Goal: Task Accomplishment & Management: Complete application form

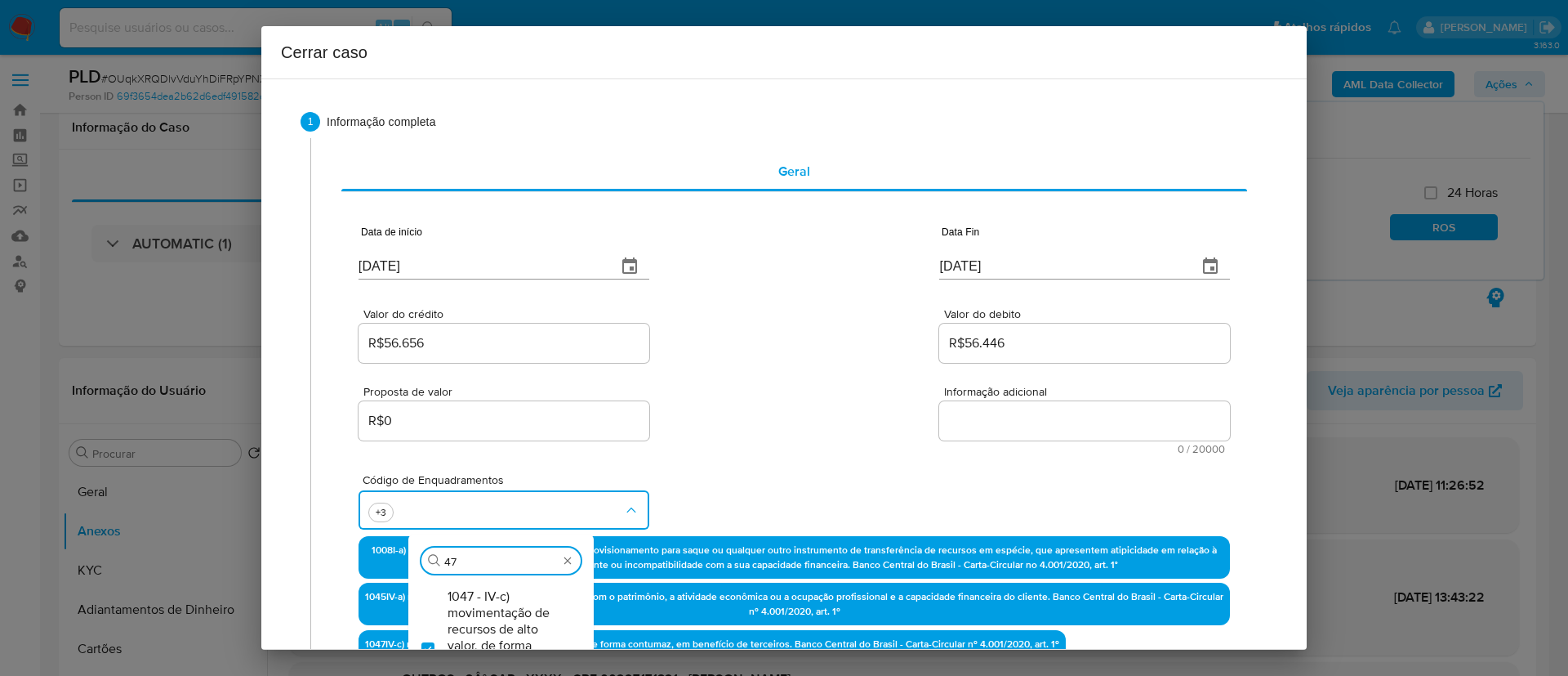
select select "10"
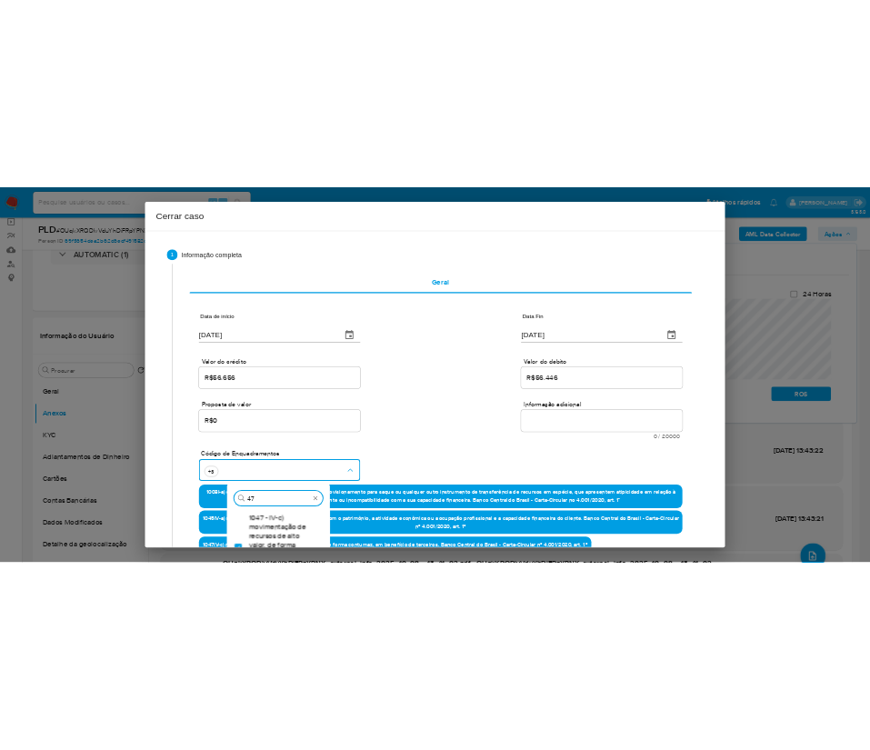
scroll to position [409, 0]
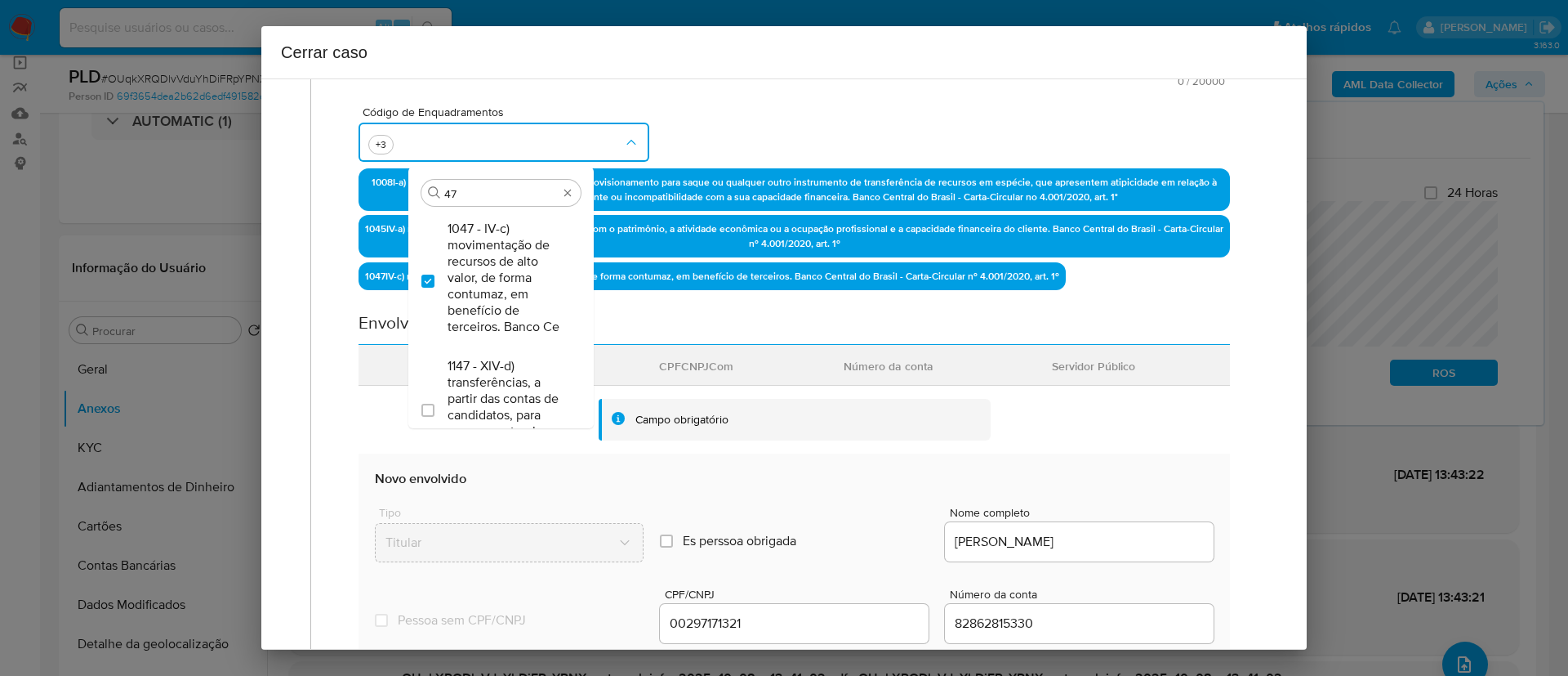
click at [817, 490] on div "Tipo Titular Es perssoa obrigada Is PObrigada Nome completo WALDENIA SAMPAIO SI…" at bounding box center [793, 528] width 838 height 82
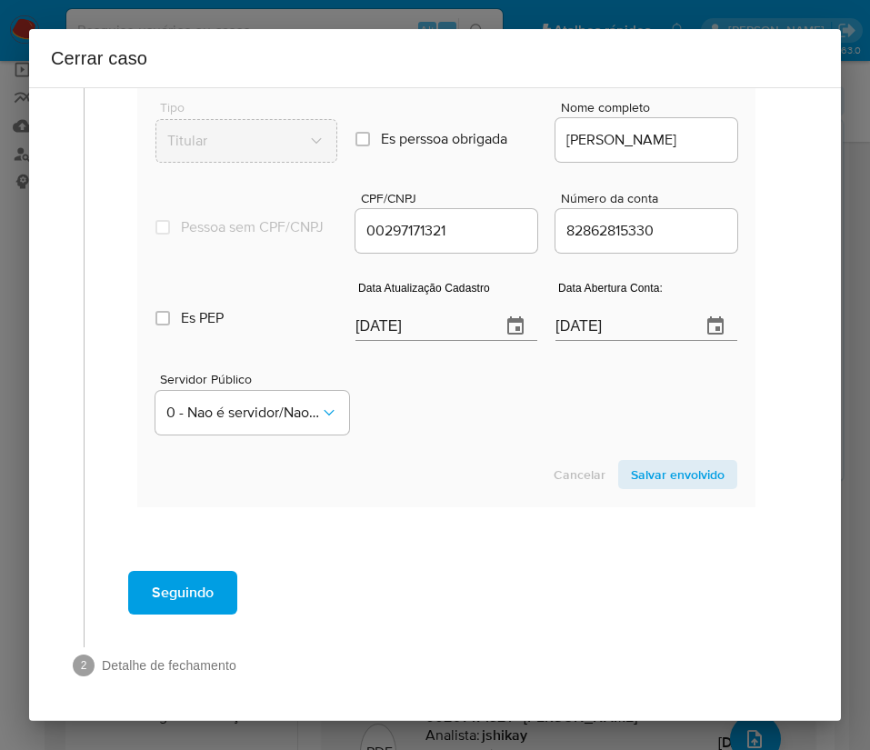
scroll to position [648, 0]
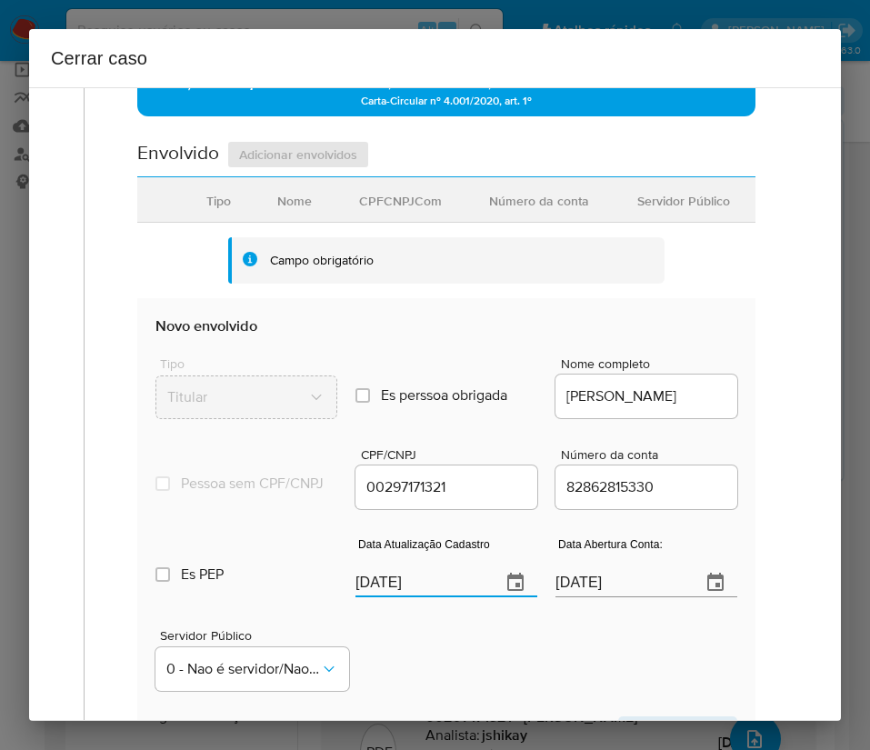
click at [409, 592] on input "09/10/2025" at bounding box center [420, 582] width 131 height 29
click at [409, 592] on input "[DATE]" at bounding box center [420, 582] width 131 height 29
paste input "23/05"
type input "23/05/2025"
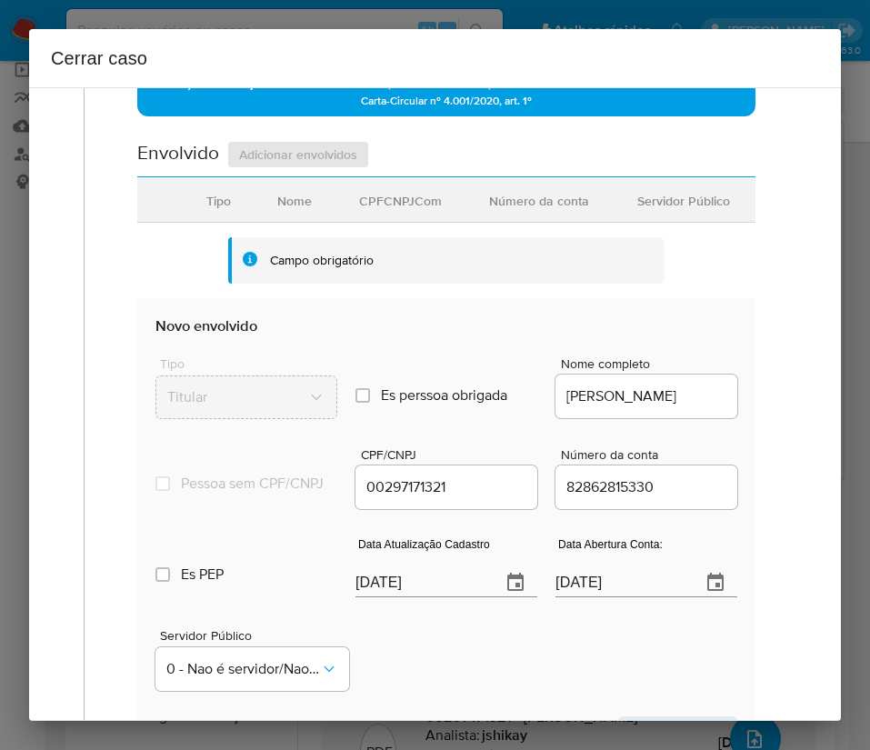
click at [404, 637] on div "Servidor Público 0 - Nao é servidor/Nao possui informacao" at bounding box center [446, 652] width 582 height 91
click at [611, 597] on input "27/04/2022" at bounding box center [620, 582] width 131 height 29
click at [747, 499] on div "Data de início 01/08/2025 Data Fin 06/10/2025 Valor do crédito R$56.656 Valor d…" at bounding box center [446, 184] width 656 height 1236
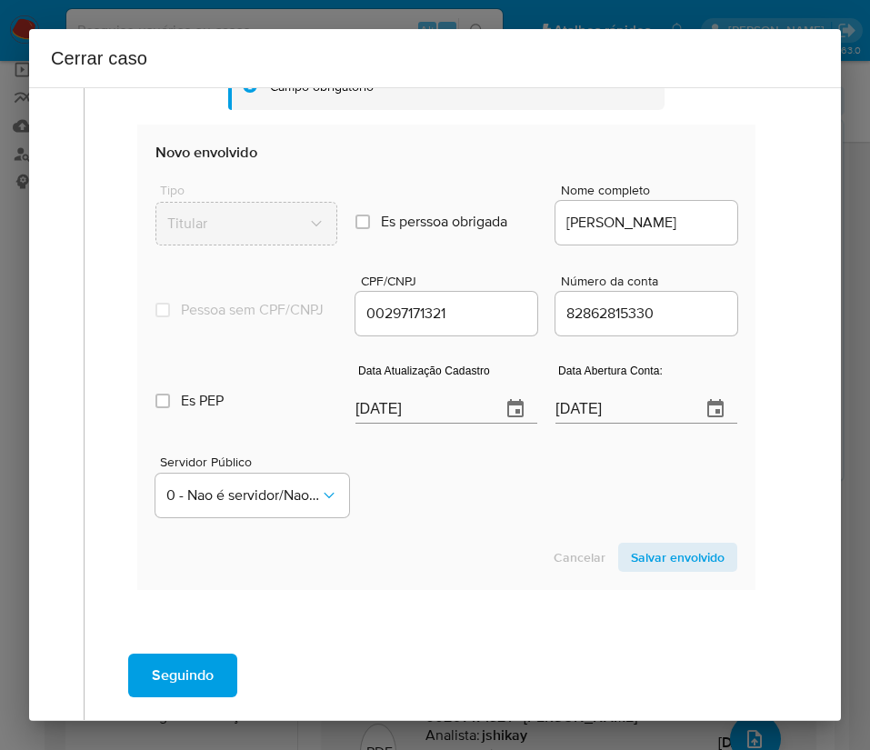
scroll to position [921, 0]
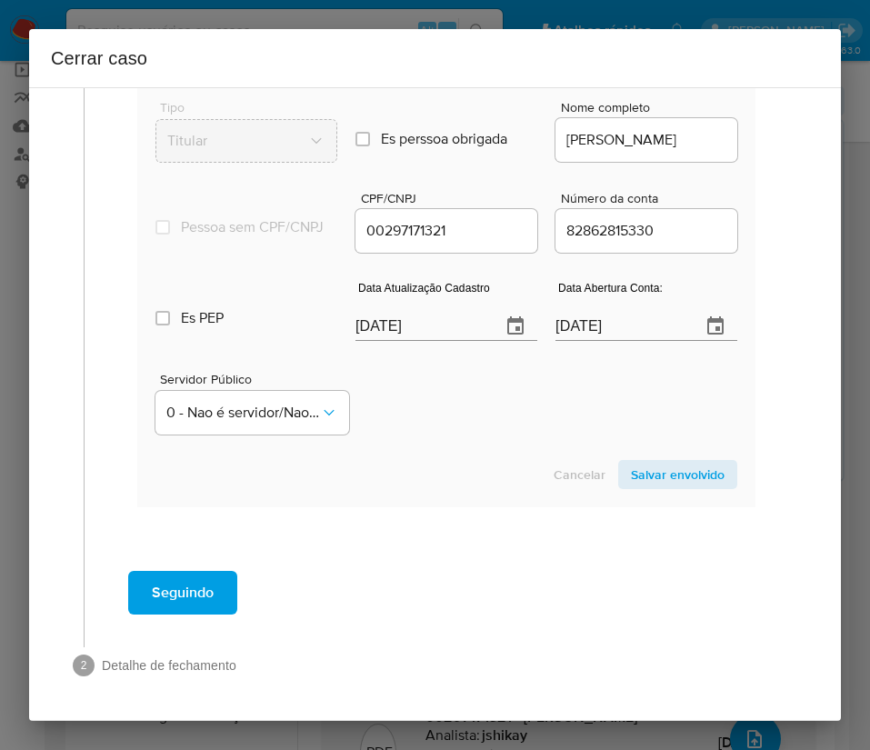
click at [643, 468] on span "Salvar envolvido" at bounding box center [678, 474] width 94 height 25
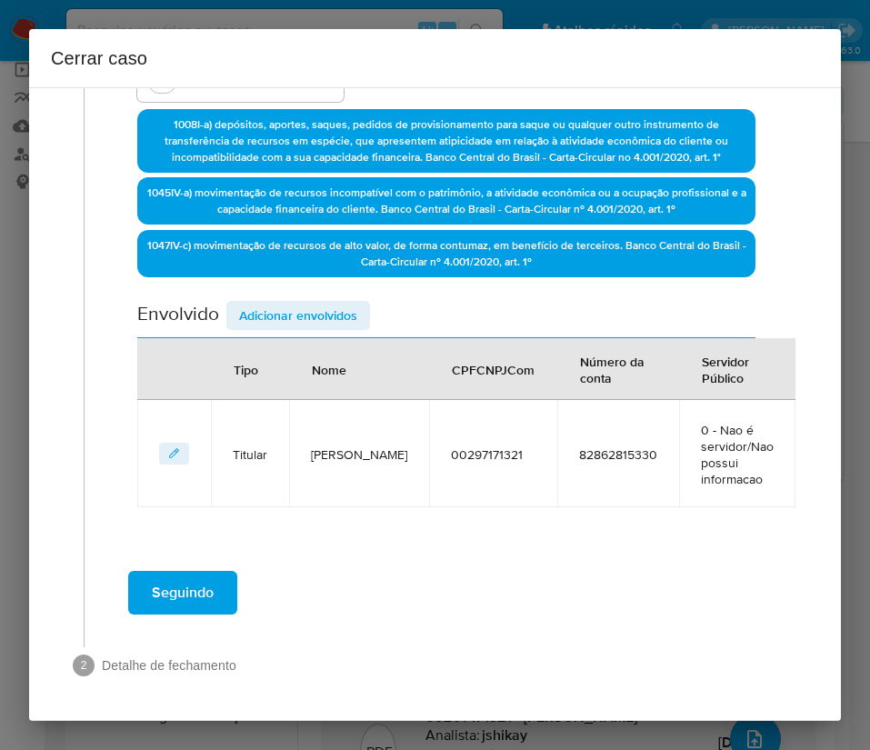
scroll to position [487, 0]
click at [282, 322] on span "Adicionar envolvidos" at bounding box center [298, 315] width 118 height 25
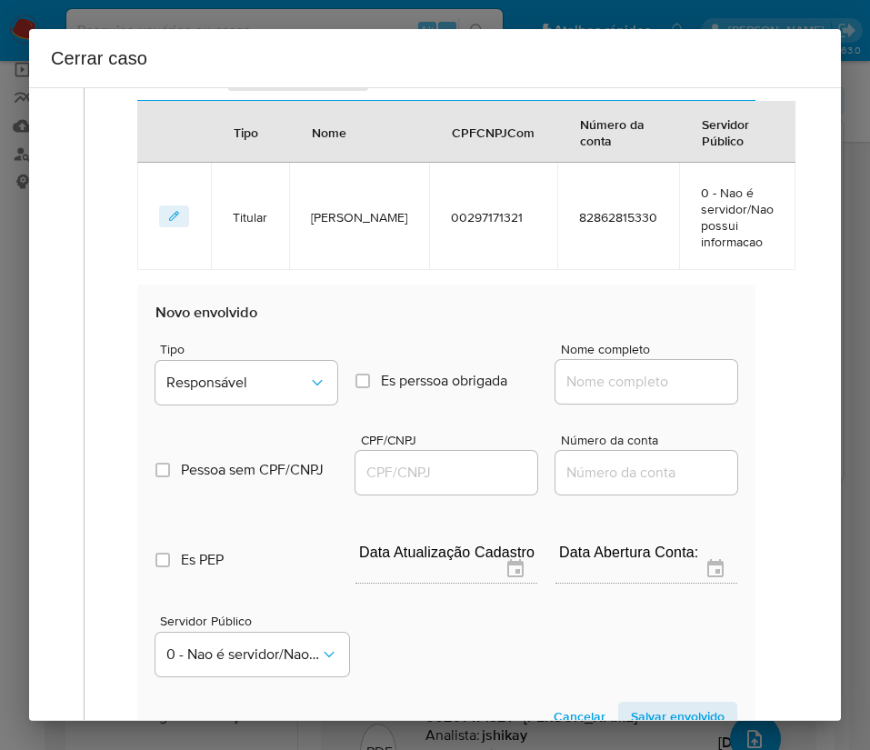
scroll to position [967, 0]
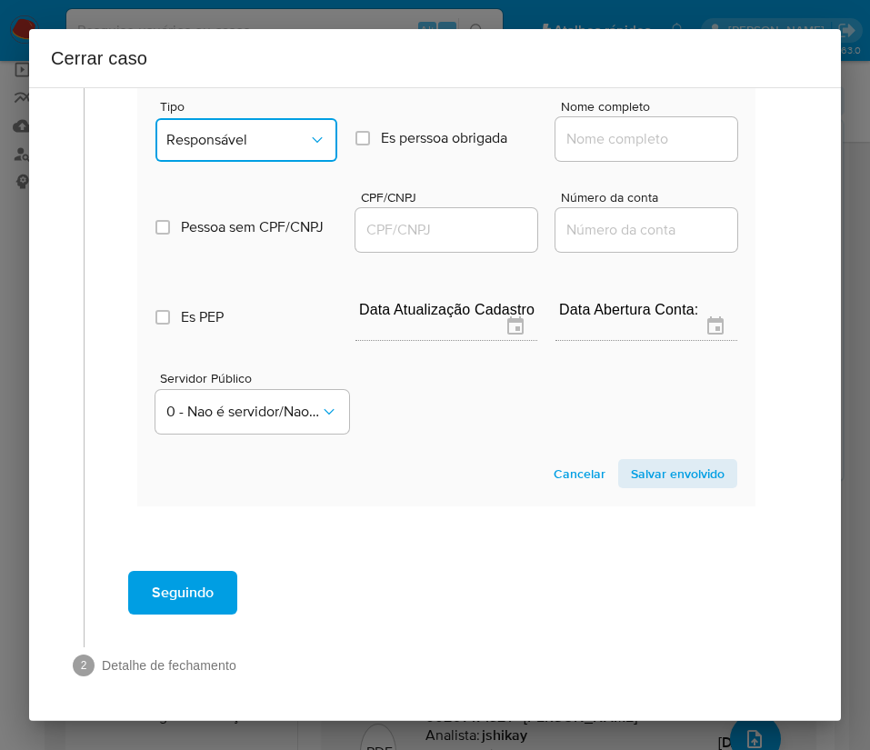
click at [234, 139] on span "Responsável" at bounding box center [237, 140] width 142 height 18
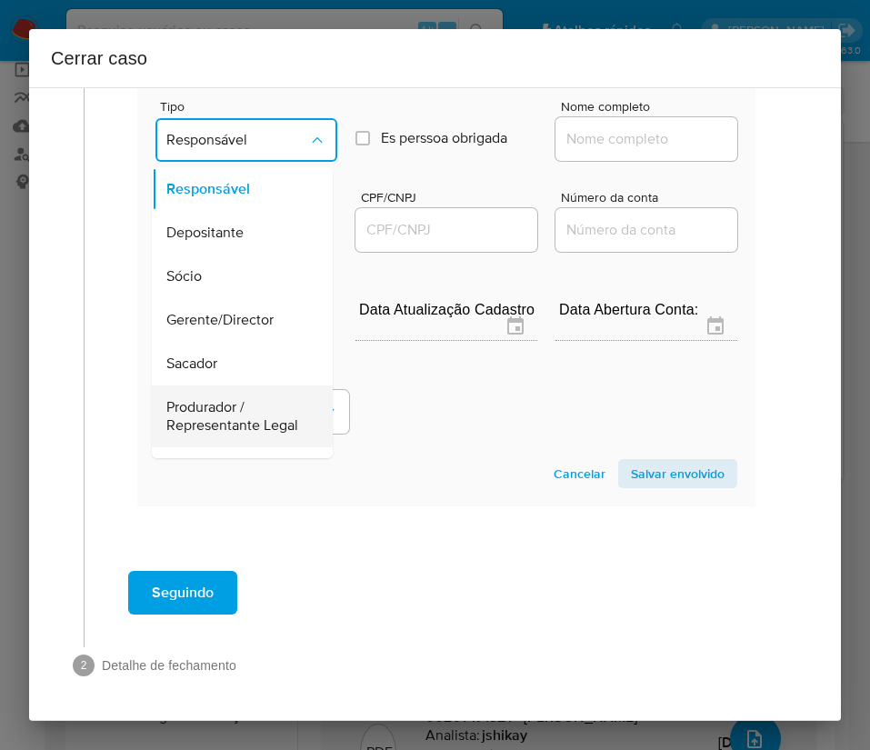
scroll to position [273, 0]
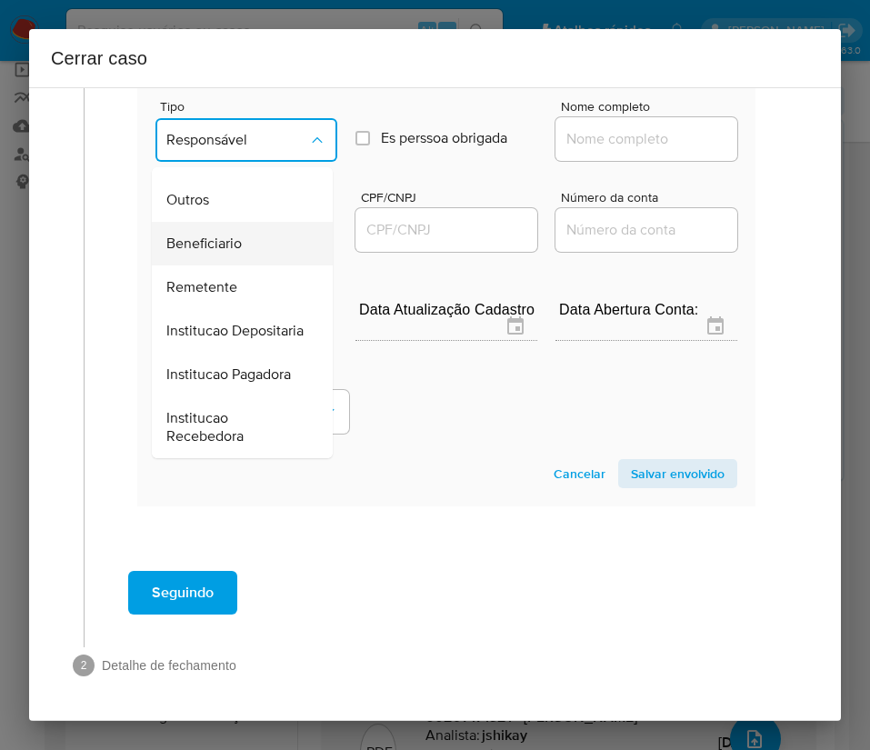
click at [220, 253] on span "Beneficiario" at bounding box center [203, 243] width 75 height 18
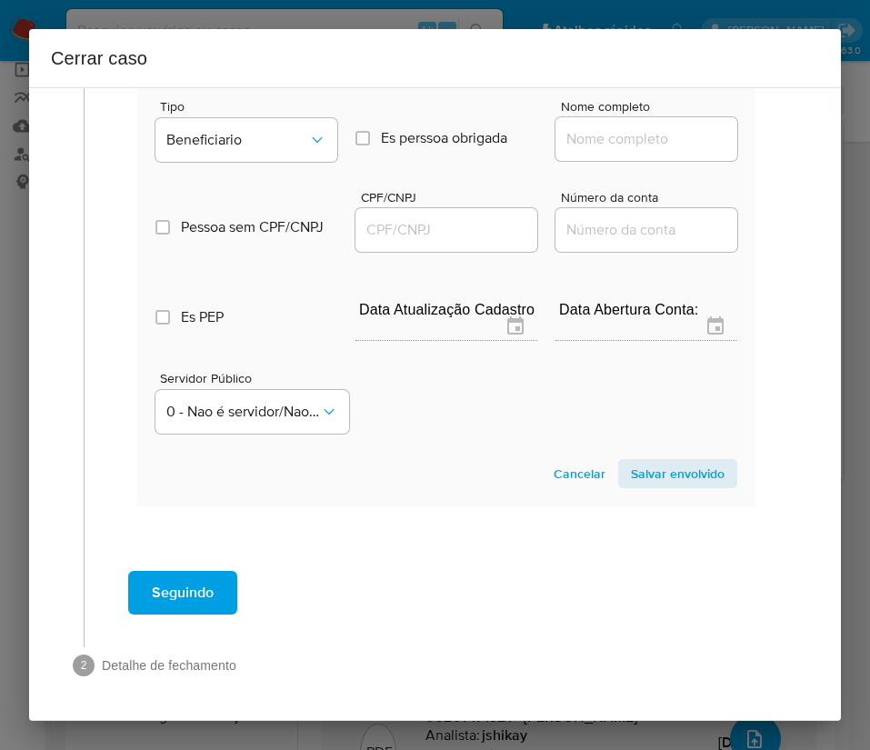
click at [589, 143] on input "Nome completo" at bounding box center [646, 139] width 182 height 24
paste input "T E S C DIAS LTDA, 26953194000133"
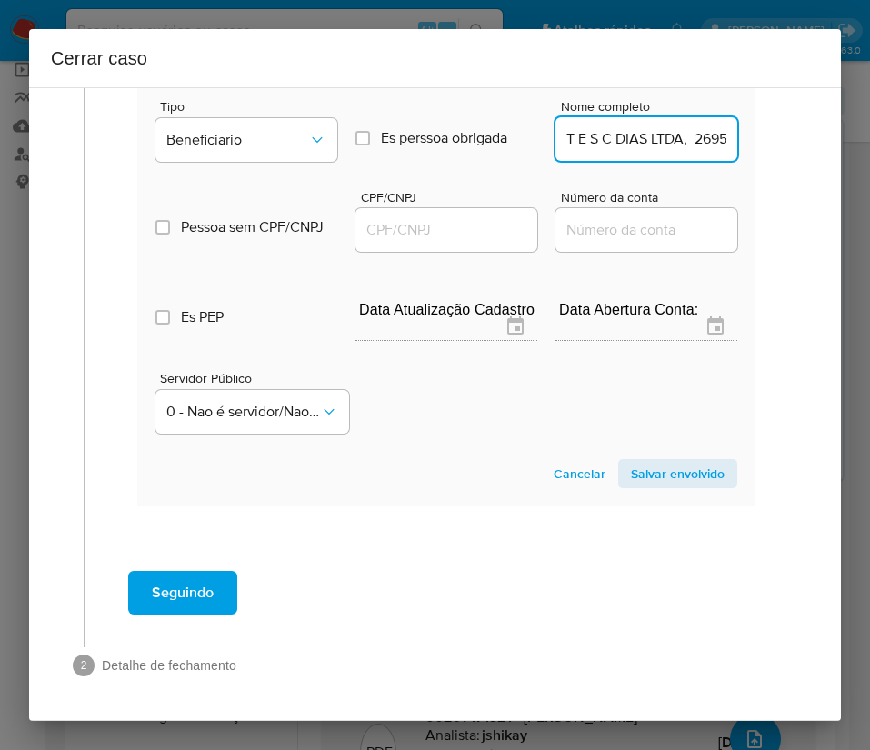
scroll to position [0, 85]
drag, startPoint x: 583, startPoint y: 142, endPoint x: 806, endPoint y: 151, distance: 223.8
click at [806, 151] on div "1 Informação completa Geral Data de início 01/08/2025 Data Fin 06/10/2025 Valor…" at bounding box center [435, 403] width 812 height 633
type input "T E S C DIAS LTDA"
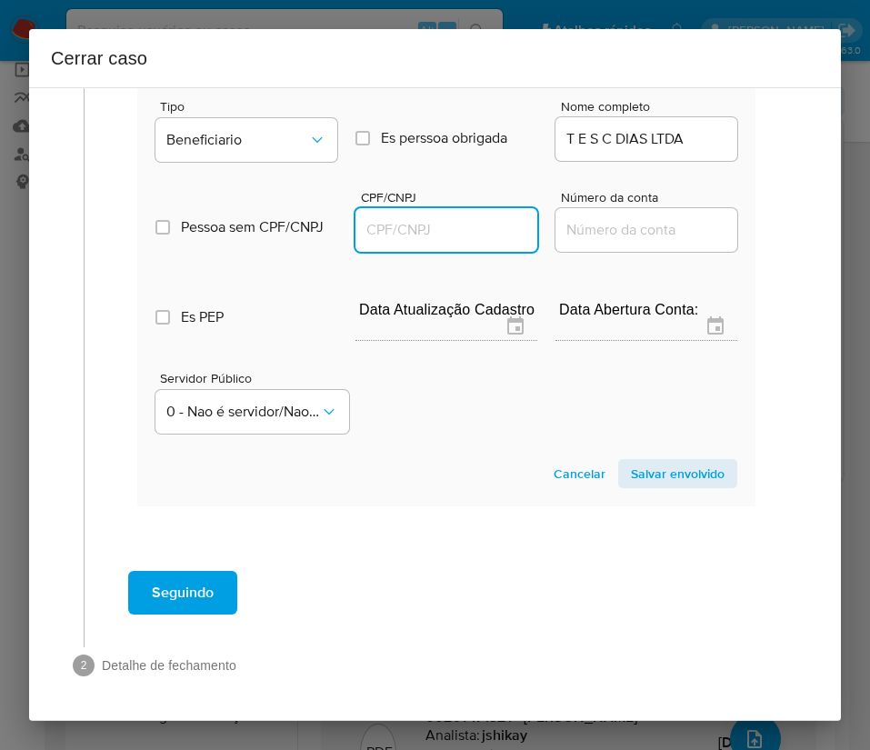
click at [482, 231] on input "CPF/CNPJ" at bounding box center [446, 230] width 182 height 24
paste input "26953194000133"
type input "26953194000133"
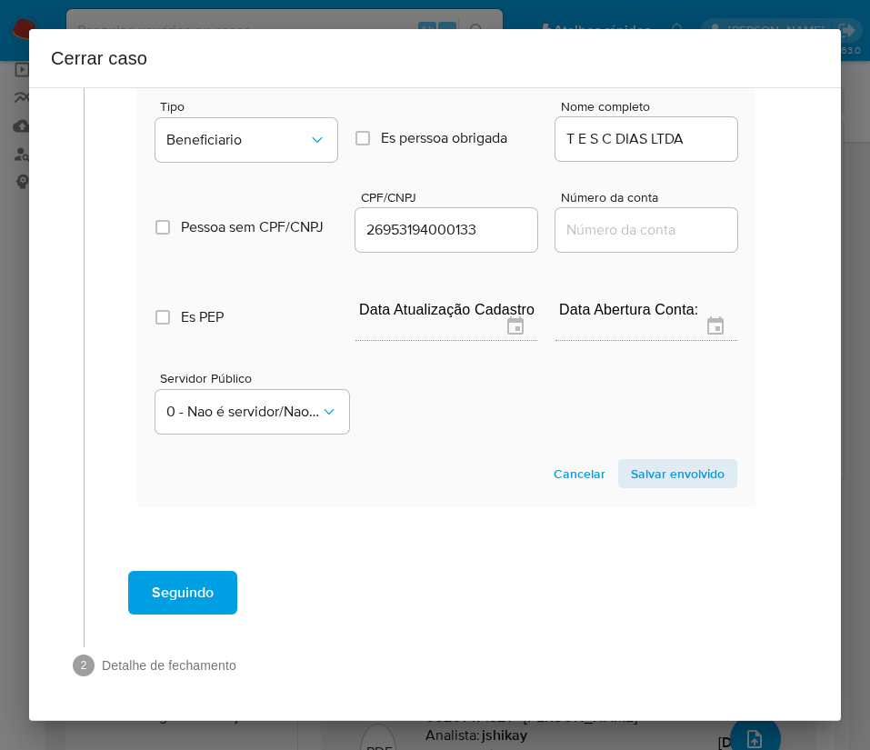
click at [636, 474] on span "Salvar envolvido" at bounding box center [678, 473] width 94 height 25
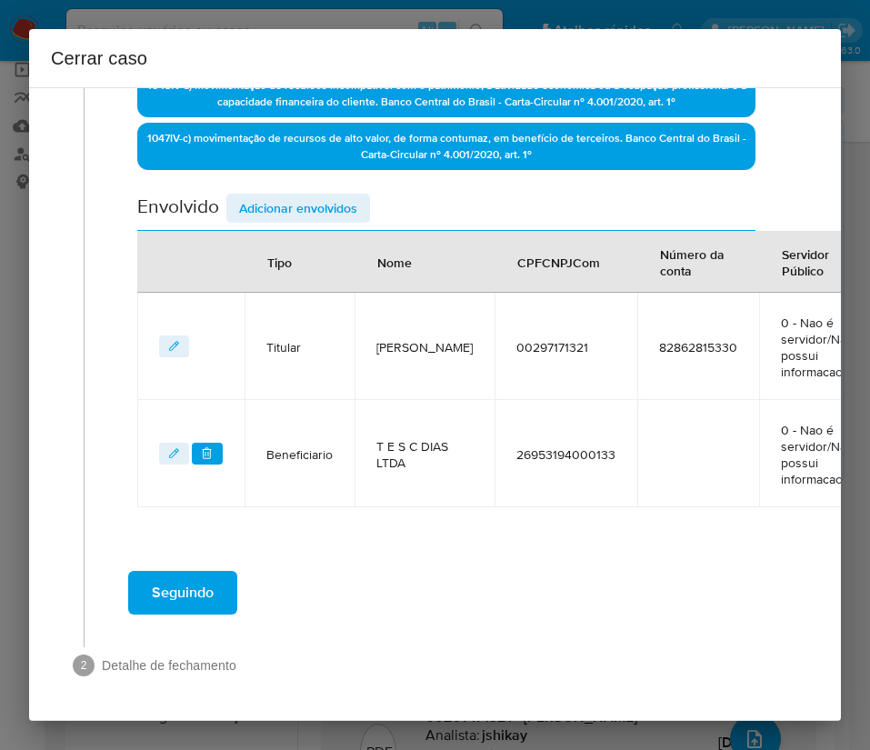
click at [283, 196] on span "Adicionar envolvidos" at bounding box center [298, 207] width 118 height 25
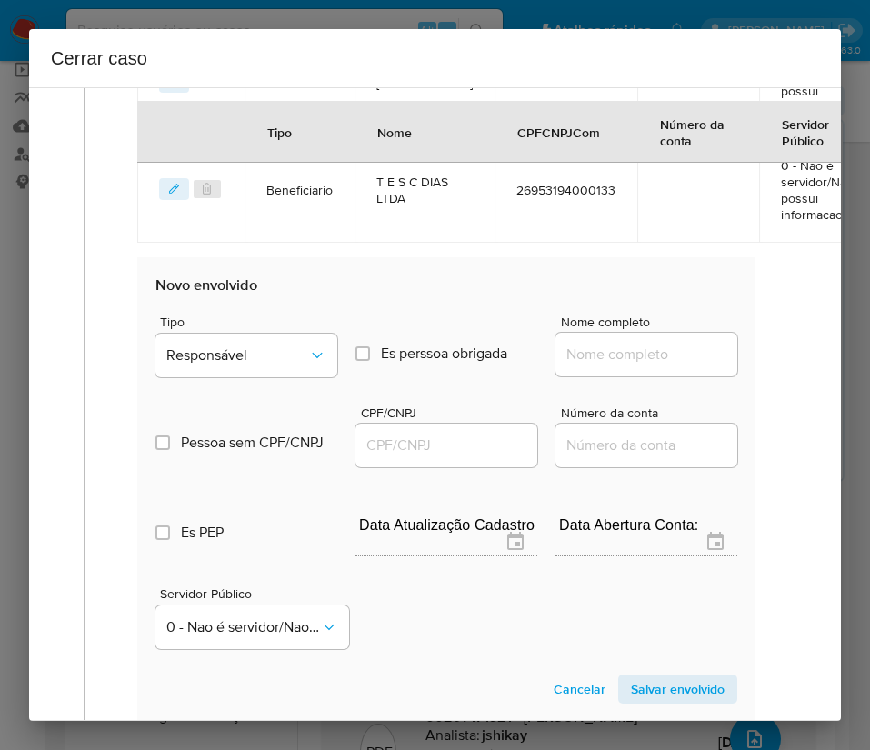
scroll to position [1095, 0]
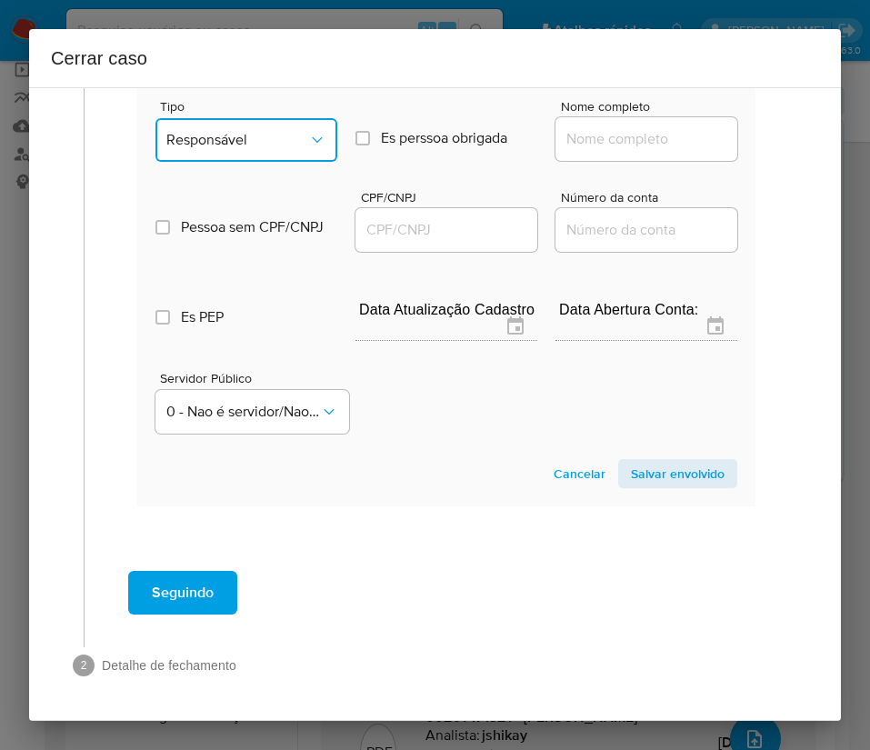
click at [231, 131] on span "Responsável" at bounding box center [237, 140] width 142 height 18
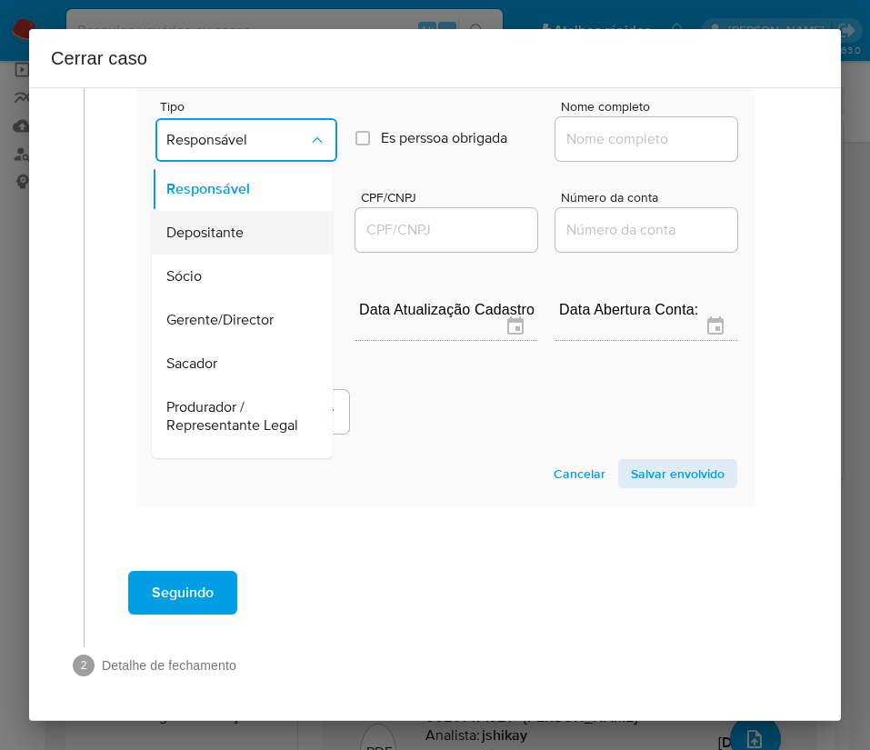
scroll to position [324, 0]
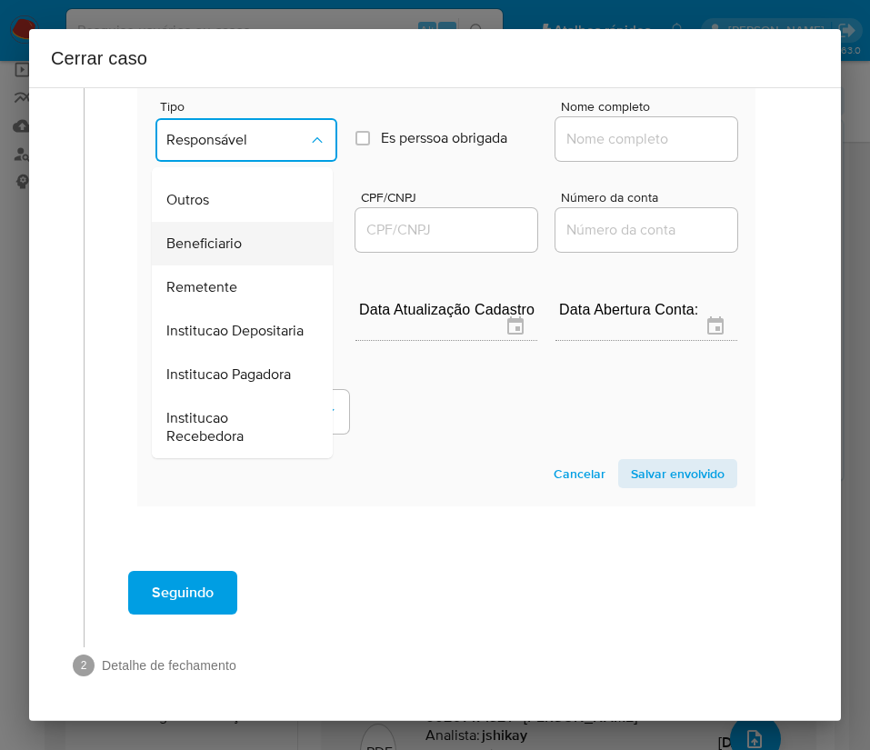
click at [221, 234] on span "Beneficiario" at bounding box center [203, 243] width 75 height 18
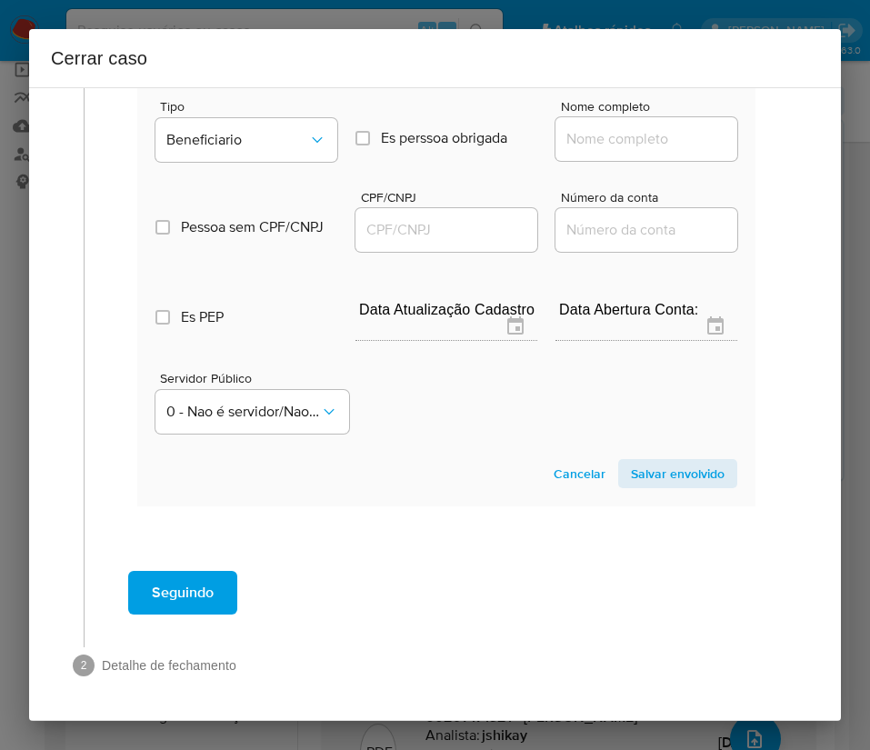
click at [583, 132] on div at bounding box center [646, 139] width 182 height 44
click at [588, 127] on input "Nome completo" at bounding box center [646, 139] width 182 height 24
paste input "Maria Aparecida Felix Miranda, 01948049333"
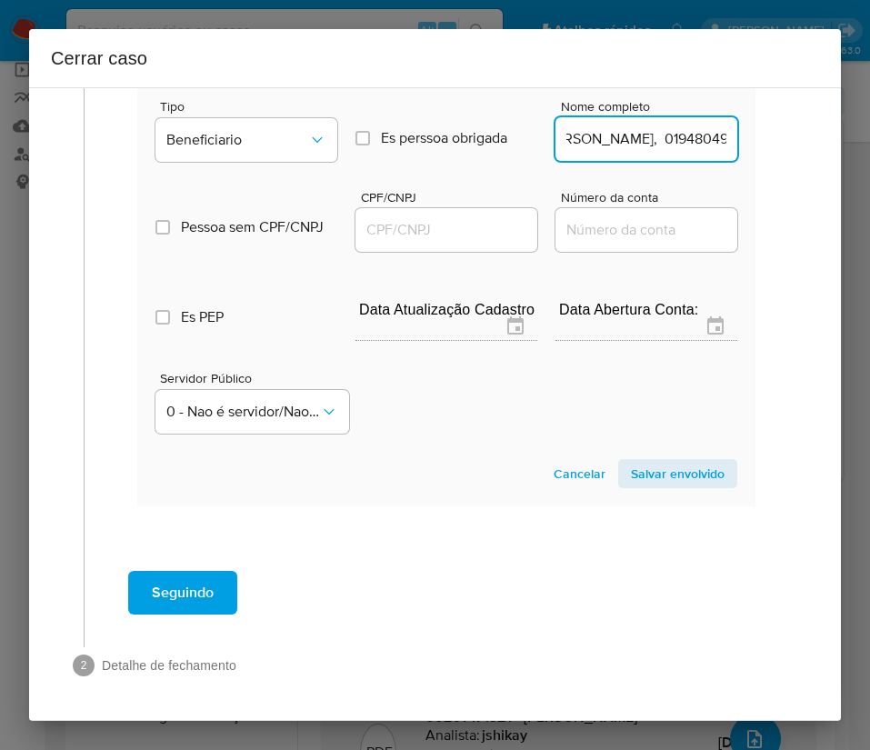
scroll to position [1095, 19]
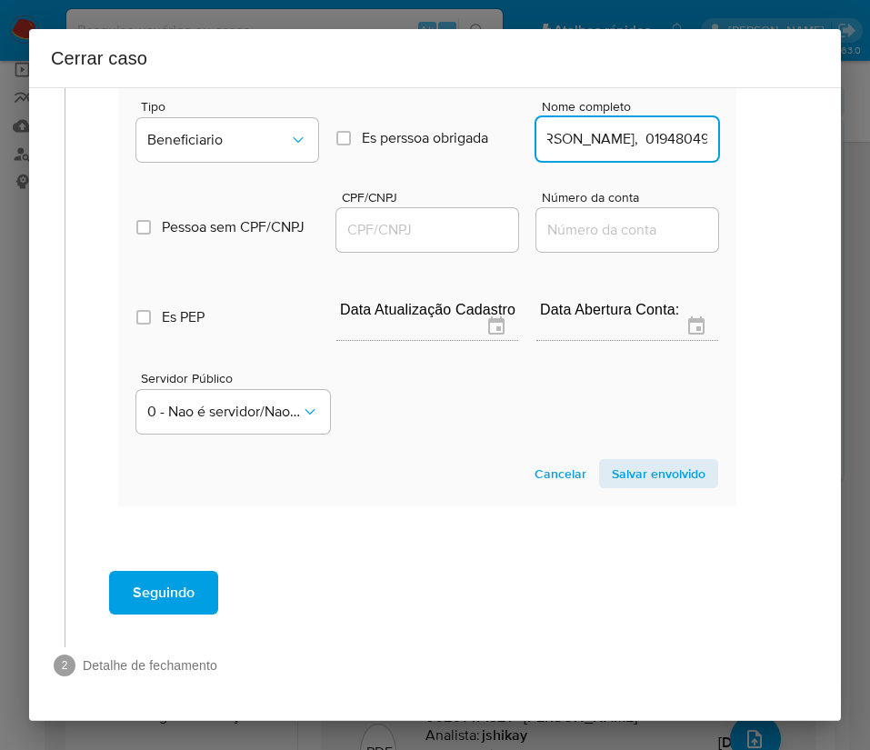
drag, startPoint x: 604, startPoint y: 125, endPoint x: 834, endPoint y: 126, distance: 229.9
click at [834, 126] on div "1 Informação completa Geral Data de início 01/08/2025 Data Fin 06/10/2025 Valor…" at bounding box center [435, 403] width 812 height 633
type input "Maria Aparecida Felix Miranda"
click at [467, 220] on input "CPF/CNPJ" at bounding box center [427, 230] width 182 height 24
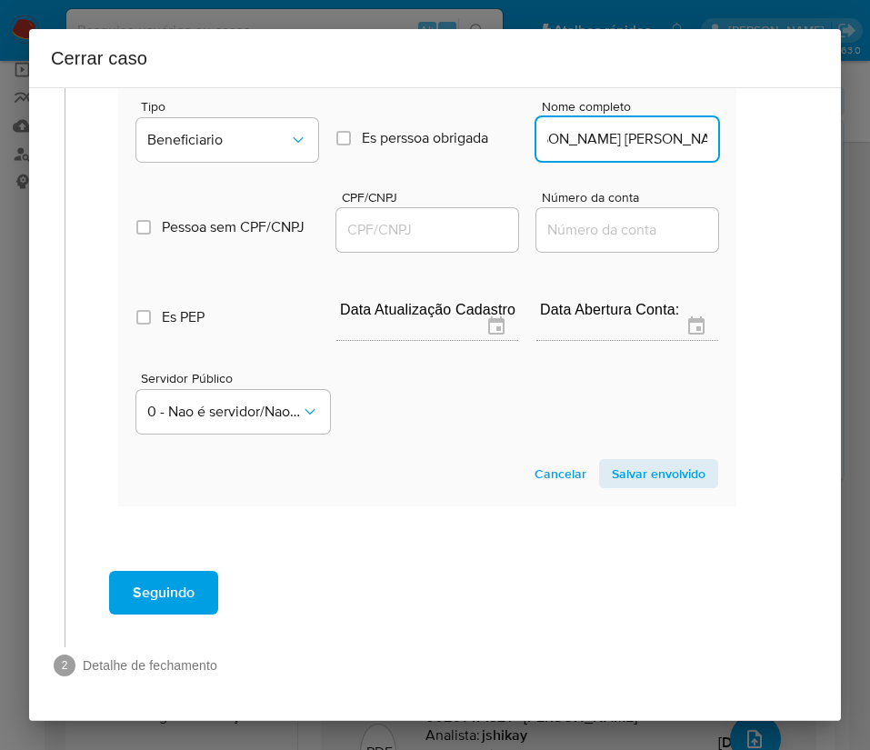
scroll to position [0, 0]
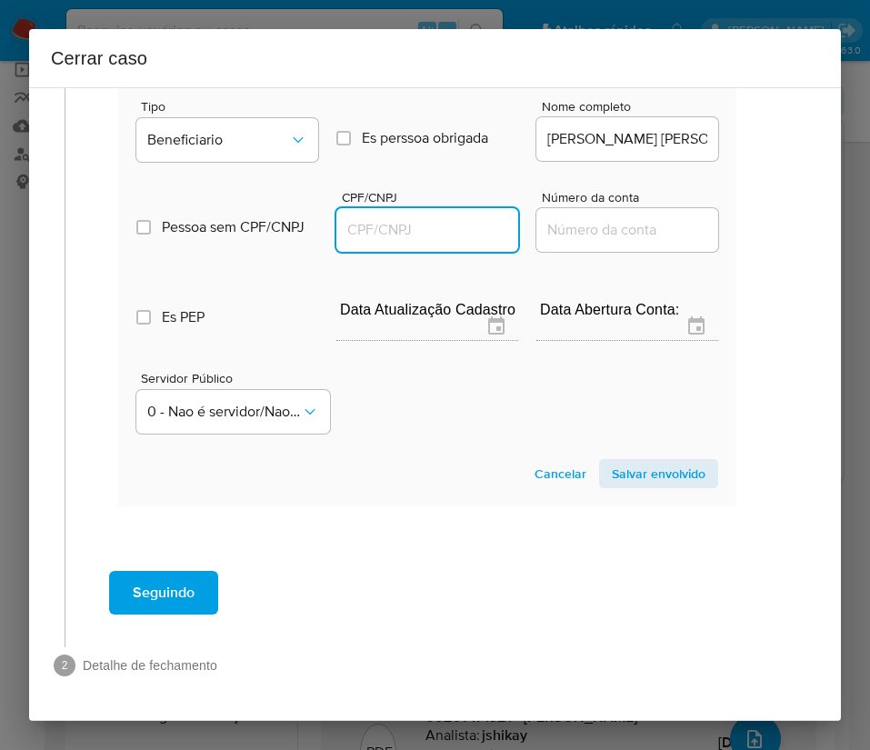
paste input "01948049333"
type input "1948049333"
click at [639, 461] on span "Salvar envolvido" at bounding box center [659, 473] width 94 height 25
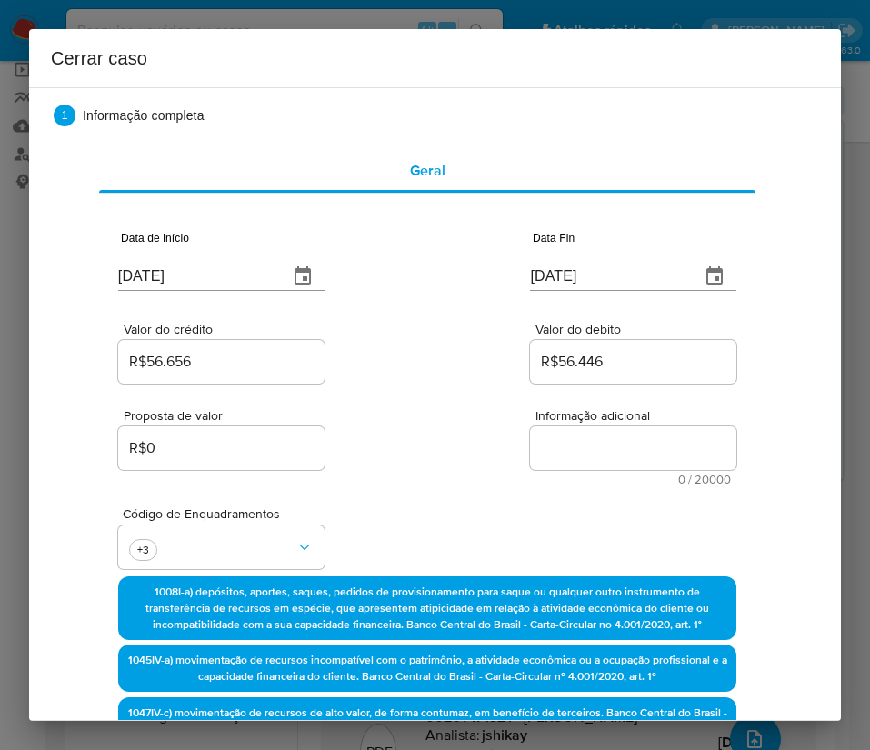
scroll to position [0, 19]
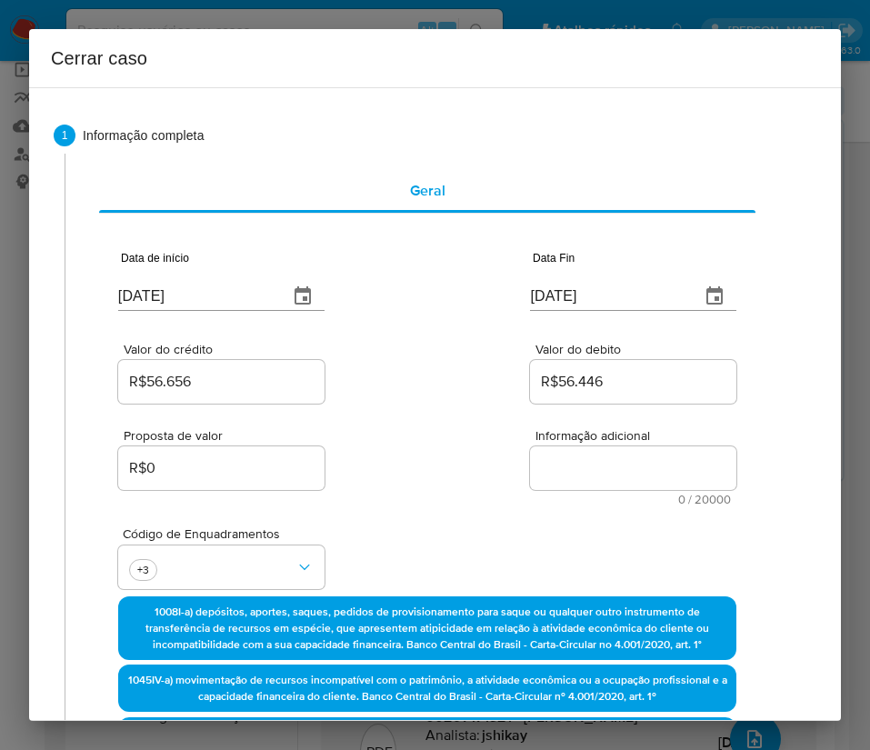
click at [598, 470] on textarea "Informação adicional" at bounding box center [633, 468] width 206 height 44
paste textarea "Informações da Cliente Waldenia Sampaio Silva, CPF 00297171321, 44 anos, reside…"
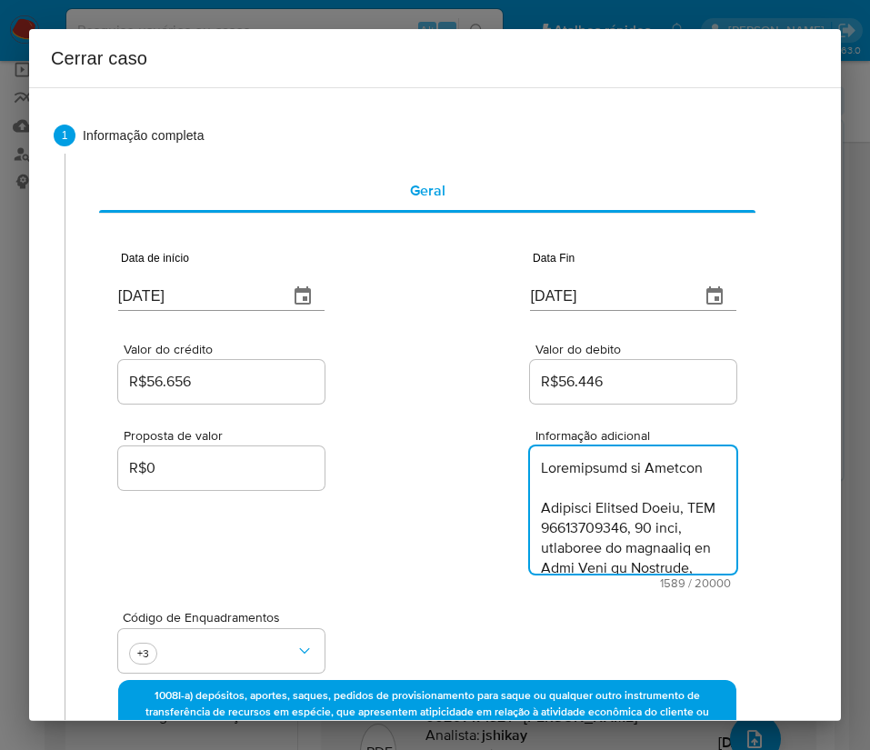
scroll to position [1984, 0]
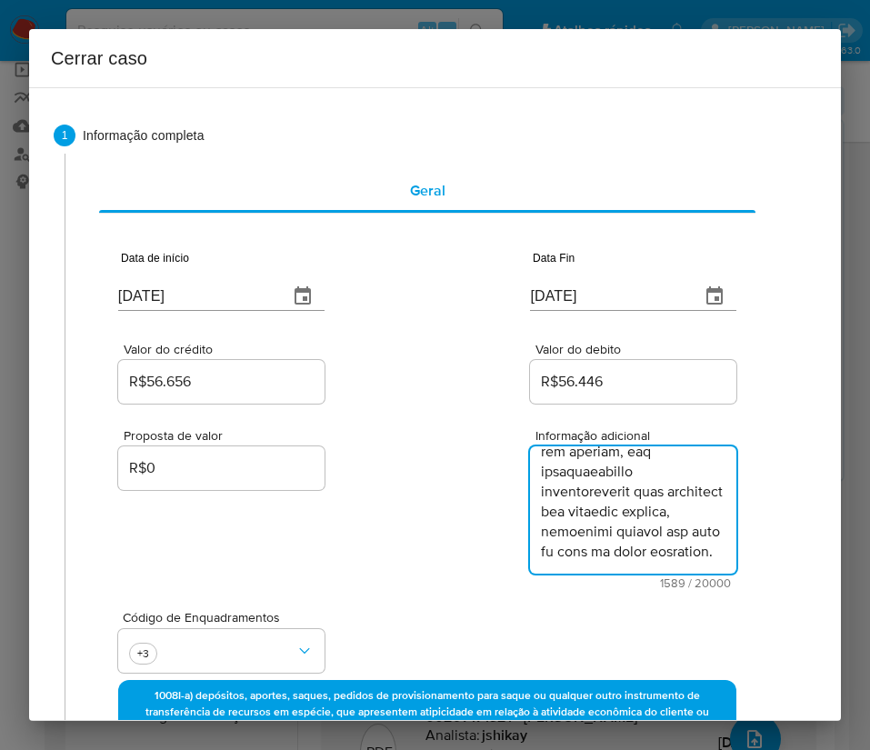
type textarea "Informações da Cliente Waldenia Sampaio Silva, CPF 00297171321, 44 anos, reside…"
click at [476, 613] on div "Código de Enquadramentos +3" at bounding box center [427, 634] width 618 height 91
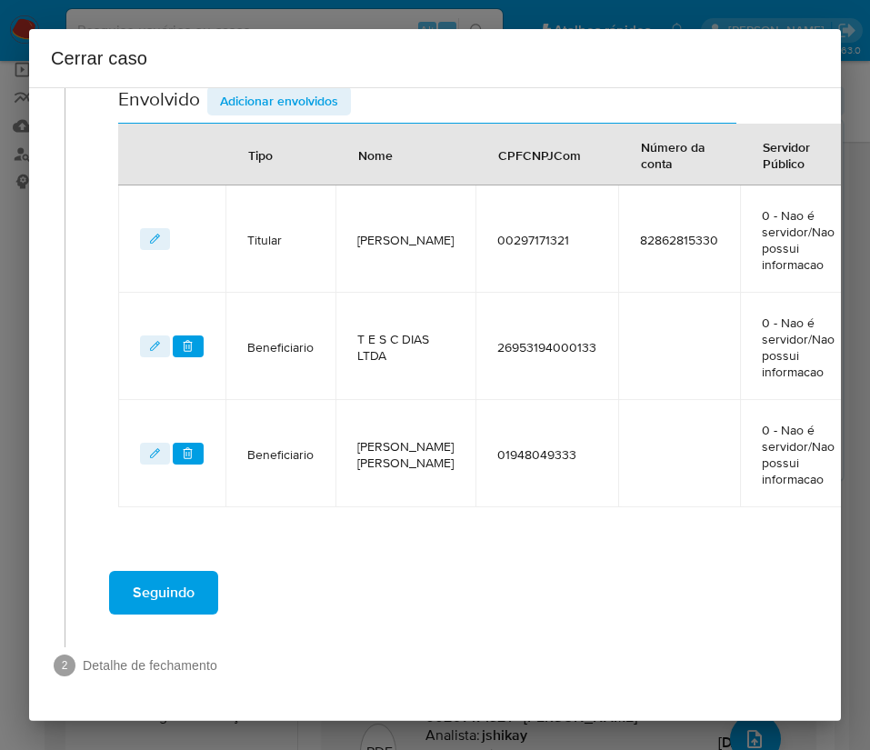
click at [186, 573] on span "Seguindo" at bounding box center [164, 593] width 62 height 40
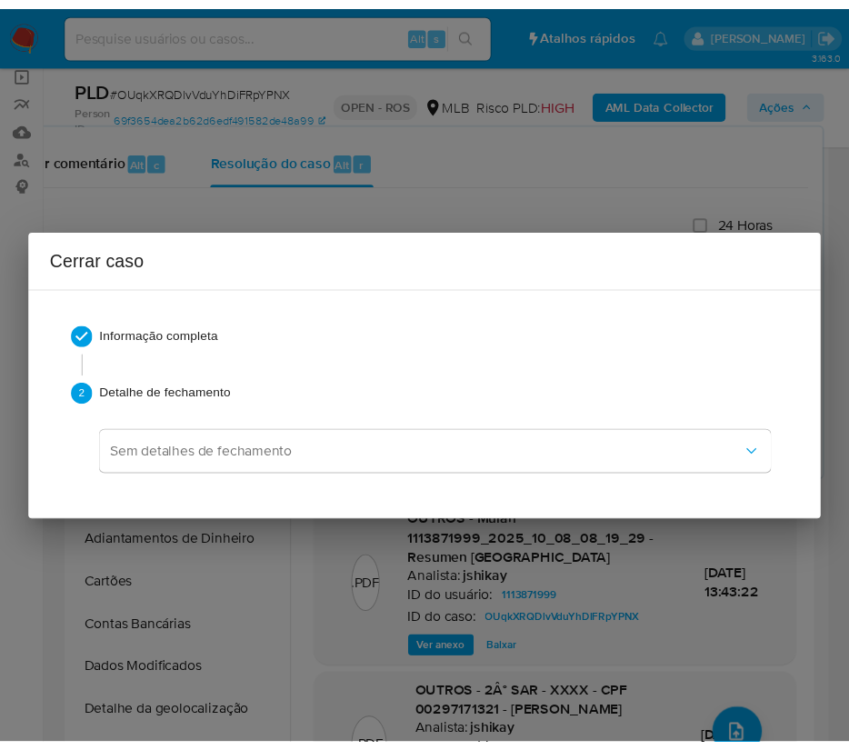
scroll to position [1924, 0]
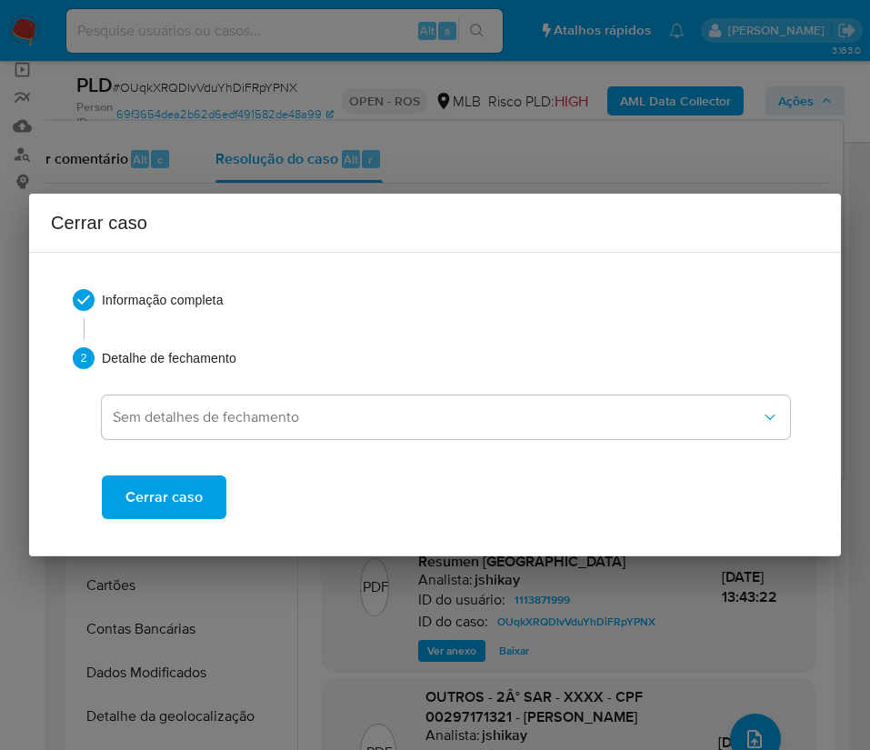
click at [149, 496] on span "Cerrar caso" at bounding box center [163, 497] width 77 height 40
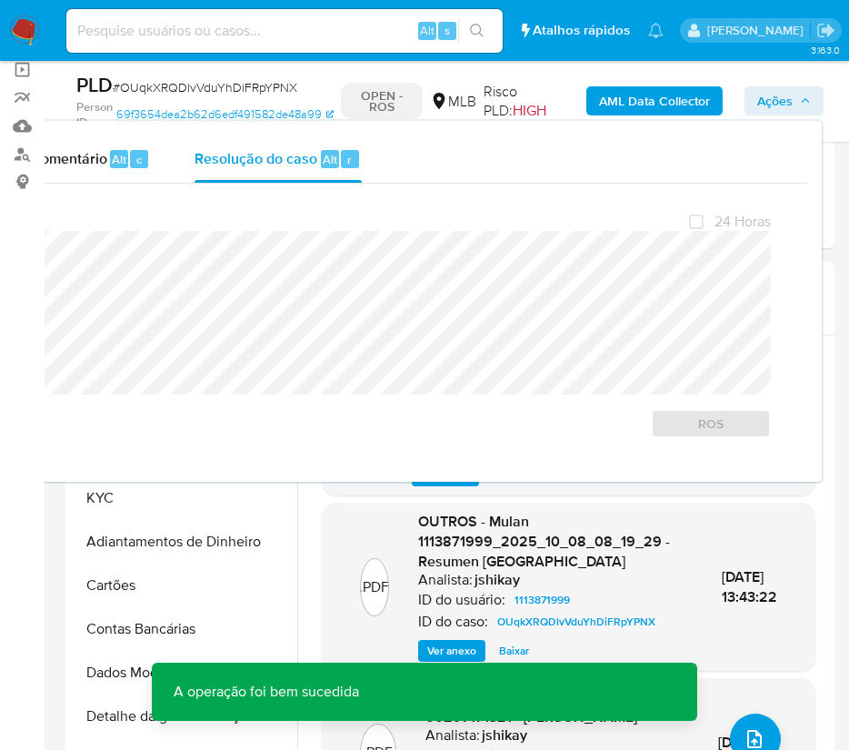
click at [237, 89] on span "# OUqkXRQDlvVduYhDiFRpYPNX" at bounding box center [205, 87] width 184 height 18
copy span "OUqkXRQDlvVduYhDiFRpYPNX"
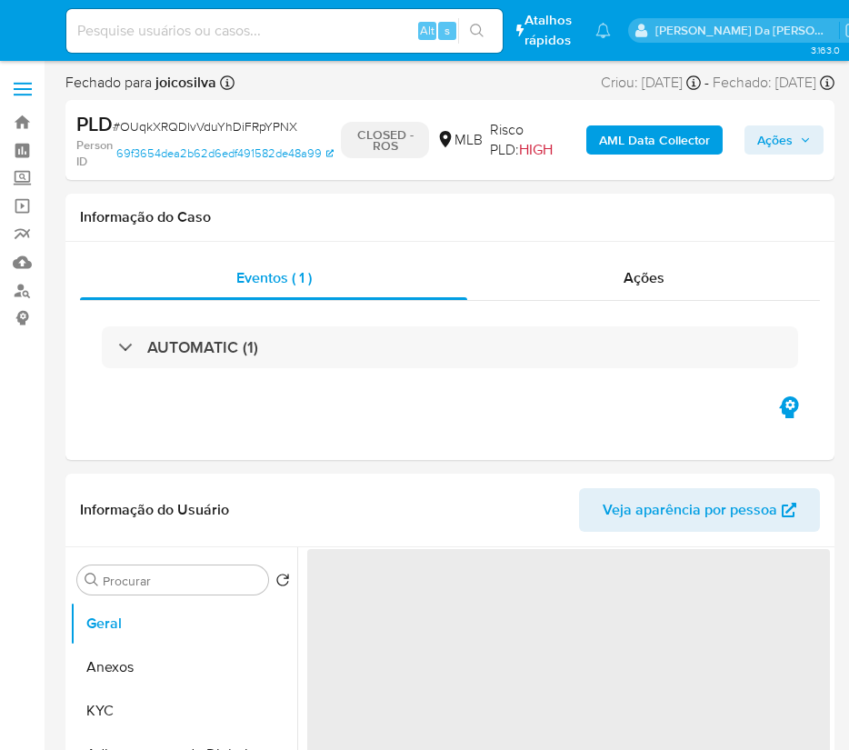
select select "10"
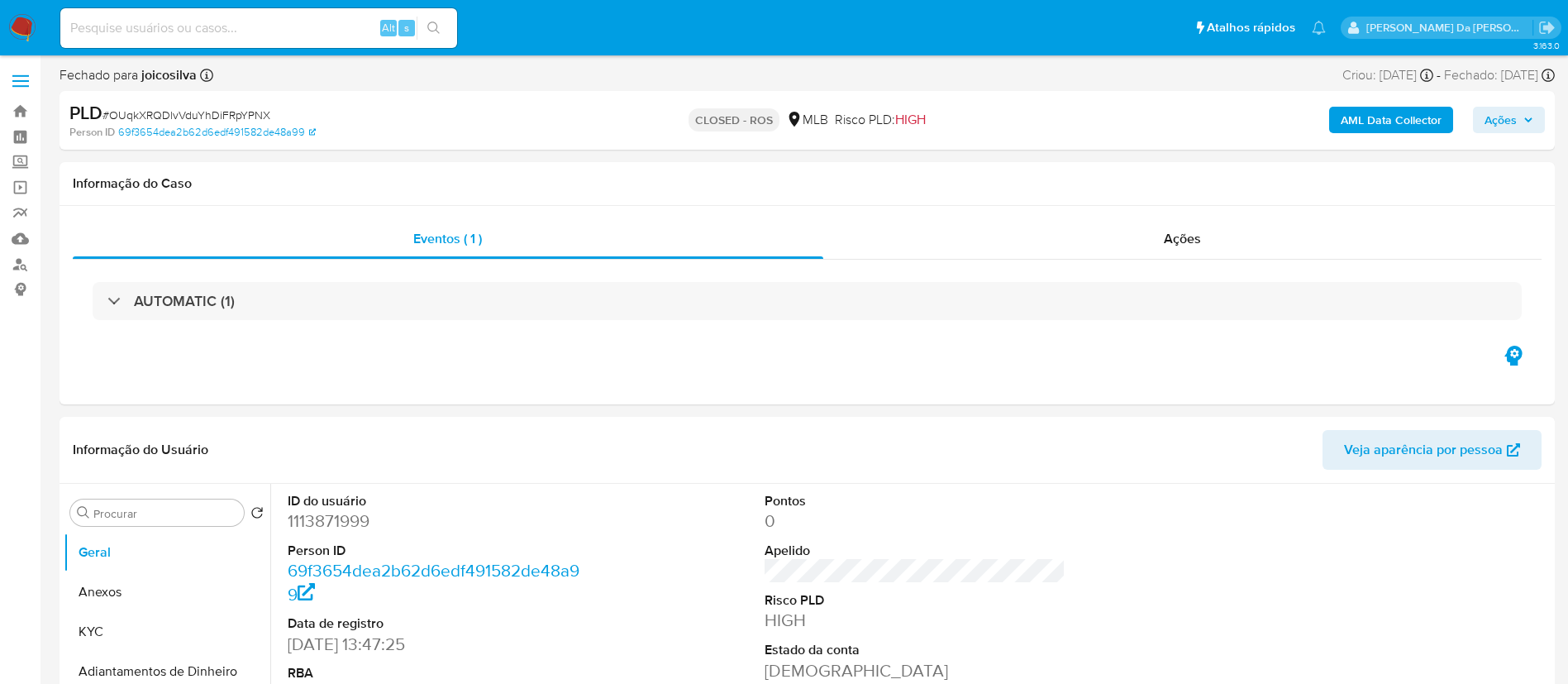
click at [257, 110] on span "# OUqkXRQDlvVduYhDiFRpYPNX" at bounding box center [186, 115] width 167 height 16
copy span "OUqkXRQDlvVduYhDiFRpYPNX"
click at [16, 15] on img at bounding box center [22, 27] width 28 height 28
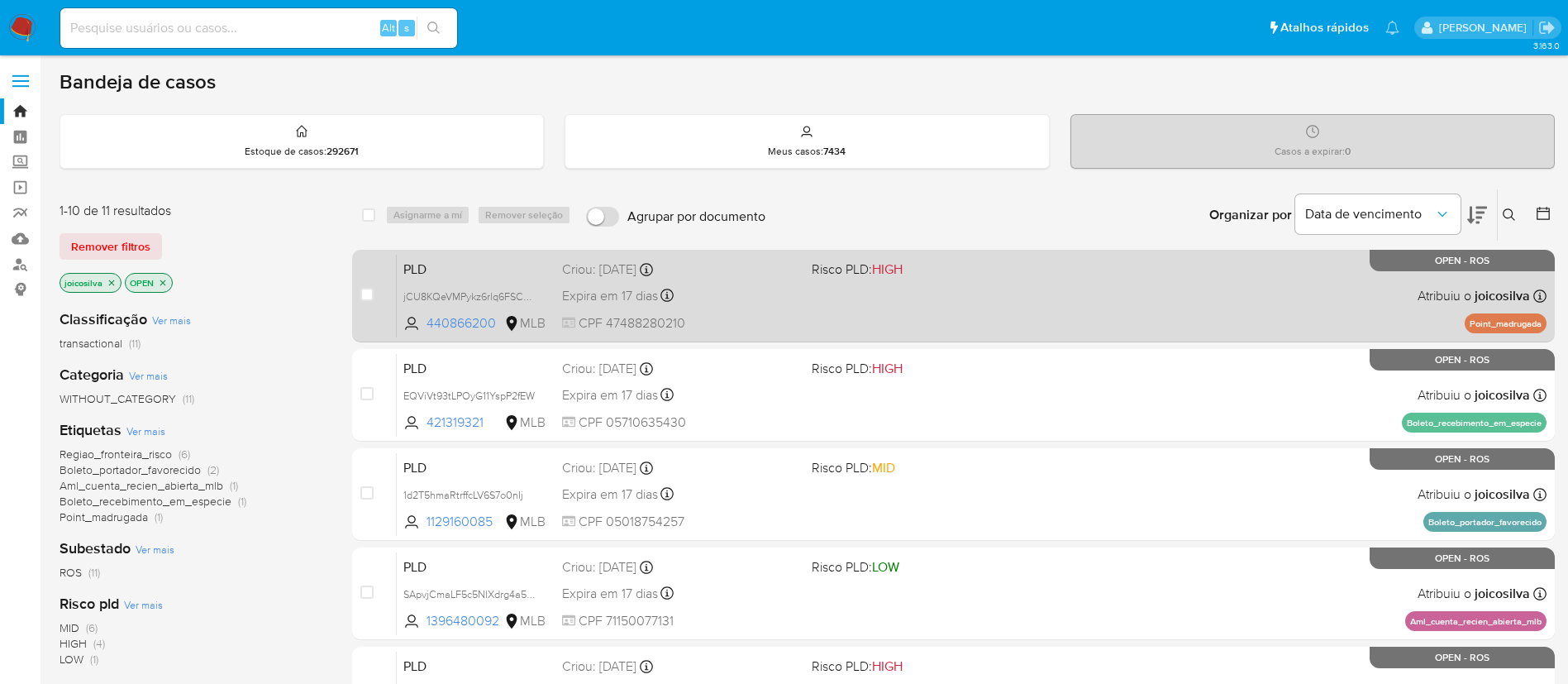
click at [865, 300] on div "PLD jCU8KQeVMPykz6rlq6FSCQd0 440866200 MLB Risco PLD: HIGH Criou: 12/09/2025 Cr…" at bounding box center [971, 296] width 1150 height 84
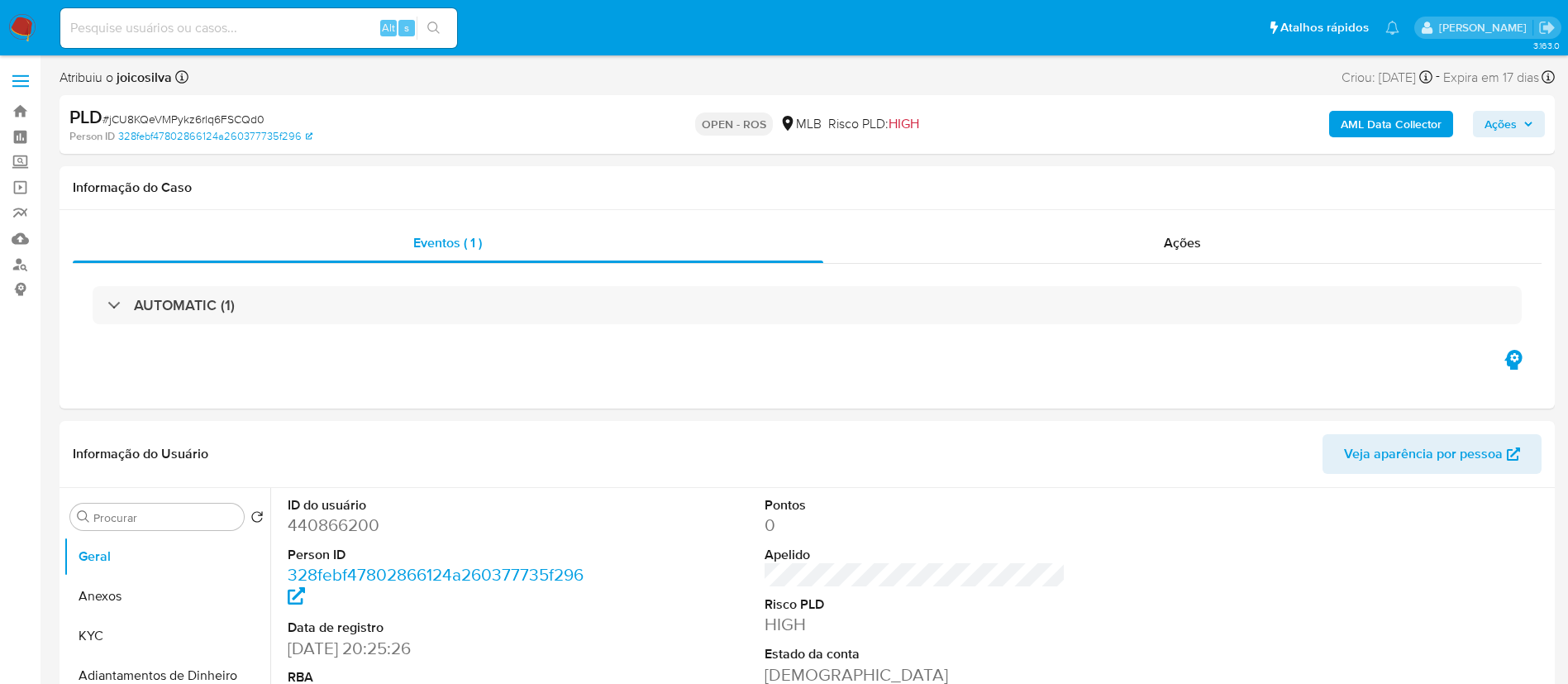
click at [257, 125] on span "# jCU8KQeVMPykz6rlq6FSCQd0" at bounding box center [184, 119] width 162 height 16
select select "10"
click at [257, 125] on span "# jCU8KQeVMPykz6rlq6FSCQd0" at bounding box center [184, 119] width 162 height 16
copy span "jCU8KQeVMPykz6rlq6FSCQd0"
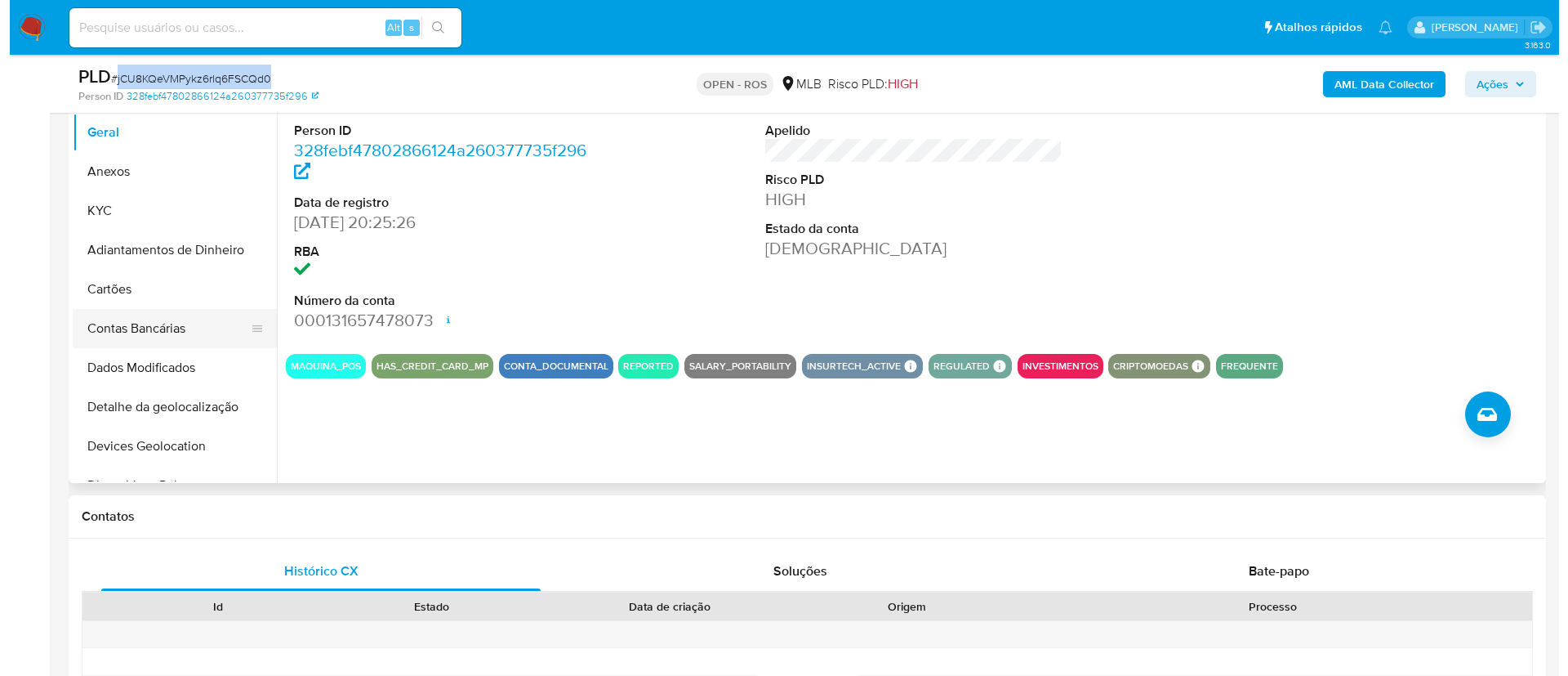
scroll to position [368, 0]
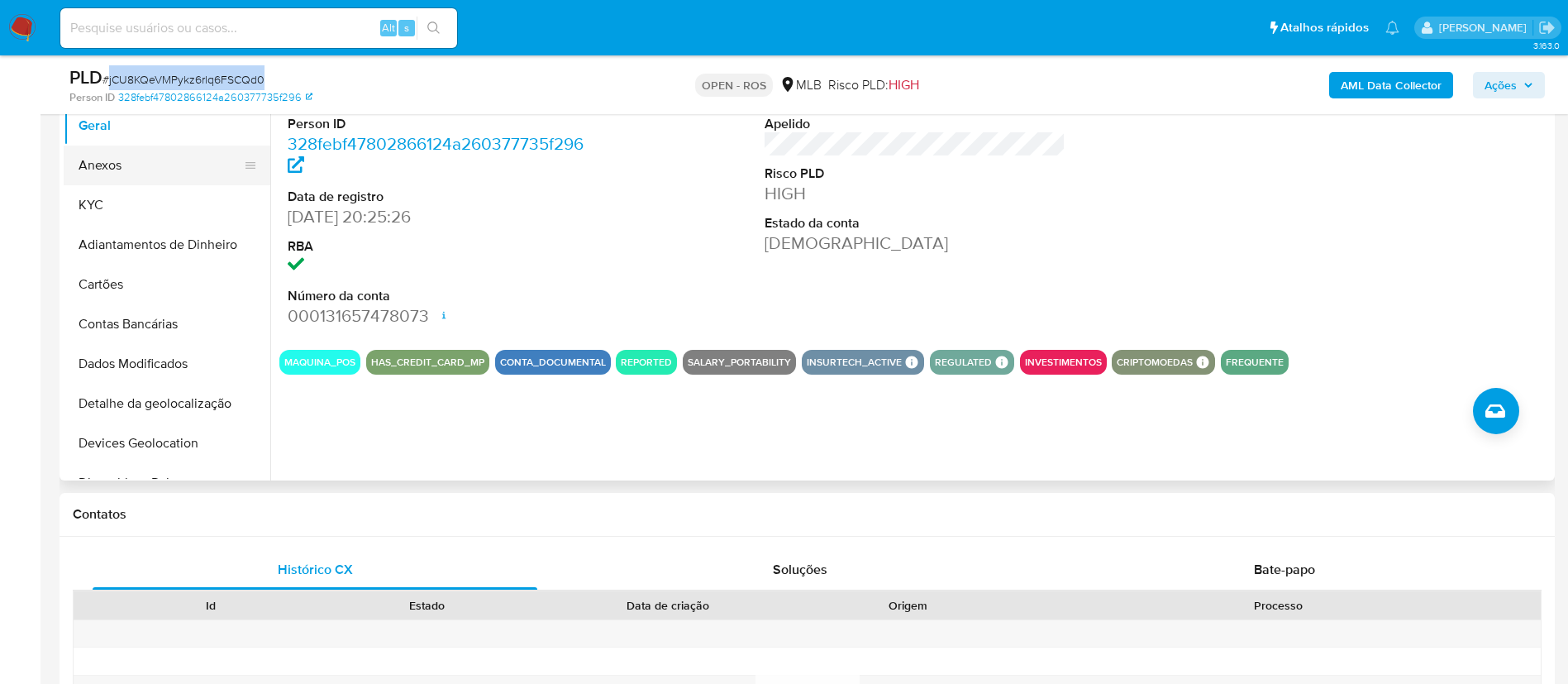
drag, startPoint x: 129, startPoint y: 166, endPoint x: 172, endPoint y: 172, distance: 43.4
click at [129, 166] on button "Anexos" at bounding box center [160, 166] width 194 height 40
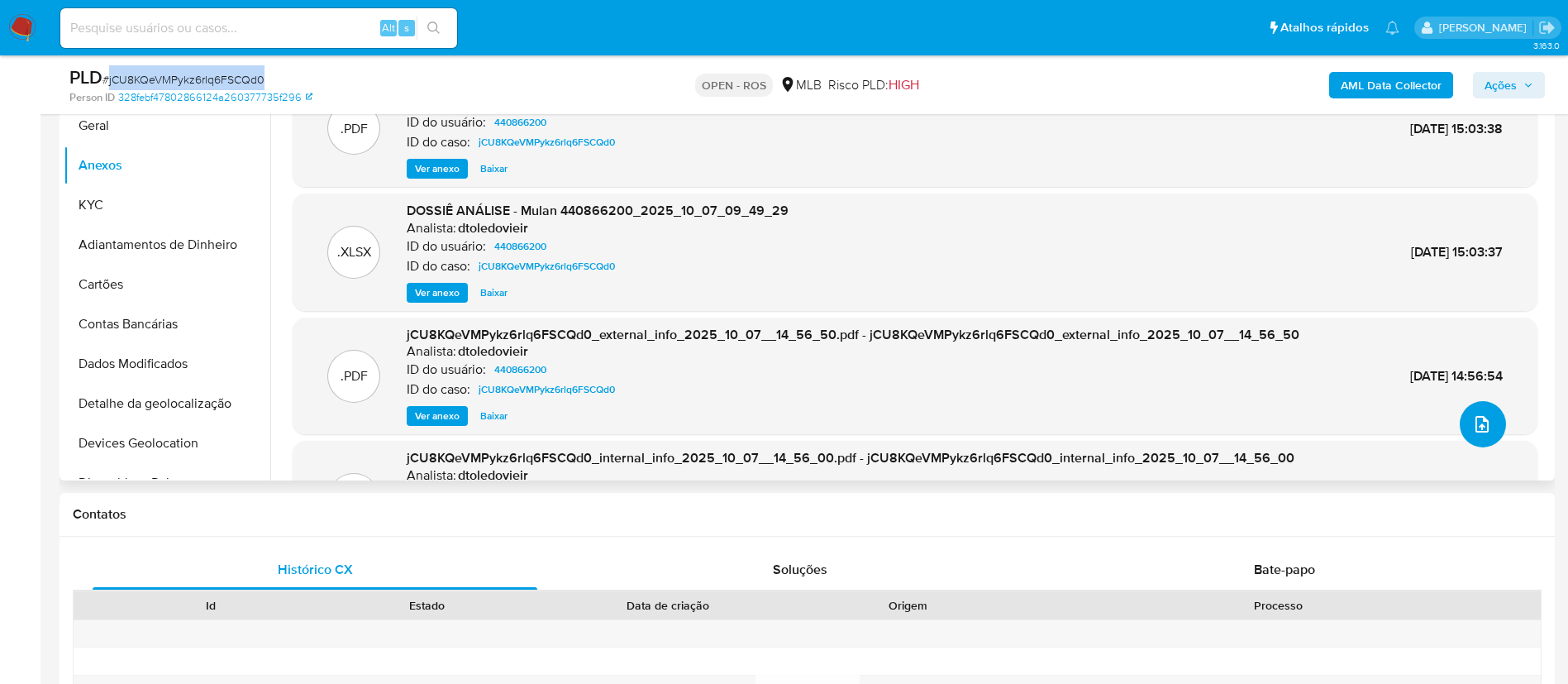
click at [1483, 424] on icon "upload-file" at bounding box center [1482, 424] width 14 height 16
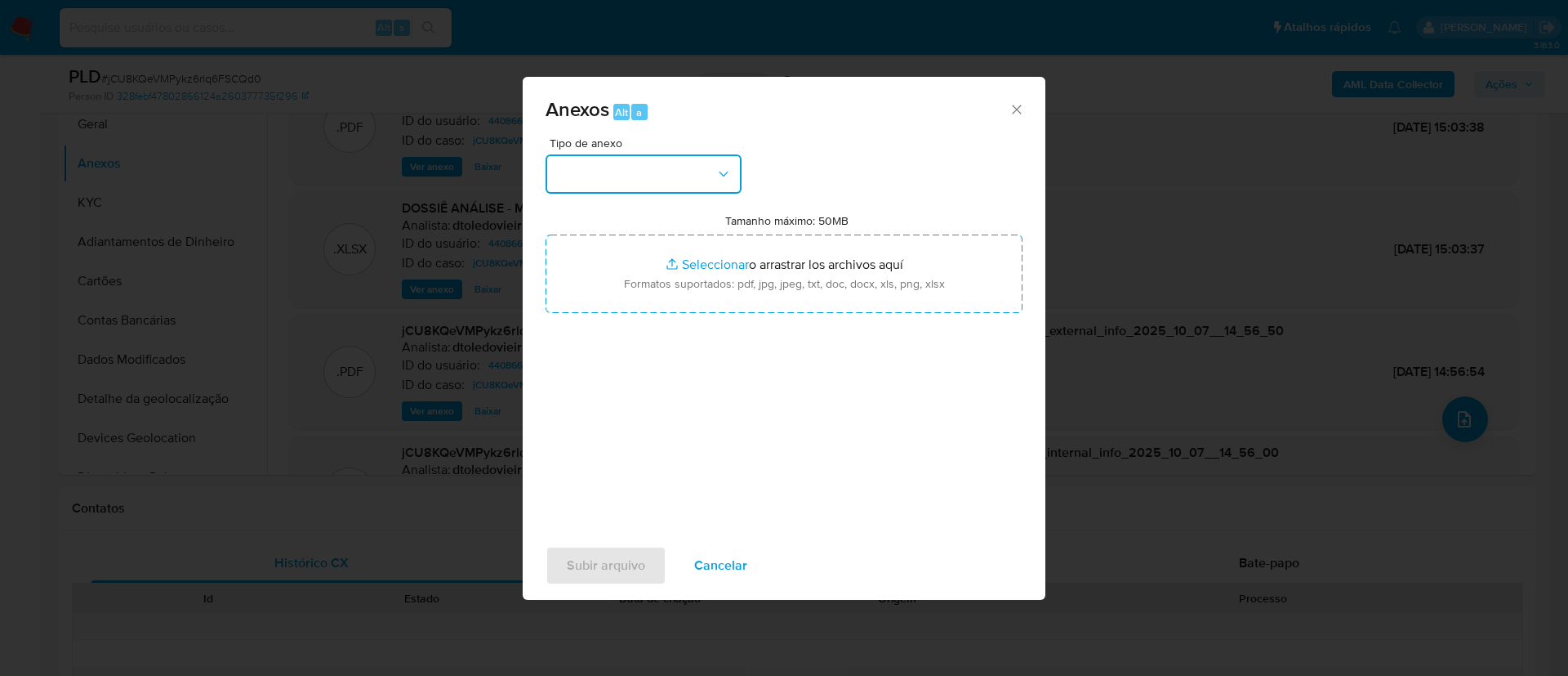
click at [725, 184] on button "button" at bounding box center [643, 174] width 196 height 40
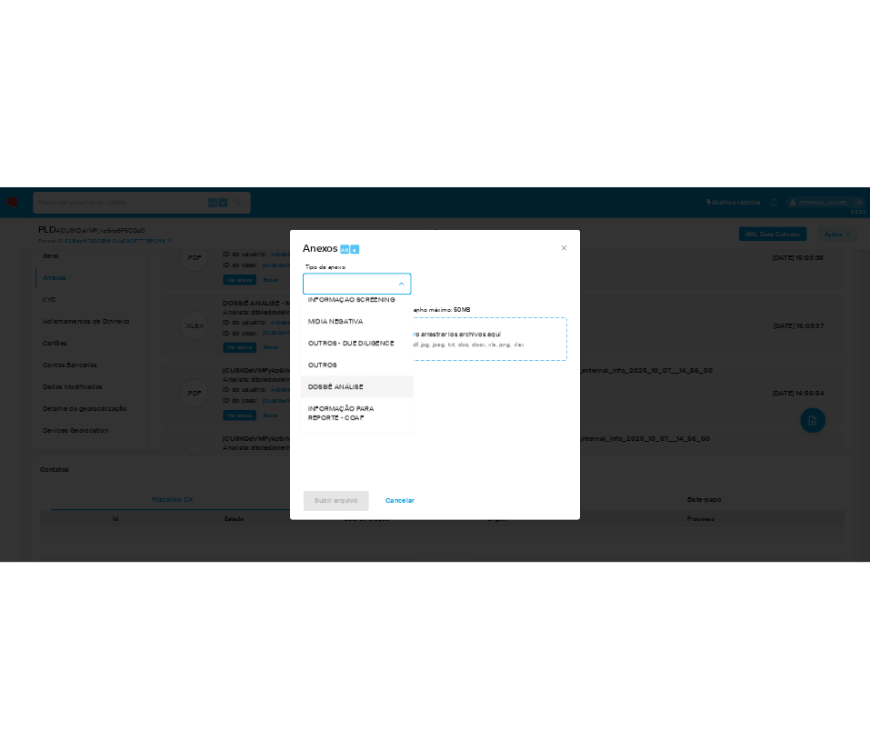
scroll to position [280, 0]
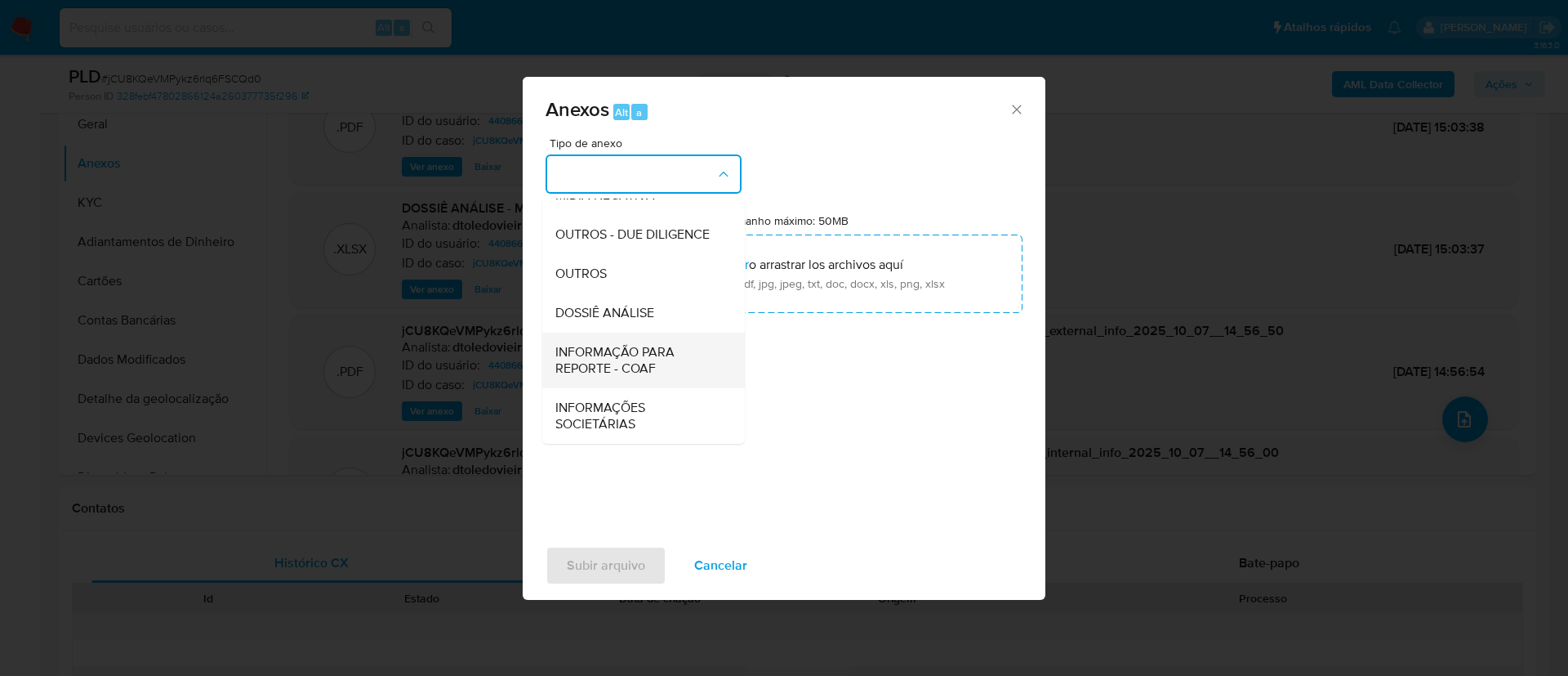
click at [633, 362] on span "INFORMAÇÃO PARA REPORTE - COAF" at bounding box center [638, 360] width 166 height 32
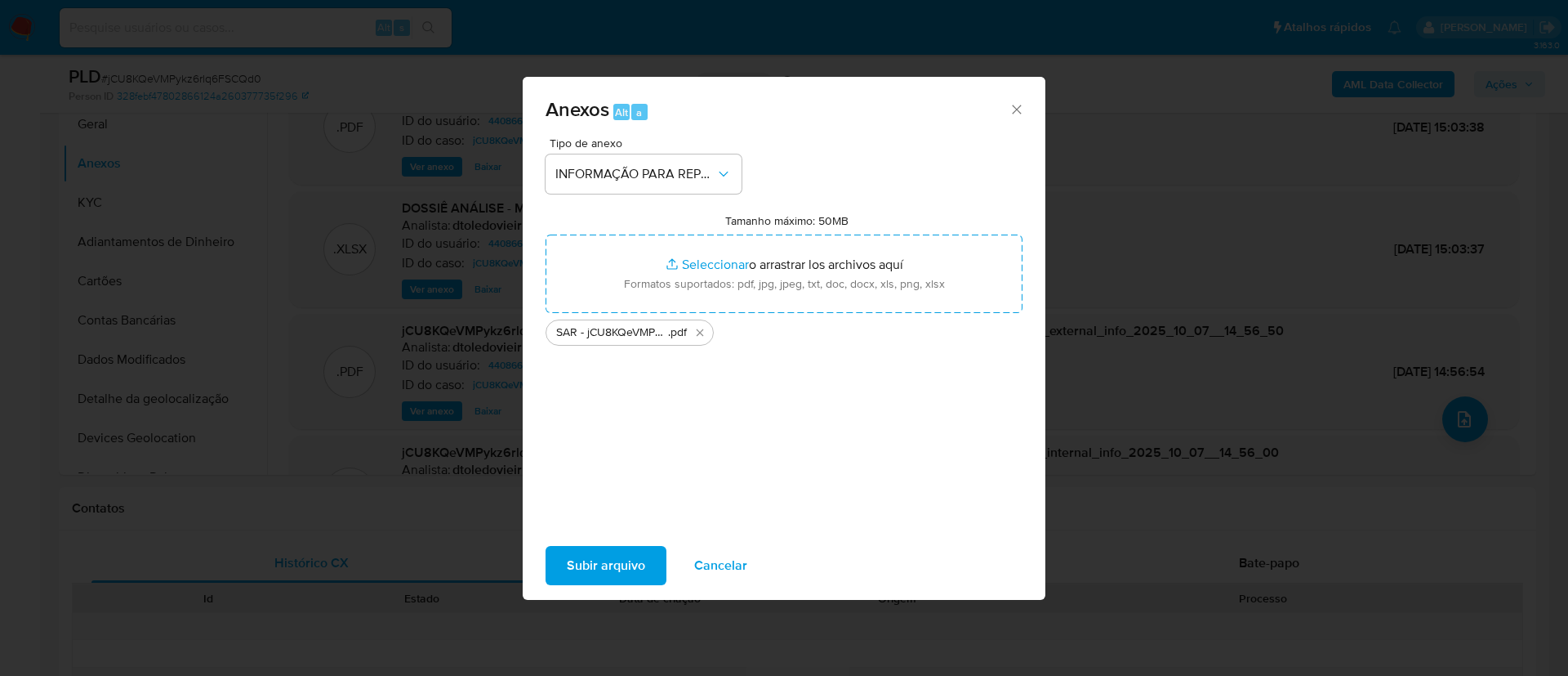
click at [591, 549] on span "Subir arquivo" at bounding box center [606, 565] width 78 height 36
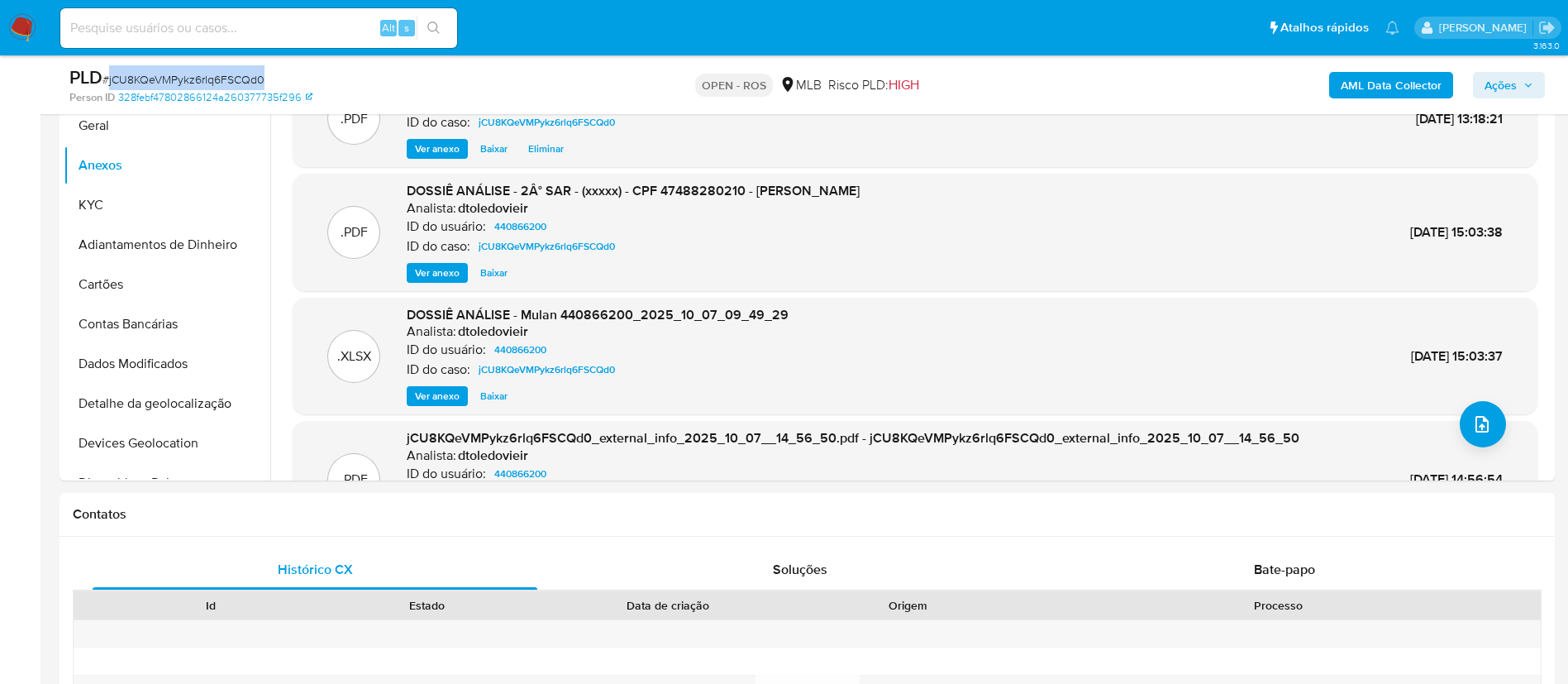
click at [1501, 86] on span "Ações" at bounding box center [1500, 85] width 32 height 26
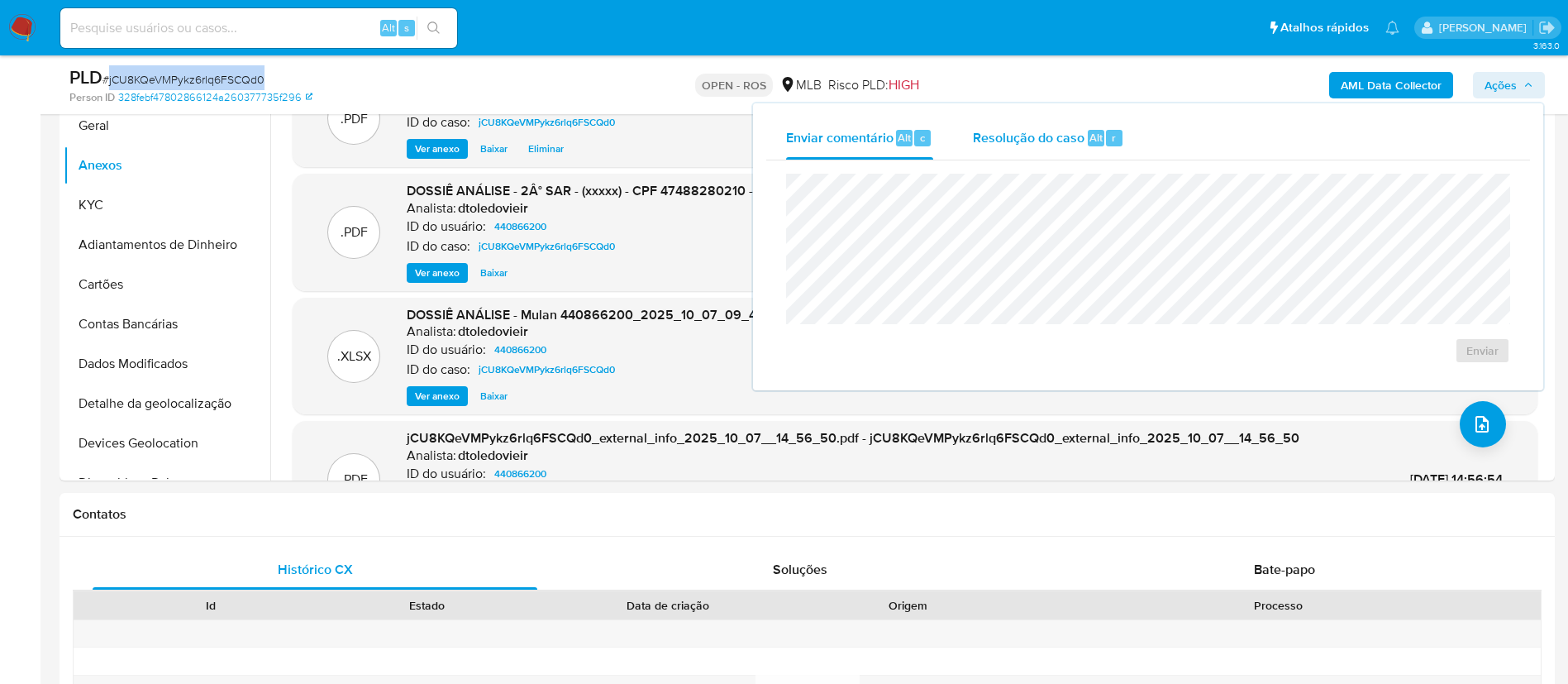
drag, startPoint x: 992, startPoint y: 144, endPoint x: 983, endPoint y: 156, distance: 15.0
click at [993, 143] on span "Resolução do caso" at bounding box center [1029, 136] width 112 height 19
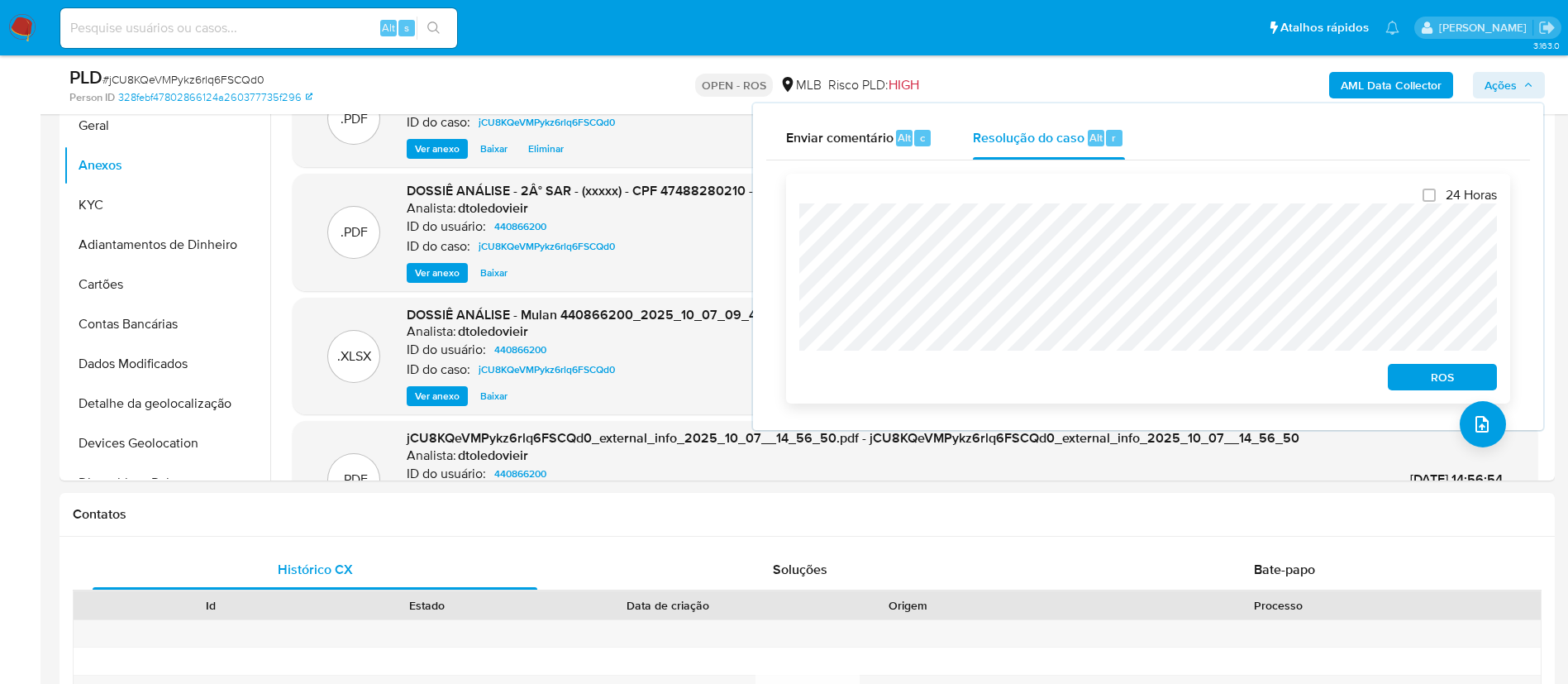
click at [1434, 380] on span "ROS" at bounding box center [1442, 377] width 86 height 23
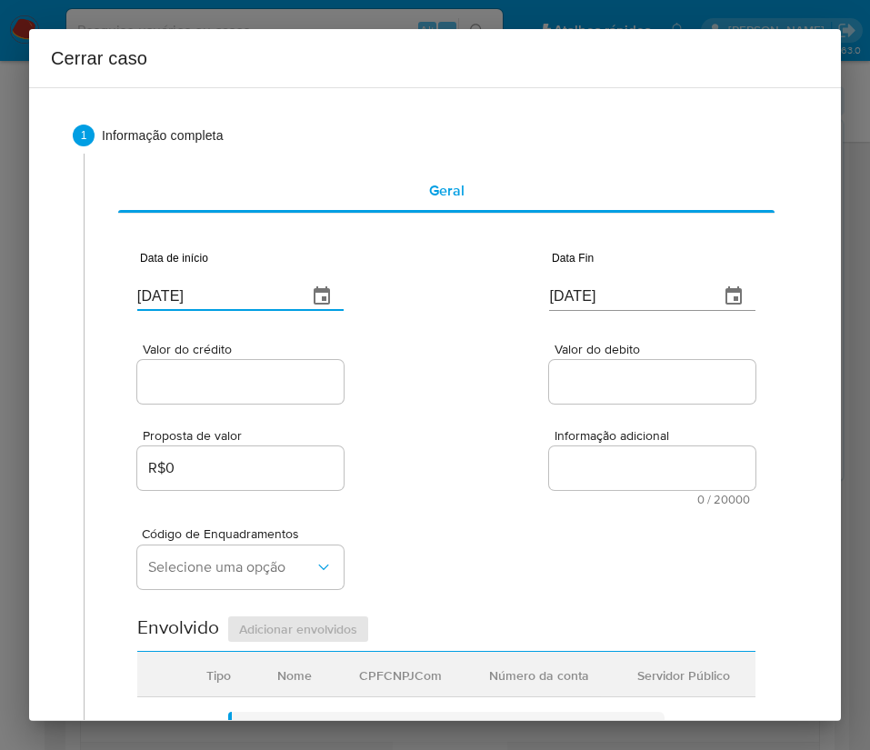
click at [215, 289] on input "[DATE]" at bounding box center [214, 296] width 155 height 29
paste input "1/08"
type input "01/08/2025"
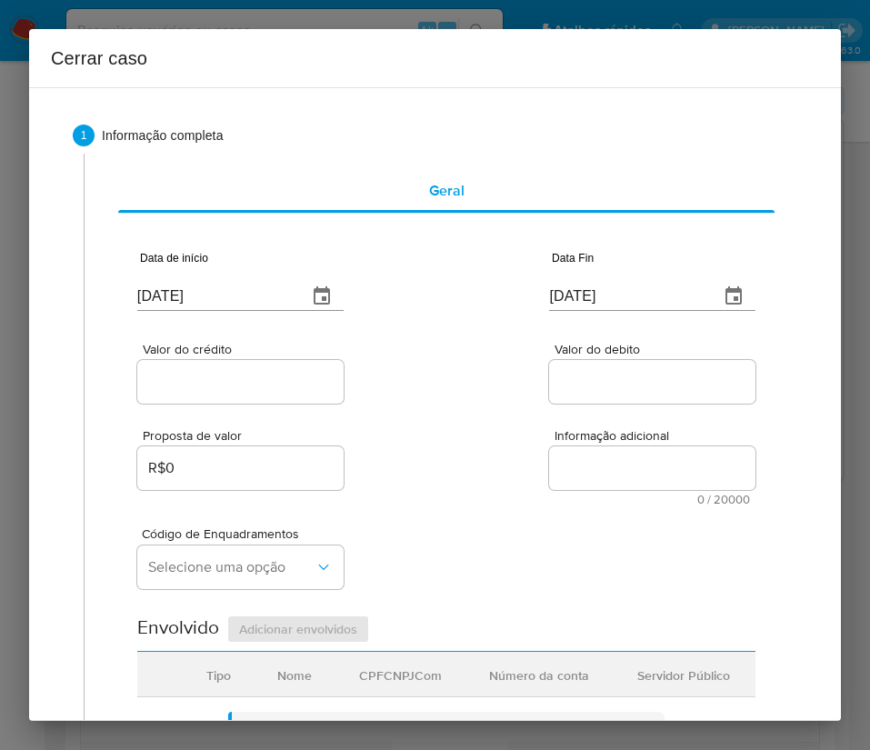
click at [443, 476] on div "Proposta de valor R$0 Informação adicional 0 / 20000 20000 caracteres restantes" at bounding box center [446, 456] width 618 height 98
click at [585, 290] on input "[DATE]" at bounding box center [626, 296] width 155 height 29
paste input "5"
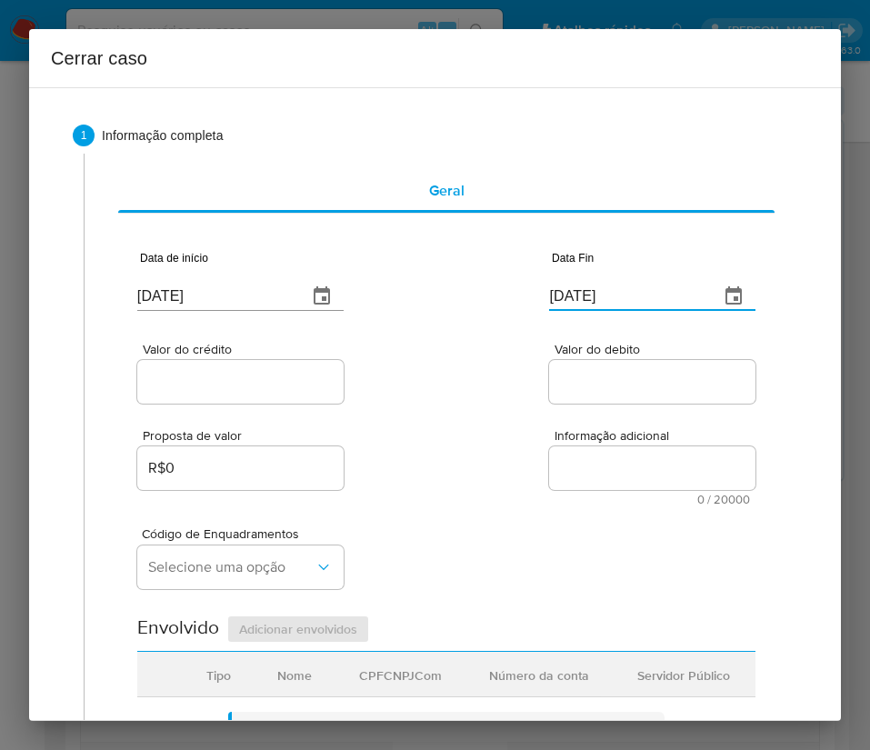
type input "05/10/2025"
drag, startPoint x: 462, startPoint y: 453, endPoint x: 444, endPoint y: 450, distance: 18.4
click at [464, 453] on div "Proposta de valor R$0 Informação adicional 0 / 20000 20000 caracteres restantes" at bounding box center [446, 456] width 618 height 98
click at [261, 385] on input "Valor do crédito" at bounding box center [240, 382] width 206 height 24
drag, startPoint x: 230, startPoint y: 378, endPoint x: 544, endPoint y: 411, distance: 316.2
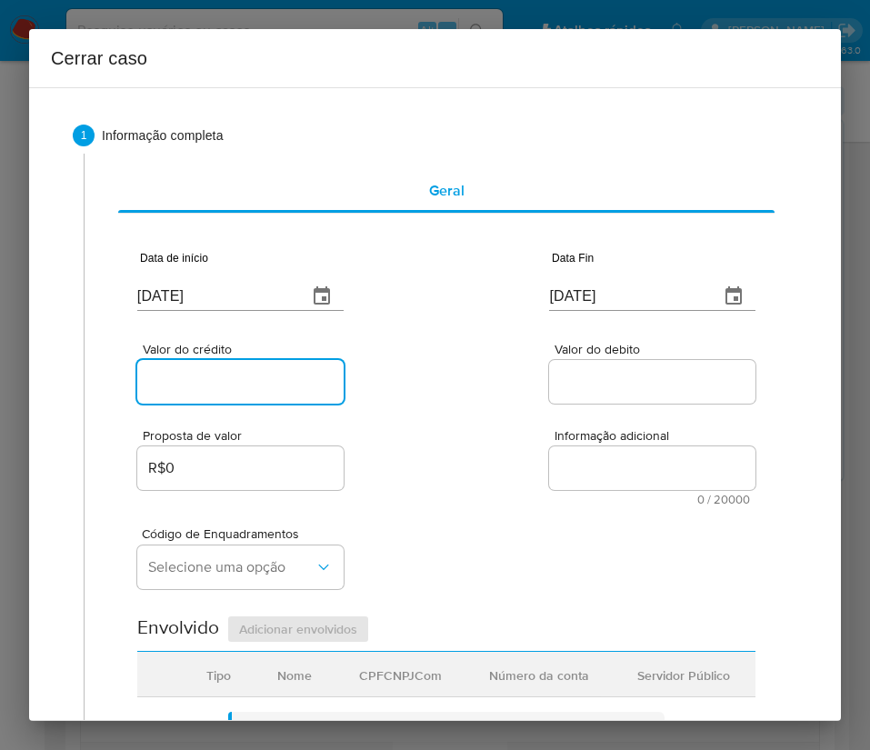
click at [230, 378] on input "Valor do crédito" at bounding box center [240, 382] width 206 height 24
paste input "R$105.440"
type input "R$105.440"
click at [549, 411] on div "Proposta de valor R$0 Informação adicional 0 / 20000 20000 caracteres restantes" at bounding box center [446, 456] width 618 height 98
click at [606, 370] on input "Valor do debito" at bounding box center [652, 382] width 206 height 24
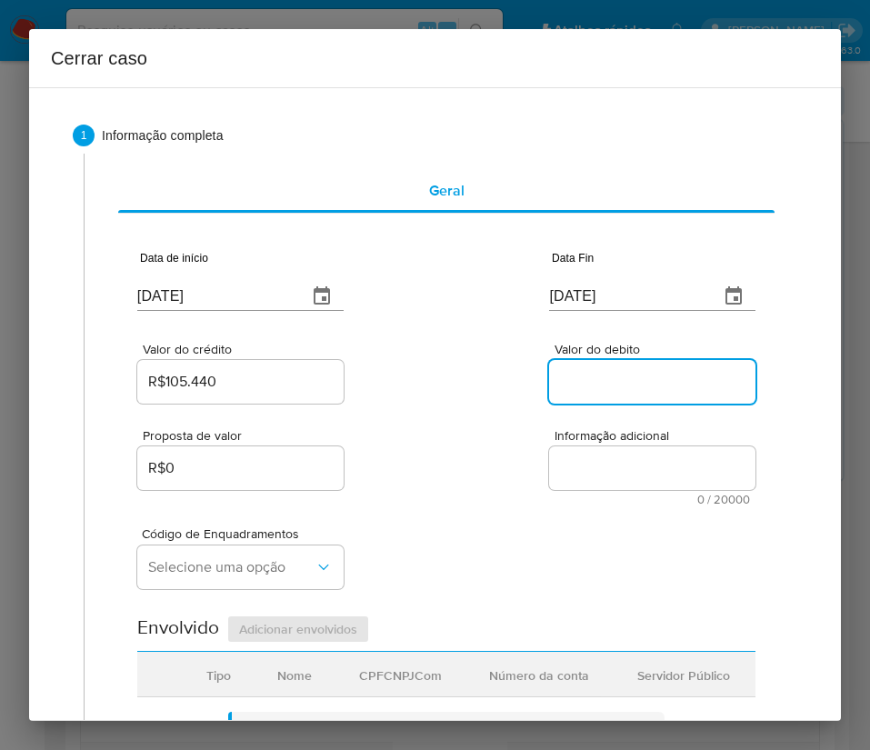
paste input "R$100.762"
type input "R$100.762"
click at [410, 490] on div "Proposta de valor R$0 Informação adicional 0 / 20000 20000 caracteres restantes" at bounding box center [446, 456] width 618 height 98
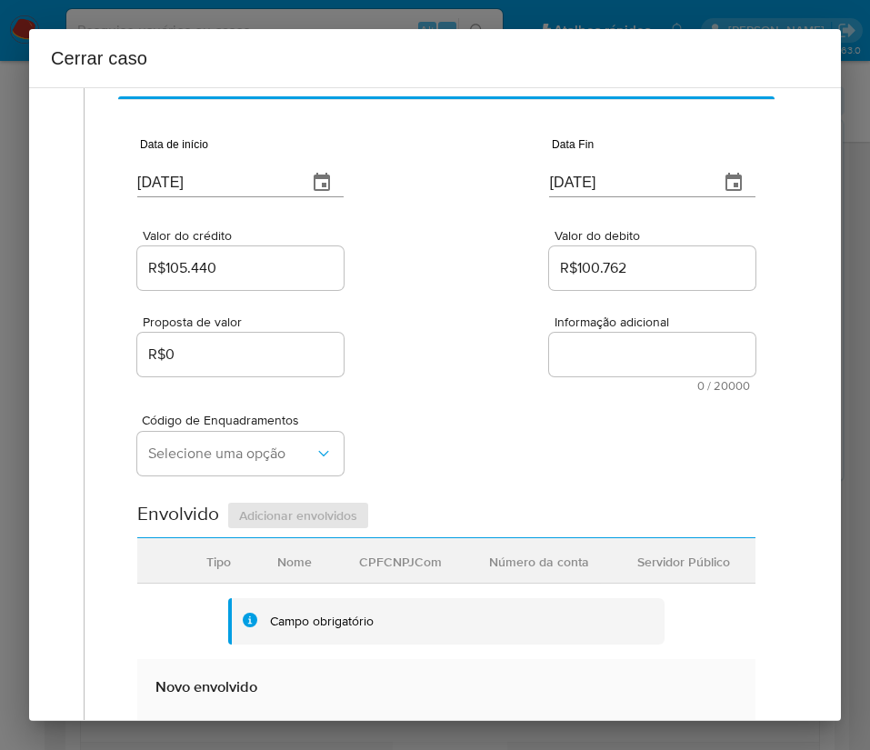
scroll to position [273, 0]
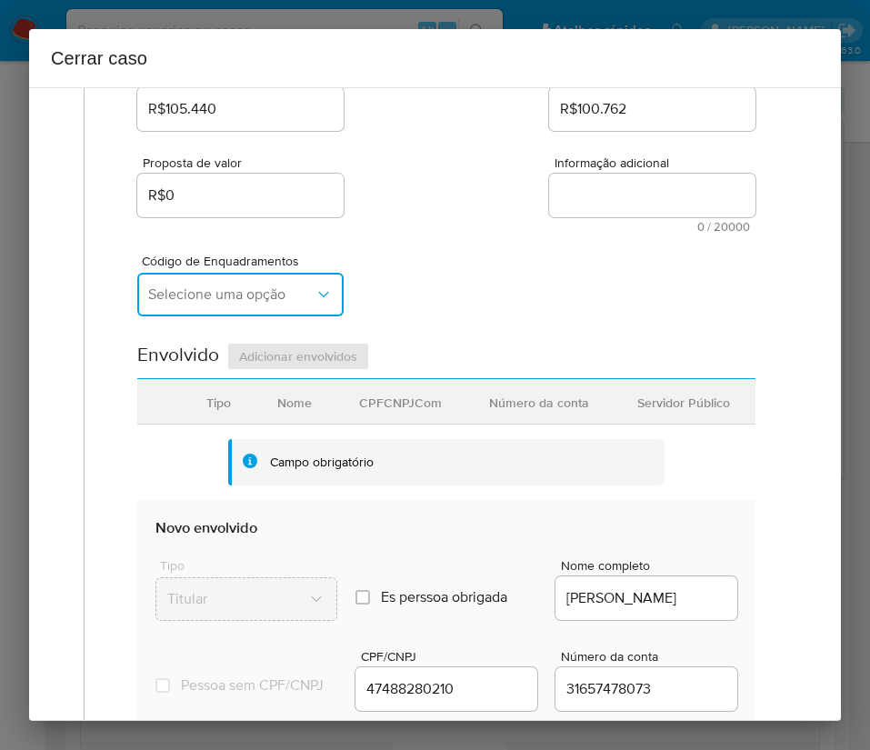
click at [278, 285] on span "Selecione uma opção" at bounding box center [231, 294] width 166 height 18
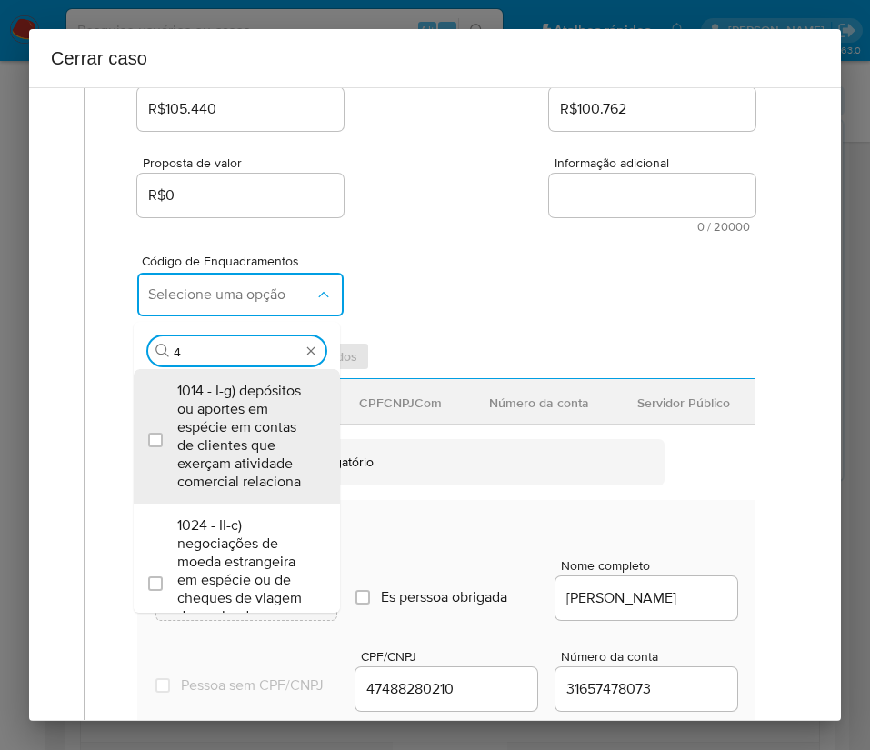
type input "45"
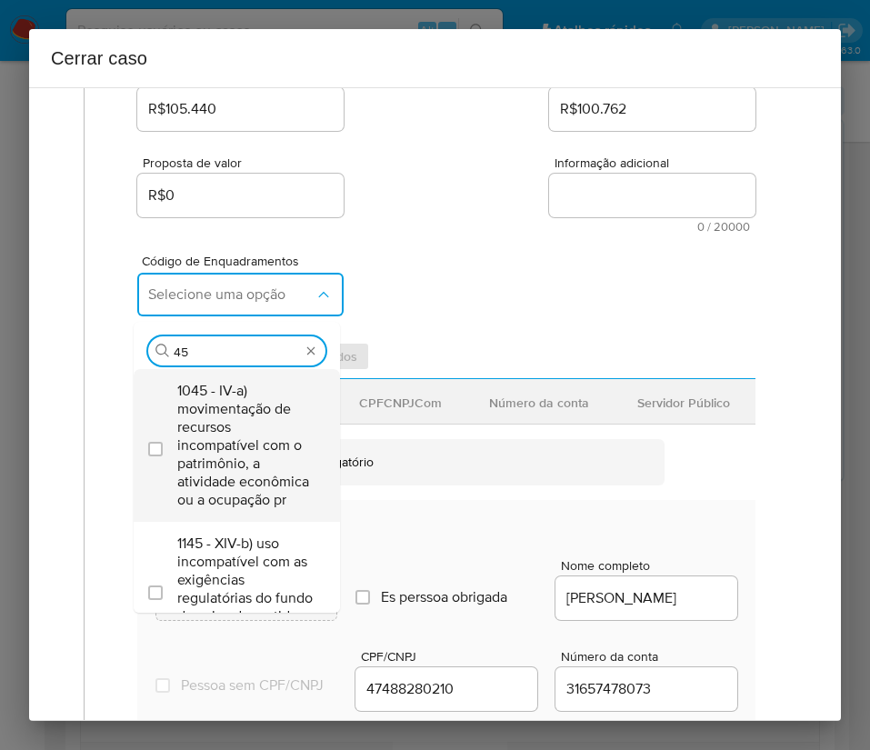
click at [228, 448] on span "1045 - IV-a) movimentação de recursos incompatível com o patrimônio, a atividad…" at bounding box center [245, 445] width 137 height 127
checkbox input "true"
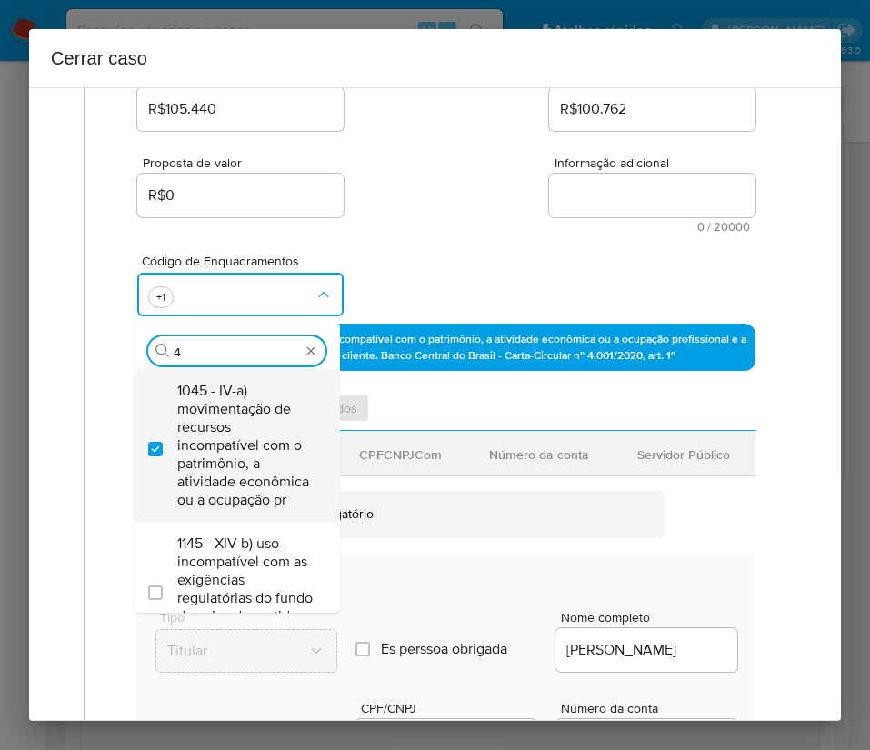
scroll to position [0, 0]
type input "47"
click at [259, 438] on span "1047 - IV-c) movimentação de recursos de alto valor, de forma contumaz, em bene…" at bounding box center [245, 445] width 137 height 127
checkbox input "true"
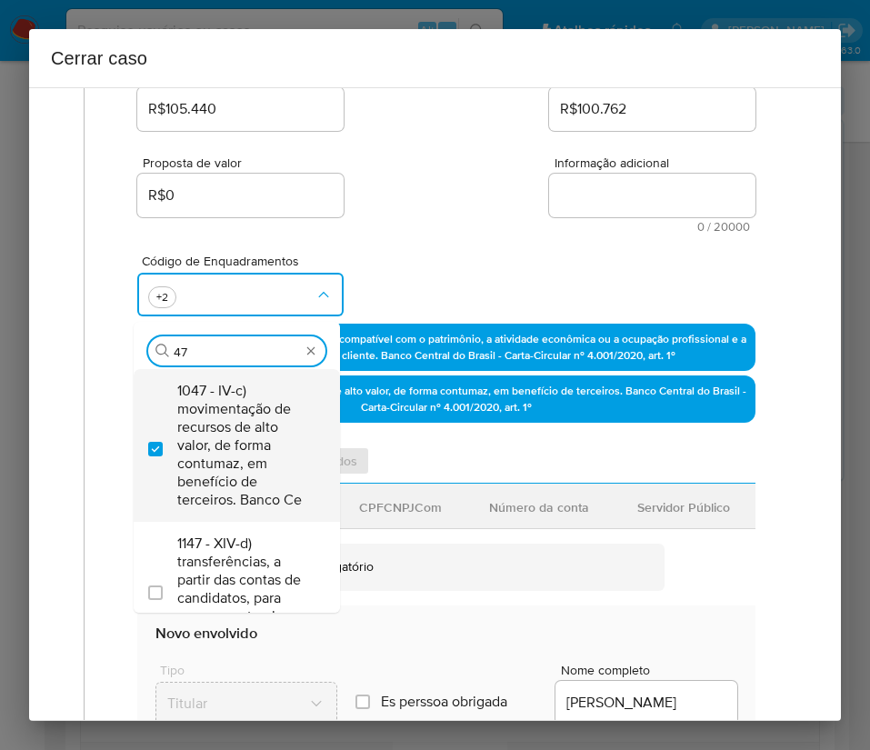
type input "4"
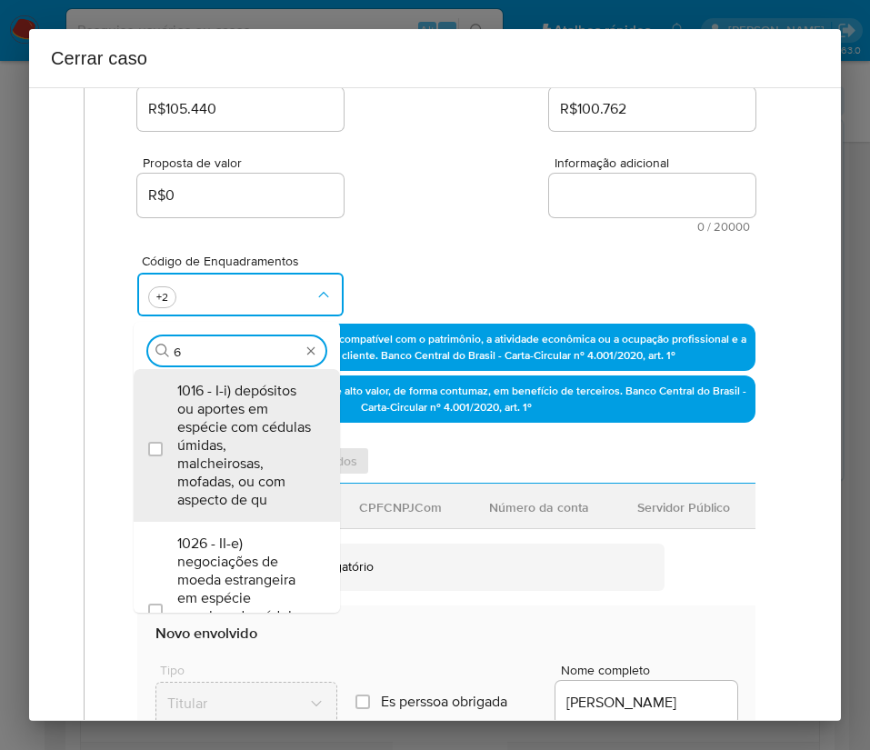
type input "66"
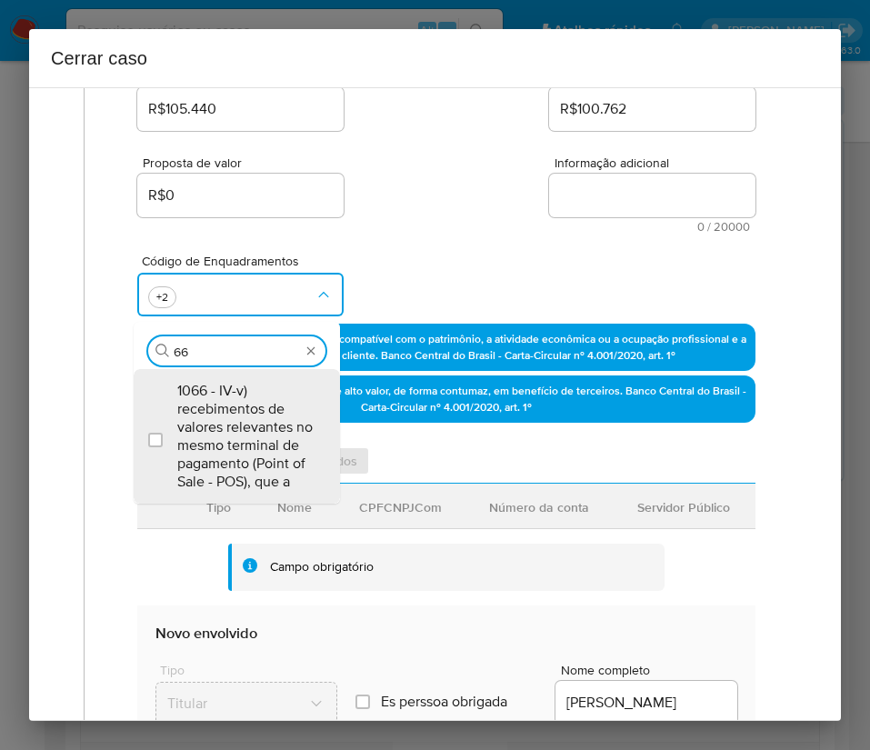
click at [259, 438] on span "1066 - IV-v) recebimentos de valores relevantes no mesmo terminal de pagamento …" at bounding box center [245, 436] width 137 height 109
checkbox input "true"
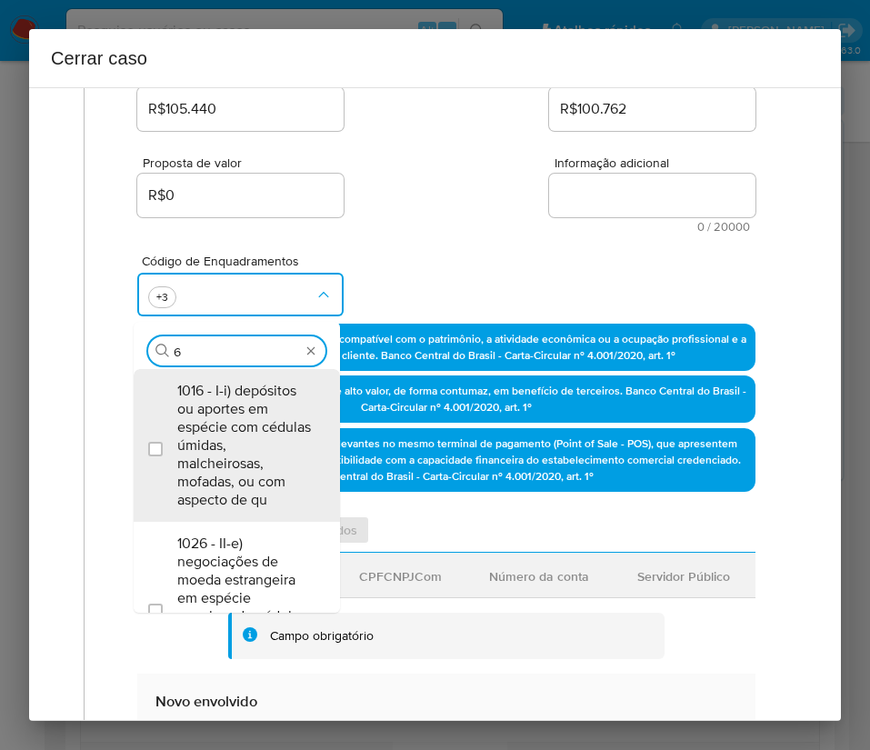
type input "69"
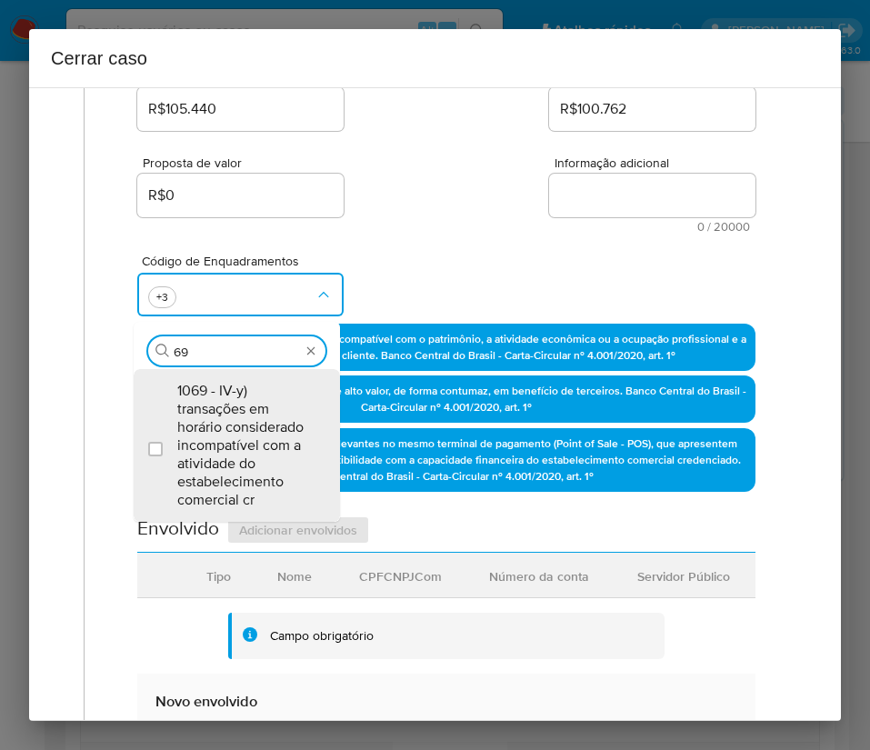
click at [259, 438] on span "1069 - IV-y) transações em horário considerado incompatível com a atividade do …" at bounding box center [245, 445] width 137 height 127
checkbox input "true"
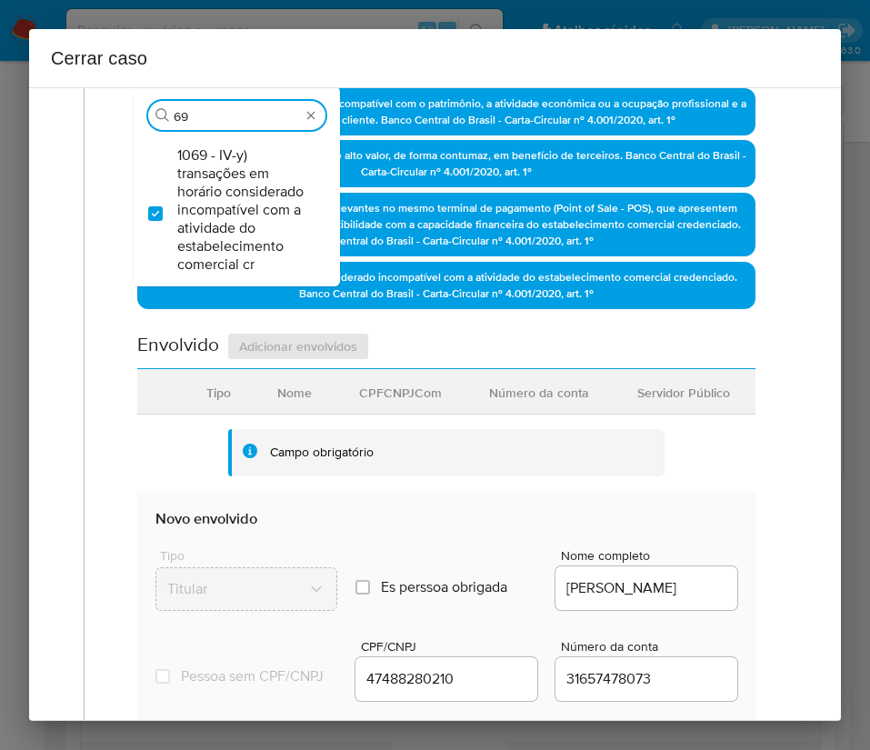
scroll to position [682, 0]
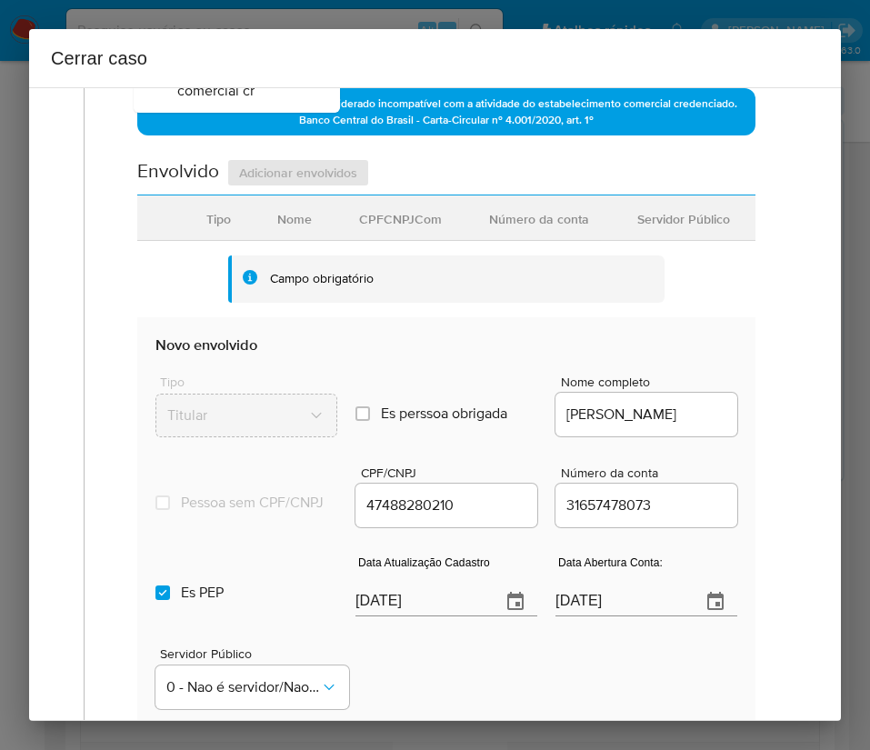
type input "69"
click at [433, 615] on input "09/10/2025" at bounding box center [420, 601] width 131 height 29
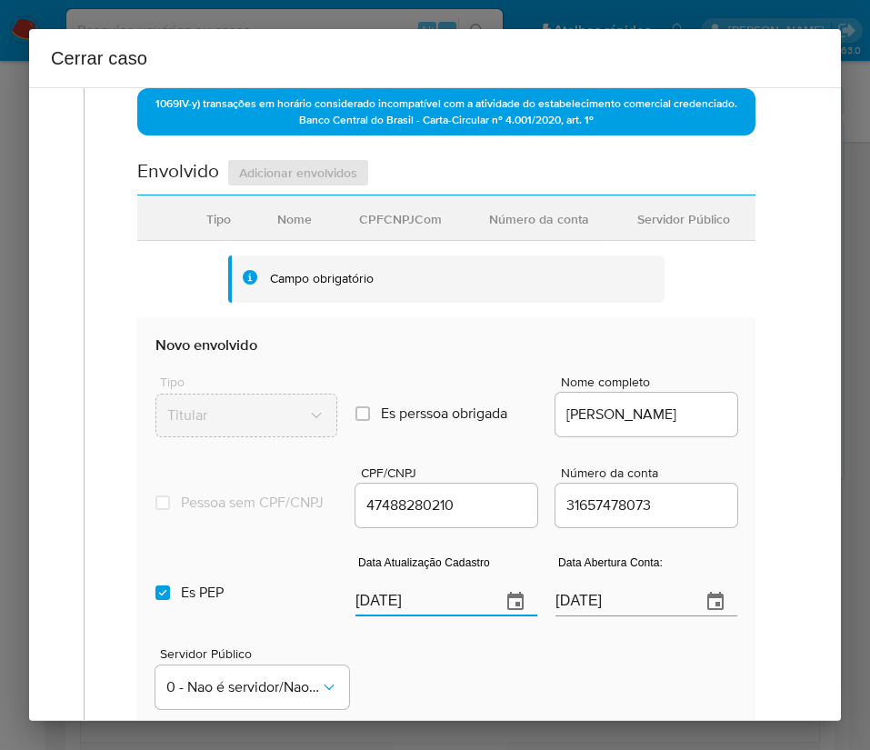
click at [433, 615] on input "09/10/2025" at bounding box center [420, 601] width 131 height 29
paste input "18/09"
type input "18/09/2025"
click at [572, 616] on input "06/05/2022" at bounding box center [620, 601] width 131 height 29
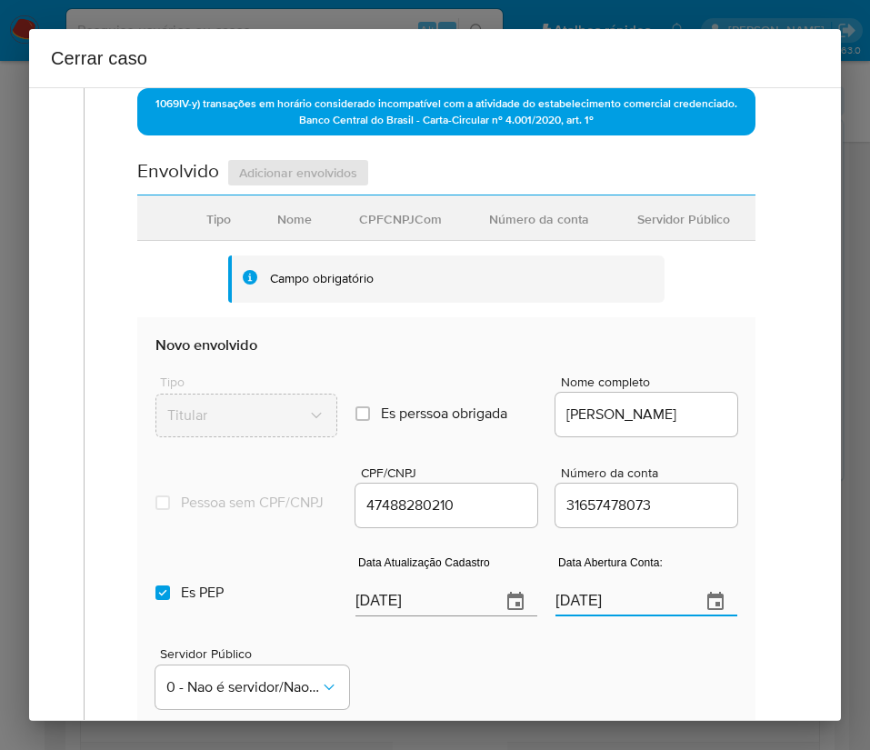
click at [572, 616] on input "06/05/2022" at bounding box center [620, 601] width 131 height 29
click at [525, 667] on div "Servidor Público 0 - Nao é servidor/[PERSON_NAME] possui informacao" at bounding box center [446, 670] width 582 height 91
click at [169, 600] on span at bounding box center [162, 592] width 15 height 15
click at [169, 600] on input "Es PEP isPEP" at bounding box center [162, 592] width 15 height 15
checkbox input "false"
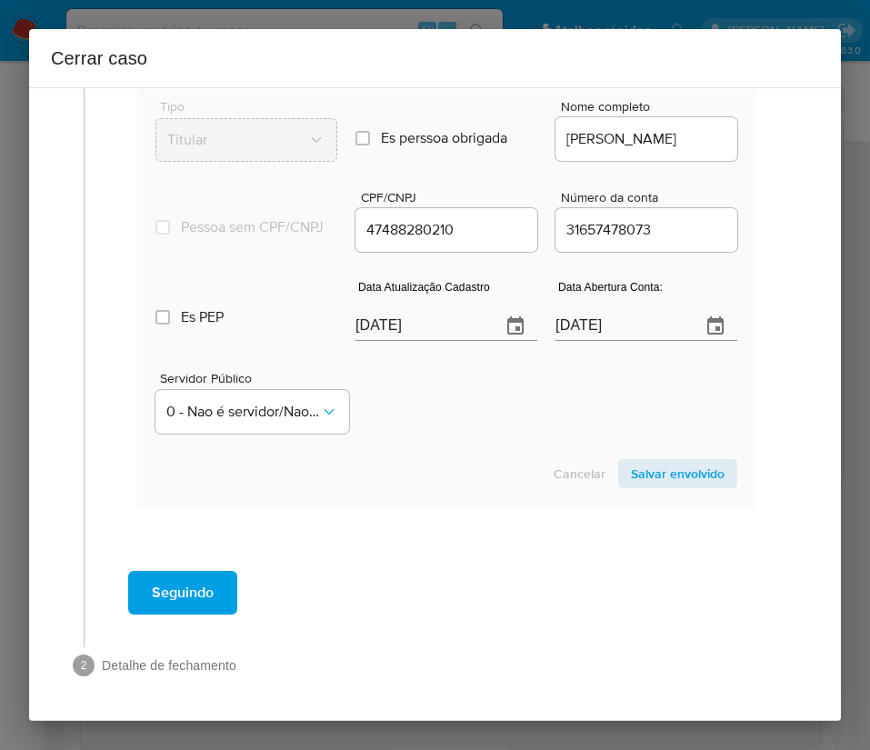
scroll to position [973, 0]
click at [246, 412] on span "0 - Nao é servidor/Nao possui informacao" at bounding box center [243, 412] width 154 height 18
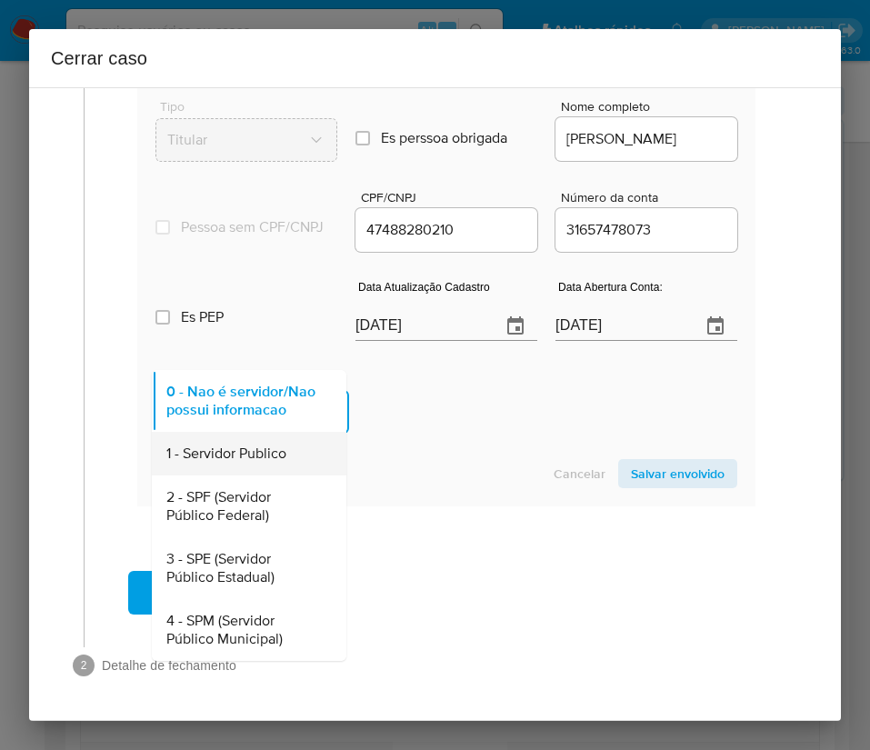
click at [259, 451] on span "1 - Servidor Publico" at bounding box center [226, 453] width 120 height 18
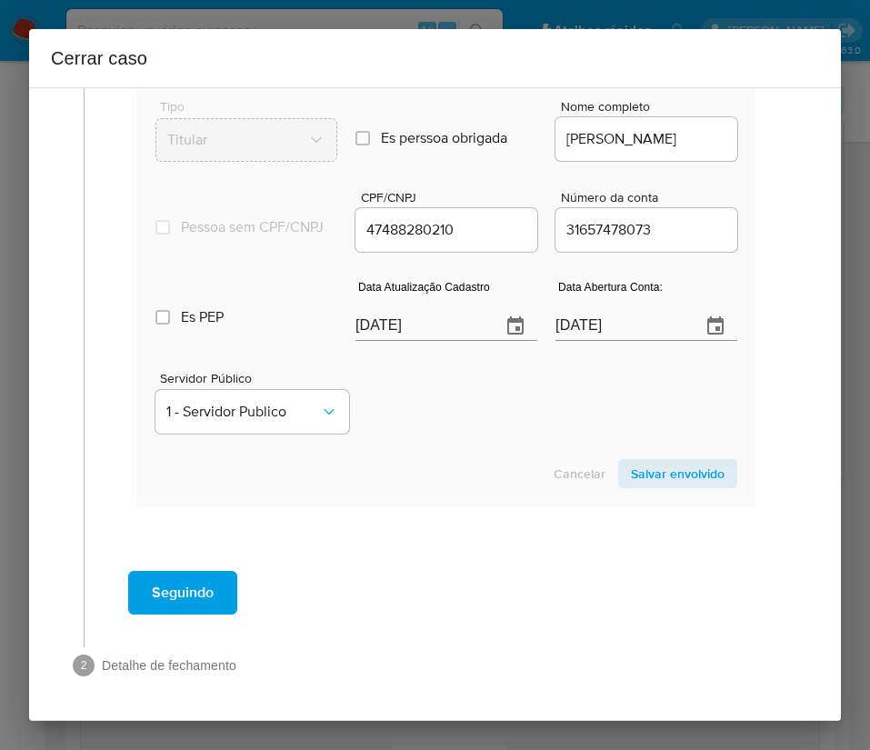
click at [444, 410] on div "Servidor Público 1 - Servidor Publico" at bounding box center [446, 395] width 582 height 91
click at [647, 471] on span "Salvar envolvido" at bounding box center [678, 473] width 94 height 25
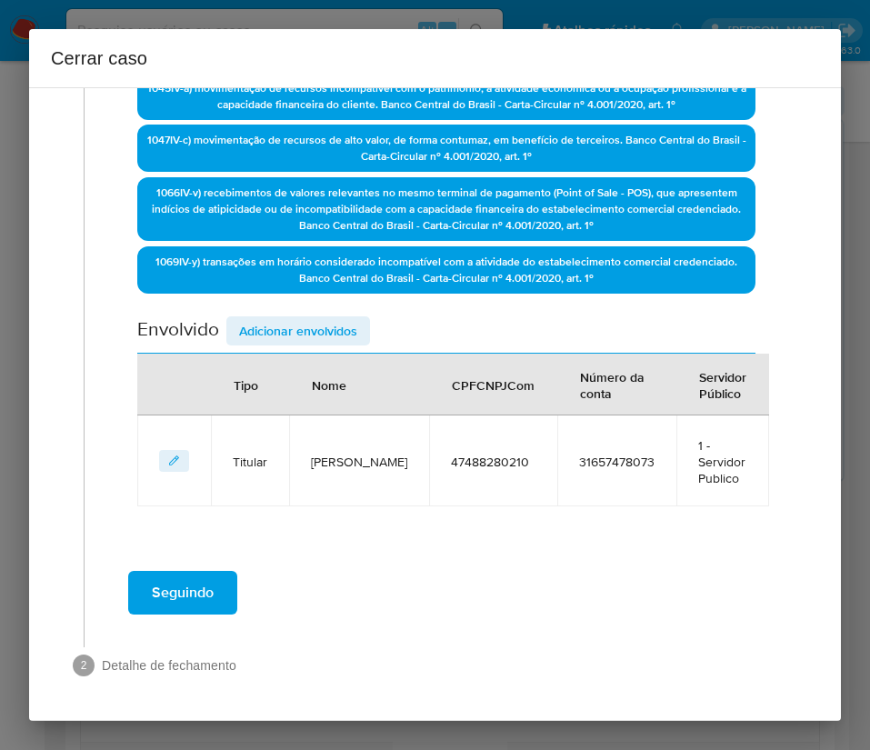
scroll to position [524, 0]
click at [290, 325] on span "Adicionar envolvidos" at bounding box center [298, 330] width 118 height 25
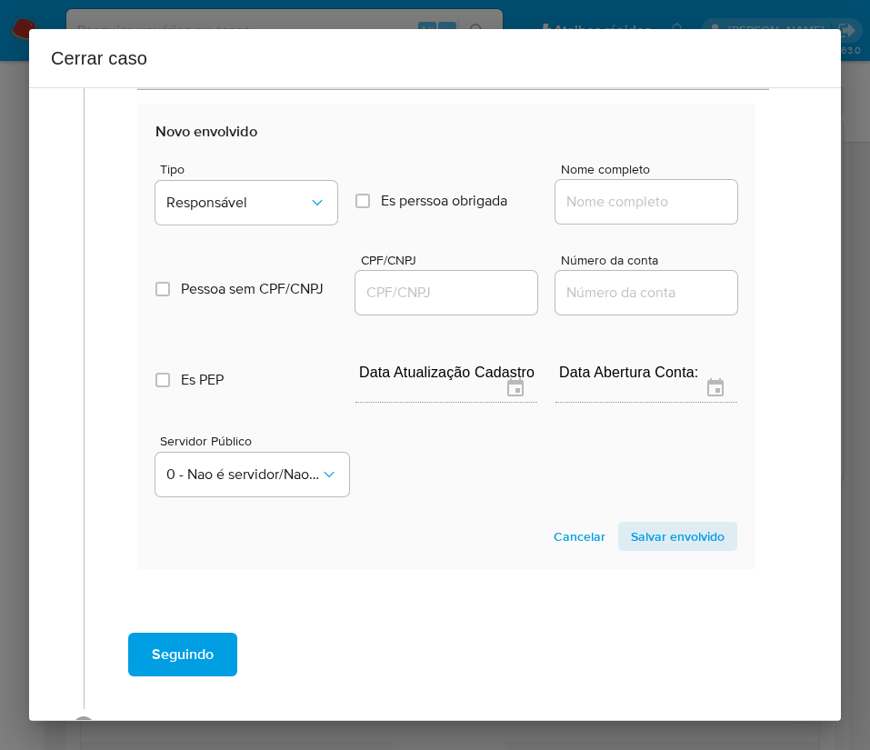
scroll to position [1002, 0]
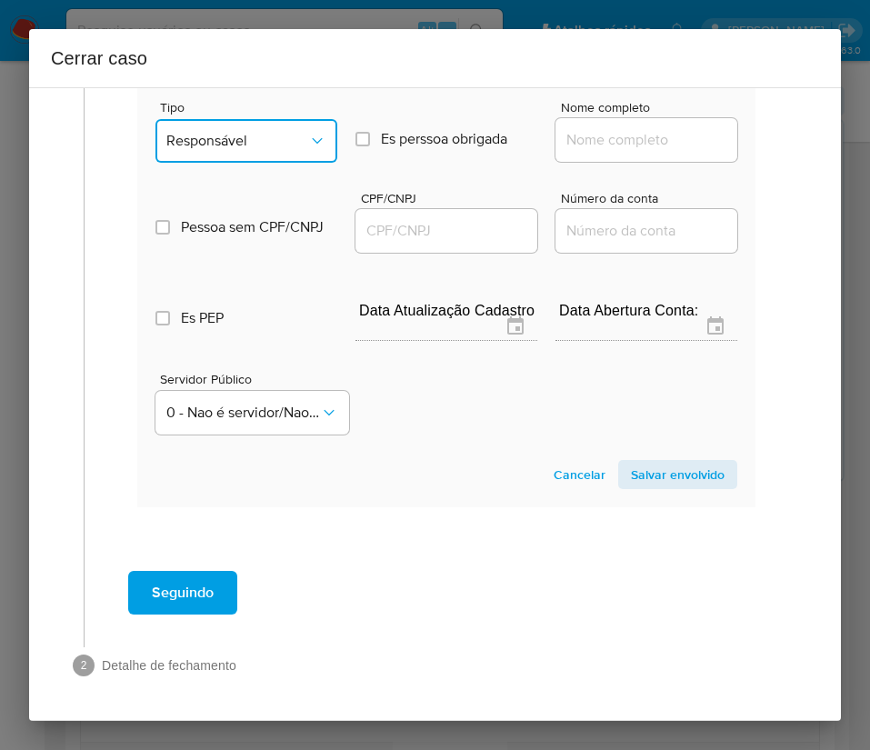
click at [241, 138] on span "Responsável" at bounding box center [237, 141] width 142 height 18
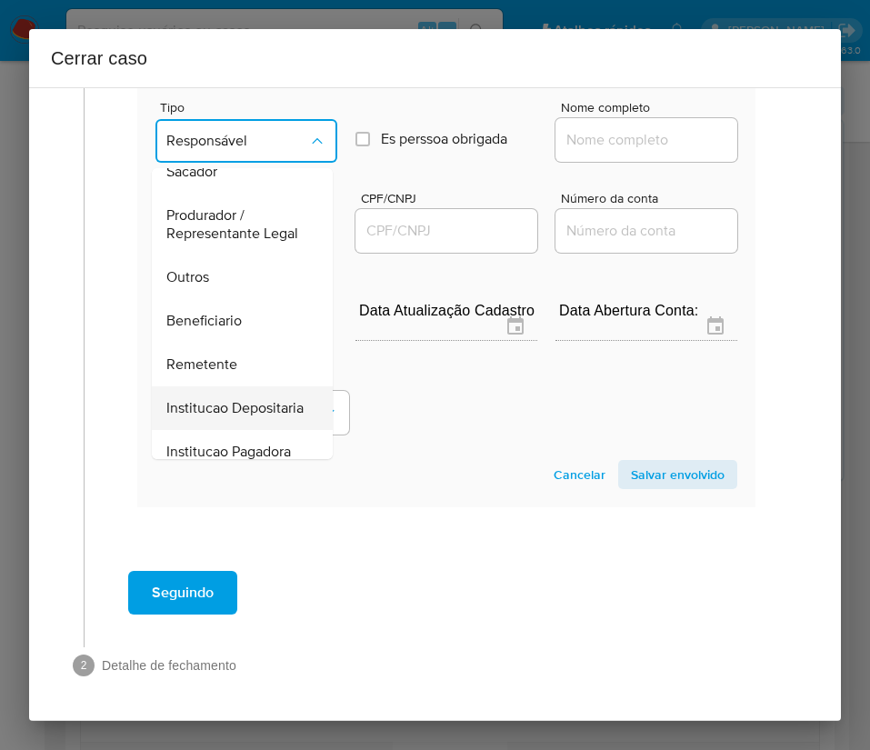
scroll to position [273, 0]
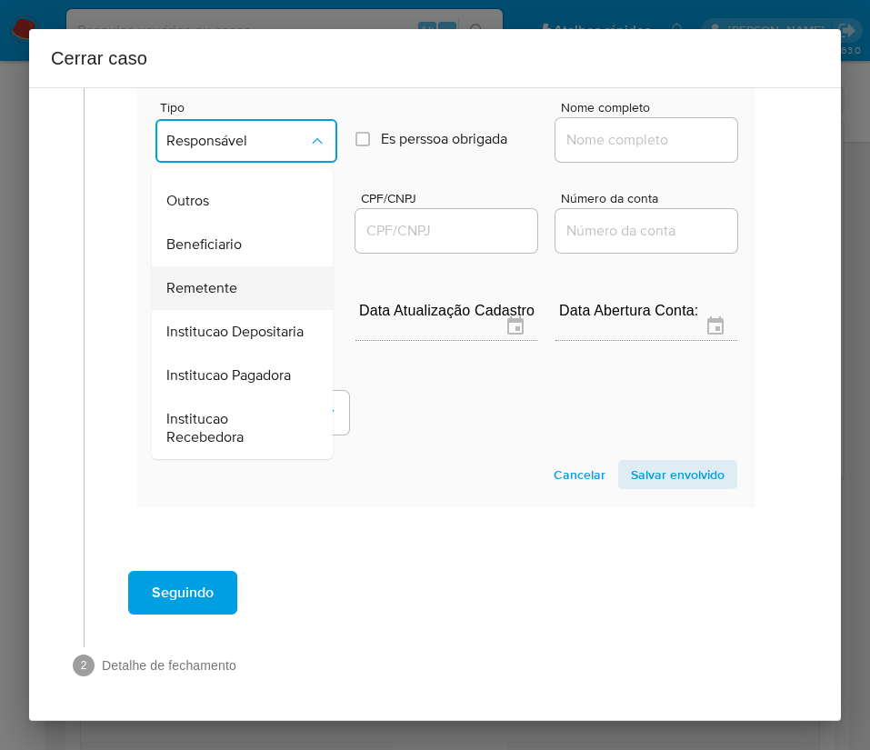
click at [204, 297] on span "Remetente" at bounding box center [201, 288] width 71 height 18
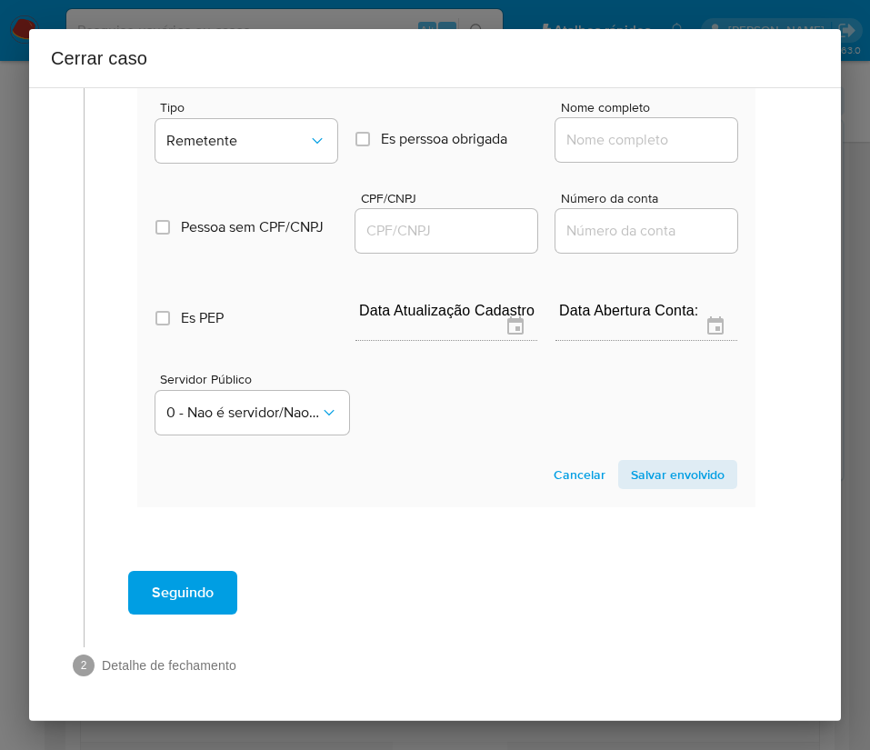
click at [608, 125] on div at bounding box center [646, 140] width 182 height 44
click at [608, 149] on input "Nome completo" at bounding box center [646, 140] width 182 height 24
paste input "Cintia Martins Boza, 04121723210"
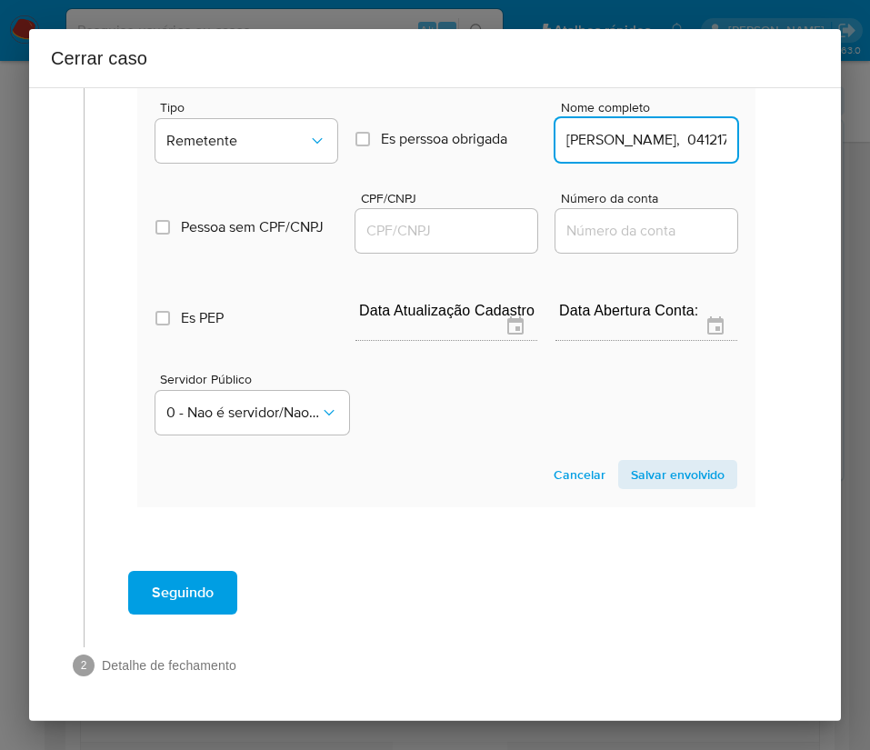
scroll to position [0, 59]
drag, startPoint x: 613, startPoint y: 146, endPoint x: 785, endPoint y: 156, distance: 173.0
type input "Cintia Martins Boza"
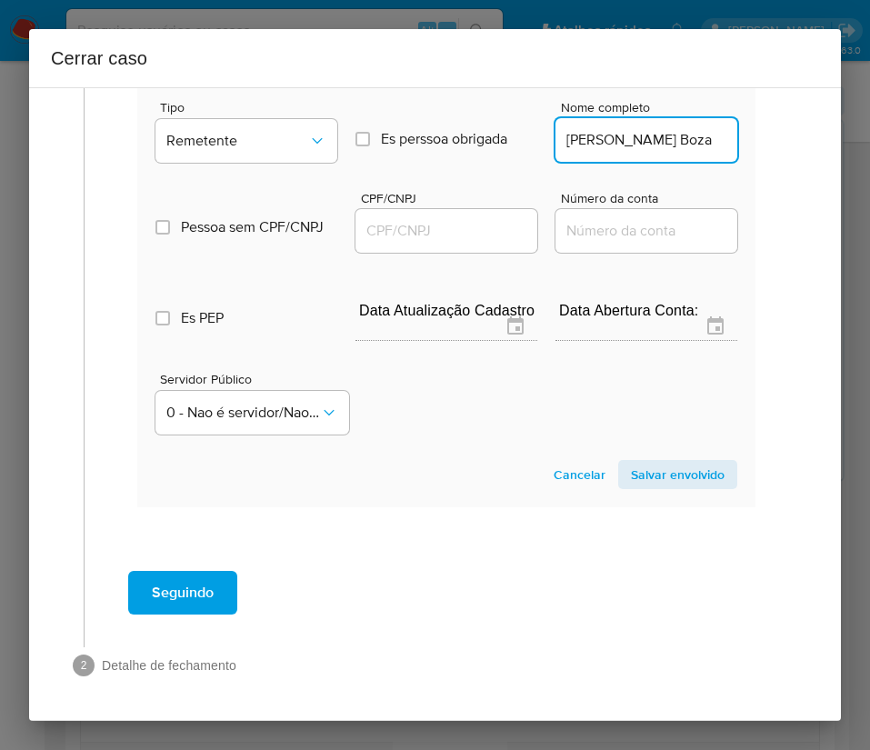
click at [434, 242] on input "CPF/CNPJ" at bounding box center [446, 231] width 182 height 24
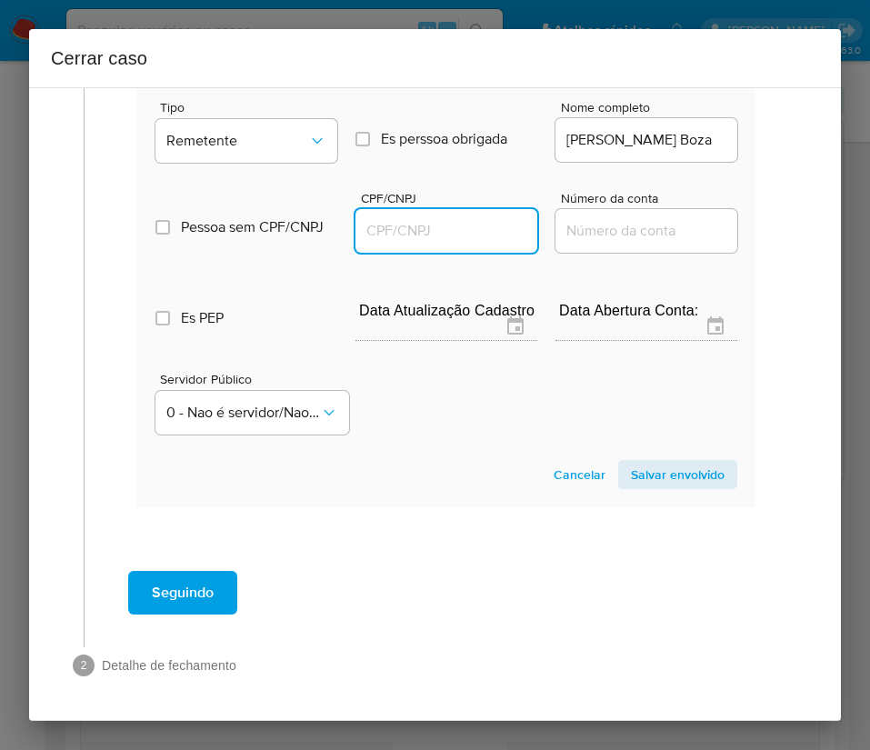
paste input "04121723210"
type input "4121723210"
click at [677, 469] on span "Salvar envolvido" at bounding box center [678, 474] width 94 height 25
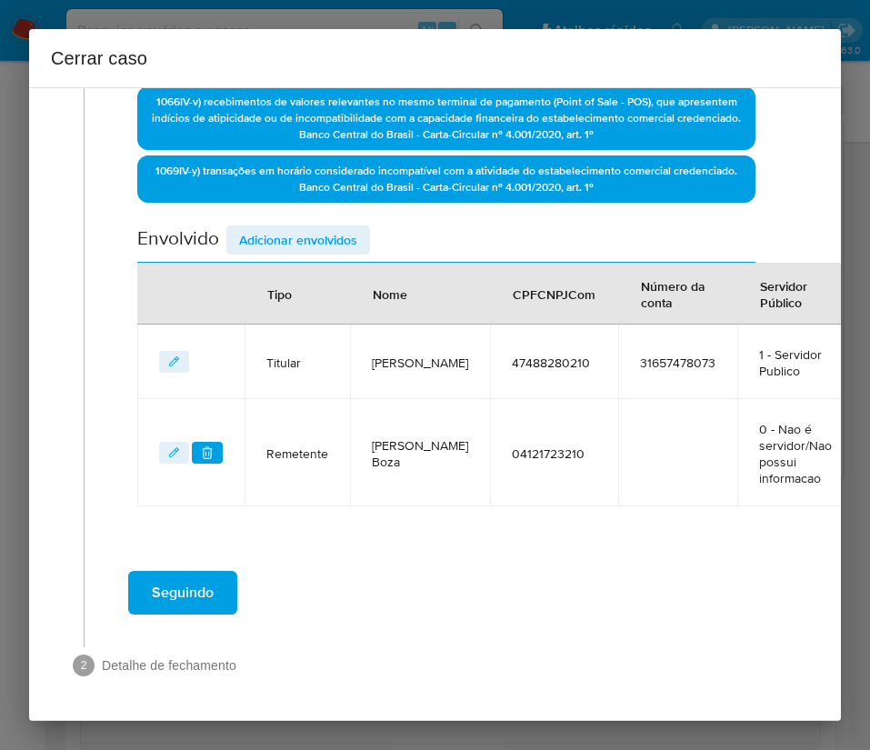
scroll to position [652, 0]
click at [344, 227] on span "Adicionar envolvidos" at bounding box center [298, 239] width 118 height 25
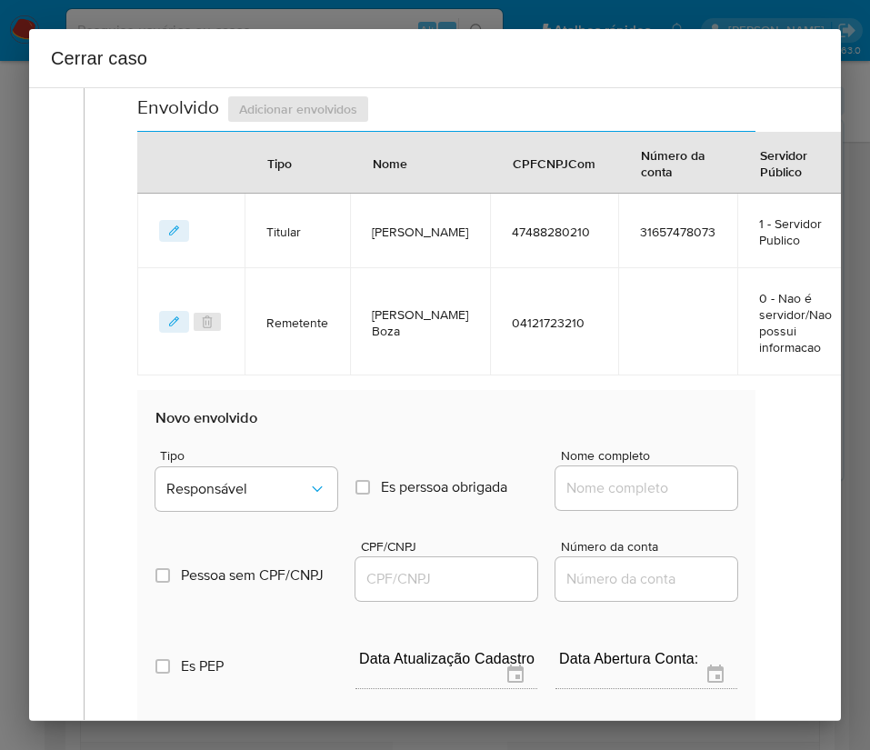
scroll to position [1131, 0]
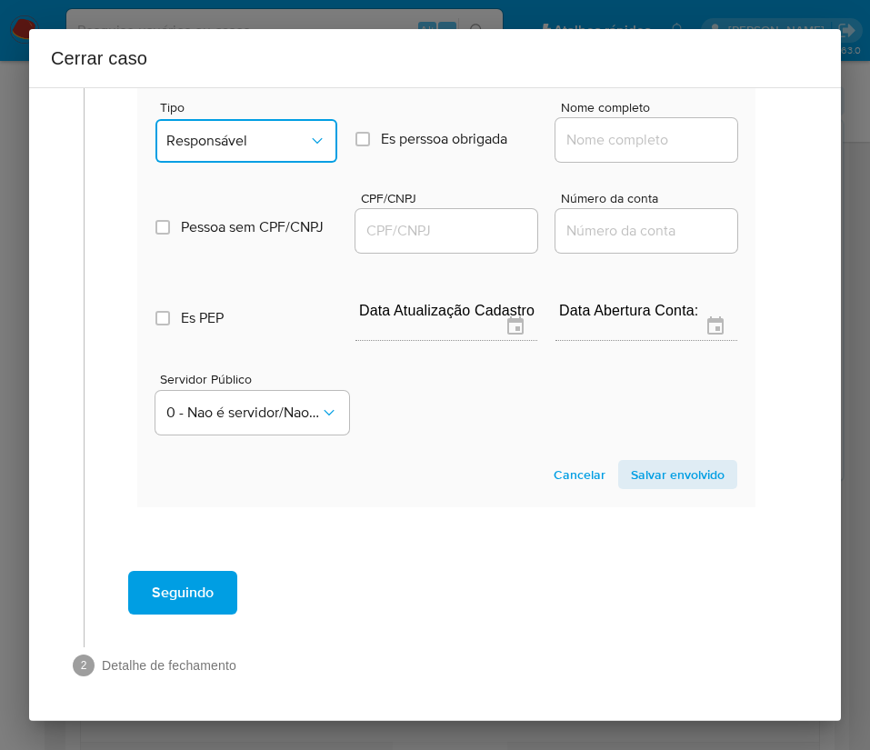
click at [311, 132] on icon "Tipo de envolvimento" at bounding box center [317, 141] width 18 height 18
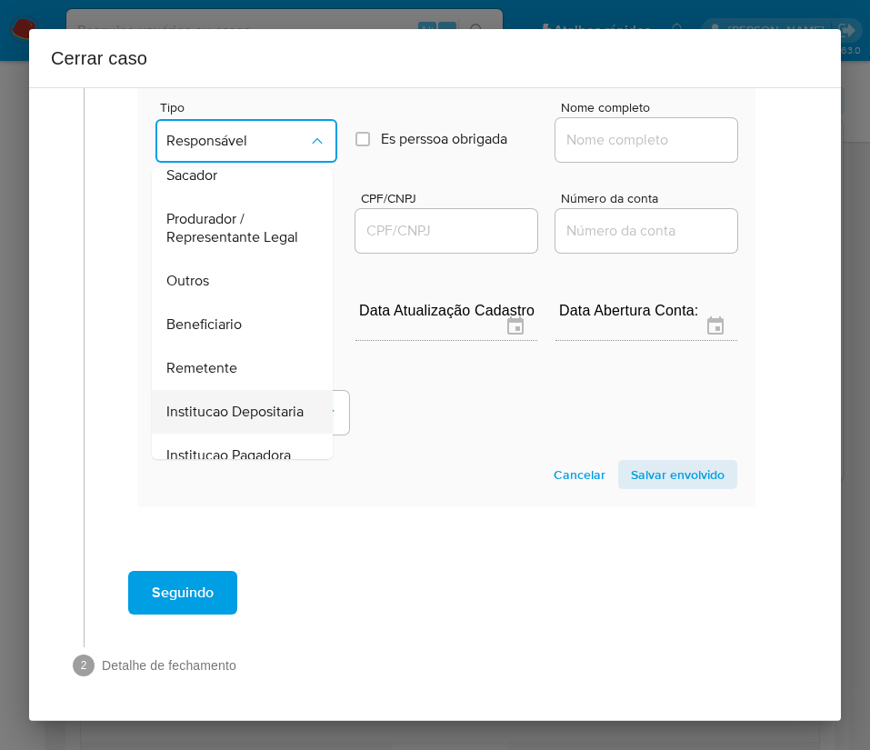
scroll to position [324, 0]
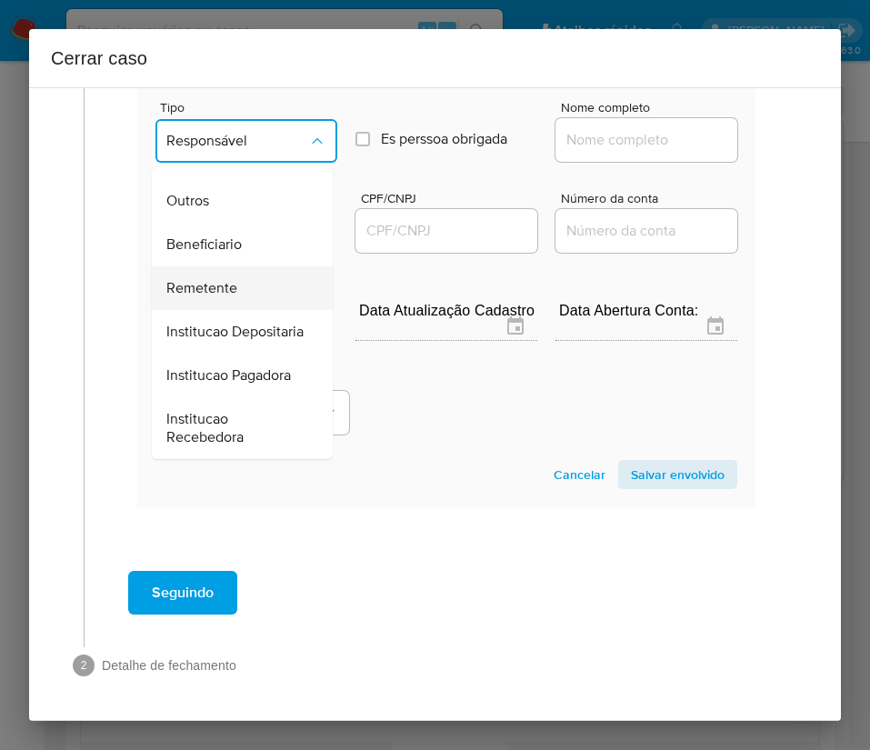
click at [210, 279] on span "Remetente" at bounding box center [201, 288] width 71 height 18
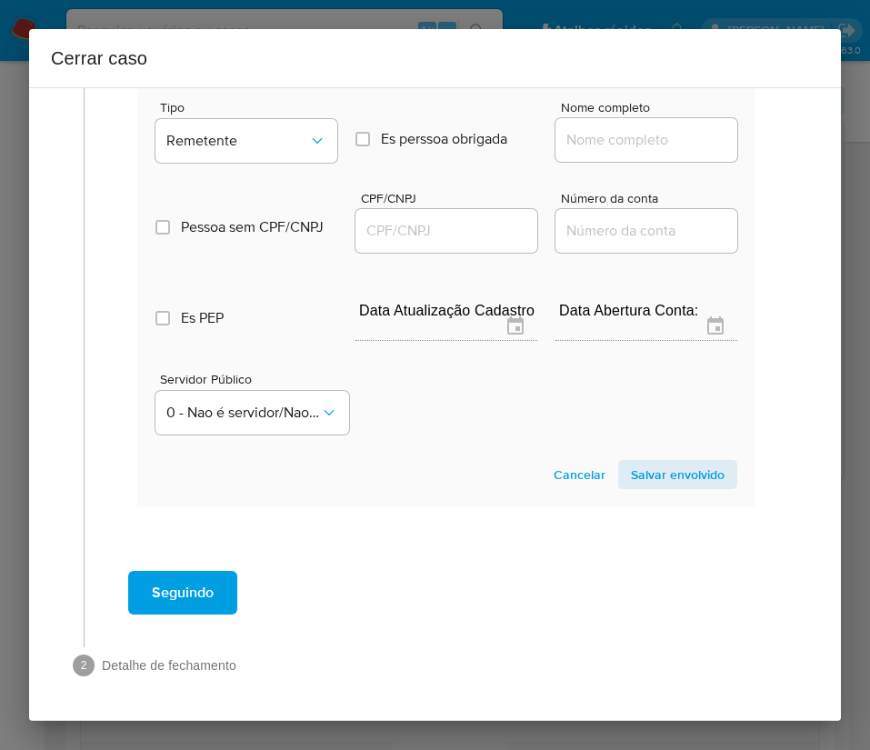
click at [560, 128] on input "Nome completo" at bounding box center [646, 140] width 182 height 24
paste input "Williane Aparecida Gomes Ricordi, 05369171246"
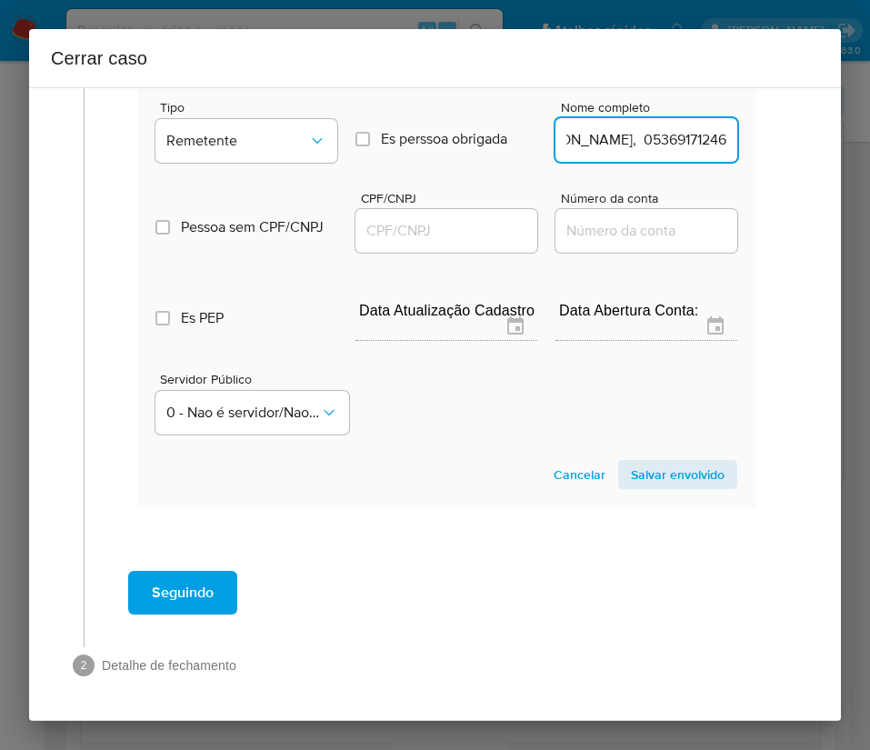
scroll to position [1131, 5]
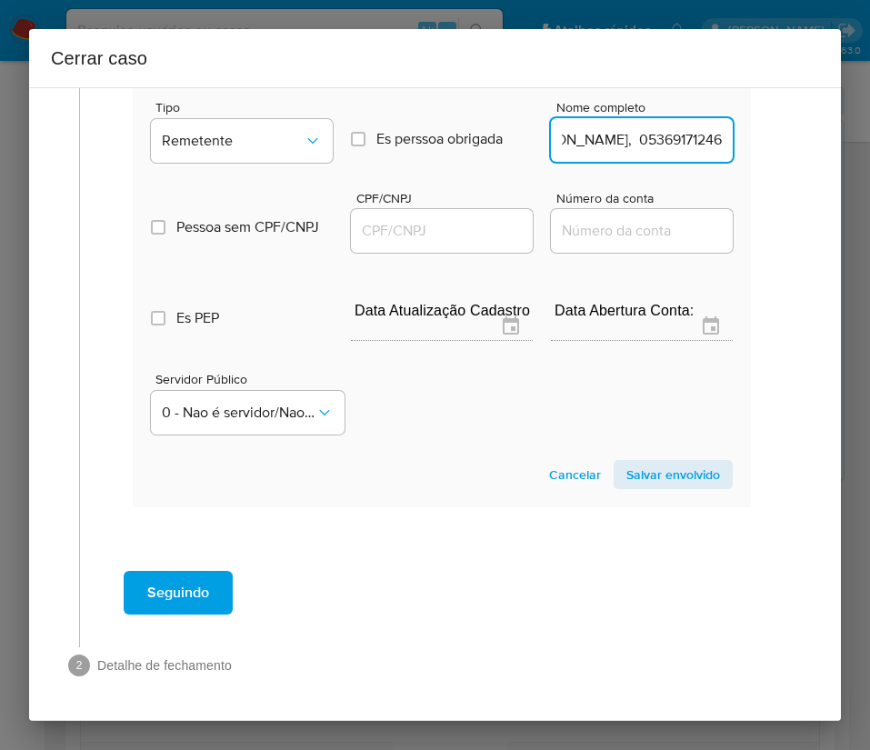
drag, startPoint x: 608, startPoint y: 125, endPoint x: 865, endPoint y: 129, distance: 257.2
click at [865, 129] on div "Cerrar caso 1 Informação completa Geral Data de início 01/08/2025 Data Fin 05/1…" at bounding box center [435, 375] width 870 height 750
type input "Williane Aparecida Gomes Ricordi"
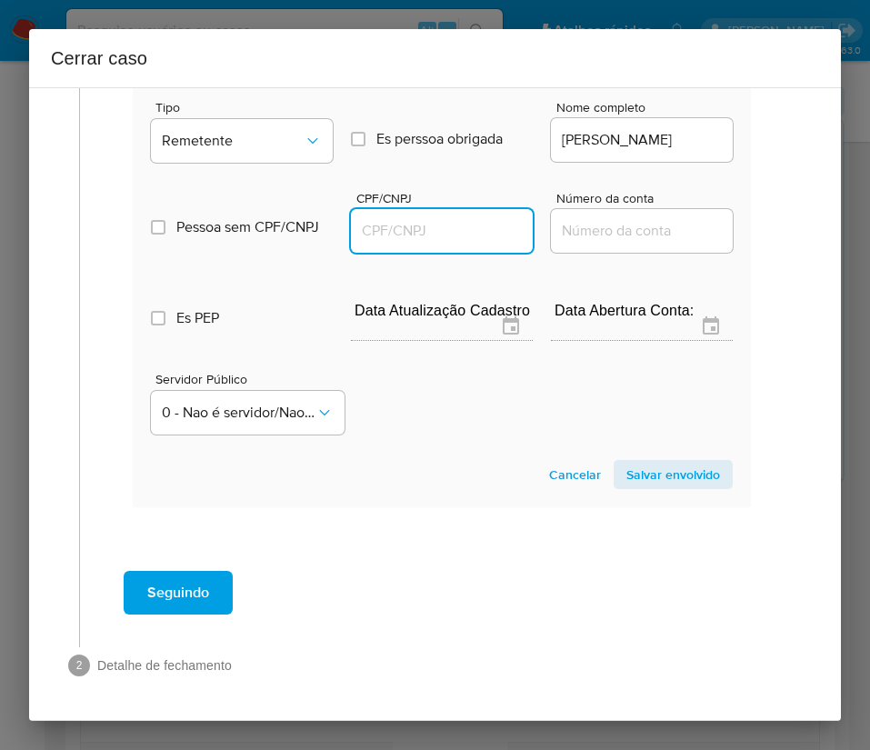
scroll to position [0, 0]
click at [464, 219] on input "CPF/CNPJ" at bounding box center [442, 231] width 182 height 24
paste input "05369171246"
type input "5369171246"
click at [633, 462] on span "Salvar envolvido" at bounding box center [673, 474] width 94 height 25
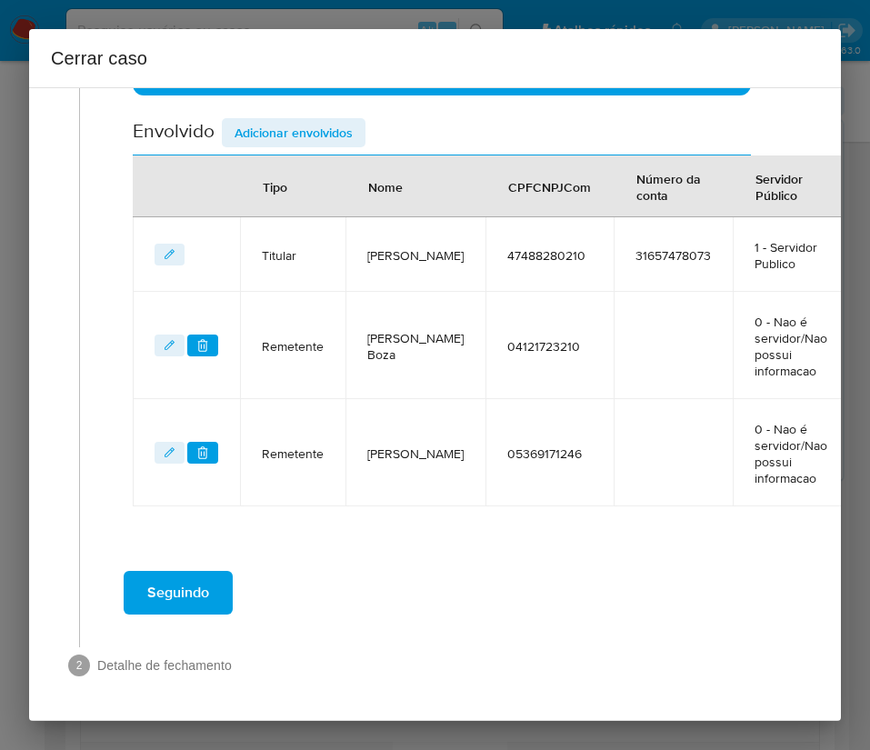
scroll to position [759, 5]
click at [340, 84] on div "Cerrar caso" at bounding box center [435, 58] width 812 height 58
click at [334, 120] on span "Adicionar envolvidos" at bounding box center [293, 132] width 118 height 25
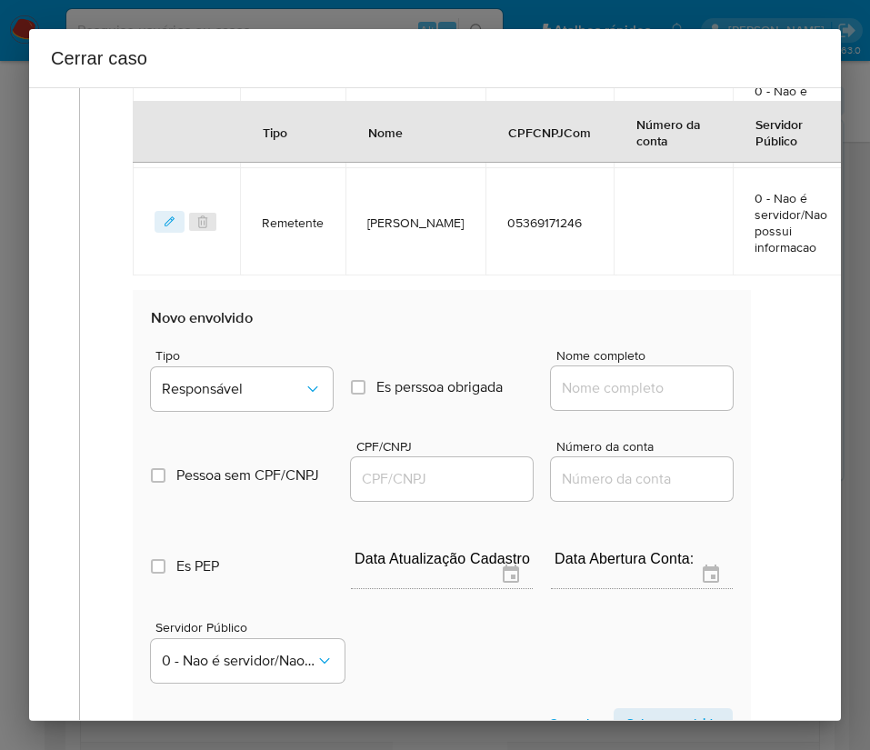
scroll to position [1238, 5]
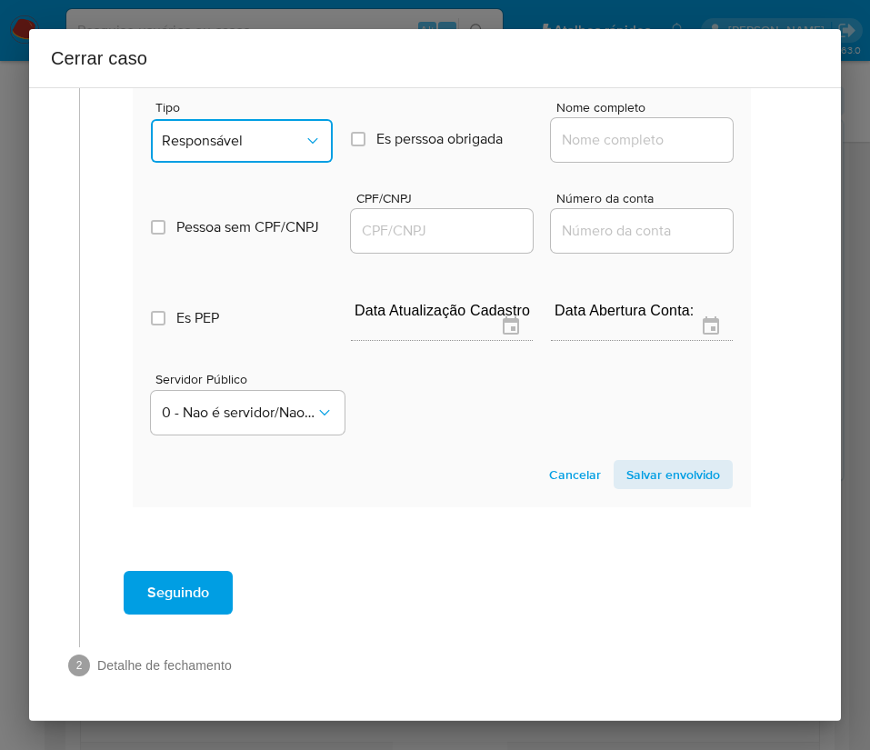
click at [278, 132] on span "Responsável" at bounding box center [233, 141] width 142 height 18
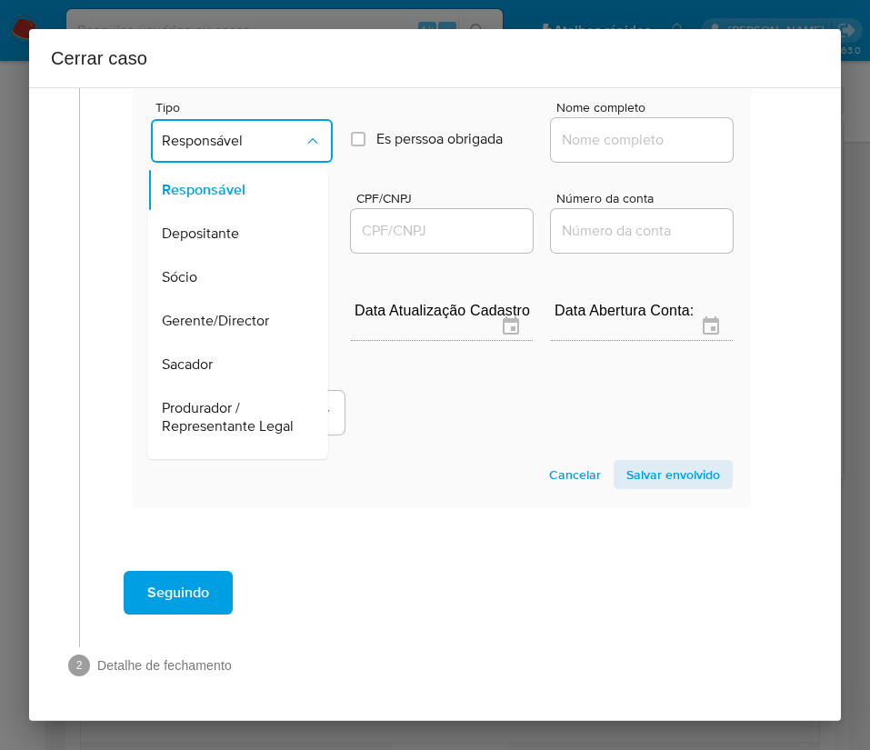
scroll to position [324, 0]
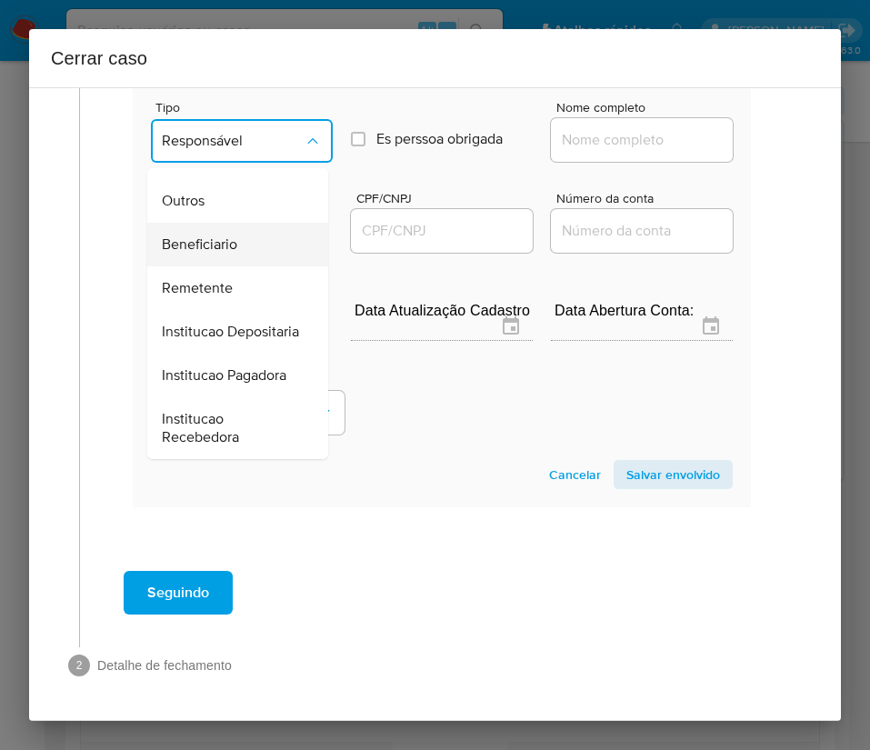
click at [236, 235] on span "Beneficiario" at bounding box center [199, 244] width 75 height 18
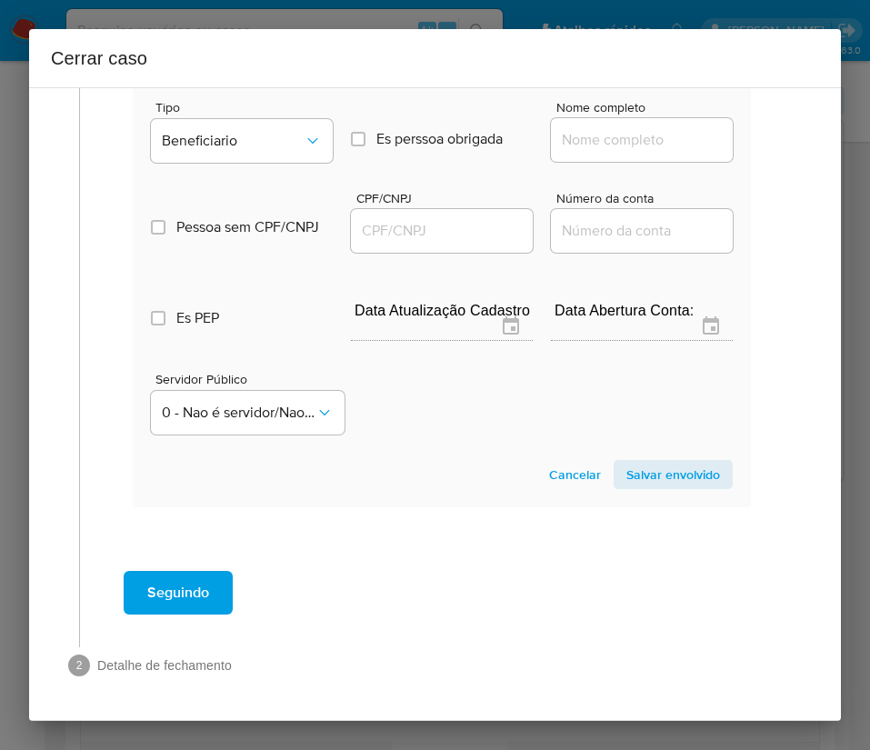
click at [552, 128] on input "Nome completo" at bounding box center [642, 140] width 182 height 24
paste input "Silvio Samuel Walter Ltda, 12888215000170"
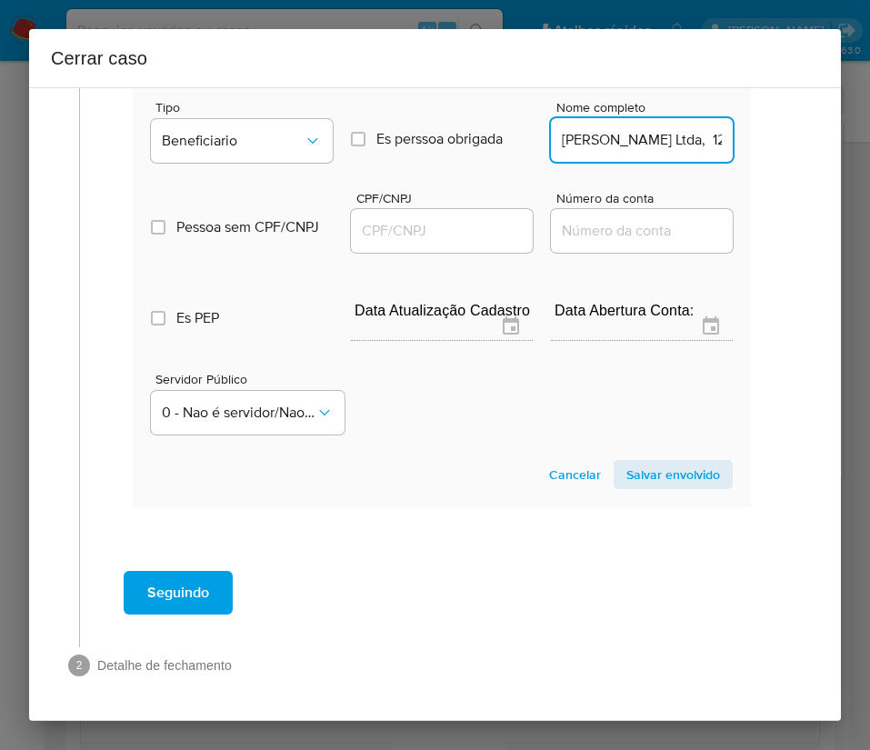
scroll to position [0, 124]
drag, startPoint x: 583, startPoint y: 120, endPoint x: 773, endPoint y: 115, distance: 190.0
drag, startPoint x: 582, startPoint y: 122, endPoint x: 740, endPoint y: 134, distance: 158.6
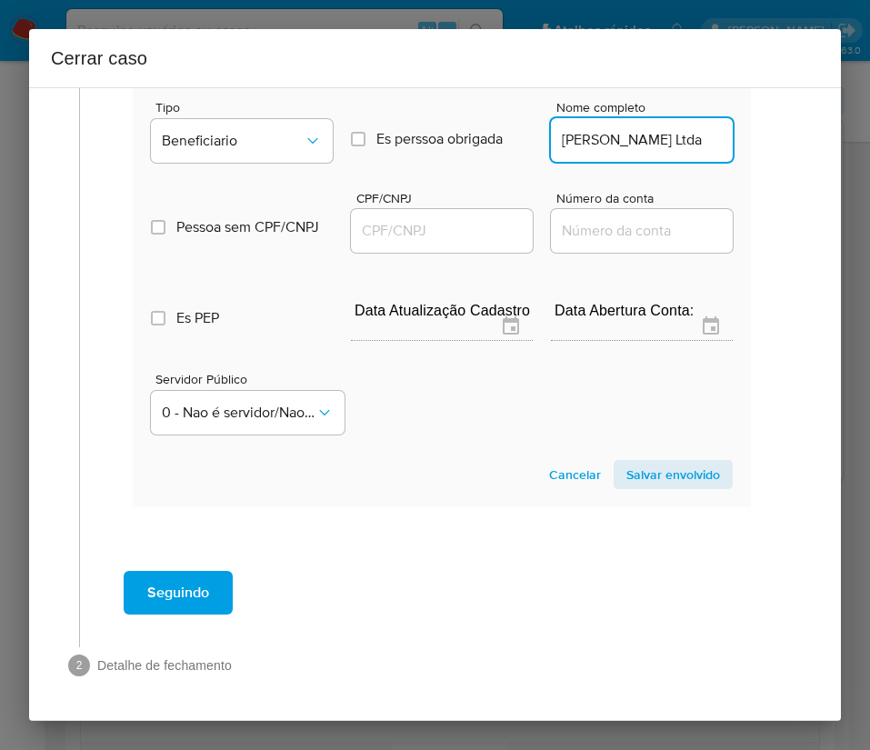
scroll to position [0, 4]
type input "Silvio Samuel Walter Ltda"
click at [486, 219] on input "CPF/CNPJ" at bounding box center [442, 231] width 182 height 24
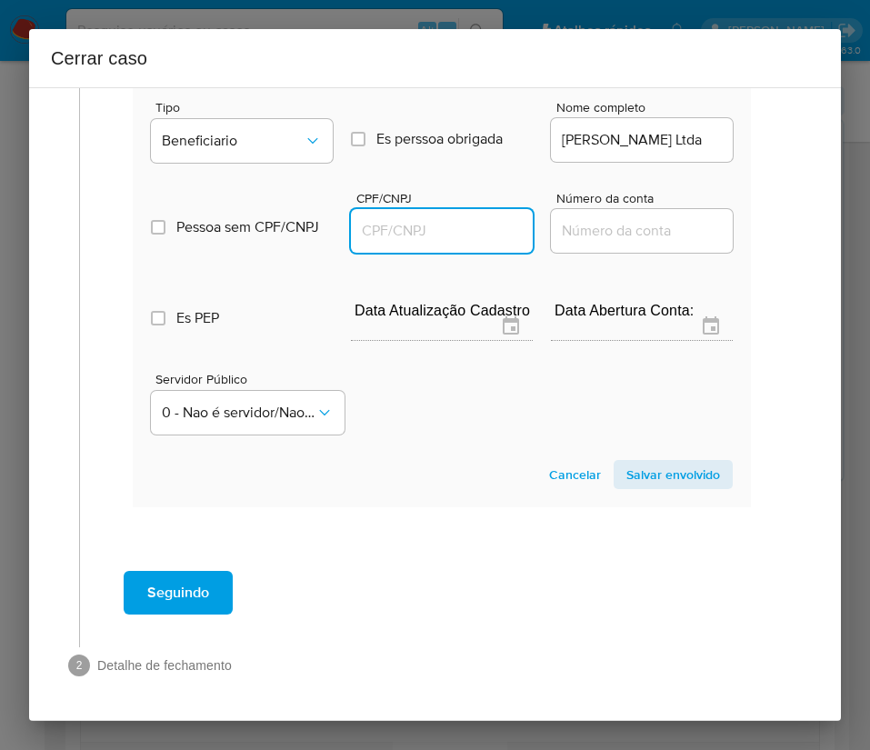
paste input "12888215000170"
type input "12888215000170"
click at [626, 462] on span "Salvar envolvido" at bounding box center [673, 474] width 94 height 25
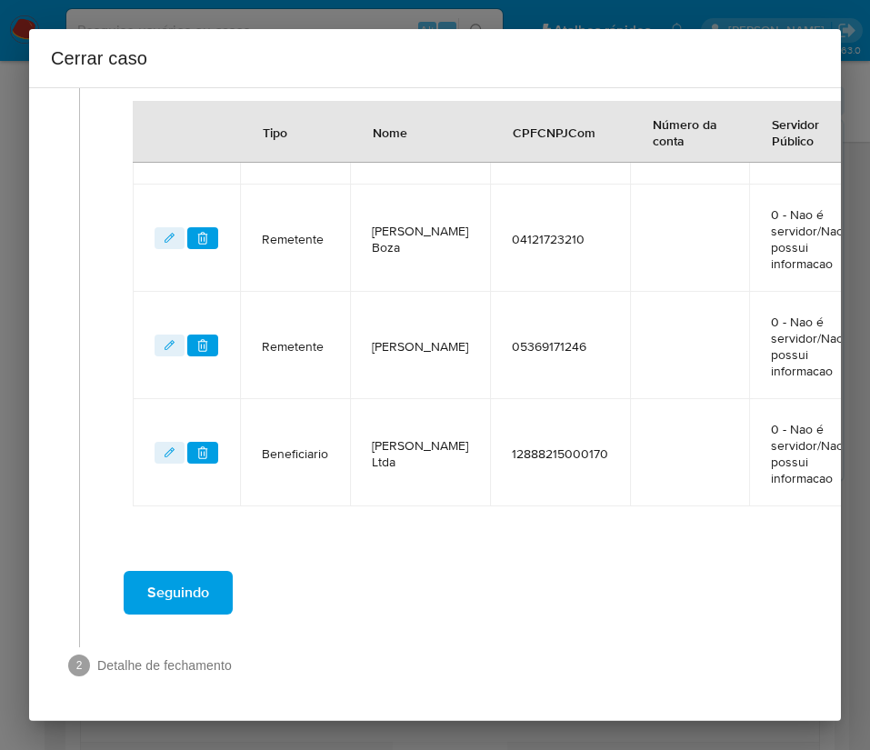
scroll to position [866, 5]
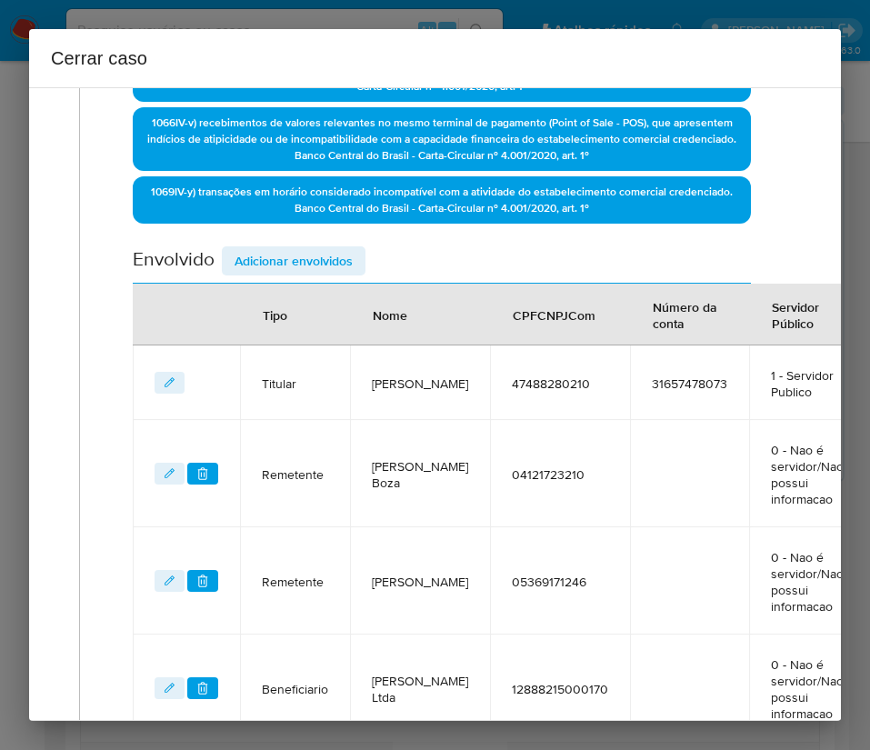
click at [281, 255] on span "Adicionar envolvidos" at bounding box center [293, 260] width 118 height 25
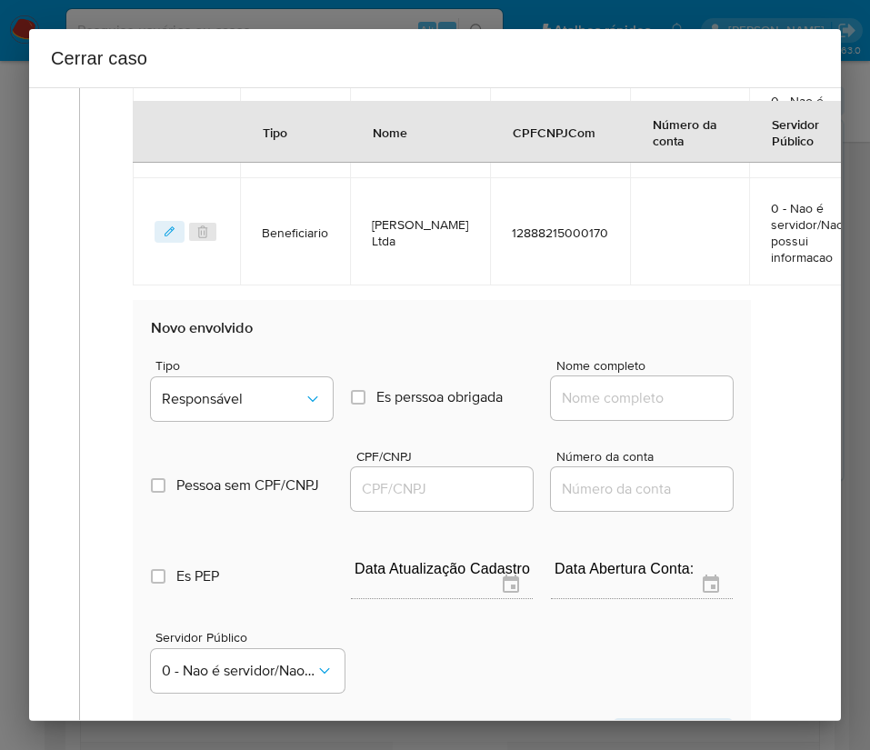
scroll to position [1275, 5]
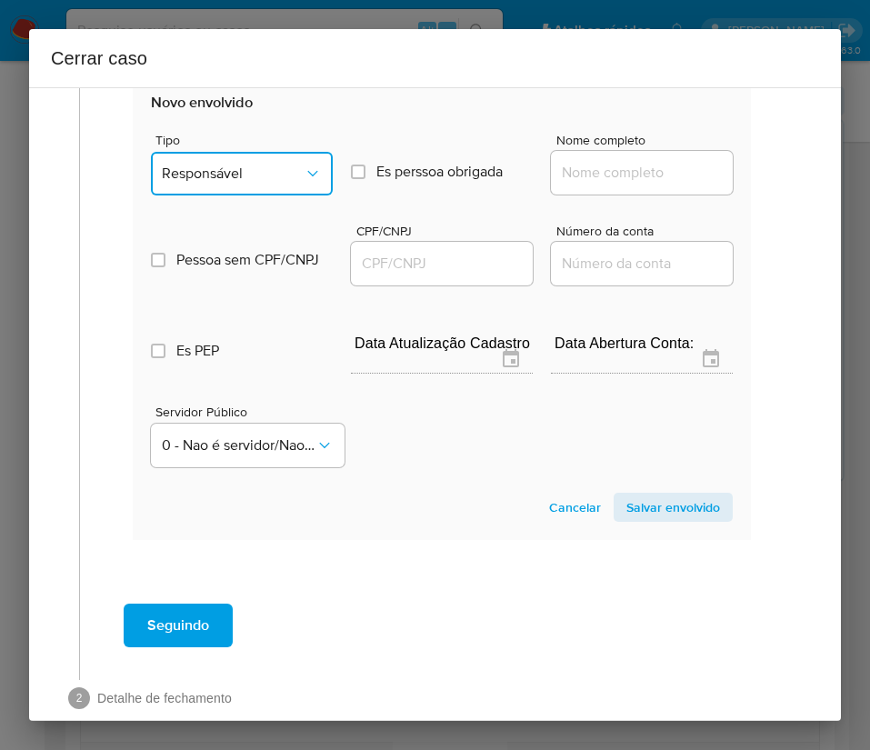
click at [242, 183] on span "Responsável" at bounding box center [233, 174] width 142 height 18
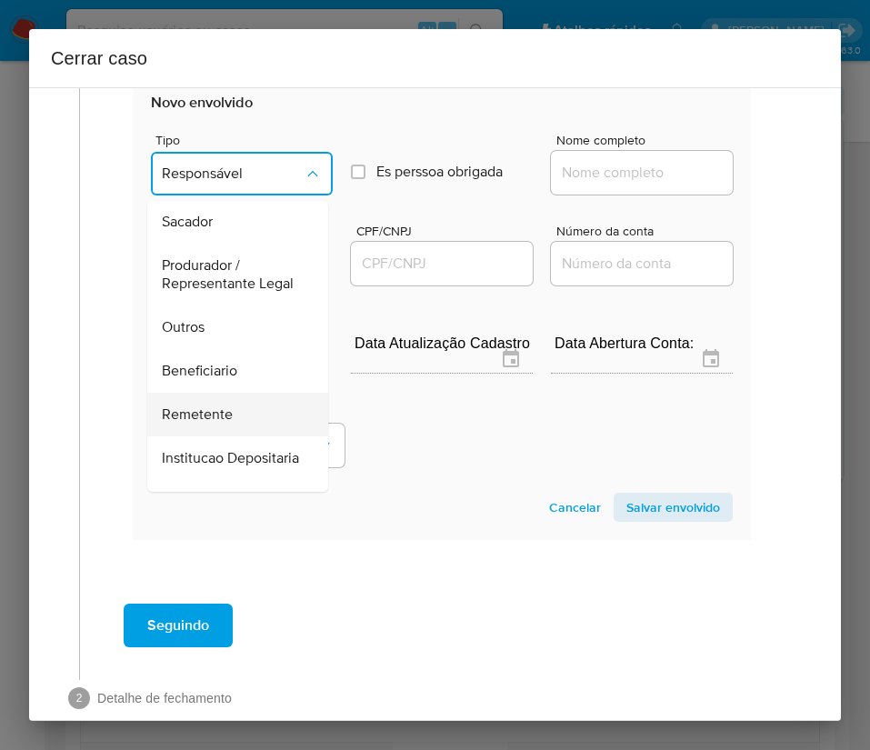
scroll to position [273, 0]
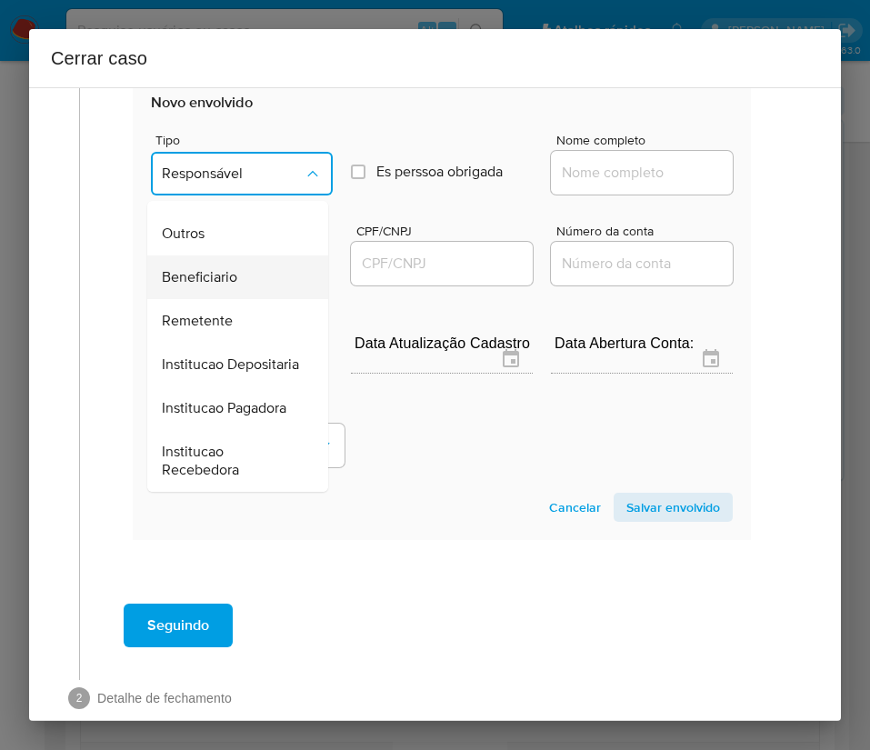
click at [195, 286] on span "Beneficiario" at bounding box center [199, 277] width 75 height 18
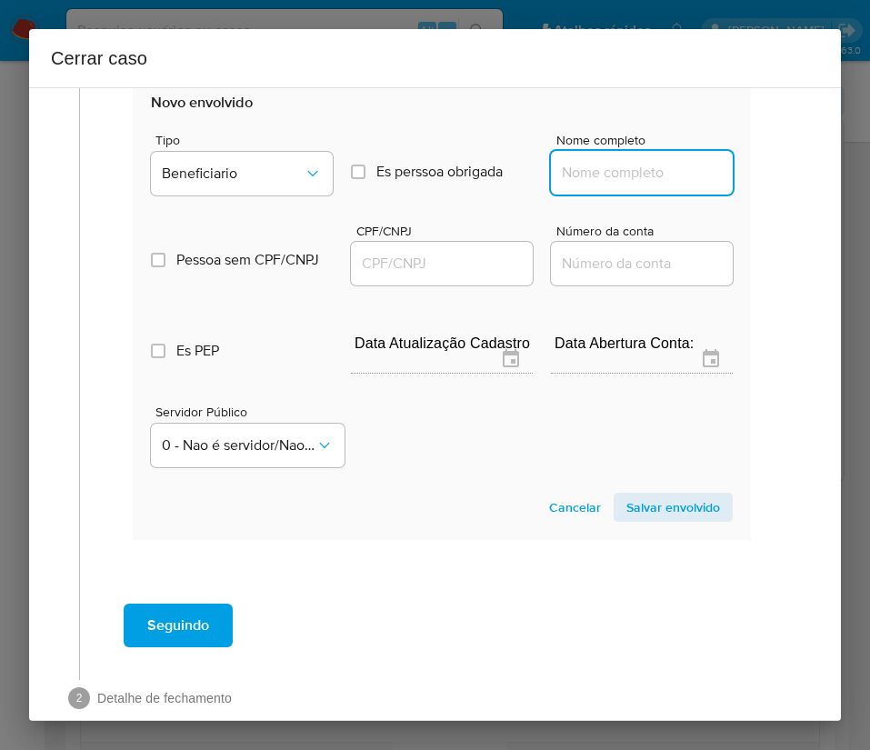
click at [576, 184] on input "Nome completo" at bounding box center [642, 173] width 182 height 24
paste input "Thais Naiara Bom Stark Da Silva, 99258099249"
drag, startPoint x: 596, startPoint y: 192, endPoint x: 786, endPoint y: 207, distance: 190.6
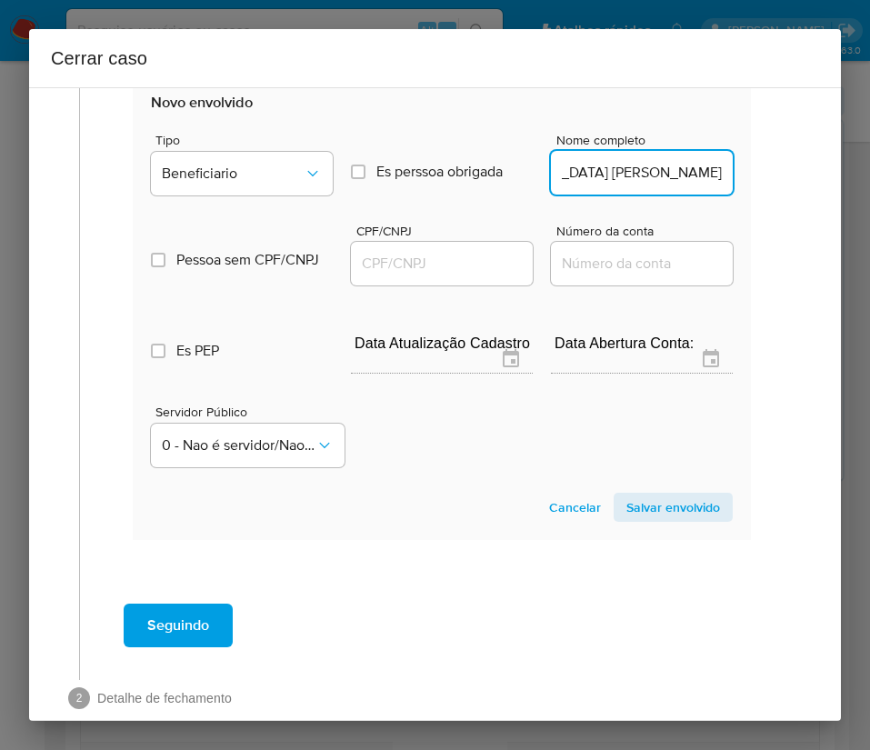
scroll to position [0, 47]
type input "Thais Naiara Bom Stark Da Silva"
click at [457, 275] on input "CPF/CNPJ" at bounding box center [442, 264] width 182 height 24
paste input "99258099249"
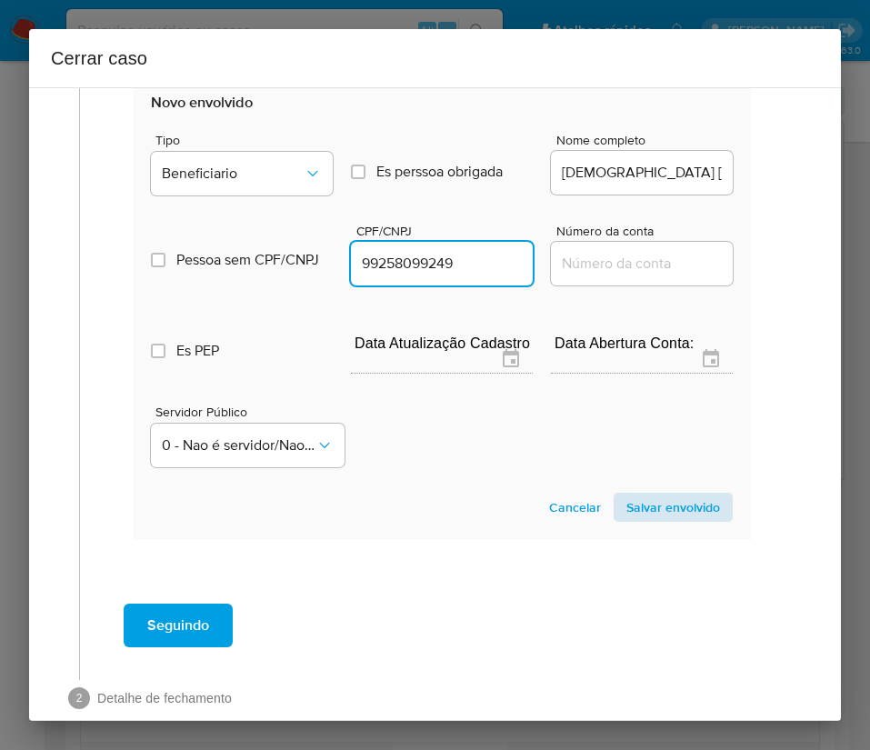
type input "99258099249"
click at [671, 518] on span "Salvar envolvido" at bounding box center [673, 506] width 94 height 25
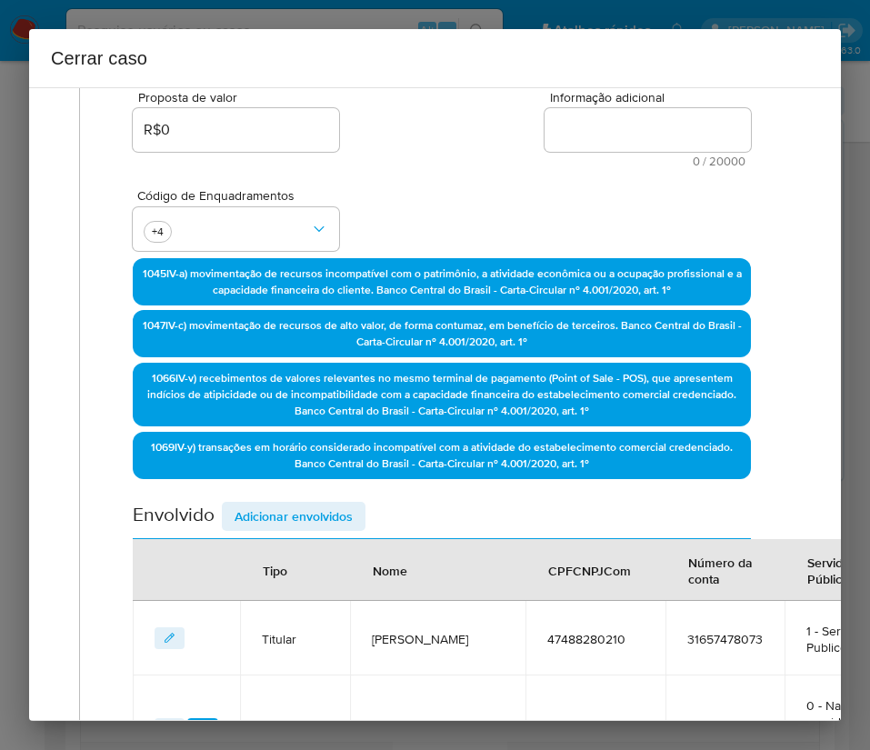
scroll to position [0, 5]
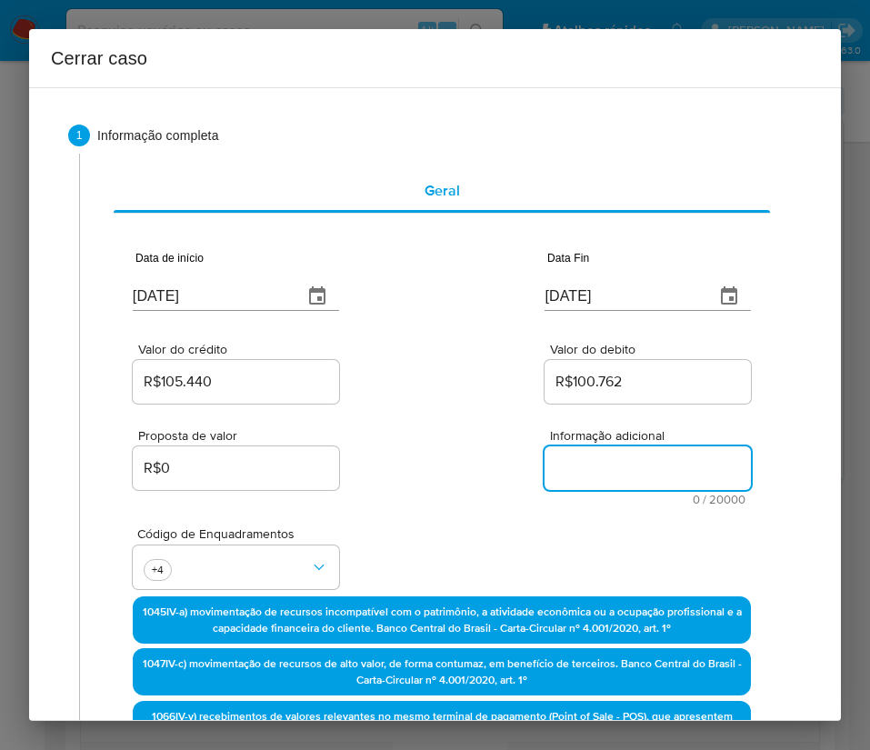
click at [583, 461] on textarea "Informação adicional" at bounding box center [647, 468] width 206 height 44
paste textarea "Informações do Cliente Luiz Admilson Fernandes, CPF 47488280210, 51 anos, resid…"
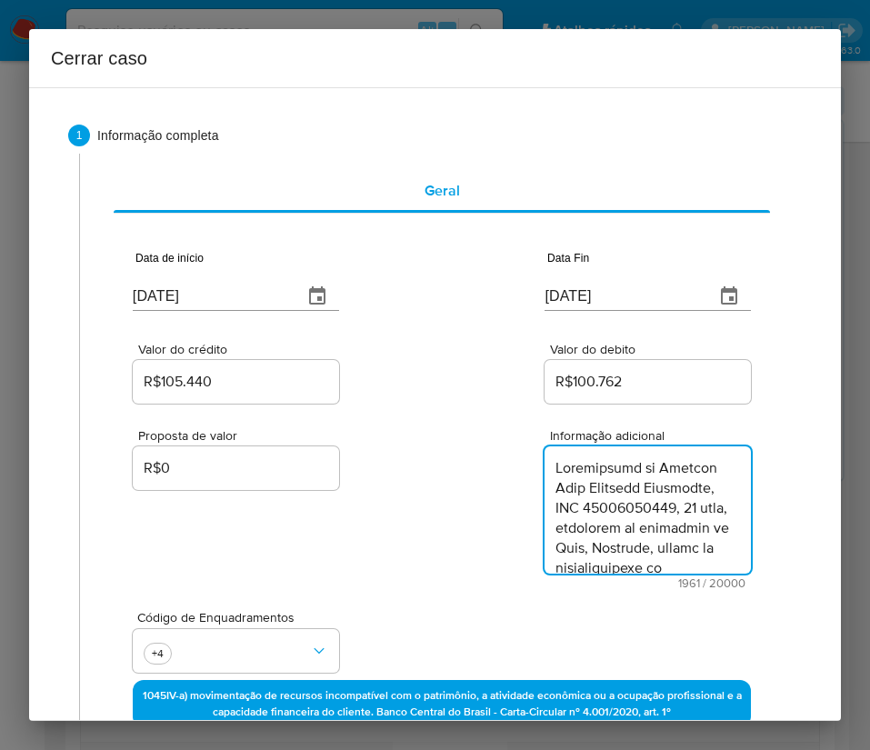
type textarea "Informações do Cliente Luiz Admilson Fernandes, CPF 47488280210, 51 anos, resid…"
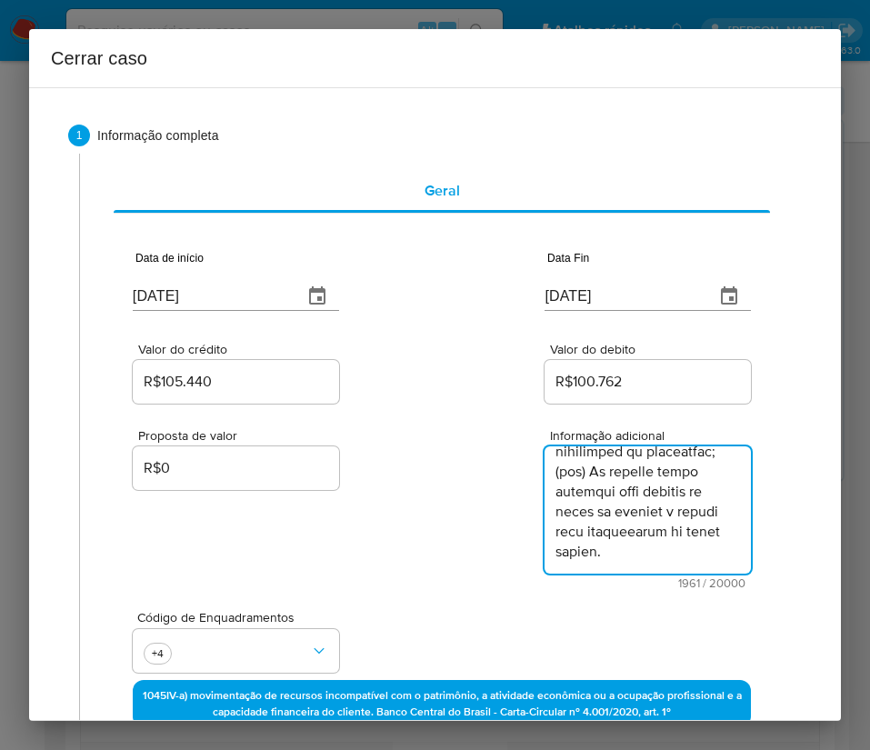
click at [447, 593] on div "Código de Enquadramentos +4" at bounding box center [442, 634] width 618 height 91
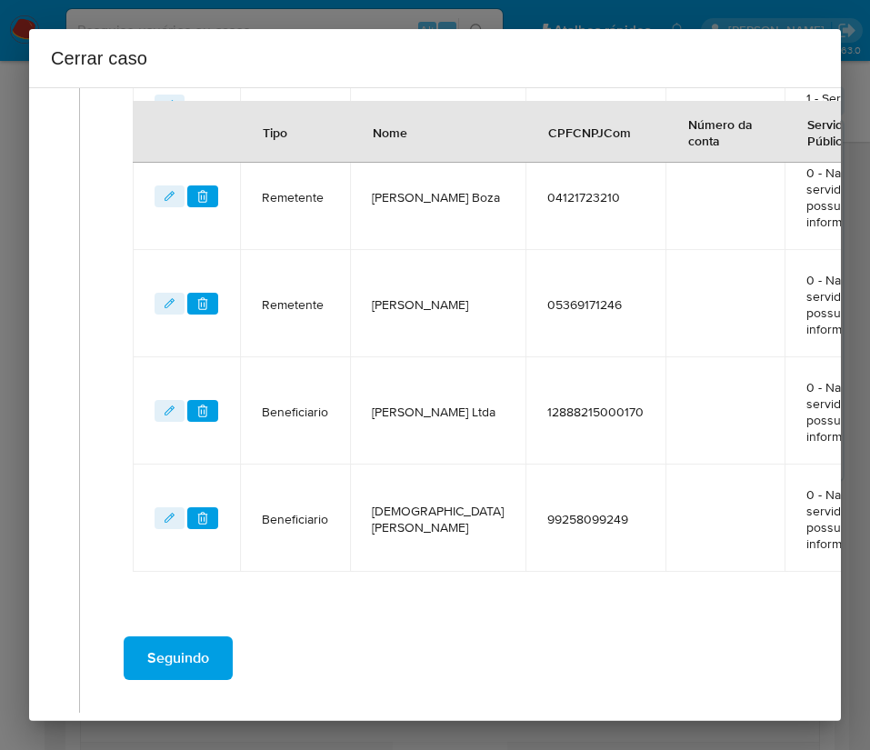
scroll to position [1057, 5]
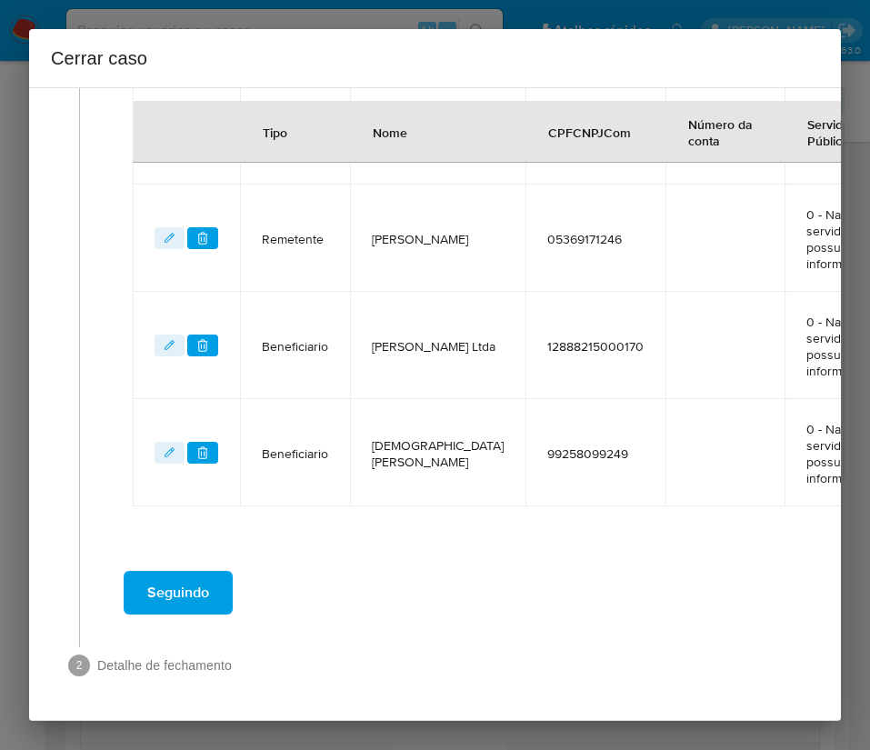
click at [208, 580] on span "Seguindo" at bounding box center [178, 593] width 62 height 40
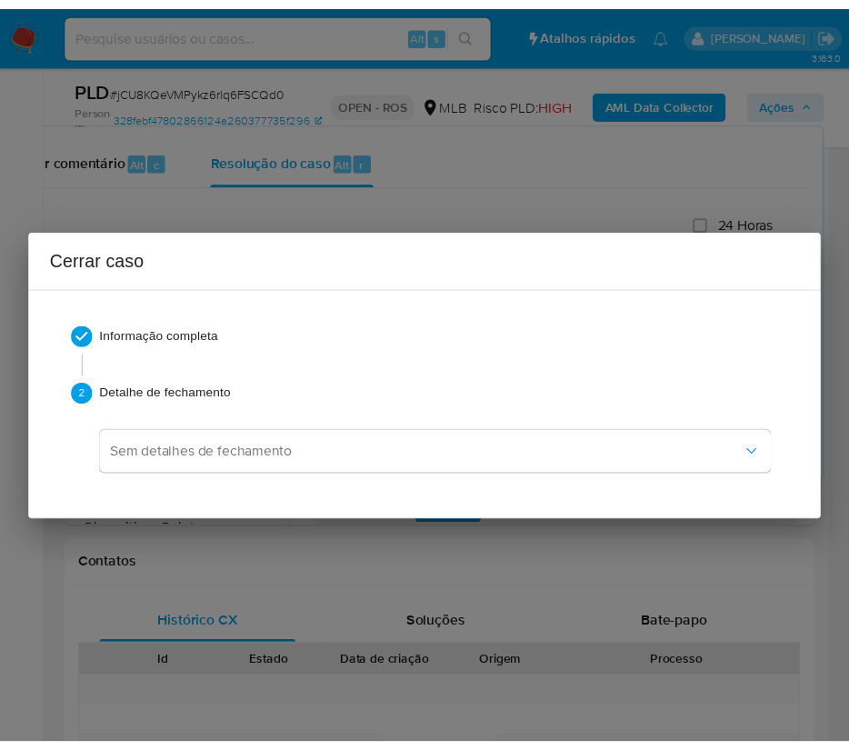
scroll to position [2276, 0]
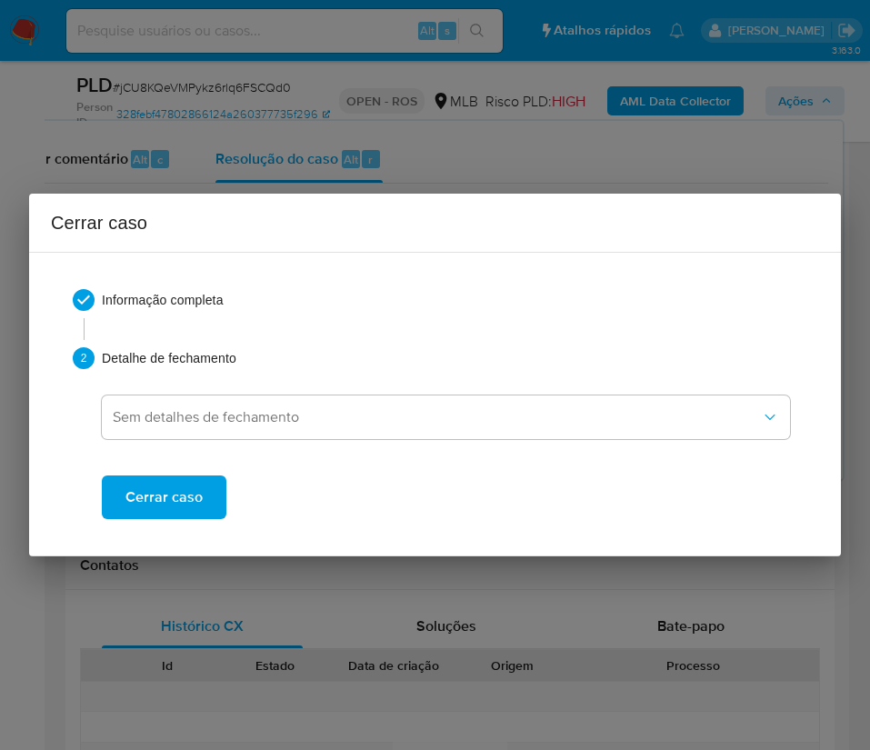
click at [212, 511] on button "Cerrar caso" at bounding box center [164, 497] width 125 height 44
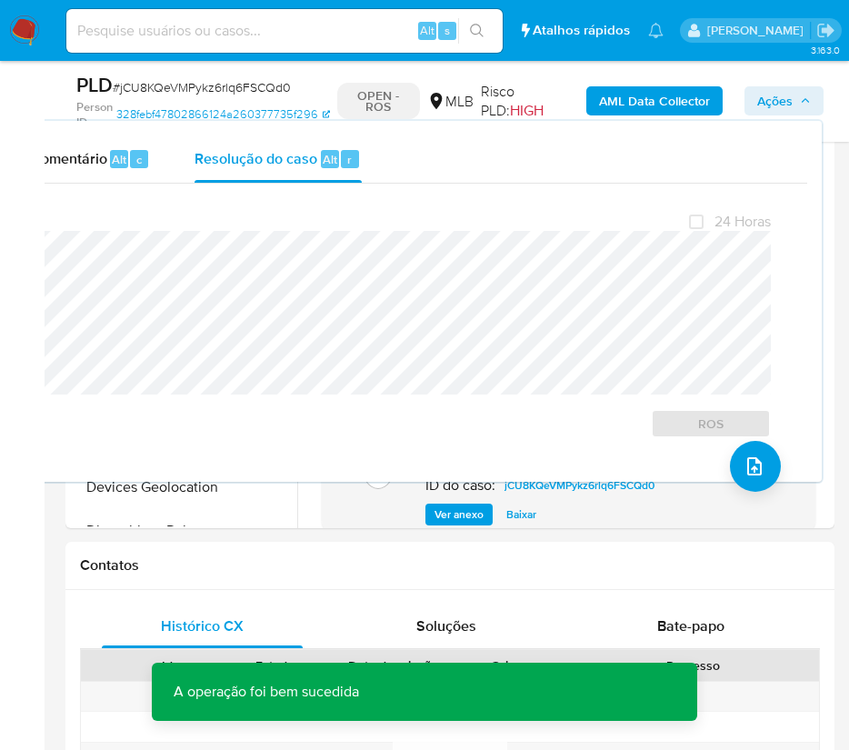
click at [249, 85] on span "# jCU8KQeVMPykz6rlq6FSCQd0" at bounding box center [202, 87] width 178 height 18
copy span "jCU8KQeVMPykz6rlq6FSCQd0"
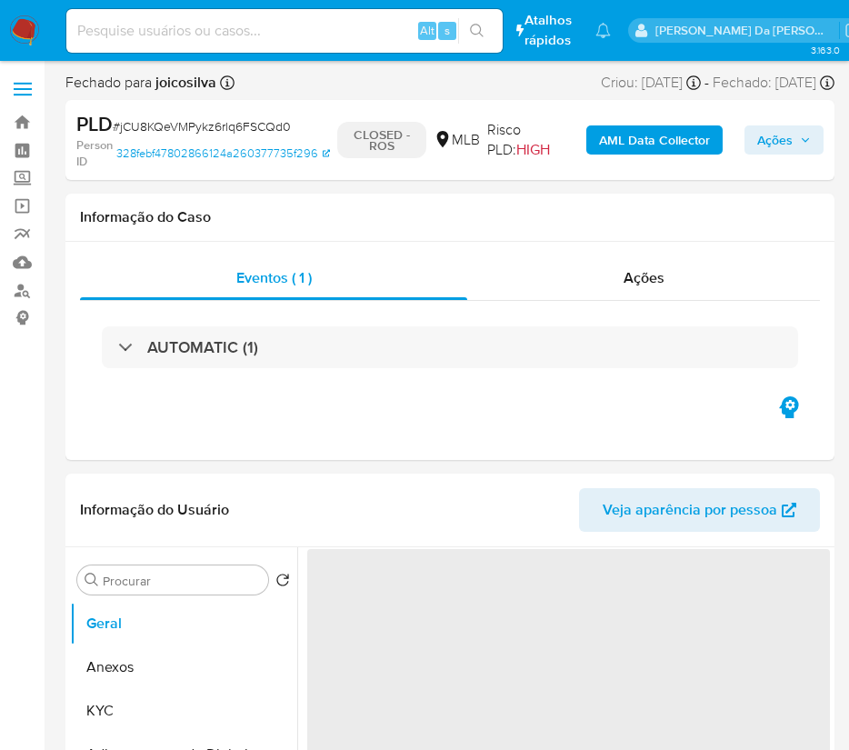
select select "10"
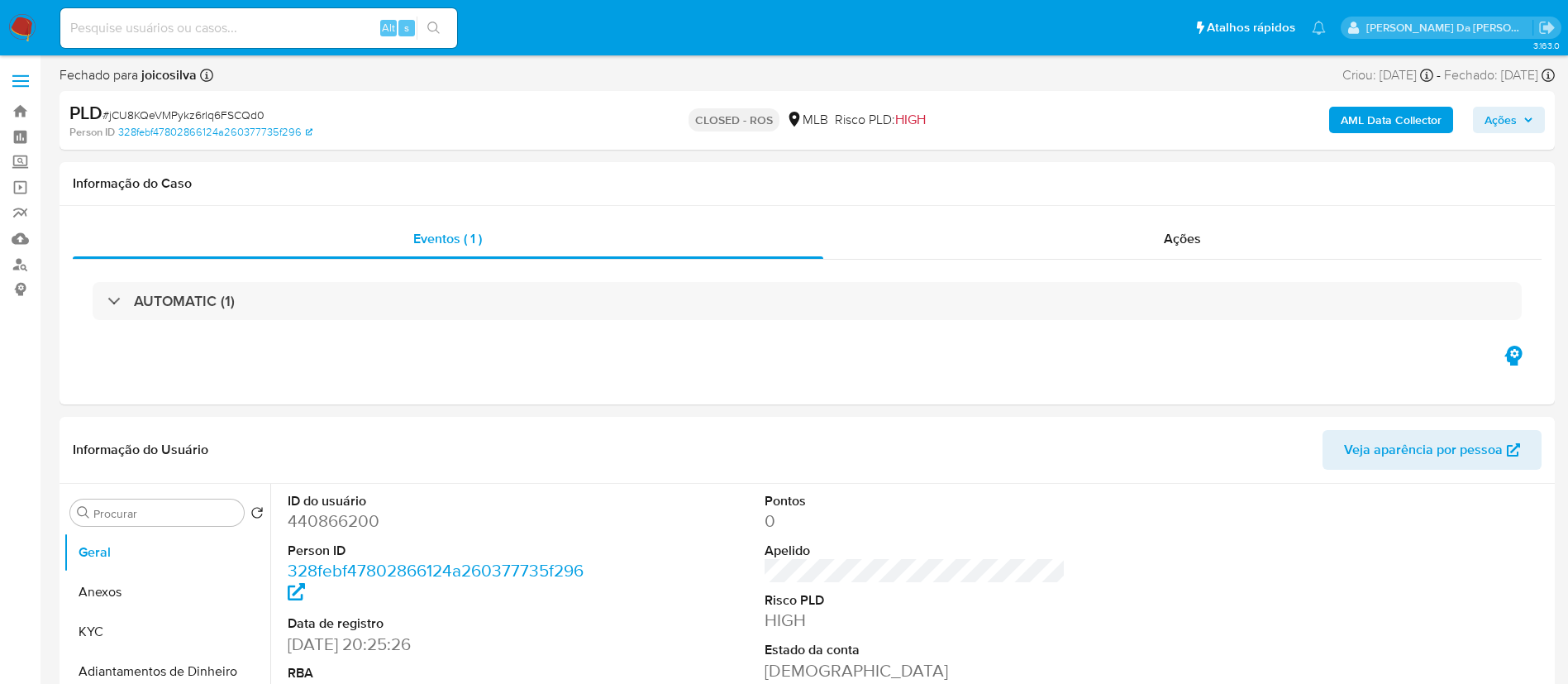
click at [23, 25] on img at bounding box center [22, 27] width 28 height 28
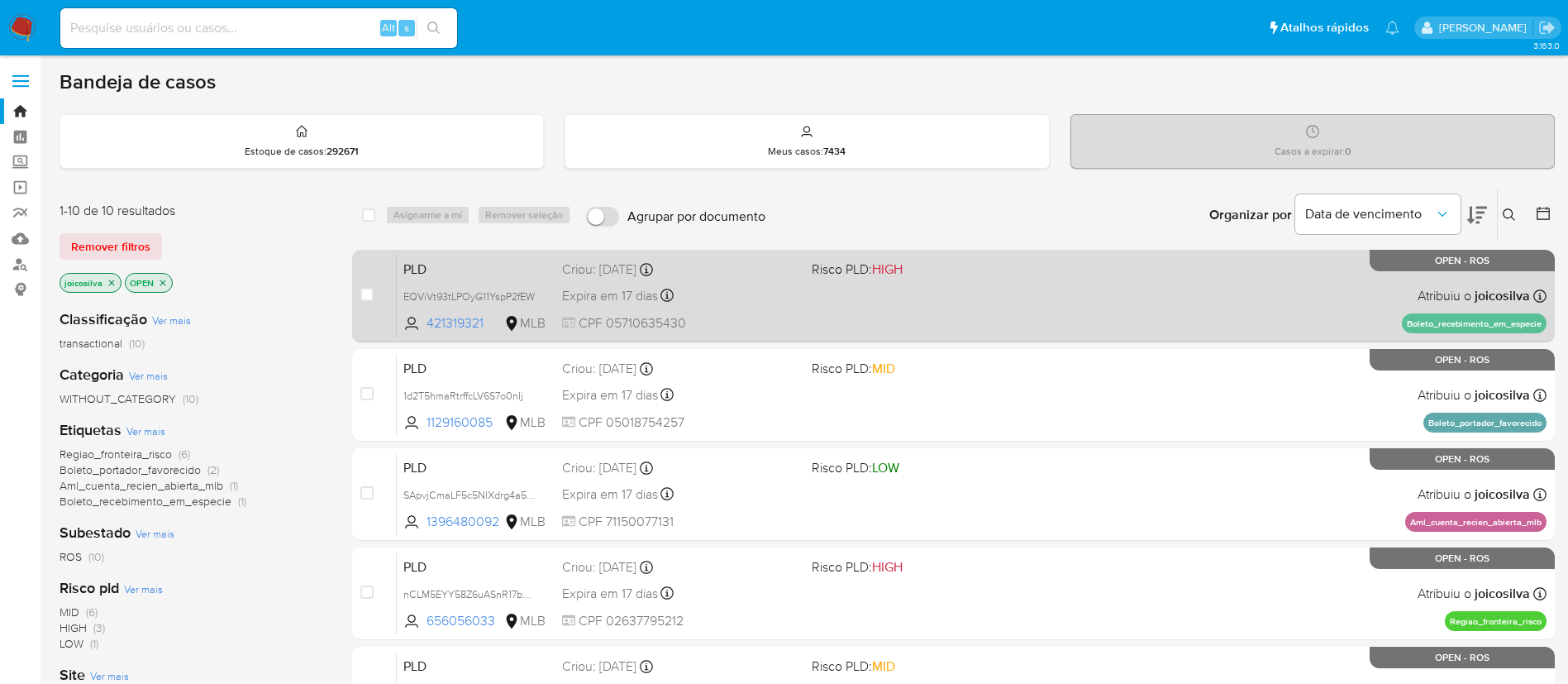
click at [810, 307] on div "PLD EQViVt93tLPOyG11YspP2fEW 421319321 MLB Risco PLD: HIGH Criou: [DATE] Criou:…" at bounding box center [971, 296] width 1150 height 84
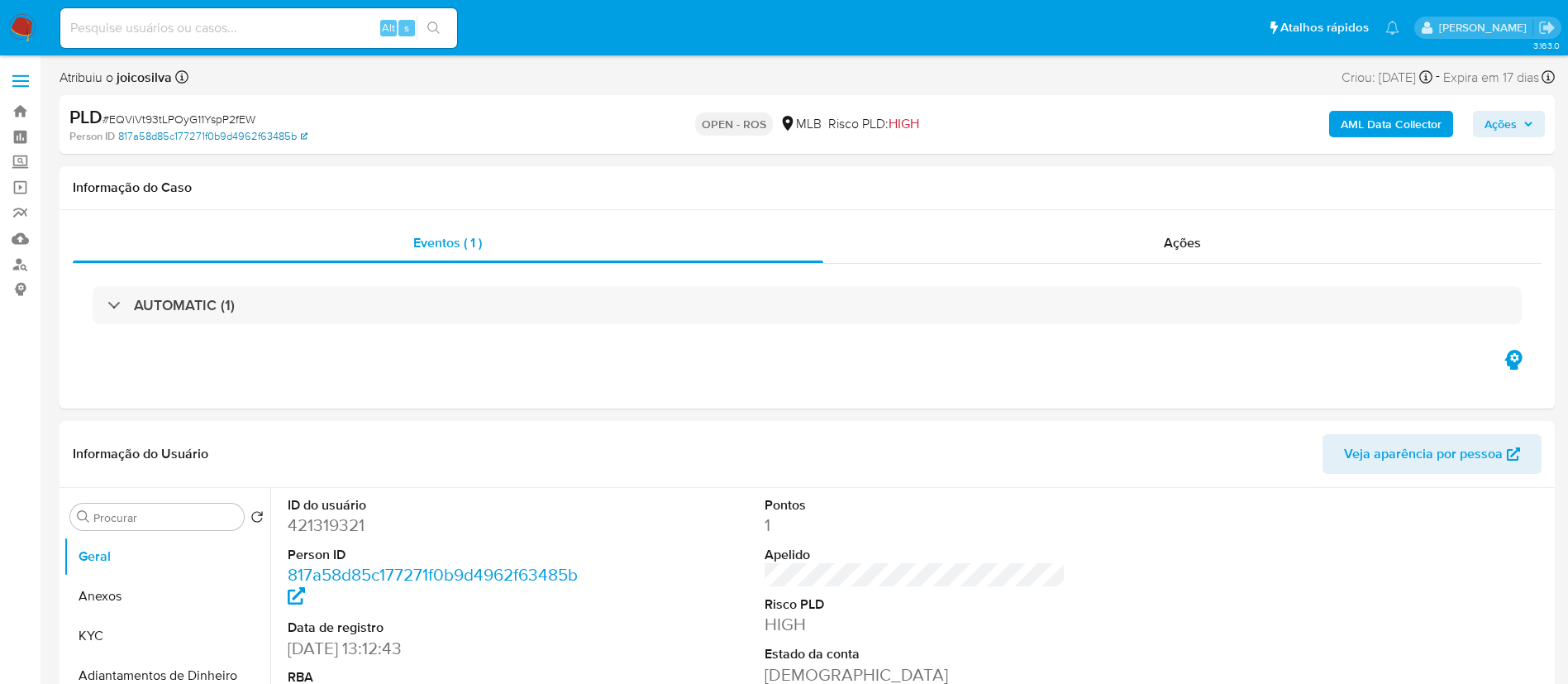
select select "10"
click at [236, 116] on span "# EQViVt93tLPOyG11YspP2fEW" at bounding box center [179, 119] width 153 height 16
copy span "EQViVt93tLPOyG11YspP2fEW"
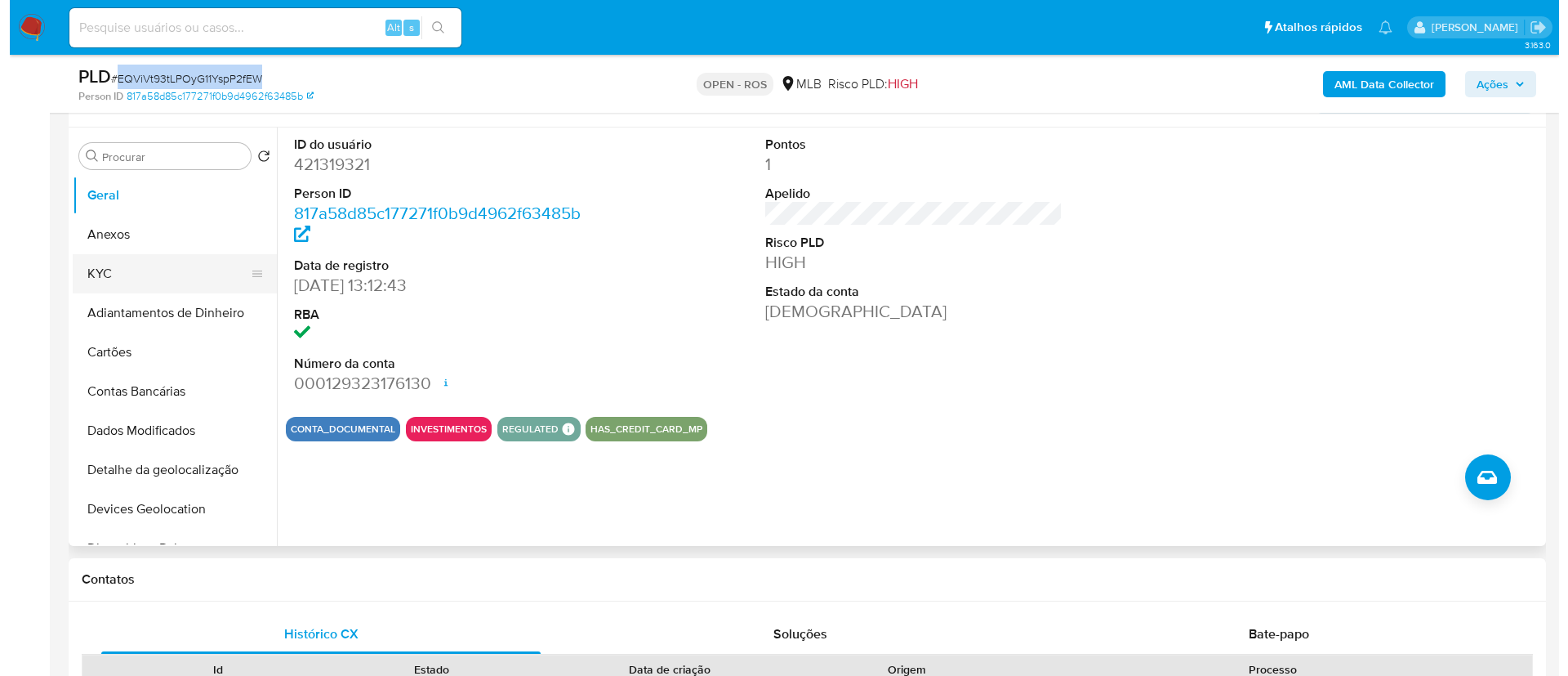
scroll to position [245, 0]
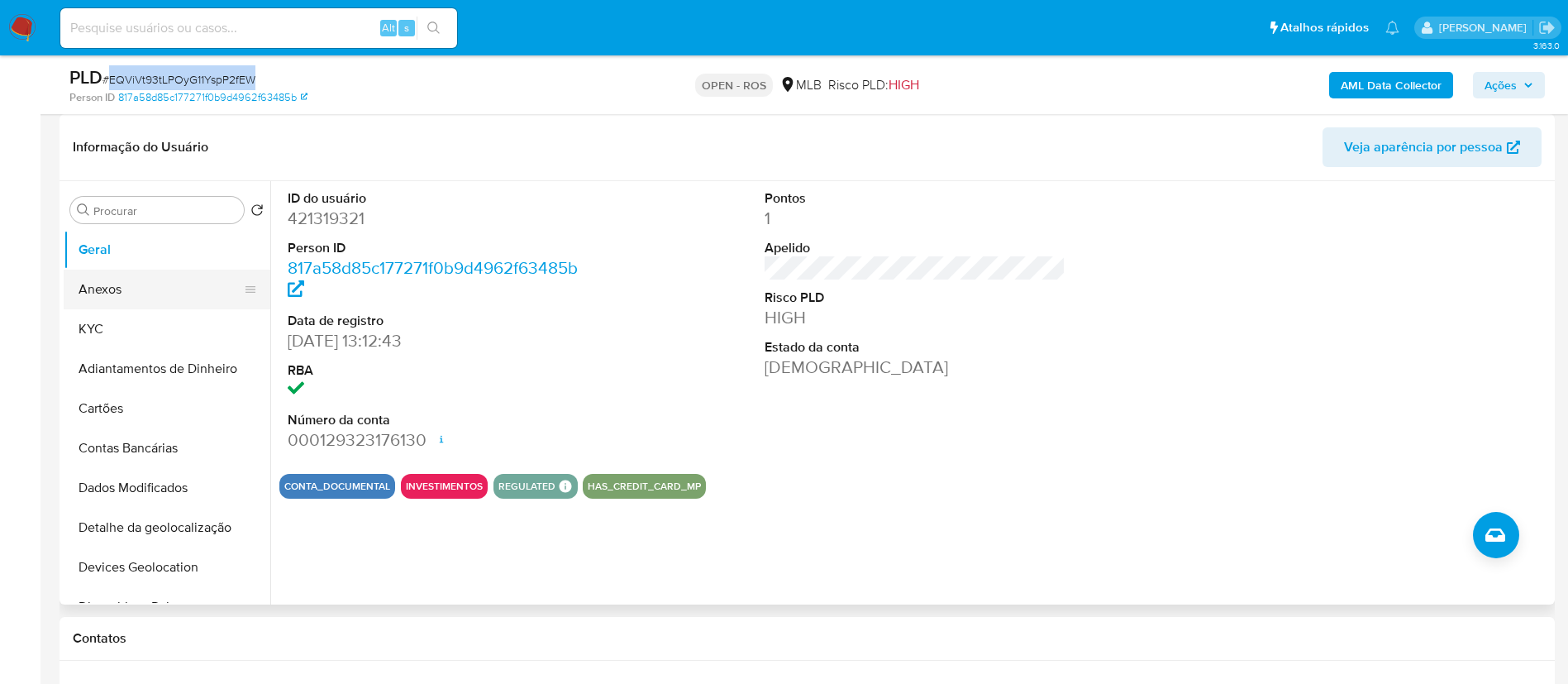
click at [136, 293] on button "Anexos" at bounding box center [160, 289] width 194 height 40
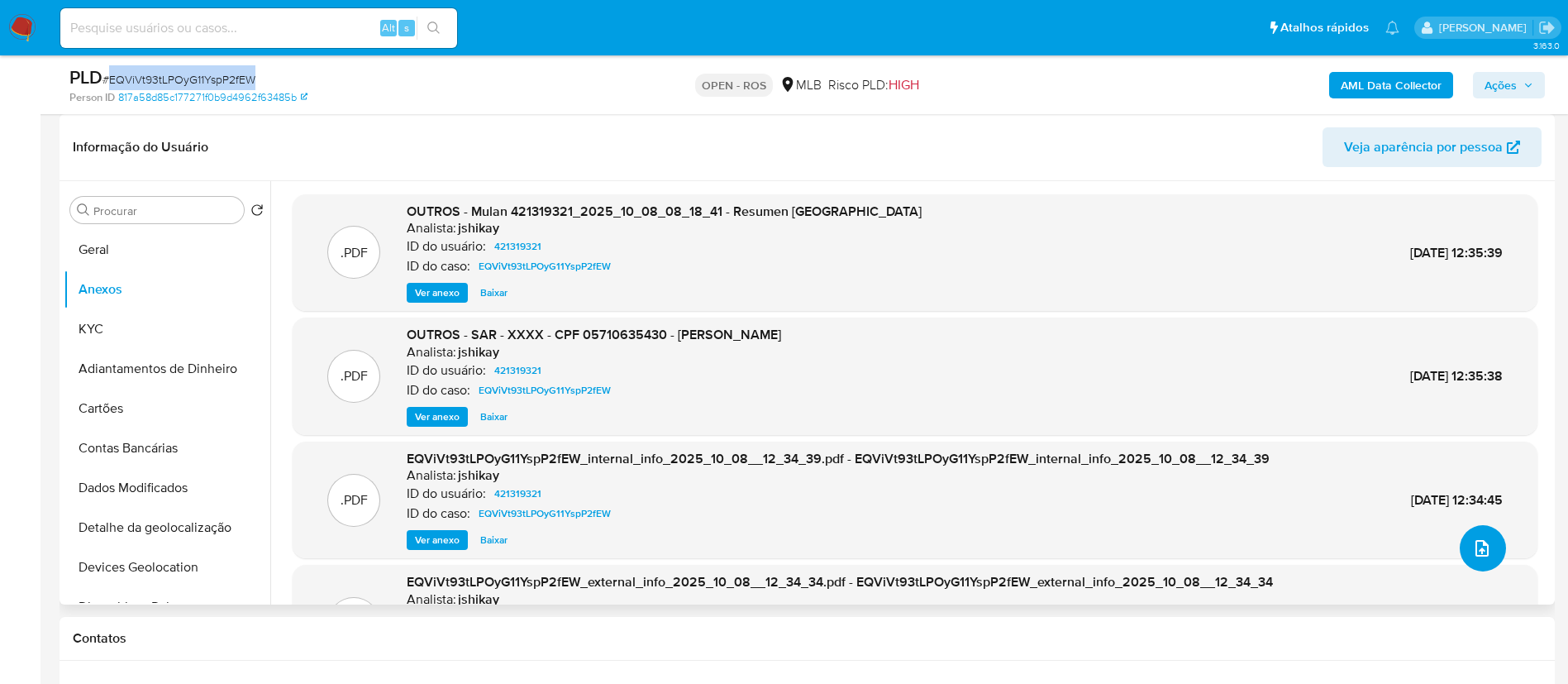
click at [1045, 455] on button "upload-file" at bounding box center [1483, 548] width 46 height 46
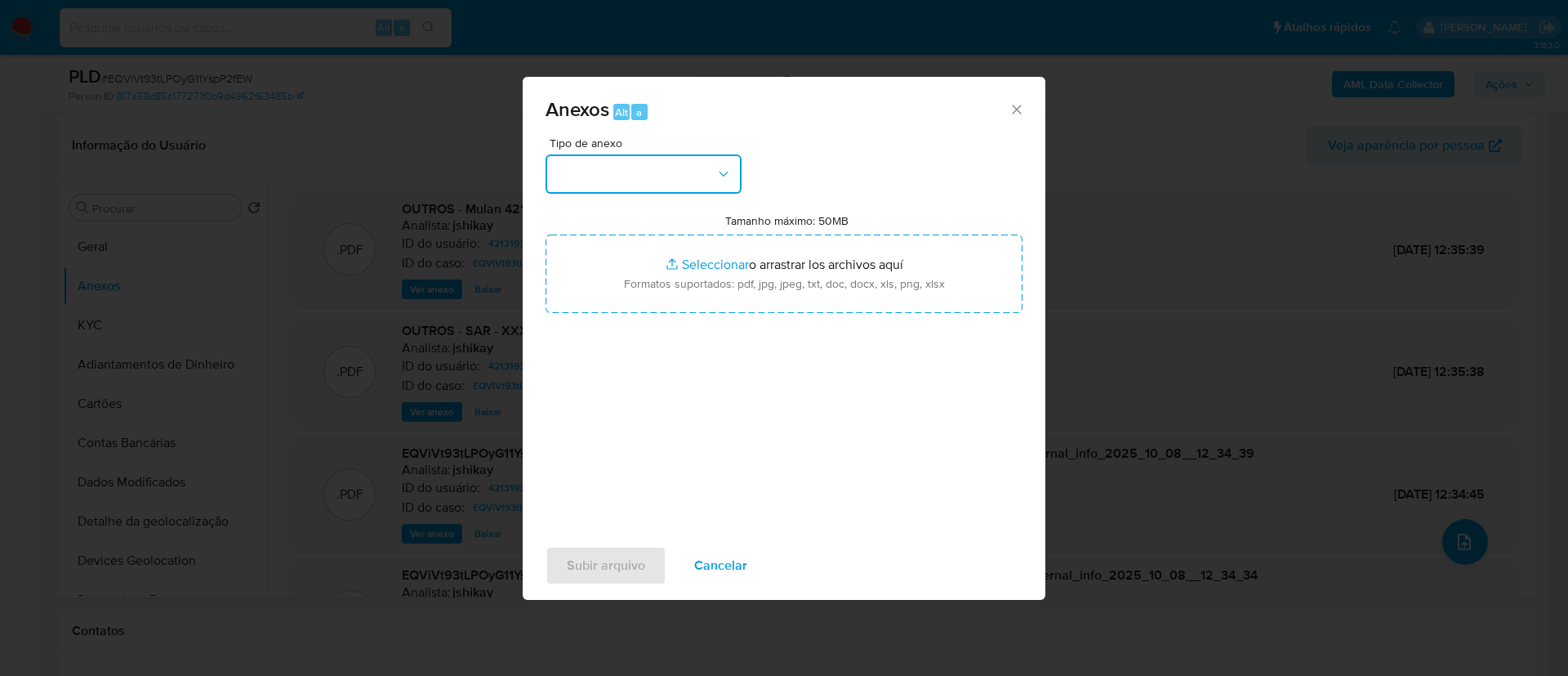
drag, startPoint x: 674, startPoint y: 154, endPoint x: 669, endPoint y: 168, distance: 14.9
click at [674, 155] on button "button" at bounding box center [643, 174] width 196 height 40
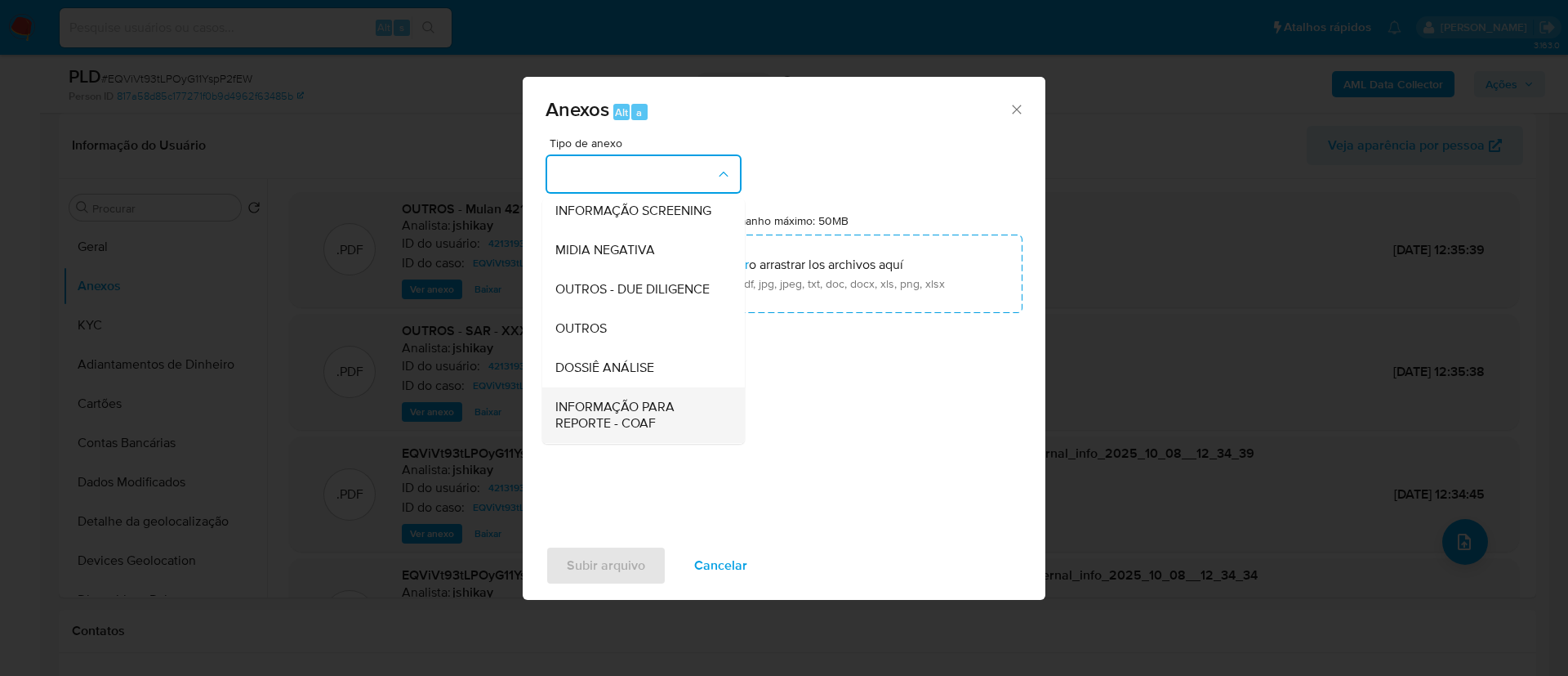
scroll to position [252, 0]
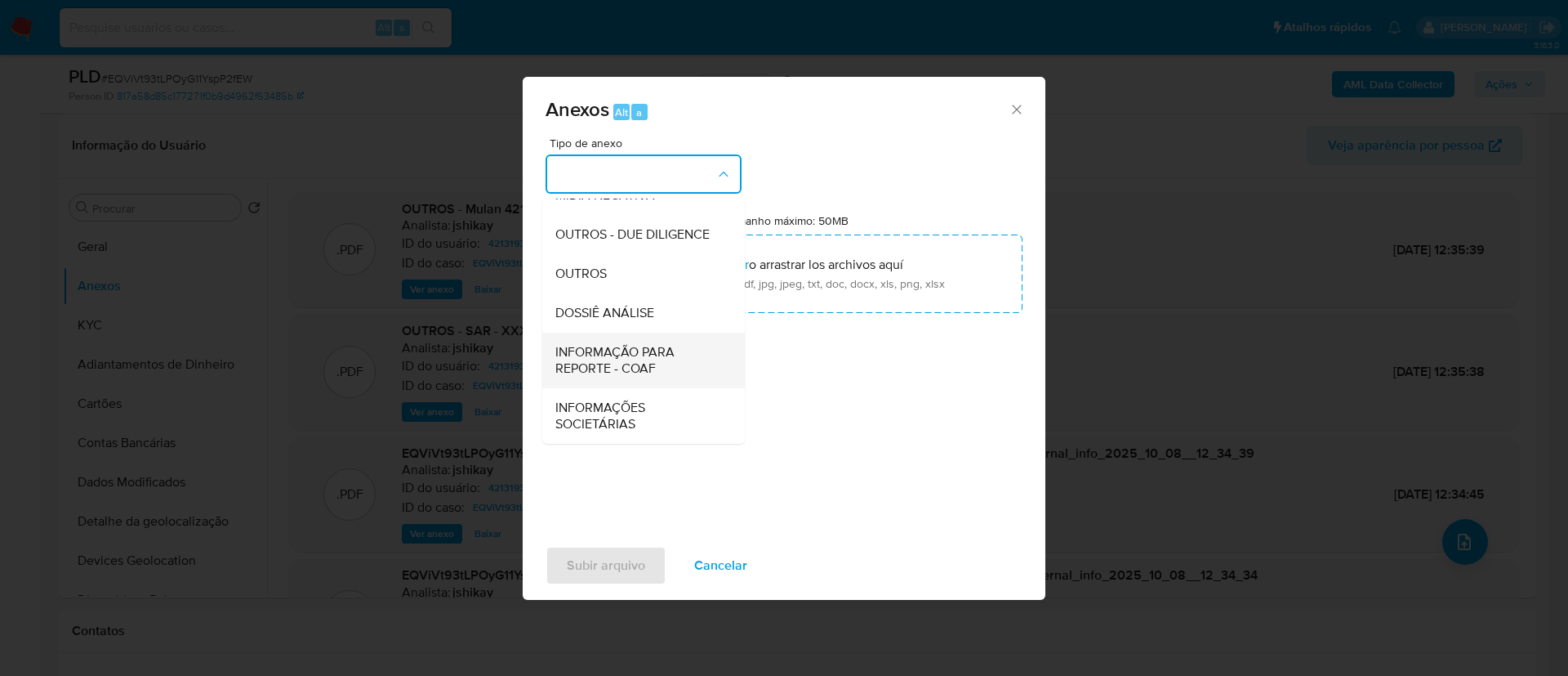
click at [644, 336] on div "INFORMAÇÃO PARA REPORTE - COAF" at bounding box center [638, 360] width 166 height 56
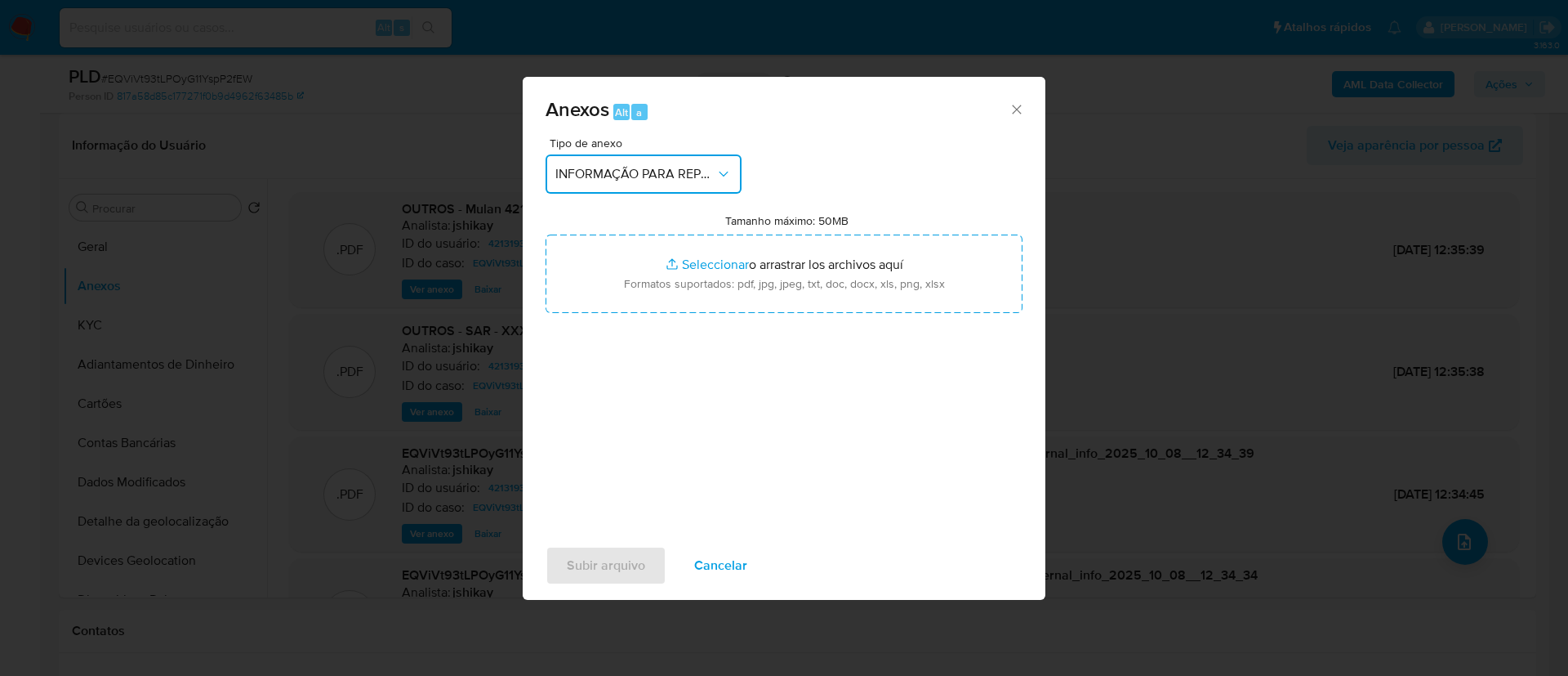
click at [705, 163] on button "INFORMAÇÃO PARA REPORTE - COAF" at bounding box center [643, 174] width 196 height 40
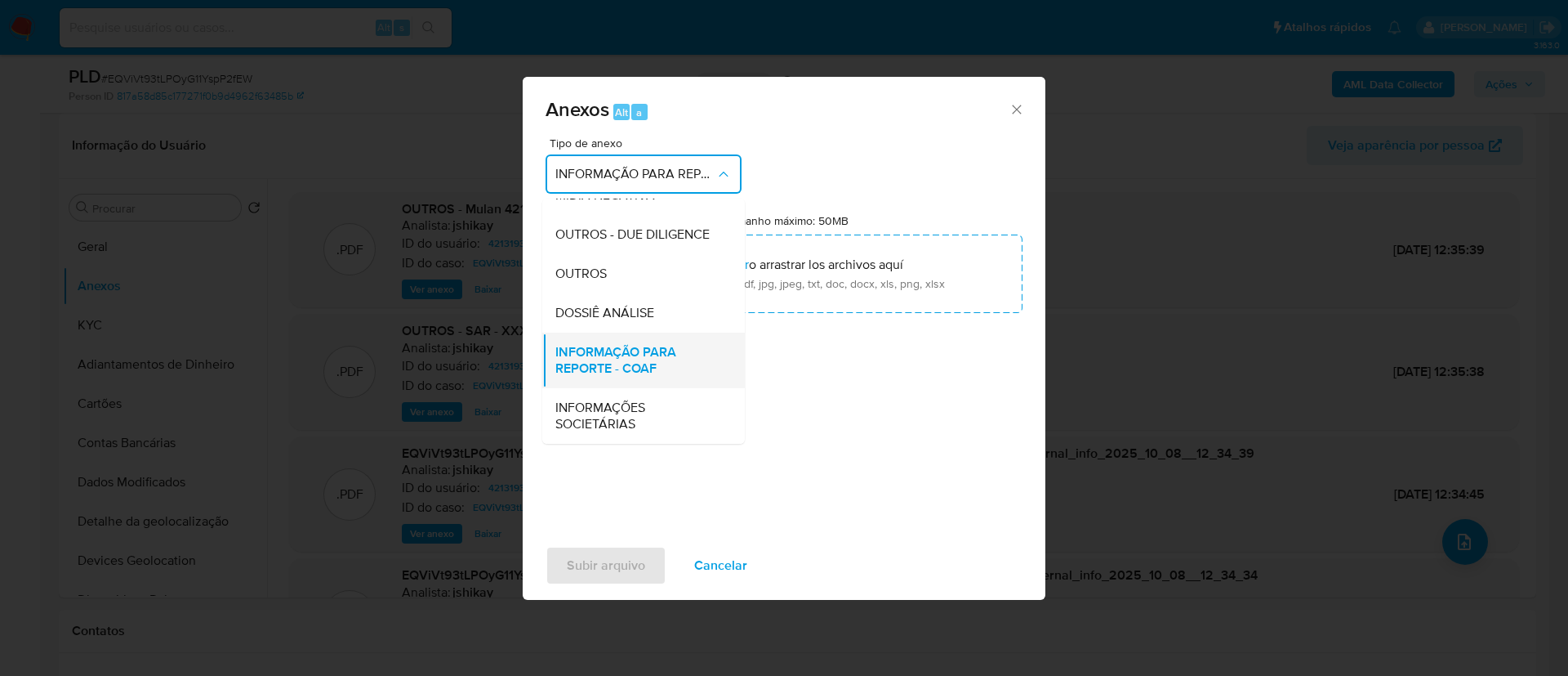
click at [642, 366] on span "INFORMAÇÃO PARA REPORTE - COAF" at bounding box center [638, 360] width 166 height 32
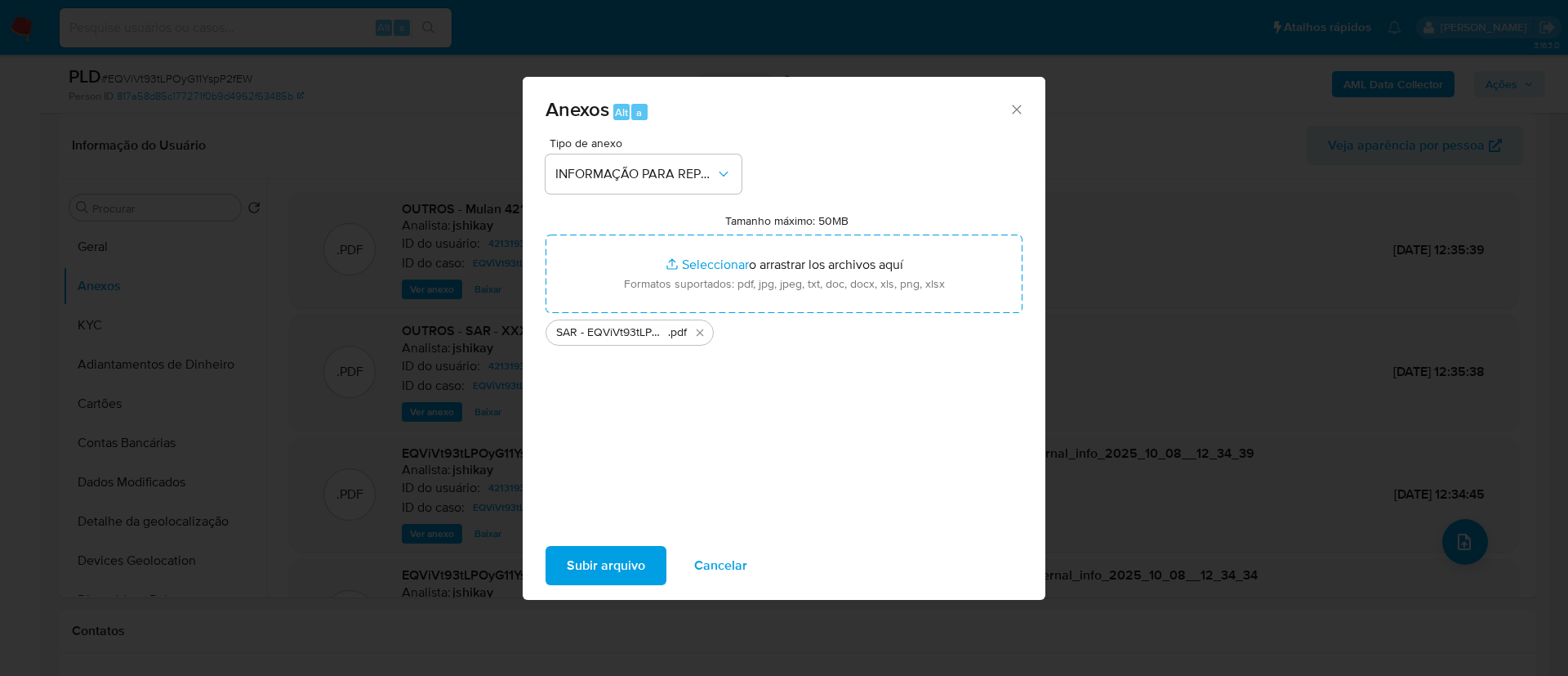
click at [650, 449] on button "Subir arquivo" at bounding box center [606, 565] width 121 height 40
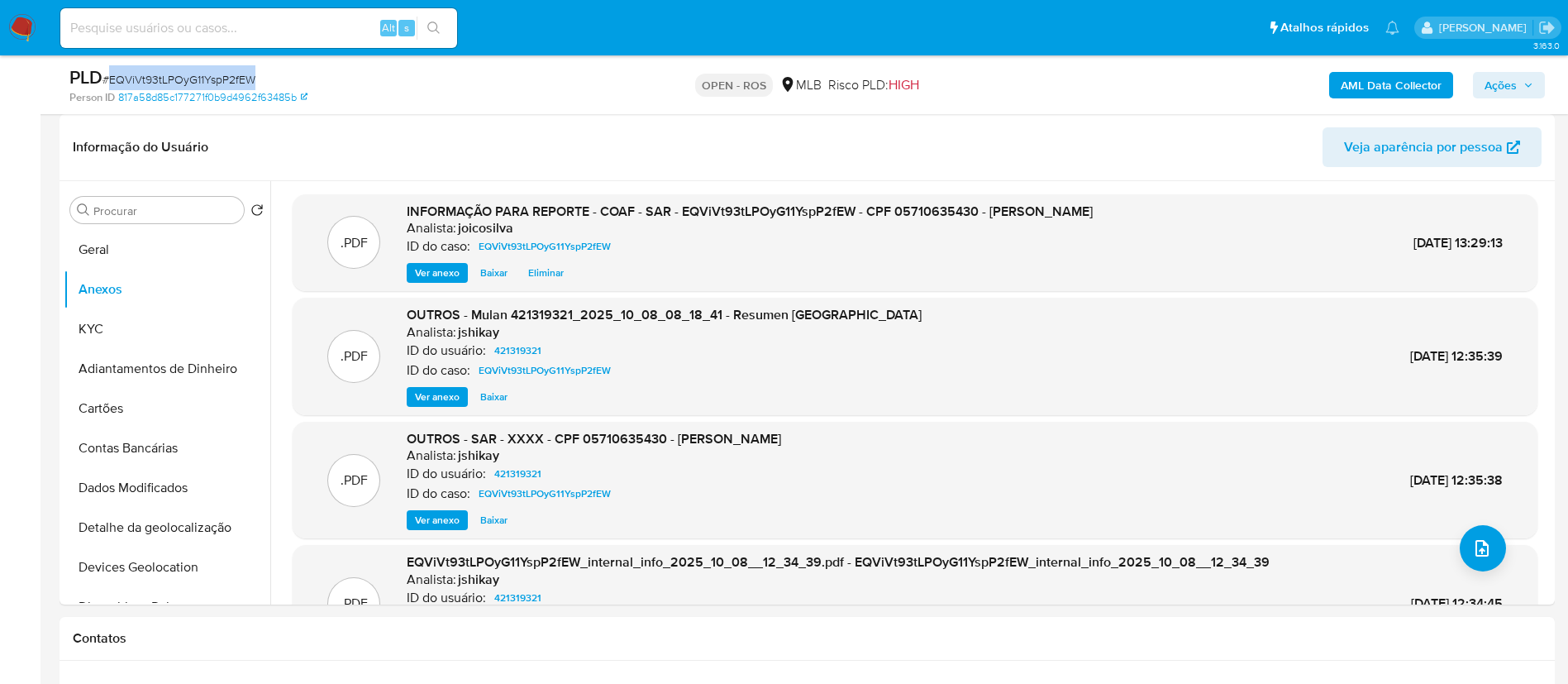
click at [1045, 88] on span "Ações" at bounding box center [1509, 85] width 49 height 23
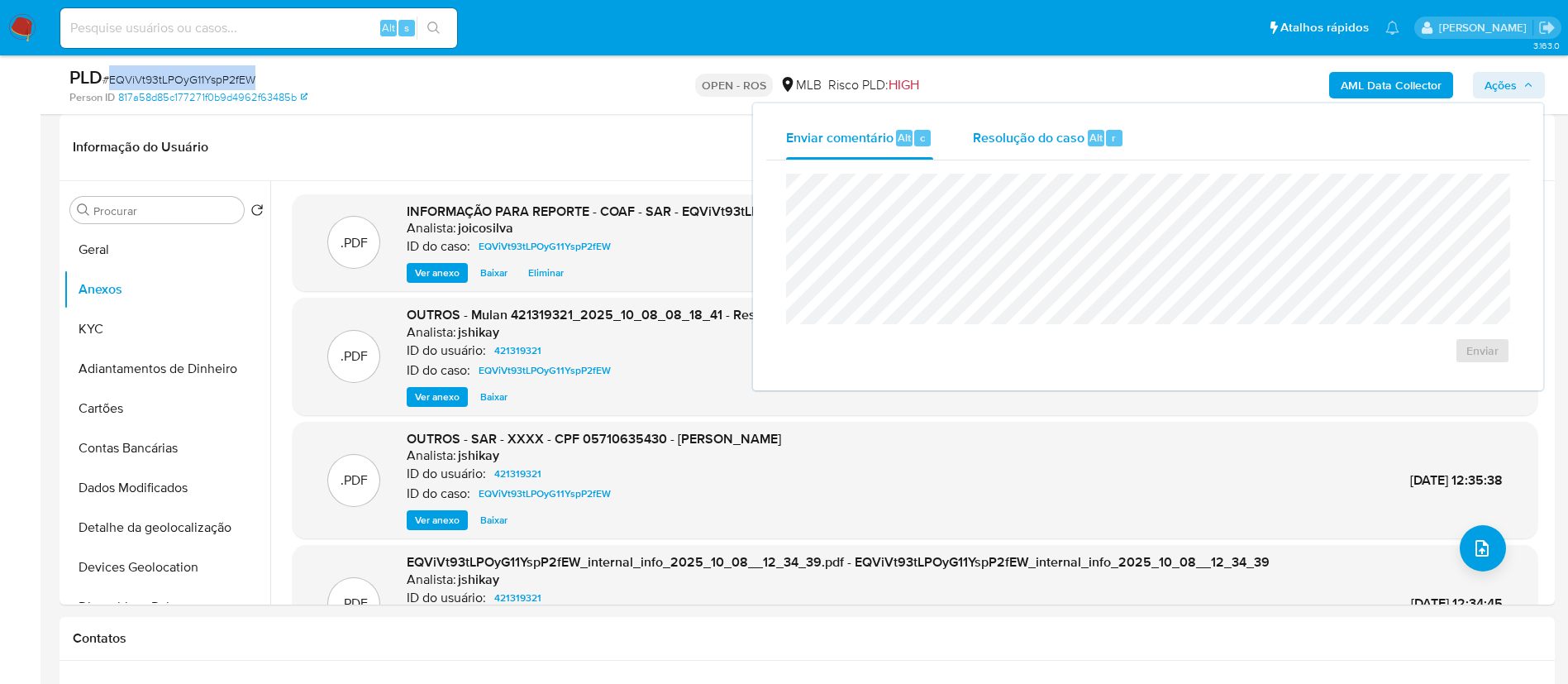
click at [1029, 131] on span "Resolução do caso" at bounding box center [1029, 136] width 112 height 19
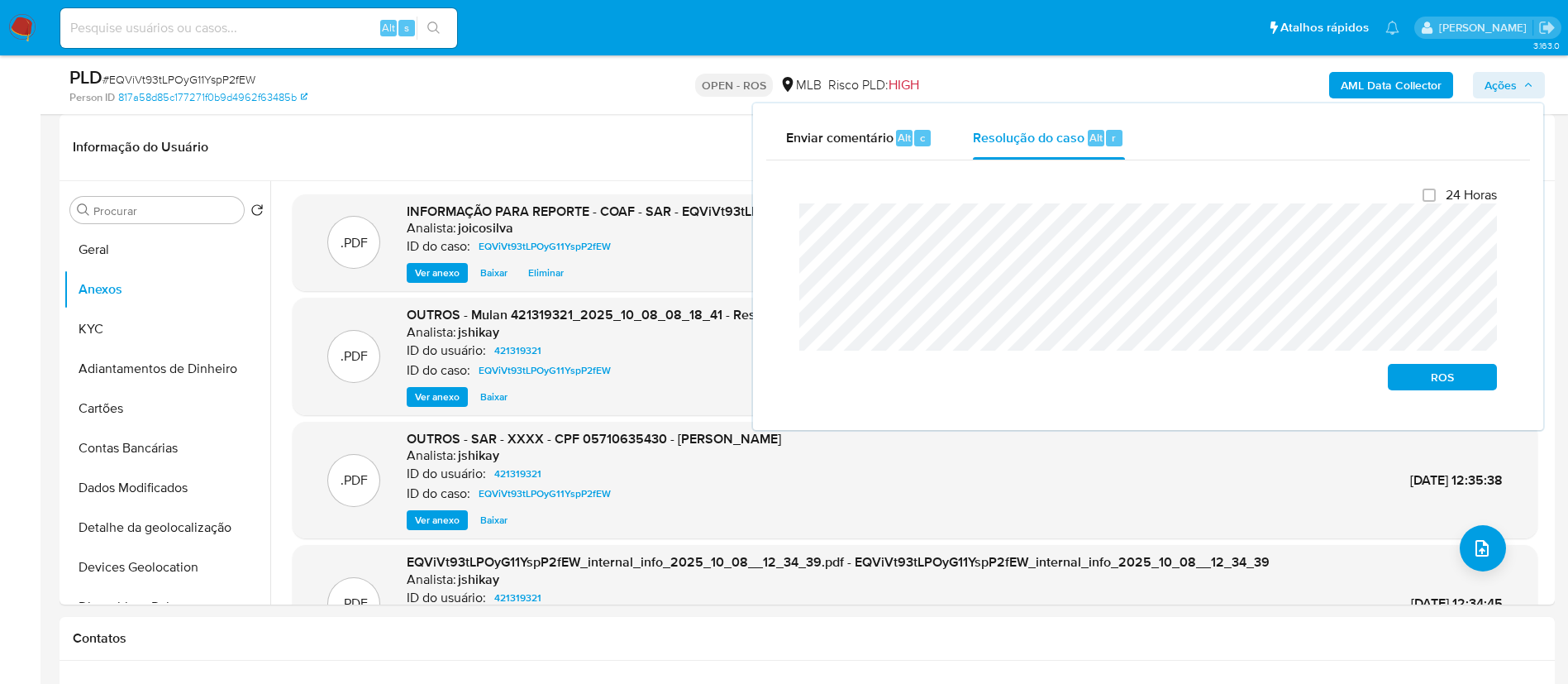
click at [767, 211] on div "Fechamento do caso 24 Horas ROS" at bounding box center [1149, 288] width 764 height 256
click at [1045, 380] on span "ROS" at bounding box center [1442, 377] width 86 height 23
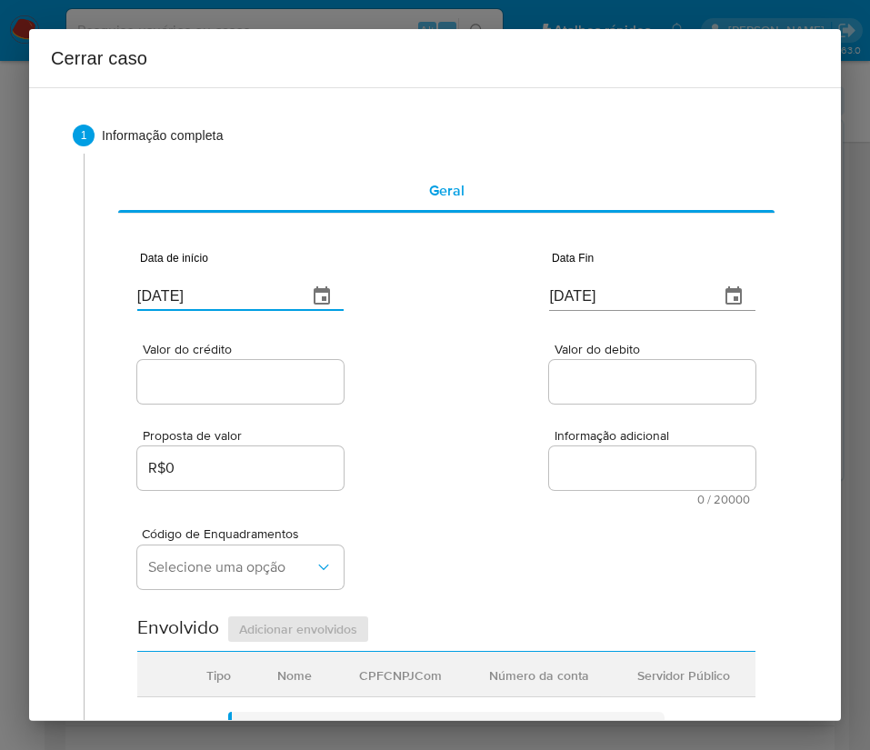
click at [234, 303] on input "[DATE]" at bounding box center [214, 296] width 155 height 29
paste input "10/08"
type input "10/08/2025"
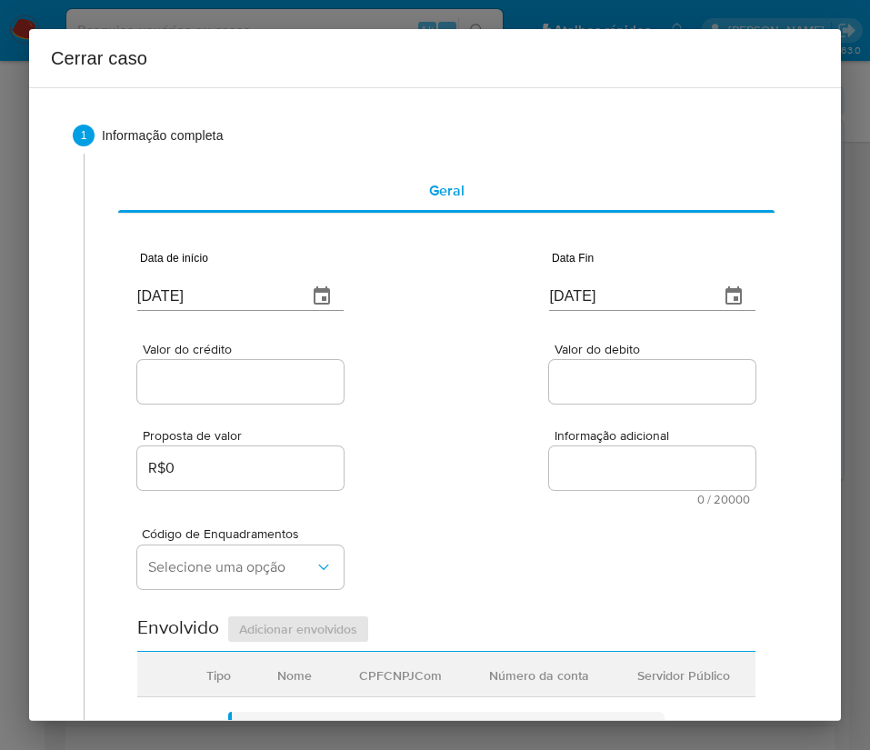
click at [504, 370] on div "Valor do crédito Valor do debito" at bounding box center [446, 364] width 618 height 86
click at [599, 310] on input "[DATE]" at bounding box center [626, 296] width 155 height 29
click at [601, 306] on input "[DATE]" at bounding box center [626, 296] width 155 height 29
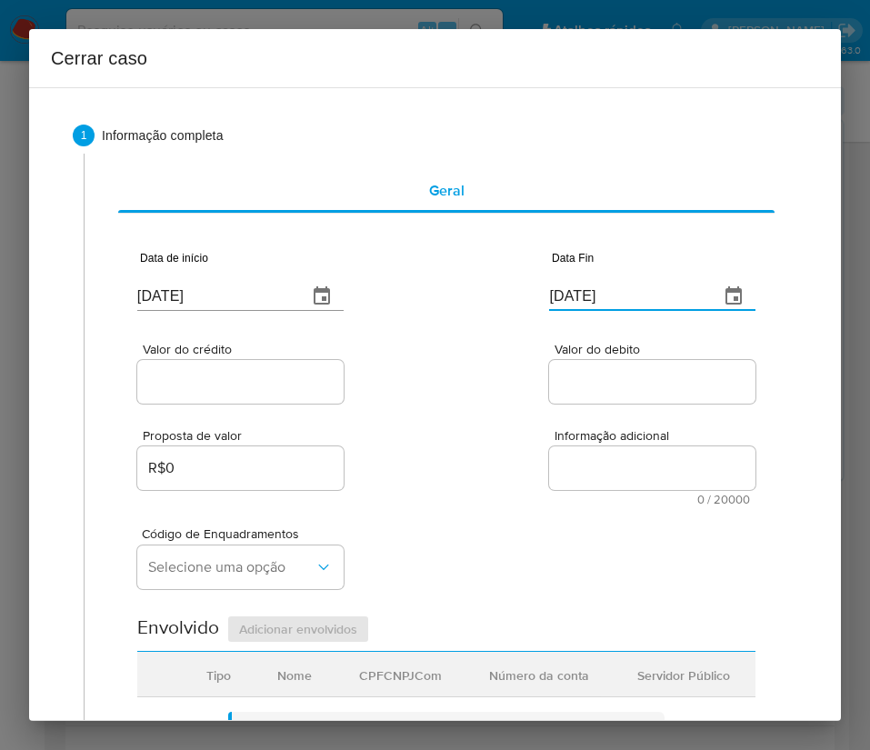
paste input "3"
type input "03/10/2025"
click at [549, 452] on textarea "Informação adicional" at bounding box center [652, 468] width 206 height 44
click at [292, 391] on input "Valor do crédito" at bounding box center [240, 382] width 206 height 24
drag, startPoint x: 214, startPoint y: 383, endPoint x: 89, endPoint y: 579, distance: 233.0
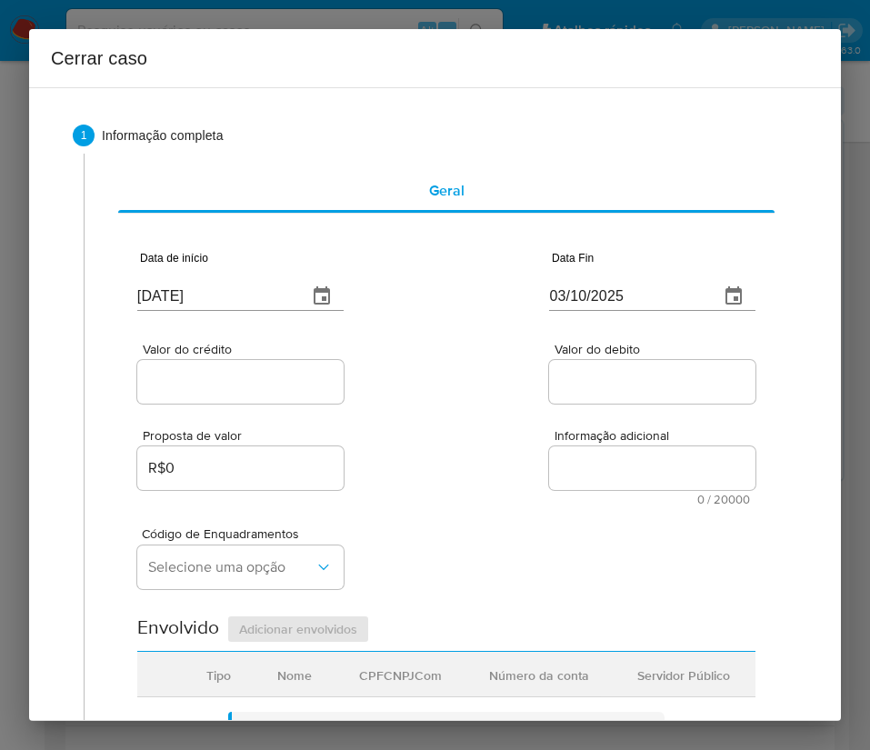
click at [214, 383] on input "Valor do crédito" at bounding box center [240, 382] width 206 height 24
paste input "R$60.000"
type input "R$60.000"
click at [563, 384] on input "Valor do debito" at bounding box center [652, 382] width 206 height 24
paste input "R$60.000"
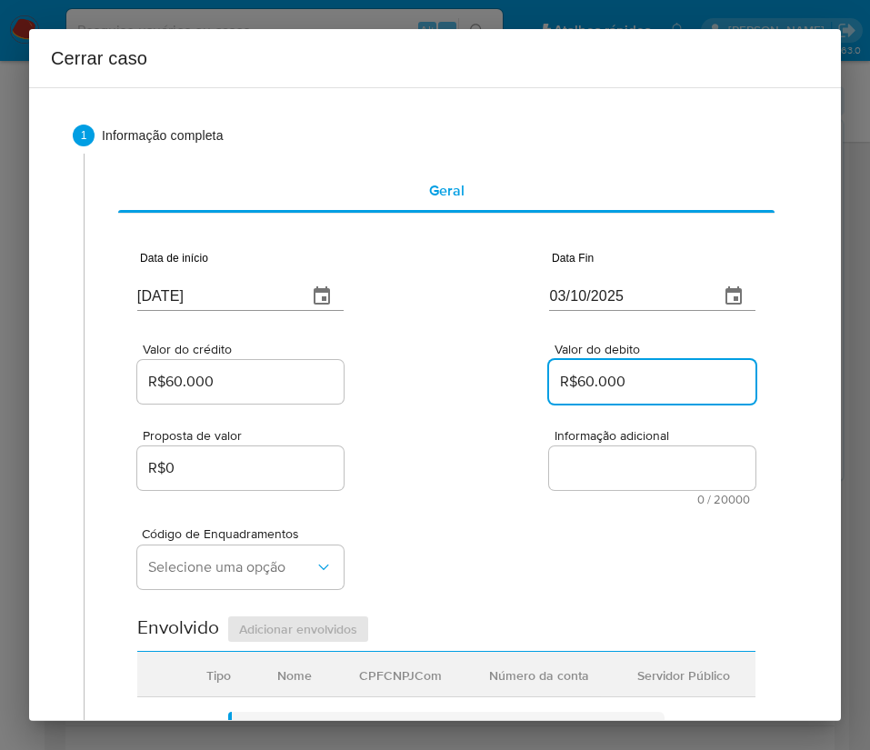
type input "R$60.000"
click at [428, 493] on div "Proposta de valor R$0 Informação adicional 0 / 20000 20000 caracteres restantes" at bounding box center [446, 456] width 618 height 98
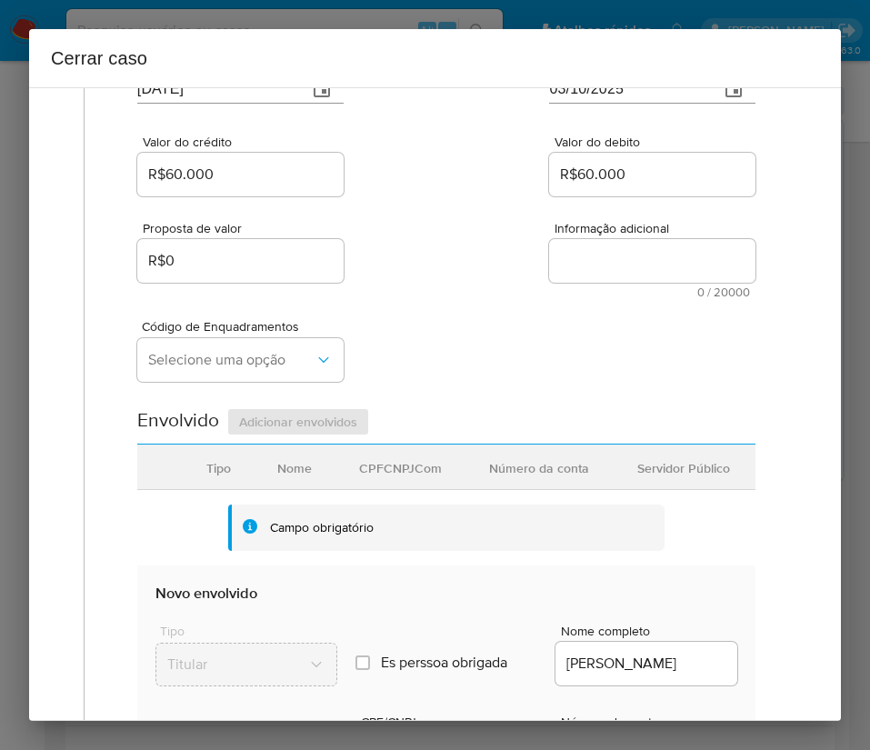
scroll to position [273, 0]
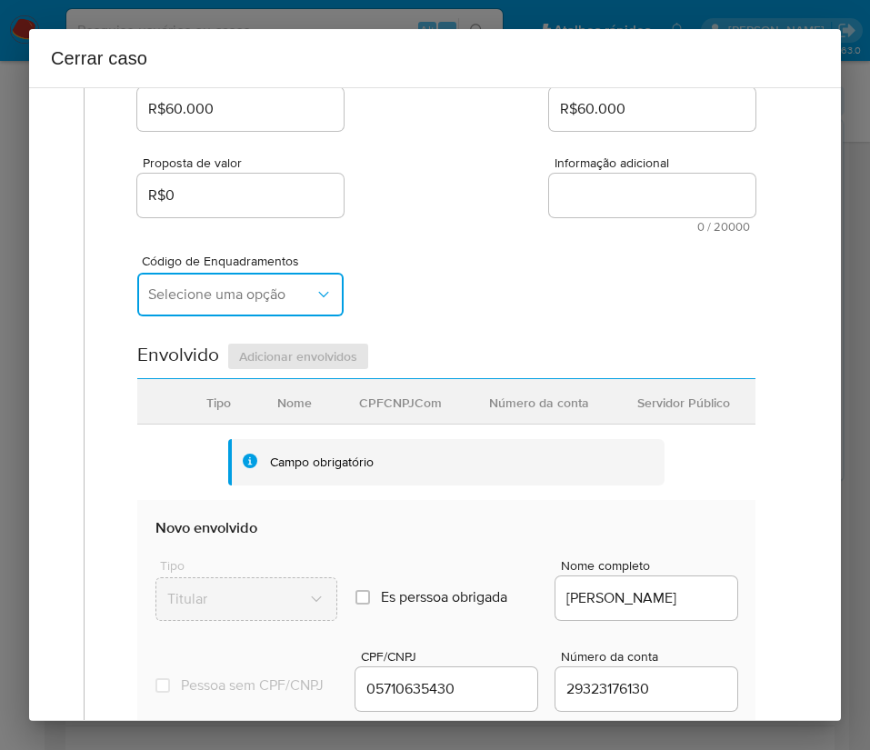
click at [205, 296] on span "Selecione uma opção" at bounding box center [231, 294] width 166 height 18
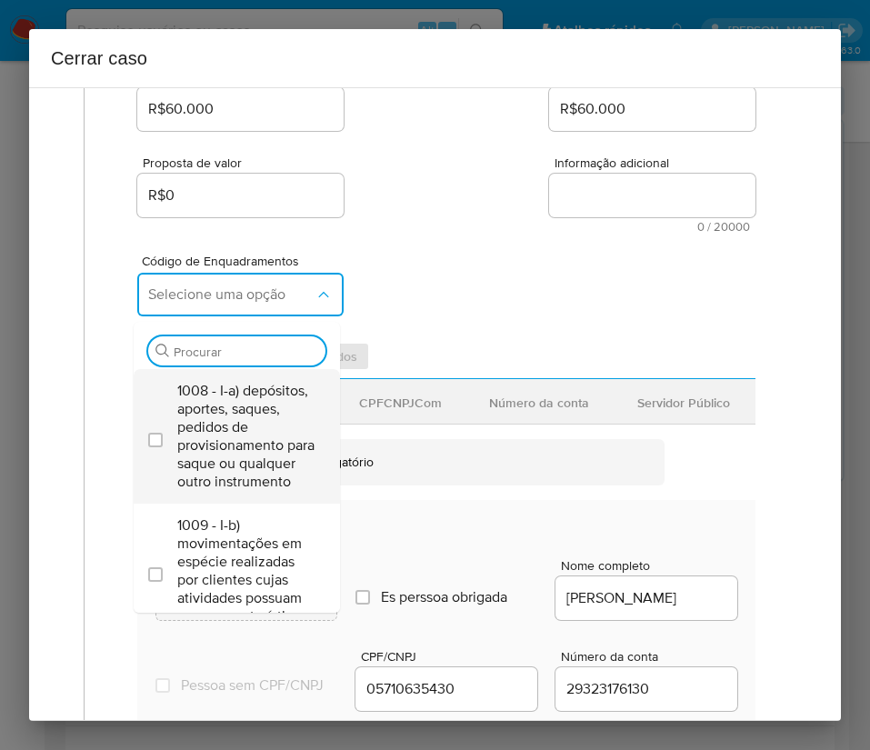
click at [225, 434] on span "1008 - I-a) depósitos, aportes, saques, pedidos de provisionamento para saque o…" at bounding box center [245, 436] width 137 height 109
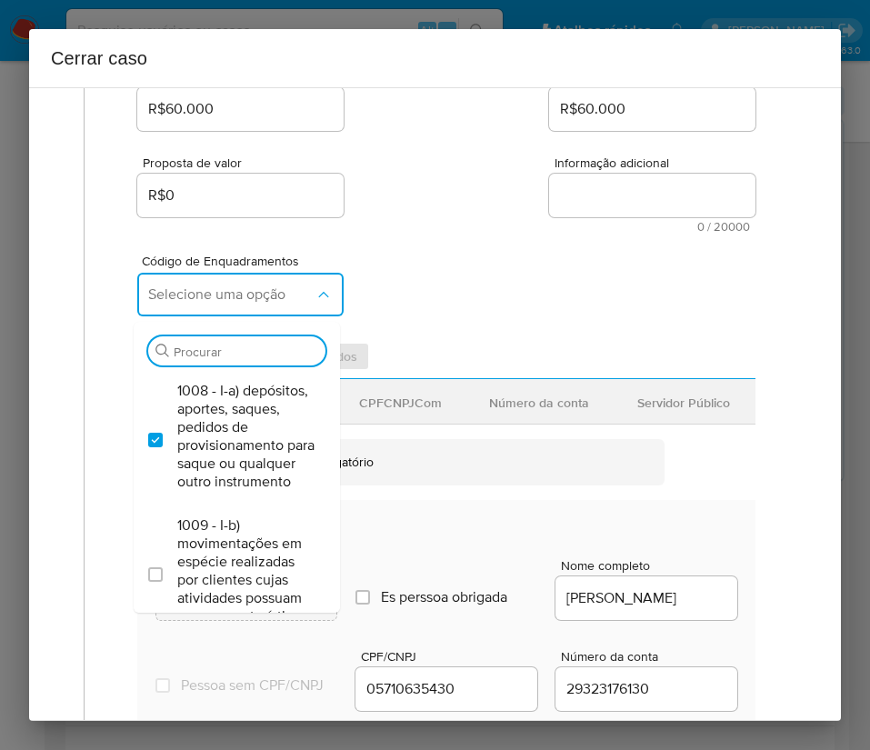
checkbox input "true"
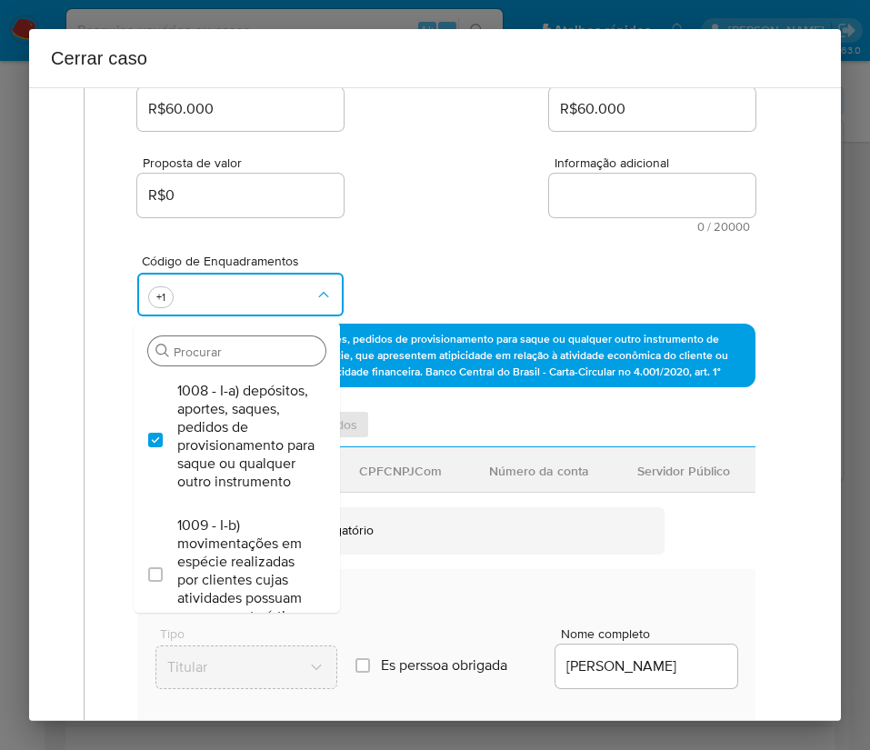
click at [197, 352] on input "Procurar" at bounding box center [246, 352] width 145 height 16
type input "45"
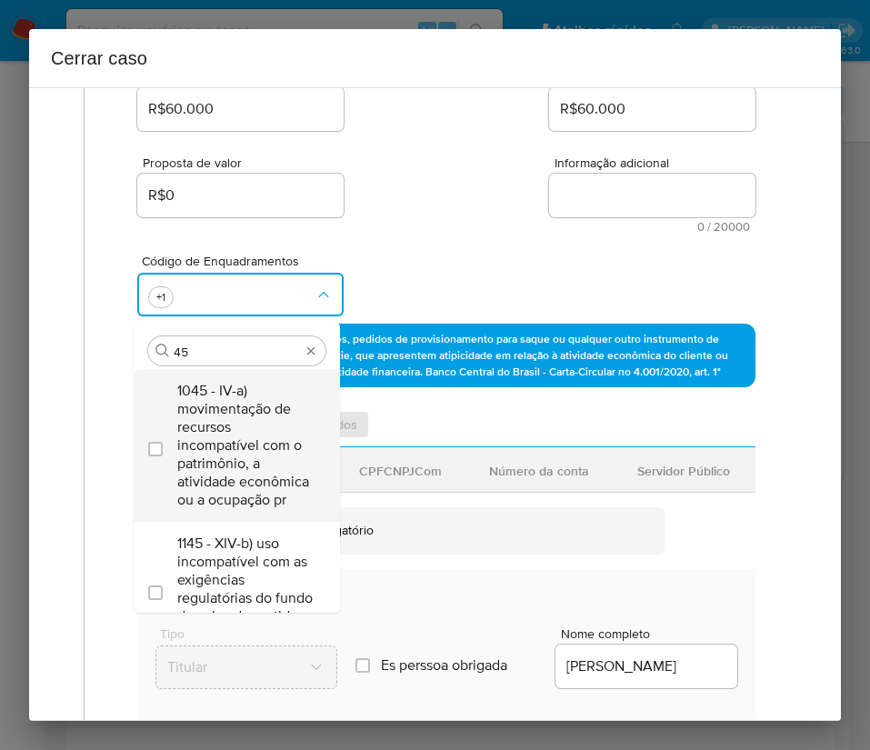
click at [210, 440] on span "1045 - IV-a) movimentação de recursos incompatível com o patrimônio, a atividad…" at bounding box center [245, 445] width 137 height 127
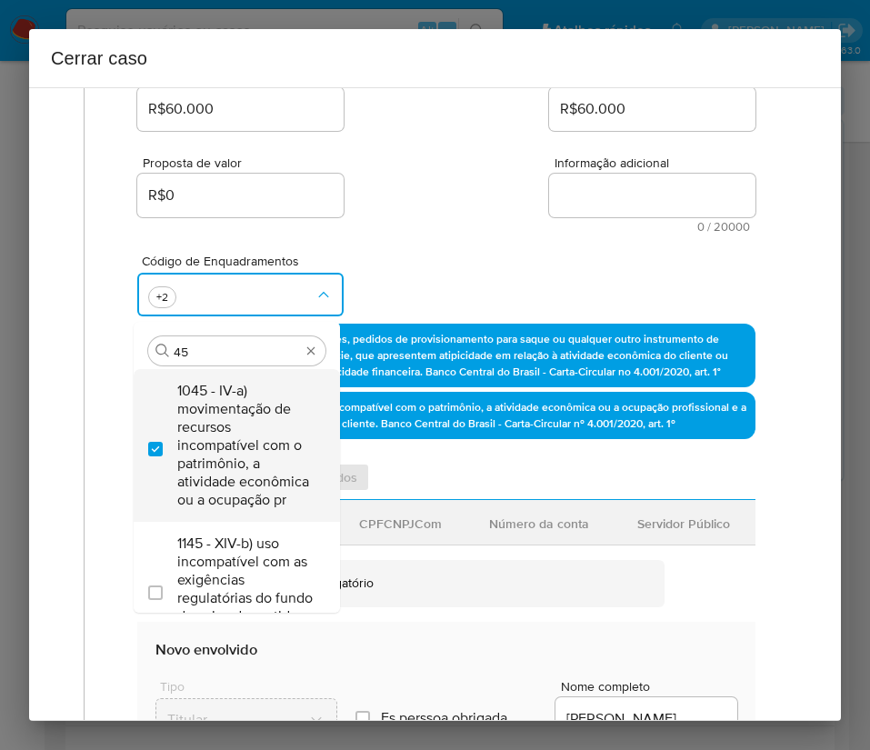
checkbox input "true"
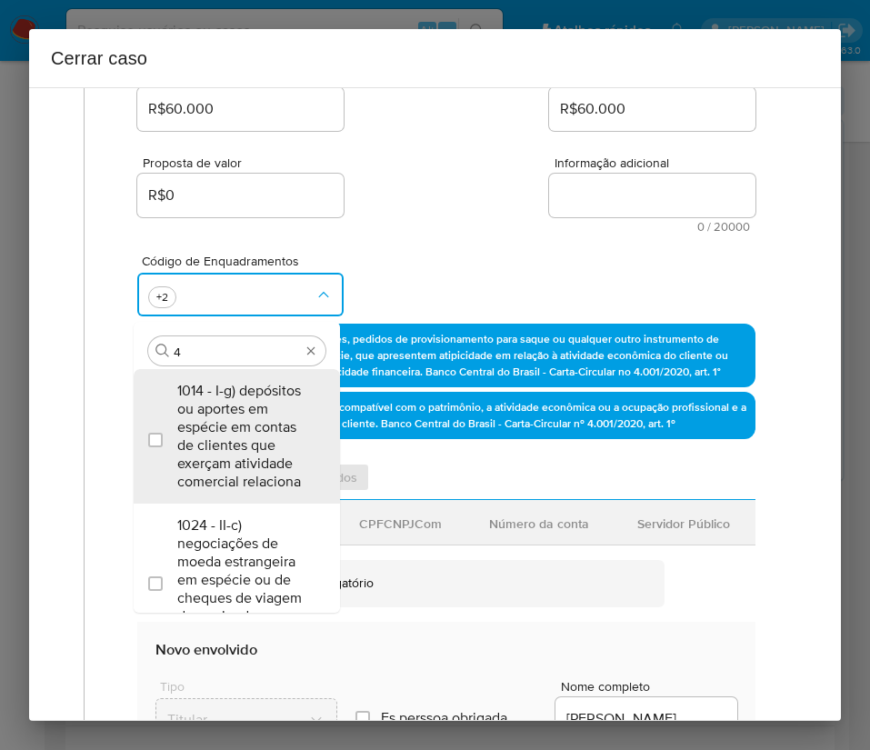
scroll to position [0, 0]
type input "47"
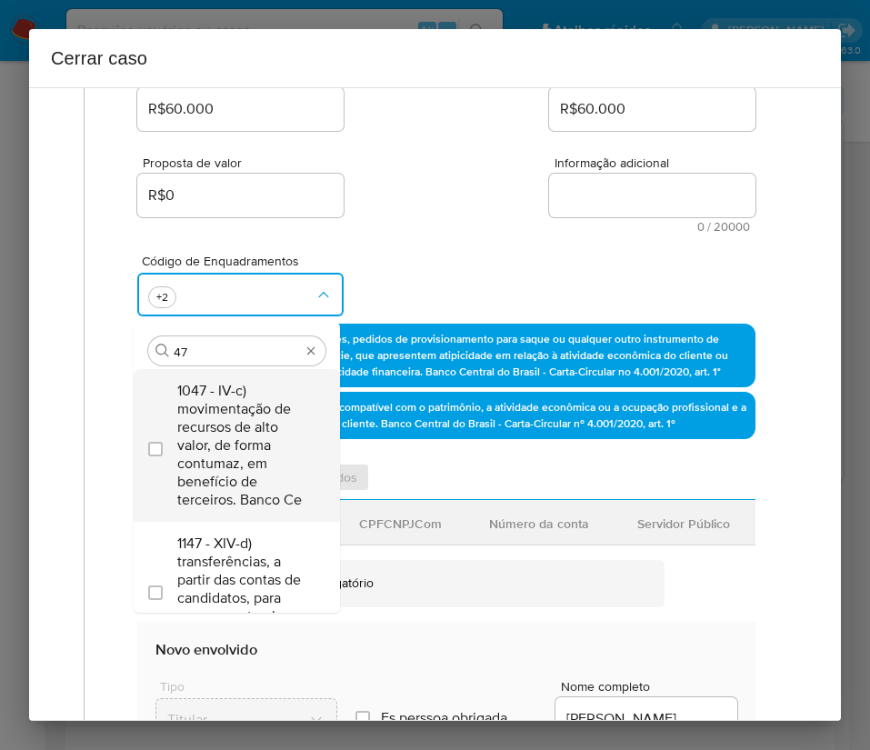
click at [234, 424] on span "1047 - IV-c) movimentação de recursos de alto valor, de forma contumaz, em bene…" at bounding box center [245, 445] width 137 height 127
checkbox input "true"
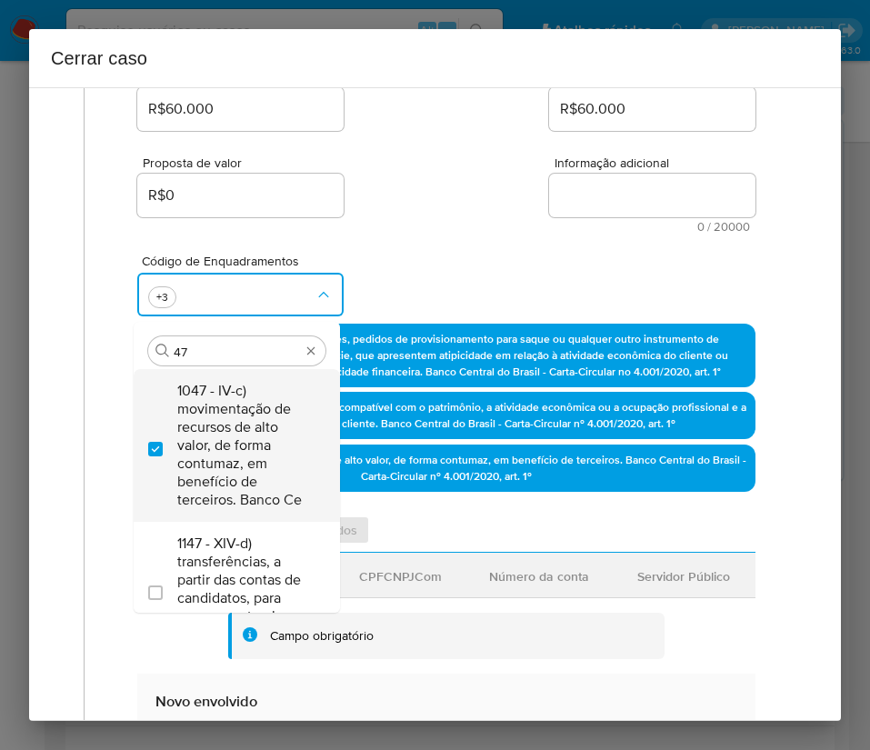
type input "4"
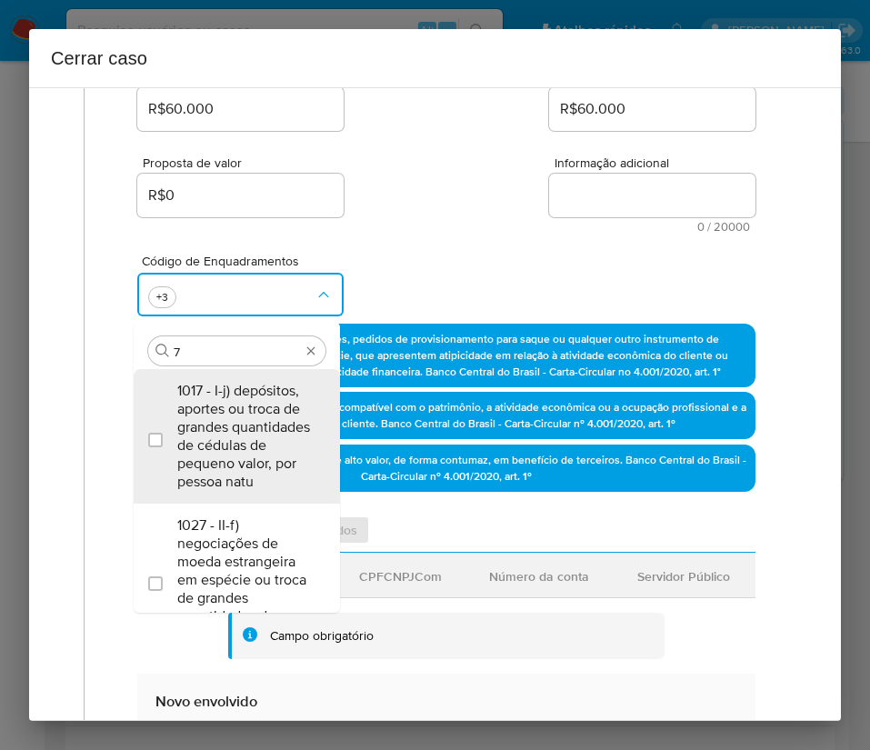
type input "74"
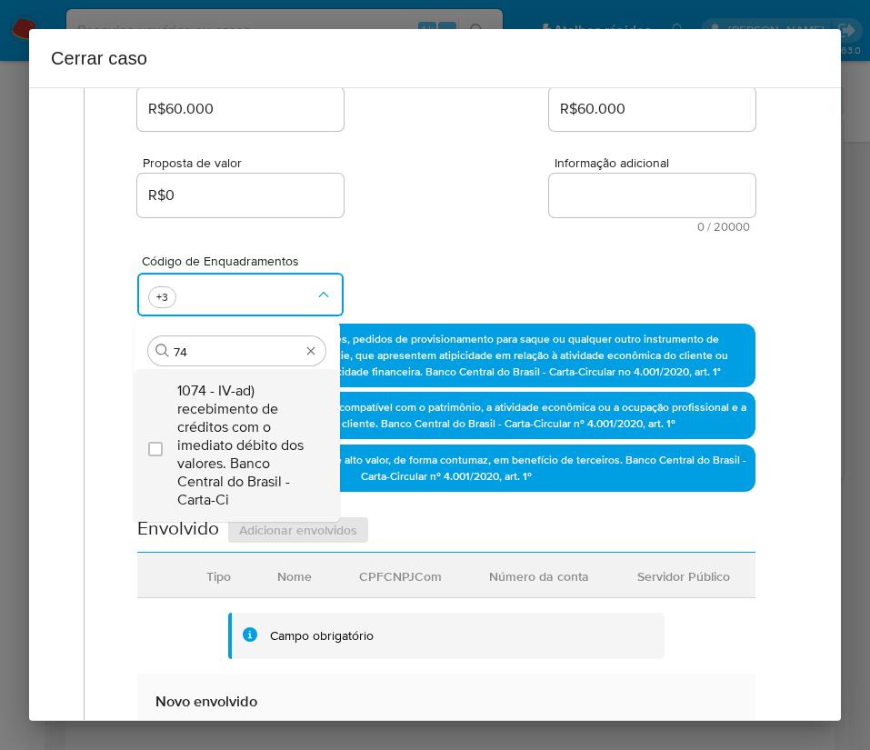
click at [229, 382] on span "1074 - IV-ad) recebimento de créditos com o imediato débito dos valores. Banco …" at bounding box center [245, 445] width 137 height 127
checkbox input "true"
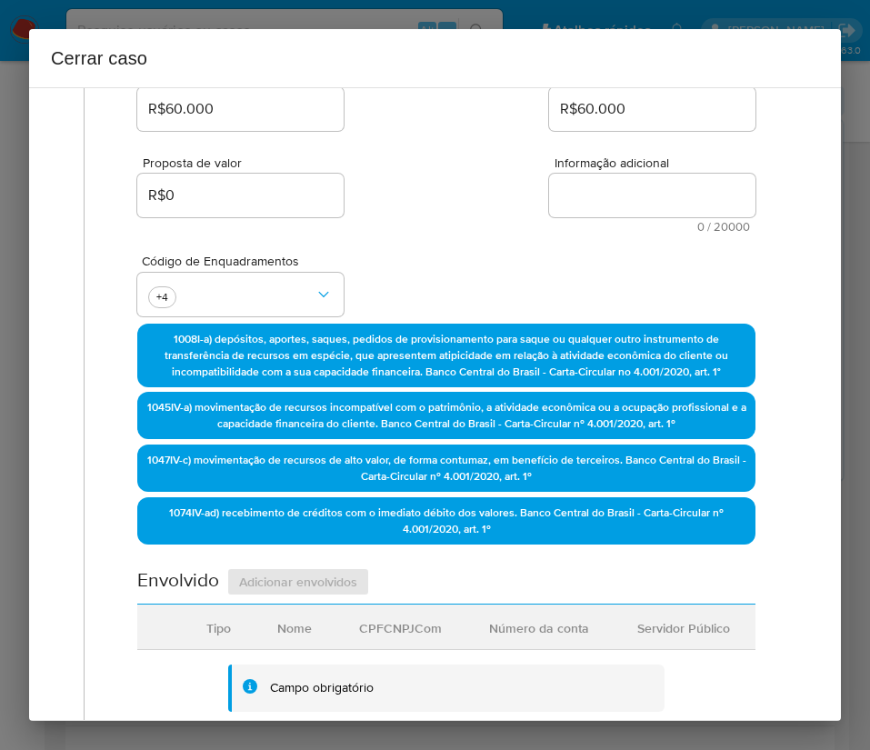
click at [427, 251] on div "Código de Enquadramentos +4" at bounding box center [446, 278] width 618 height 91
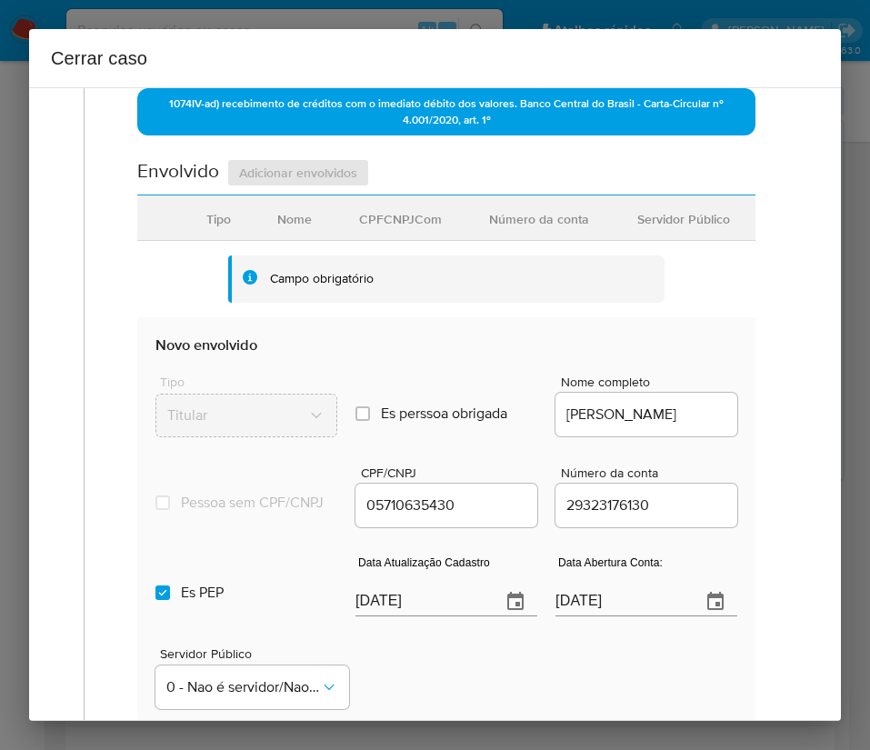
scroll to position [818, 0]
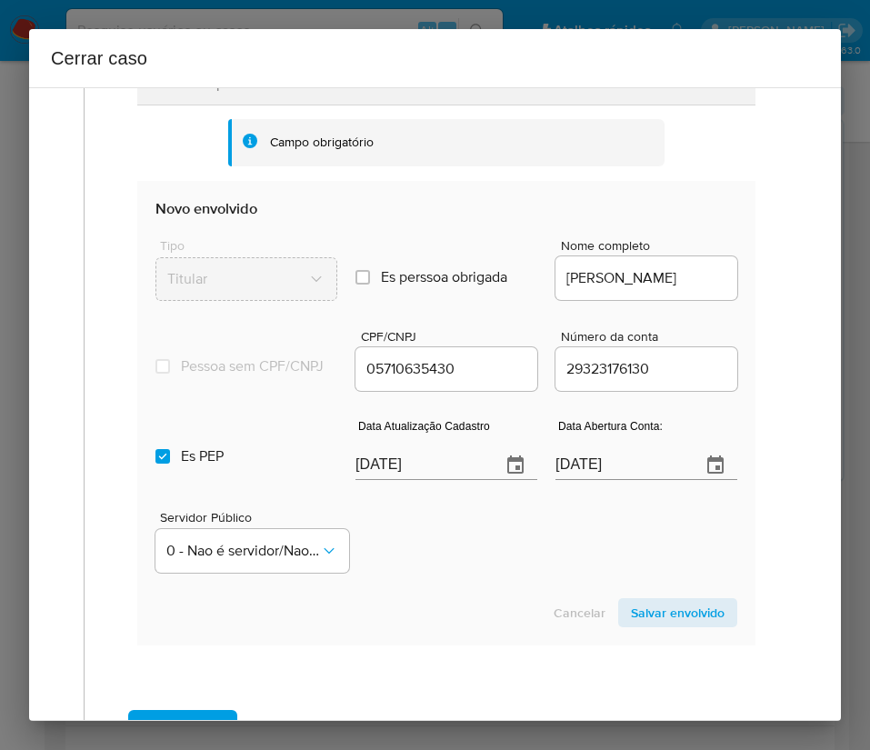
click at [394, 480] on input "[DATE]" at bounding box center [420, 465] width 131 height 29
paste input "18/09"
type input "18/09/2025"
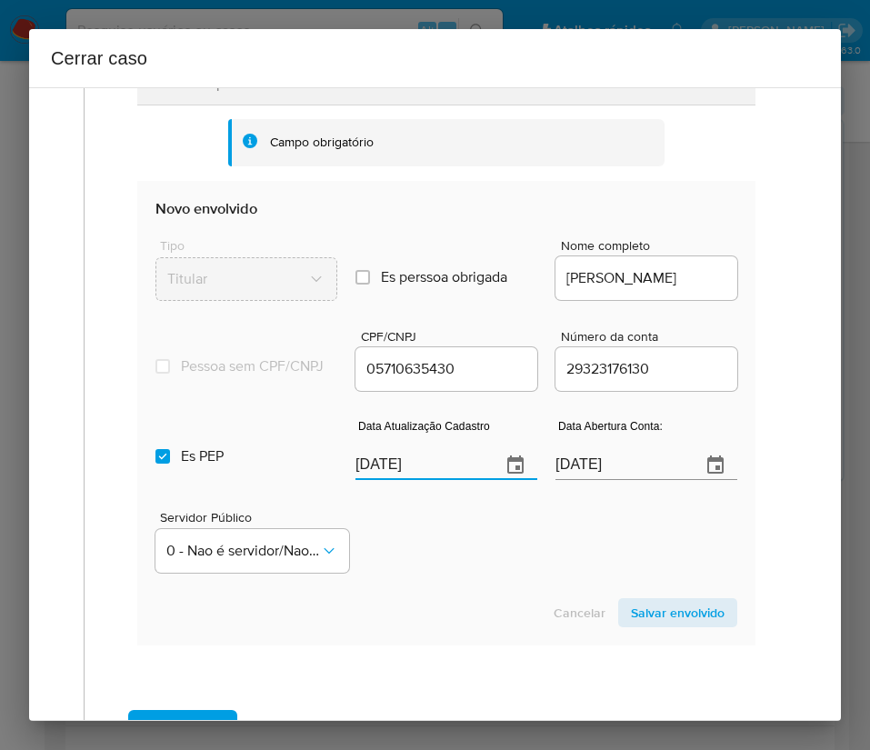
click at [423, 500] on div "Servidor Público 0 - Nao é servidor/[PERSON_NAME] possui informacao" at bounding box center [446, 534] width 582 height 91
click at [566, 480] on input "21/07/2021" at bounding box center [620, 465] width 131 height 29
drag, startPoint x: 524, startPoint y: 566, endPoint x: 734, endPoint y: 589, distance: 212.1
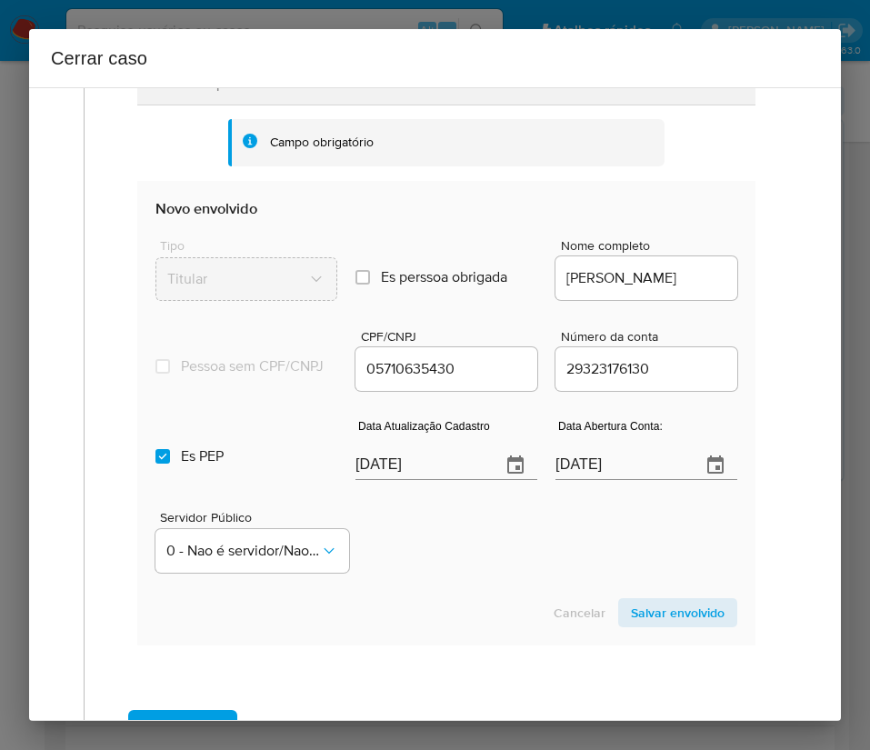
click at [525, 500] on div "Servidor Público 0 - Nao é servidor/[PERSON_NAME] possui informacao" at bounding box center [446, 534] width 582 height 91
click at [681, 500] on span "Salvar envolvido" at bounding box center [678, 612] width 94 height 25
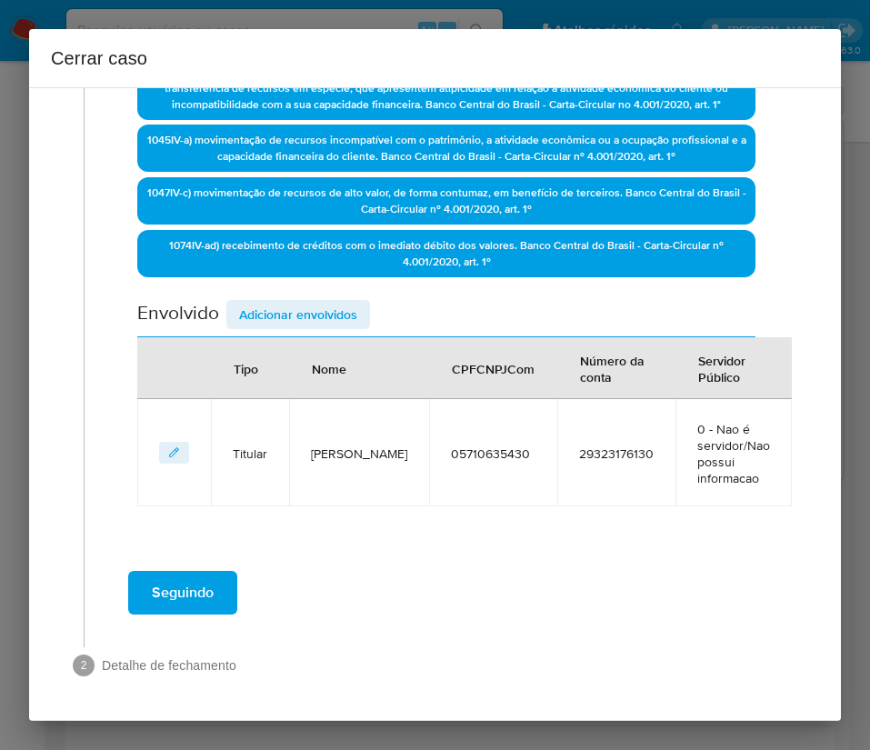
scroll to position [540, 0]
click at [268, 330] on div "Envolvido Adicionar envolvidos" at bounding box center [446, 318] width 618 height 37
click at [280, 314] on span "Adicionar envolvidos" at bounding box center [298, 314] width 118 height 25
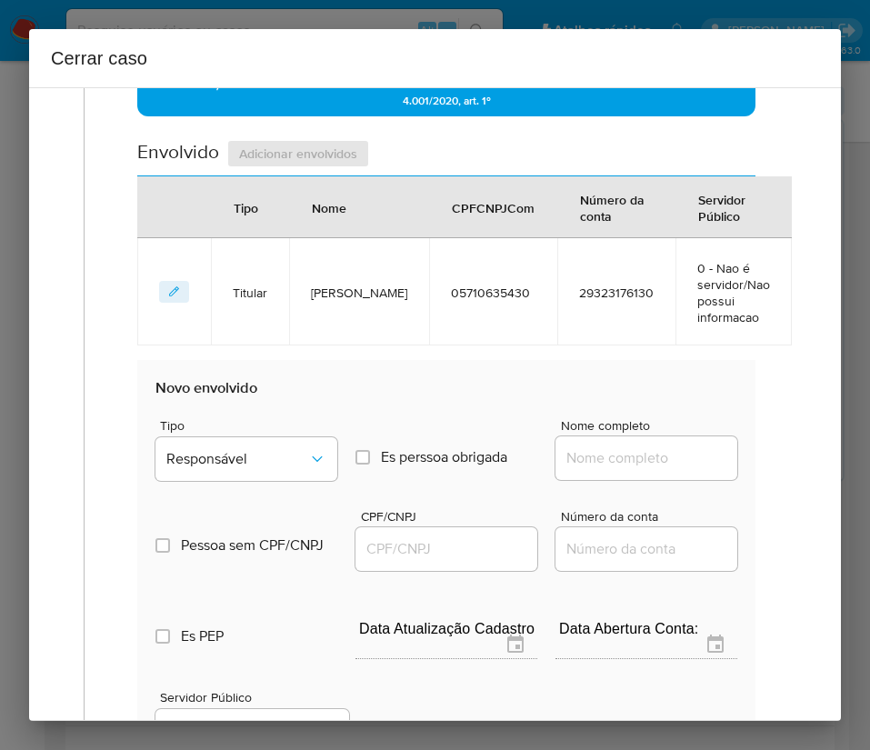
scroll to position [1019, 0]
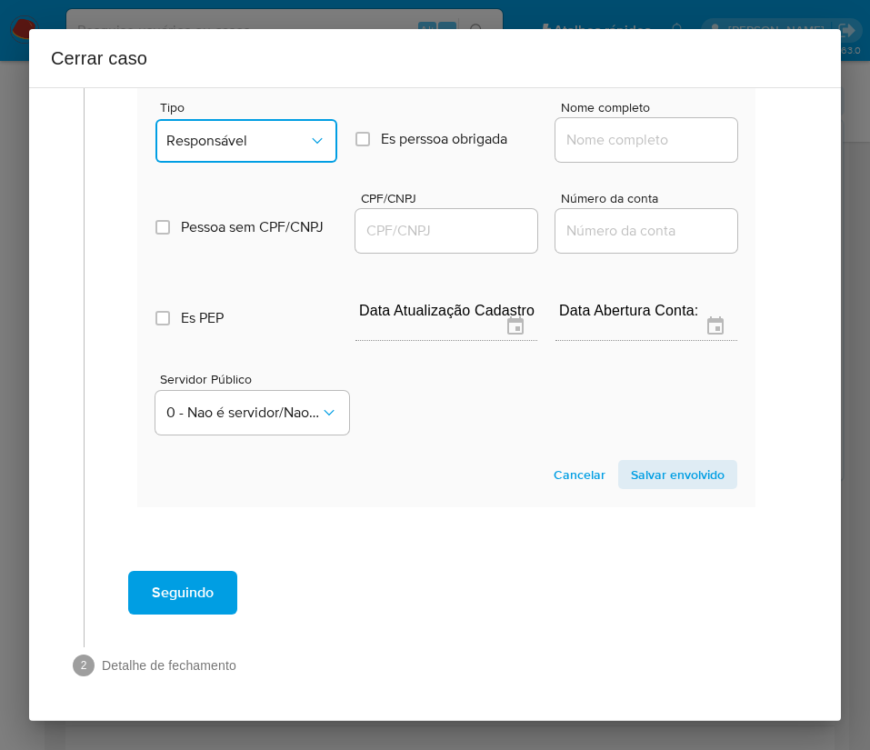
click at [242, 150] on button "Responsável" at bounding box center [246, 141] width 182 height 44
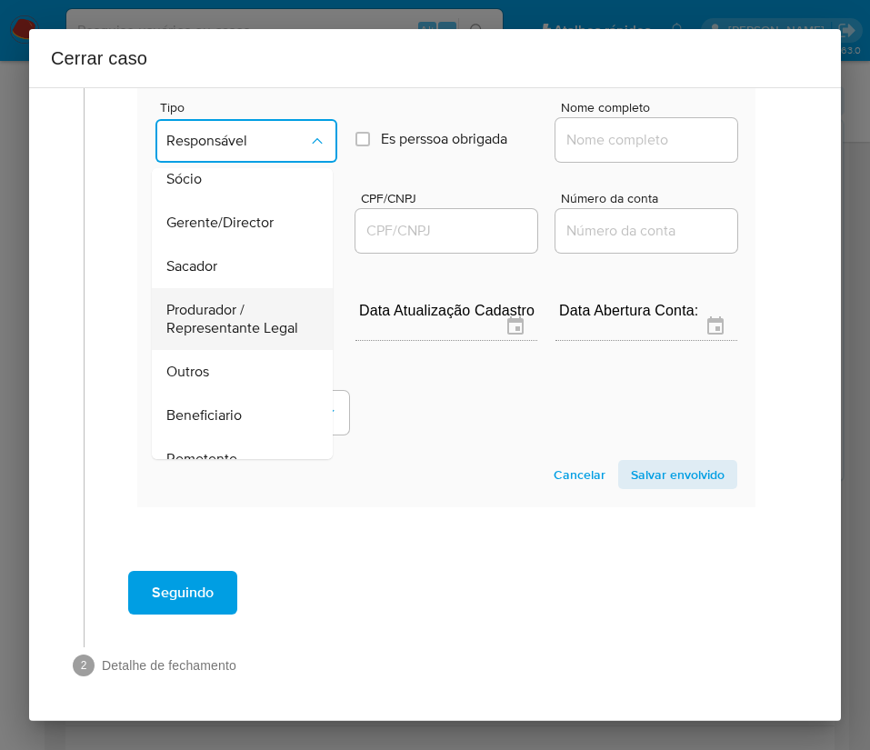
scroll to position [136, 0]
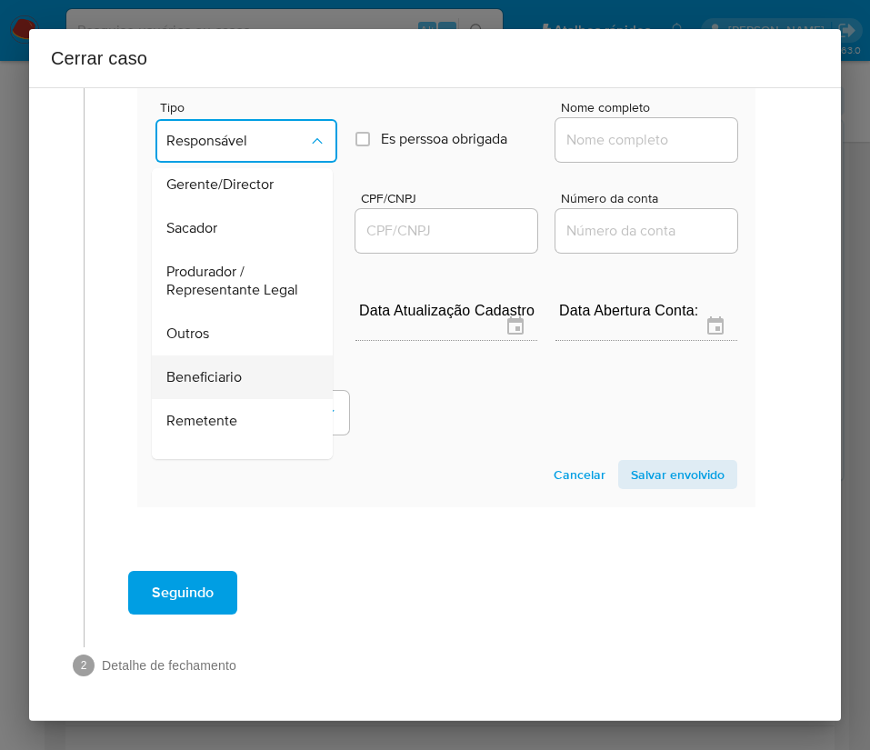
click at [206, 386] on span "Beneficiario" at bounding box center [203, 377] width 75 height 18
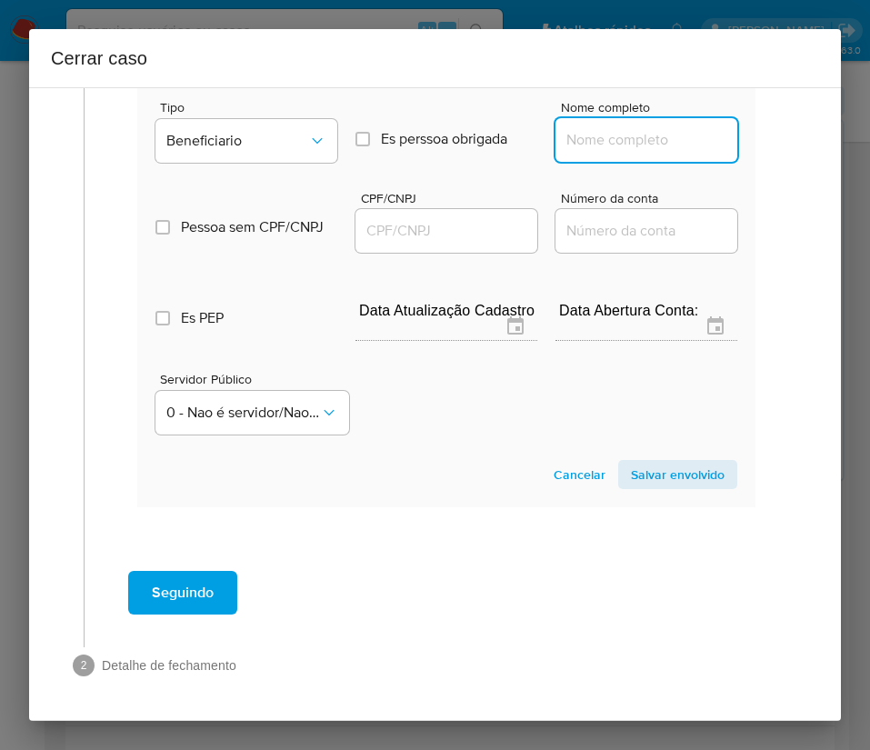
click at [571, 142] on input "Nome completo" at bounding box center [646, 140] width 182 height 24
paste input "E e F Servicos Lotericos Ltda, 11369963000183"
click at [582, 139] on input "E e F Servicos Lotericos Ltda, 11369963000183" at bounding box center [646, 140] width 182 height 24
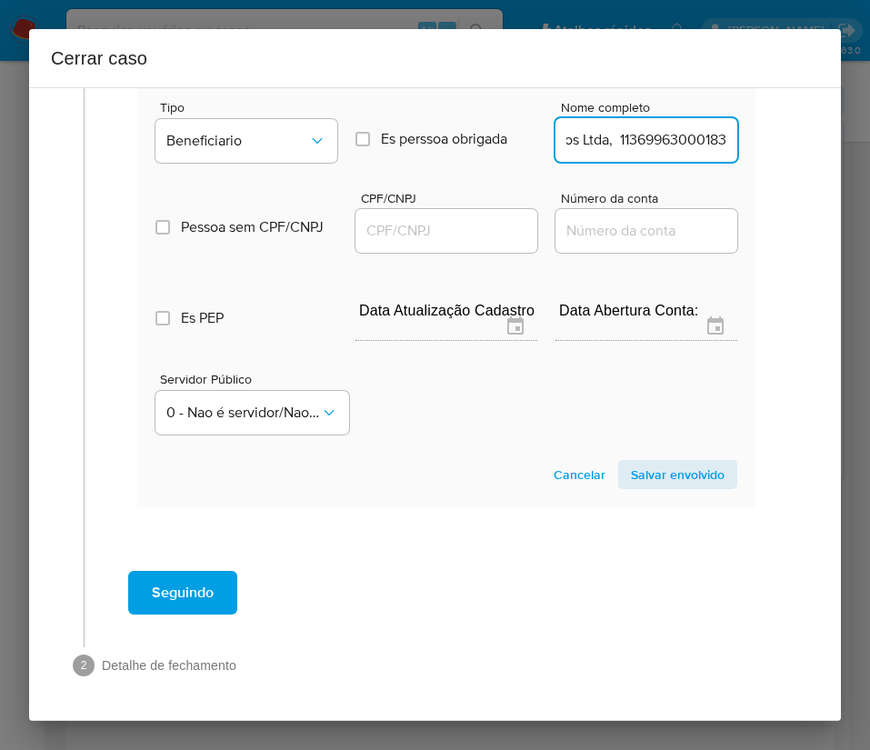
drag, startPoint x: 585, startPoint y: 144, endPoint x: 747, endPoint y: 127, distance: 162.6
type input "E e F Servicos Lotericos Ltda"
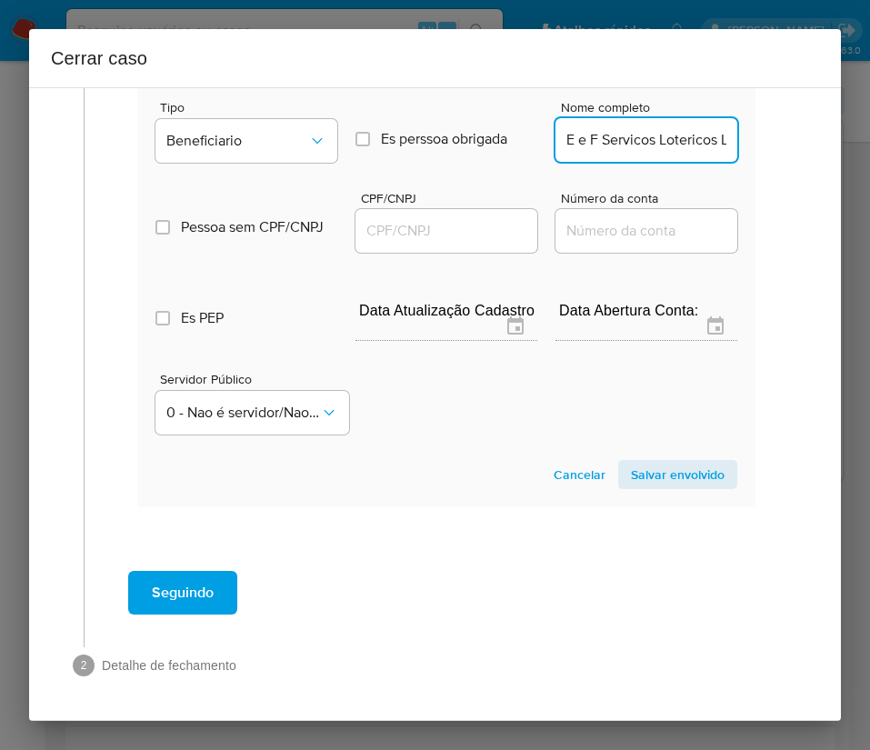
click at [472, 239] on input "CPF/CNPJ" at bounding box center [446, 231] width 182 height 24
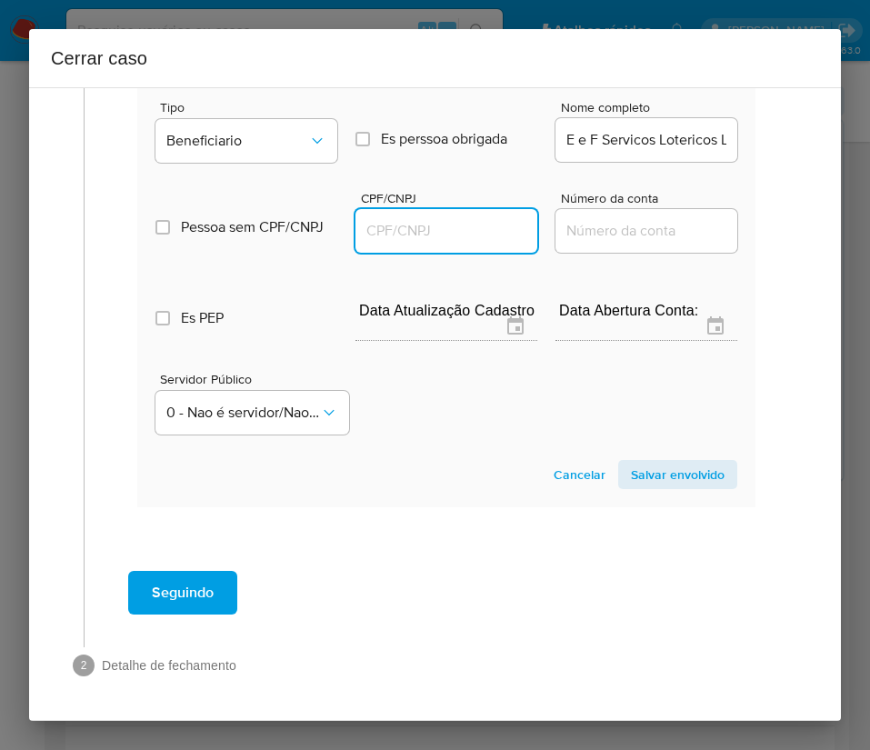
paste input "11369963000183"
type input "11369963000183"
click at [689, 474] on span "Salvar envolvido" at bounding box center [678, 474] width 94 height 25
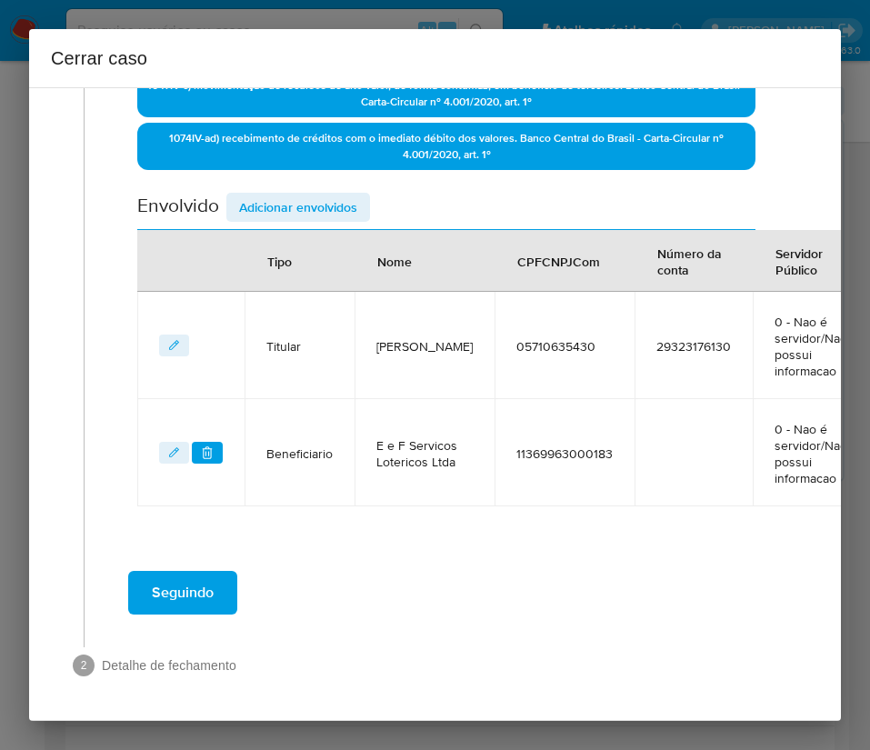
scroll to position [668, 0]
click at [254, 194] on span "Adicionar envolvidos" at bounding box center [298, 206] width 118 height 25
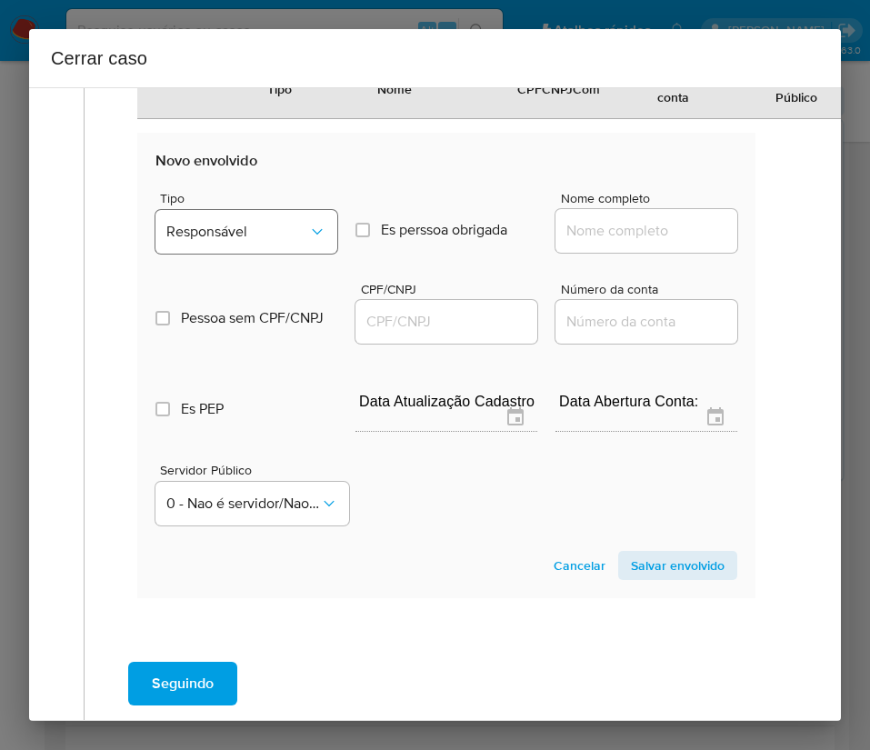
scroll to position [1077, 0]
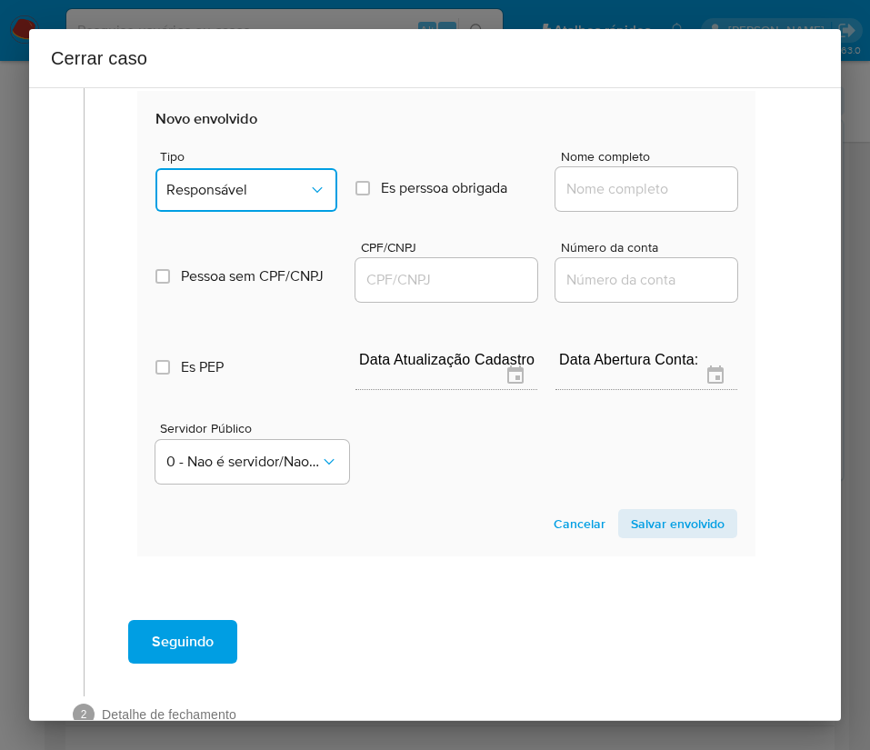
click at [295, 186] on span "Responsável" at bounding box center [237, 190] width 142 height 18
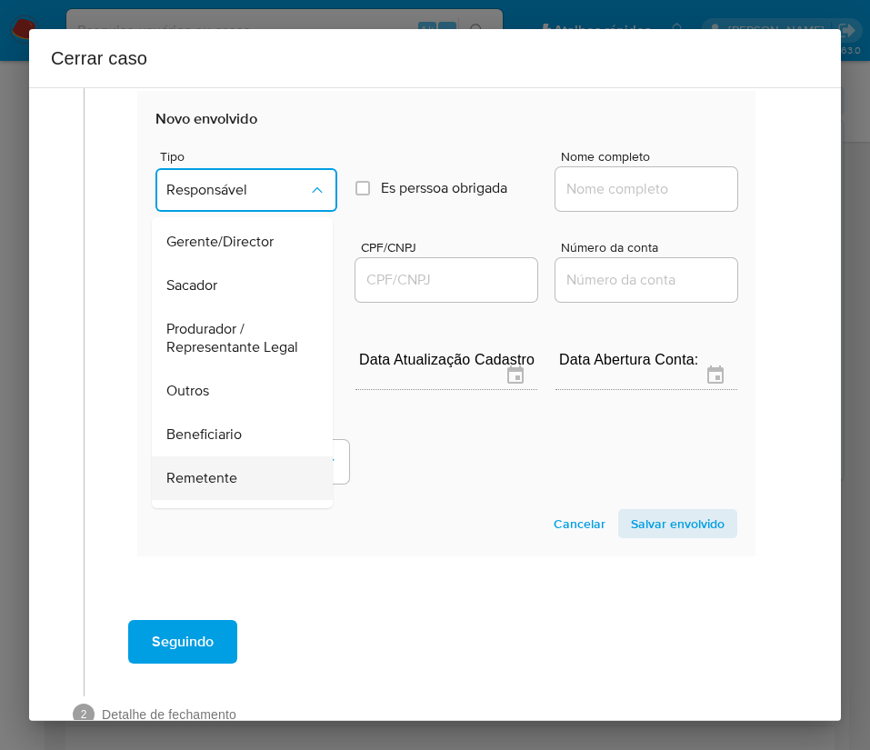
scroll to position [273, 0]
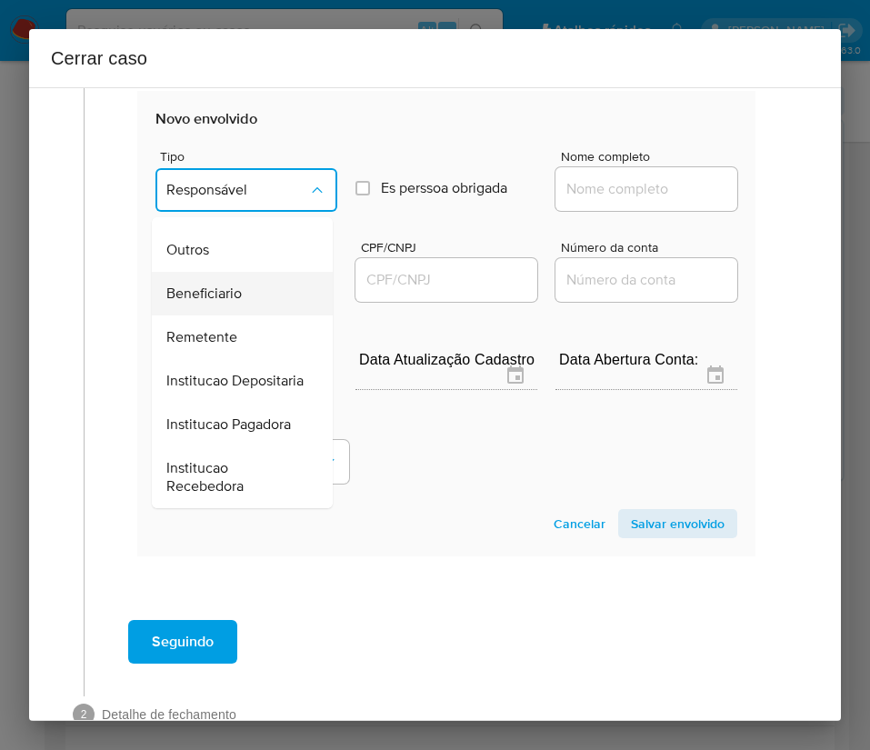
click at [223, 303] on span "Beneficiario" at bounding box center [203, 293] width 75 height 18
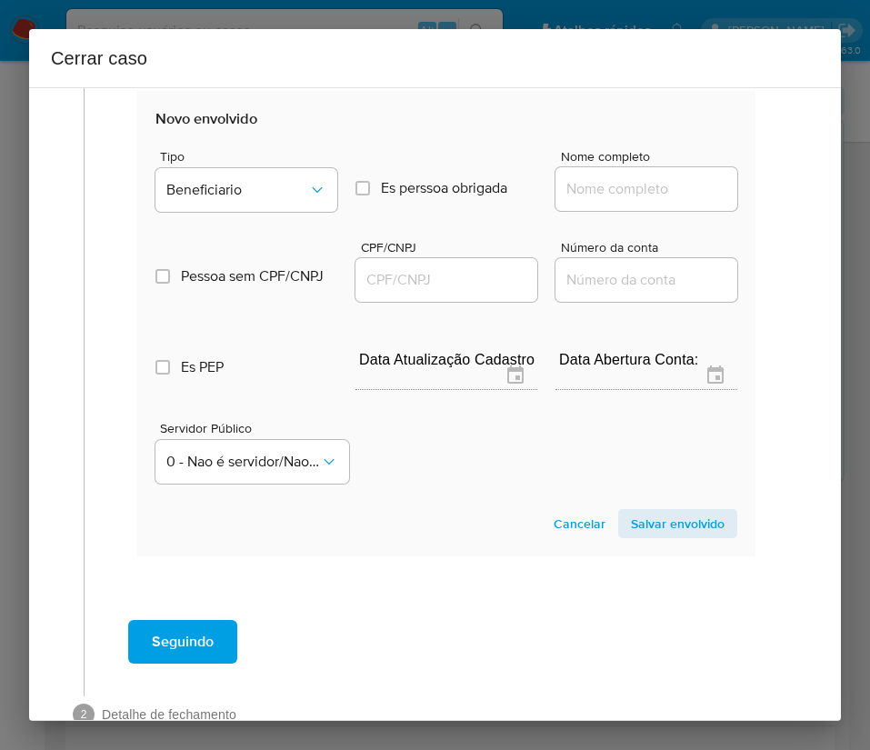
click at [556, 184] on input "Nome completo" at bounding box center [646, 189] width 182 height 24
paste input "Marcos Antonio Silva Vale, 79130844487"
drag, startPoint x: 607, startPoint y: 189, endPoint x: 777, endPoint y: 192, distance: 170.0
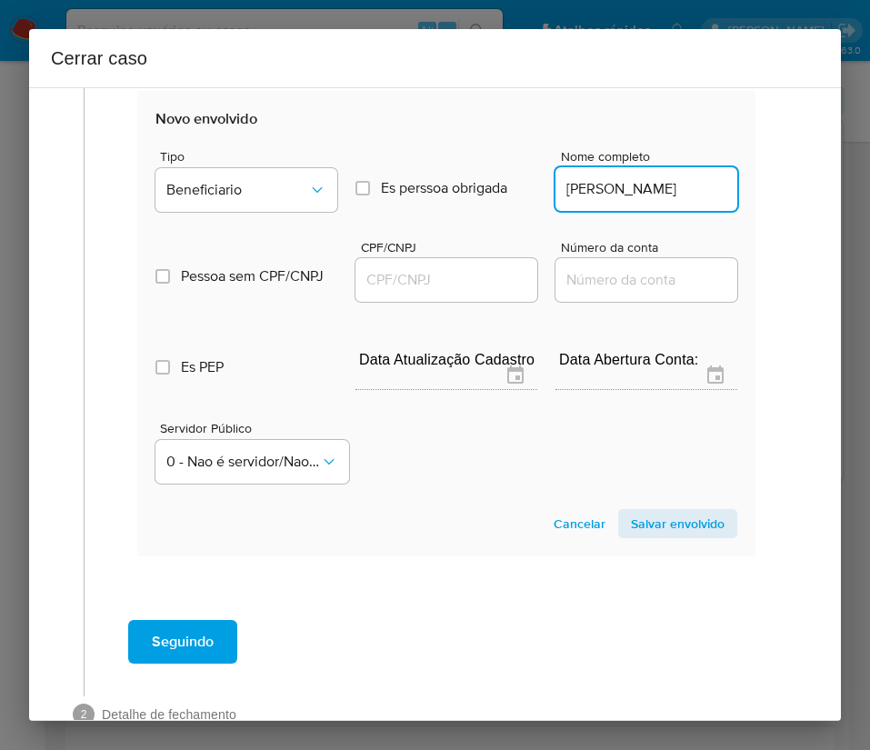
scroll to position [0, 9]
type input "Marcos Antonio Silva Vale"
click at [424, 285] on input "CPF/CNPJ" at bounding box center [446, 280] width 182 height 24
paste input "79130844487"
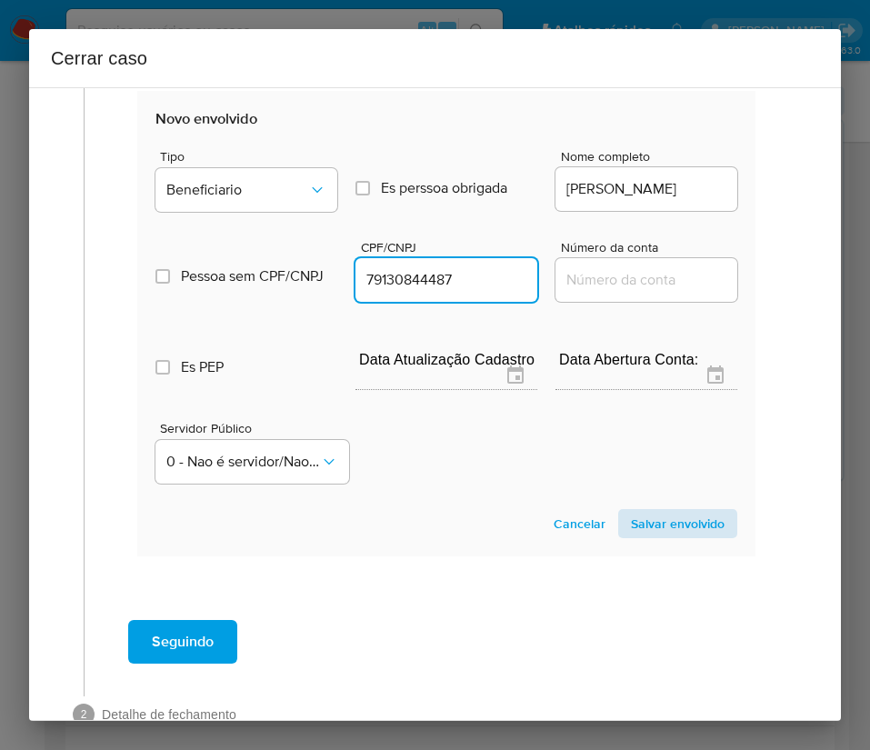
type input "79130844487"
click at [631, 500] on span "Salvar envolvido" at bounding box center [678, 523] width 94 height 25
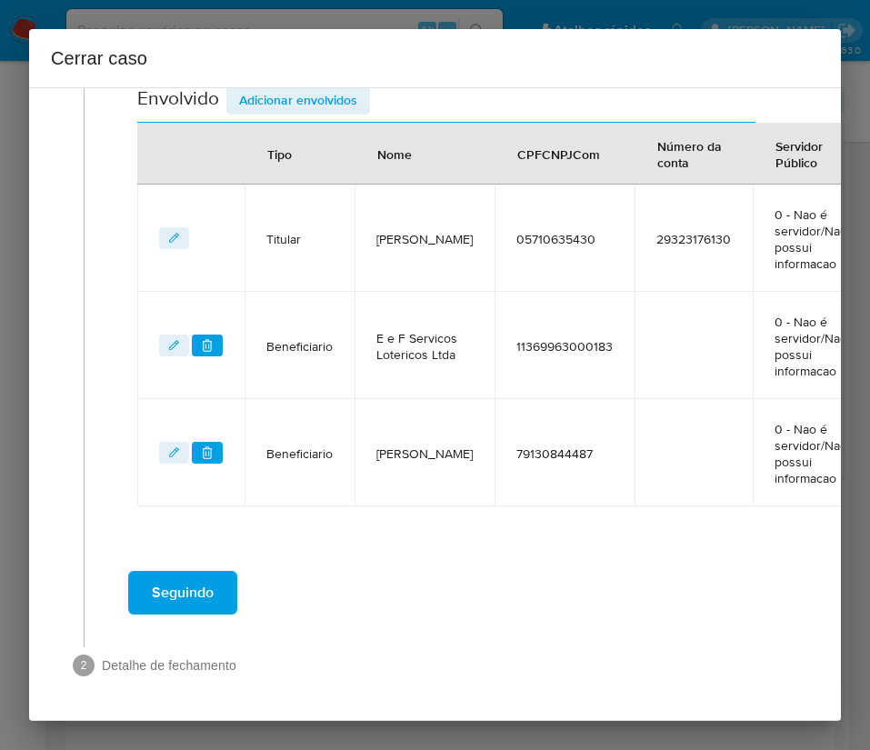
scroll to position [775, 0]
click at [324, 91] on span "Adicionar envolvidos" at bounding box center [298, 99] width 118 height 25
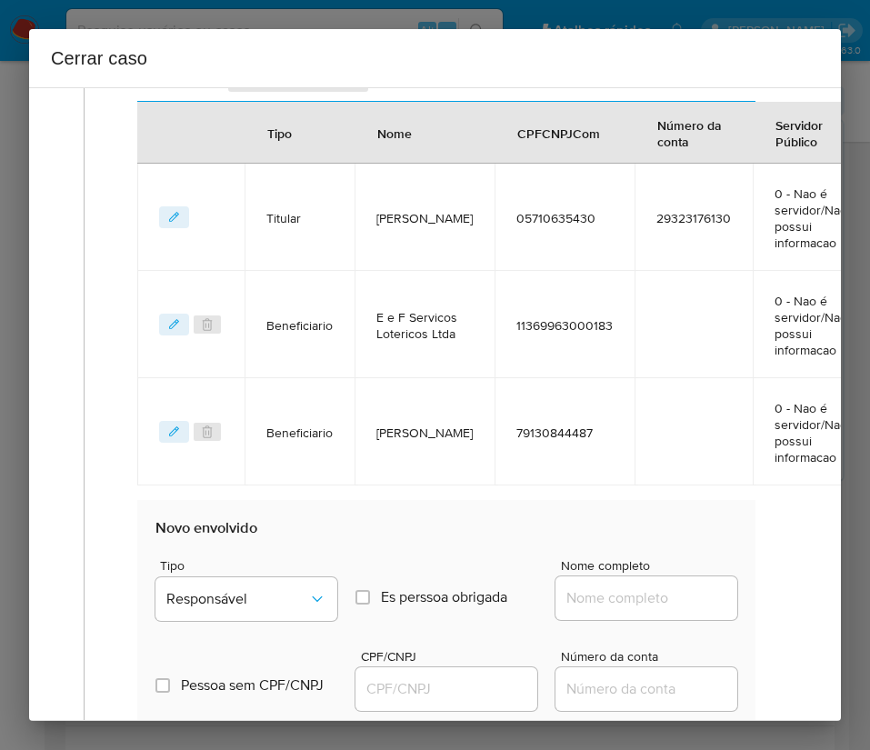
scroll to position [1048, 0]
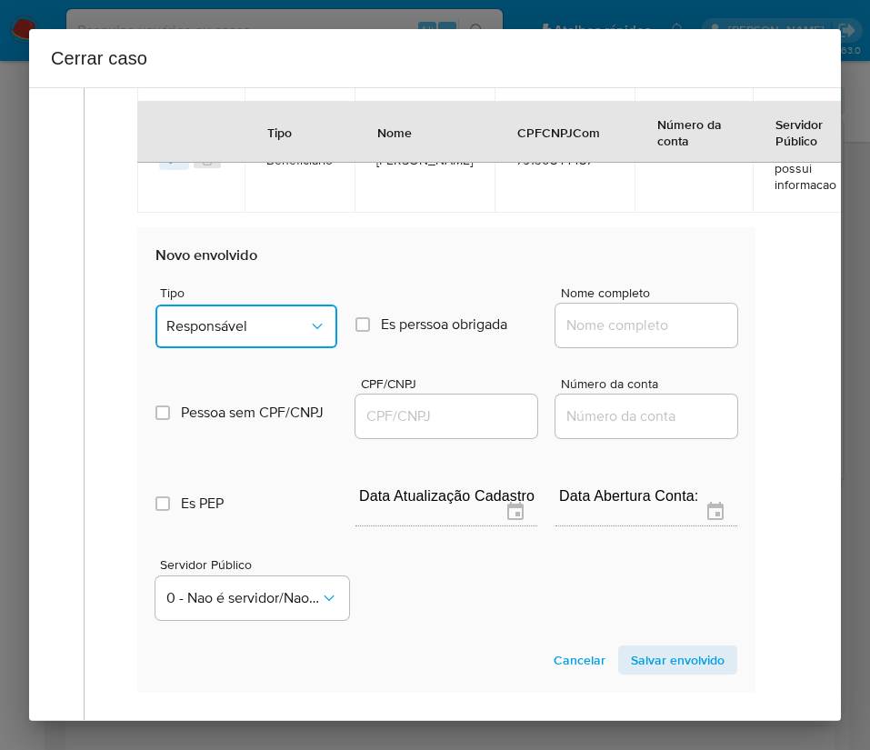
click at [253, 324] on span "Responsável" at bounding box center [237, 326] width 142 height 18
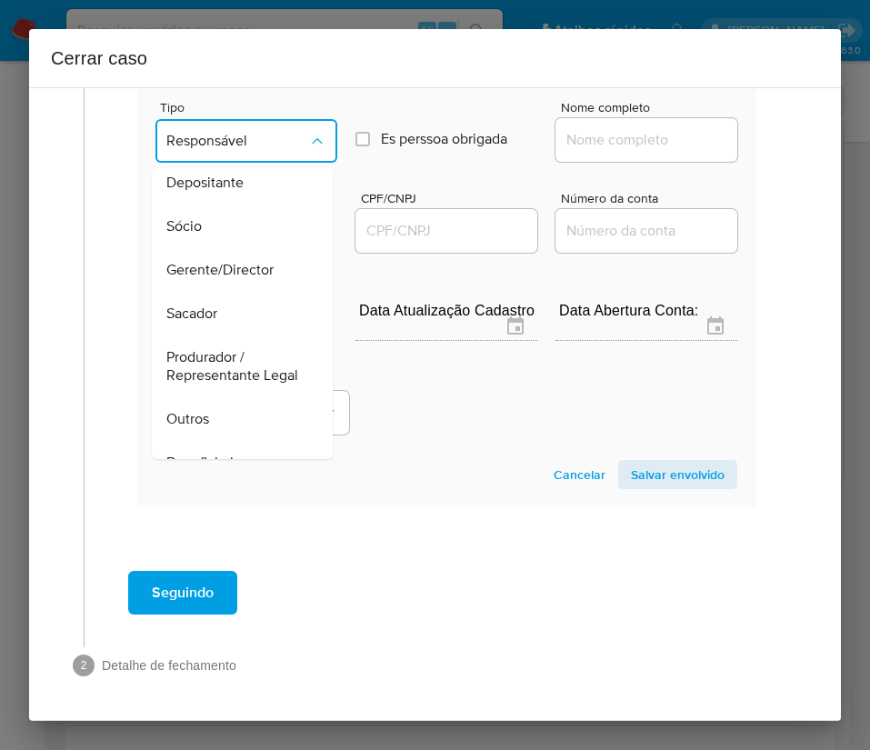
scroll to position [187, 0]
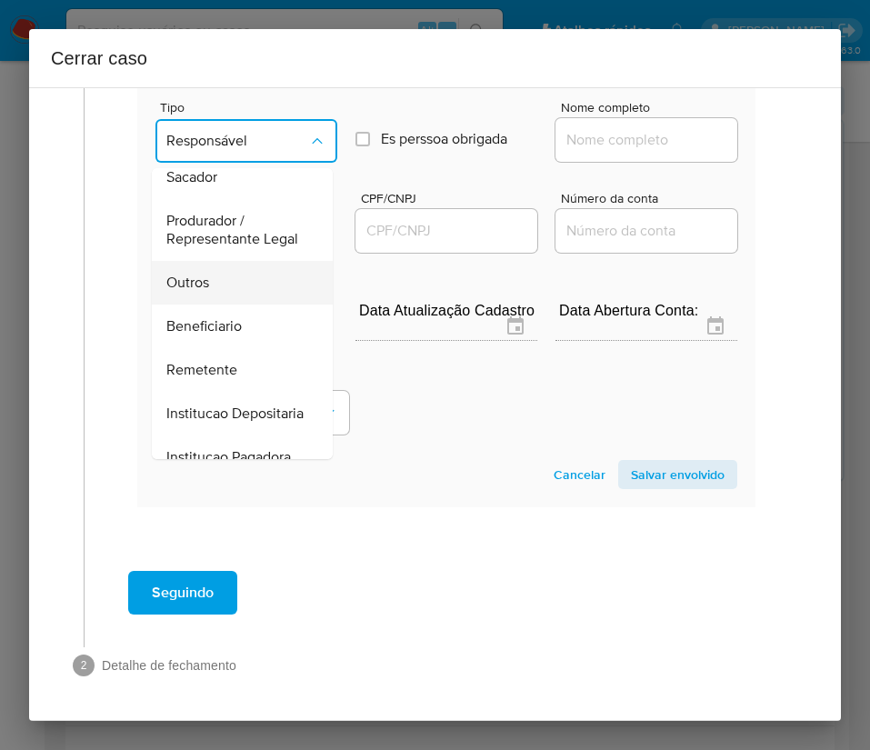
click at [222, 288] on div "Outros" at bounding box center [236, 283] width 141 height 44
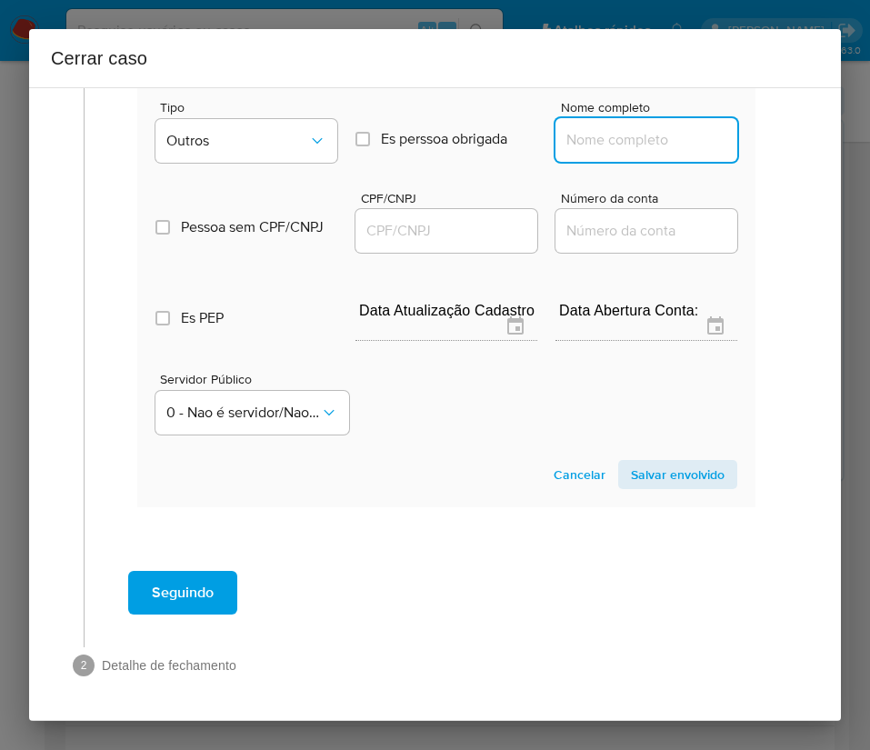
click at [610, 128] on input "Nome completo" at bounding box center [646, 140] width 182 height 24
paste input "MARIA DA CONCEICAO NUNES, 30770742491"
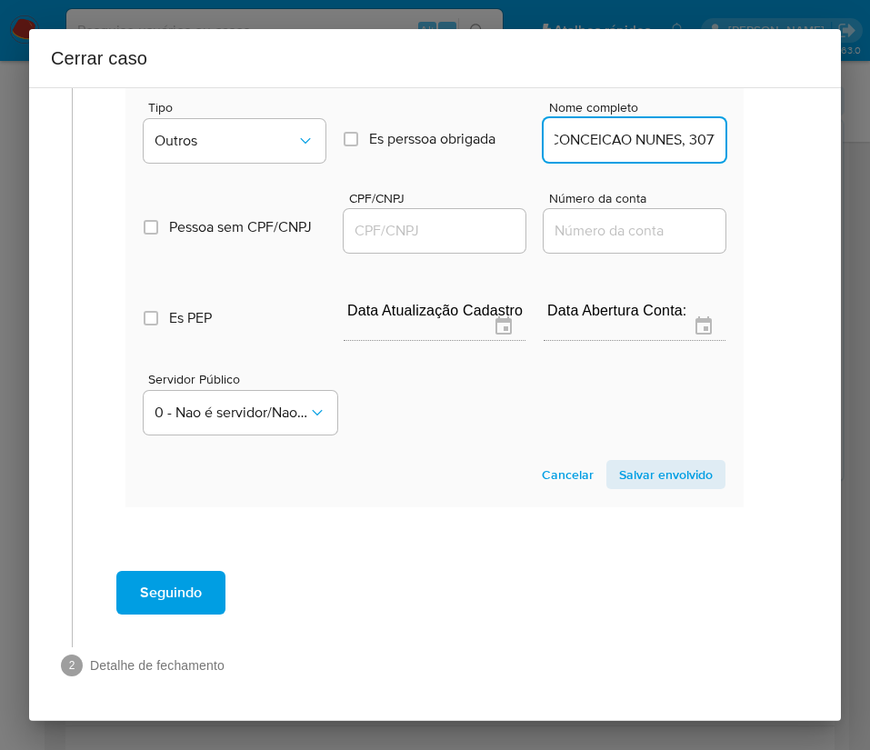
drag, startPoint x: 611, startPoint y: 121, endPoint x: 840, endPoint y: 125, distance: 229.1
click at [840, 125] on div "1 Informação completa Geral Data de início 10/08/2025 Data Fin 03/10/2025 Valor…" at bounding box center [435, 403] width 812 height 633
type input "MARIA DA CONCEICAO NUNES"
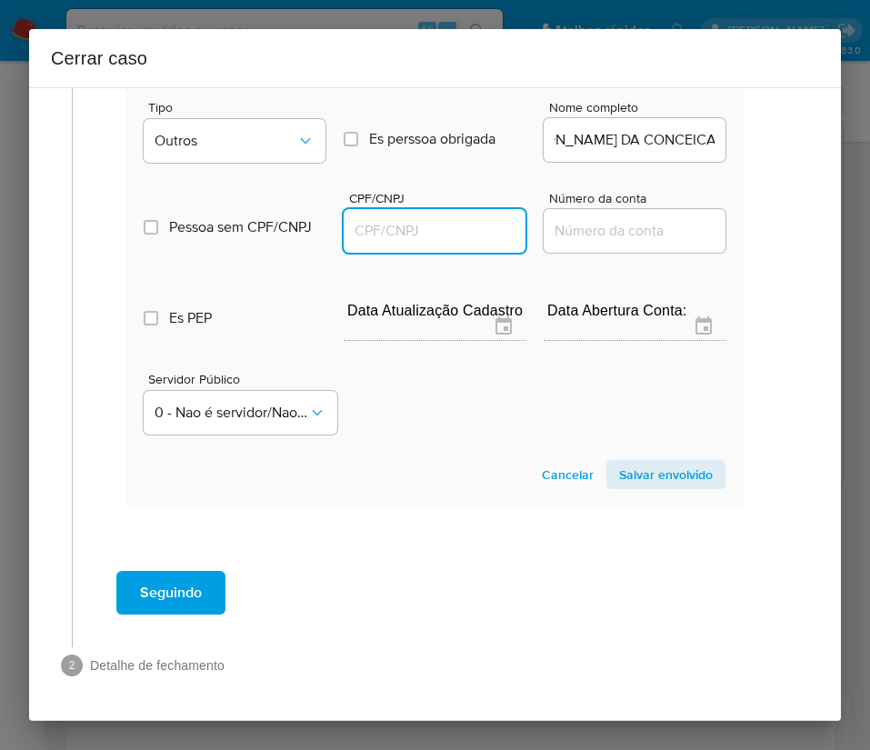
drag, startPoint x: 476, startPoint y: 214, endPoint x: 489, endPoint y: 221, distance: 14.2
click at [476, 219] on input "CPF/CNPJ" at bounding box center [435, 231] width 182 height 24
paste input "30770742491"
type input "30770742491"
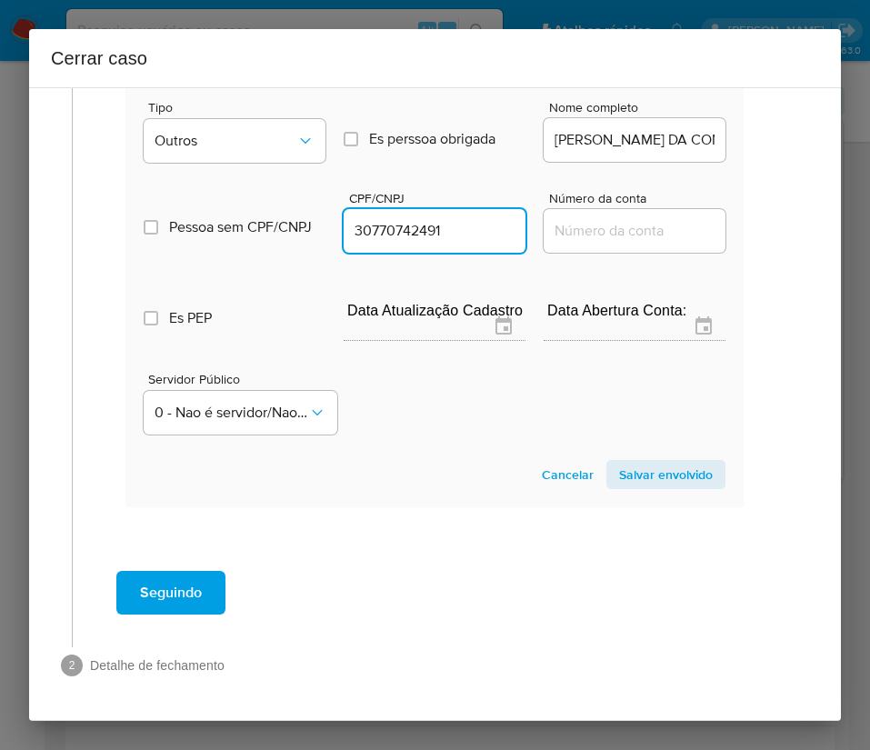
click at [644, 462] on span "Salvar envolvido" at bounding box center [666, 474] width 94 height 25
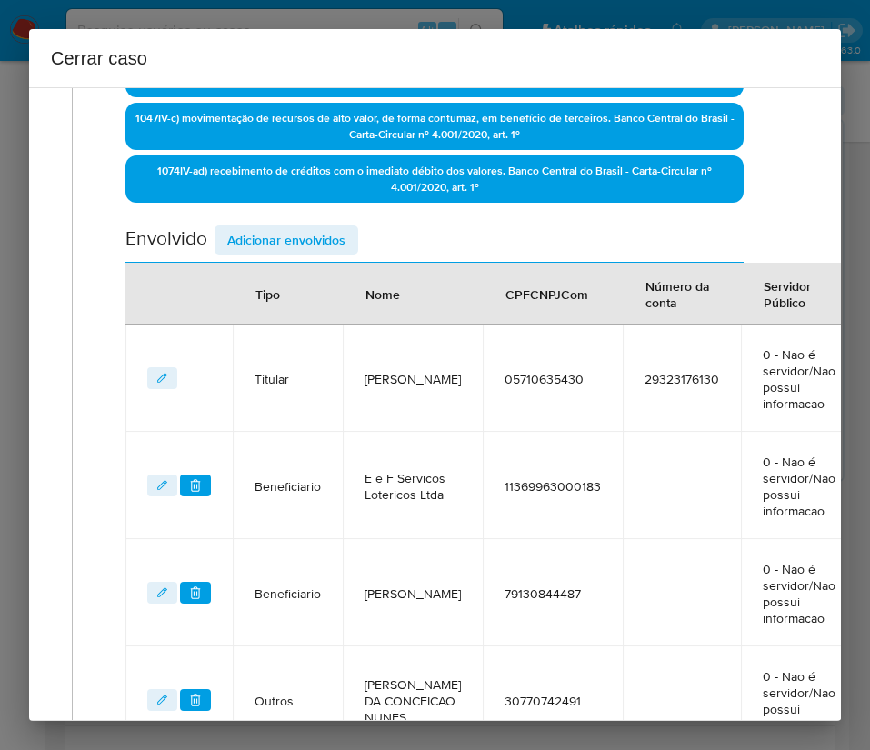
scroll to position [337, 12]
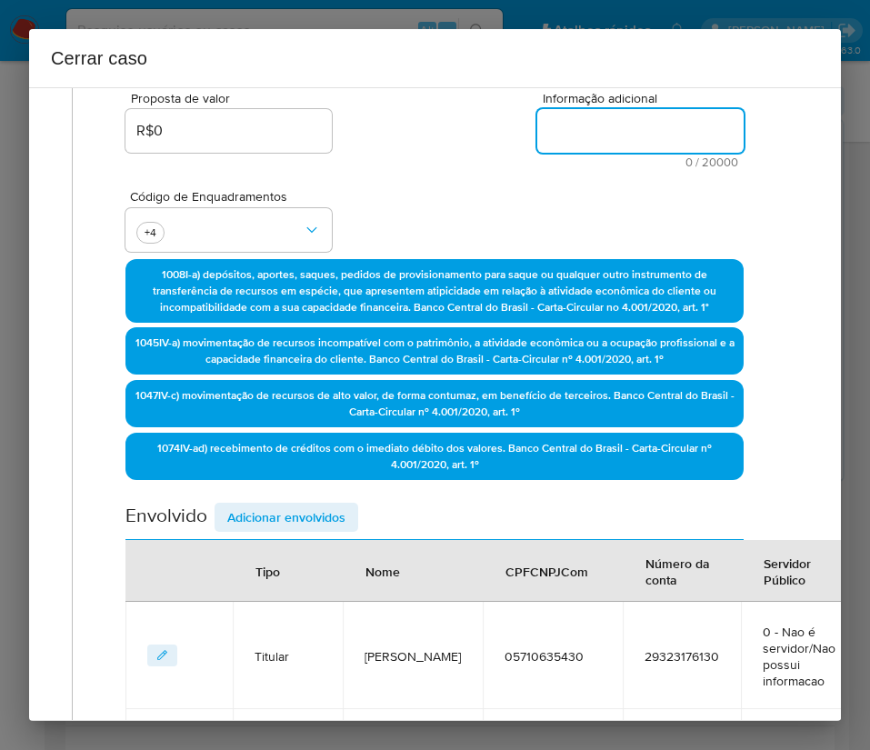
click at [623, 128] on textarea "Informação adicional" at bounding box center [640, 131] width 206 height 44
paste textarea "Informações da Cliente Maria Veronica Nunes Vale, CPF 05710635430, 43 anos, res…"
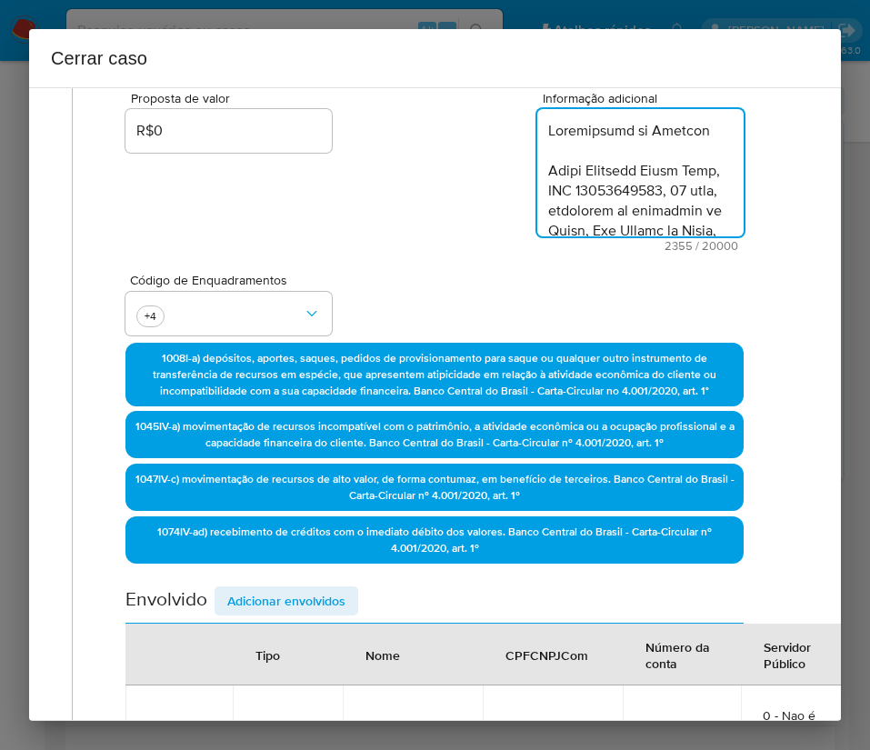
scroll to position [2904, 0]
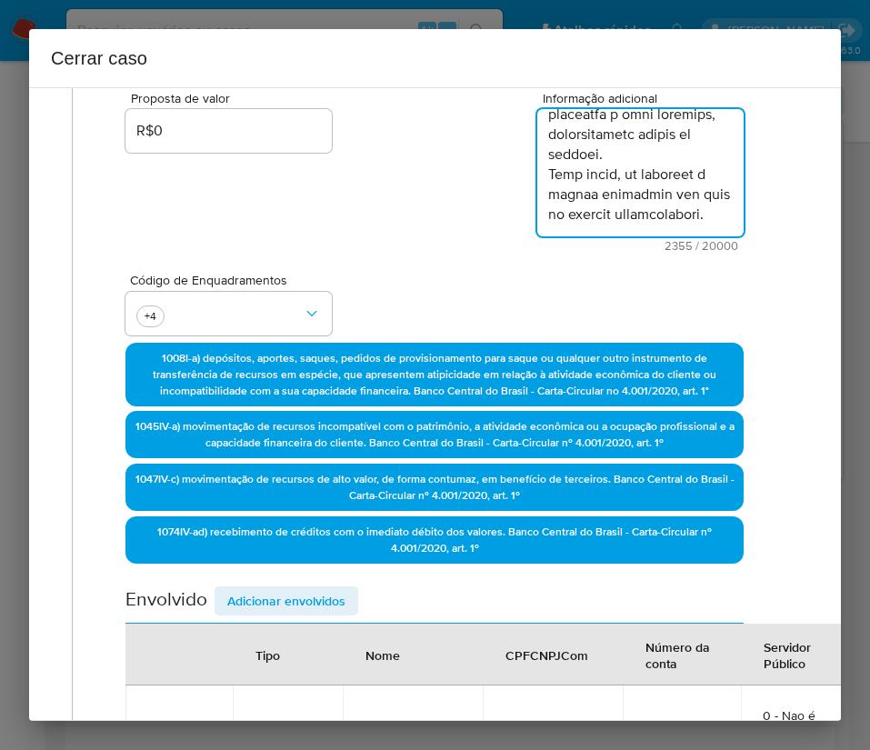
type textarea "Informações da Cliente Maria Veronica Nunes Vale, CPF 05710635430, 43 anos, res…"
click at [455, 266] on div "Código de Enquadramentos +4" at bounding box center [434, 297] width 618 height 91
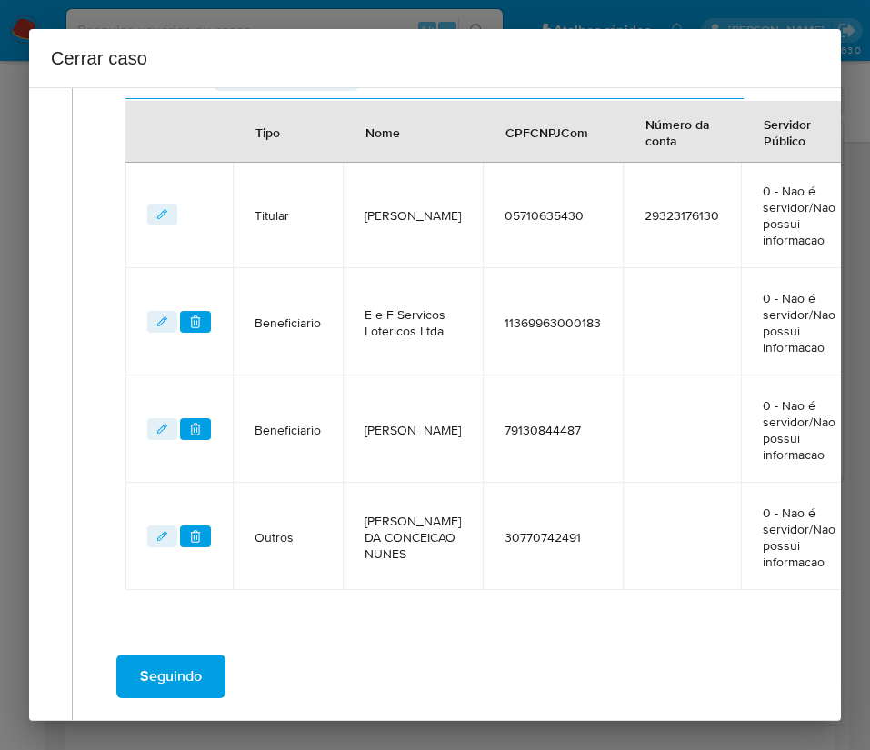
scroll to position [966, 12]
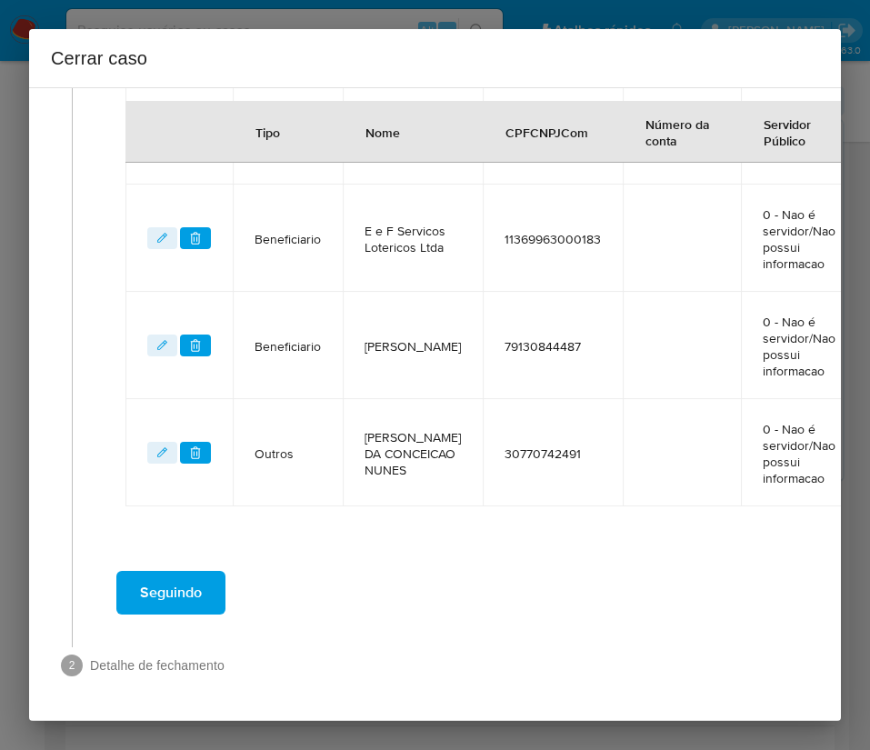
click at [162, 500] on span "Seguindo" at bounding box center [171, 593] width 62 height 40
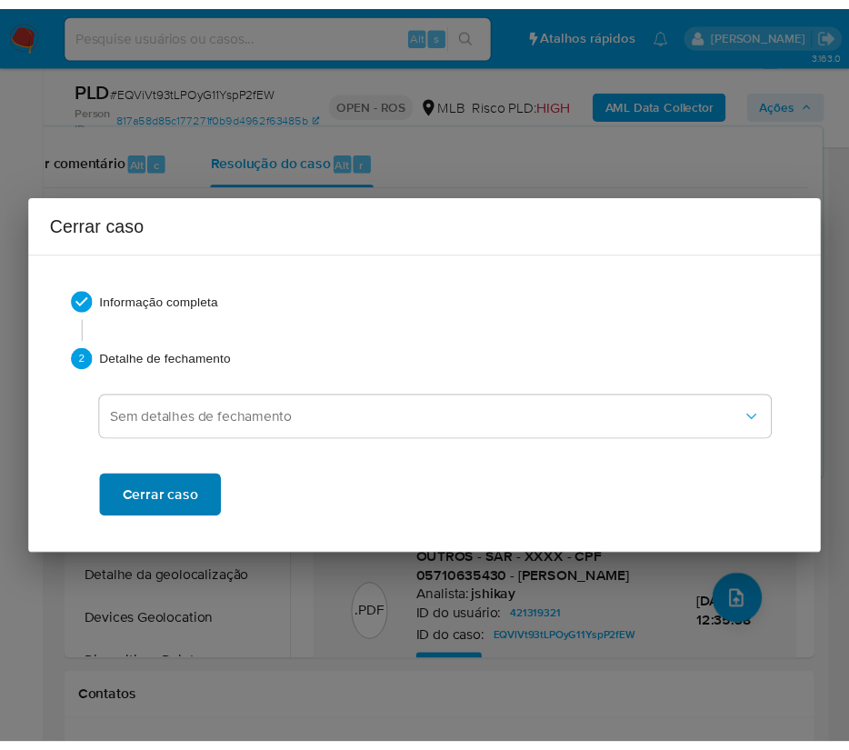
scroll to position [2844, 0]
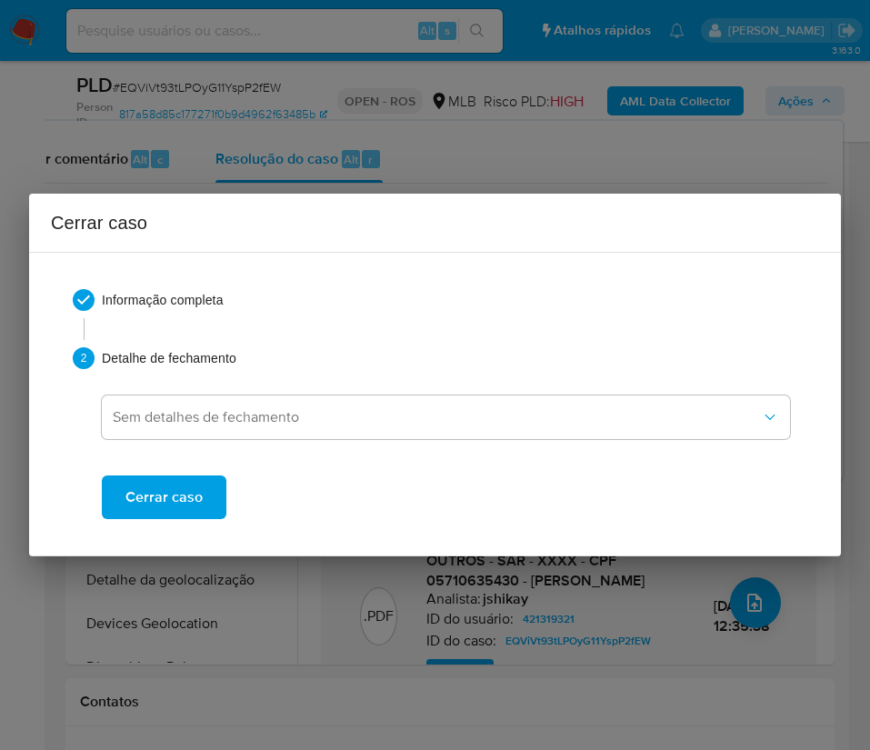
click at [182, 500] on span "Cerrar caso" at bounding box center [163, 497] width 77 height 40
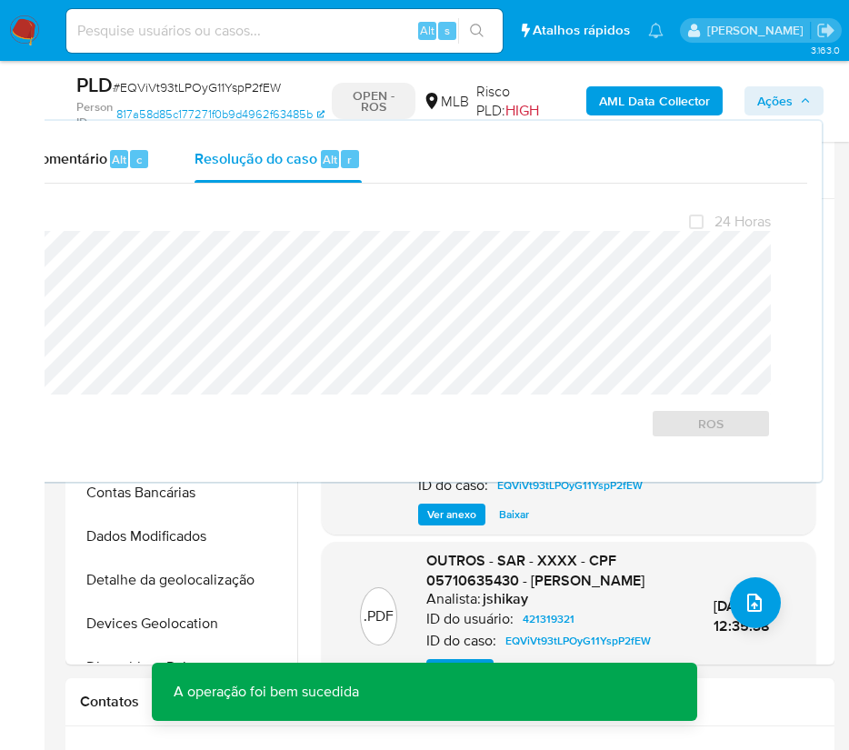
click at [220, 93] on span "# EQViVt93tLPOyG11YspP2fEW" at bounding box center [197, 87] width 168 height 18
copy span "EQViVt93tLPOyG11YspP2fEW"
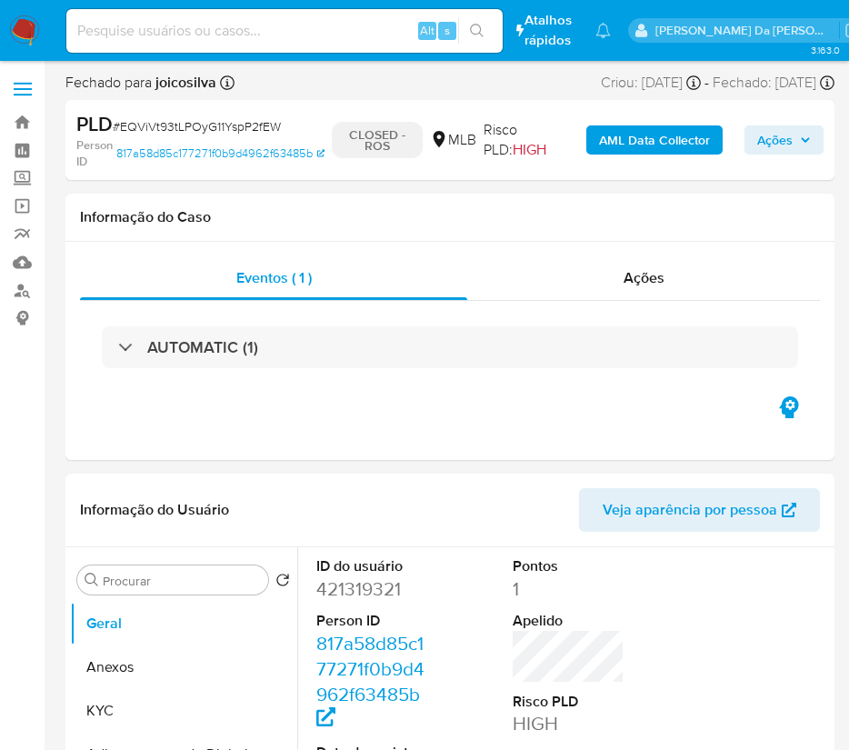
select select "10"
click at [23, 35] on img at bounding box center [24, 30] width 31 height 31
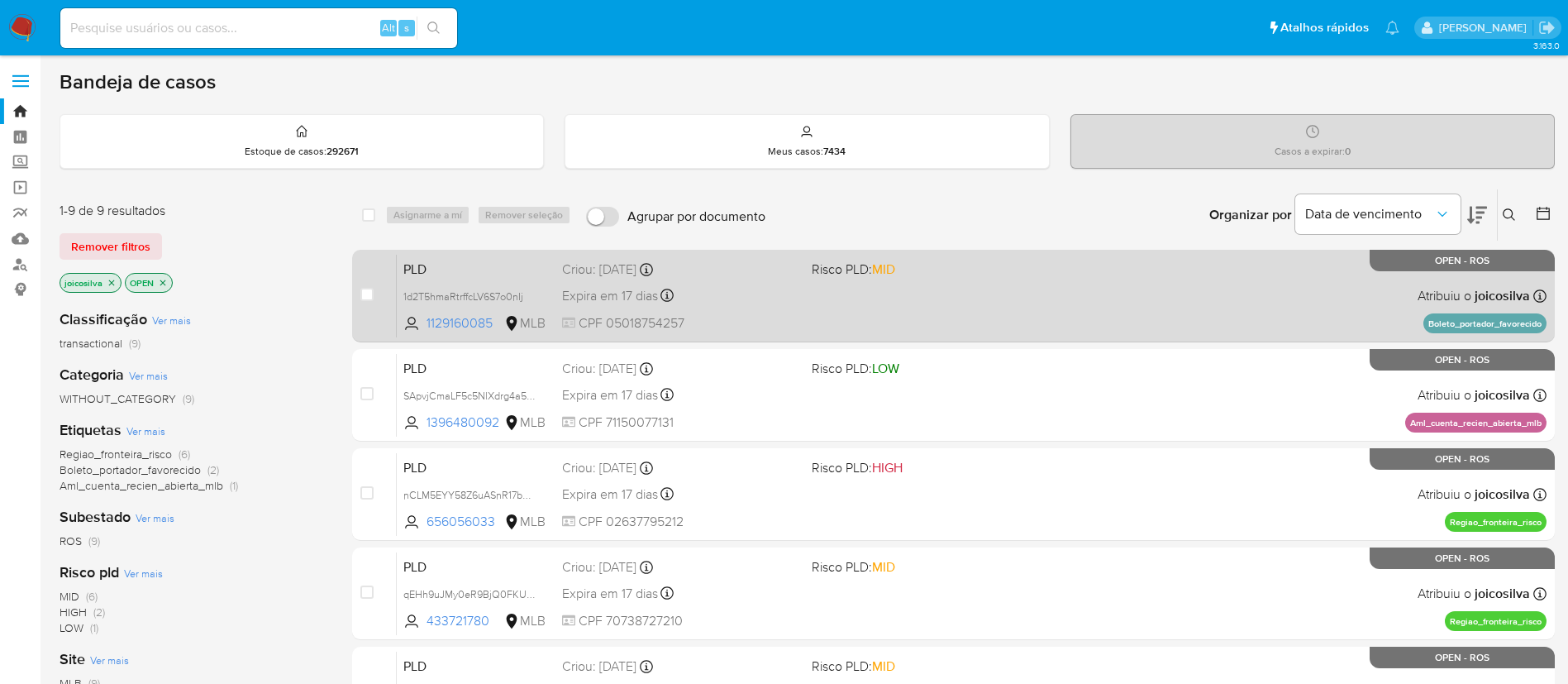
click at [790, 307] on div "PLD 1d2T5hmaRtrffcLV6S7o0nIj 1129160085 MLB Risco PLD: MID Criou: [DATE] Criou:…" at bounding box center [971, 296] width 1150 height 84
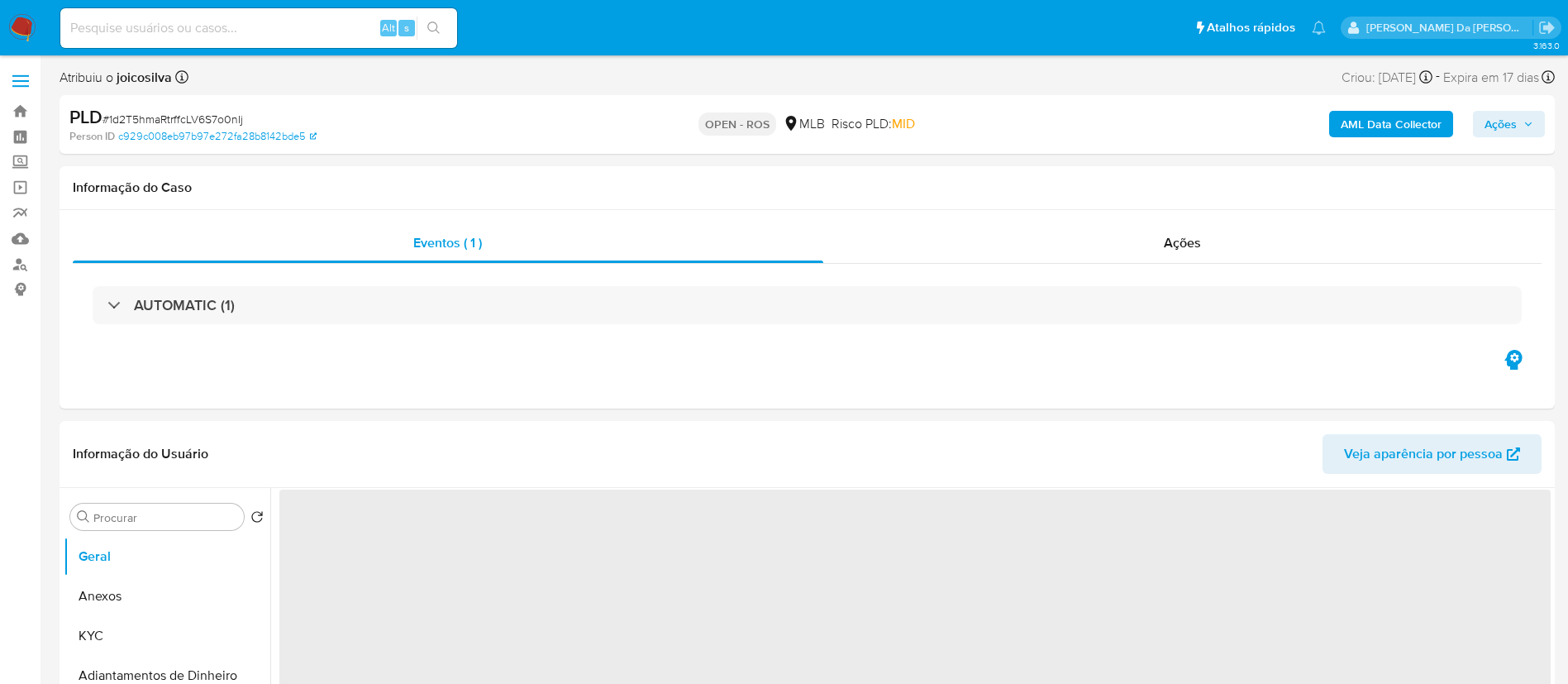
click at [230, 121] on span "# 1d2T5hmaRtrffcLV6S7o0nIj" at bounding box center [173, 119] width 141 height 16
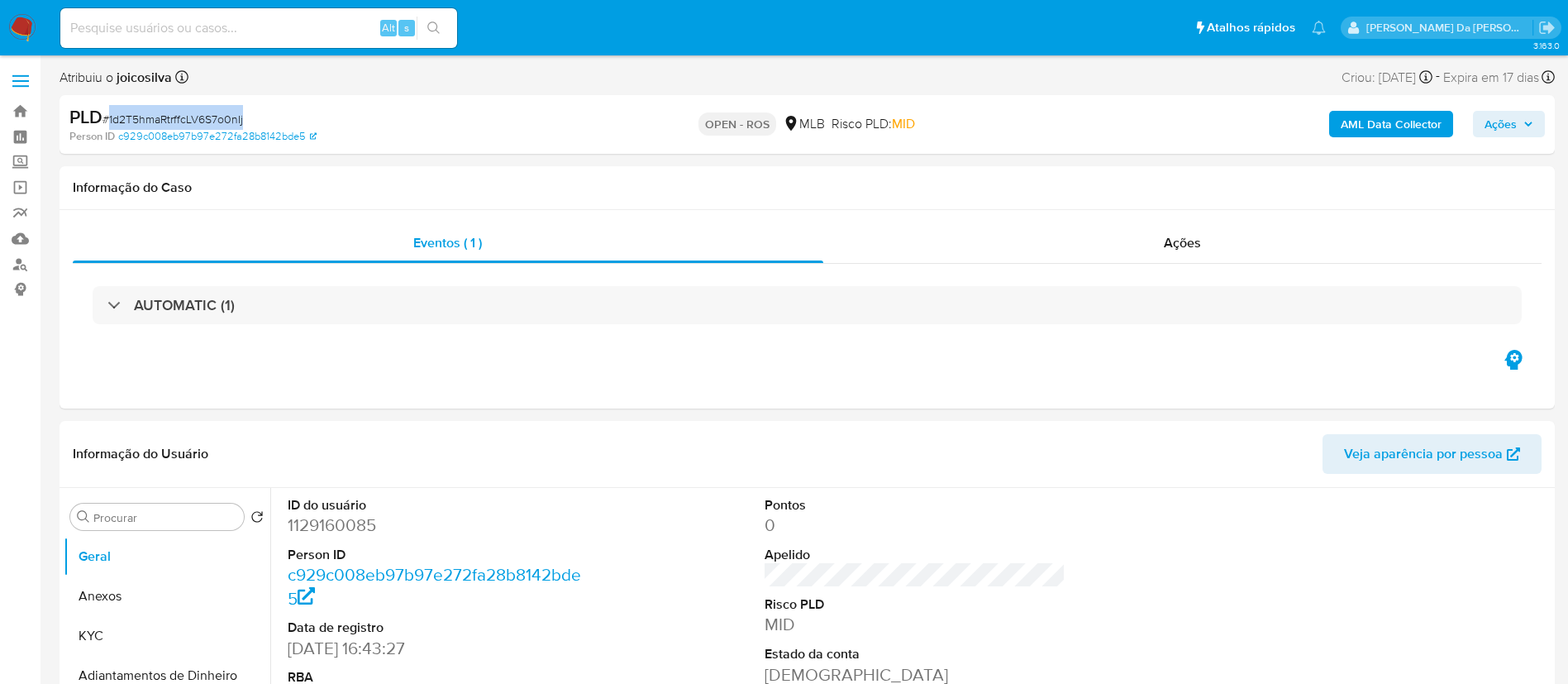
select select "10"
copy span "1d2T5hmaRtrffcLV6S7o0nIj"
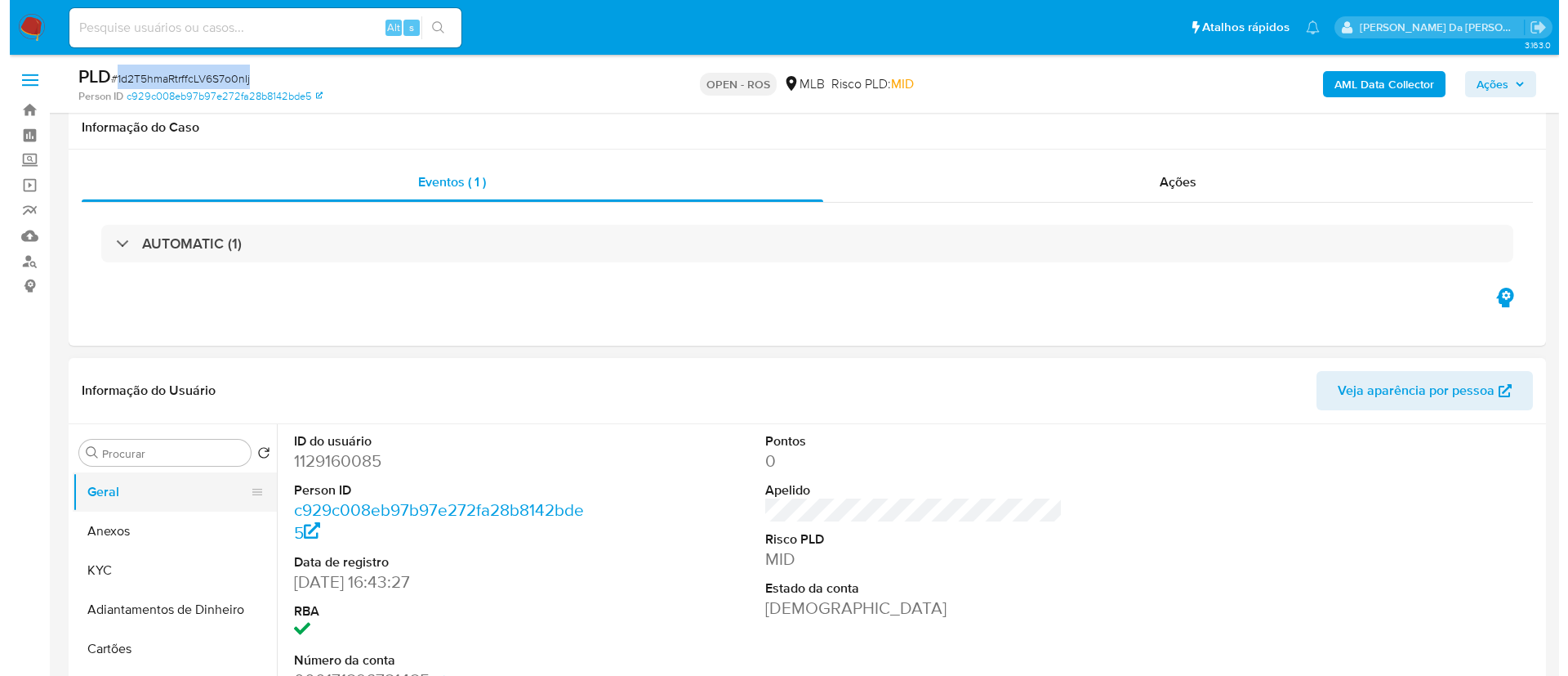
scroll to position [245, 0]
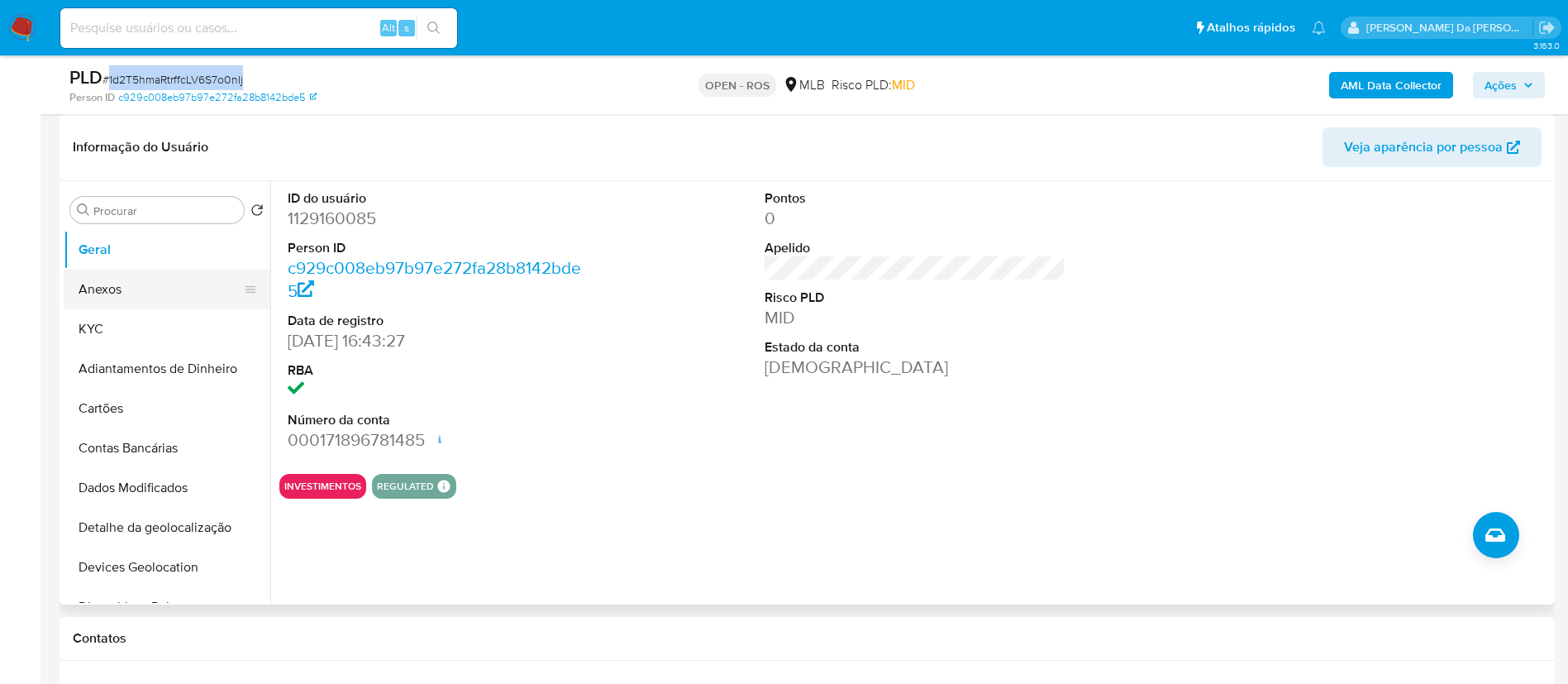
click at [141, 290] on button "Anexos" at bounding box center [160, 289] width 194 height 40
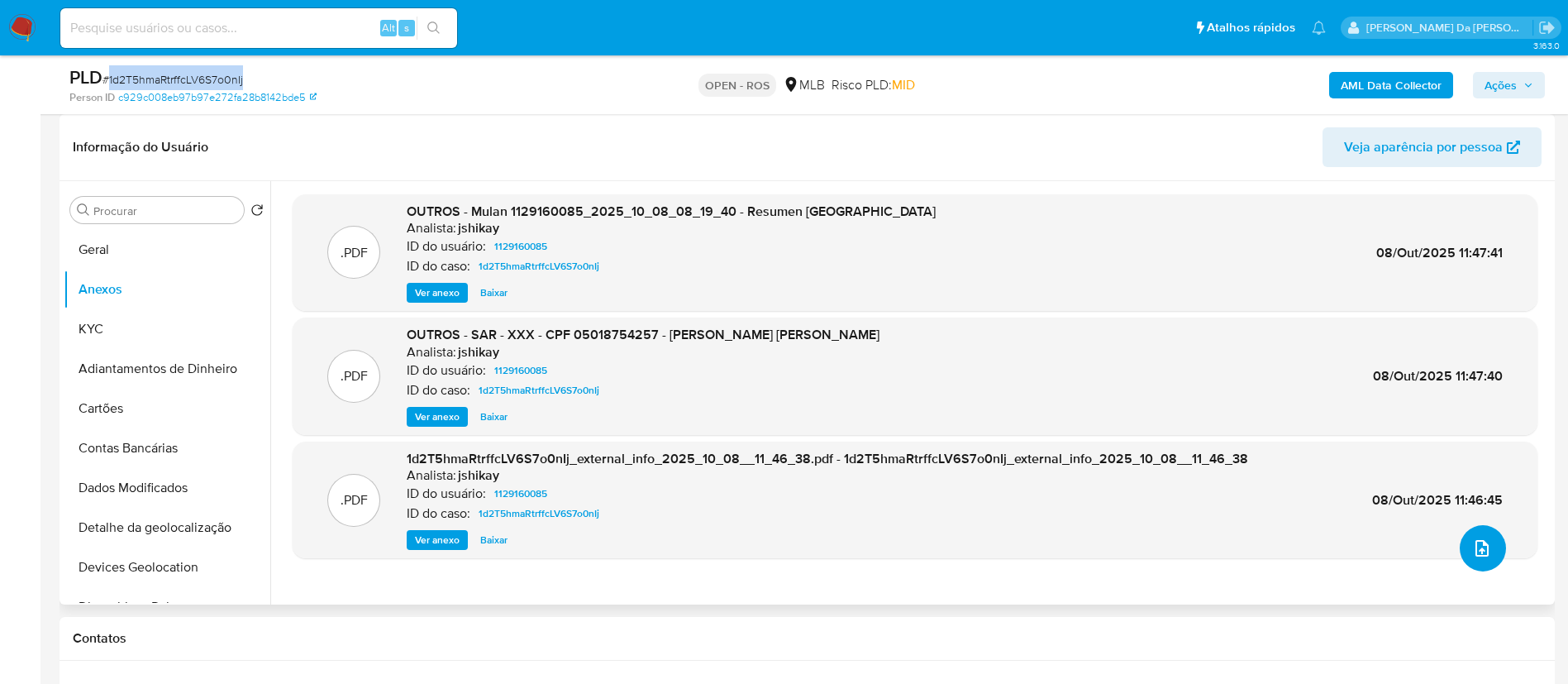
click at [1473, 548] on icon "upload-file" at bounding box center [1483, 548] width 20 height 20
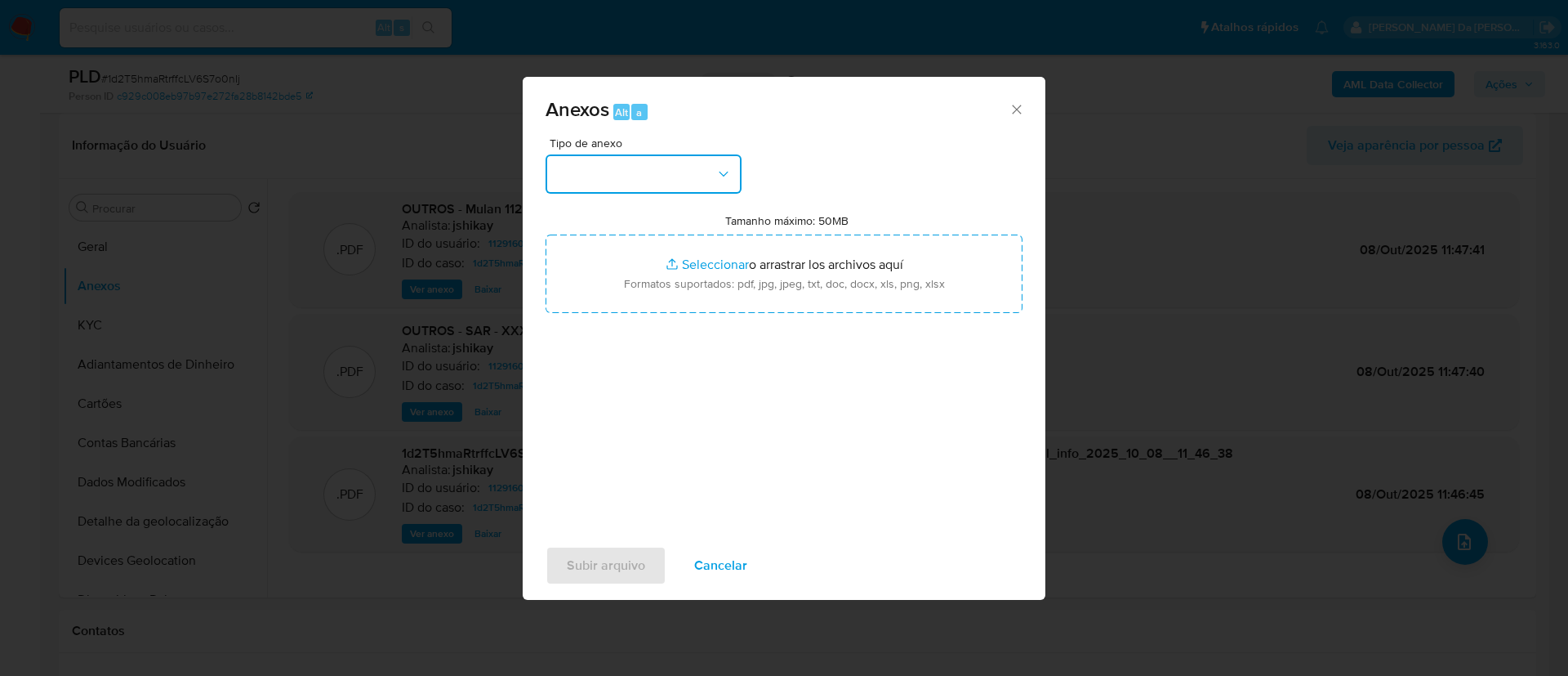
click at [680, 187] on button "button" at bounding box center [643, 174] width 196 height 40
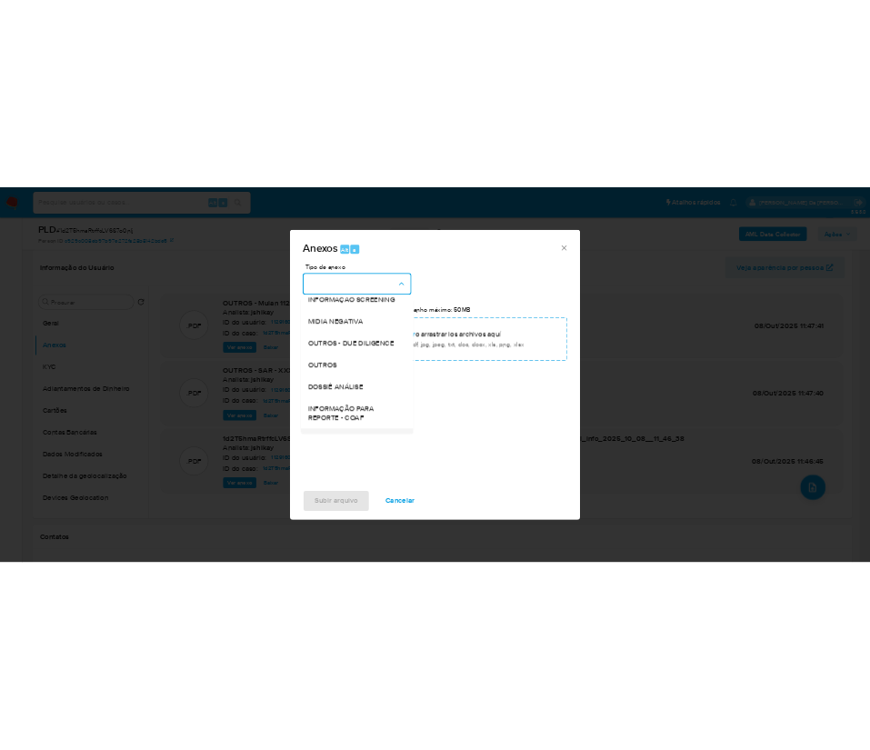
scroll to position [280, 0]
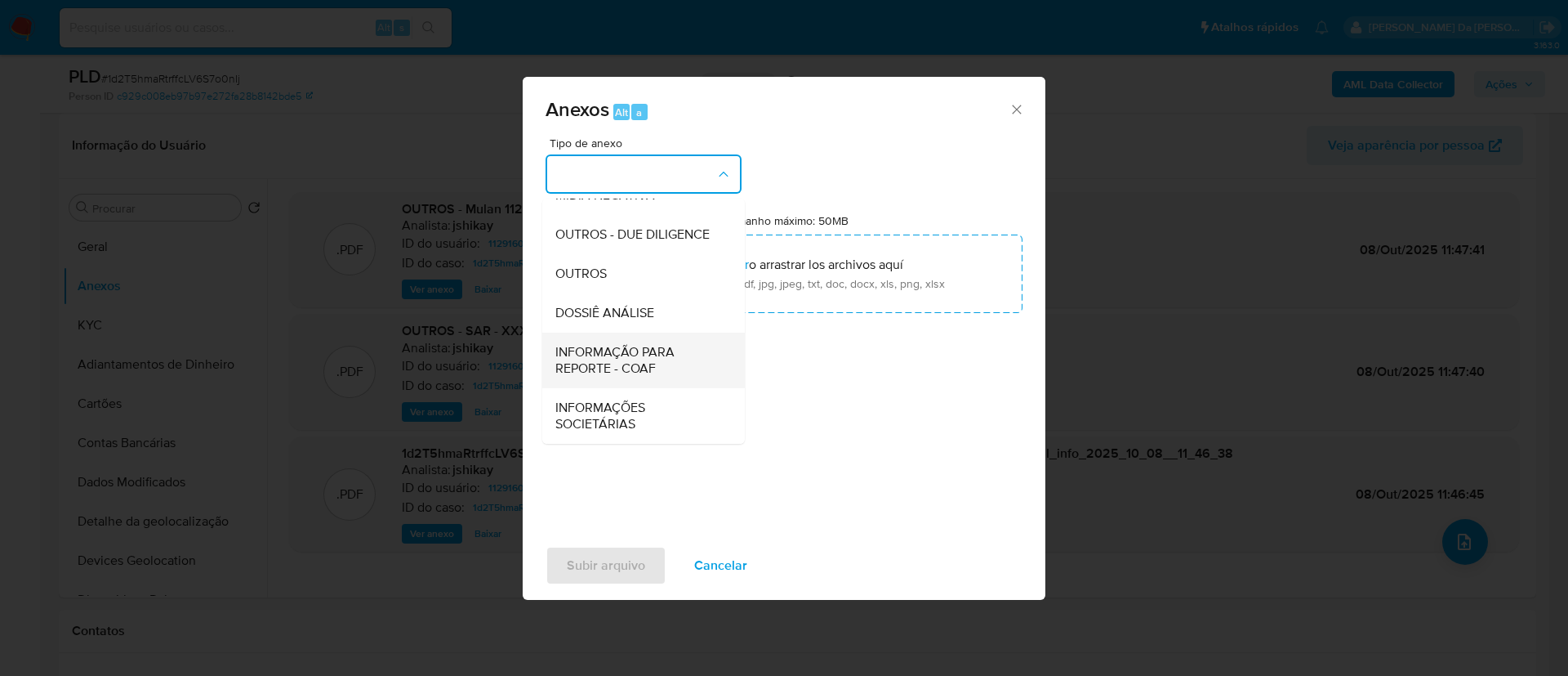
click at [650, 369] on span "INFORMAÇÃO PARA REPORTE - COAF" at bounding box center [638, 360] width 166 height 32
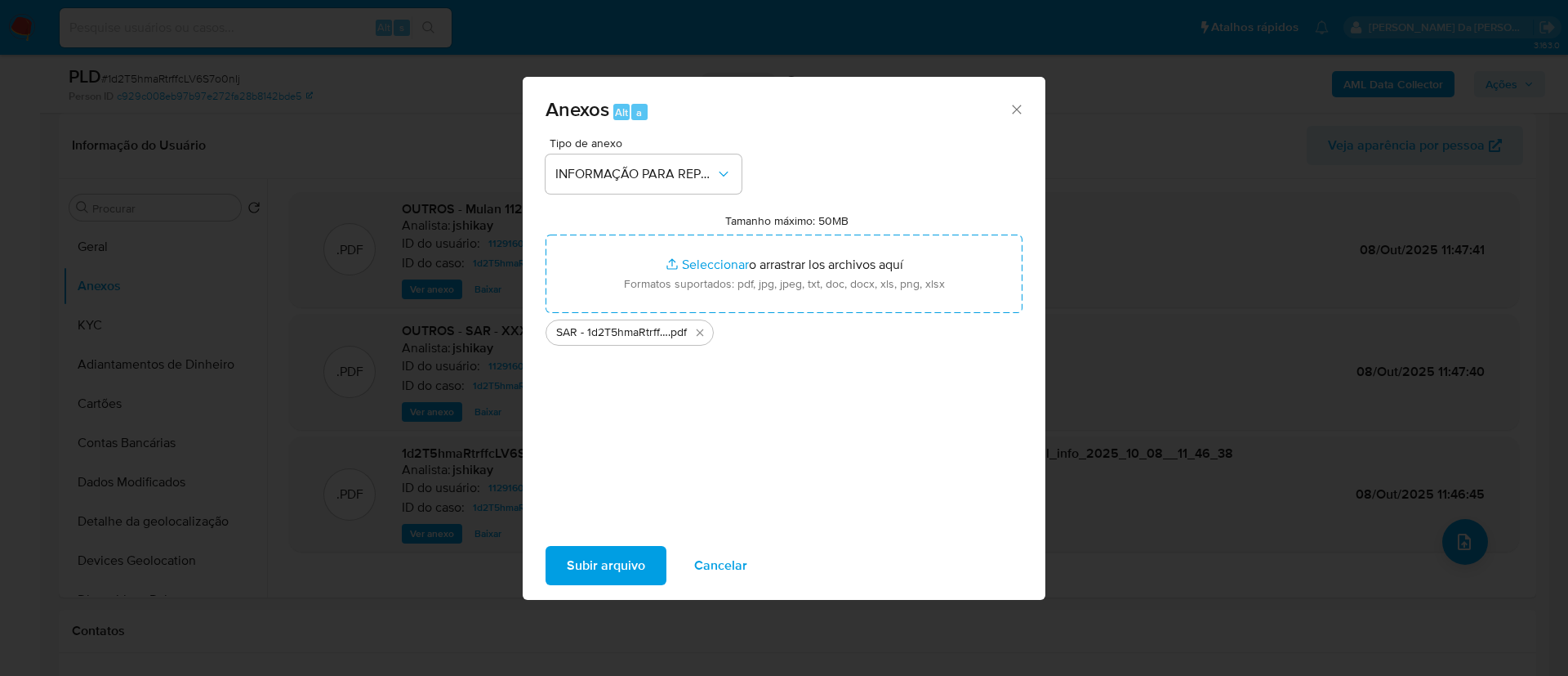
click at [633, 556] on span "Subir arquivo" at bounding box center [606, 565] width 78 height 36
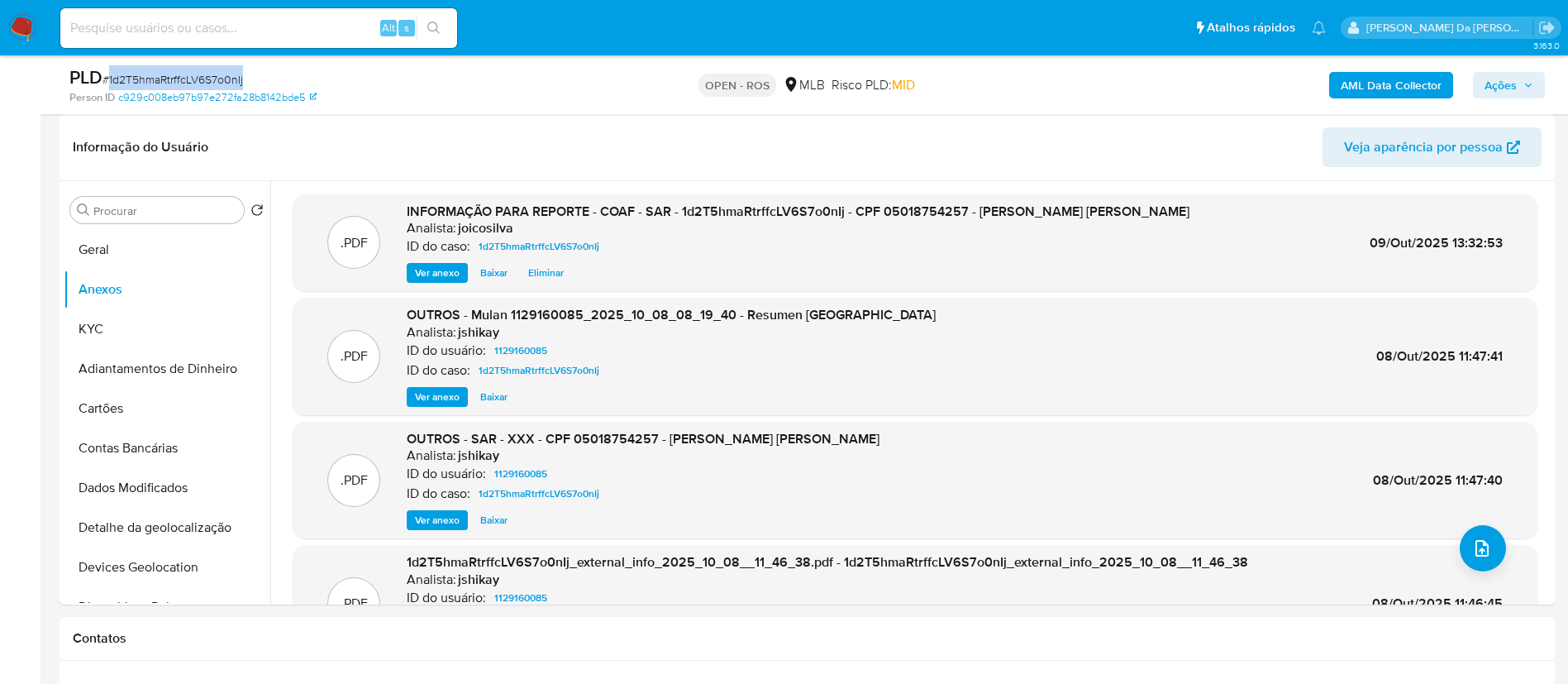
click at [1517, 86] on span "Ações" at bounding box center [1509, 85] width 49 height 23
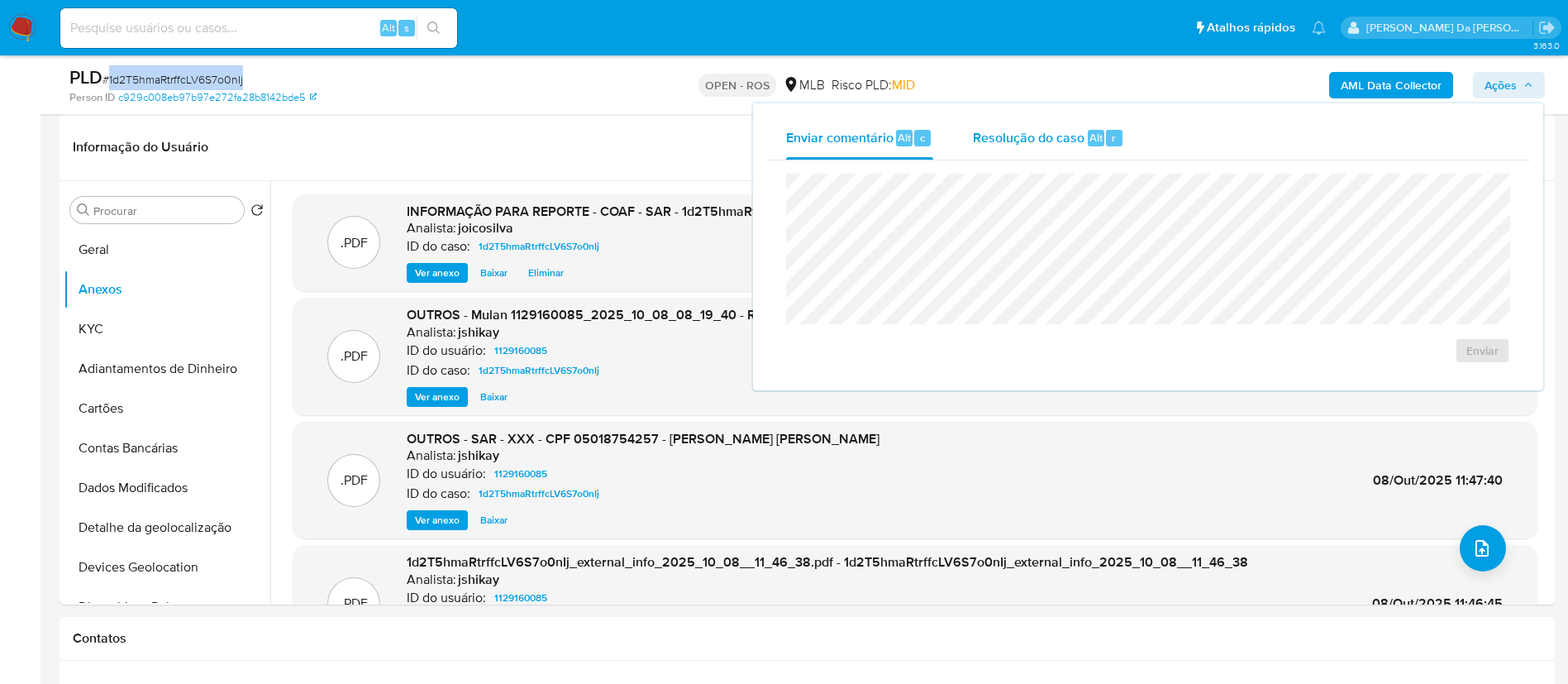
click at [1018, 144] on span "Resolução do caso" at bounding box center [1029, 136] width 112 height 19
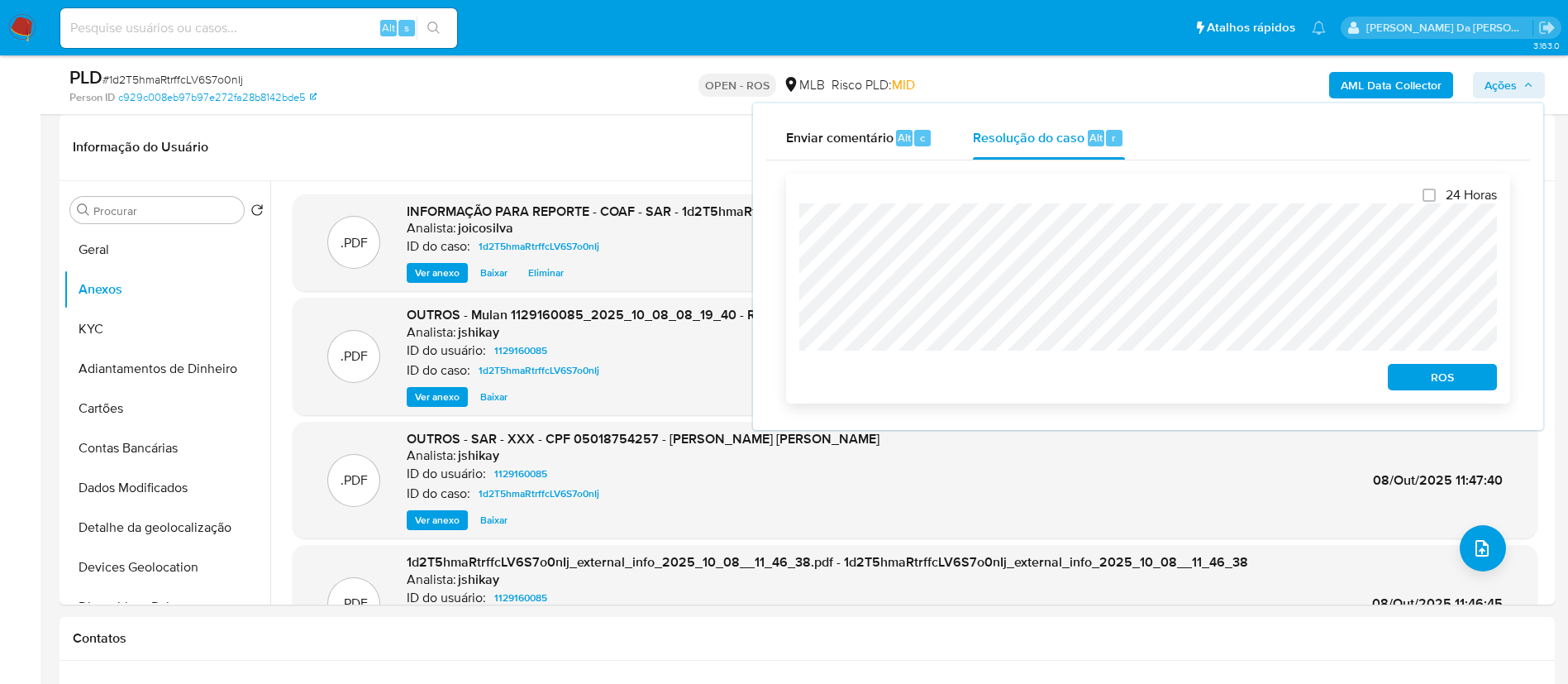
click at [1409, 370] on span "ROS" at bounding box center [1442, 377] width 86 height 23
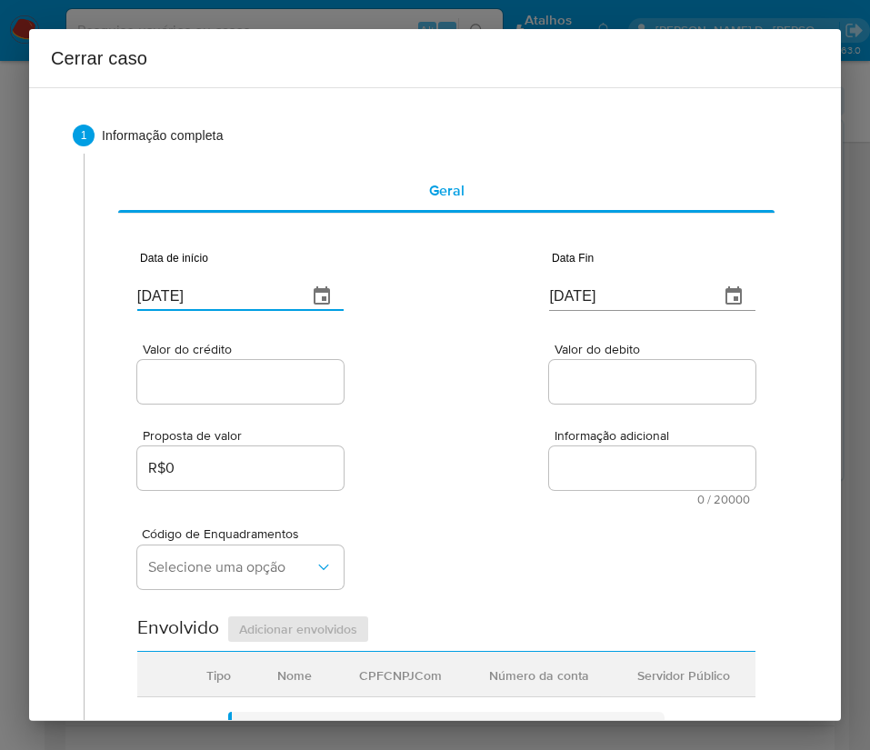
click at [214, 308] on input "[DATE]" at bounding box center [214, 296] width 155 height 29
paste input "12/08"
type input "12/08/2025"
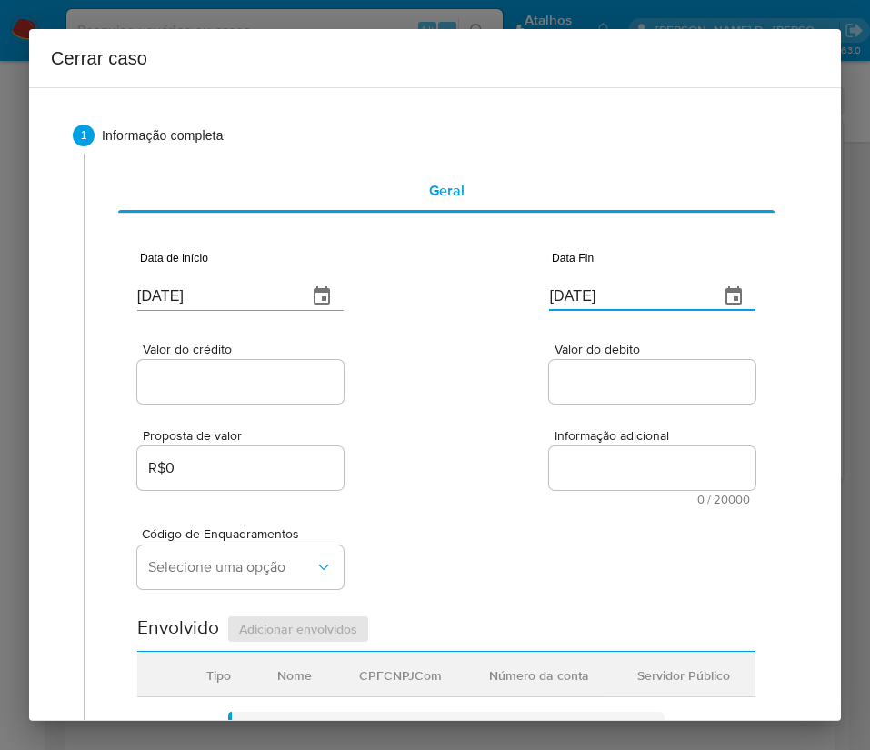
click at [631, 302] on input "[DATE]" at bounding box center [626, 296] width 155 height 29
paste input "6"
type input "06/10/2025"
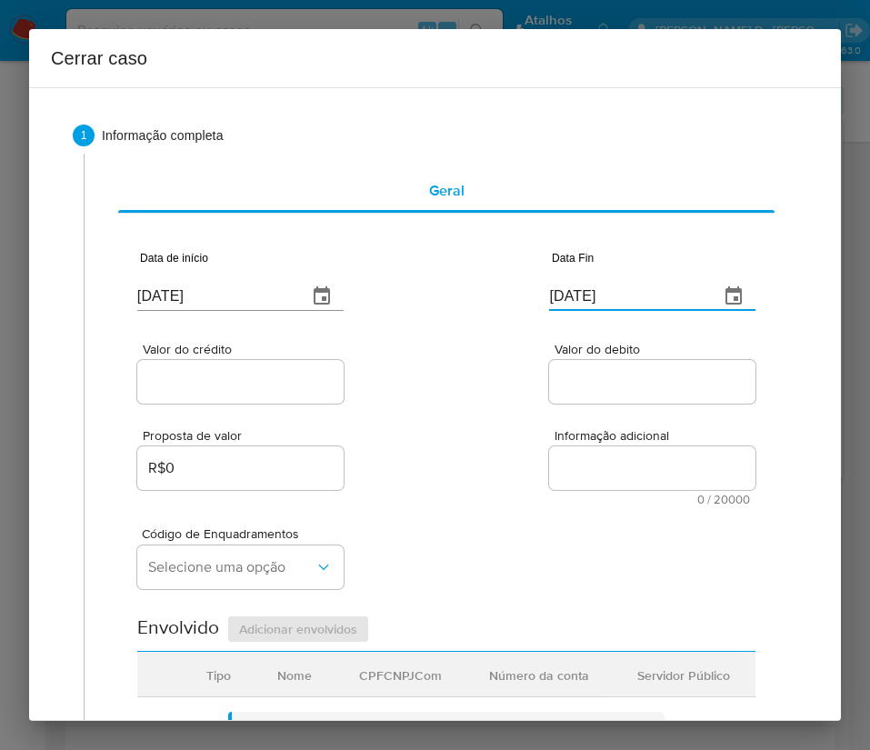
click at [609, 419] on div "Proposta de valor R$0 Informação adicional 0 / 20000 20000 caracteres restantes" at bounding box center [446, 456] width 618 height 98
click at [222, 378] on input "Valor do crédito" at bounding box center [240, 382] width 206 height 24
click at [247, 383] on input "Valor do crédito" at bounding box center [240, 382] width 206 height 24
paste input "R$41.862"
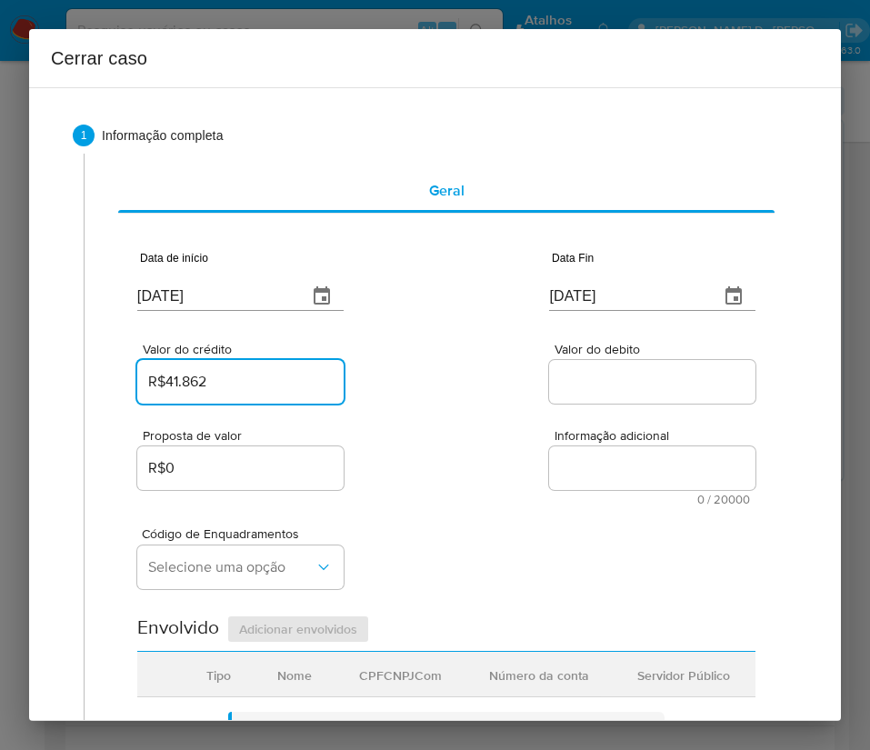
type input "R$41.862"
click at [490, 388] on div "Valor do crédito R$41.862 Valor do debito" at bounding box center [446, 364] width 618 height 86
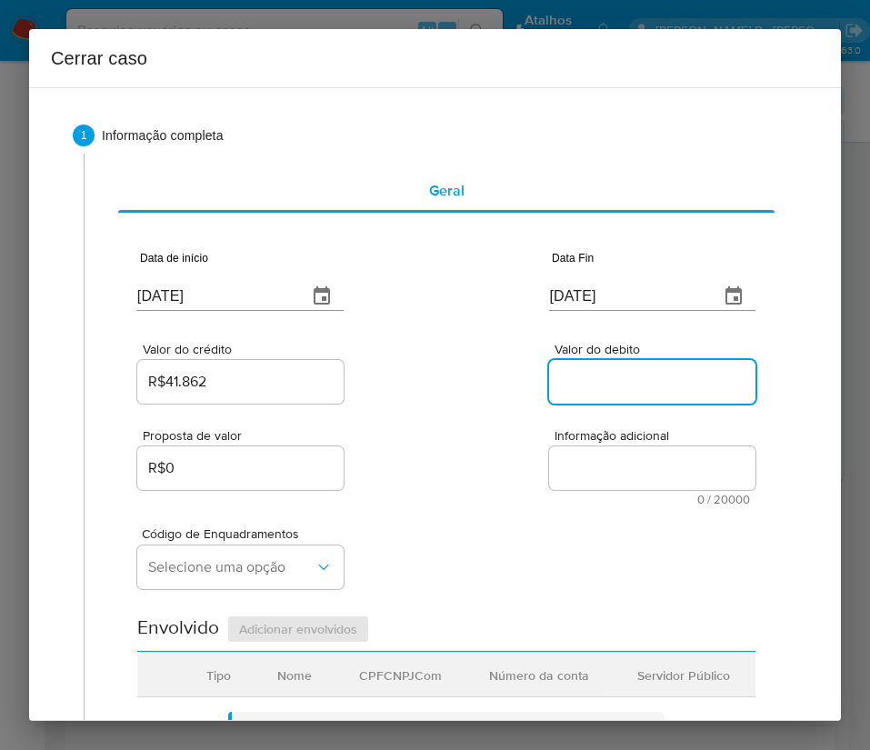
click at [620, 377] on input "Valor do debito" at bounding box center [652, 382] width 206 height 24
paste input "R$37.021"
type input "R$37.021"
click at [464, 529] on div "Código de Enquadramentos Selecione uma opção" at bounding box center [446, 550] width 618 height 91
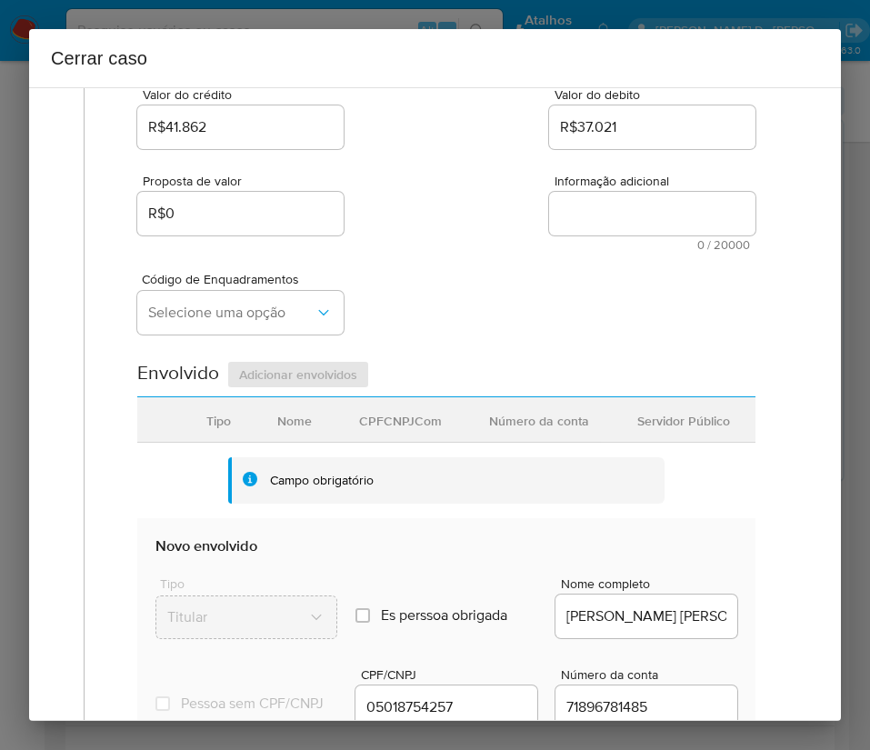
scroll to position [273, 0]
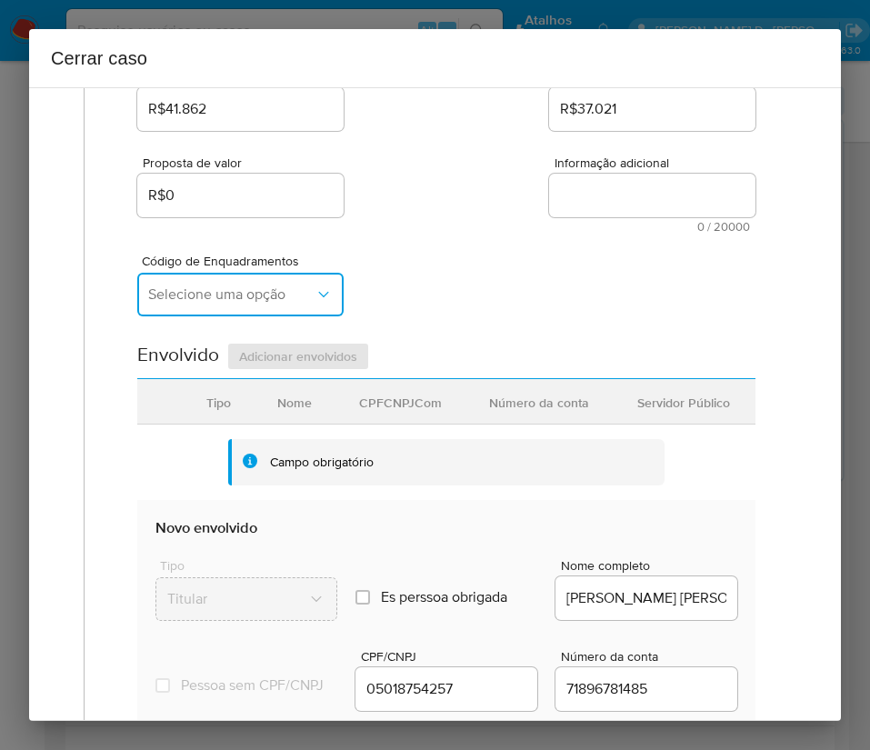
click at [253, 298] on span "Selecione uma opção" at bounding box center [231, 294] width 166 height 18
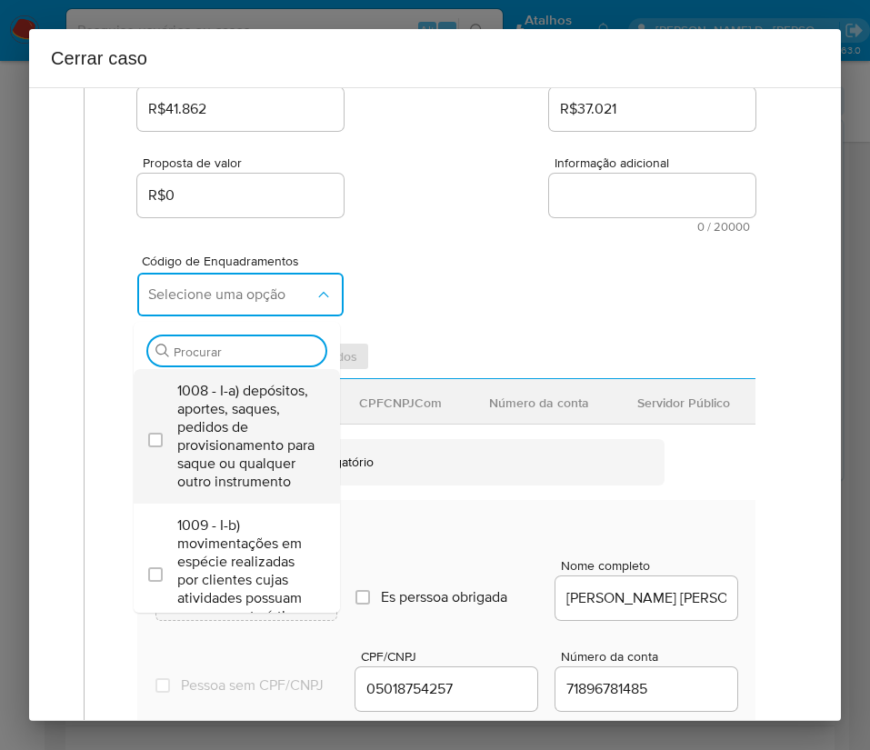
click at [234, 426] on span "1008 - I-a) depósitos, aportes, saques, pedidos de provisionamento para saque o…" at bounding box center [245, 436] width 137 height 109
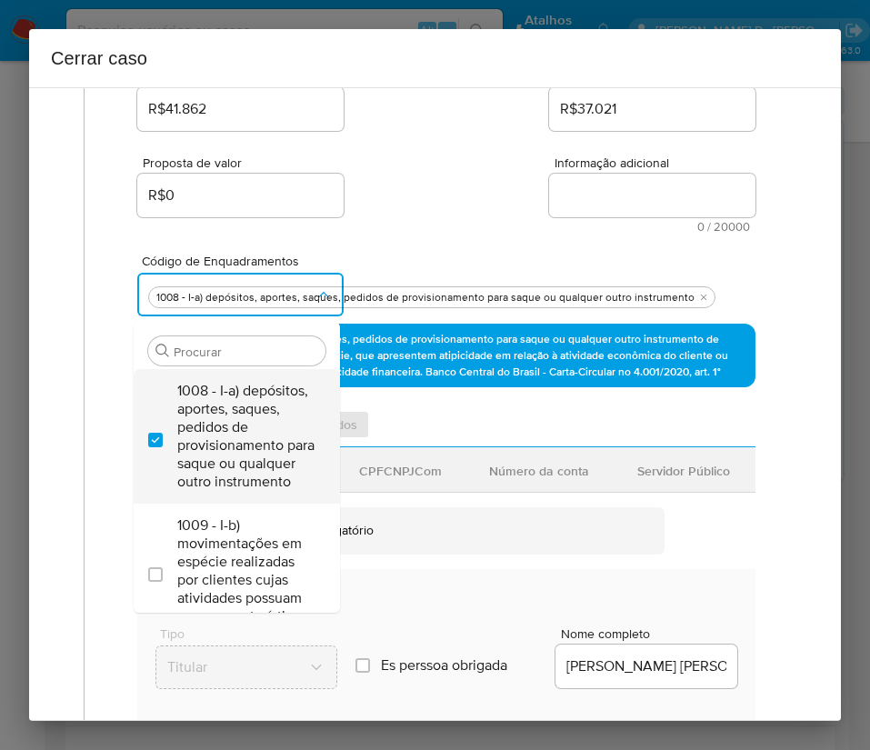
checkbox input "true"
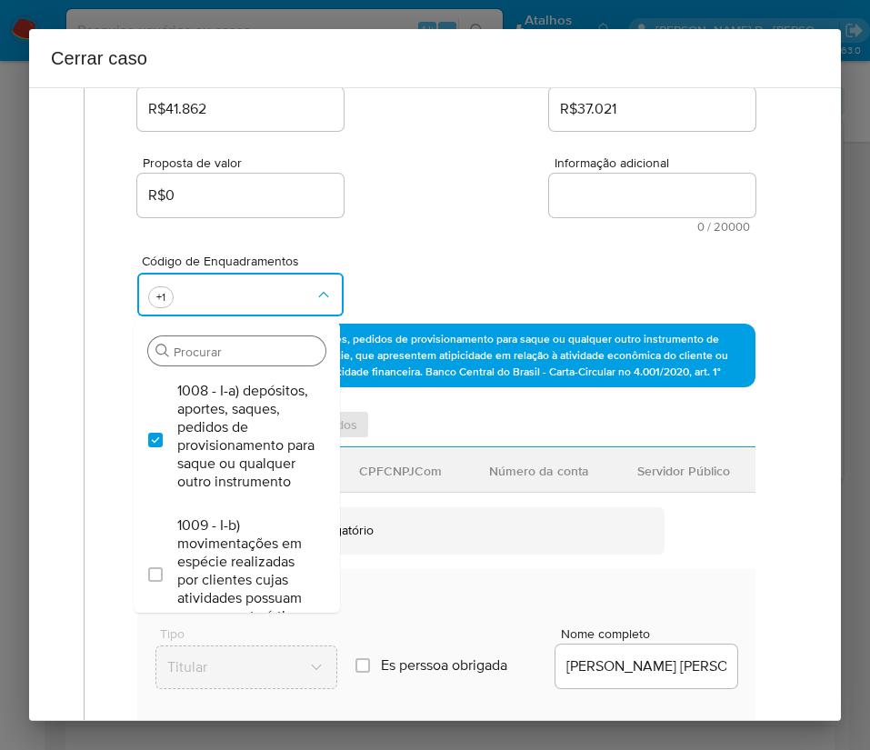
click at [242, 351] on input "Procurar" at bounding box center [246, 352] width 145 height 16
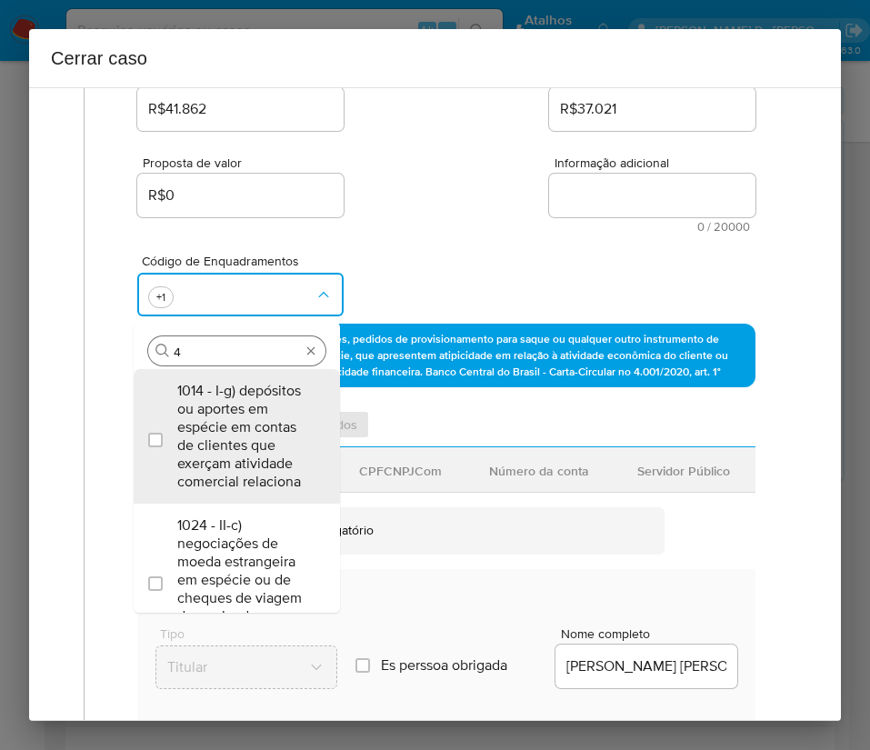
type input "45"
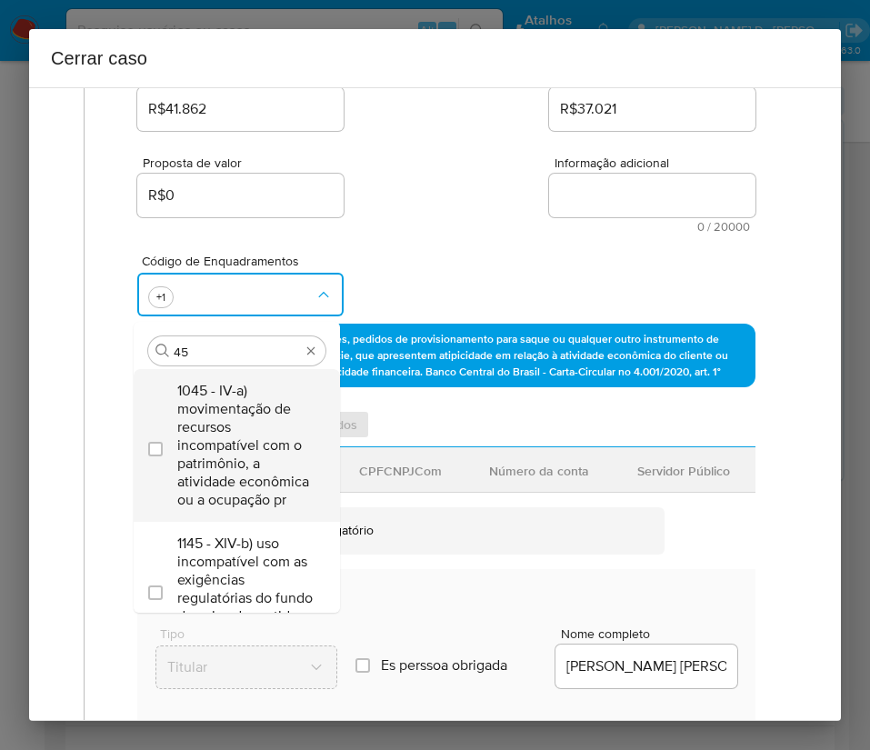
click at [227, 443] on span "1045 - IV-a) movimentação de recursos incompatível com o patrimônio, a atividad…" at bounding box center [245, 445] width 137 height 127
checkbox input "true"
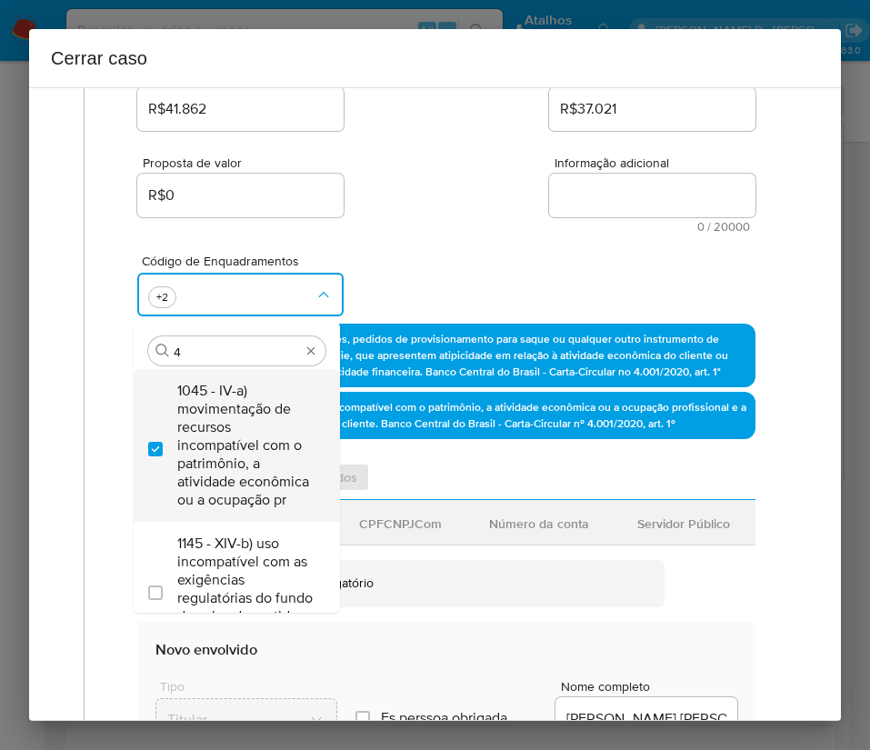
scroll to position [0, 0]
type input "47"
click at [214, 457] on span "1047 - IV-c) movimentação de recursos de alto valor, de forma contumaz, em bene…" at bounding box center [245, 445] width 137 height 127
checkbox input "true"
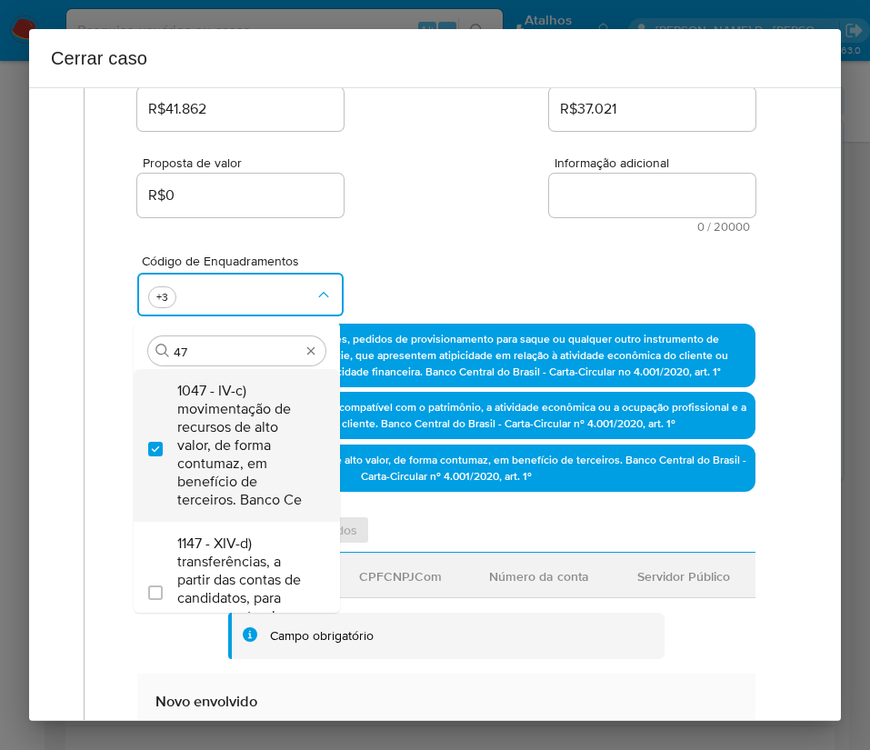
type input "4"
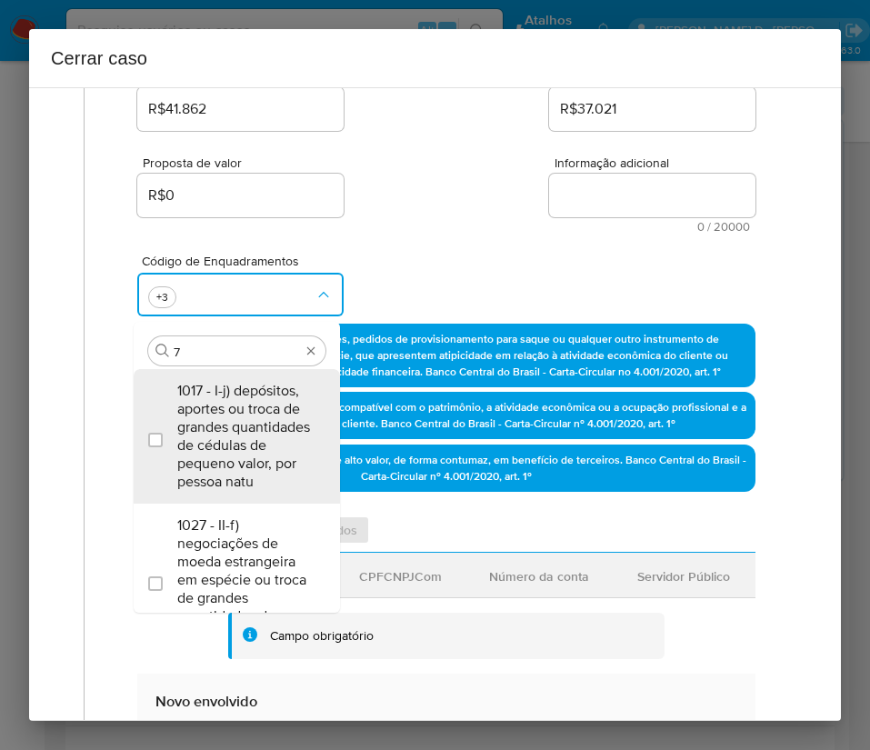
type input "74"
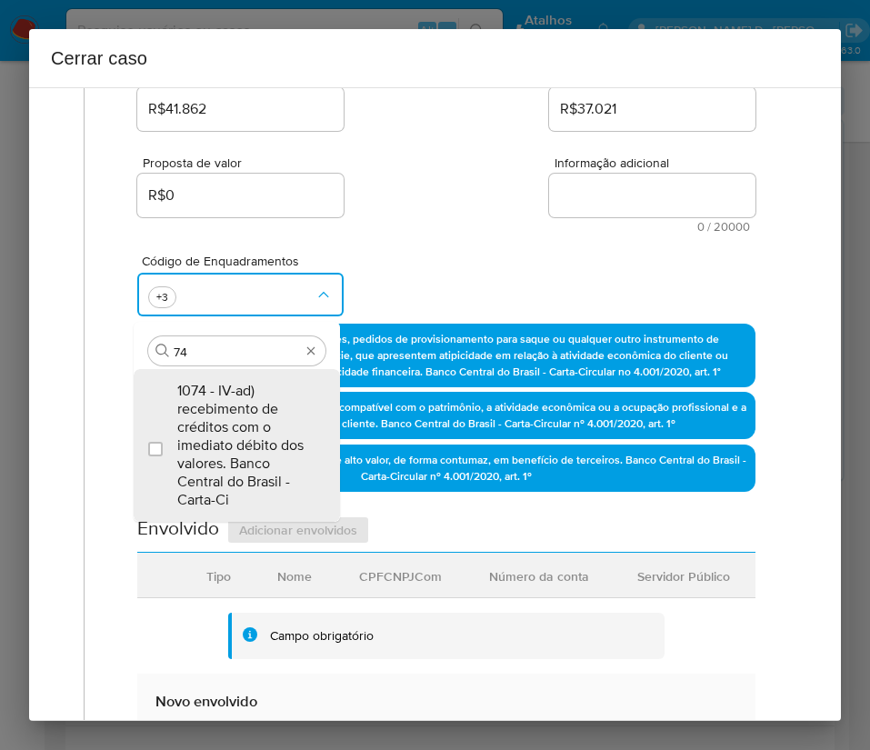
drag, startPoint x: 239, startPoint y: 436, endPoint x: 385, endPoint y: 301, distance: 199.4
click at [242, 438] on span "1074 - IV-ad) recebimento de créditos com o imediato débito dos valores. Banco …" at bounding box center [245, 445] width 137 height 127
checkbox input "true"
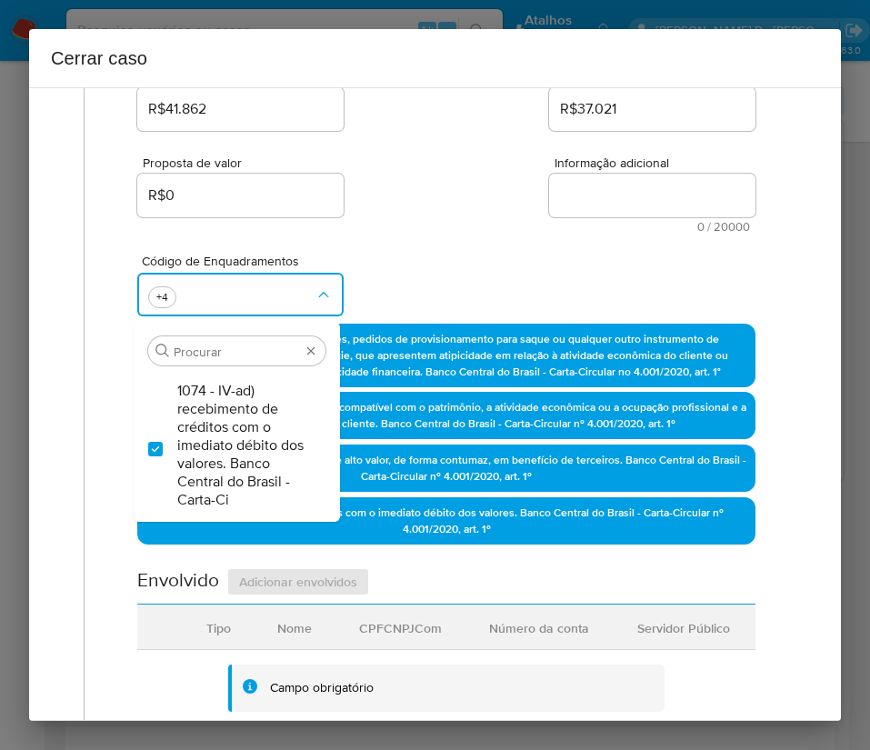
click at [449, 223] on div "Proposta de valor R$0 Informação adicional 0 / 20000 20000 caracteres restantes" at bounding box center [446, 184] width 618 height 98
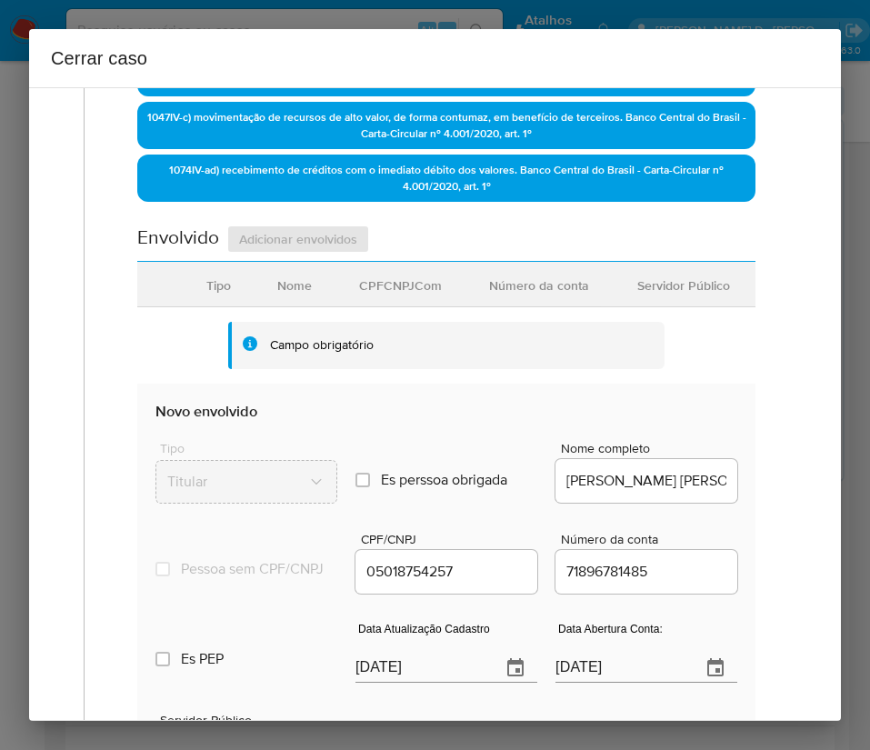
scroll to position [818, 0]
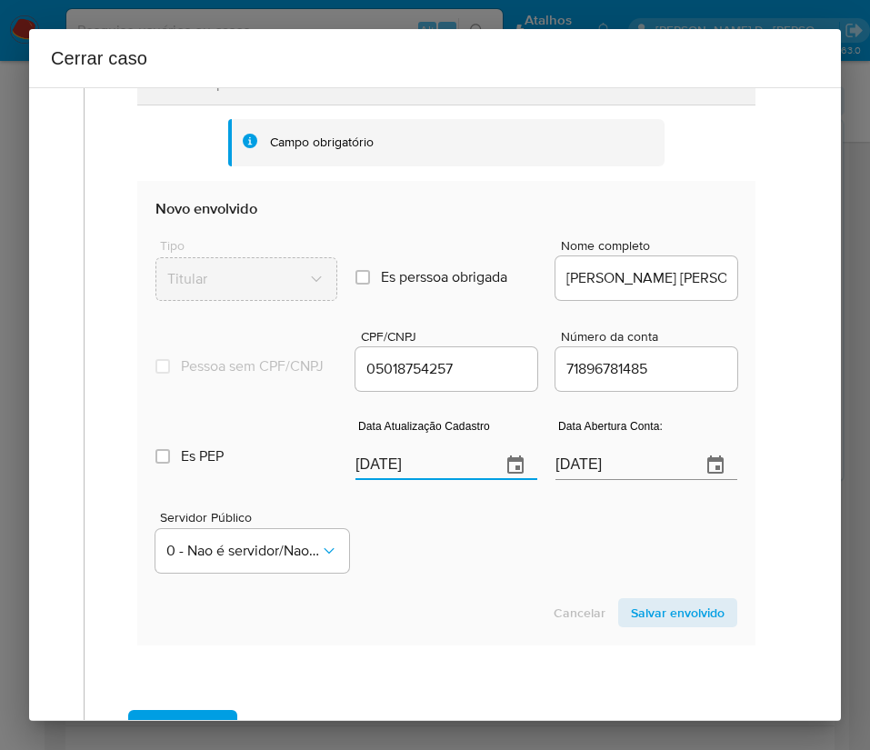
click at [413, 479] on input "[DATE]" at bounding box center [420, 465] width 131 height 29
paste input "18/09"
type input "18/09/2025"
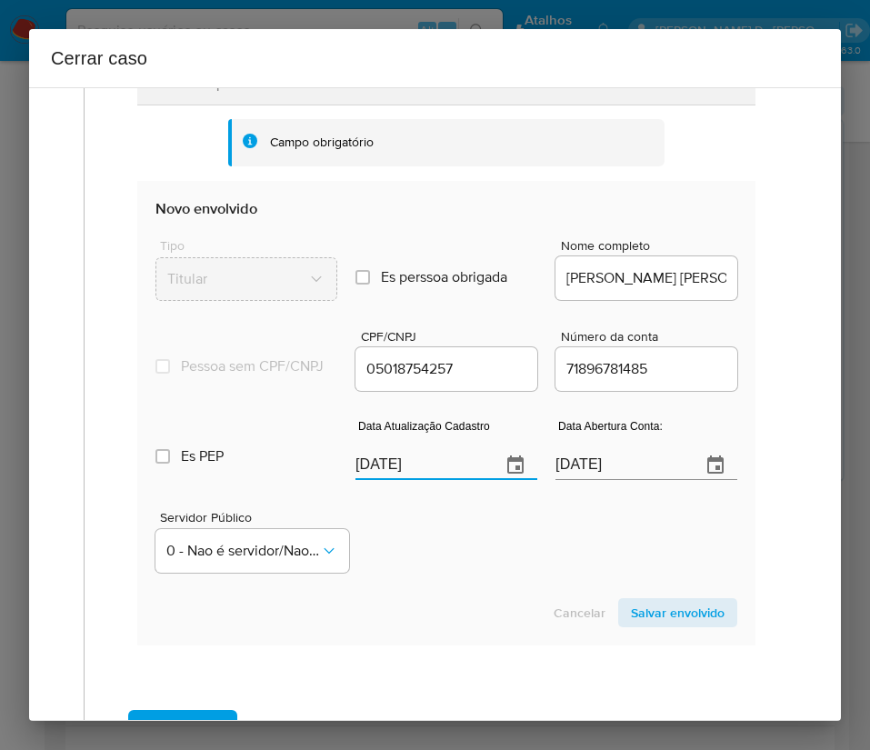
click at [399, 565] on div "Servidor Público 0 - Nao é servidor/[PERSON_NAME] possui informacao" at bounding box center [446, 534] width 582 height 91
click at [630, 480] on input "18/01/2024" at bounding box center [620, 465] width 131 height 29
click at [542, 542] on div "Servidor Público 0 - Nao é servidor/[PERSON_NAME] possui informacao" at bounding box center [446, 534] width 582 height 91
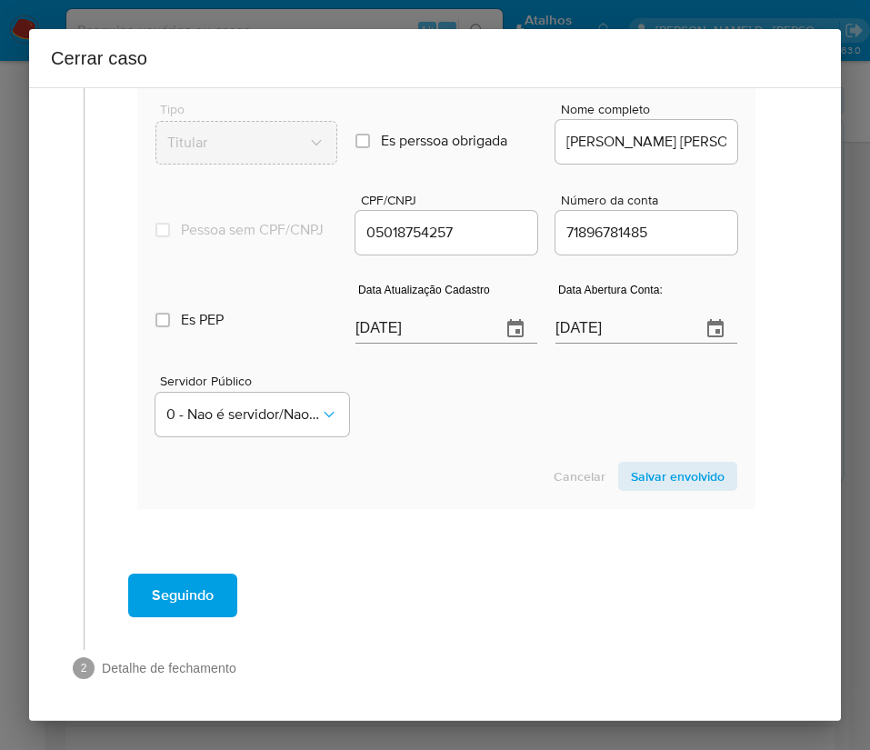
click at [652, 472] on section "Novo envolvido Tipo Titular Es perssoa obrigada Is PObrigada Nome completo FABI…" at bounding box center [446, 277] width 618 height 464
click at [648, 487] on span "Salvar envolvido" at bounding box center [678, 476] width 94 height 25
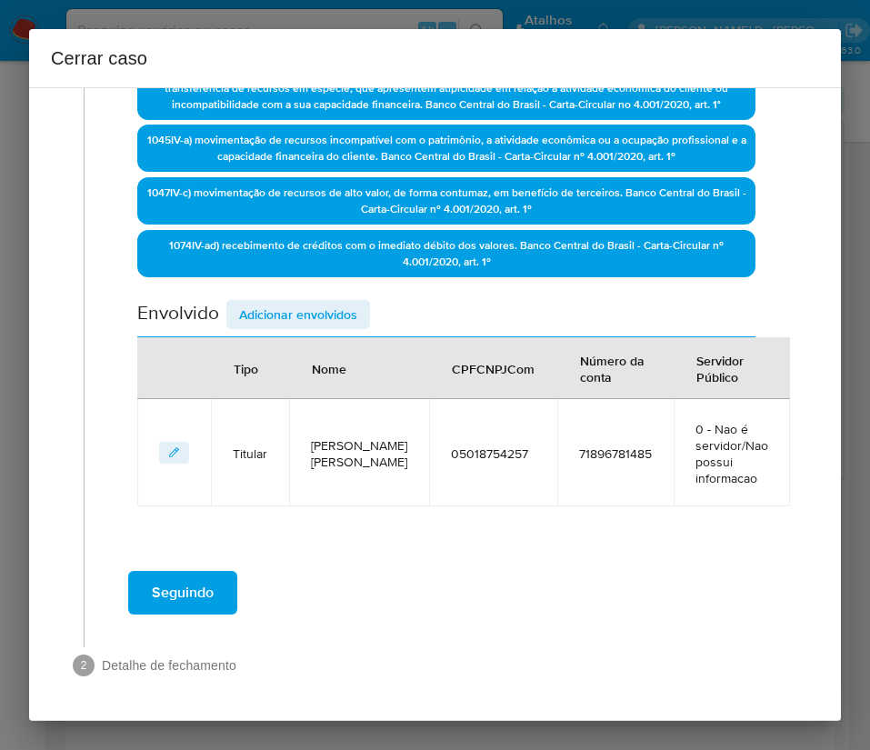
scroll to position [540, 0]
click at [292, 314] on span "Adicionar envolvidos" at bounding box center [298, 314] width 118 height 25
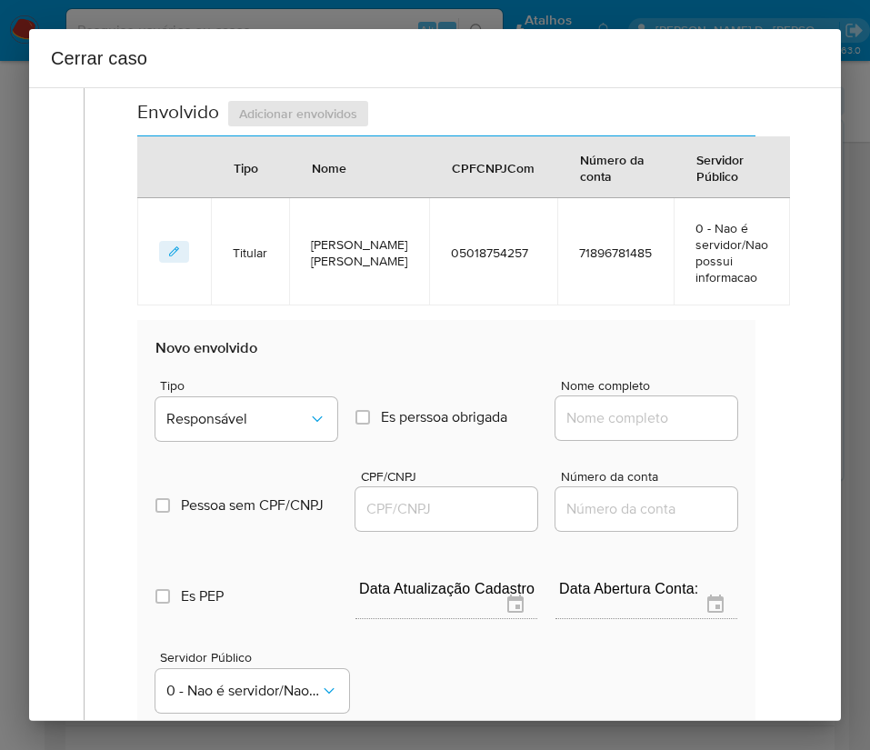
scroll to position [949, 0]
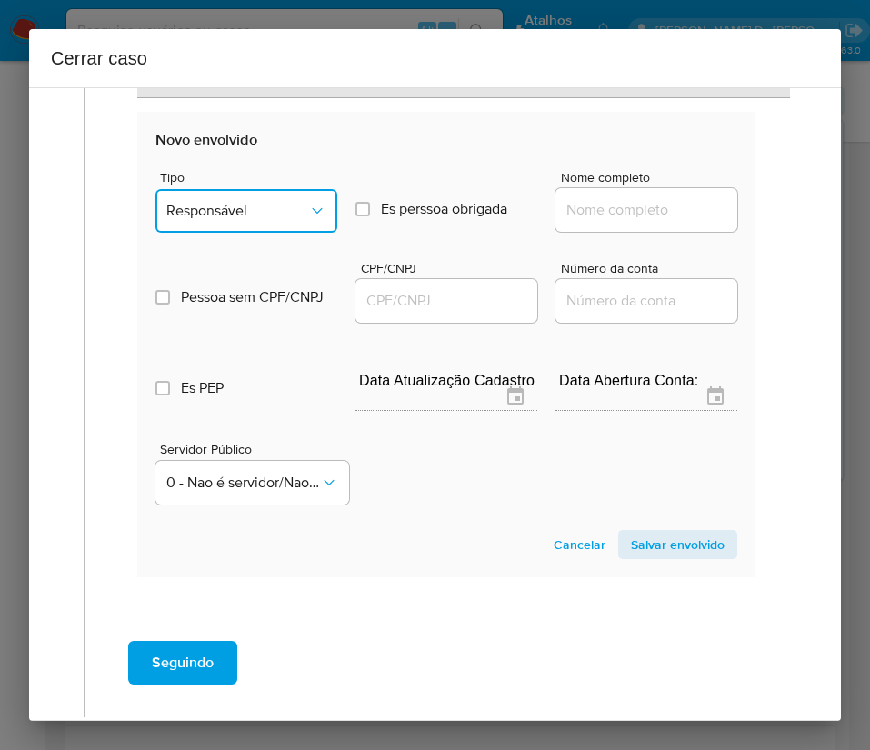
click at [268, 210] on span "Responsável" at bounding box center [237, 211] width 142 height 18
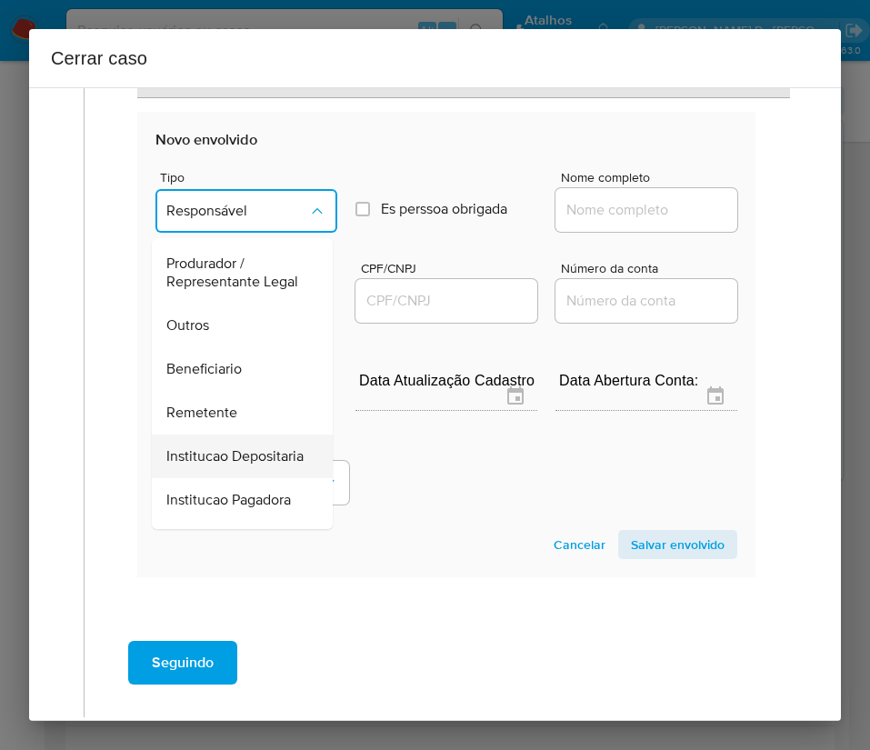
scroll to position [324, 0]
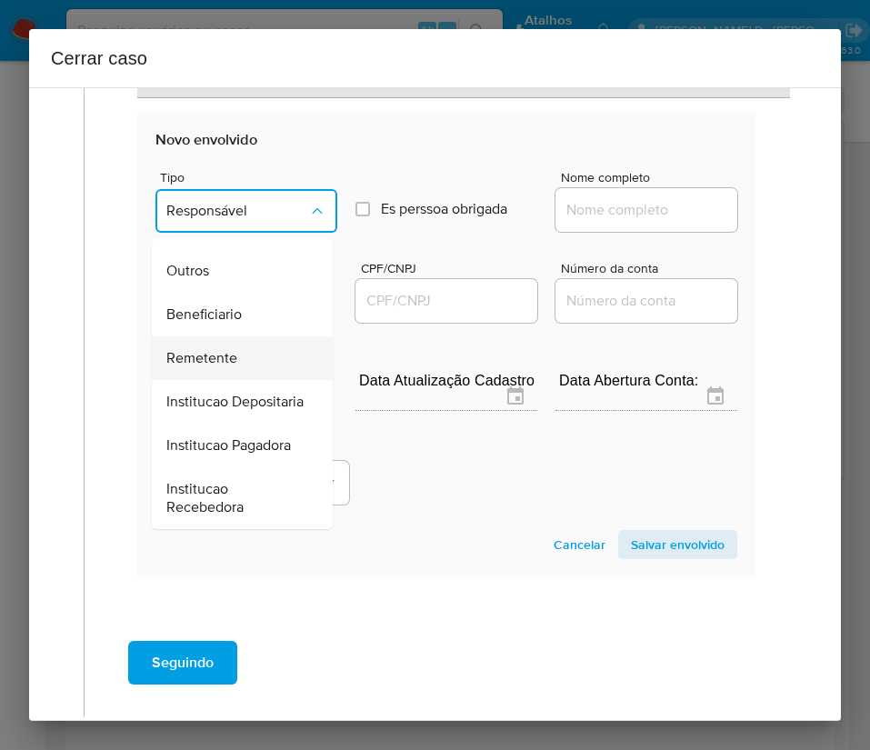
click at [193, 349] on span "Remetente" at bounding box center [201, 358] width 71 height 18
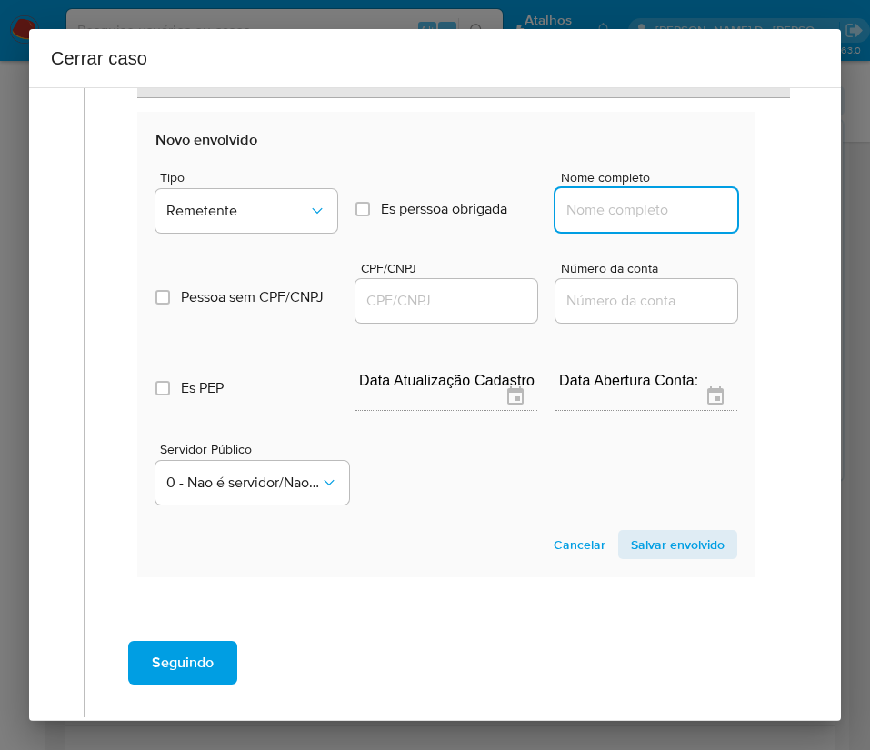
click at [606, 207] on input "Nome completo" at bounding box center [646, 210] width 182 height 24
paste input "Natasha Kananda Araujo Mesquita, 1658061250"
drag, startPoint x: 618, startPoint y: 215, endPoint x: 870, endPoint y: 218, distance: 251.8
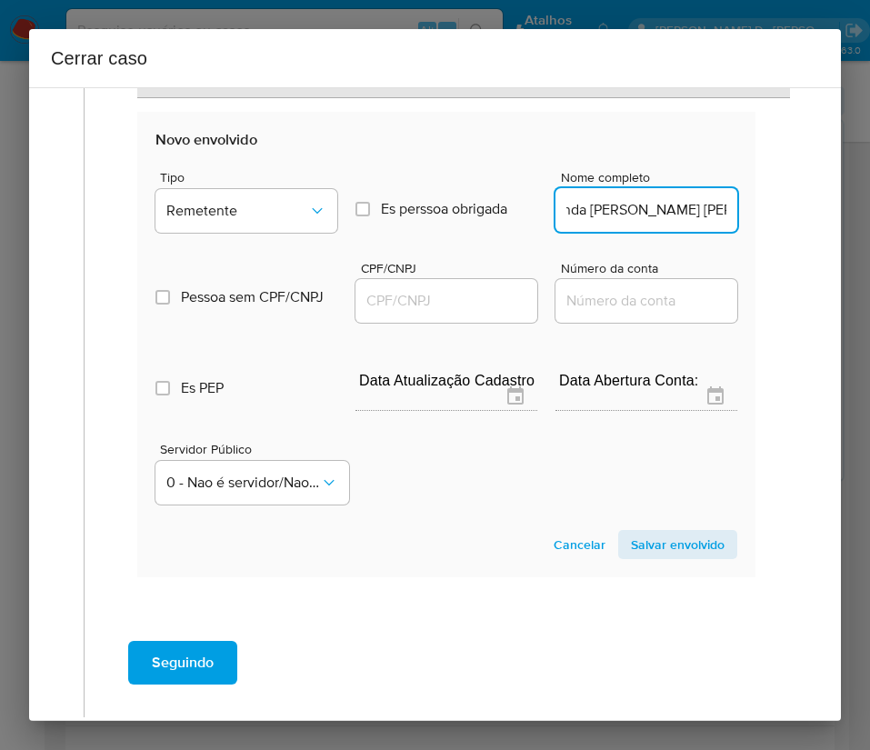
scroll to position [0, 63]
type input "Natasha Kananda Araujo Mesquita"
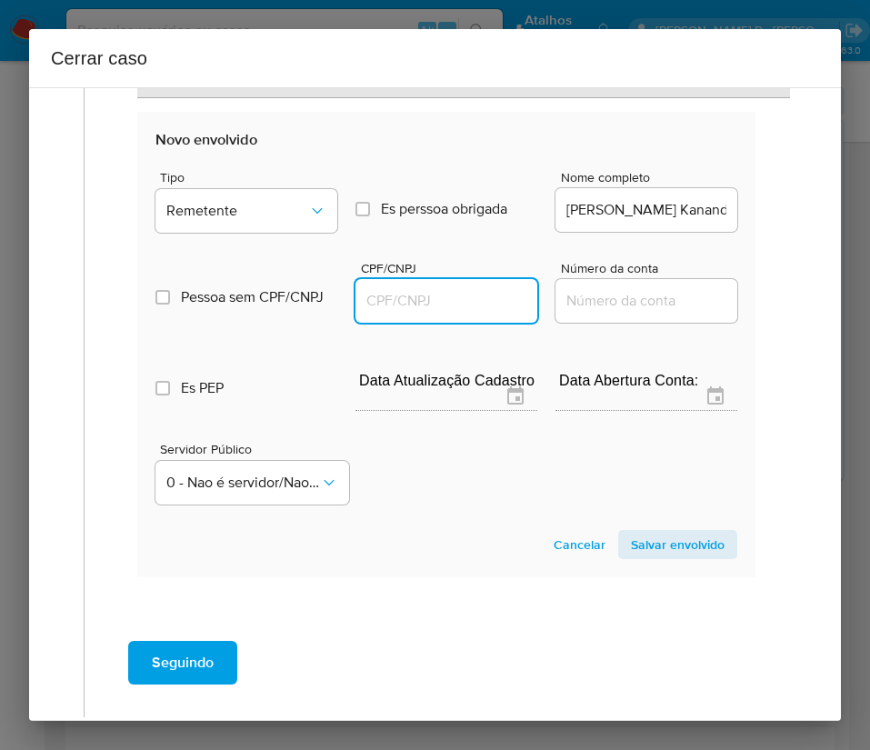
click at [451, 310] on input "CPF/CNPJ" at bounding box center [446, 301] width 182 height 24
paste input "1658061250"
type input "1658061250"
click at [672, 539] on span "Salvar envolvido" at bounding box center [678, 544] width 94 height 25
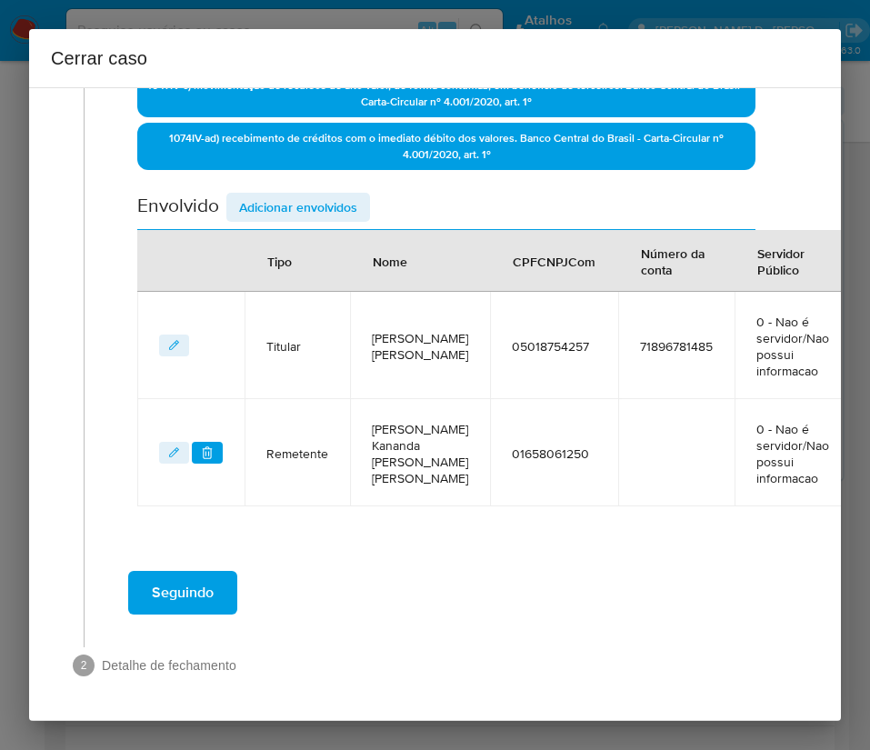
scroll to position [647, 0]
click at [322, 211] on span "Adicionar envolvidos" at bounding box center [298, 206] width 118 height 25
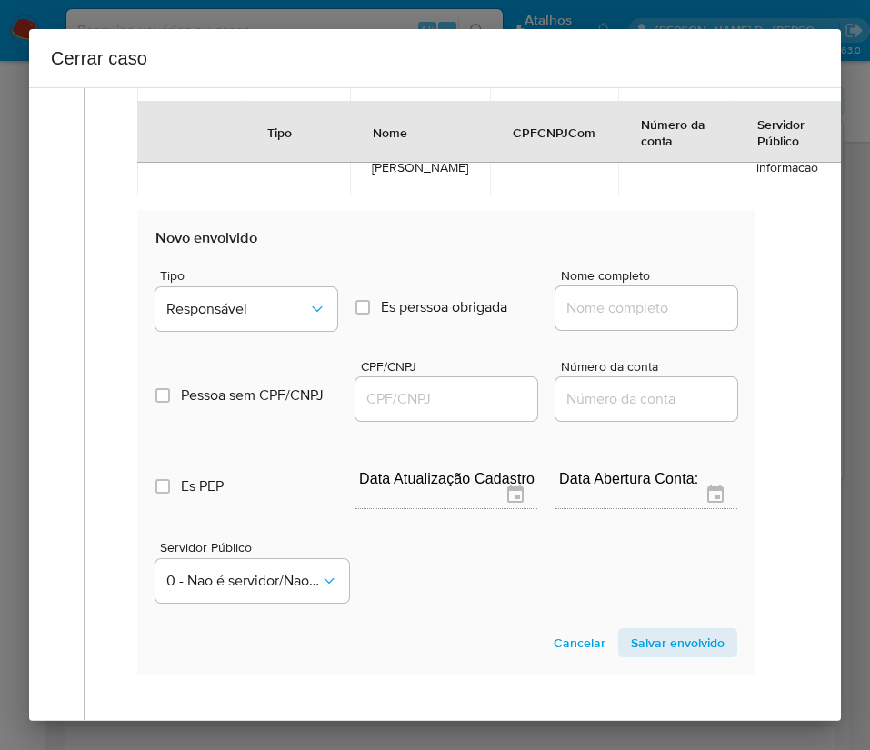
scroll to position [1126, 0]
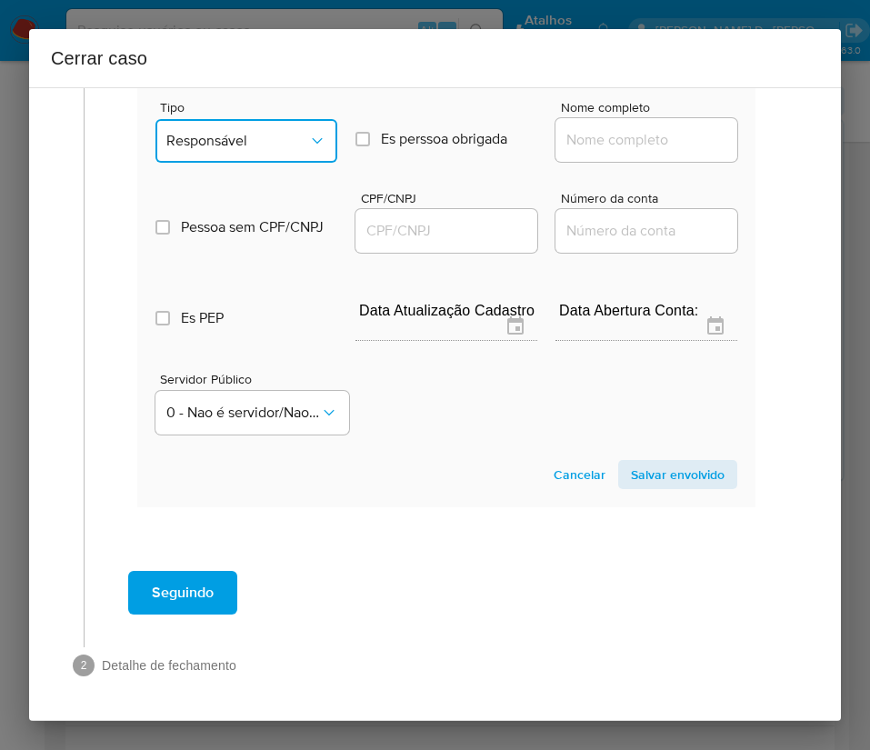
click at [255, 152] on button "Responsável" at bounding box center [246, 141] width 182 height 44
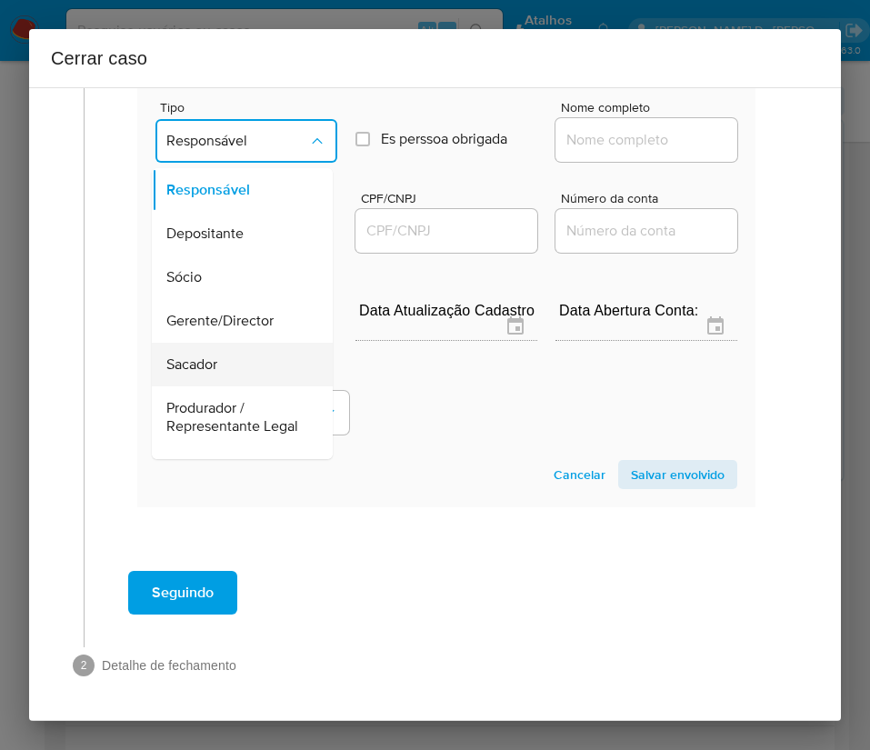
scroll to position [324, 0]
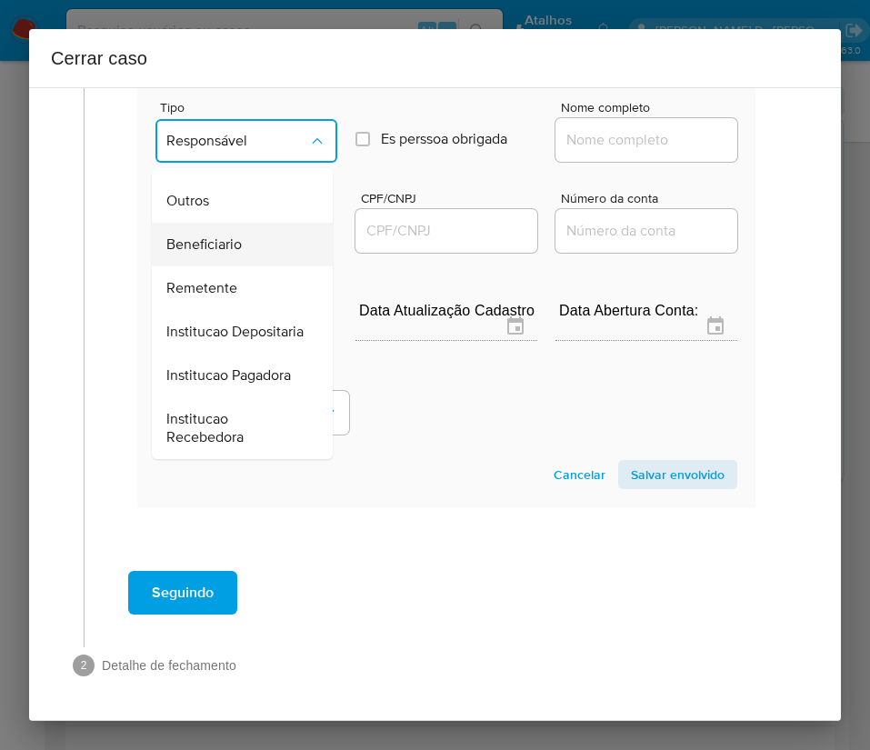
click at [226, 235] on span "Beneficiario" at bounding box center [203, 244] width 75 height 18
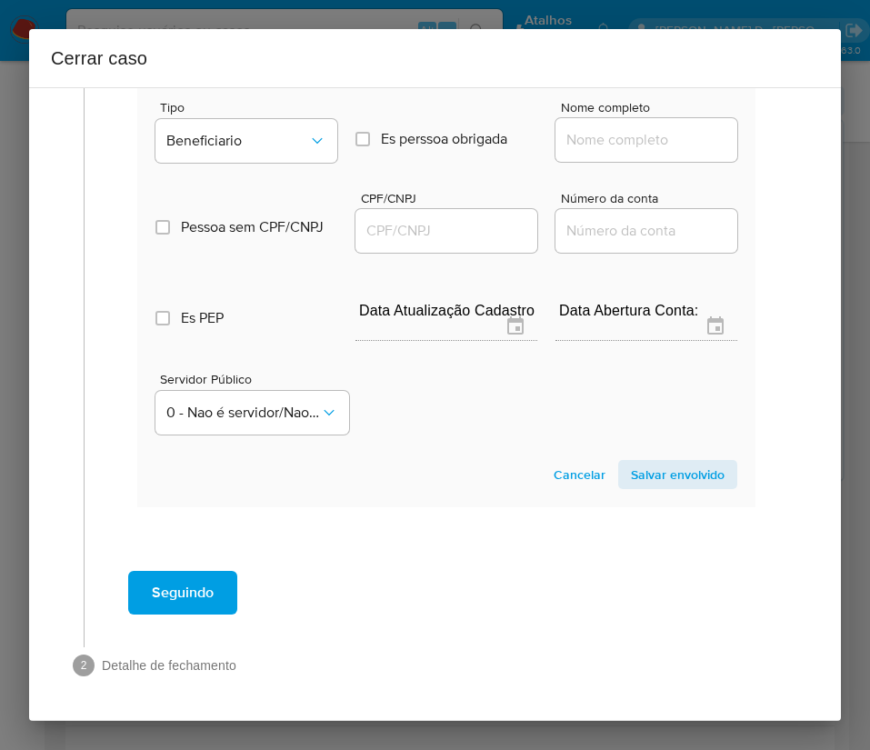
click at [569, 145] on input "Nome completo" at bounding box center [646, 140] width 182 height 24
paste input "Marineuza Caldas Da Silva, 58924051253"
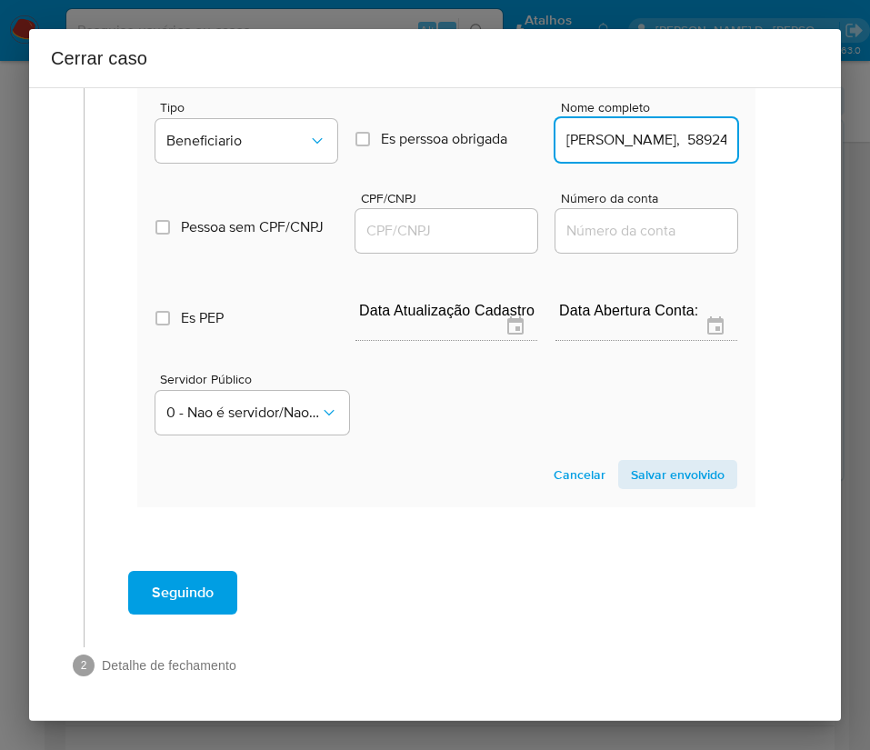
scroll to position [0, 114]
drag, startPoint x: 603, startPoint y: 144, endPoint x: 787, endPoint y: 152, distance: 183.8
type input "Marineuza Caldas Da Silva"
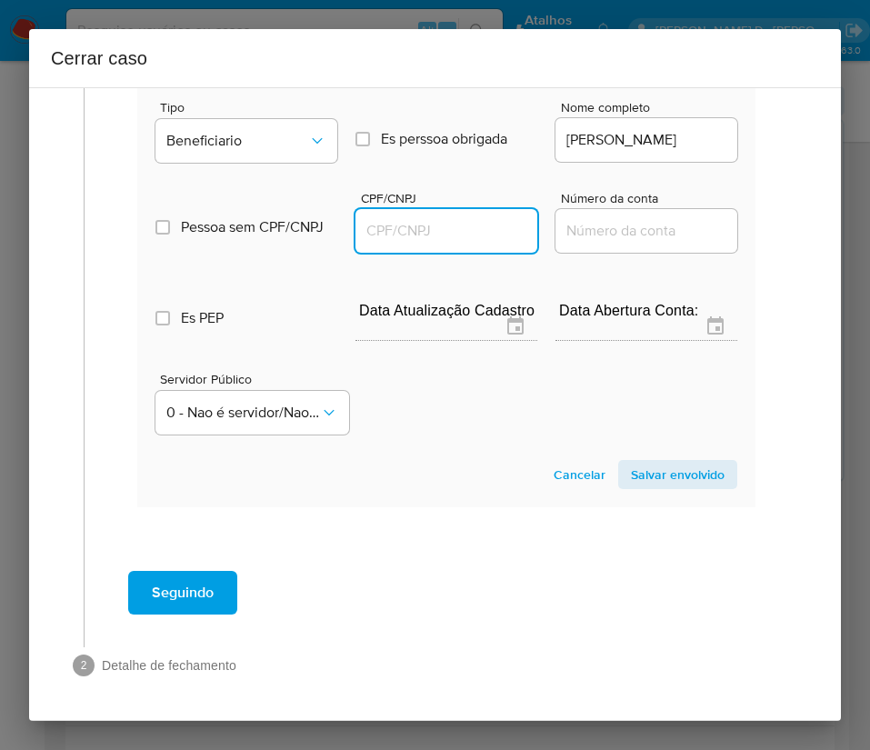
scroll to position [0, 0]
click at [464, 229] on input "CPF/CNPJ" at bounding box center [446, 231] width 182 height 24
paste input "58924051253"
type input "58924051253"
click at [656, 487] on span "Salvar envolvido" at bounding box center [678, 474] width 94 height 25
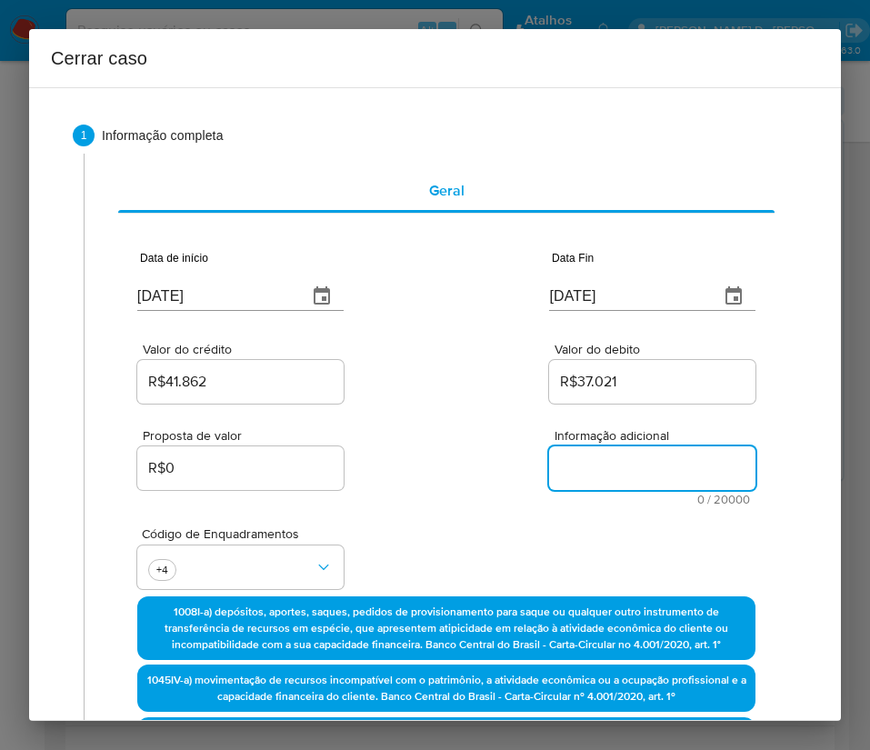
click at [604, 470] on textarea "Informação adicional" at bounding box center [652, 468] width 206 height 44
paste textarea "Informações da Cliente Fabiola Gama Roso, CPF 05018754257, 21 anos, residente n…"
type textarea "Informações da Cliente Fabiola Gama Roso, CPF 05018754257, 21 anos, residente n…"
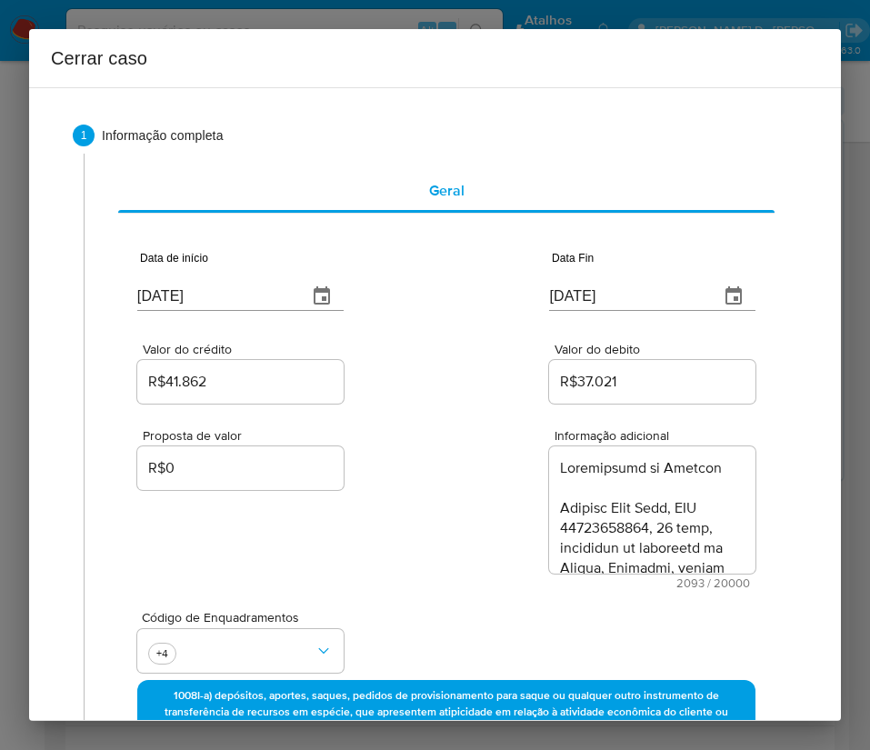
scroll to position [2544, 0]
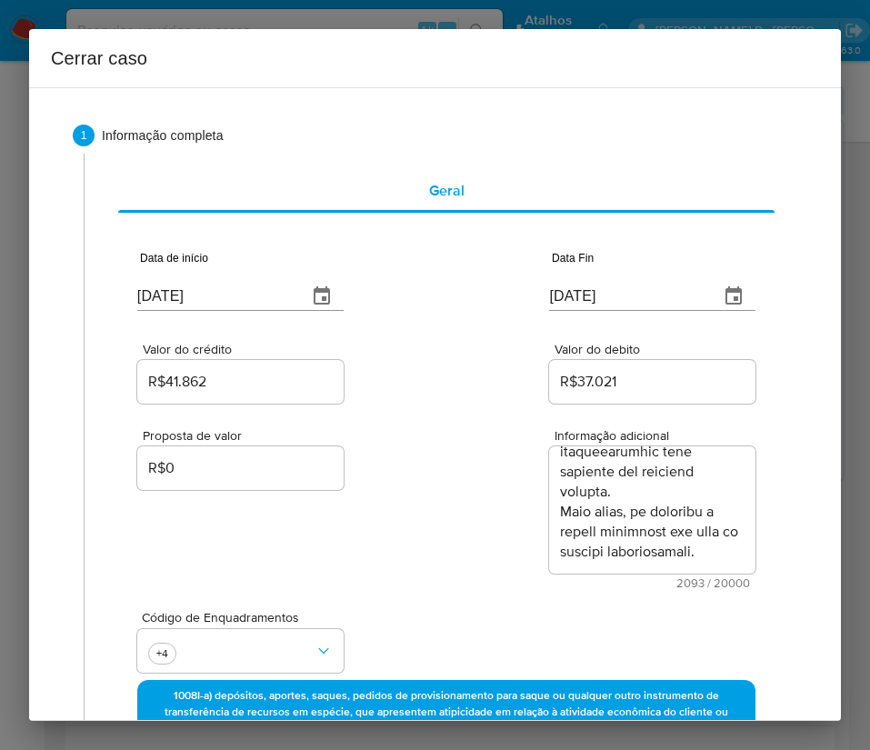
click at [469, 568] on div "Proposta de valor R$0 Informação adicional 2093 / 20000 17907 caracteres restan…" at bounding box center [446, 498] width 618 height 182
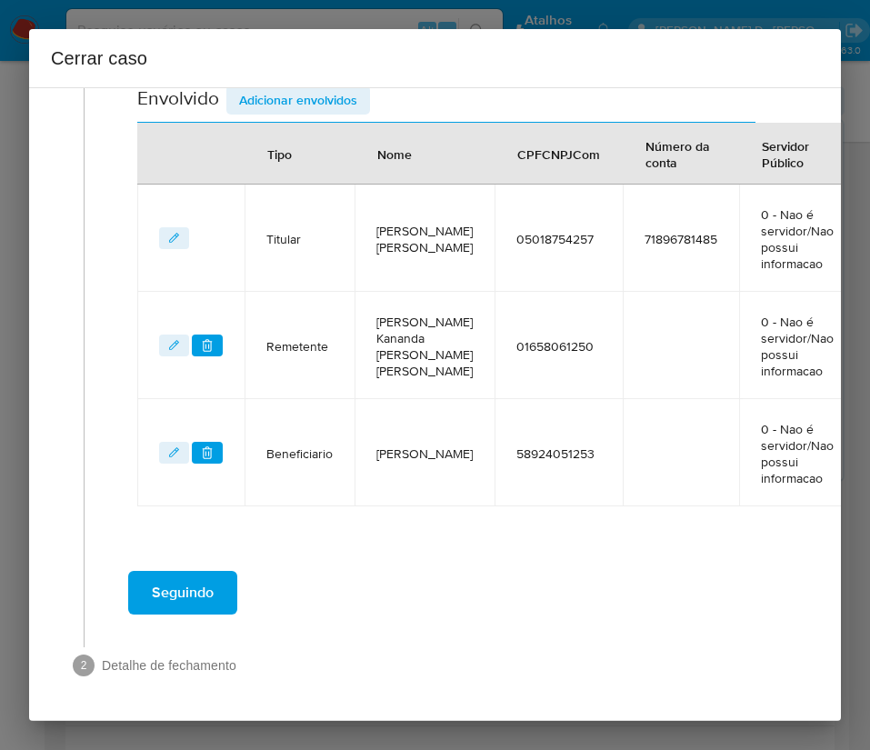
click at [195, 603] on span "Seguindo" at bounding box center [183, 593] width 62 height 40
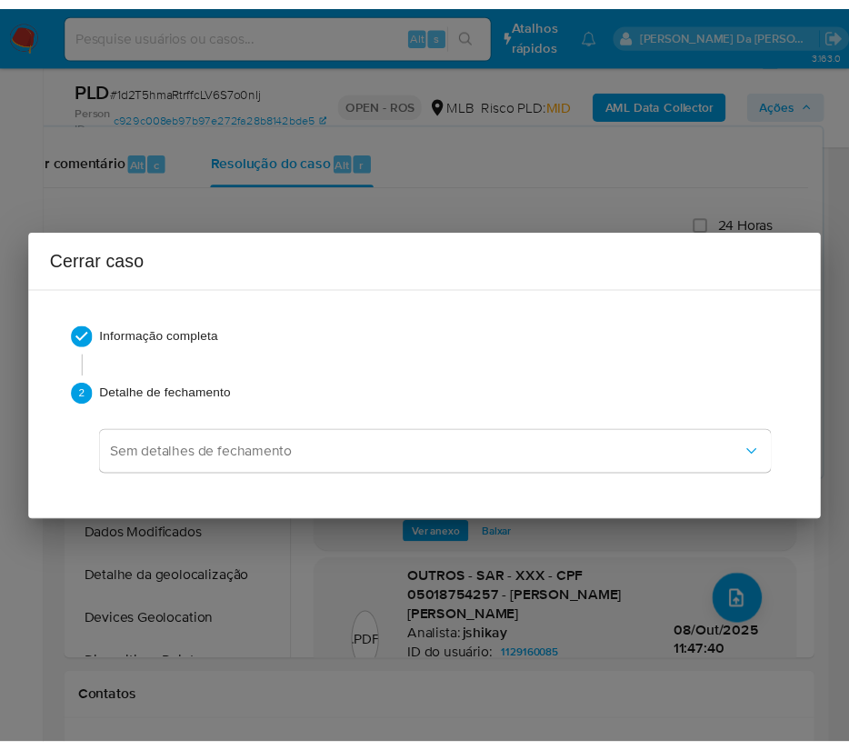
scroll to position [2464, 0]
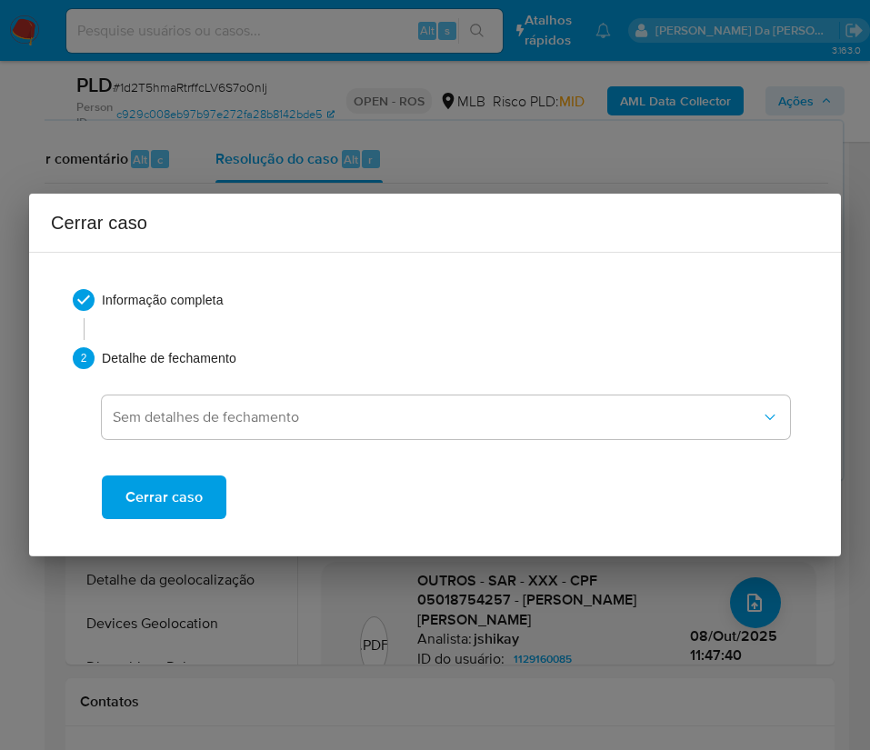
click at [194, 516] on span "Cerrar caso" at bounding box center [163, 497] width 77 height 40
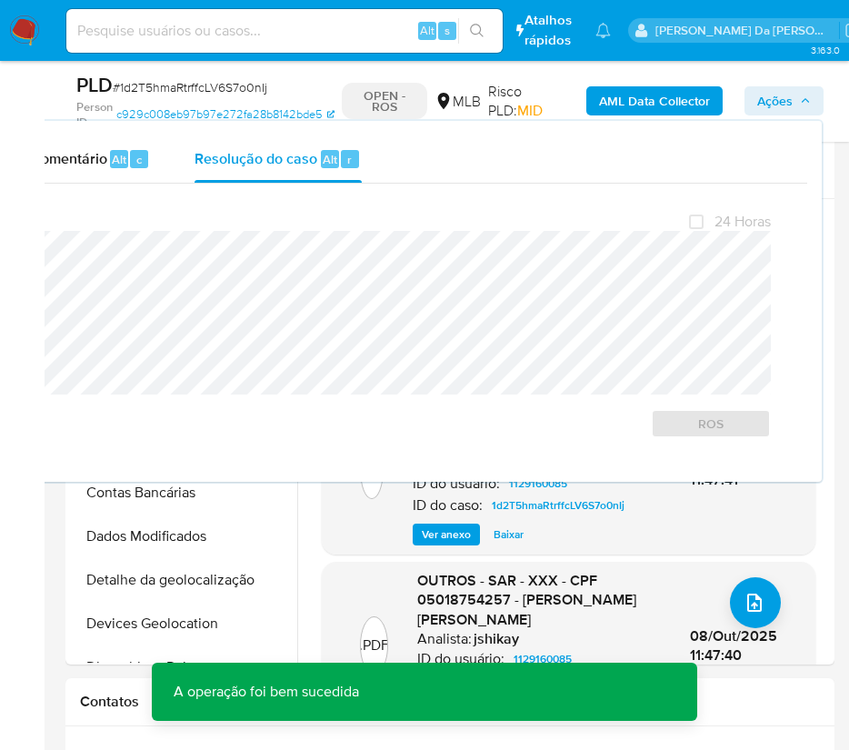
click at [222, 85] on span "# 1d2T5hmaRtrffcLV6S7o0nIj" at bounding box center [190, 87] width 155 height 18
copy span "1d2T5hmaRtrffcLV6S7o0nIj"
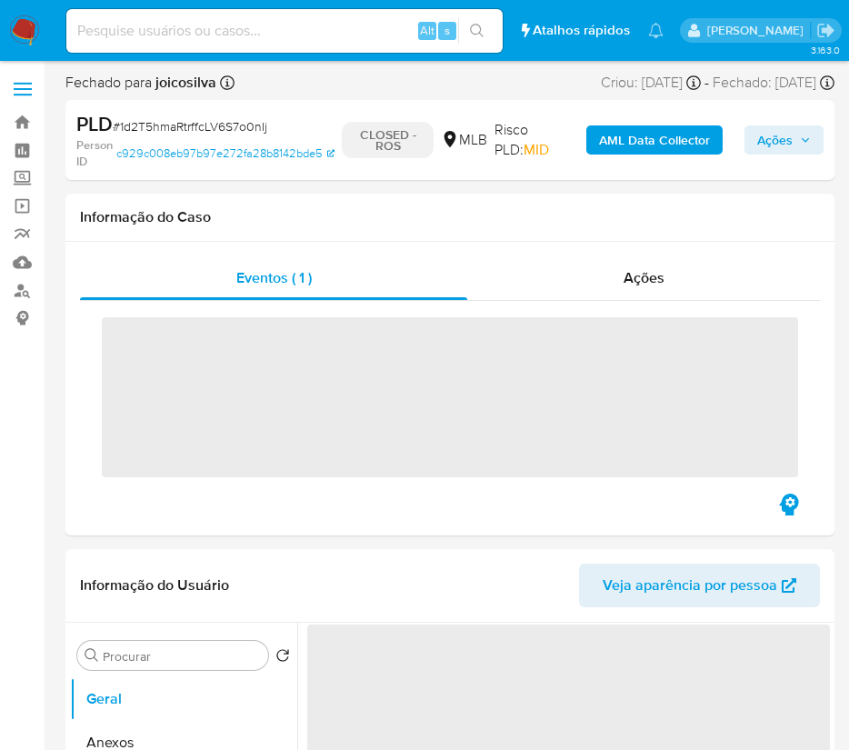
click at [21, 34] on img at bounding box center [24, 30] width 31 height 31
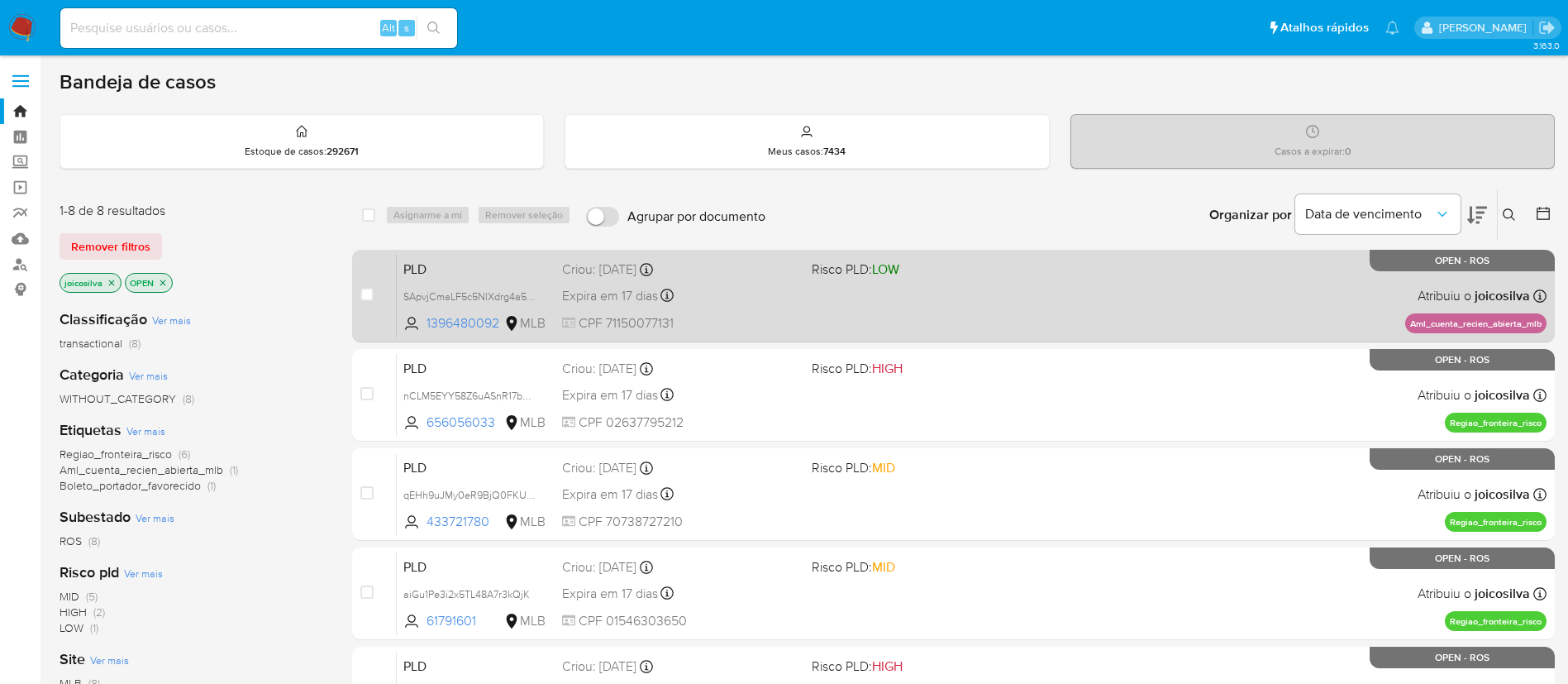
click at [790, 288] on div "PLD SApvjCmaLF5c5NlXdrg4a5vR 1396480092 MLB Risco PLD: LOW Criou: [DATE] Criou:…" at bounding box center [971, 296] width 1150 height 84
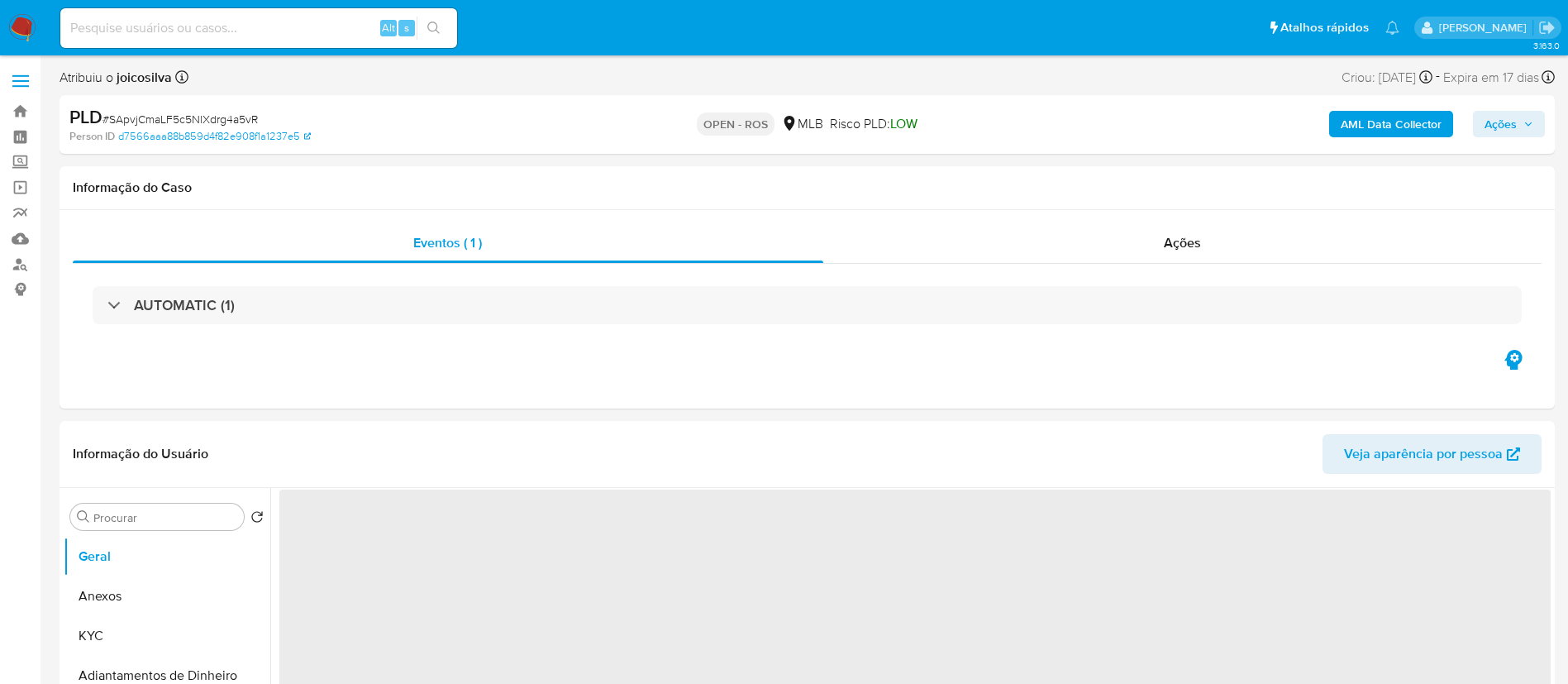
click at [226, 124] on span "# SApvjCmaLF5c5NlXdrg4a5vR" at bounding box center [180, 119] width 156 height 16
select select "10"
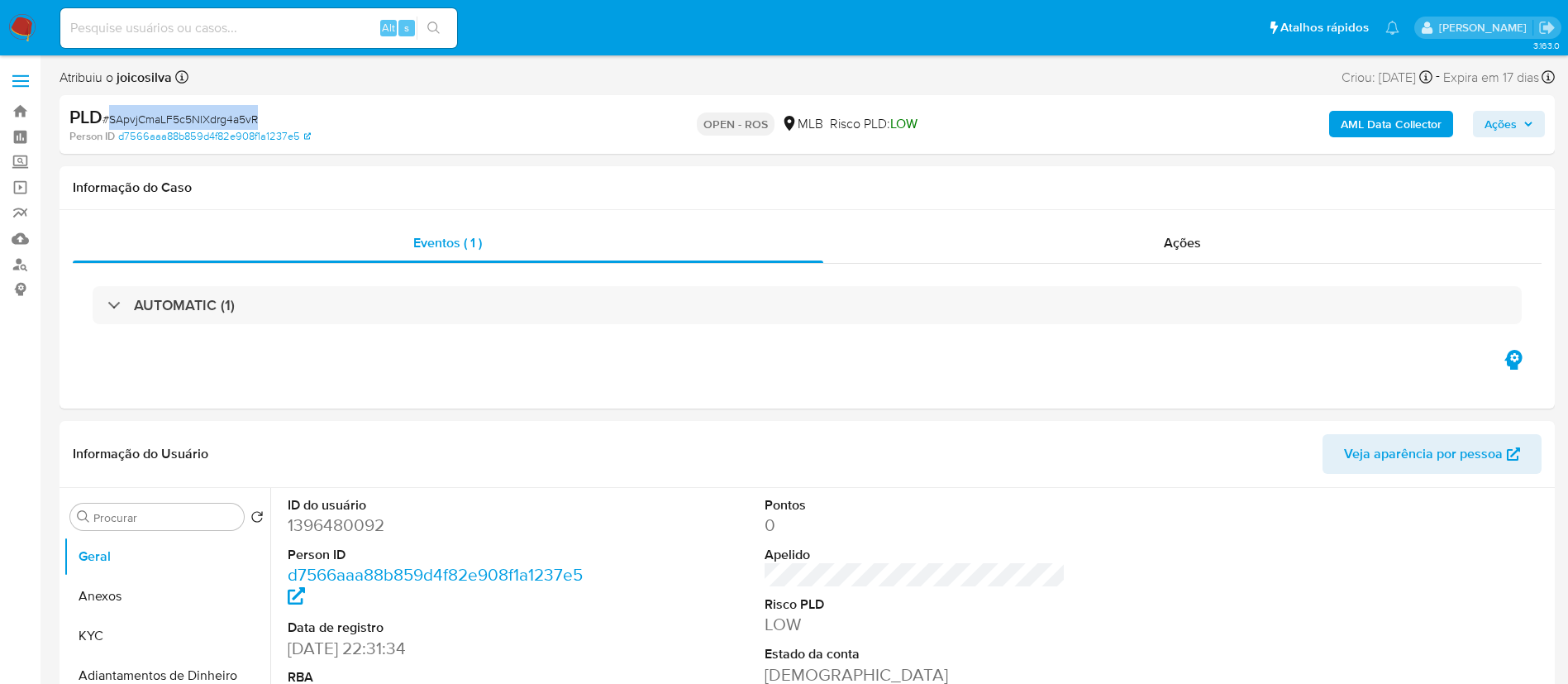
copy span "SApvjCmaLF5c5NlXdrg4a5vR"
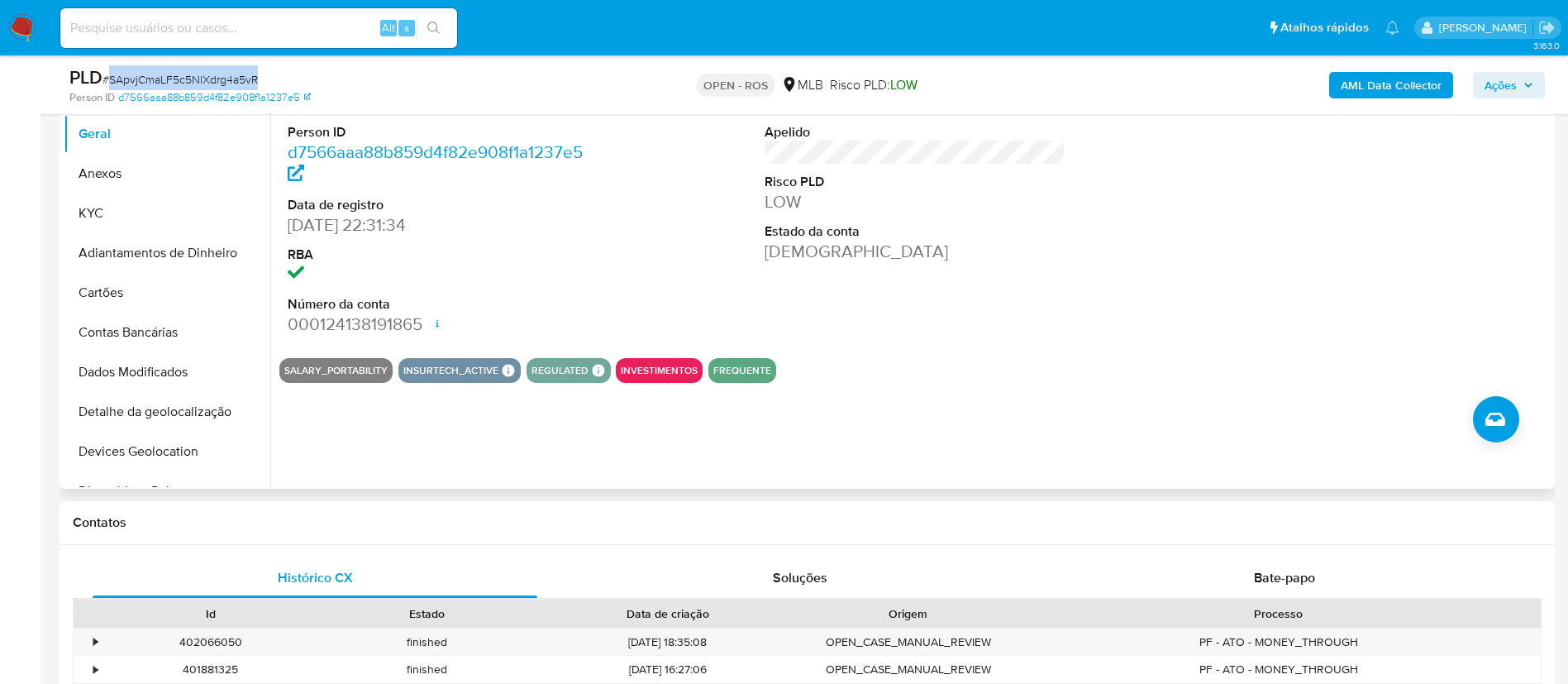
scroll to position [124, 0]
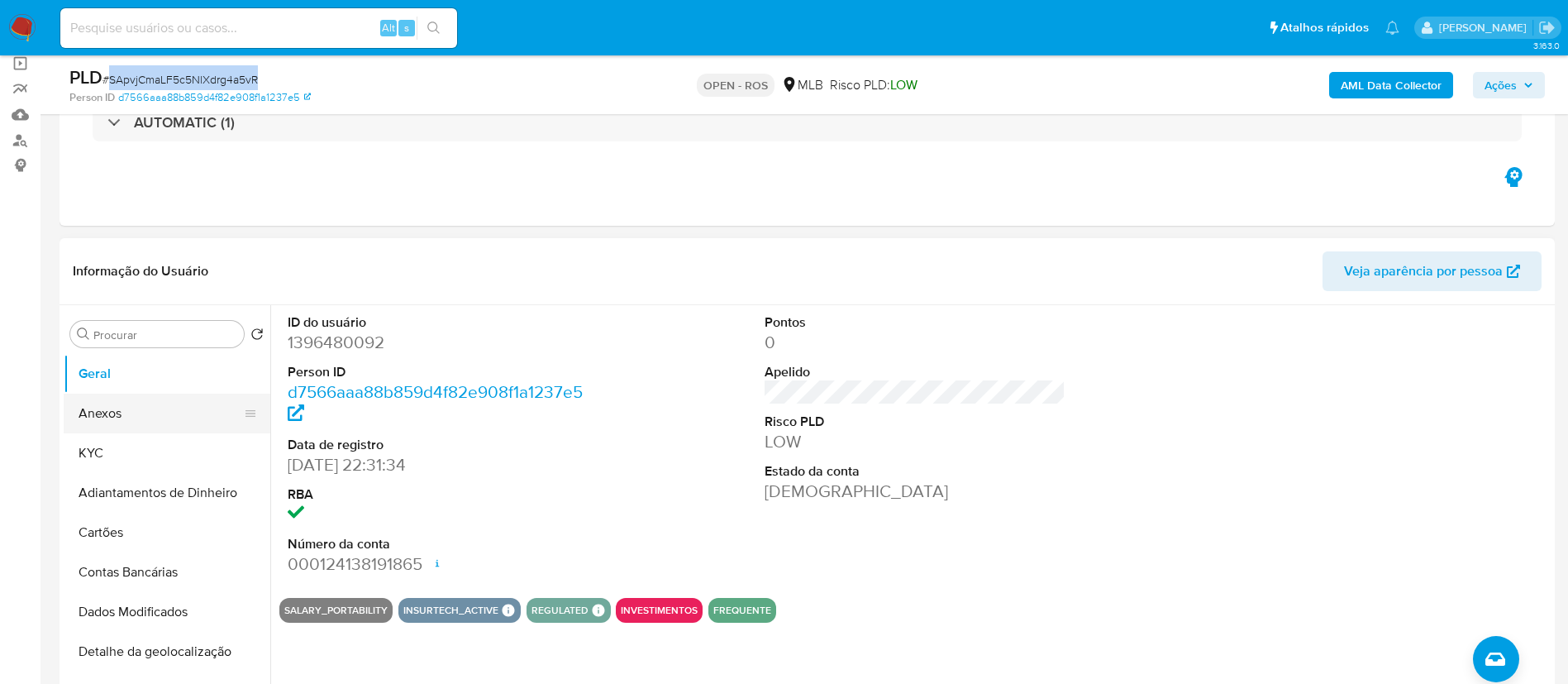
click at [121, 413] on button "Anexos" at bounding box center [160, 414] width 194 height 40
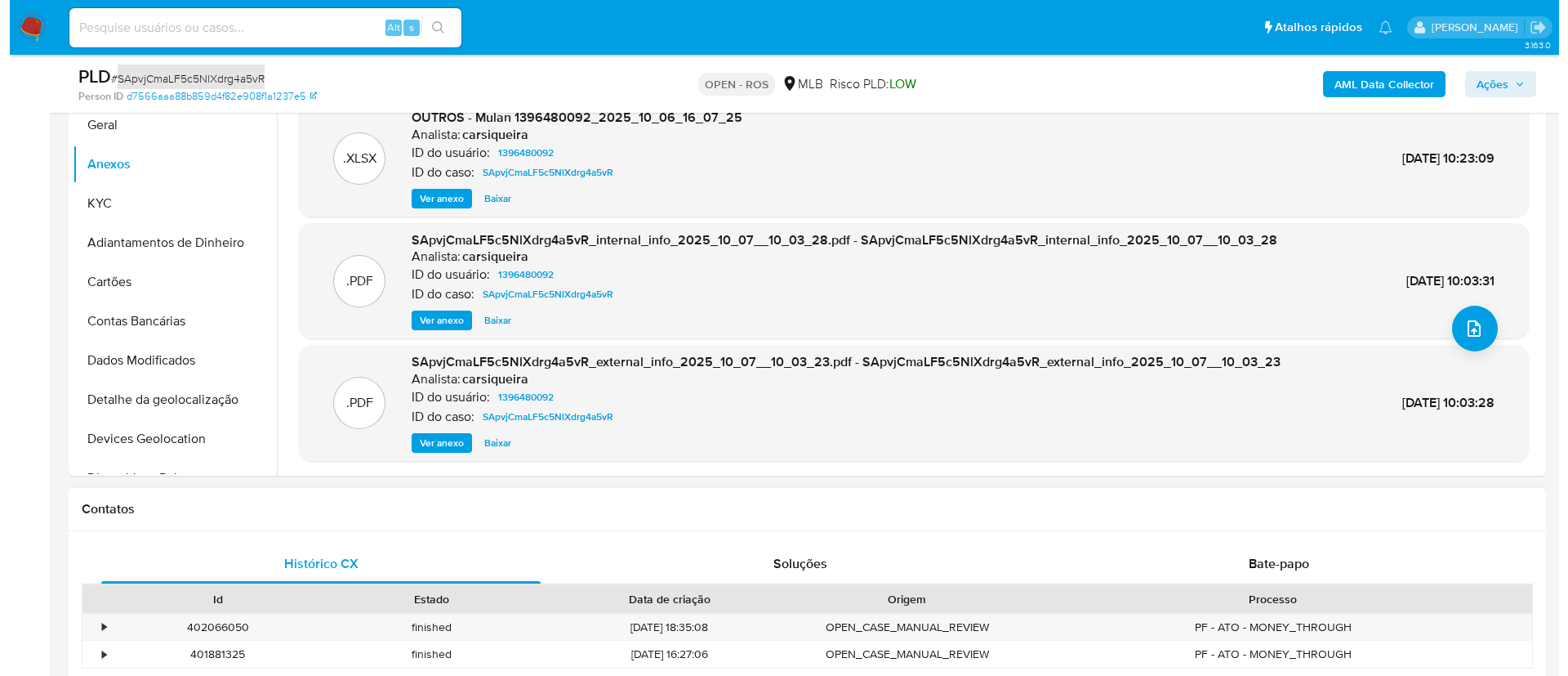
scroll to position [368, 0]
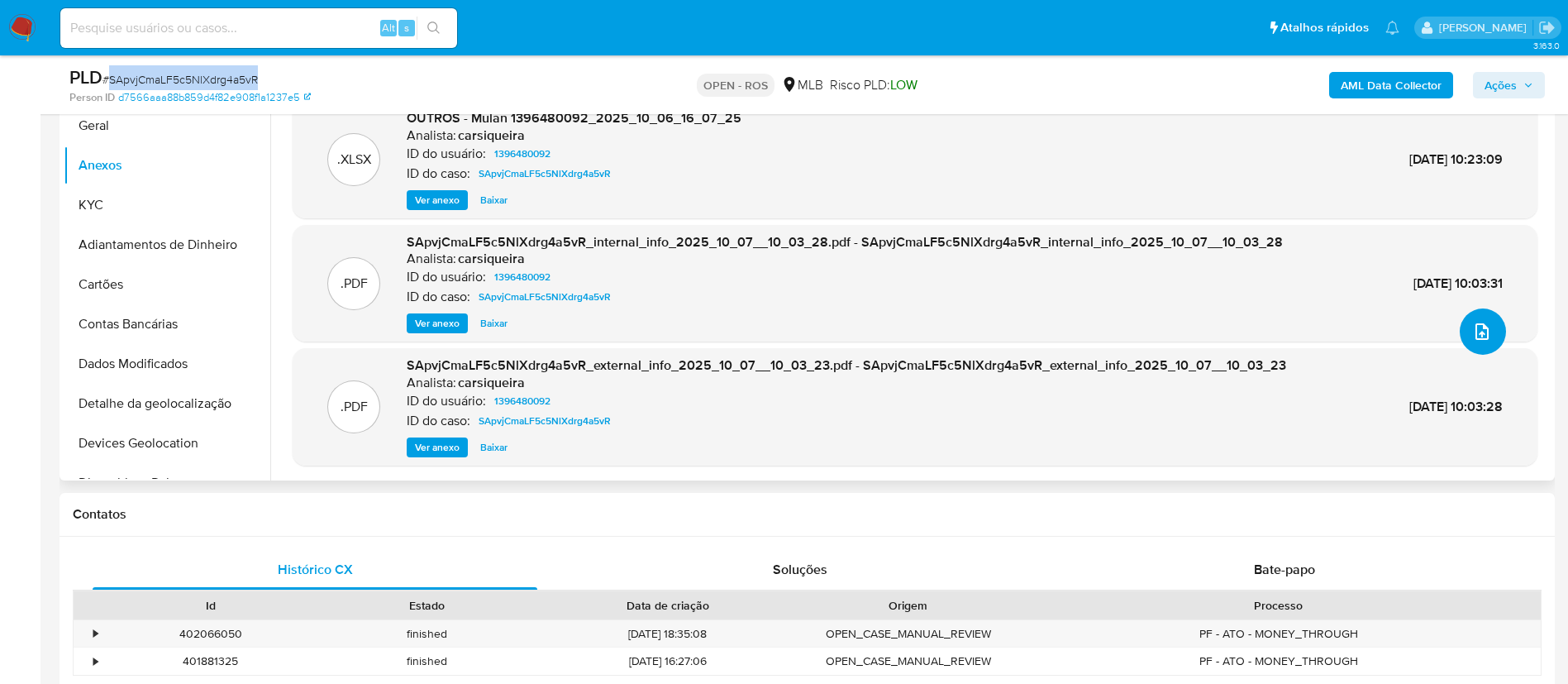
click at [1480, 338] on icon "upload-file" at bounding box center [1483, 332] width 20 height 20
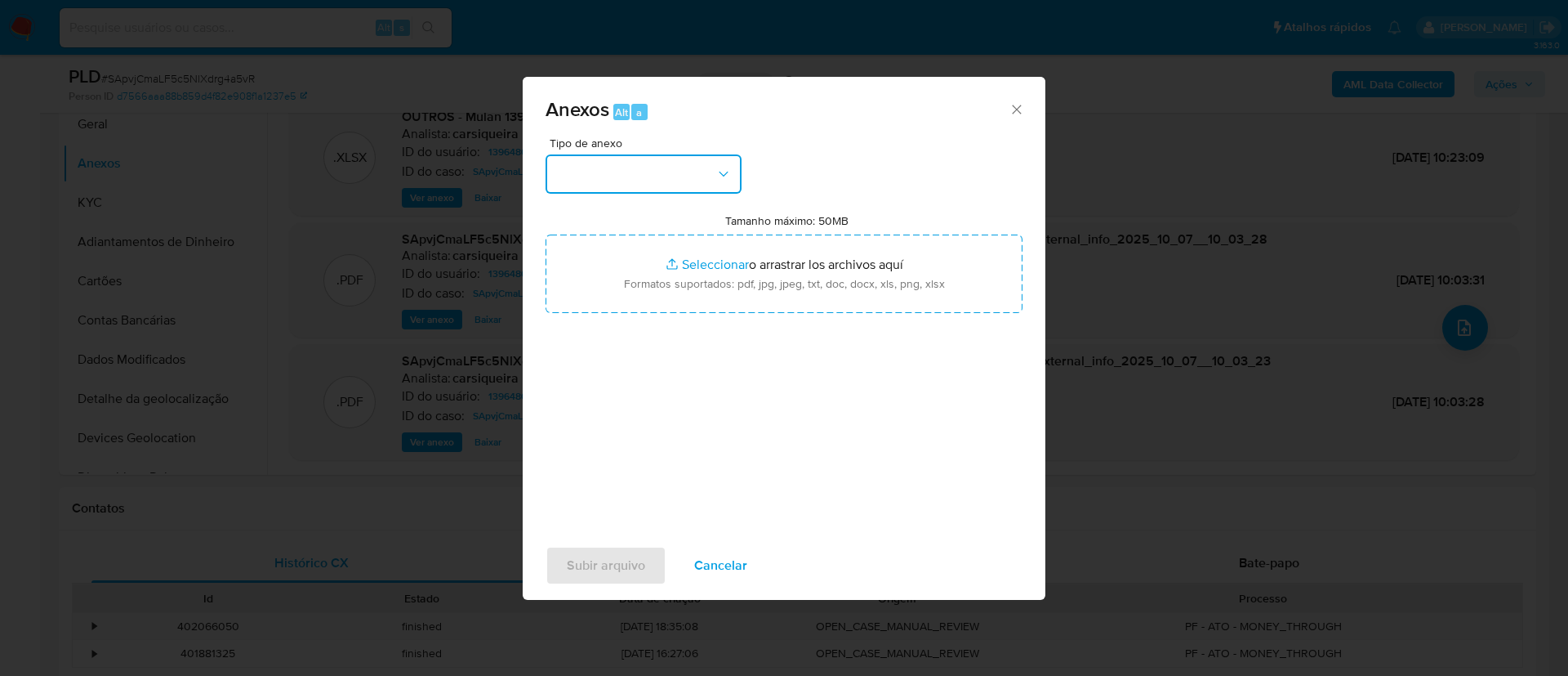
click at [633, 182] on button "button" at bounding box center [643, 174] width 196 height 40
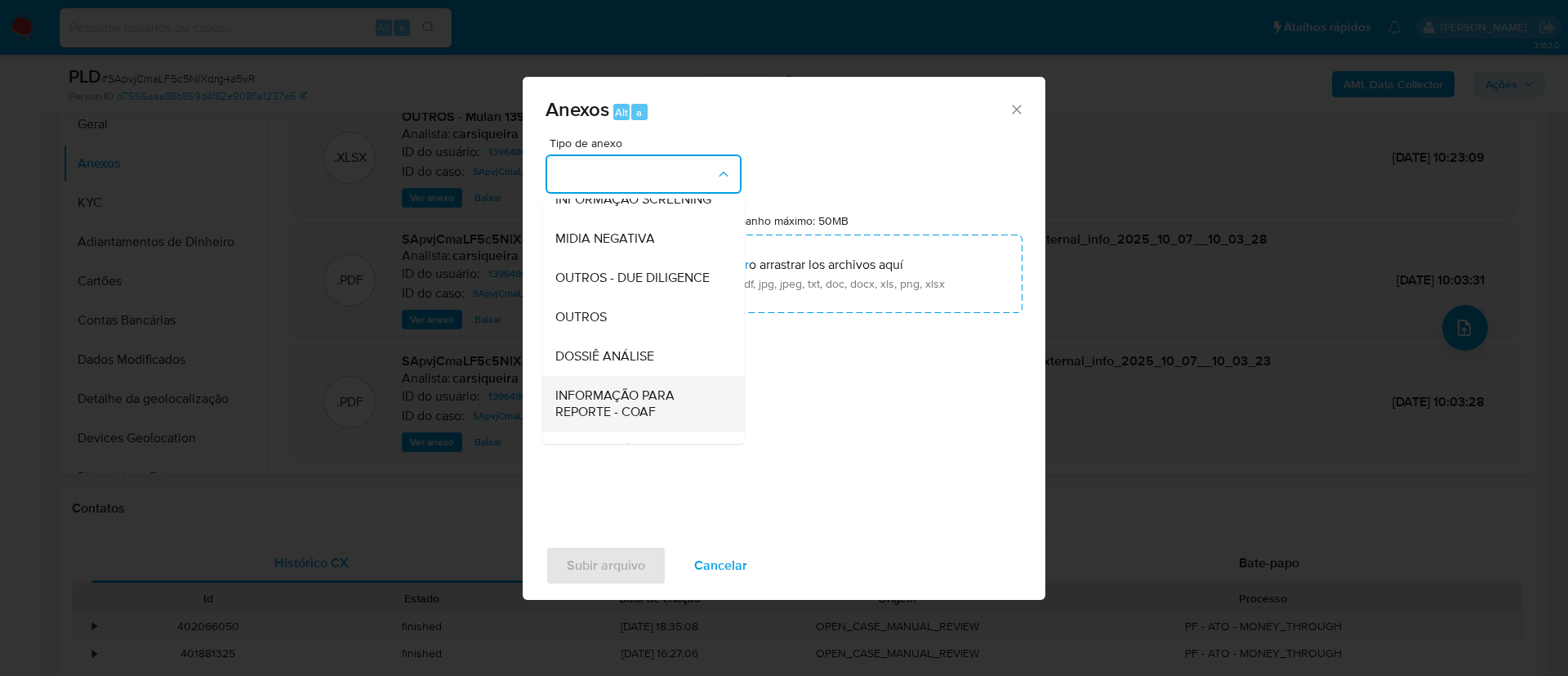
scroll to position [252, 0]
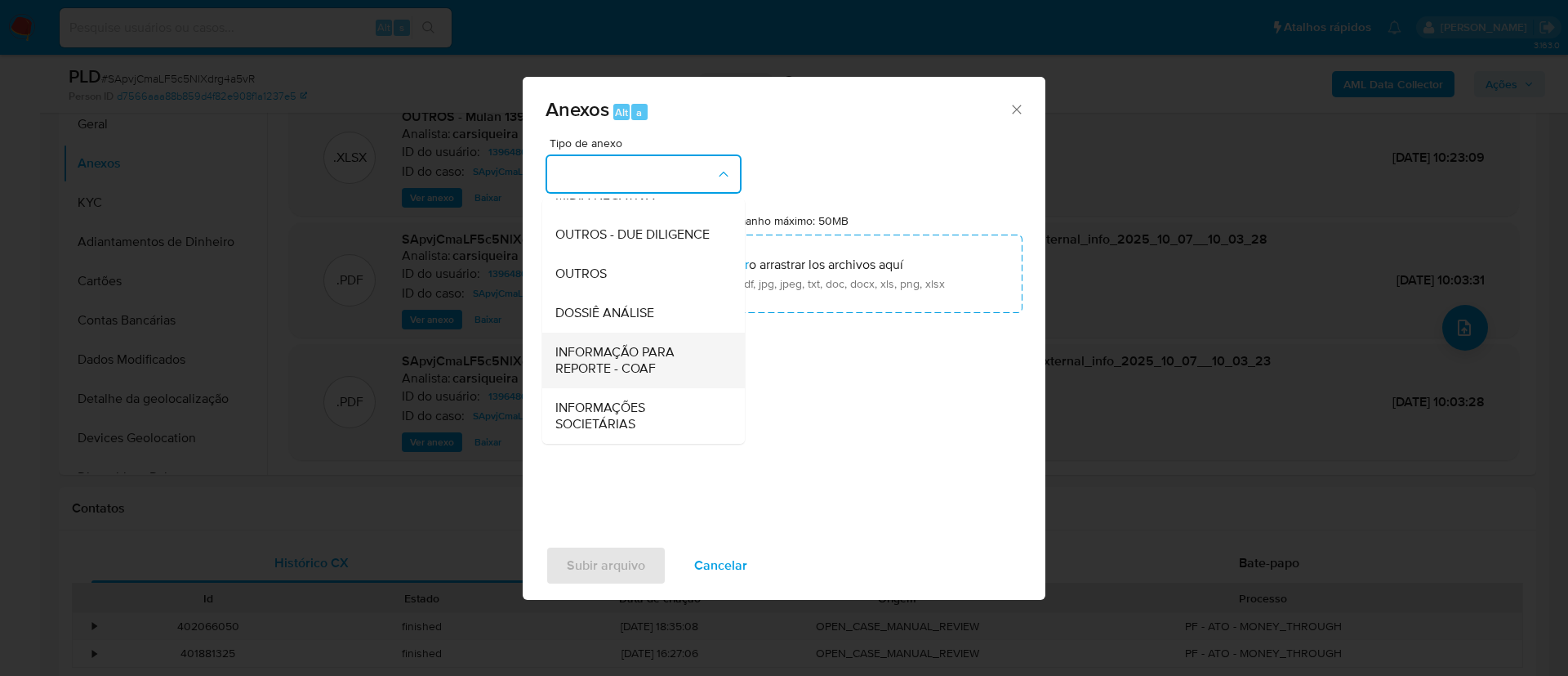
click at [636, 353] on span "INFORMAÇÃO PARA REPORTE - COAF" at bounding box center [638, 360] width 166 height 32
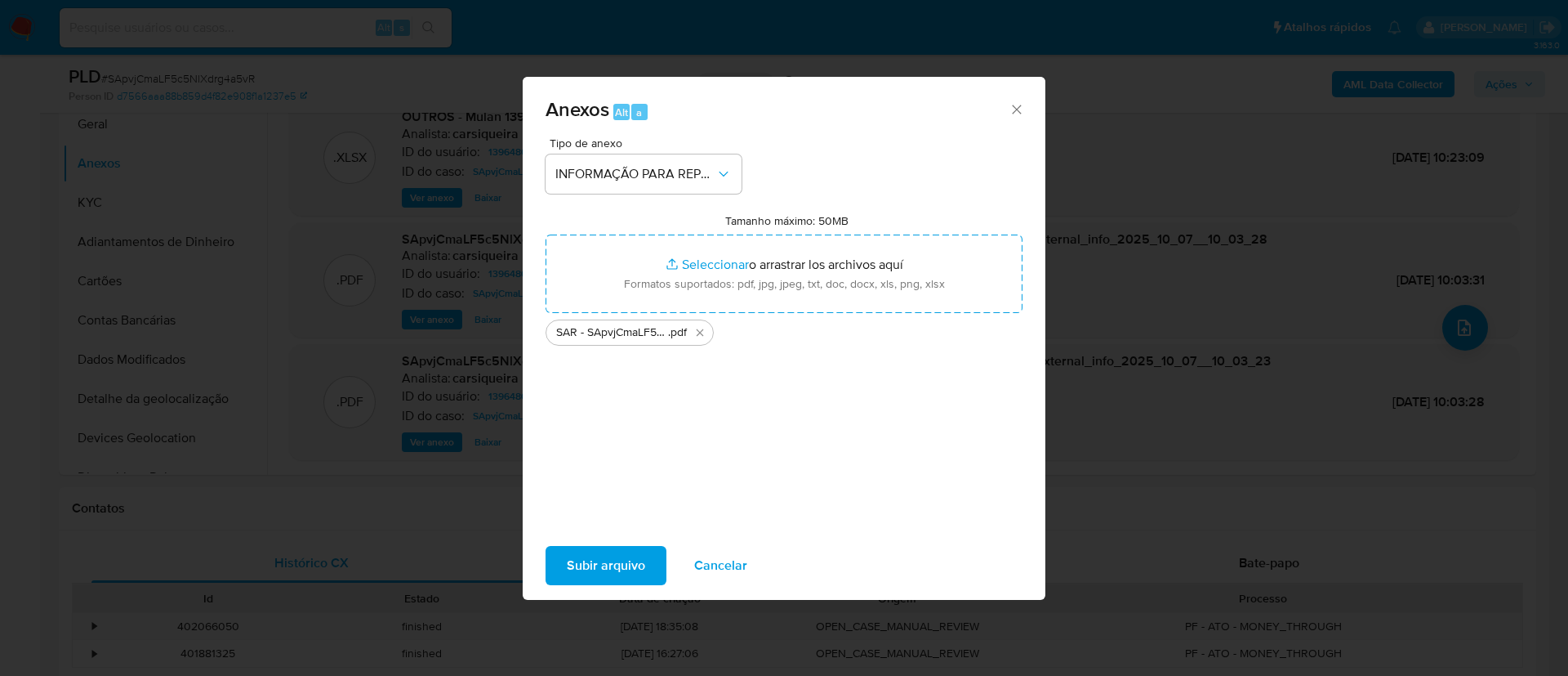
click at [619, 569] on span "Subir arquivo" at bounding box center [606, 565] width 78 height 36
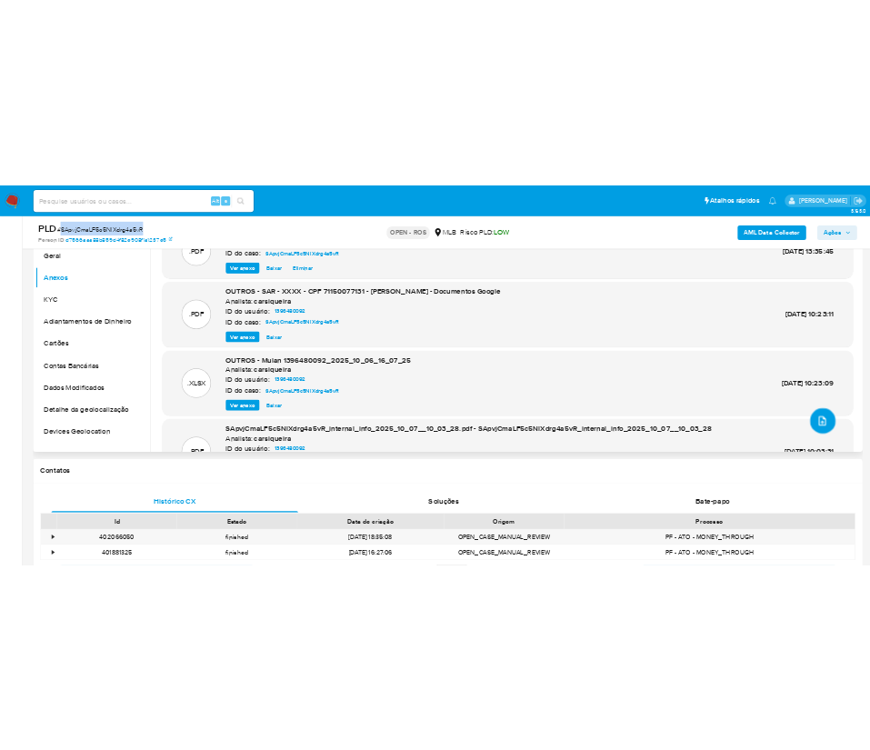
scroll to position [0, 0]
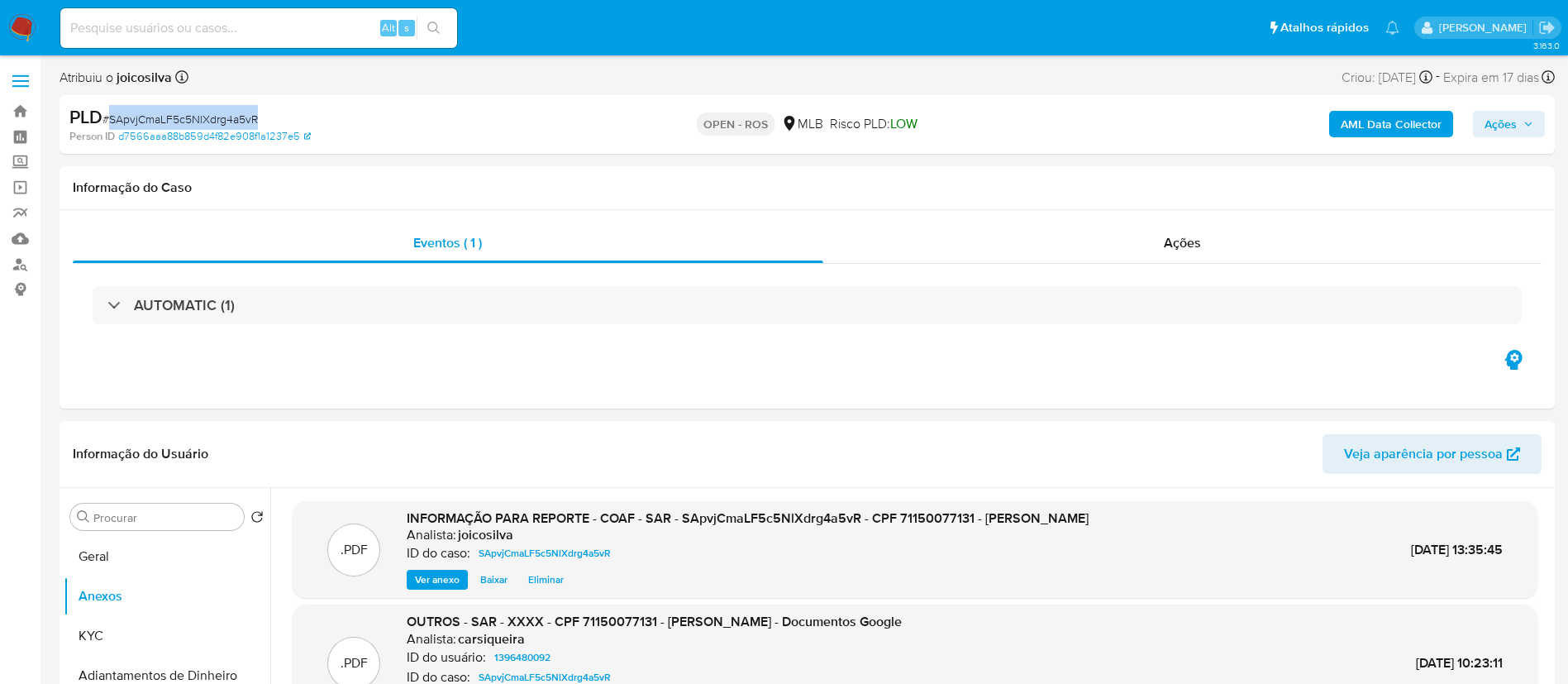
click at [1522, 126] on span "Ações" at bounding box center [1509, 124] width 49 height 23
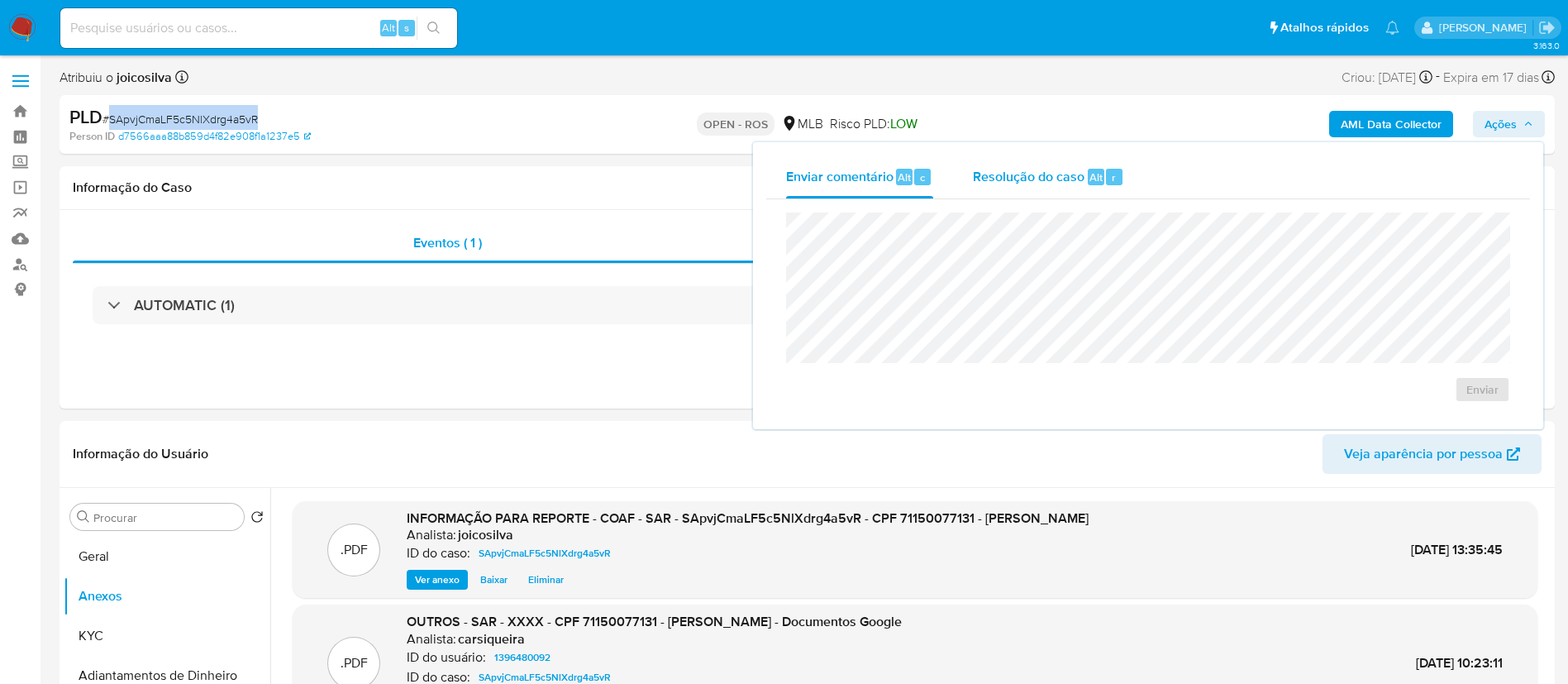
click at [1013, 189] on div "Resolução do caso Alt r" at bounding box center [1049, 176] width 151 height 43
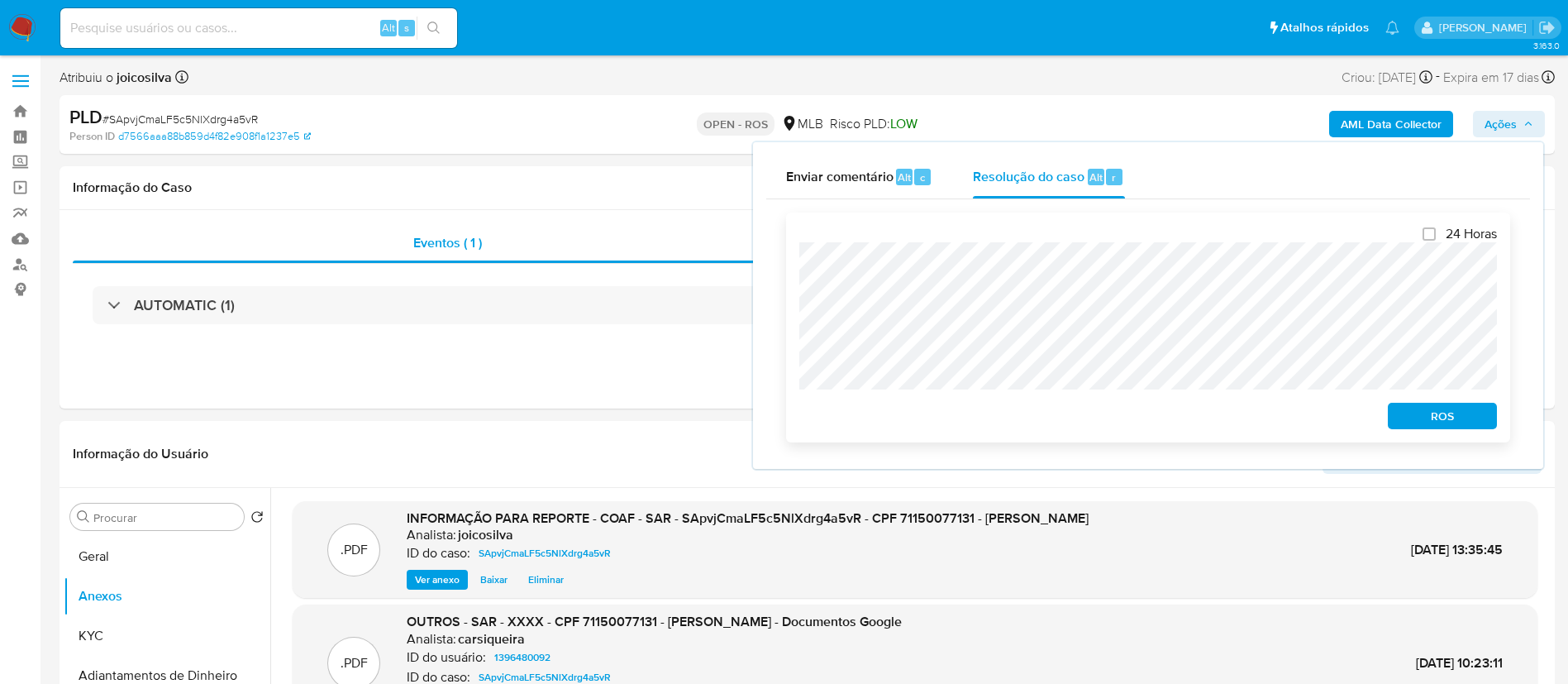
click at [1439, 417] on span "ROS" at bounding box center [1442, 415] width 86 height 23
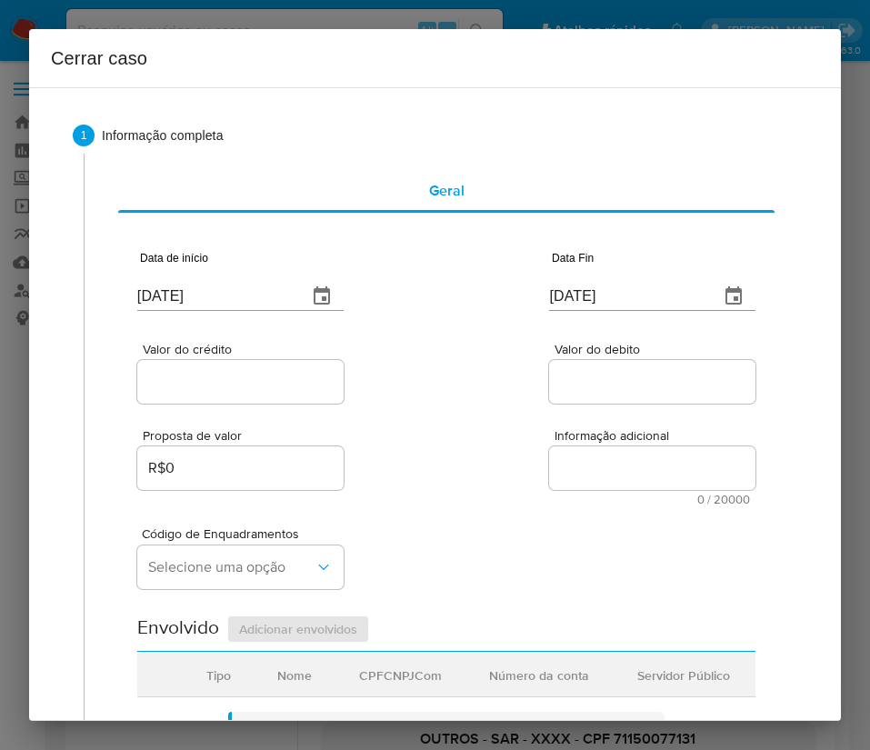
click at [237, 283] on input "[DATE]" at bounding box center [214, 296] width 155 height 29
click at [232, 296] on input "[DATE]" at bounding box center [214, 296] width 155 height 29
paste input "23/08"
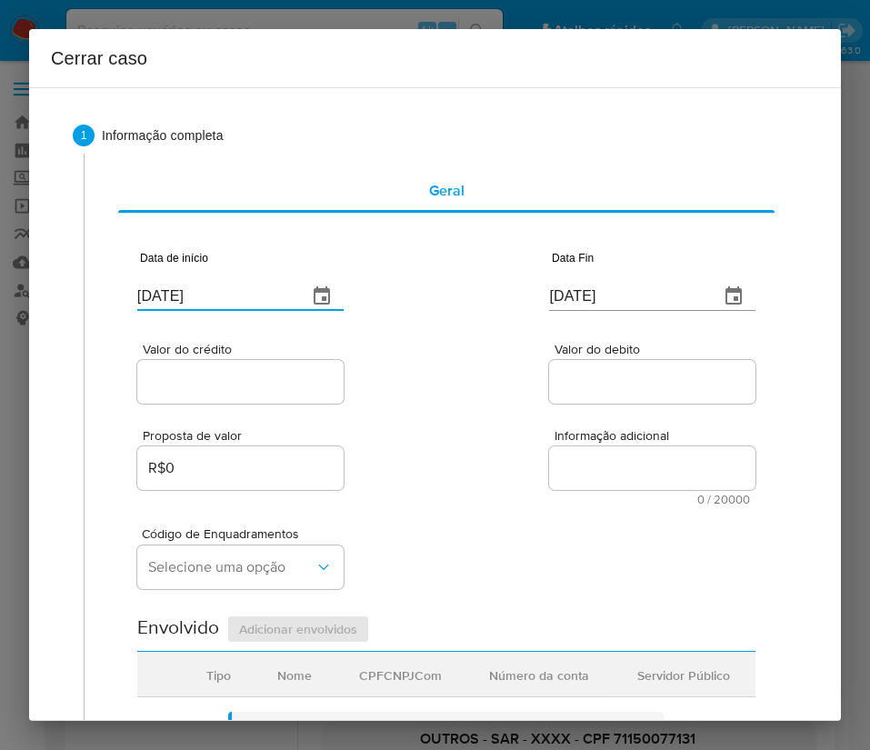
type input "[DATE]"
click at [495, 464] on div "Proposta de valor R$0 Informação adicional 0 / 20000 20000 caracteres restantes" at bounding box center [446, 456] width 618 height 98
click at [579, 302] on input "[DATE]" at bounding box center [626, 296] width 155 height 29
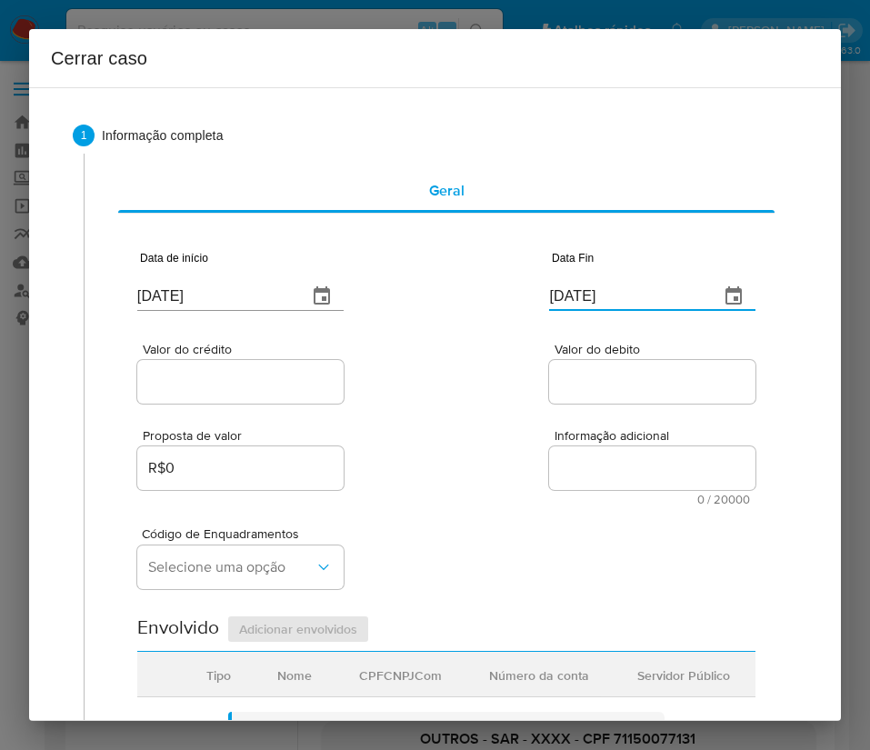
paste input "4"
type input "04/10/2025"
click at [540, 414] on div "Proposta de valor R$0 Informação adicional 0 / 20000 20000 caracteres restantes" at bounding box center [446, 456] width 618 height 98
click at [206, 365] on div at bounding box center [240, 382] width 206 height 44
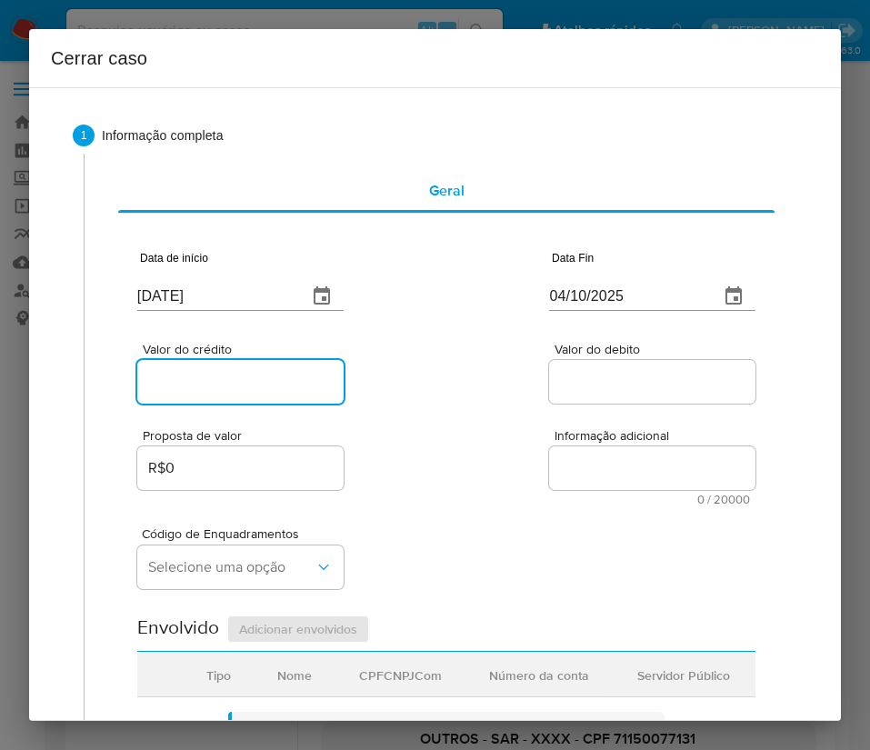
click at [205, 384] on input "Valor do crédito" at bounding box center [240, 382] width 206 height 24
click at [234, 375] on input "Valor do crédito" at bounding box center [240, 382] width 206 height 24
paste input "R$298.888"
type input "R$298.888"
drag, startPoint x: 426, startPoint y: 385, endPoint x: 5, endPoint y: 525, distance: 443.5
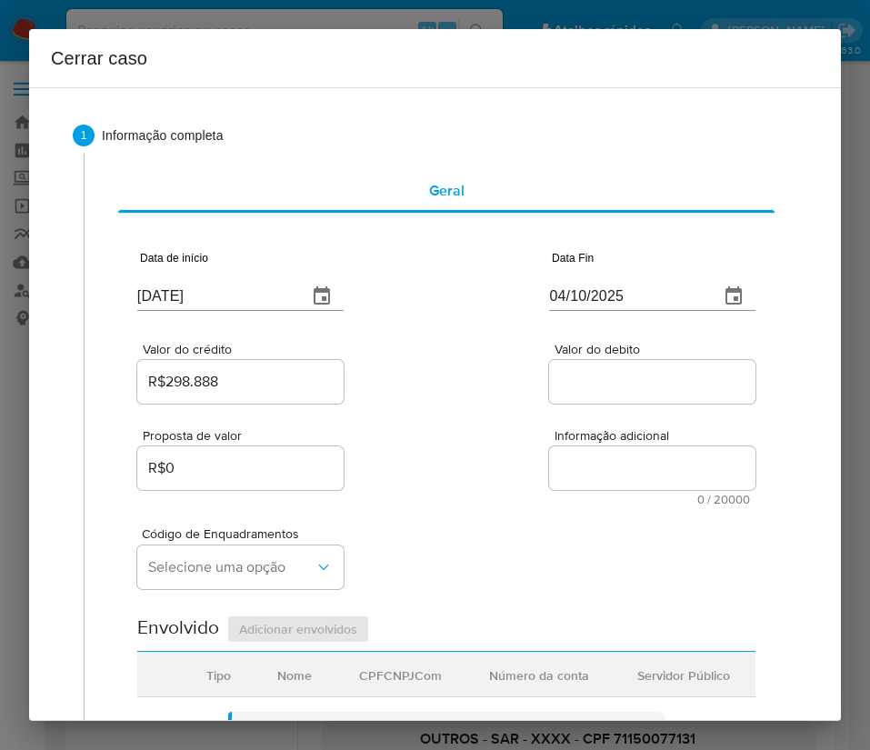
click at [415, 395] on div "Valor do crédito R$298.888 Valor do debito" at bounding box center [446, 364] width 618 height 86
click at [611, 384] on input "Valor do debito" at bounding box center [652, 382] width 206 height 24
paste input "R$296.878"
type input "R$296.878"
click at [434, 569] on div "Código de Enquadramentos Selecione uma opção" at bounding box center [446, 550] width 618 height 91
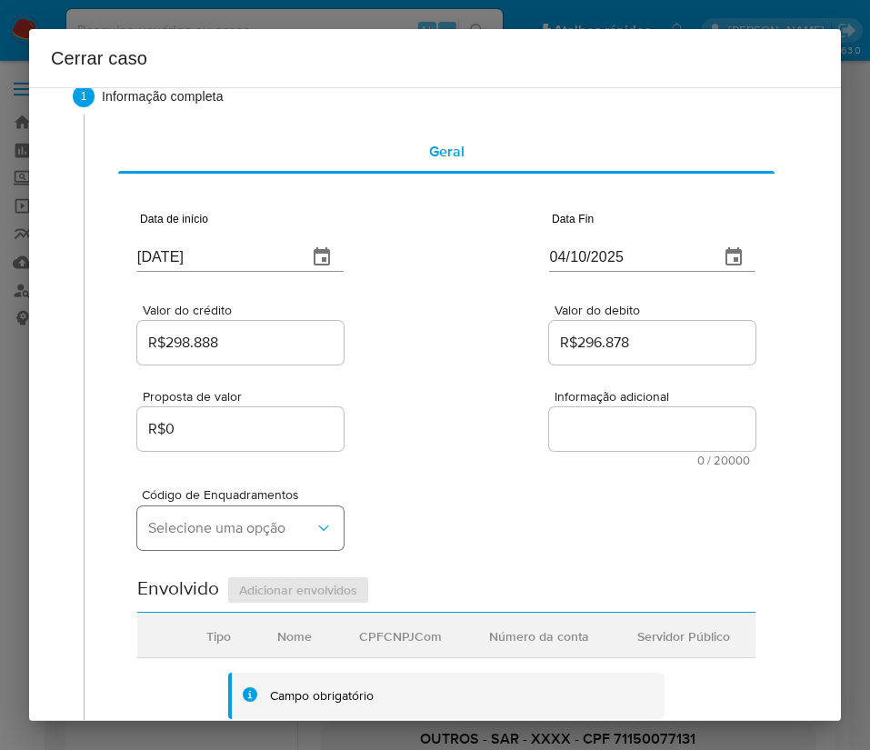
scroll to position [136, 0]
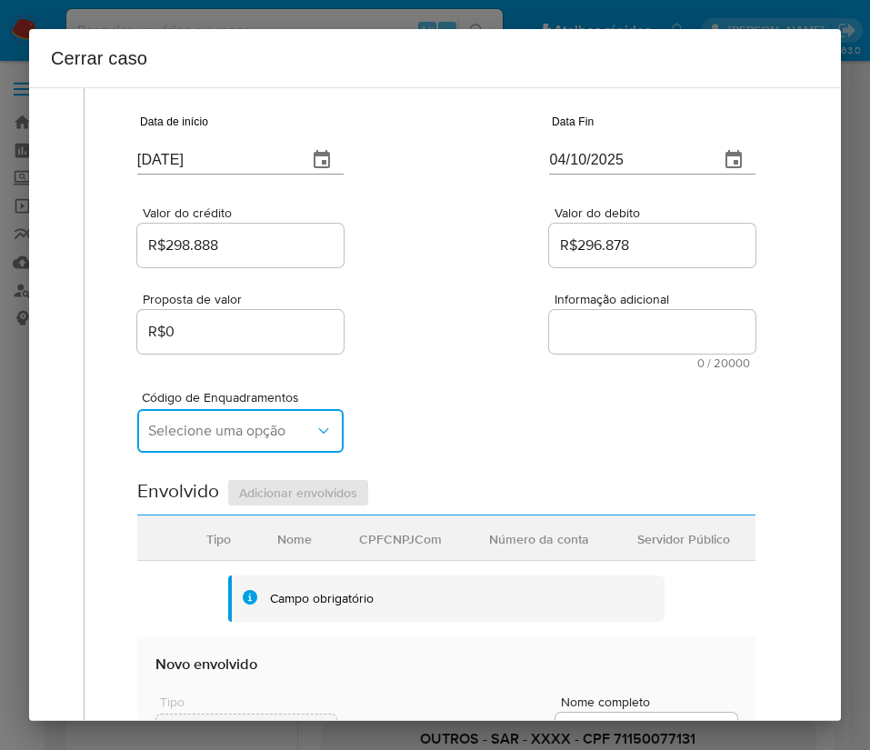
click at [199, 447] on button "Selecione uma opção" at bounding box center [240, 431] width 206 height 44
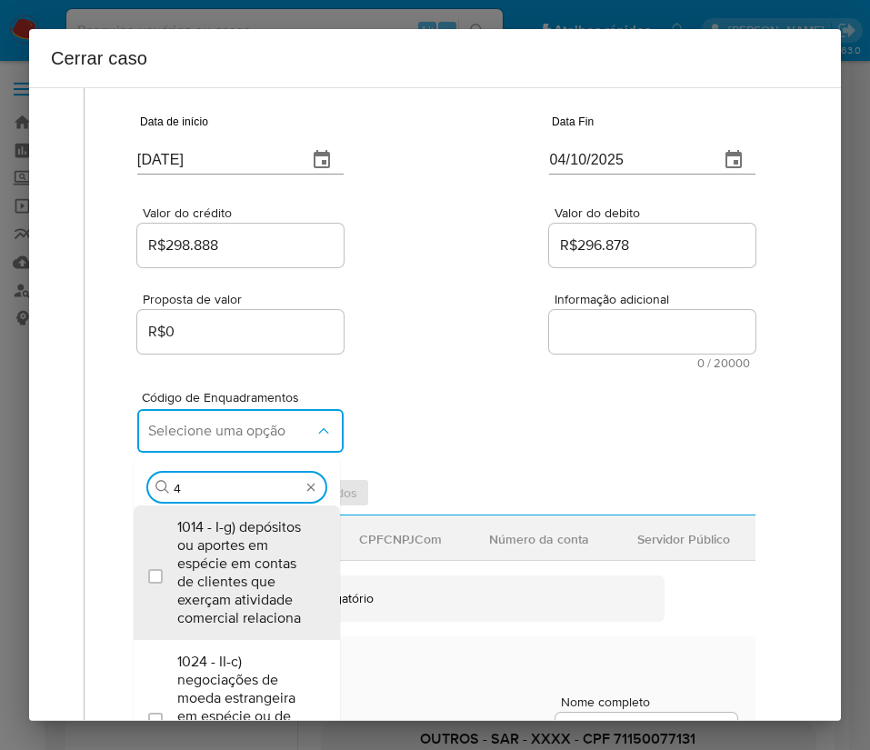
type input "45"
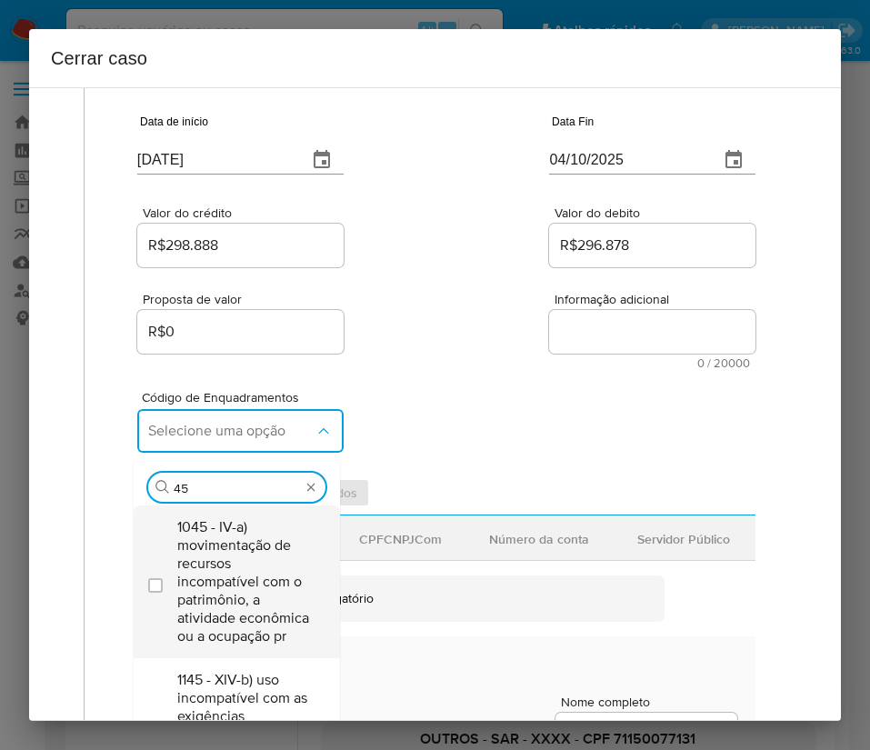
click at [208, 561] on span "1045 - IV-a) movimentação de recursos incompatível com o patrimônio, a atividad…" at bounding box center [245, 581] width 137 height 127
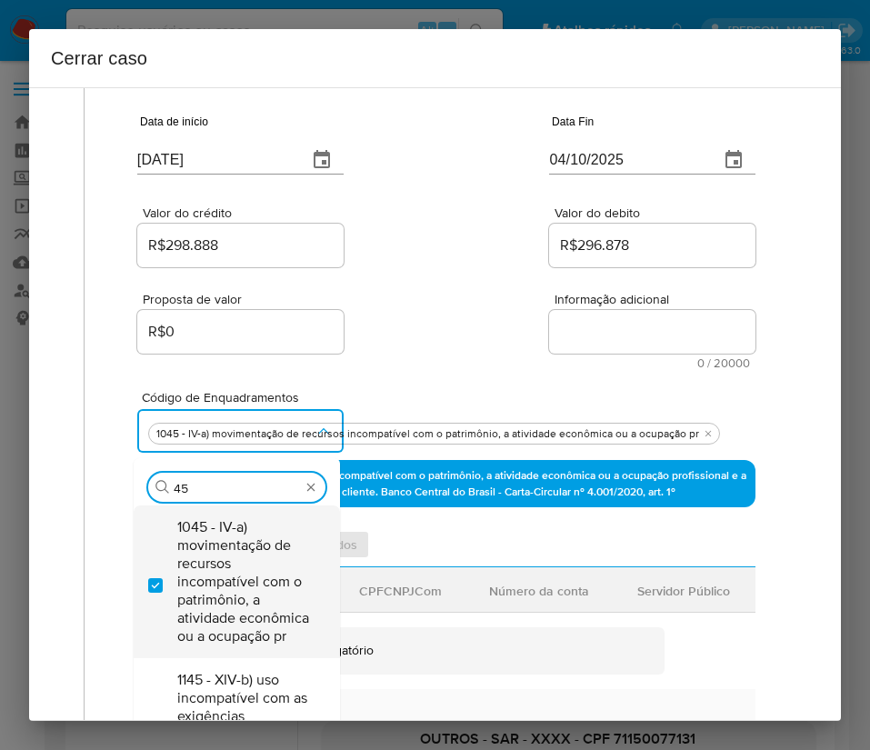
checkbox input "true"
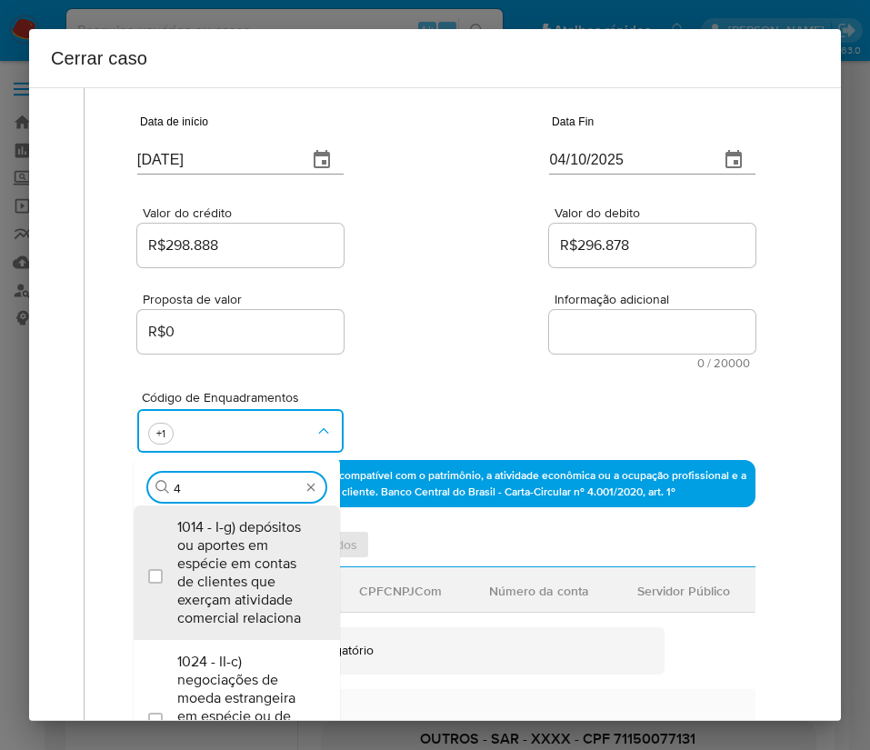
scroll to position [0, 0]
type input "47"
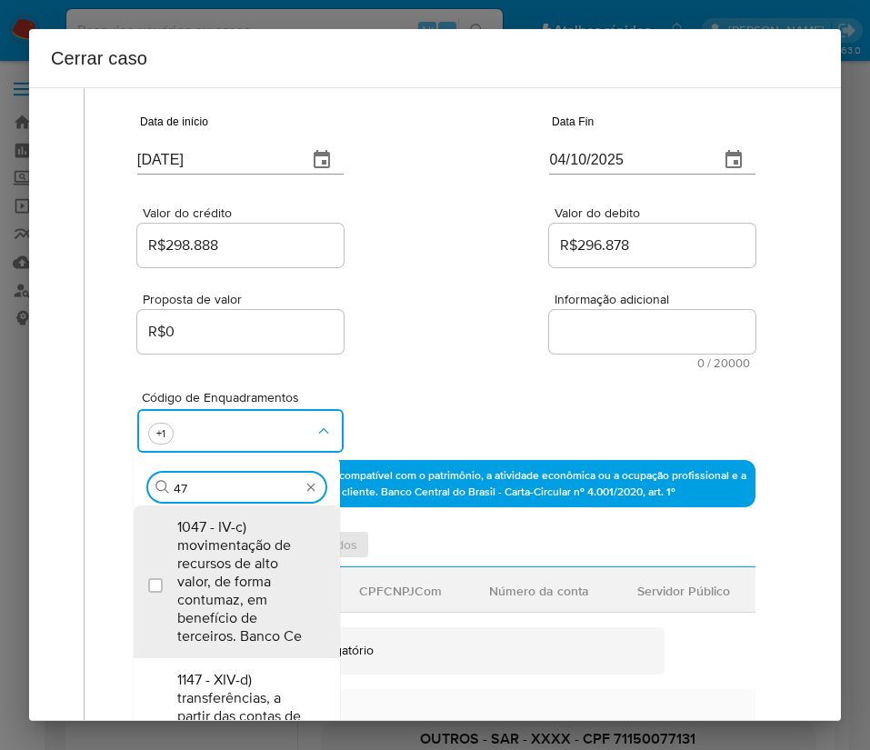
click at [210, 561] on span "1047 - IV-c) movimentação de recursos de alto valor, de forma contumaz, em bene…" at bounding box center [245, 581] width 137 height 127
checkbox input "true"
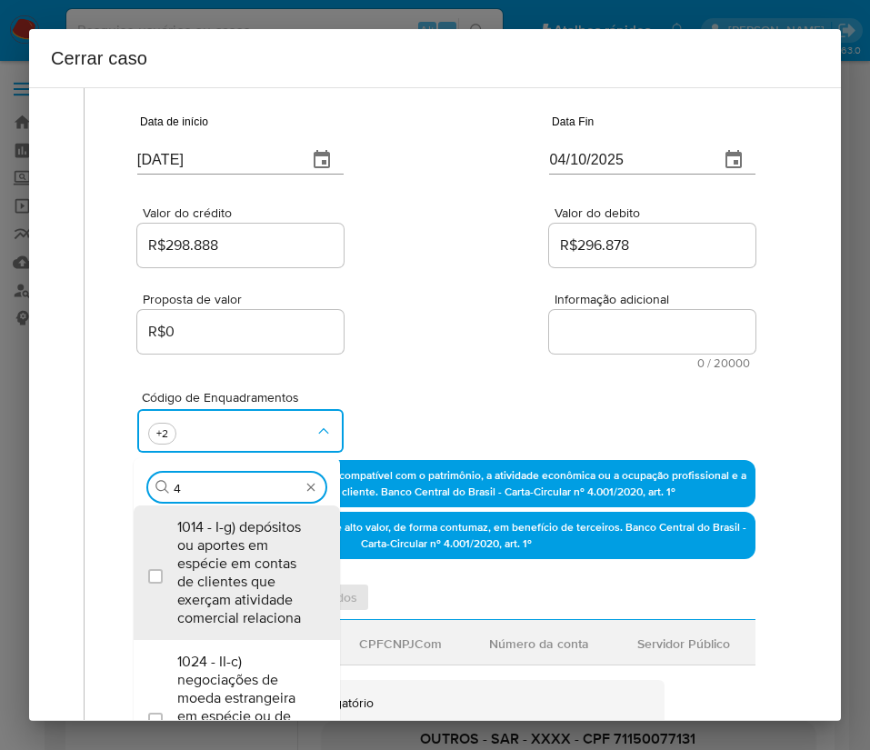
type input "49"
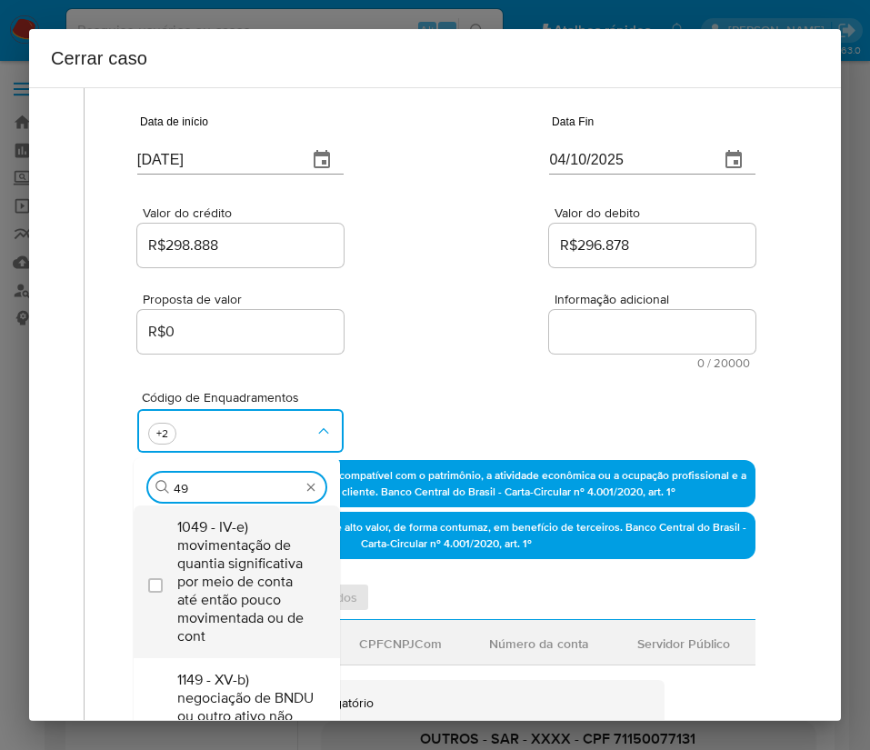
click at [234, 566] on span "1049 - IV-e) movimentação de quantia significativa por meio de conta até então …" at bounding box center [245, 581] width 137 height 127
checkbox input "true"
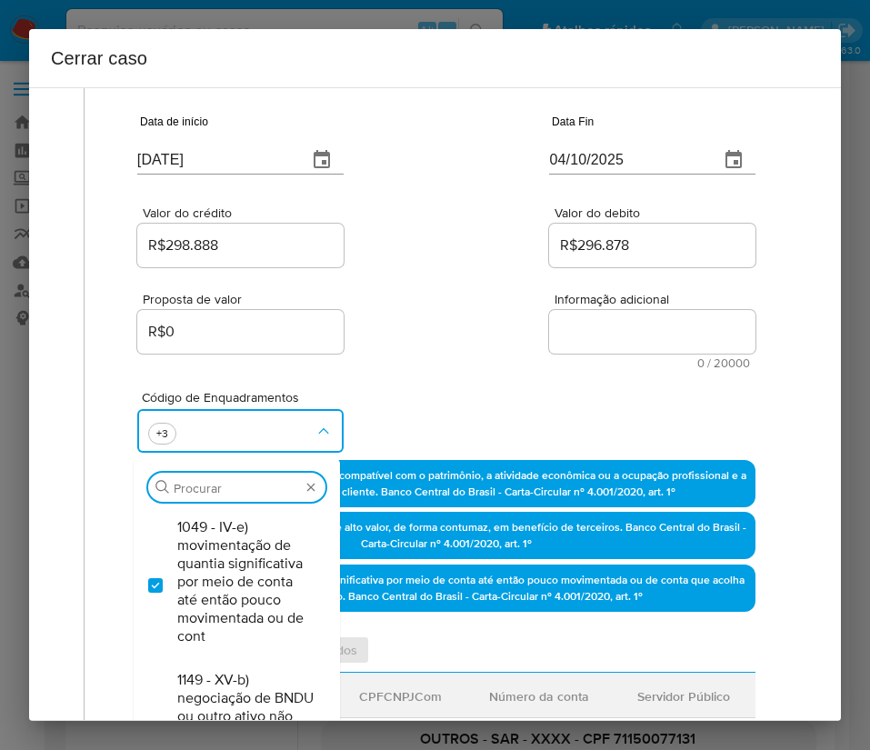
click at [396, 358] on div "Proposta de valor R$0 Informação adicional 0 / 20000 20000 caracteres restantes" at bounding box center [446, 320] width 618 height 98
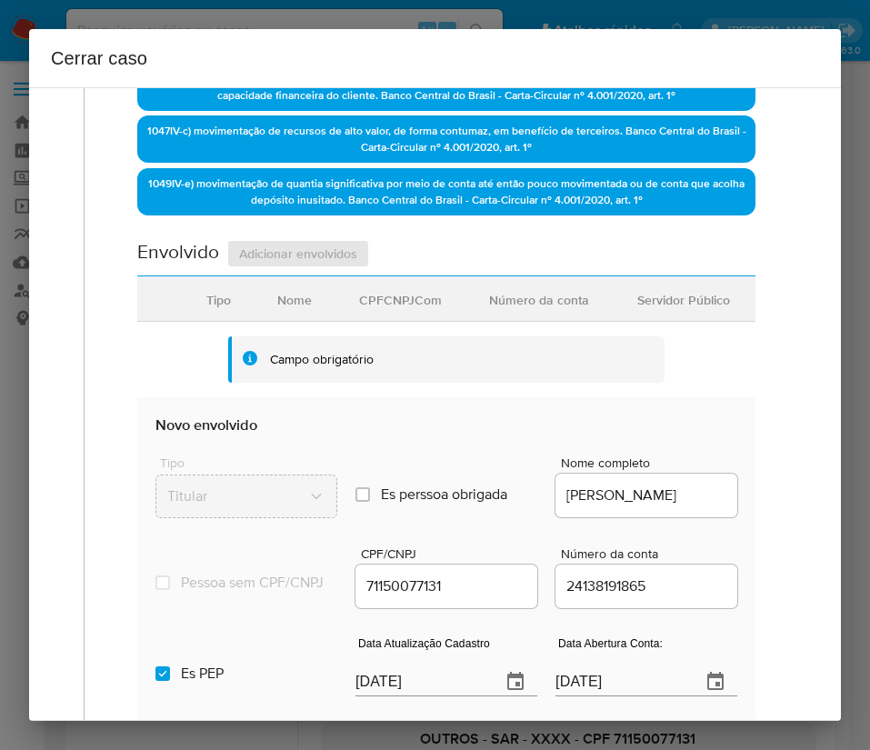
scroll to position [818, 0]
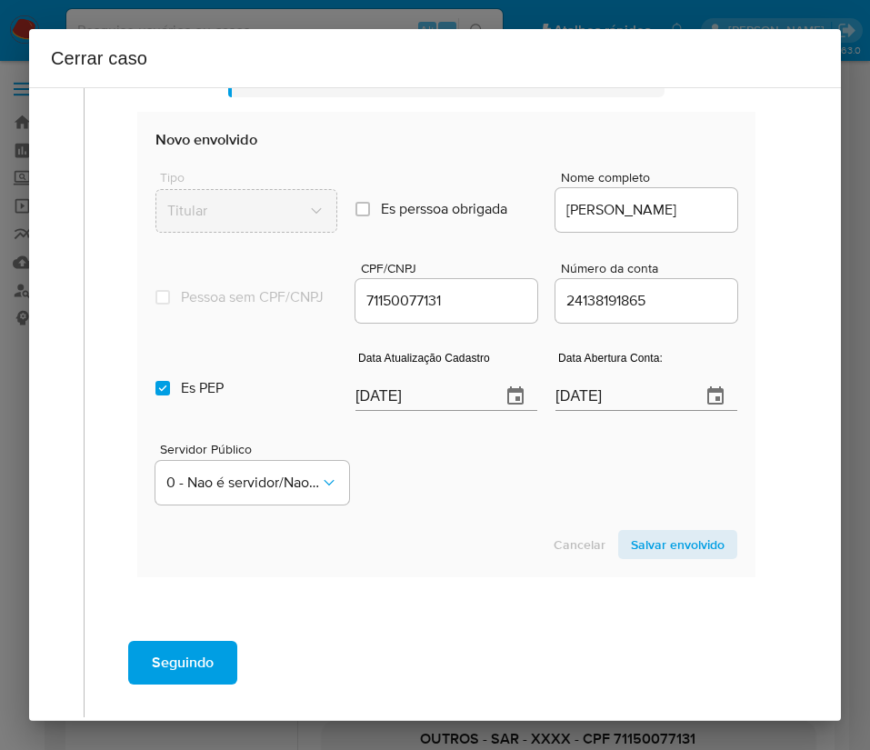
click at [378, 404] on input "[DATE]" at bounding box center [420, 396] width 131 height 29
paste input "4"
type input "04/10/2025"
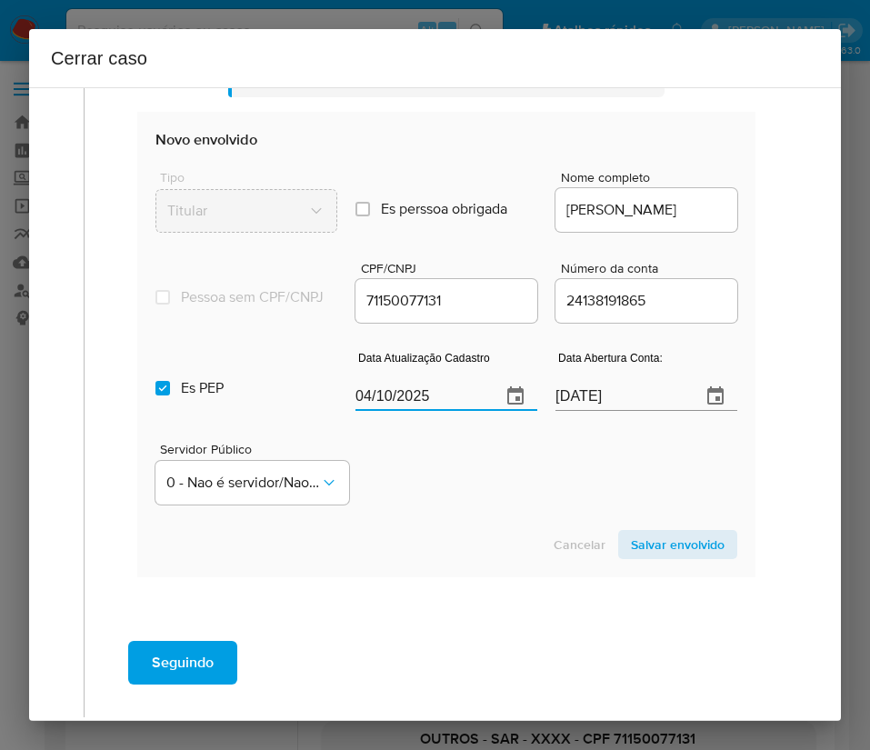
click at [402, 502] on div "Servidor Público 0 - Nao é servidor/[PERSON_NAME] possui informacao" at bounding box center [446, 466] width 582 height 91
click at [605, 407] on input "[DATE]" at bounding box center [620, 396] width 131 height 29
click at [543, 512] on div "Servidor Público 0 - Nao é servidor/[PERSON_NAME] possui informacao" at bounding box center [446, 466] width 582 height 91
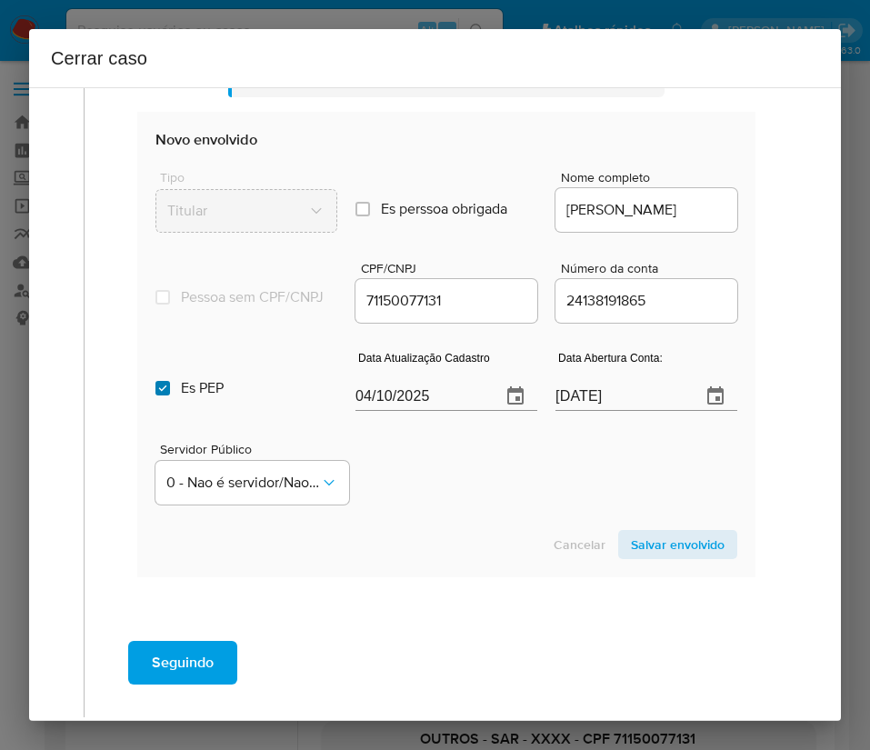
click at [161, 395] on input "Es PEP isPEP" at bounding box center [162, 388] width 15 height 15
checkbox input "false"
click at [651, 557] on span "Salvar envolvido" at bounding box center [678, 544] width 94 height 25
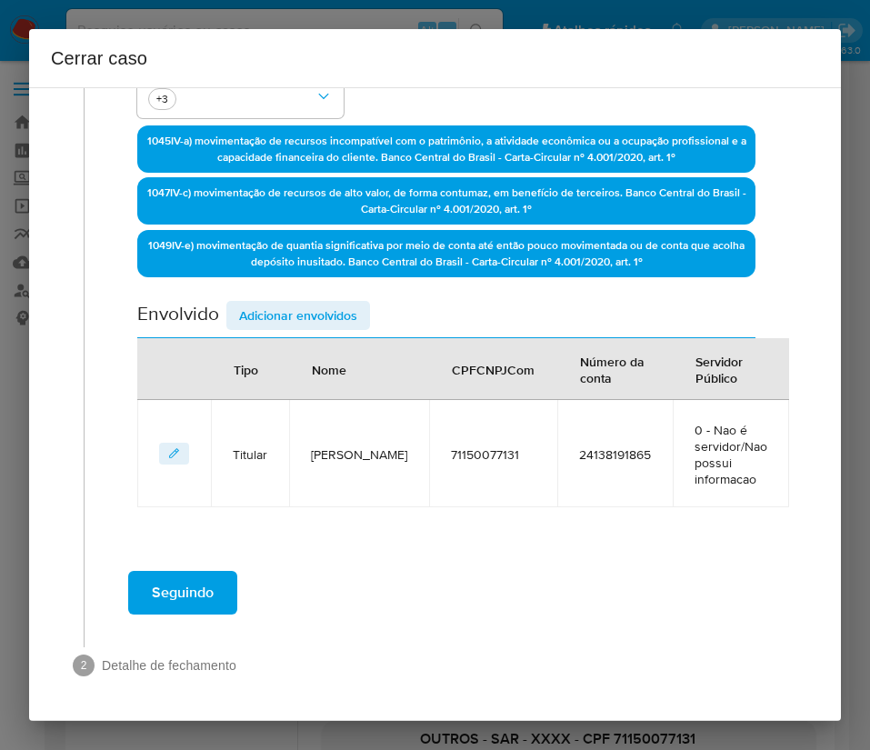
scroll to position [471, 0]
click at [342, 314] on span "Adicionar envolvidos" at bounding box center [298, 315] width 118 height 25
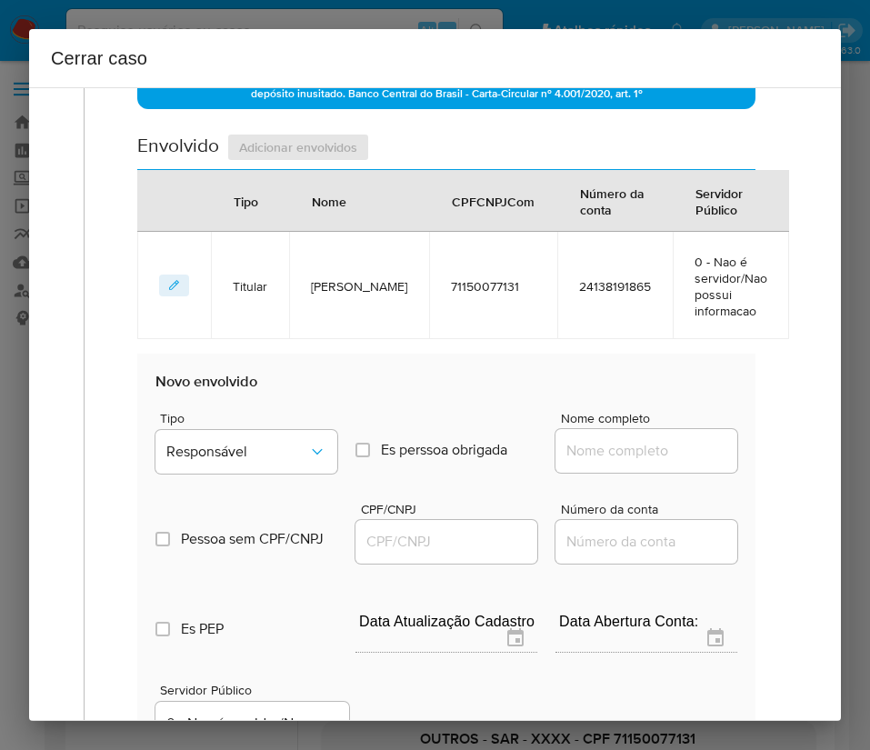
scroll to position [951, 0]
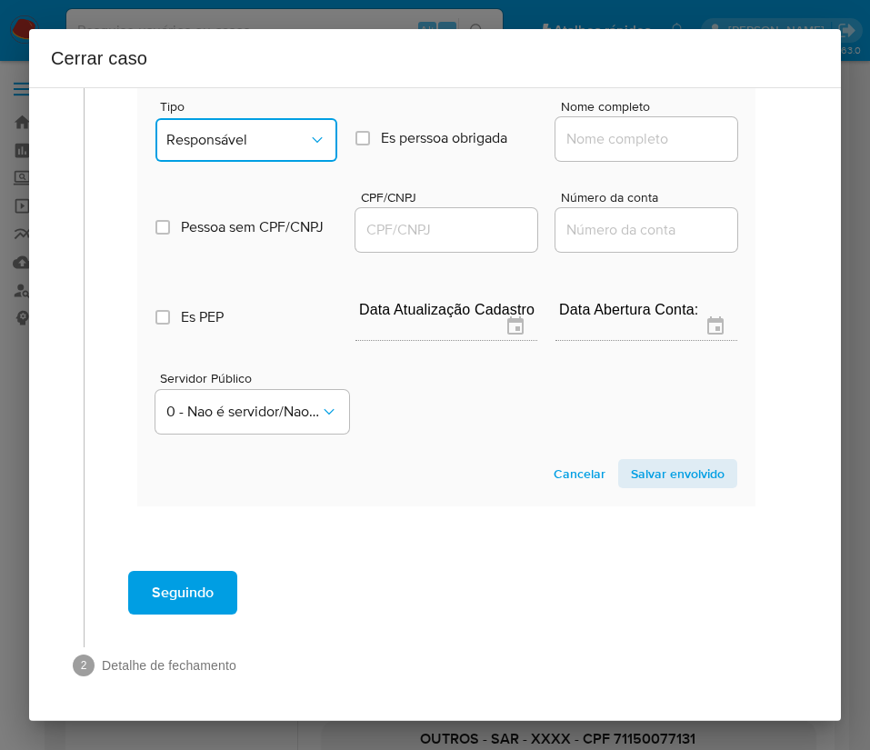
click at [246, 137] on span "Responsável" at bounding box center [237, 140] width 142 height 18
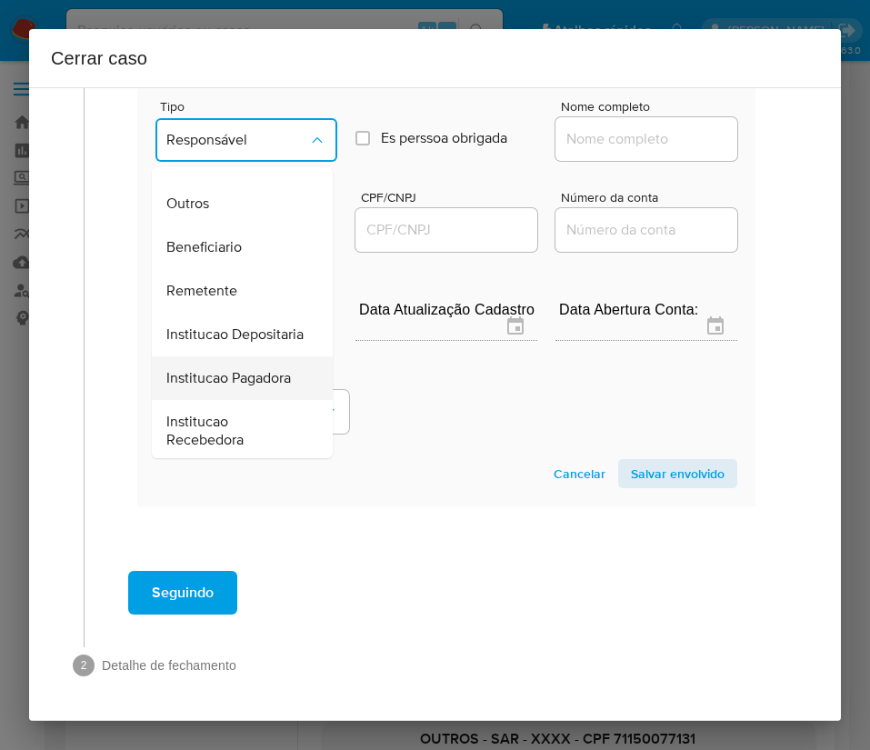
scroll to position [324, 0]
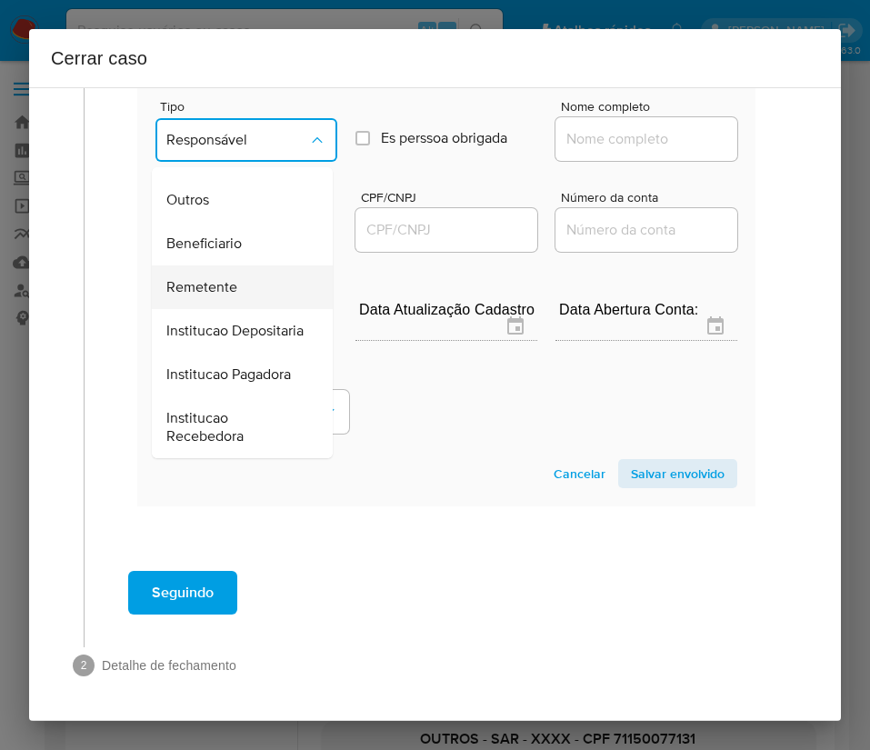
click at [232, 278] on span "Remetente" at bounding box center [201, 287] width 71 height 18
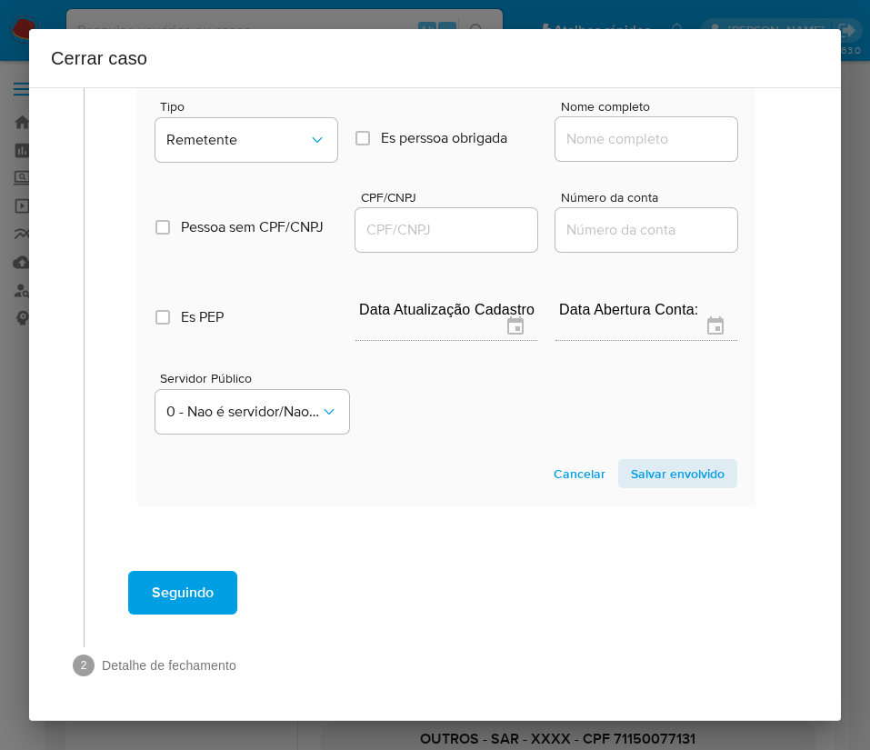
click at [619, 121] on div at bounding box center [646, 139] width 182 height 44
click at [614, 135] on input "Nome completo" at bounding box center [646, 139] width 182 height 24
paste input "EB INTERMEDIACOES E JOGOS S A, 52639845000125"
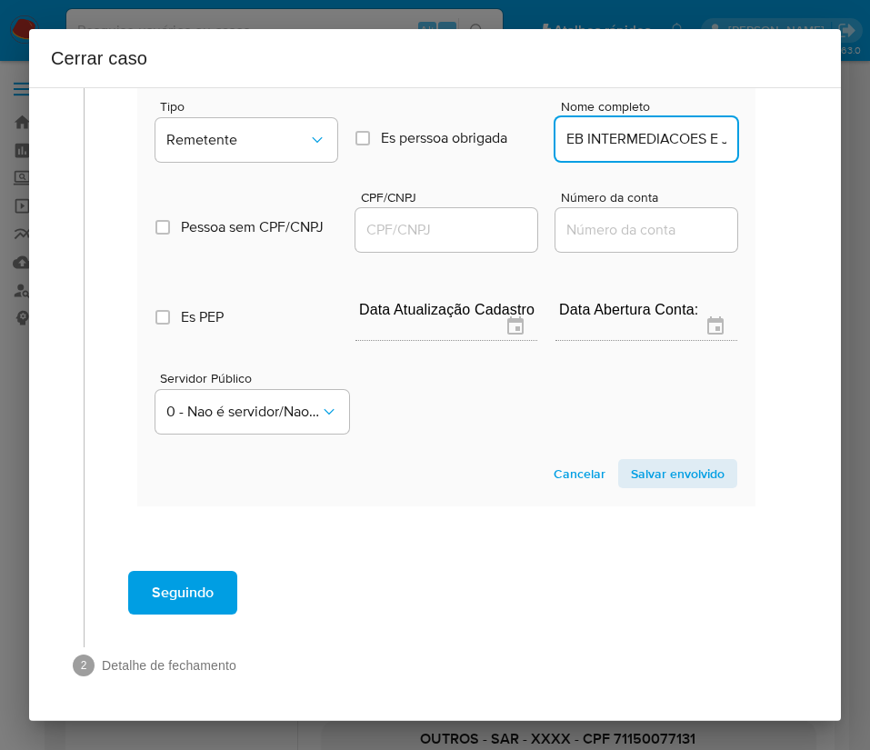
scroll to position [0, 201]
drag, startPoint x: 580, startPoint y: 142, endPoint x: 746, endPoint y: 144, distance: 166.3
type input "EB INTERMEDIACOES E JOGOS S A"
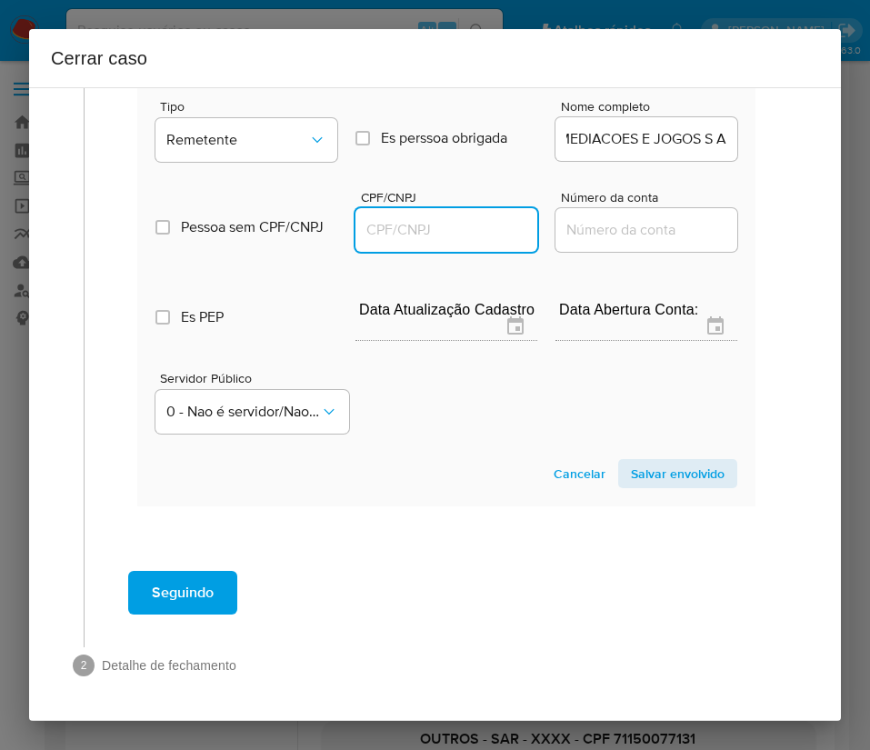
scroll to position [0, 0]
click at [444, 239] on input "CPF/CNPJ" at bounding box center [446, 230] width 182 height 24
paste input "52639845000125"
type input "52639845000125"
click at [664, 486] on span "Salvar envolvido" at bounding box center [678, 473] width 94 height 25
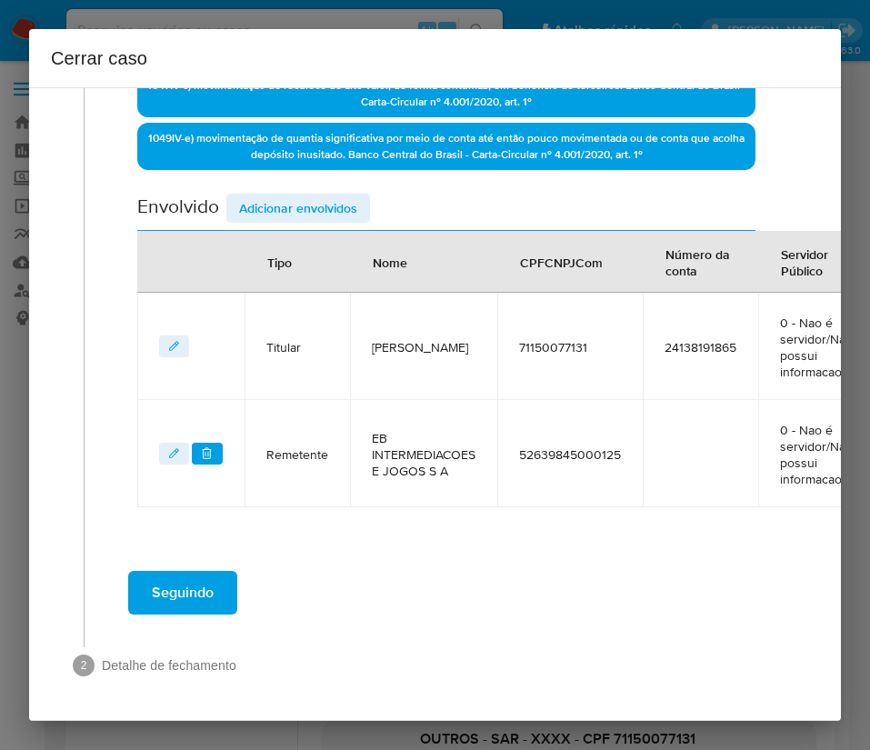
scroll to position [599, 0]
click at [271, 201] on span "Adicionar envolvidos" at bounding box center [298, 207] width 118 height 25
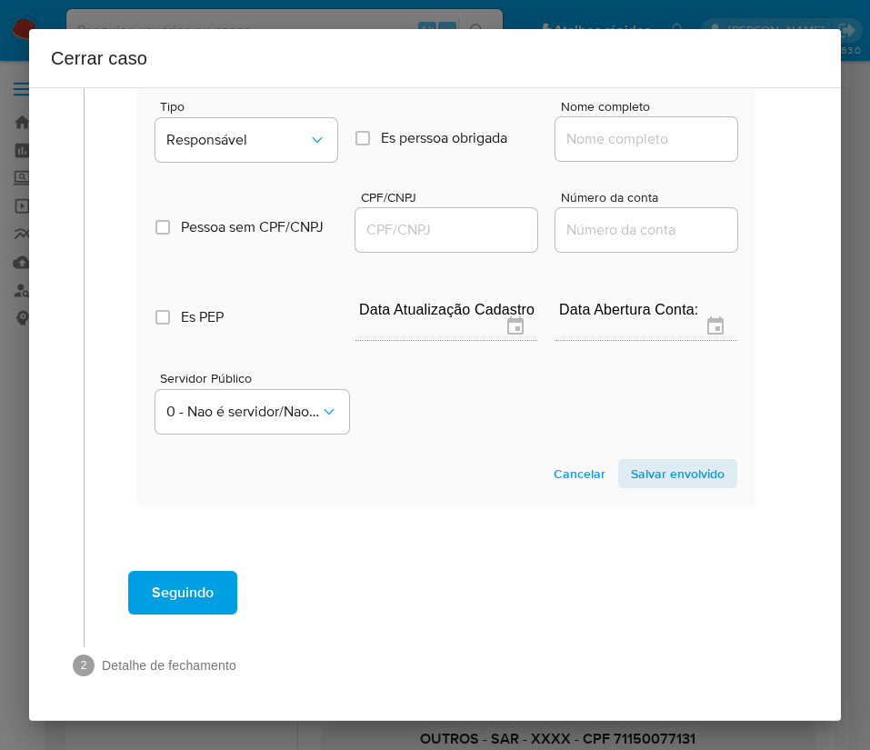
scroll to position [1079, 0]
click at [272, 131] on span "Responsável" at bounding box center [237, 140] width 142 height 18
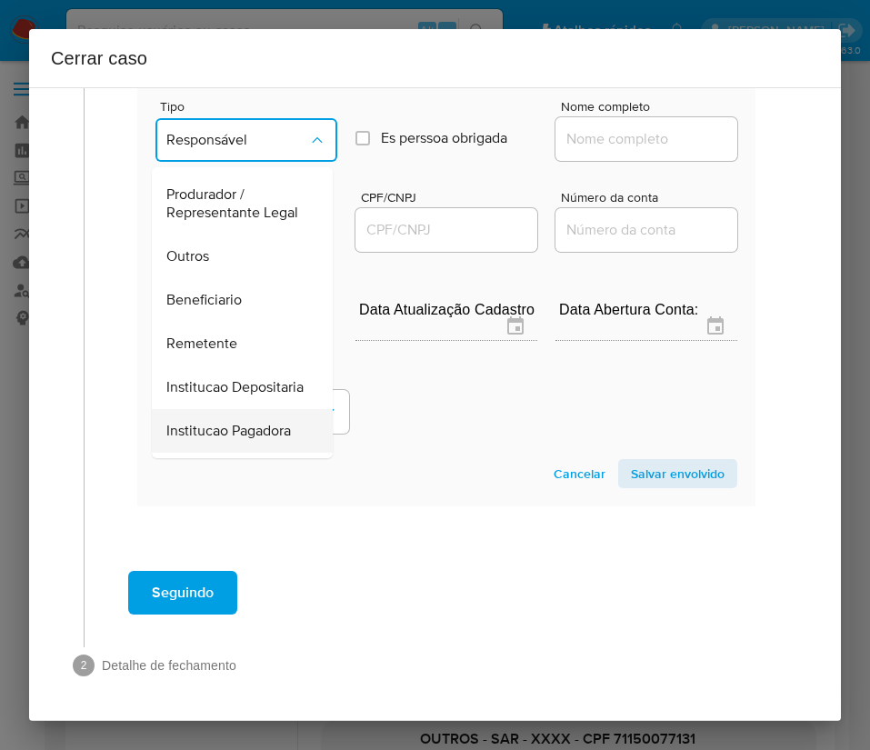
scroll to position [273, 0]
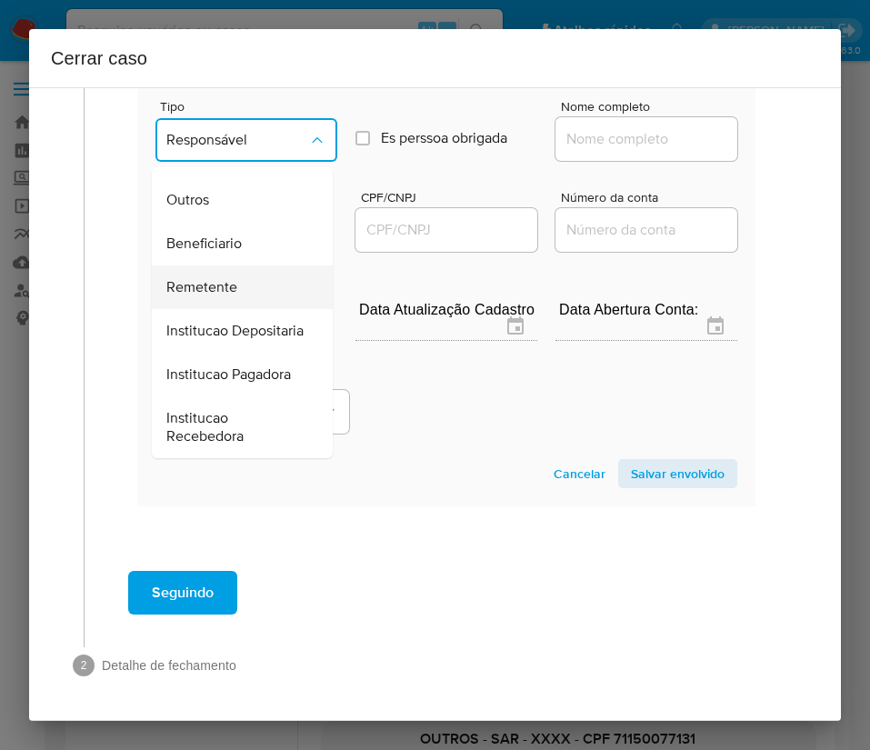
click at [213, 289] on span "Remetente" at bounding box center [201, 287] width 71 height 18
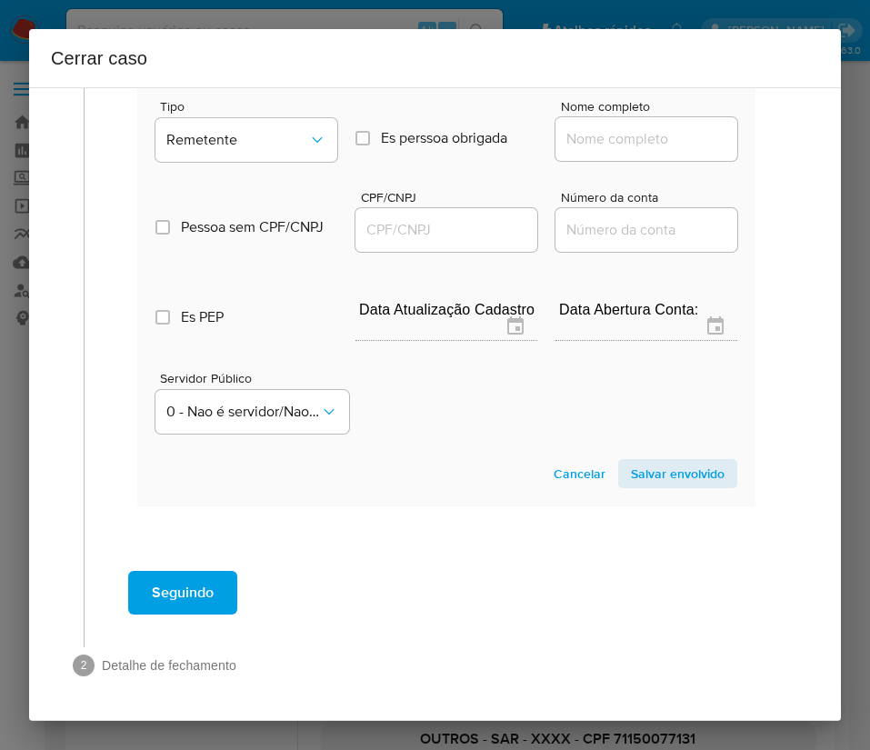
click at [593, 131] on div at bounding box center [646, 139] width 182 height 44
drag, startPoint x: 604, startPoint y: 125, endPoint x: 623, endPoint y: 131, distance: 20.1
click at [604, 127] on input "Nome completo" at bounding box center [646, 139] width 182 height 24
paste input "[PERSON_NAME] [GEOGRAPHIC_DATA] Sa, 55933850000134"
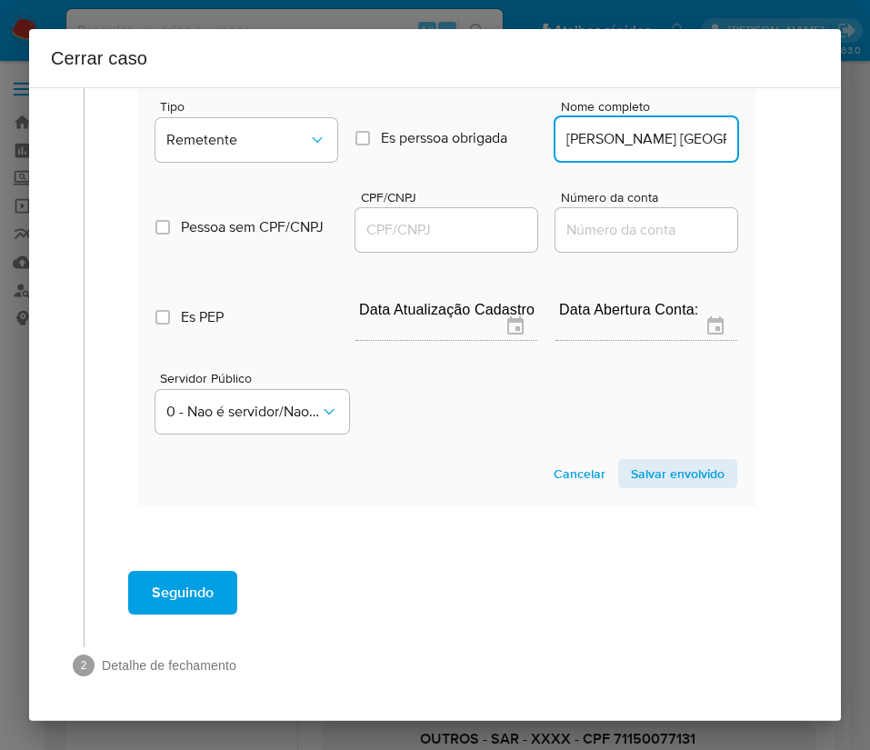
scroll to position [0, 107]
drag, startPoint x: 577, startPoint y: 119, endPoint x: 799, endPoint y: 120, distance: 221.8
click at [799, 120] on div "1 Informação completa Geral Data de início [DATE] Data Fin [DATE] Valor do créd…" at bounding box center [435, 403] width 812 height 633
type input "[PERSON_NAME] Brasil Sa"
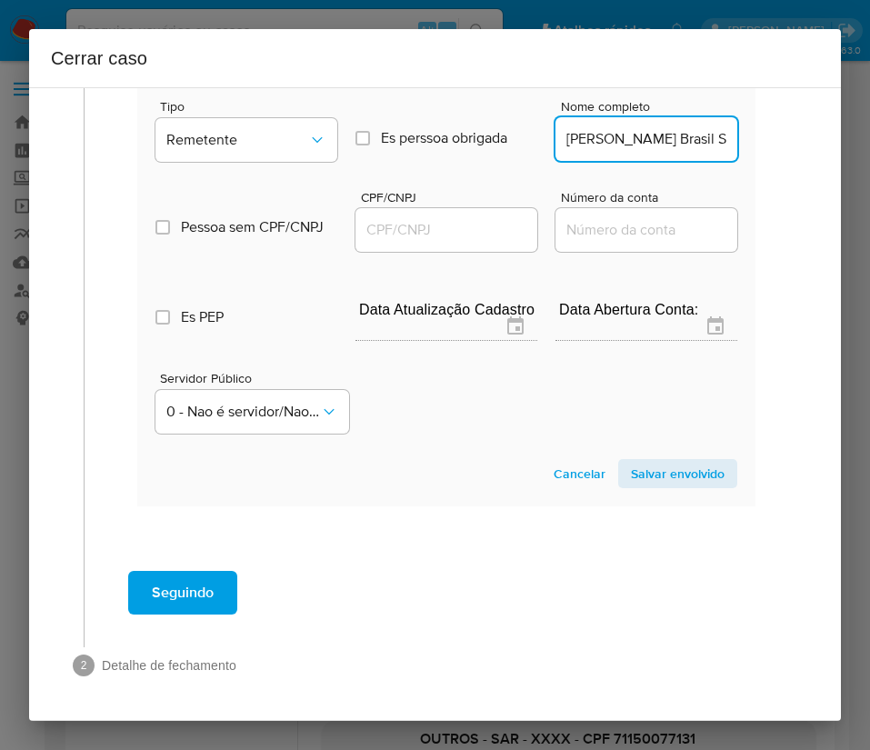
click at [462, 218] on input "CPF/CNPJ" at bounding box center [446, 230] width 182 height 24
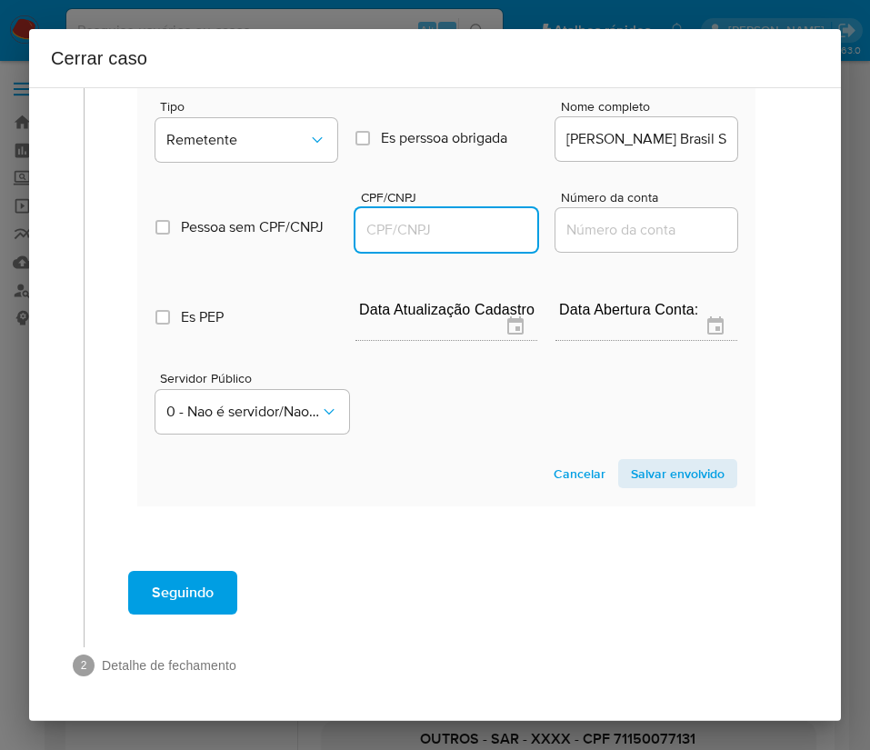
paste input "55933850000134"
type input "55933850000134"
click at [618, 459] on button "Salvar envolvido" at bounding box center [677, 473] width 119 height 29
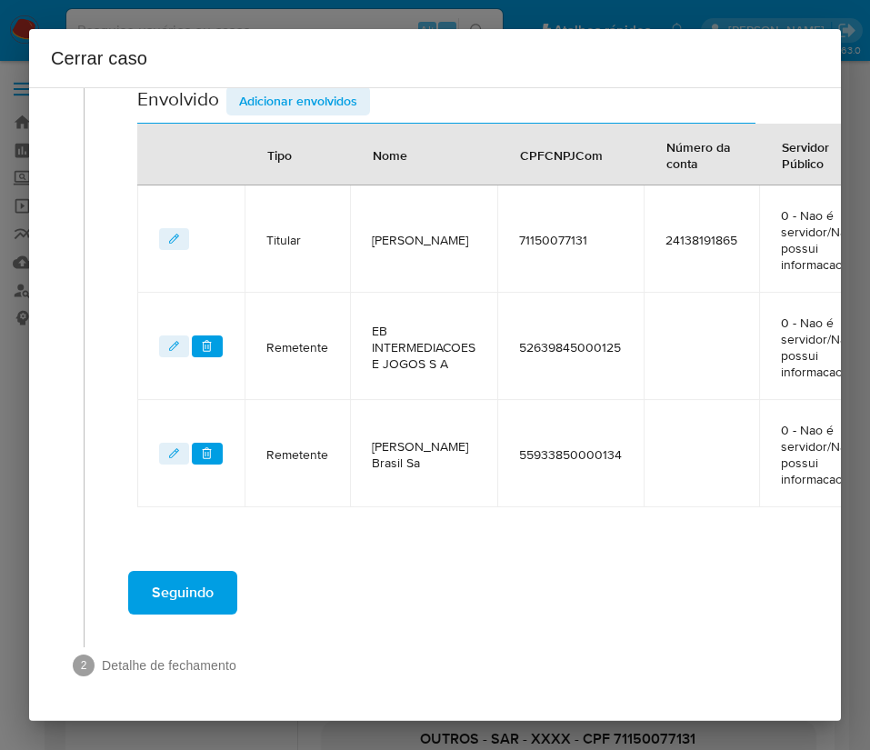
scroll to position [434, 0]
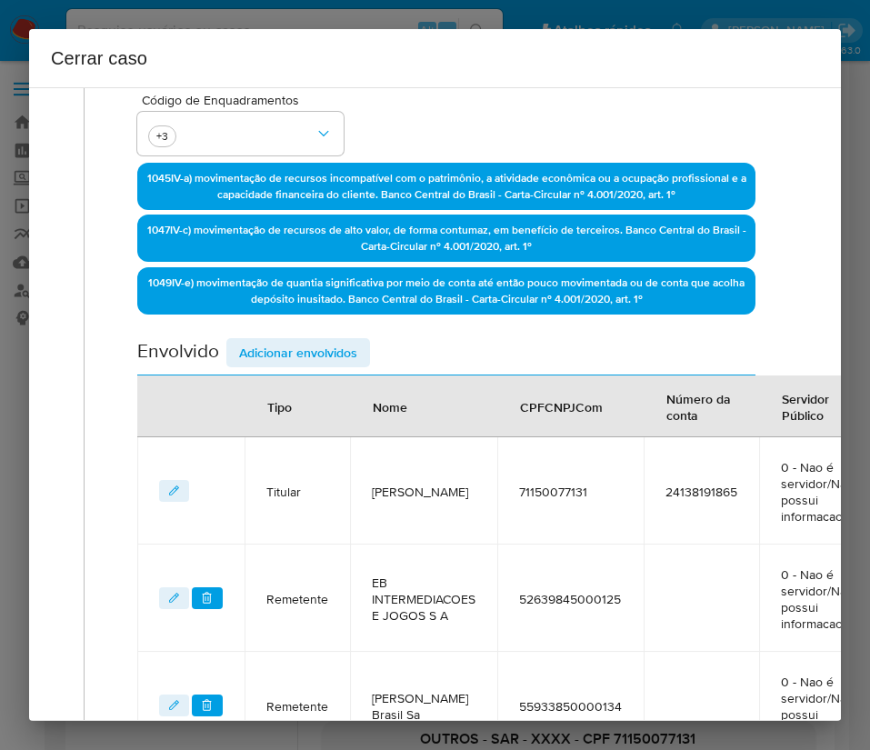
click at [305, 352] on span "Adicionar envolvidos" at bounding box center [298, 352] width 118 height 25
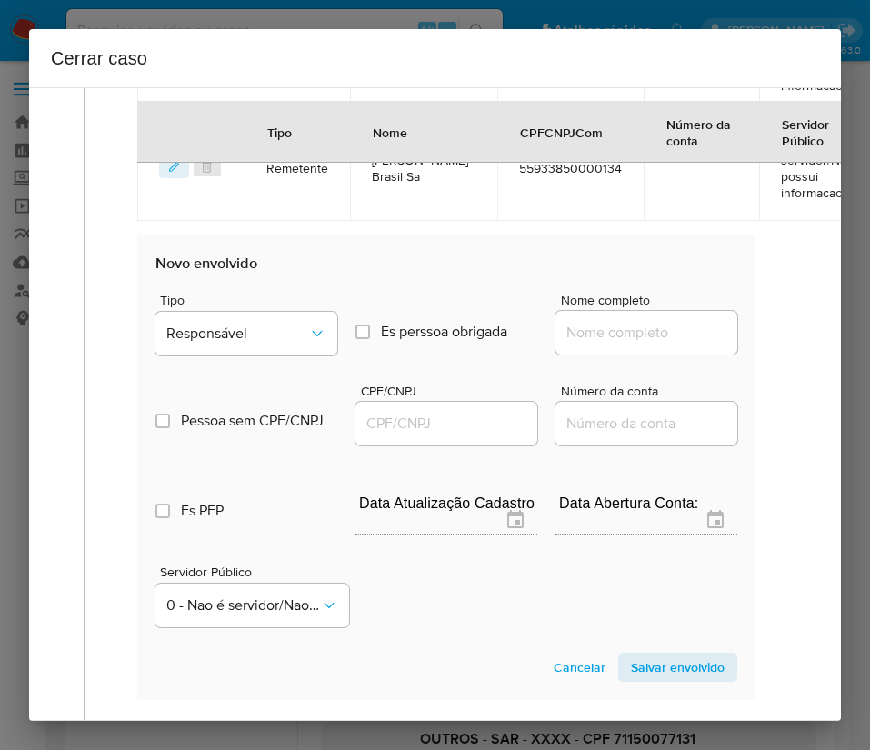
scroll to position [1115, 0]
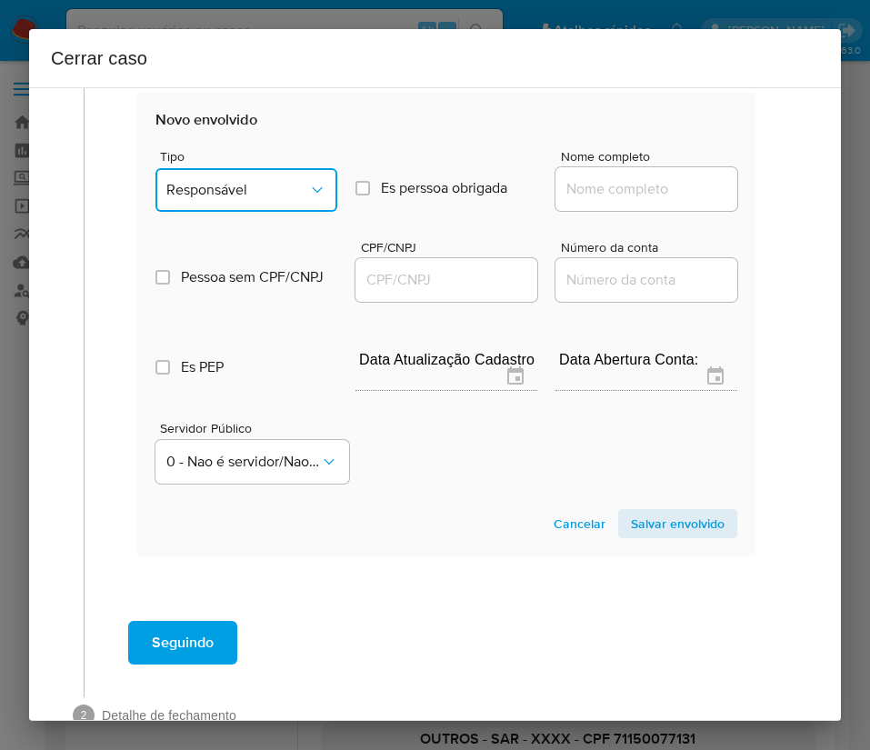
click at [278, 169] on button "Responsável" at bounding box center [246, 190] width 182 height 44
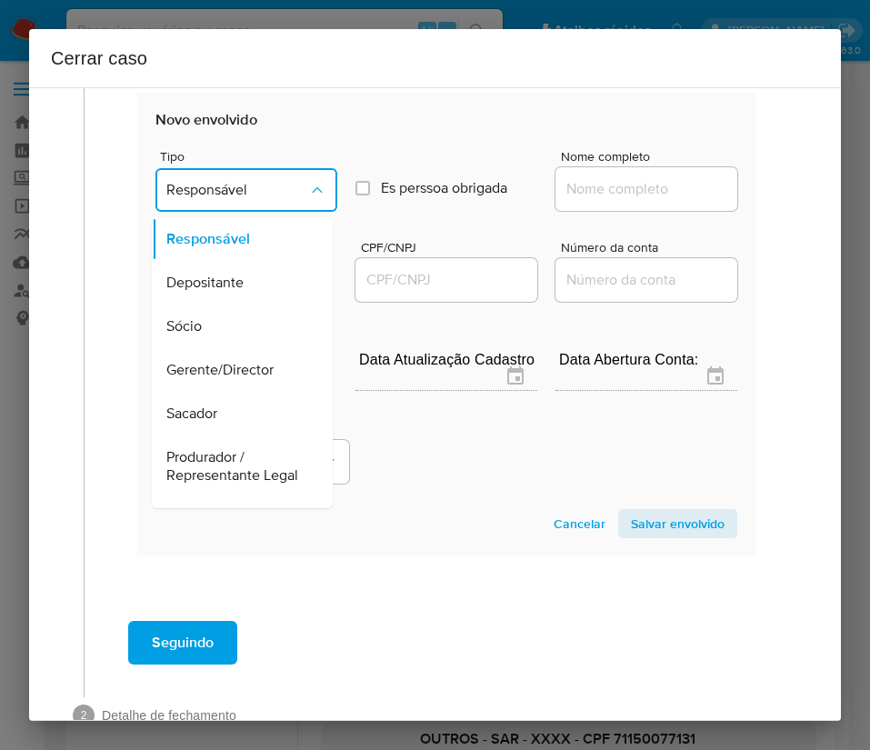
click at [275, 187] on span "Responsável" at bounding box center [237, 190] width 142 height 18
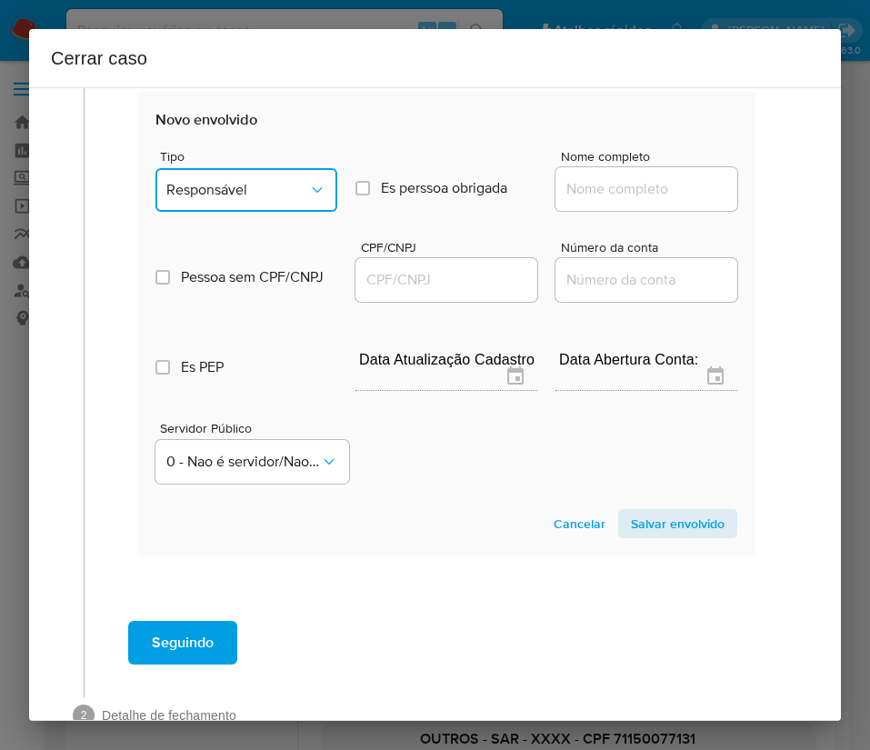
click at [283, 198] on span "Responsável" at bounding box center [237, 190] width 142 height 18
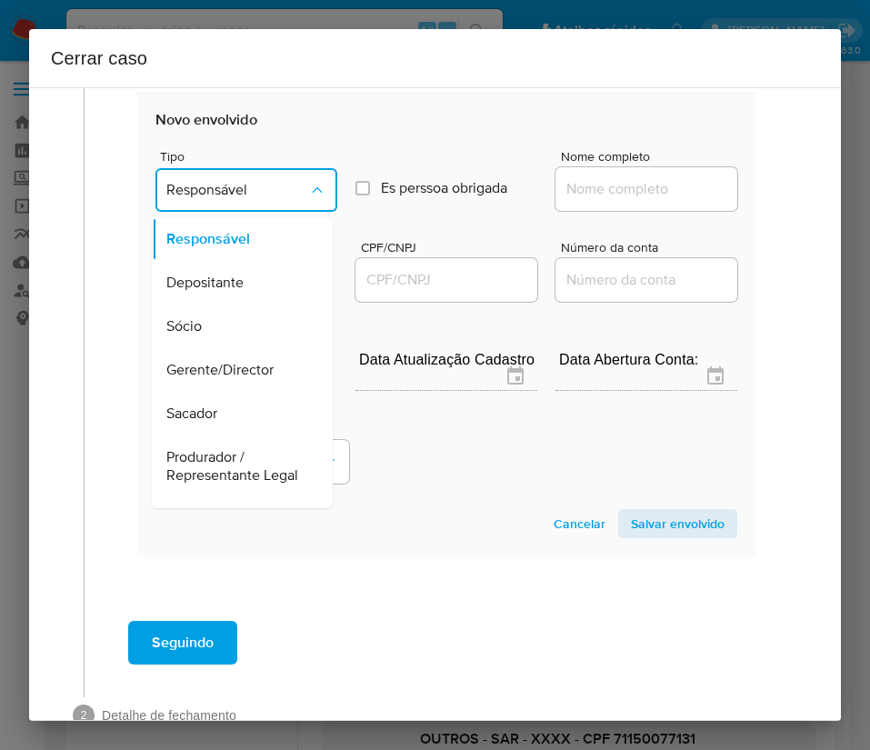
scroll to position [324, 0]
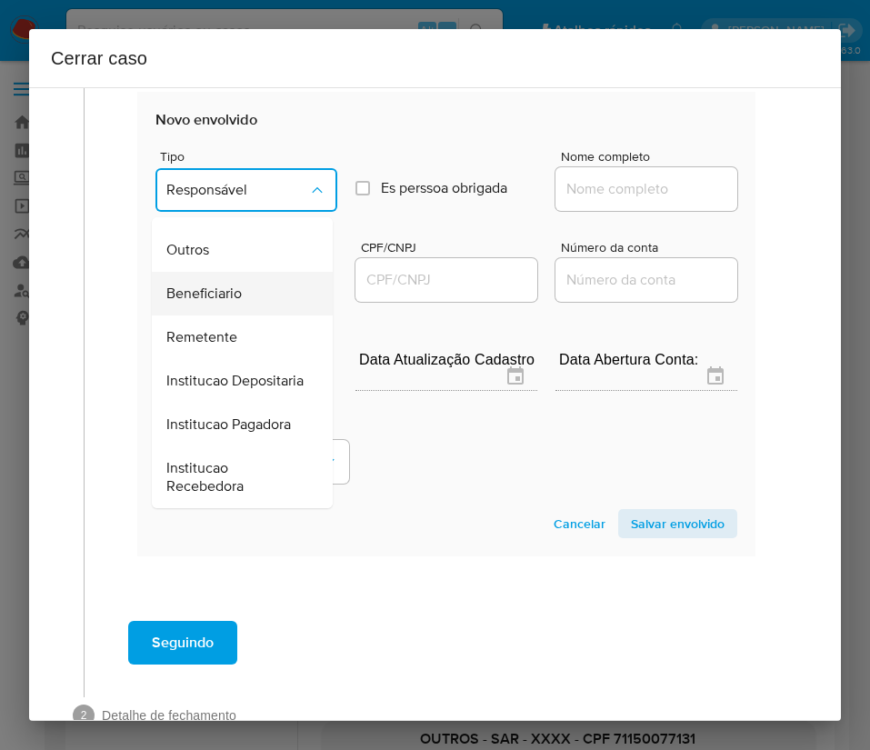
click at [239, 284] on span "Beneficiario" at bounding box center [203, 293] width 75 height 18
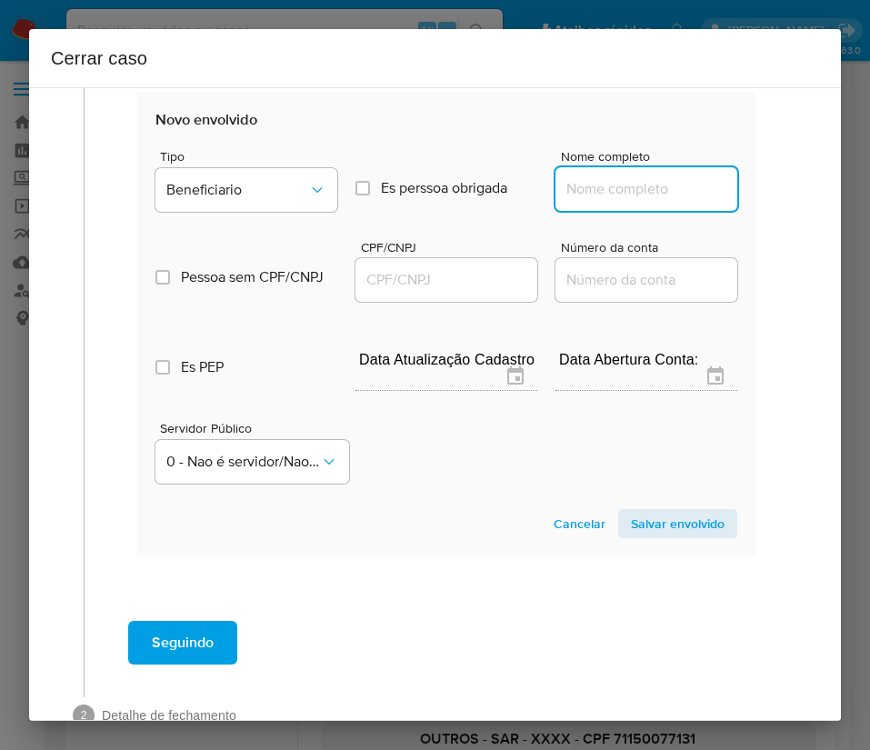
click at [576, 192] on input "Nome completo" at bounding box center [646, 189] width 182 height 24
paste input "Pixbet Soluções Tecnológicas Ltda, 40633348000130"
drag, startPoint x: 577, startPoint y: 194, endPoint x: 769, endPoint y: 192, distance: 191.8
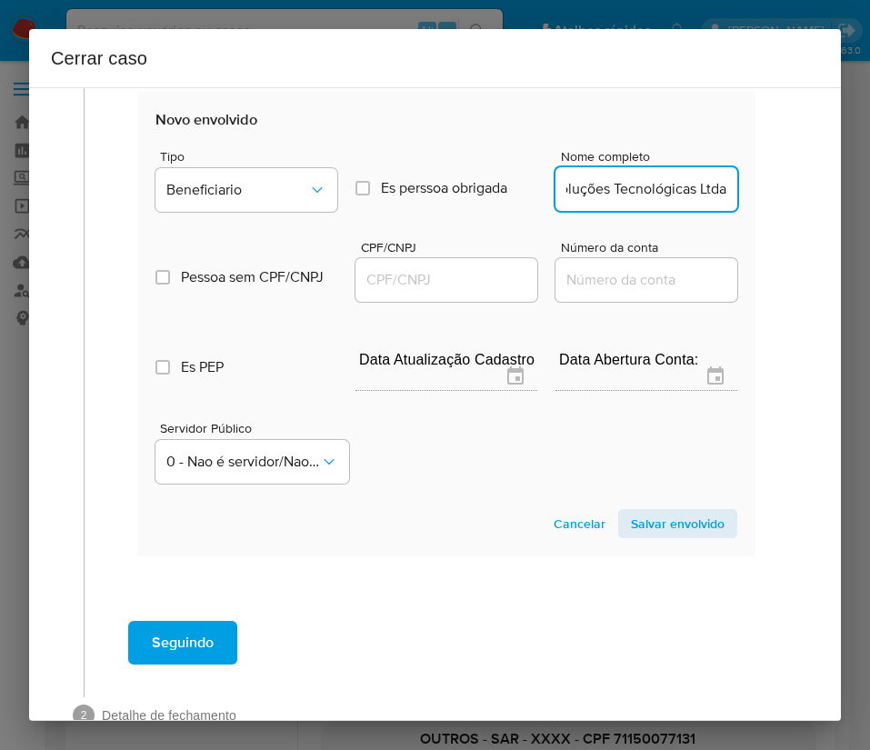
scroll to position [0, 64]
type input "Pixbet Soluções Tecnológicas Ltda"
click at [457, 276] on input "CPF/CNPJ" at bounding box center [446, 280] width 182 height 24
paste input "40633348000130"
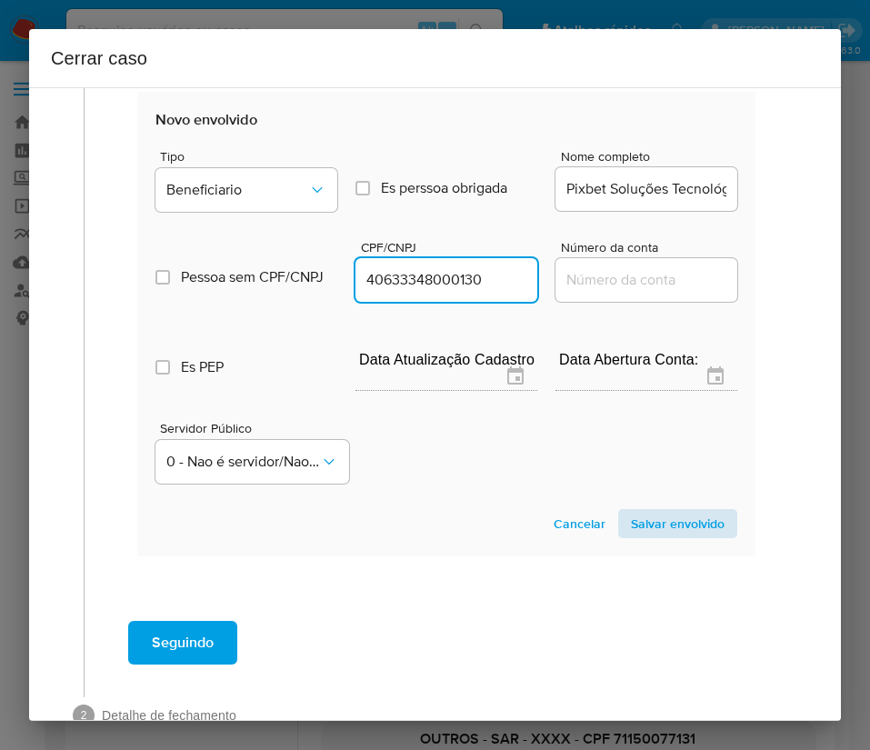
type input "40633348000130"
click at [662, 532] on span "Salvar envolvido" at bounding box center [678, 523] width 94 height 25
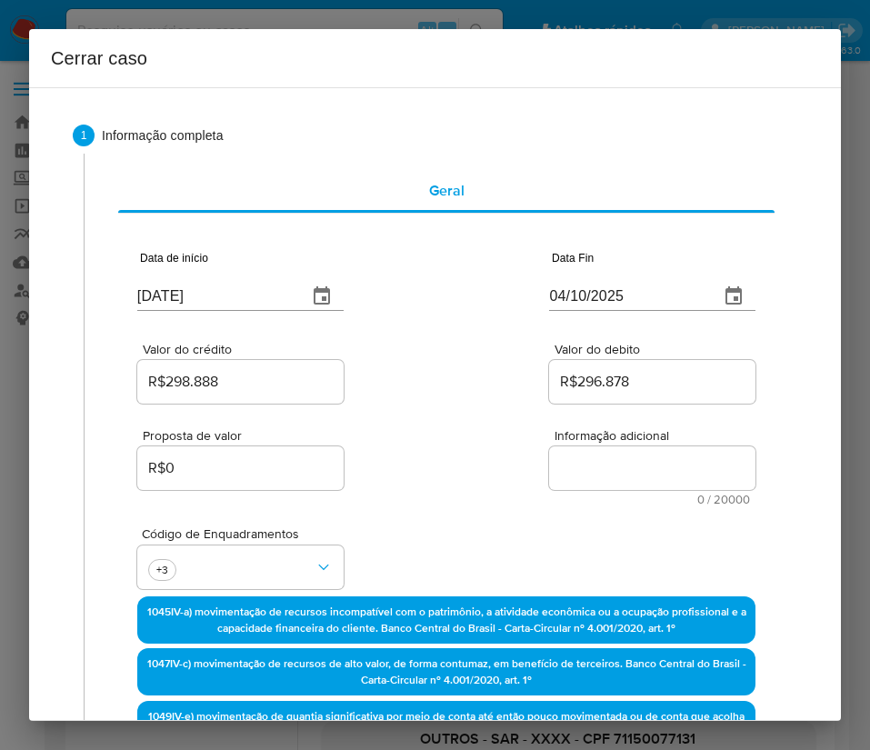
click at [574, 459] on textarea "Informação adicional" at bounding box center [652, 468] width 206 height 44
paste textarea "Loremipsumd si Ametcon Adipi Elitse do Eiusm, TEM 84527484111, 19 inci, utlabor…"
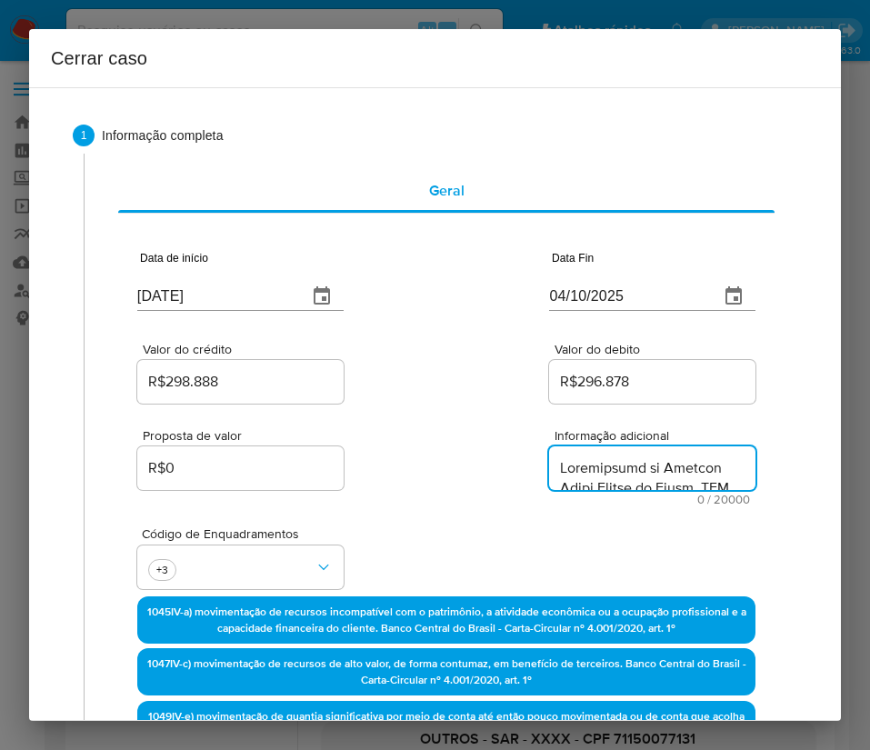
type textarea "Loremipsumd si Ametcon Adipi Elitse do Eiusm, TEM 84527484111, 19 inci, utlabor…"
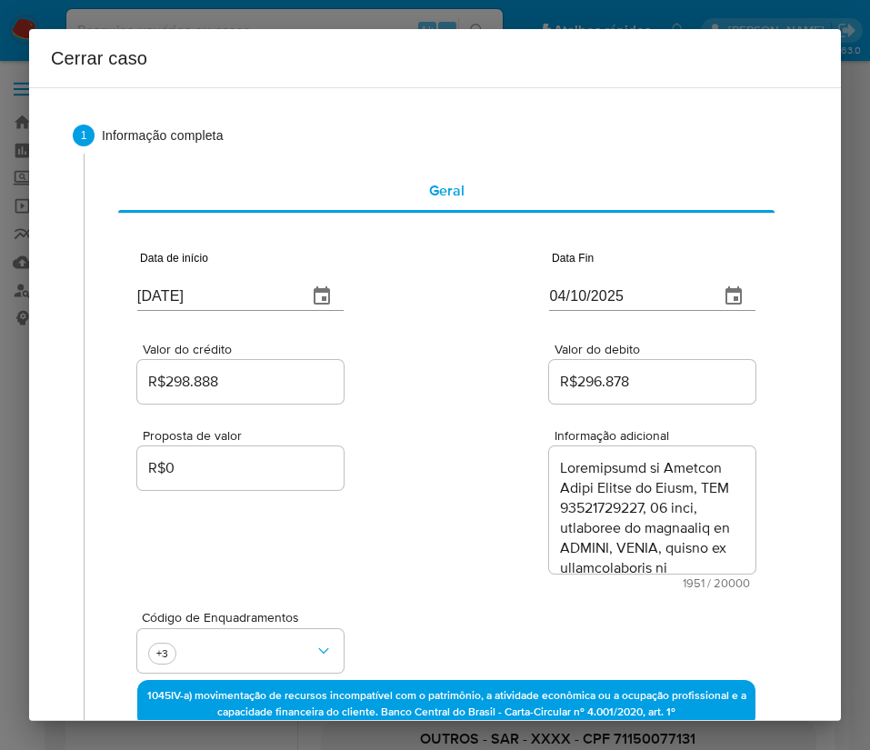
scroll to position [2264, 0]
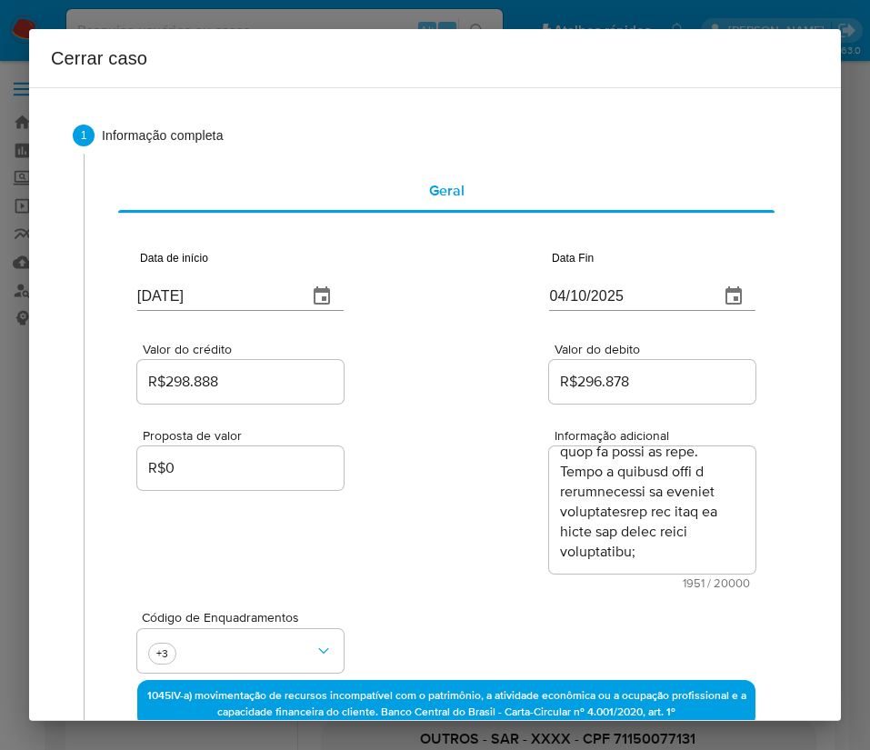
click at [418, 574] on div "Proposta de valor R$0 Informação adicional 1951 / 20000 18049 caracteres restan…" at bounding box center [446, 498] width 618 height 182
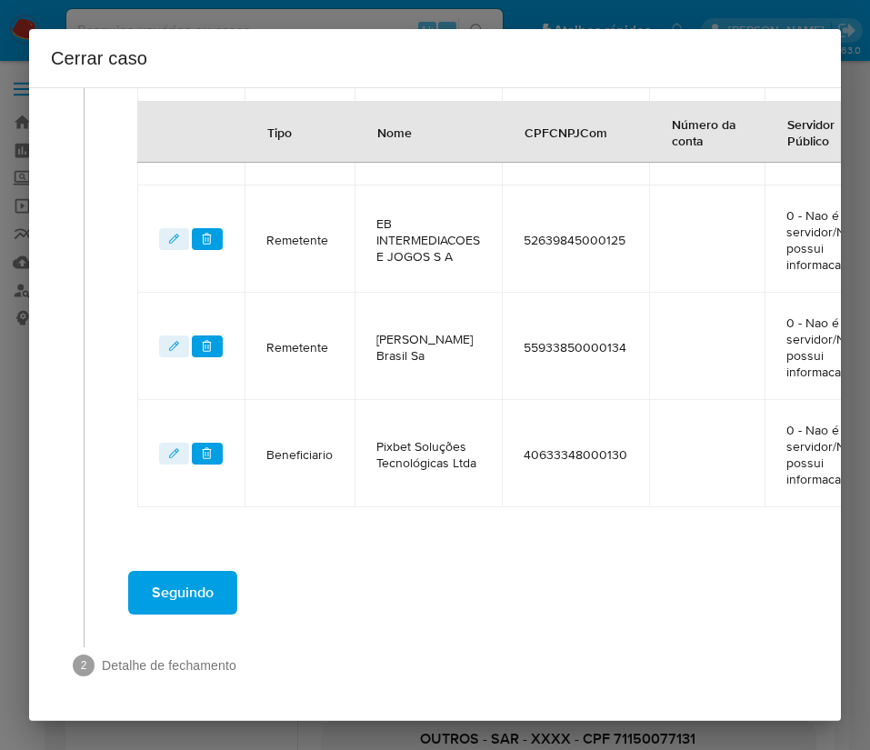
click at [177, 573] on span "Seguindo" at bounding box center [183, 593] width 62 height 40
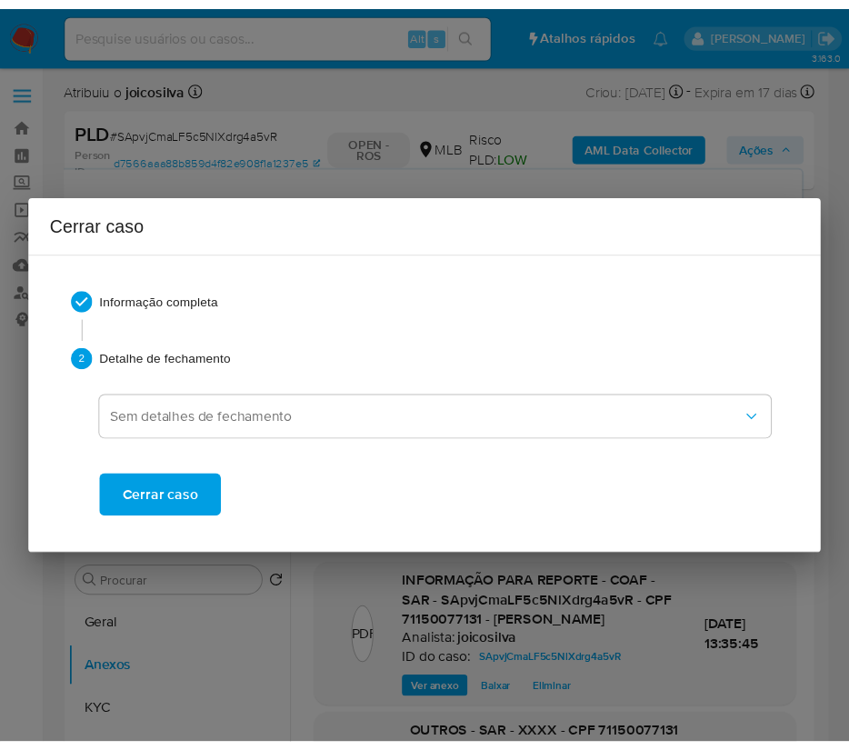
scroll to position [2196, 0]
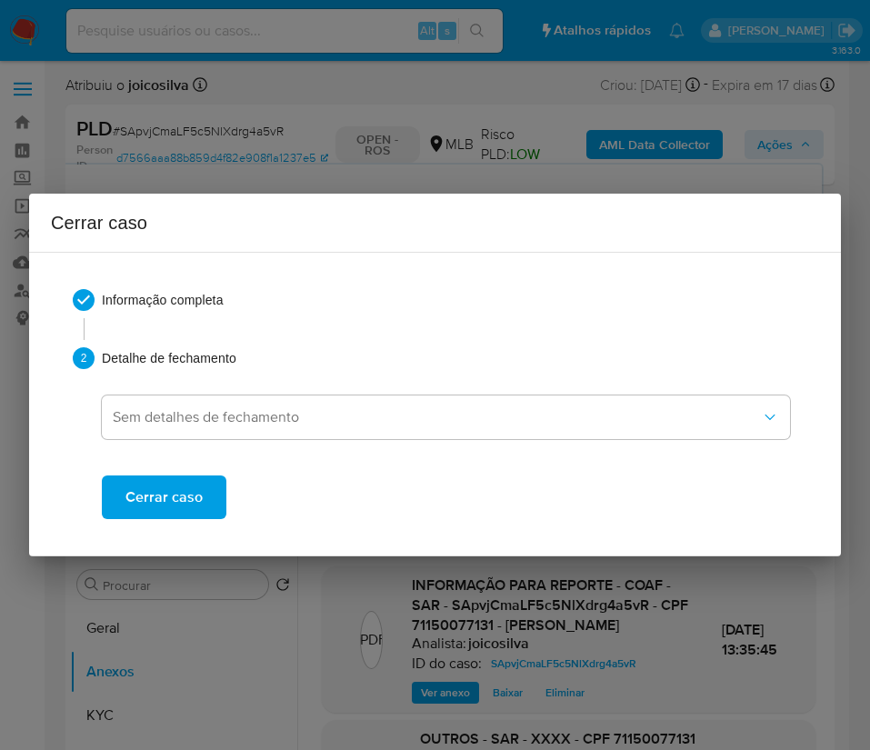
click at [180, 495] on span "Cerrar caso" at bounding box center [163, 497] width 77 height 40
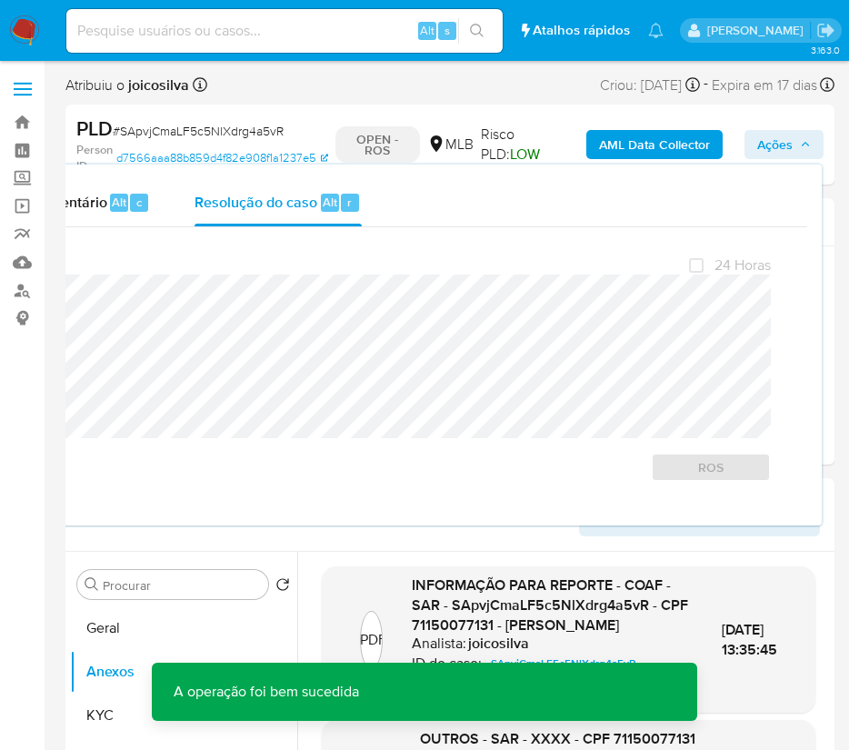
click at [220, 130] on span "# SApvjCmaLF5c5NlXdrg4a5vR" at bounding box center [198, 131] width 171 height 18
copy span "SApvjCmaLF5c5NlXdrg4a5vR"
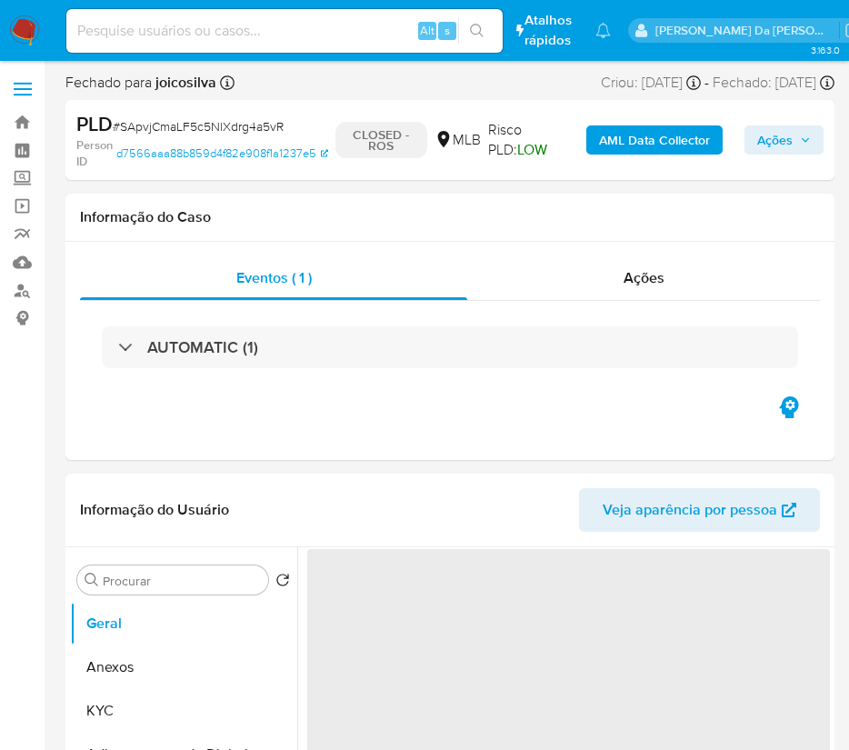
select select "10"
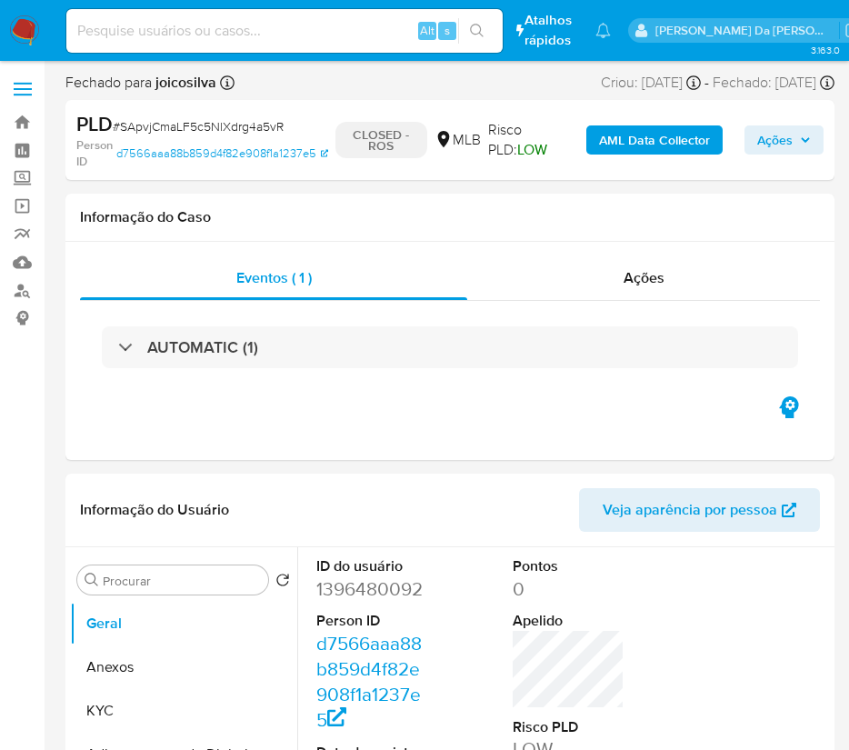
click at [35, 29] on img at bounding box center [24, 30] width 31 height 31
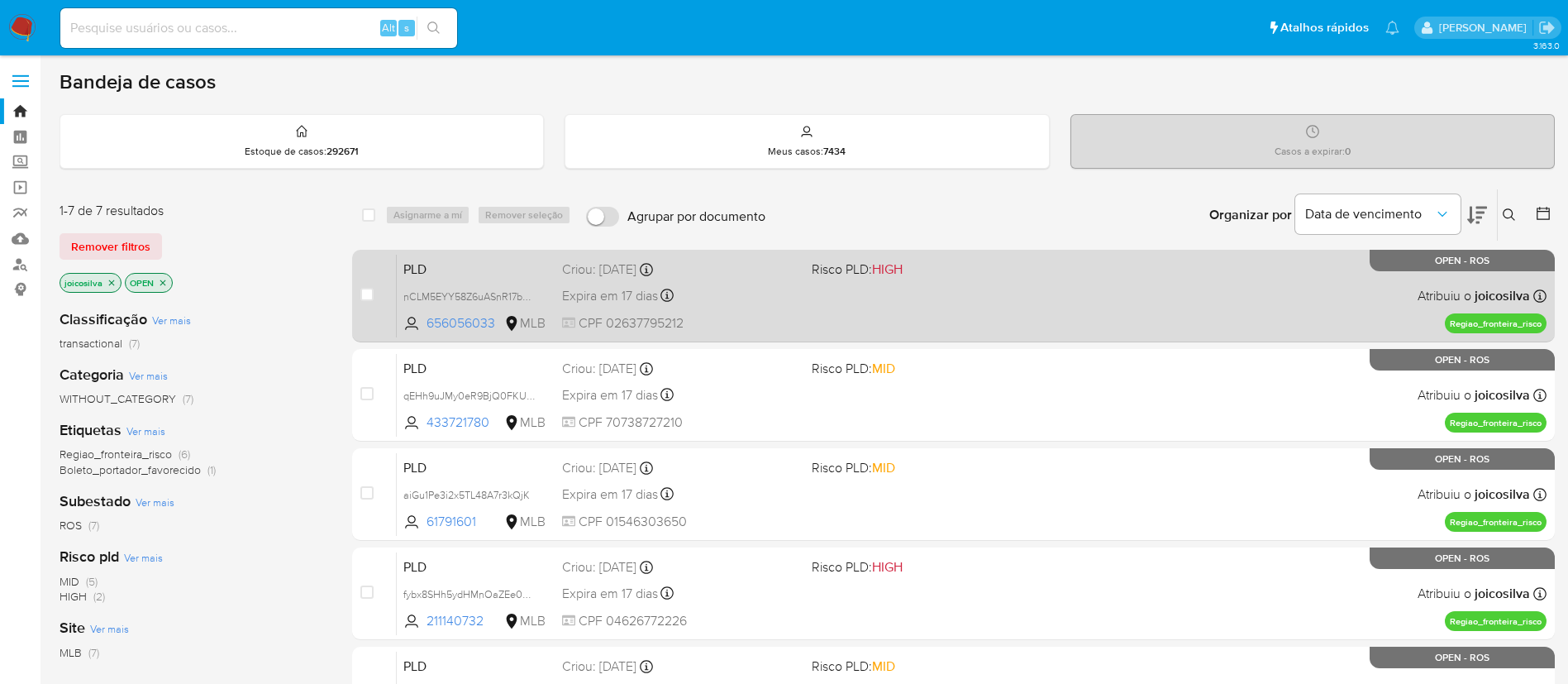
click at [879, 276] on span "HIGH" at bounding box center [888, 268] width 31 height 19
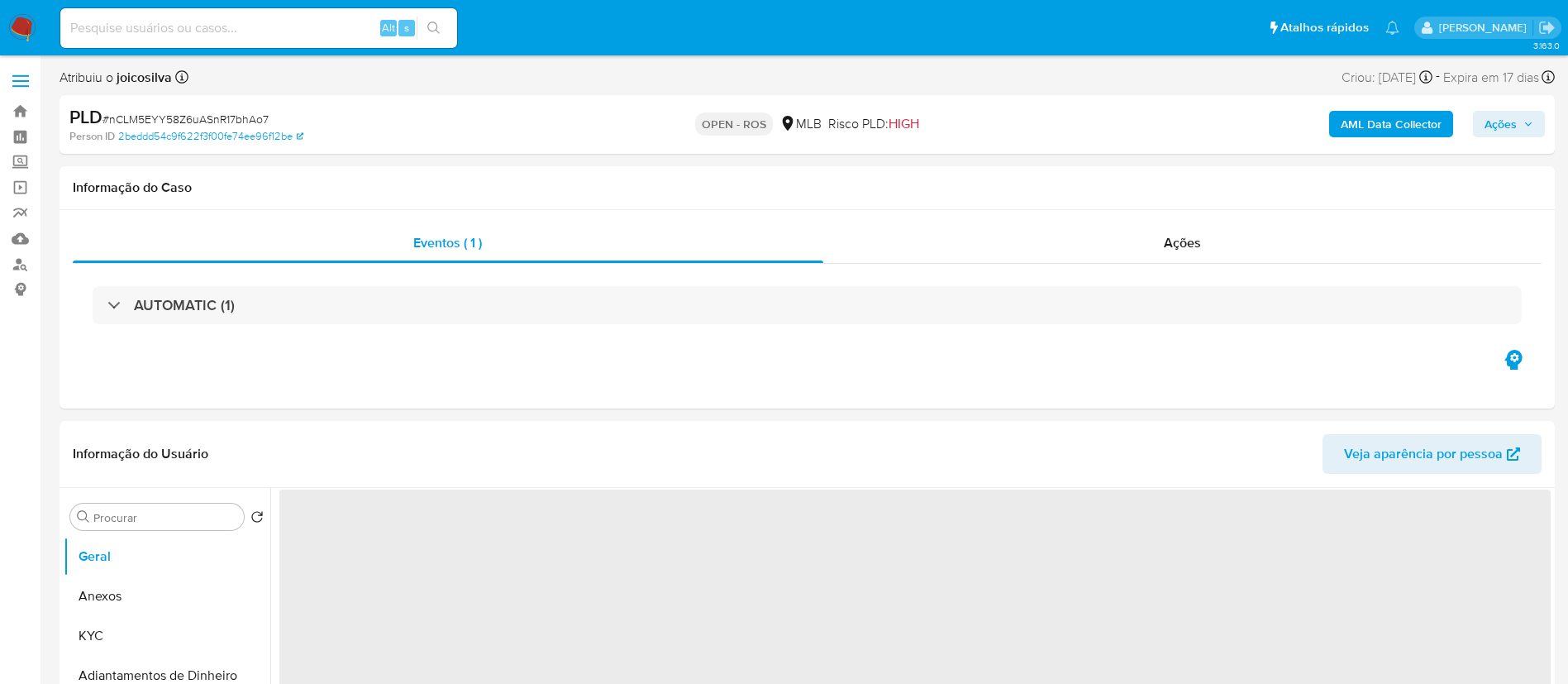
click at [235, 121] on span "# nCLM5EYY58Z6uASnR17bhAo7" at bounding box center [186, 119] width 166 height 16
select select "10"
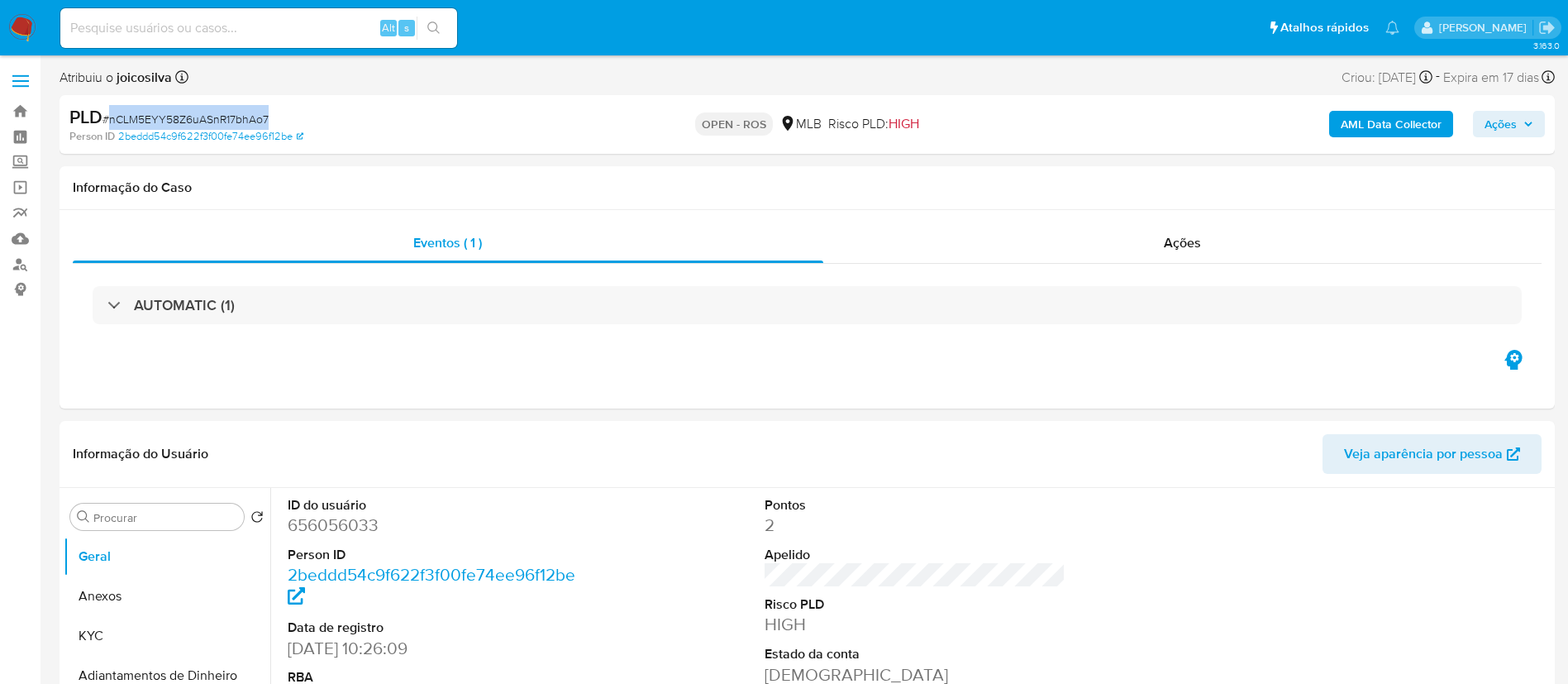
copy span "nCLM5EYY58Z6uASnR17bhAo7"
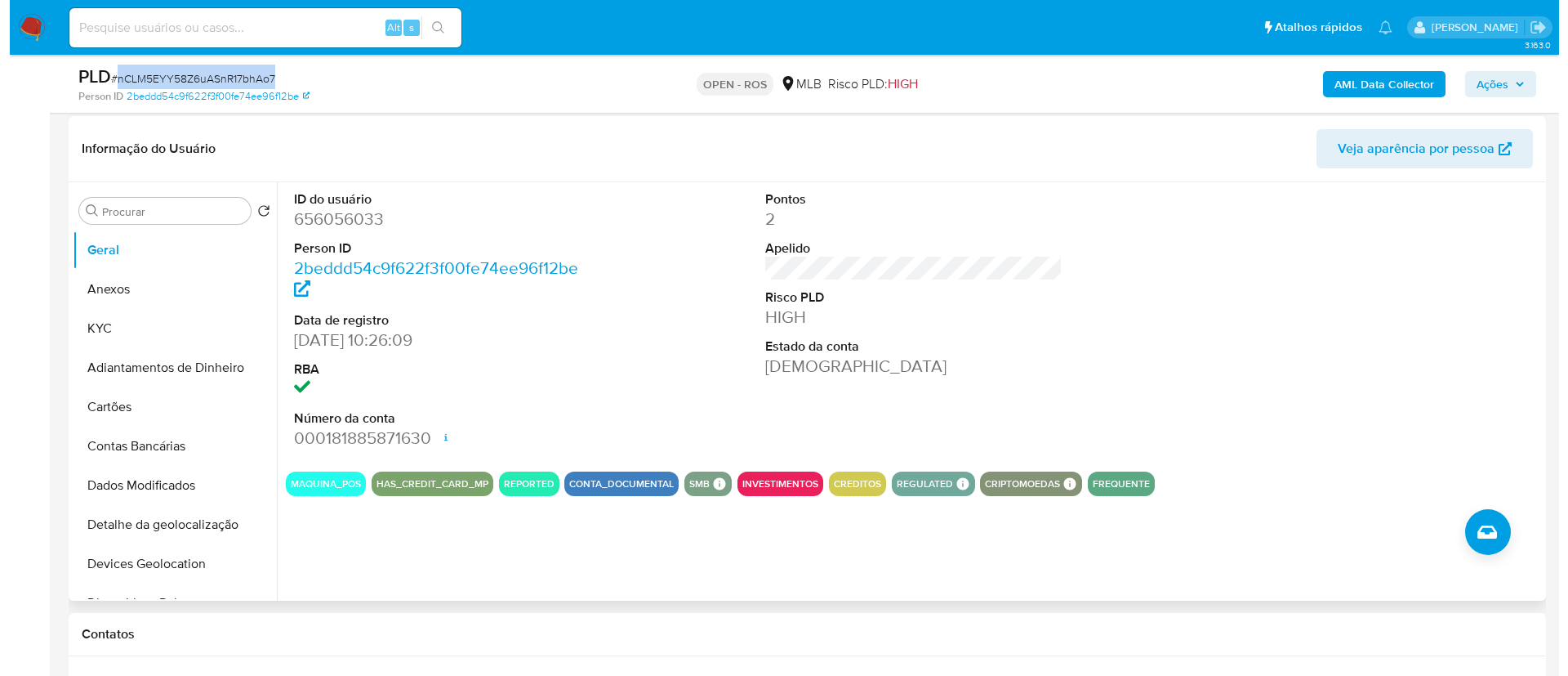
scroll to position [122, 0]
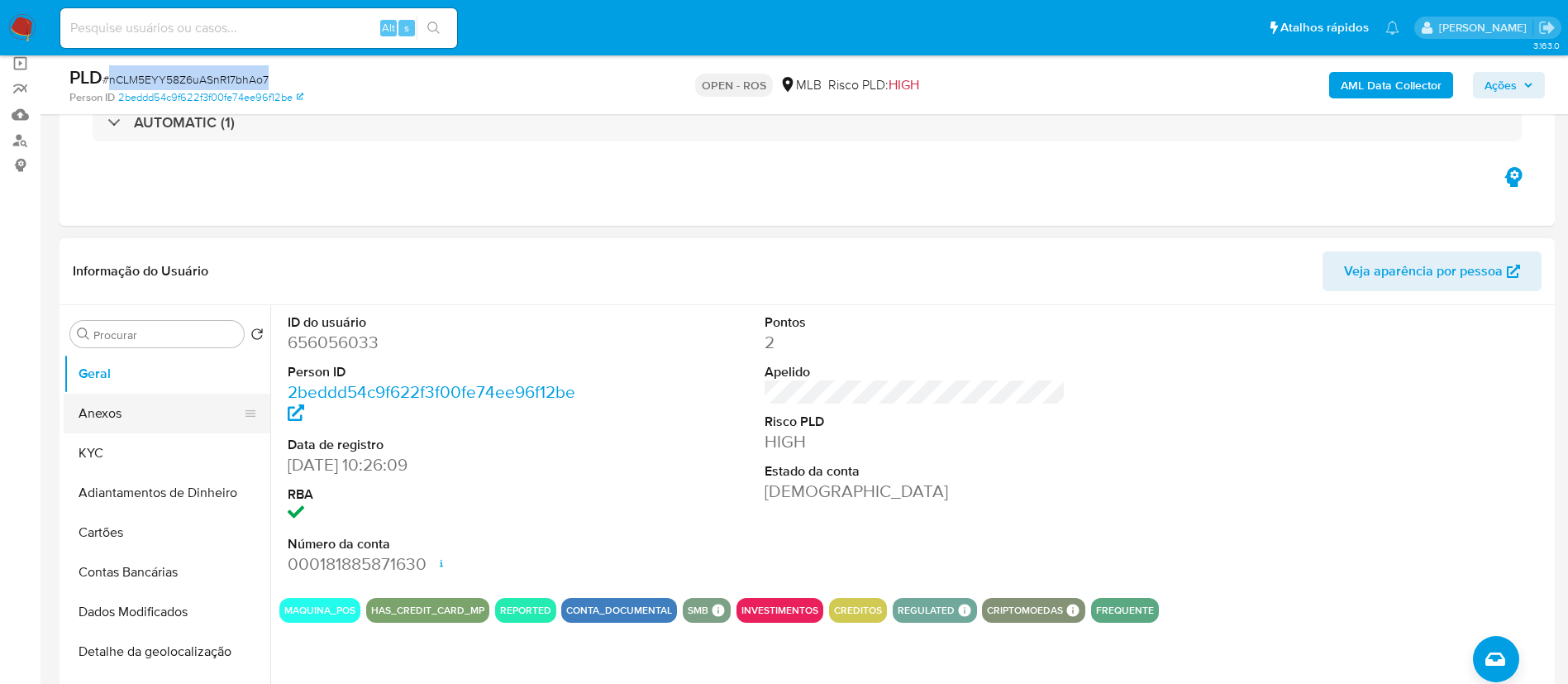
drag, startPoint x: 126, startPoint y: 408, endPoint x: 163, endPoint y: 407, distance: 37.0
click at [126, 408] on button "Anexos" at bounding box center [160, 414] width 194 height 40
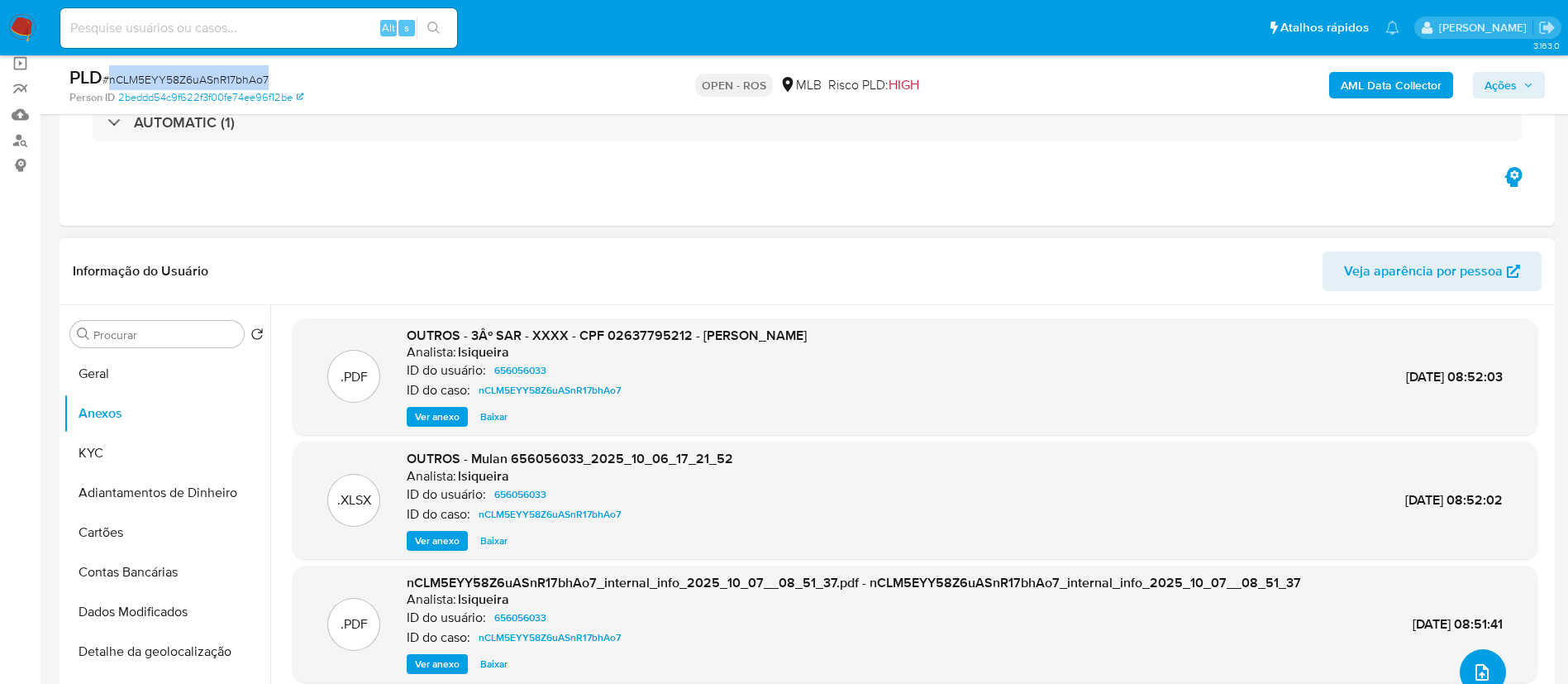
click at [1477, 668] on icon "upload-file" at bounding box center [1483, 672] width 20 height 20
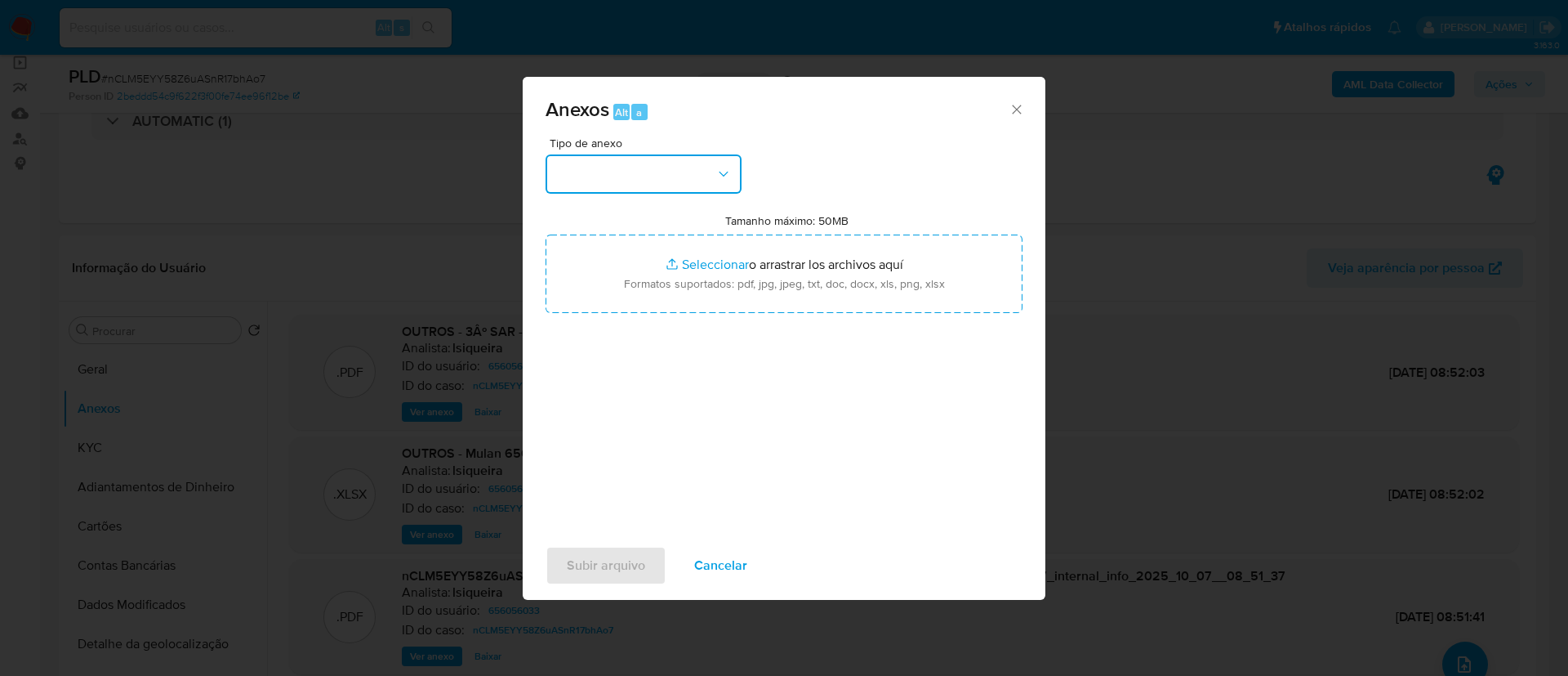
click at [704, 182] on button "button" at bounding box center [643, 174] width 196 height 40
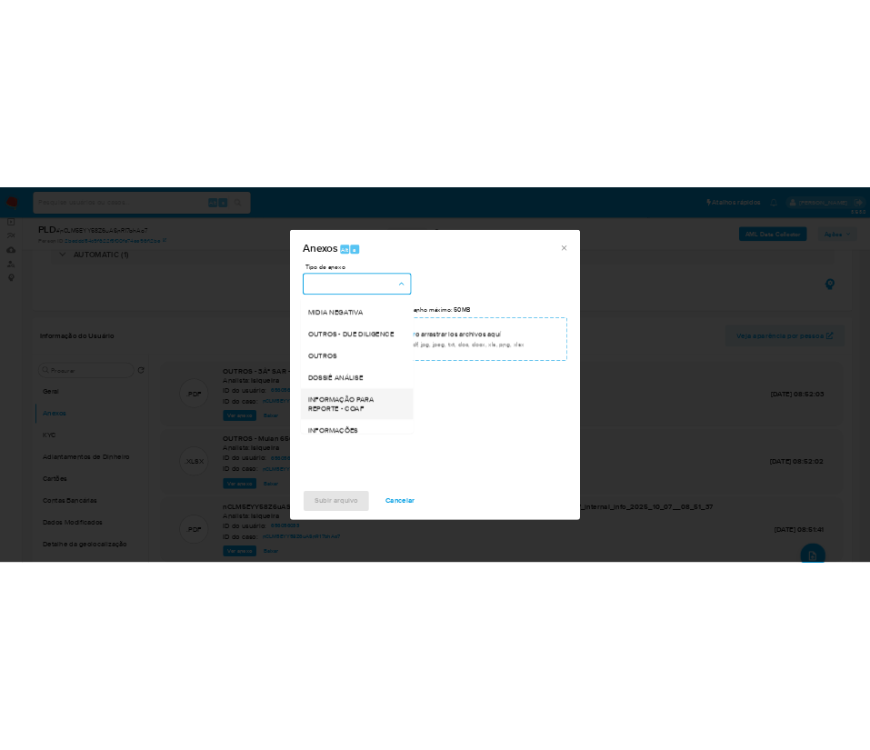
scroll to position [280, 0]
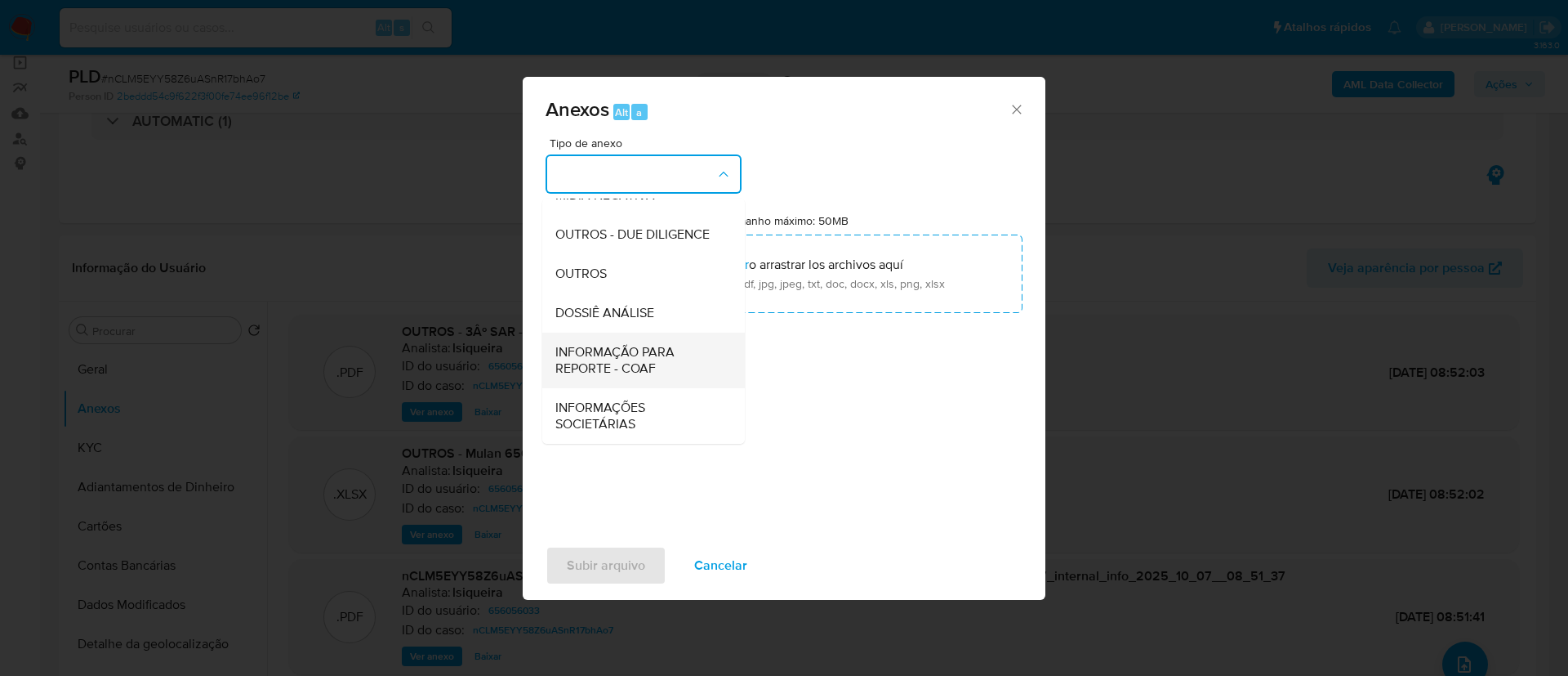
click at [639, 358] on span "INFORMAÇÃO PARA REPORTE - COAF" at bounding box center [638, 360] width 166 height 32
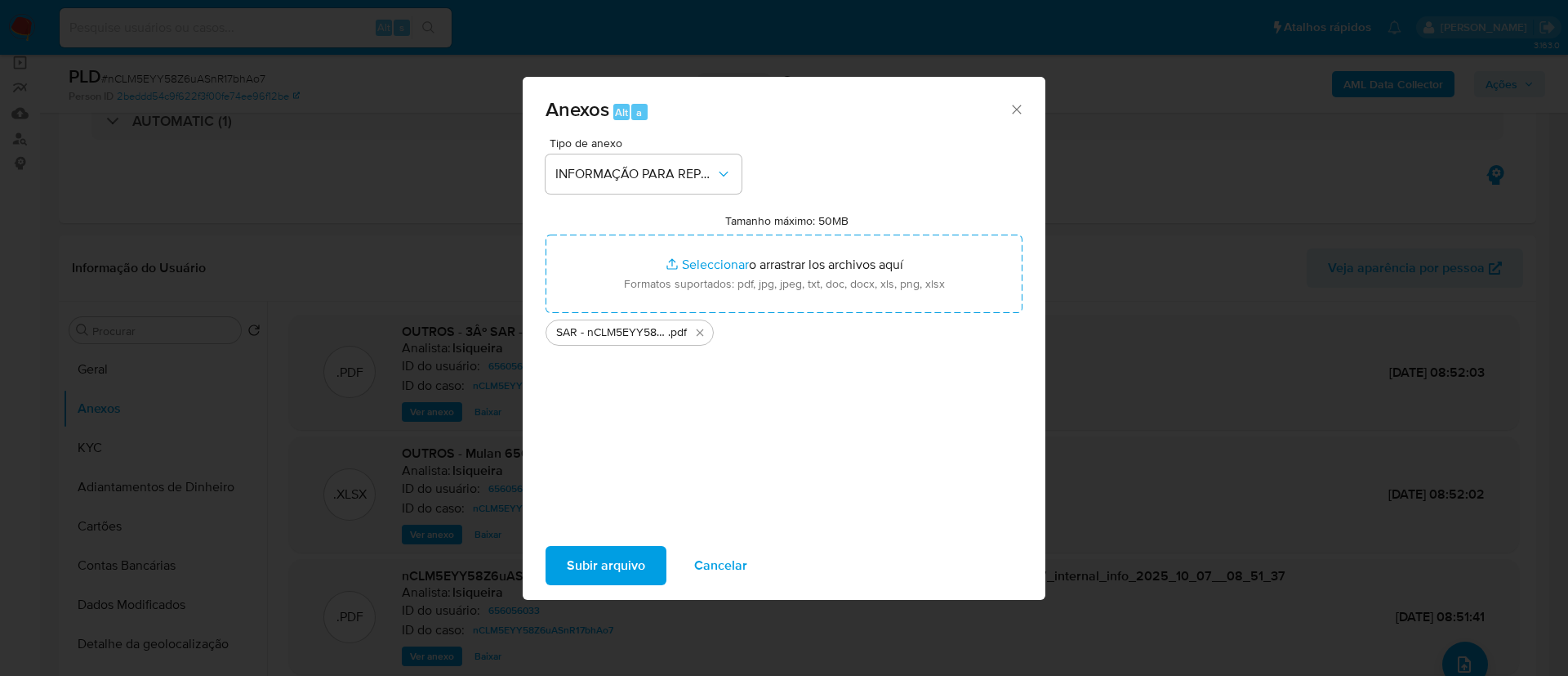
click at [615, 563] on span "Subir arquivo" at bounding box center [606, 565] width 78 height 36
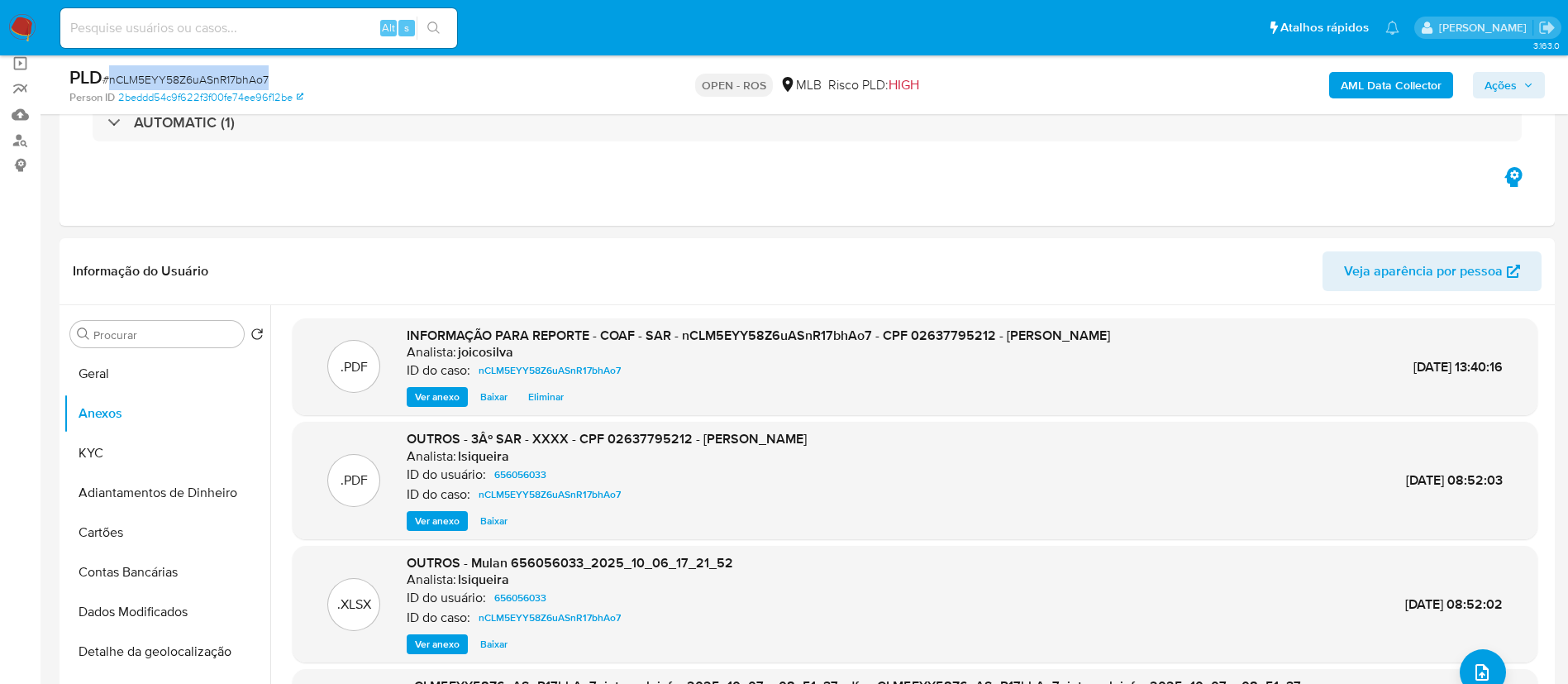
click at [1483, 89] on button "Ações" at bounding box center [1509, 85] width 72 height 26
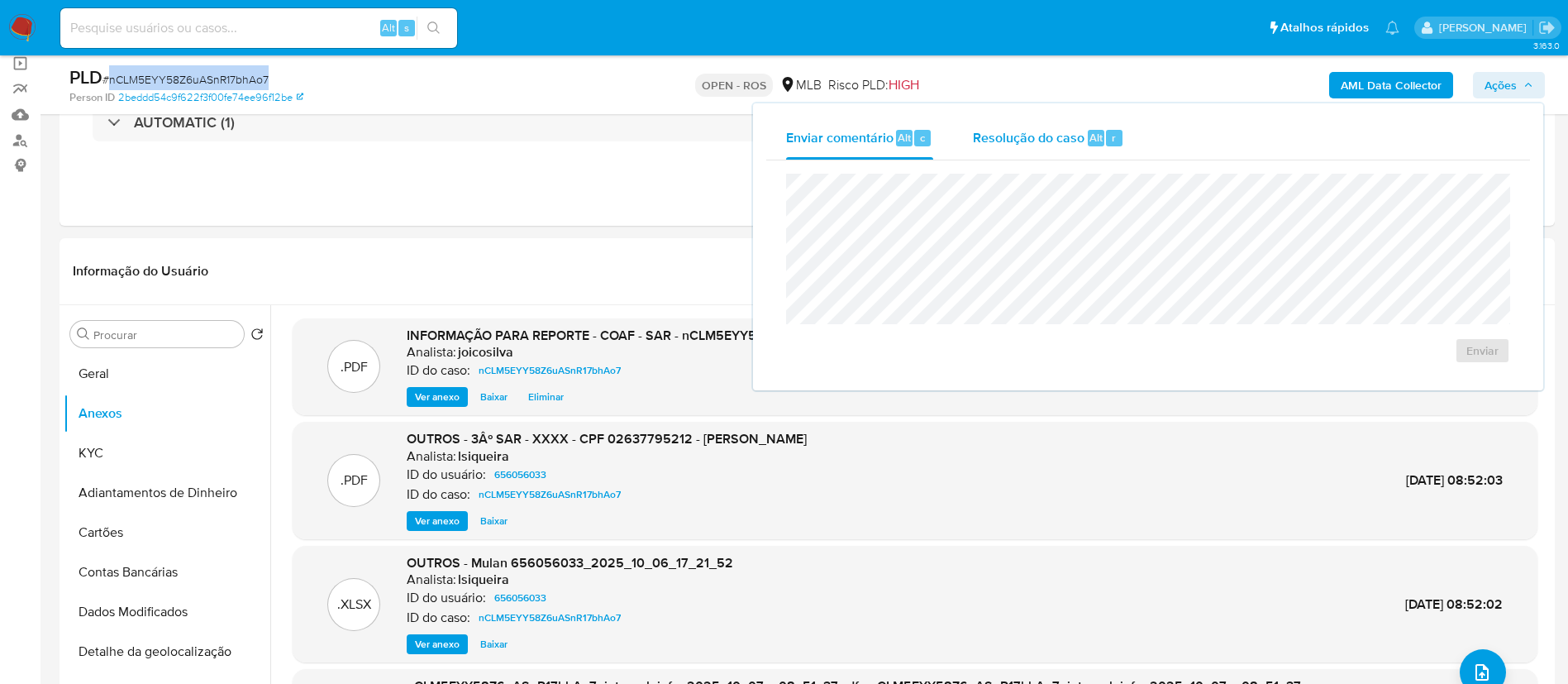
click at [978, 140] on span "Resolução do caso" at bounding box center [1029, 136] width 112 height 19
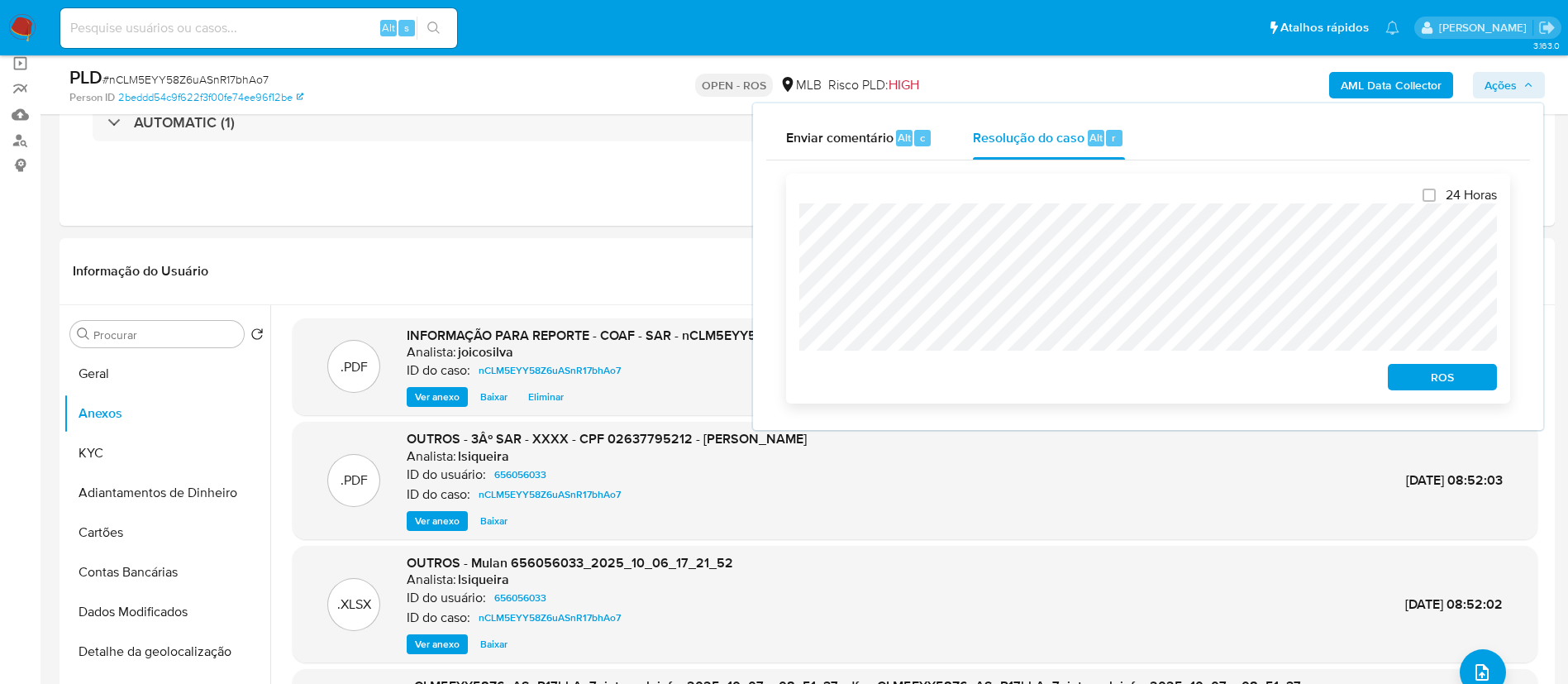
click at [1428, 394] on div "24 Horas ROS" at bounding box center [1148, 288] width 724 height 230
click at [1430, 381] on span "ROS" at bounding box center [1442, 377] width 86 height 23
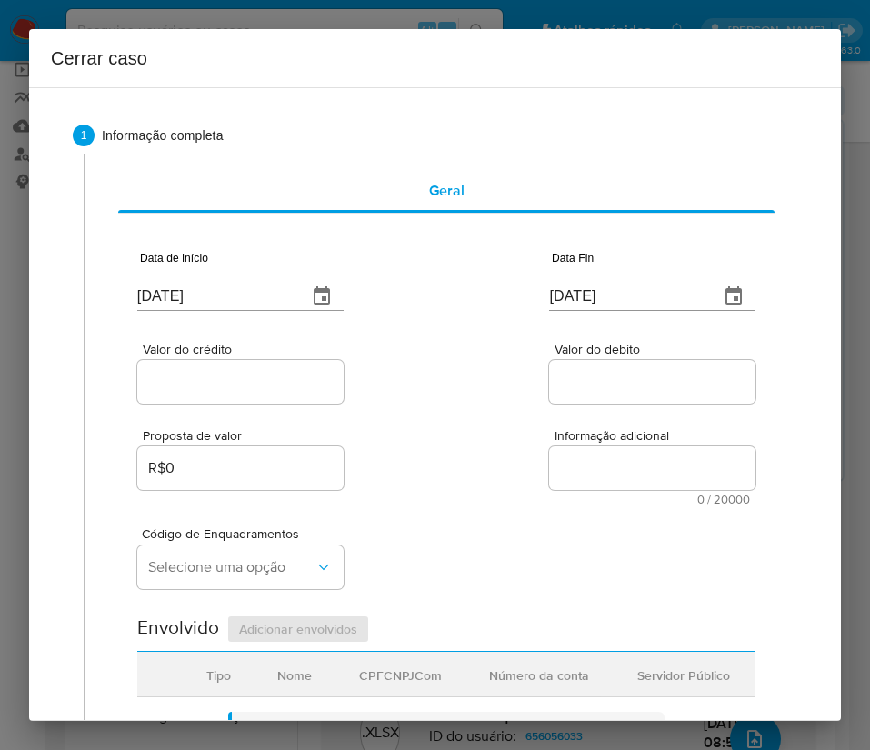
click at [195, 291] on input "[DATE]" at bounding box center [214, 296] width 155 height 29
paste input "1/08"
type input "[DATE]"
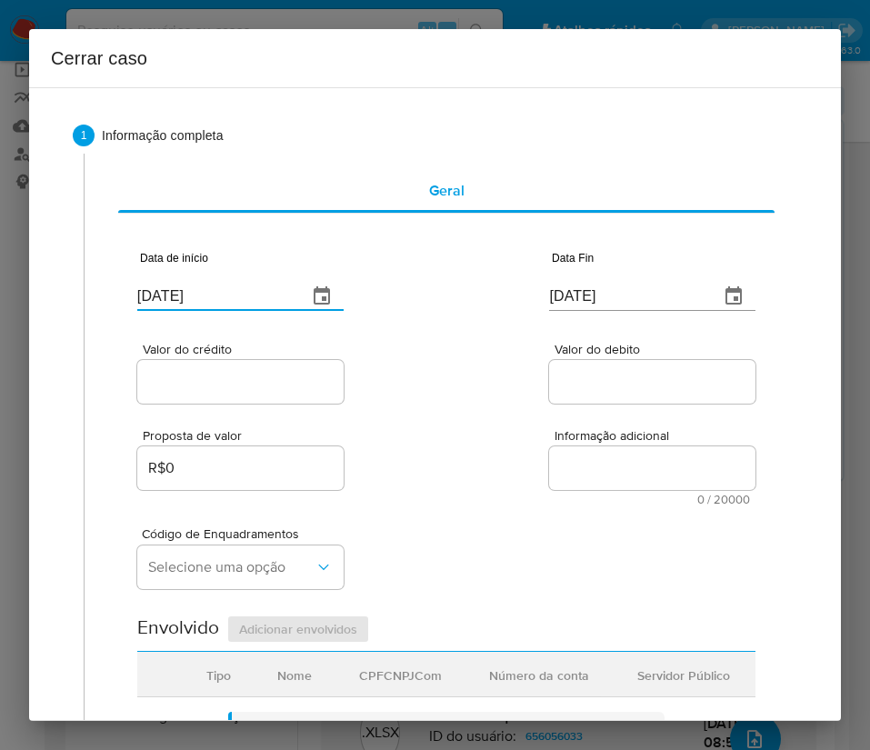
click at [529, 455] on div "Proposta de valor R$0 Informação adicional 0 / 20000 20000 caracteres restantes" at bounding box center [446, 456] width 618 height 98
click at [595, 299] on input "[DATE]" at bounding box center [626, 296] width 155 height 29
paste input "4"
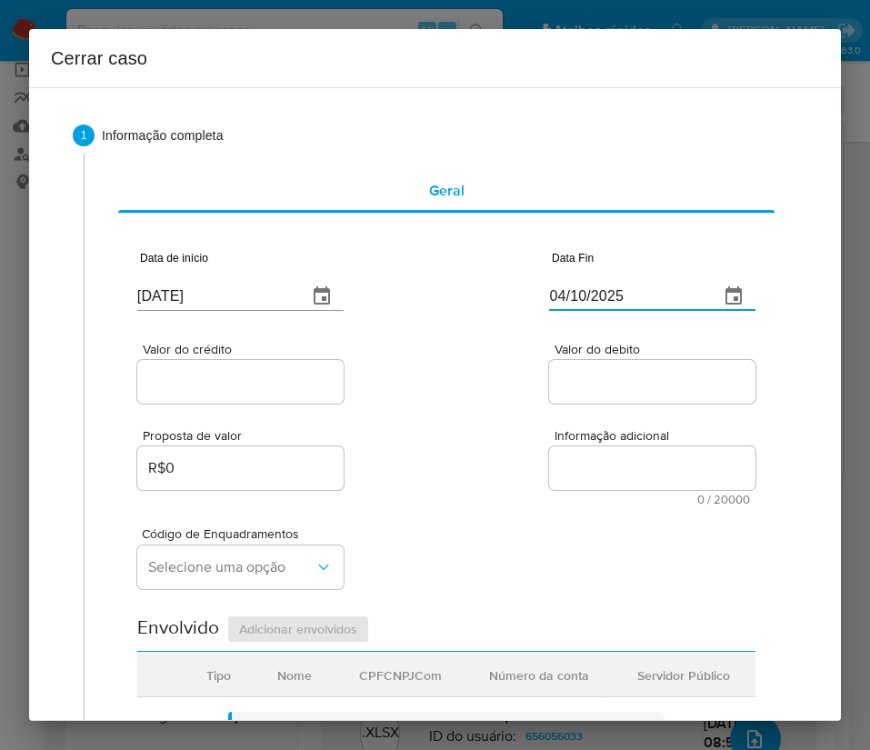
type input "04/10/2025"
click at [542, 417] on div "Proposta de valor R$0 Informação adicional 0 / 20000 20000 caracteres restantes" at bounding box center [446, 456] width 618 height 98
click at [317, 383] on input "Valor do crédito" at bounding box center [240, 382] width 206 height 24
click at [161, 374] on input "Valor do crédito" at bounding box center [240, 382] width 206 height 24
paste input "R$322.401"
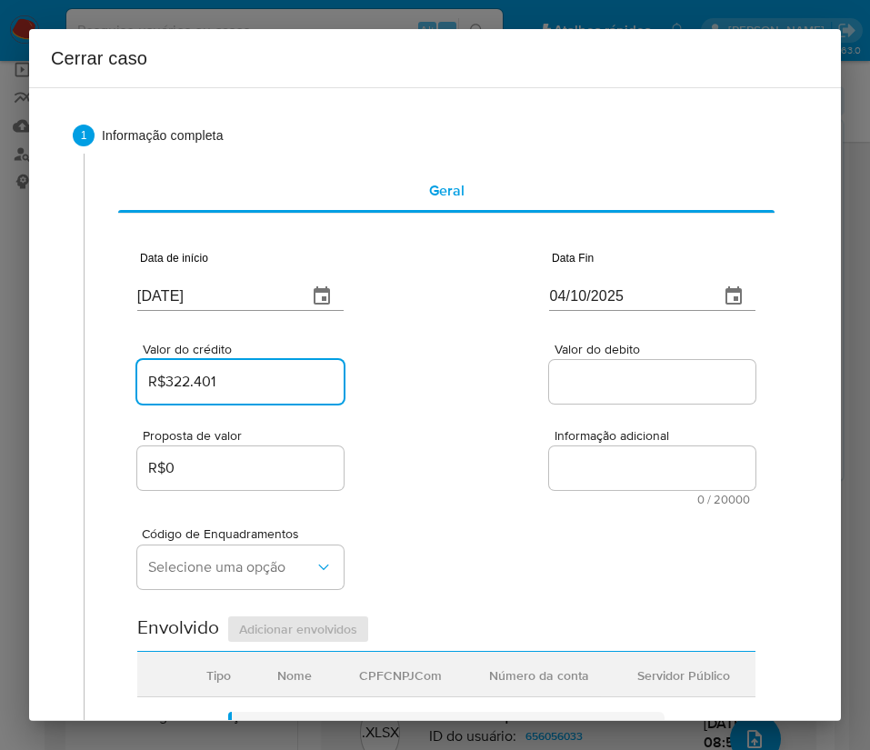
type input "R$322.401"
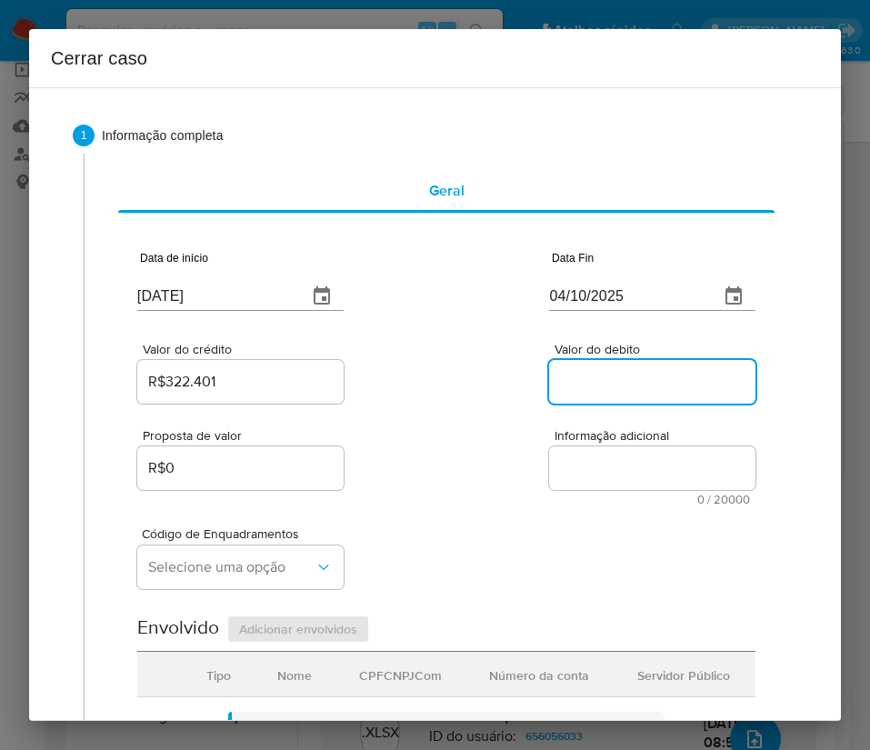
click at [613, 381] on input "Valor do debito" at bounding box center [652, 382] width 206 height 24
paste input "R$324.845"
type input "R$324.845"
drag, startPoint x: 497, startPoint y: 521, endPoint x: 304, endPoint y: 542, distance: 193.8
click at [496, 521] on div "Código de Enquadramentos Selecione uma opção" at bounding box center [446, 550] width 618 height 91
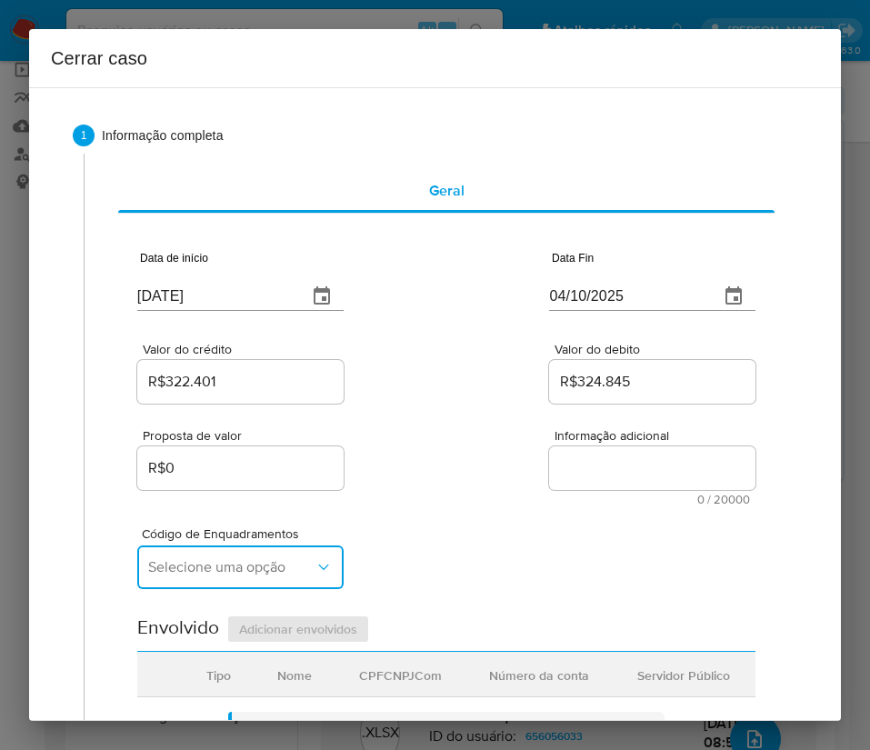
click at [232, 564] on span "Selecione uma opção" at bounding box center [231, 567] width 166 height 18
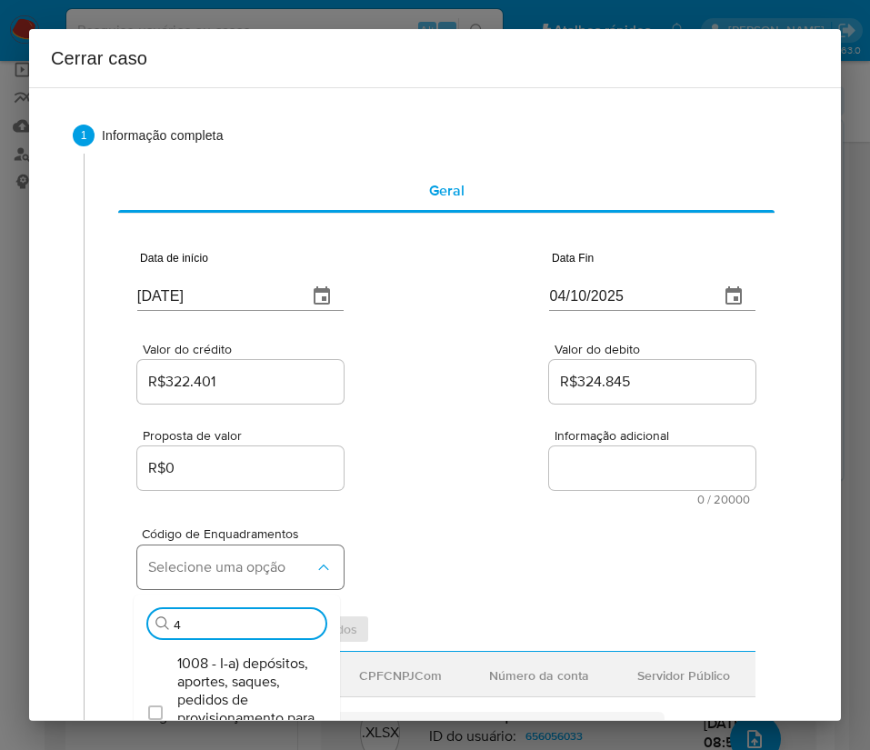
type input "45"
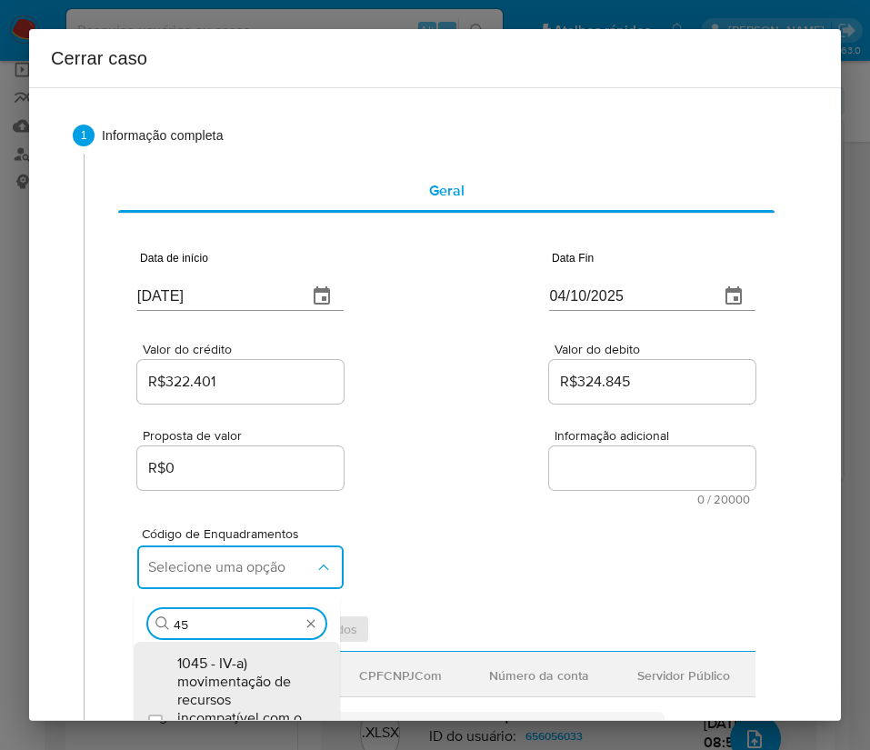
scroll to position [273, 0]
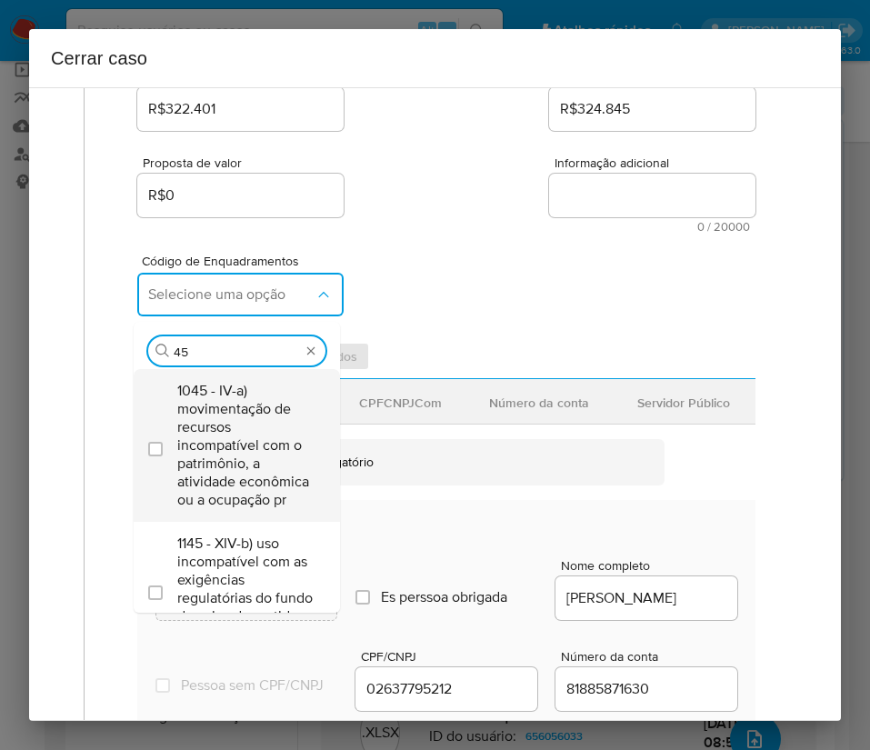
click at [229, 430] on span "1045 - IV-a) movimentação de recursos incompatível com o patrimônio, a atividad…" at bounding box center [245, 445] width 137 height 127
checkbox input "true"
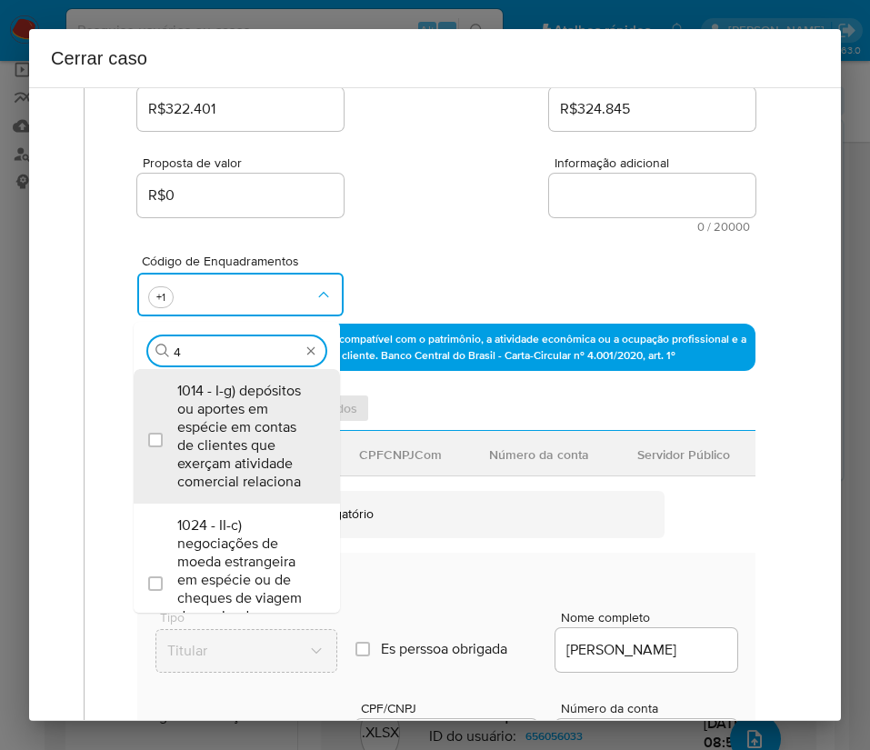
scroll to position [0, 0]
type input "47"
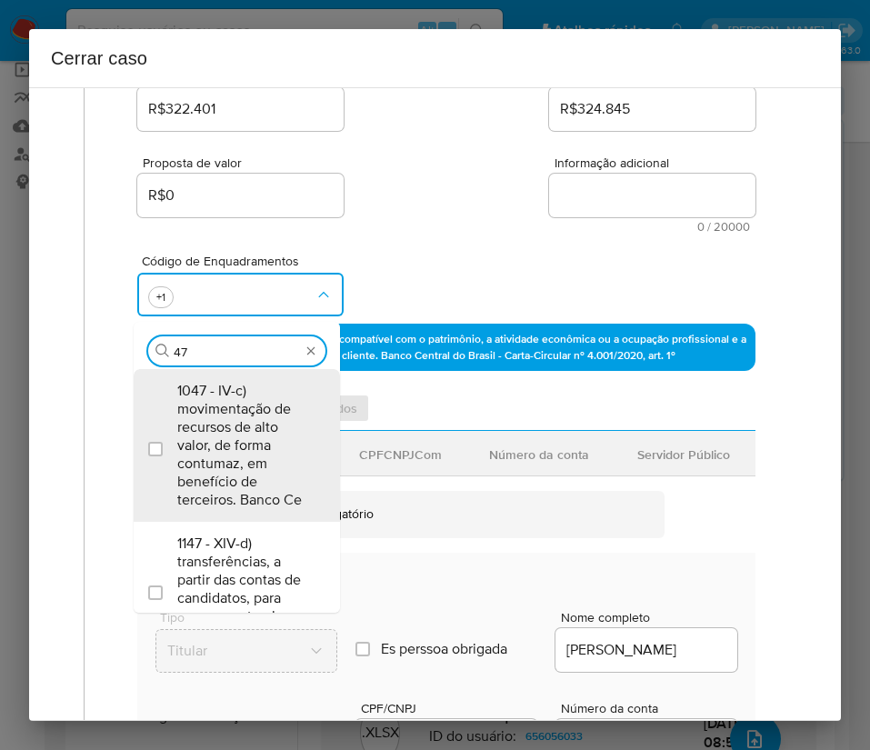
click at [229, 430] on span "1047 - IV-c) movimentação de recursos de alto valor, de forma contumaz, em bene…" at bounding box center [245, 445] width 137 height 127
checkbox input "true"
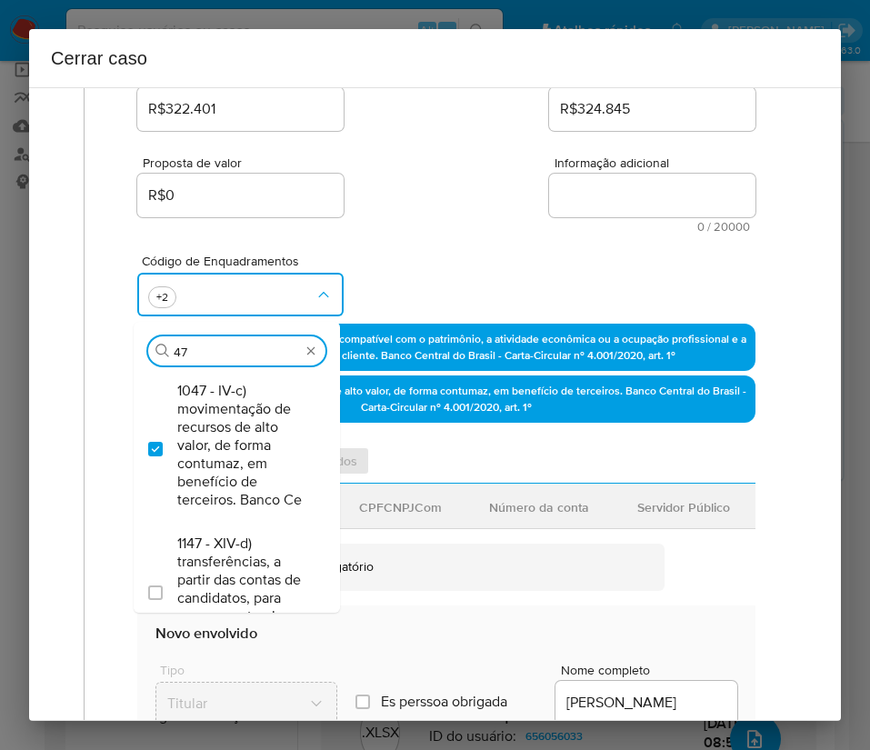
type input "4"
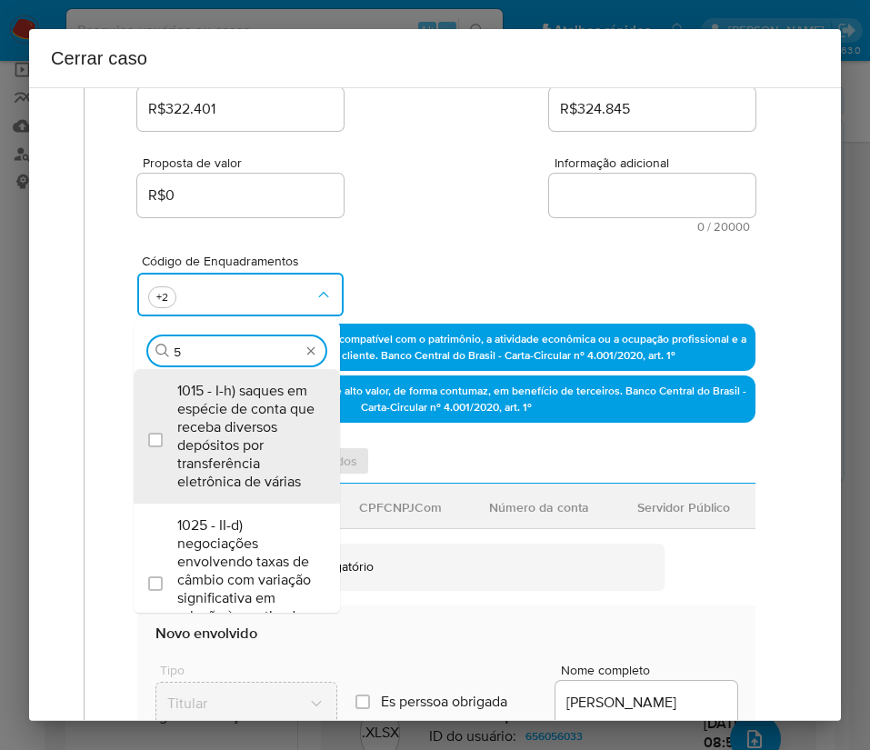
type input "56"
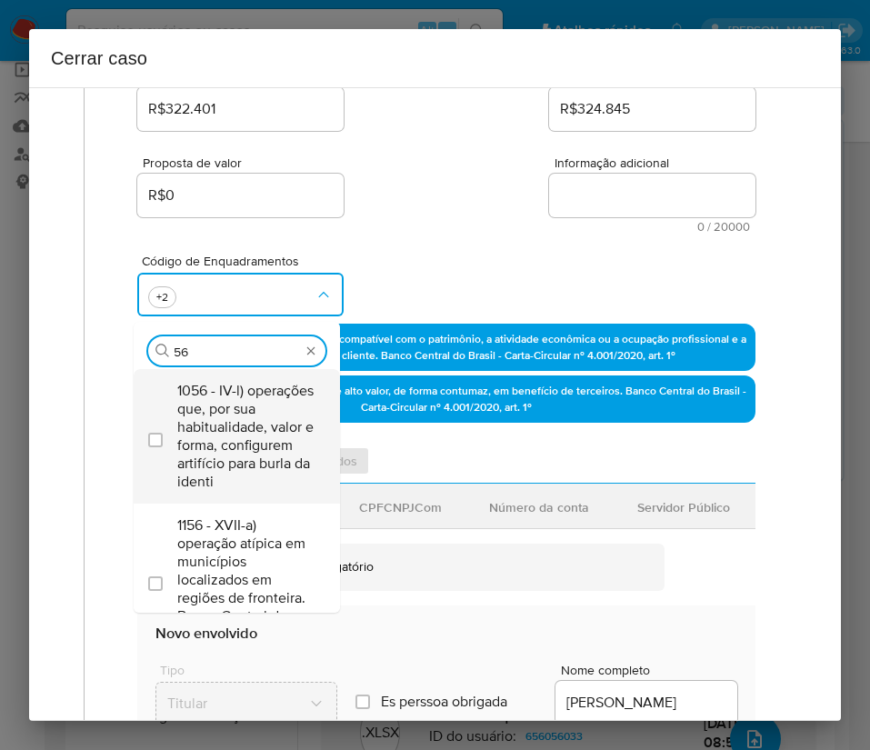
scroll to position [80, 0]
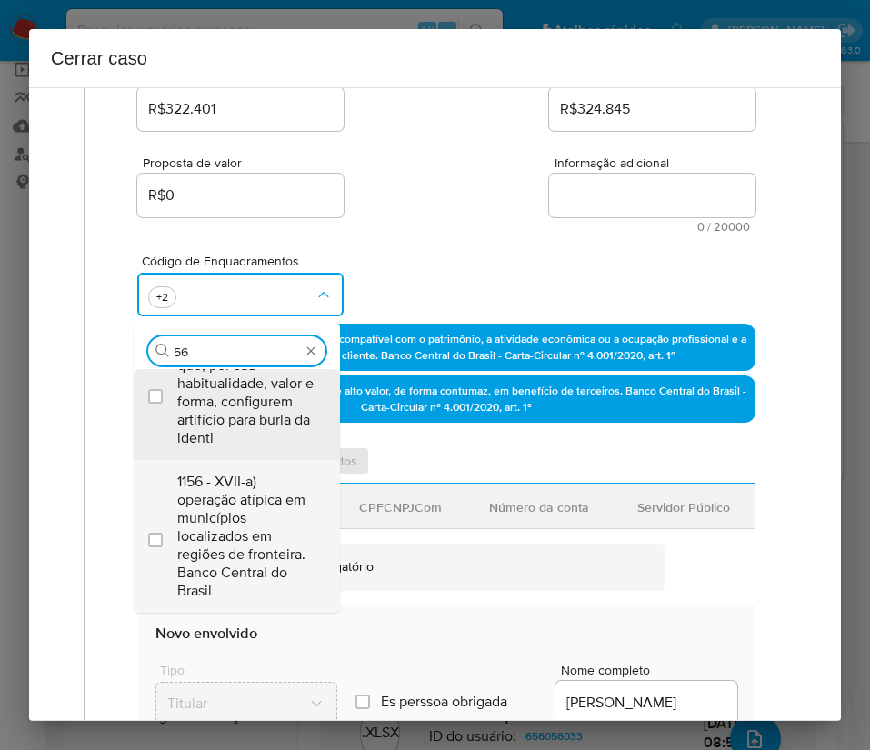
click at [234, 519] on span "1156 - XVII-a) operação atípica em municípios localizados em regiões de frontei…" at bounding box center [245, 536] width 137 height 127
checkbox input "true"
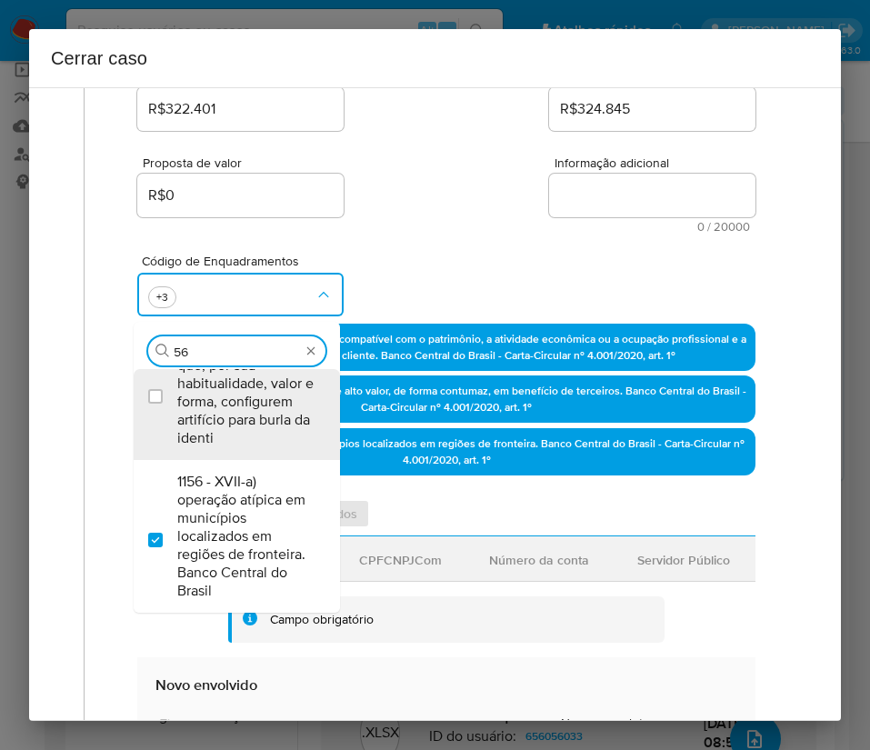
scroll to position [0, 0]
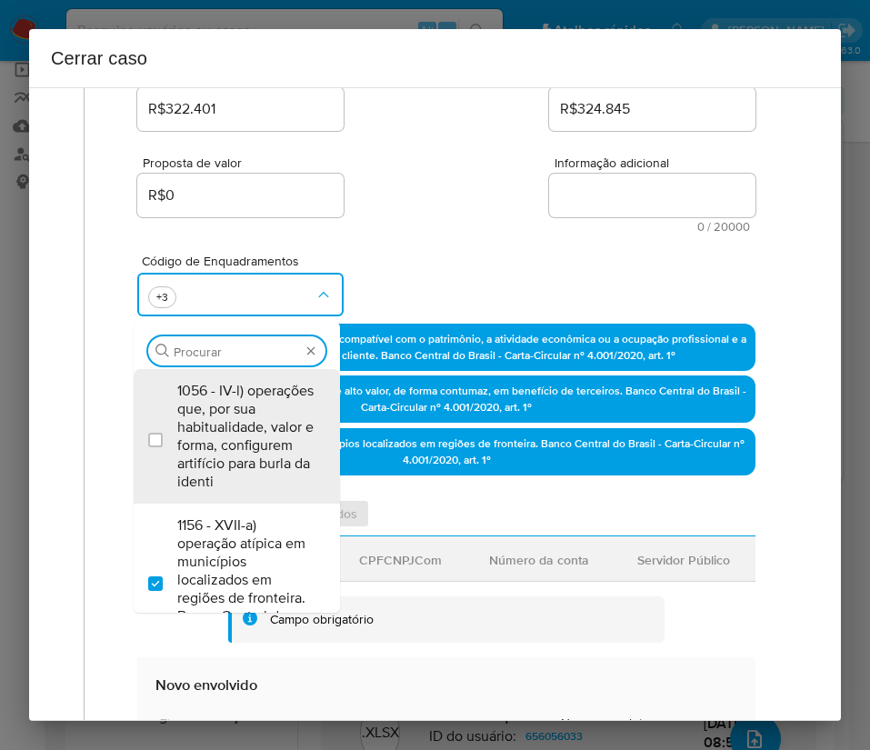
click at [435, 234] on div "Código de Enquadramentos Procurar 1056 - IV-l) operações que, por sua habituali…" at bounding box center [446, 278] width 618 height 91
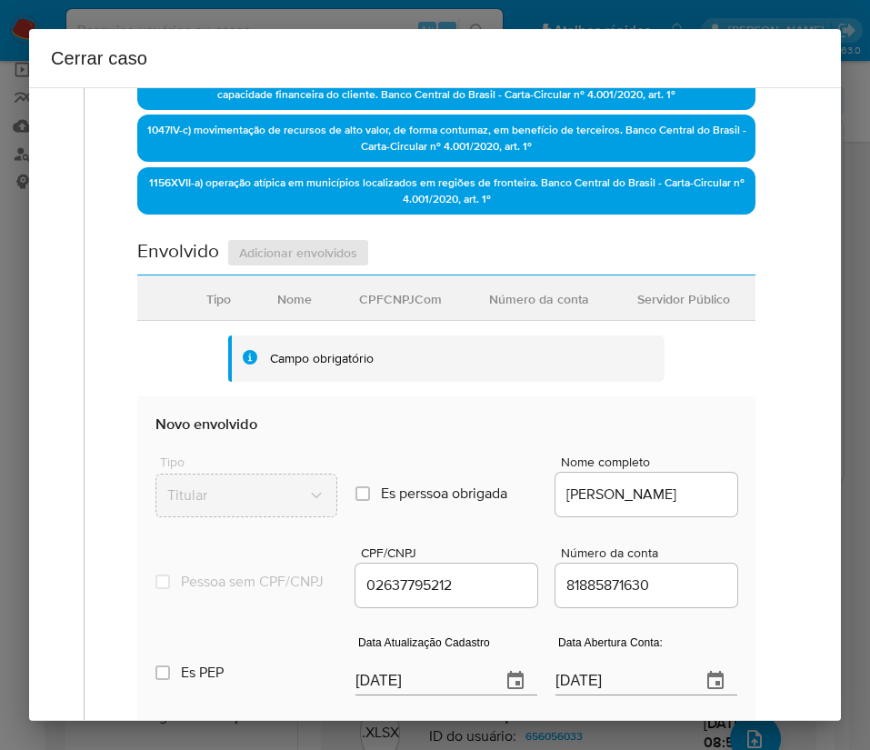
scroll to position [818, 0]
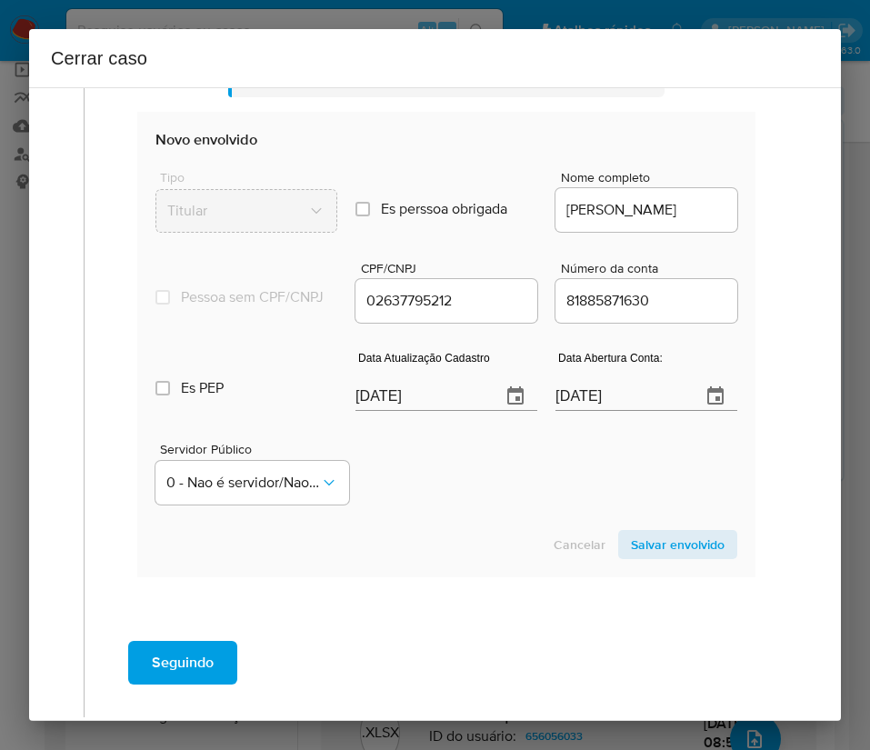
click at [400, 411] on input "[DATE]" at bounding box center [420, 396] width 131 height 29
paste input "16/08"
type input "[DATE]"
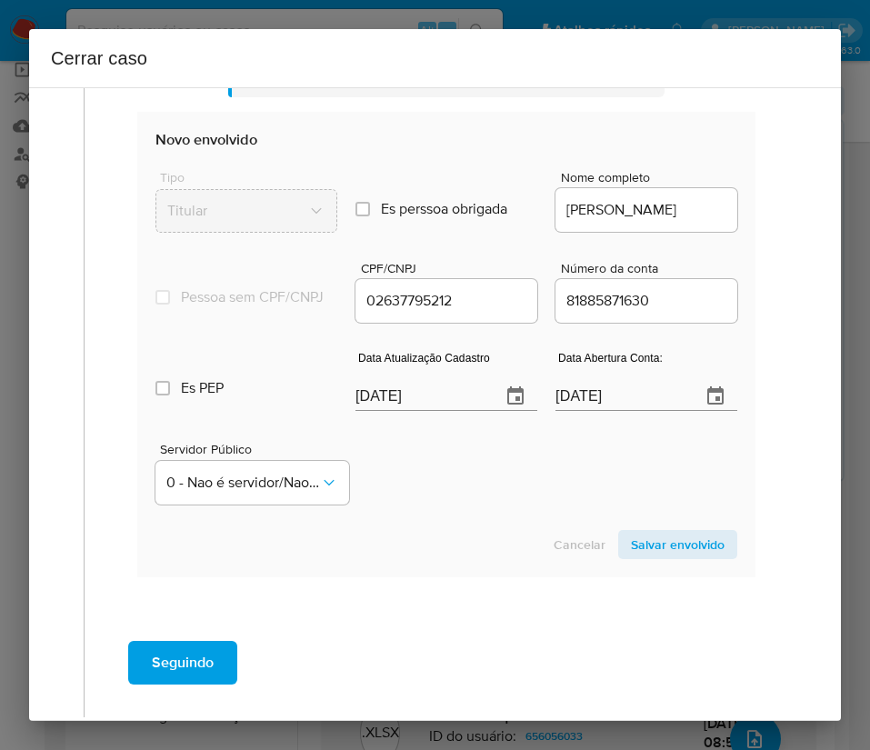
click at [427, 503] on div "Servidor Público 0 - Nao é servidor/[PERSON_NAME] possui informacao" at bounding box center [446, 466] width 582 height 91
click at [619, 411] on input "[DATE]" at bounding box center [620, 396] width 131 height 29
click at [521, 512] on div "Servidor Público 0 - Nao é servidor/[PERSON_NAME] possui informacao" at bounding box center [446, 466] width 582 height 91
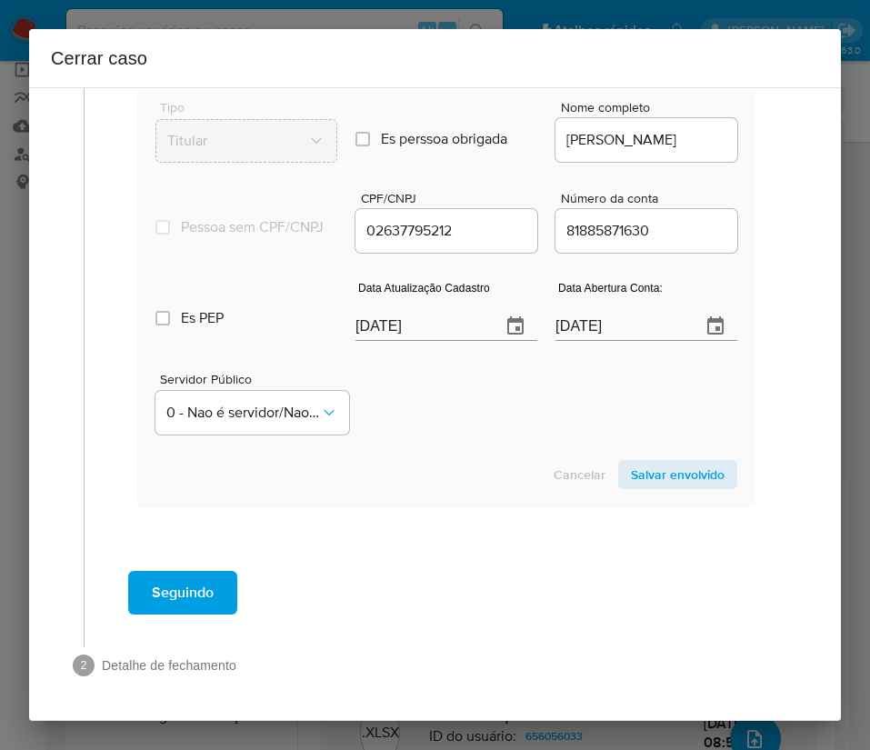
click at [631, 481] on span "Salvar envolvido" at bounding box center [678, 474] width 94 height 25
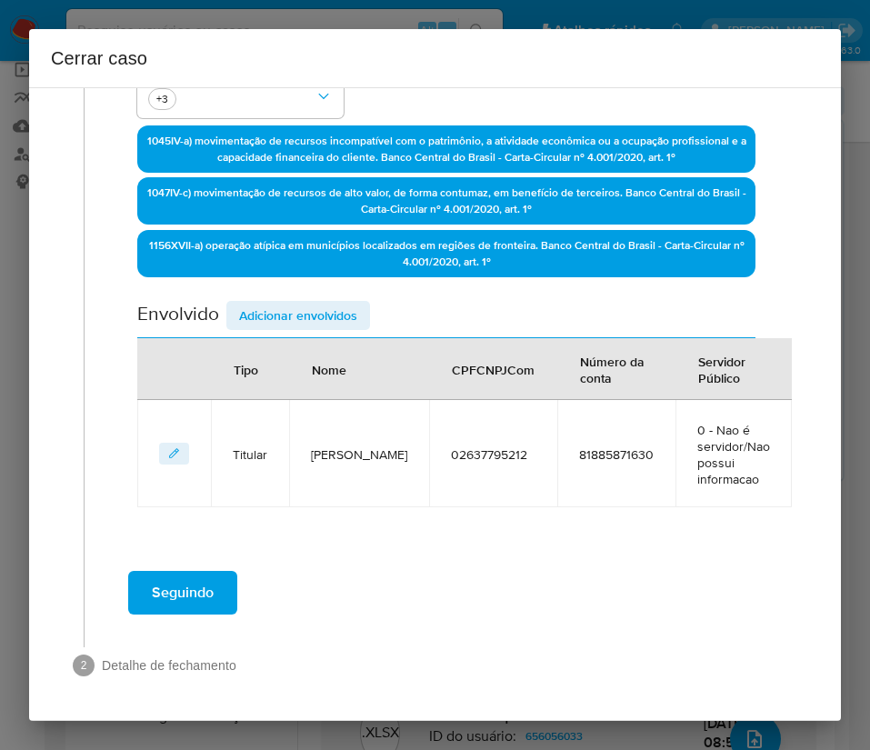
click at [283, 315] on span "Adicionar envolvidos" at bounding box center [298, 315] width 118 height 25
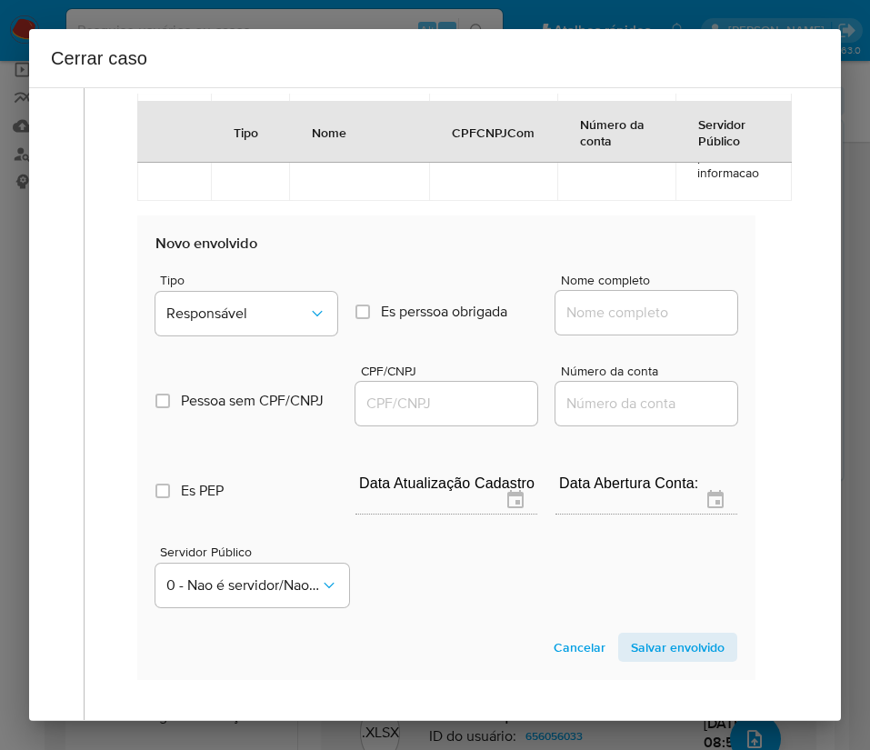
scroll to position [951, 0]
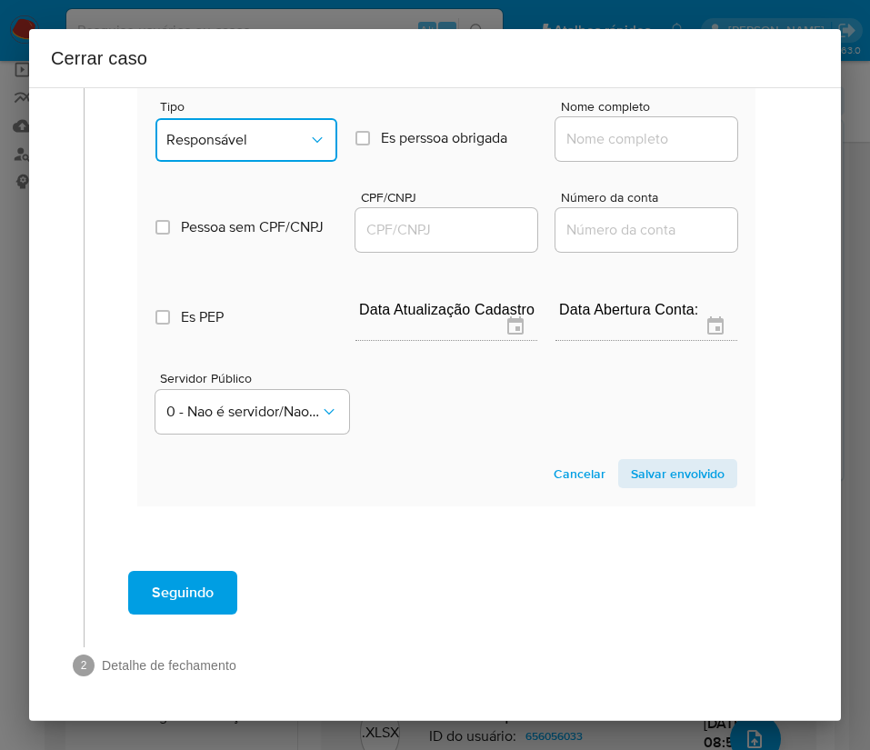
click at [265, 147] on span "Responsável" at bounding box center [237, 140] width 142 height 18
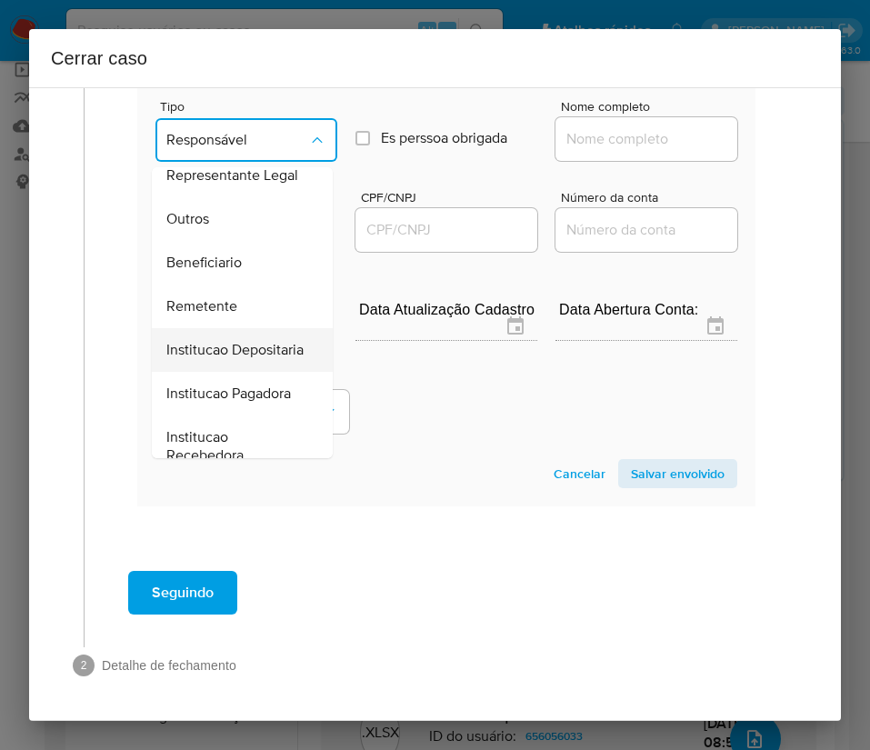
scroll to position [324, 0]
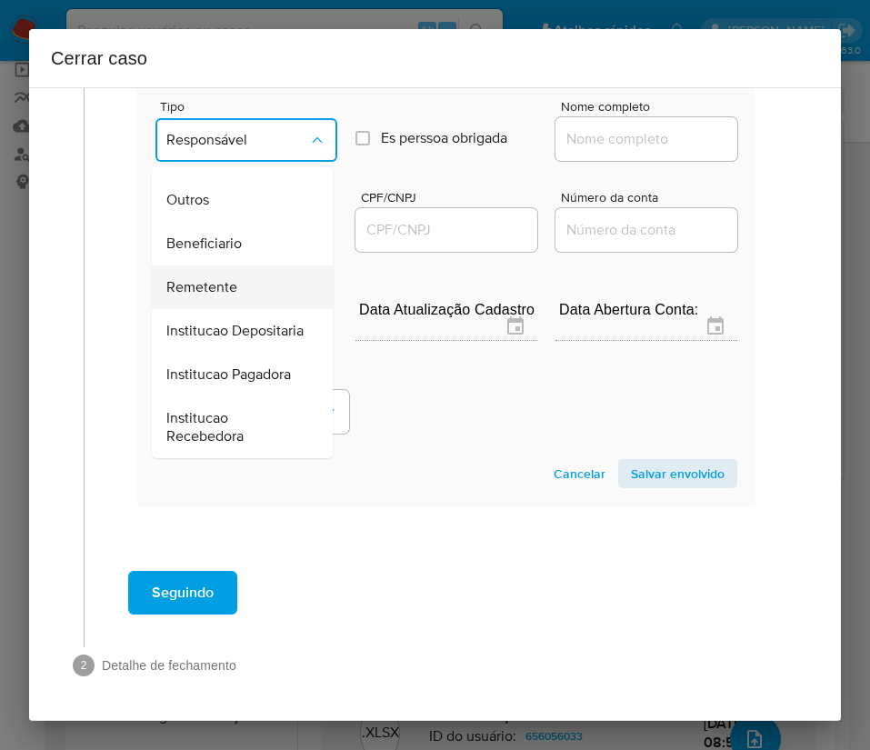
click at [224, 278] on span "Remetente" at bounding box center [201, 287] width 71 height 18
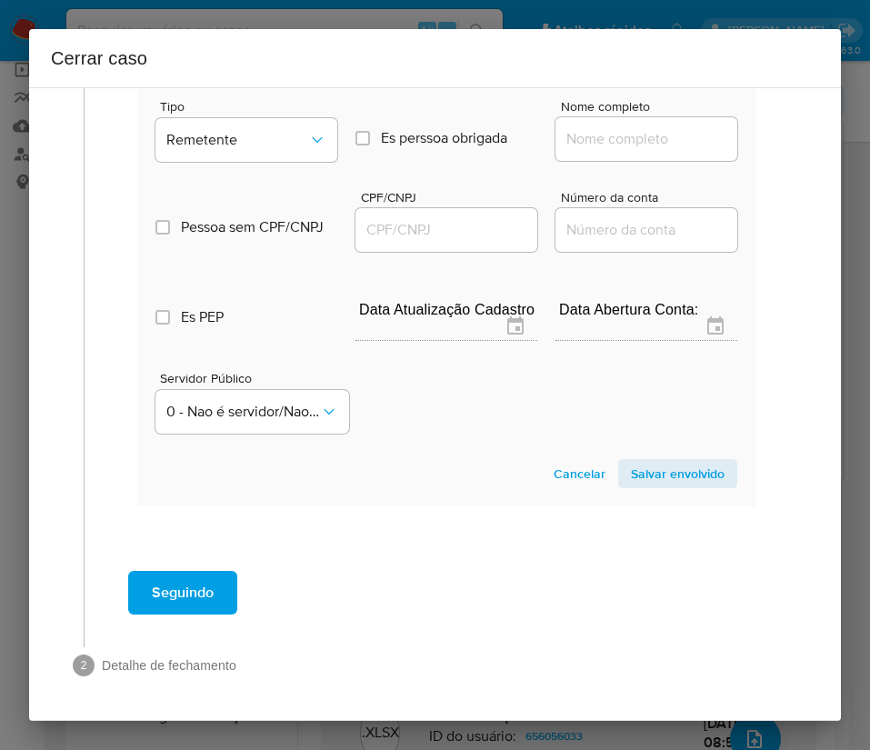
click at [599, 145] on input "Nome completo" at bounding box center [646, 139] width 182 height 24
paste input "[PERSON_NAME], 99278065234"
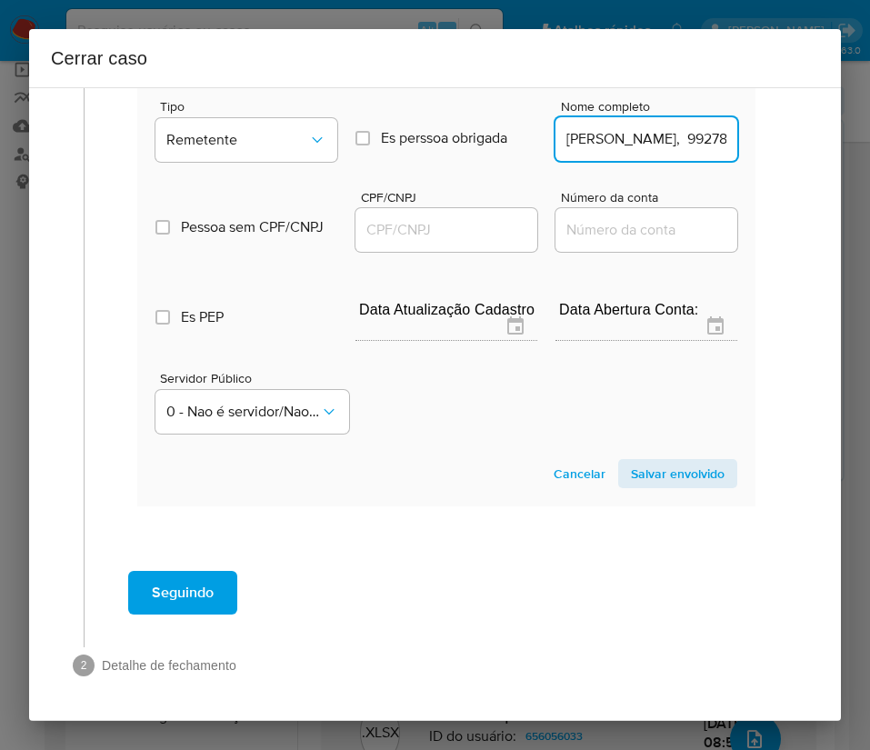
scroll to position [0, 115]
drag, startPoint x: 601, startPoint y: 141, endPoint x: 802, endPoint y: 140, distance: 200.9
click at [802, 140] on div "1 Informação completa Geral Data de início [DATE] Data Fin [DATE] Valor do créd…" at bounding box center [435, 403] width 812 height 633
type input "[PERSON_NAME]"
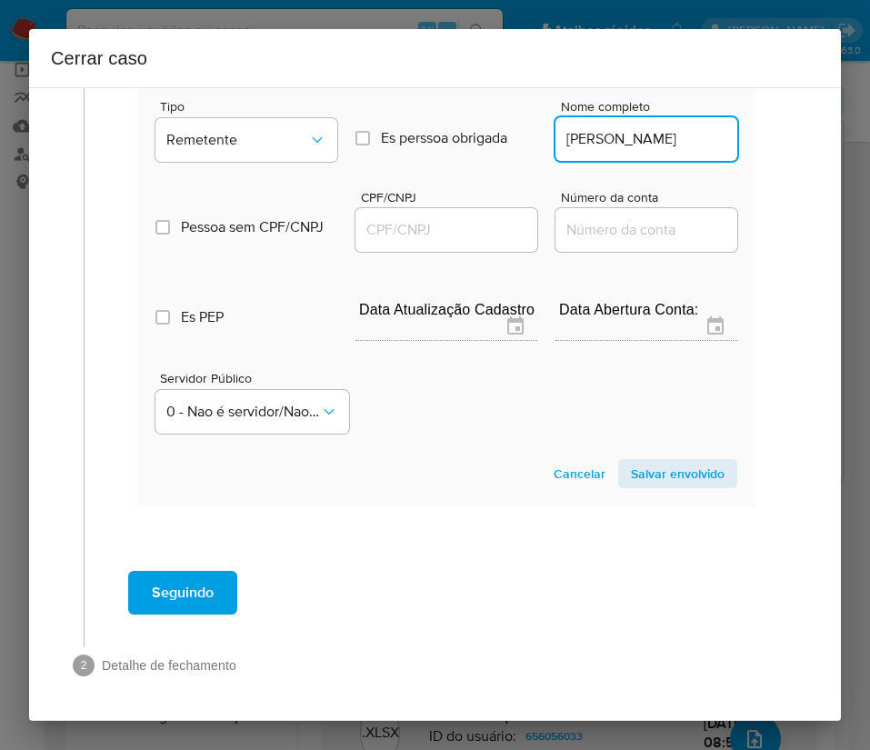
scroll to position [0, 0]
click at [414, 224] on input "CPF/CNPJ" at bounding box center [446, 230] width 182 height 24
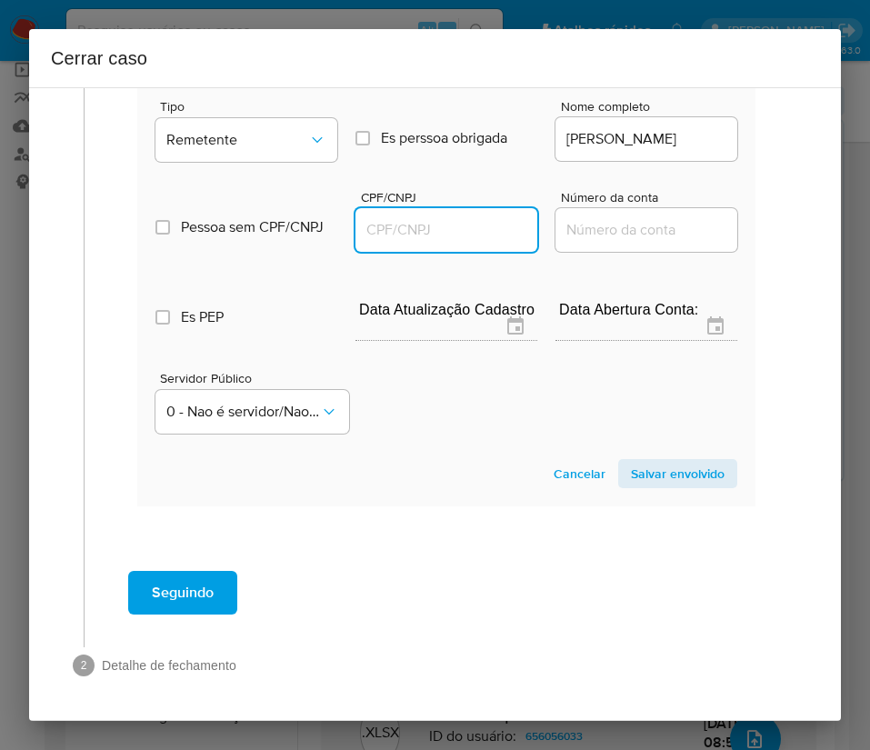
paste input "99278065234"
type input "99278065234"
click at [683, 484] on span "Salvar envolvido" at bounding box center [678, 473] width 94 height 25
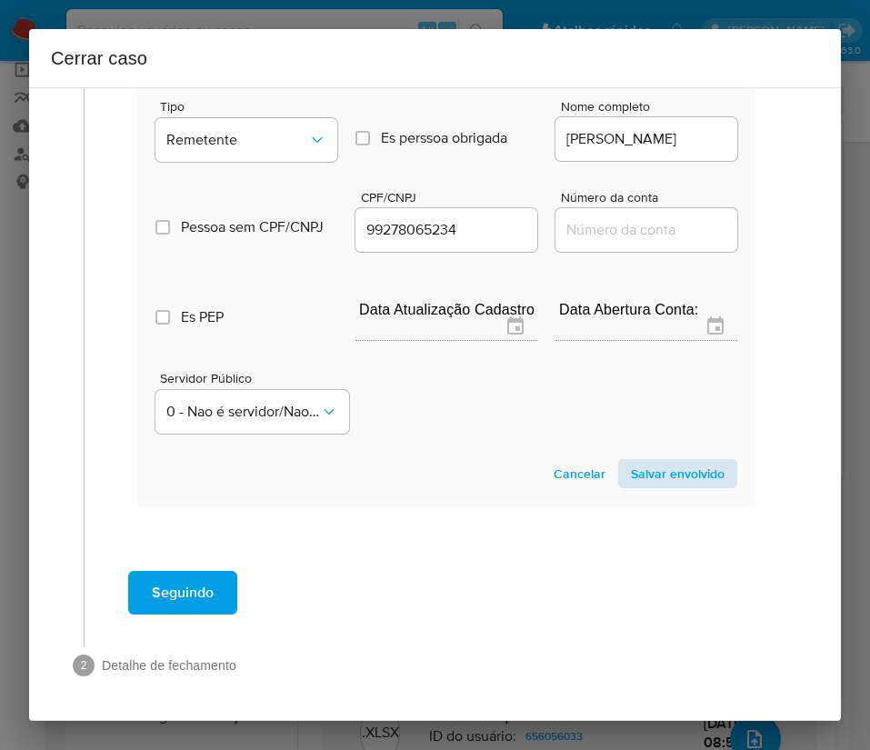
scroll to position [578, 0]
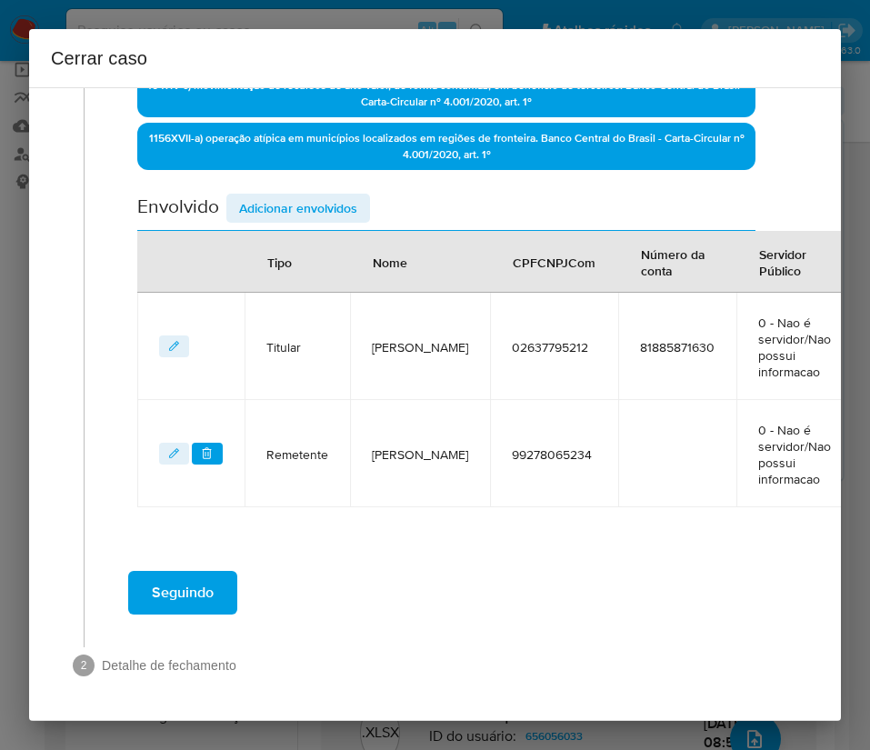
click at [285, 201] on span "Adicionar envolvidos" at bounding box center [298, 207] width 118 height 25
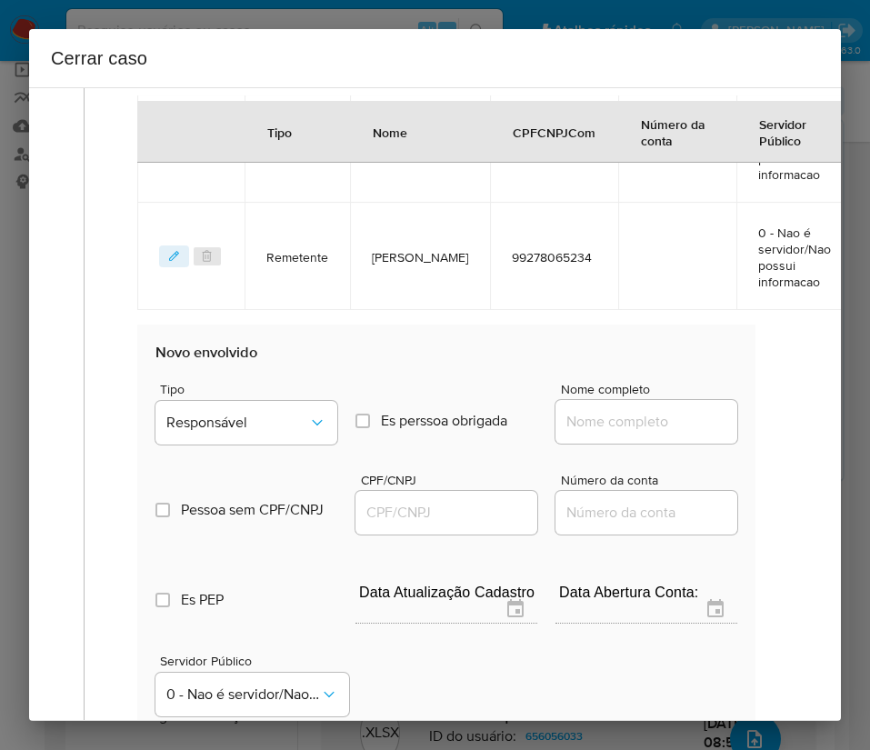
scroll to position [851, 0]
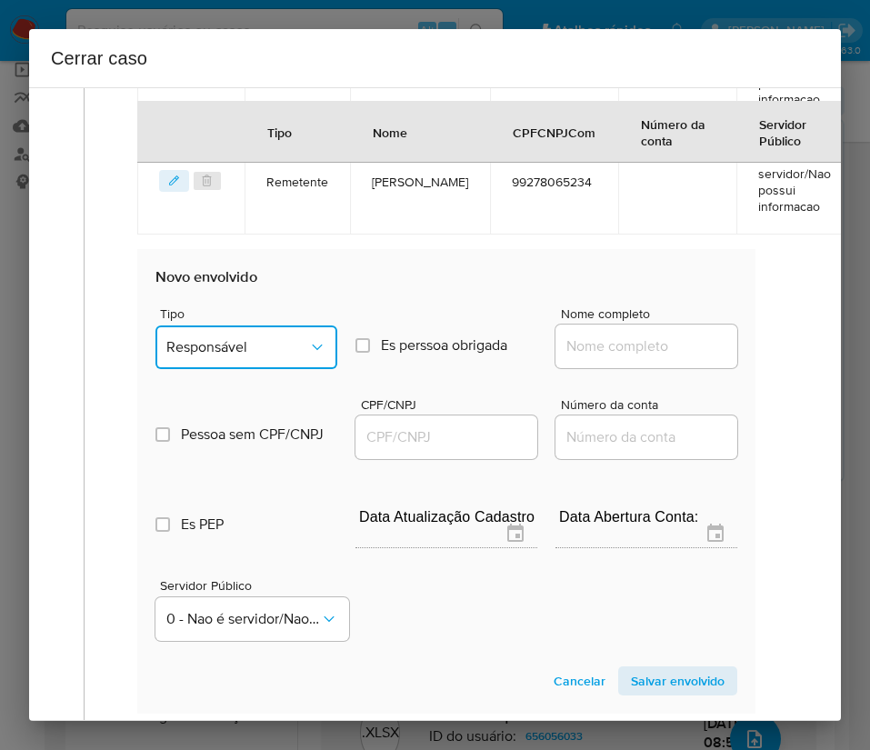
click at [267, 350] on span "Responsável" at bounding box center [237, 347] width 142 height 18
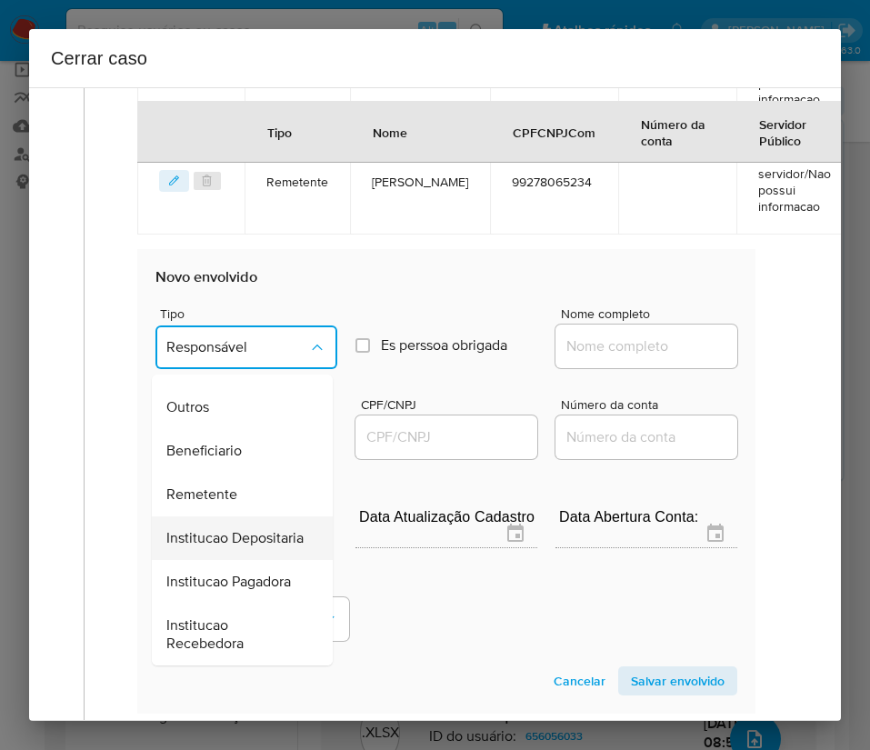
scroll to position [324, 0]
click at [221, 473] on div "Remetente" at bounding box center [236, 495] width 141 height 44
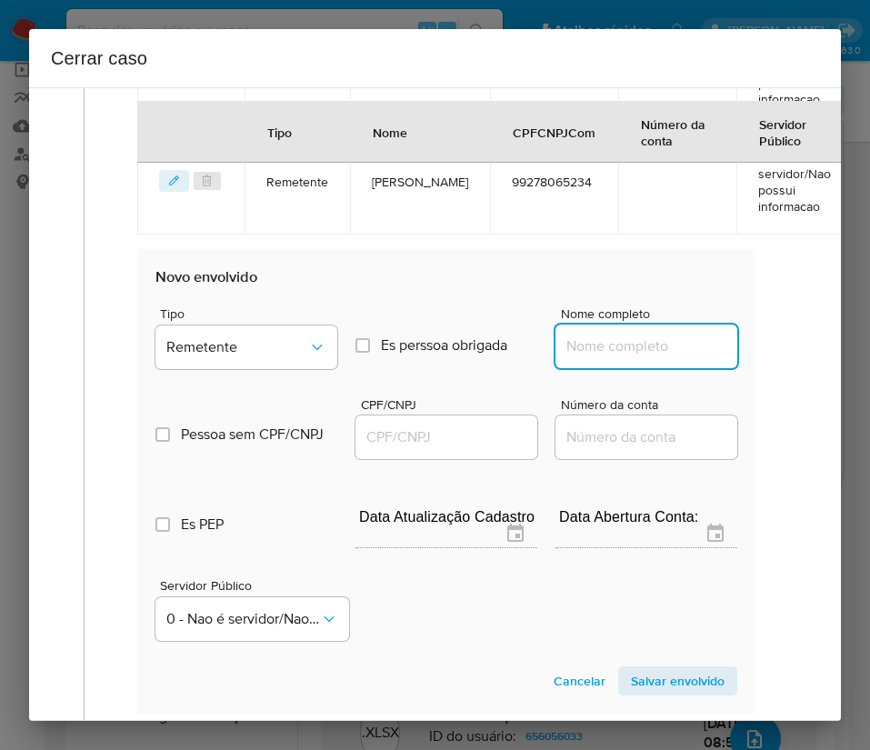
click at [583, 350] on input "Nome completo" at bounding box center [646, 346] width 182 height 24
paste input "Visao Digital Servicos Ltda, 57532705000177"
drag, startPoint x: 582, startPoint y: 356, endPoint x: 765, endPoint y: 355, distance: 183.6
click at [765, 355] on div "Geral Data de início [DATE] Data Fin [DATE] Valor do crédito R$322.401 Valor do…" at bounding box center [446, 35] width 687 height 1464
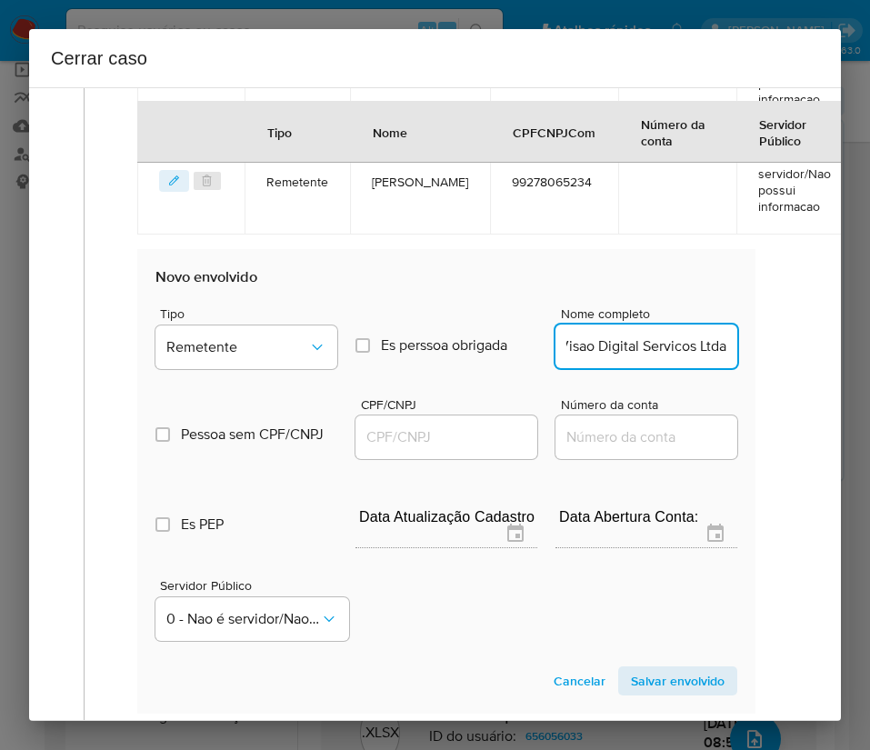
scroll to position [0, 12]
type input "Visao Digital Servicos Ltda"
click at [398, 444] on input "CPF/CNPJ" at bounding box center [446, 437] width 182 height 24
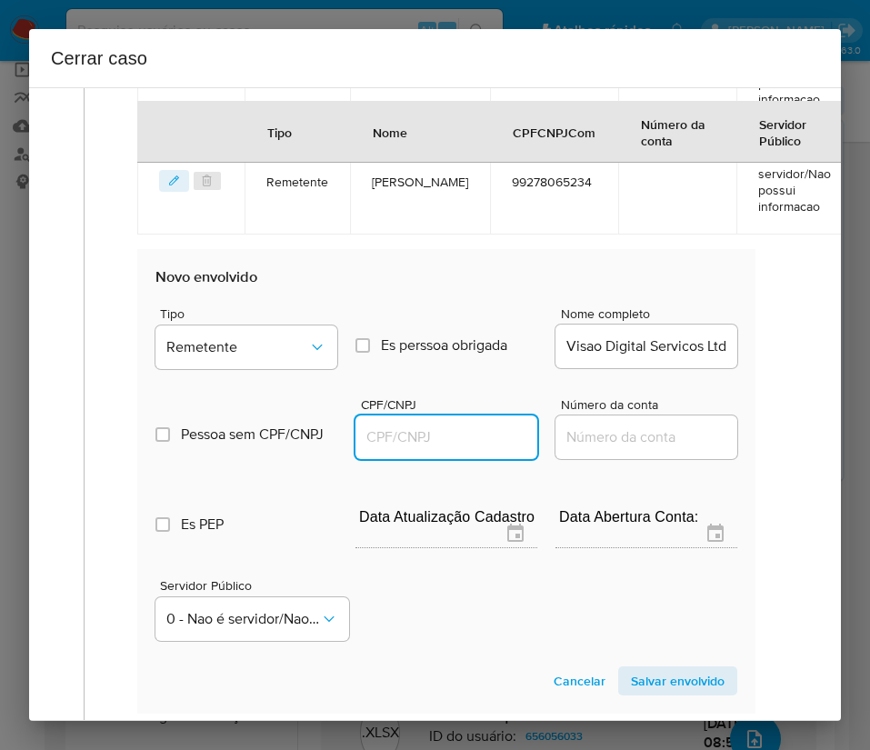
paste input "57532705000177"
type input "57532705000177"
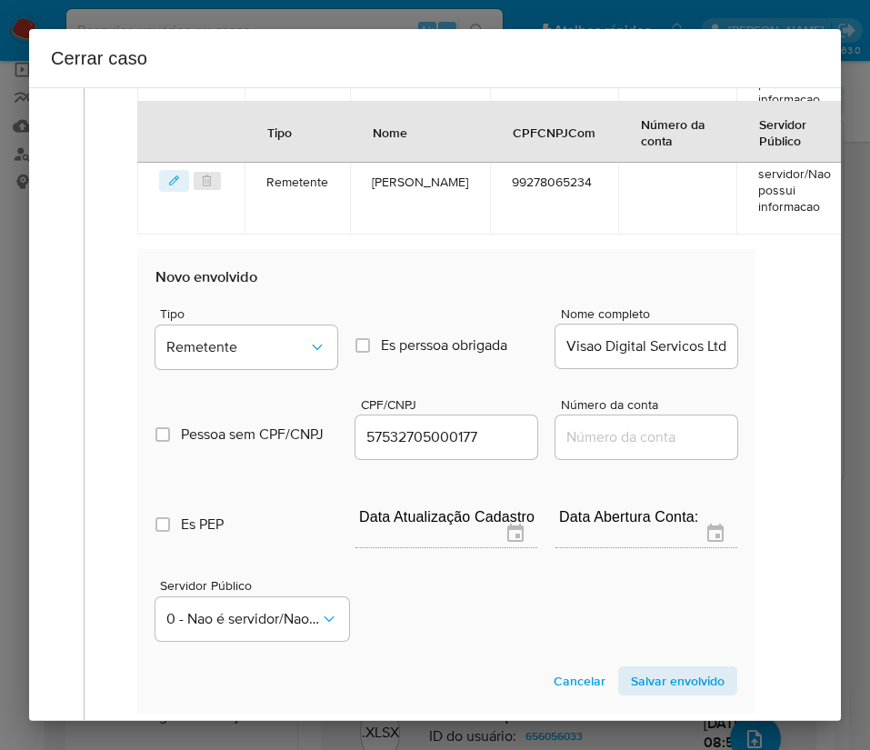
click at [640, 684] on span "Salvar envolvido" at bounding box center [678, 680] width 94 height 25
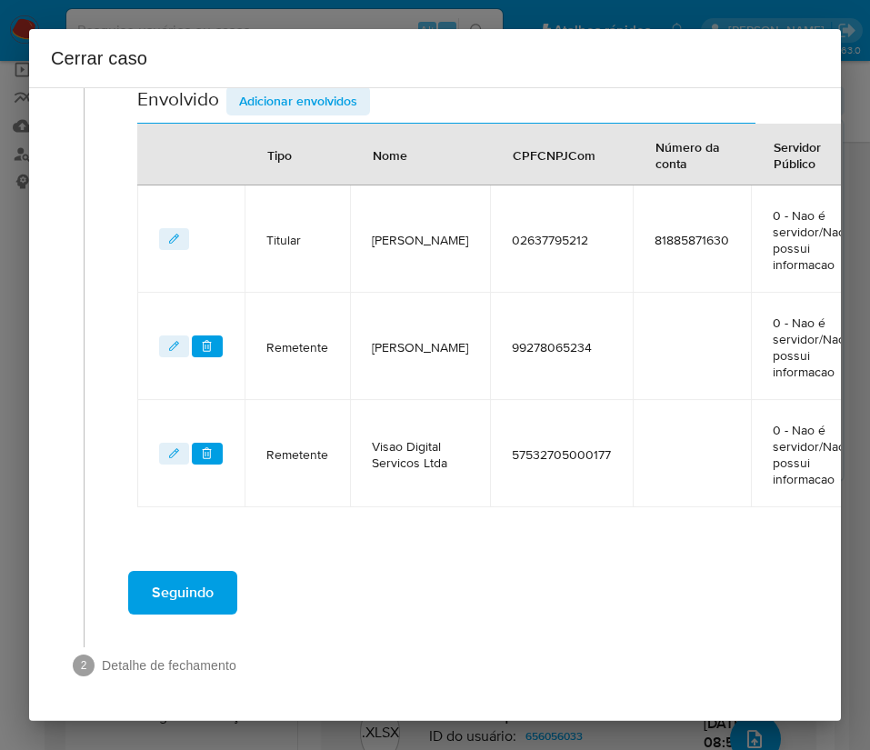
click at [318, 91] on span "Adicionar envolvidos" at bounding box center [298, 100] width 118 height 25
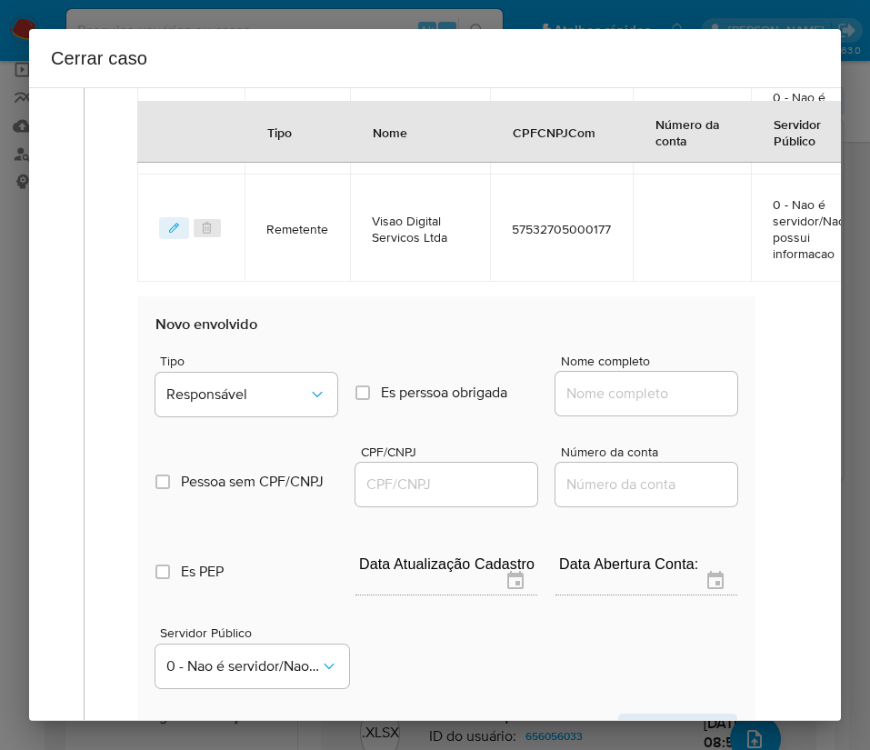
scroll to position [1115, 0]
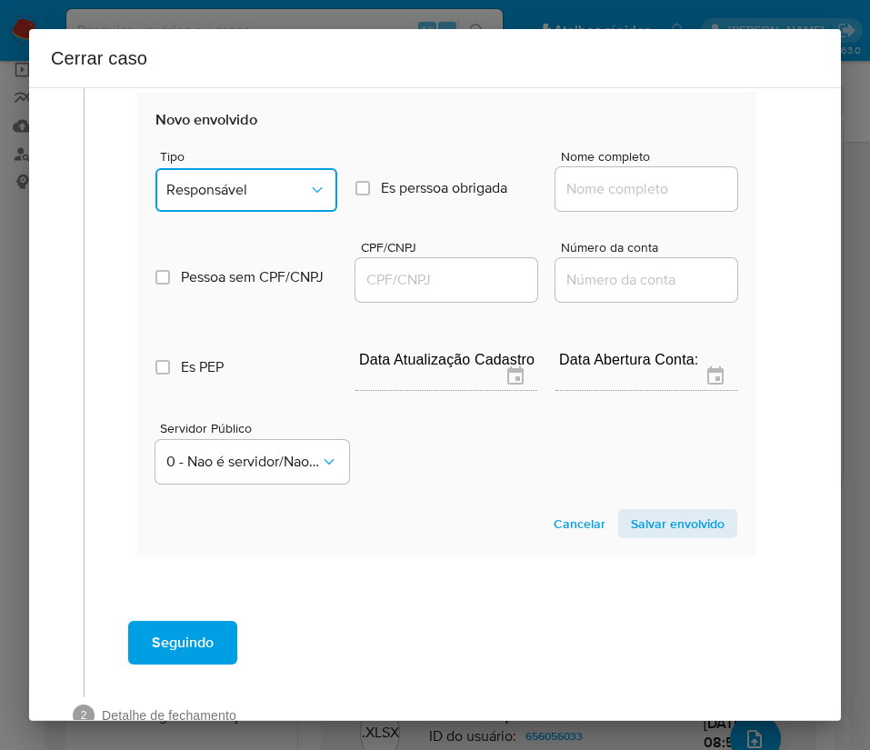
click at [235, 183] on span "Responsável" at bounding box center [237, 190] width 142 height 18
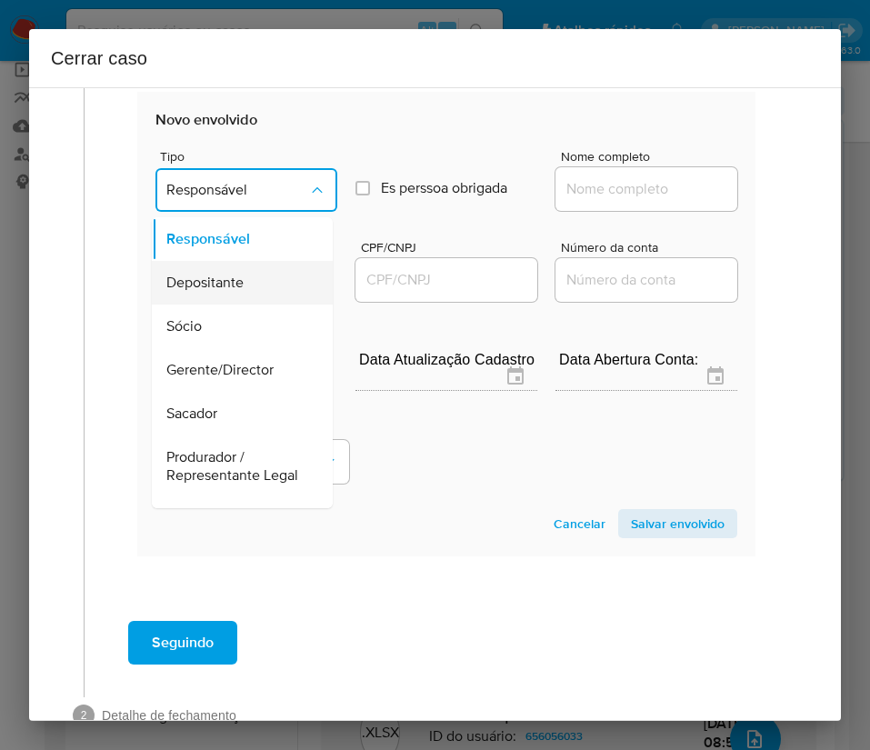
scroll to position [324, 0]
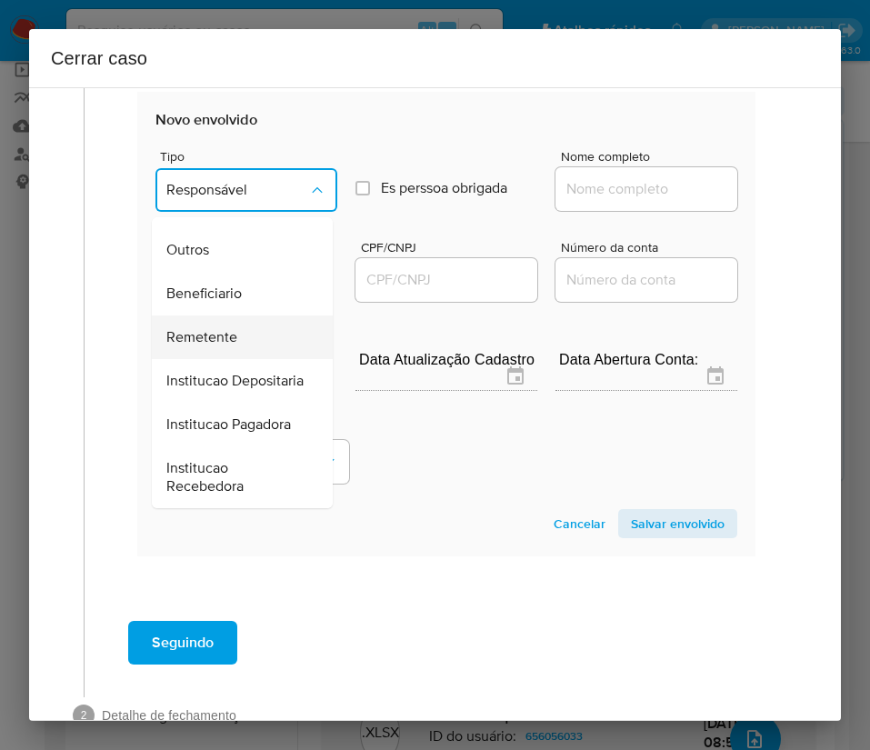
click at [206, 328] on span "Remetente" at bounding box center [201, 337] width 71 height 18
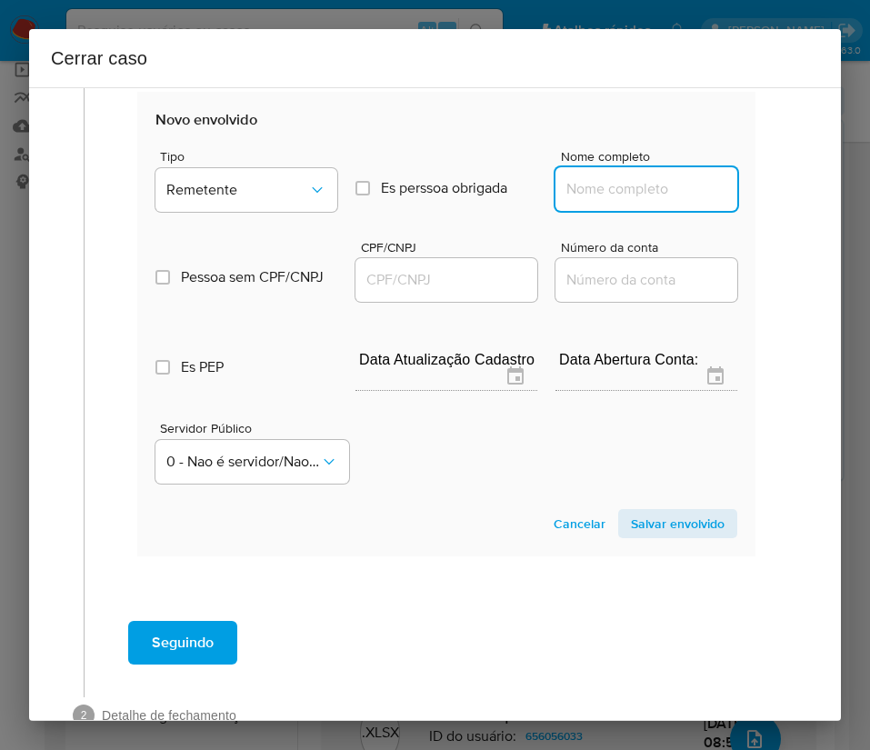
drag, startPoint x: 581, startPoint y: 186, endPoint x: 591, endPoint y: 190, distance: 10.6
click at [581, 186] on input "Nome completo" at bounding box center [646, 189] width 182 height 24
paste input "Podium Clube Tecnologia Ltda, 55334955000177"
drag, startPoint x: 582, startPoint y: 194, endPoint x: 759, endPoint y: 194, distance: 177.2
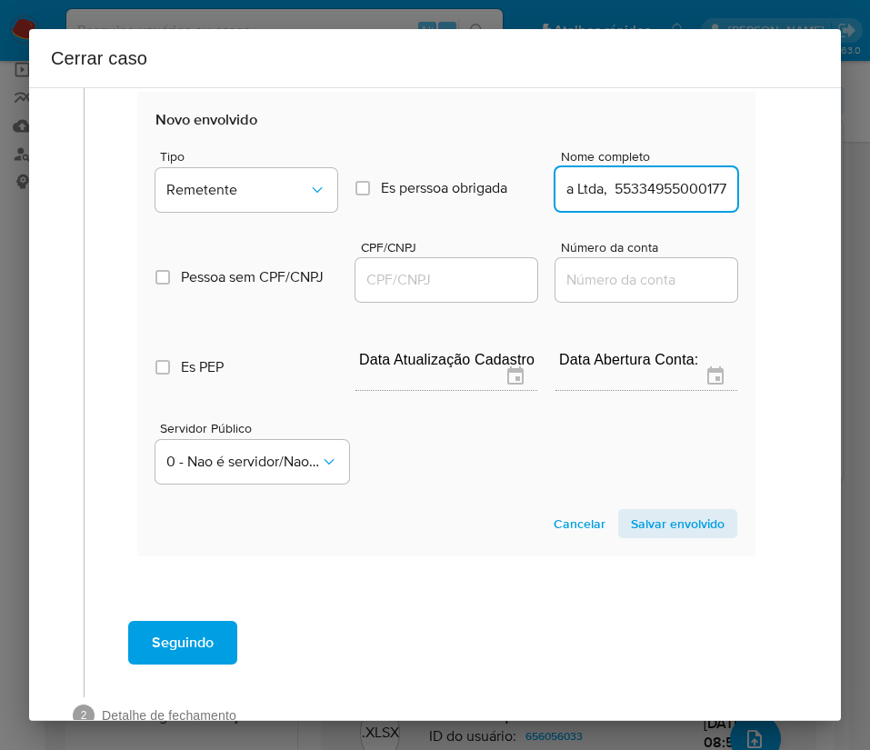
type input "Podium Clube Tecnologia Ltda"
drag, startPoint x: 418, startPoint y: 283, endPoint x: 429, endPoint y: 281, distance: 11.1
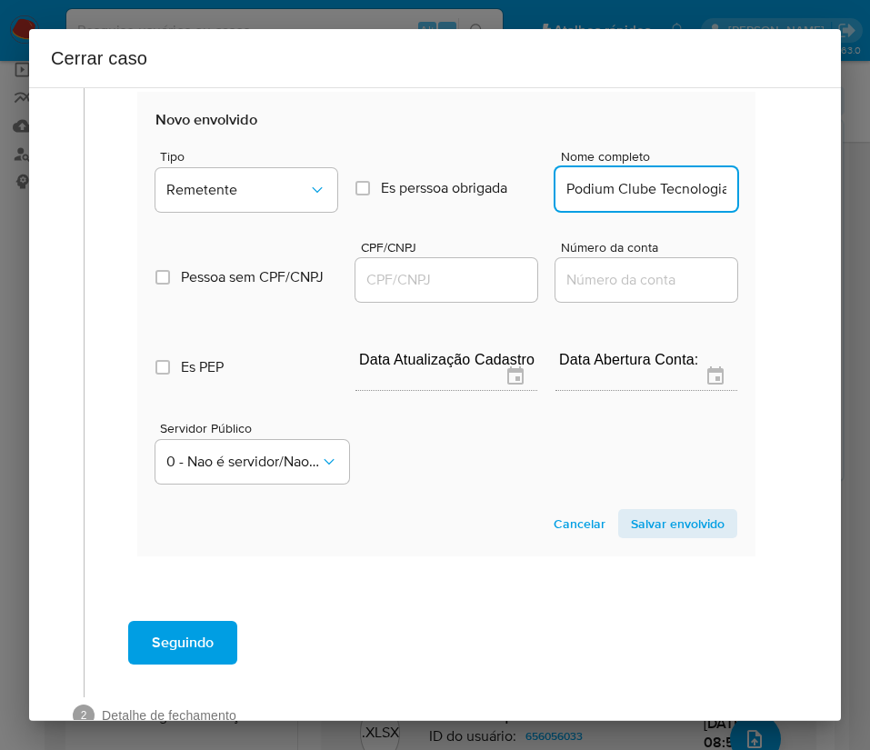
click at [418, 283] on input "CPF/CNPJ" at bounding box center [446, 280] width 182 height 24
paste input "55334955000177"
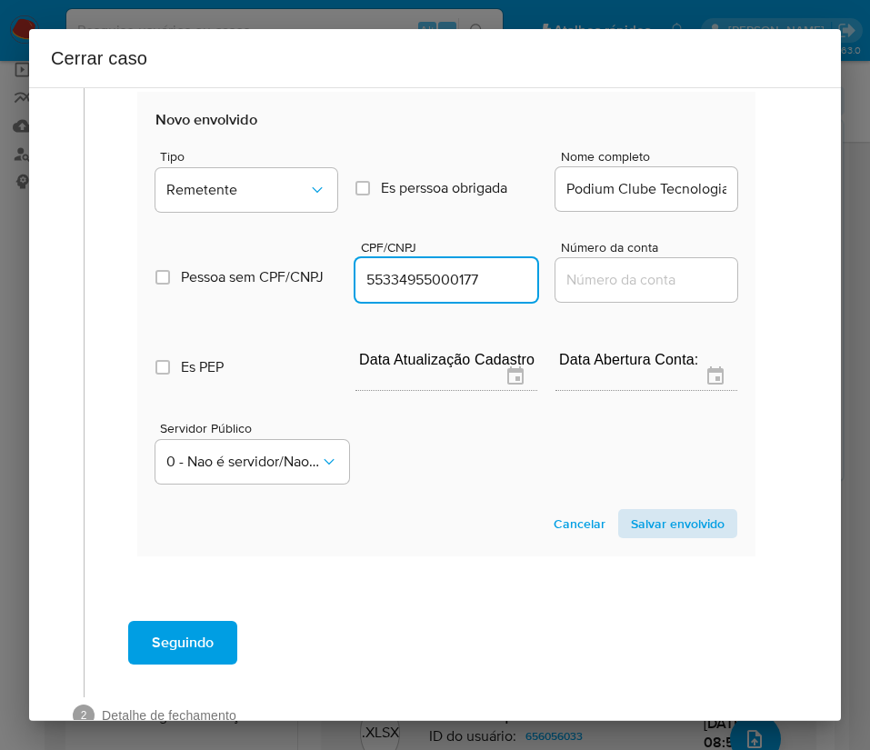
type input "55334955000177"
click at [641, 524] on span "Salvar envolvido" at bounding box center [678, 523] width 94 height 25
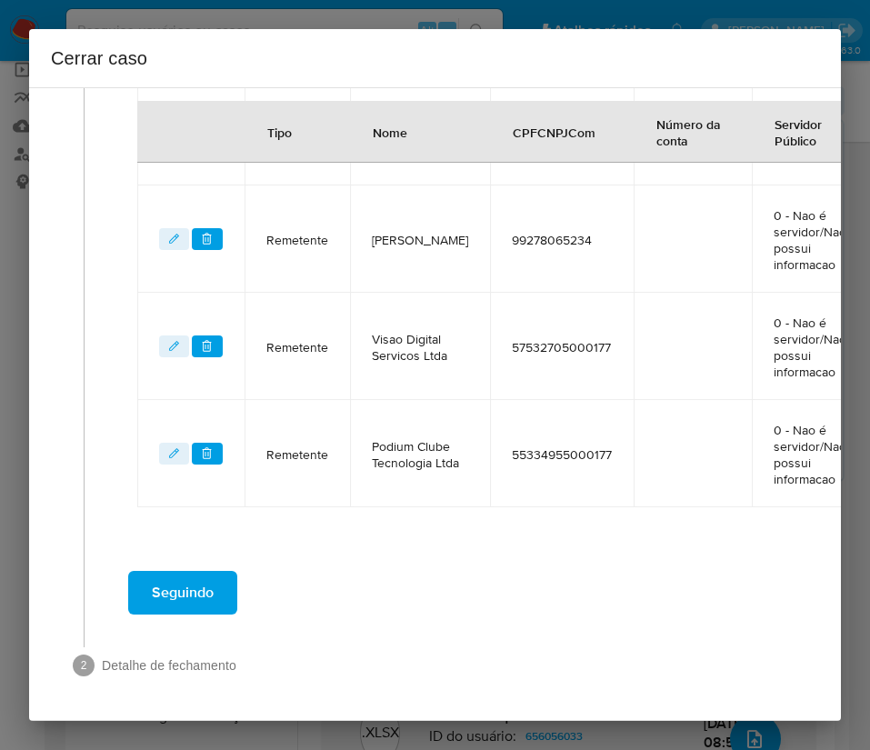
scroll to position [813, 0]
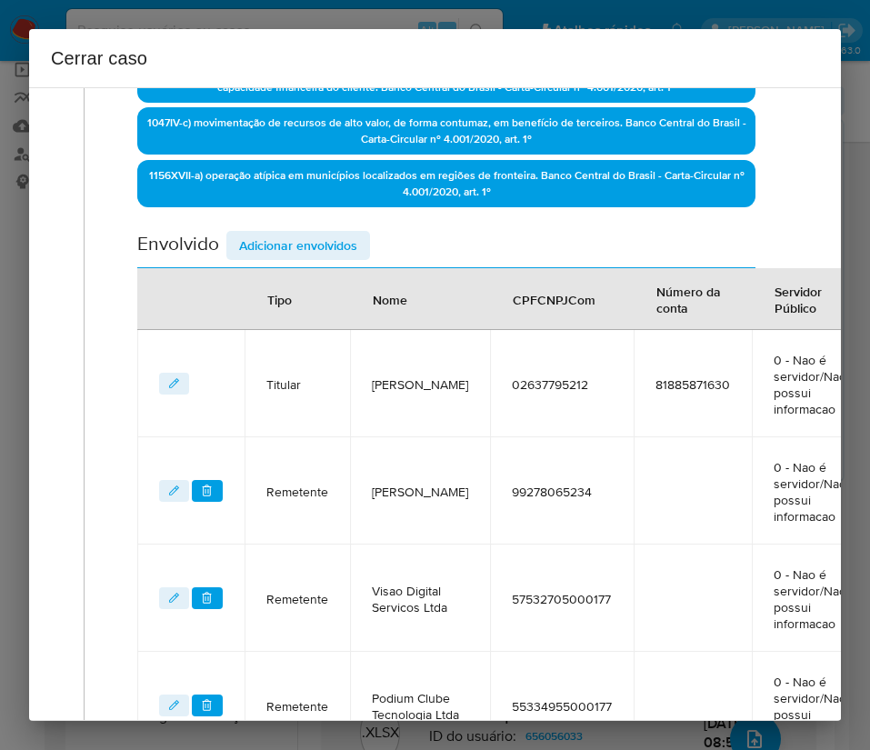
click at [289, 255] on span "Adicionar envolvidos" at bounding box center [298, 245] width 118 height 25
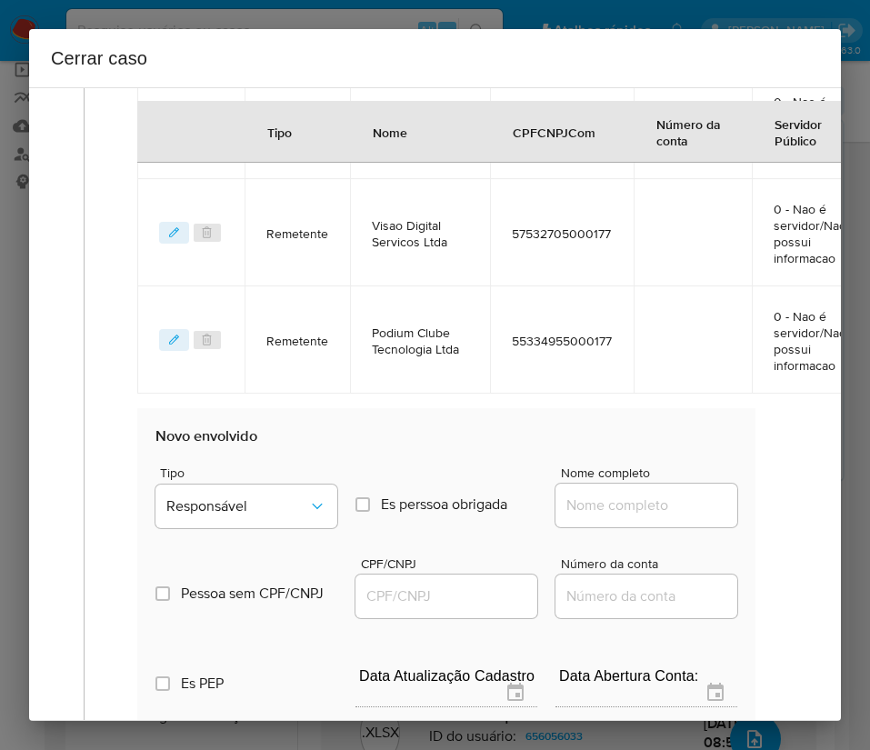
scroll to position [1222, 0]
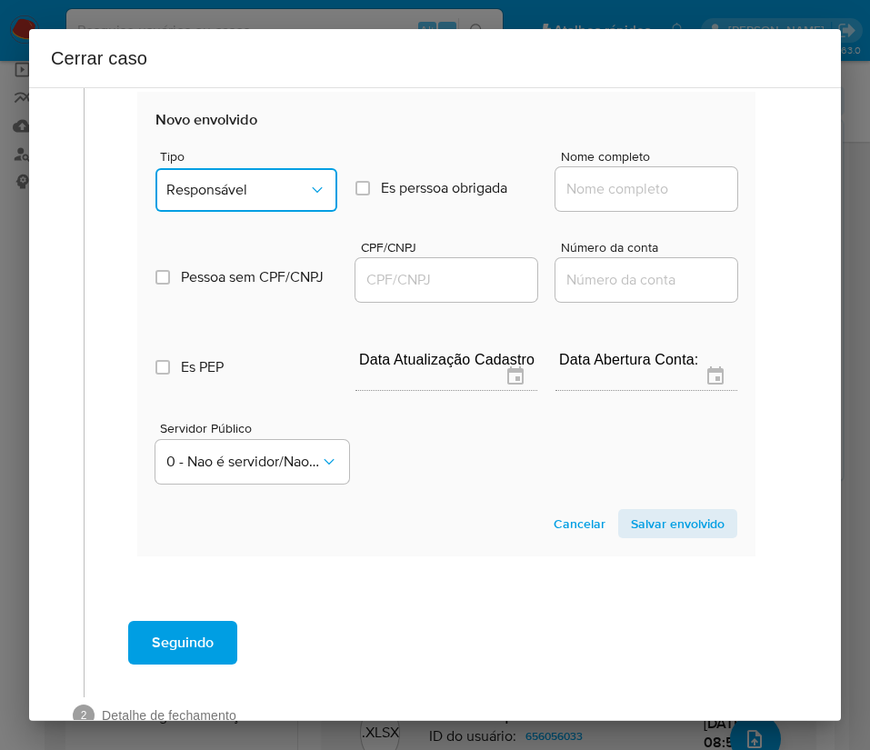
click at [247, 187] on span "Responsável" at bounding box center [237, 190] width 142 height 18
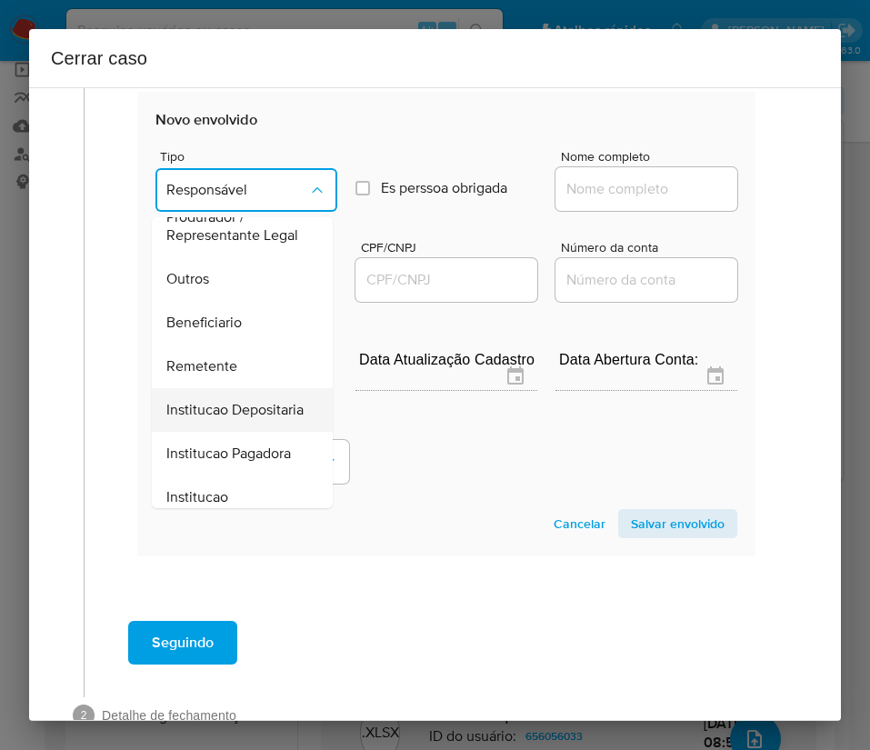
scroll to position [324, 0]
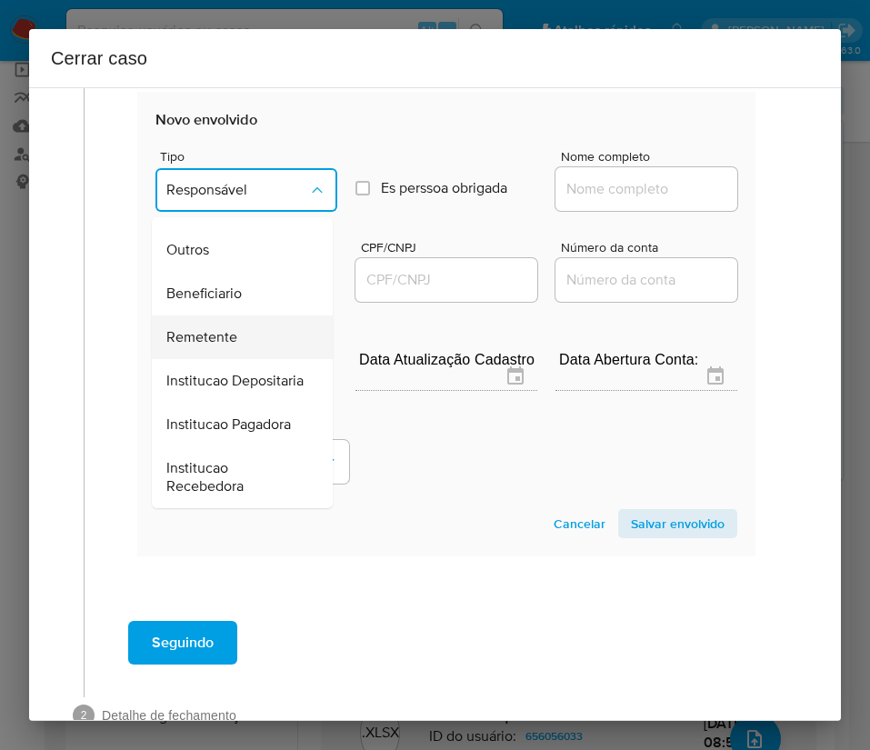
click at [228, 328] on span "Remetente" at bounding box center [201, 337] width 71 height 18
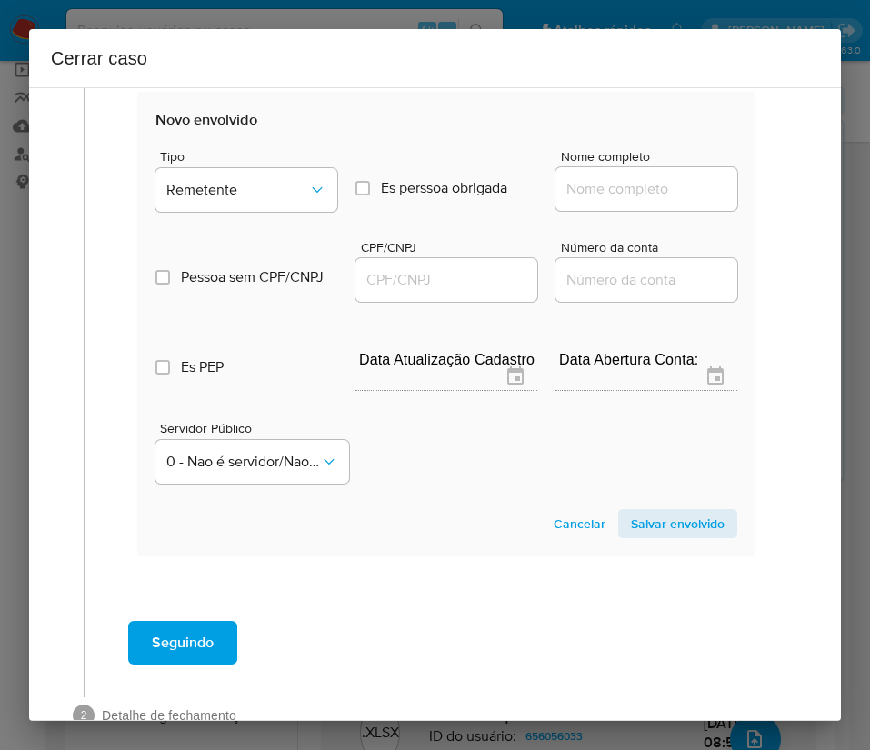
click at [589, 186] on input "Nome completo" at bounding box center [646, 189] width 182 height 24
paste input "[PERSON_NAME] Empreendiment, 61287023000113"
drag, startPoint x: 584, startPoint y: 194, endPoint x: 735, endPoint y: 192, distance: 150.9
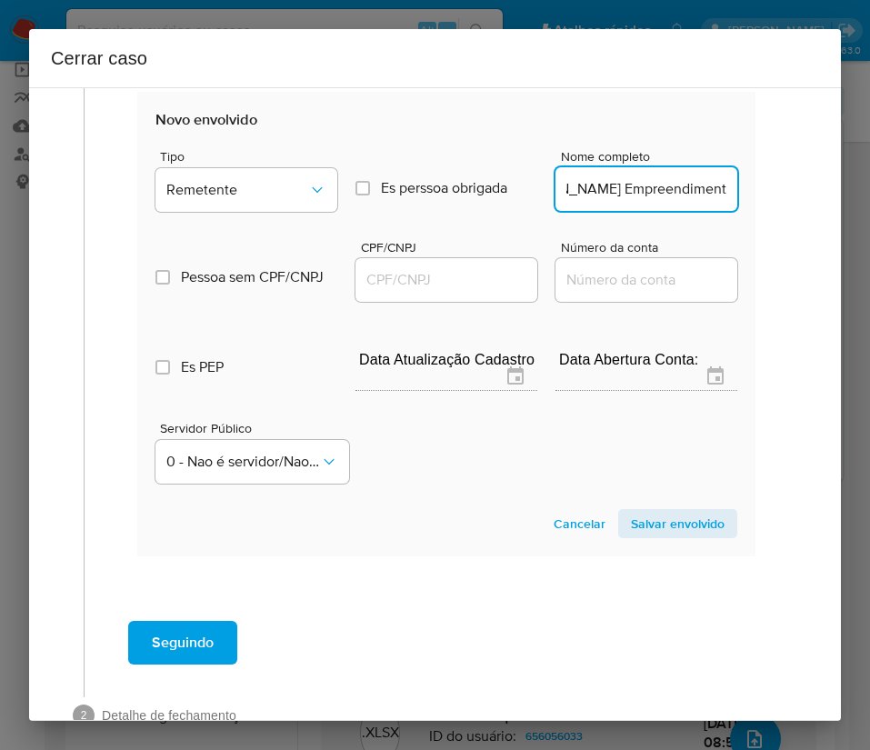
scroll to position [0, 53]
type input "[PERSON_NAME] Empreendiment"
click at [435, 284] on input "CPF/CNPJ" at bounding box center [446, 280] width 182 height 24
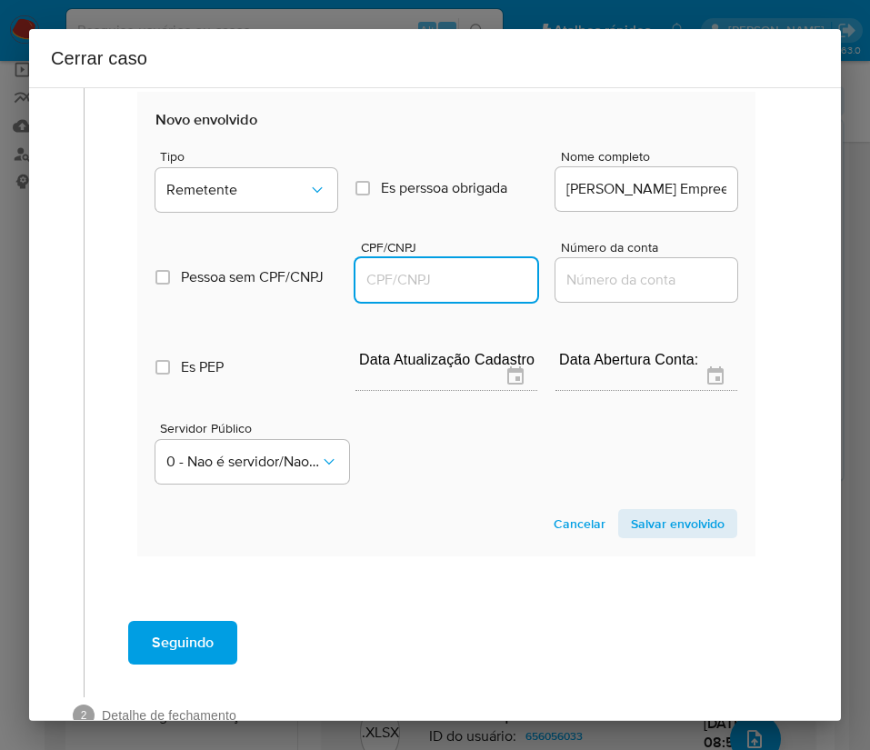
paste input "61287023000113"
type input "61287023000113"
click at [642, 531] on span "Salvar envolvido" at bounding box center [678, 523] width 94 height 25
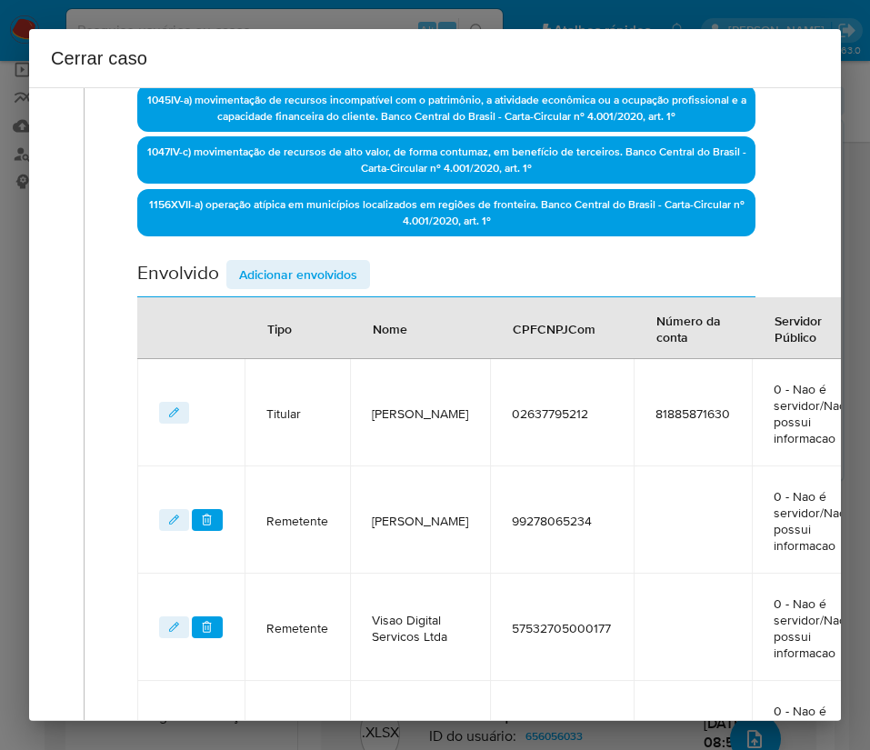
click at [303, 274] on span "Adicionar envolvidos" at bounding box center [298, 274] width 118 height 25
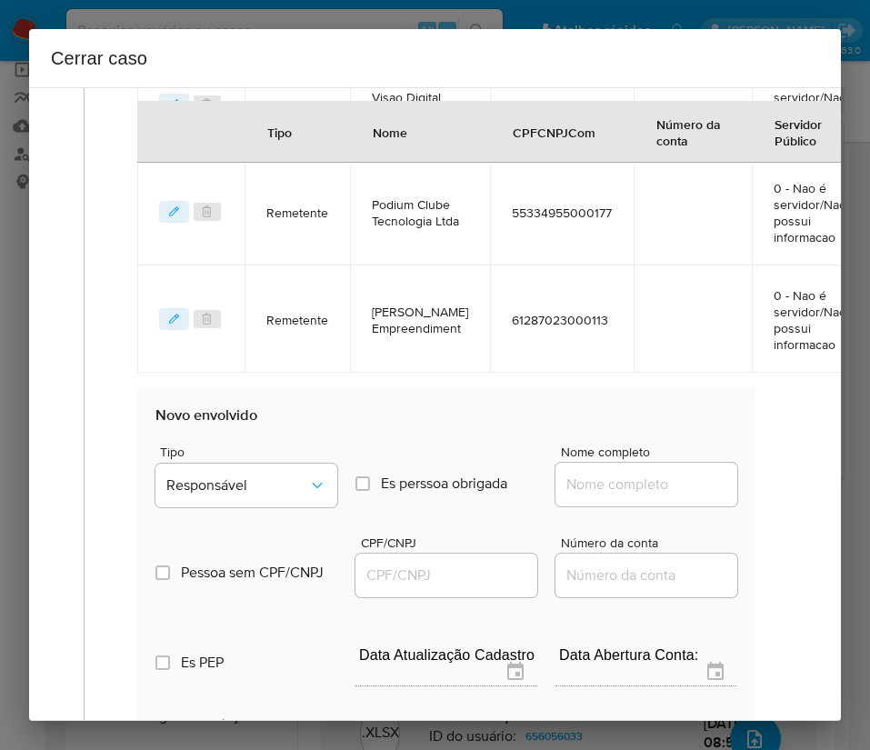
scroll to position [1193, 0]
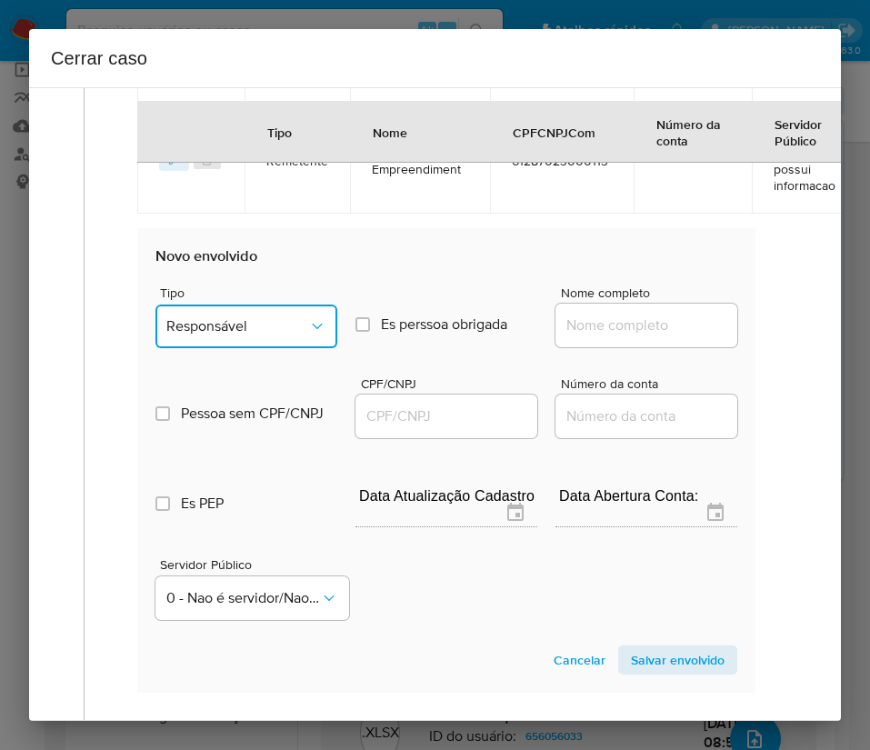
click at [272, 331] on span "Responsável" at bounding box center [237, 326] width 142 height 18
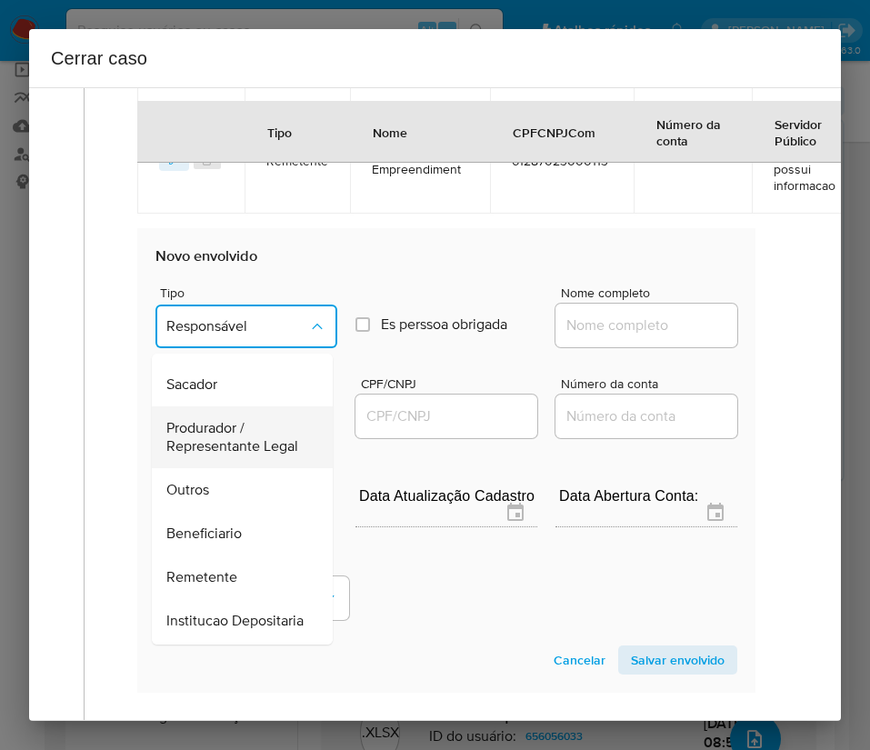
scroll to position [324, 0]
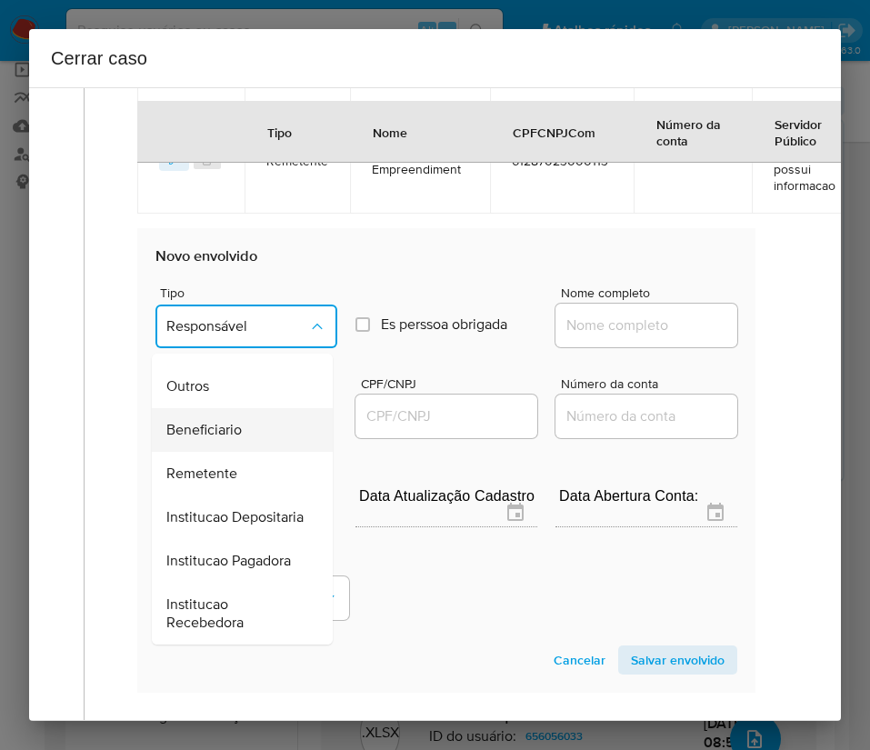
click at [230, 421] on span "Beneficiario" at bounding box center [203, 430] width 75 height 18
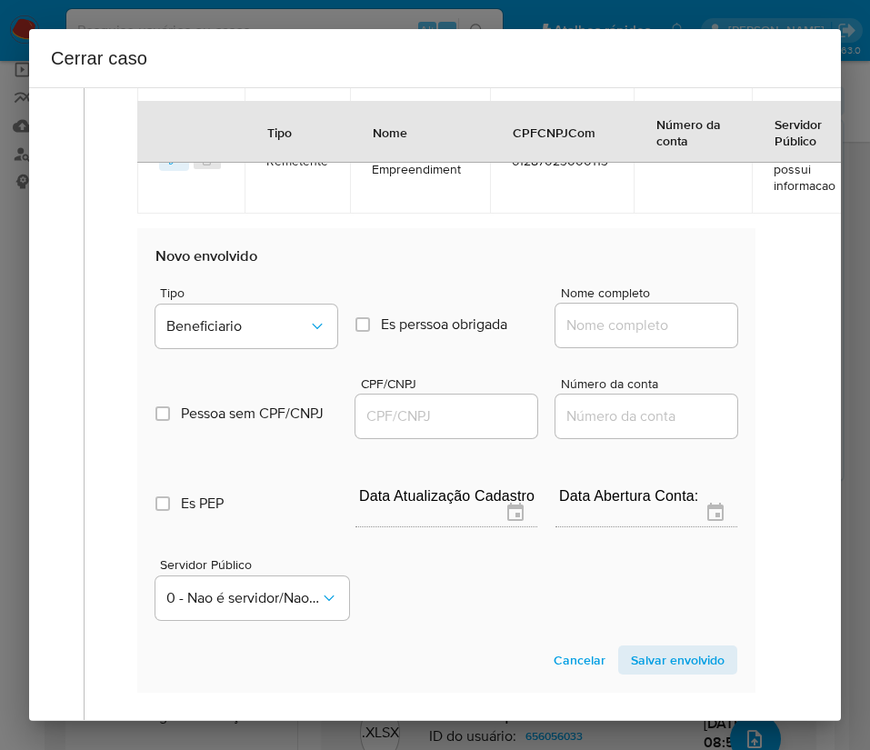
drag, startPoint x: 602, startPoint y: 321, endPoint x: 613, endPoint y: 337, distance: 20.2
click at [602, 320] on input "Nome completo" at bounding box center [646, 326] width 182 height 24
paste input "[PERSON_NAME], 62218727234"
click at [603, 328] on input "[PERSON_NAME], 62218727234" at bounding box center [646, 326] width 182 height 24
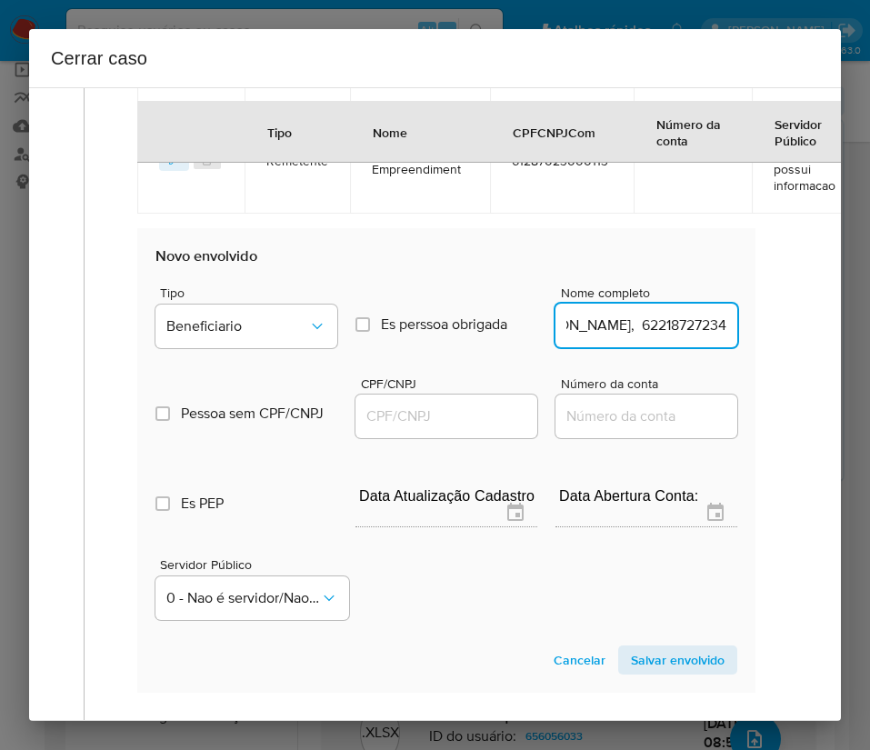
drag, startPoint x: 605, startPoint y: 327, endPoint x: 776, endPoint y: 319, distance: 171.1
type input "[PERSON_NAME]"
click at [446, 414] on input "CPF/CNPJ" at bounding box center [446, 416] width 182 height 24
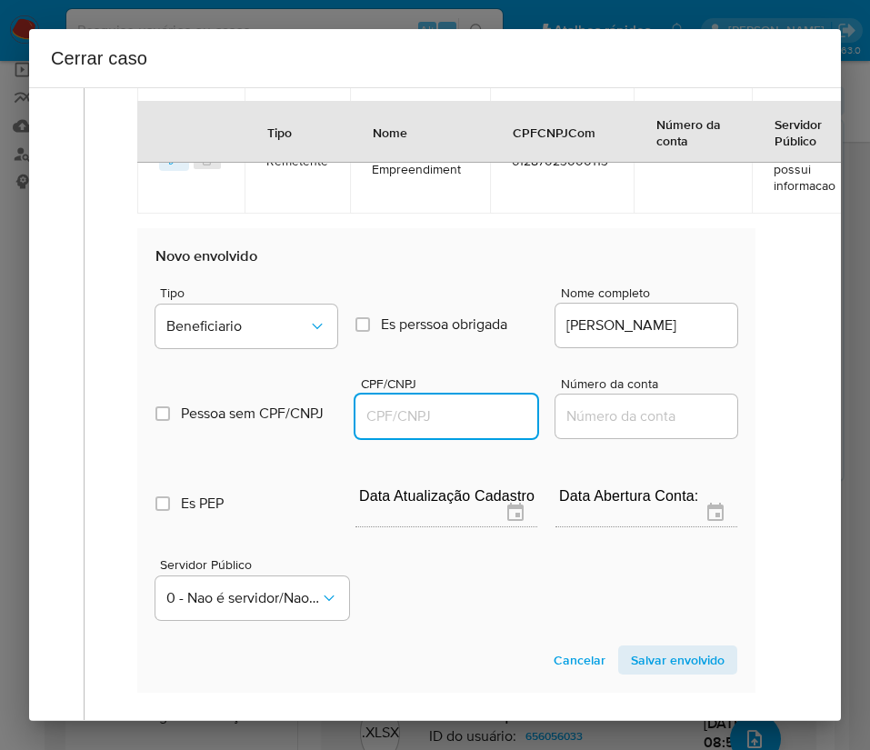
paste input "62218727234"
type input "62218727234"
click at [631, 663] on span "Salvar envolvido" at bounding box center [678, 659] width 94 height 25
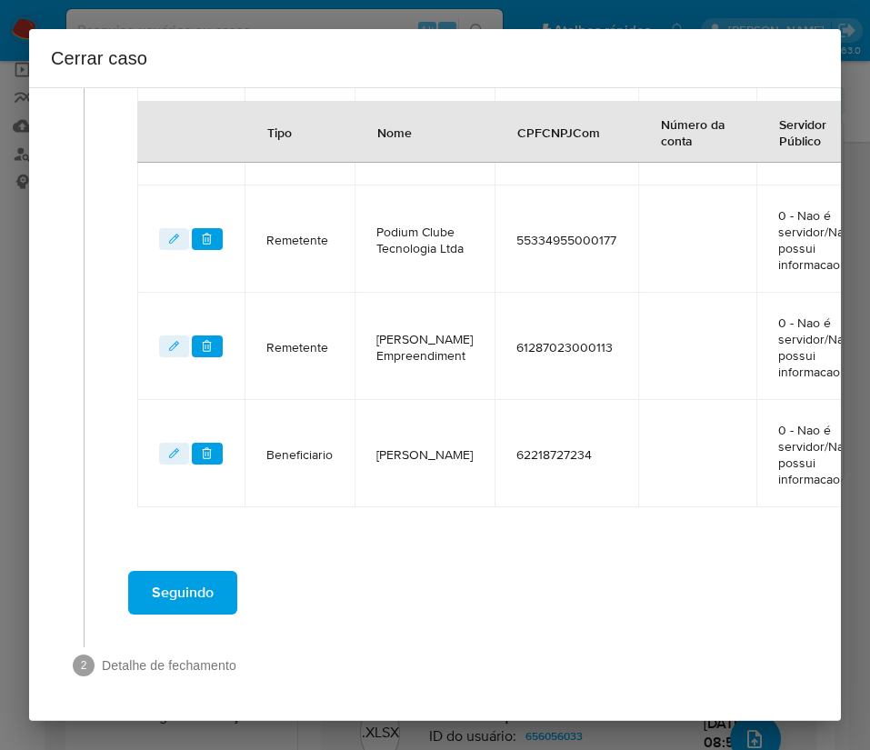
scroll to position [1028, 0]
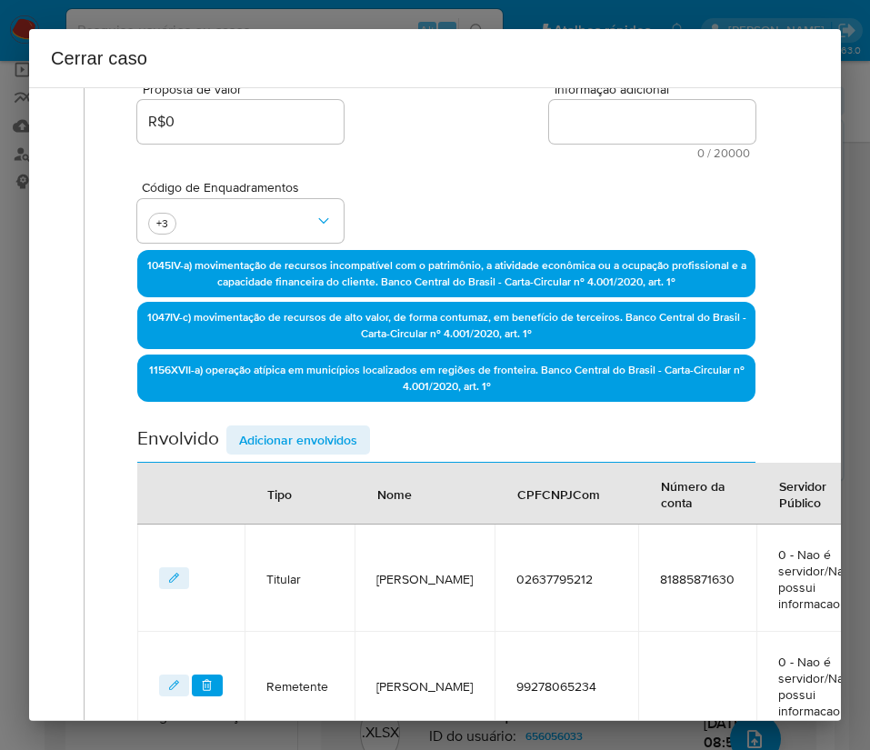
click at [297, 438] on span "Adicionar envolvidos" at bounding box center [298, 439] width 118 height 25
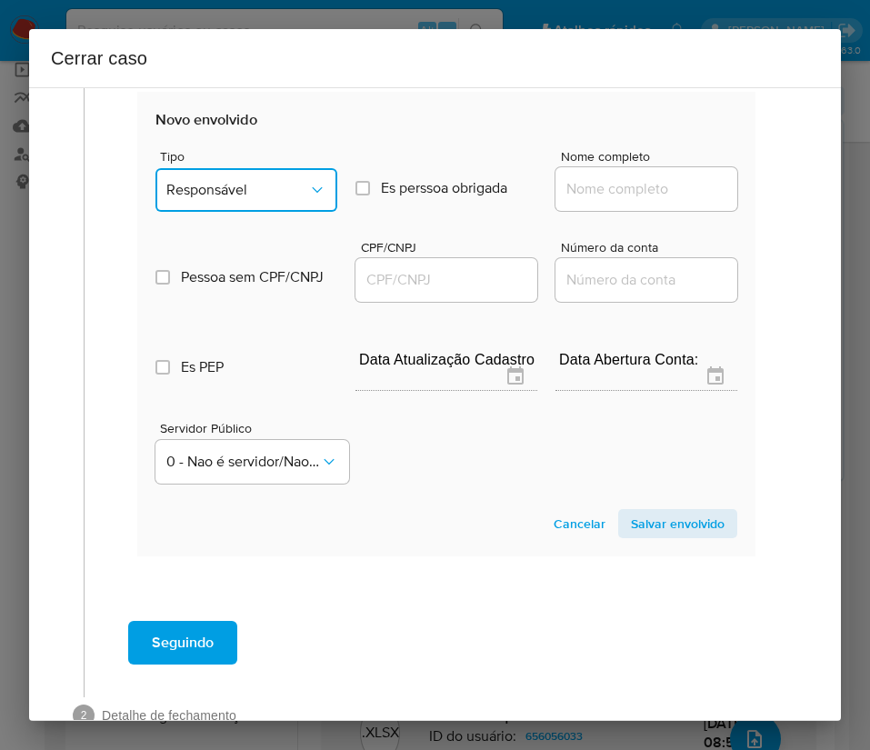
click at [247, 194] on span "Responsável" at bounding box center [237, 190] width 142 height 18
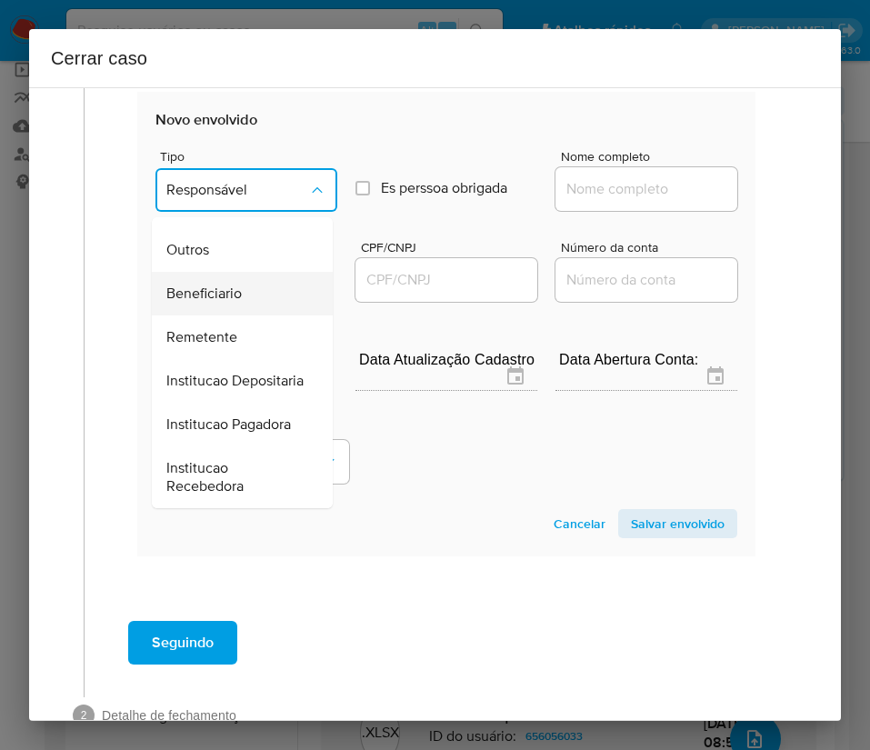
click at [234, 284] on span "Beneficiario" at bounding box center [203, 293] width 75 height 18
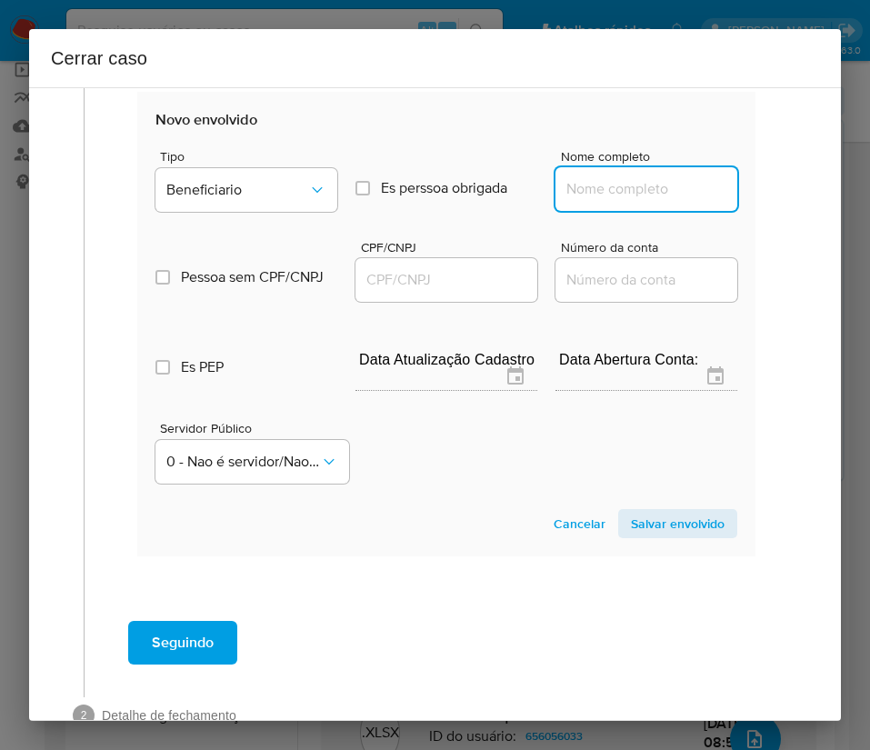
click at [602, 193] on input "Nome completo" at bounding box center [646, 189] width 182 height 24
paste input "[PERSON_NAME], 05416551240"
drag, startPoint x: 610, startPoint y: 192, endPoint x: 737, endPoint y: 187, distance: 127.3
type input "[PERSON_NAME]"
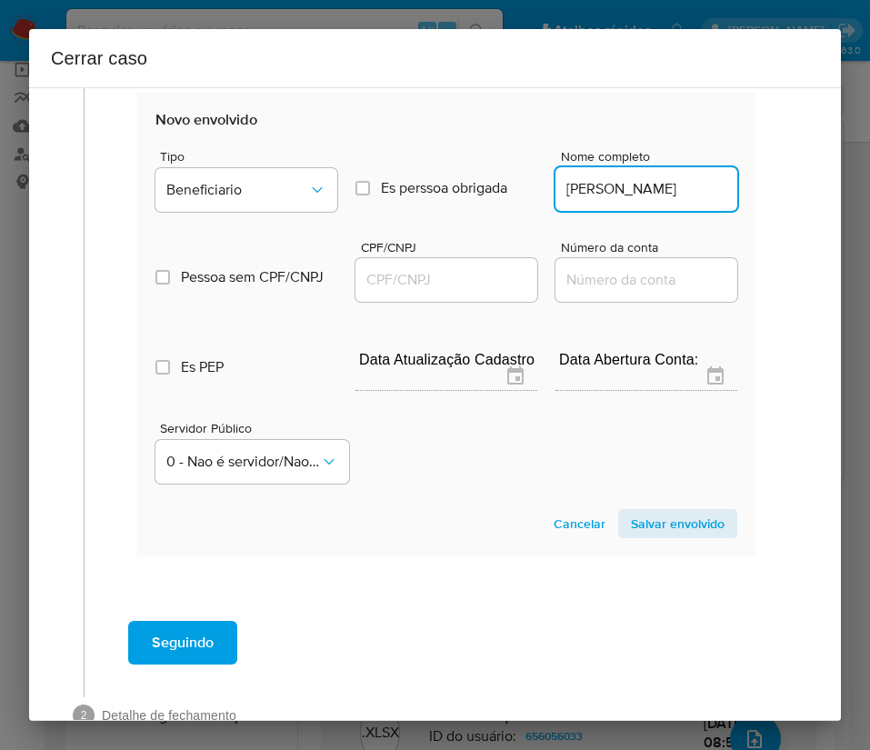
click at [426, 272] on input "CPF/CNPJ" at bounding box center [446, 280] width 182 height 24
paste input "05416551240"
type input "5416551240"
click at [645, 527] on span "Salvar envolvido" at bounding box center [678, 523] width 94 height 25
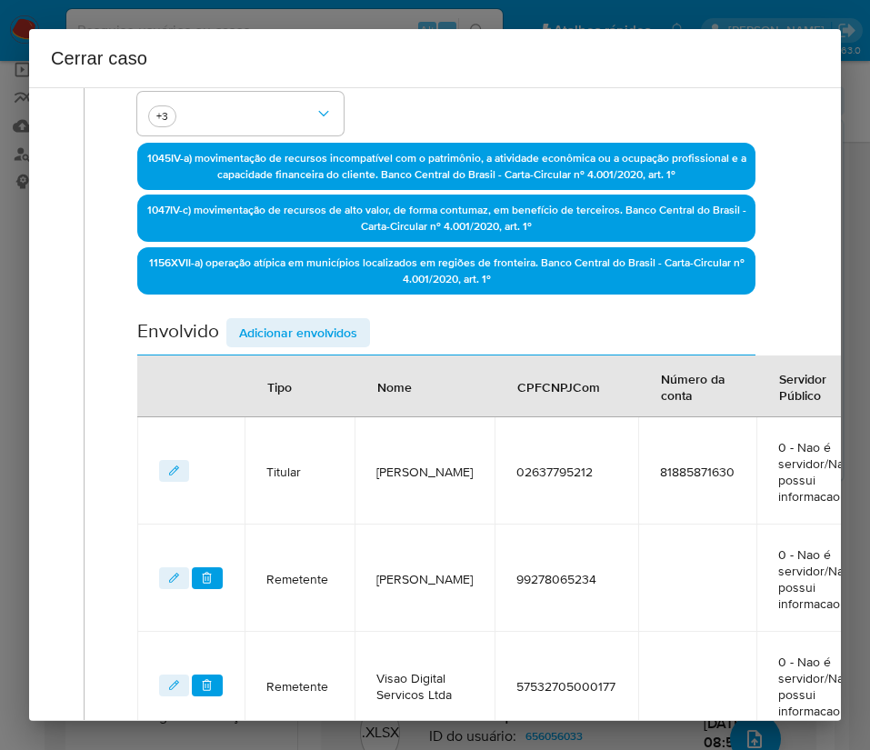
click at [328, 340] on span "Adicionar envolvidos" at bounding box center [298, 332] width 118 height 25
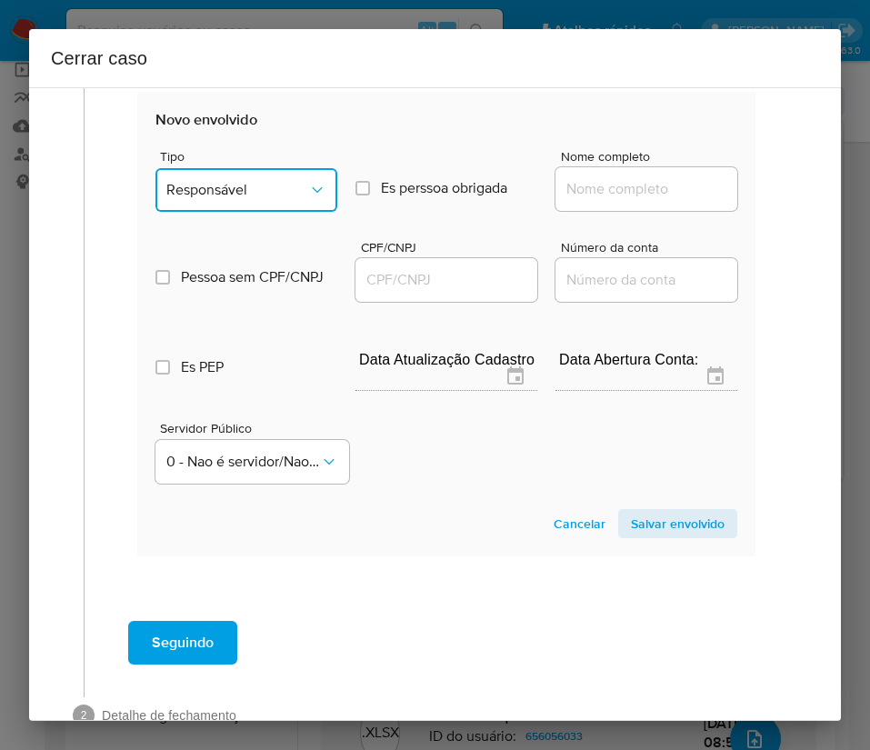
click at [254, 190] on span "Responsável" at bounding box center [237, 190] width 142 height 18
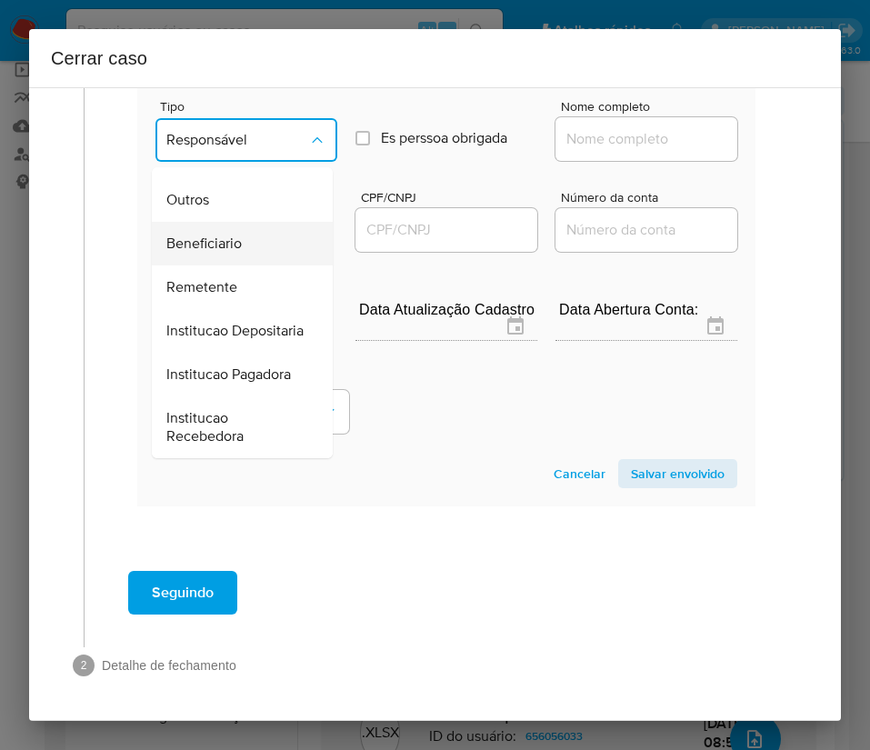
click at [230, 234] on span "Beneficiario" at bounding box center [203, 243] width 75 height 18
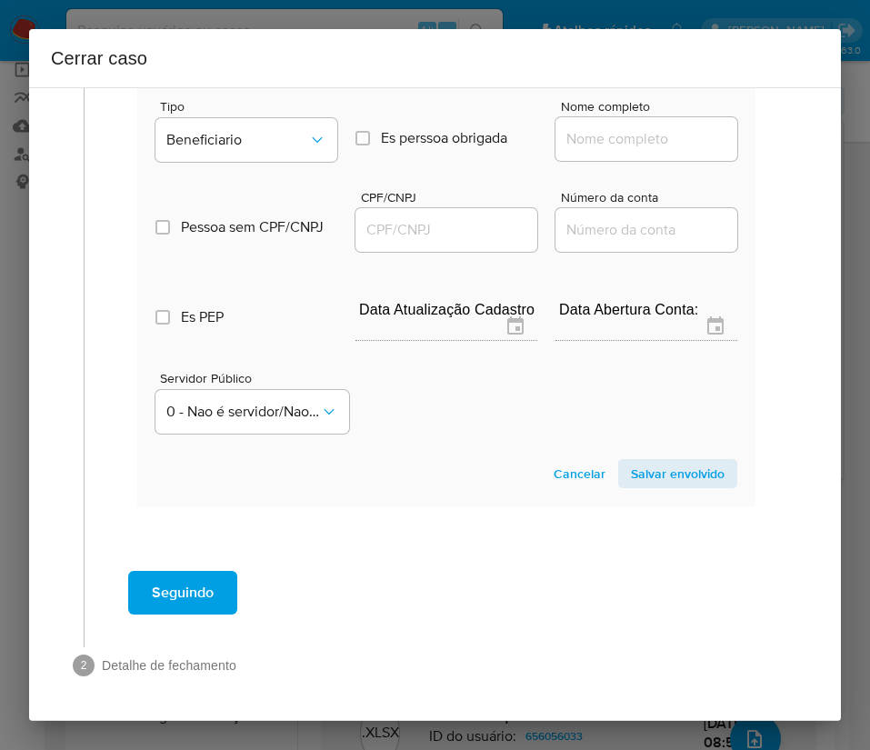
drag, startPoint x: 614, startPoint y: 123, endPoint x: 622, endPoint y: 129, distance: 9.7
click at [614, 127] on input "Nome completo" at bounding box center [646, 139] width 182 height 24
paste input "[PERSON_NAME], 43401658000118"
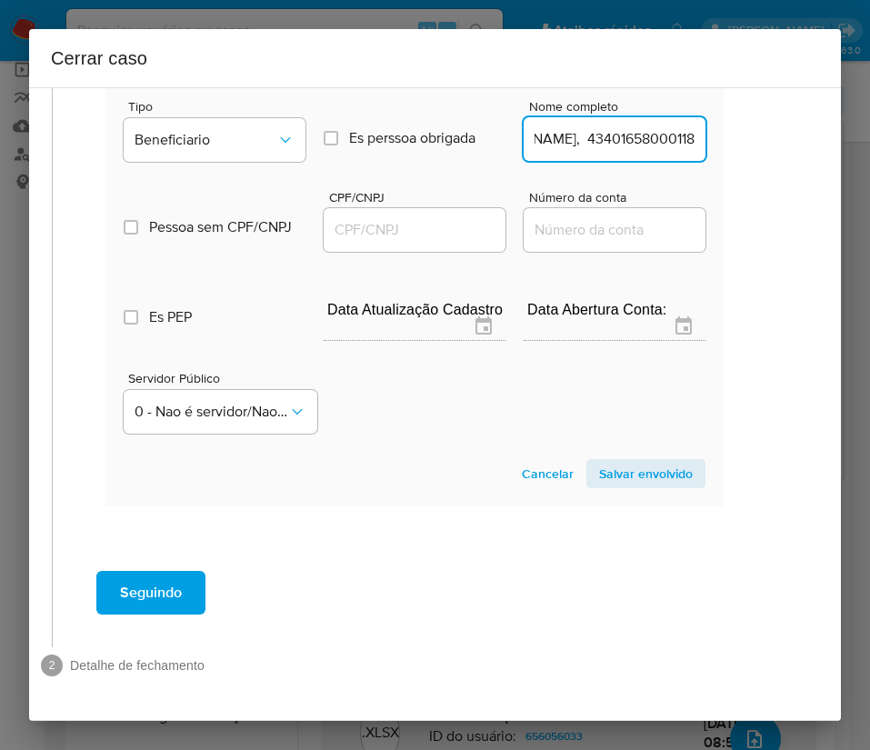
drag, startPoint x: 586, startPoint y: 122, endPoint x: 831, endPoint y: 132, distance: 244.7
click at [831, 132] on div "1 Informação completa Geral Data de início [DATE] Data Fin [DATE] Valor do créd…" at bounding box center [435, 403] width 812 height 633
type input "[PERSON_NAME]"
click at [385, 218] on input "CPF/CNPJ" at bounding box center [415, 230] width 182 height 24
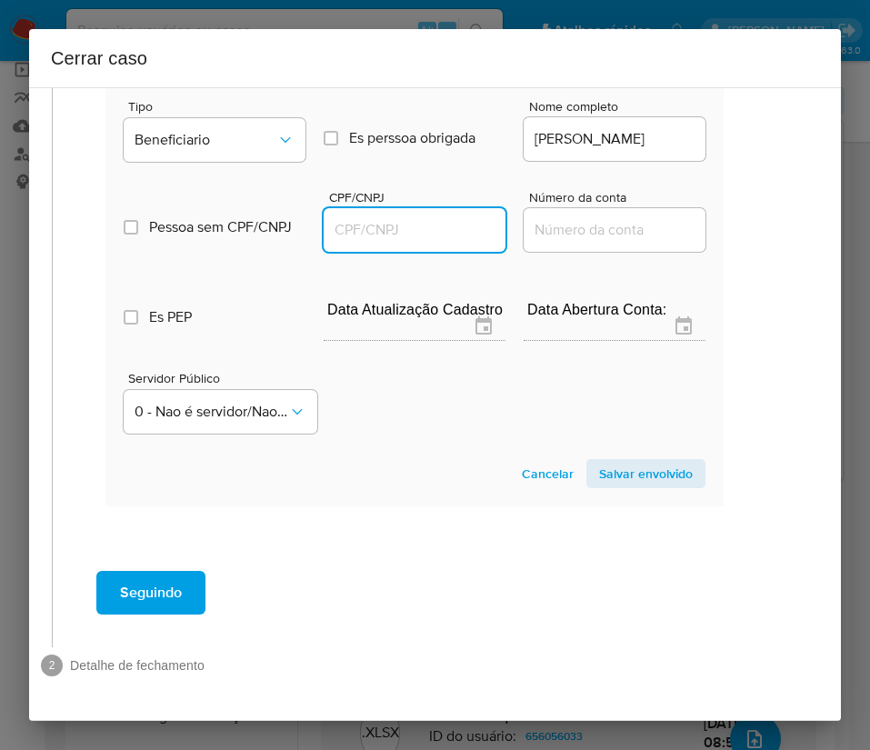
paste input "43401658000118"
type input "43401658000118"
click at [635, 461] on span "Salvar envolvido" at bounding box center [646, 473] width 94 height 25
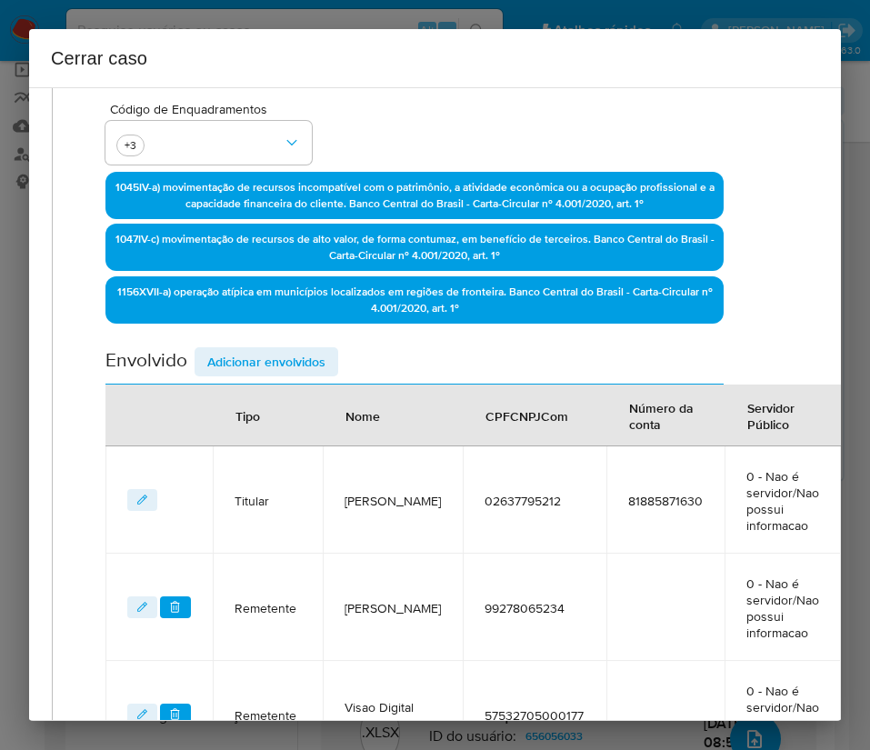
click at [226, 368] on span "Adicionar envolvidos" at bounding box center [266, 361] width 118 height 25
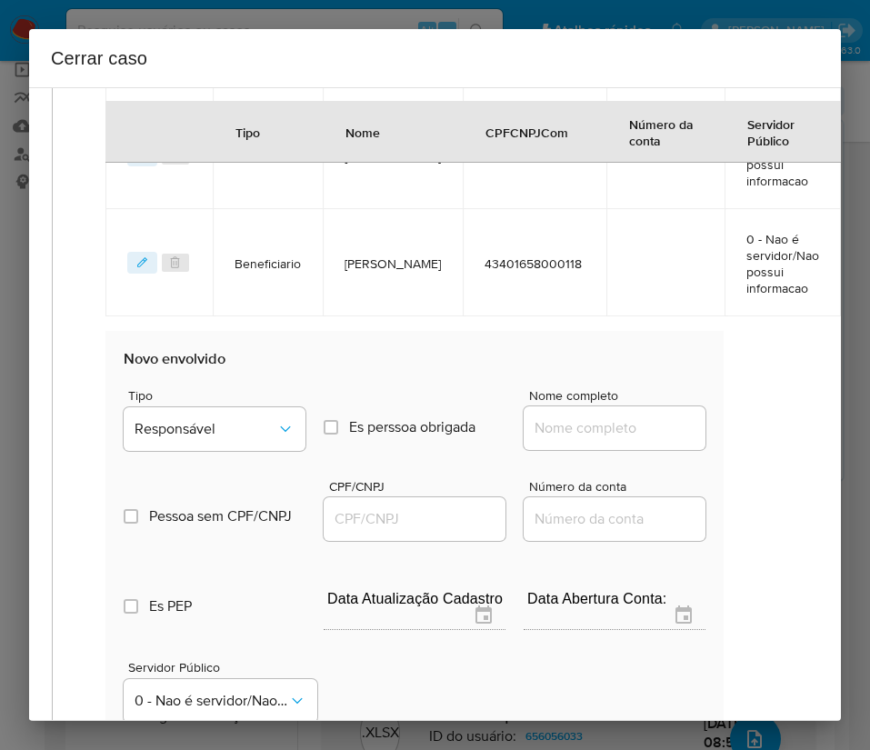
scroll to position [1515, 44]
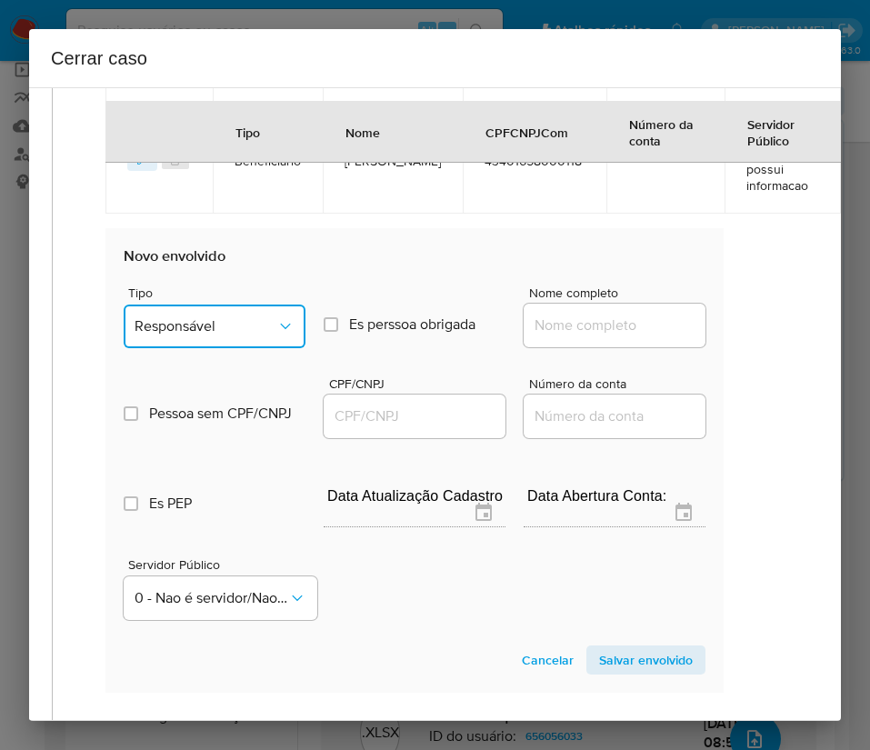
click at [210, 322] on span "Responsável" at bounding box center [206, 326] width 142 height 18
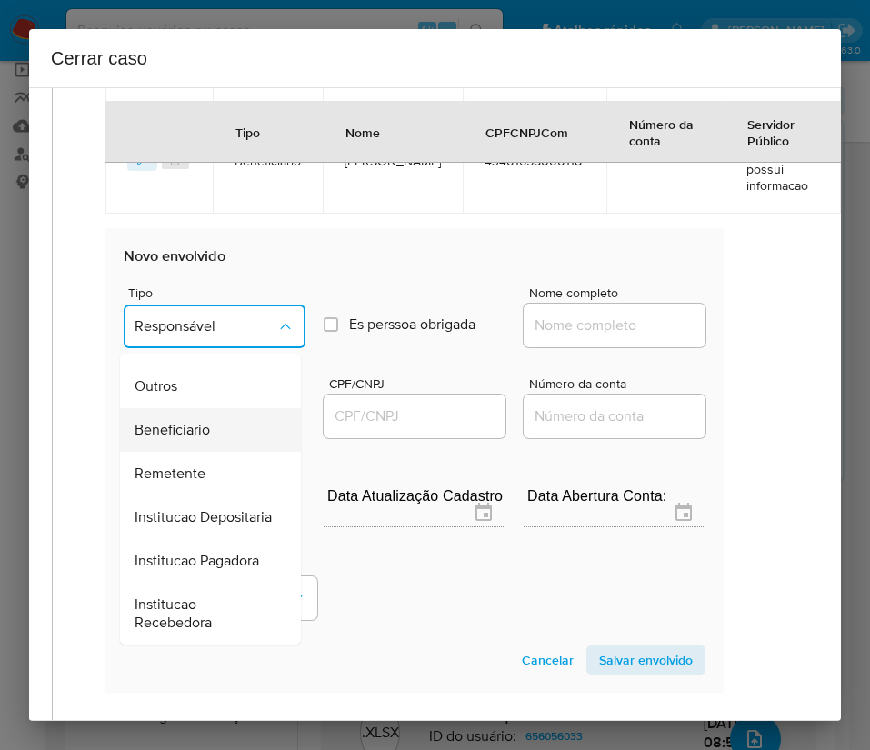
click at [182, 421] on span "Beneficiario" at bounding box center [172, 430] width 75 height 18
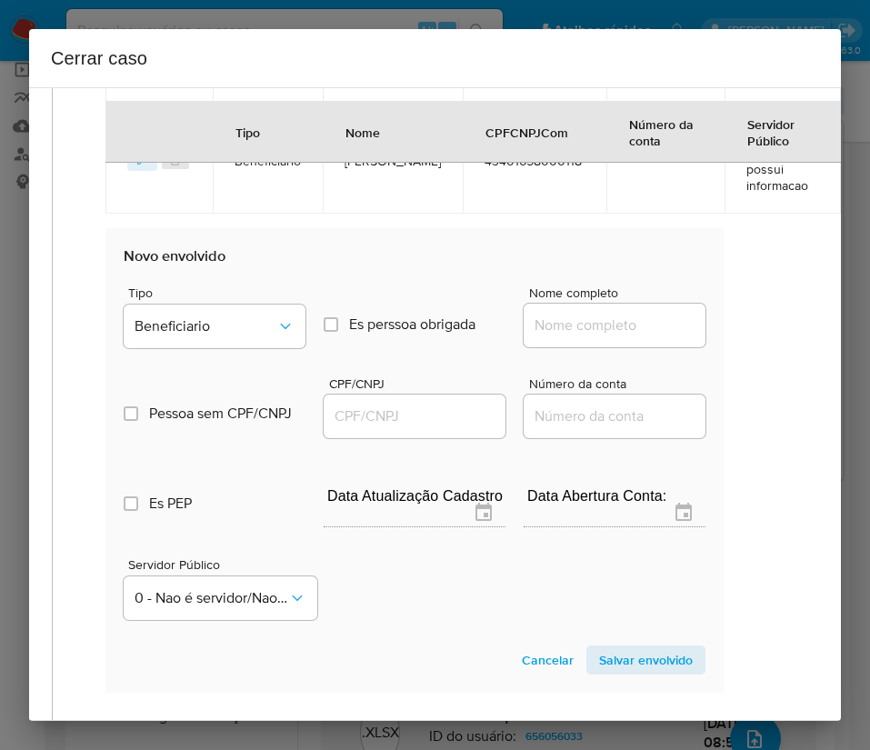
click at [533, 321] on input "Nome completo" at bounding box center [615, 326] width 182 height 24
paste input "Gladisson Jose Souza Da Silva, 71108793215"
drag, startPoint x: 567, startPoint y: 332, endPoint x: 724, endPoint y: 327, distance: 157.3
type input "Gladisson Jose Souza Da Silva"
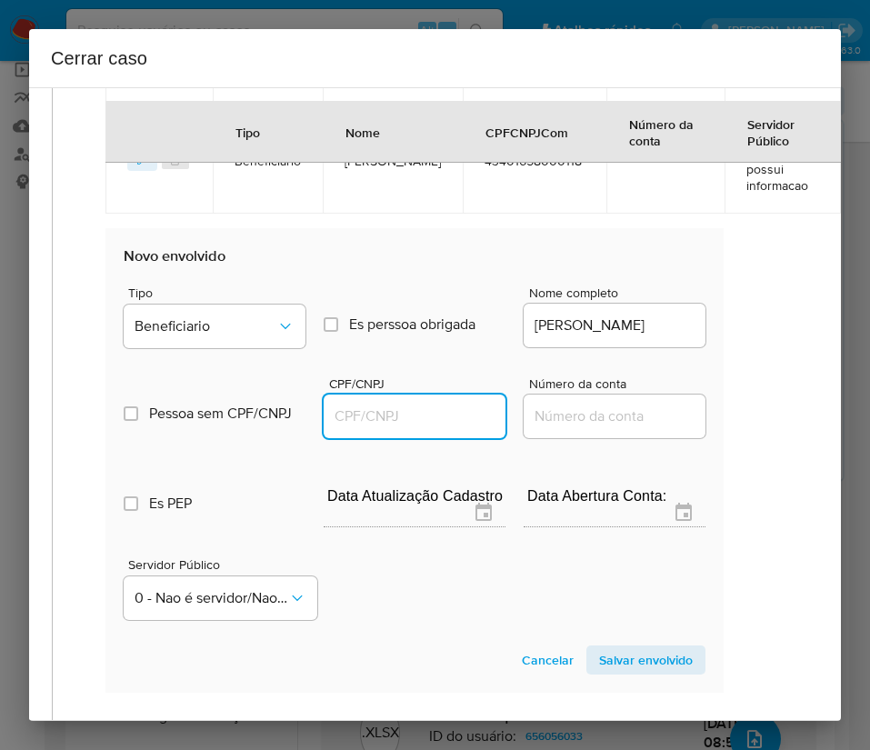
click at [378, 405] on input "CPF/CNPJ" at bounding box center [415, 416] width 182 height 24
paste input "71108793215"
type input "71108793215"
click at [633, 661] on span "Salvar envolvido" at bounding box center [646, 659] width 94 height 25
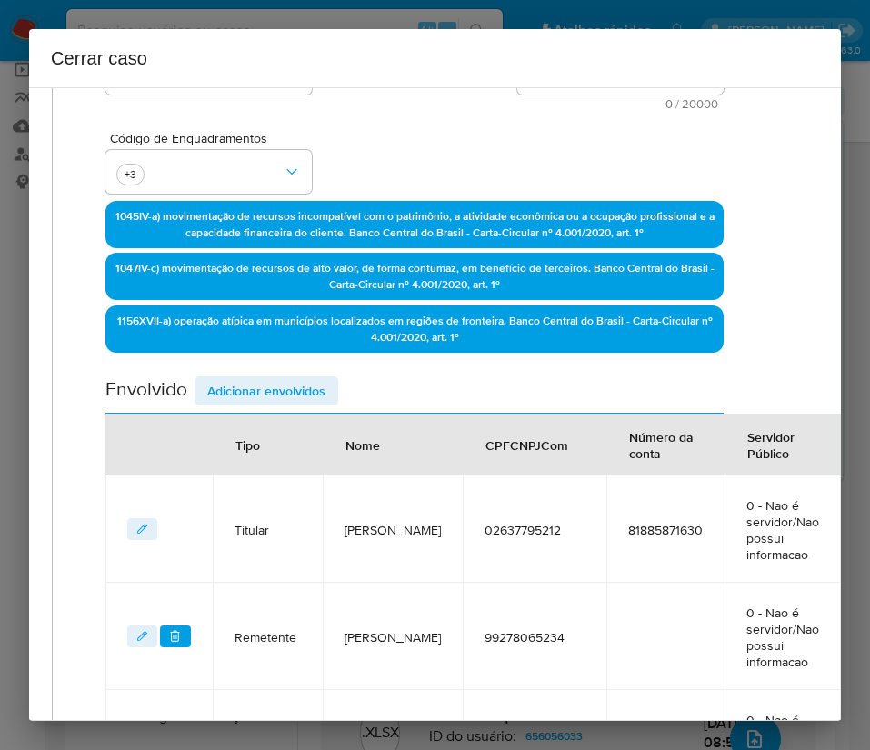
click at [285, 381] on span "Adicionar envolvidos" at bounding box center [266, 390] width 118 height 25
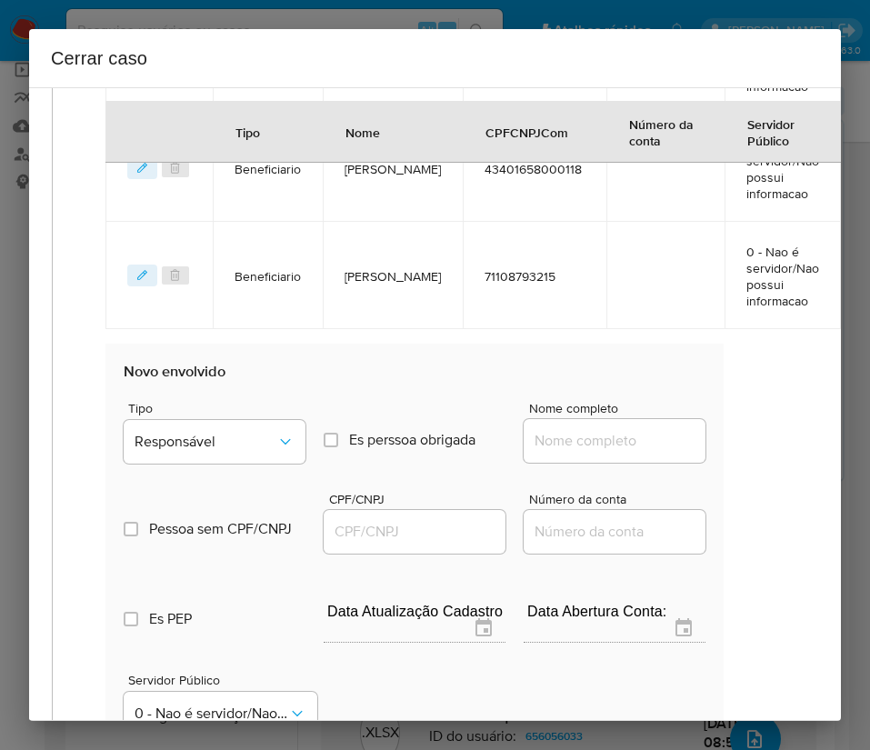
scroll to position [1759, 44]
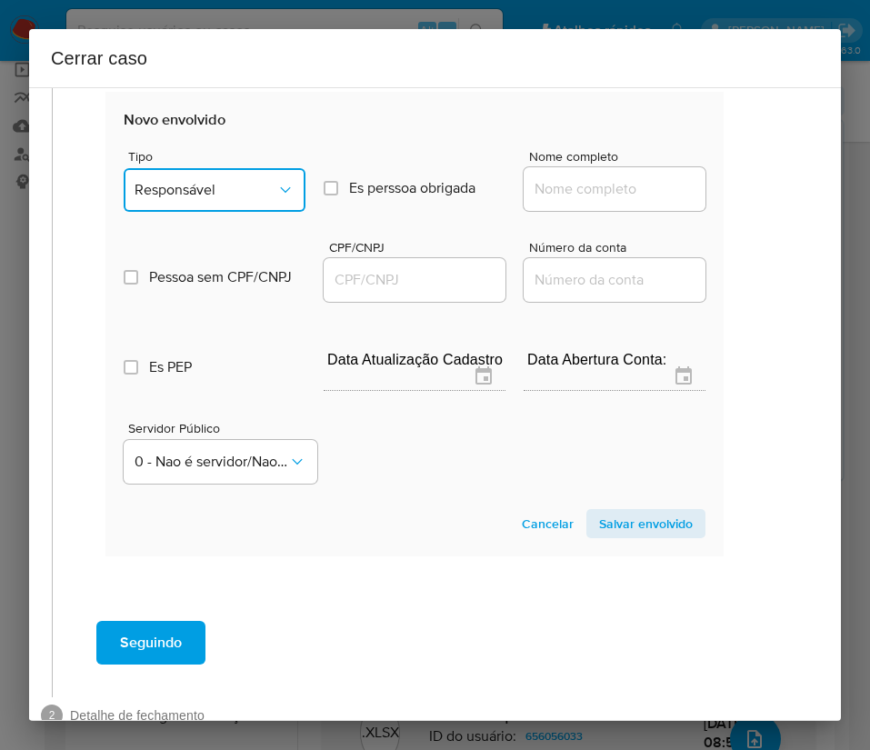
click at [246, 192] on span "Responsável" at bounding box center [206, 190] width 142 height 18
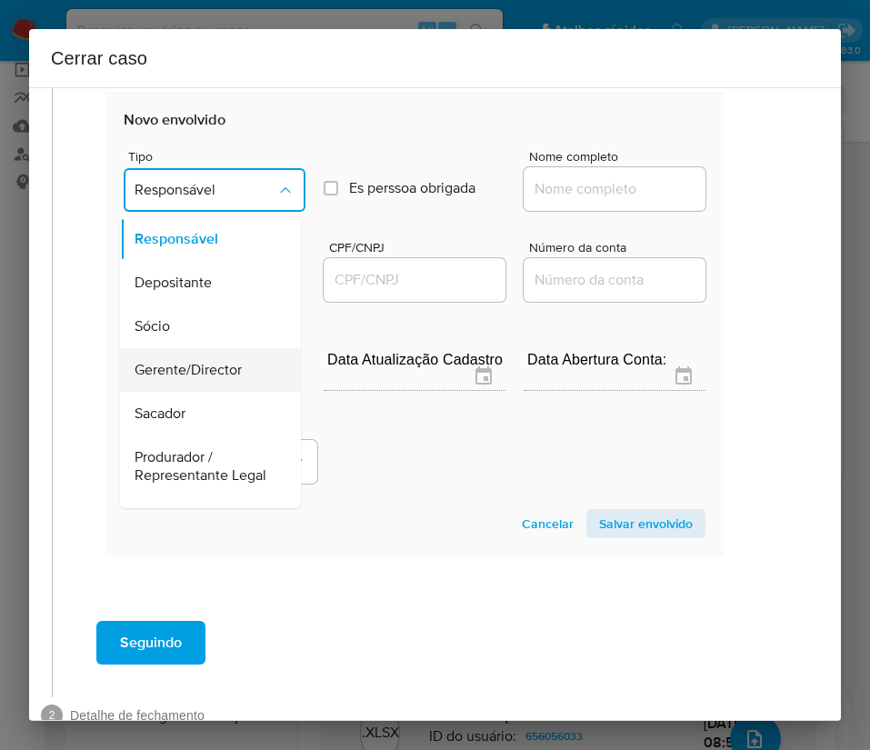
scroll to position [273, 0]
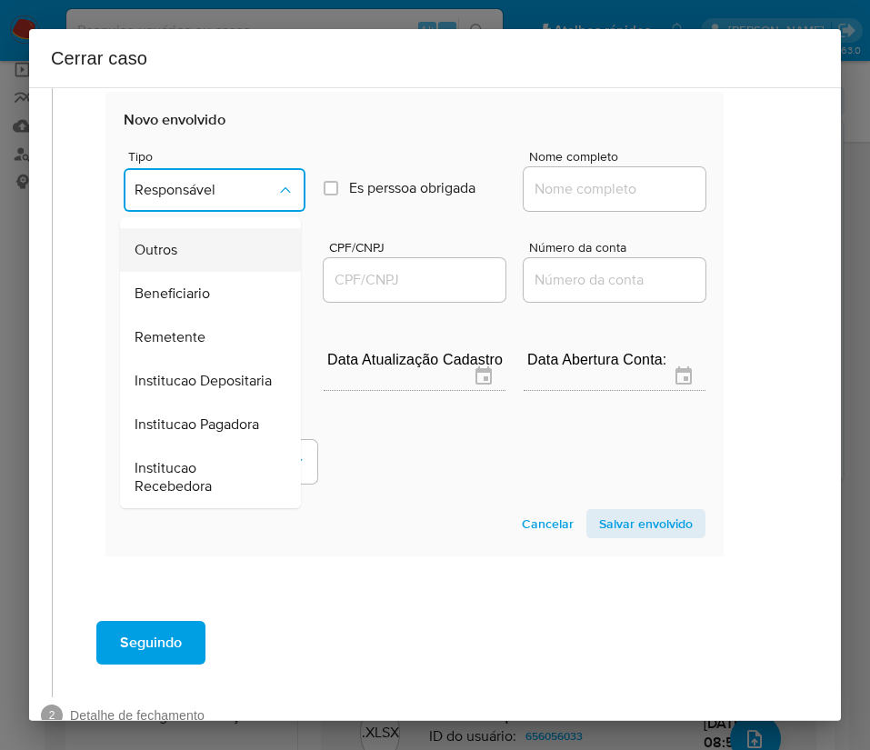
click at [161, 259] on span "Outros" at bounding box center [156, 250] width 43 height 18
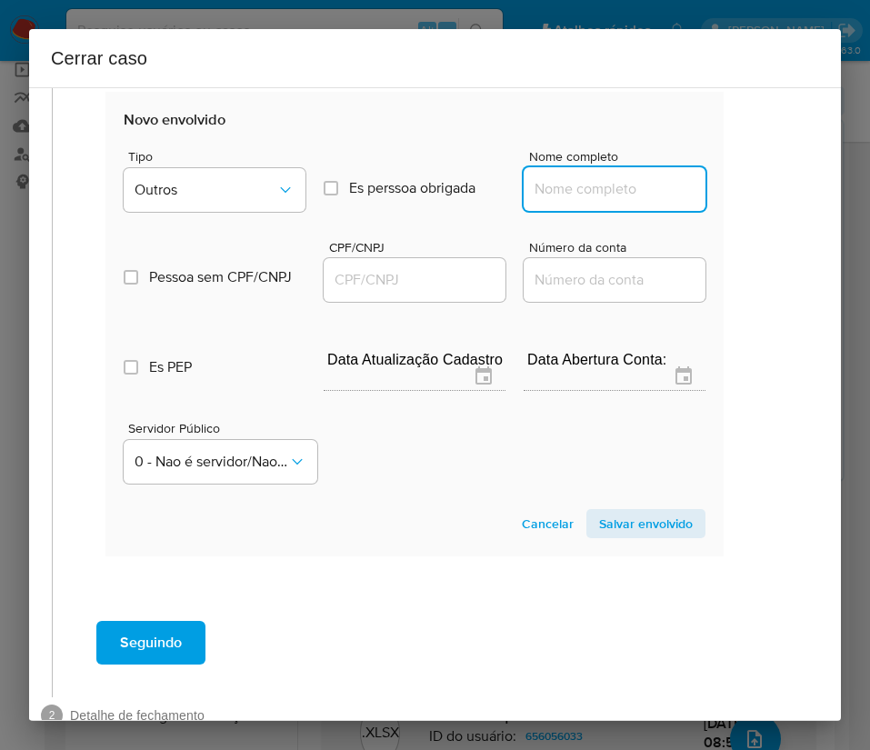
click at [565, 190] on input "Nome completo" at bounding box center [615, 189] width 182 height 24
paste input "48060733 Milena Da Cruz Barbosa, 48060733000148"
drag, startPoint x: 535, startPoint y: 193, endPoint x: 728, endPoint y: 202, distance: 192.9
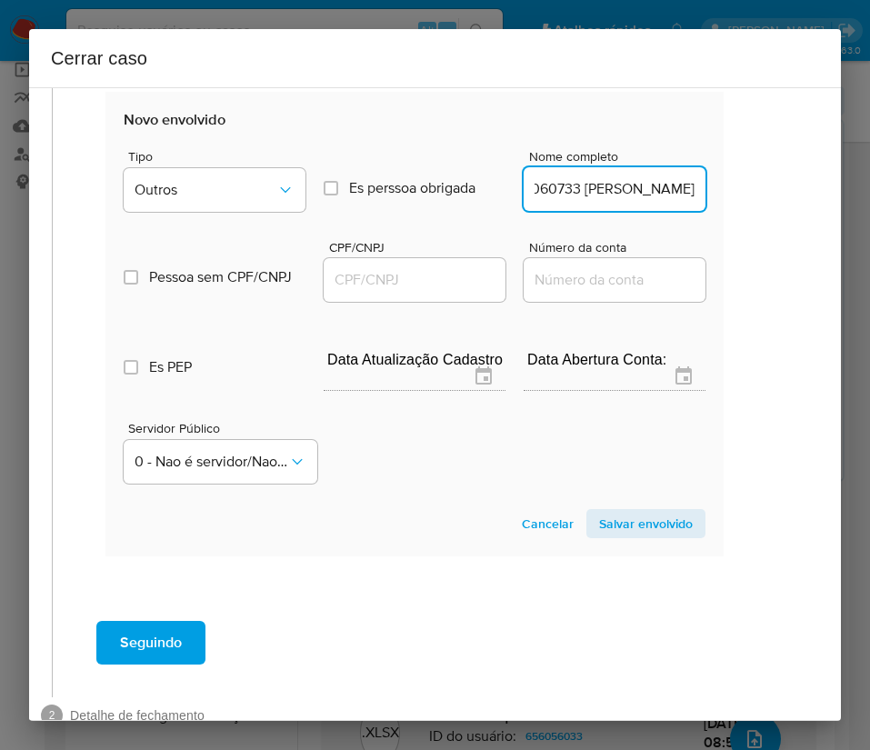
type input "48060733 Milena Da Cruz Barbosa"
click at [346, 275] on input "CPF/CNPJ" at bounding box center [415, 280] width 182 height 24
paste input "48060733000148"
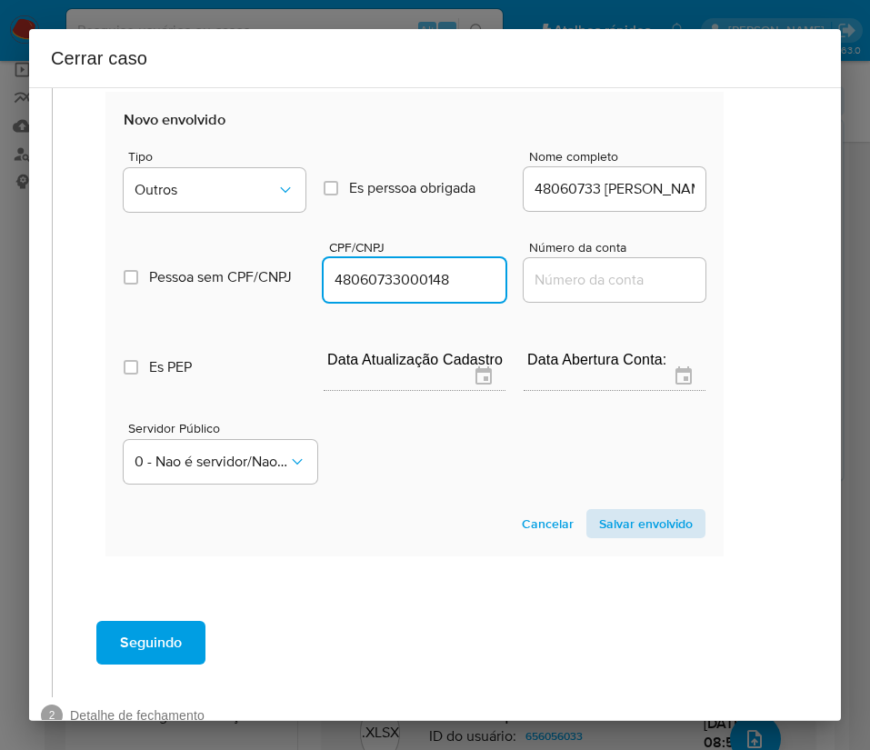
type input "48060733000148"
click at [599, 524] on span "Salvar envolvido" at bounding box center [646, 523] width 94 height 25
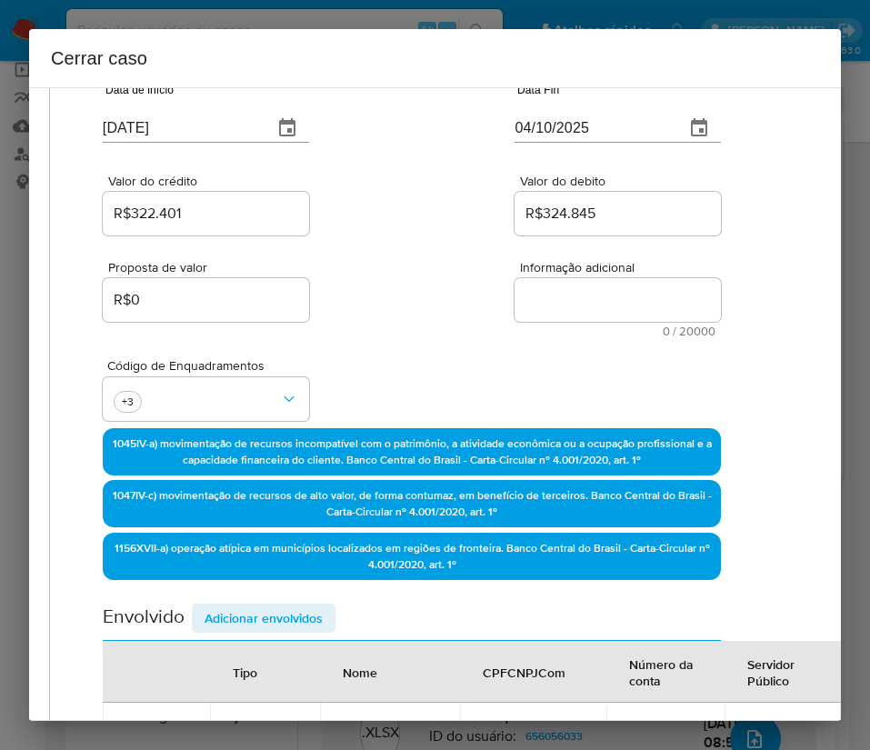
scroll to position [94, 44]
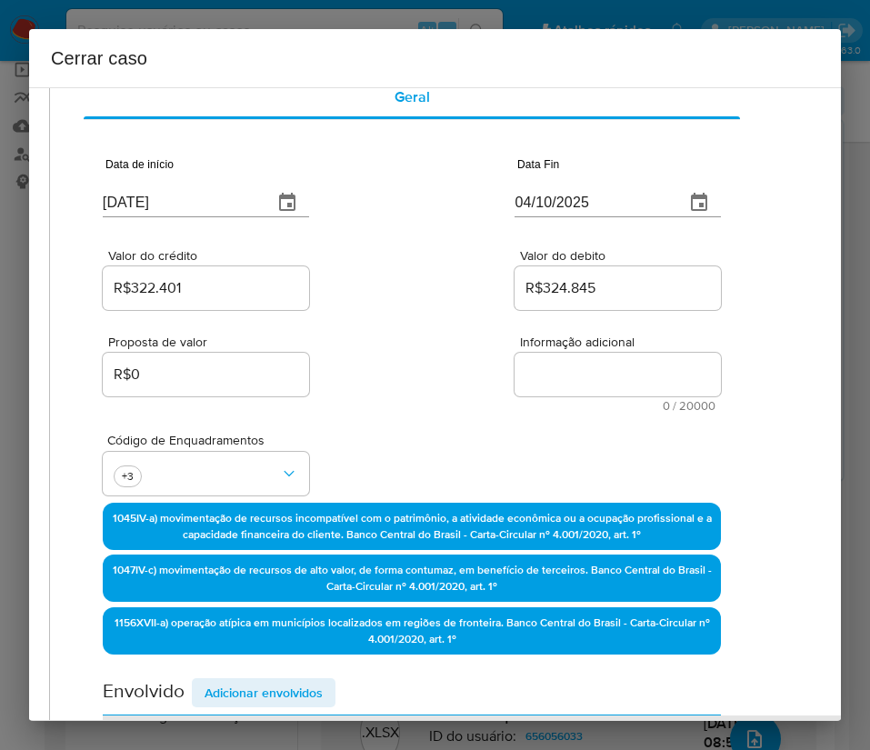
click at [535, 390] on textarea "Informação adicional" at bounding box center [617, 375] width 206 height 44
paste textarea "Informações do Cliente Milena da Cruz Barbosa, CPF 02637795212, 27 anos, reside…"
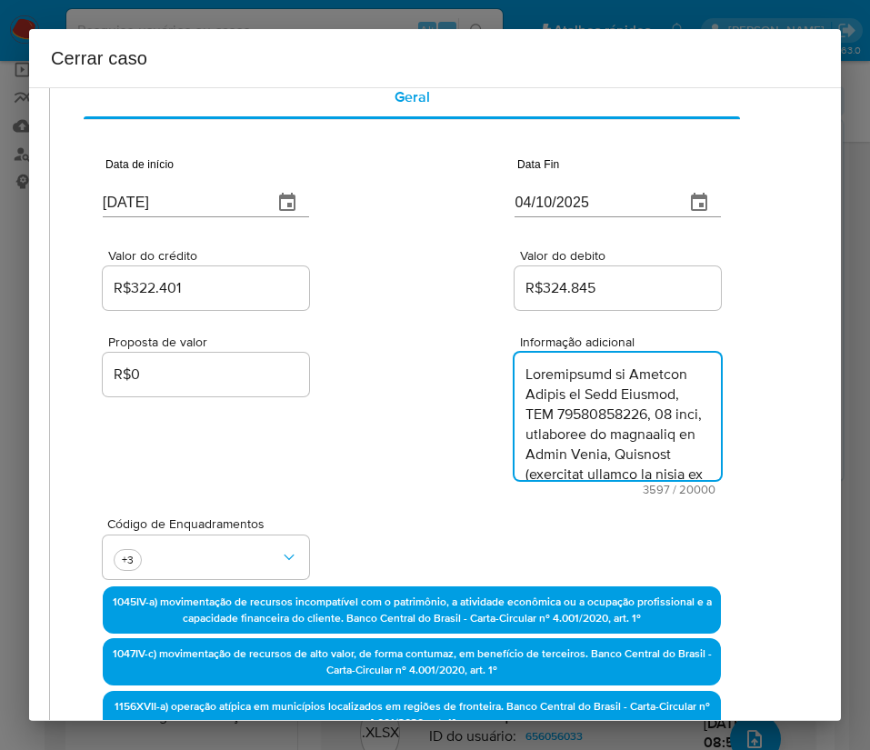
scroll to position [4044, 0]
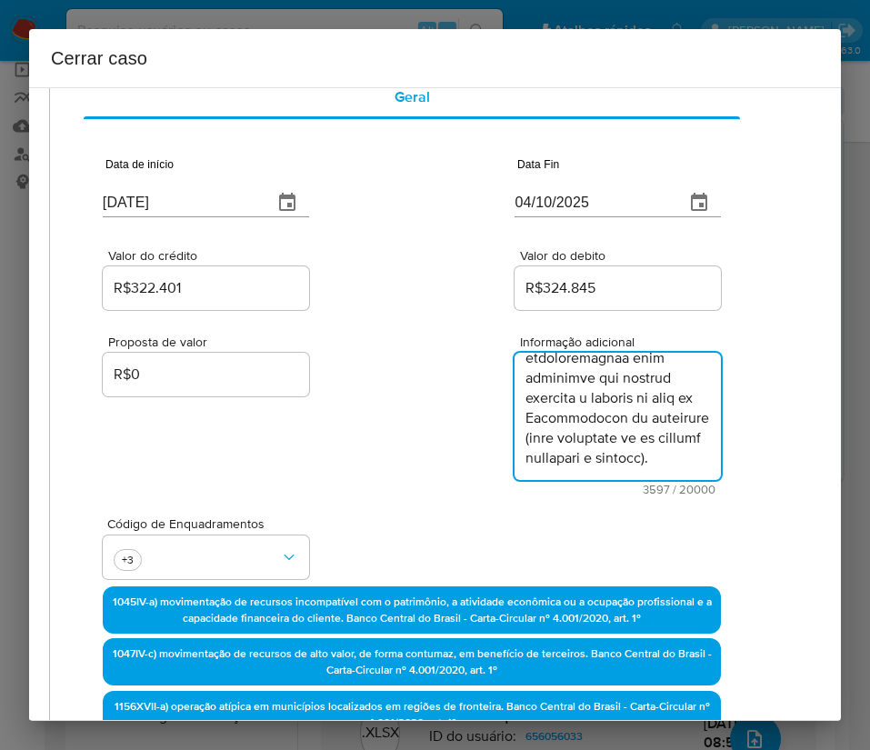
type textarea "Informações do Cliente Milena da Cruz Barbosa, CPF 02637795212, 27 anos, reside…"
click at [407, 474] on div "Proposta de valor R$0 Informação adicional 3597 / 20000 16403 caracteres restan…" at bounding box center [412, 405] width 618 height 182
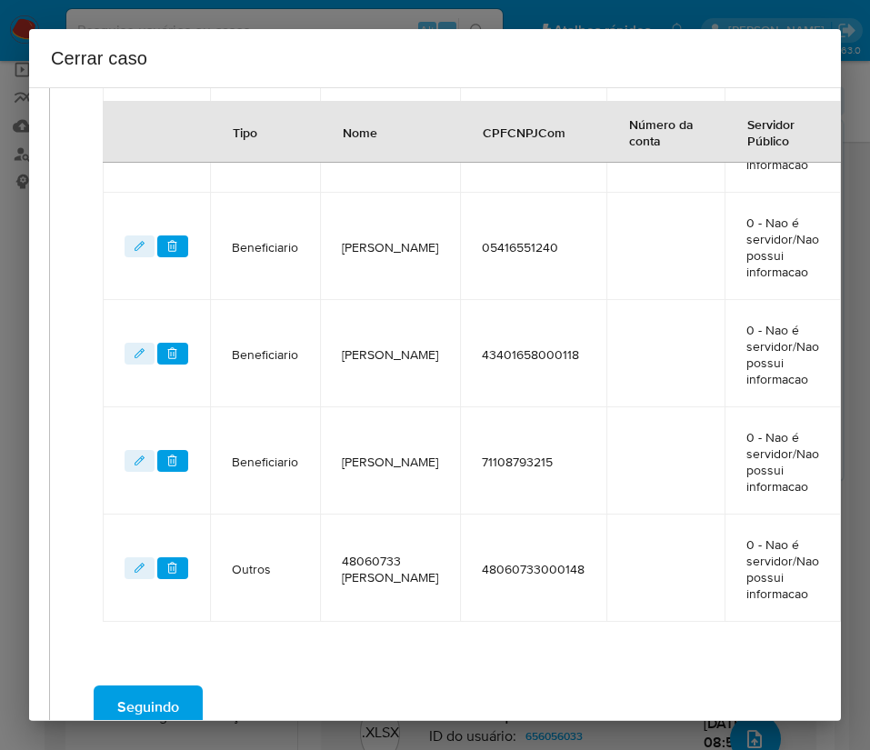
scroll to position [1541, 44]
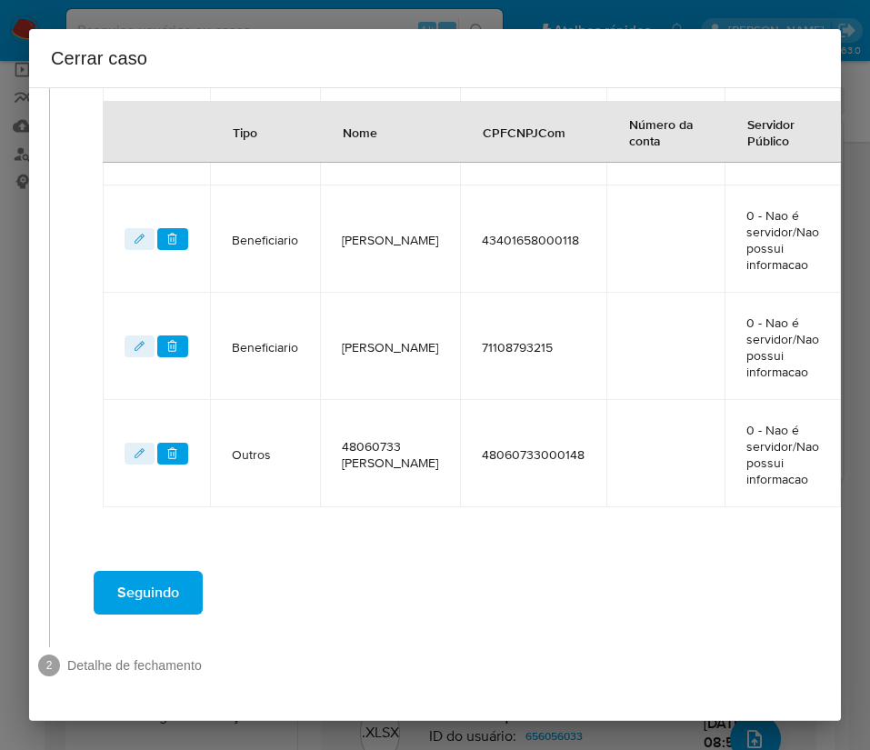
click at [152, 573] on span "Seguindo" at bounding box center [148, 593] width 62 height 40
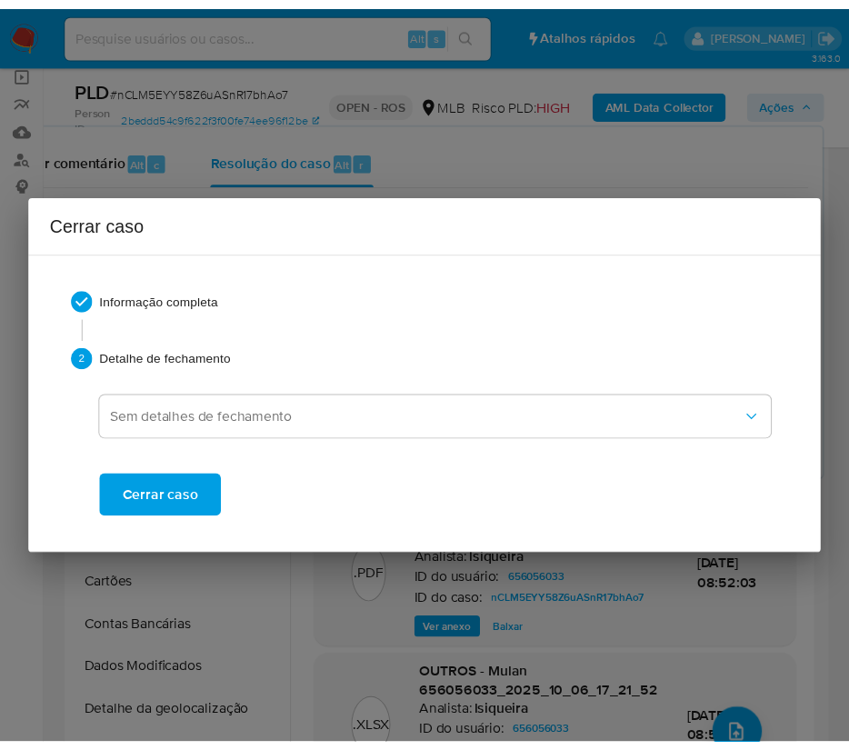
scroll to position [3904, 0]
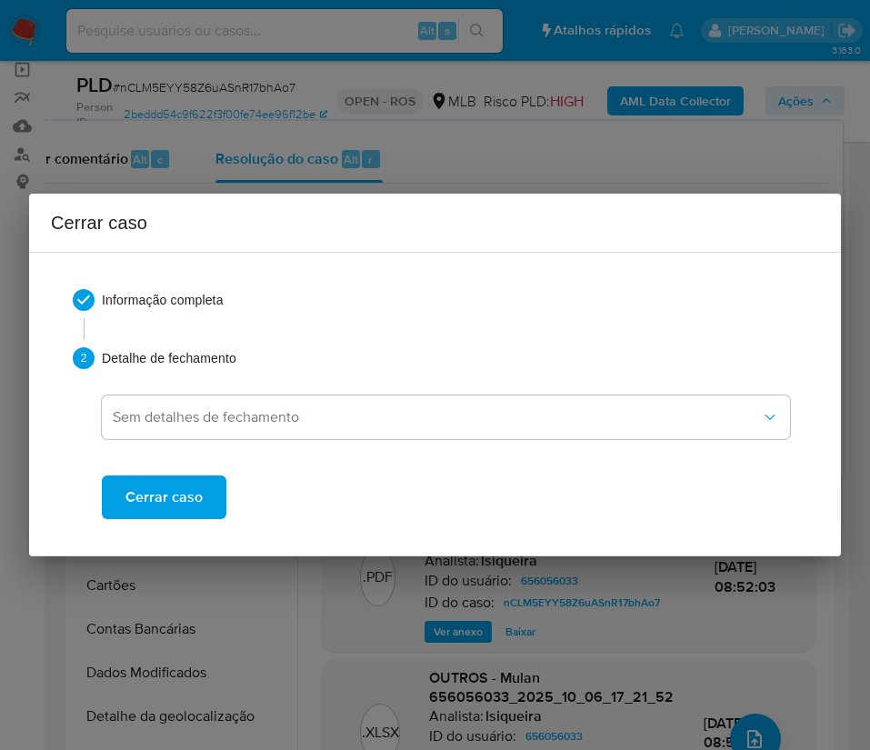
click at [139, 492] on span "Cerrar caso" at bounding box center [163, 497] width 77 height 40
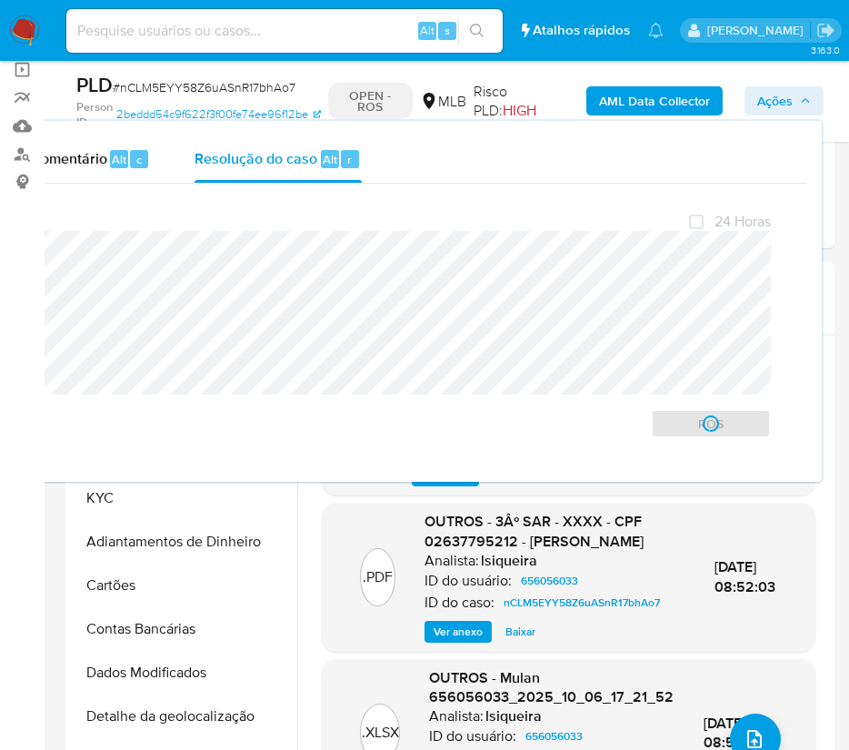
click at [165, 85] on span "# nCLM5EYY58Z6uASnR17bhAo7" at bounding box center [204, 87] width 183 height 18
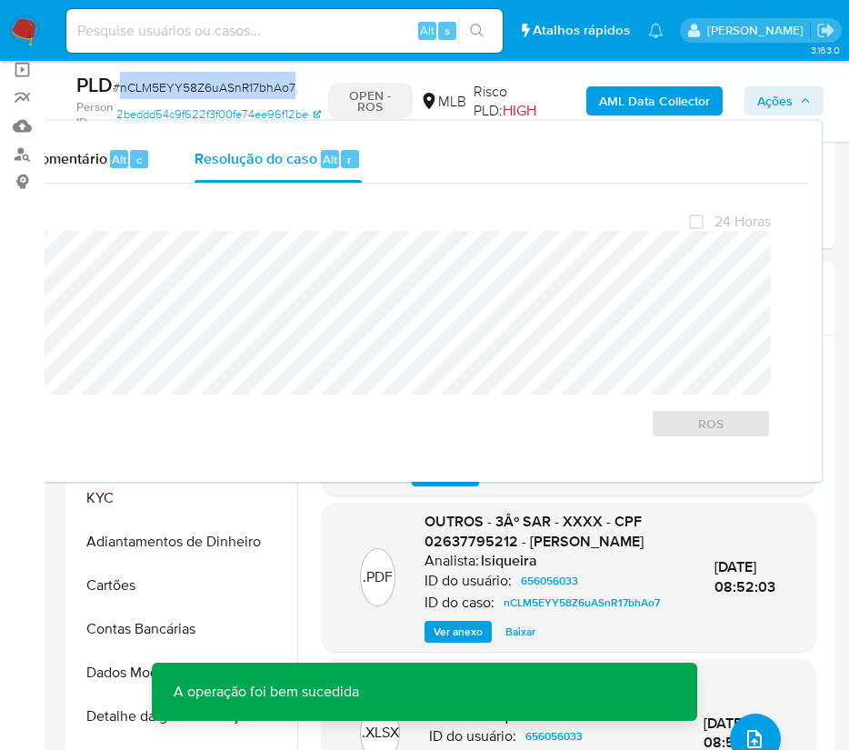
click at [165, 85] on span "# nCLM5EYY58Z6uASnR17bhAo7" at bounding box center [204, 87] width 183 height 18
copy span "nCLM5EYY58Z6uASnR17bhAo7"
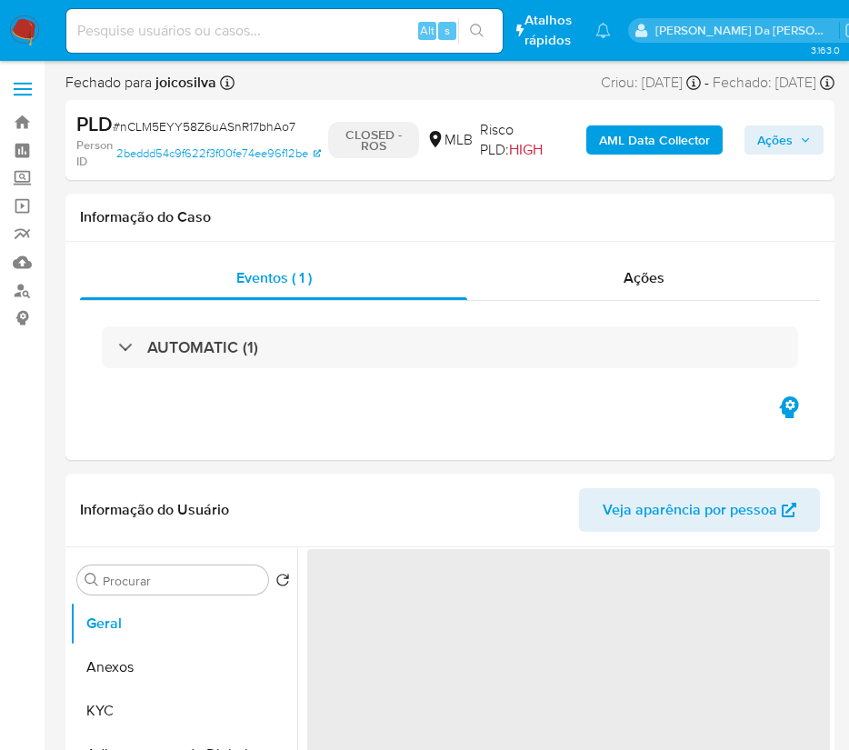
click at [34, 21] on img at bounding box center [24, 30] width 31 height 31
select select "10"
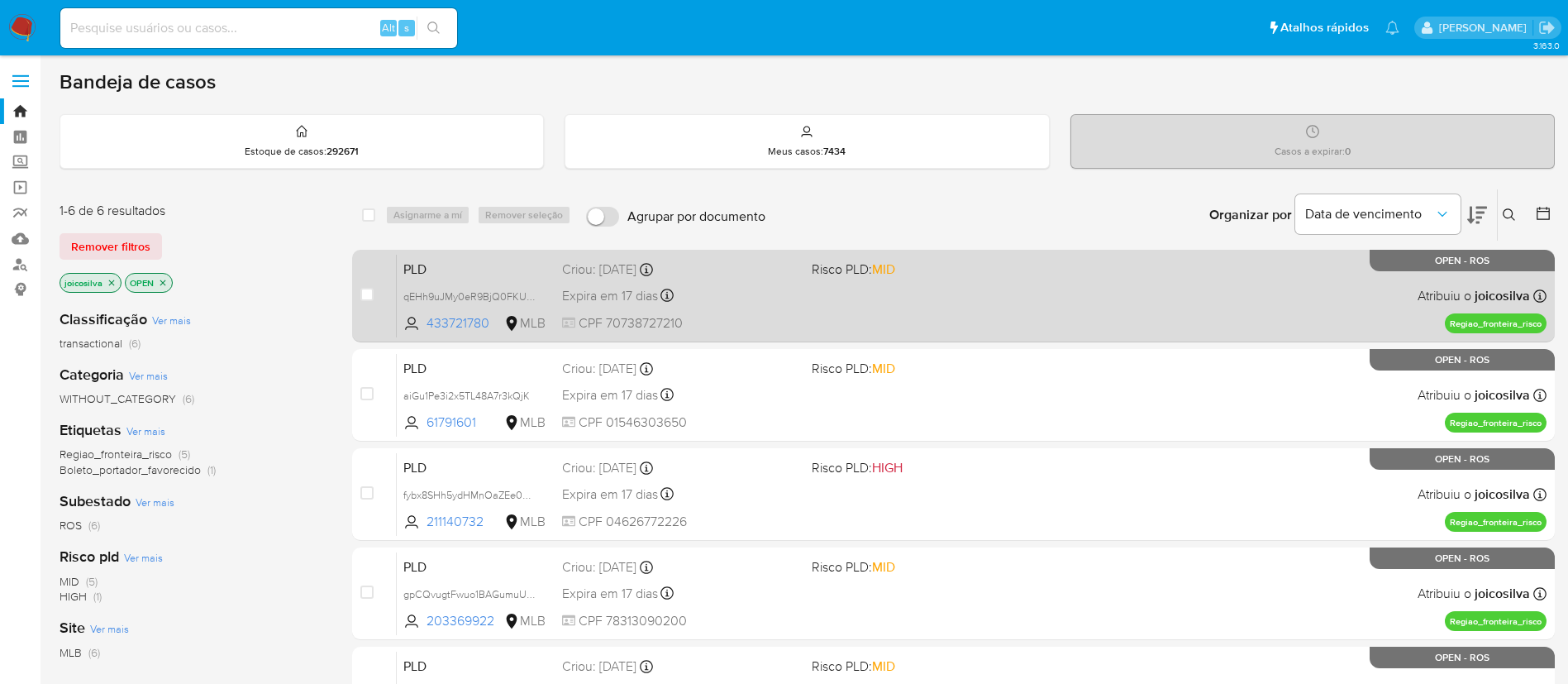
click at [872, 320] on div "PLD qEHh9uJMy0eR9BjQ0FKUwASd 433721780 MLB Risco PLD: MID Criou: [DATE] Criou: …" at bounding box center [971, 296] width 1150 height 84
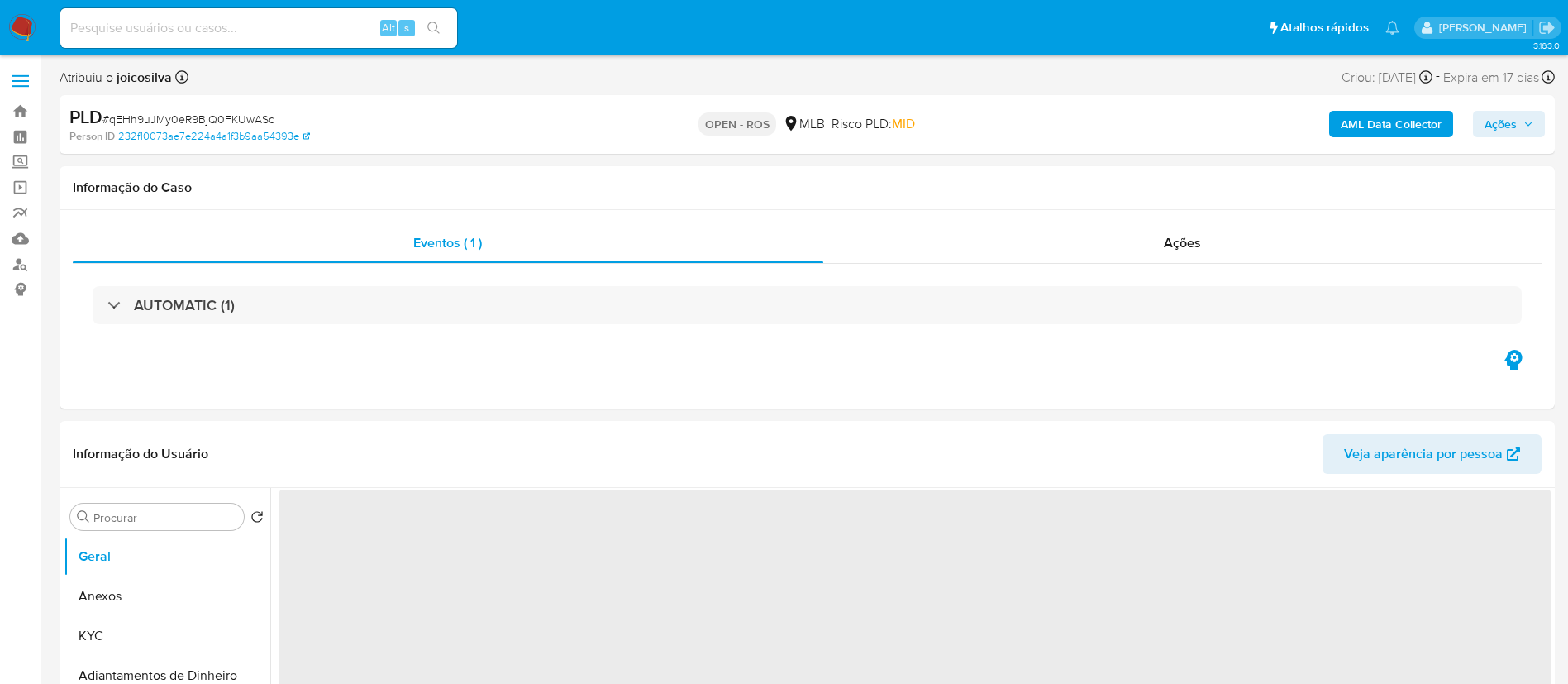
click at [248, 118] on span "# qEHh9uJMy0eR9BjQ0FKUwASd" at bounding box center [189, 119] width 173 height 16
select select "10"
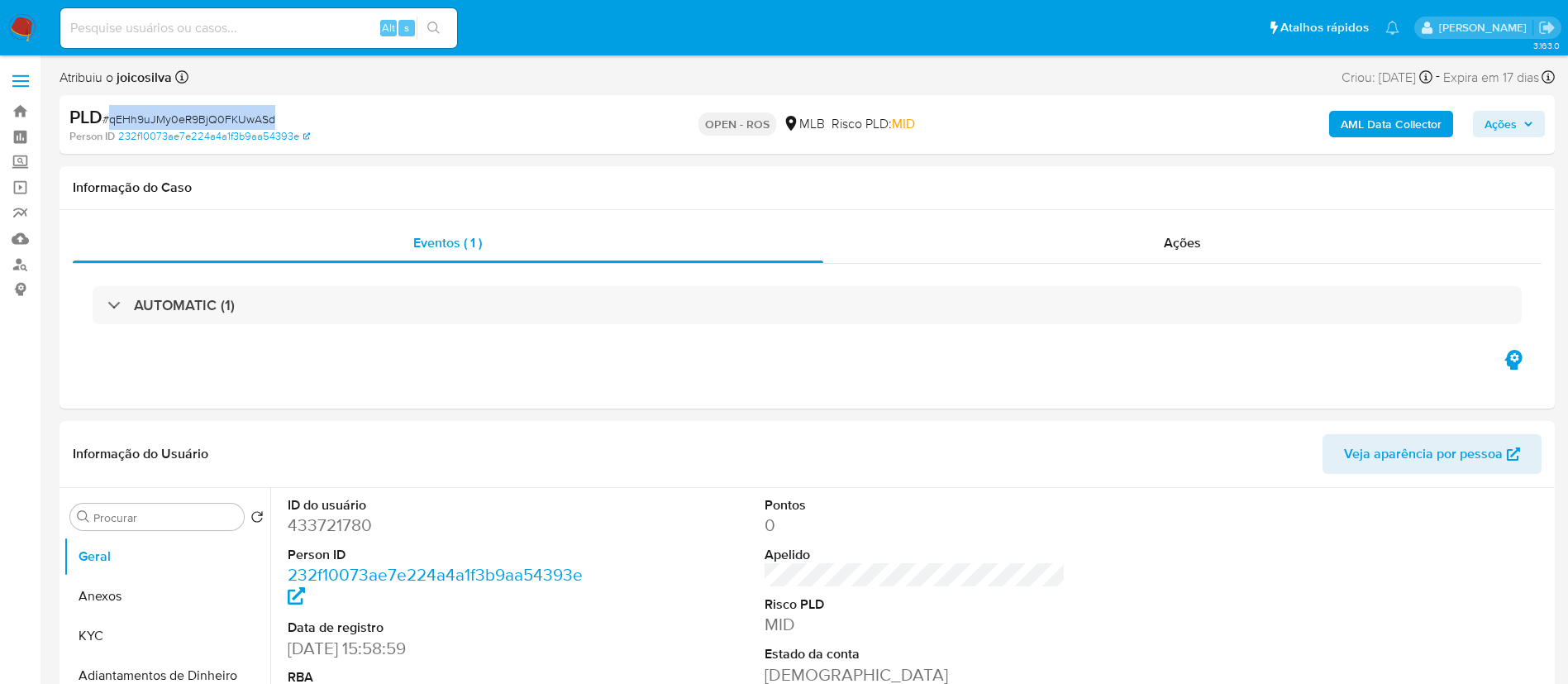
copy span "qEHh9uJMy0eR9BjQ0FKUwASd"
click at [131, 585] on button "Anexos" at bounding box center [160, 596] width 194 height 40
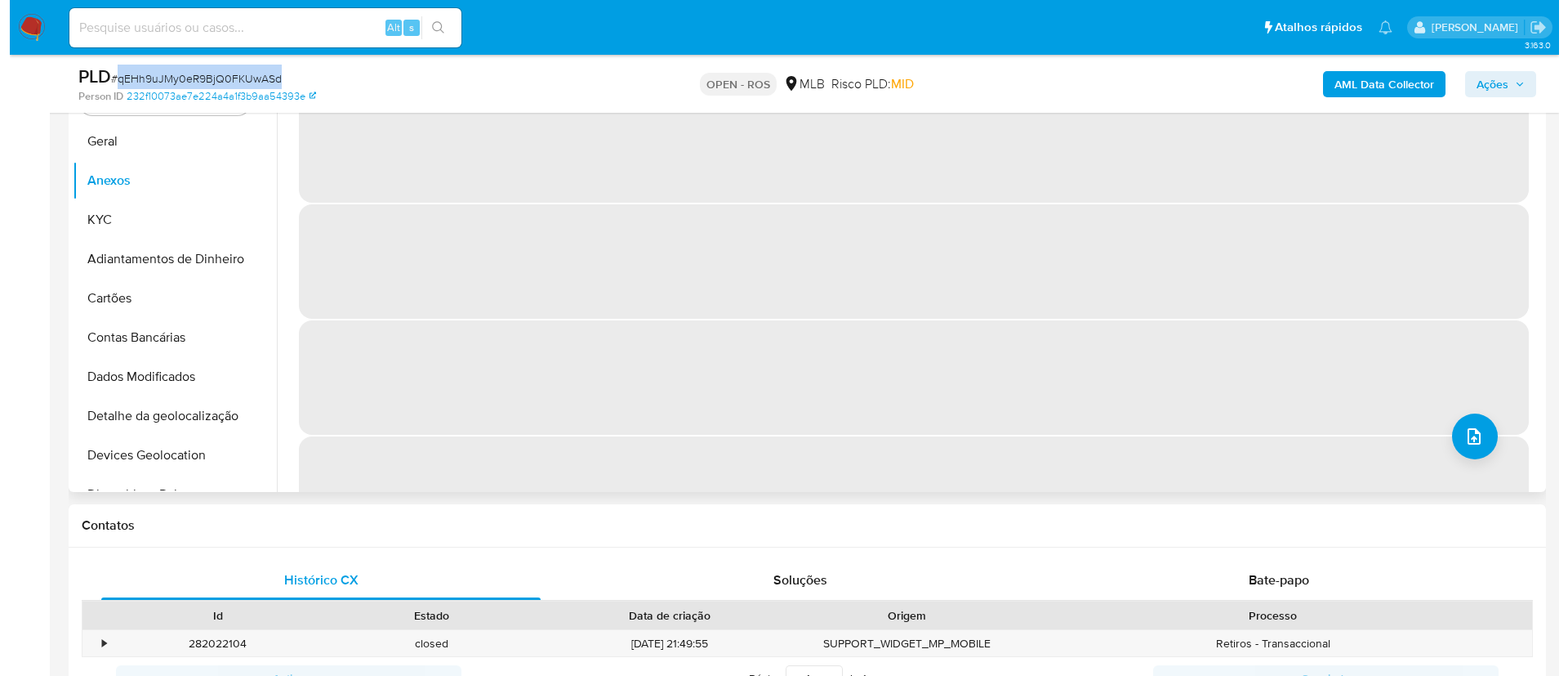
scroll to position [245, 0]
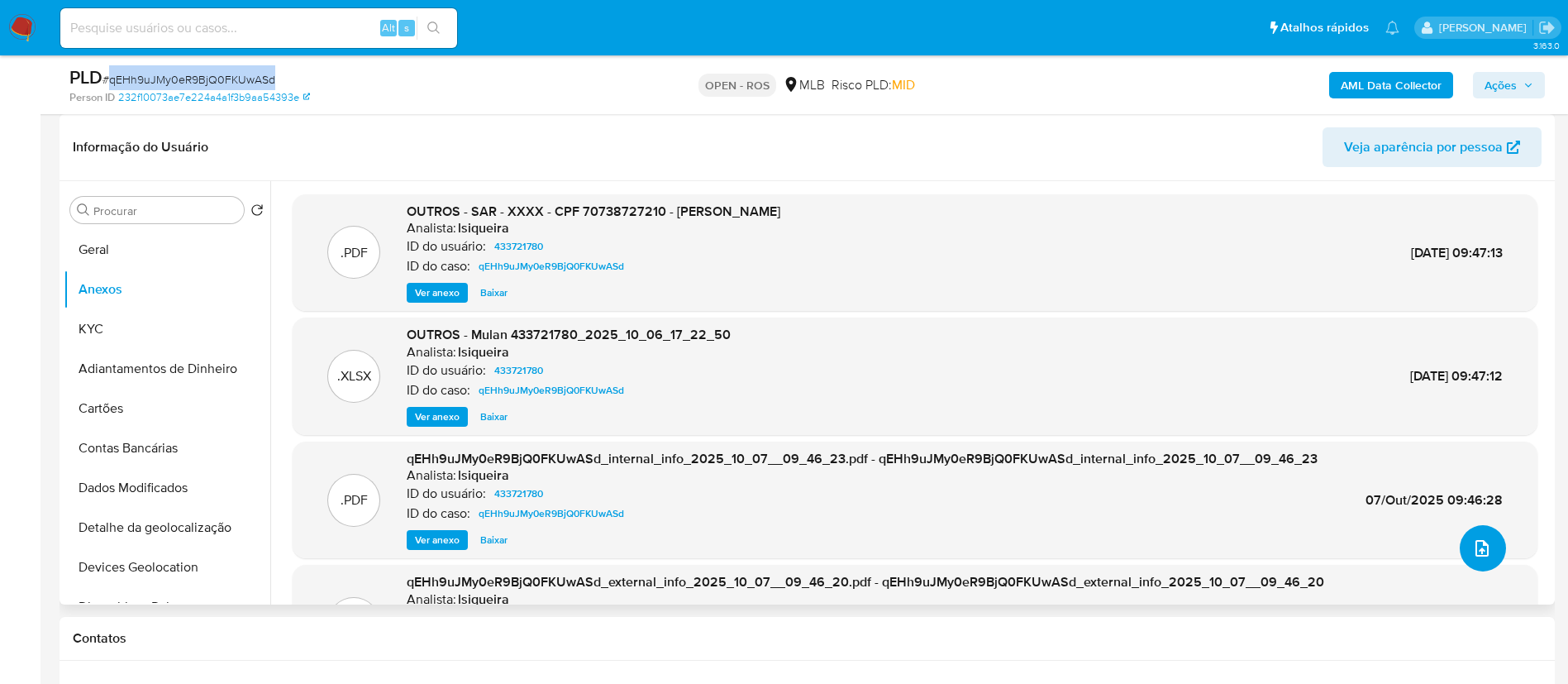
click at [1475, 545] on icon "upload-file" at bounding box center [1483, 548] width 20 height 20
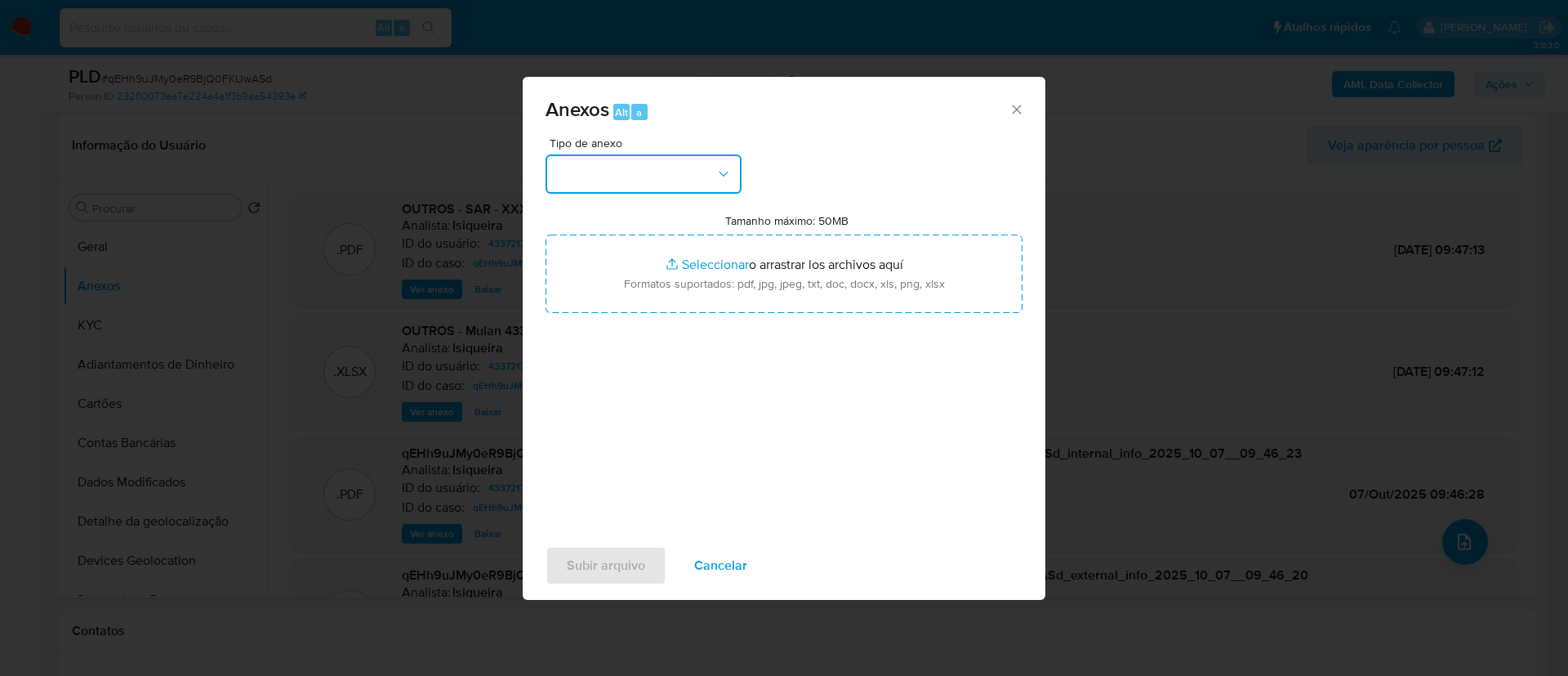
click at [652, 187] on button "button" at bounding box center [643, 174] width 196 height 40
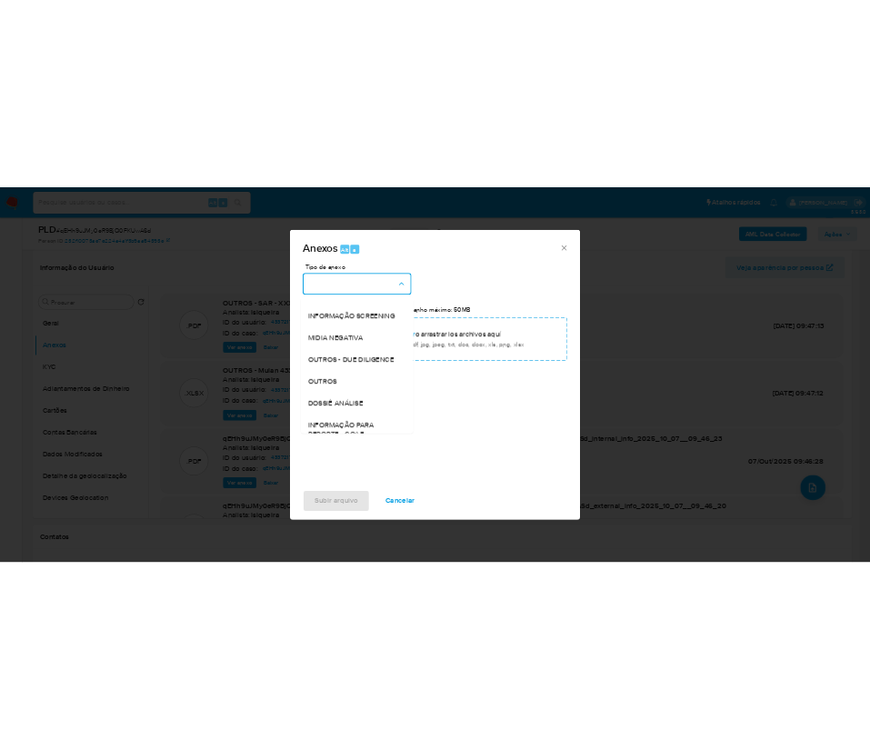
scroll to position [280, 0]
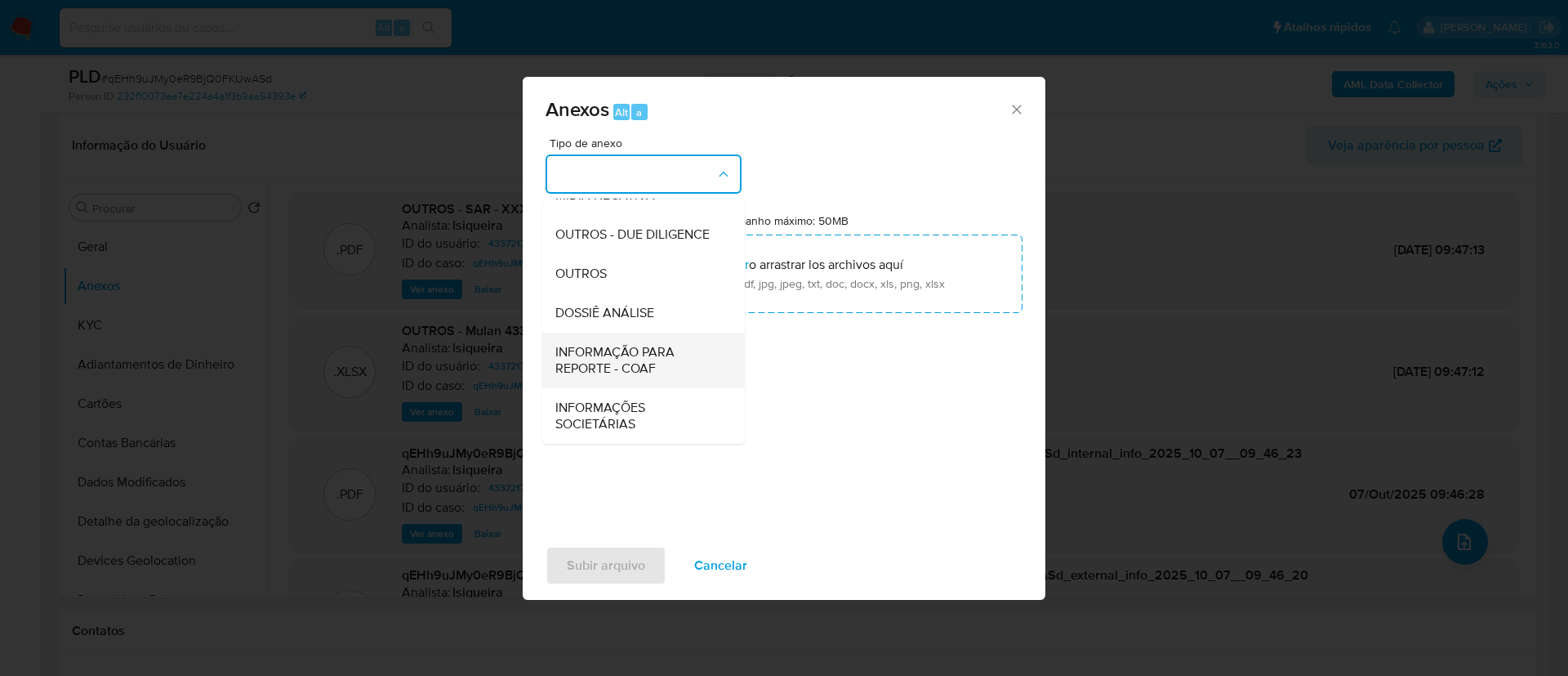
click at [650, 344] on span "INFORMAÇÃO PARA REPORTE - COAF" at bounding box center [638, 360] width 166 height 32
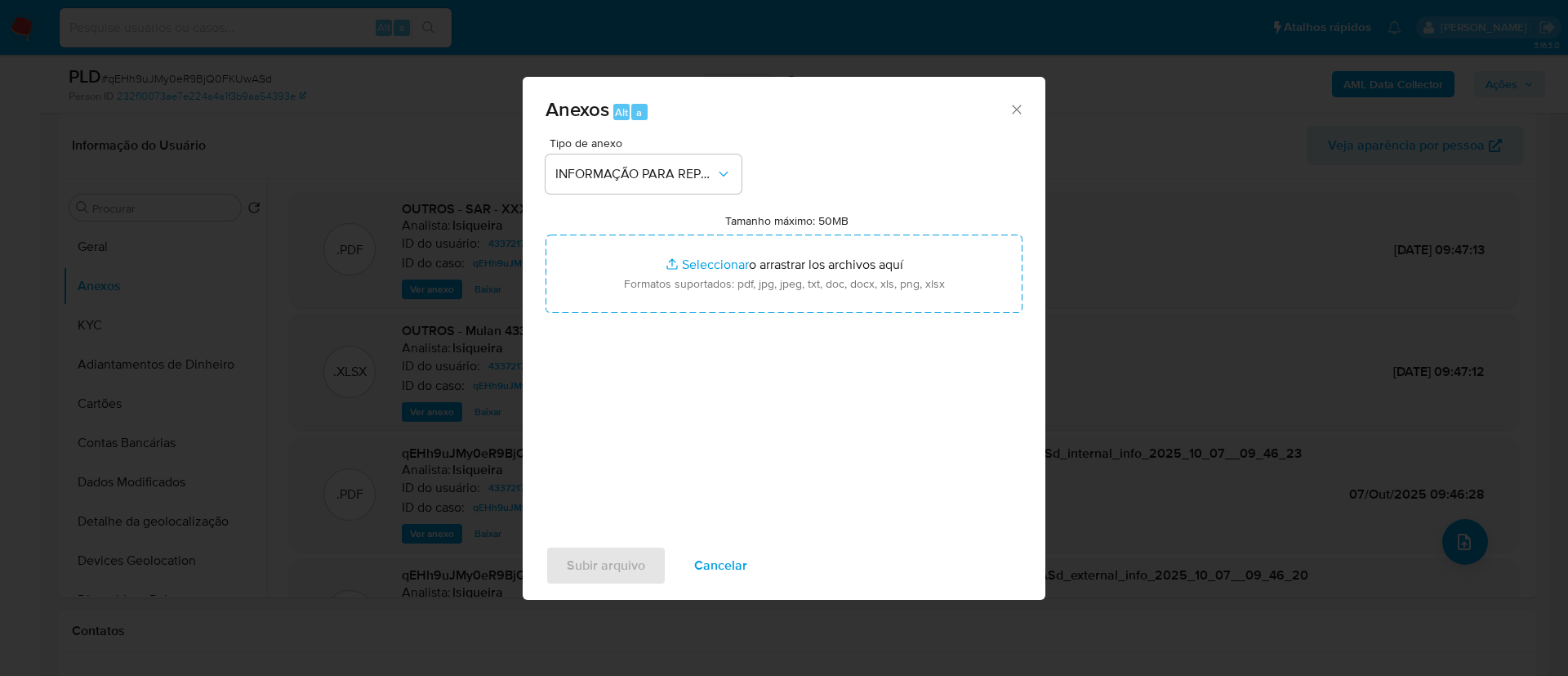
click at [837, 177] on div "Tipo de anexo INFORMAÇÃO PARA REPORTE - COAF Tamanho máximo: 50MB Seleccionar a…" at bounding box center [784, 330] width 477 height 386
click at [605, 549] on span "Subir arquivo" at bounding box center [606, 565] width 78 height 36
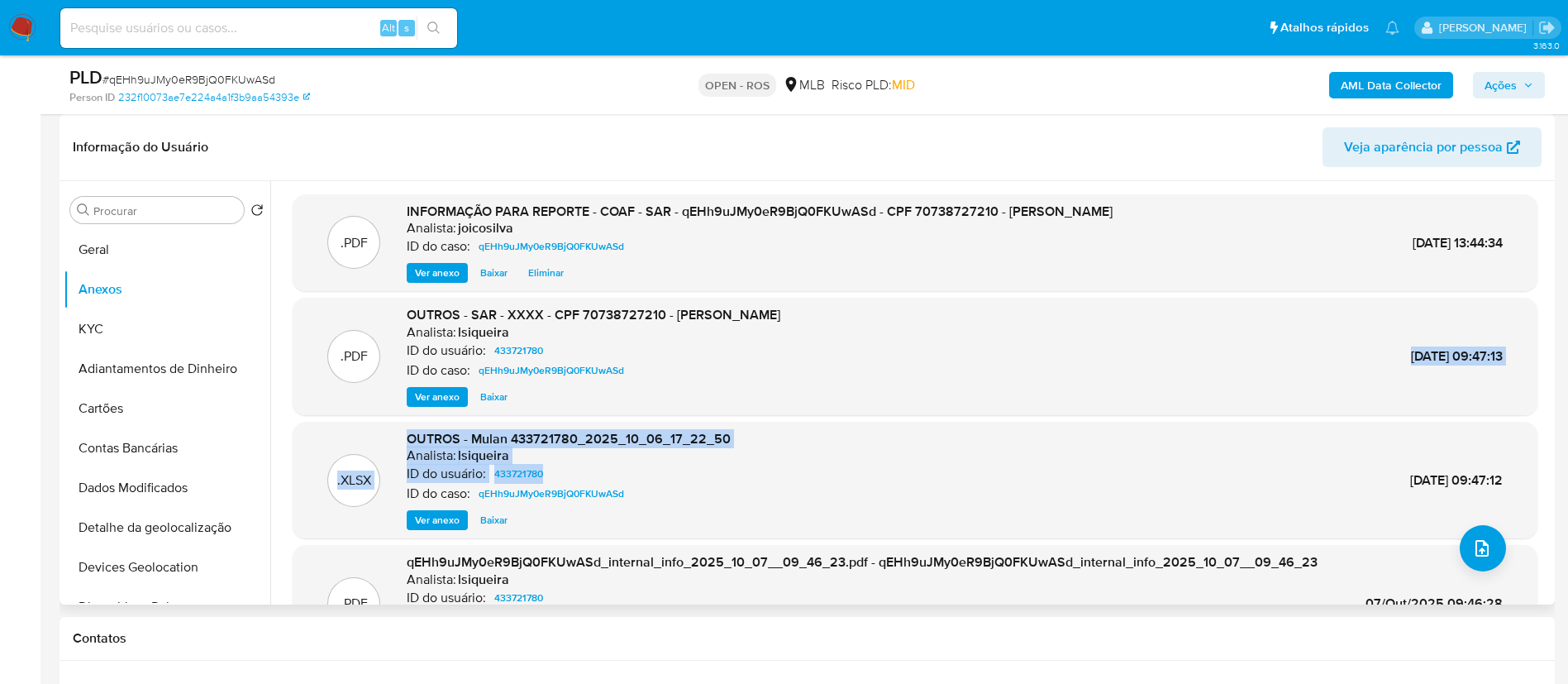
drag, startPoint x: 668, startPoint y: 478, endPoint x: 1438, endPoint y: 267, distance: 798.4
click at [1374, 327] on div ".PDF INFORMAÇÃO PARA REPORTE - COAF - SAR - qEHh9uJMy0eR9BjQ0FKUwASd - CPF 7073…" at bounding box center [915, 428] width 1245 height 468
click at [1510, 76] on span "Ações" at bounding box center [1500, 85] width 32 height 26
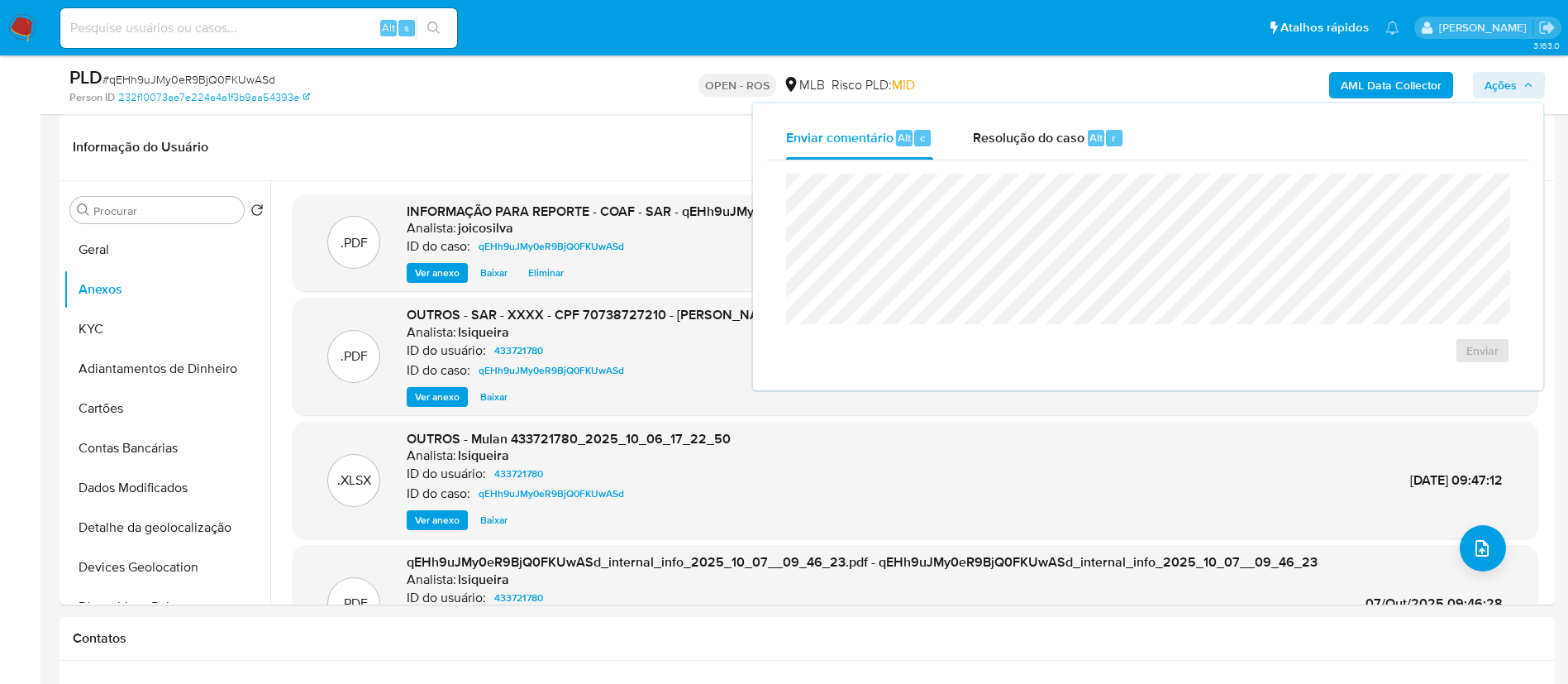
click at [1011, 114] on div "Enviar comentário Alt c Resolução do caso Alt r Enviar" at bounding box center [1148, 246] width 790 height 287
click at [1003, 136] on span "Resolução do caso" at bounding box center [1029, 136] width 112 height 19
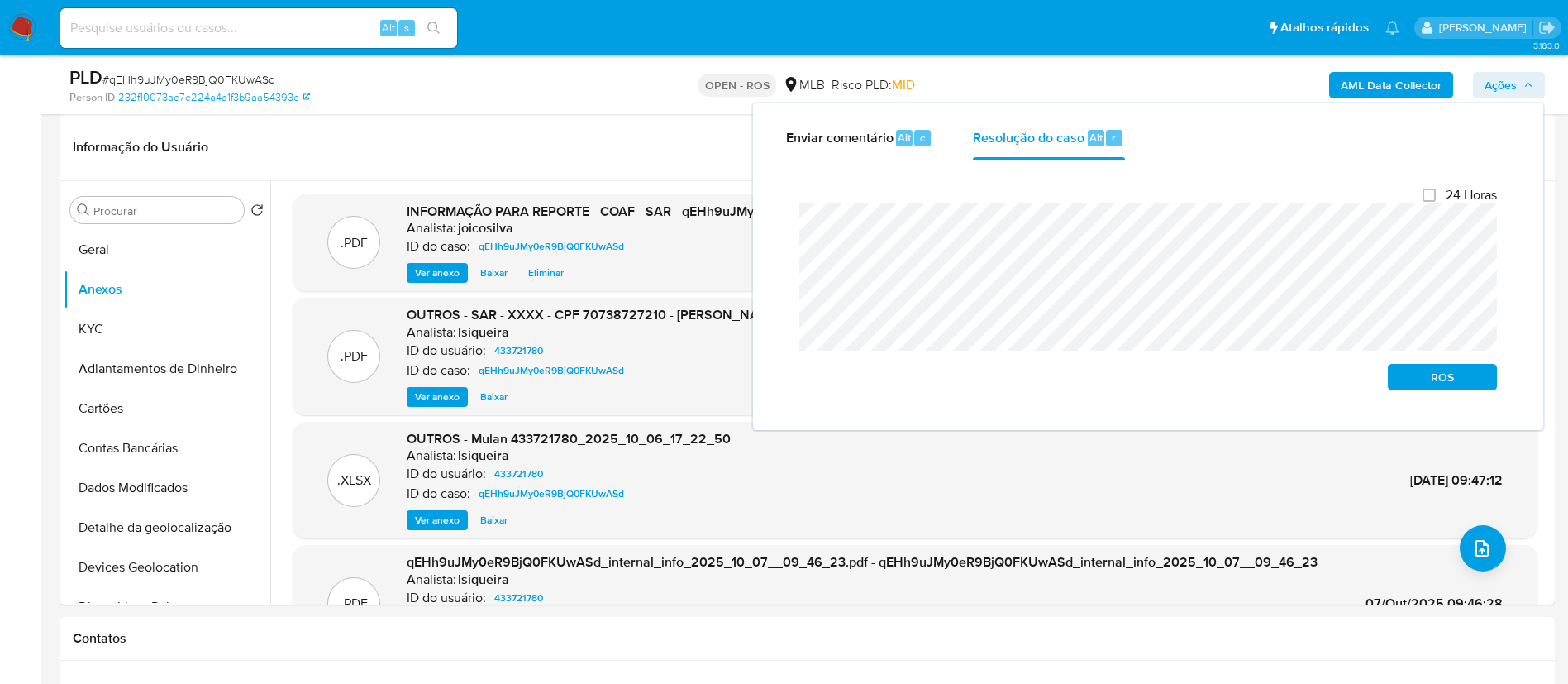
click at [781, 212] on div "Fechamento do caso 24 Horas ROS" at bounding box center [1149, 288] width 764 height 256
click at [1427, 375] on span "ROS" at bounding box center [1442, 377] width 86 height 23
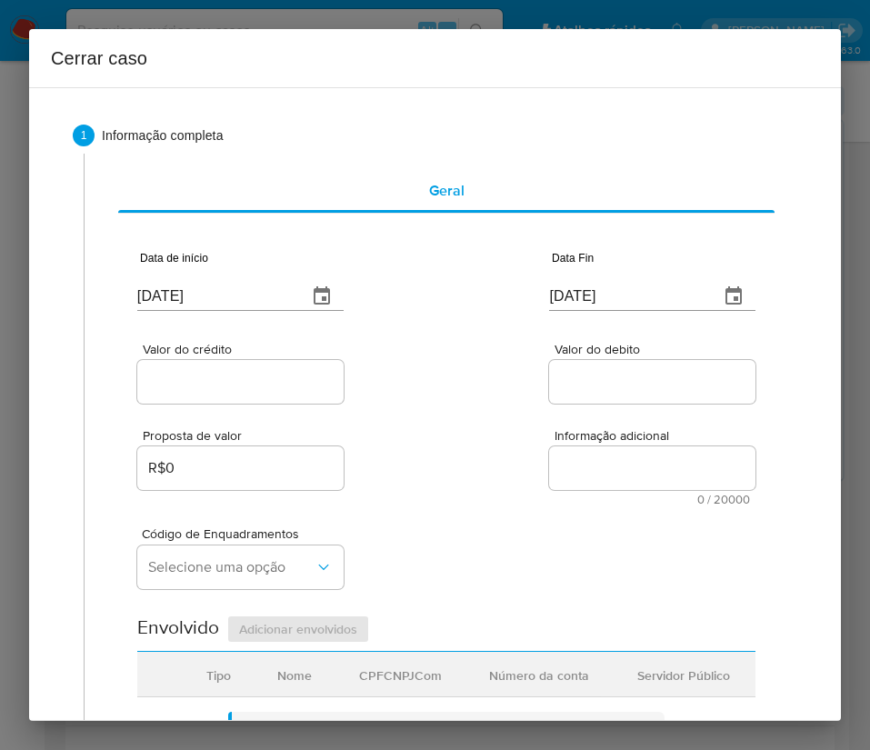
click at [194, 306] on input "[DATE]" at bounding box center [214, 296] width 155 height 29
paste input "1/08"
type input "[DATE]"
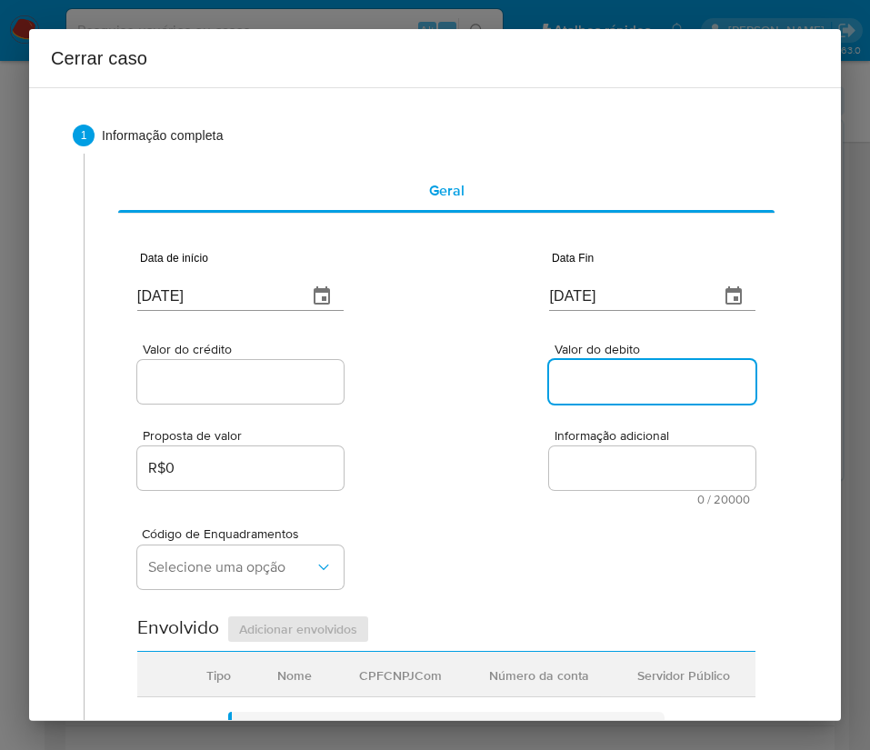
drag, startPoint x: 547, startPoint y: 375, endPoint x: 22, endPoint y: 602, distance: 572.0
click at [549, 376] on input "Valor do debito" at bounding box center [652, 382] width 206 height 24
click at [572, 291] on input "[DATE]" at bounding box center [626, 296] width 155 height 29
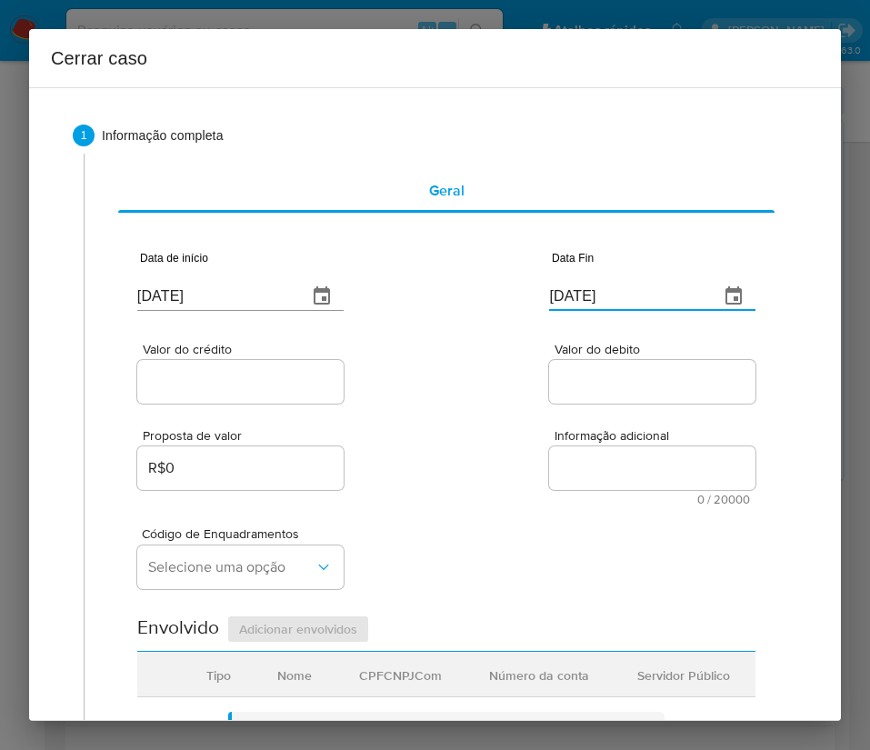
paste input "4"
type input "04/10/2025"
drag, startPoint x: 551, startPoint y: 401, endPoint x: 287, endPoint y: 413, distance: 263.8
click at [550, 401] on div at bounding box center [652, 382] width 206 height 44
click at [228, 382] on input "Valor do crédito" at bounding box center [240, 382] width 206 height 24
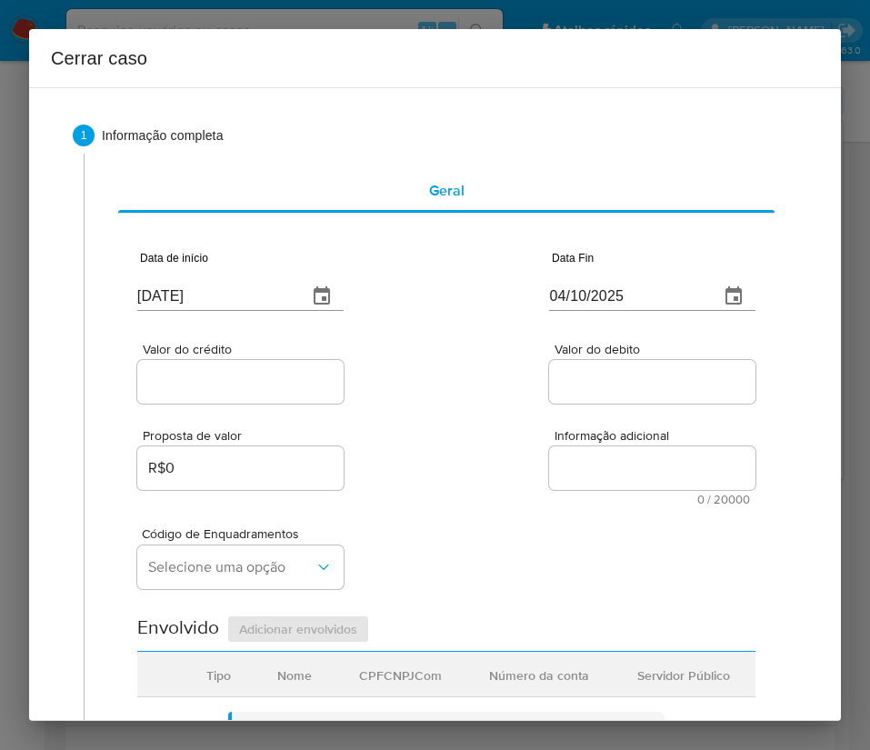
click at [244, 390] on input "Valor do crédito" at bounding box center [240, 382] width 206 height 24
paste input "R$280.939"
type input "R$280.939"
click at [468, 394] on div "Valor do crédito R$280.939 Valor do debito" at bounding box center [446, 364] width 618 height 86
click at [569, 404] on div "Data de início 01/08/2025 Data Fin 04/10/2025 Valor do crédito R$280.939 Valor …" at bounding box center [446, 732] width 618 height 1012
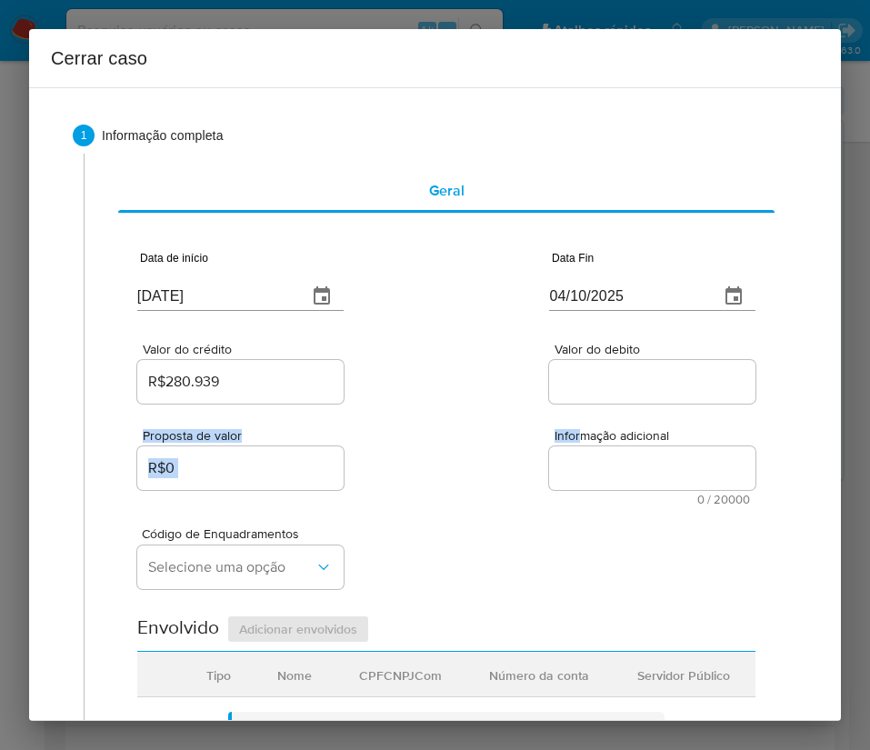
click at [573, 397] on div at bounding box center [652, 382] width 206 height 44
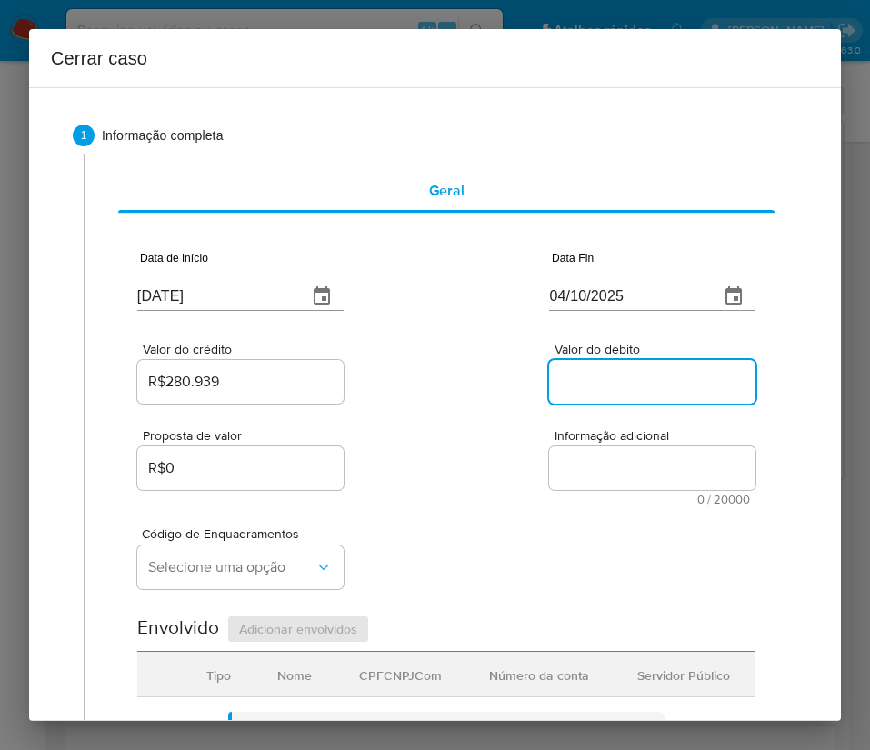
click at [575, 389] on input "Valor do debito" at bounding box center [652, 382] width 206 height 24
paste input "R$280.413"
type input "R$280.413"
click at [483, 542] on div "Código de Enquadramentos Selecione uma opção" at bounding box center [446, 550] width 618 height 91
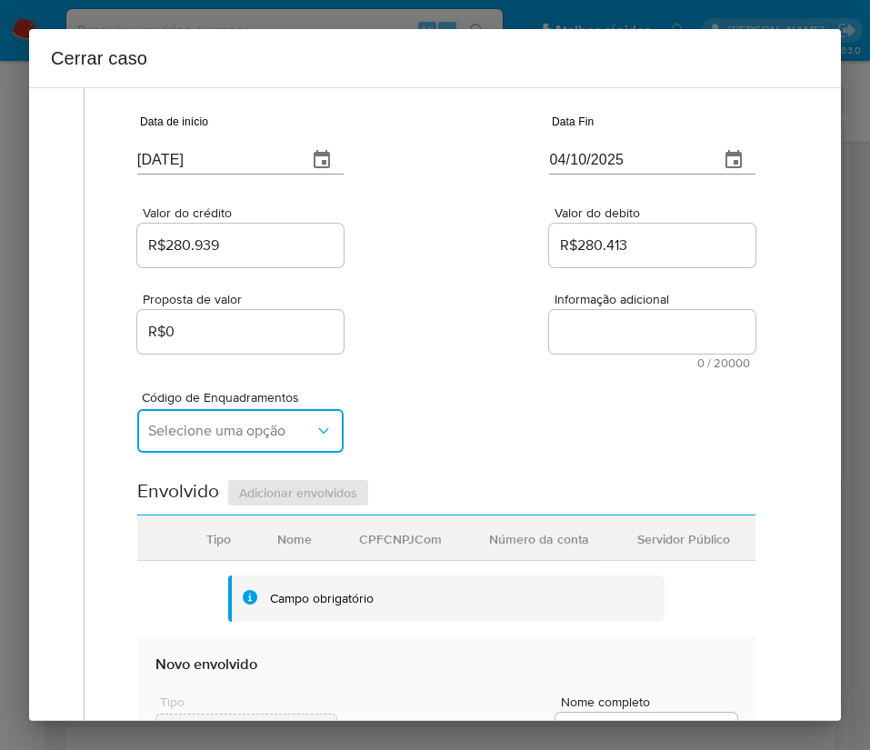
click at [221, 445] on button "Selecione uma opção" at bounding box center [240, 431] width 206 height 44
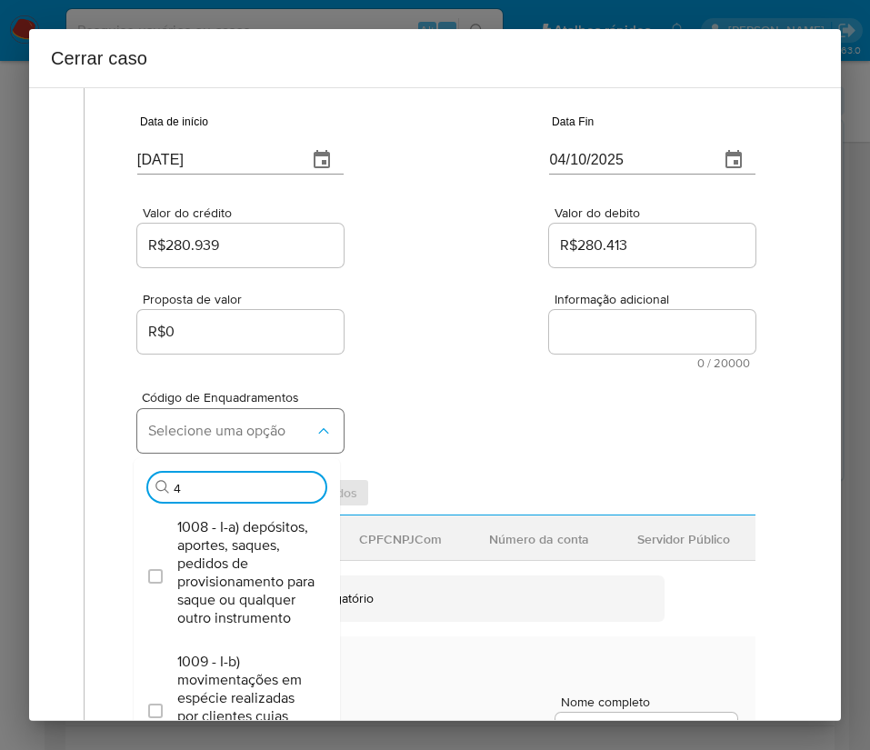
type input "45"
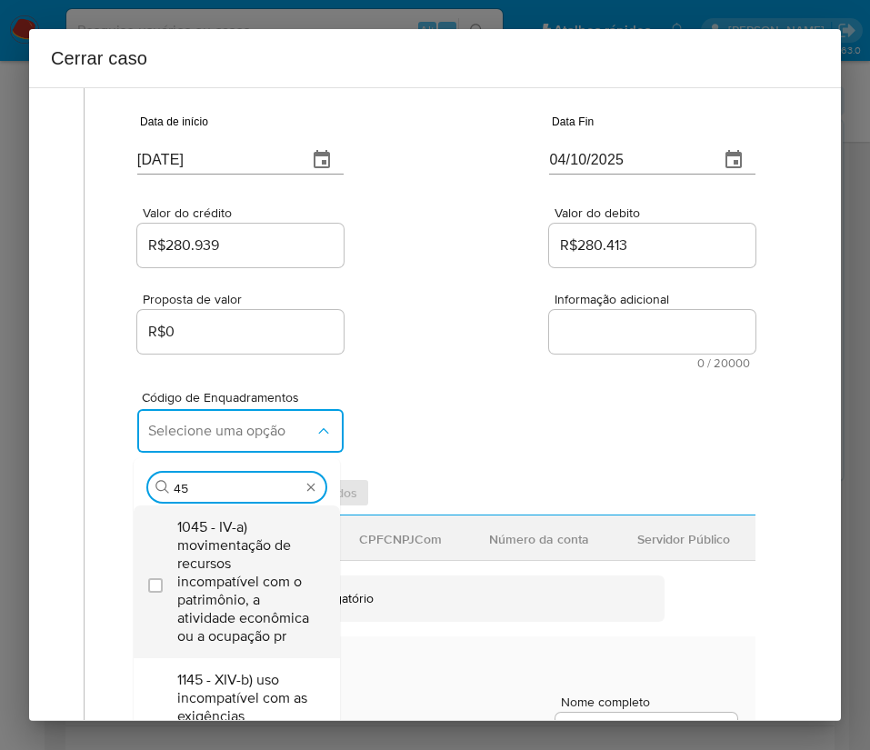
click at [207, 556] on span "1045 - IV-a) movimentação de recursos incompatível com o patrimônio, a atividad…" at bounding box center [245, 581] width 137 height 127
checkbox input "true"
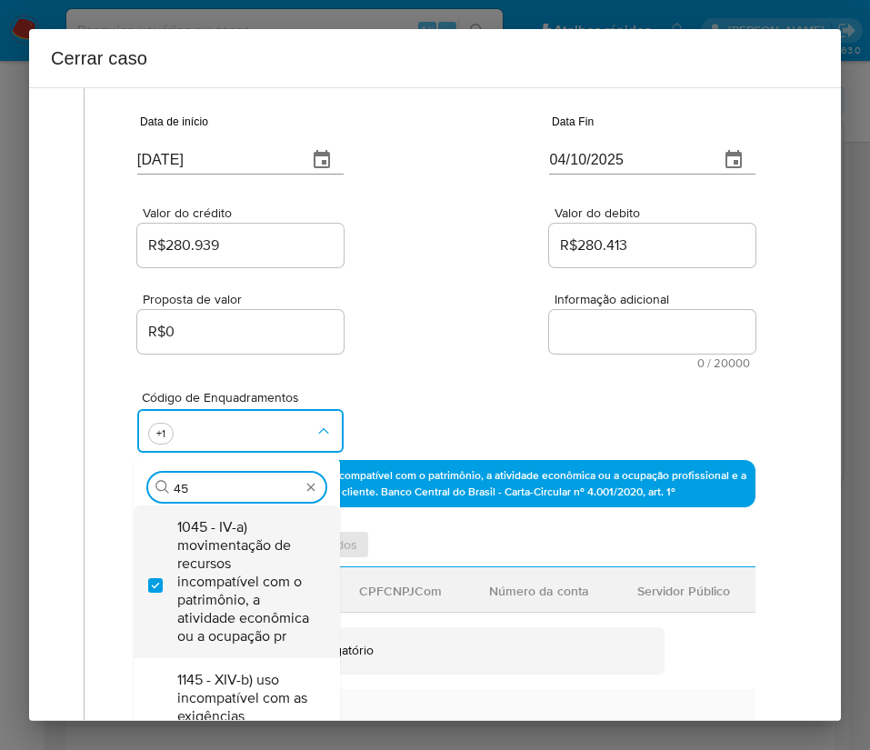
type input "4"
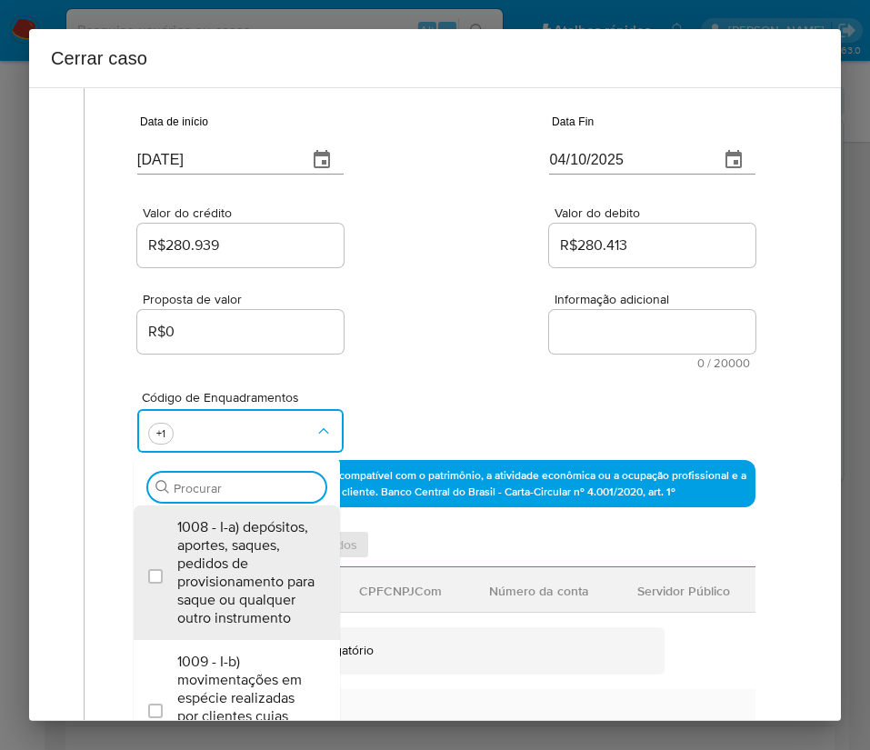
scroll to position [0, 0]
type input "47"
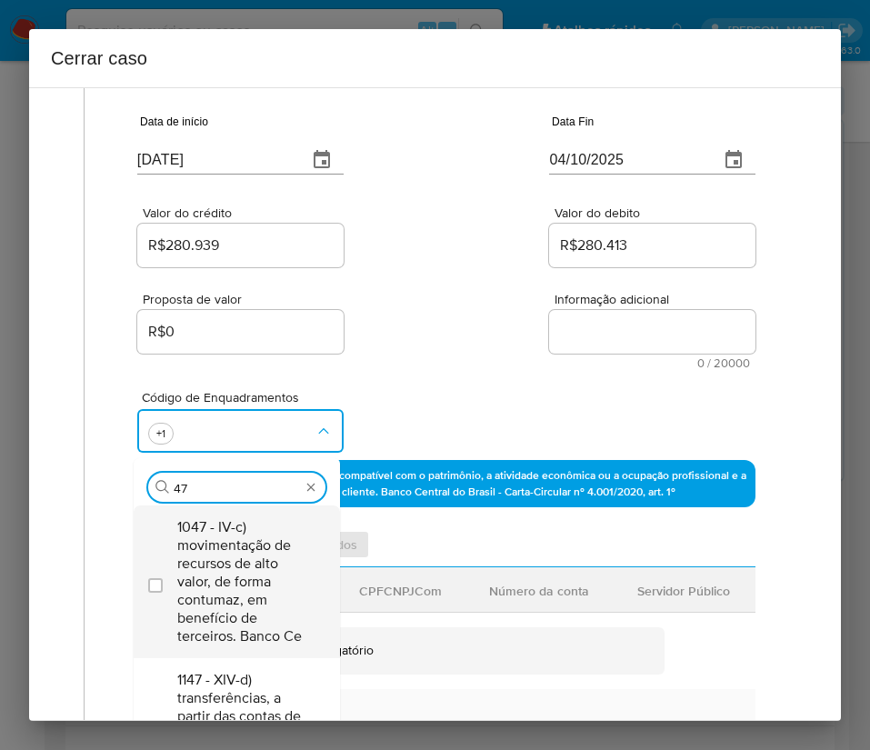
click at [222, 581] on span "1047 - IV-c) movimentação de recursos de alto valor, de forma contumaz, em bene…" at bounding box center [245, 581] width 137 height 127
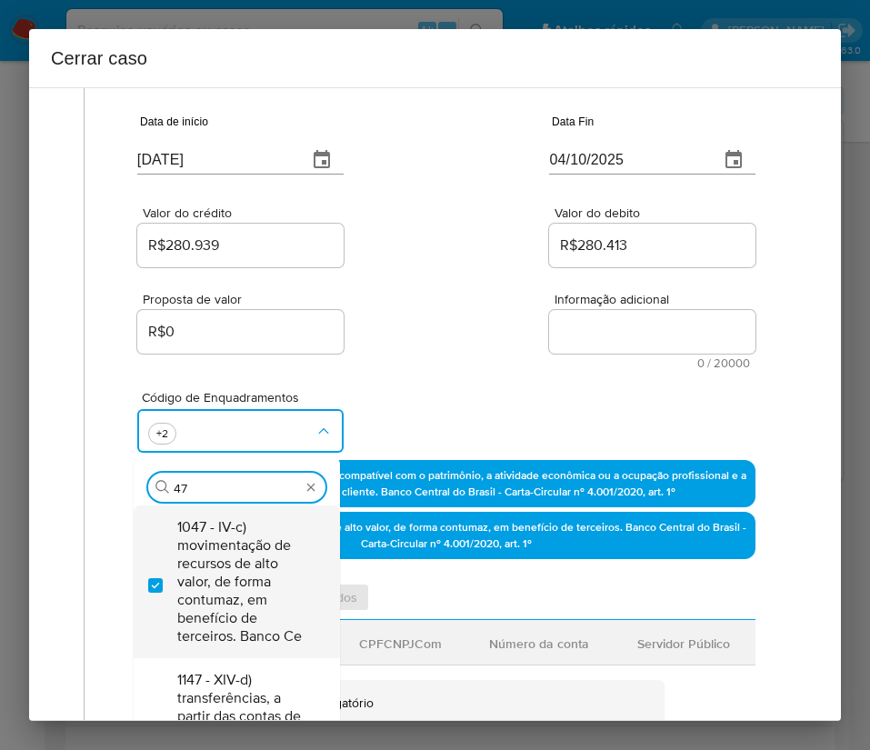
checkbox input "true"
type input "4"
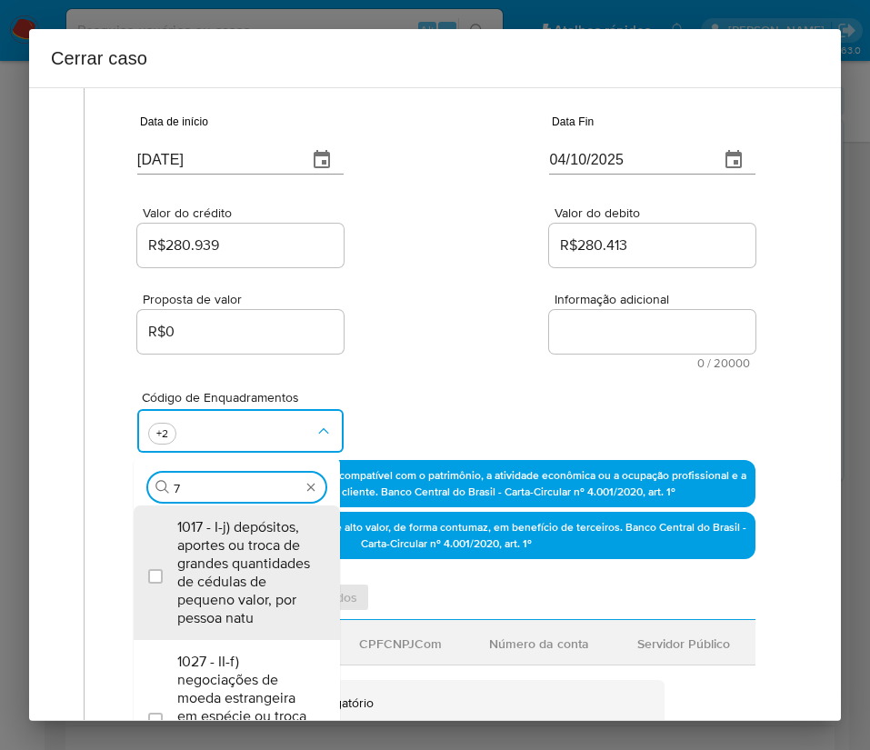
type input "74"
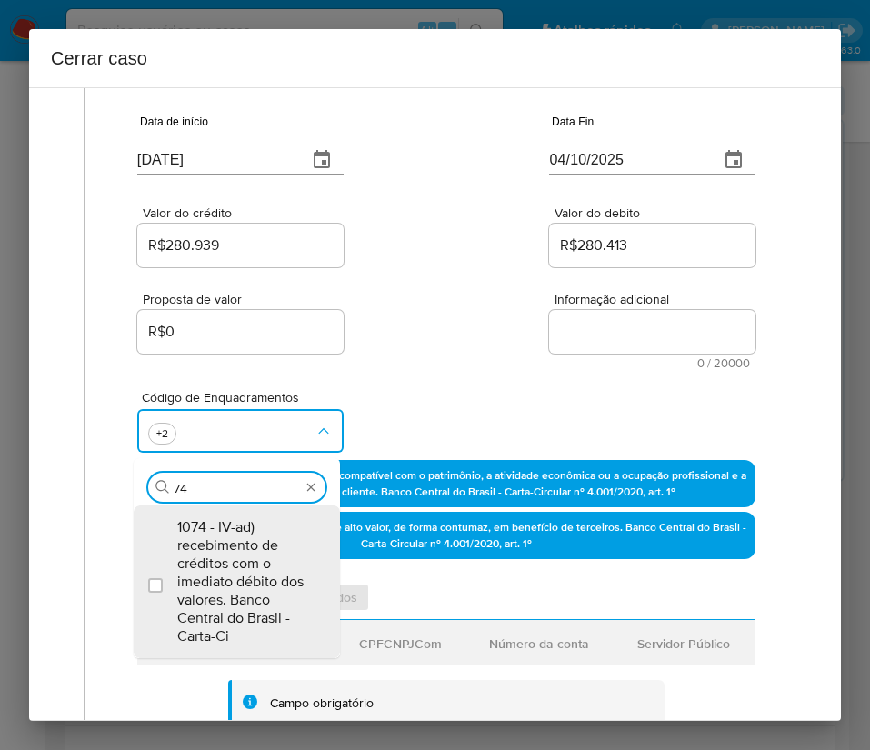
click at [224, 553] on span "1074 - IV-ad) recebimento de créditos com o imediato débito dos valores. Banco …" at bounding box center [245, 581] width 137 height 127
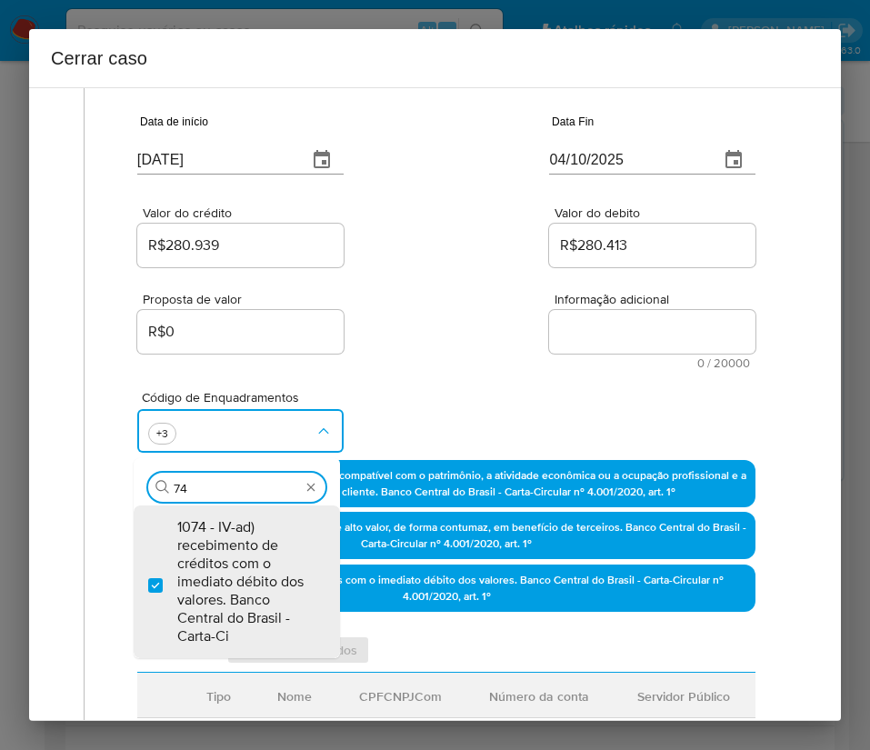
checkbox input "true"
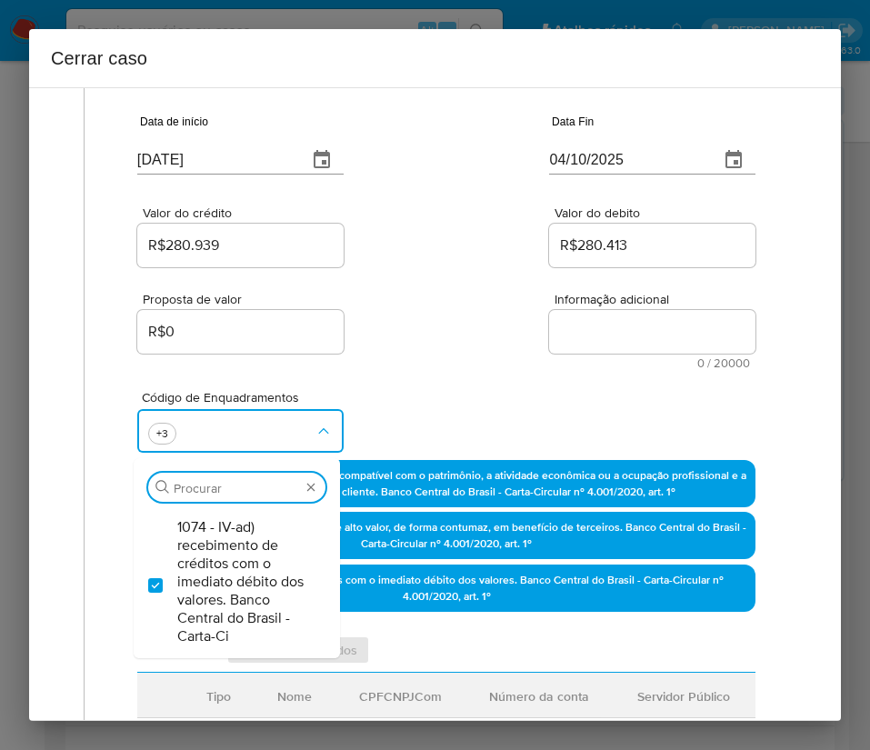
click at [427, 286] on div "Proposta de valor R$0 Informação adicional 0 / 20000 20000 caracteres restantes" at bounding box center [446, 320] width 618 height 98
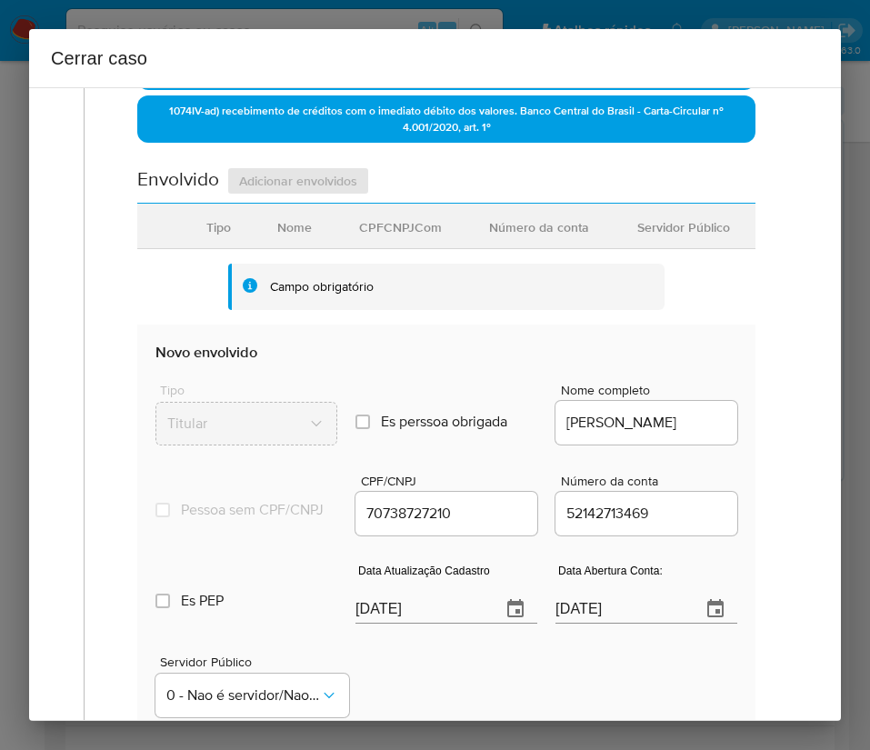
scroll to position [682, 0]
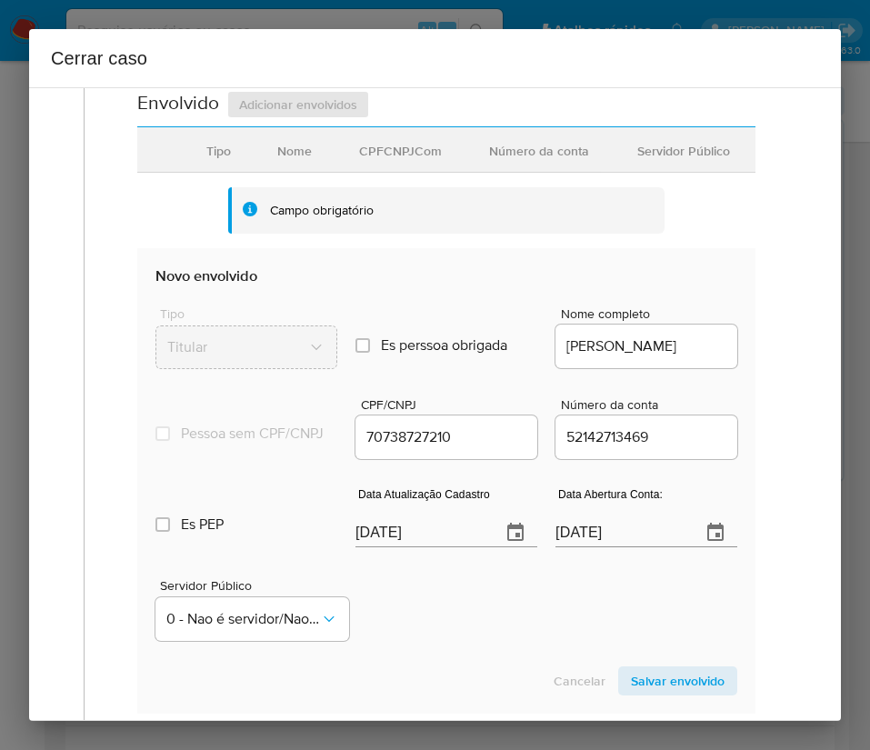
click at [432, 547] on input "[DATE]" at bounding box center [420, 532] width 131 height 29
paste input "18/09"
type input "18/09/2025"
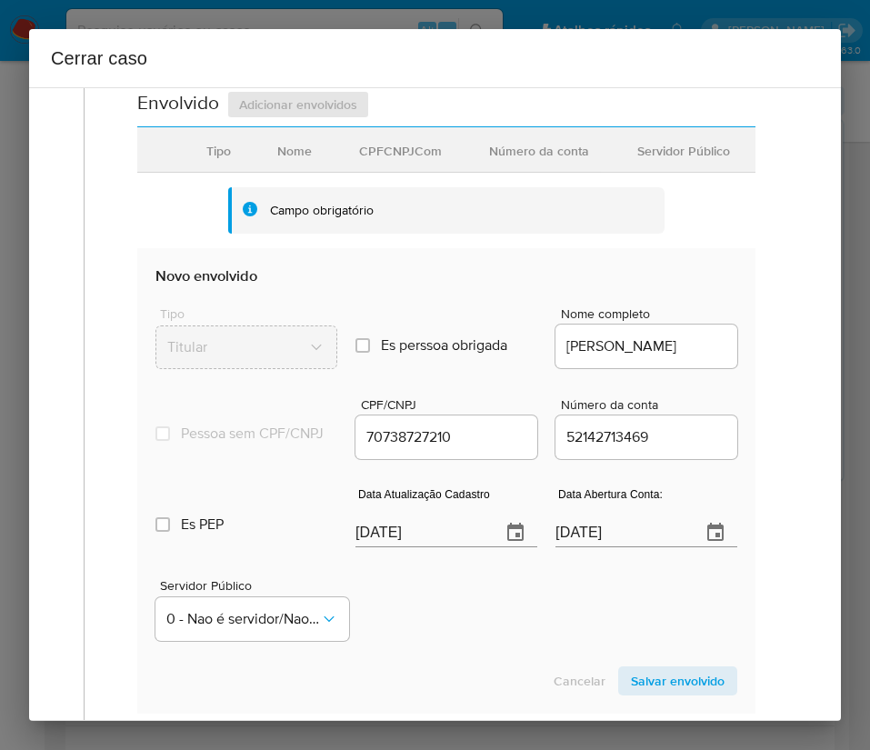
click at [434, 648] on div "Servidor Público 0 - Nao é servidor/[PERSON_NAME] possui informacao" at bounding box center [446, 602] width 582 height 91
click at [594, 547] on input "20/04/2021" at bounding box center [620, 532] width 131 height 29
click at [499, 623] on div "Servidor Público 0 - Nao é servidor/[PERSON_NAME] possui informacao" at bounding box center [446, 602] width 582 height 91
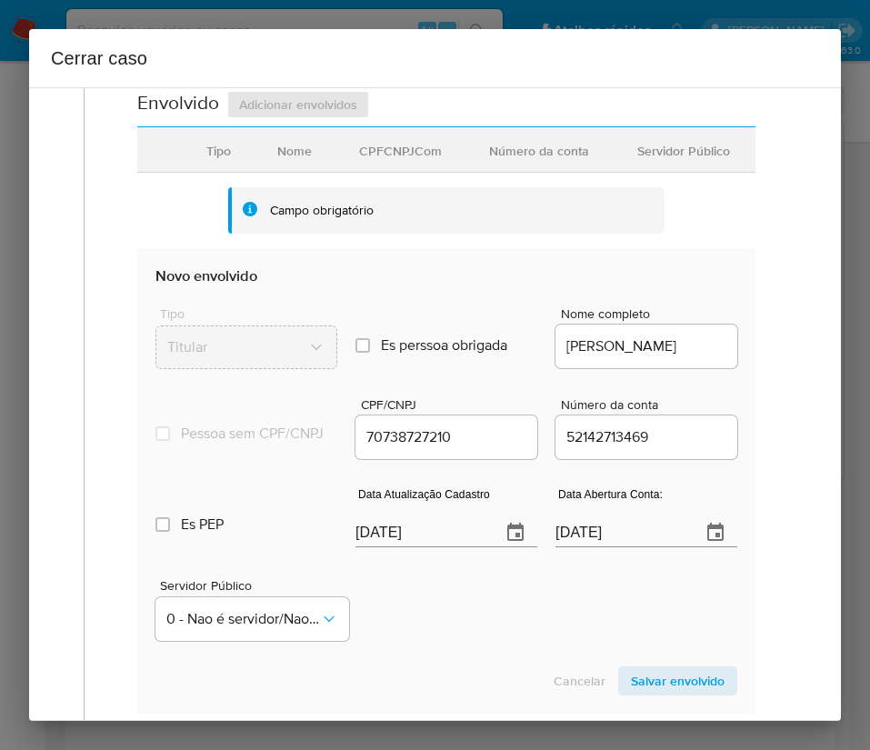
click at [684, 693] on span "Salvar envolvido" at bounding box center [678, 680] width 94 height 25
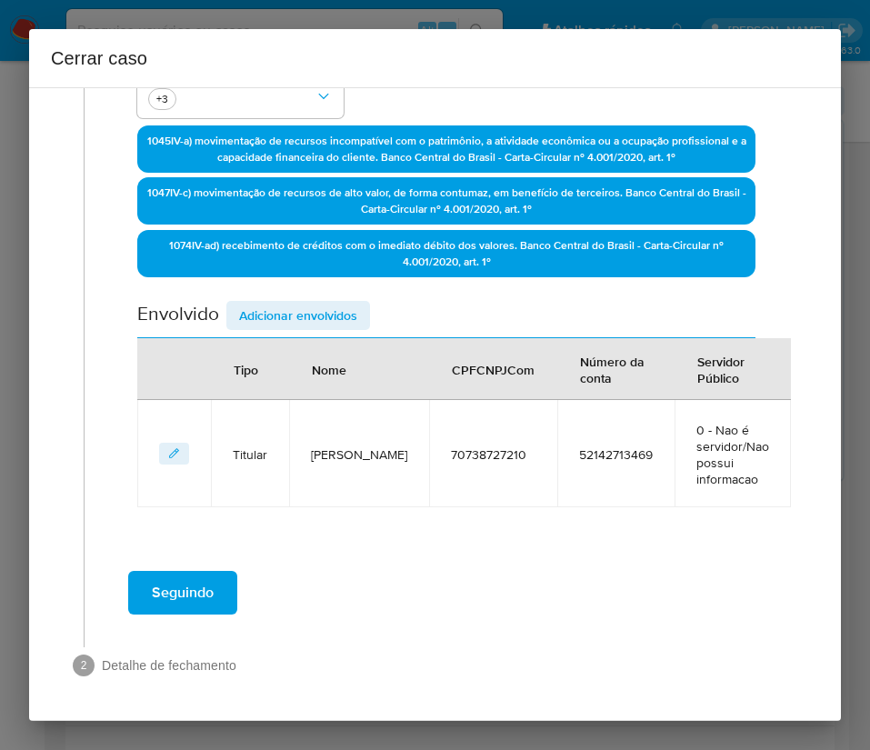
scroll to position [471, 0]
click at [328, 325] on span "Adicionar envolvidos" at bounding box center [298, 315] width 118 height 25
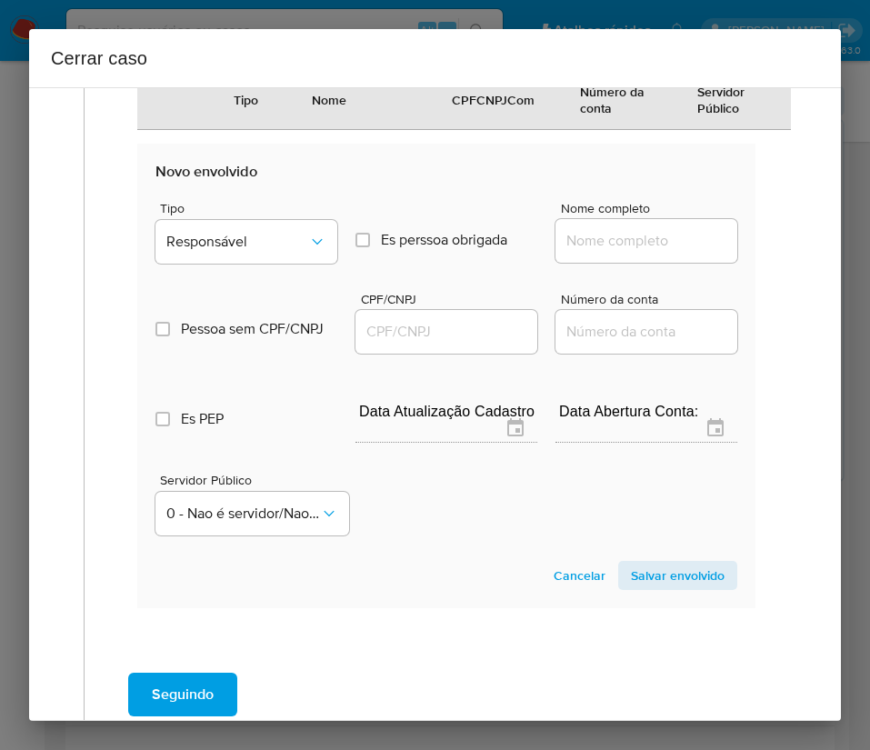
scroll to position [951, 0]
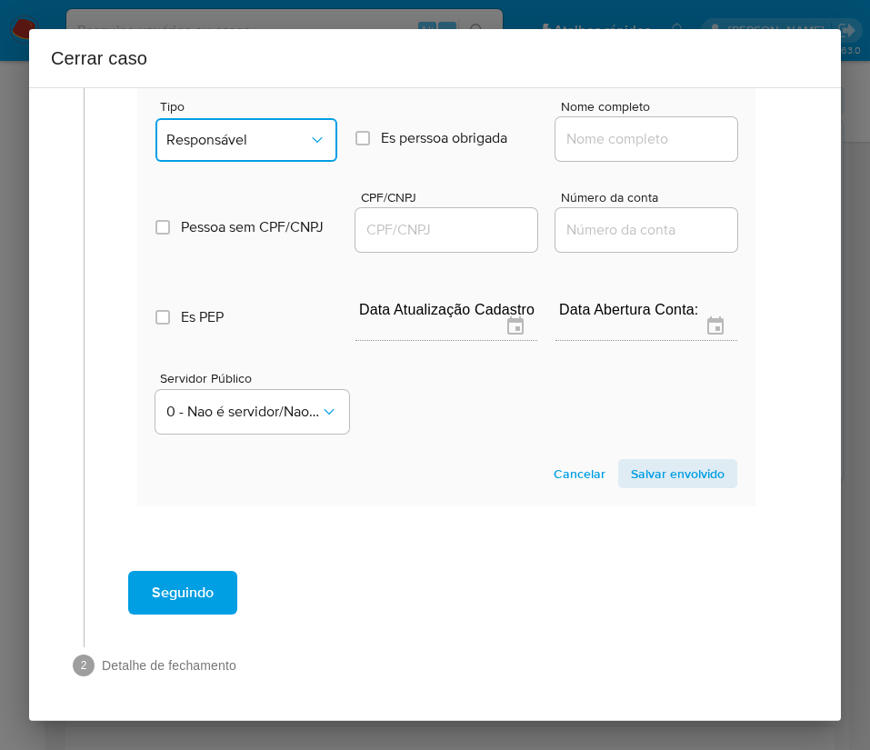
click at [265, 123] on button "Responsável" at bounding box center [246, 140] width 182 height 44
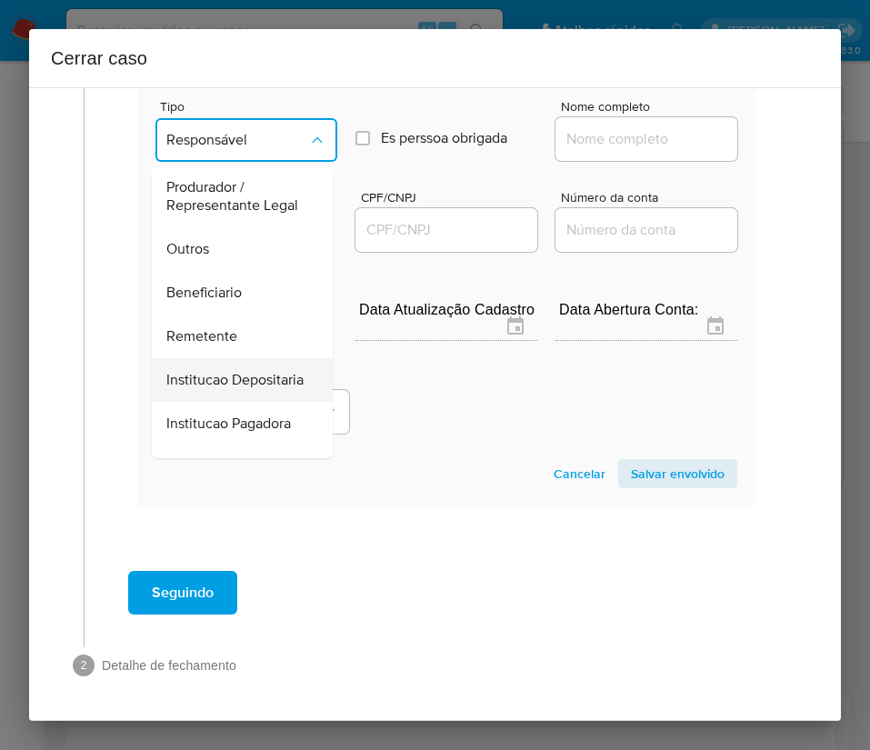
scroll to position [324, 0]
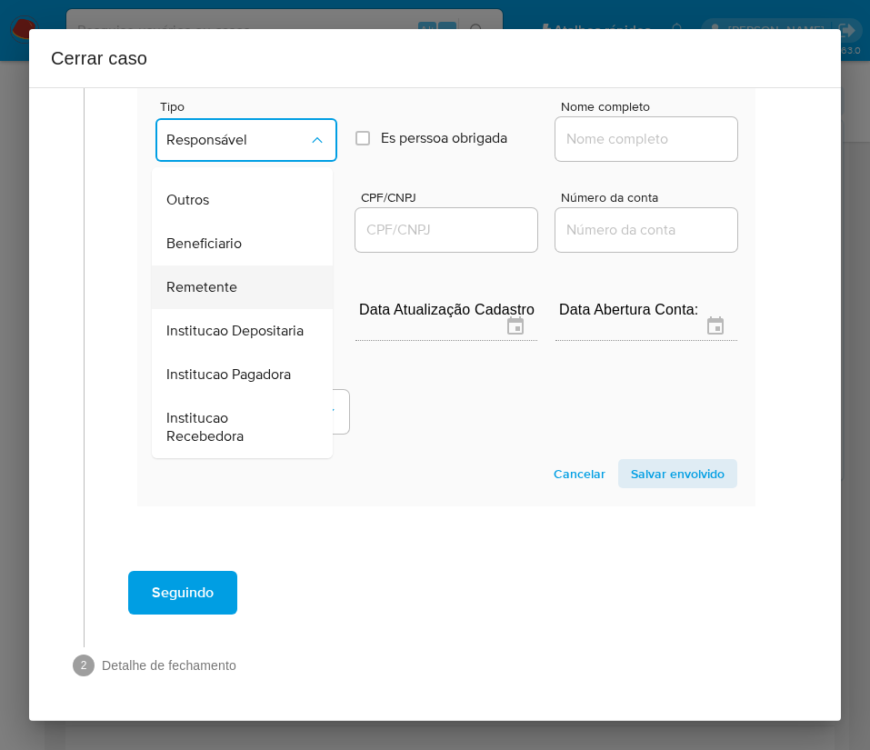
click at [232, 278] on span "Remetente" at bounding box center [201, 287] width 71 height 18
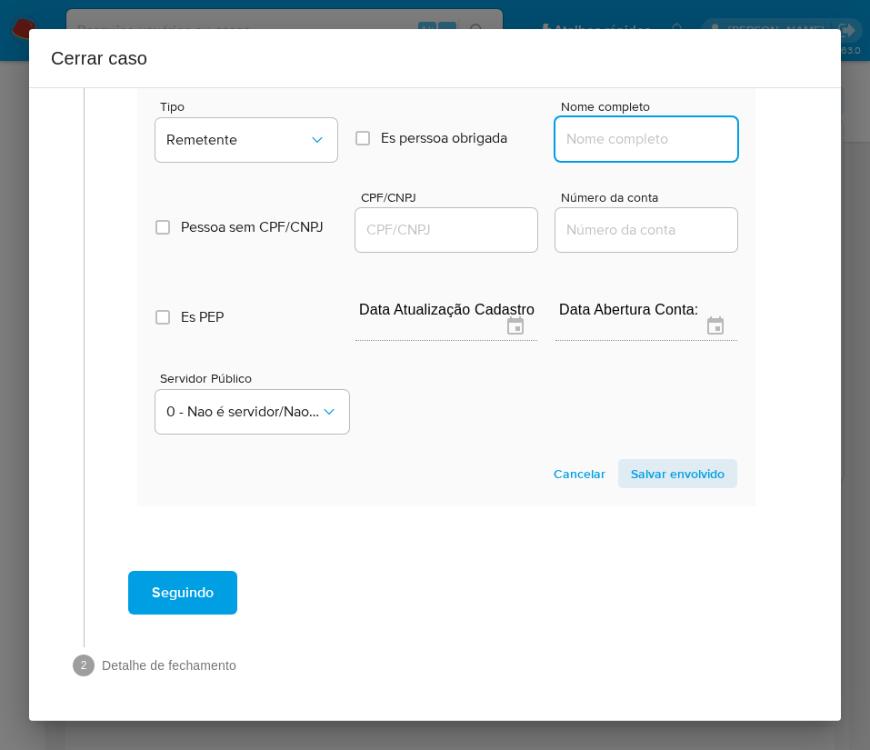
click at [606, 127] on input "Nome completo" at bounding box center [646, 139] width 182 height 24
paste input "Nellys Josefina Ruiz Valera, 24479954821"
drag, startPoint x: 606, startPoint y: 145, endPoint x: 813, endPoint y: 138, distance: 206.4
click at [813, 138] on div "1 Informação completa Geral Data de início 01/08/2025 Data Fin 04/10/2025 Valor…" at bounding box center [435, 403] width 812 height 633
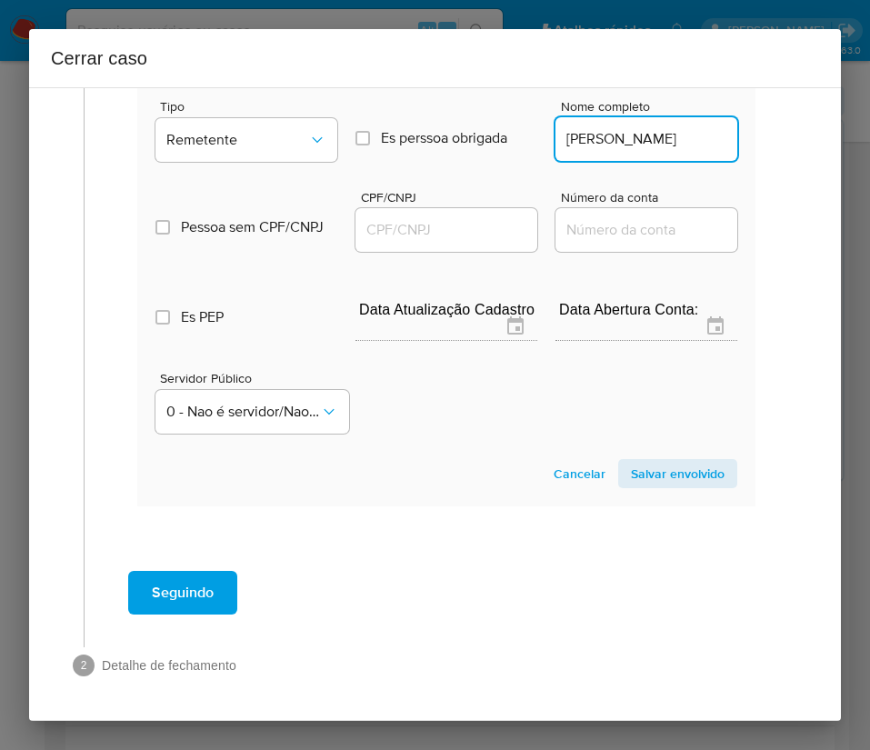
scroll to position [0, 15]
type input "Nellys Josefina Ruiz Valera"
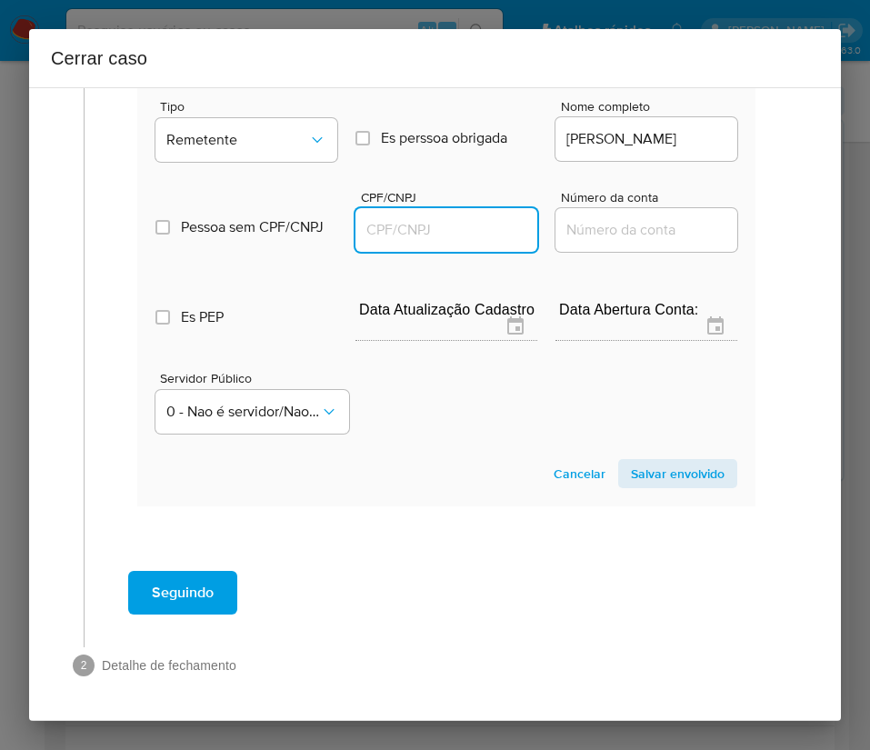
click at [438, 238] on input "CPF/CNPJ" at bounding box center [446, 230] width 182 height 24
paste input "24479954821"
type input "24479954821"
click at [640, 477] on span "Salvar envolvido" at bounding box center [678, 473] width 94 height 25
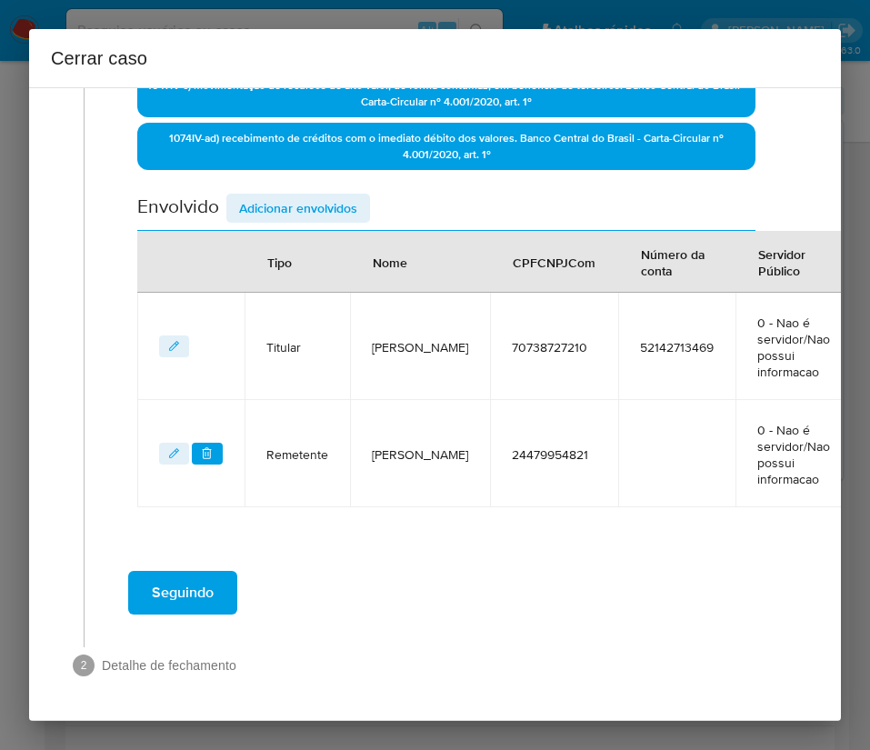
scroll to position [578, 0]
click at [301, 209] on span "Adicionar envolvidos" at bounding box center [298, 207] width 118 height 25
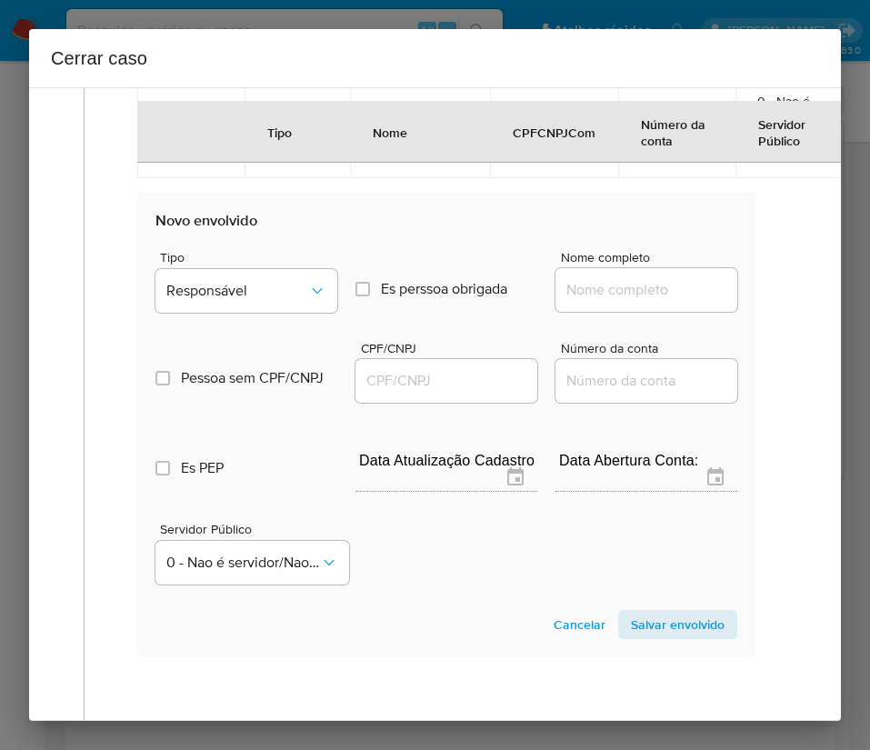
scroll to position [1058, 0]
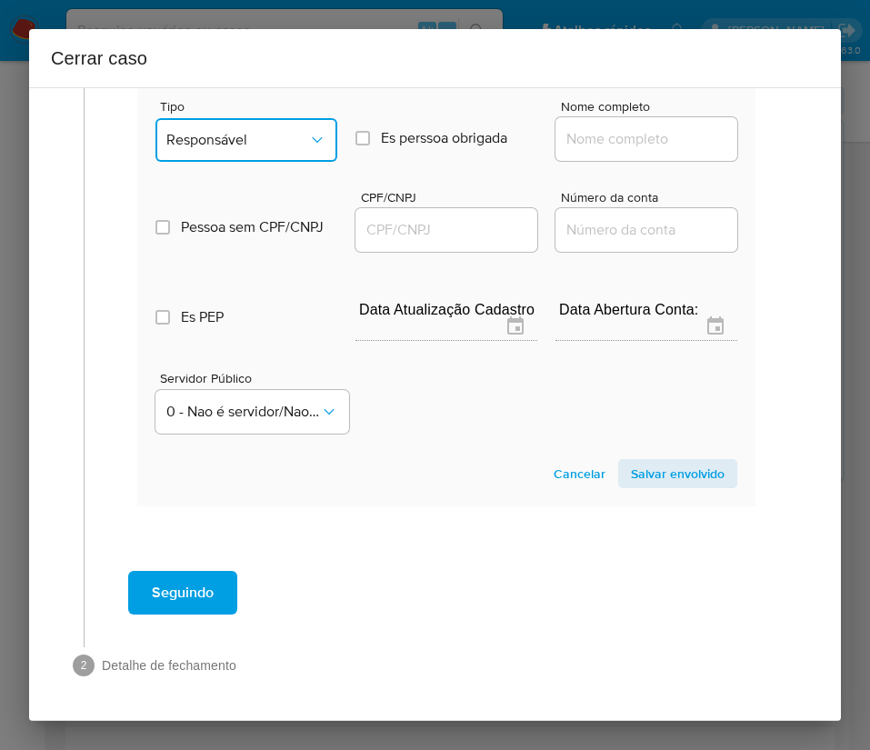
click at [234, 144] on span "Responsável" at bounding box center [237, 140] width 142 height 18
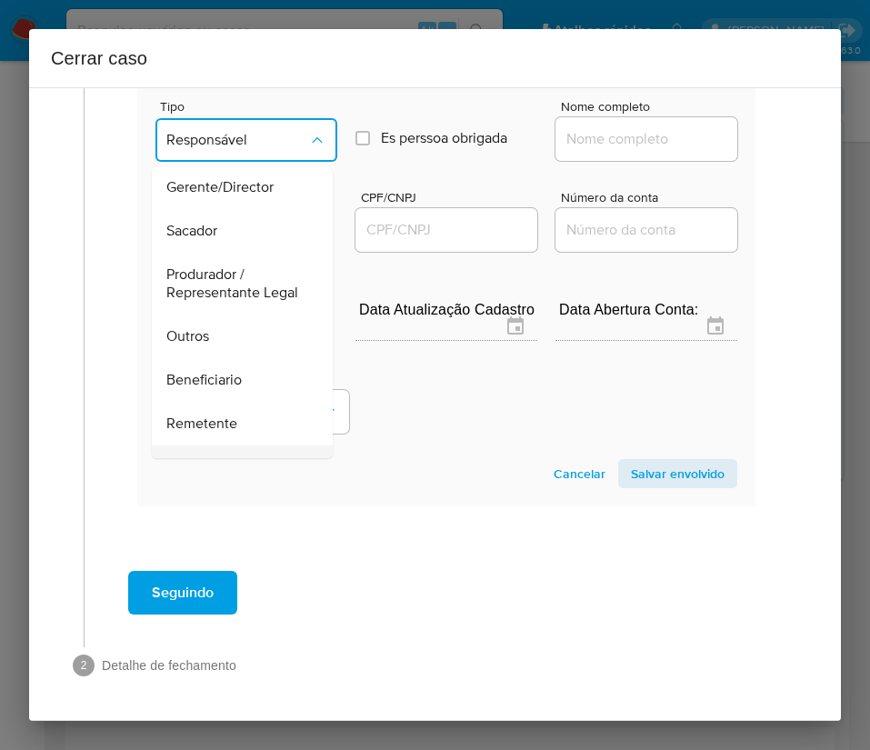
scroll to position [324, 0]
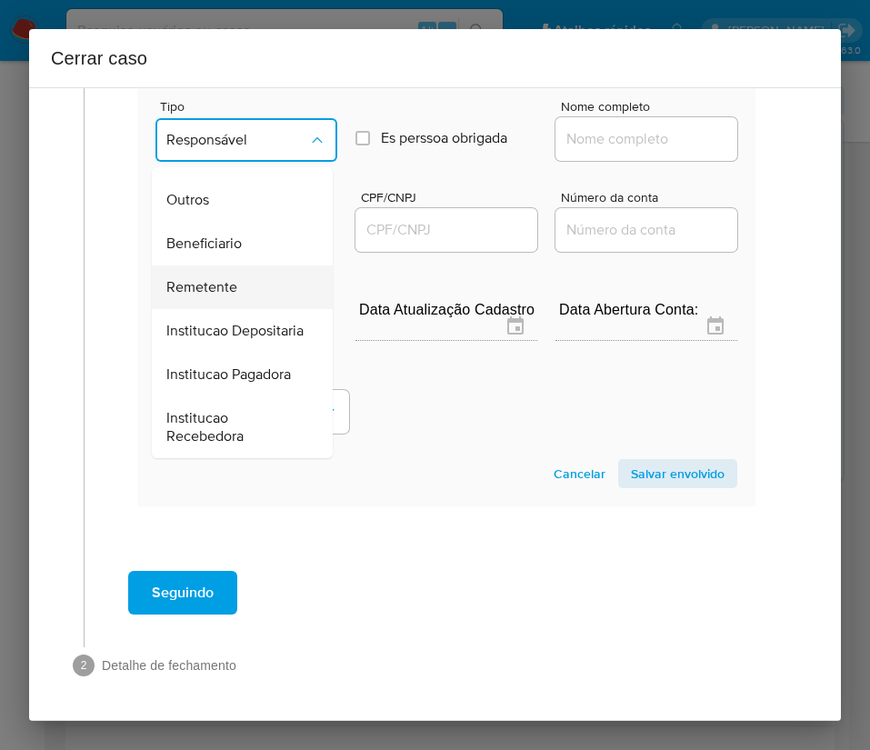
click at [234, 278] on span "Remetente" at bounding box center [201, 287] width 71 height 18
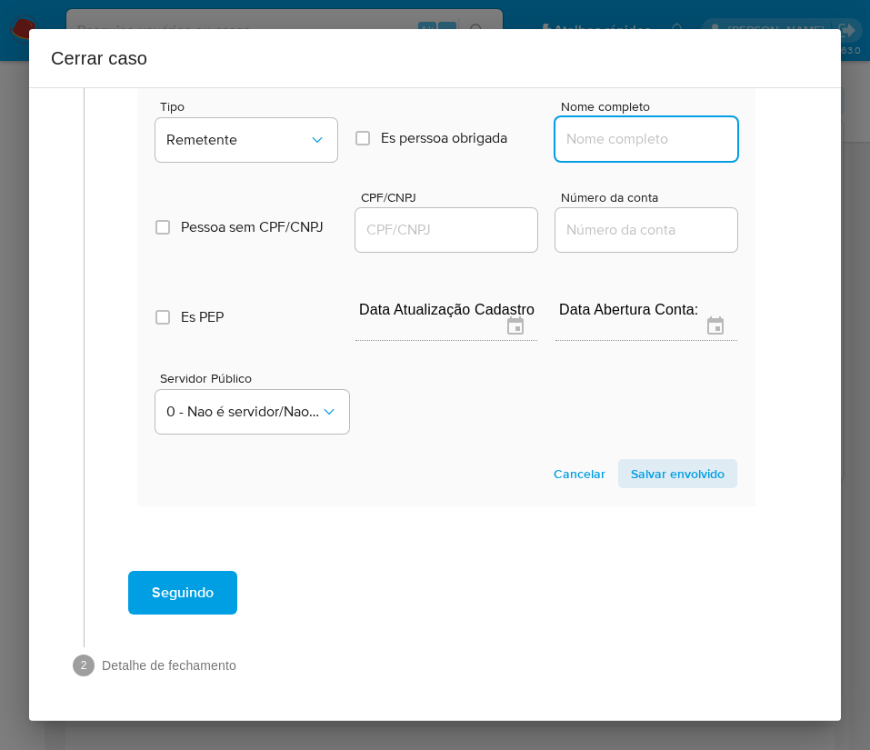
click at [634, 128] on input "Nome completo" at bounding box center [646, 139] width 182 height 24
paste input "Marianny Alexandra Milano Arias, 70733115250"
drag, startPoint x: 611, startPoint y: 149, endPoint x: 772, endPoint y: 145, distance: 160.9
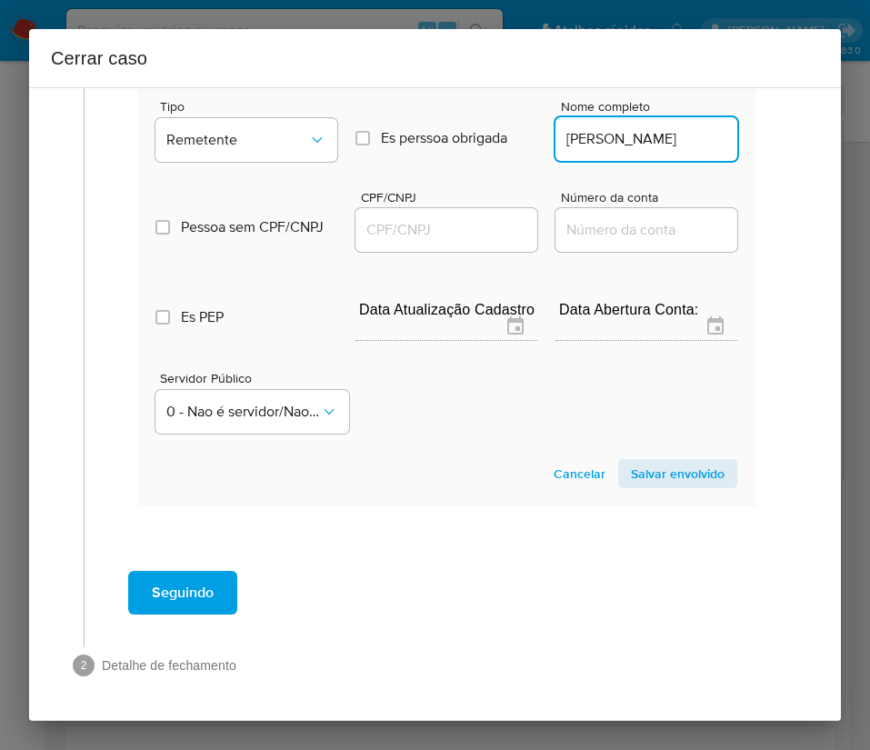
scroll to position [0, 52]
type input "Marianny Alexandra Milano Arias"
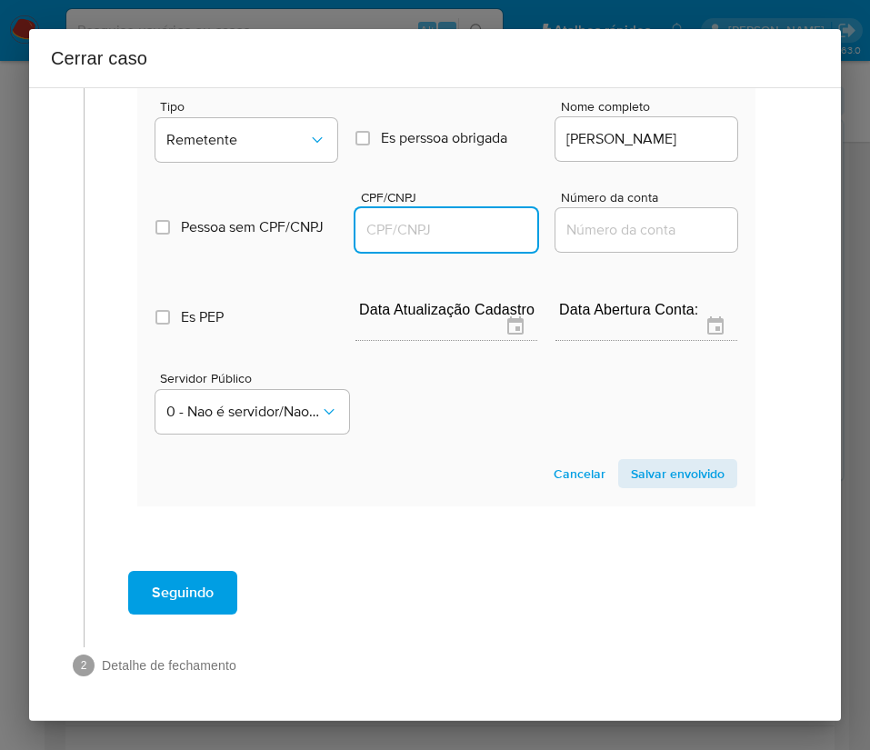
scroll to position [0, 0]
drag, startPoint x: 420, startPoint y: 233, endPoint x: 433, endPoint y: 233, distance: 12.7
click at [420, 233] on input "CPF/CNPJ" at bounding box center [446, 230] width 182 height 24
paste input "70733115250"
type input "70733115250"
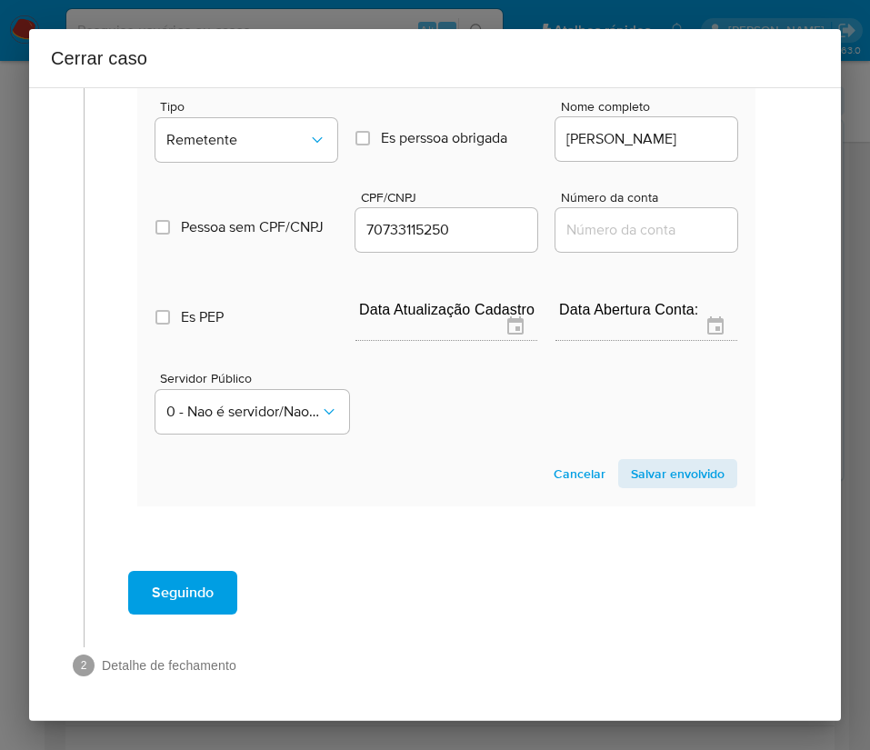
click at [642, 471] on span "Salvar envolvido" at bounding box center [678, 473] width 94 height 25
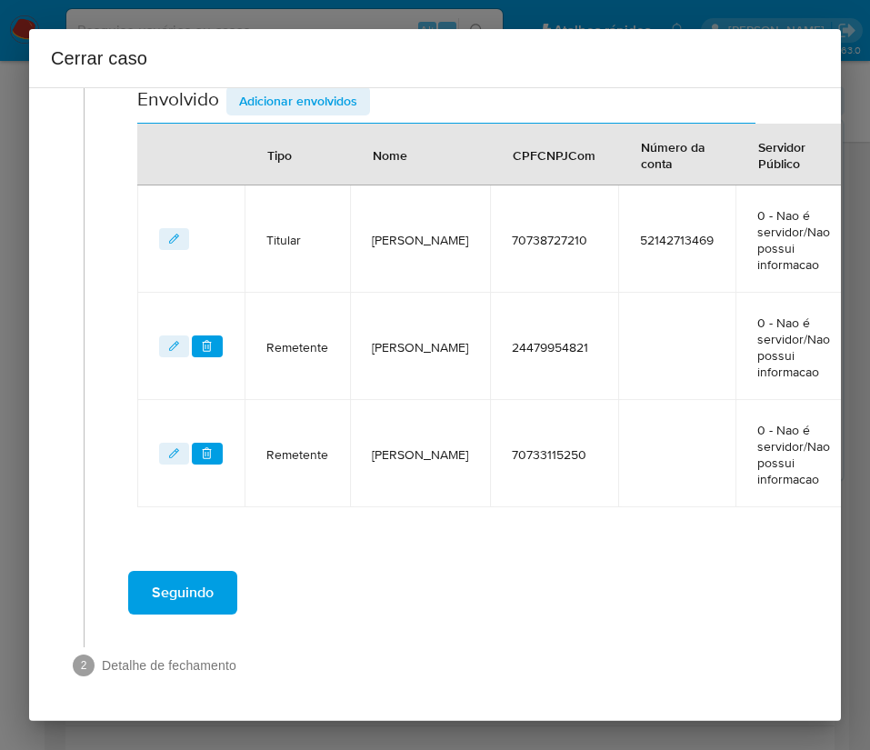
scroll to position [276, 0]
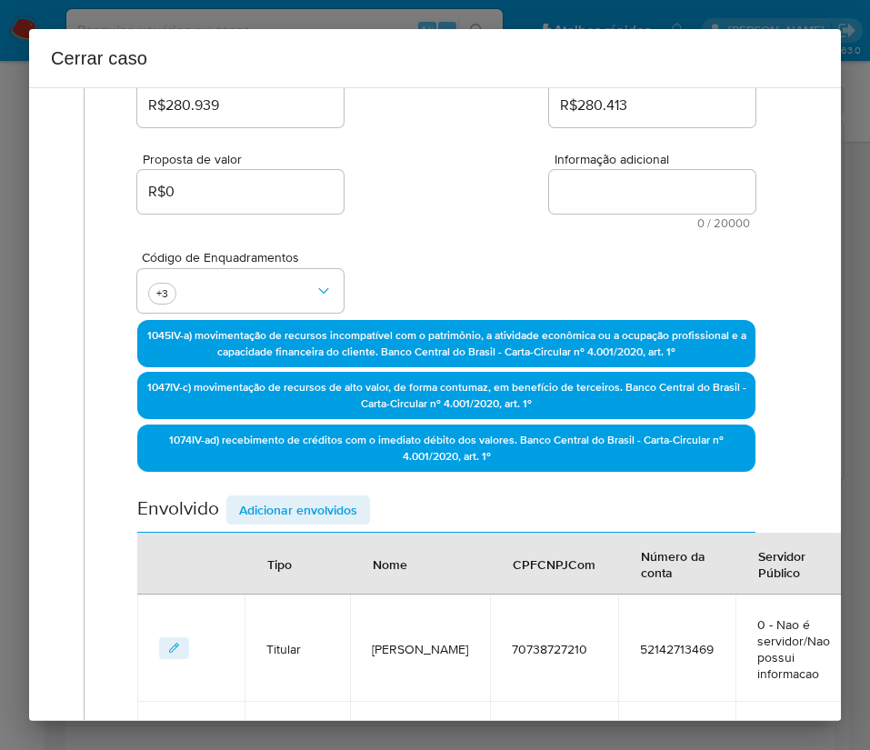
click at [339, 517] on span "Adicionar envolvidos" at bounding box center [298, 509] width 118 height 25
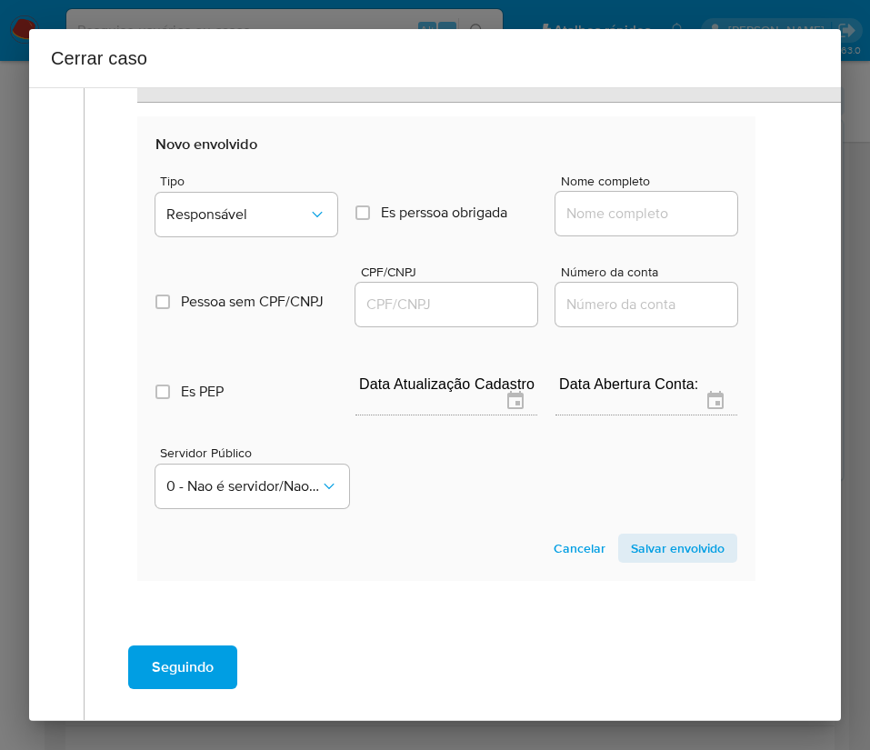
scroll to position [1165, 0]
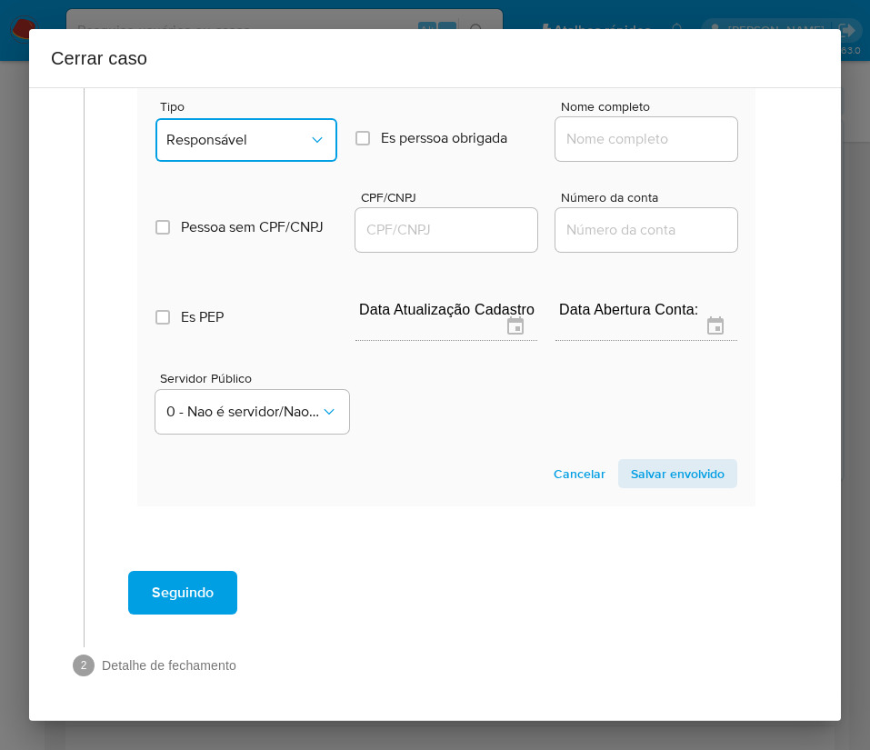
click at [291, 145] on span "Responsável" at bounding box center [237, 140] width 142 height 18
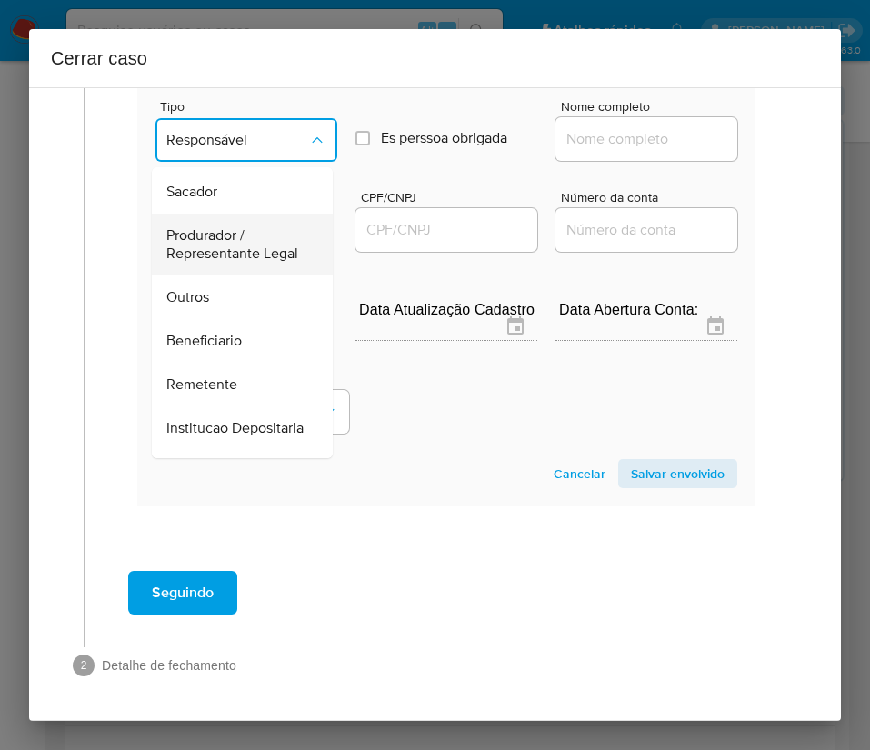
scroll to position [324, 0]
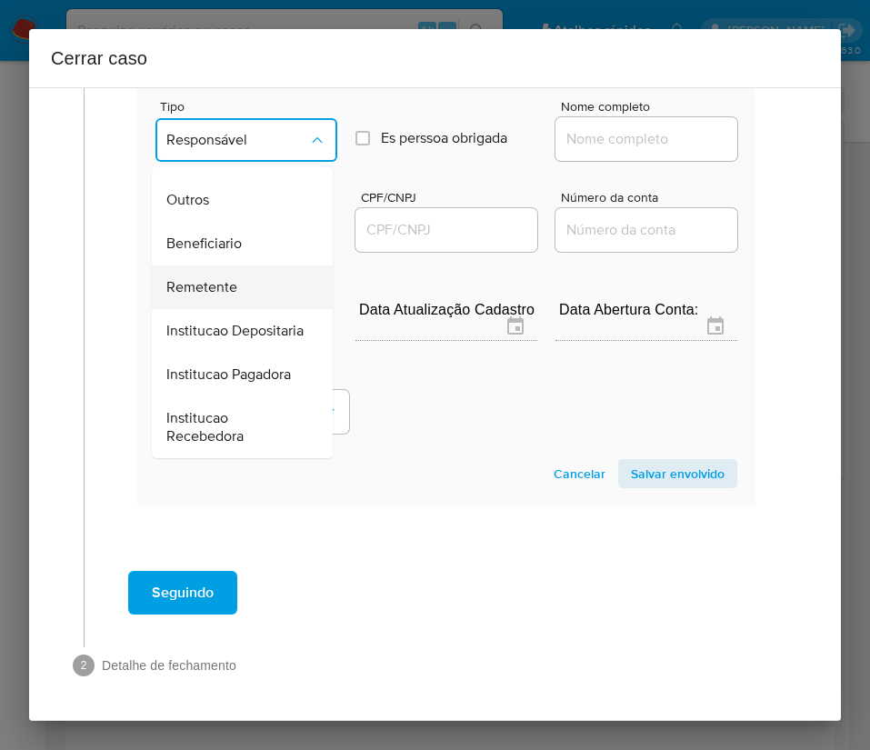
click at [254, 265] on div "Remetente" at bounding box center [236, 287] width 141 height 44
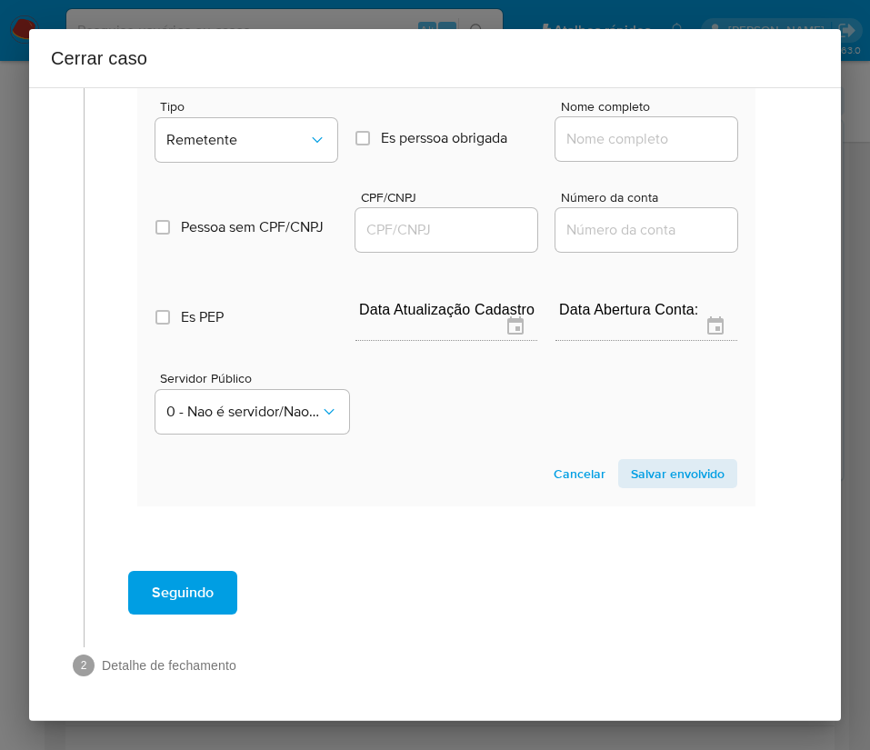
drag, startPoint x: 558, startPoint y: 140, endPoint x: 563, endPoint y: 151, distance: 12.2
click at [558, 140] on input "Nome completo" at bounding box center [646, 139] width 182 height 24
paste input "Elena Yusneidy Oronoz Acosta, 71024714241"
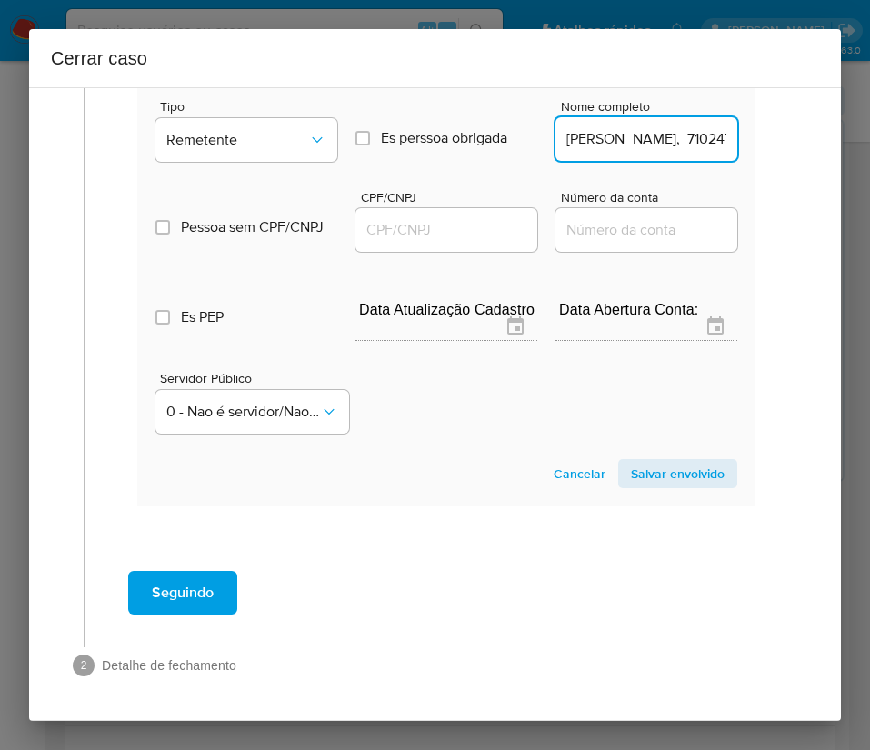
scroll to position [0, 130]
drag, startPoint x: 612, startPoint y: 142, endPoint x: 830, endPoint y: 135, distance: 218.2
click at [830, 135] on div "1 Informação completa Geral Data de início 01/08/2025 Data Fin 04/10/2025 Valor…" at bounding box center [435, 403] width 812 height 633
type input "Elena Yusneidy Oronoz Acosta"
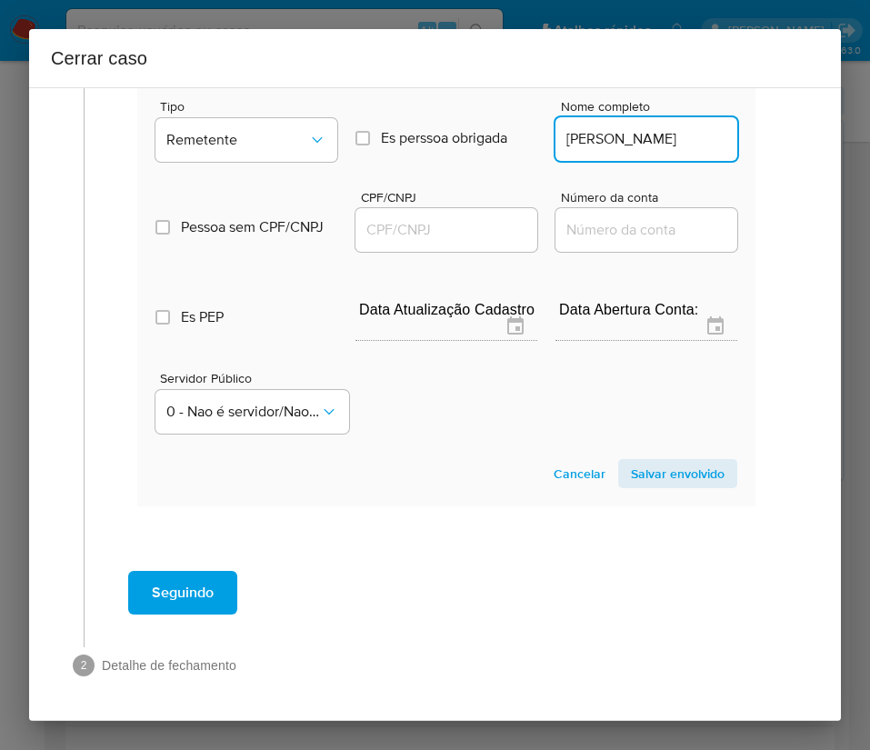
scroll to position [0, 0]
click at [394, 242] on div at bounding box center [446, 230] width 182 height 44
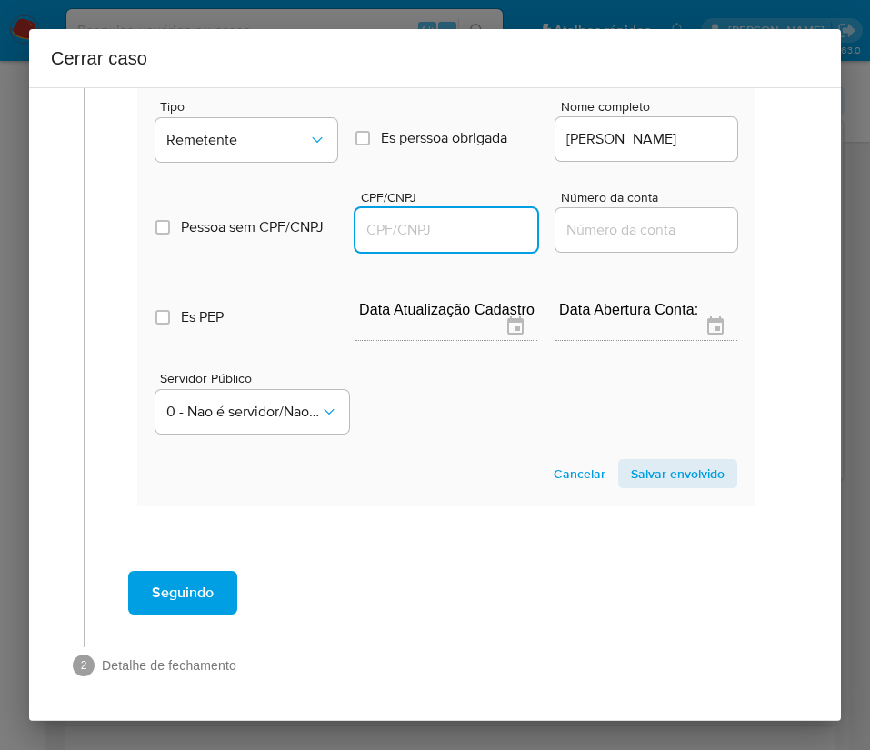
click at [398, 234] on input "CPF/CNPJ" at bounding box center [446, 230] width 182 height 24
paste input "71024714241"
type input "71024714241"
click at [643, 485] on span "Salvar envolvido" at bounding box center [678, 473] width 94 height 25
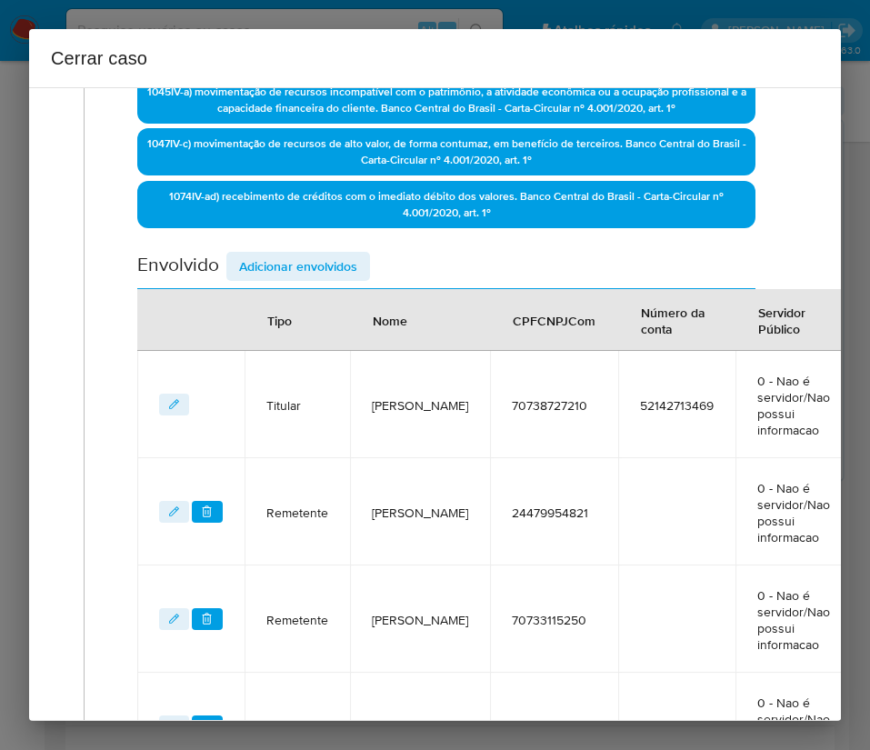
click at [319, 263] on span "Adicionar envolvidos" at bounding box center [298, 266] width 118 height 25
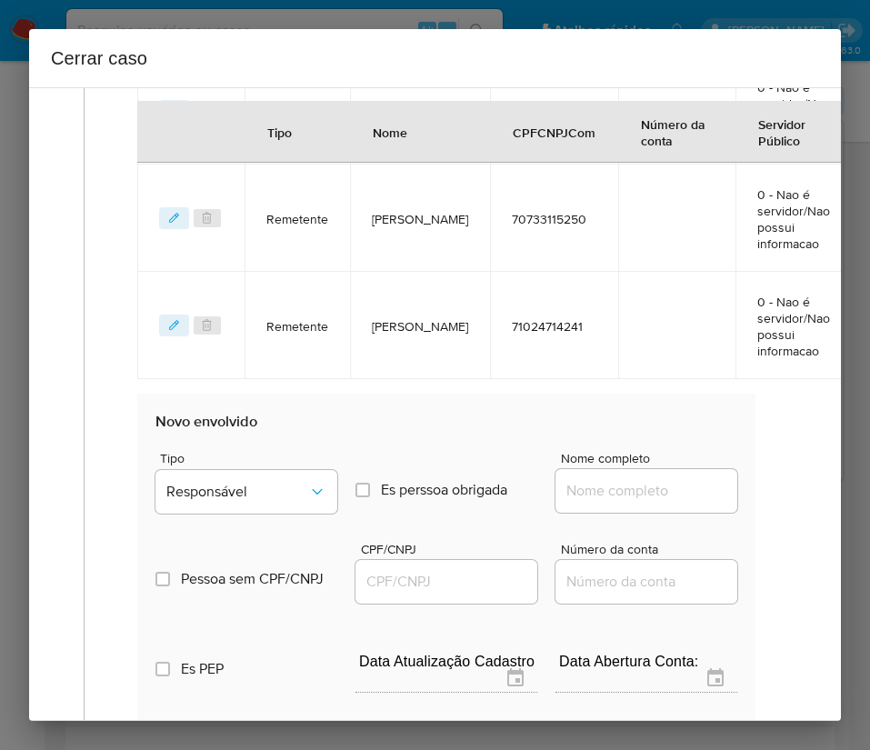
scroll to position [1065, 0]
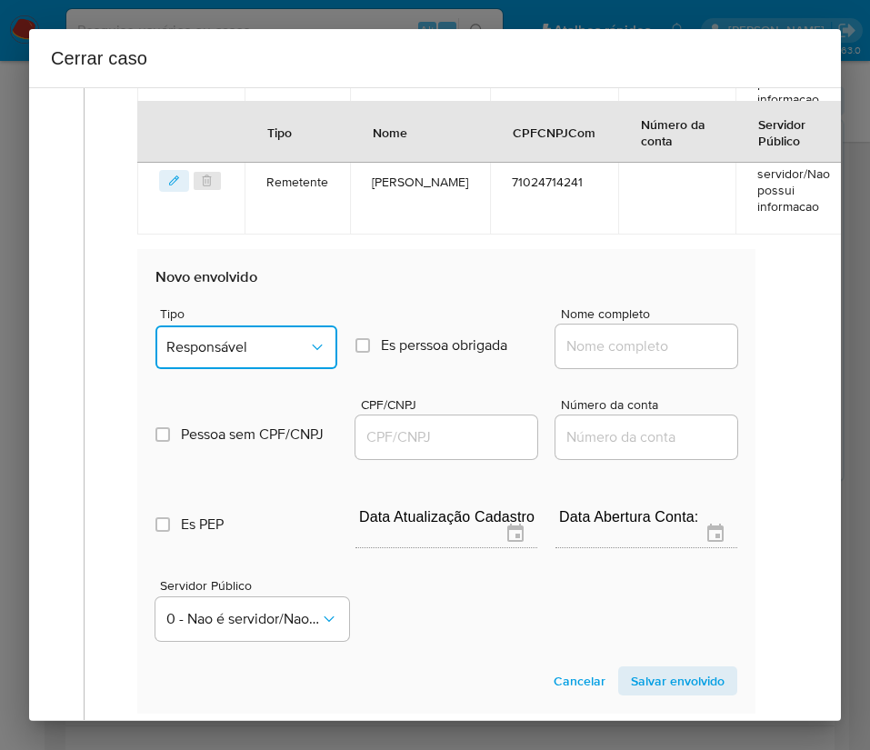
click at [275, 344] on span "Responsável" at bounding box center [237, 347] width 142 height 18
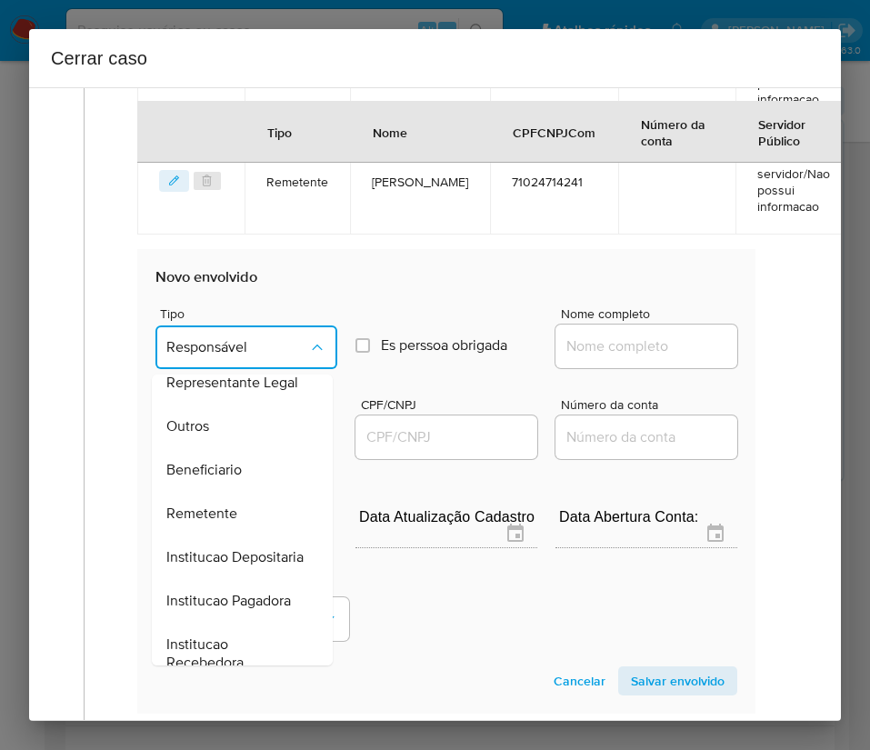
scroll to position [324, 0]
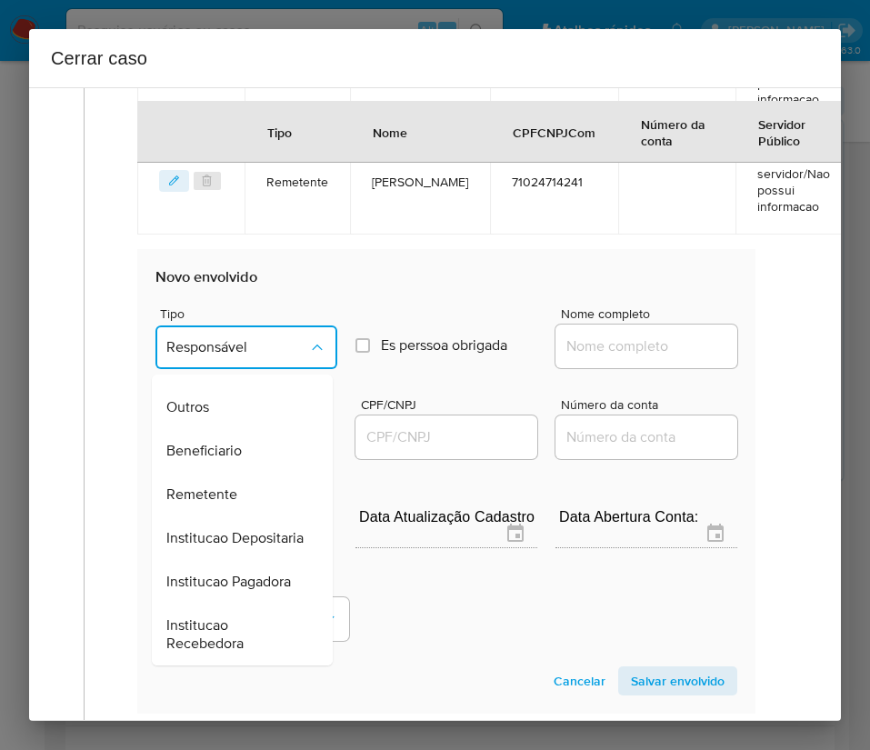
click at [224, 442] on span "Beneficiario" at bounding box center [203, 451] width 75 height 18
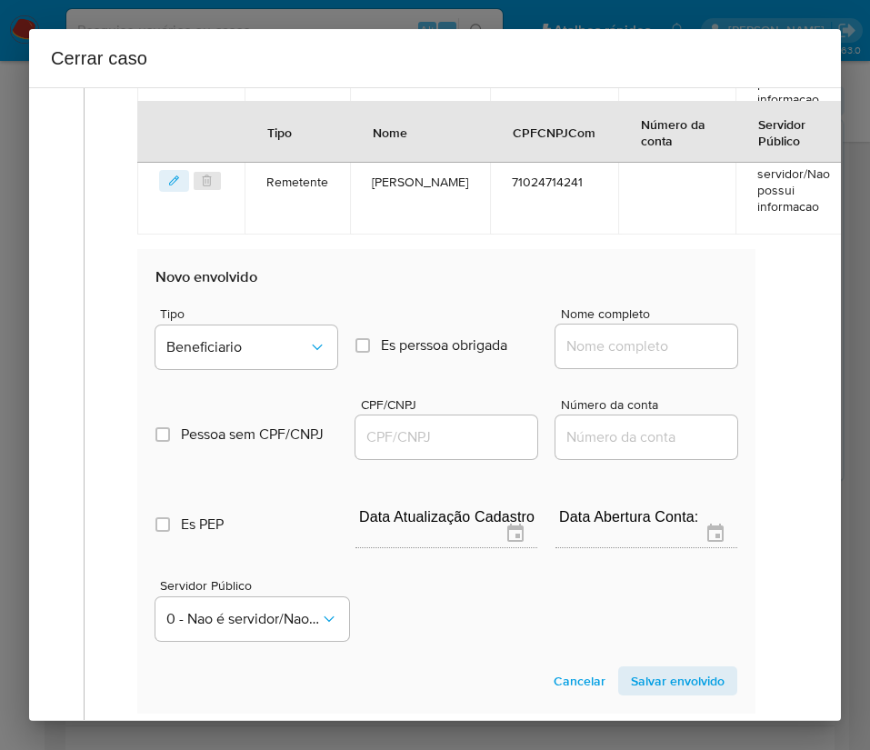
click at [634, 344] on input "Nome completo" at bounding box center [646, 346] width 182 height 24
paste input "Luis Antonio Chacon Bolivar - CPF 71230812261"
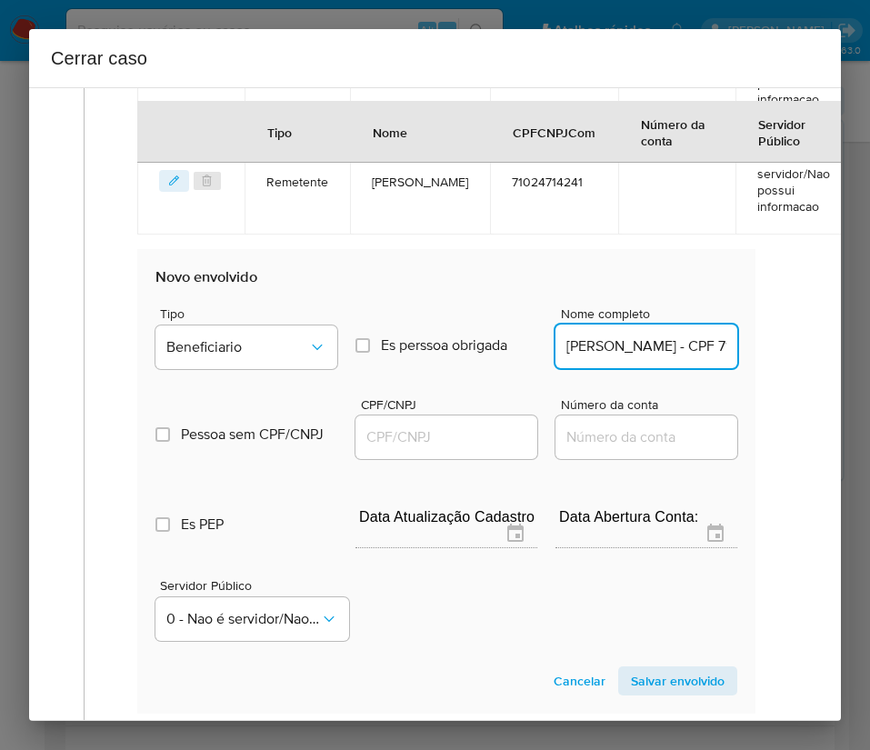
scroll to position [0, 146]
drag, startPoint x: 630, startPoint y: 347, endPoint x: 811, endPoint y: 347, distance: 180.9
click at [811, 347] on div "1 Informação completa Geral Data de início 01/08/2025 Data Fin 04/10/2025 Valor…" at bounding box center [435, 403] width 812 height 633
type input "Luis Antonio Chacon Bolivar"
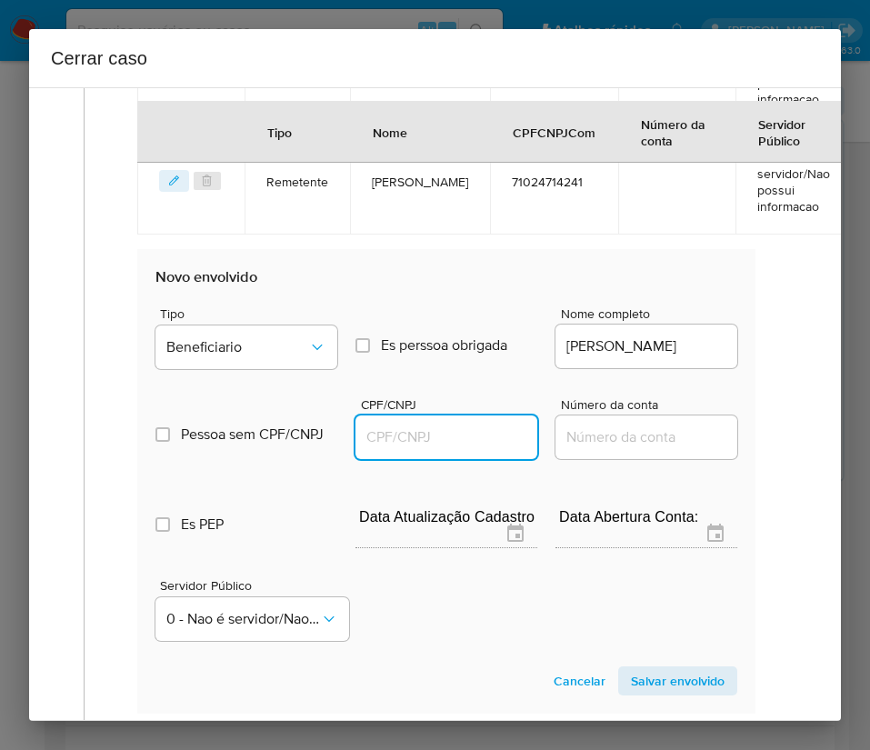
click at [428, 447] on input "CPF/CNPJ" at bounding box center [446, 437] width 182 height 24
paste input "71230812261"
type input "71230812261"
click at [658, 680] on span "Salvar envolvido" at bounding box center [678, 680] width 94 height 25
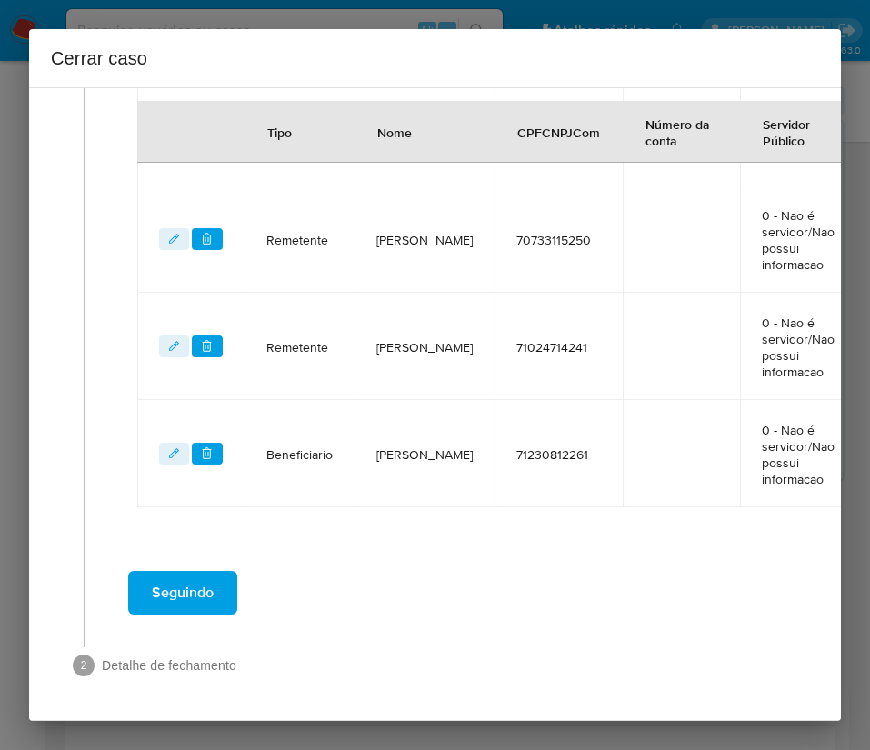
scroll to position [921, 0]
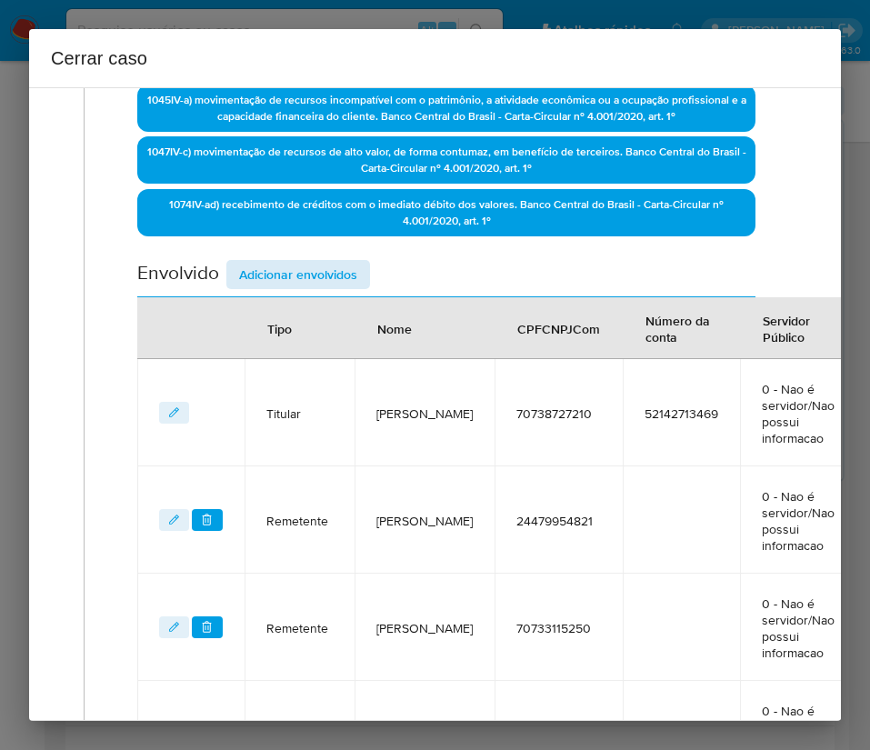
drag, startPoint x: 291, startPoint y: 231, endPoint x: 287, endPoint y: 273, distance: 42.0
click at [289, 241] on div "1045 IV-a) movimentação de recursos incompatível com o patrimônio, a atividade …" at bounding box center [446, 163] width 618 height 157
click at [287, 273] on span "Adicionar envolvidos" at bounding box center [298, 274] width 118 height 25
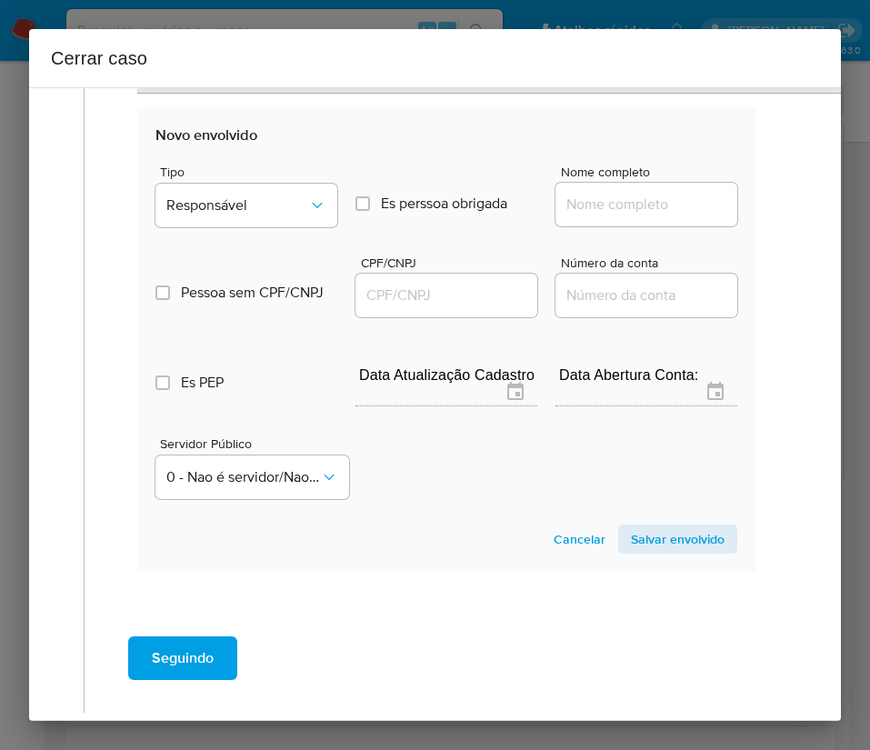
scroll to position [1401, 0]
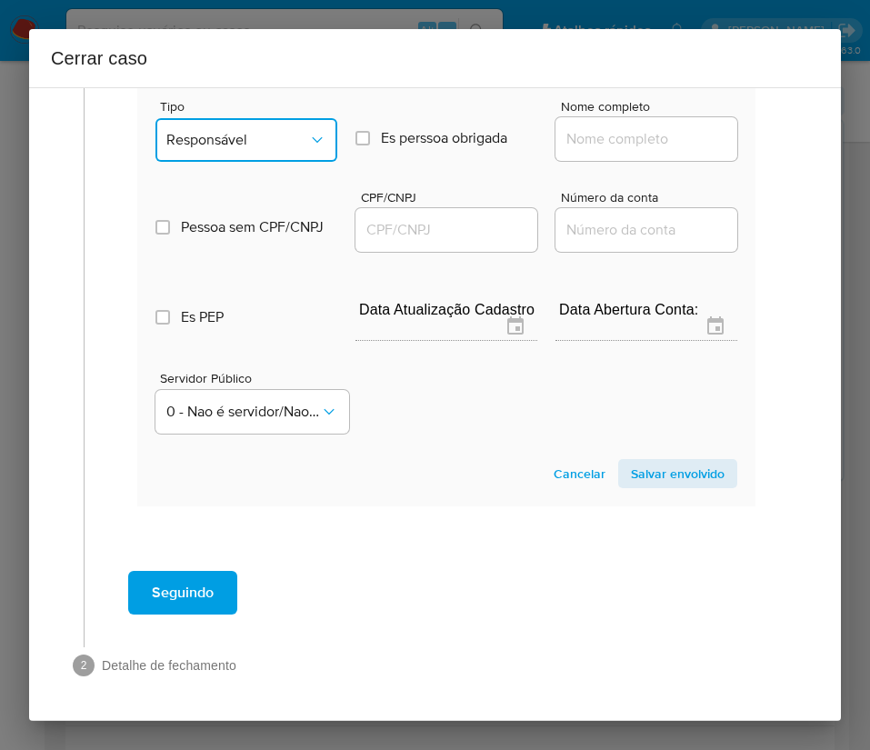
click at [262, 131] on span "Responsável" at bounding box center [237, 140] width 142 height 18
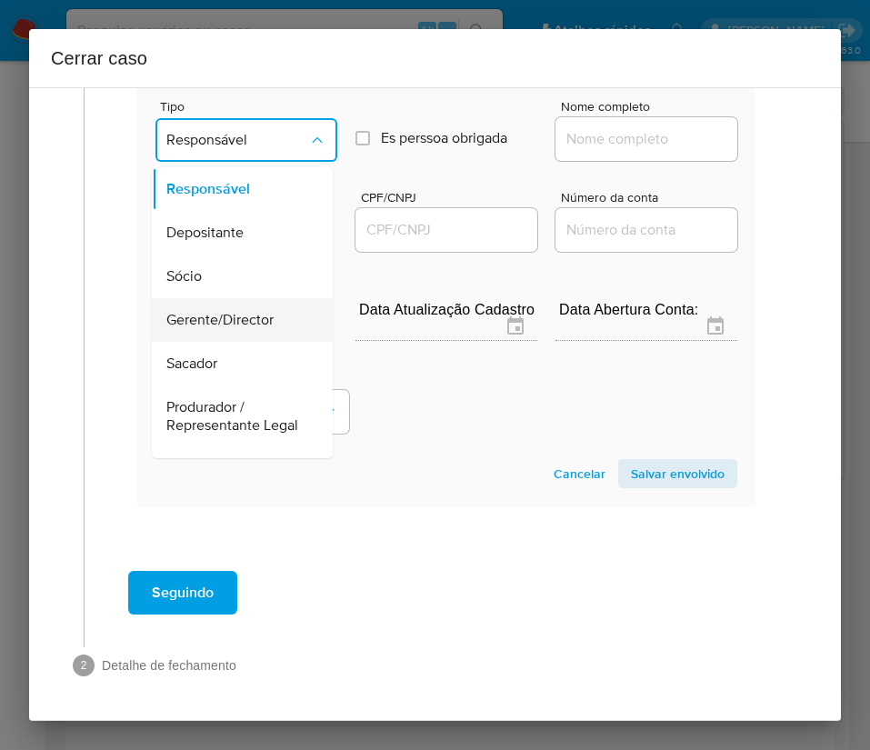
scroll to position [324, 0]
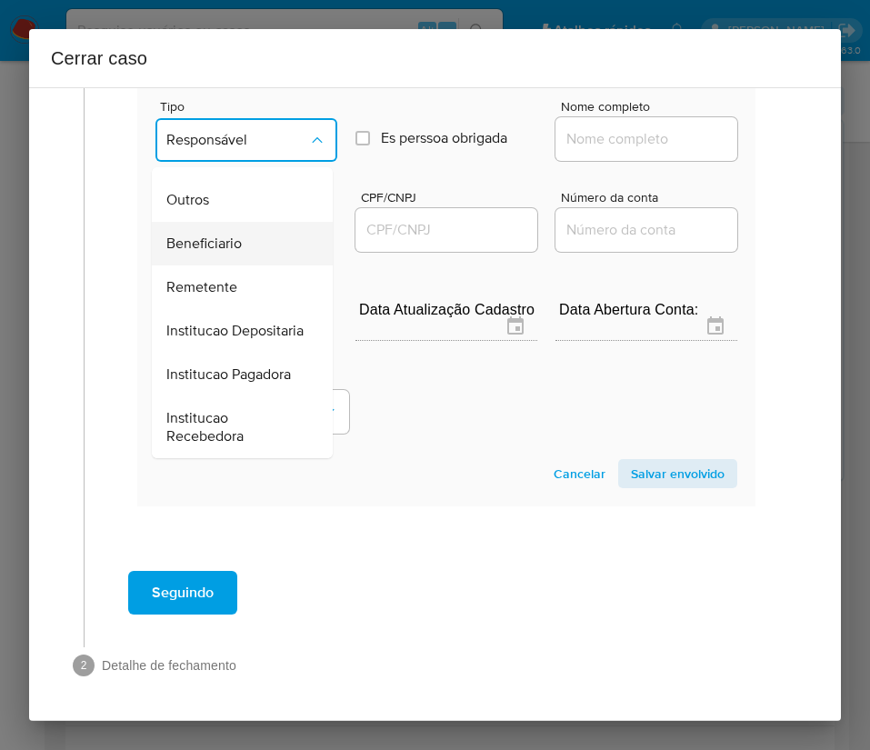
click at [206, 234] on span "Beneficiario" at bounding box center [203, 243] width 75 height 18
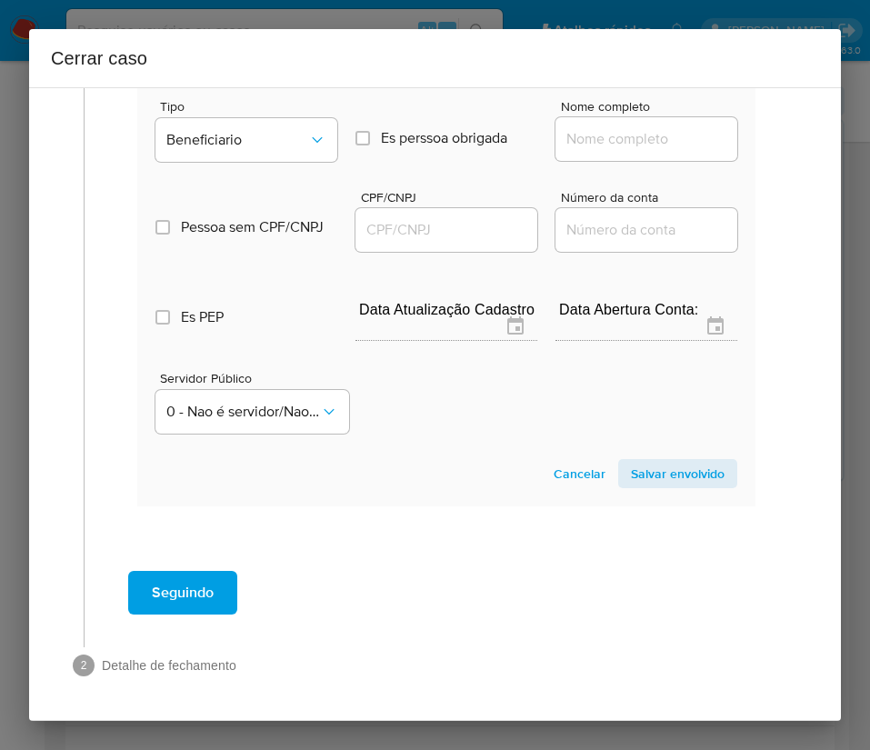
click at [646, 127] on input "Nome completo" at bounding box center [646, 139] width 182 height 24
paste input "Yurimar Carolina Quintero Rojas, 01836838204"
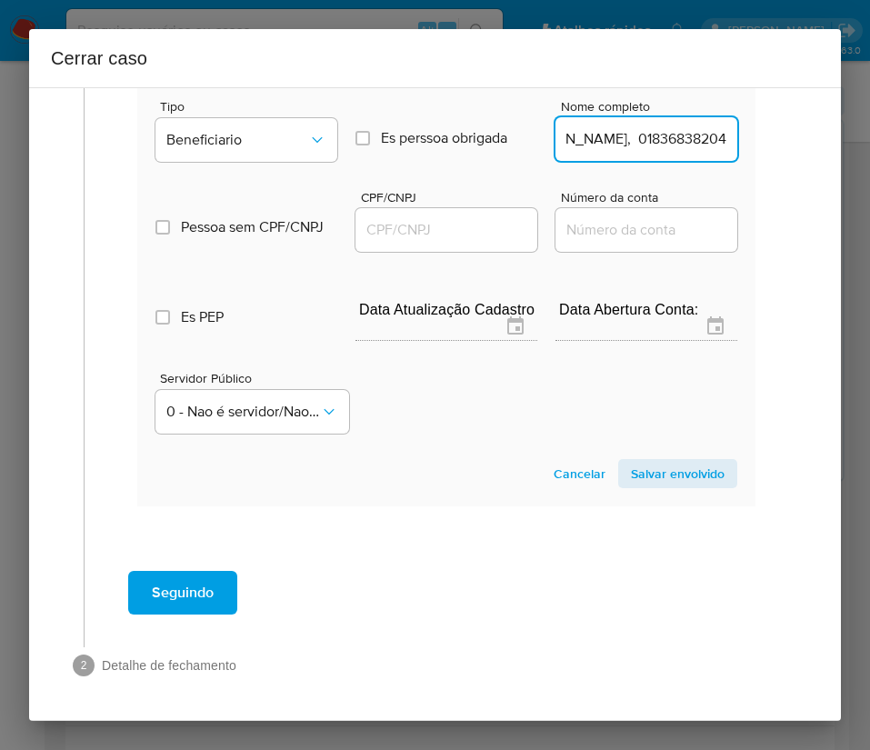
scroll to position [1401, 3]
drag, startPoint x: 605, startPoint y: 122, endPoint x: 807, endPoint y: 122, distance: 201.8
click at [807, 122] on div "1 Informação completa Geral Data de início 01/08/2025 Data Fin 04/10/2025 Valor…" at bounding box center [435, 403] width 812 height 633
type input "Yurimar Carolina Quintero Rojas"
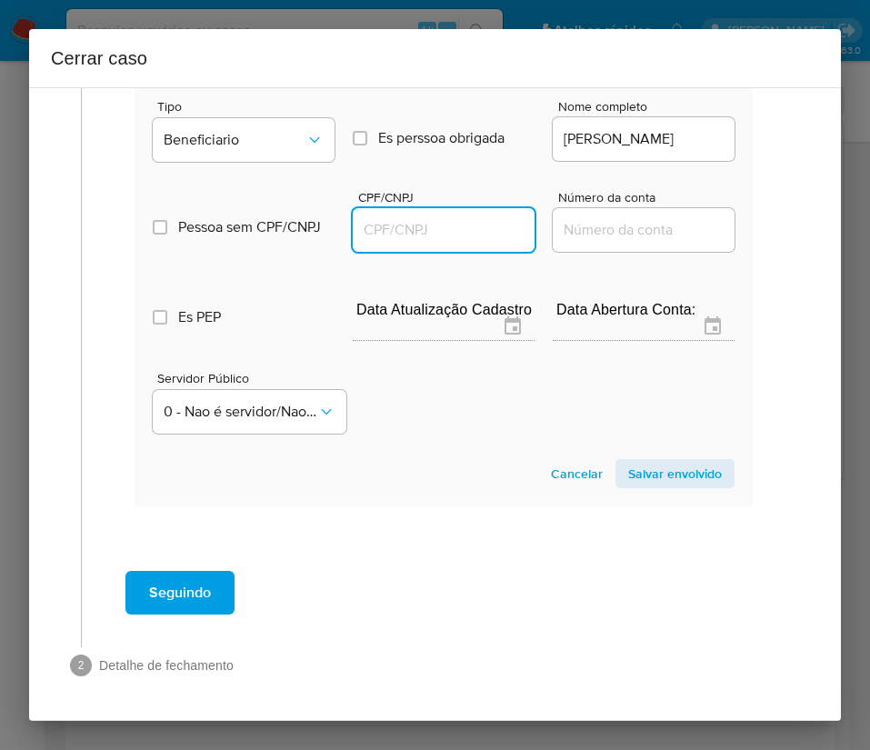
drag, startPoint x: 473, startPoint y: 210, endPoint x: 523, endPoint y: 219, distance: 50.8
click at [473, 218] on input "CPF/CNPJ" at bounding box center [444, 230] width 182 height 24
paste input "01836838204"
type input "1836838204"
click at [673, 461] on span "Salvar envolvido" at bounding box center [675, 473] width 94 height 25
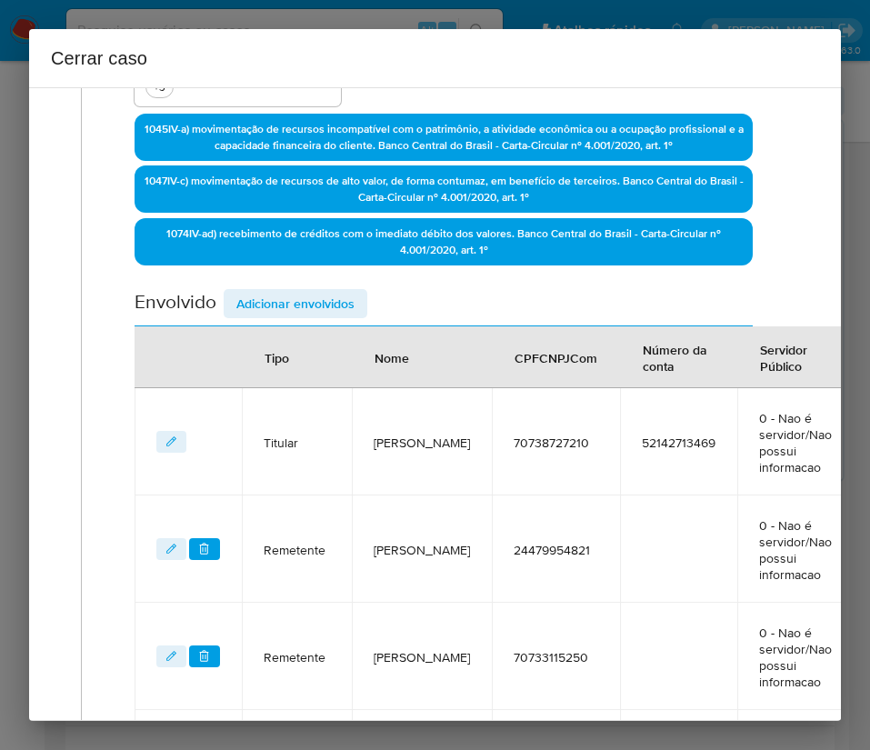
click at [333, 308] on span "Adicionar envolvidos" at bounding box center [295, 303] width 118 height 25
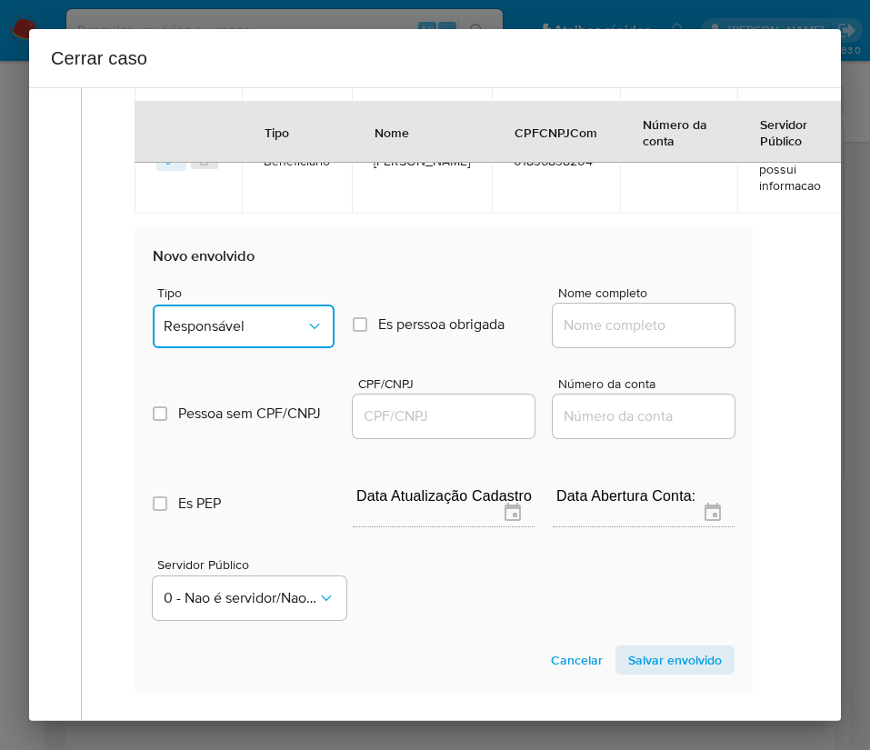
click at [274, 328] on span "Responsável" at bounding box center [235, 326] width 142 height 18
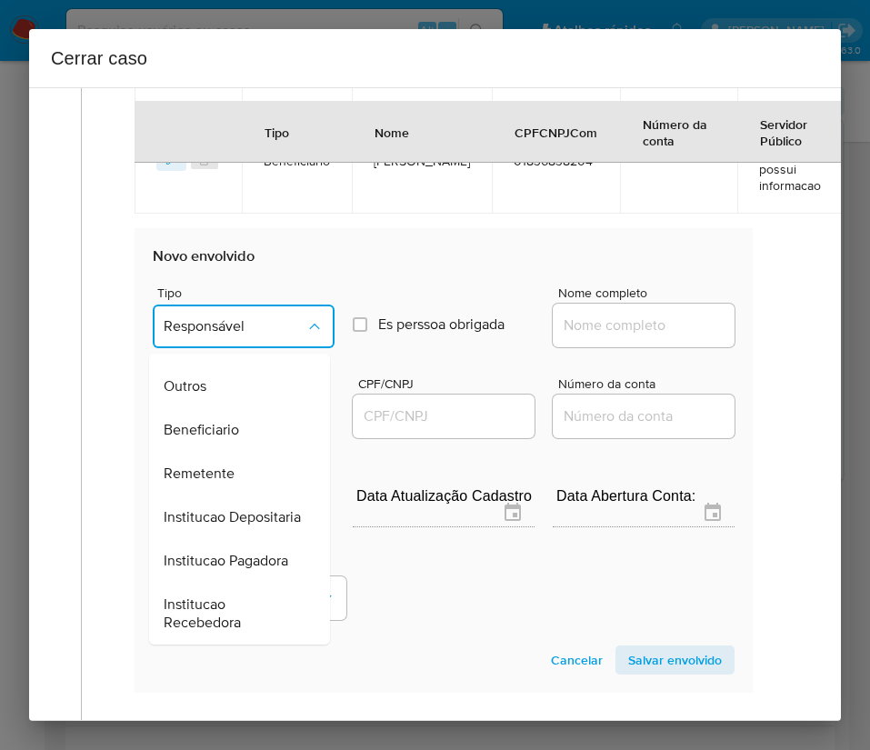
click at [202, 392] on span "Outros" at bounding box center [185, 386] width 43 height 18
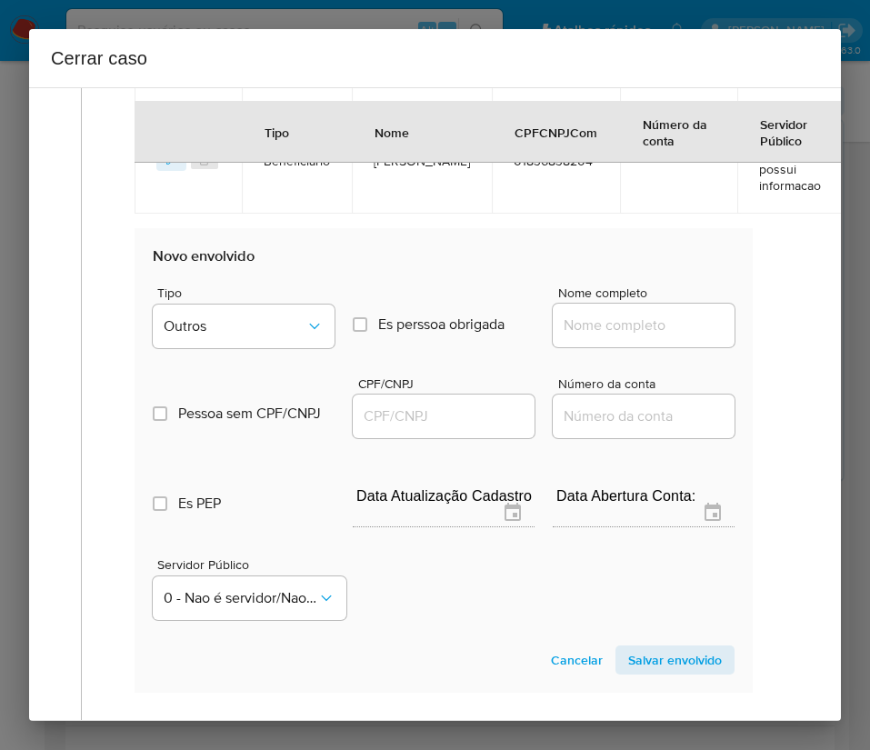
click at [587, 321] on input "Nome completo" at bounding box center [644, 326] width 182 height 24
paste input "35992751 Jose Celestino Marin Salazar, 35992751000116"
drag, startPoint x: 583, startPoint y: 332, endPoint x: 778, endPoint y: 326, distance: 194.6
click at [628, 322] on input "35992751 Jose Celestino Marin Salazar, 35992751000116" at bounding box center [644, 326] width 182 height 24
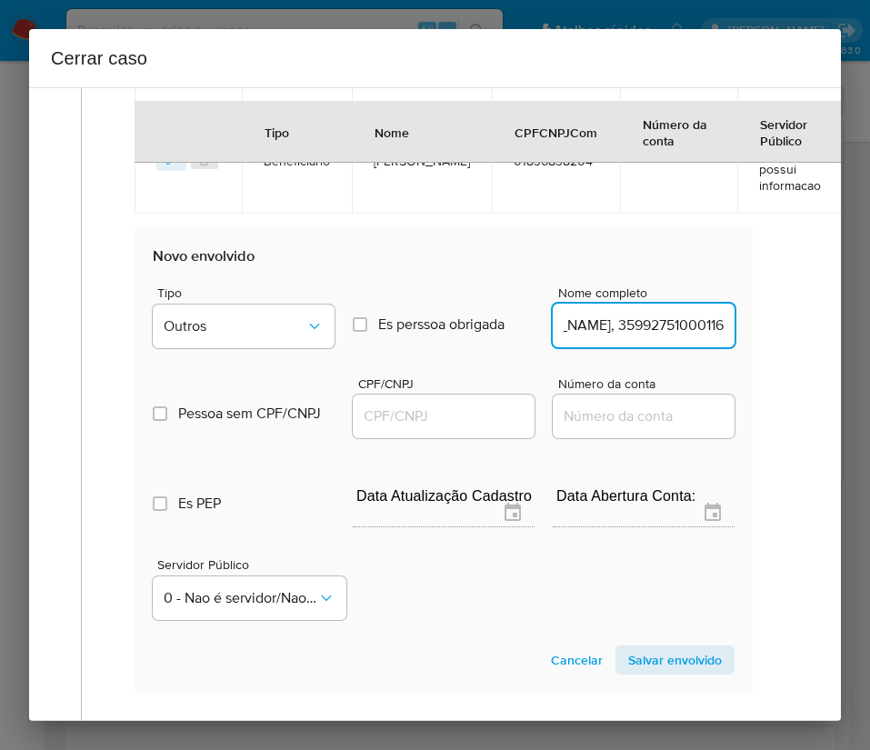
drag, startPoint x: 585, startPoint y: 334, endPoint x: 745, endPoint y: 332, distance: 160.0
type input "35992751 Jose Celestino Marin Salazar"
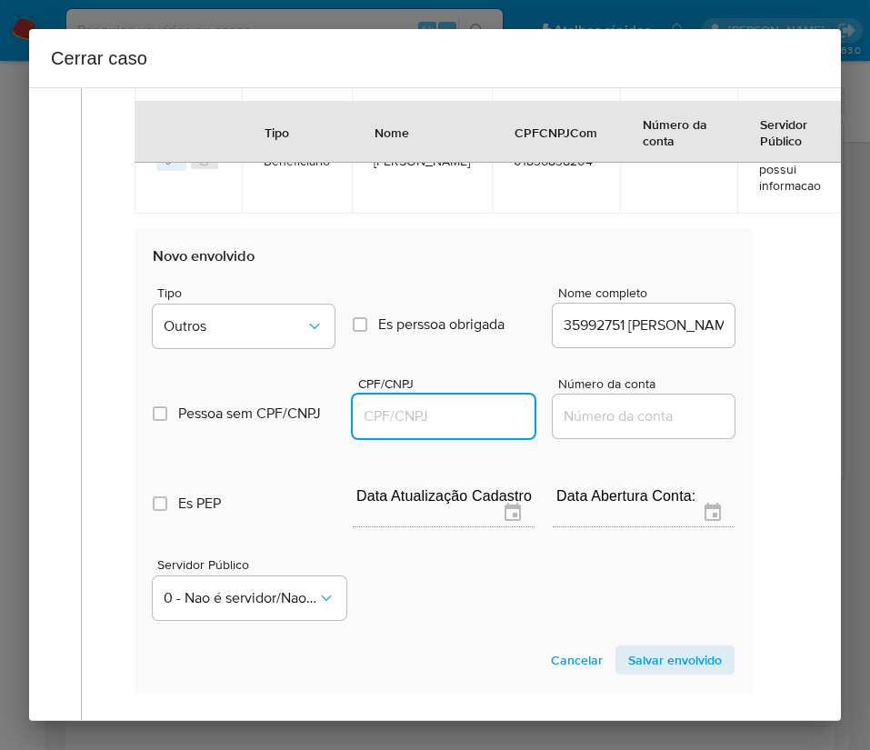
click at [427, 410] on input "CPF/CNPJ" at bounding box center [444, 416] width 182 height 24
paste input "35992751000116"
type input "35992751000116"
click at [634, 654] on span "Salvar envolvido" at bounding box center [675, 659] width 94 height 25
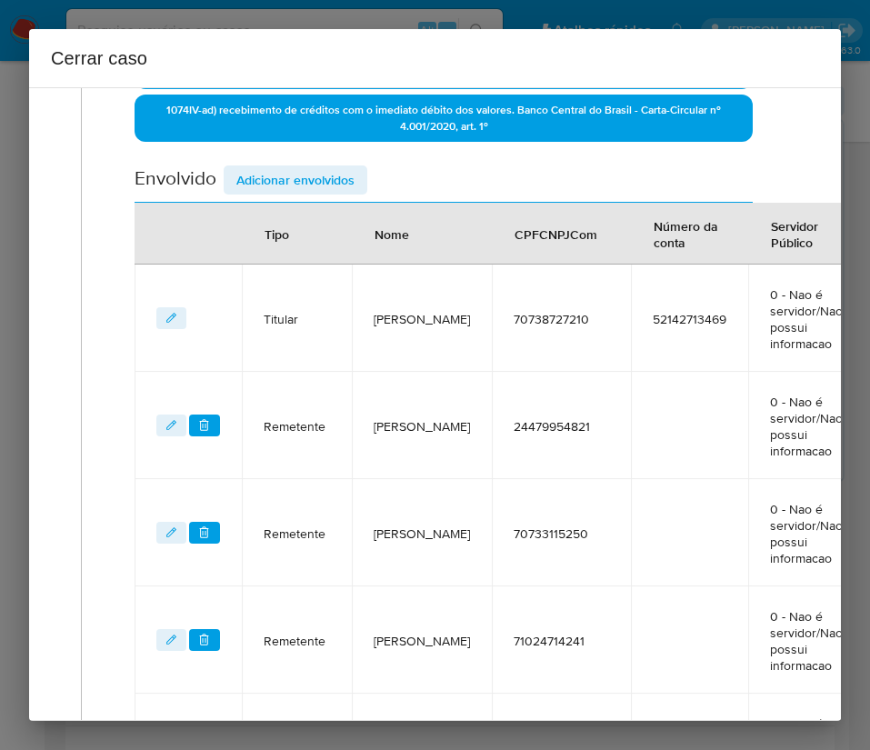
scroll to position [61, 3]
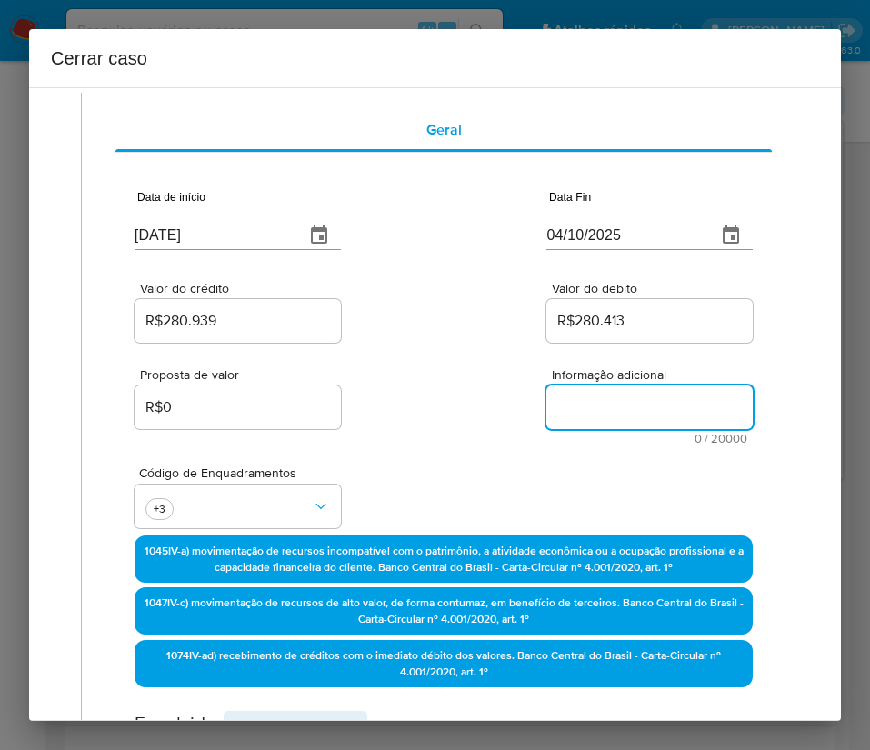
click at [577, 392] on textarea "Informação adicional" at bounding box center [649, 407] width 206 height 44
paste textarea "Informações do Cliente Jose Celestino Marin Salazar, CPF 70738727210, 46 anos, …"
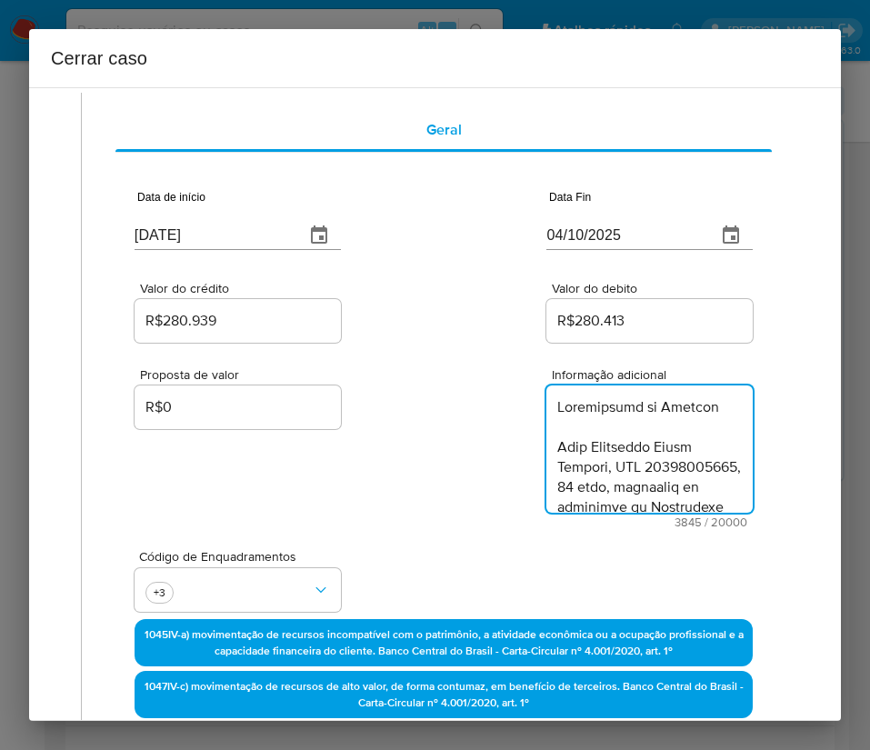
type textarea "Informações do Cliente Jose Celestino Marin Salazar, CPF 70738727210, 46 anos, …"
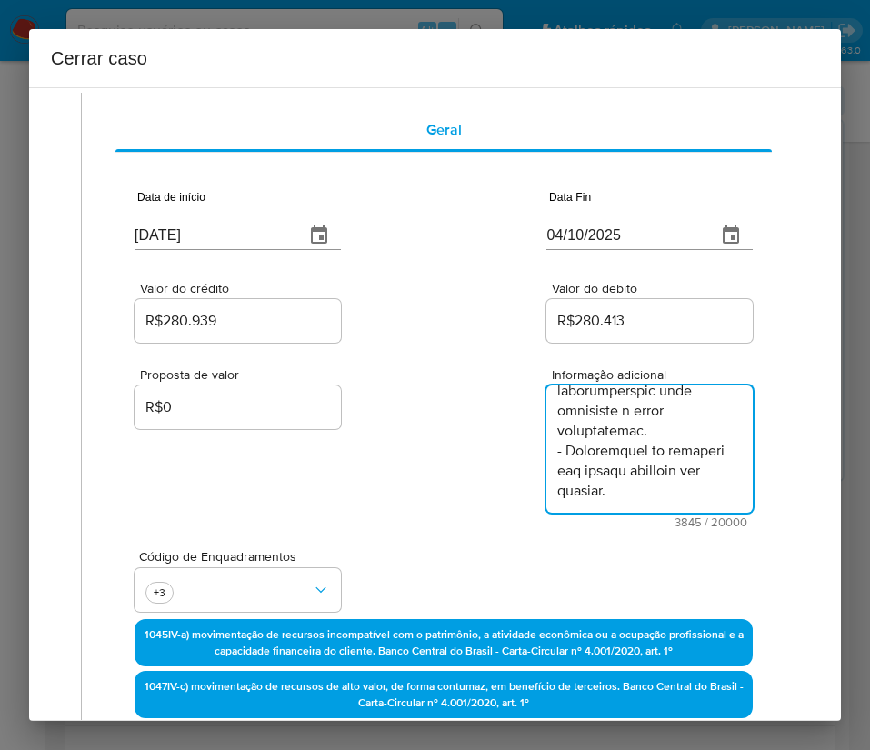
click at [392, 526] on div "Proposta de valor R$0 Informação adicional 3845 / 20000 16155 caracteres restan…" at bounding box center [444, 437] width 618 height 182
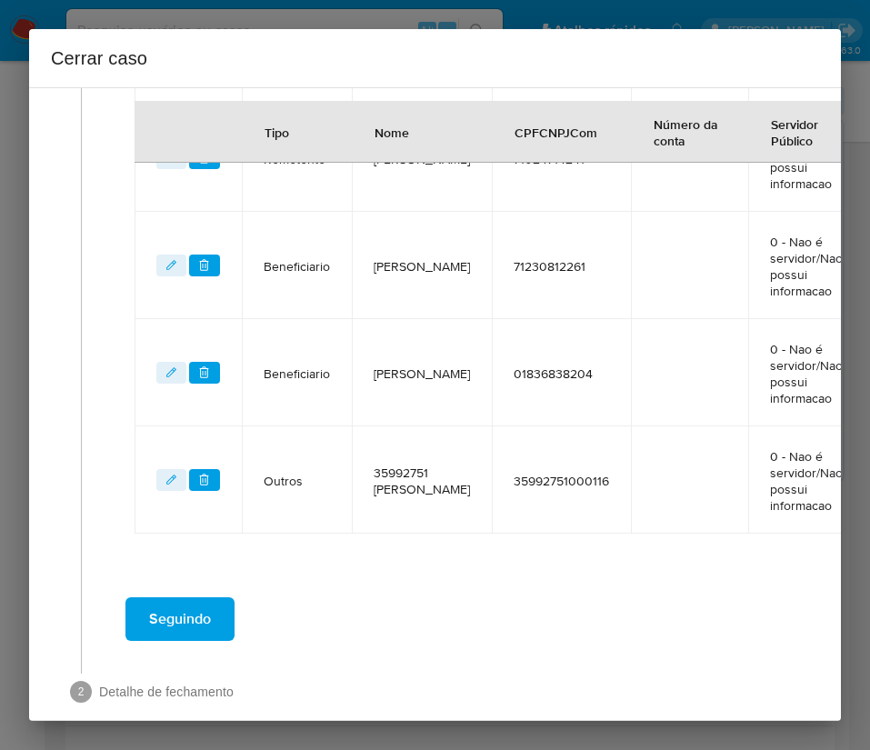
scroll to position [1235, 3]
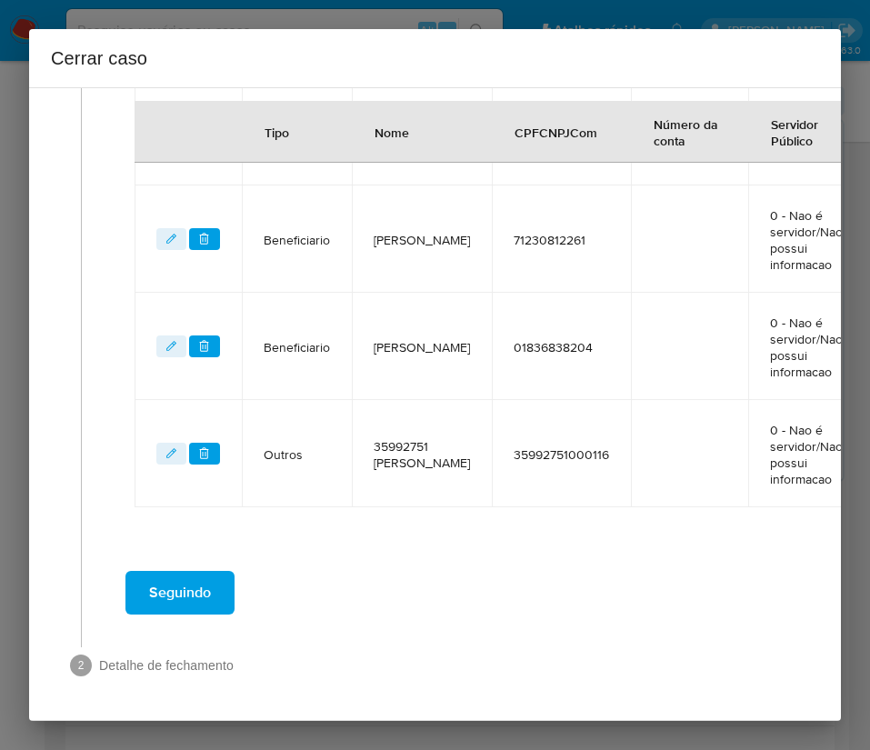
click at [216, 578] on button "Seguindo" at bounding box center [179, 593] width 109 height 44
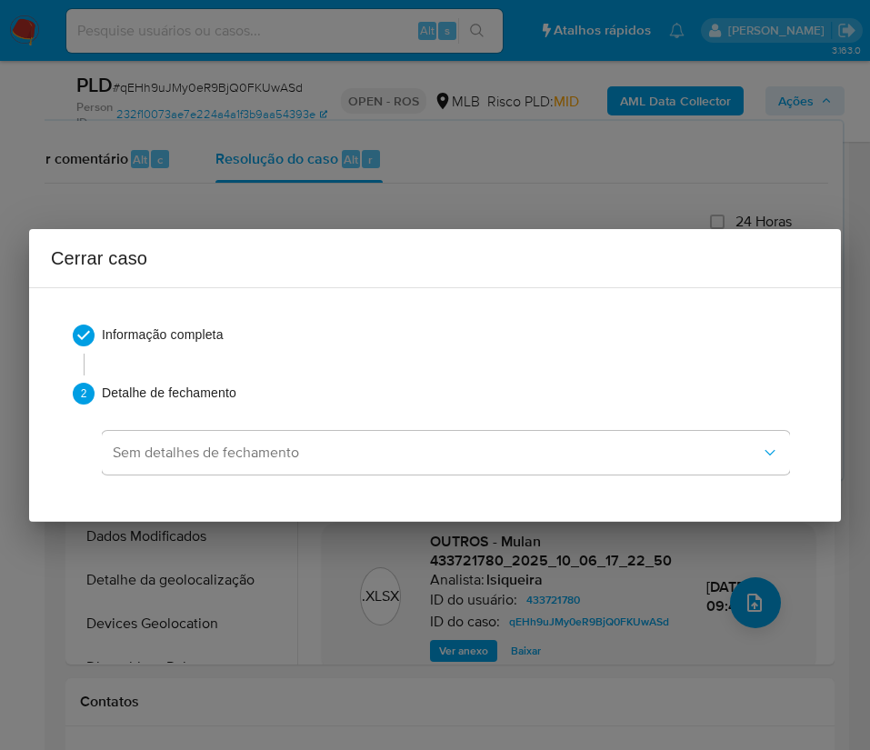
scroll to position [161, 0]
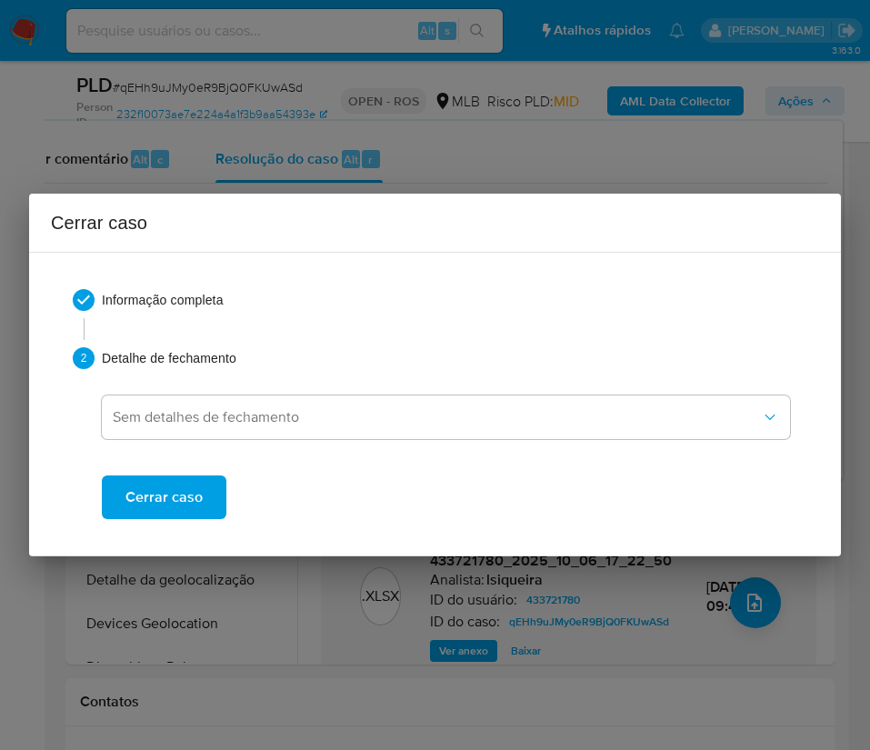
click at [185, 494] on span "Cerrar caso" at bounding box center [163, 497] width 77 height 40
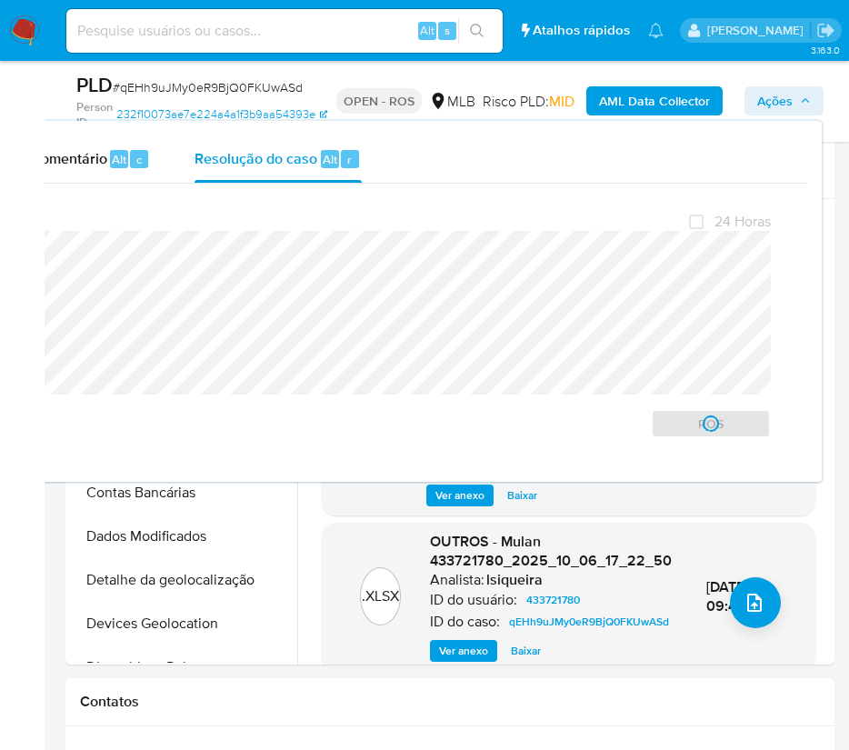
click at [193, 85] on span "# qEHh9uJMy0eR9BjQ0FKUwASd" at bounding box center [208, 87] width 190 height 18
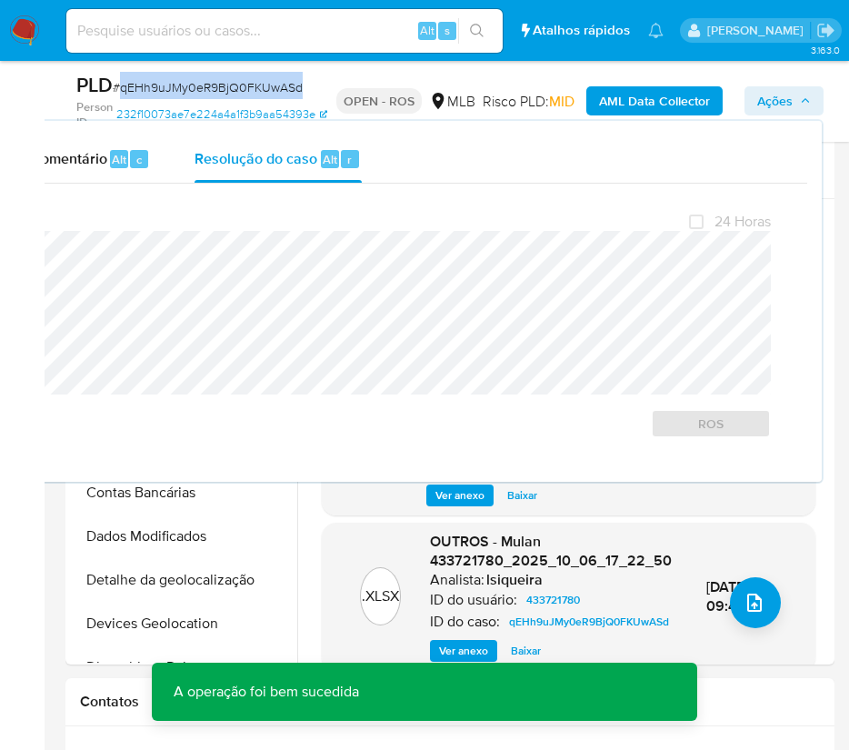
copy span "qEHh9uJMy0eR9BjQ0FKUwASd"
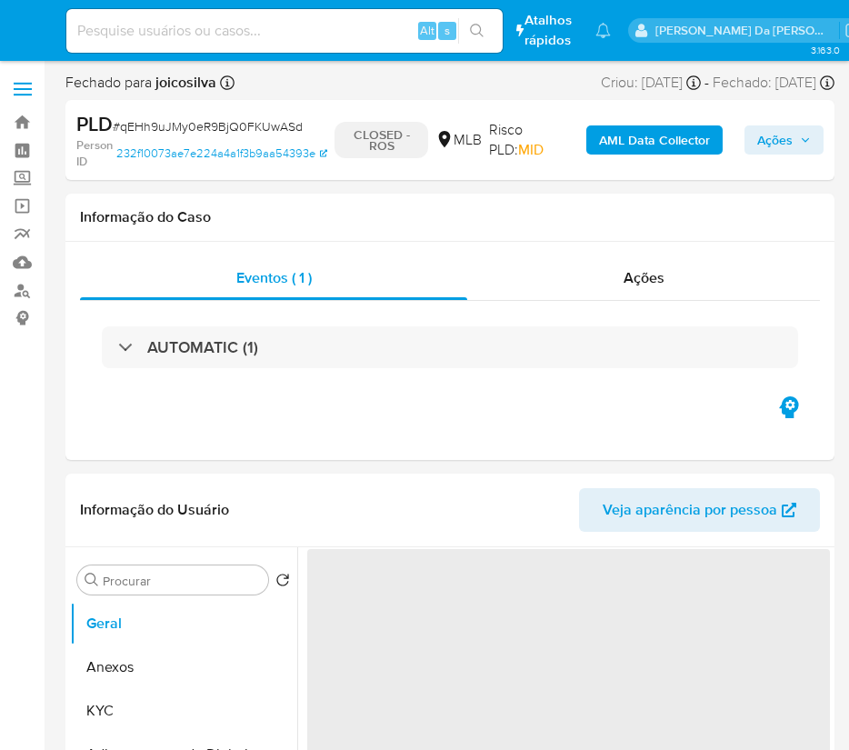
select select "10"
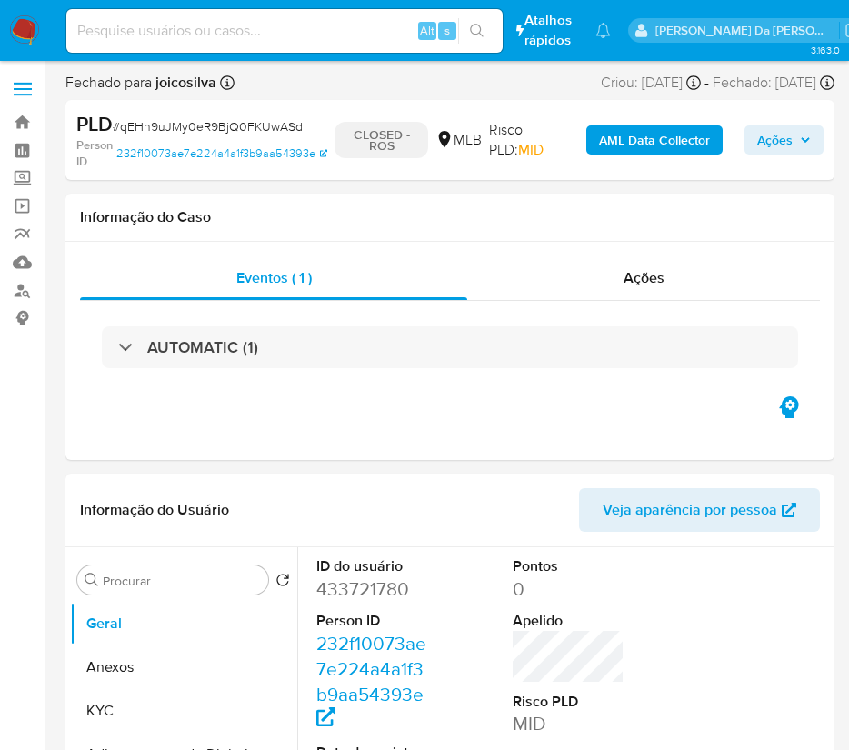
click at [28, 36] on img at bounding box center [24, 30] width 31 height 31
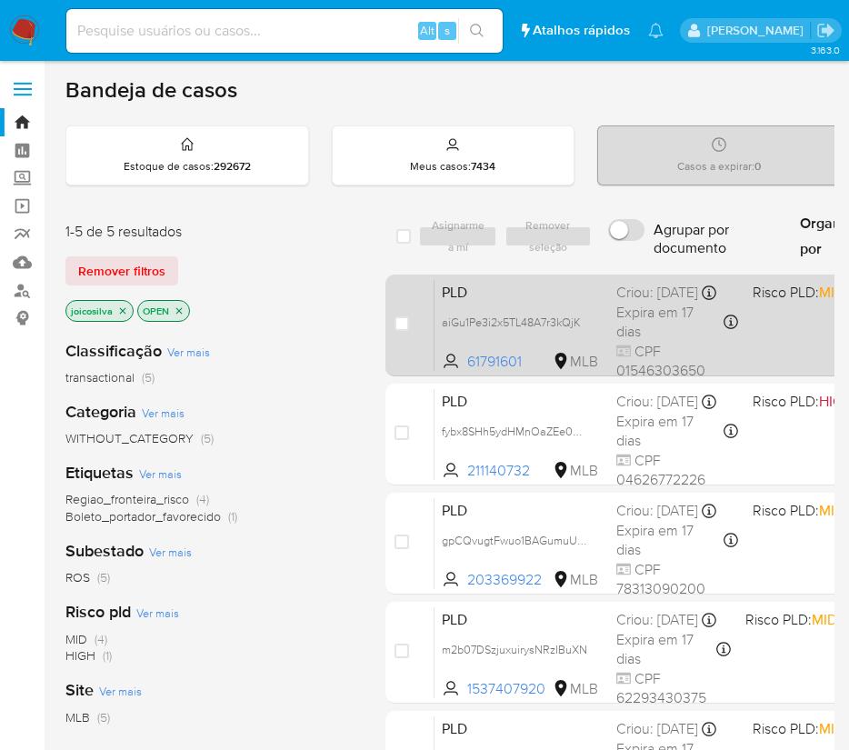
click at [614, 297] on div "PLD aiGu1Pe3i2x5TL48A7r3kQjK 61791601 MLB Risco PLD: MID Criou: [DATE] Criou: […" at bounding box center [789, 325] width 711 height 92
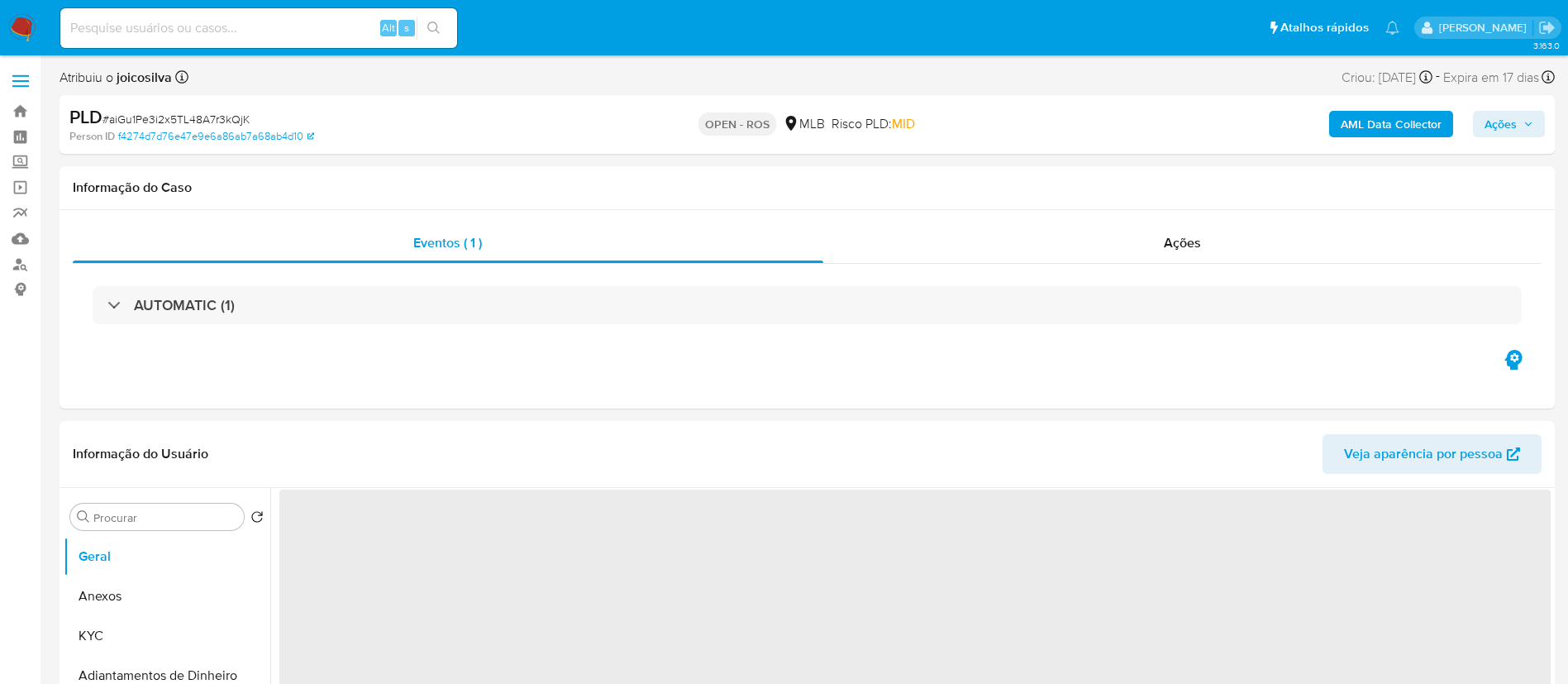
click at [153, 117] on span "# aiGu1Pe3i2x5TL48A7r3kQjK" at bounding box center [176, 119] width 147 height 16
select select "10"
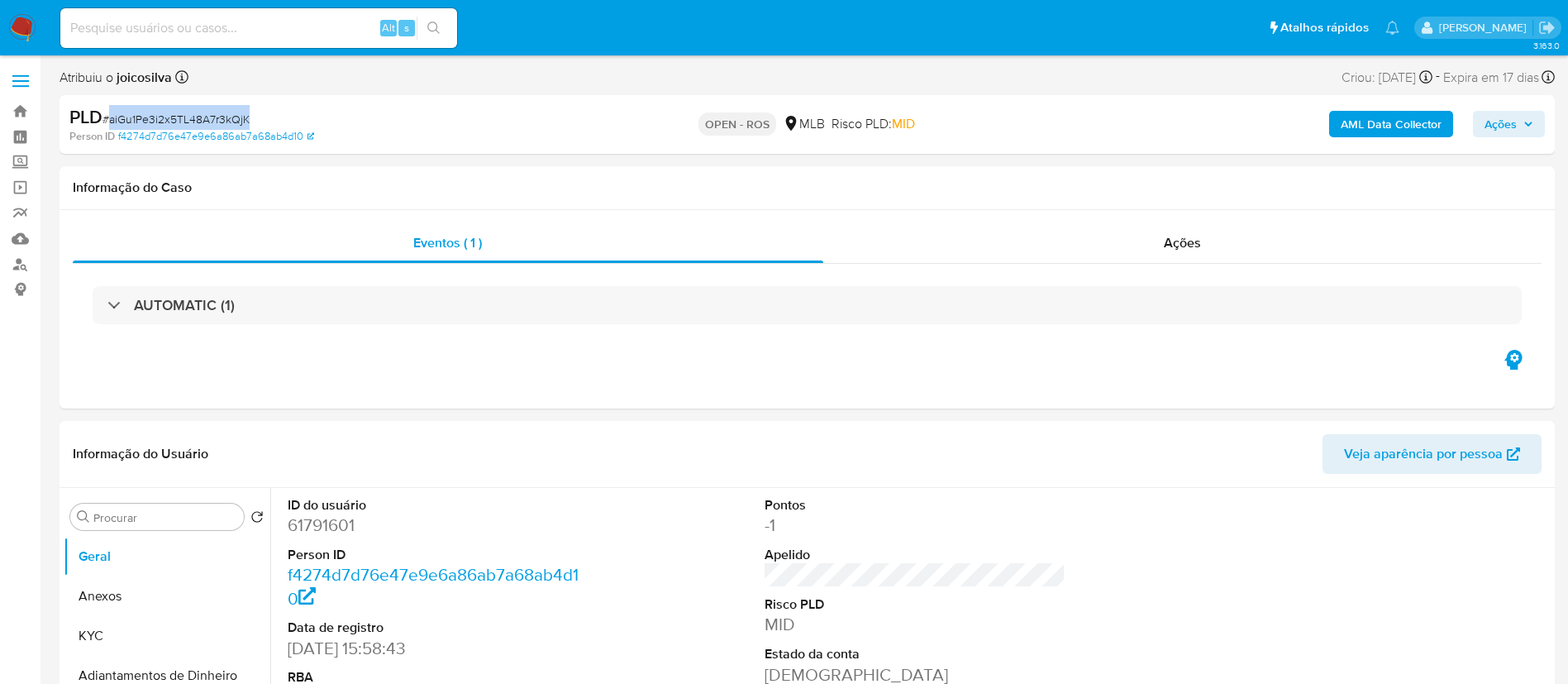
copy span "aiGu1Pe3i2x5TL48A7r3kQjK"
drag, startPoint x: 153, startPoint y: 592, endPoint x: 169, endPoint y: 588, distance: 16.5
click at [153, 592] on button "Anexos" at bounding box center [160, 596] width 194 height 40
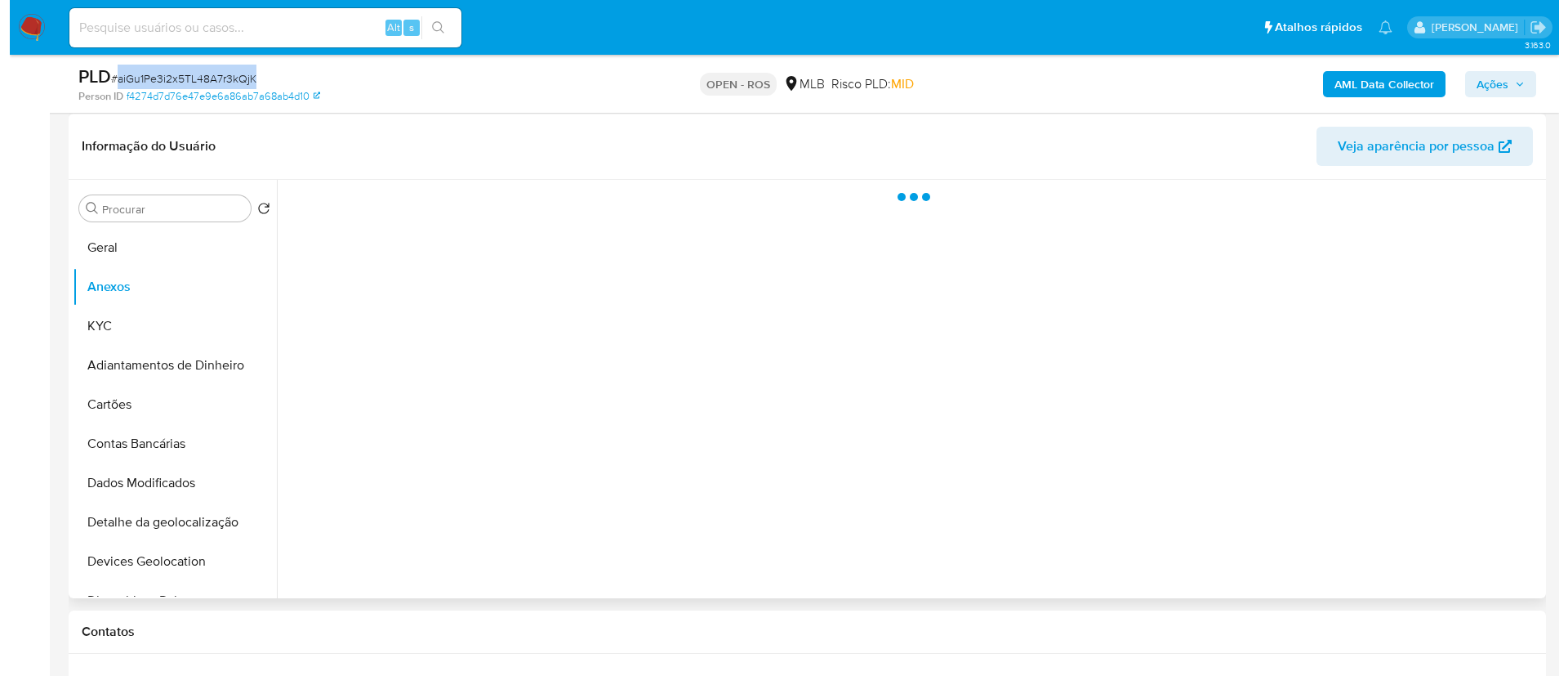
scroll to position [245, 0]
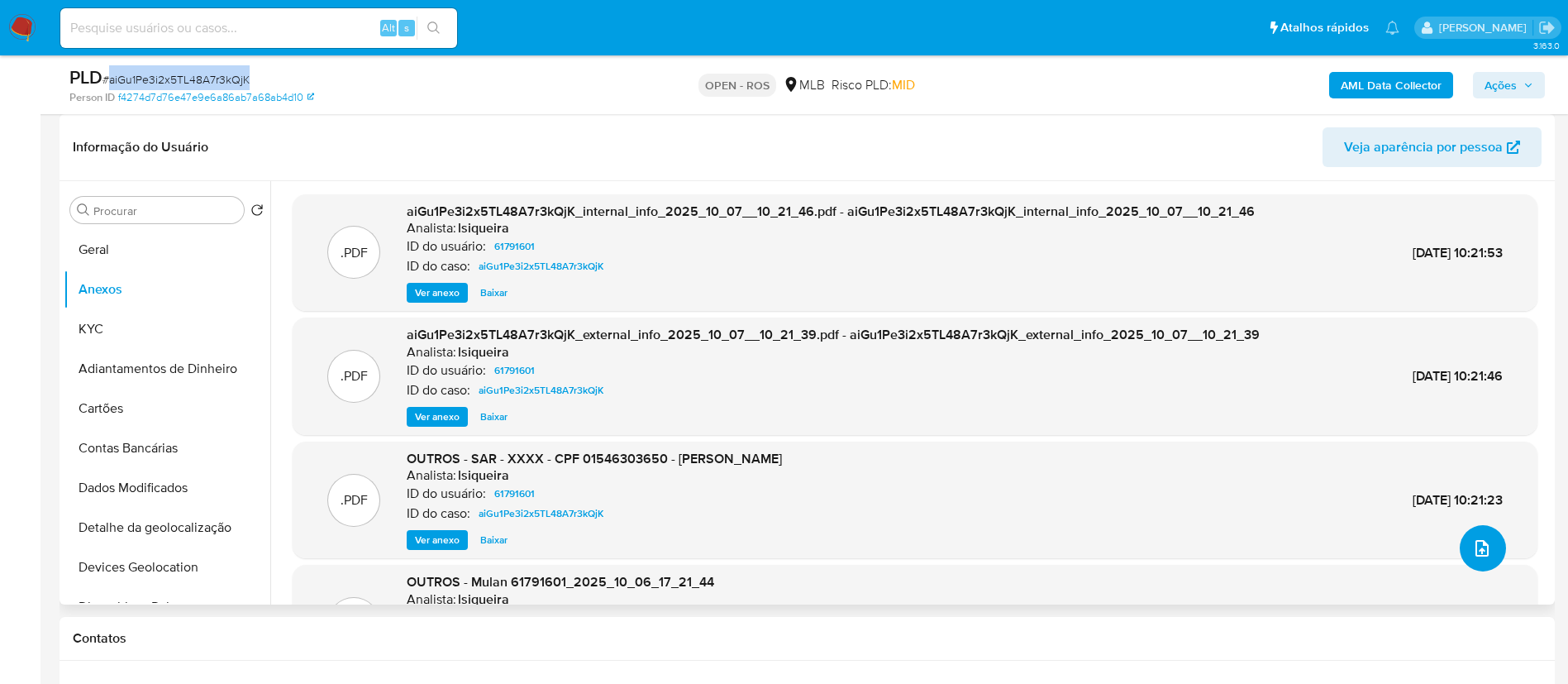
click at [790, 555] on icon "upload-file" at bounding box center [1483, 548] width 20 height 20
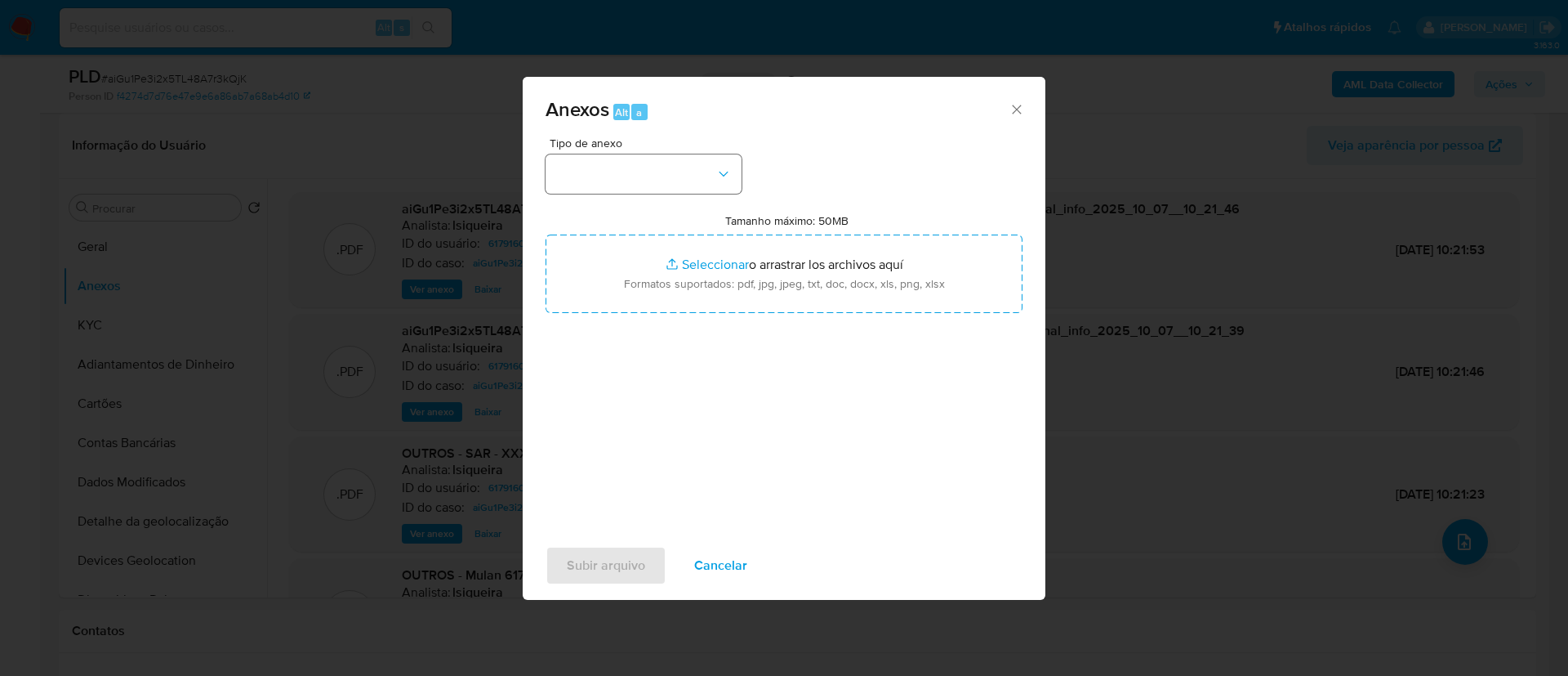
click at [679, 182] on button "button" at bounding box center [643, 174] width 196 height 40
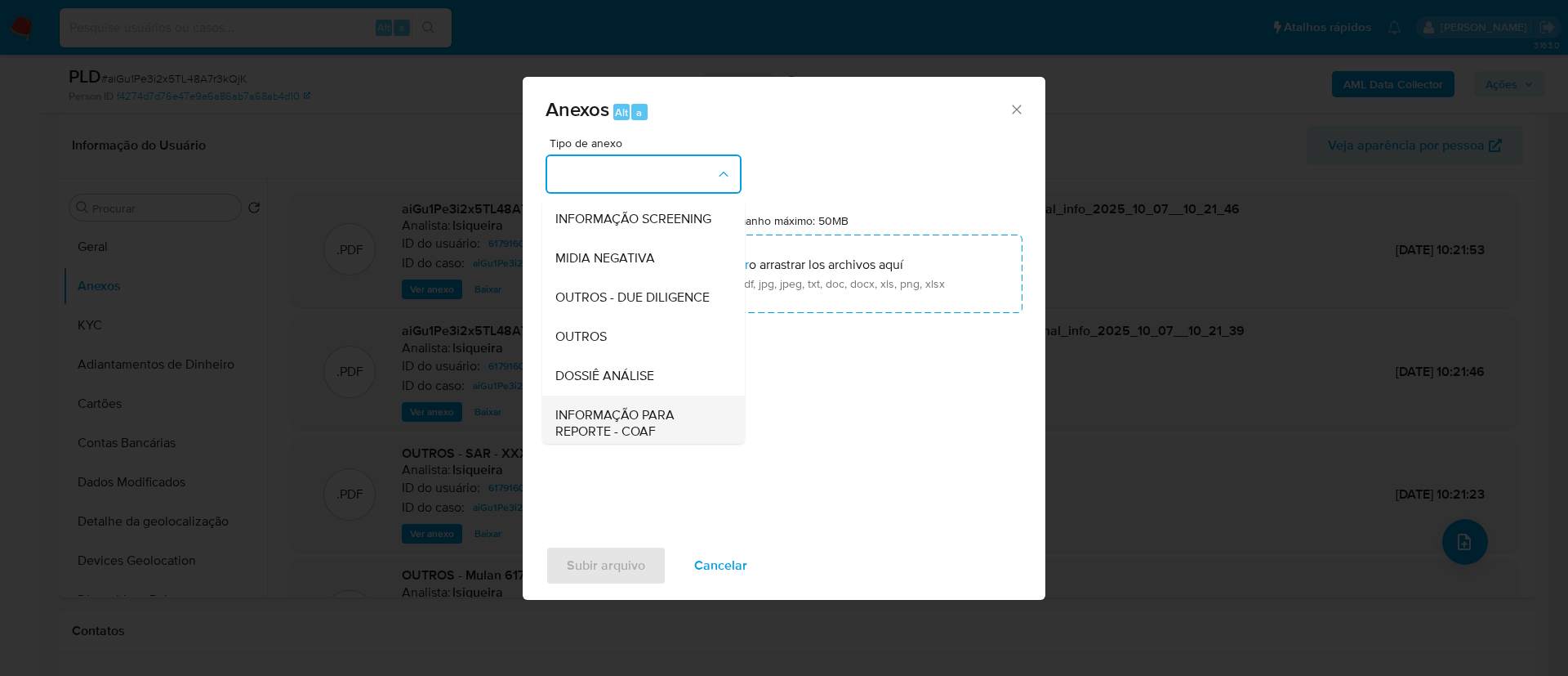
scroll to position [252, 0]
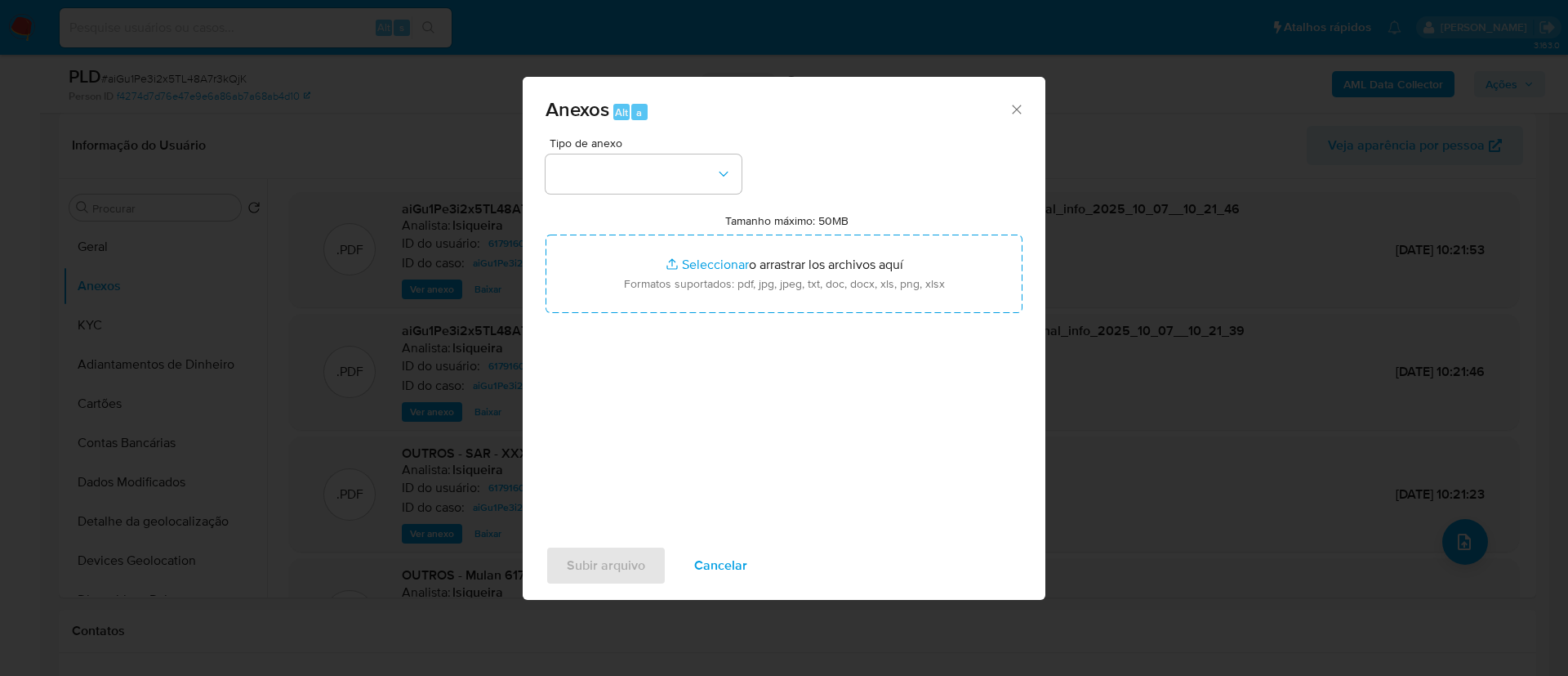
click at [781, 383] on div "Tipo de anexo Tamanho máximo: 50MB Seleccionar archivos Seleccionar o arrastrar…" at bounding box center [784, 330] width 477 height 386
click at [660, 182] on button "button" at bounding box center [643, 174] width 196 height 40
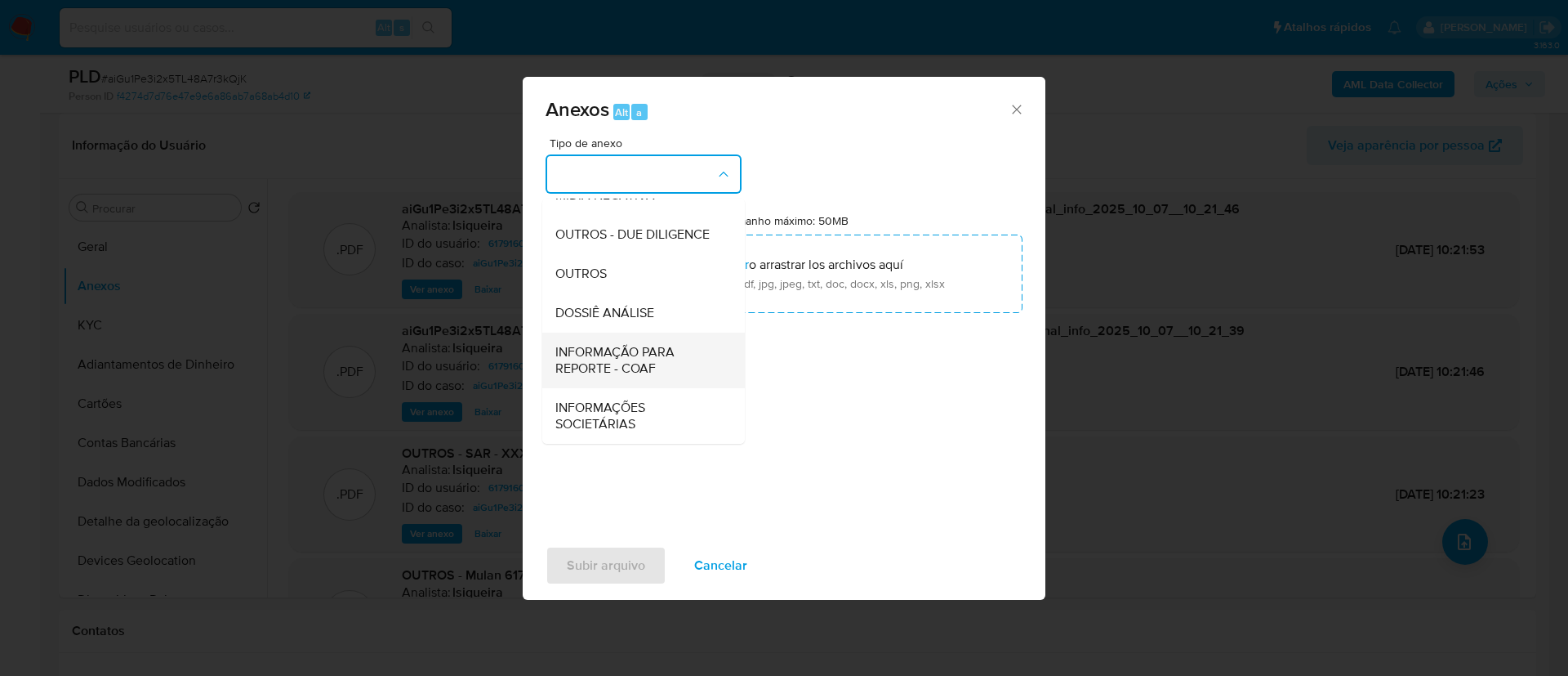
click at [641, 355] on span "INFORMAÇÃO PARA REPORTE - COAF" at bounding box center [638, 360] width 166 height 32
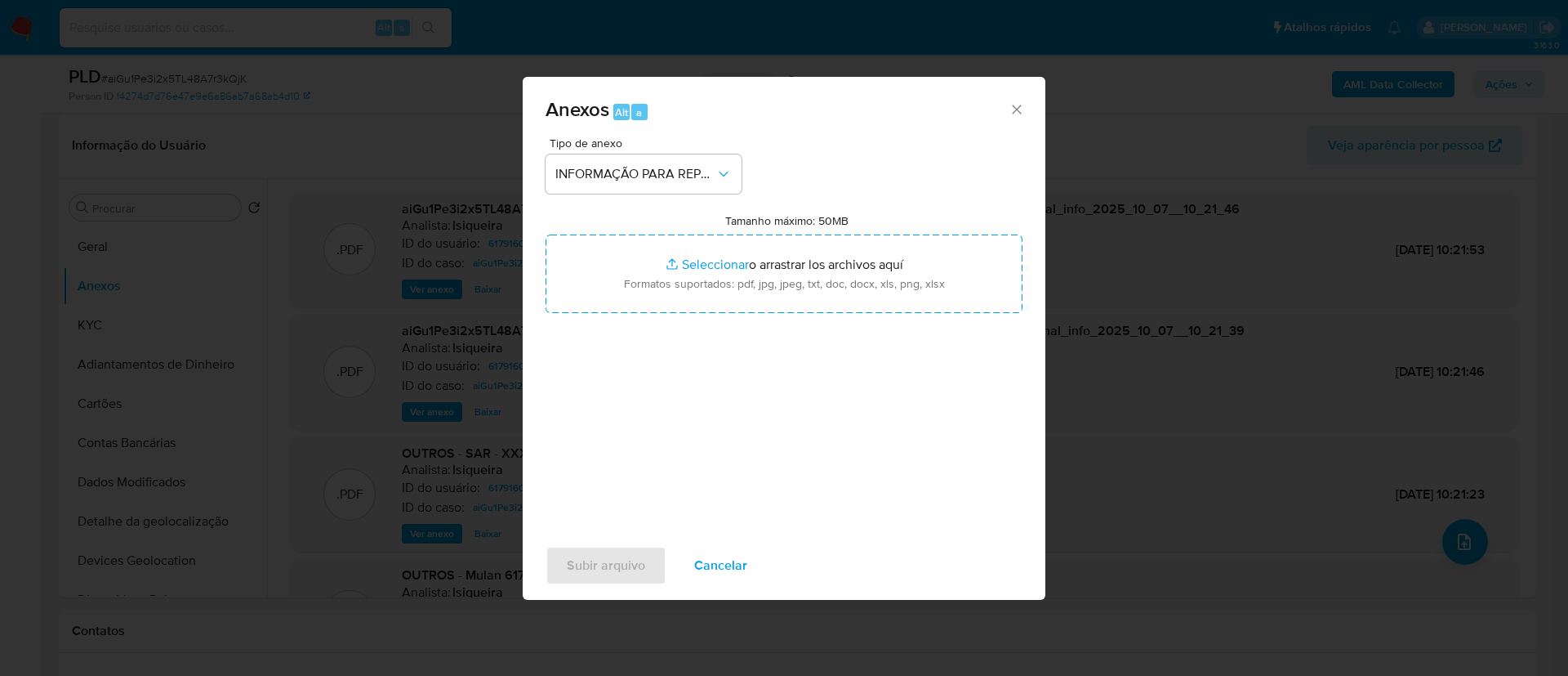
click at [781, 233] on div "Tamanho máximo: 50MB Seleccionar archivos Seleccionar o arrastrar los archivos …" at bounding box center [784, 262] width 477 height 100
click at [627, 568] on span "Subir arquivo" at bounding box center [606, 565] width 78 height 36
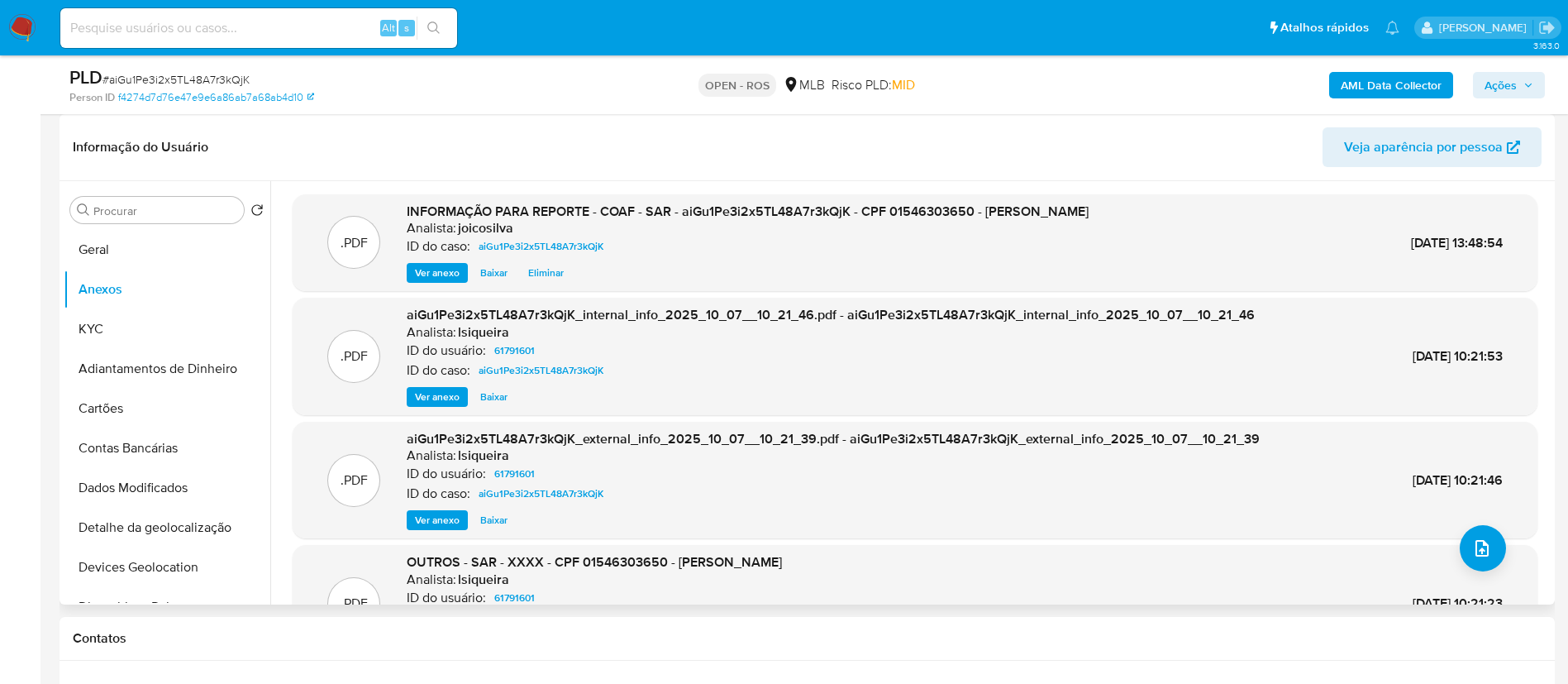
drag, startPoint x: 1513, startPoint y: 91, endPoint x: 1413, endPoint y: 122, distance: 104.7
click at [790, 99] on div "AML Data Collector Ações" at bounding box center [1301, 85] width 487 height 39
click at [790, 77] on button "Ações" at bounding box center [1509, 85] width 72 height 26
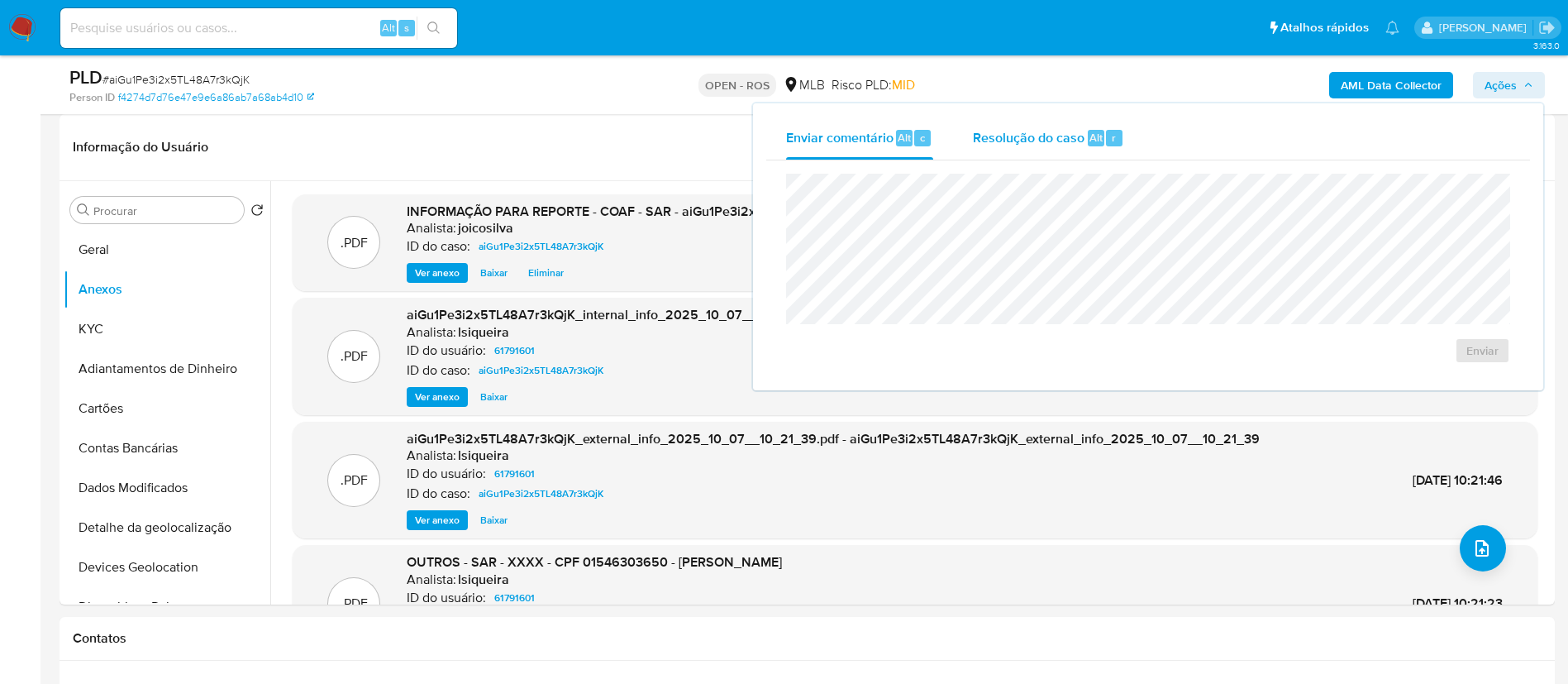
click at [790, 147] on div "Resolução do caso Alt r" at bounding box center [1049, 137] width 151 height 43
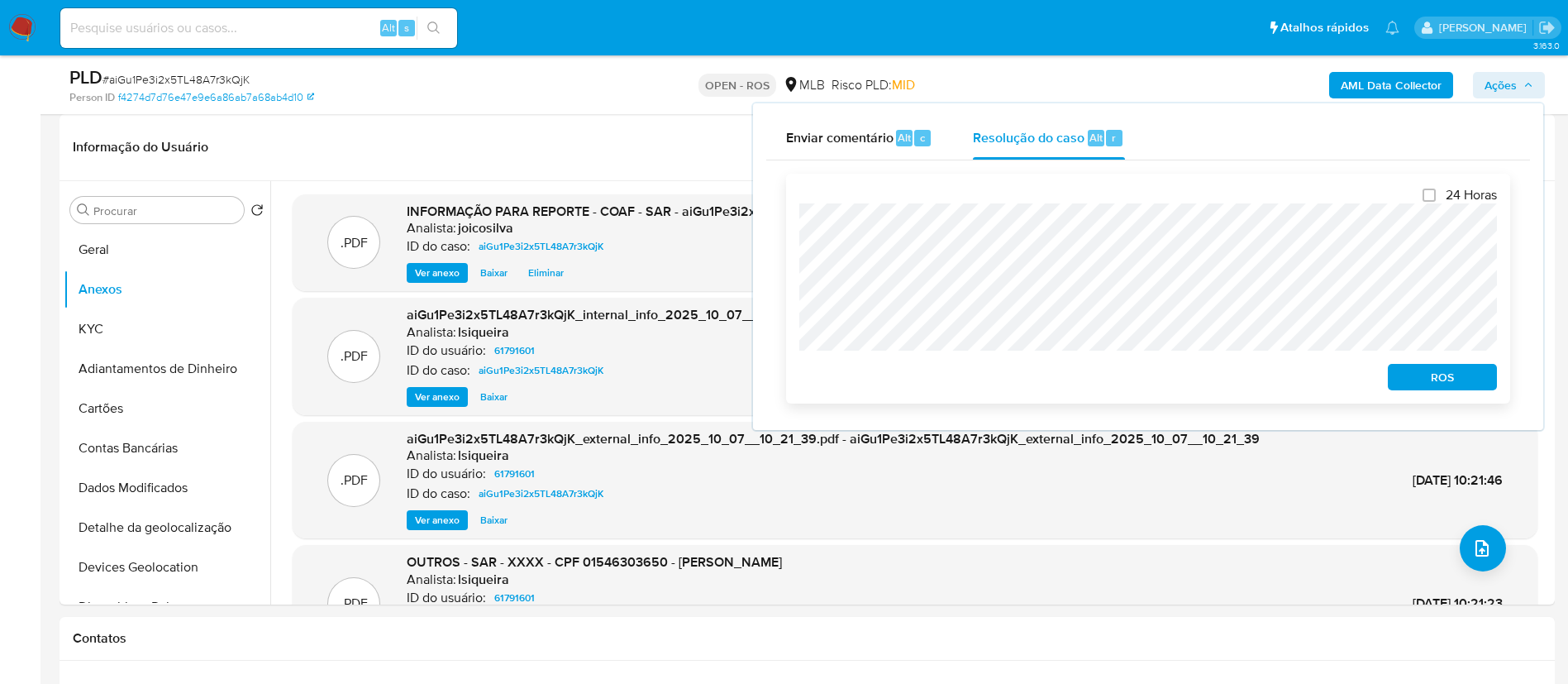
click at [790, 374] on span "ROS" at bounding box center [1442, 377] width 86 height 23
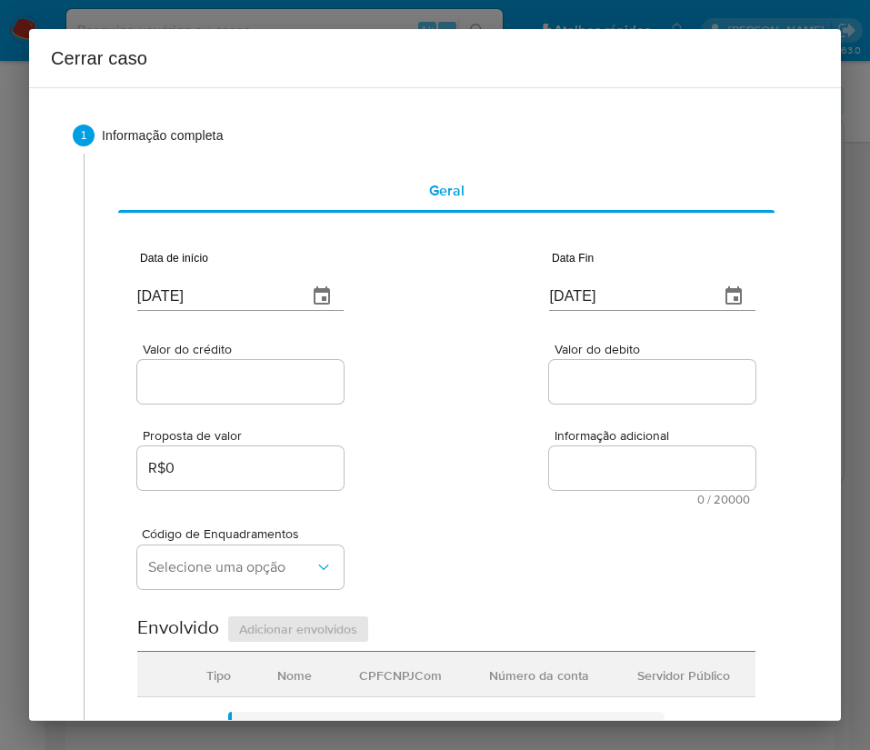
click at [161, 294] on input "[DATE]" at bounding box center [214, 296] width 155 height 29
paste input "1/08"
type input "[DATE]"
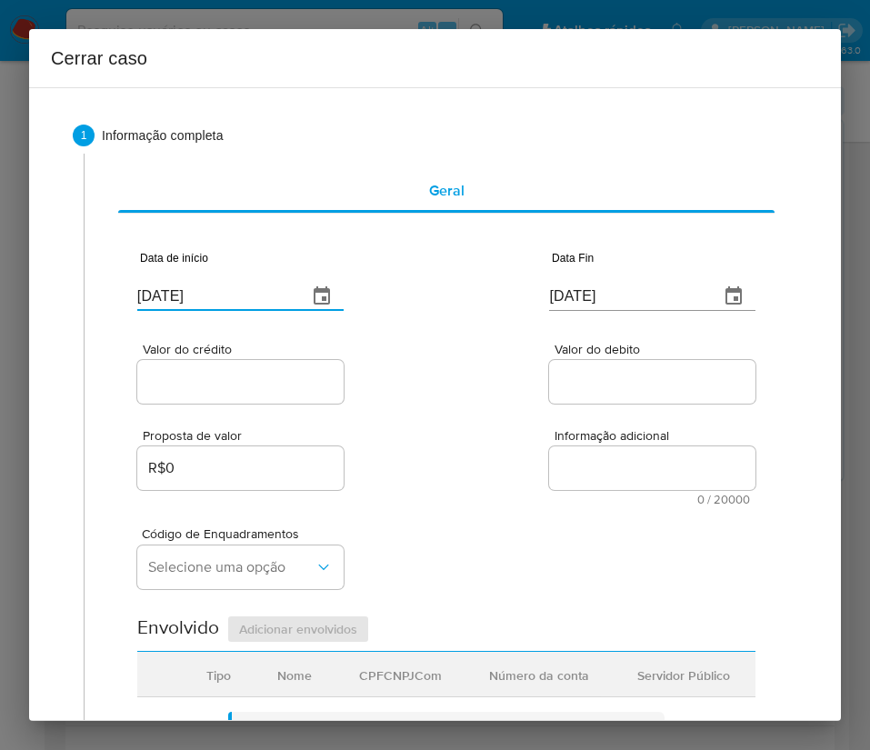
click at [622, 529] on div "Código de Enquadramentos Selecione uma opção" at bounding box center [446, 550] width 618 height 91
click at [569, 299] on input "[DATE]" at bounding box center [626, 296] width 155 height 29
paste input "4"
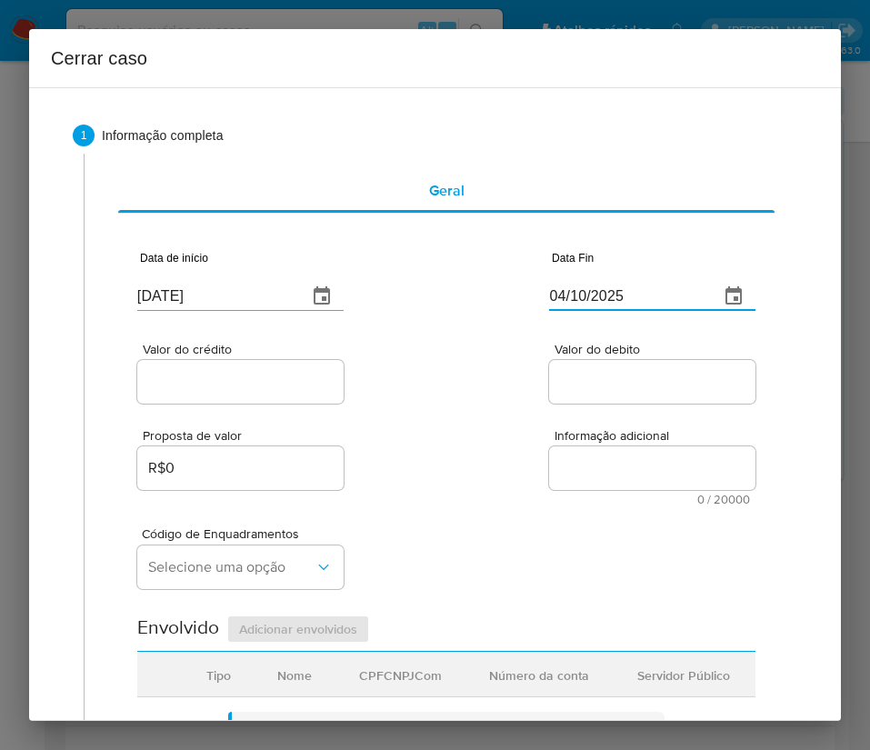
type input "04/10/2025"
drag, startPoint x: 541, startPoint y: 464, endPoint x: 257, endPoint y: 404, distance: 289.7
click at [549, 464] on textarea "Informação adicional" at bounding box center [652, 468] width 206 height 44
click at [244, 396] on div at bounding box center [240, 382] width 206 height 44
click at [272, 366] on div at bounding box center [240, 382] width 206 height 44
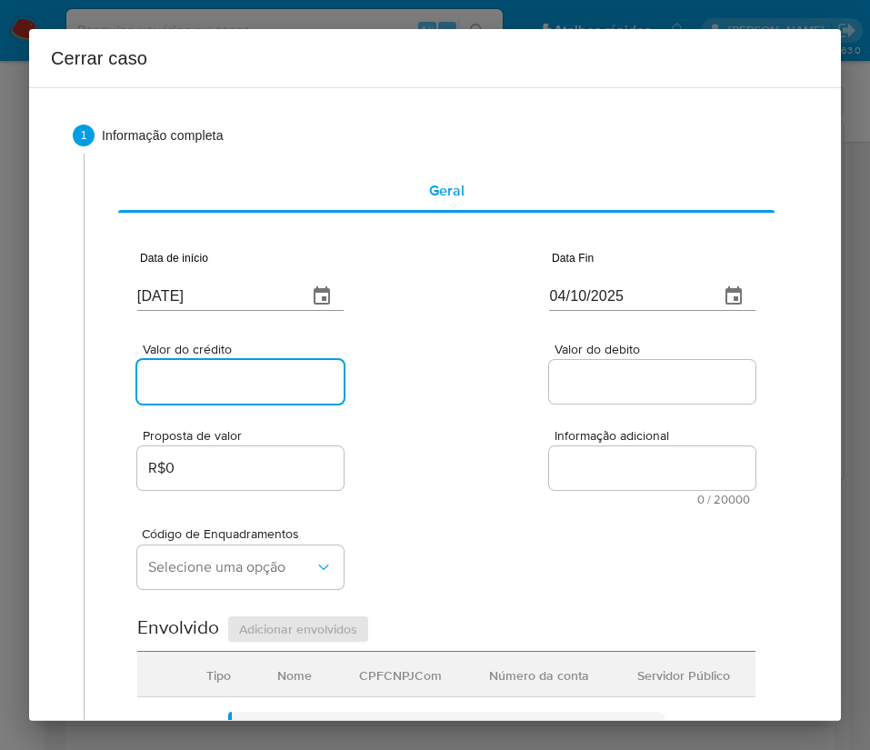
click at [272, 372] on input "Valor do crédito" at bounding box center [240, 382] width 206 height 24
click at [201, 387] on input "Valor do crédito" at bounding box center [240, 382] width 206 height 24
paste input "R$137.426"
type input "R$137.426"
click at [516, 412] on div "Data de início 01/08/2025 Data Fin 04/10/2025 Valor do crédito R$137.426 Valor …" at bounding box center [446, 732] width 618 height 1012
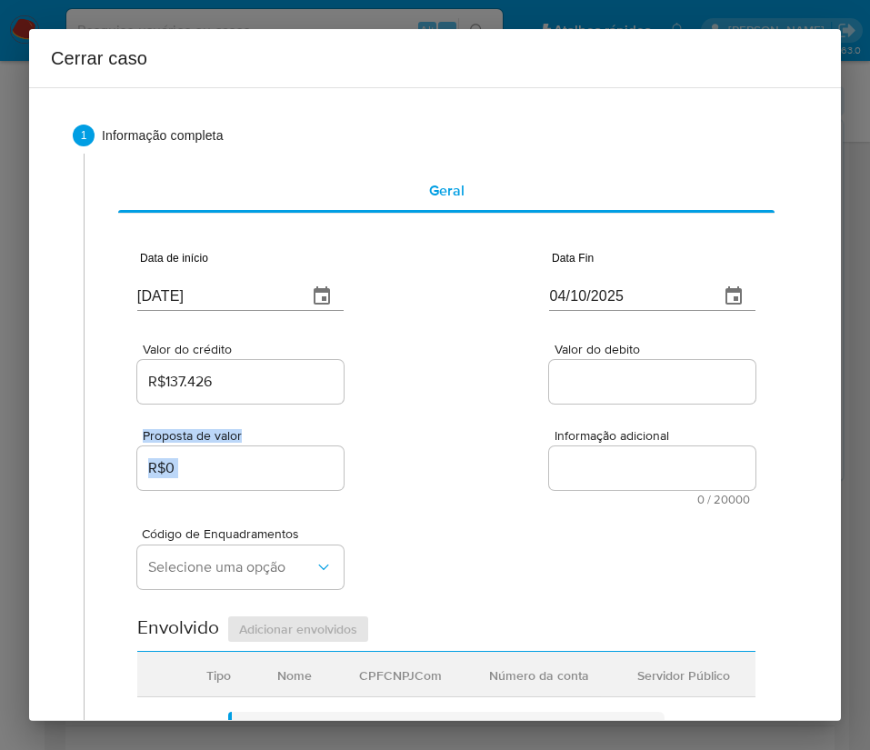
click at [600, 388] on input "Valor do debito" at bounding box center [652, 382] width 206 height 24
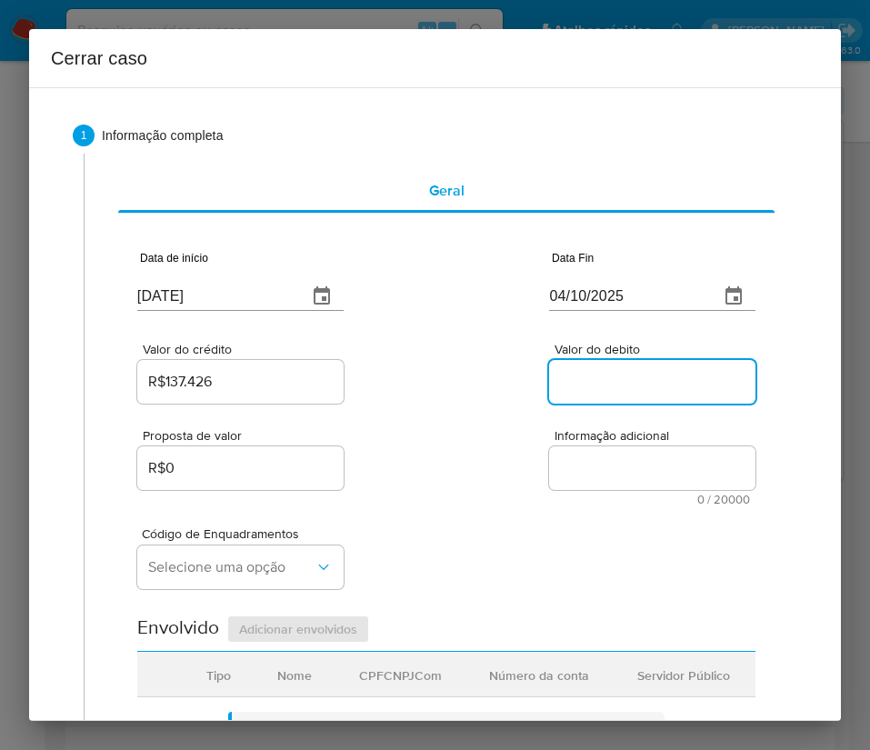
paste input "R$138.033"
type input "R$138.033"
click at [483, 505] on div "Código de Enquadramentos Selecione uma opção" at bounding box center [446, 550] width 618 height 91
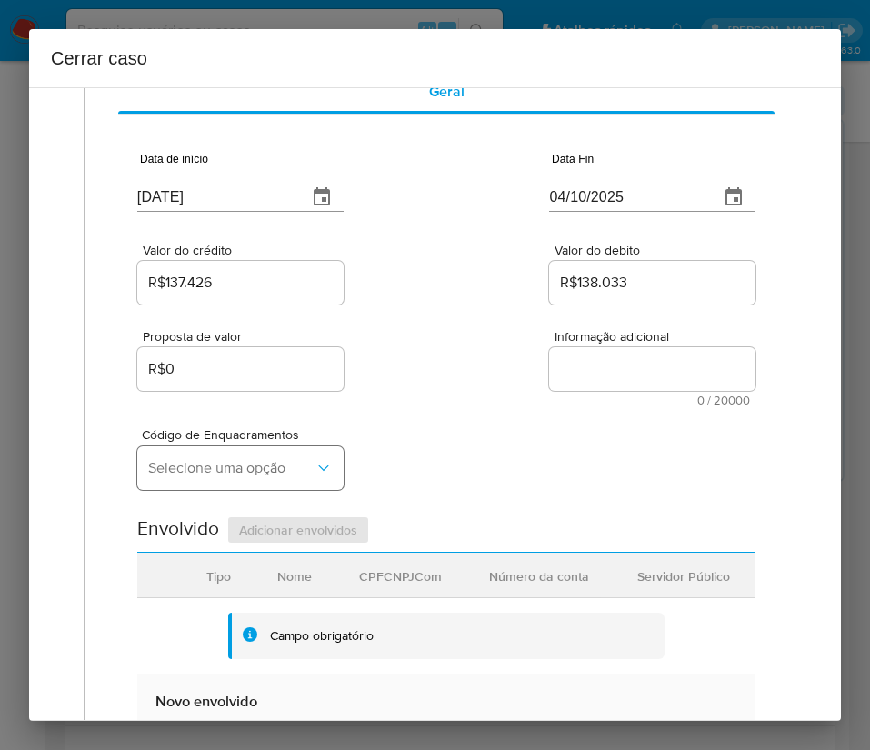
scroll to position [136, 0]
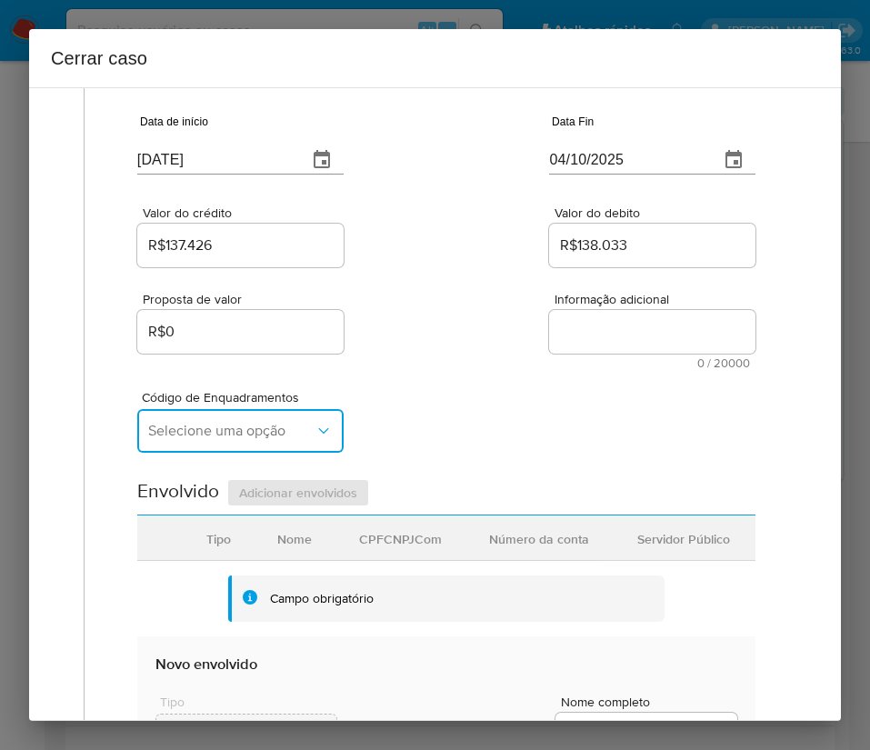
click at [211, 427] on span "Selecione uma opção" at bounding box center [231, 431] width 166 height 18
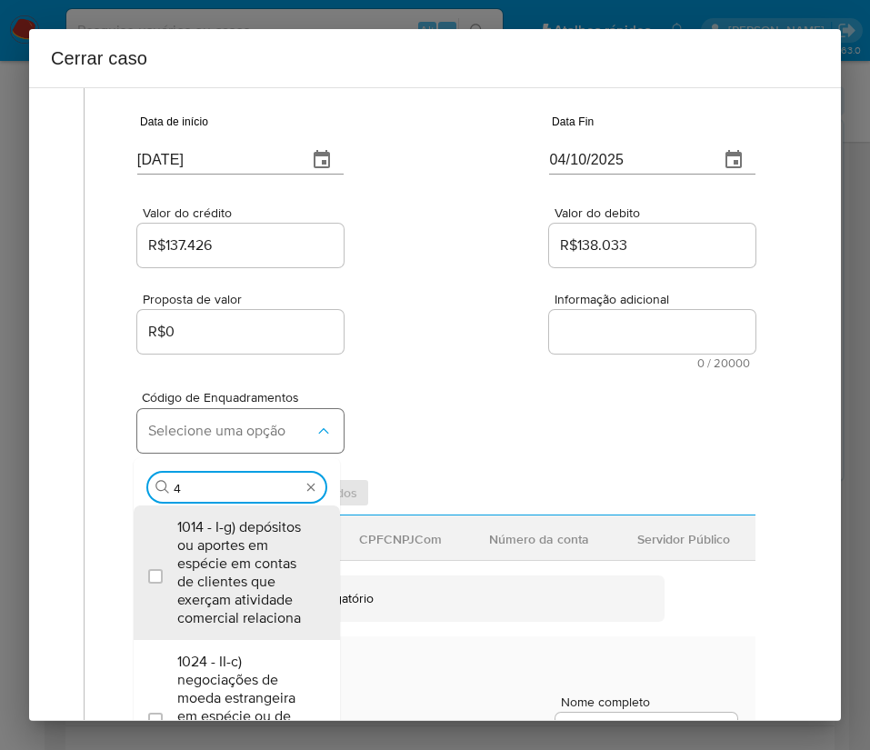
type input "45"
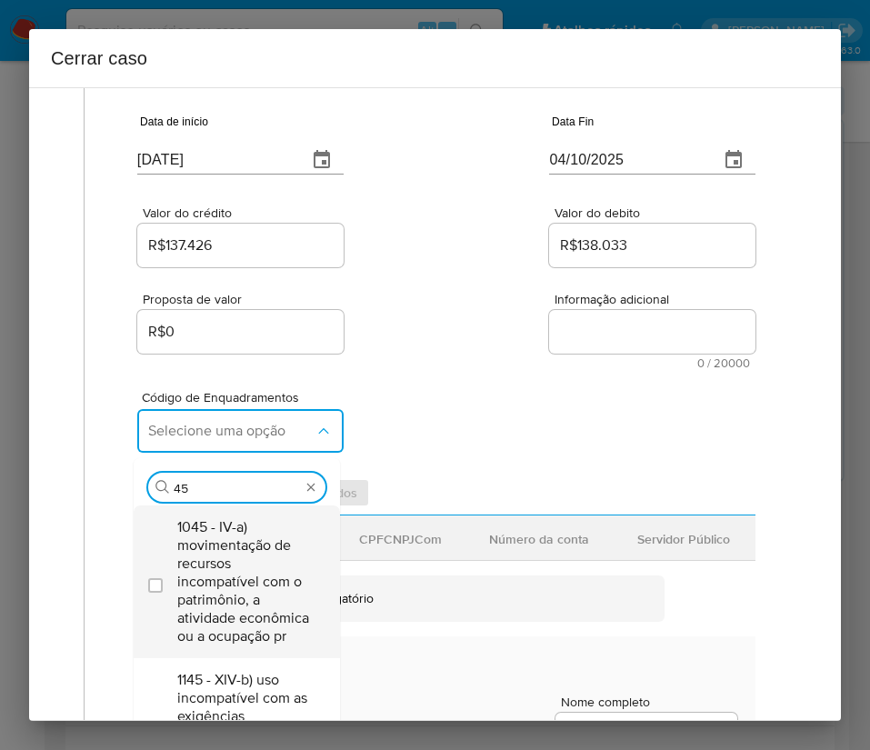
click at [239, 574] on span "1045 - IV-a) movimentação de recursos incompatível com o patrimônio, a atividad…" at bounding box center [245, 581] width 137 height 127
checkbox input "true"
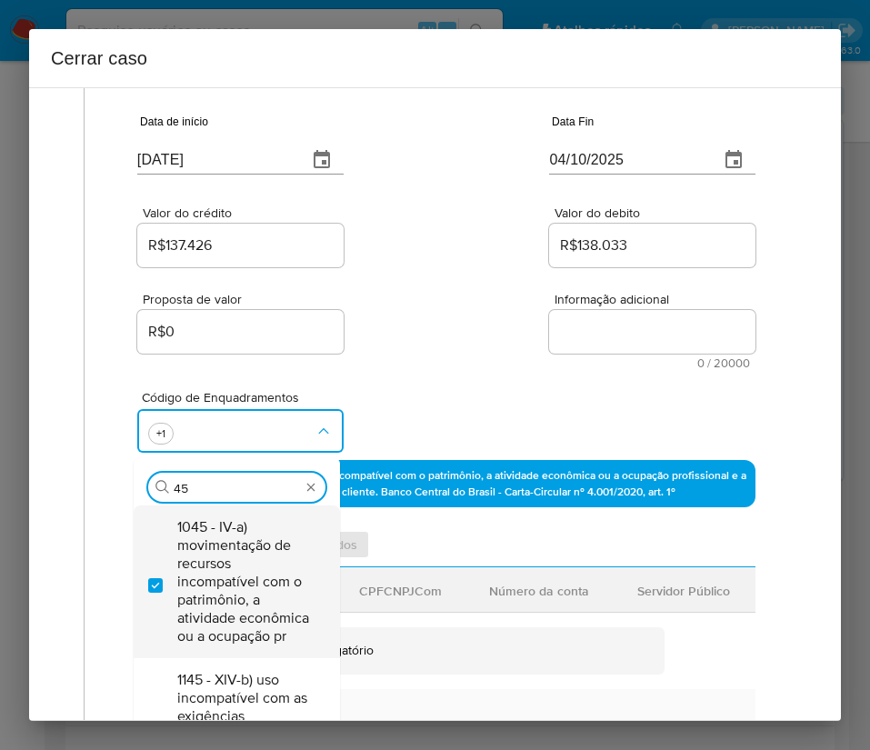
type input "4"
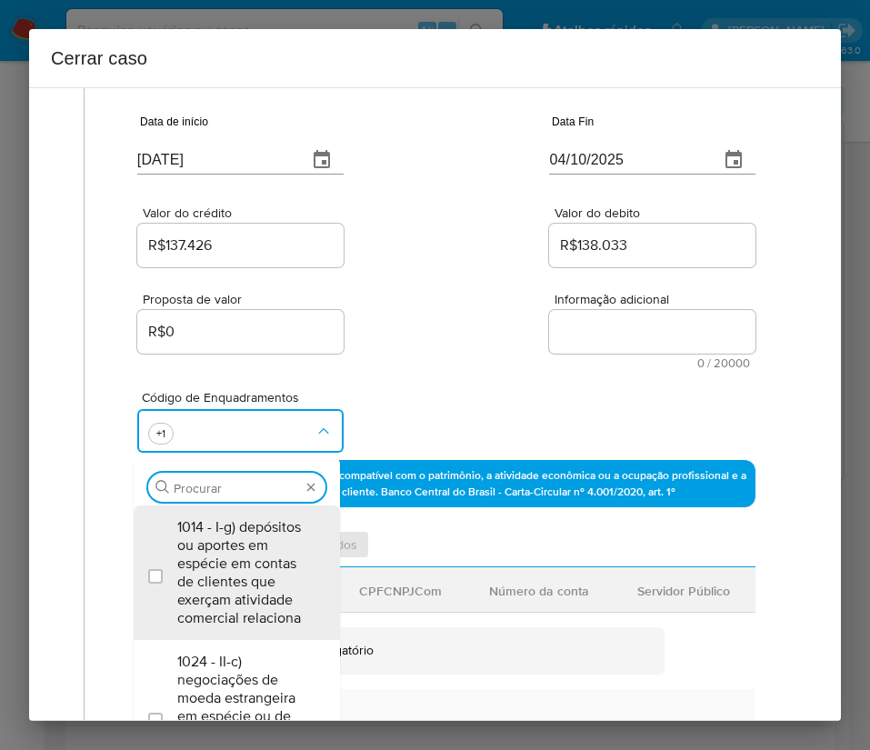
scroll to position [0, 0]
type input "74"
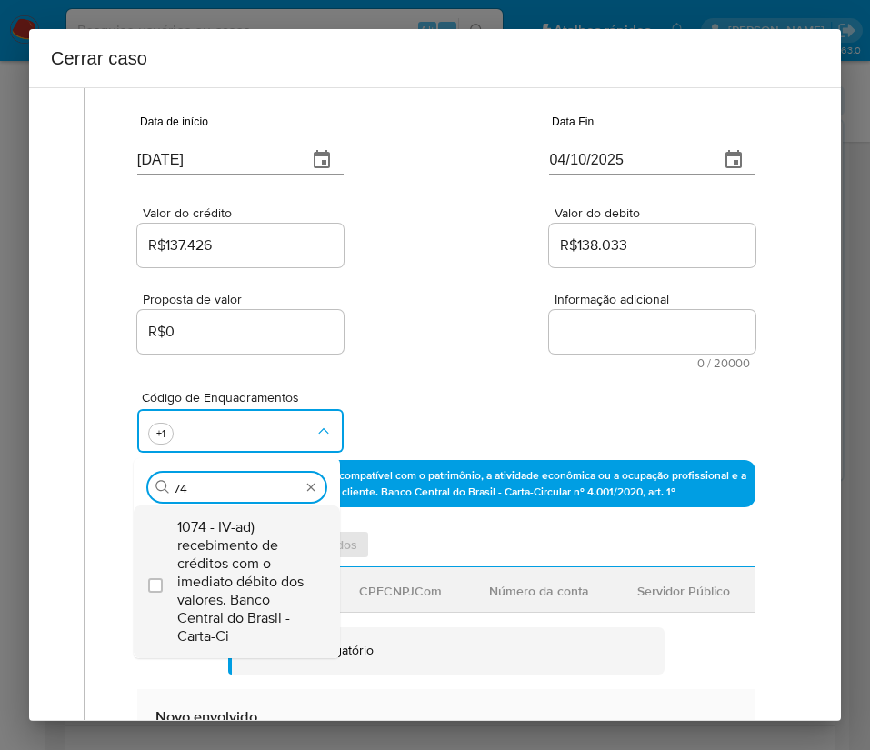
click at [253, 550] on span "1074 - IV-ad) recebimento de créditos com o imediato débito dos valores. Banco …" at bounding box center [245, 581] width 137 height 127
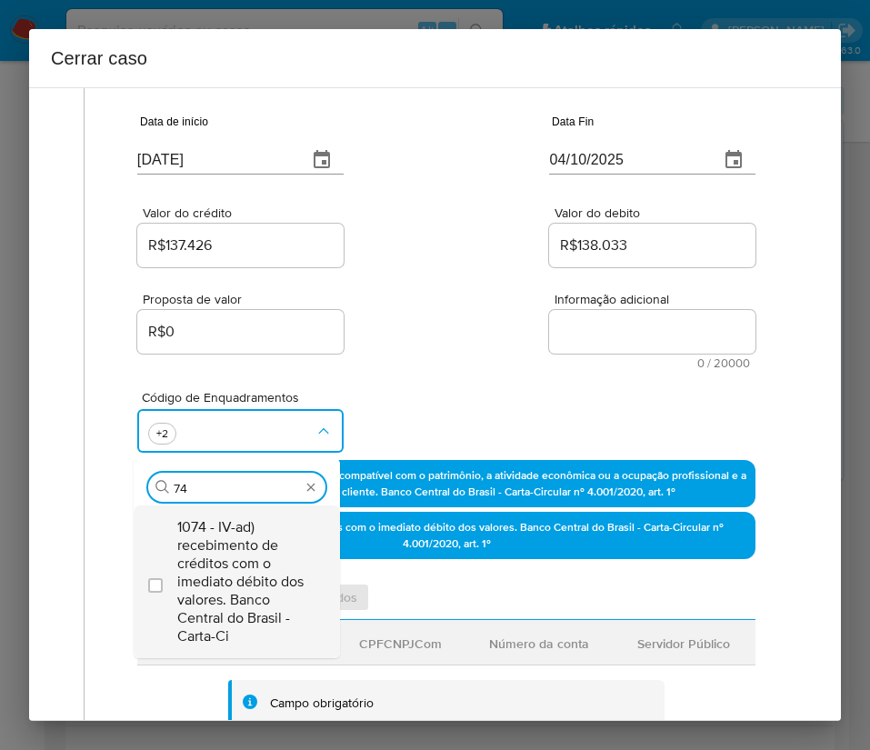
checkbox input "true"
type input "7"
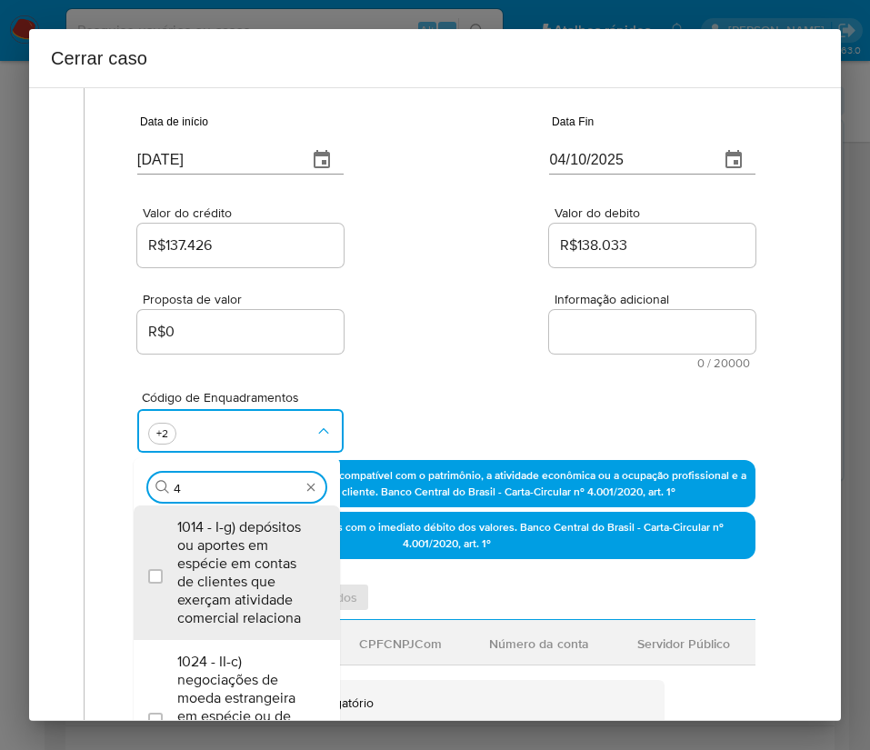
type input "47"
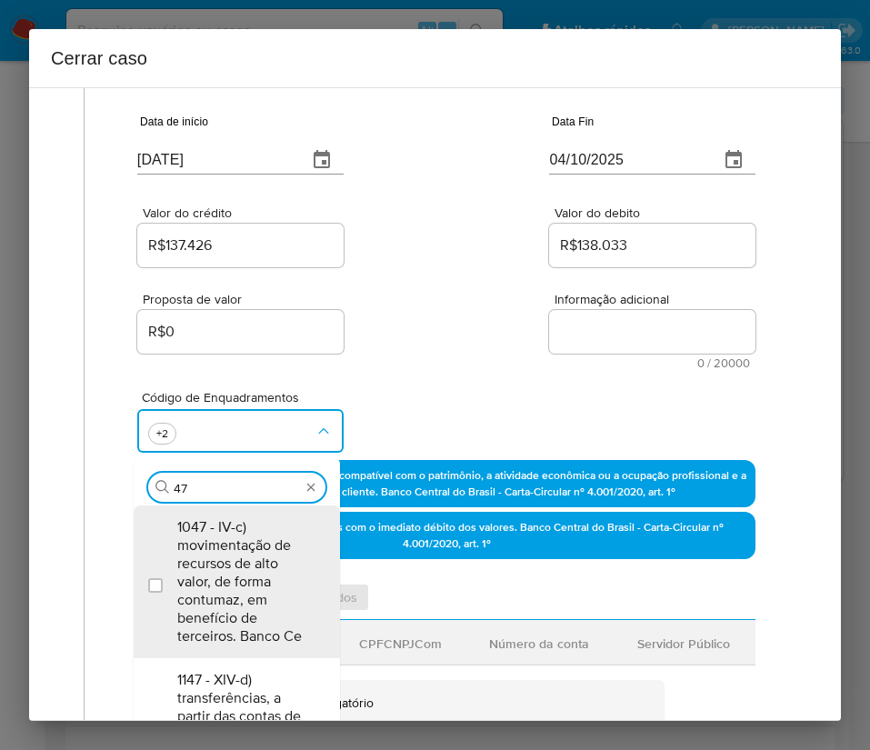
click at [253, 550] on span "1047 - IV-c) movimentação de recursos de alto valor, de forma contumaz, em bene…" at bounding box center [245, 581] width 137 height 127
checkbox input "true"
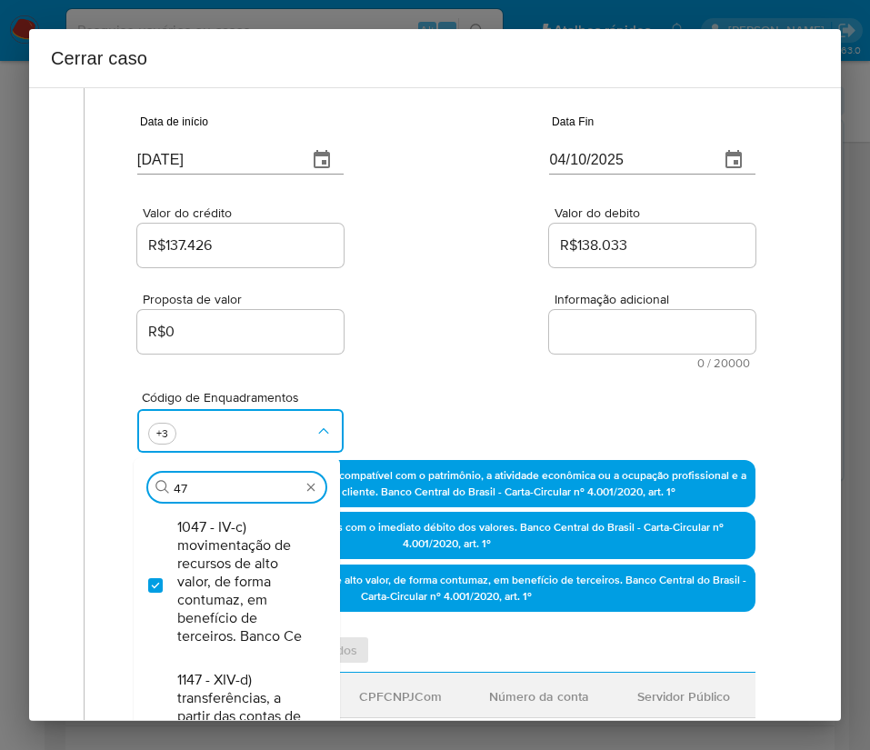
type input "4"
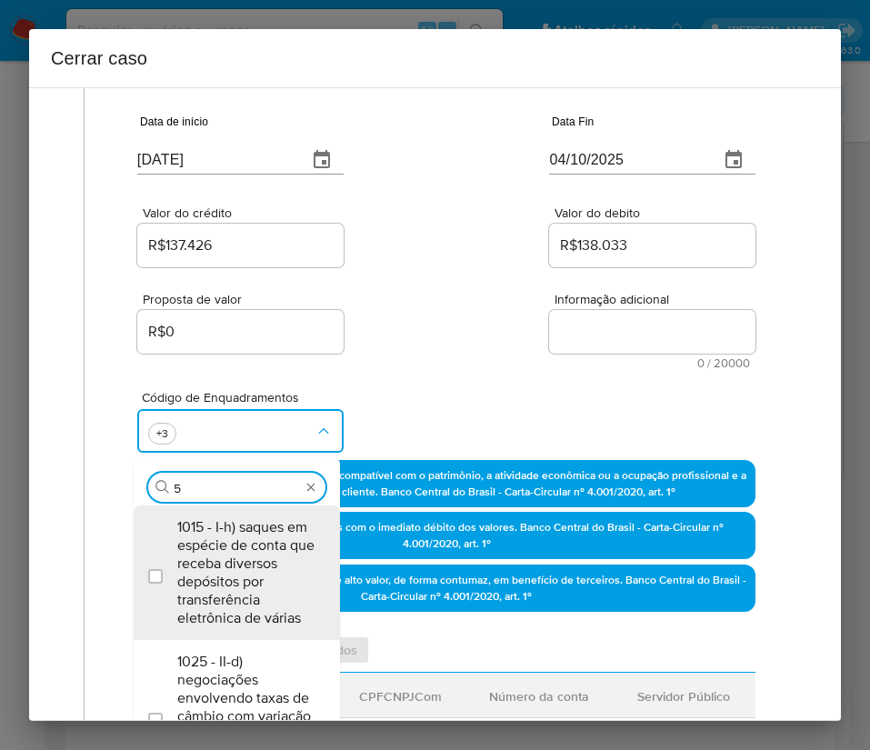
type input "57"
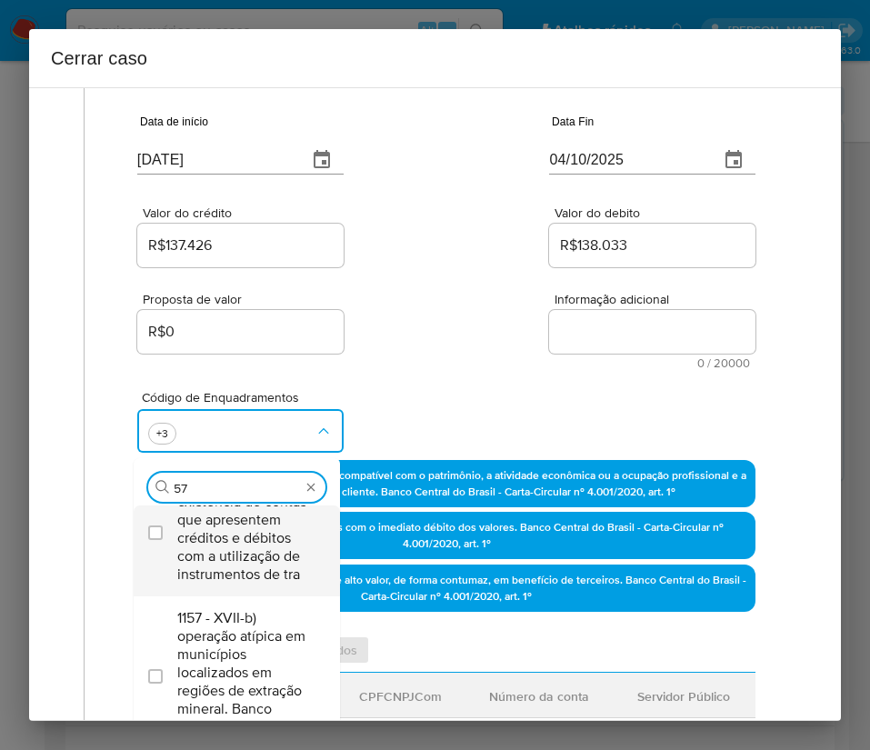
scroll to position [80, 0]
drag, startPoint x: 230, startPoint y: 639, endPoint x: 288, endPoint y: 474, distance: 174.5
click at [234, 639] on span "1157 - XVII-b) operação atípica em municípios localizados em regiões de extraçã…" at bounding box center [245, 672] width 137 height 127
checkbox input "true"
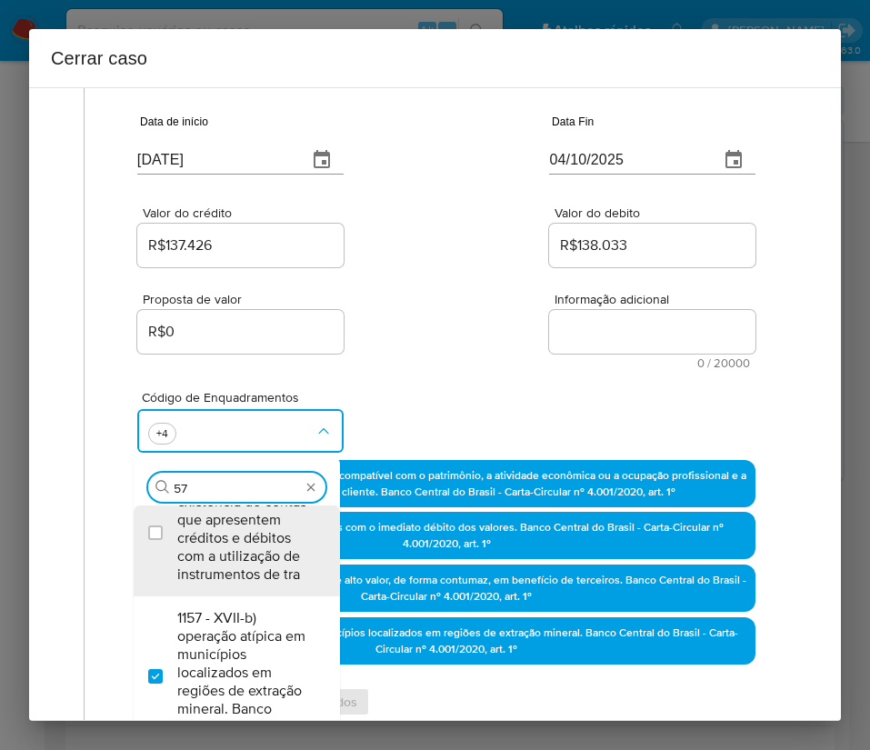
scroll to position [0, 0]
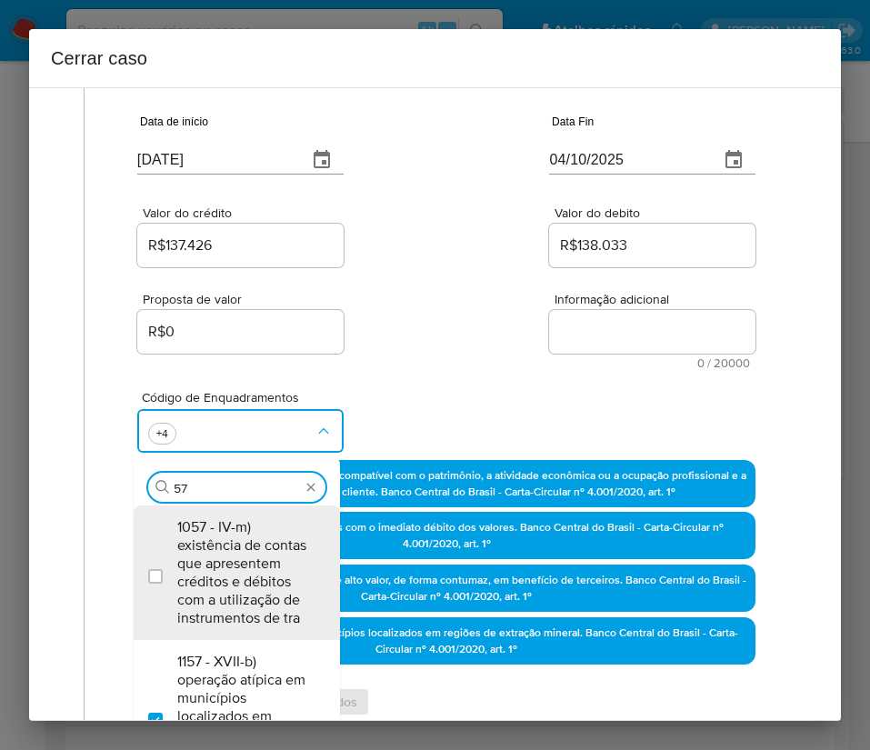
click at [379, 219] on div "Valor do crédito R$137.426 Valor do debito R$138.033" at bounding box center [446, 227] width 618 height 86
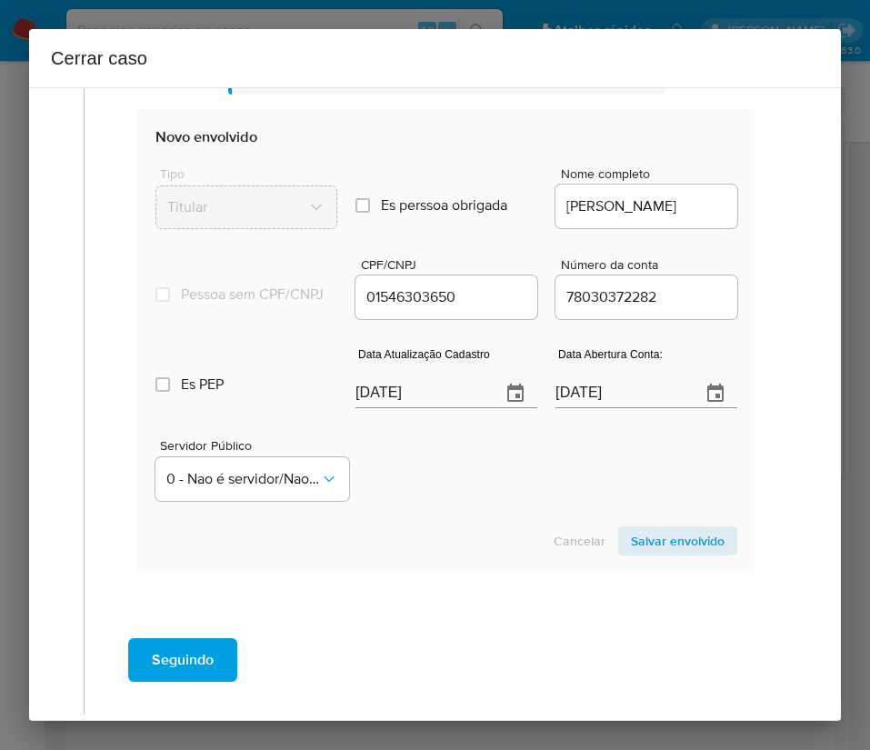
scroll to position [954, 0]
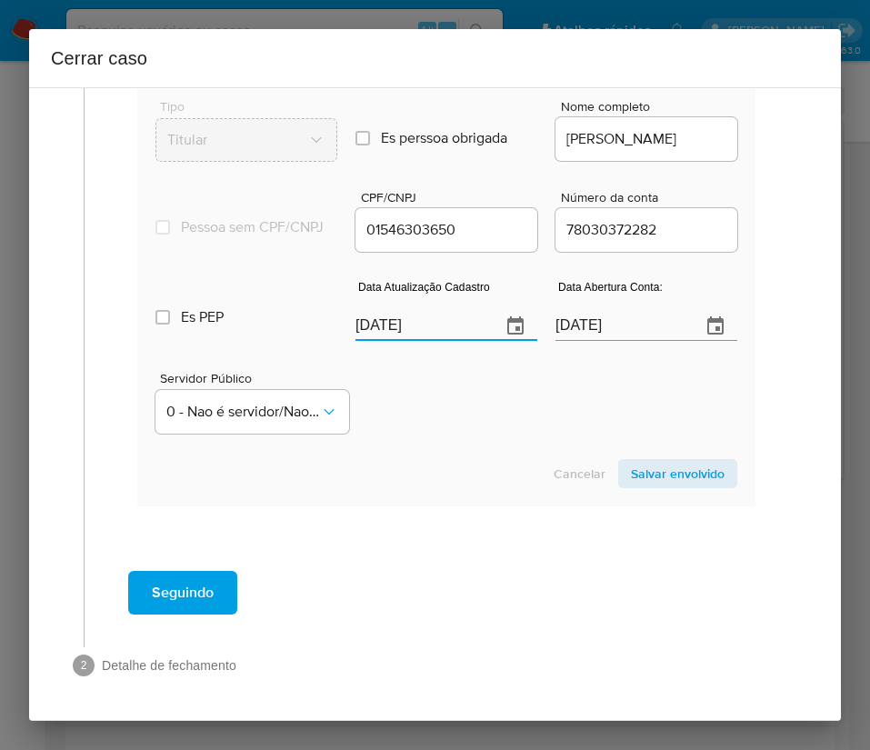
click at [409, 331] on input "[DATE]" at bounding box center [420, 326] width 131 height 29
paste input "18/09"
type input "18/09/2025"
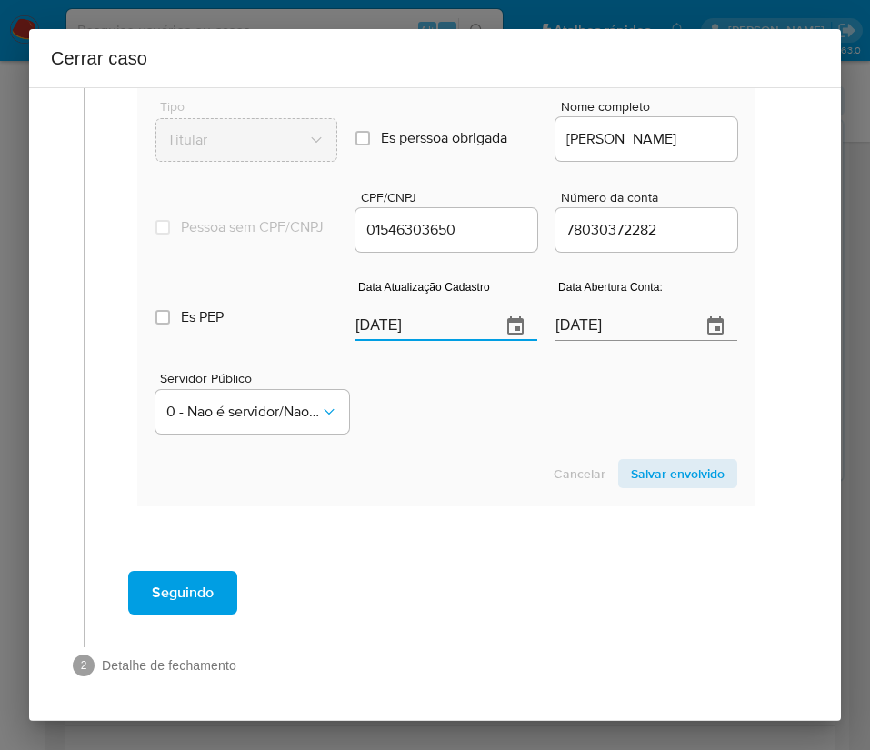
click at [404, 400] on div "Servidor Público 0 - Nao é servidor/Nao possui informacao" at bounding box center [446, 395] width 582 height 91
click at [633, 480] on span "Salvar envolvido" at bounding box center [678, 473] width 94 height 25
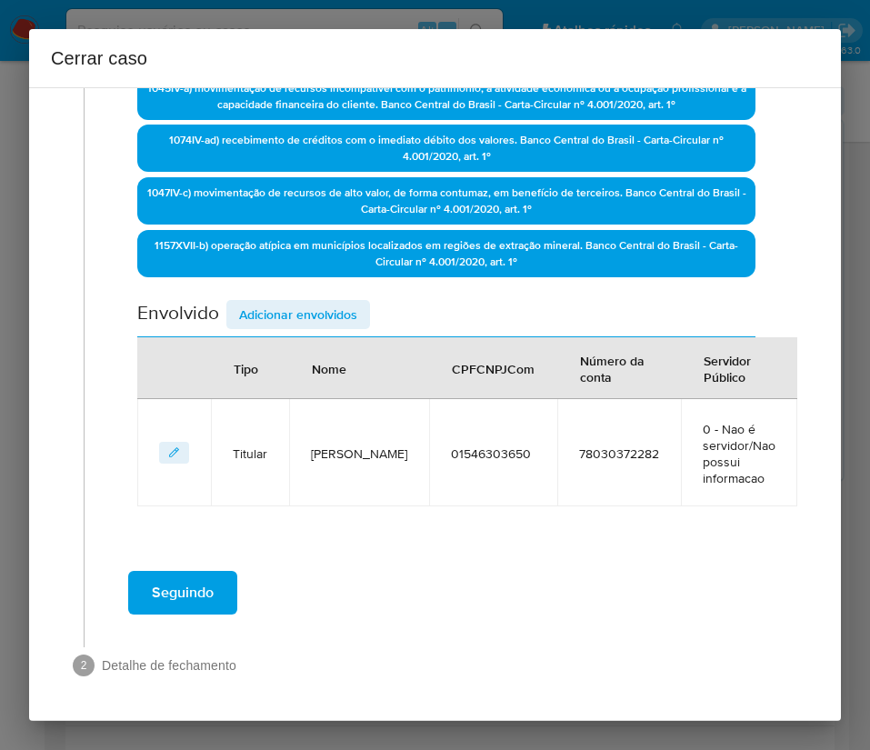
scroll to position [524, 0]
click at [266, 315] on span "Adicionar envolvidos" at bounding box center [298, 314] width 118 height 25
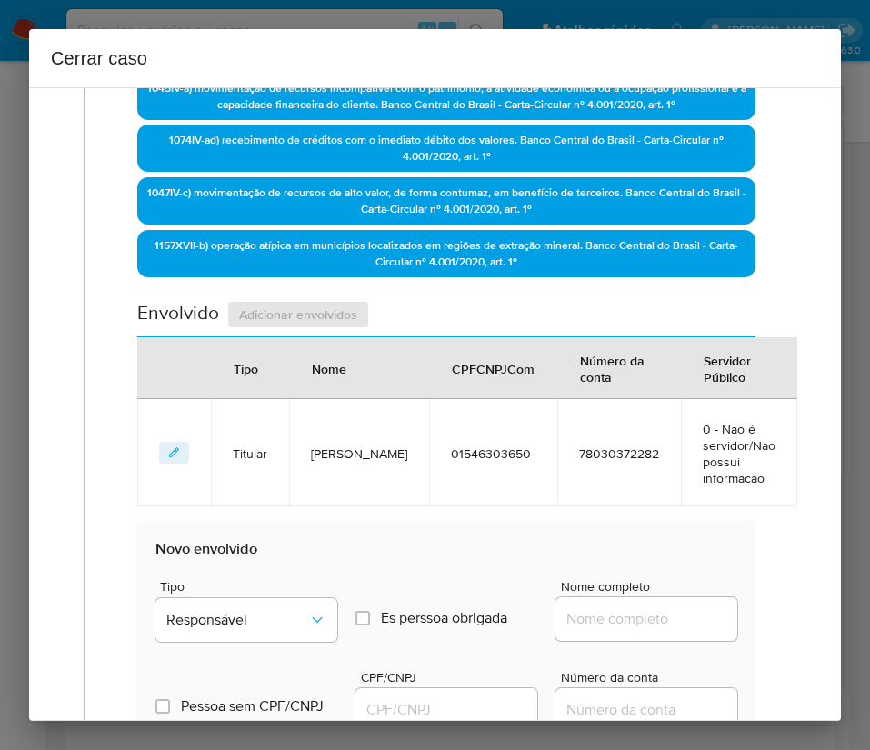
scroll to position [1002, 0]
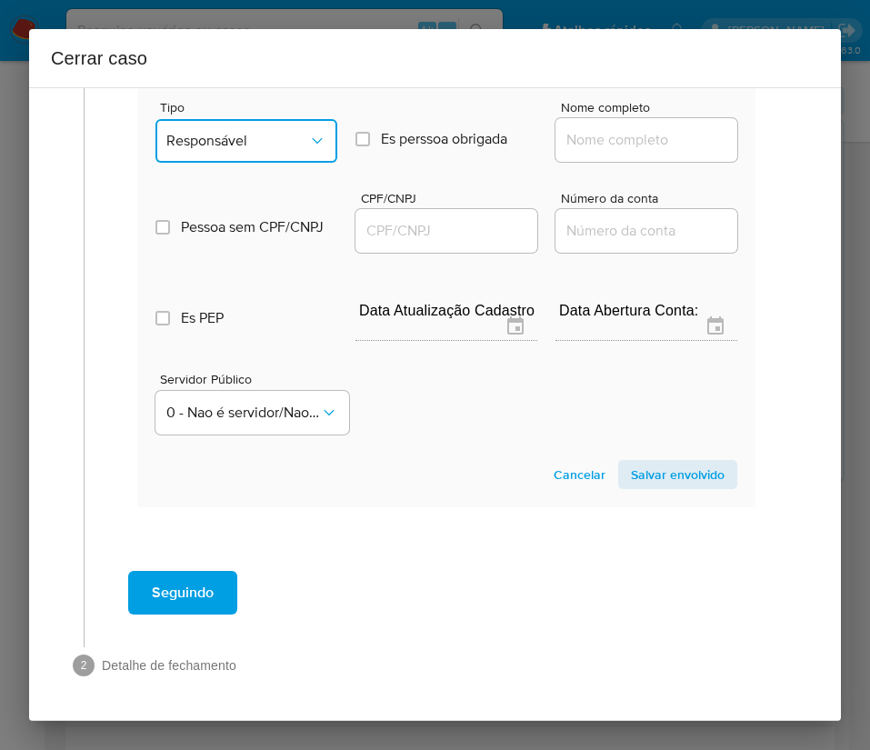
click at [273, 151] on button "Responsável" at bounding box center [246, 141] width 182 height 44
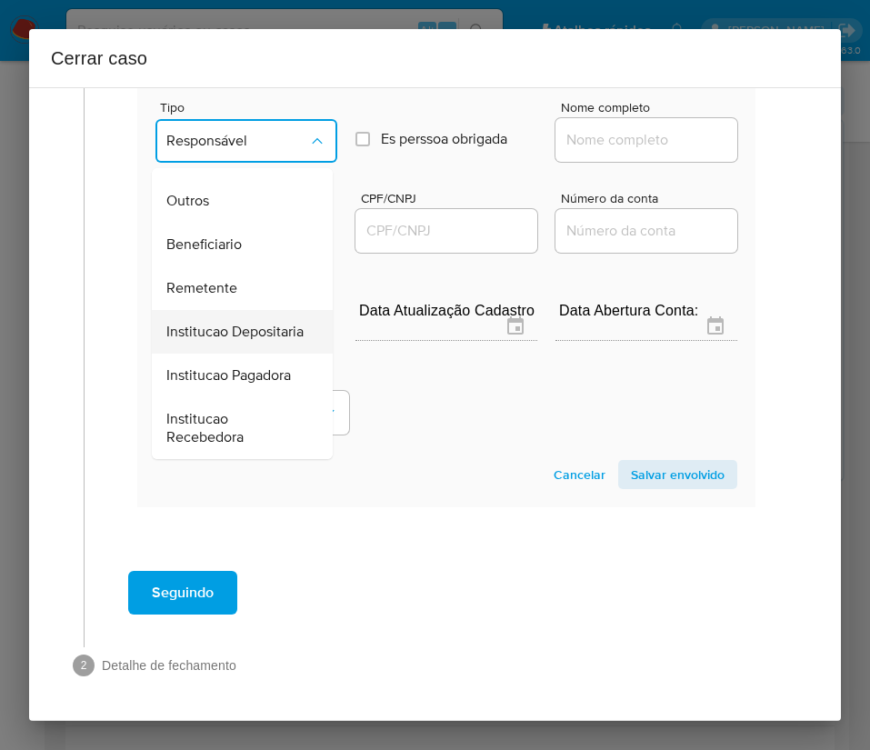
scroll to position [324, 0]
click at [220, 279] on span "Remetente" at bounding box center [201, 288] width 71 height 18
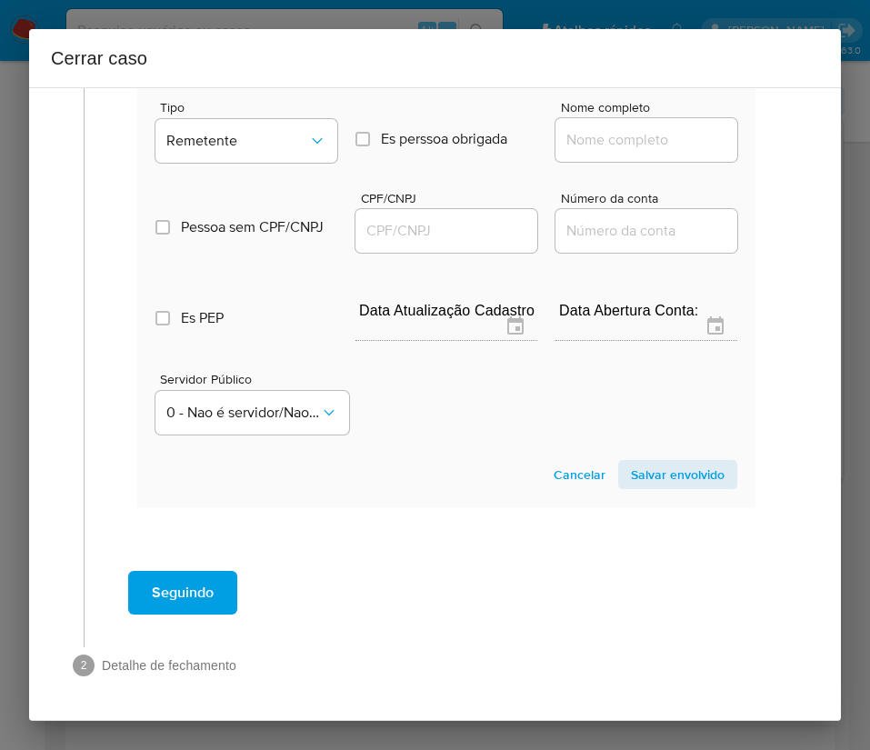
click at [588, 122] on div at bounding box center [646, 140] width 182 height 44
click at [589, 143] on input "Nome completo" at bounding box center [646, 140] width 182 height 24
paste input "Flavia Regina Bibiano, 03294669682"
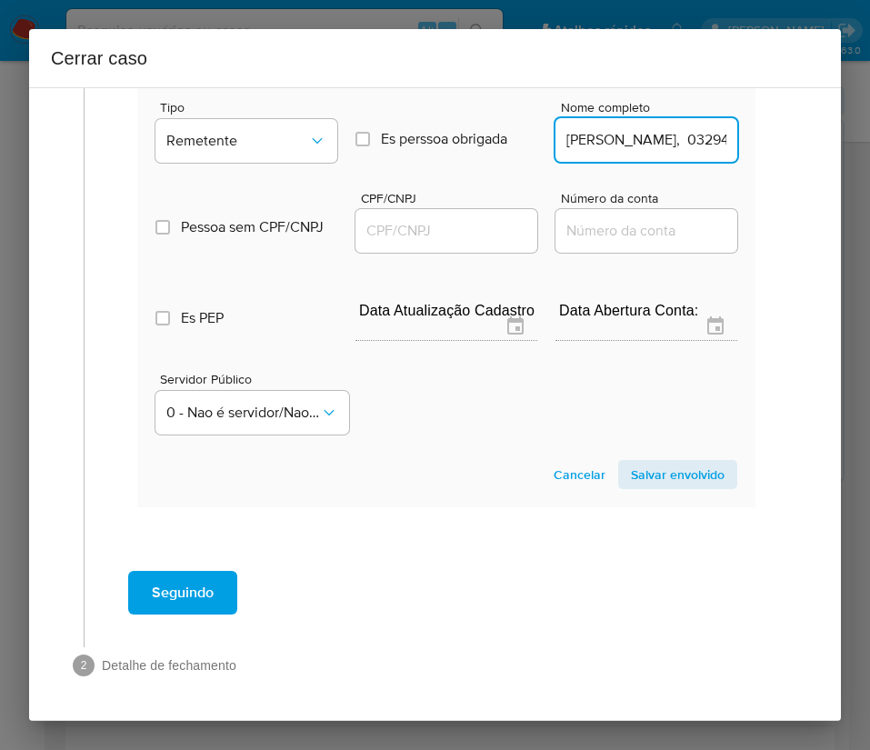
scroll to position [0, 85]
click at [603, 142] on input "Flavia Regina Bibiano, 03294669682" at bounding box center [646, 140] width 182 height 24
drag, startPoint x: 602, startPoint y: 142, endPoint x: 740, endPoint y: 144, distance: 138.2
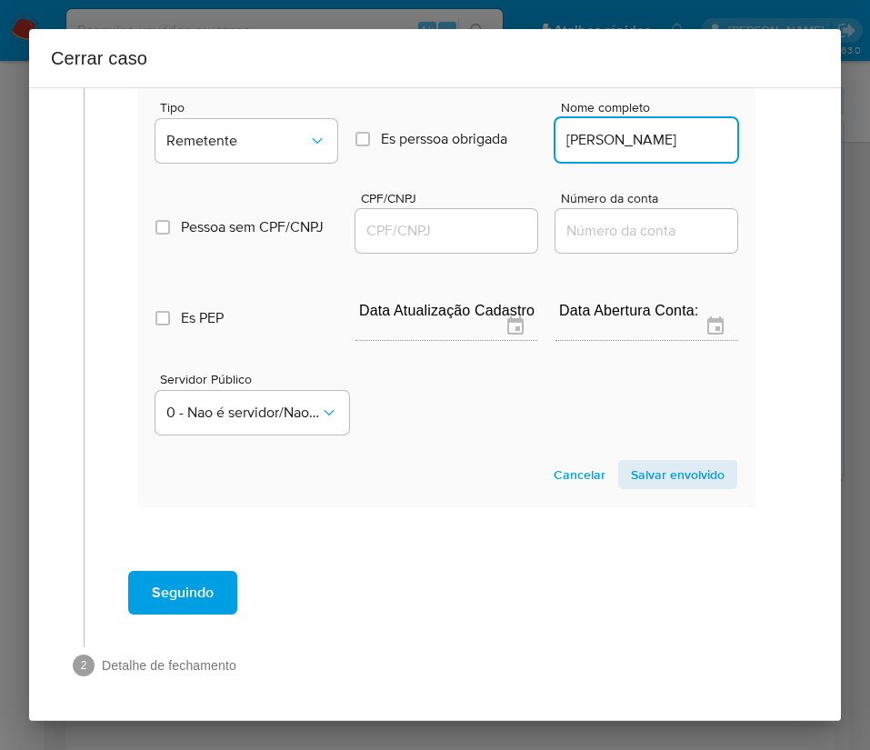
type input "Flavia Regina Bibiano"
click at [444, 233] on input "CPF/CNPJ" at bounding box center [446, 231] width 182 height 24
paste input "03294669682"
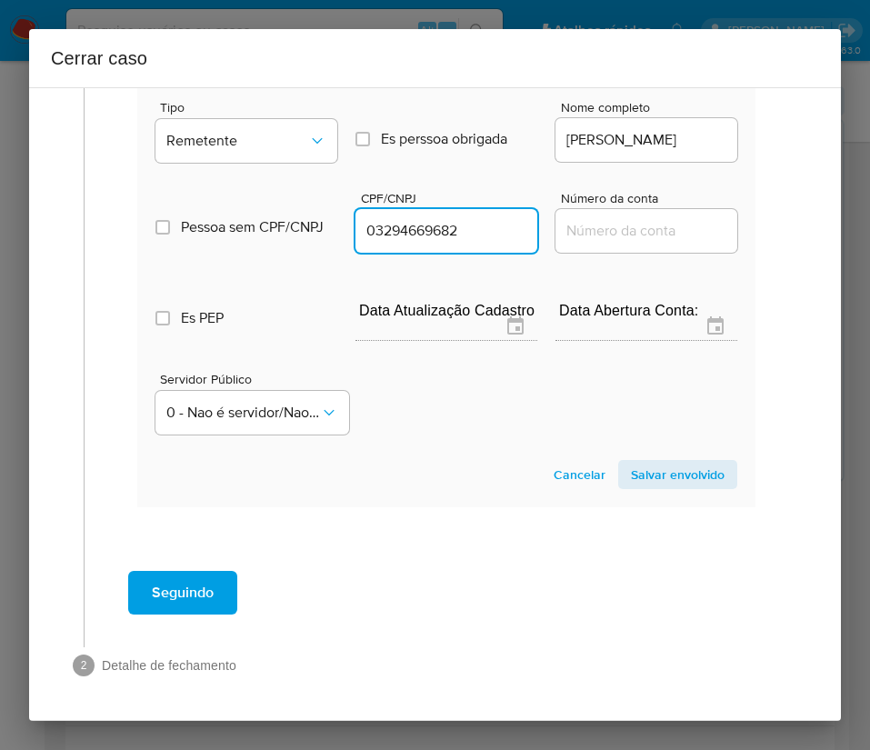
type input "3294669682"
click at [651, 482] on span "Salvar envolvido" at bounding box center [678, 474] width 94 height 25
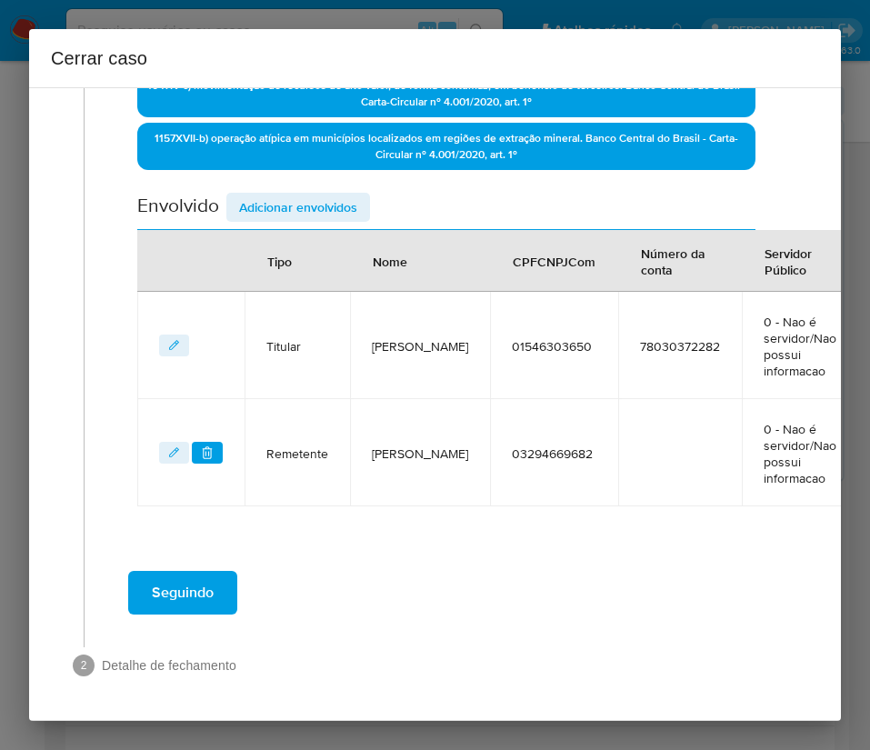
scroll to position [652, 0]
click at [345, 194] on span "Adicionar envolvidos" at bounding box center [298, 206] width 118 height 25
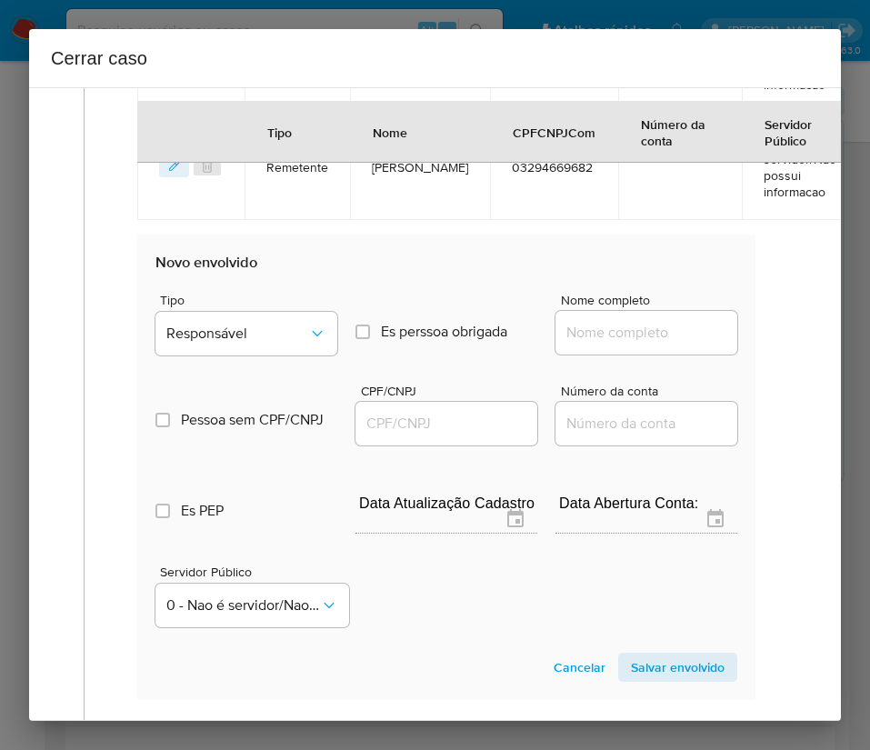
scroll to position [1131, 0]
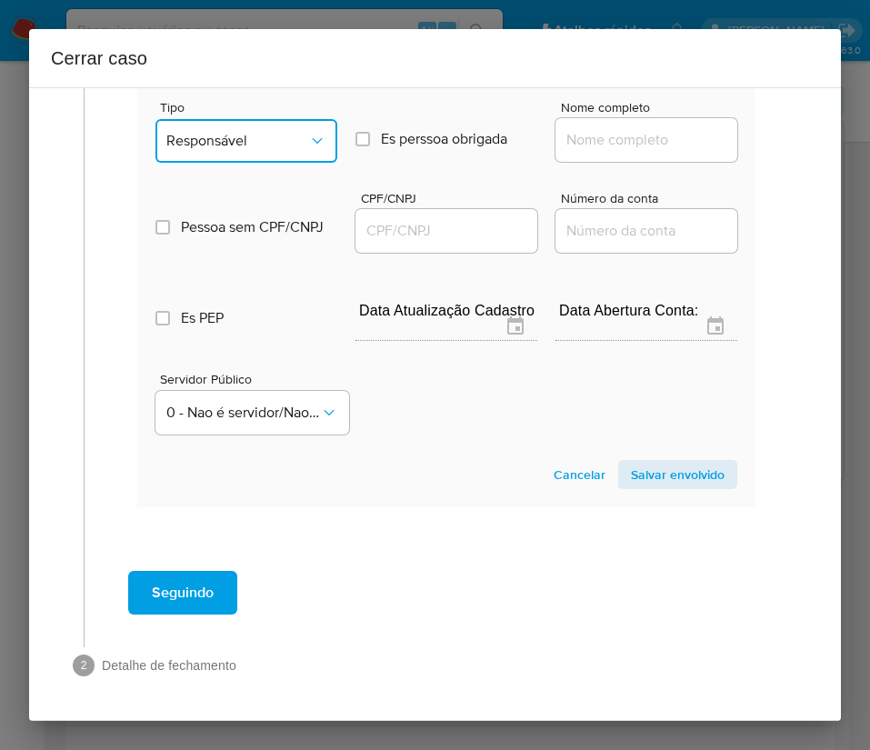
click at [248, 132] on span "Responsável" at bounding box center [237, 141] width 142 height 18
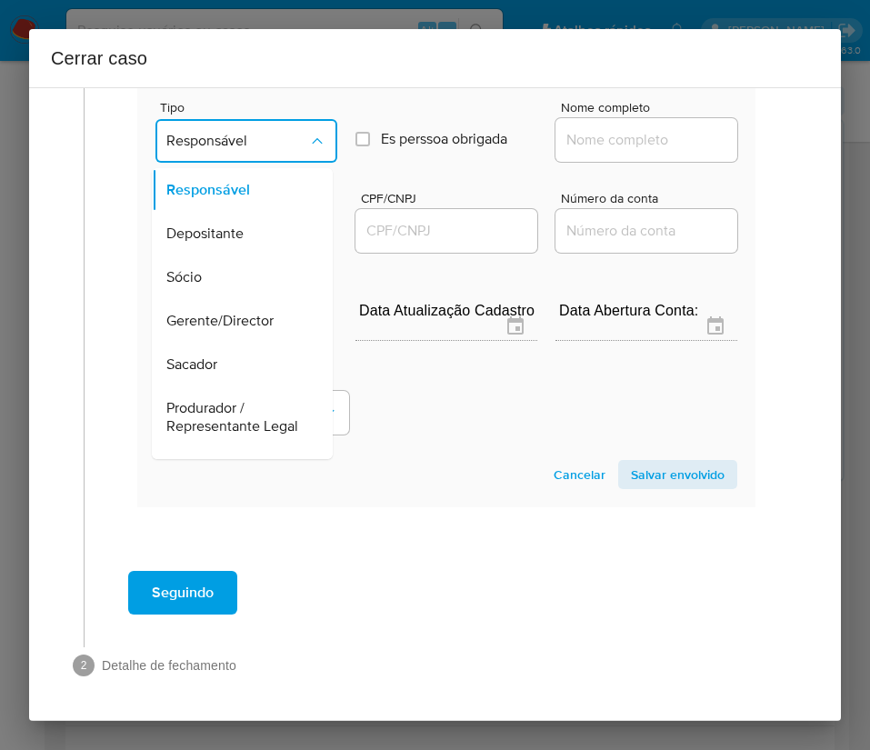
scroll to position [324, 0]
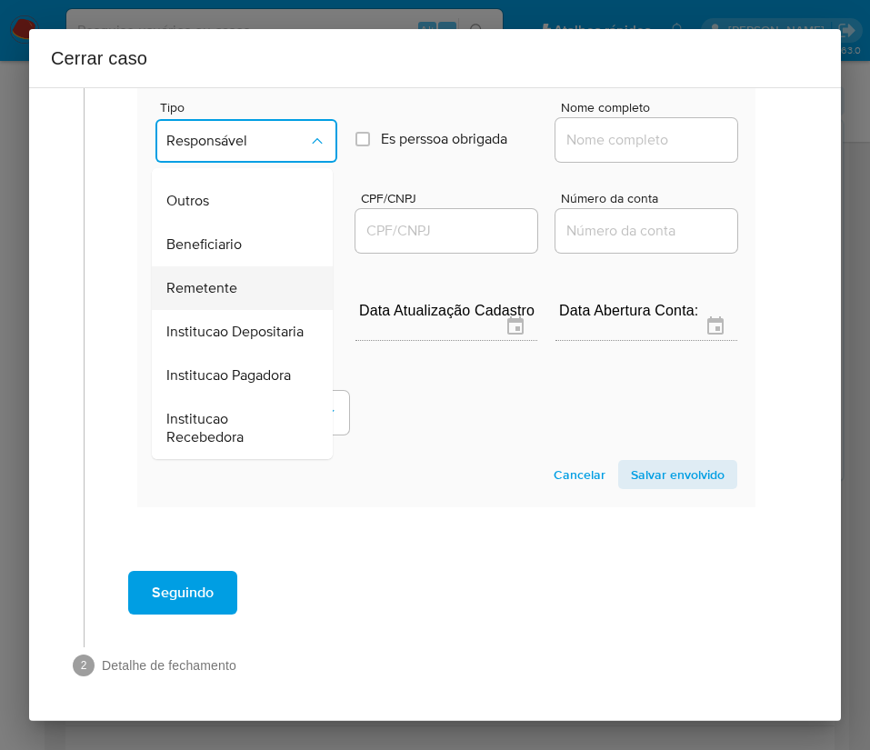
click at [212, 279] on span "Remetente" at bounding box center [201, 288] width 71 height 18
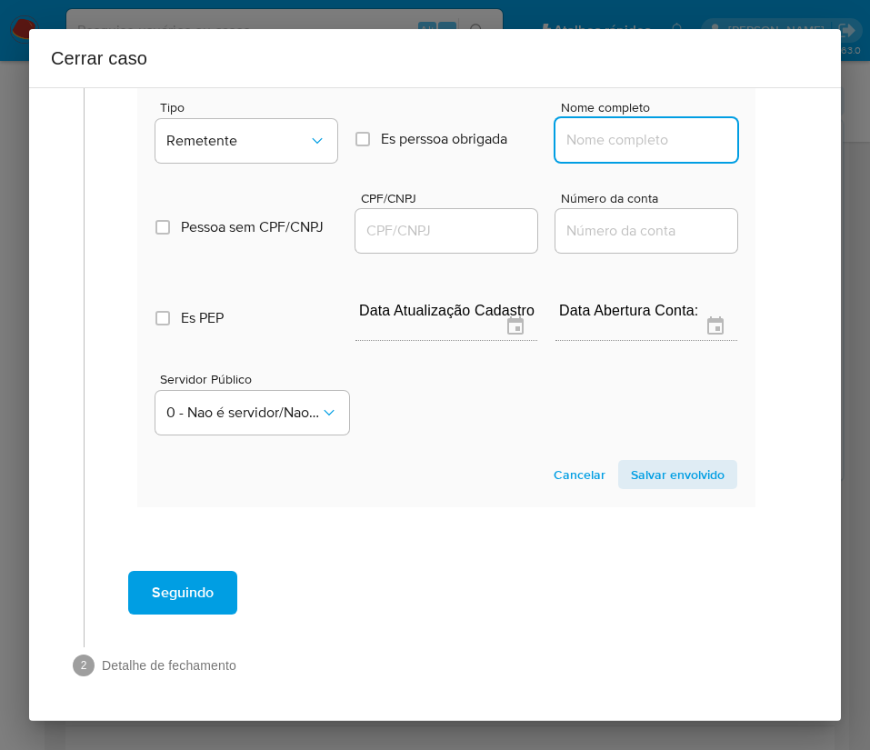
click at [557, 128] on input "Nome completo" at bounding box center [646, 140] width 182 height 24
paste input "Monica Fernanda Bibiano, 00949092614"
drag, startPoint x: 604, startPoint y: 121, endPoint x: 870, endPoint y: 116, distance: 265.4
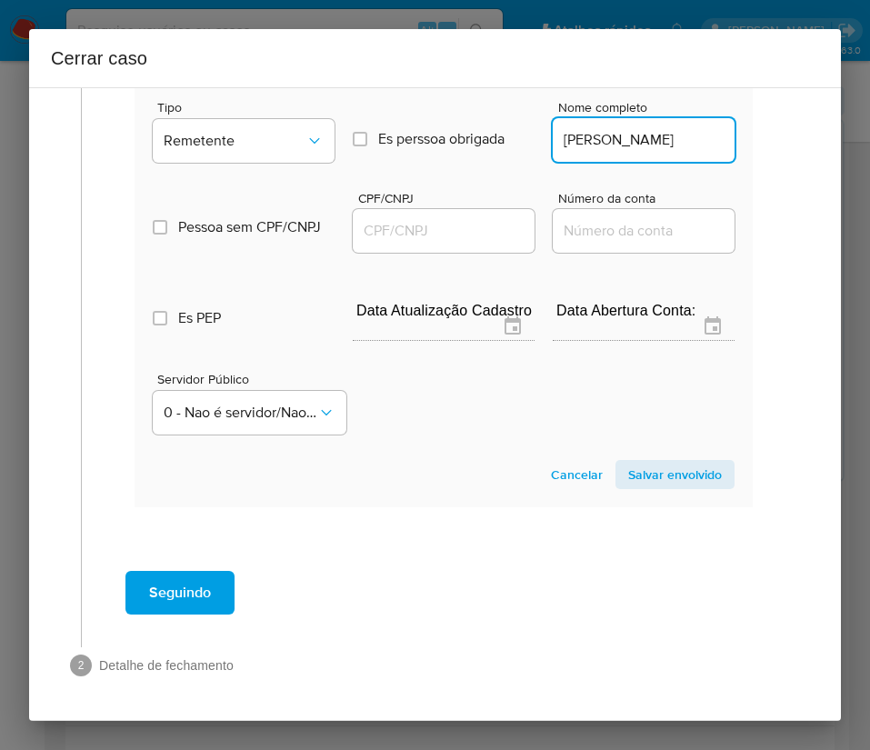
scroll to position [0, 6]
type input "Monica Fernanda Bibiano"
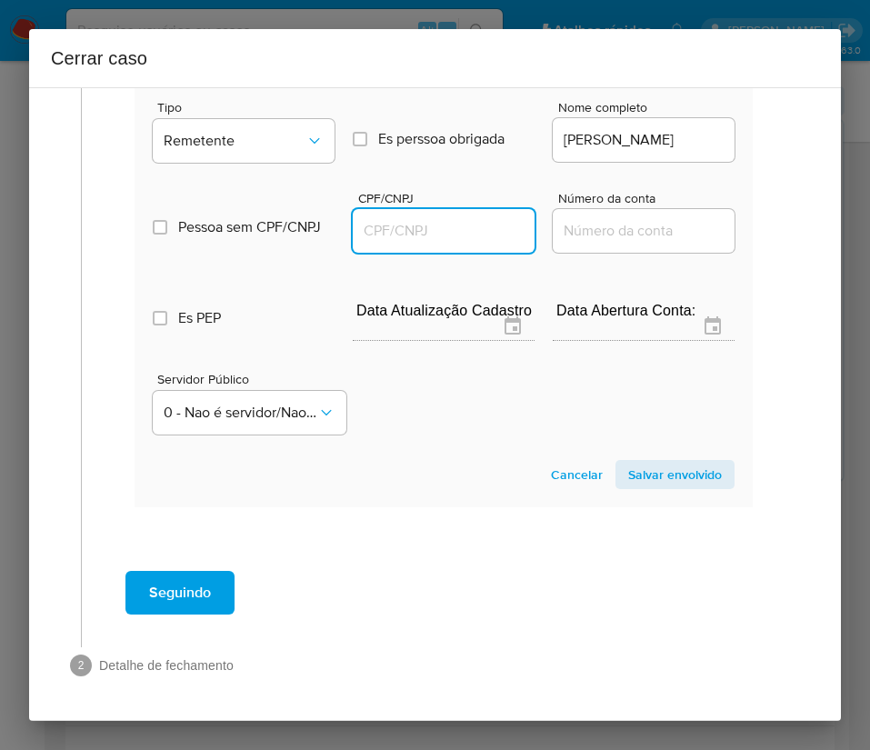
scroll to position [0, 0]
click at [484, 219] on input "CPF/CNPJ" at bounding box center [444, 231] width 182 height 24
paste input "00949092614"
type input "949092614"
click at [628, 462] on span "Salvar envolvido" at bounding box center [675, 474] width 94 height 25
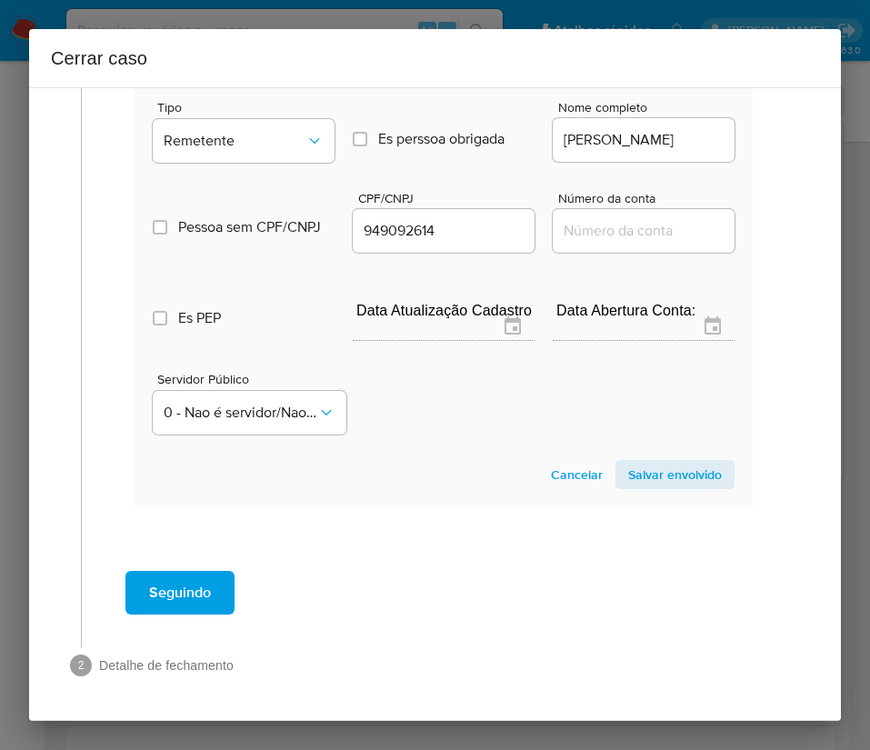
scroll to position [759, 3]
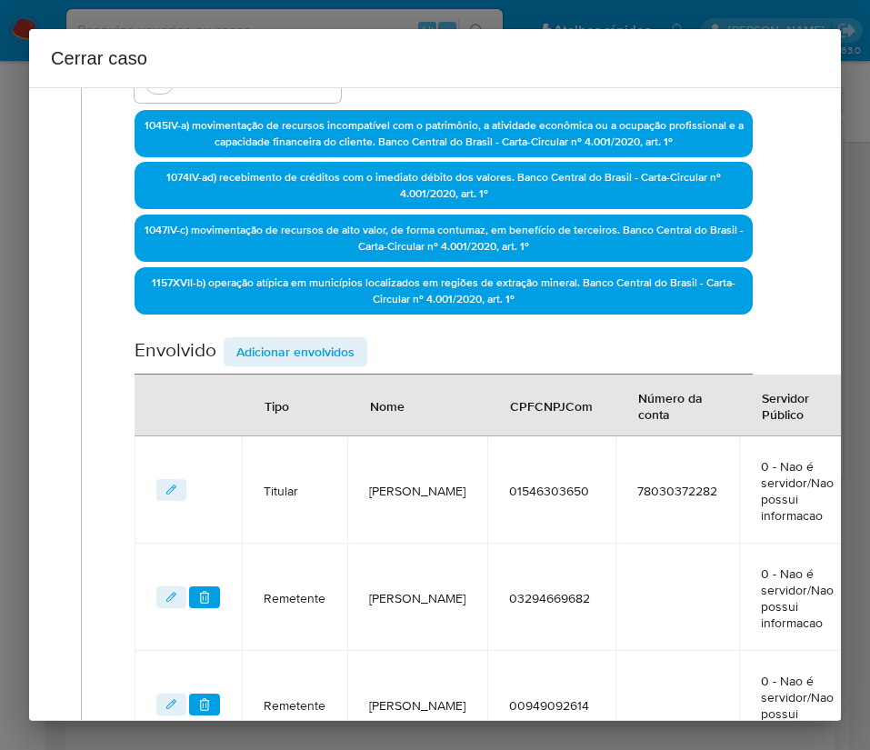
click at [296, 354] on span "Adicionar envolvidos" at bounding box center [295, 351] width 118 height 25
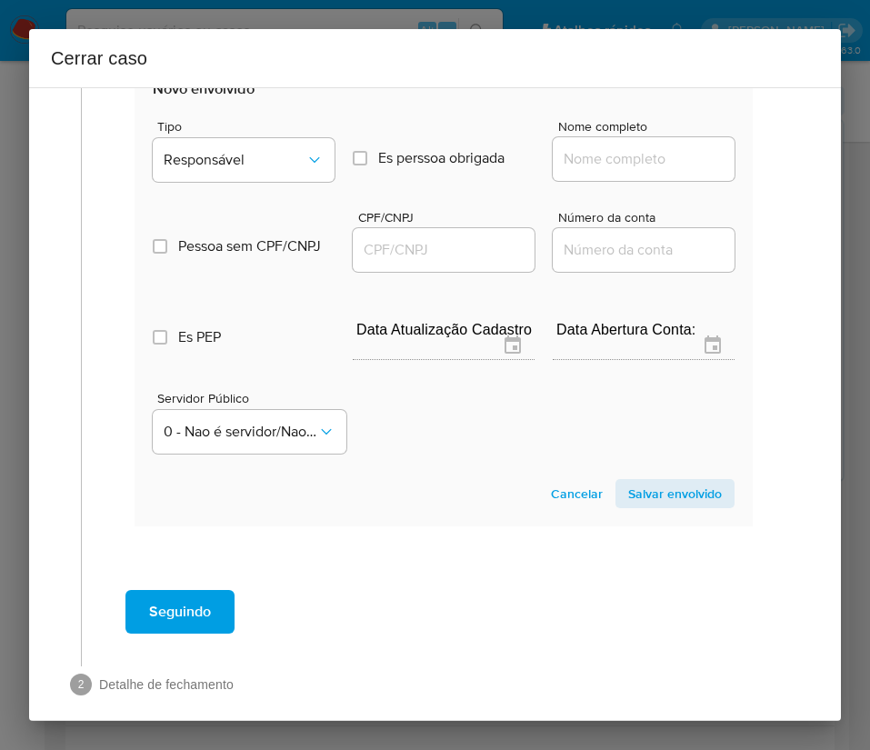
scroll to position [1238, 3]
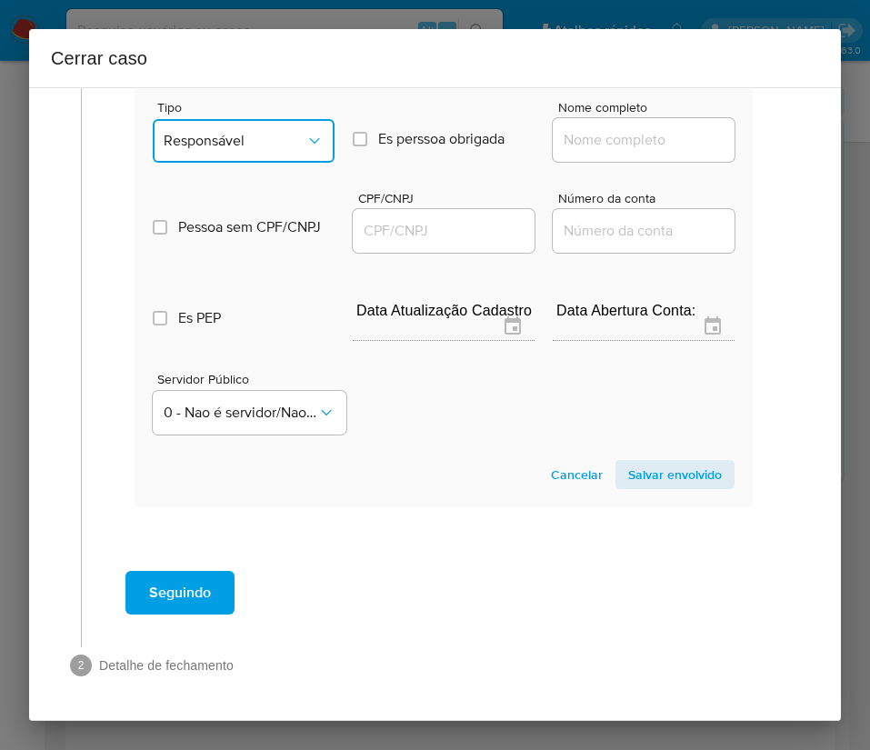
click at [273, 119] on button "Responsável" at bounding box center [244, 141] width 182 height 44
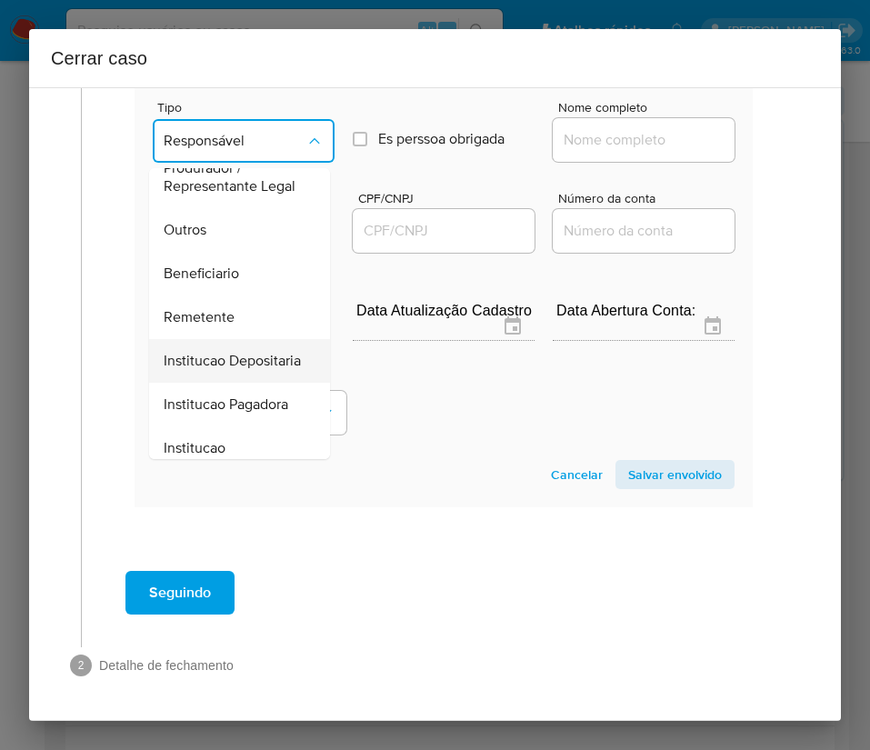
scroll to position [324, 0]
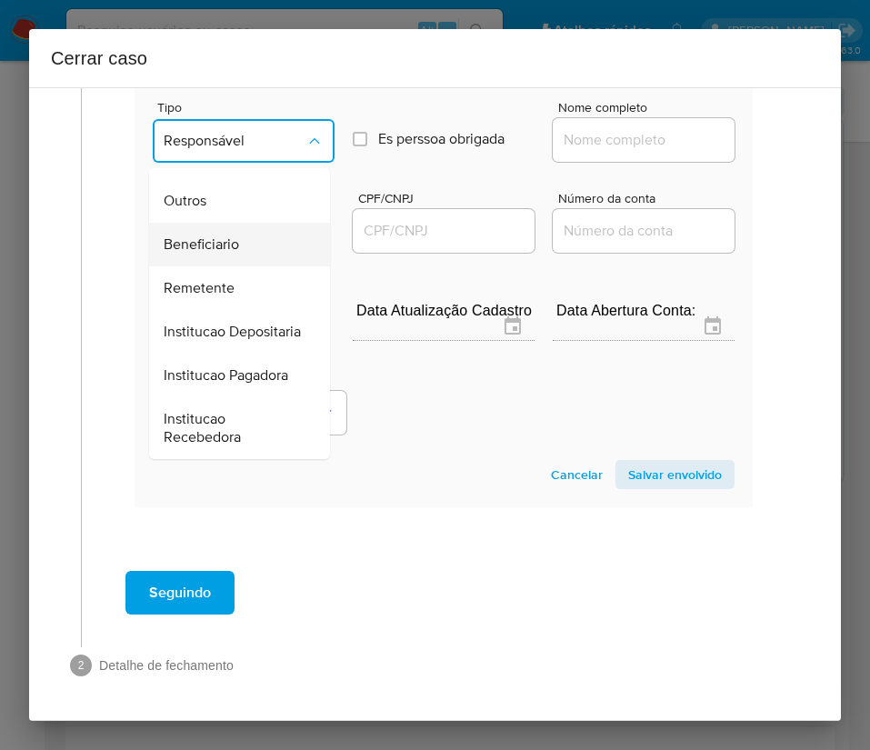
click at [228, 235] on span "Beneficiario" at bounding box center [201, 244] width 75 height 18
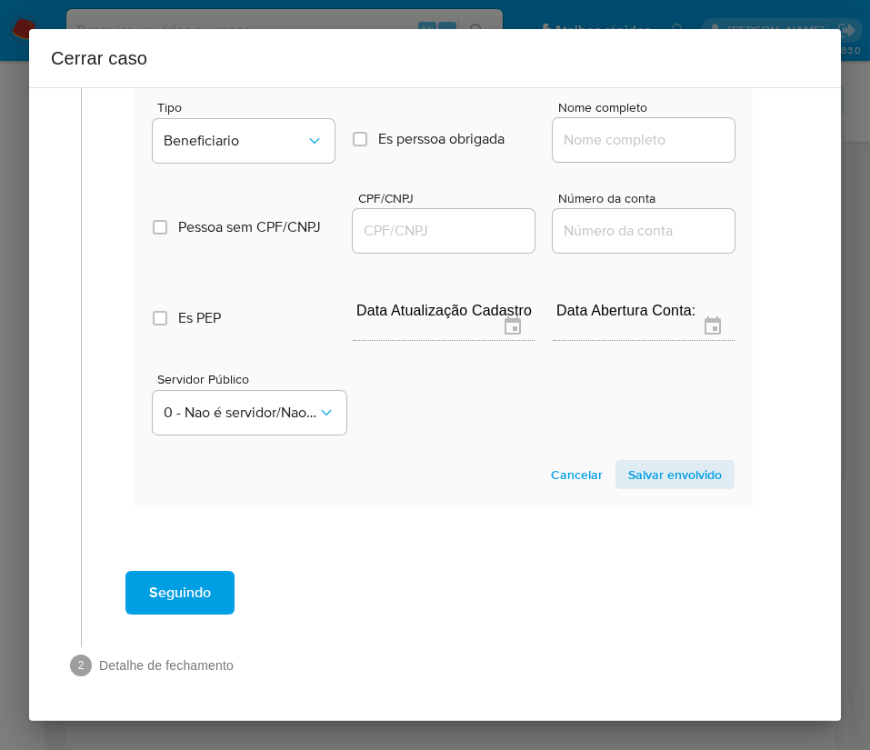
click at [586, 131] on div at bounding box center [644, 140] width 182 height 44
click at [590, 128] on input "Nome completo" at bounding box center [644, 140] width 182 height 24
paste input "Luiz Eduardo Bibiano, 01198772603"
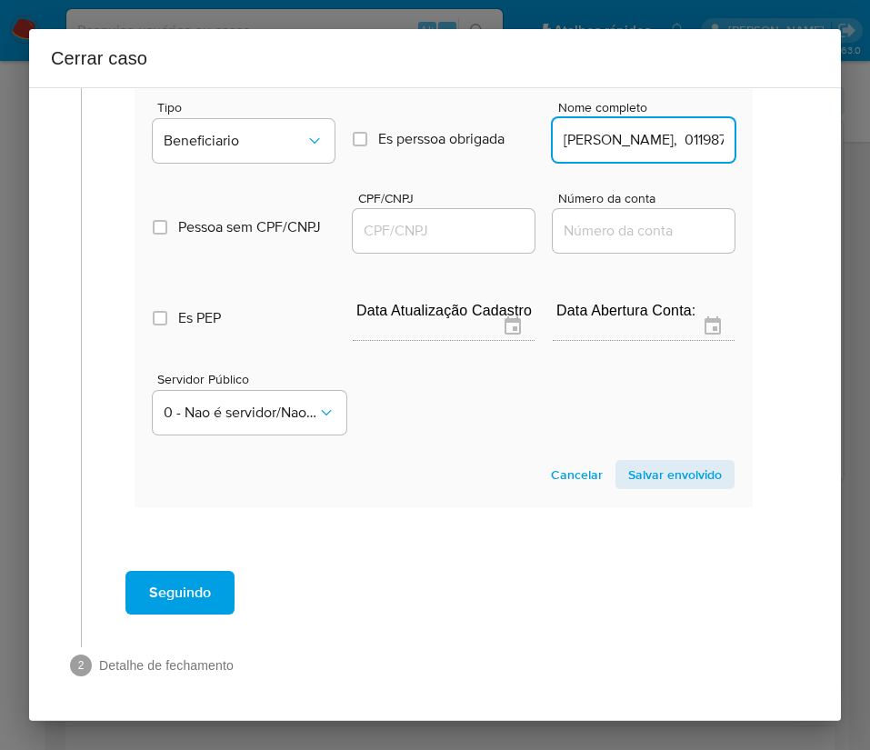
scroll to position [0, 74]
drag, startPoint x: 605, startPoint y: 124, endPoint x: 799, endPoint y: 115, distance: 193.8
click at [799, 115] on div "1 Informação completa Geral Data de início 01/08/2025 Data Fin 04/10/2025 Valor…" at bounding box center [435, 403] width 812 height 633
type input "Luiz Eduardo Bibiano"
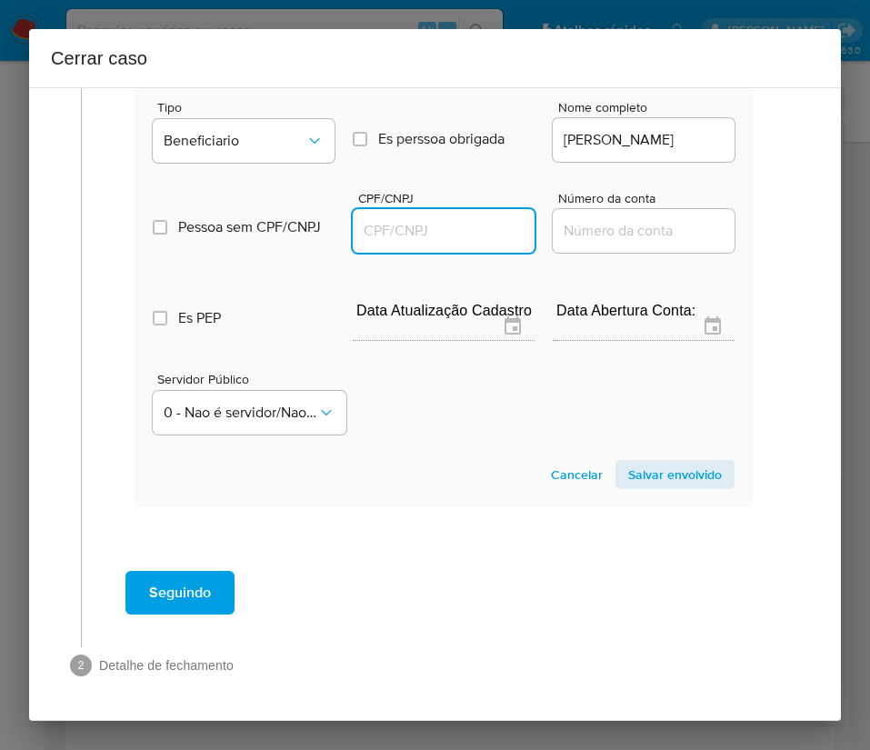
drag, startPoint x: 434, startPoint y: 213, endPoint x: 449, endPoint y: 220, distance: 17.1
click at [434, 219] on input "CPF/CNPJ" at bounding box center [444, 231] width 182 height 24
paste input "01198772603"
type input "1198772603"
click at [634, 464] on span "Salvar envolvido" at bounding box center [675, 474] width 94 height 25
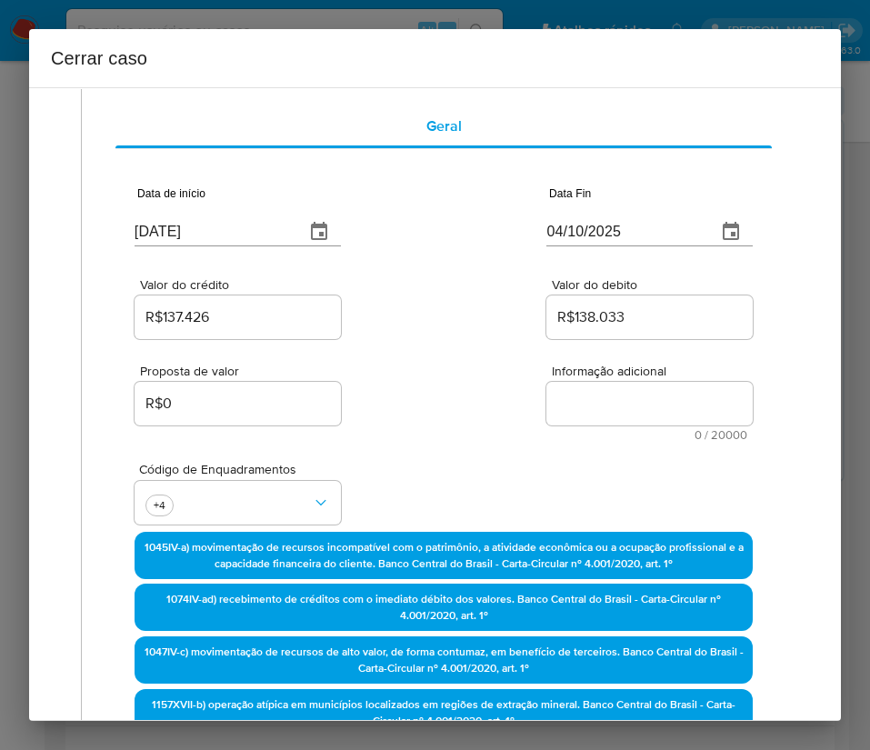
scroll to position [0, 3]
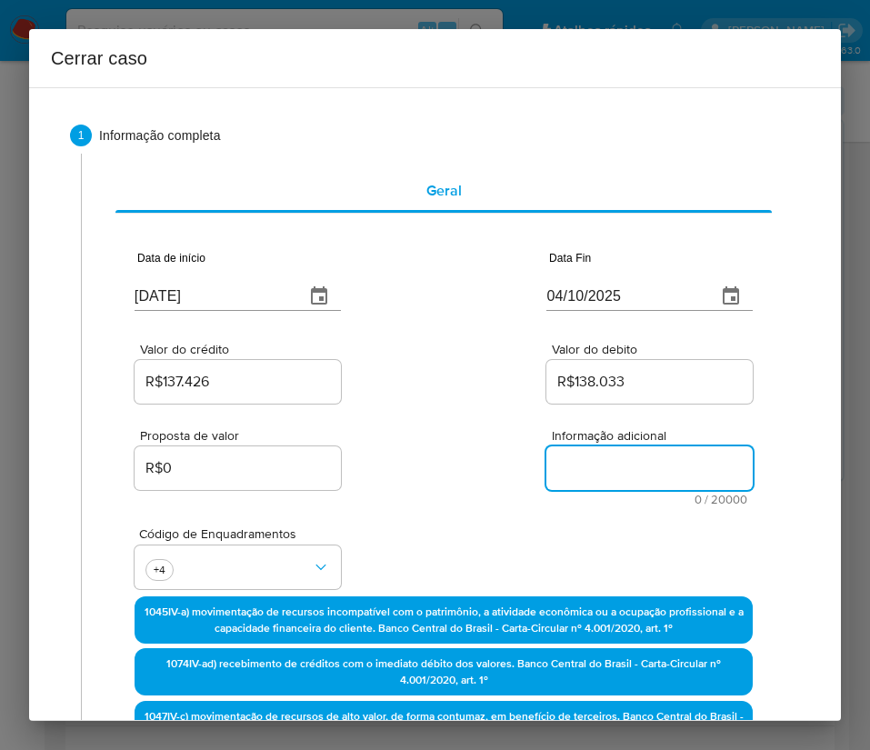
click at [600, 467] on textarea "Informação adicional" at bounding box center [649, 468] width 206 height 44
paste textarea "Informações do Cliente Fernanda Marra de Araujo, CPF 01546303650, 38 anos, resi…"
type textarea "Informações do Cliente Fernanda Marra de Araujo, CPF 01546303650, 38 anos, resi…"
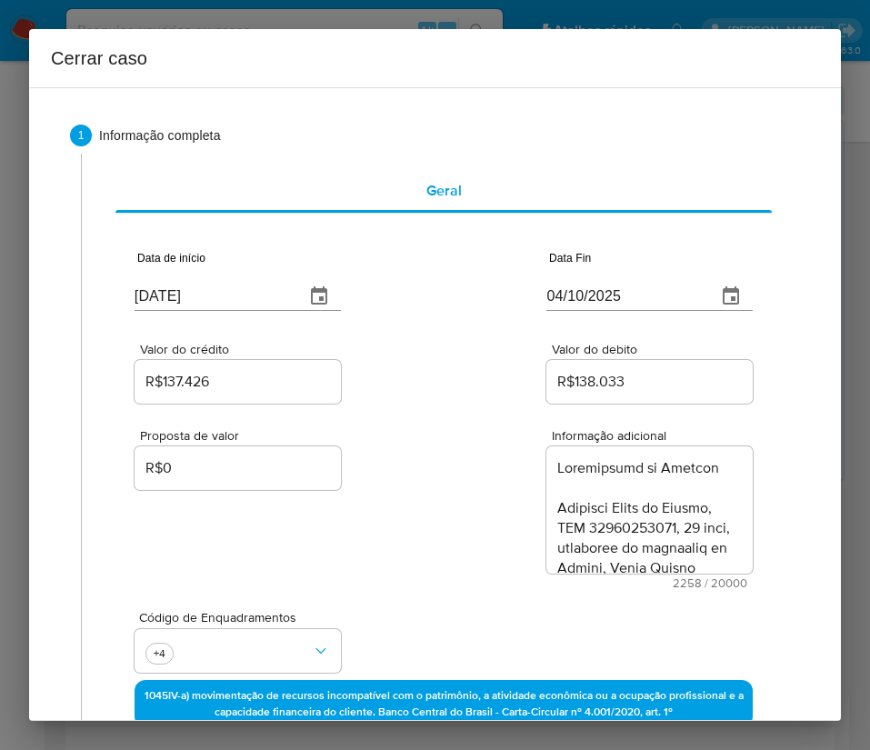
scroll to position [2644, 0]
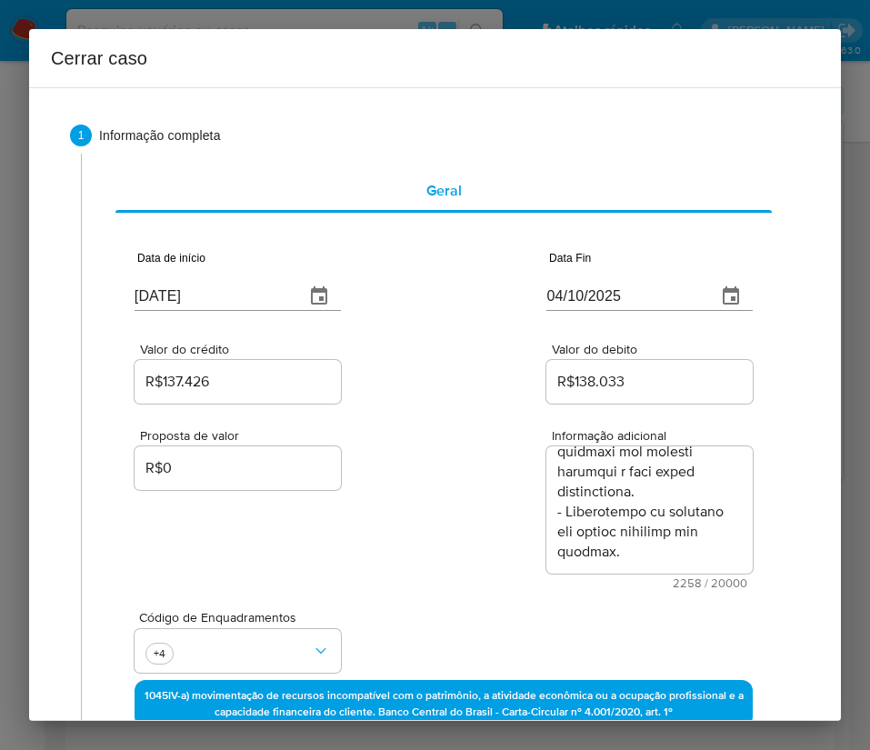
click at [471, 551] on div "Proposta de valor R$0 Informação adicional 2258 / 20000 17742 caracteres restan…" at bounding box center [444, 498] width 618 height 182
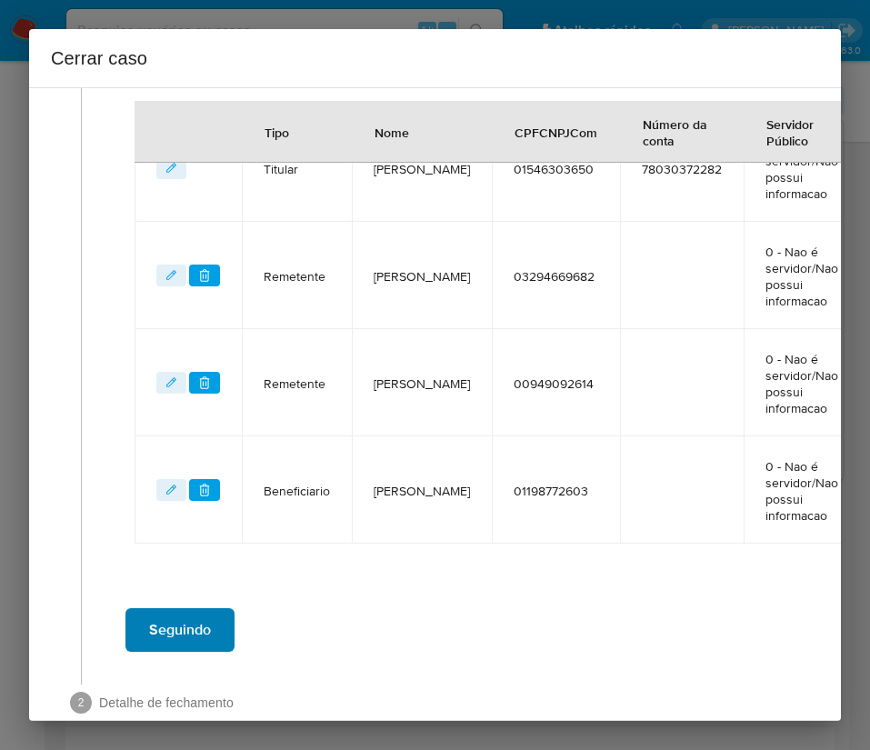
scroll to position [950, 3]
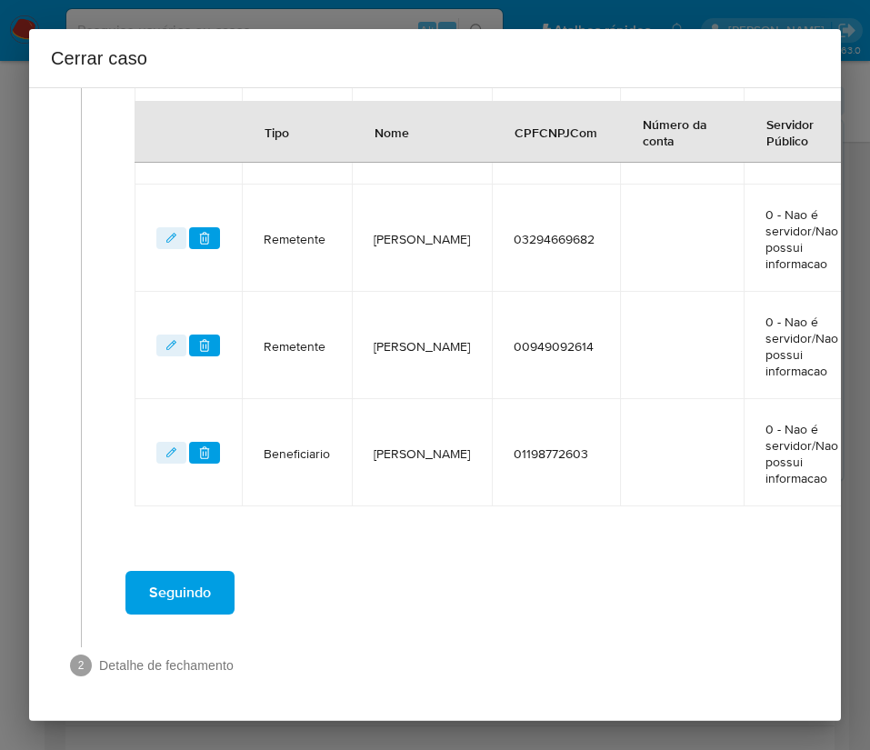
click at [202, 583] on span "Seguindo" at bounding box center [180, 593] width 62 height 40
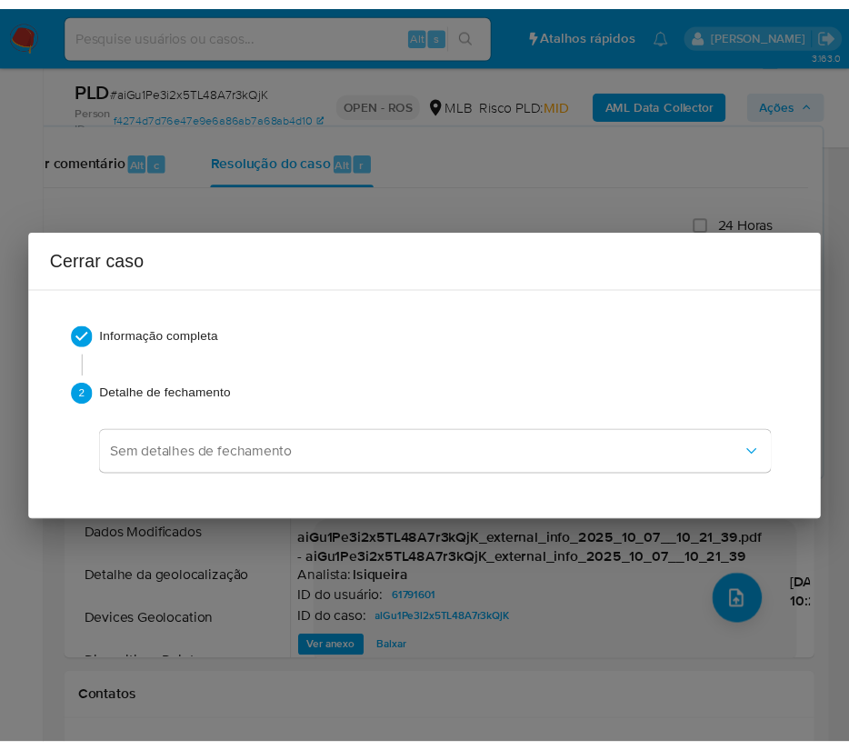
scroll to position [2604, 0]
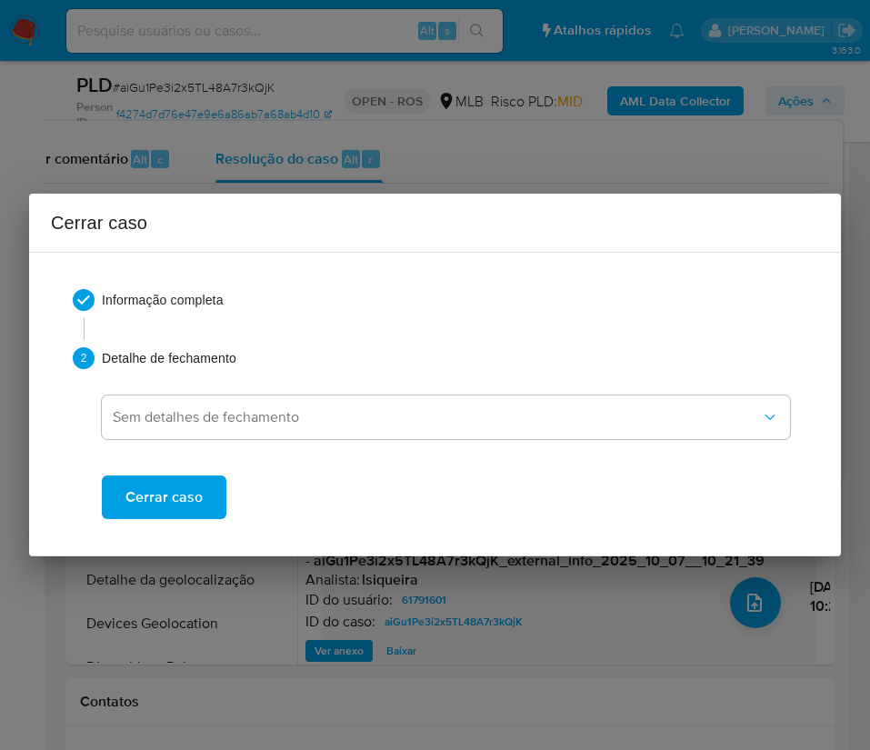
click at [204, 501] on button "Cerrar caso" at bounding box center [164, 497] width 125 height 44
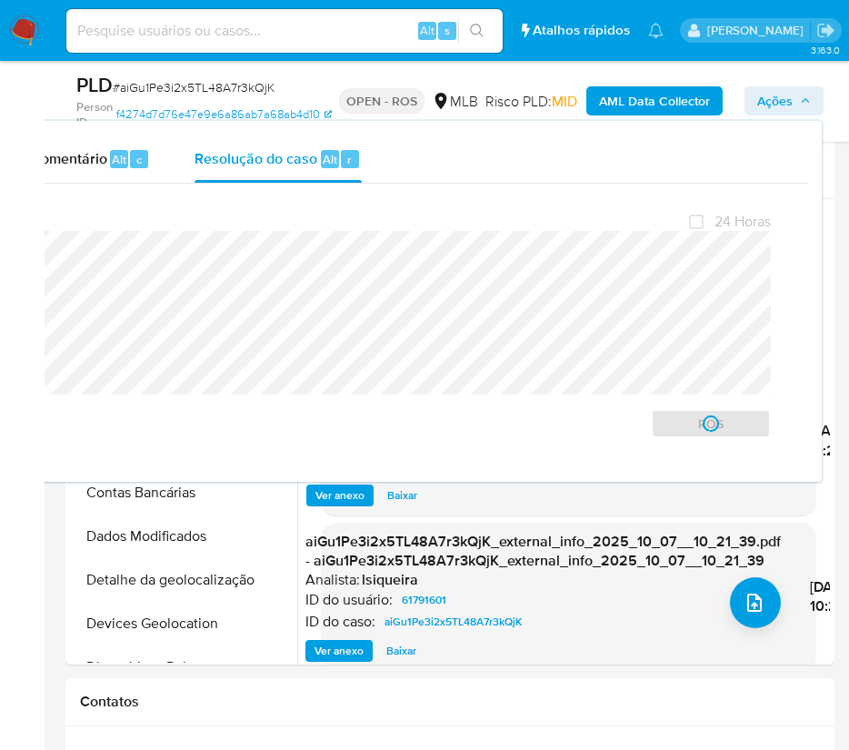
click at [198, 87] on span "# aiGu1Pe3i2x5TL48A7r3kQjK" at bounding box center [194, 87] width 162 height 18
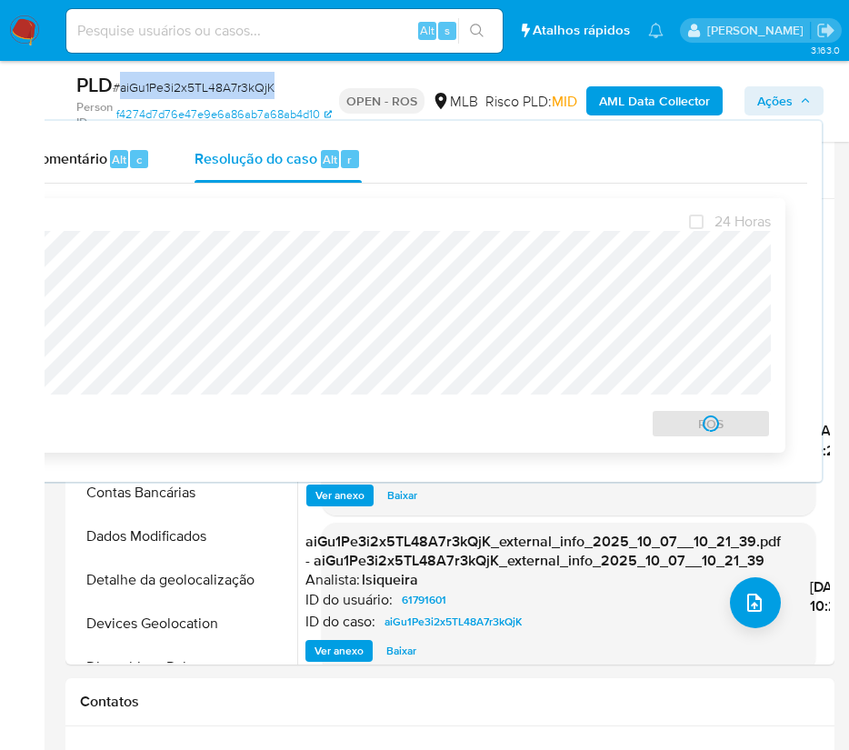
copy span "aiGu1Pe3i2x5TL48A7r3kQjK"
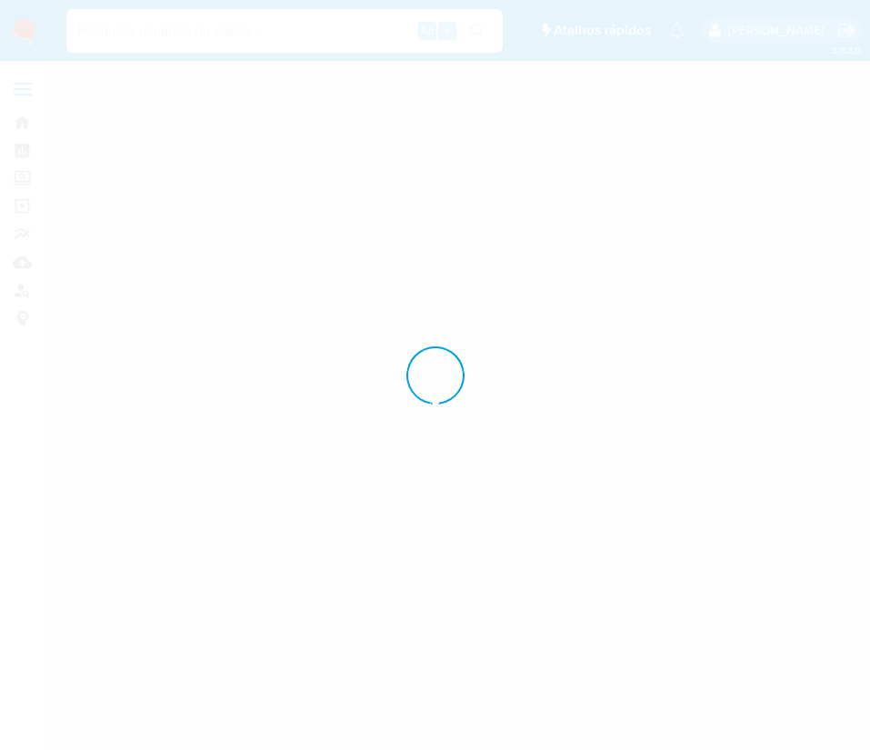
click at [28, 37] on div at bounding box center [435, 375] width 870 height 750
click at [29, 26] on div at bounding box center [435, 375] width 870 height 750
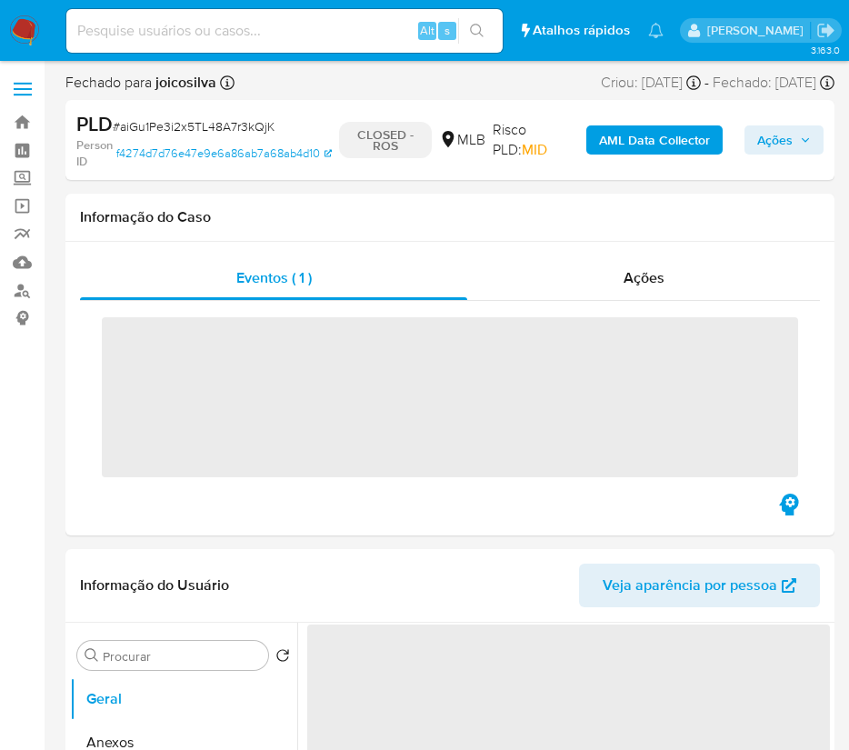
click at [25, 38] on img at bounding box center [24, 30] width 31 height 31
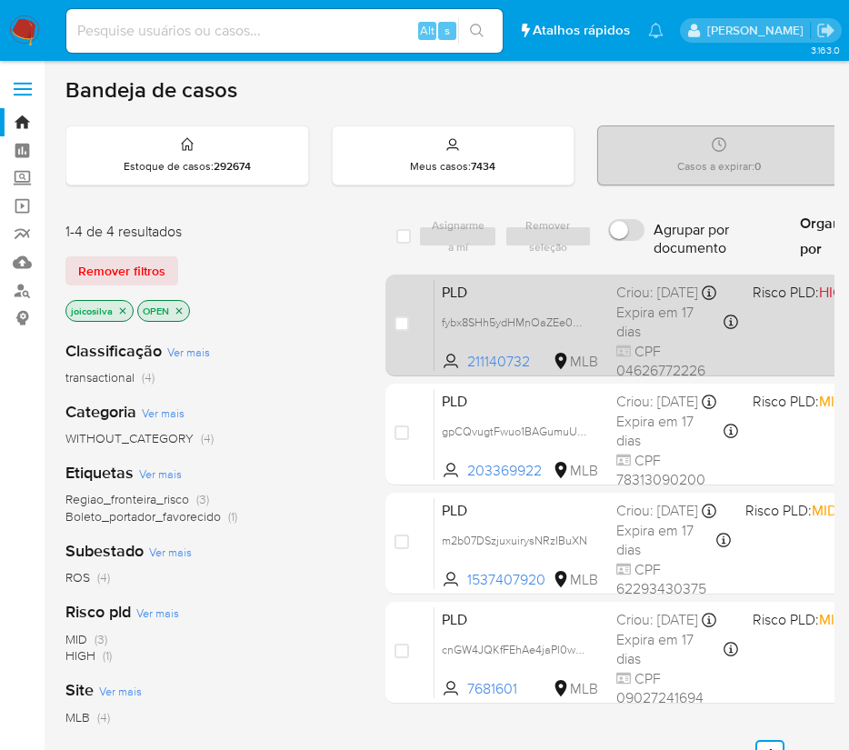
click at [562, 296] on span "PLD" at bounding box center [522, 291] width 160 height 24
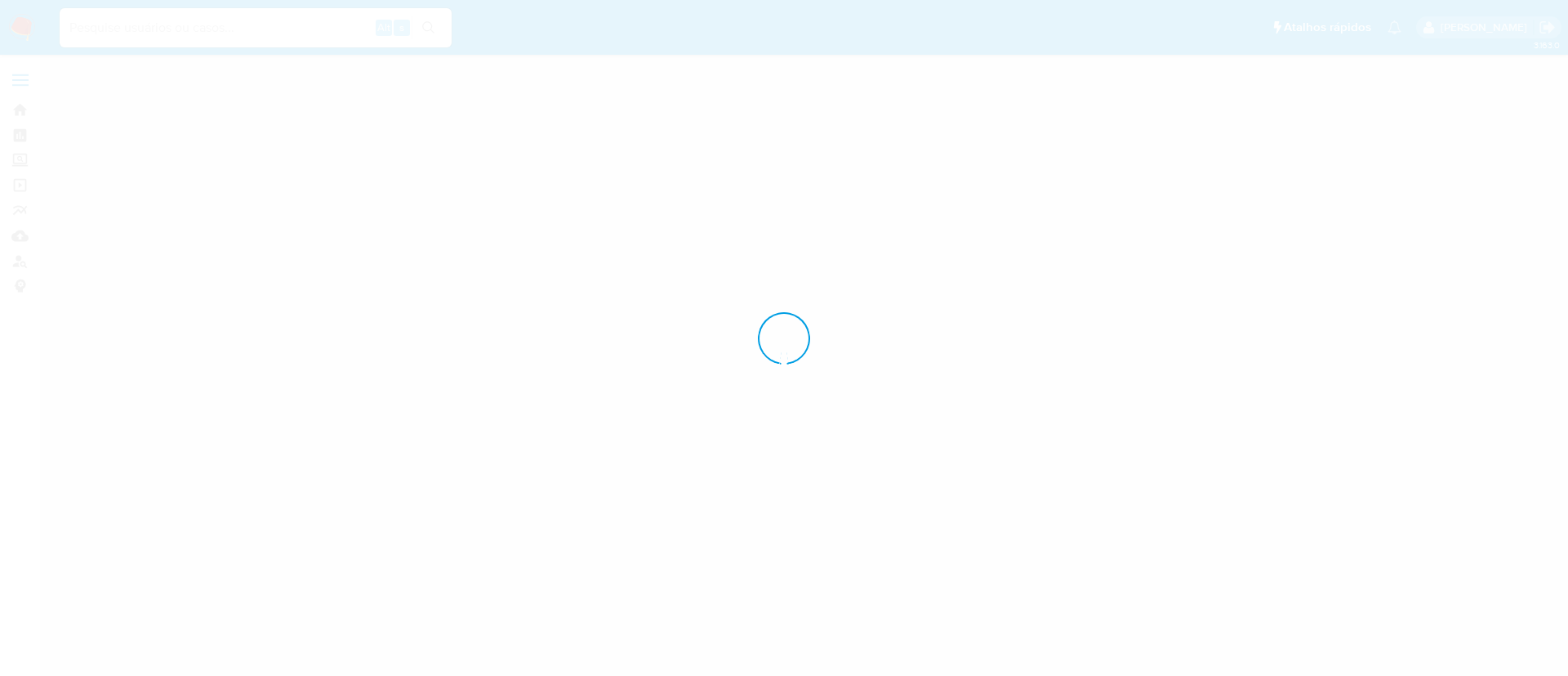
drag, startPoint x: 471, startPoint y: 54, endPoint x: 497, endPoint y: 255, distance: 202.7
click at [455, 239] on div at bounding box center [784, 338] width 1568 height 676
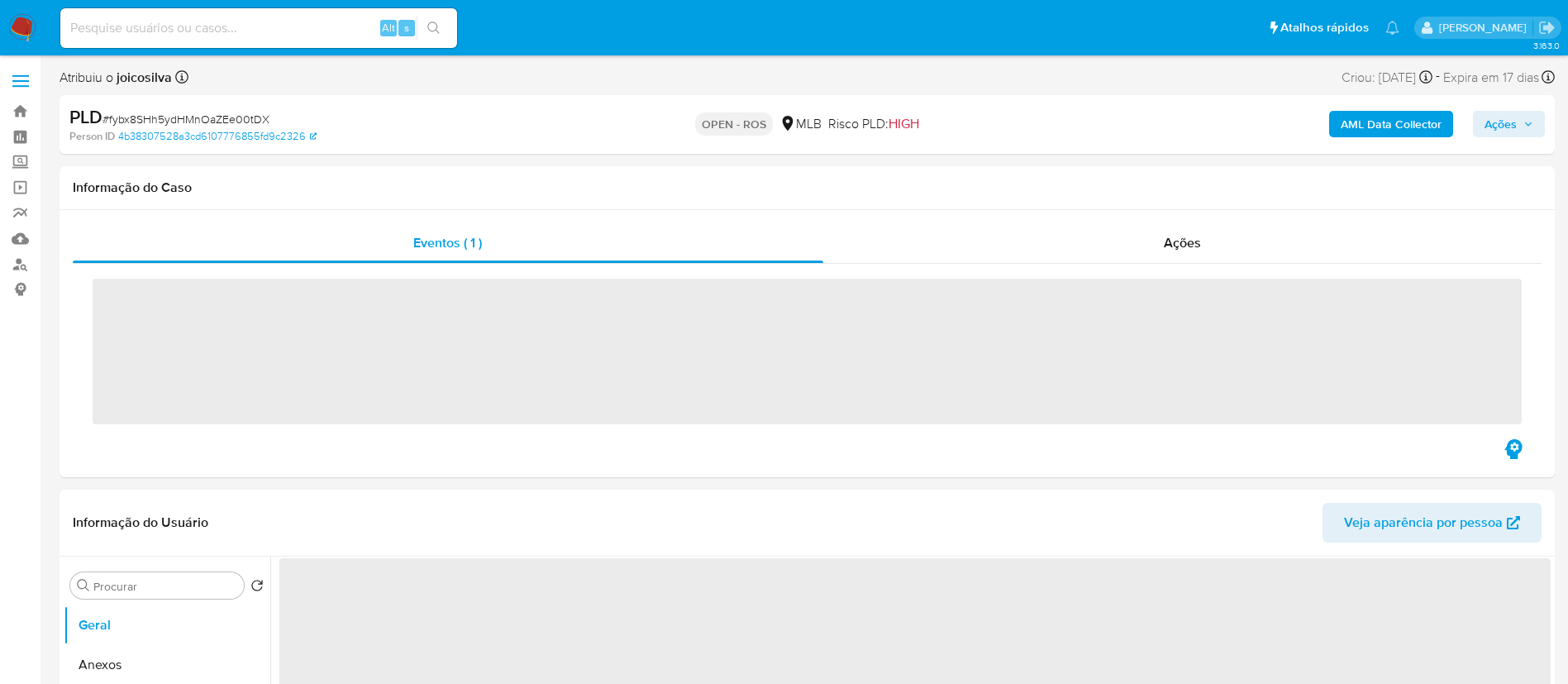
click at [249, 117] on span "# fybx8SHh5ydHMnOaZEe00tDX" at bounding box center [186, 119] width 167 height 16
select select "10"
copy span "fybx8SHh5ydHMnOaZEe00tDX"
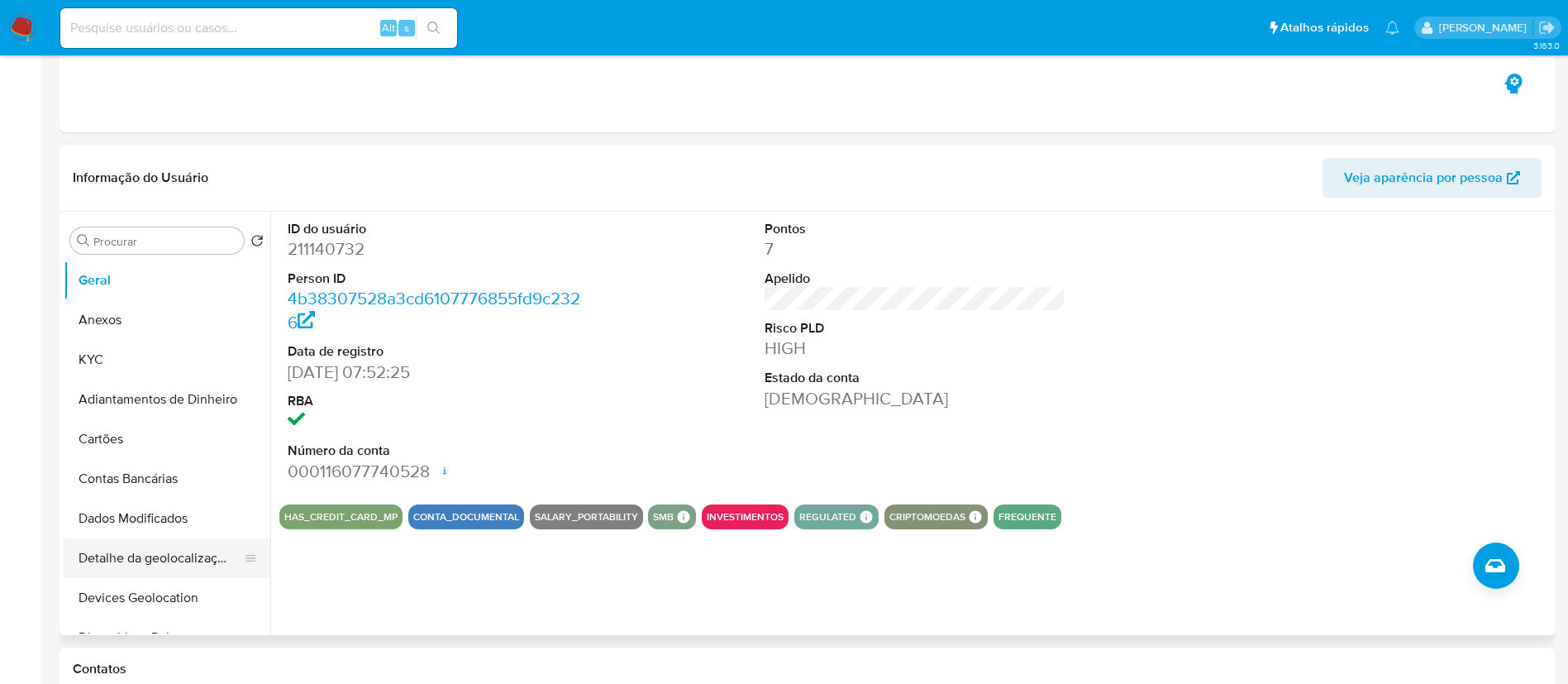
scroll to position [372, 0]
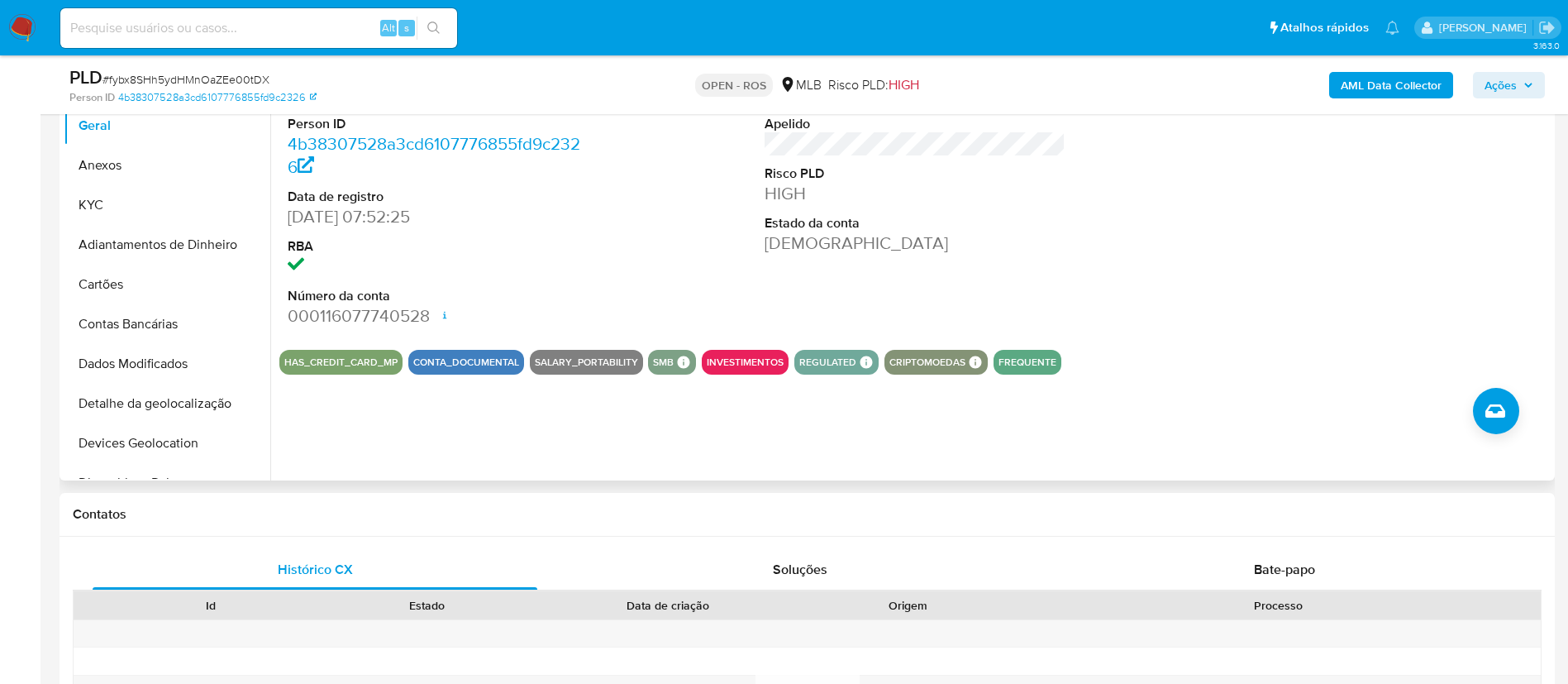
click at [1220, 234] on div "ID do usuário 211140732 Person ID 4b38307528a3cd6107776855fd9c2326 Data de regi…" at bounding box center [915, 196] width 1271 height 279
click at [103, 152] on button "Anexos" at bounding box center [160, 166] width 194 height 40
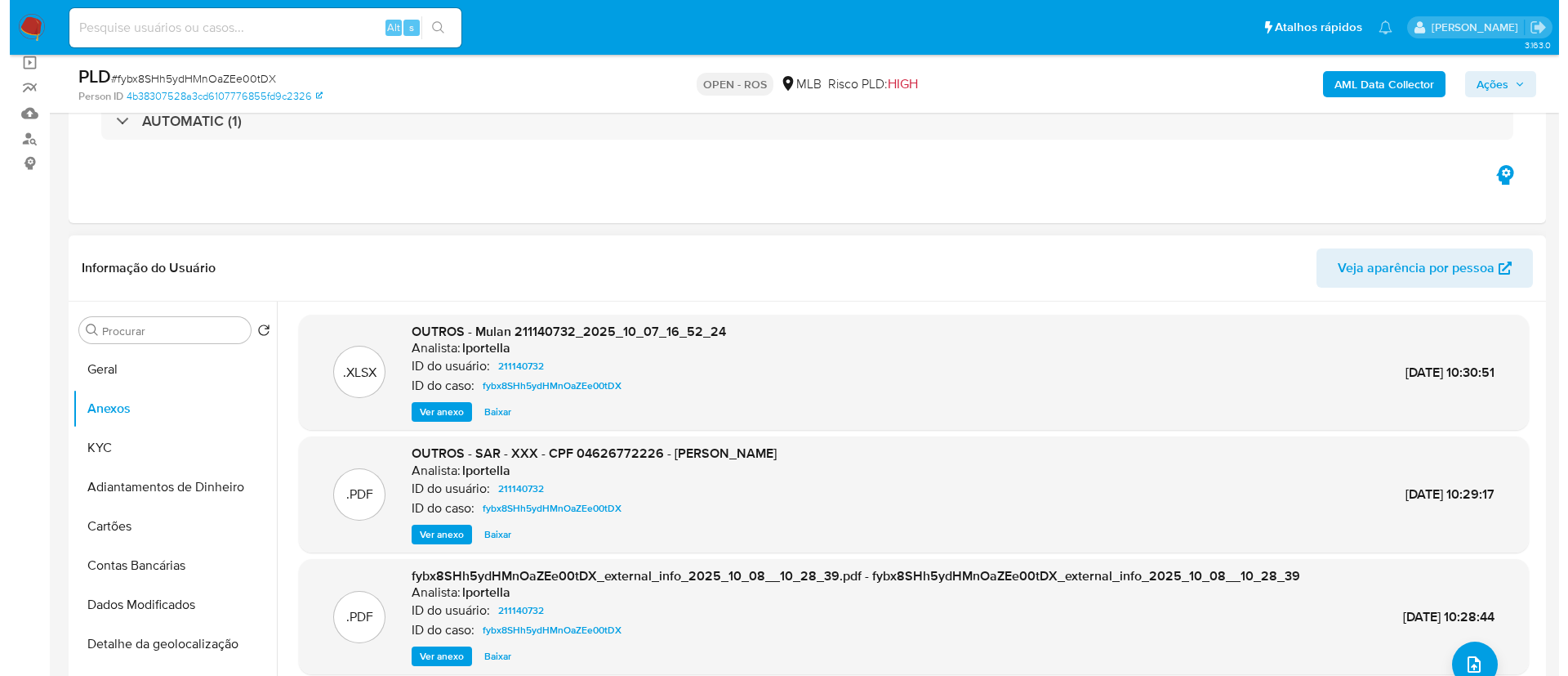
scroll to position [245, 0]
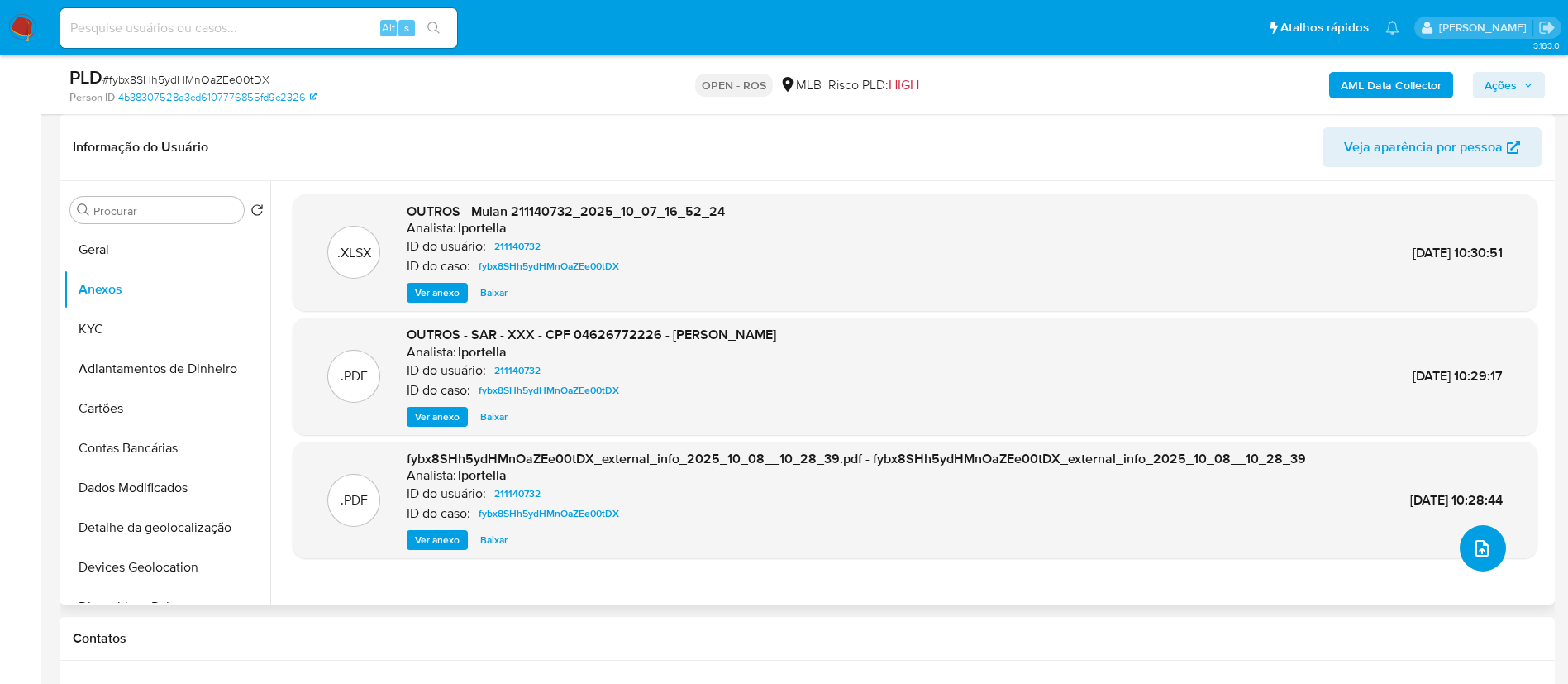
click at [1475, 545] on icon "upload-file" at bounding box center [1483, 548] width 20 height 20
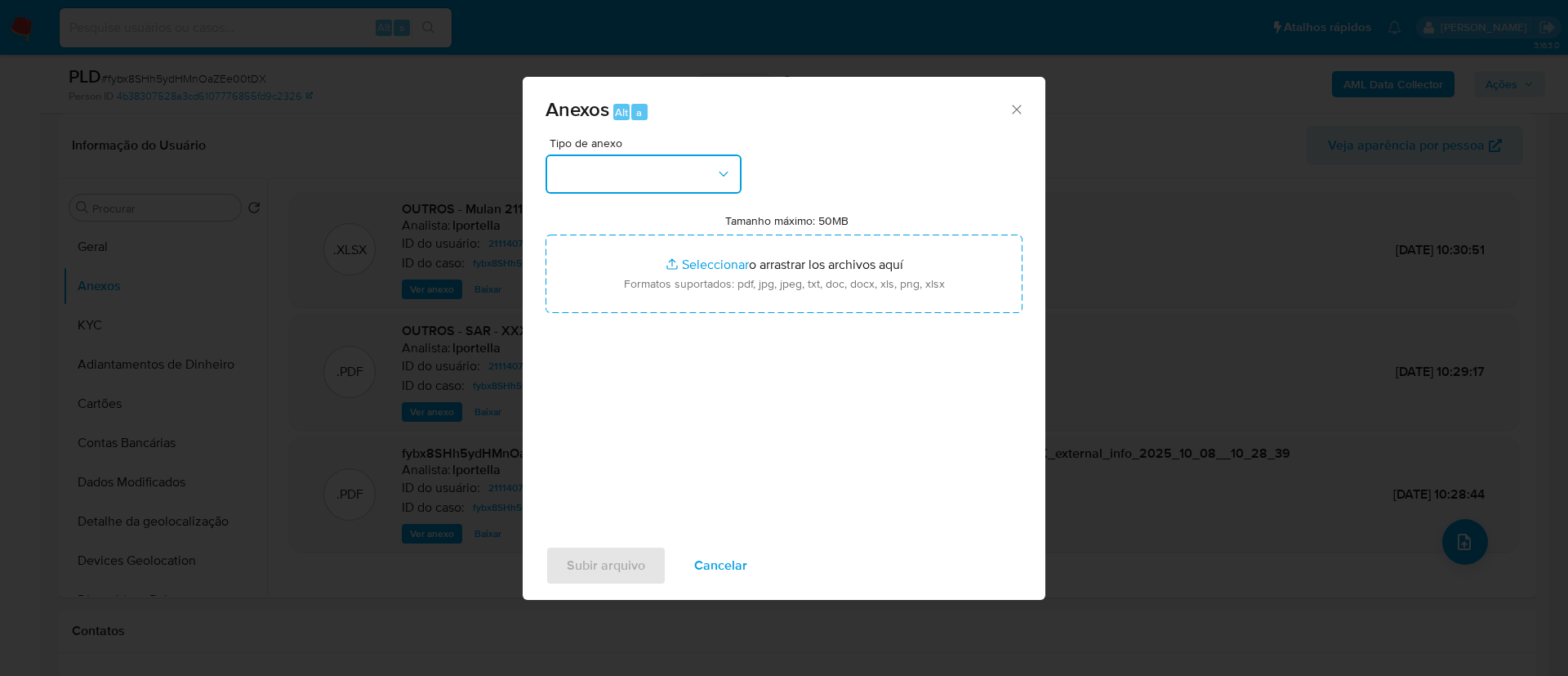
click at [704, 191] on button "button" at bounding box center [643, 174] width 196 height 40
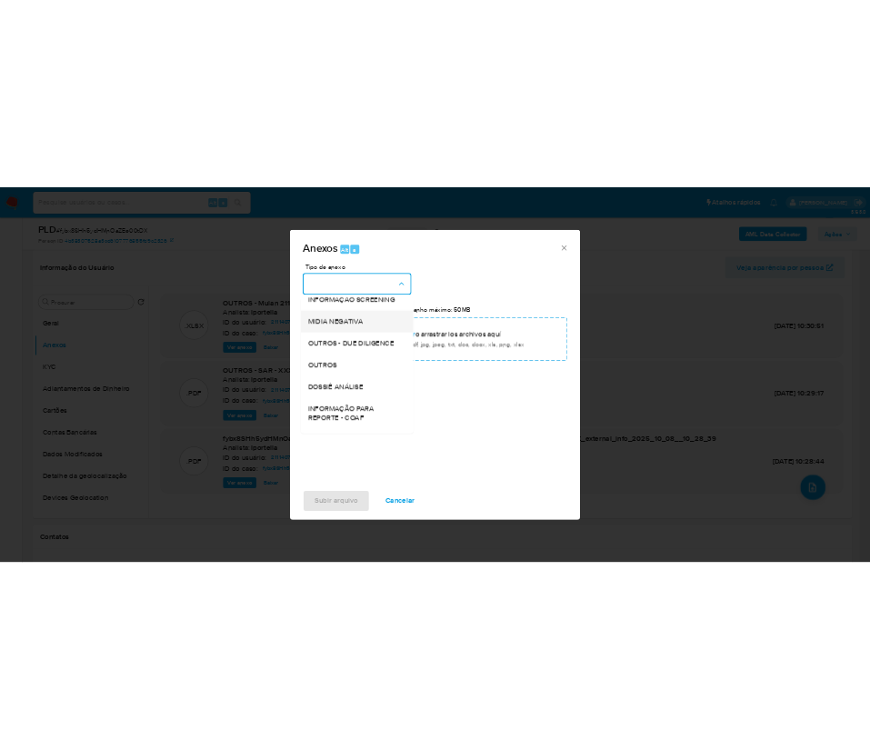
scroll to position [280, 0]
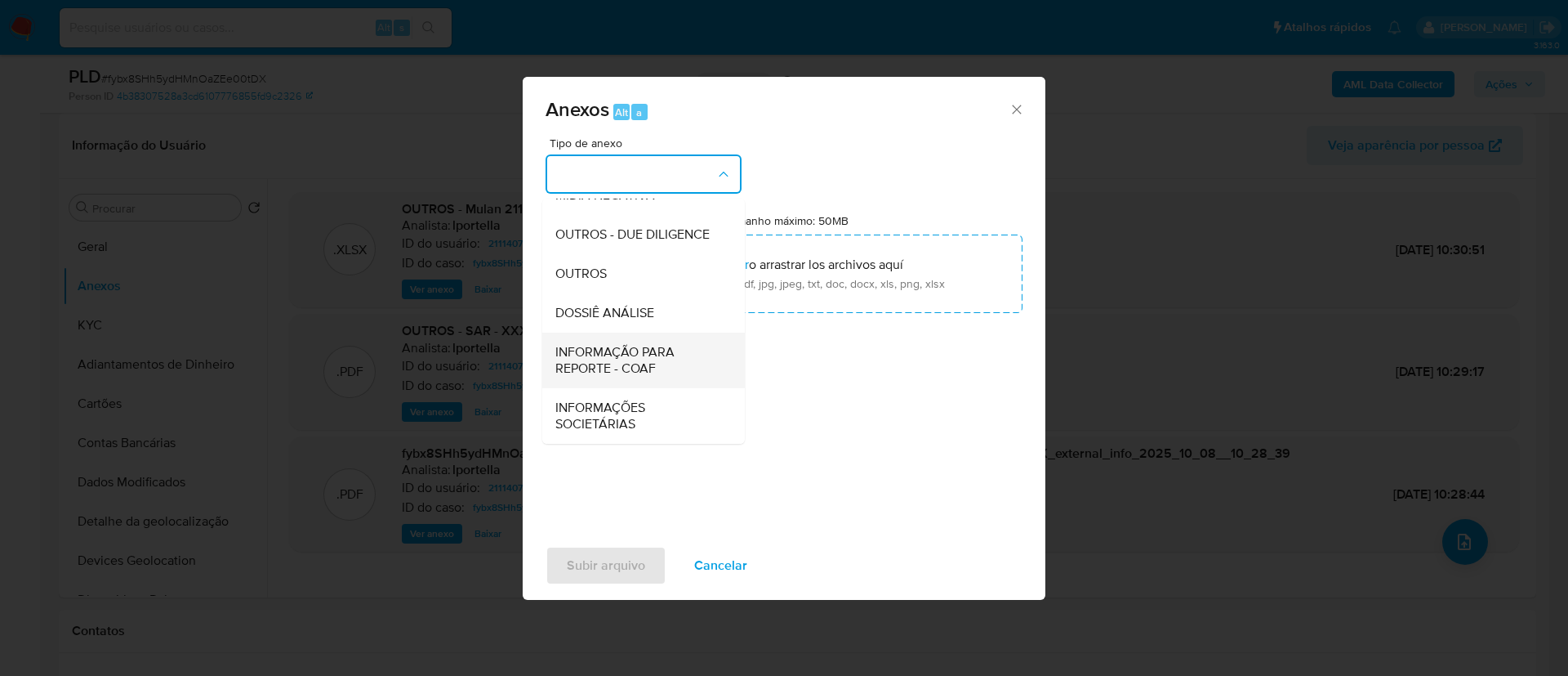
click at [659, 365] on span "INFORMAÇÃO PARA REPORTE - COAF" at bounding box center [638, 360] width 166 height 32
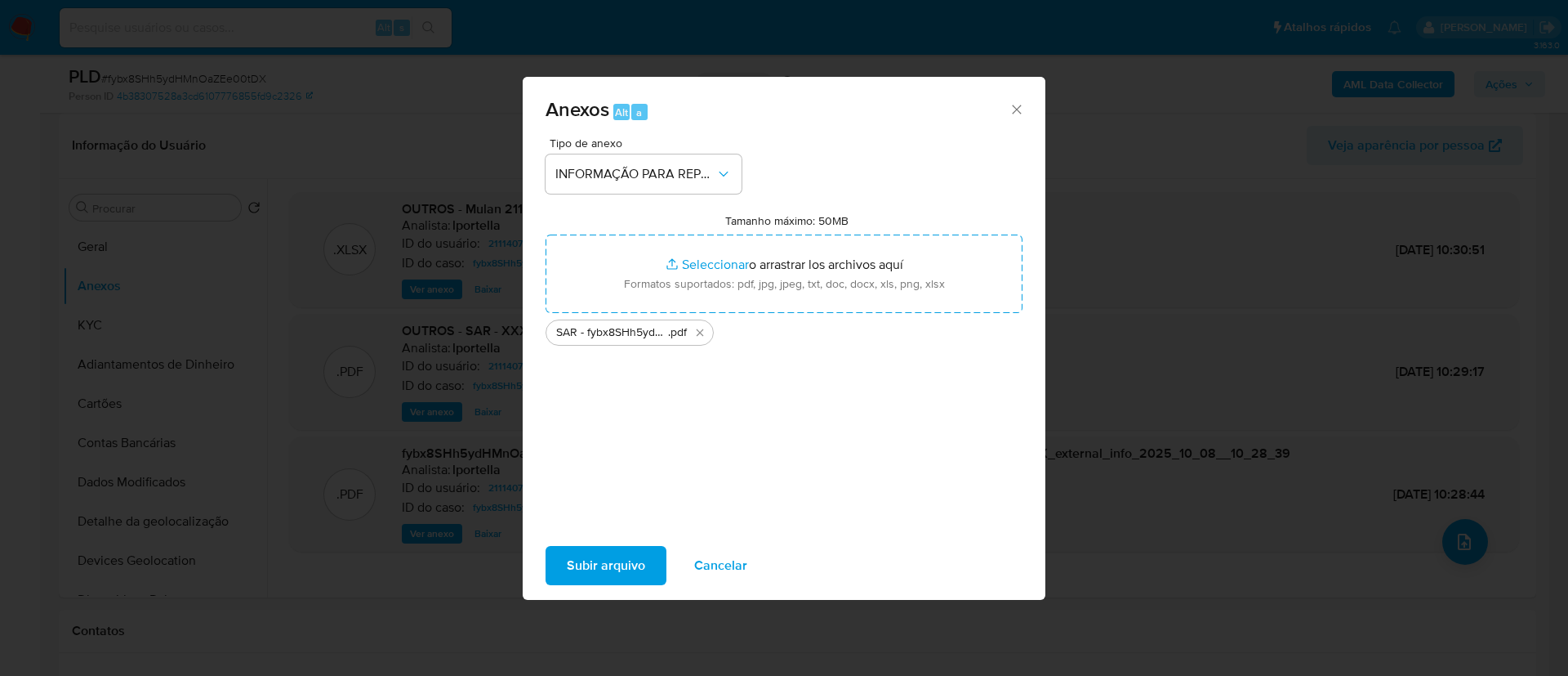
click at [624, 558] on span "Subir arquivo" at bounding box center [606, 565] width 78 height 36
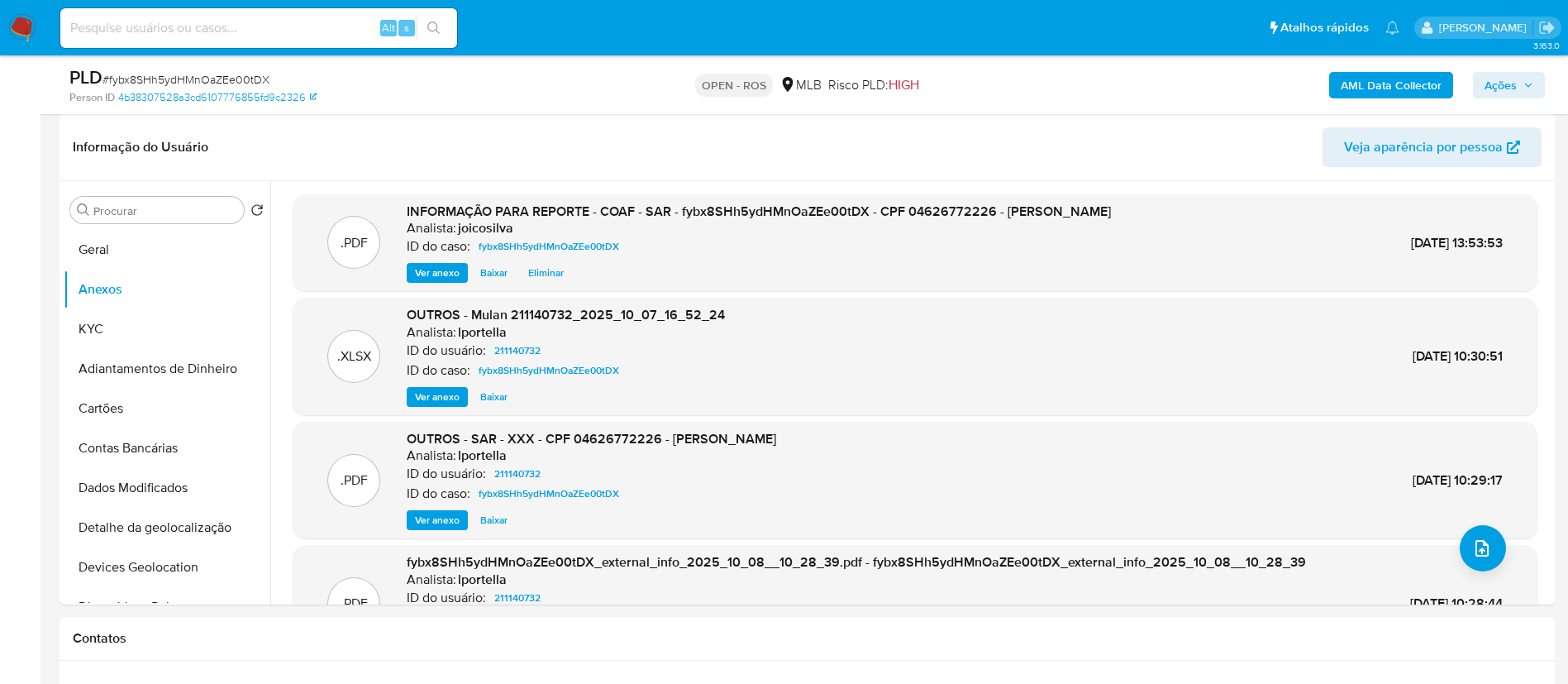
click at [1510, 76] on span "Ações" at bounding box center [1500, 85] width 32 height 26
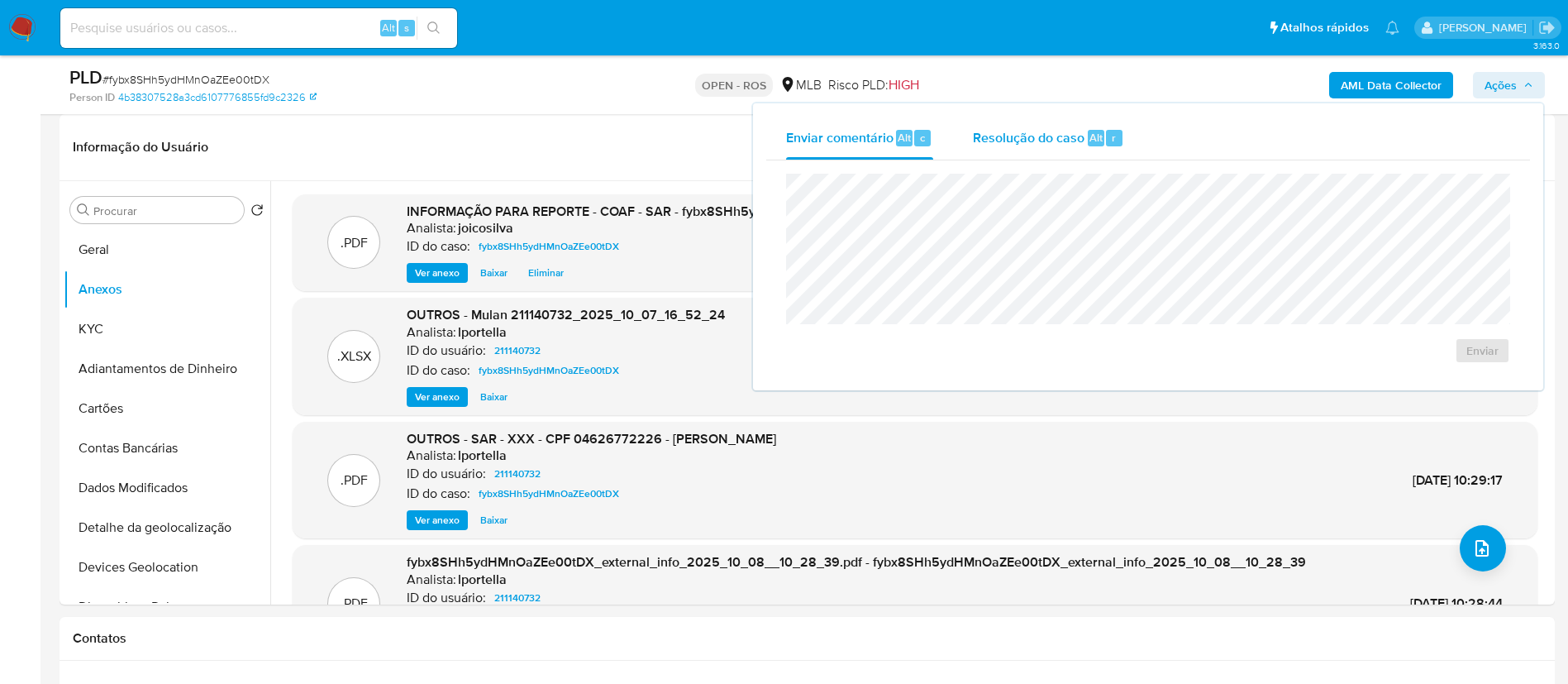
click at [1033, 131] on span "Resolução do caso" at bounding box center [1029, 136] width 112 height 19
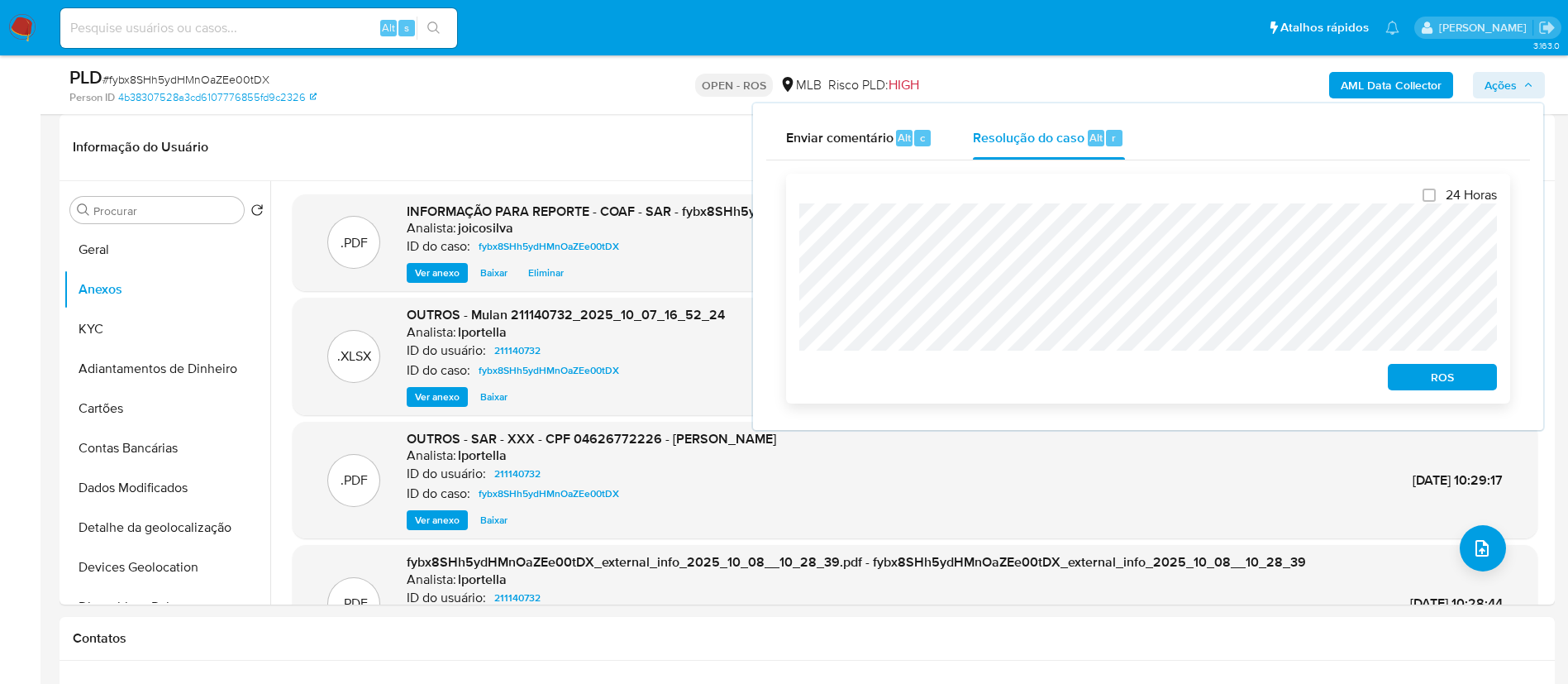
click at [1446, 377] on span "ROS" at bounding box center [1442, 377] width 86 height 23
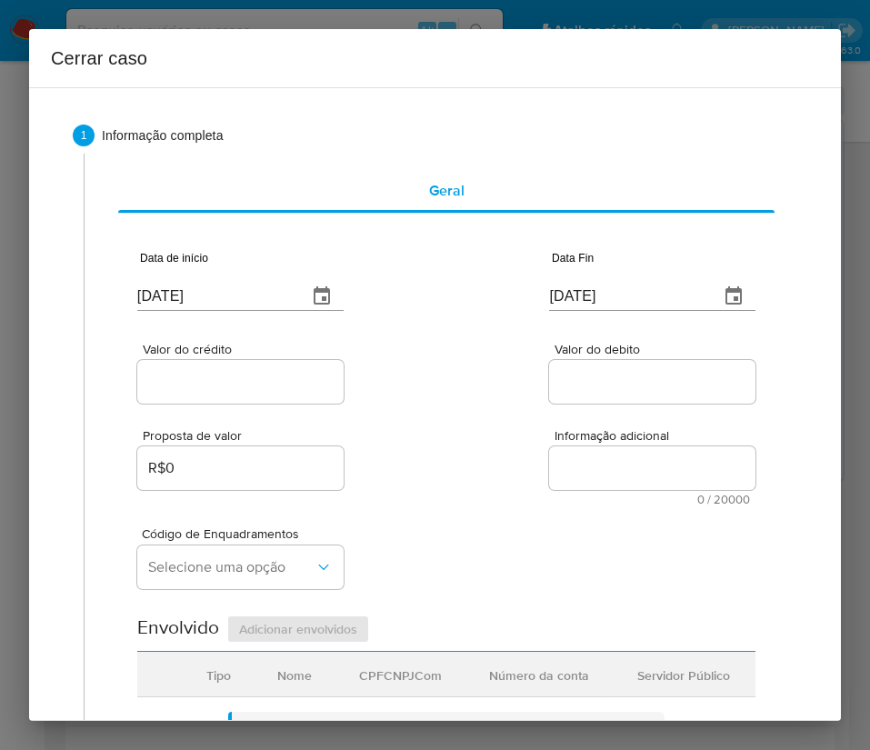
click at [210, 294] on input "[DATE]" at bounding box center [214, 296] width 155 height 29
paste input "1/08"
type input "[DATE]"
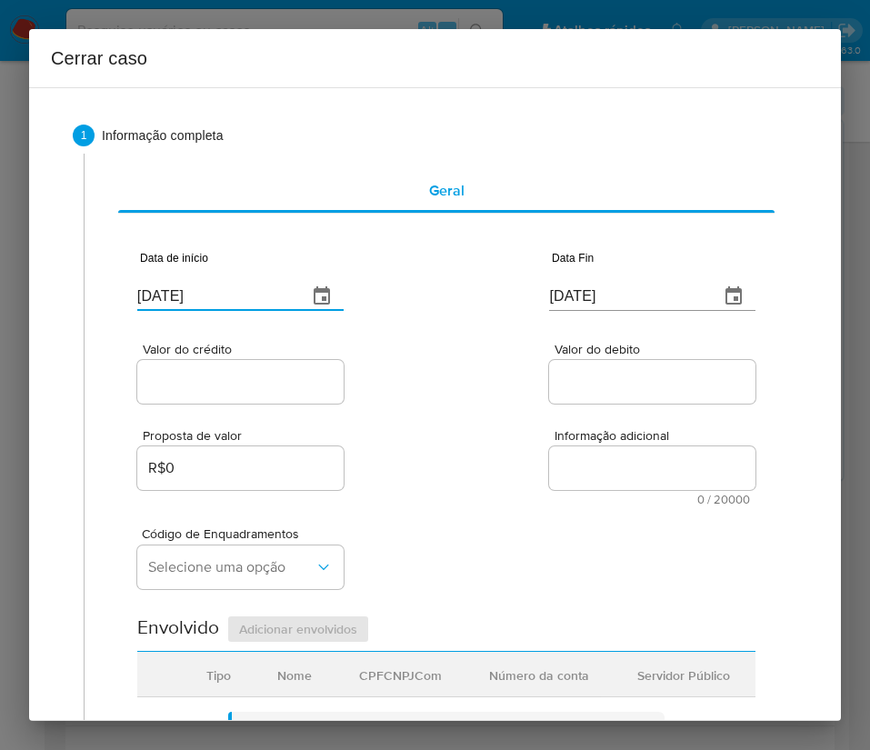
click at [455, 454] on div "Proposta de valor R$0 Informação adicional 0 / 20000 20000 caracteres restantes" at bounding box center [446, 456] width 618 height 98
click at [585, 298] on input "[DATE]" at bounding box center [626, 296] width 155 height 29
paste input "3"
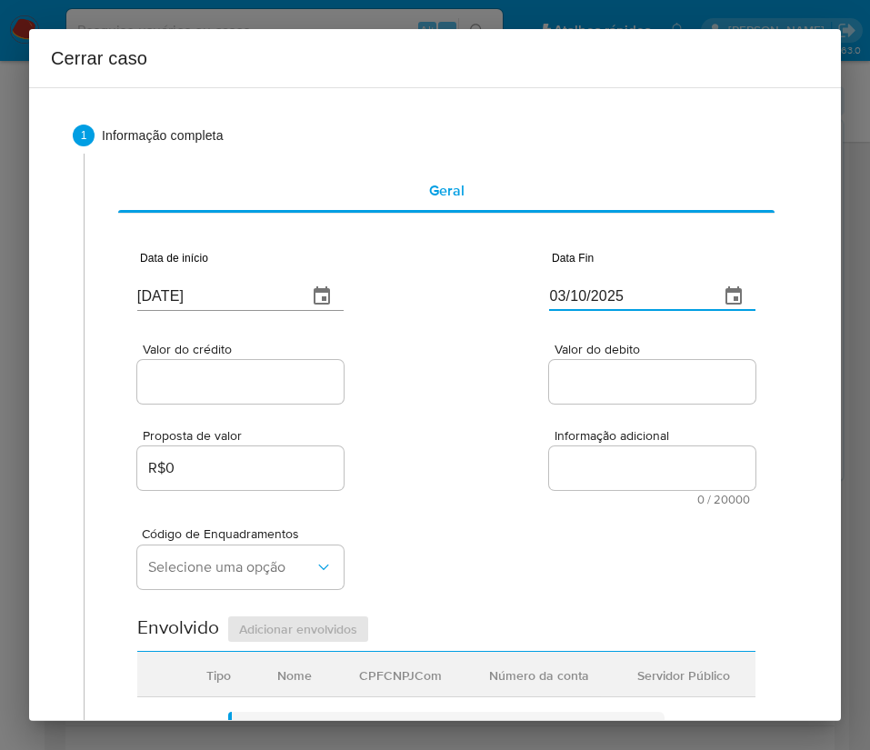
type input "03/10/2025"
drag, startPoint x: 586, startPoint y: 422, endPoint x: 276, endPoint y: 409, distance: 310.2
click at [583, 422] on div "Proposta de valor R$0 Informação adicional 0 / 20000 20000 caracteres restantes" at bounding box center [446, 456] width 618 height 98
drag, startPoint x: 258, startPoint y: 381, endPoint x: 251, endPoint y: 392, distance: 13.1
click at [258, 381] on input "Valor do crédito" at bounding box center [240, 382] width 206 height 24
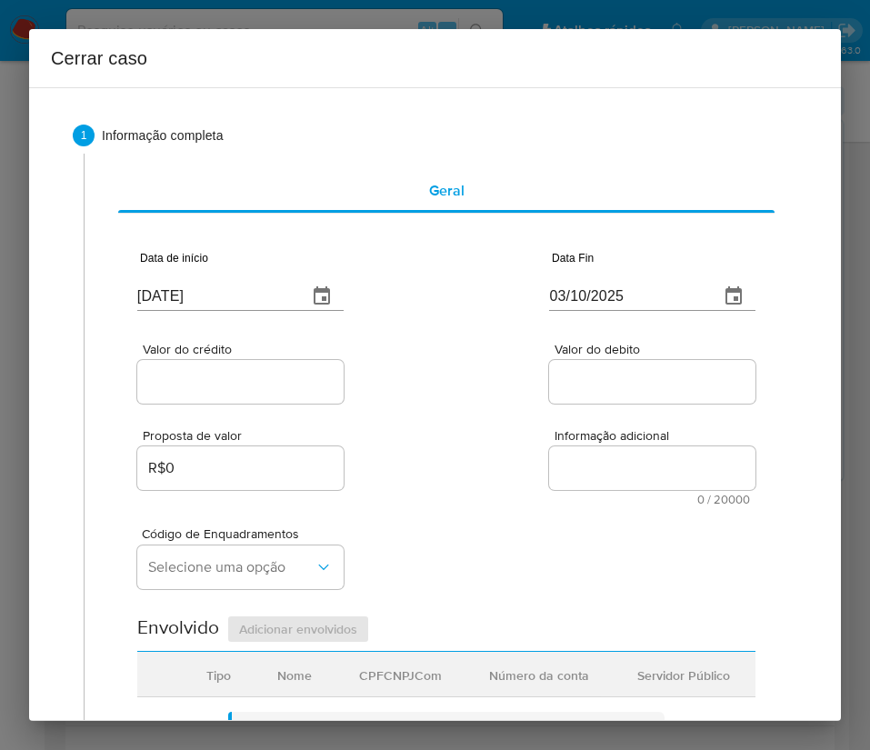
click at [193, 379] on input "Valor do crédito" at bounding box center [240, 382] width 206 height 24
paste input "R$397.790"
type input "R$397.790"
click at [455, 423] on div "Proposta de valor R$0 Informação adicional 0 / 20000 20000 caracteres restantes" at bounding box center [446, 456] width 618 height 98
click at [626, 380] on input "Valor do debito" at bounding box center [652, 382] width 206 height 24
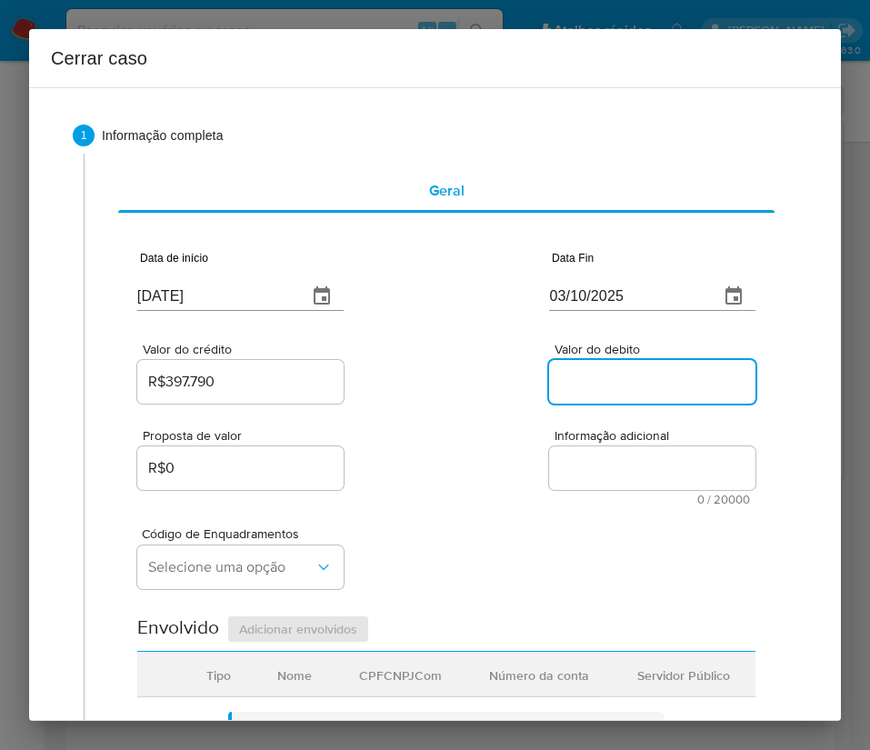
paste input "R$405.300"
type input "R$405.300"
drag, startPoint x: 456, startPoint y: 499, endPoint x: 228, endPoint y: 512, distance: 228.5
click at [452, 500] on div "Proposta de valor R$0 Informação adicional 0 / 20000 20000 caracteres restantes" at bounding box center [446, 456] width 618 height 98
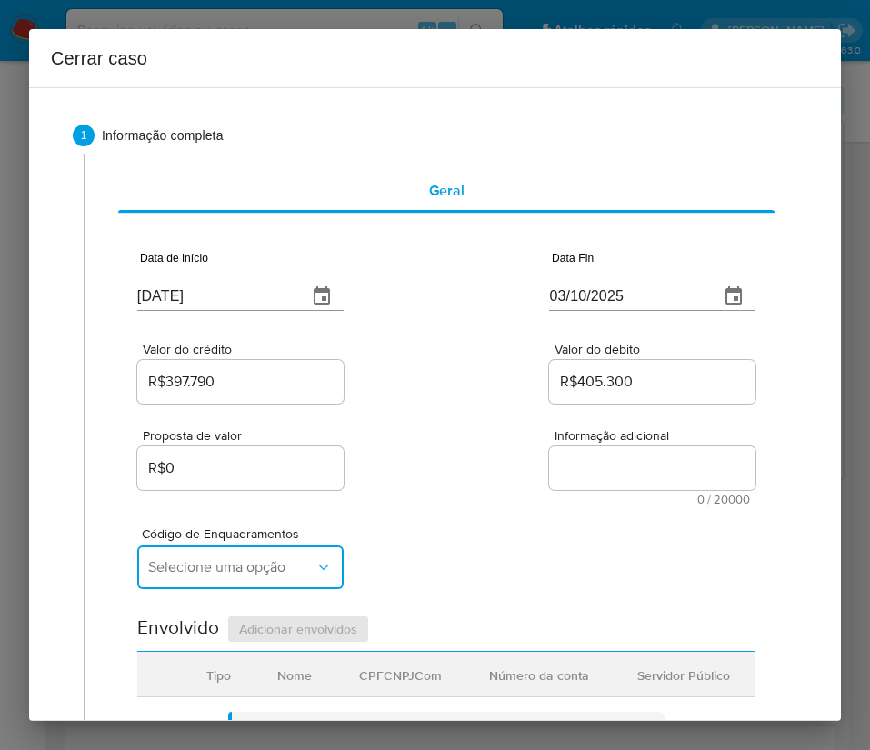
click at [251, 564] on span "Selecione uma opção" at bounding box center [231, 567] width 166 height 18
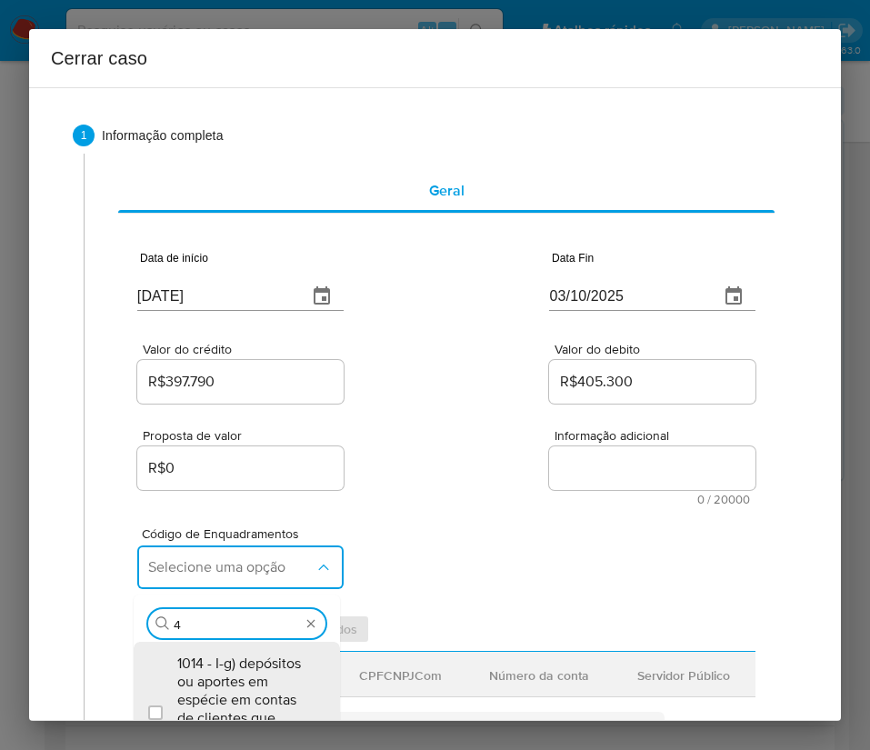
type input "45"
click at [229, 675] on span "1045 - IV-a) movimentação de recursos incompatível com o patrimônio, a atividad…" at bounding box center [245, 717] width 137 height 127
checkbox input "true"
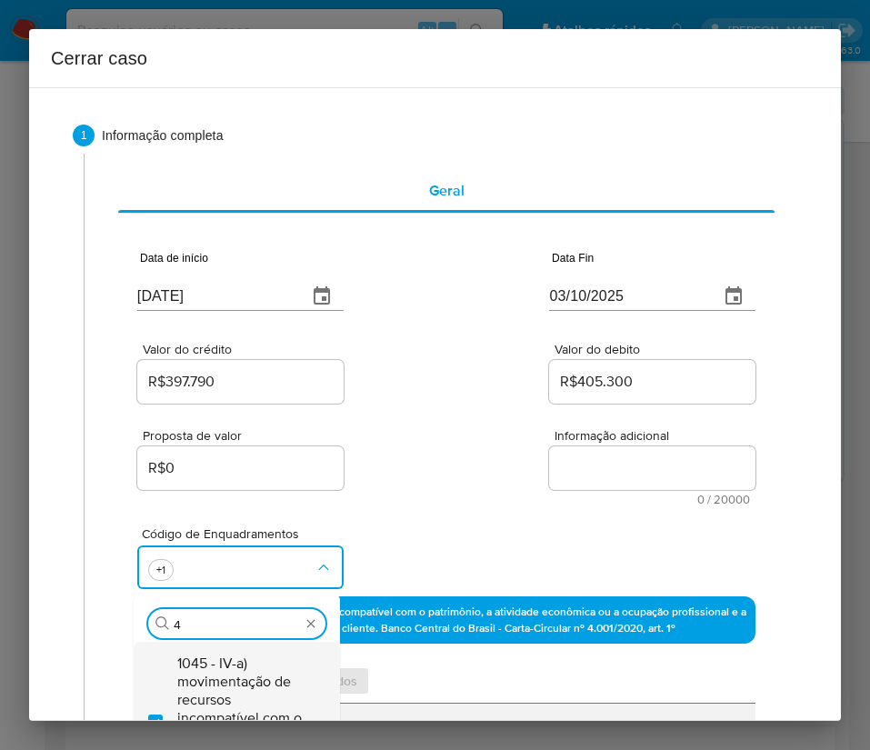
scroll to position [0, 0]
type input "47"
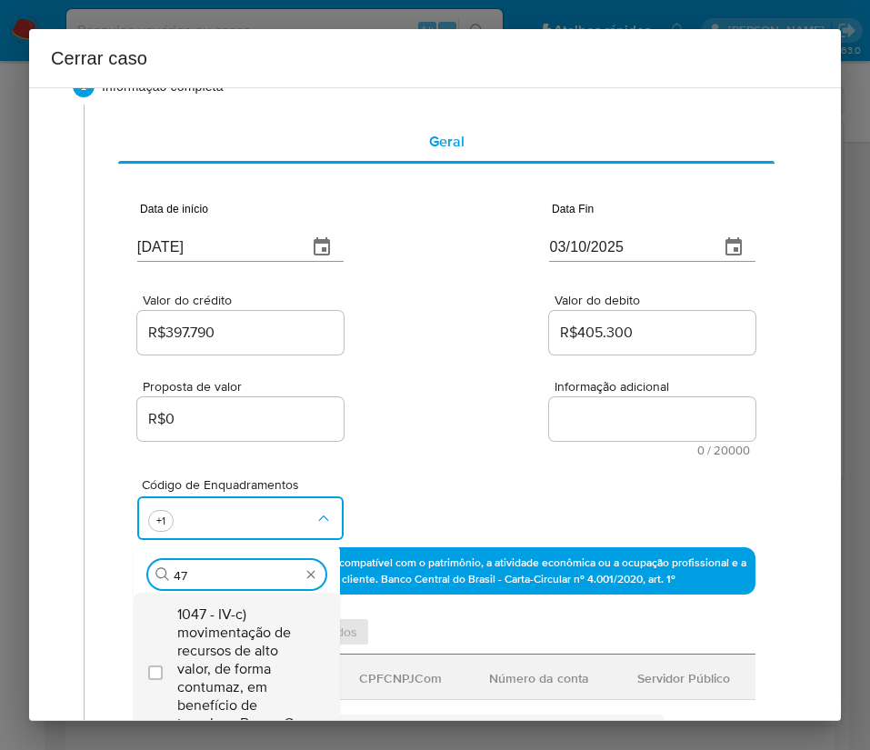
click at [190, 622] on span "1047 - IV-c) movimentação de recursos de alto valor, de forma contumaz, em bene…" at bounding box center [245, 668] width 137 height 127
checkbox input "true"
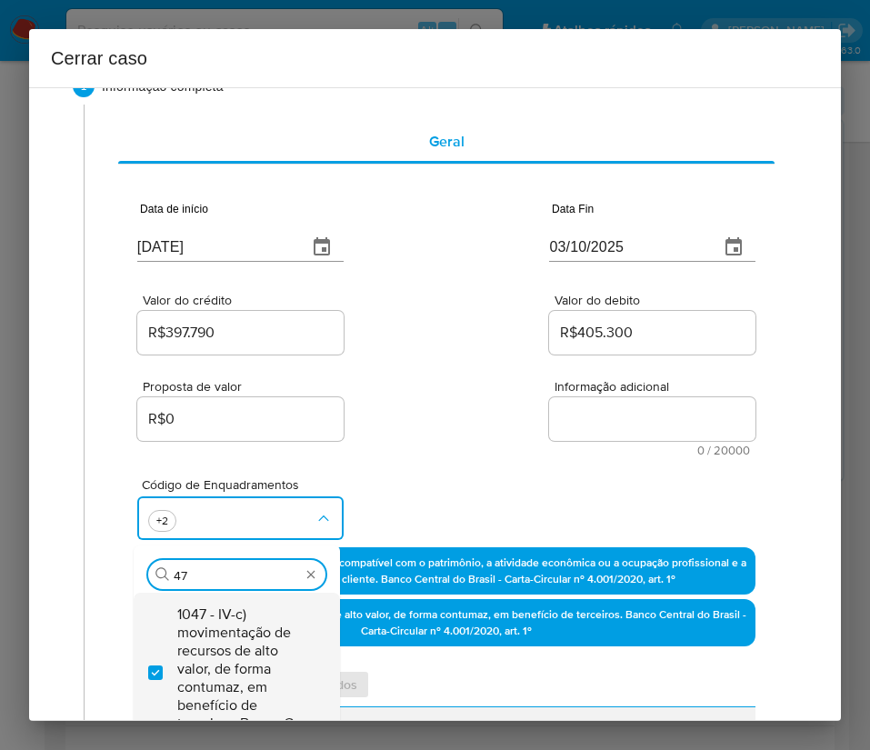
type input "4"
type input "iv-ae"
click at [219, 627] on span "1075 - IV-ae) movimentações de valores com empresas sem atividade regulamentada…" at bounding box center [245, 677] width 137 height 145
checkbox input "true"
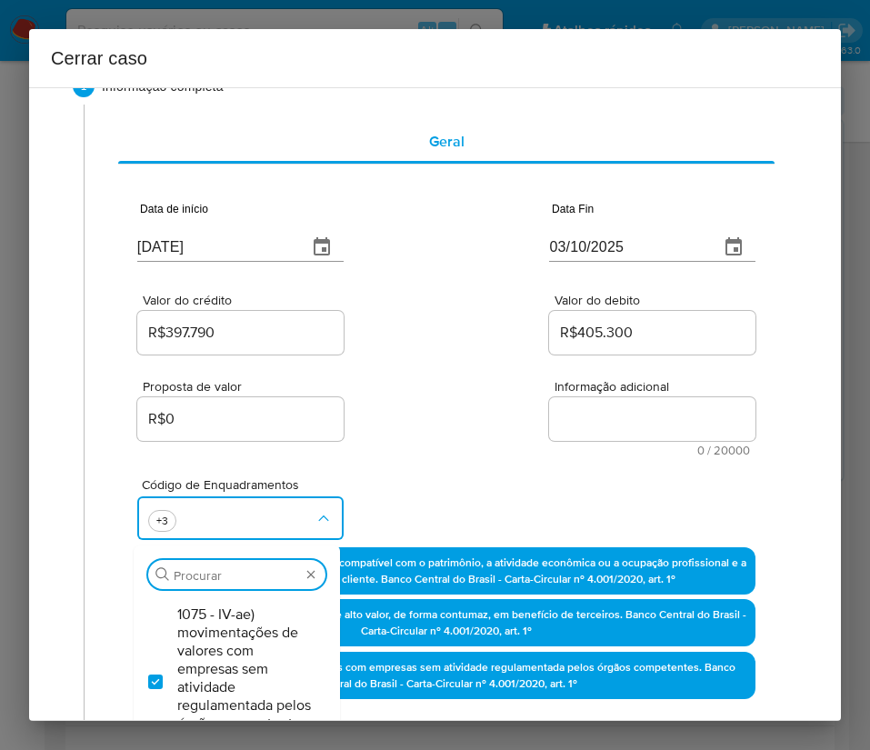
click at [468, 320] on div "Valor do crédito R$397.790 Valor do debito R$405.300" at bounding box center [446, 315] width 618 height 86
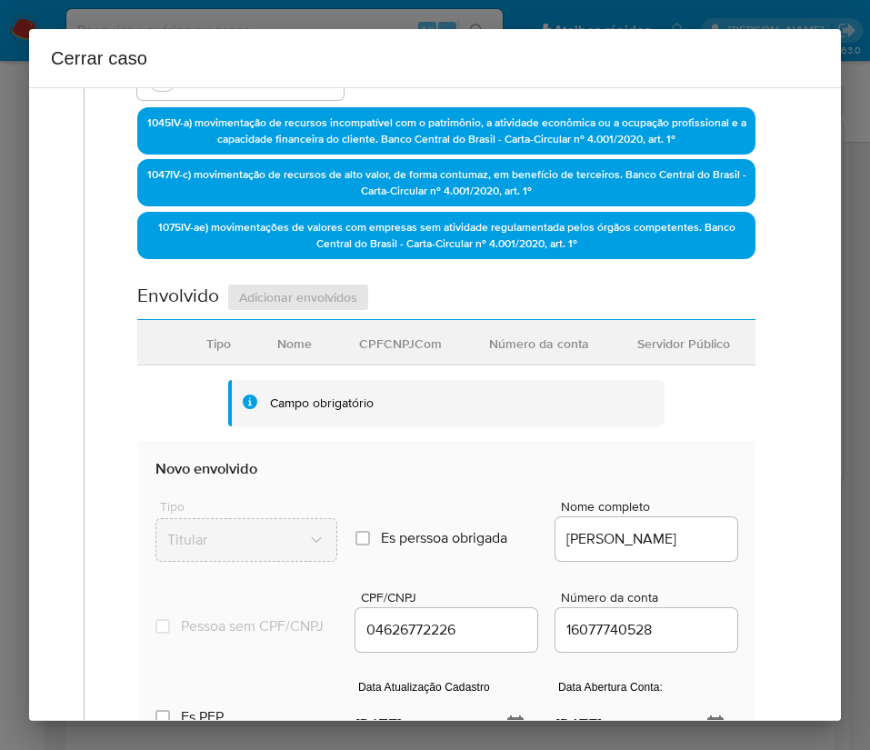
scroll to position [731, 0]
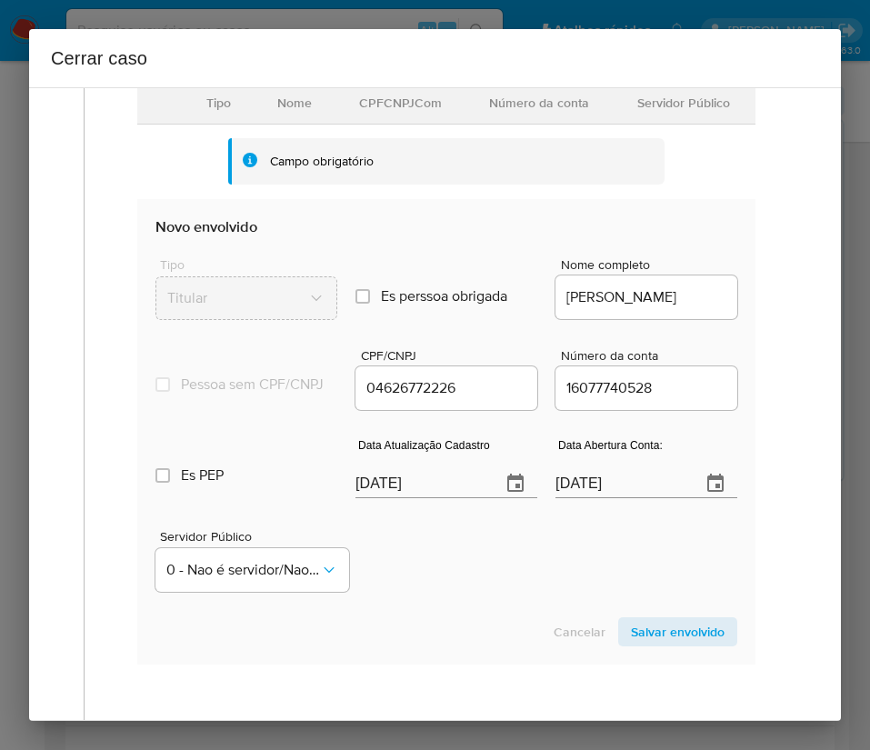
click at [436, 498] on input "[DATE]" at bounding box center [420, 483] width 131 height 29
paste input "11/09"
type input "[DATE]"
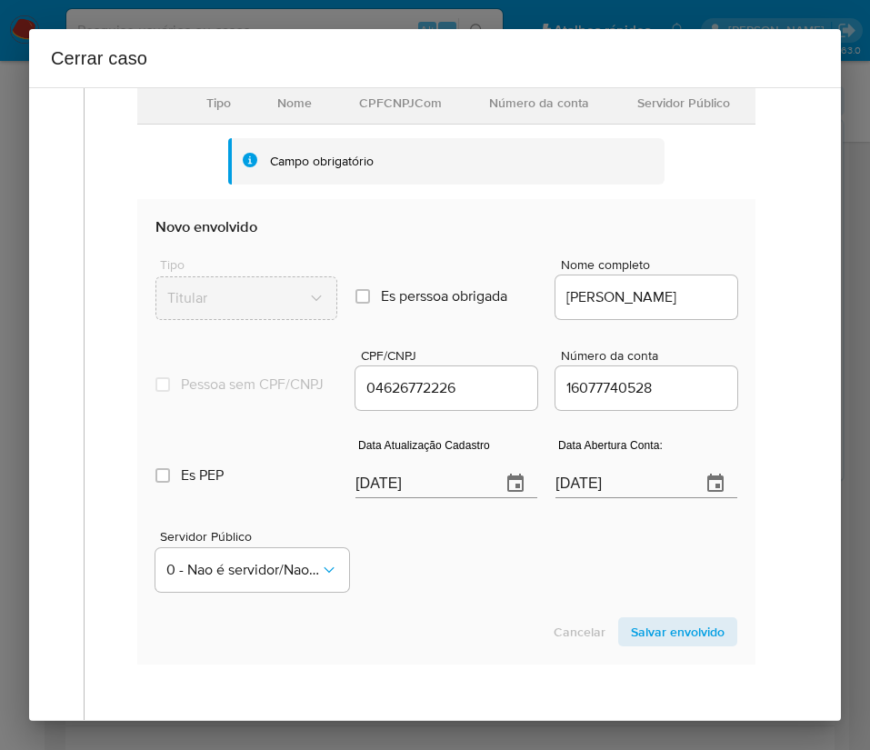
click at [439, 585] on div "Servidor Público 0 - Nao é servidor/[PERSON_NAME] possui informacao" at bounding box center [446, 553] width 582 height 91
click at [583, 498] on input "[DATE]" at bounding box center [620, 483] width 131 height 29
click at [536, 592] on div "Servidor Público 0 - Nao é servidor/[PERSON_NAME] possui informacao" at bounding box center [446, 553] width 582 height 91
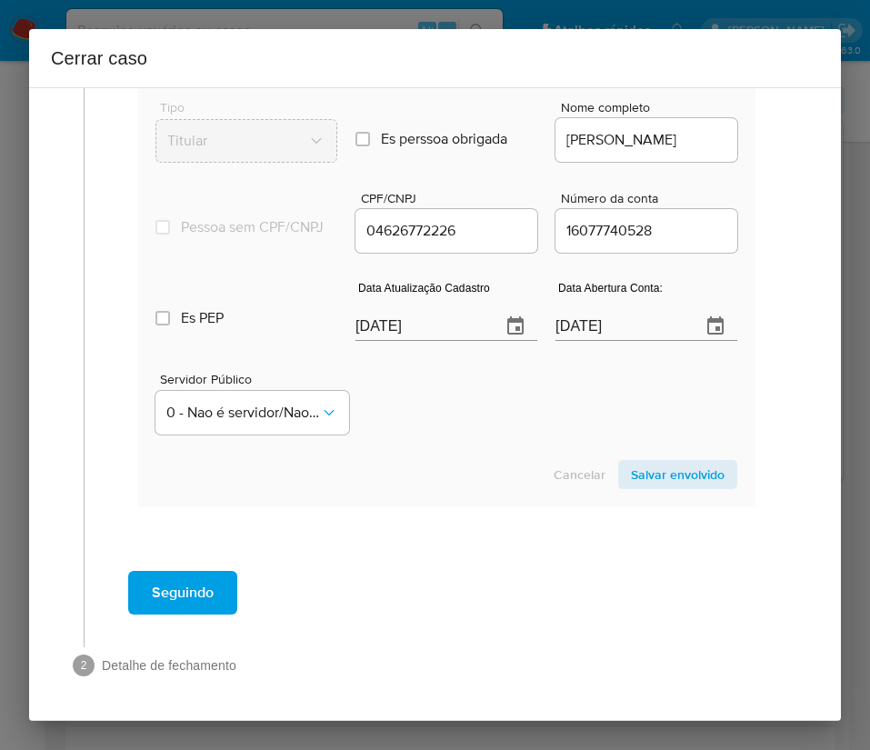
click at [680, 475] on span "Salvar envolvido" at bounding box center [678, 474] width 94 height 25
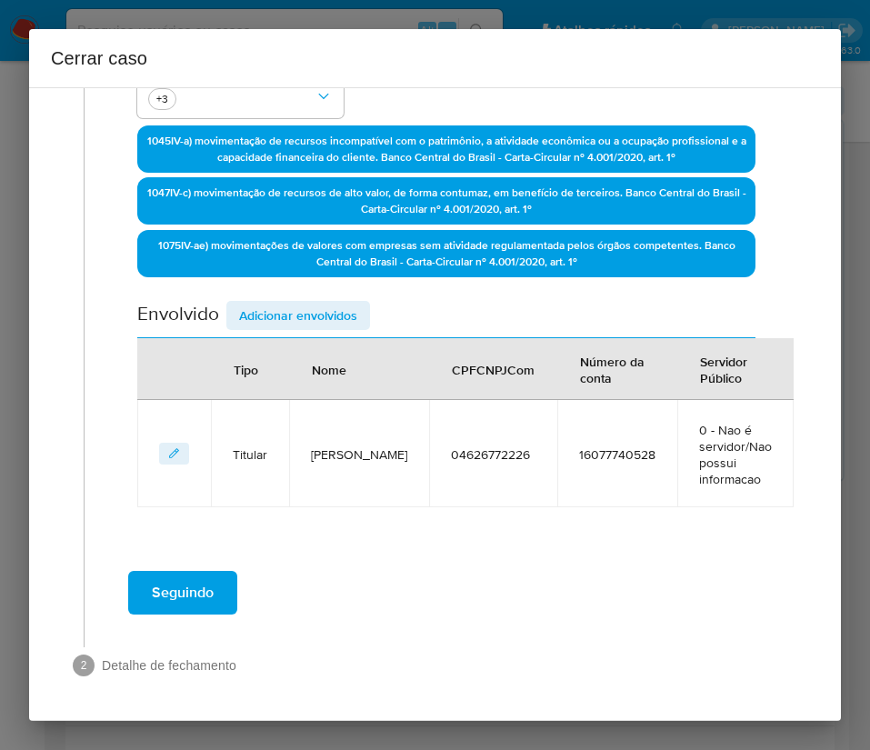
click at [325, 303] on span "Adicionar envolvidos" at bounding box center [298, 315] width 118 height 25
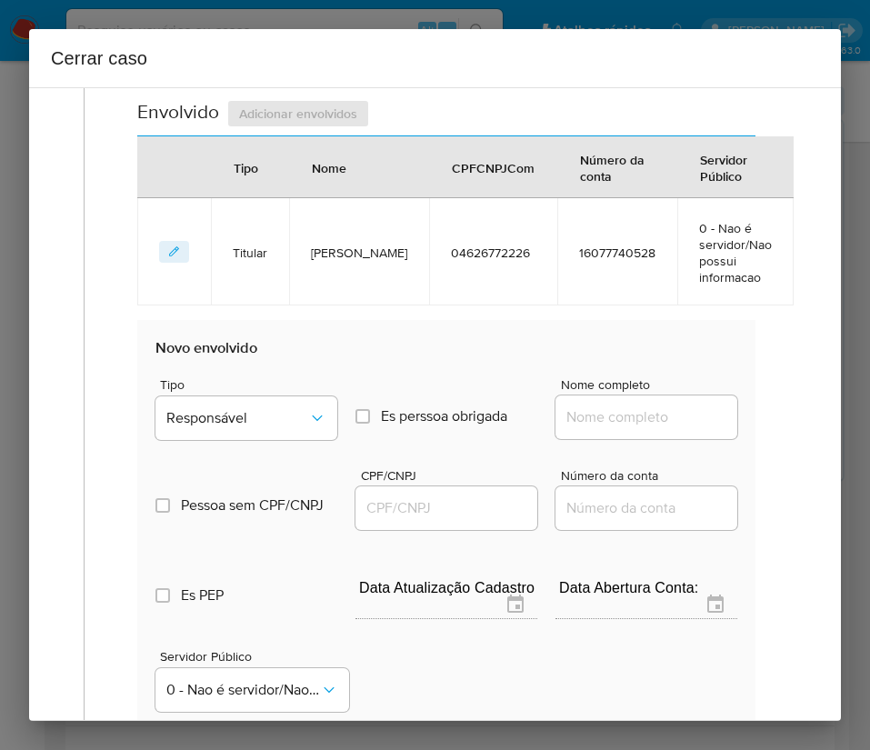
scroll to position [743, 0]
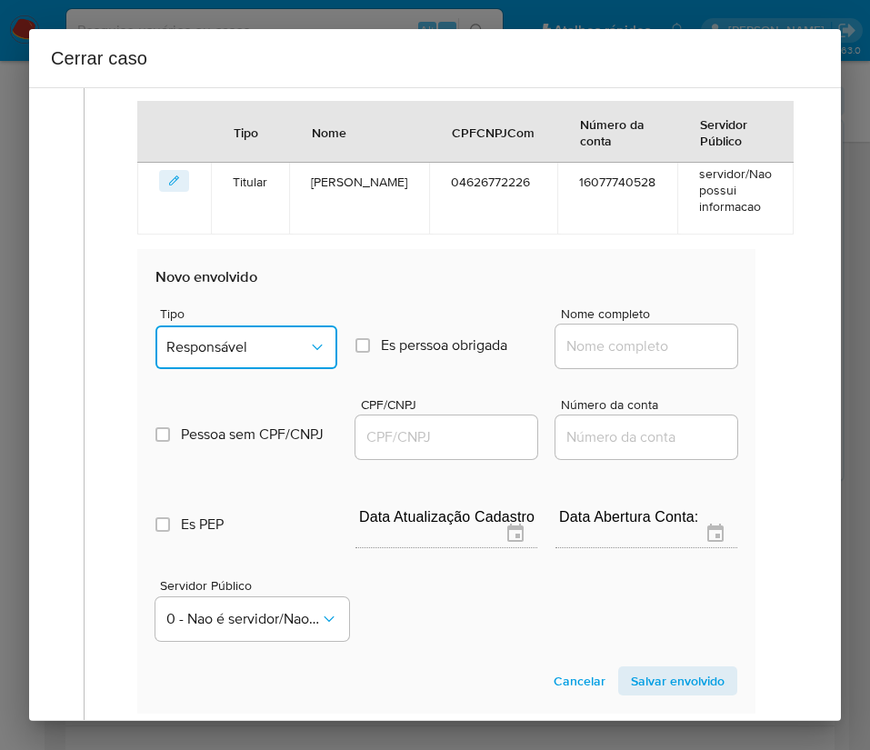
click at [220, 339] on span "Responsável" at bounding box center [237, 347] width 142 height 18
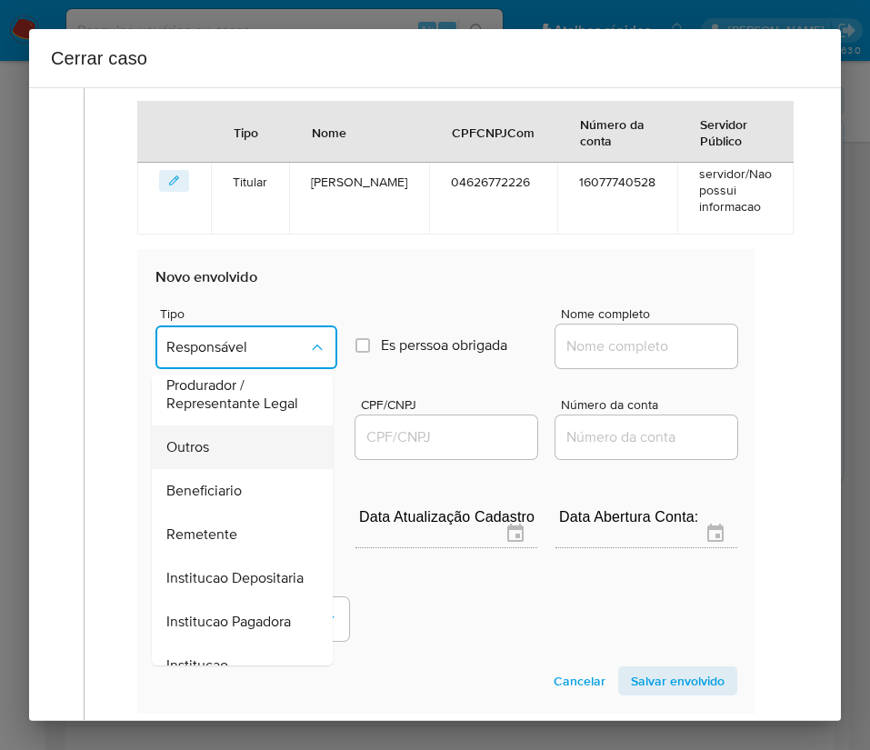
scroll to position [187, 0]
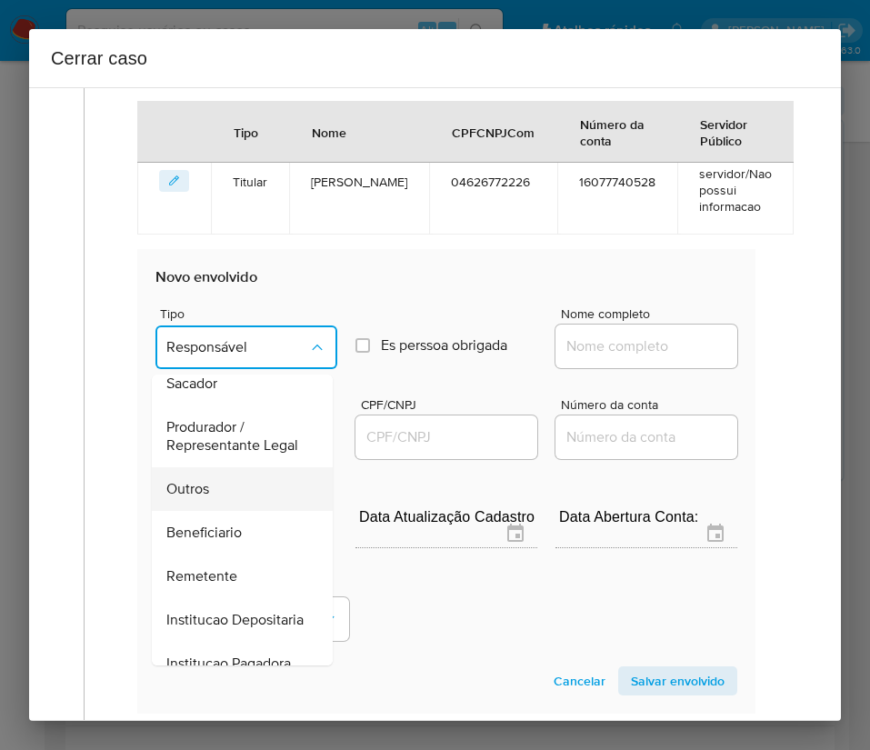
click at [192, 498] on span "Outros" at bounding box center [187, 489] width 43 height 18
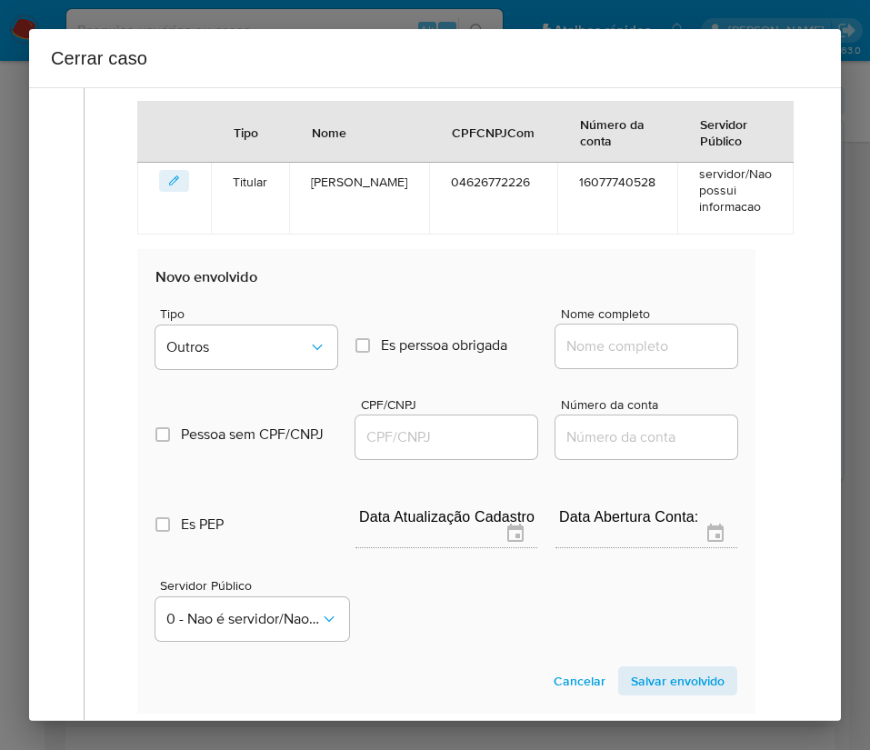
click at [568, 343] on input "Nome completo" at bounding box center [646, 346] width 182 height 24
paste input "[PERSON_NAME], 31635718000188"
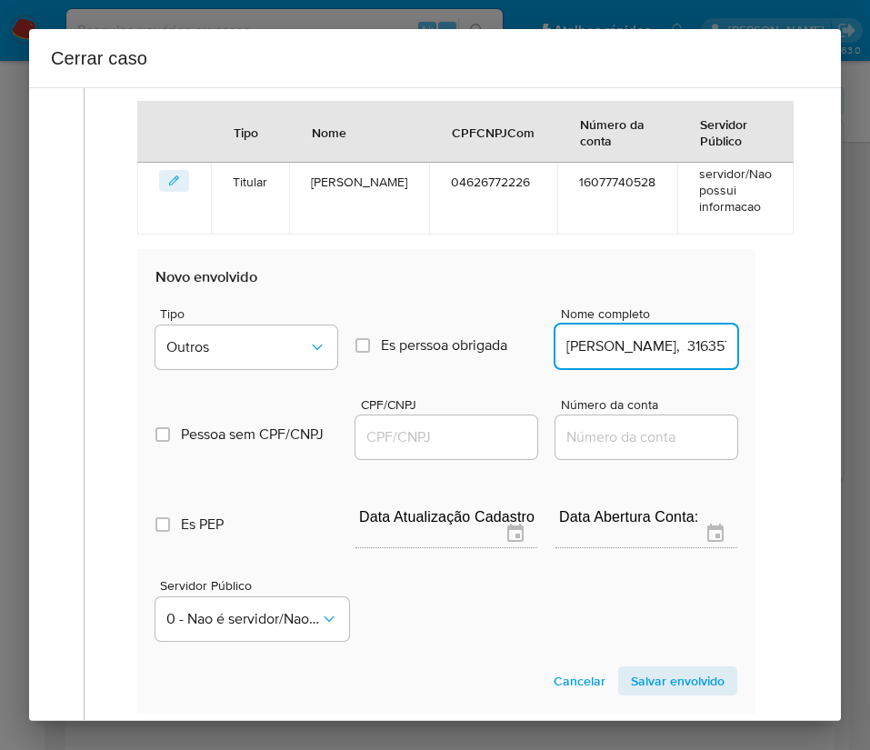
scroll to position [0, 47]
drag, startPoint x: 585, startPoint y: 349, endPoint x: 753, endPoint y: 346, distance: 168.2
click at [753, 346] on div "Data de início [DATE] Data Fin [DATE] Valor do crédito R$397.790 Valor do debit…" at bounding box center [446, 110] width 656 height 1281
type input "[PERSON_NAME]"
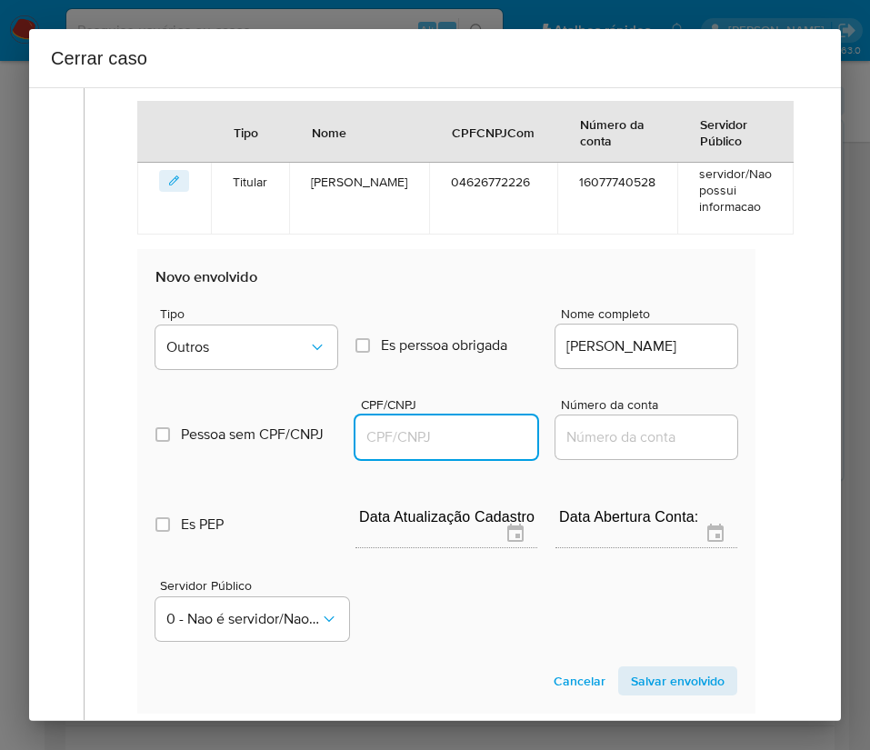
drag, startPoint x: 401, startPoint y: 443, endPoint x: 414, endPoint y: 442, distance: 13.7
click at [401, 443] on input "CPF/CNPJ" at bounding box center [446, 437] width 182 height 24
paste input "31635718000188"
type input "31635718000188"
click at [650, 685] on span "Salvar envolvido" at bounding box center [678, 680] width 94 height 25
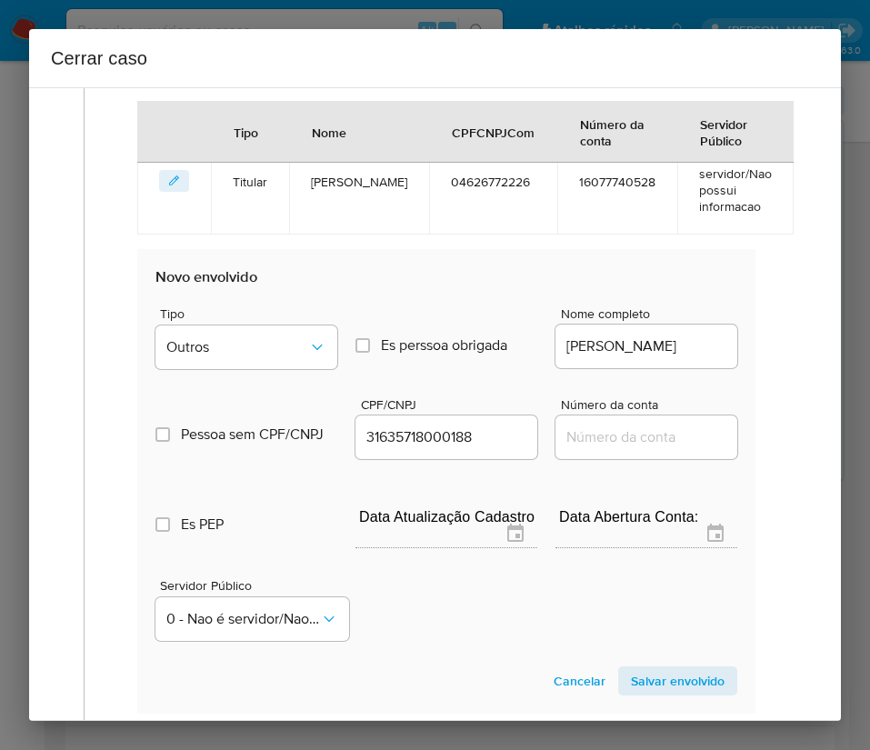
scroll to position [578, 0]
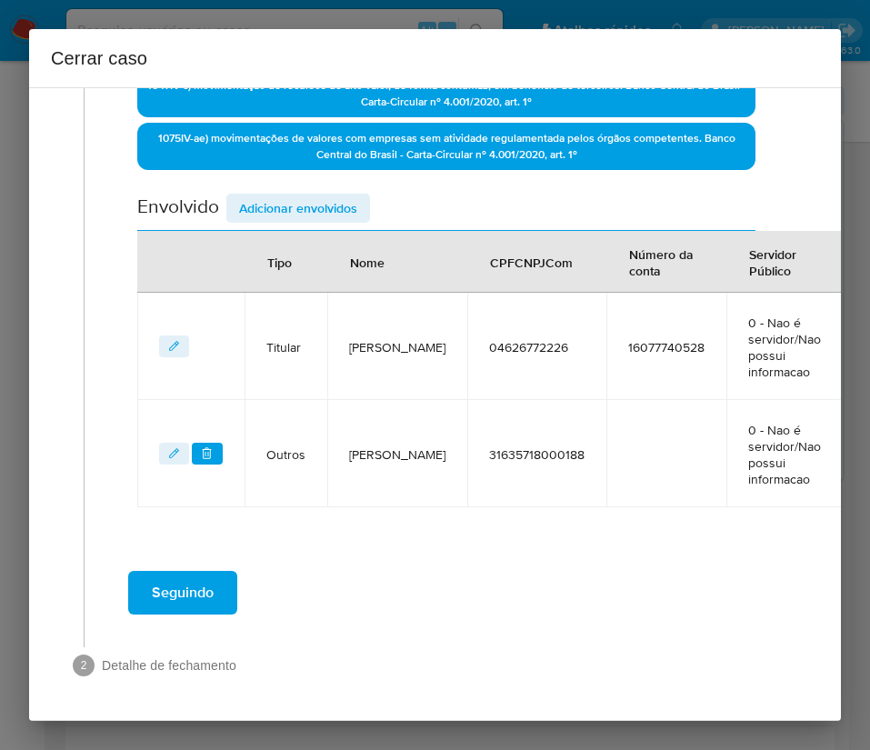
click at [309, 207] on span "Adicionar envolvidos" at bounding box center [298, 207] width 118 height 25
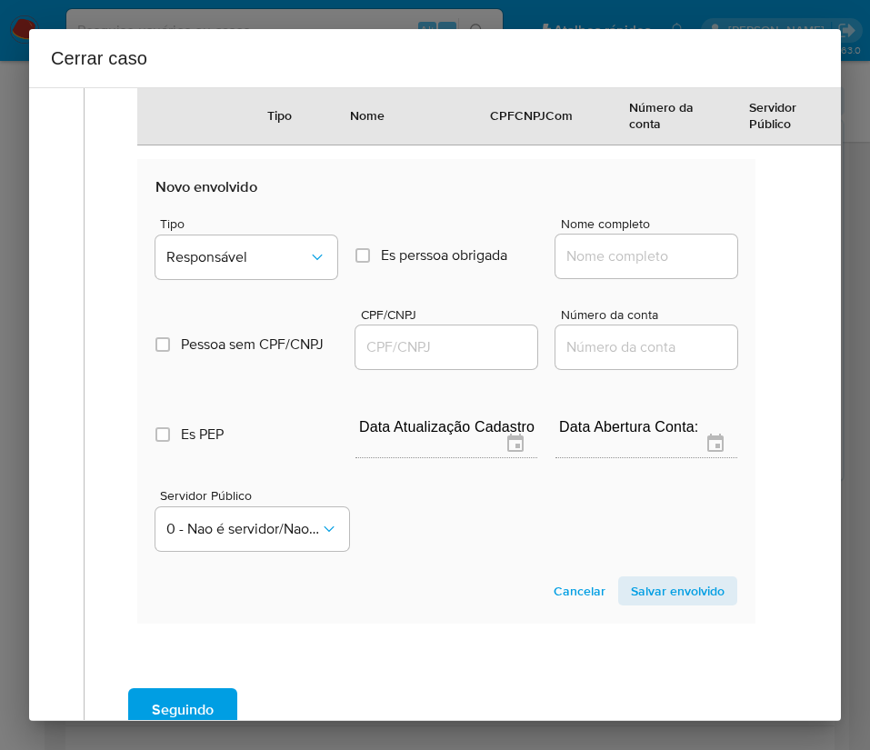
scroll to position [987, 0]
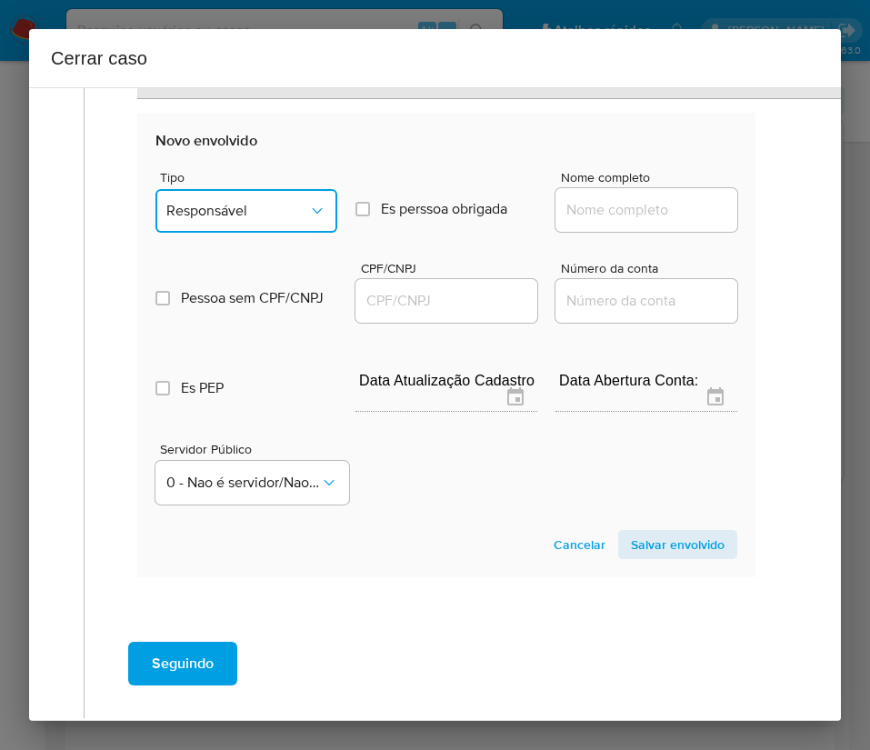
click at [254, 211] on span "Responsável" at bounding box center [237, 211] width 142 height 18
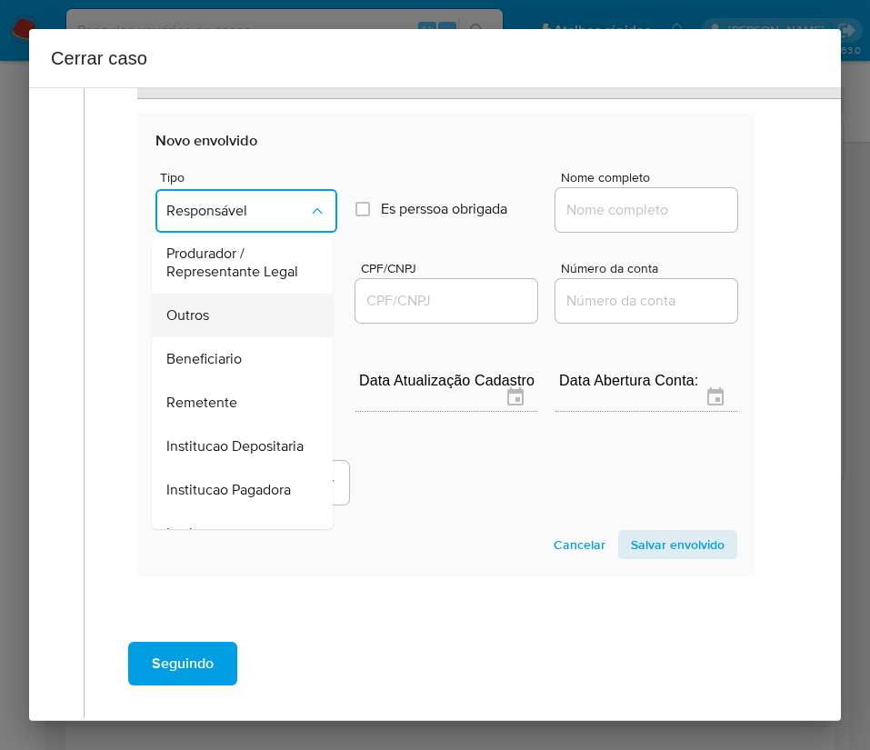
scroll to position [187, 0]
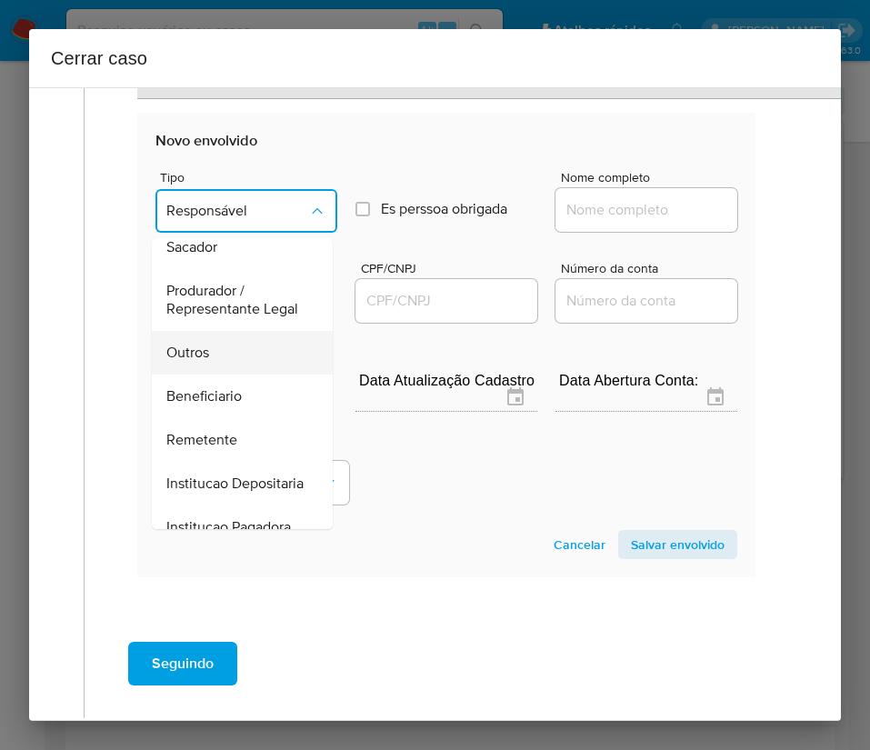
click at [210, 374] on div "Outros" at bounding box center [236, 353] width 141 height 44
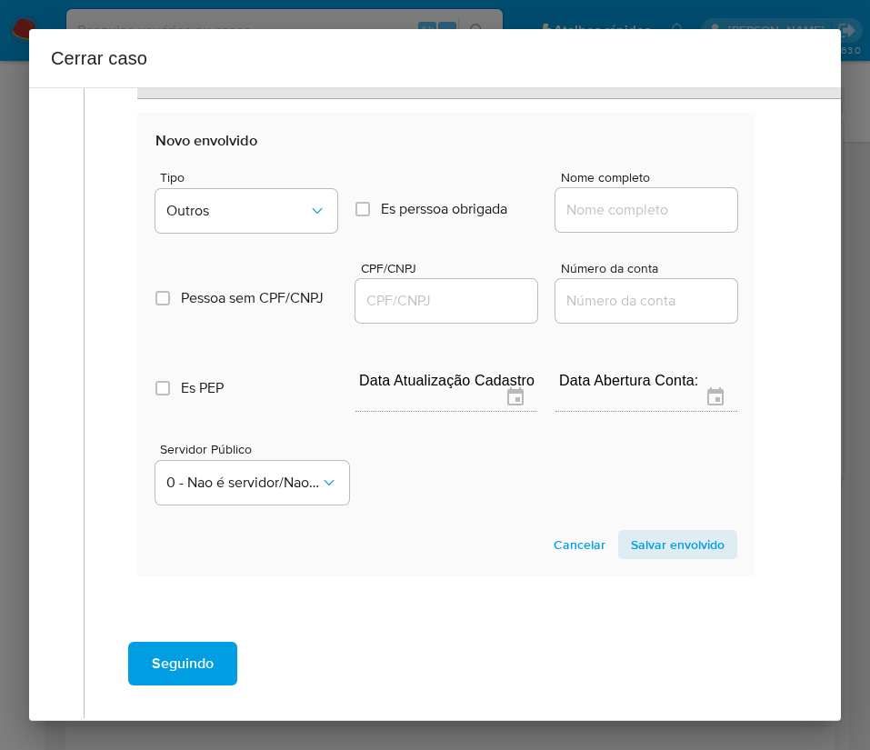
click at [608, 195] on div at bounding box center [646, 210] width 182 height 44
click at [627, 211] on input "Nome completo" at bounding box center [646, 210] width 182 height 24
paste input "Orbion Gaming Ltda, [CREDIT_CARD_NUMBER]"
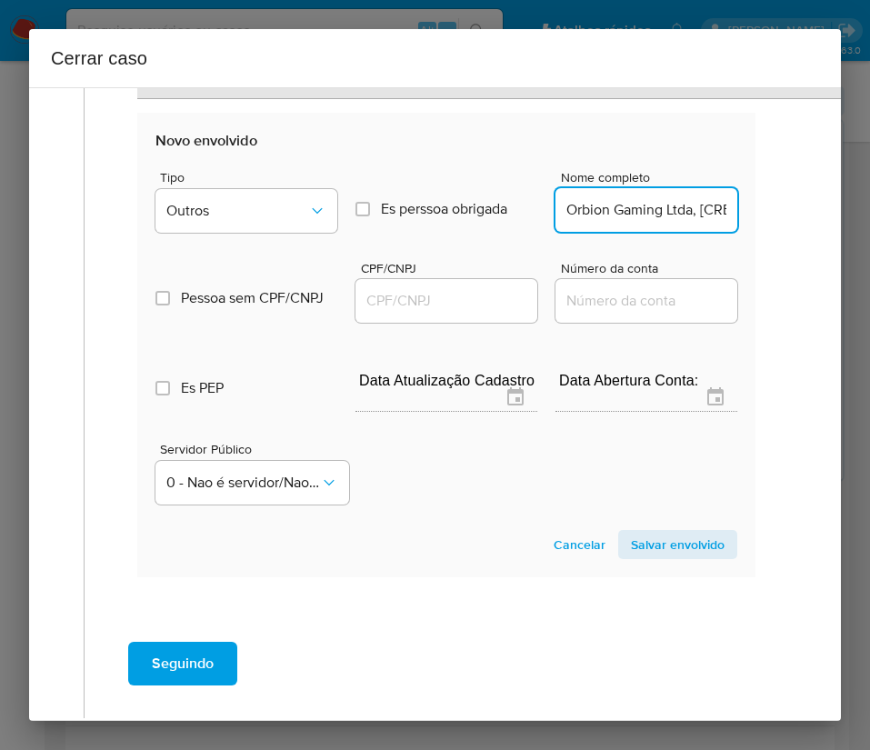
scroll to position [0, 86]
drag, startPoint x: 588, startPoint y: 213, endPoint x: 752, endPoint y: 213, distance: 163.6
type input "Orbion Gaming Ltda"
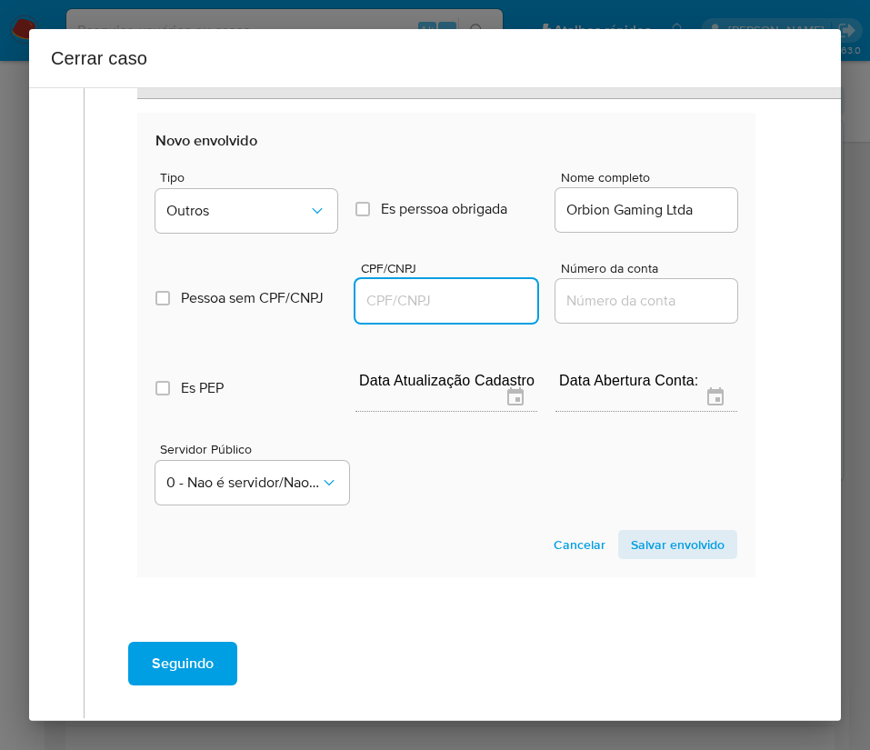
drag, startPoint x: 404, startPoint y: 290, endPoint x: 421, endPoint y: 300, distance: 19.2
click at [404, 290] on input "CPF/CNPJ" at bounding box center [446, 301] width 182 height 24
paste input "[CREDIT_CARD_NUMBER]"
type input "[CREDIT_CARD_NUMBER]"
click at [657, 543] on span "Salvar envolvido" at bounding box center [678, 544] width 94 height 25
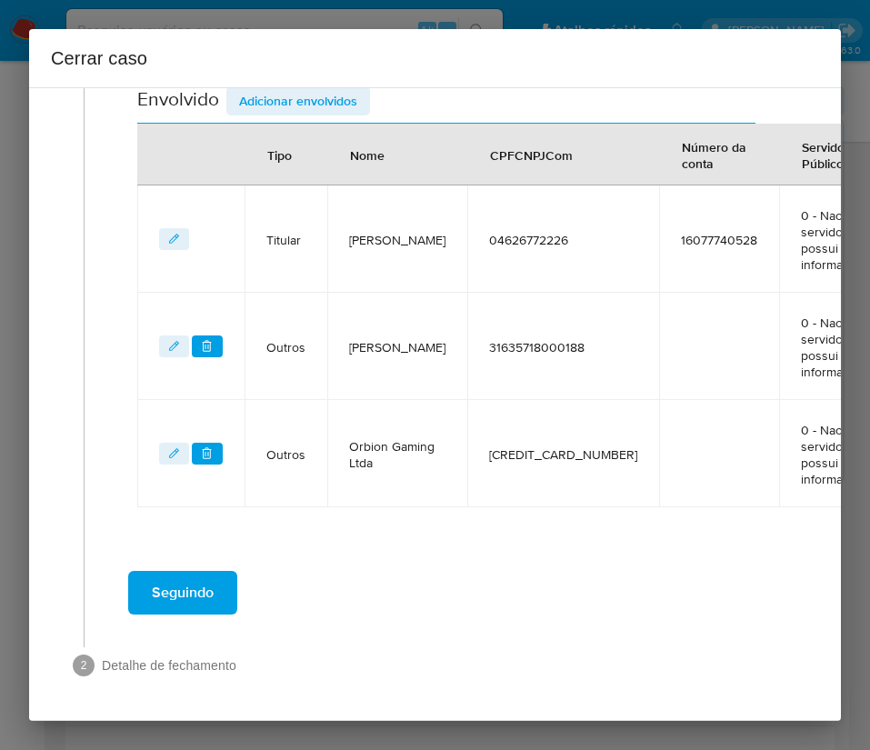
scroll to position [685, 0]
click at [339, 115] on div "Envolvido Adicionar envolvidos" at bounding box center [446, 104] width 618 height 37
click at [339, 101] on span "Adicionar envolvidos" at bounding box center [298, 100] width 118 height 25
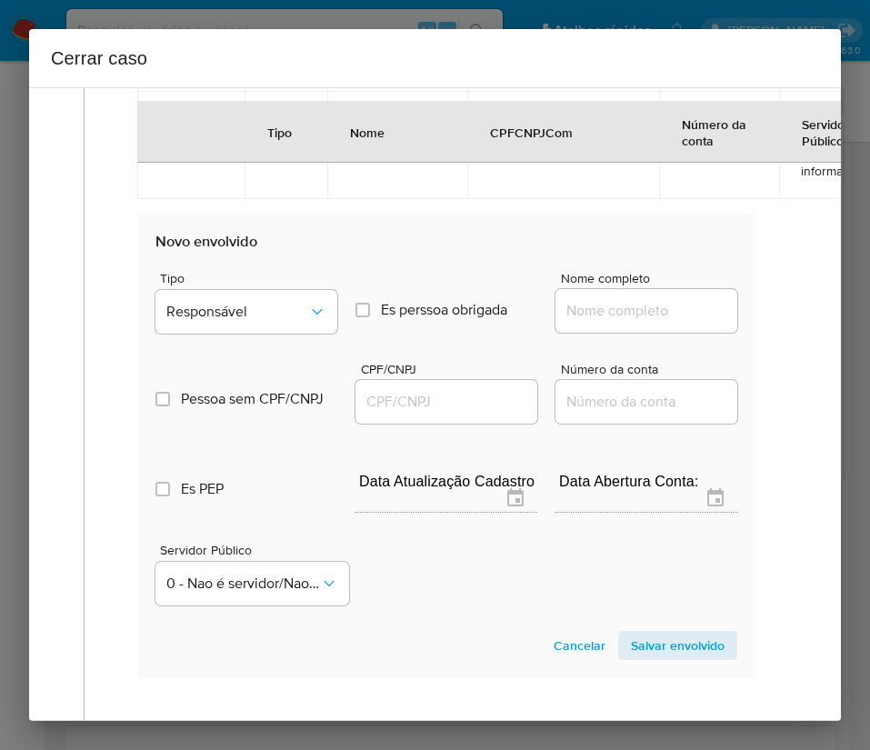
scroll to position [1165, 0]
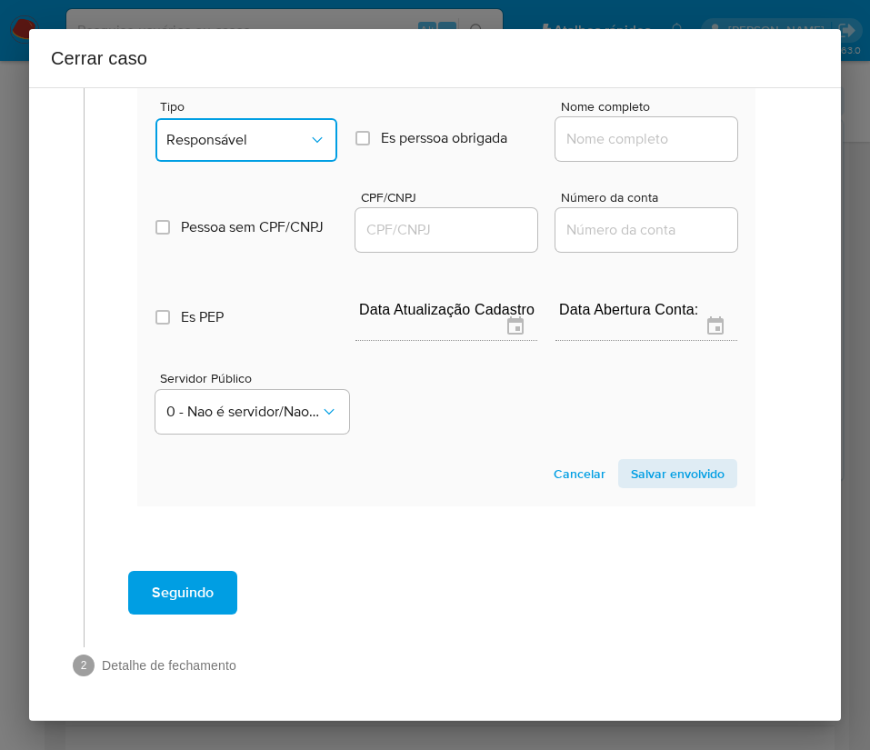
click at [261, 146] on span "Responsável" at bounding box center [237, 140] width 142 height 18
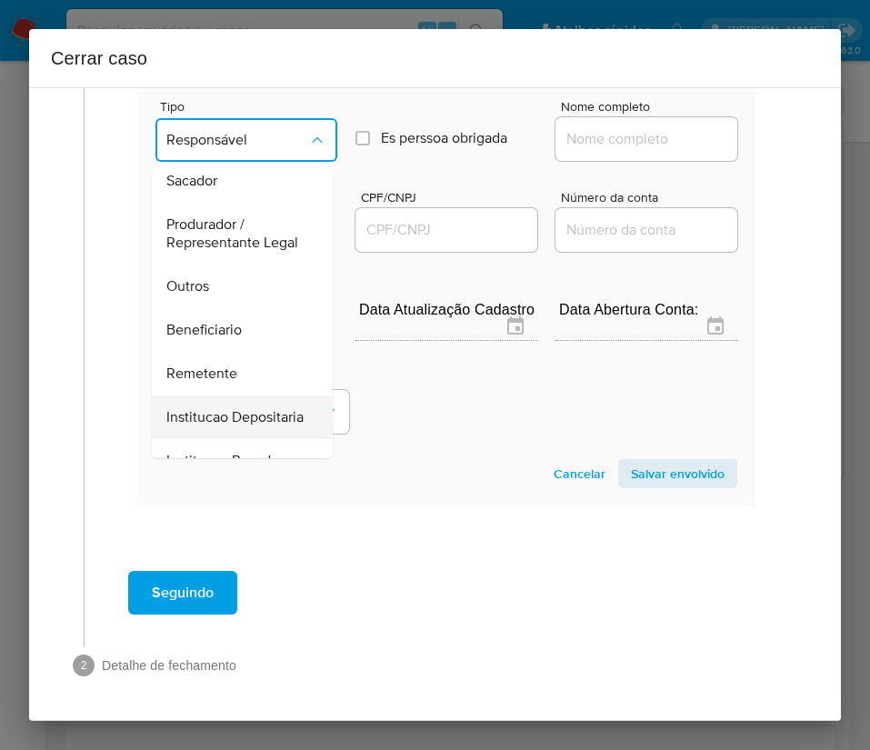
scroll to position [324, 0]
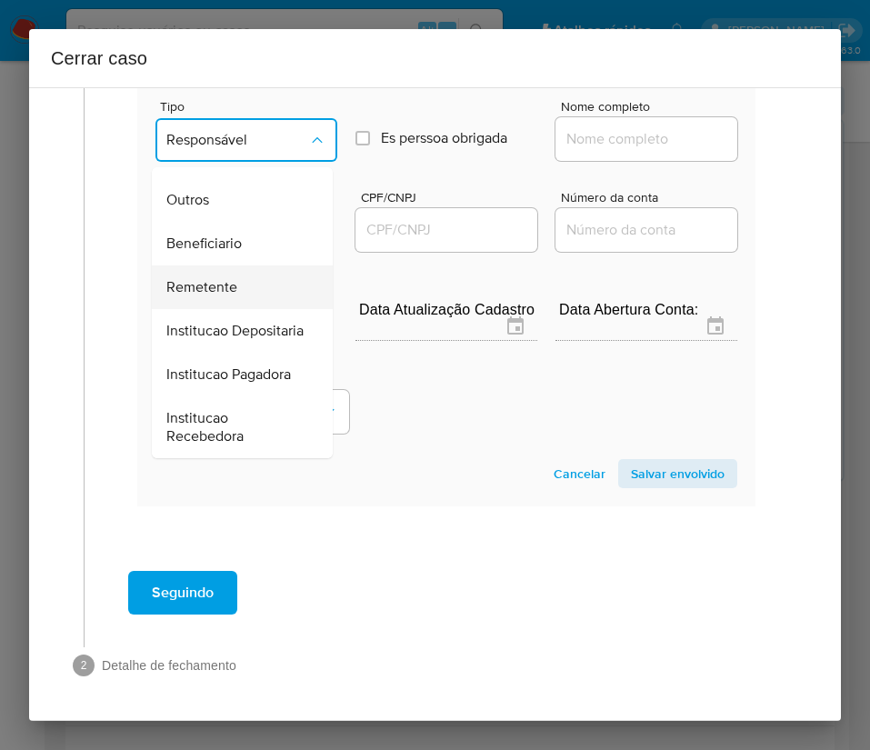
click at [219, 278] on span "Remetente" at bounding box center [201, 287] width 71 height 18
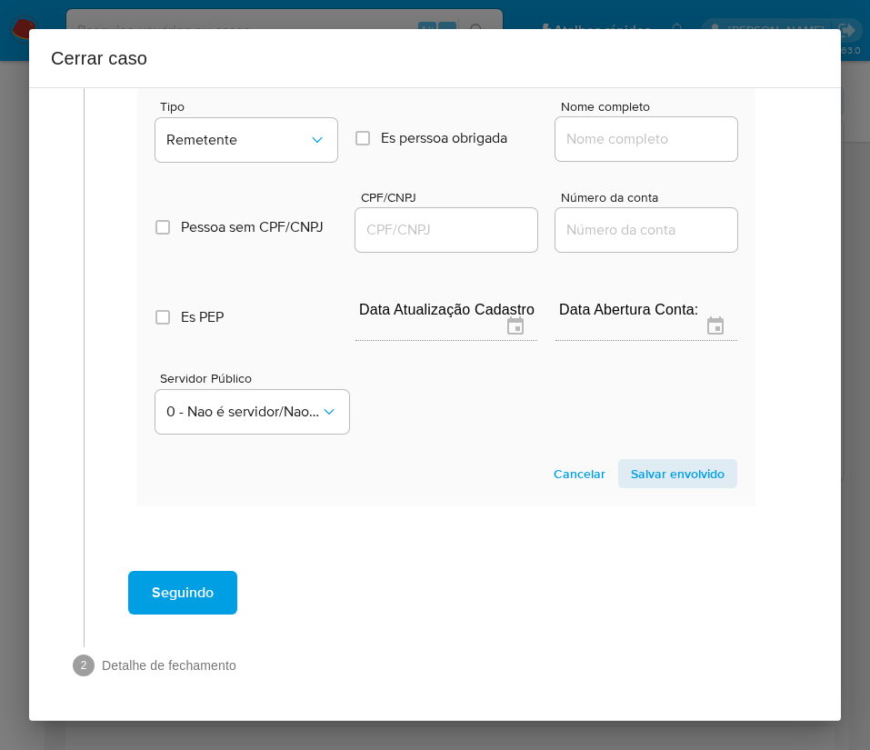
click at [594, 132] on input "Nome completo" at bounding box center [646, 139] width 182 height 24
paste input "Podium Clube Tecnologia Ltda, 55334955000177"
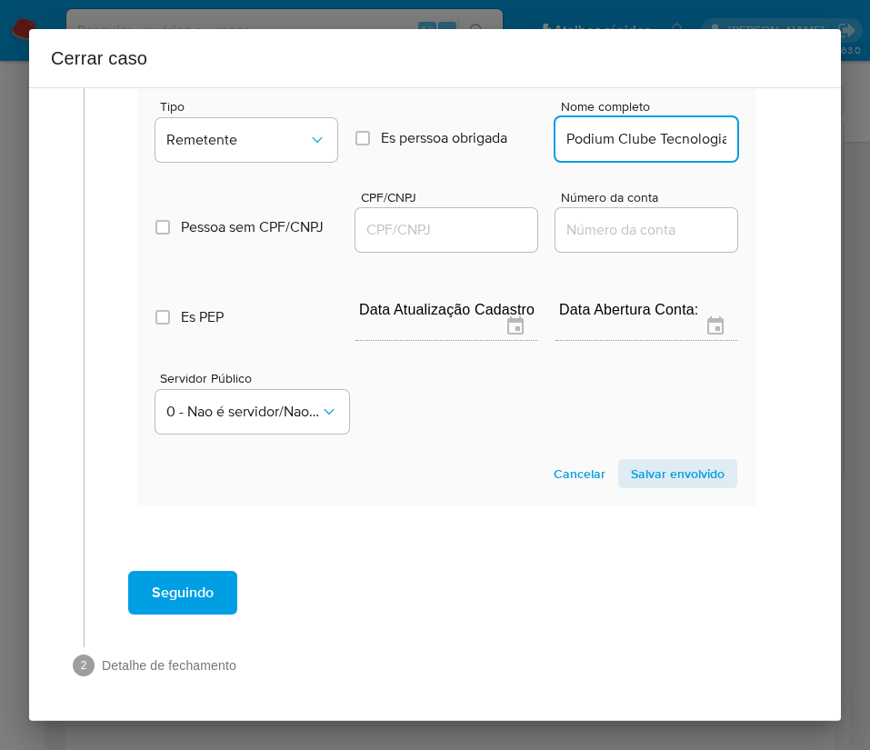
scroll to position [0, 162]
drag, startPoint x: 580, startPoint y: 142, endPoint x: 726, endPoint y: 139, distance: 146.4
click at [726, 139] on section "Novo envolvido Tipo Remetente Es perssoa obrigada Is PObrigada Nome completo Po…" at bounding box center [446, 274] width 618 height 464
type input "Podium Clube Tecnologia Ltda"
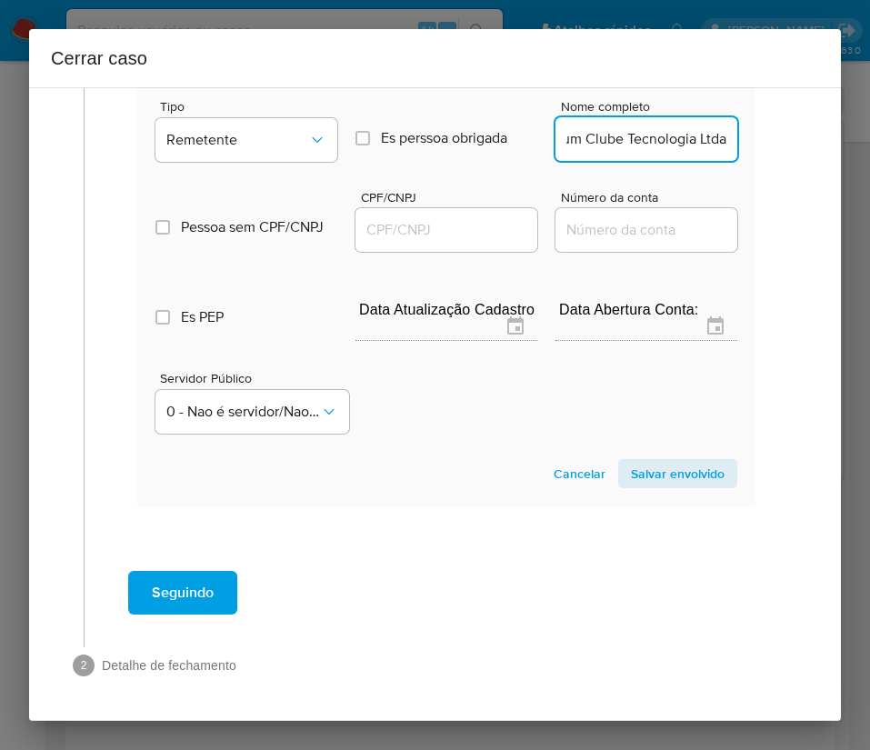
scroll to position [0, 0]
click at [484, 230] on input "CPF/CNPJ" at bounding box center [446, 230] width 182 height 24
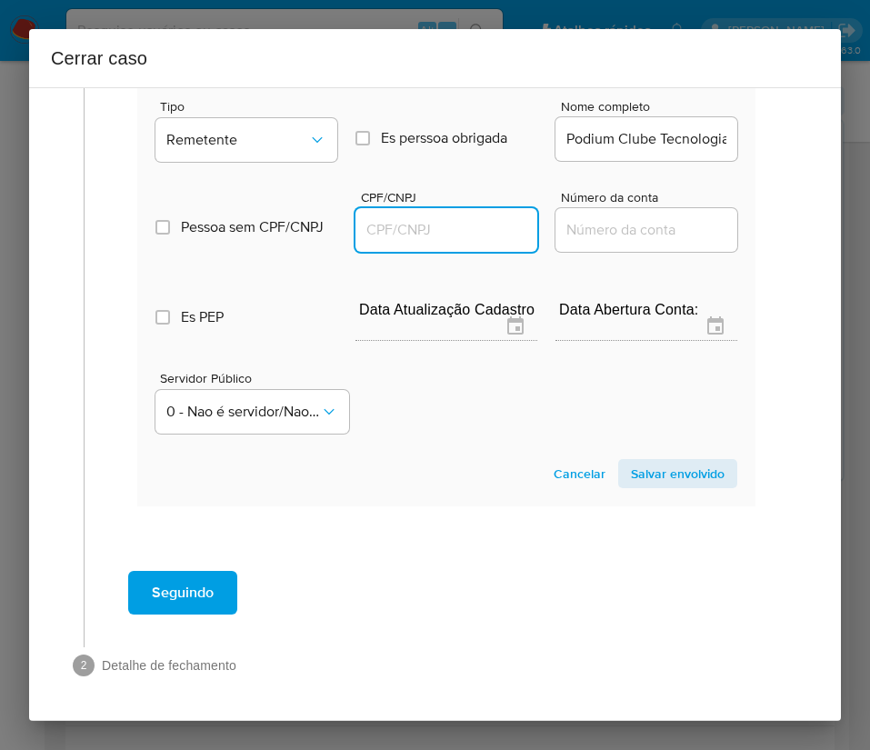
paste input "55334955000177"
type input "55334955000177"
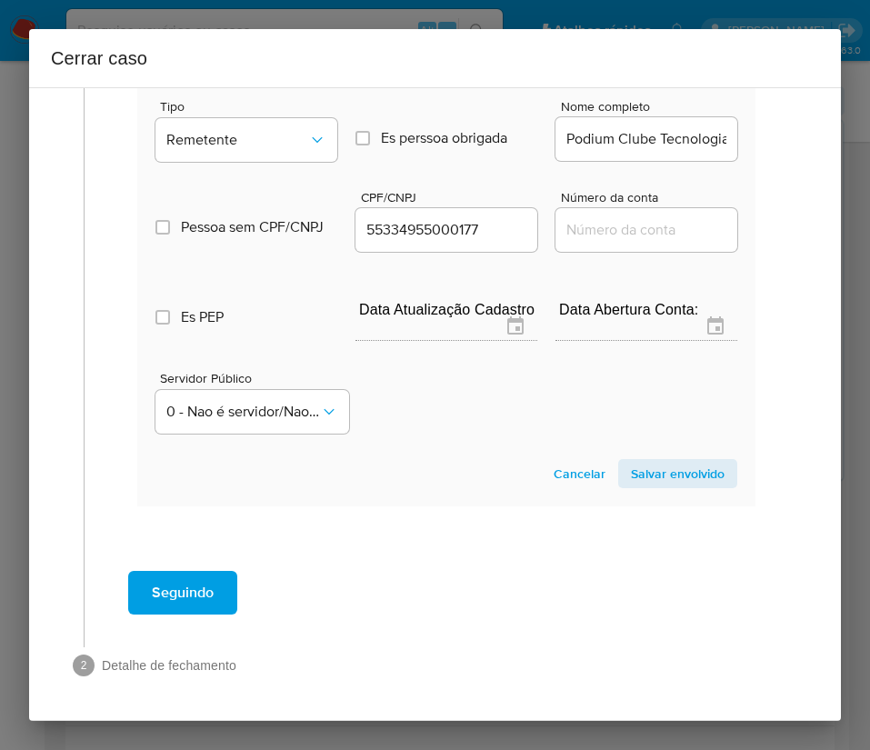
click at [682, 470] on span "Salvar envolvido" at bounding box center [678, 473] width 94 height 25
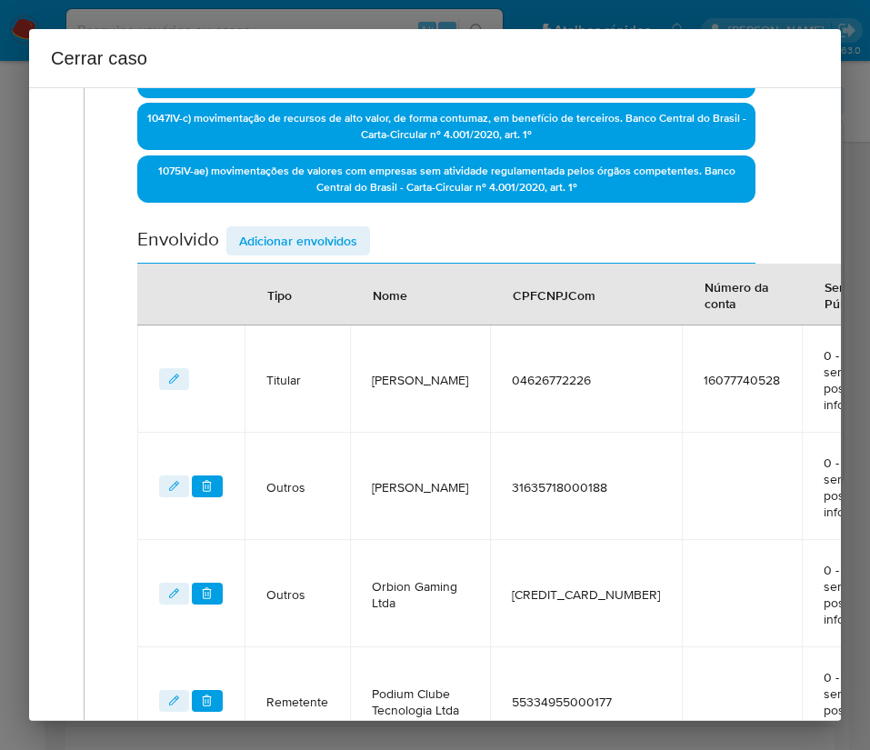
scroll to position [404, 0]
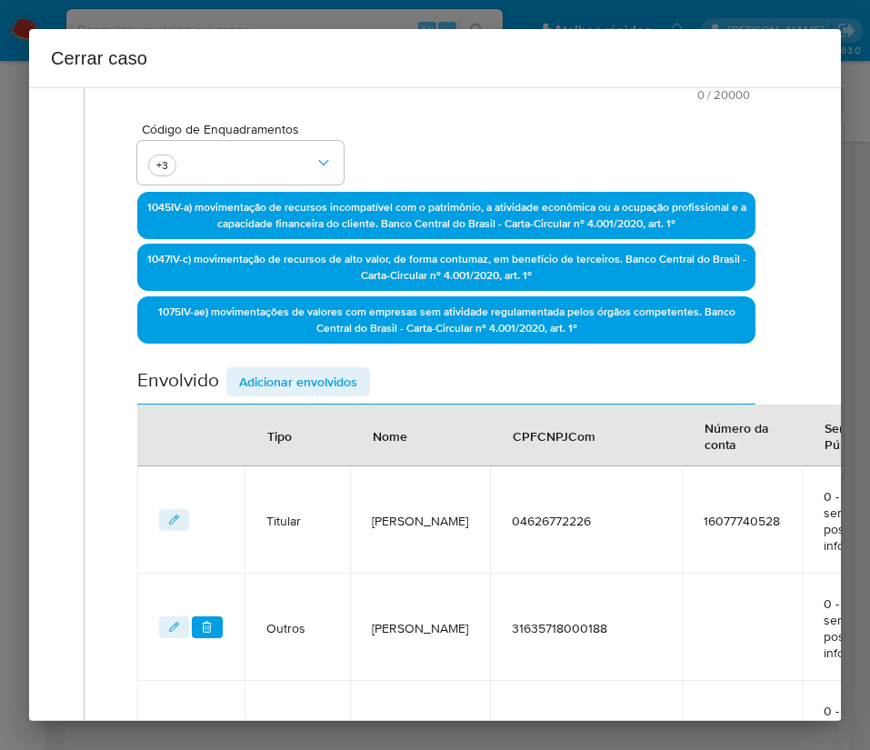
click at [322, 384] on span "Adicionar envolvidos" at bounding box center [298, 381] width 118 height 25
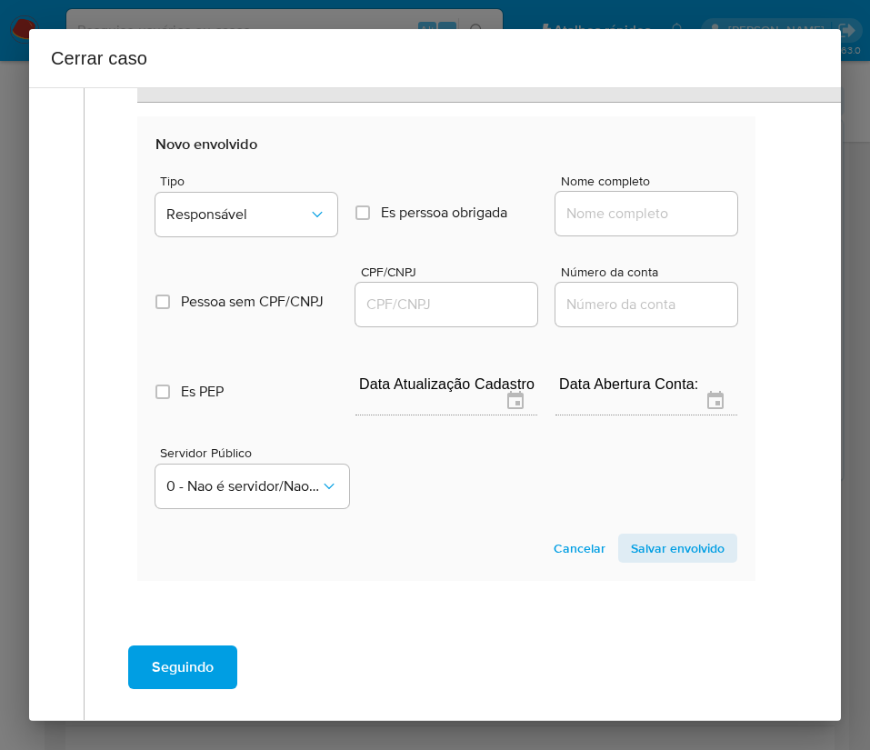
scroll to position [1293, 0]
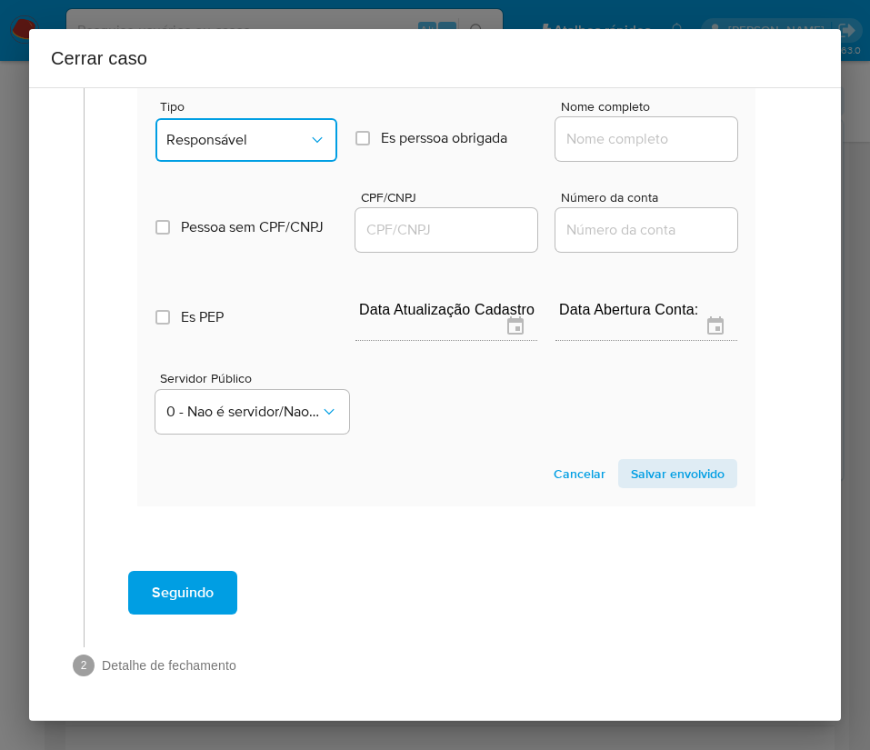
click at [275, 131] on span "Responsável" at bounding box center [237, 140] width 142 height 18
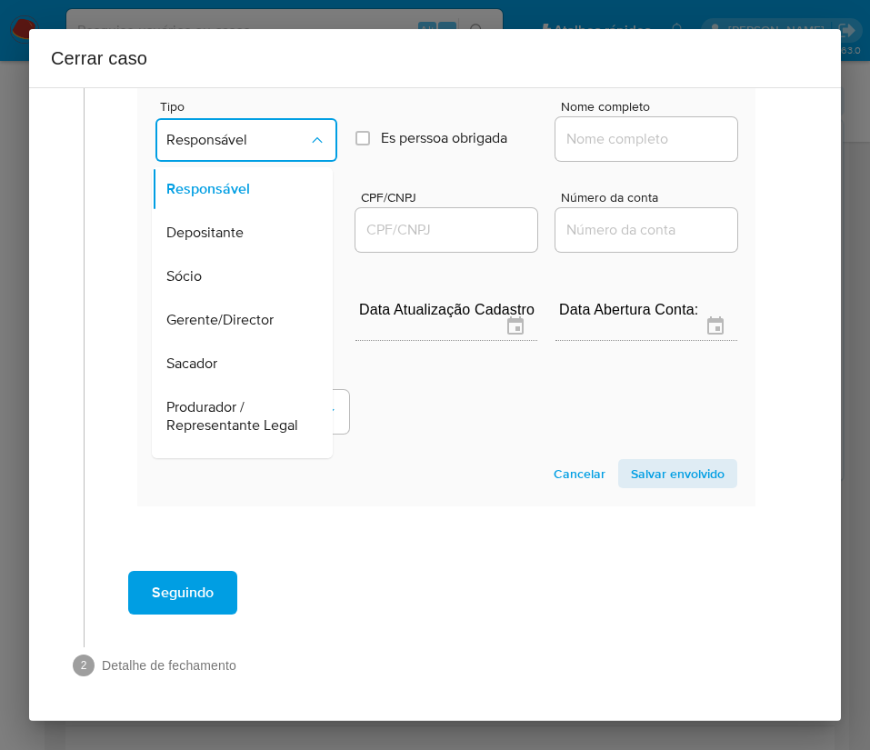
scroll to position [324, 0]
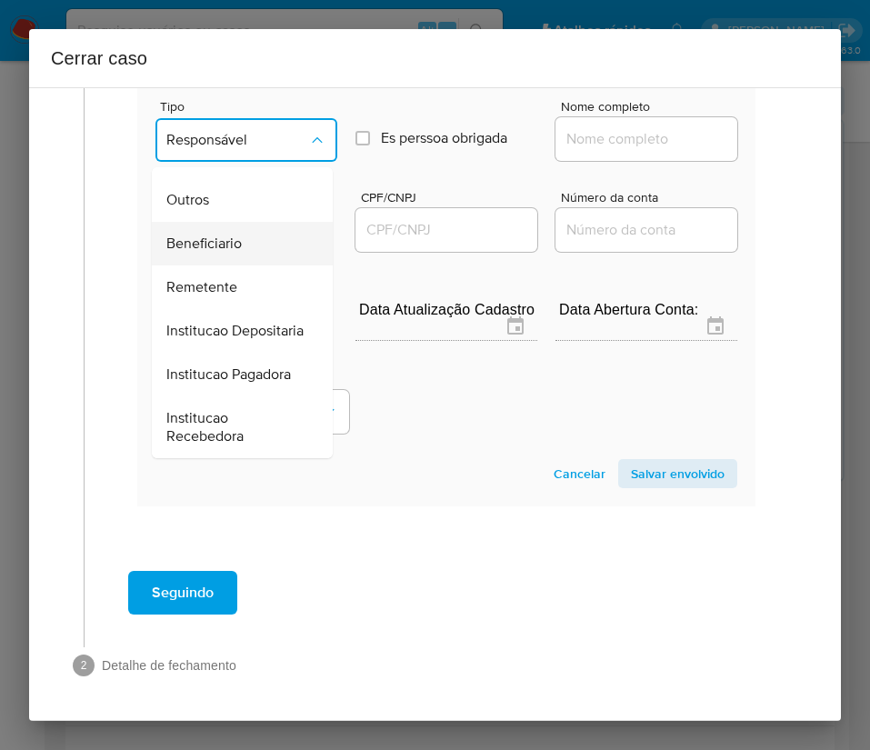
click at [239, 234] on span "Beneficiario" at bounding box center [203, 243] width 75 height 18
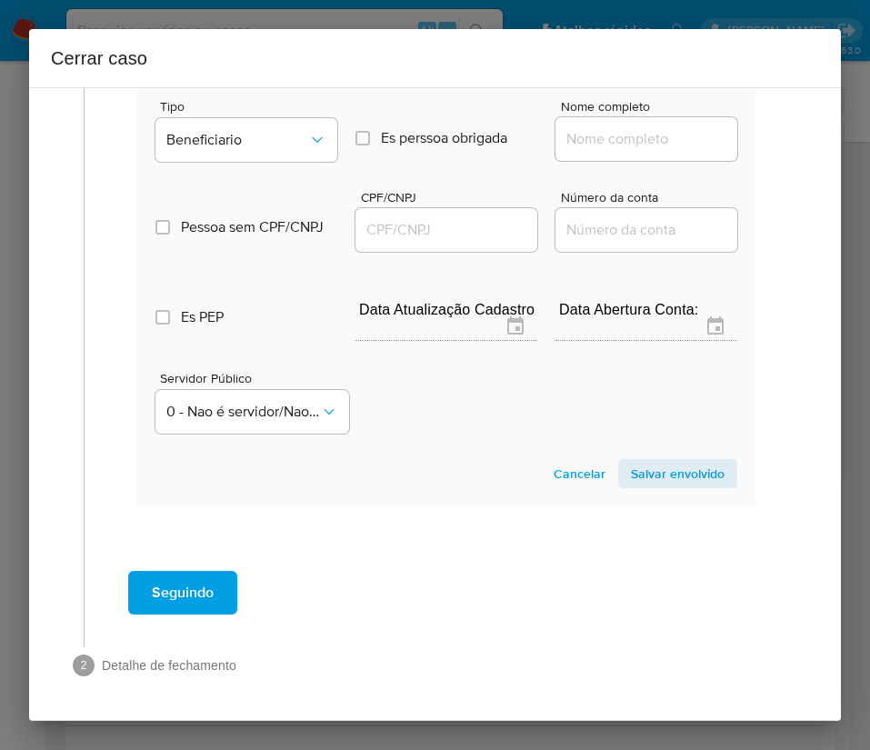
click at [604, 127] on input "Nome completo" at bounding box center [646, 139] width 182 height 24
paste input "Vitalcred Meios De Pagamento S/A, 08022117000188"
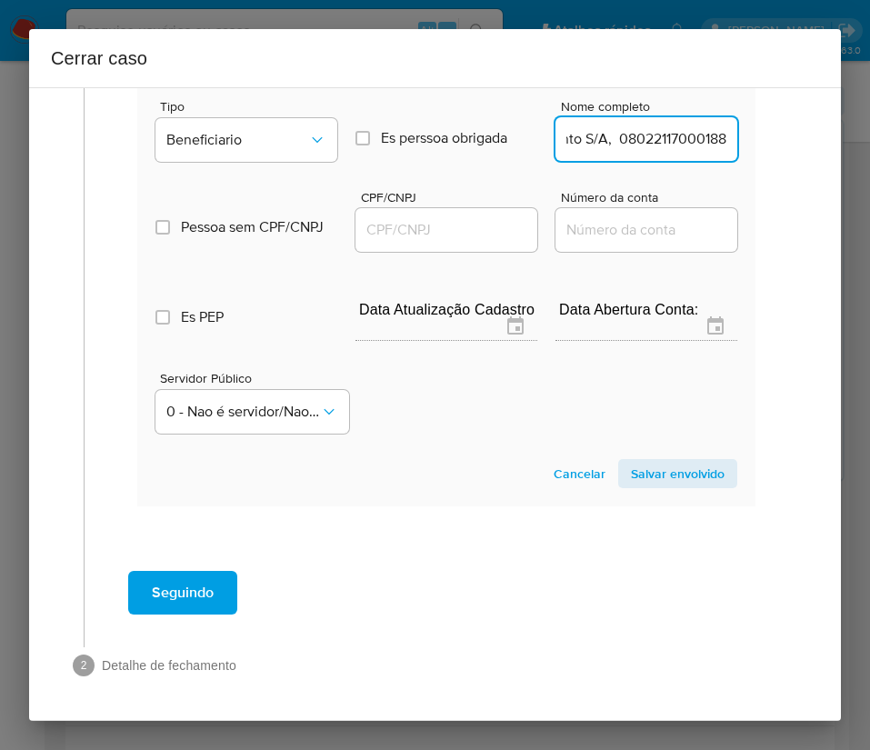
scroll to position [1293, 12]
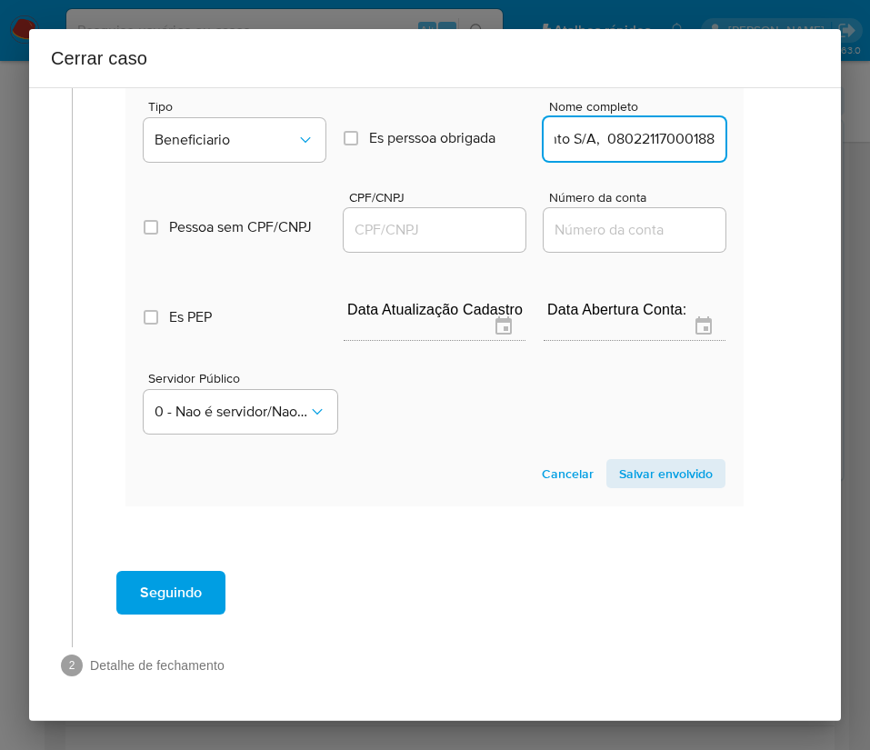
drag, startPoint x: 584, startPoint y: 119, endPoint x: 870, endPoint y: 123, distance: 285.4
type input "Vitalcred Meios De Pagamento S/A"
click at [468, 223] on div at bounding box center [435, 230] width 182 height 44
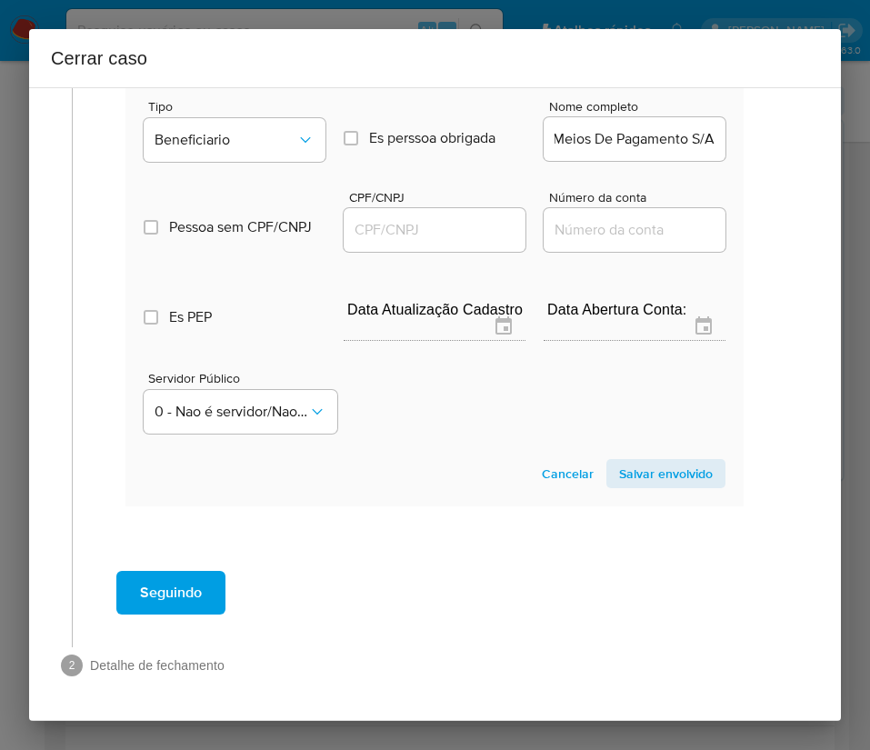
scroll to position [0, 0]
click at [486, 218] on input "CPF/CNPJ" at bounding box center [435, 230] width 182 height 24
paste input "08022117000188"
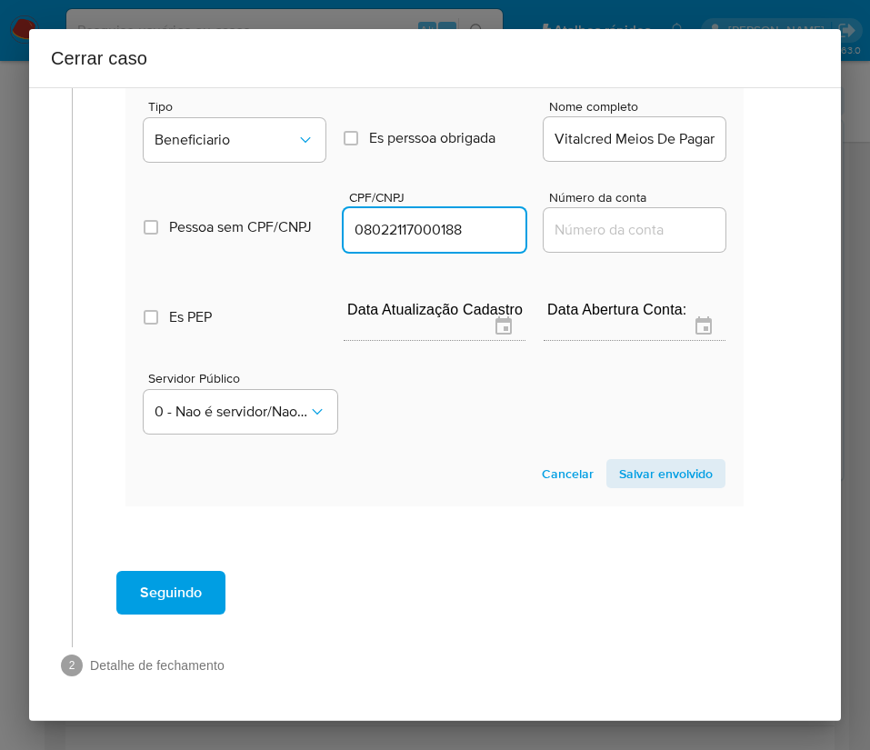
type input "8022117000188"
click at [644, 461] on span "Salvar envolvido" at bounding box center [666, 473] width 94 height 25
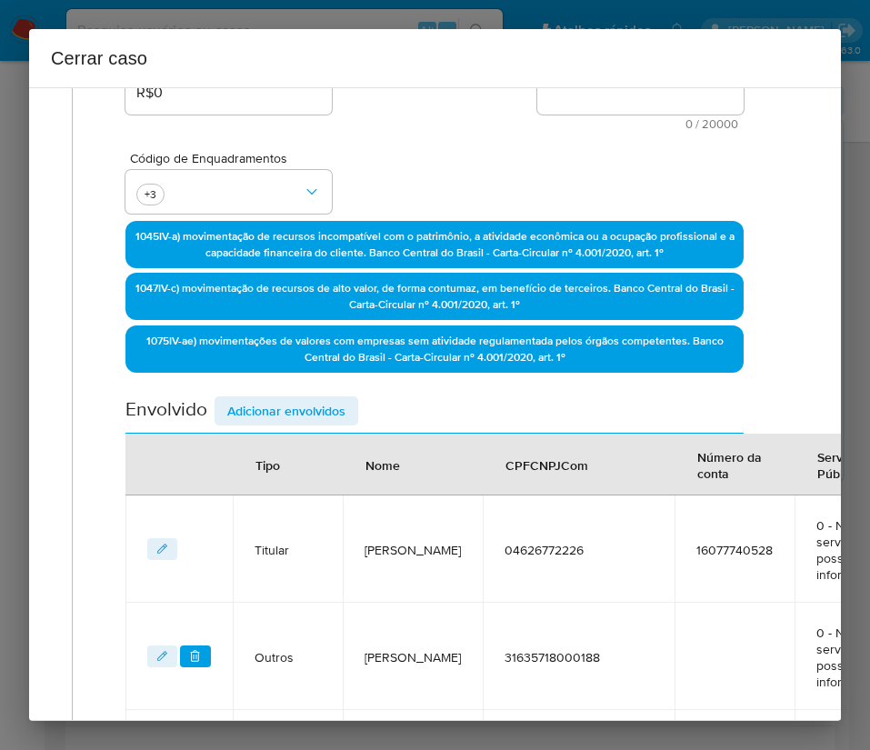
click at [290, 418] on span "Adicionar envolvidos" at bounding box center [286, 410] width 118 height 25
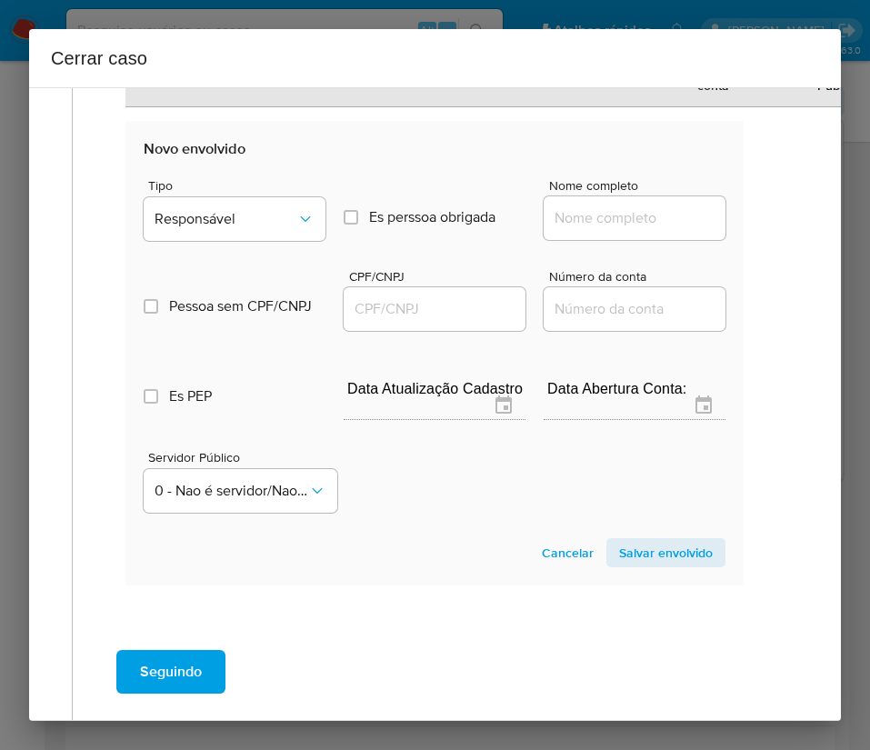
scroll to position [1401, 12]
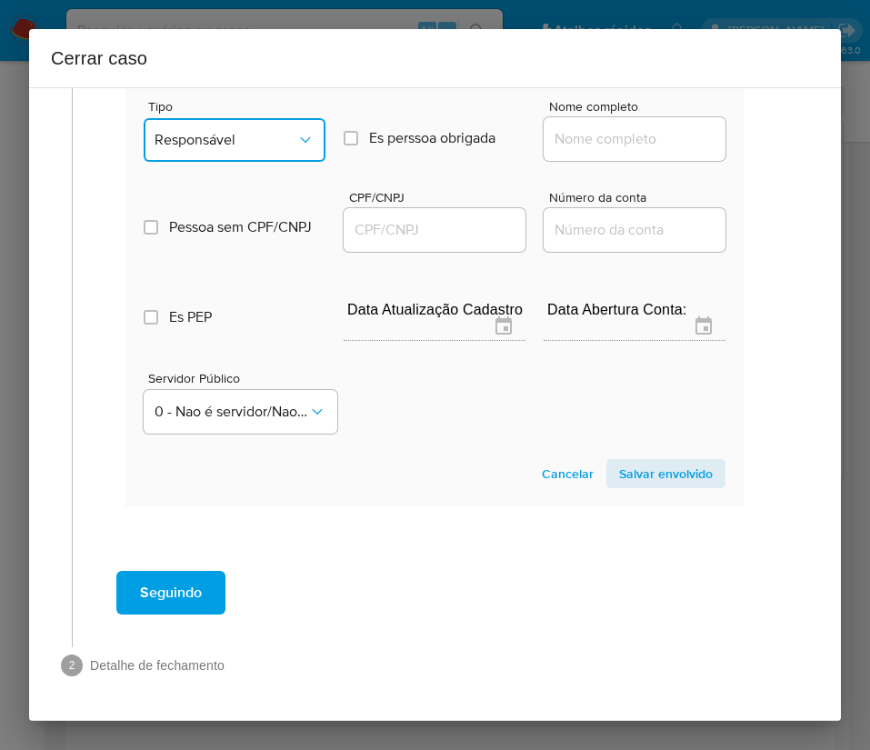
click at [286, 130] on button "Responsável" at bounding box center [235, 140] width 182 height 44
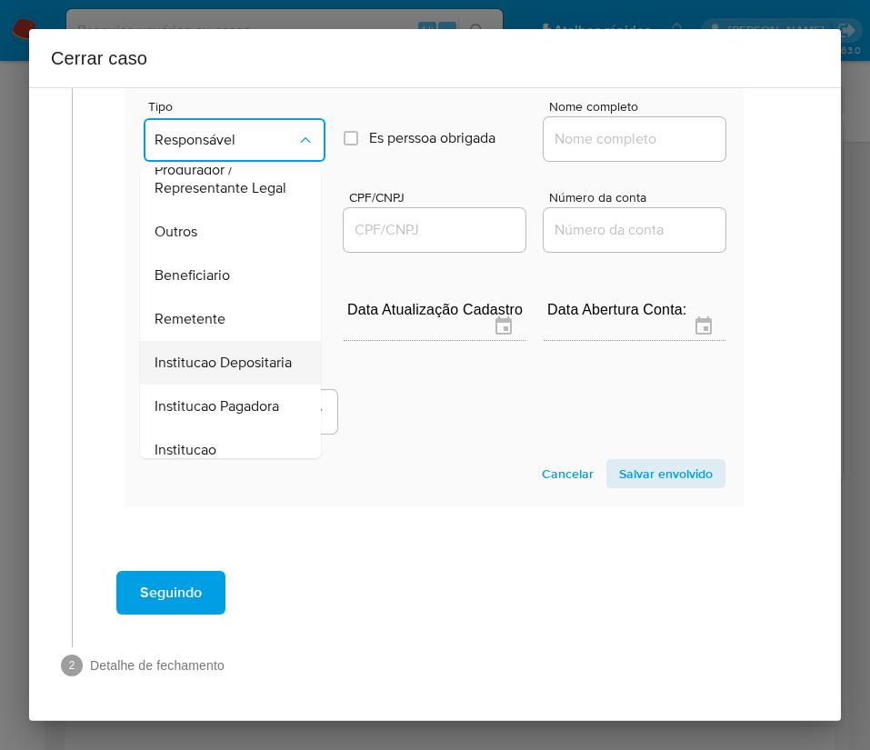
scroll to position [324, 0]
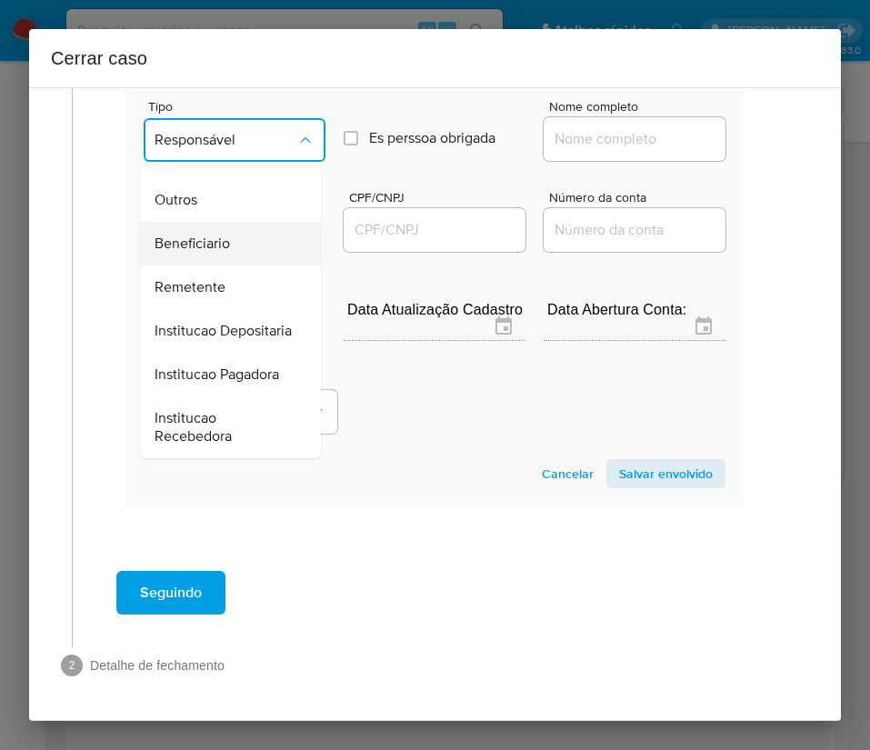
click at [221, 234] on span "Beneficiario" at bounding box center [192, 243] width 75 height 18
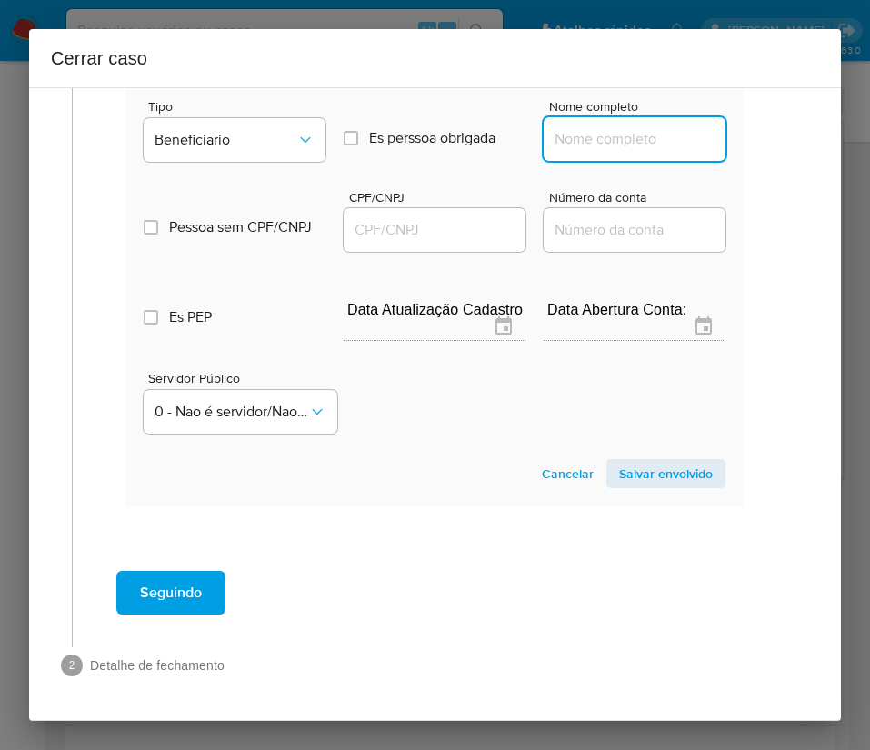
drag, startPoint x: 554, startPoint y: 119, endPoint x: 571, endPoint y: 131, distance: 20.2
click at [554, 127] on input "Nome completo" at bounding box center [635, 139] width 182 height 24
paste input "Recreio Jogos Ltda, 58414105000177"
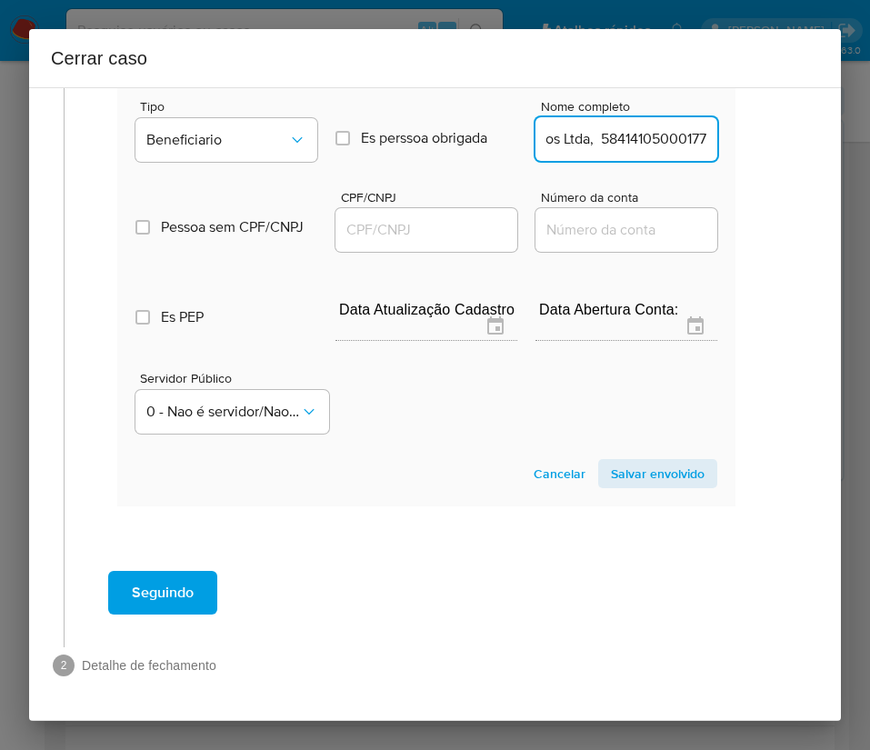
drag, startPoint x: 574, startPoint y: 122, endPoint x: 835, endPoint y: 133, distance: 261.1
click at [835, 133] on div "1 Informação completa Geral Data de início [DATE] Data Fin [DATE] Valor do créd…" at bounding box center [435, 403] width 812 height 633
type input "Recreio Jogos Ltda"
click at [431, 218] on input "CPF/CNPJ" at bounding box center [426, 230] width 182 height 24
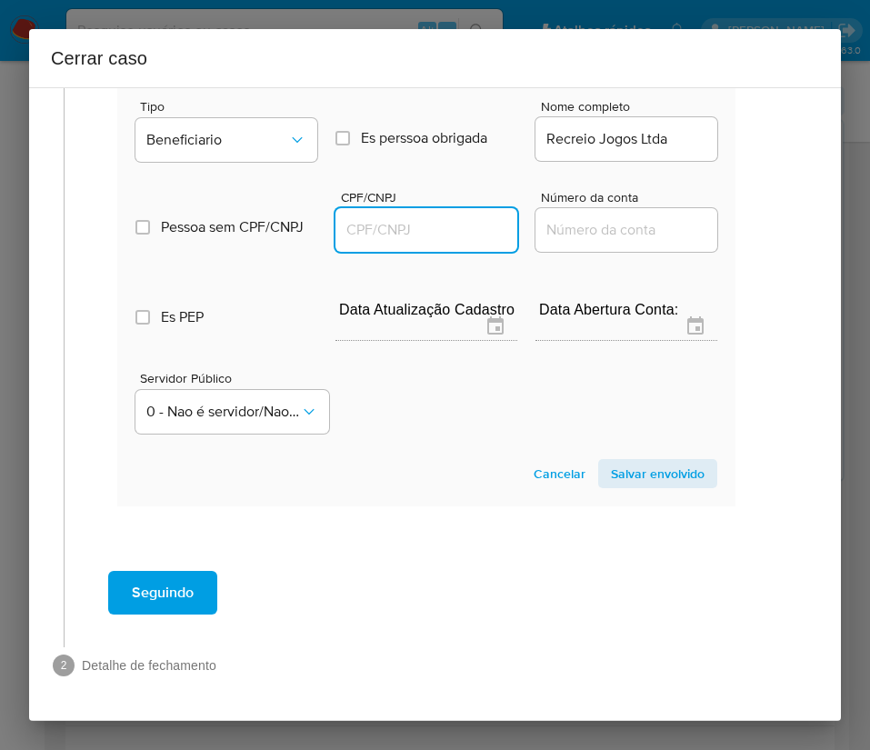
paste input "58414105000177"
type input "58414105000177"
click at [663, 461] on span "Salvar envolvido" at bounding box center [658, 473] width 94 height 25
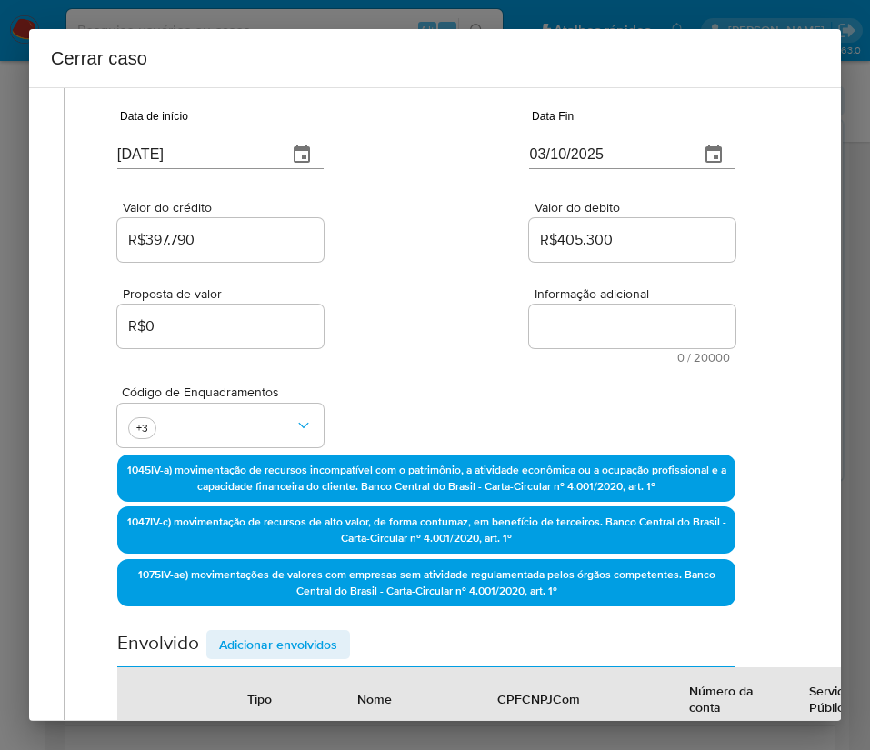
scroll to position [0, 20]
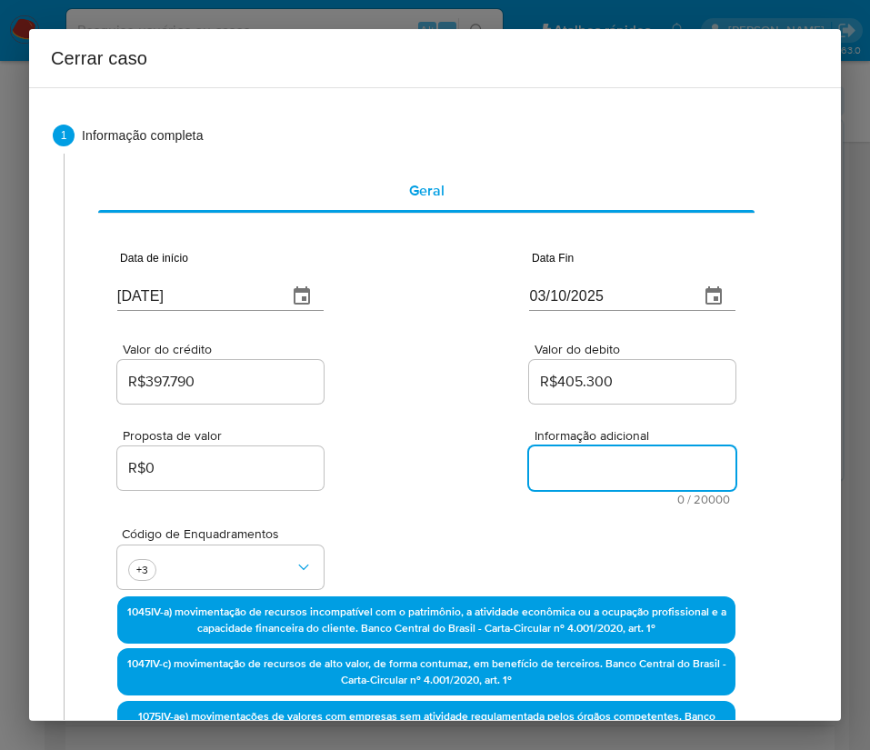
click at [556, 464] on textarea "Informação adicional" at bounding box center [632, 468] width 206 height 44
paste textarea "Loremipsumd si Ametcon Adip Elitse Doeiu Temporin, UTL 68549157944, 96 etdo, ma…"
type textarea "Loremipsumd si Ametcon Adip Elitse Doeiu Temporin, UTL 68549157944, 96 etdo, ma…"
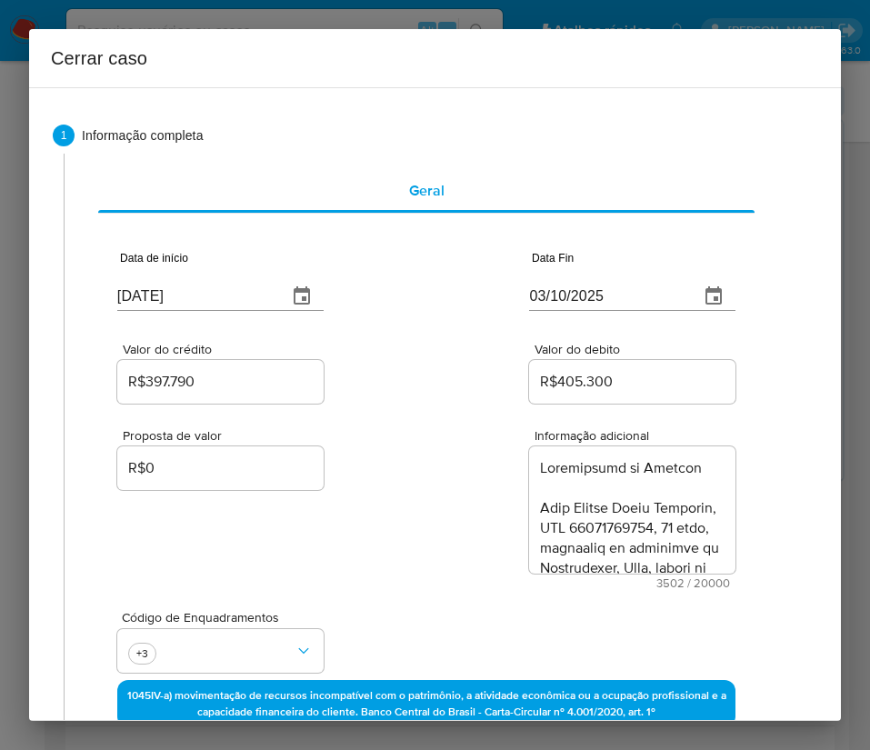
scroll to position [3724, 0]
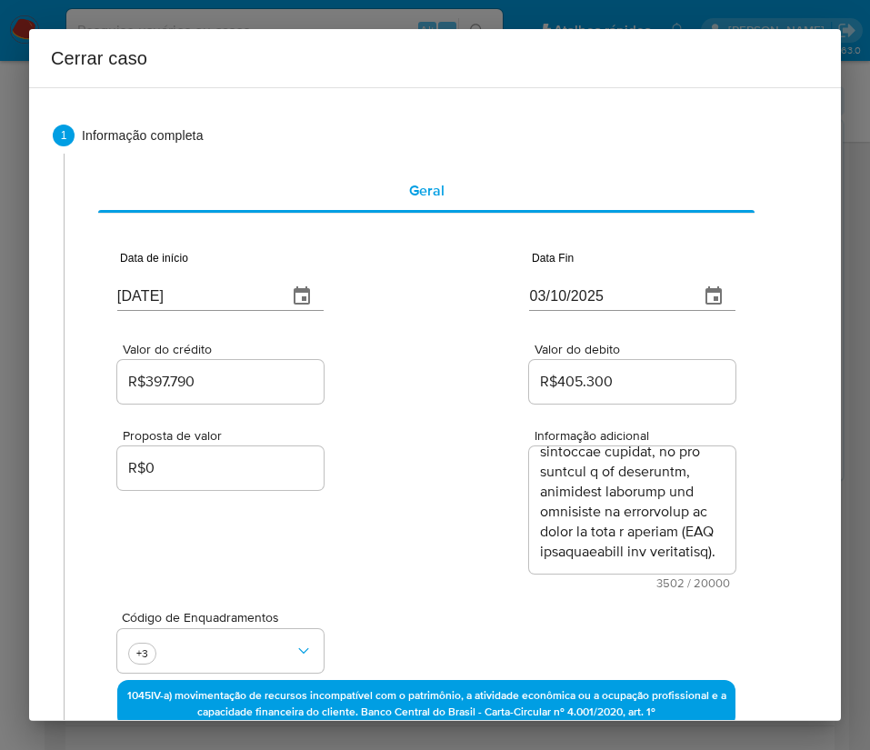
click at [399, 556] on div "Proposta de valor R$0 Informação adicional 3502 / 20000 16498 caracteres restan…" at bounding box center [426, 498] width 618 height 182
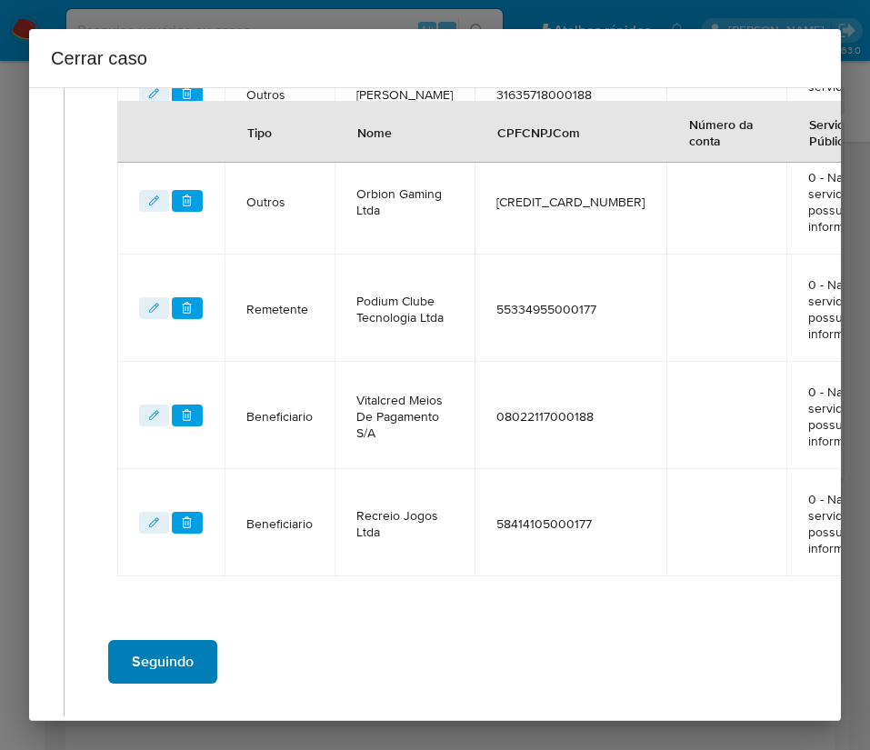
scroll to position [1112, 20]
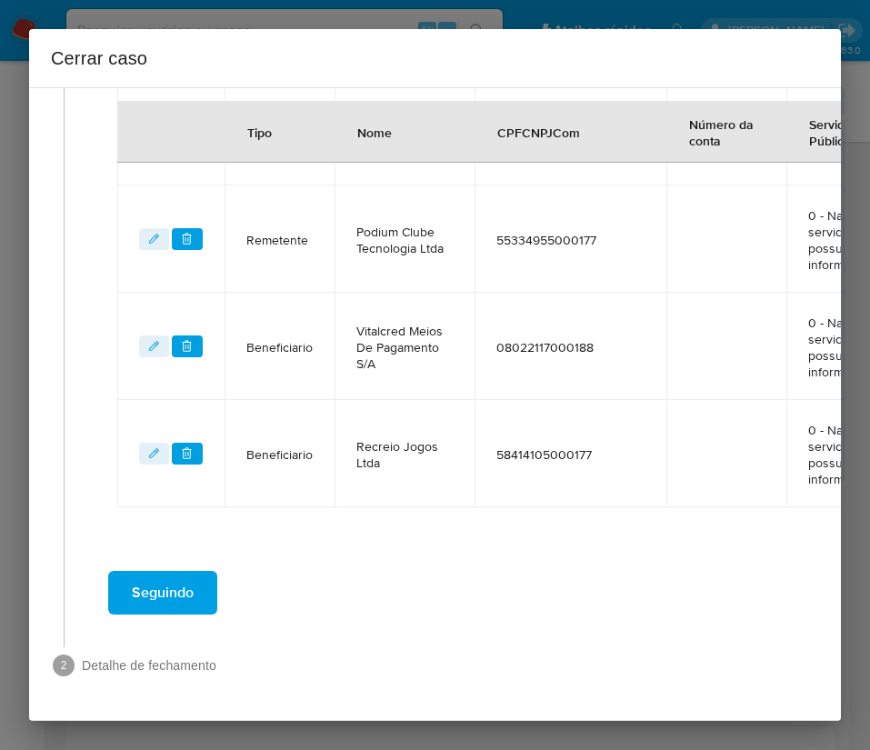
click at [169, 580] on span "Seguindo" at bounding box center [163, 593] width 62 height 40
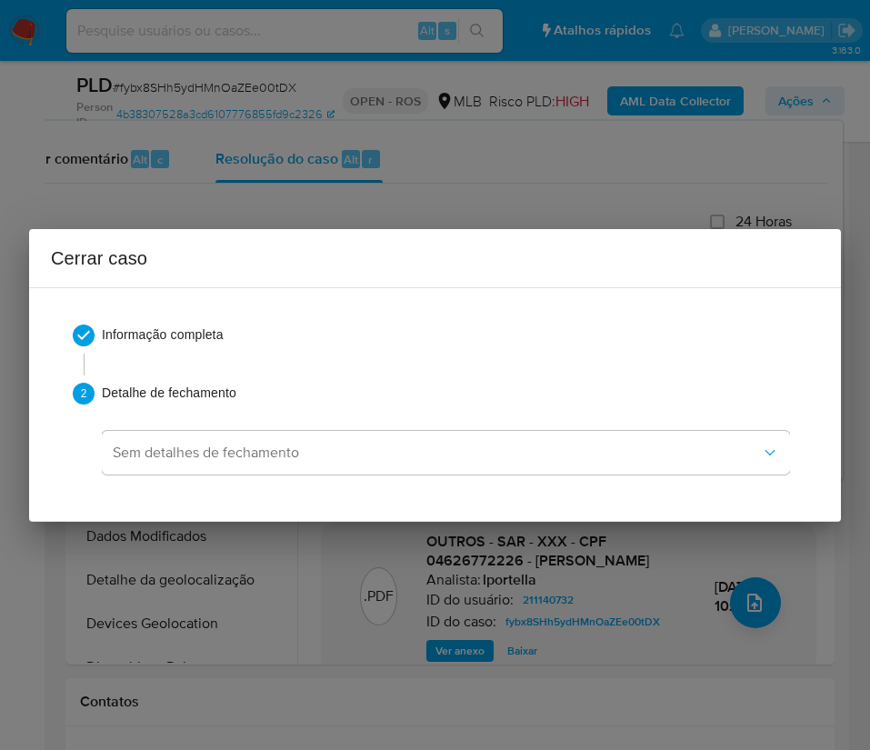
scroll to position [0, 0]
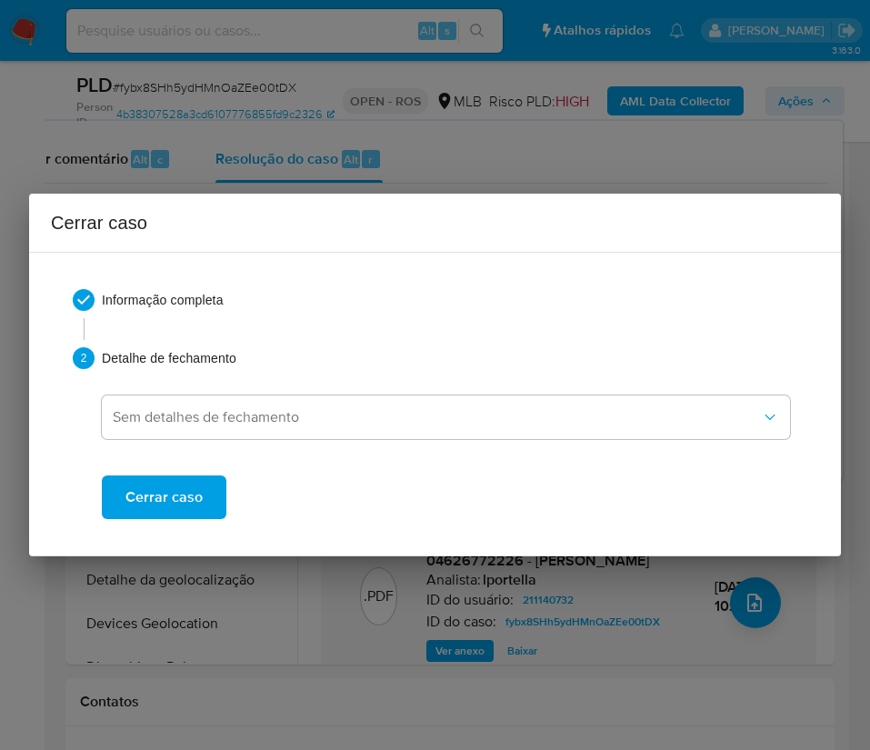
drag, startPoint x: 200, startPoint y: 501, endPoint x: 223, endPoint y: 254, distance: 247.3
click at [201, 500] on button "Cerrar caso" at bounding box center [164, 497] width 125 height 44
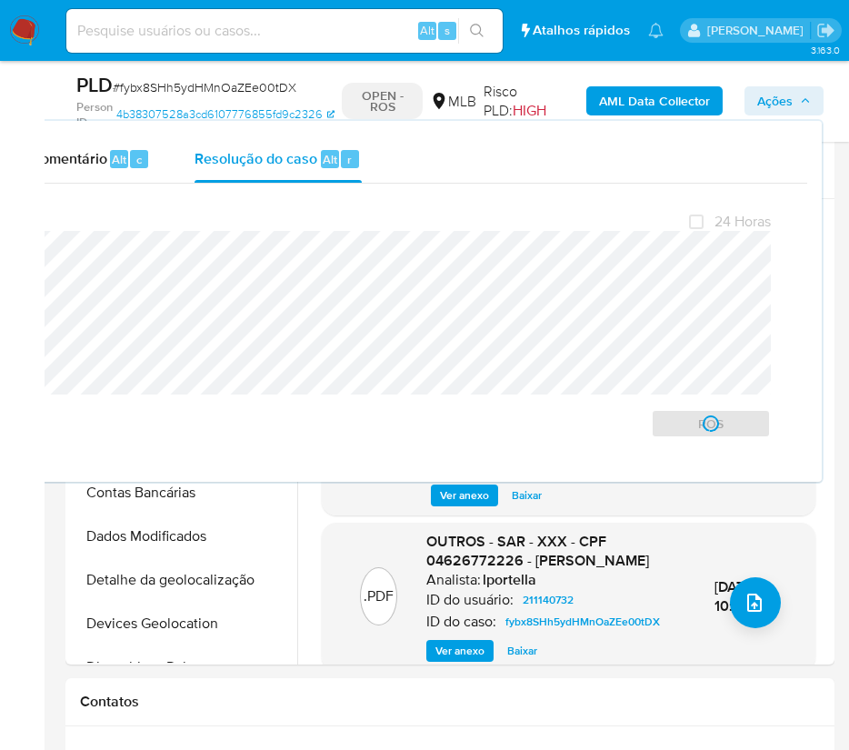
click at [193, 85] on span "# fybx8SHh5ydHMnOaZEe00tDX" at bounding box center [205, 87] width 184 height 18
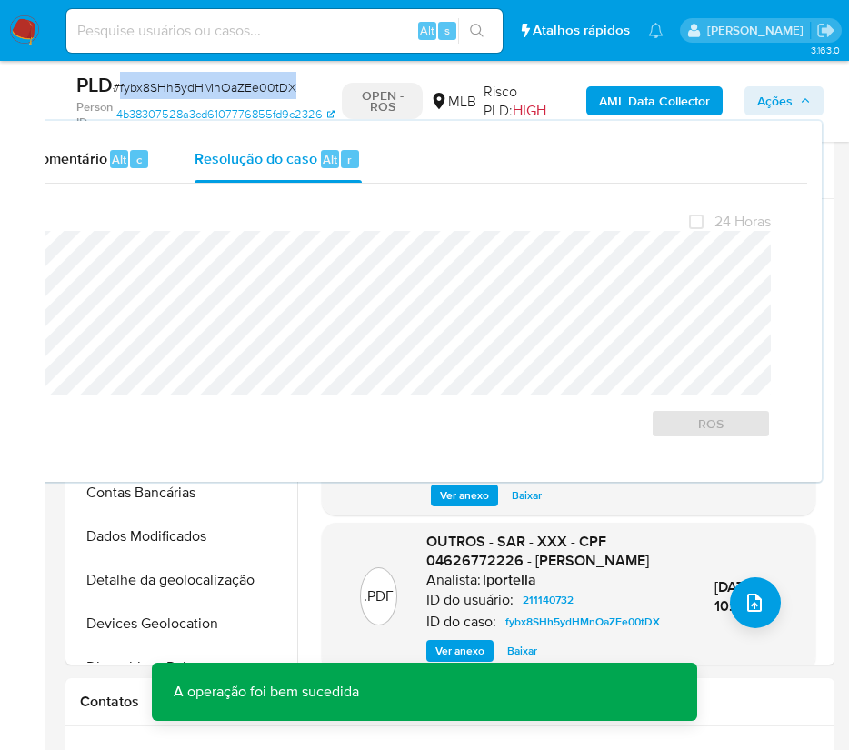
copy span "fybx8SHh5ydHMnOaZEe00tDX"
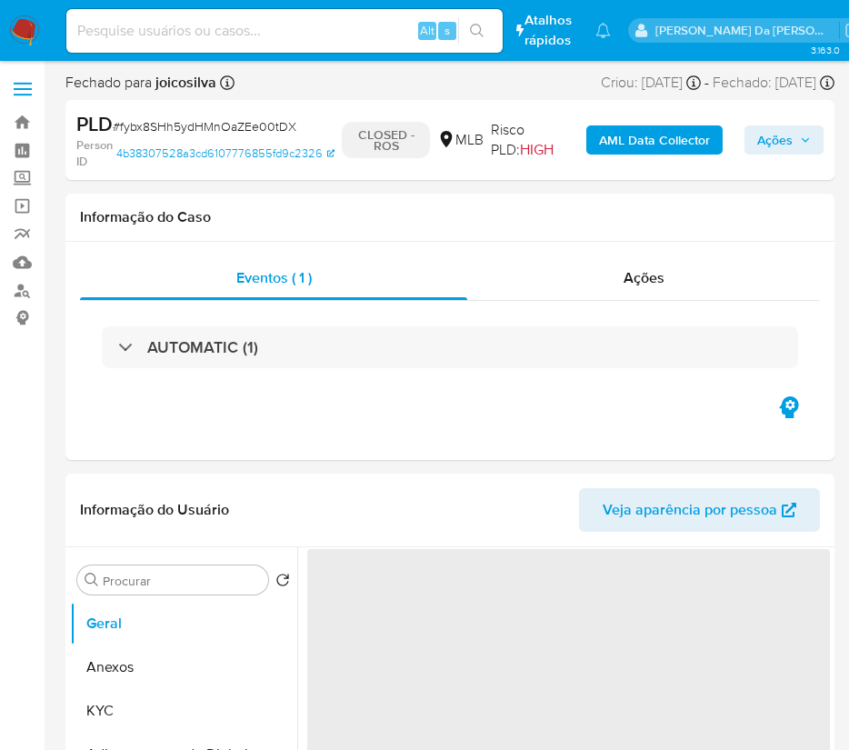
select select "10"
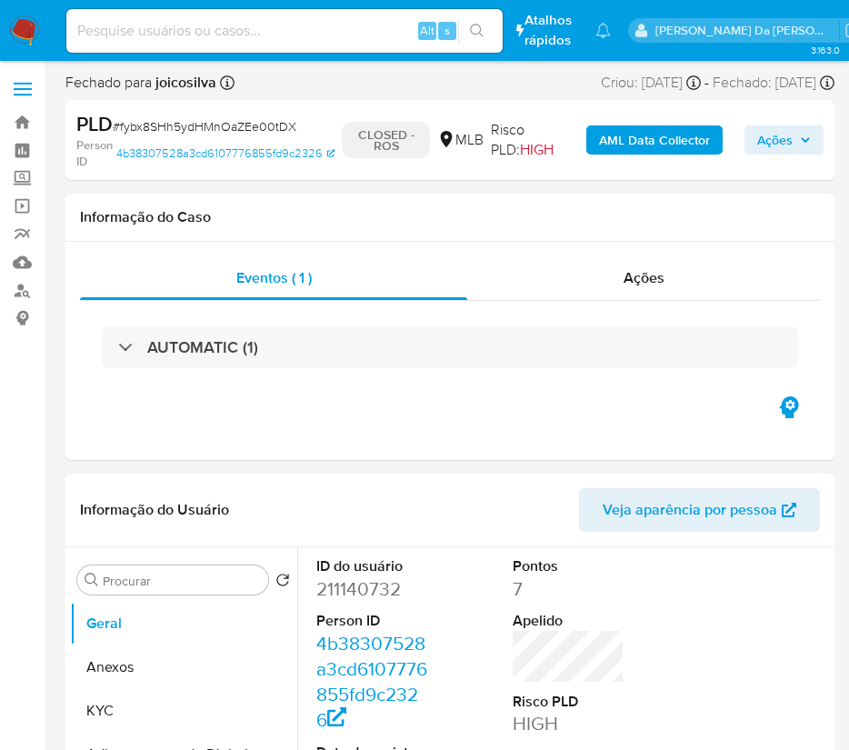
click at [28, 26] on img at bounding box center [24, 30] width 31 height 31
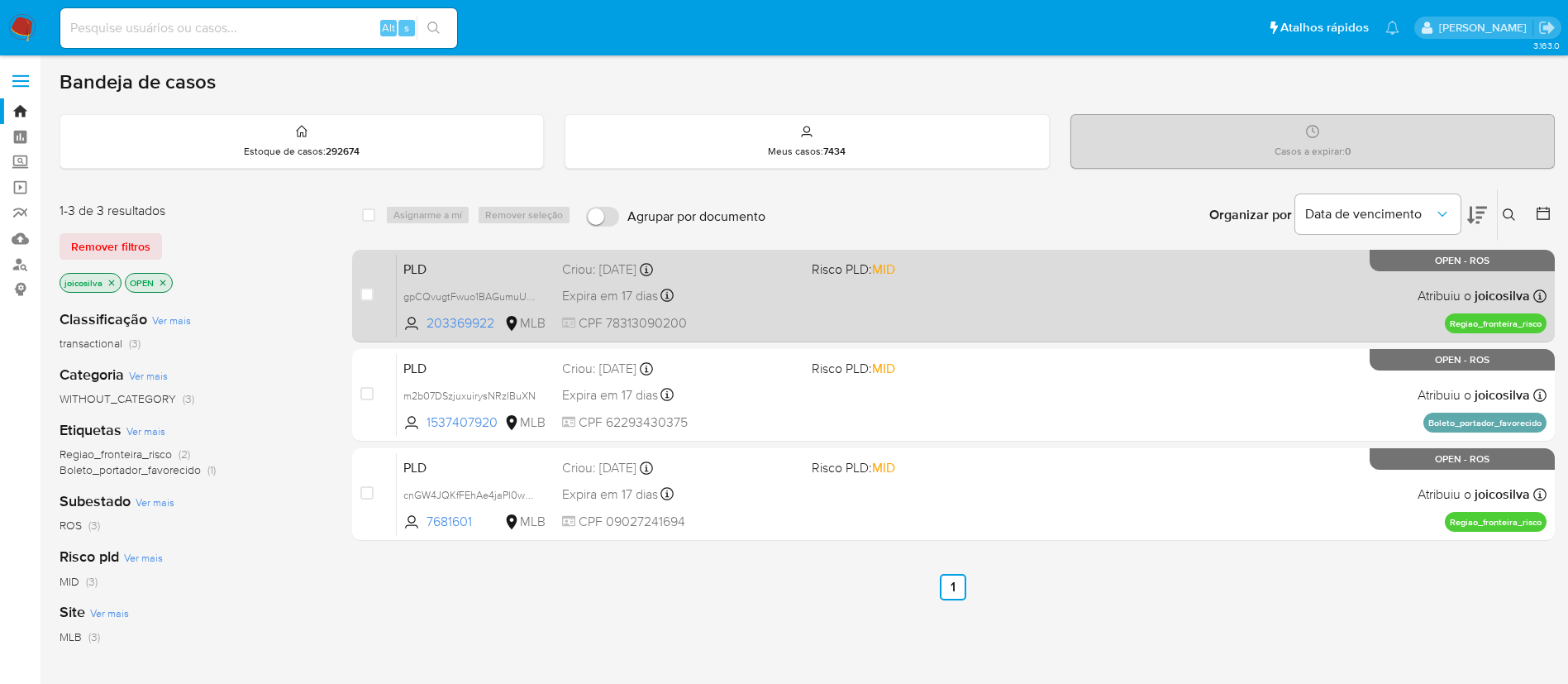
click at [837, 310] on div "PLD gpCQvugtFwuo1BAGumuUH5Ac 203369922 MLB Risco PLD: MID Criou: [DATE] Criou: …" at bounding box center [971, 296] width 1150 height 84
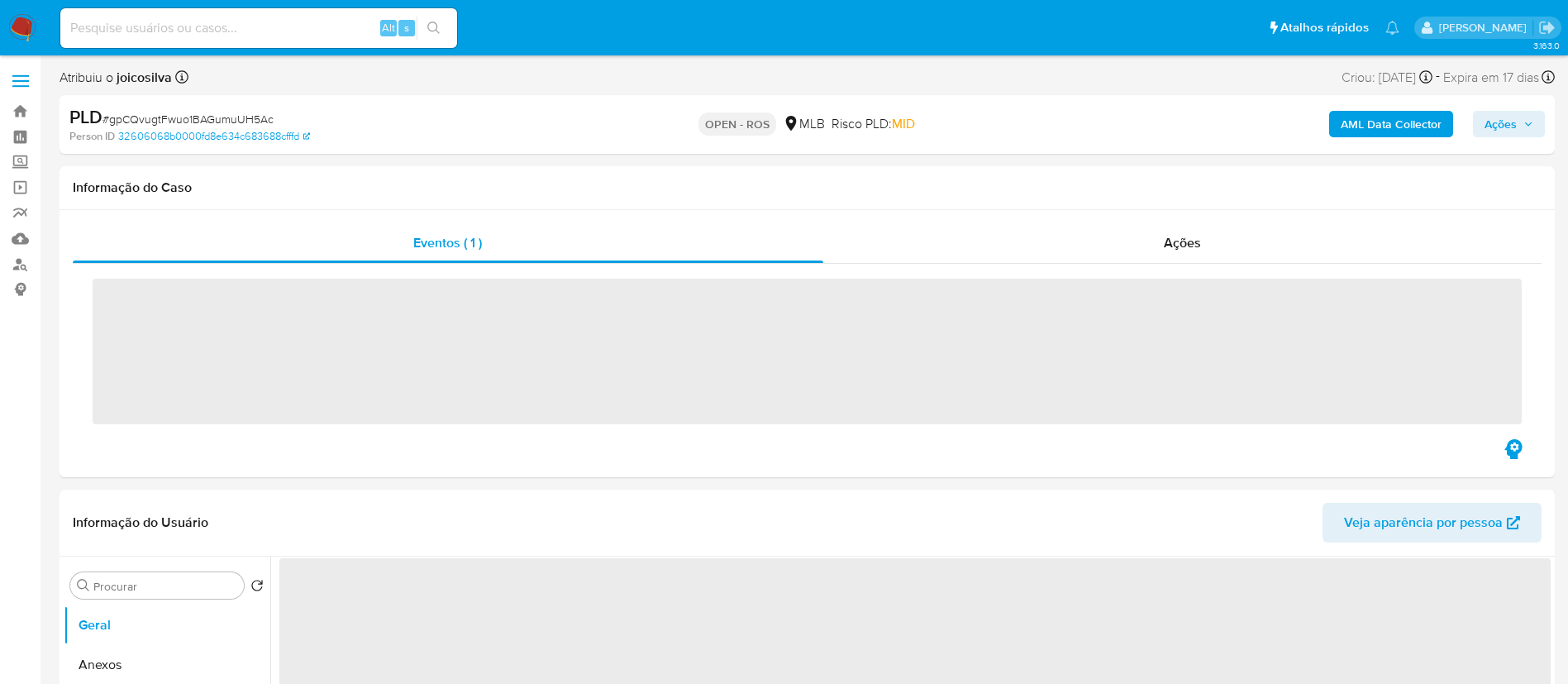
click at [237, 119] on span "# gpCQvugtFwuo1BAGumuUH5Ac" at bounding box center [188, 119] width 171 height 16
copy span "gpCQvugtFwuo1BAGumuUH5Ac"
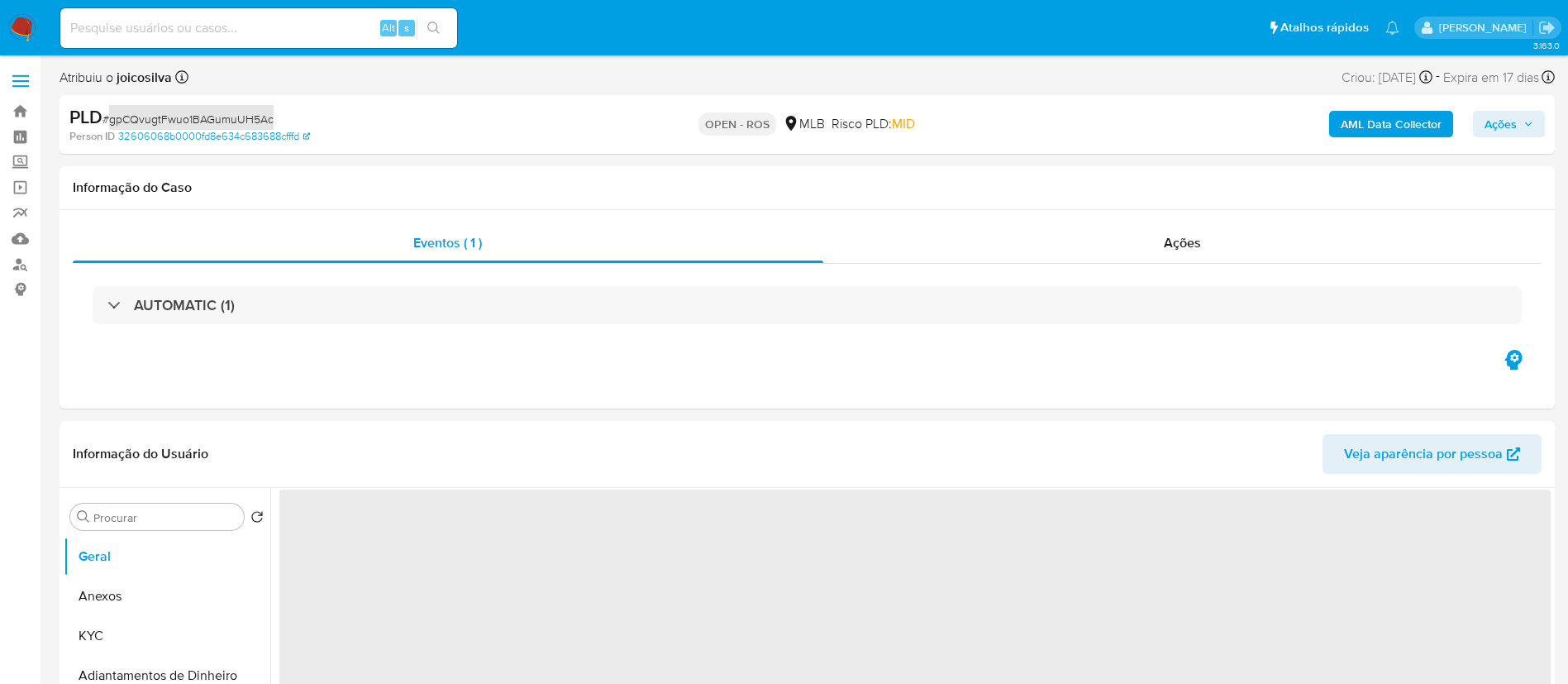
select select "10"
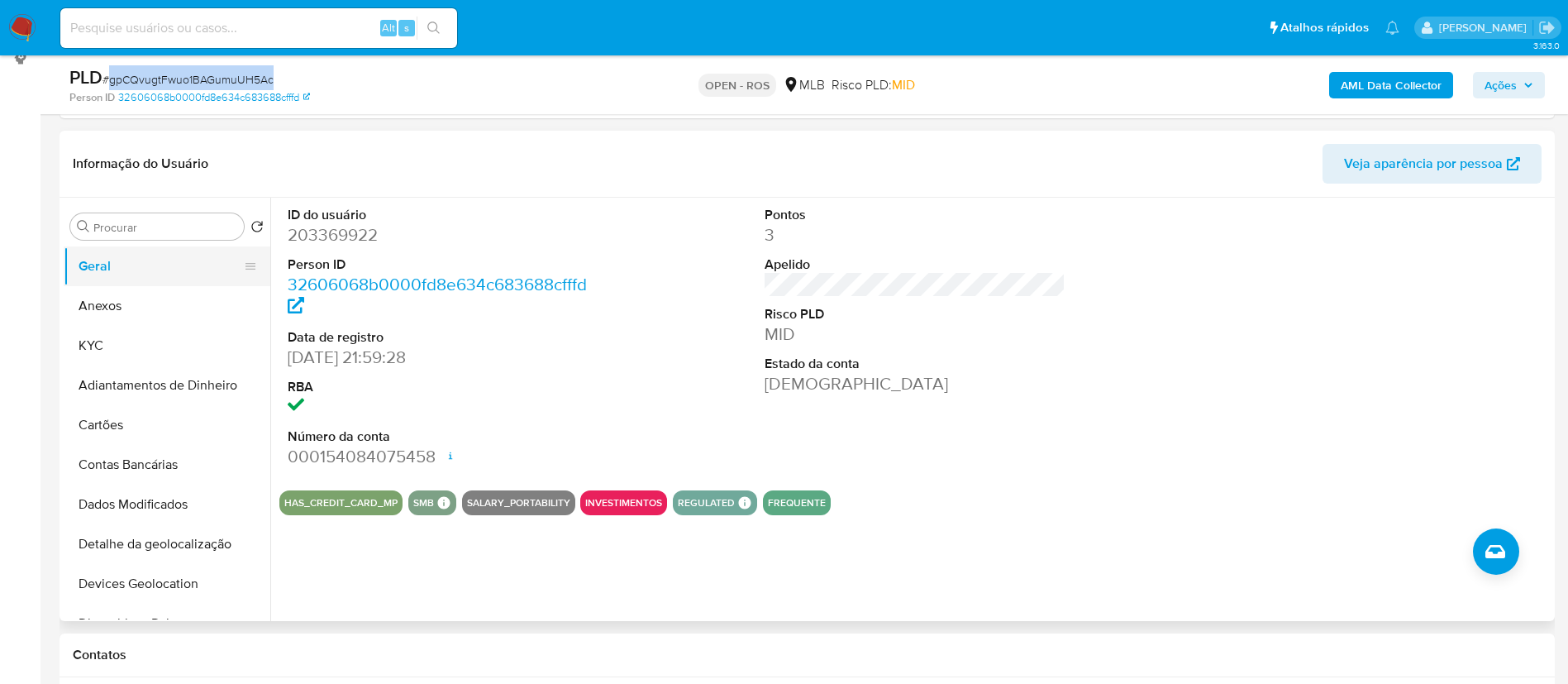
scroll to position [124, 0]
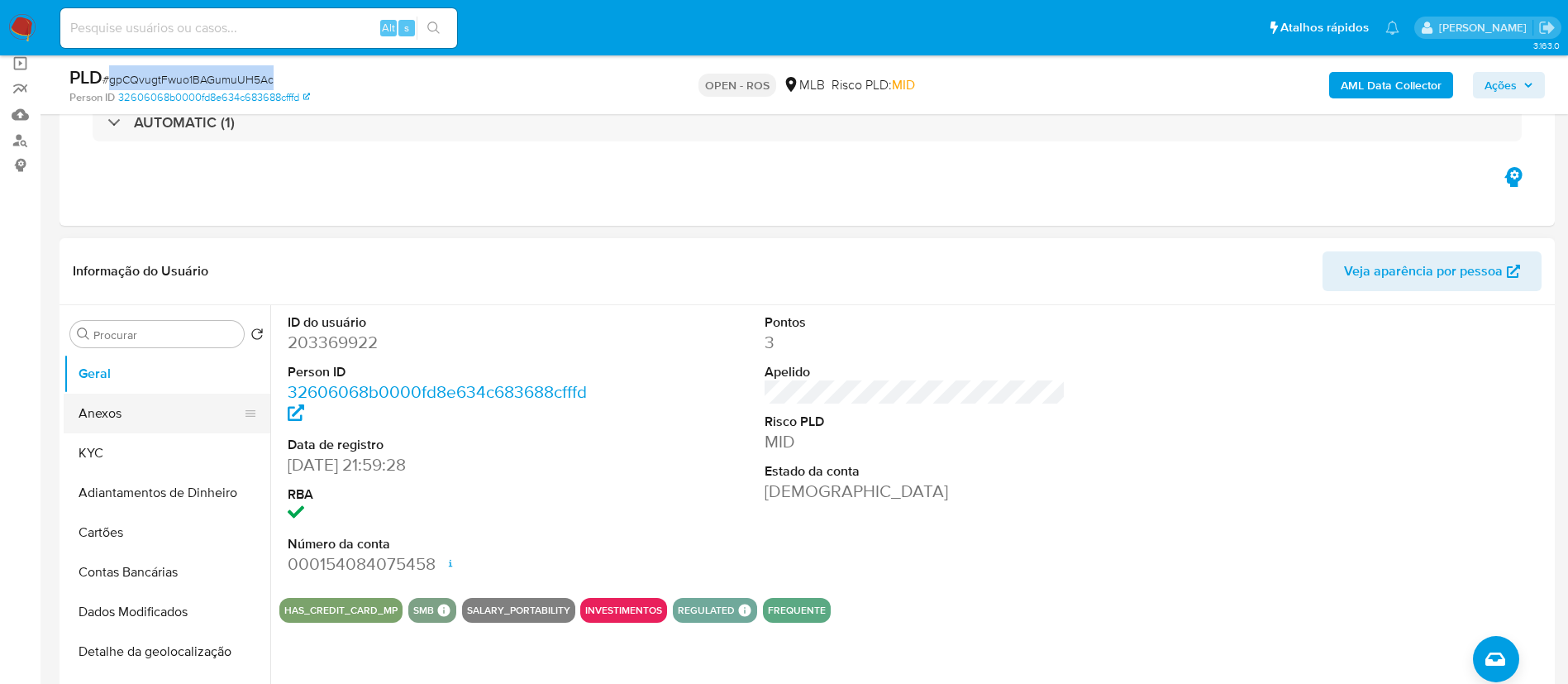
click at [122, 411] on button "Anexos" at bounding box center [160, 414] width 194 height 40
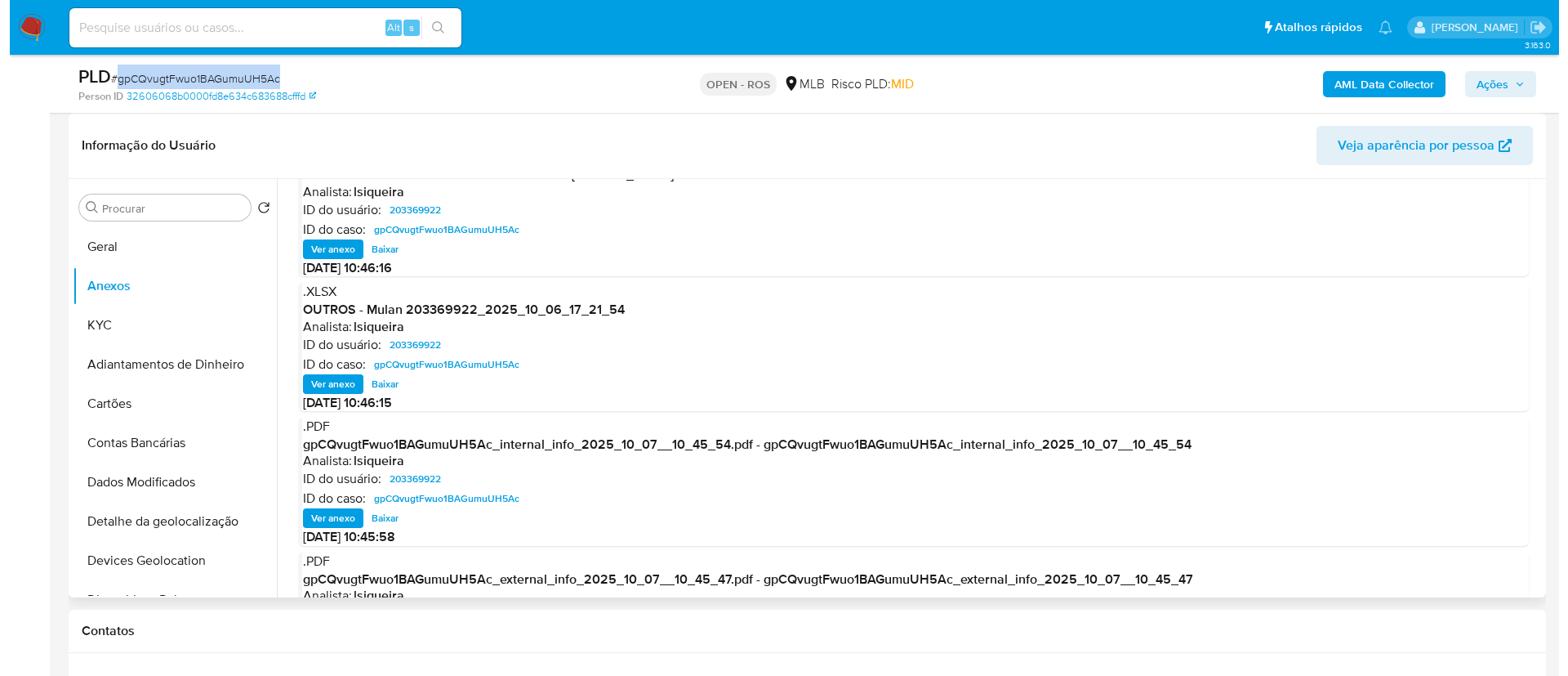
scroll to position [67, 0]
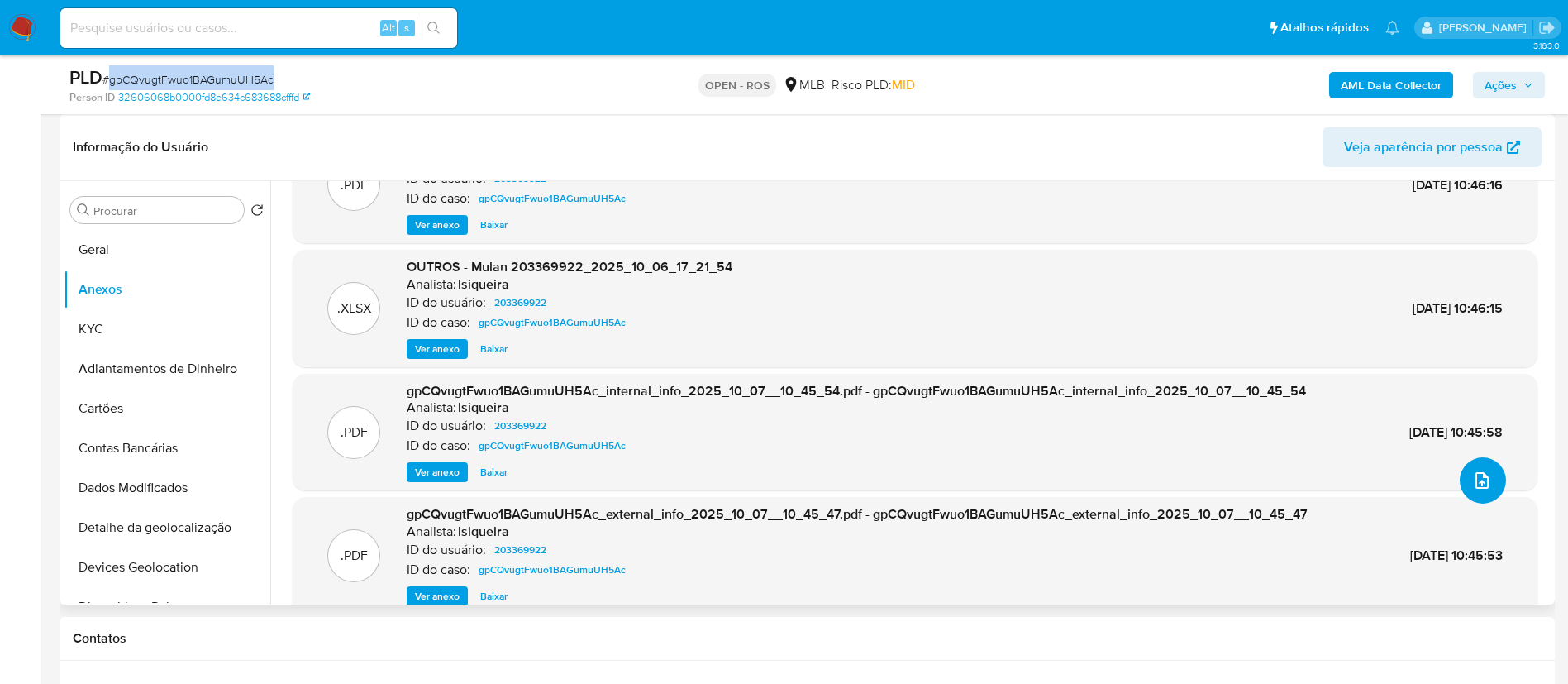
click at [1483, 491] on button "upload-file" at bounding box center [1483, 480] width 46 height 46
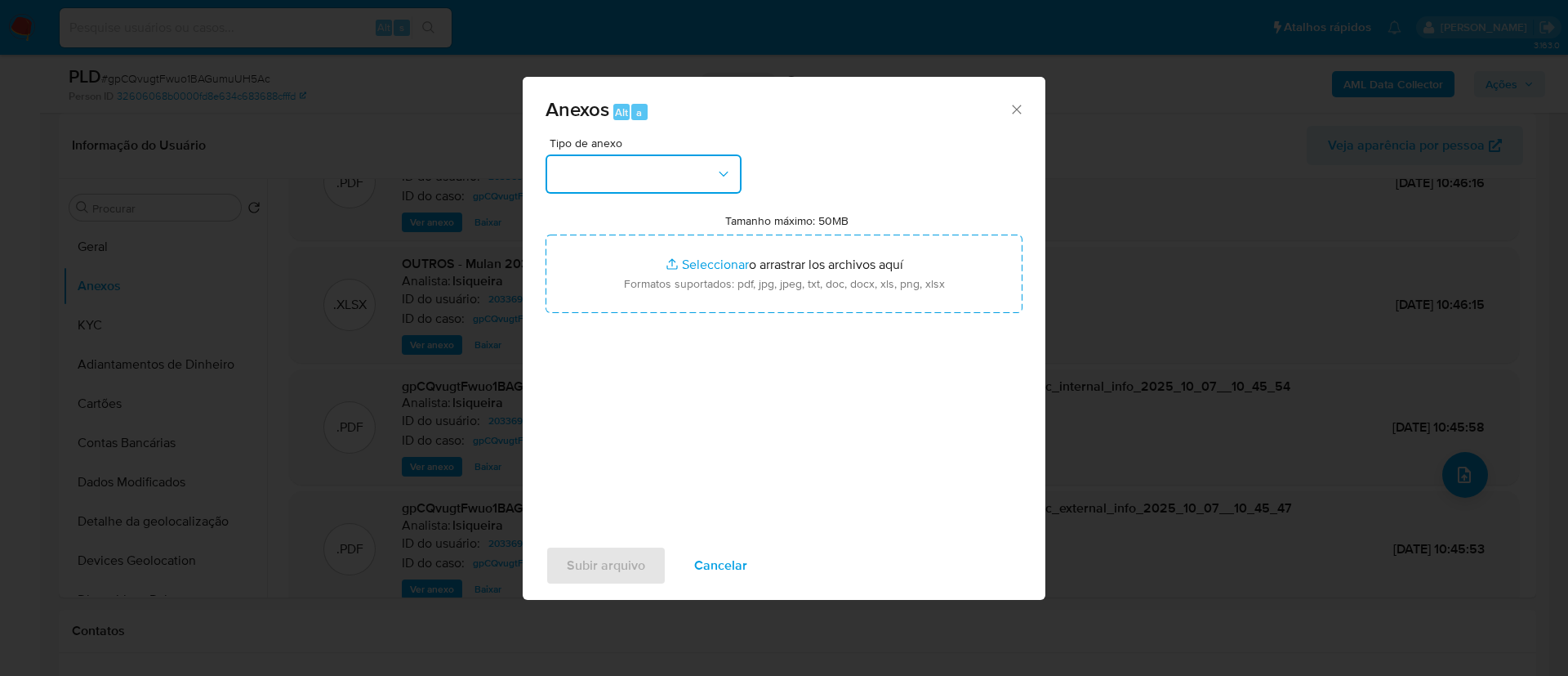
click at [677, 191] on button "button" at bounding box center [643, 174] width 196 height 40
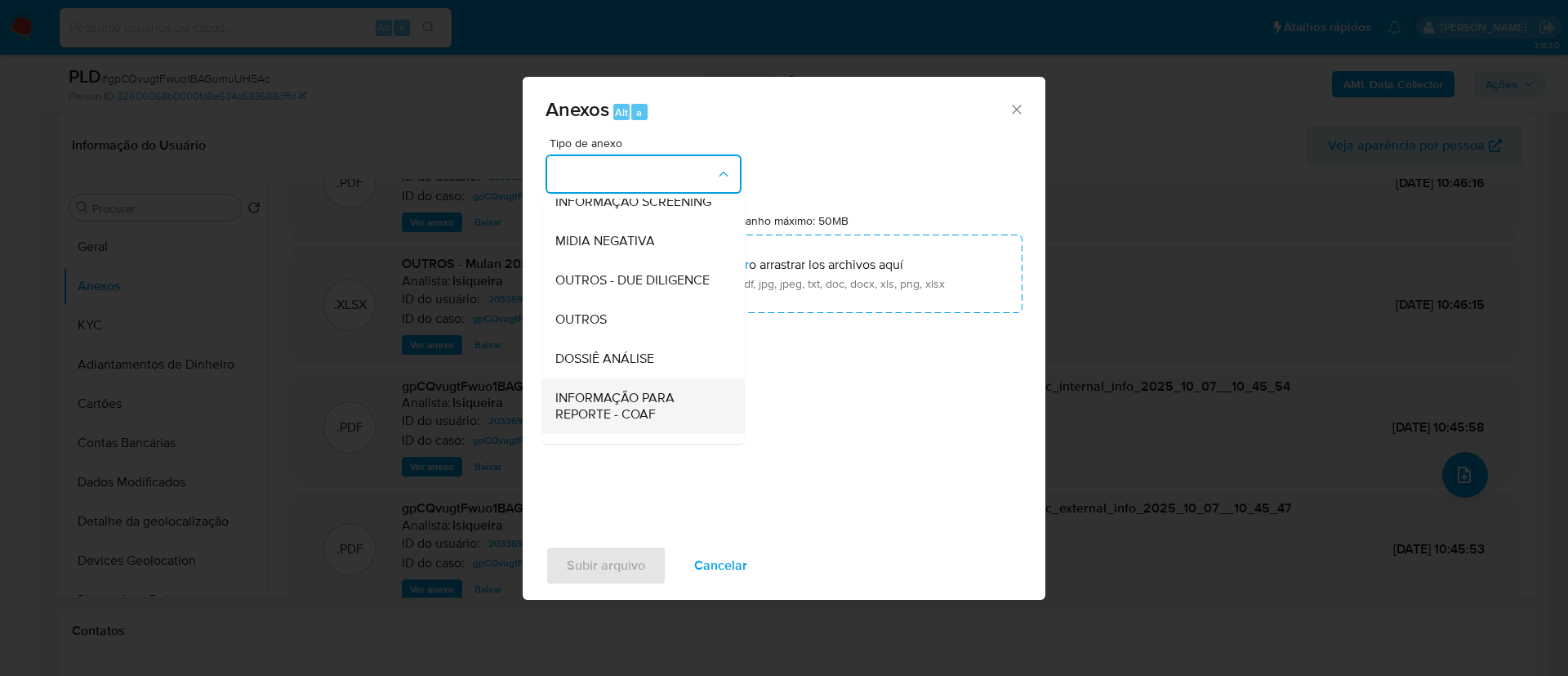
scroll to position [252, 0]
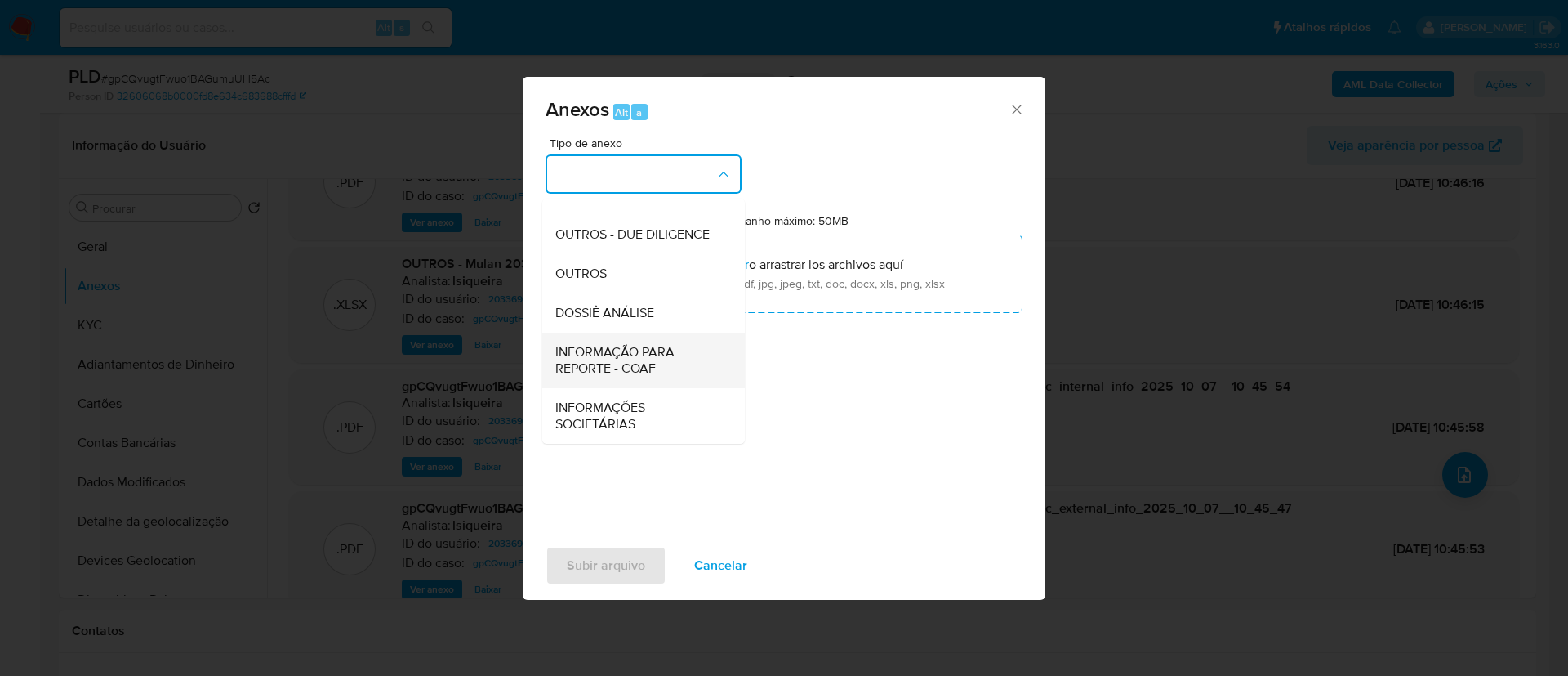
click at [695, 356] on span "INFORMAÇÃO PARA REPORTE - COAF" at bounding box center [638, 360] width 166 height 32
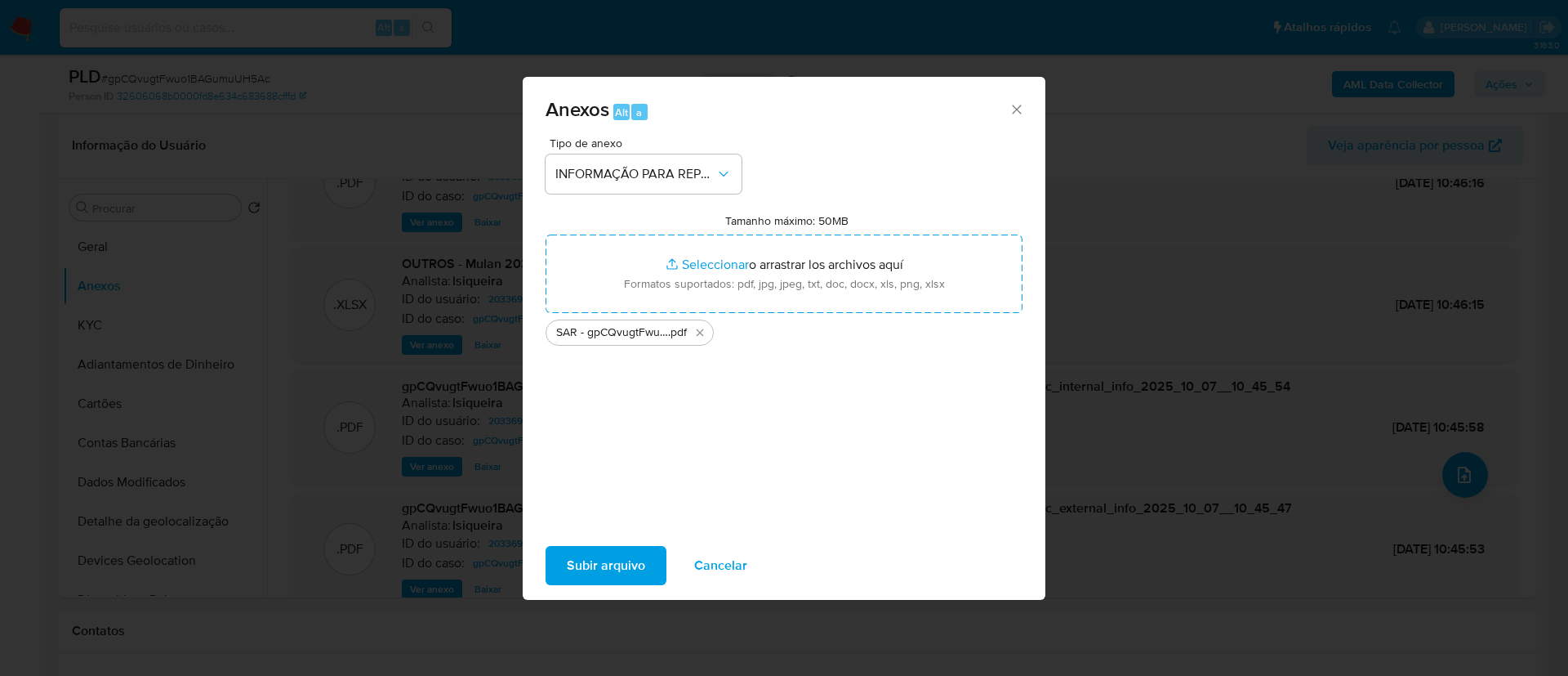
click at [643, 563] on span "Subir arquivo" at bounding box center [606, 565] width 78 height 36
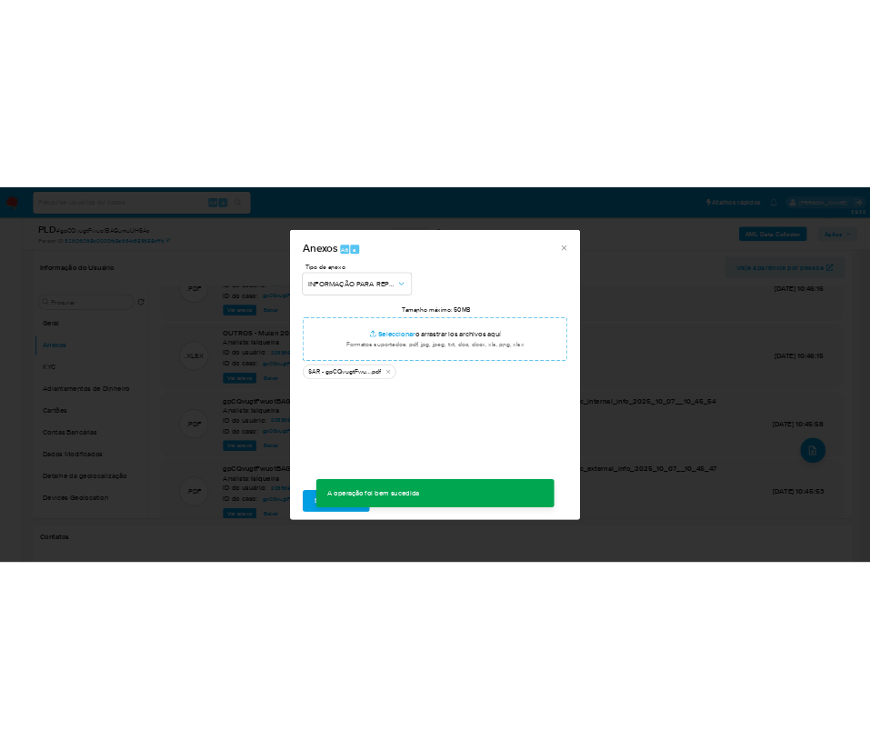
scroll to position [80, 0]
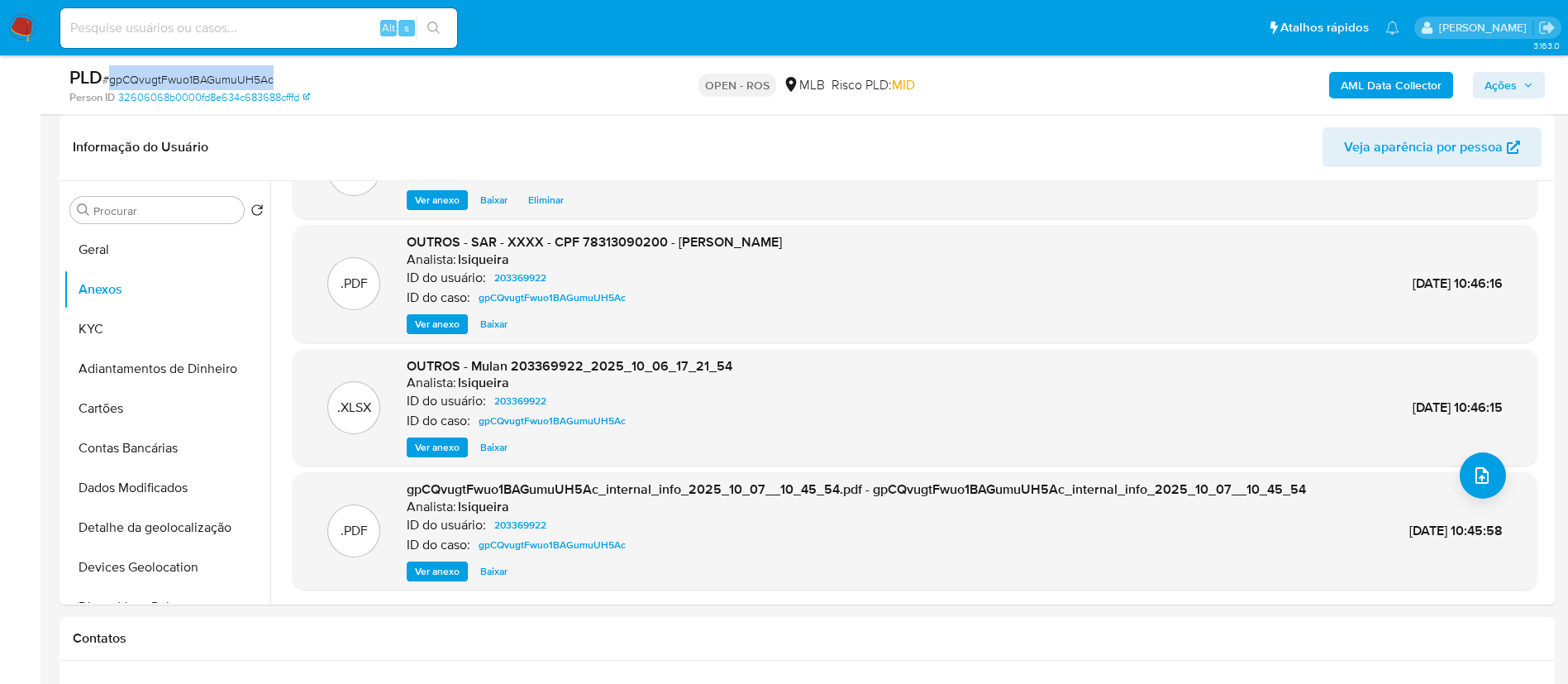
click at [1480, 88] on button "Ações" at bounding box center [1509, 85] width 72 height 26
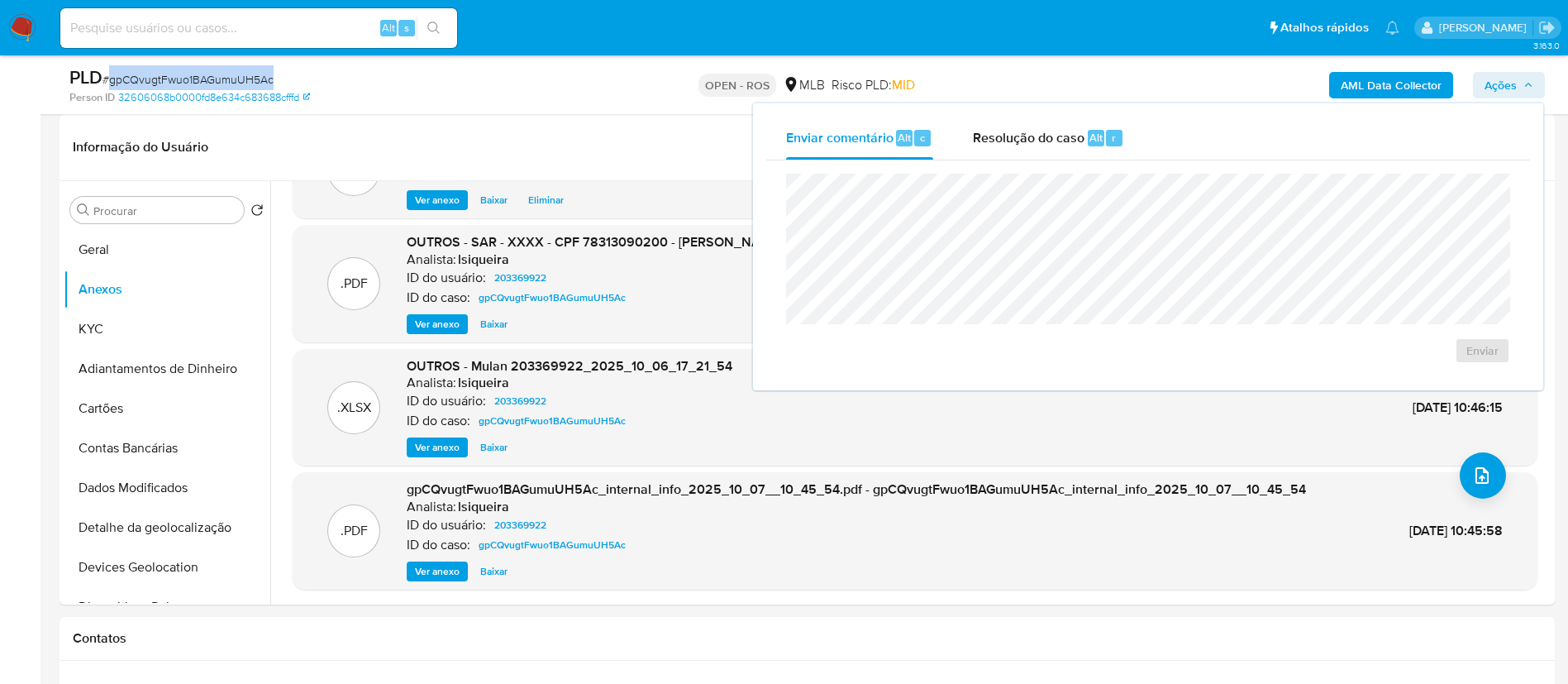
click at [1000, 148] on div "Resolução do caso Alt r" at bounding box center [1049, 137] width 151 height 43
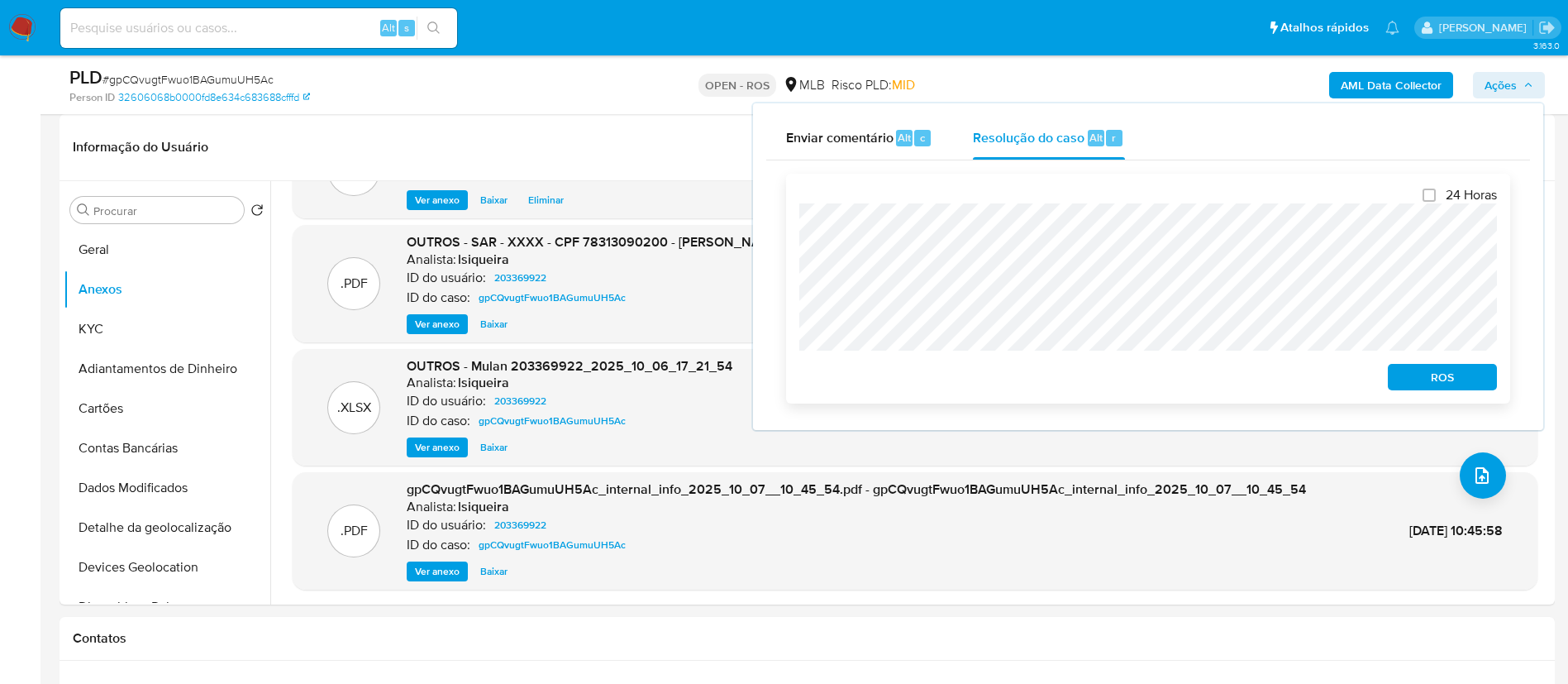
click at [1462, 380] on span "ROS" at bounding box center [1442, 377] width 86 height 23
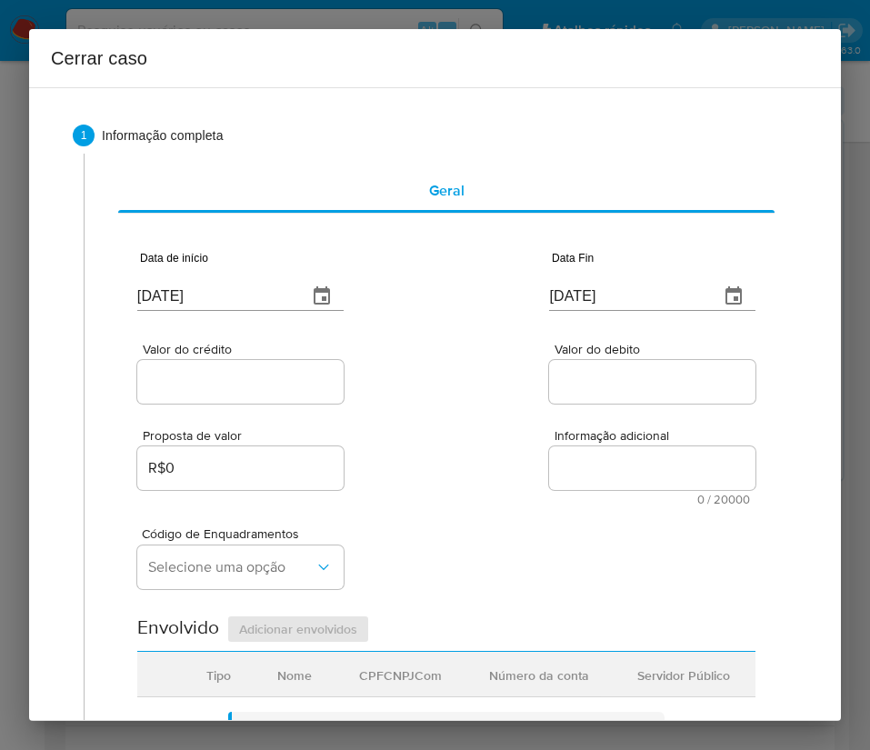
scroll to position [119, 0]
click at [182, 302] on input "[DATE]" at bounding box center [214, 296] width 155 height 29
paste input "1/08"
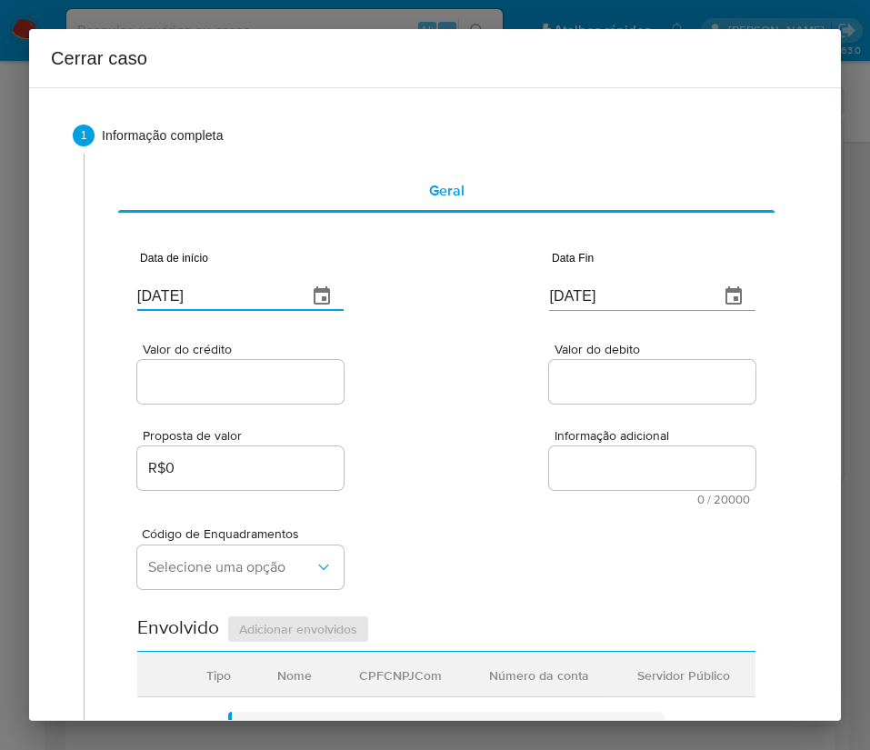
type input "[DATE]"
drag, startPoint x: 428, startPoint y: 462, endPoint x: 412, endPoint y: 481, distance: 25.1
click at [424, 470] on div "Proposta de valor R$0 Informação adicional 0 / 20000 20000 caracteres restantes" at bounding box center [446, 456] width 618 height 98
click at [567, 304] on input "[DATE]" at bounding box center [626, 296] width 155 height 29
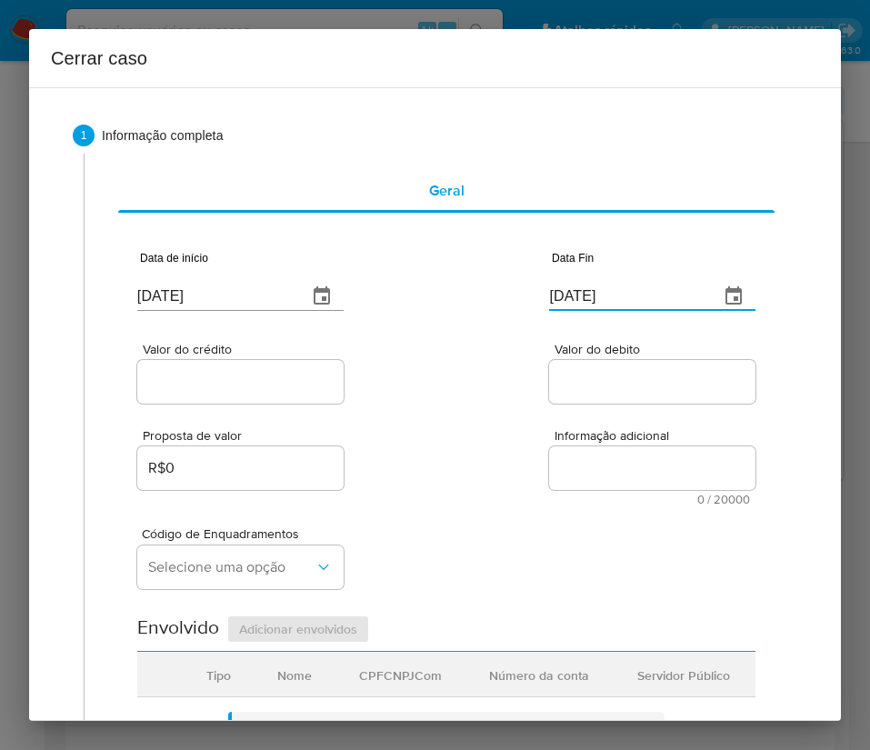
click at [567, 304] on input "[DATE]" at bounding box center [626, 296] width 155 height 29
paste input "4"
type input "04/10/2025"
drag, startPoint x: 570, startPoint y: 418, endPoint x: 550, endPoint y: 426, distance: 21.6
click at [550, 426] on div "Proposta de valor R$0 Informação adicional 0 / 20000 20000 caracteres restantes" at bounding box center [446, 456] width 618 height 98
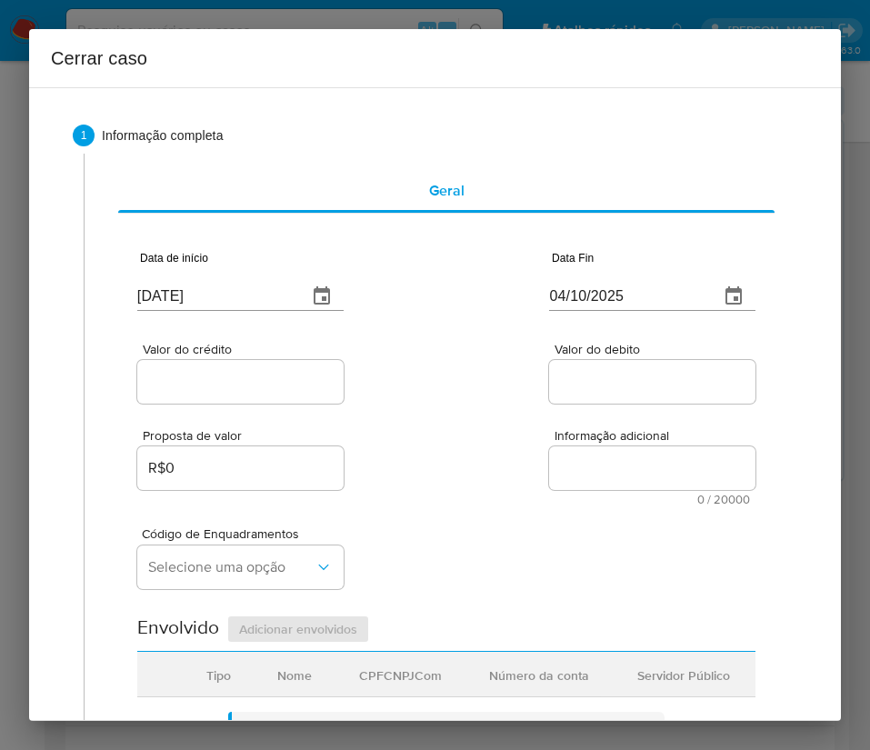
click at [314, 416] on div "Proposta de valor R$0 Informação adicional 0 / 20000 20000 caracteres restantes" at bounding box center [446, 456] width 618 height 98
drag, startPoint x: 306, startPoint y: 376, endPoint x: 293, endPoint y: 393, distance: 21.3
click at [306, 376] on input "Valor do crédito" at bounding box center [240, 382] width 206 height 24
click at [182, 371] on input "Valor do crédito" at bounding box center [240, 382] width 206 height 24
paste input "R$557.928"
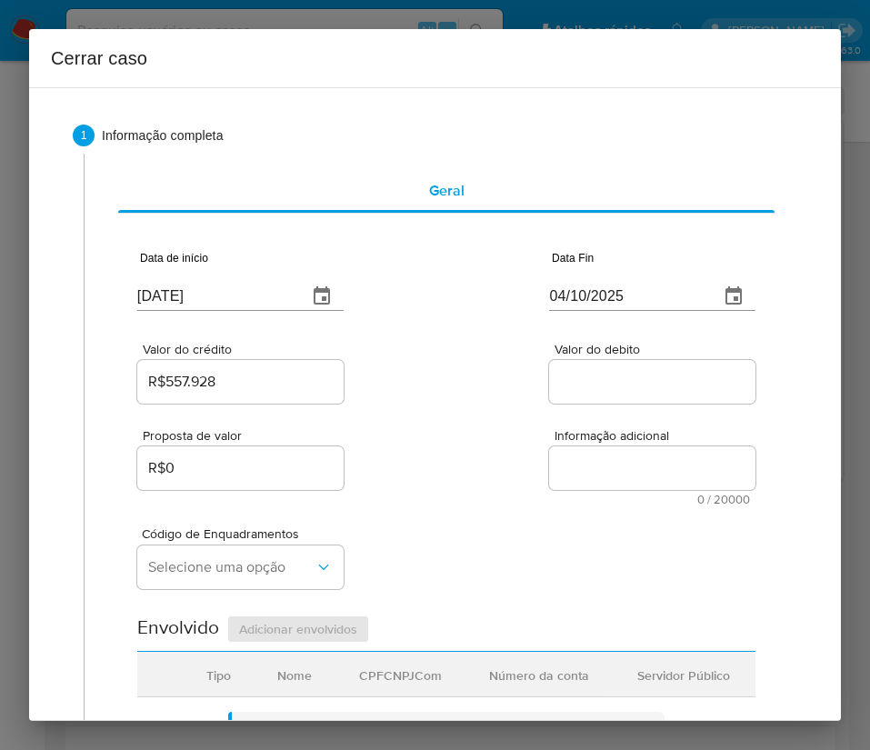
type input "R$557.928"
drag, startPoint x: 463, startPoint y: 358, endPoint x: 435, endPoint y: 391, distance: 42.6
click at [460, 362] on div "Valor do crédito R$557.928 Valor do debito" at bounding box center [446, 364] width 618 height 86
click at [639, 384] on input "Valor do debito" at bounding box center [652, 382] width 206 height 24
paste input "R$558.727"
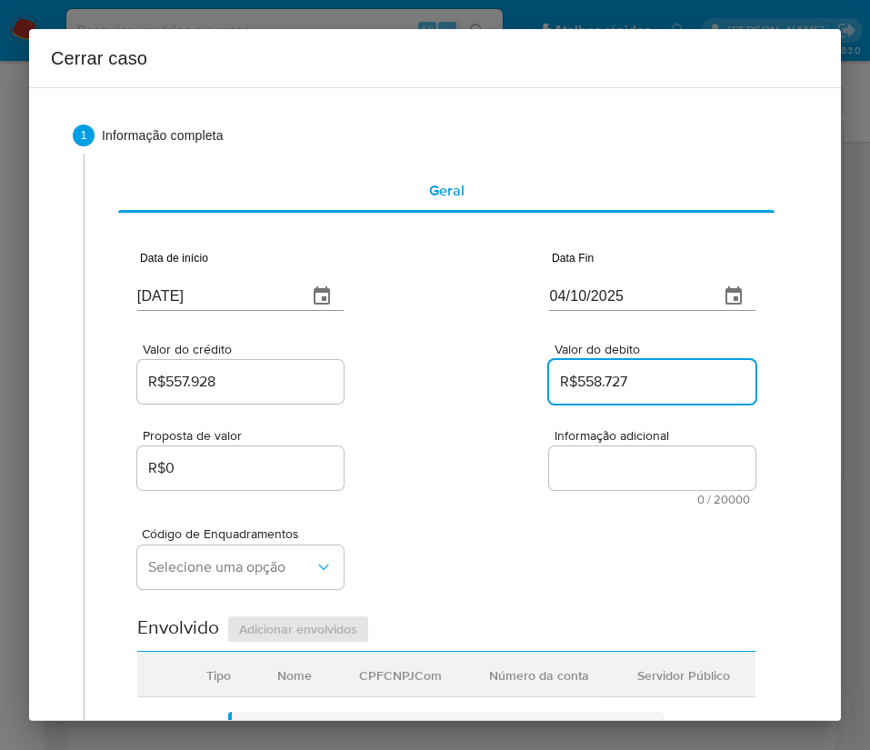
type input "R$558.727"
drag, startPoint x: 553, startPoint y: 516, endPoint x: 167, endPoint y: 540, distance: 386.1
click at [535, 519] on div "Código de Enquadramentos Selecione uma opção" at bounding box center [446, 550] width 618 height 91
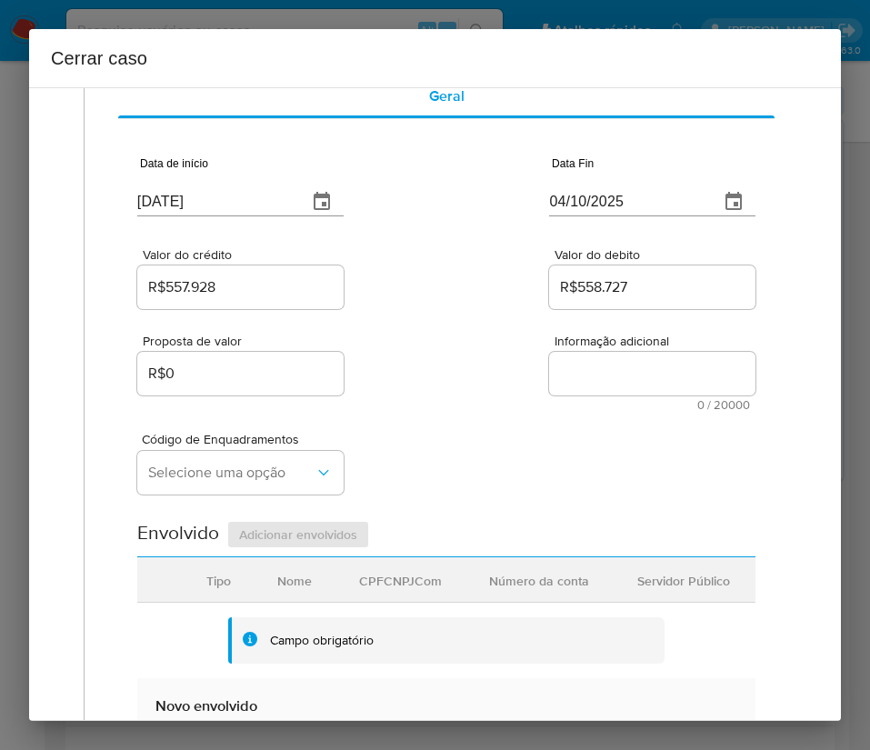
scroll to position [136, 0]
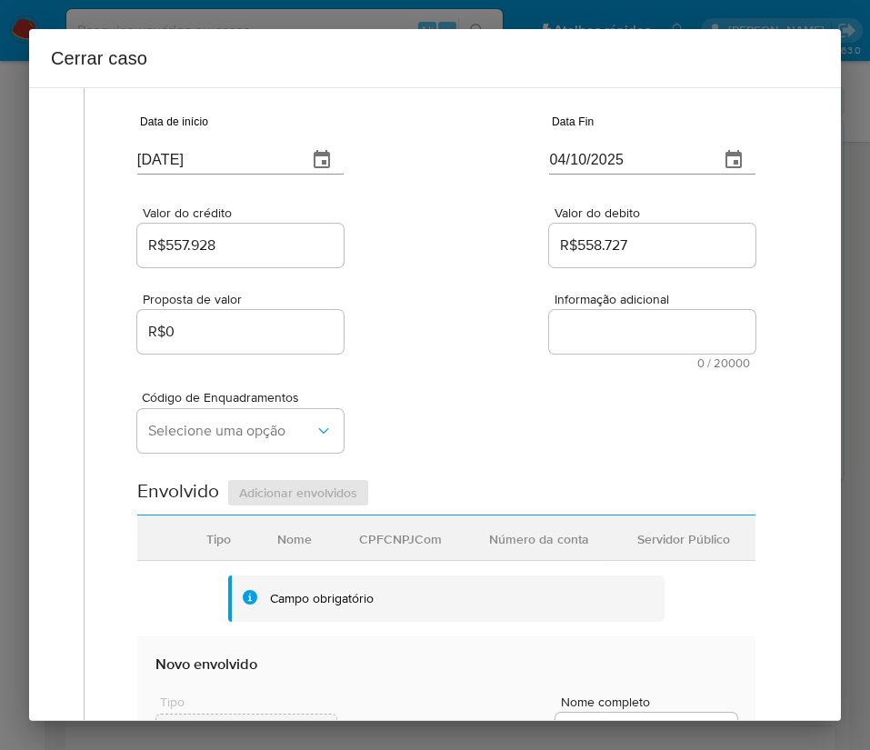
click at [165, 454] on div "Código de Enquadramentos Selecione uma opção" at bounding box center [240, 425] width 206 height 69
click at [168, 446] on button "Selecione uma opção" at bounding box center [240, 431] width 206 height 44
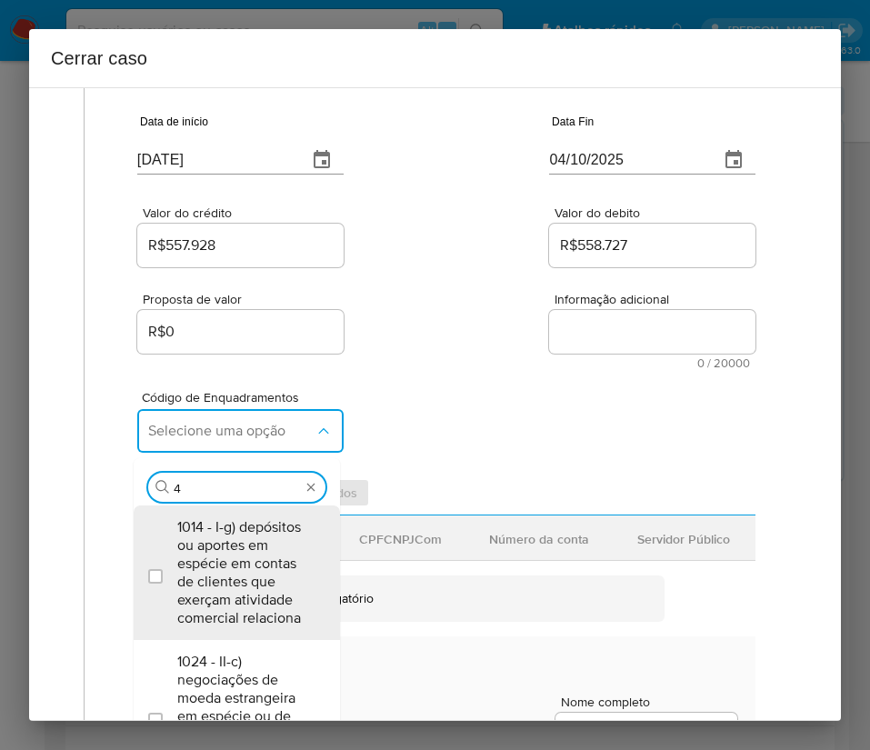
type input "45"
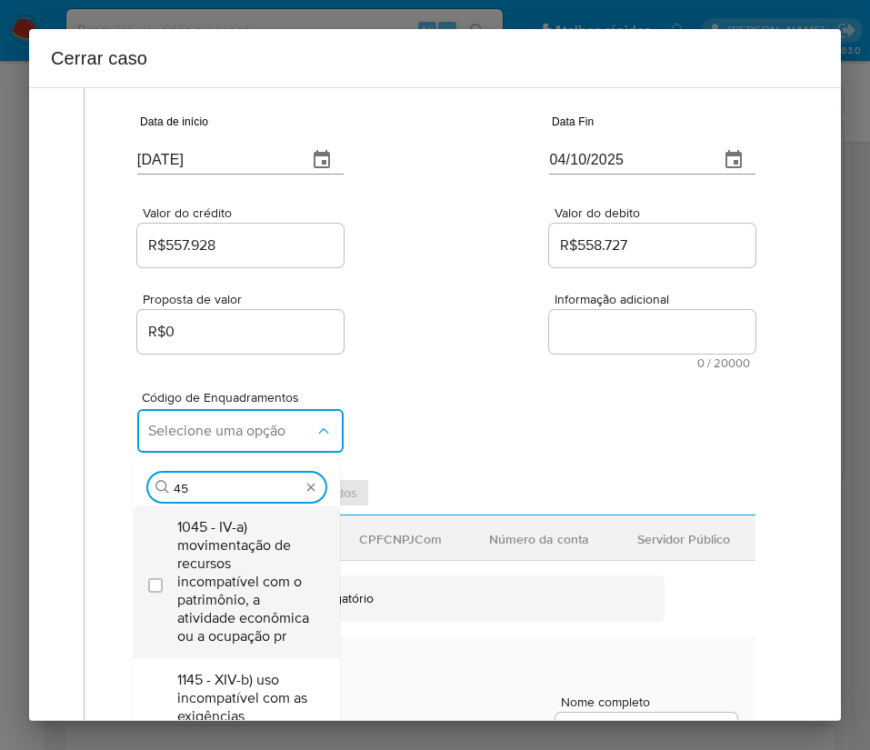
click at [208, 583] on span "1045 - IV-a) movimentação de recursos incompatível com o patrimônio, a atividad…" at bounding box center [245, 581] width 137 height 127
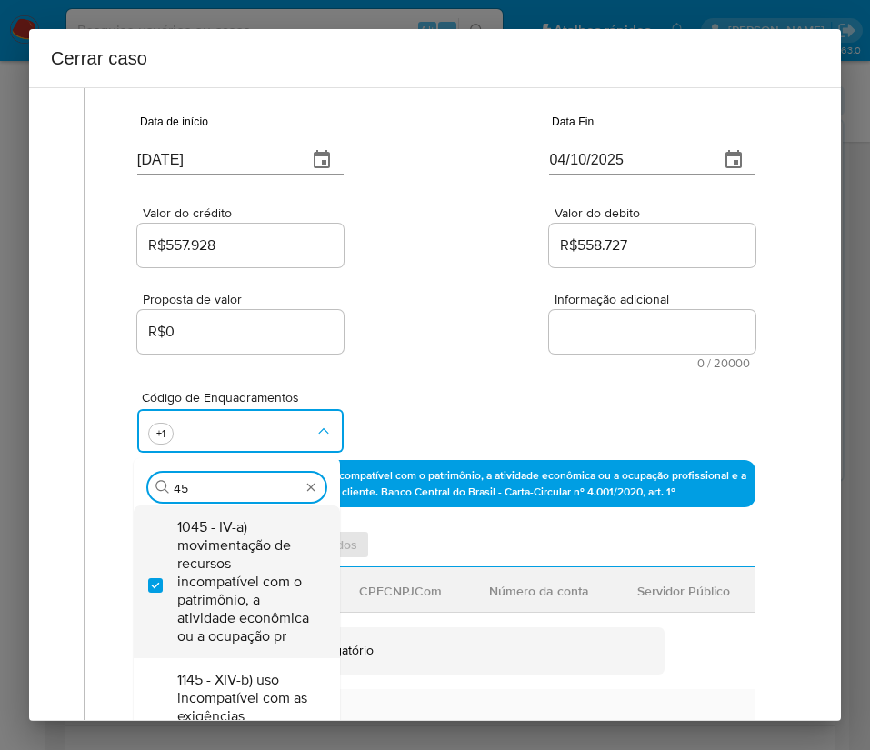
checkbox input "true"
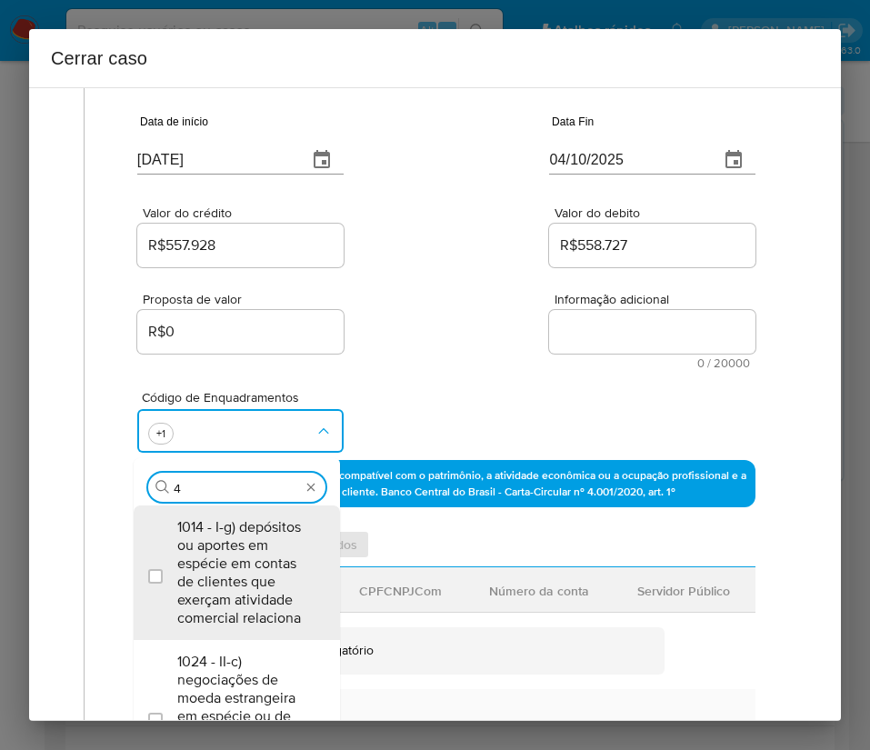
scroll to position [0, 0]
type input "47"
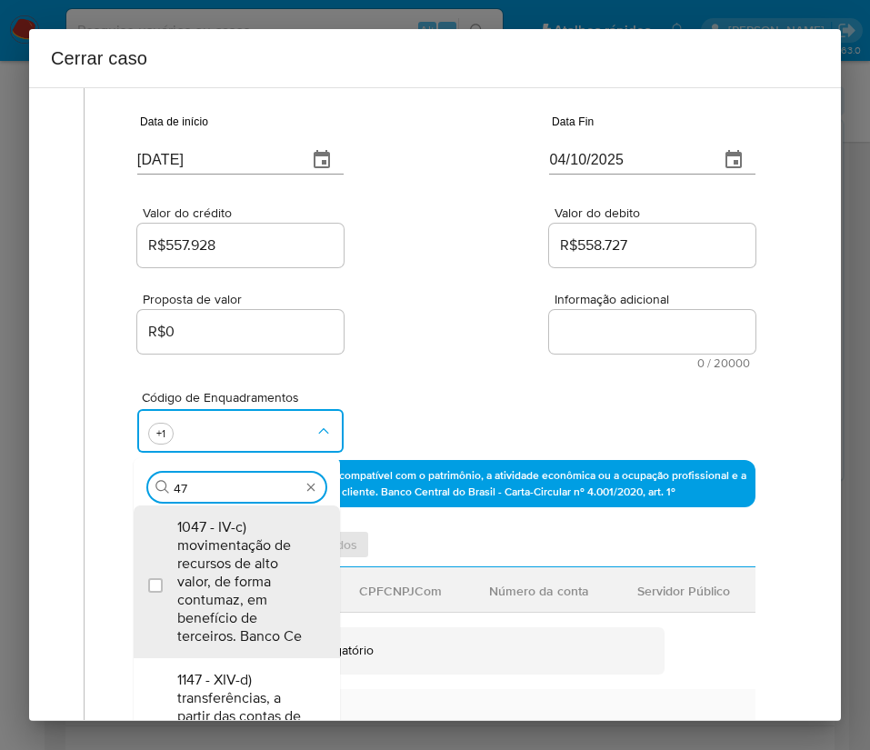
click at [208, 577] on span "1047 - IV-c) movimentação de recursos de alto valor, de forma contumaz, em bene…" at bounding box center [245, 581] width 137 height 127
checkbox input "true"
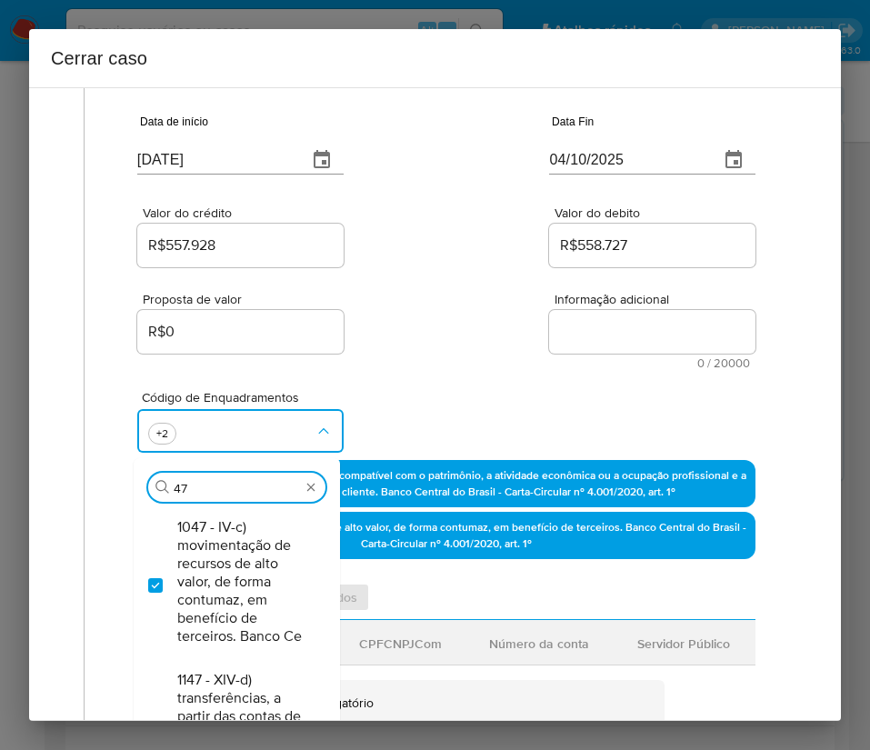
type input "4"
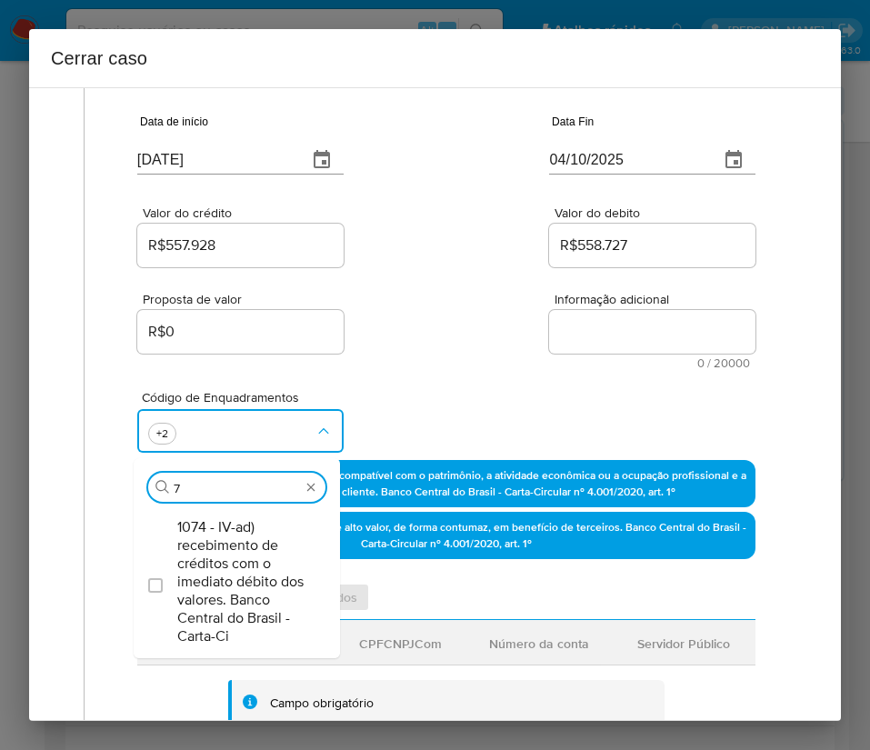
type input "74"
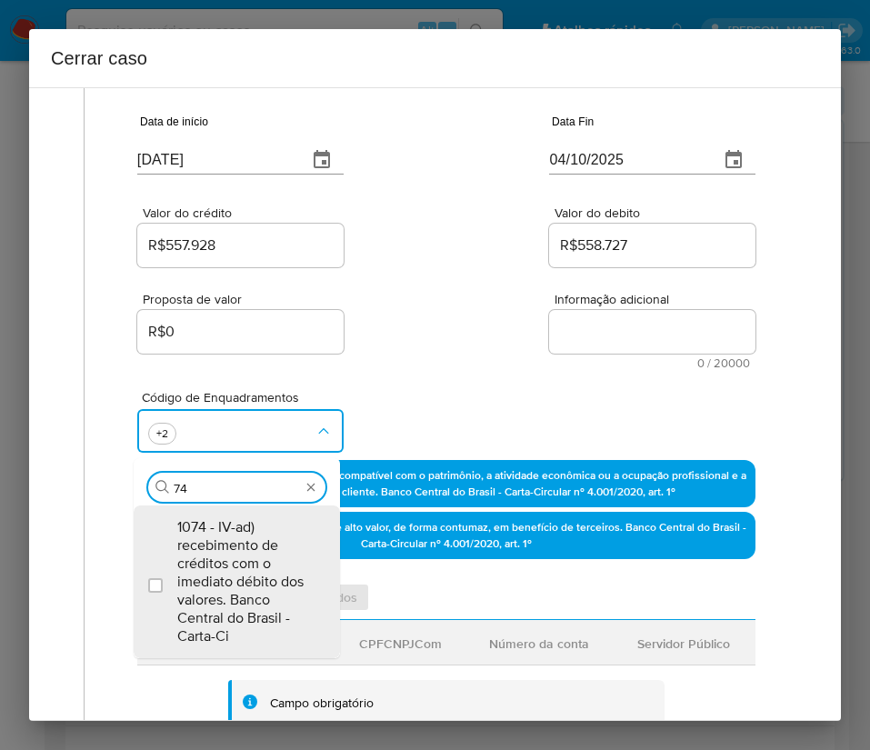
click at [208, 577] on span "1074 - IV-ad) recebimento de créditos com o imediato débito dos valores. Banco …" at bounding box center [245, 581] width 137 height 127
checkbox input "true"
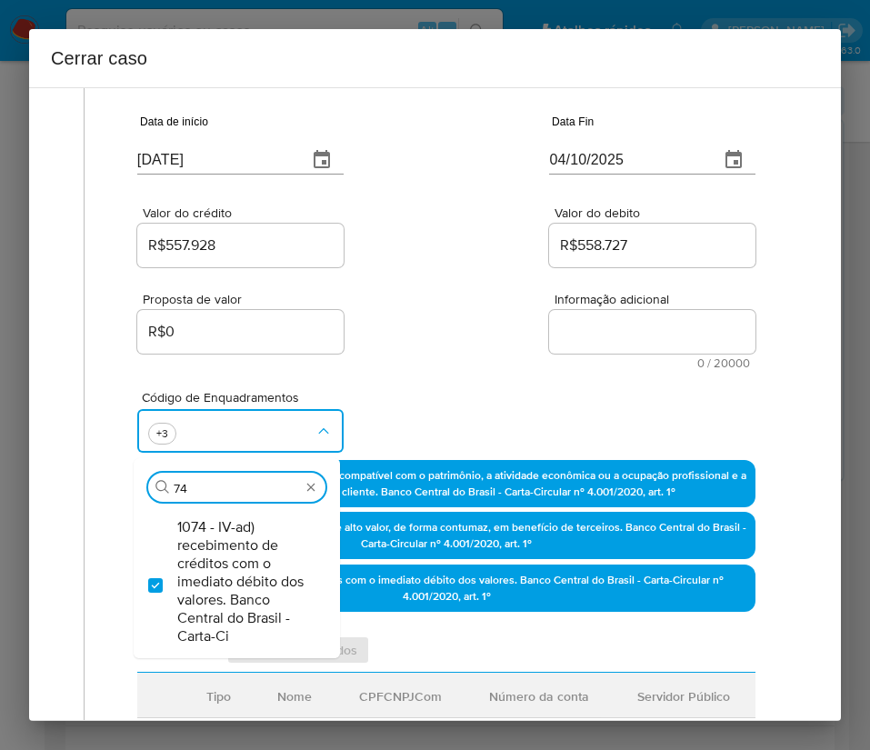
type input "7"
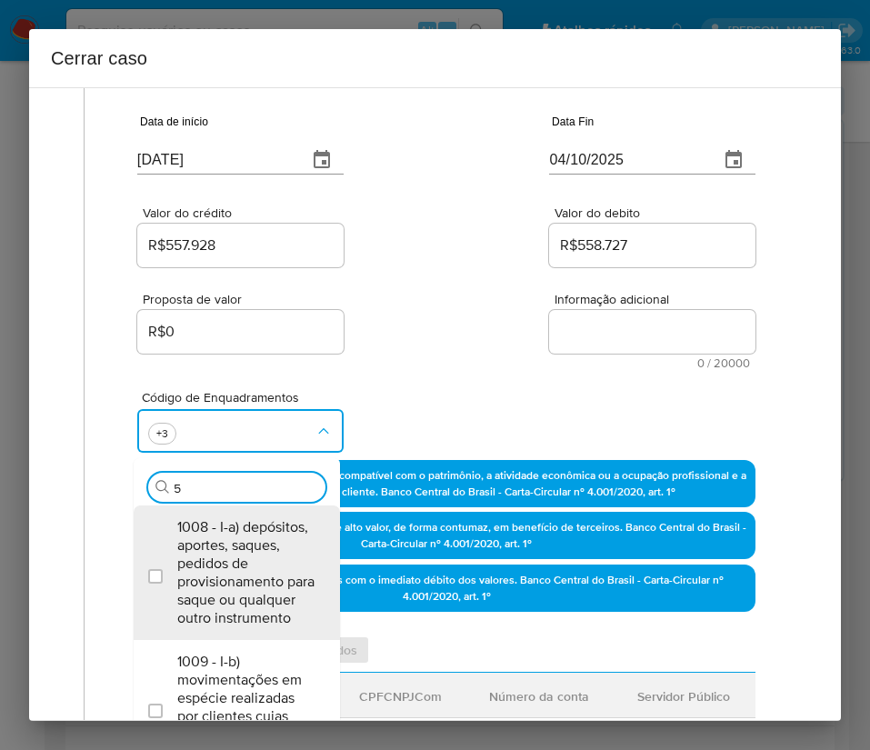
type input "56"
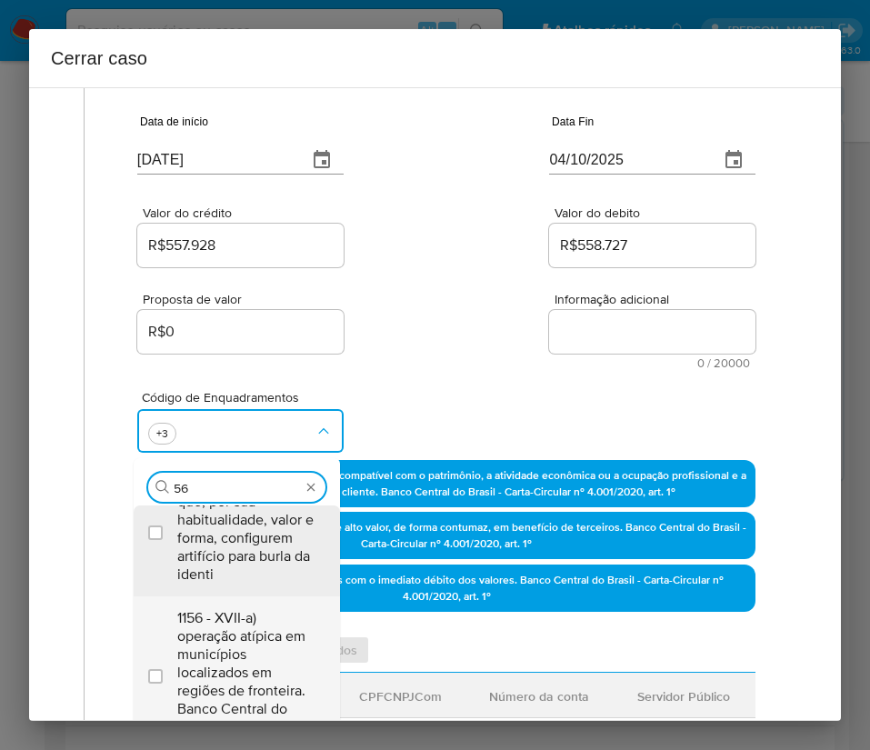
scroll to position [80, 0]
click at [225, 645] on span "1156 - XVII-a) operação atípica em municípios localizados em regiões de frontei…" at bounding box center [245, 672] width 137 height 127
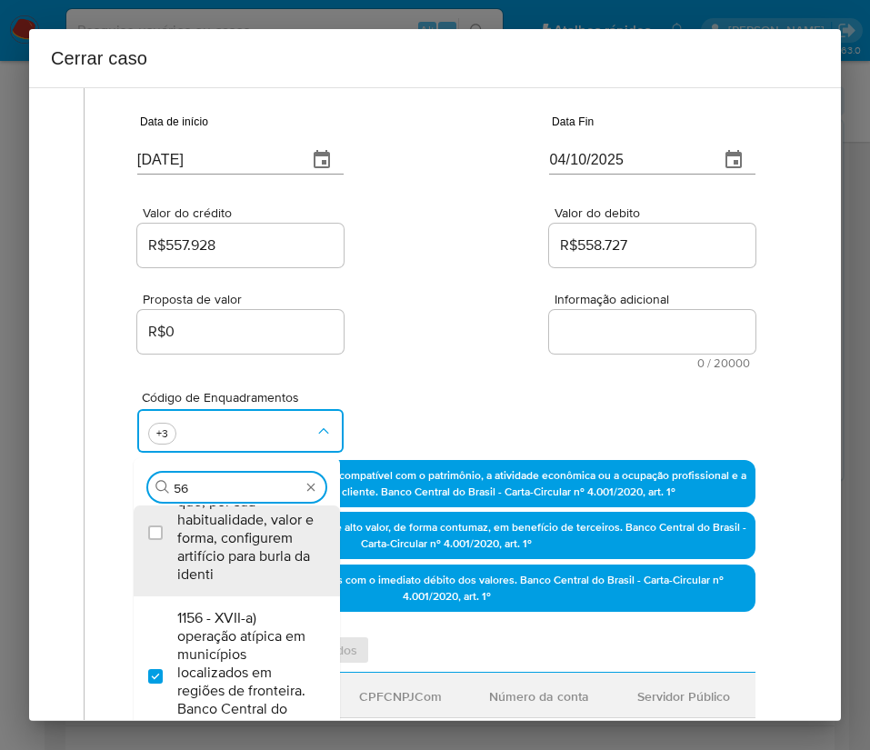
checkbox input "true"
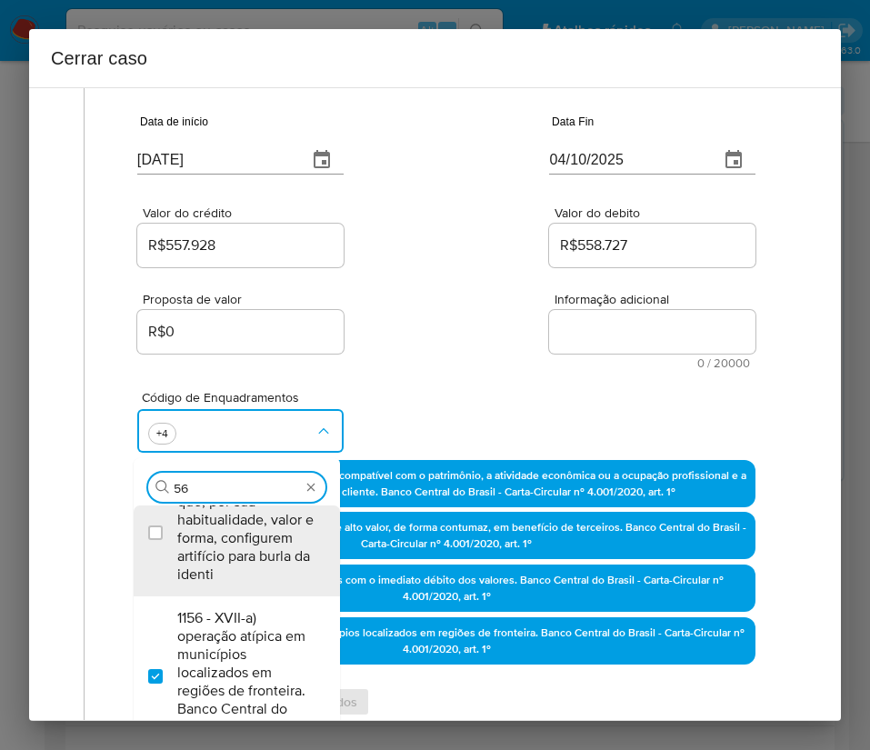
scroll to position [0, 0]
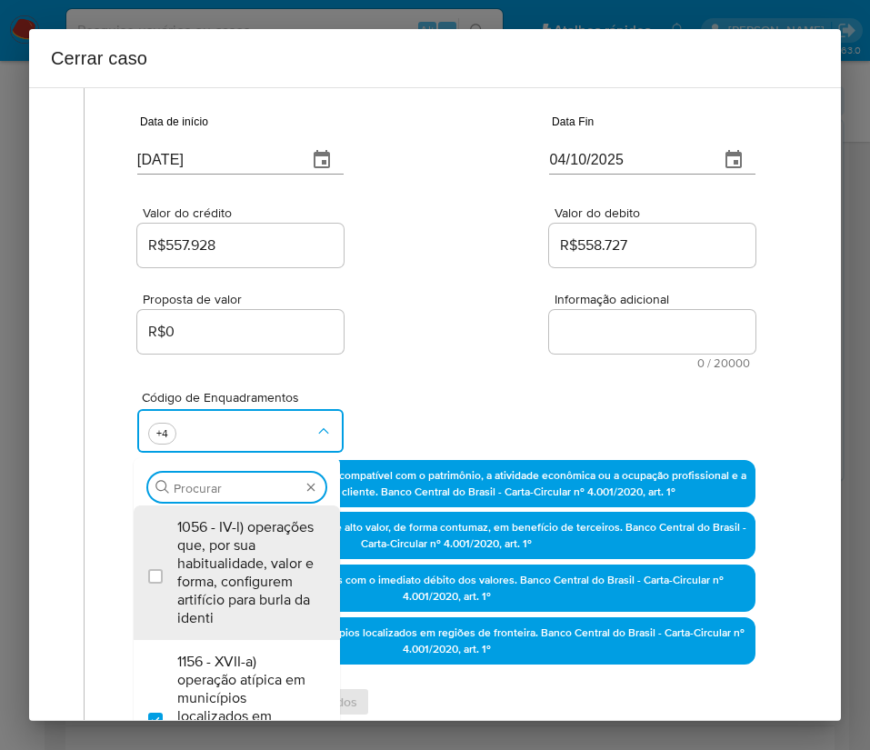
click at [531, 206] on div "Valor do crédito R$557.928 Valor do debito R$558.727" at bounding box center [446, 227] width 618 height 86
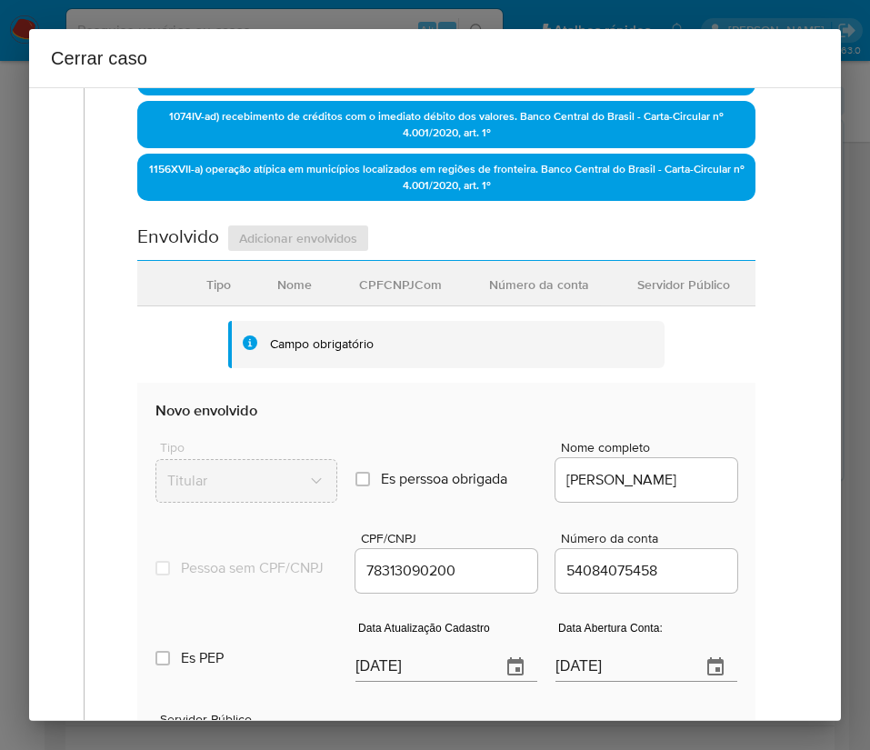
scroll to position [682, 0]
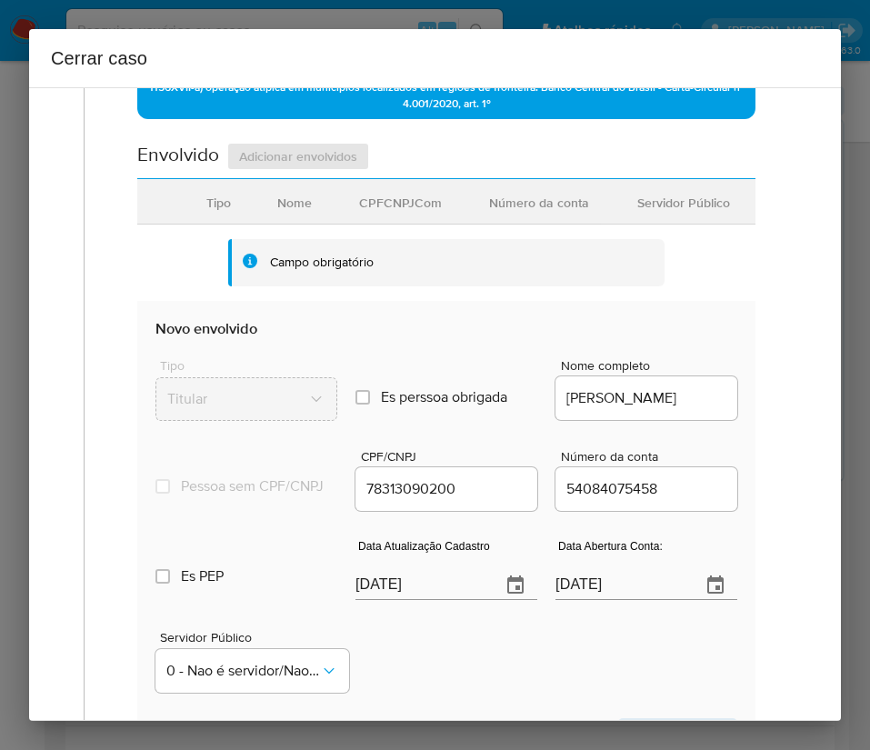
click at [411, 600] on input "[DATE]" at bounding box center [420, 585] width 131 height 29
paste input "27/09"
type input "27/09/2025"
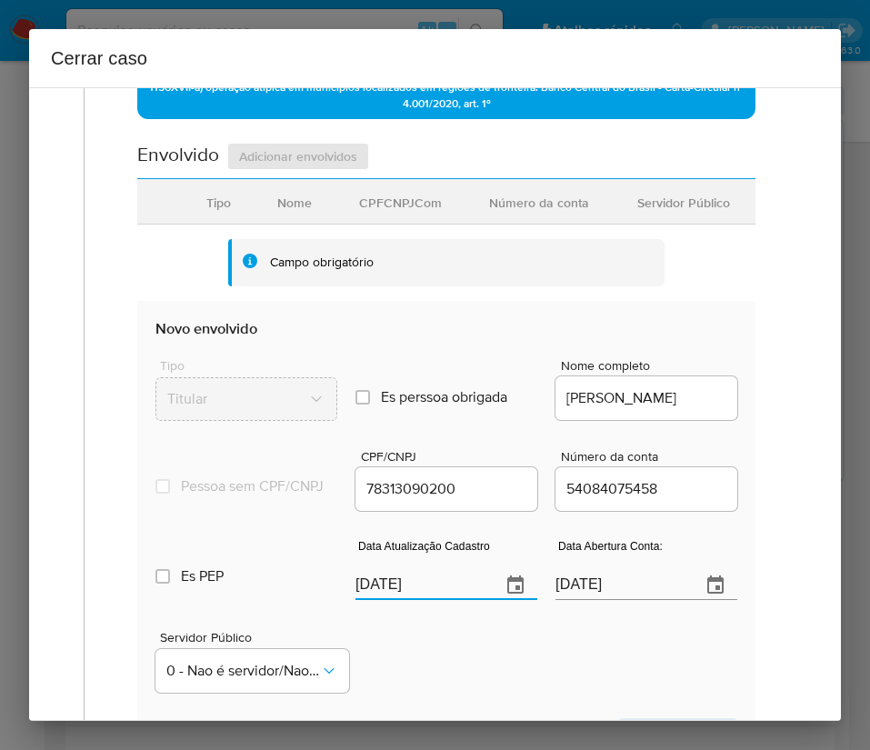
click at [434, 669] on div "Servidor Público 0 - Nao é servidor/[PERSON_NAME] possui informacao" at bounding box center [446, 654] width 582 height 91
click at [603, 597] on input "08/12/2021" at bounding box center [620, 585] width 131 height 29
click at [564, 647] on div "Servidor Público 0 - Nao é servidor/[PERSON_NAME] possui informacao" at bounding box center [446, 654] width 582 height 91
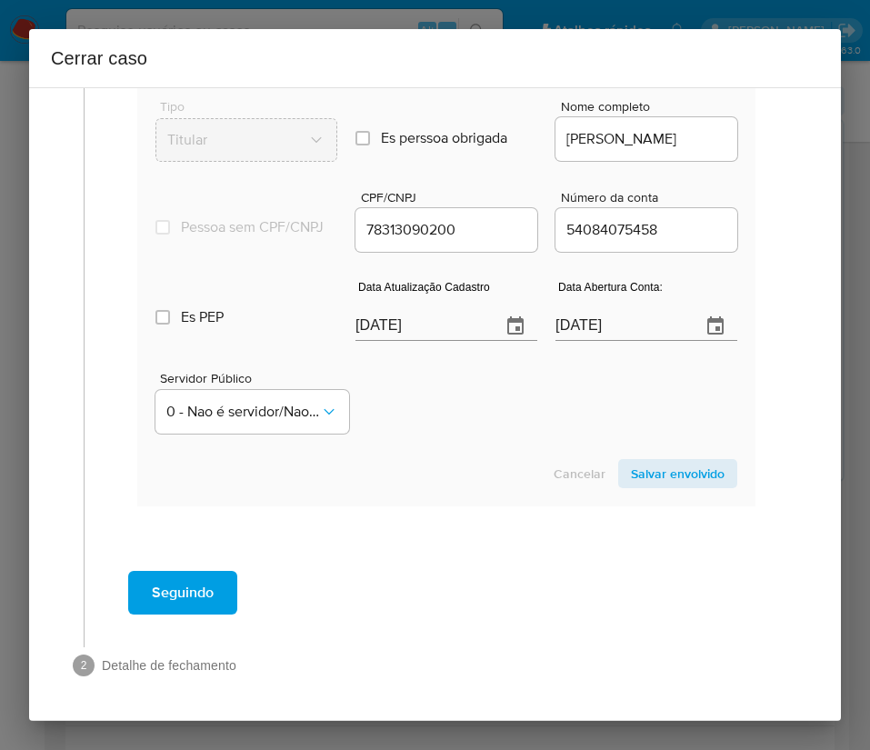
scroll to position [957, 0]
click at [631, 466] on span "Salvar envolvido" at bounding box center [678, 473] width 94 height 25
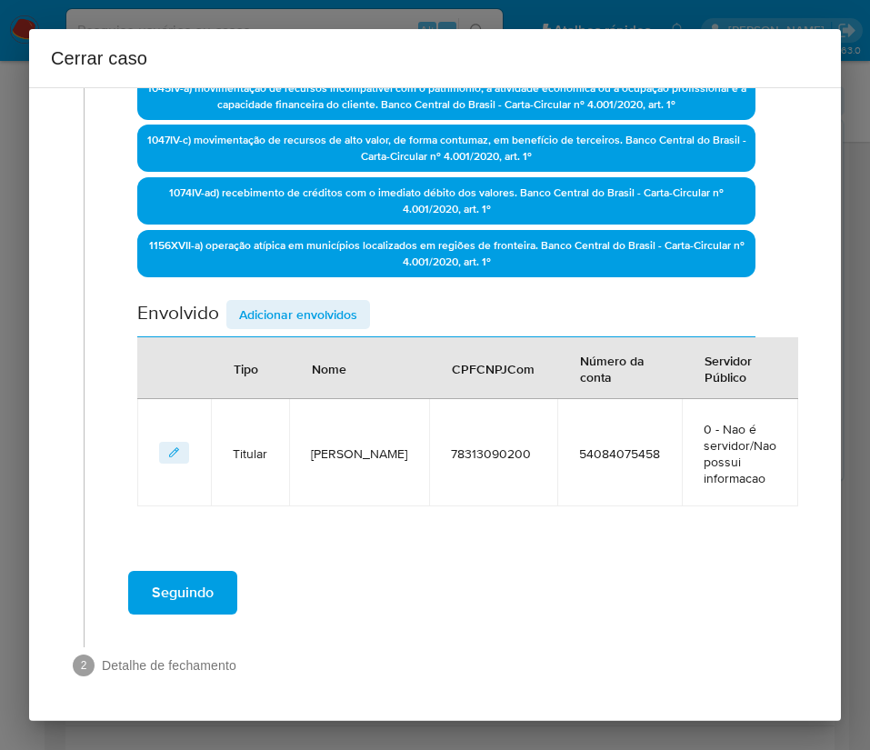
scroll to position [524, 0]
click at [290, 315] on span "Adicionar envolvidos" at bounding box center [298, 314] width 118 height 25
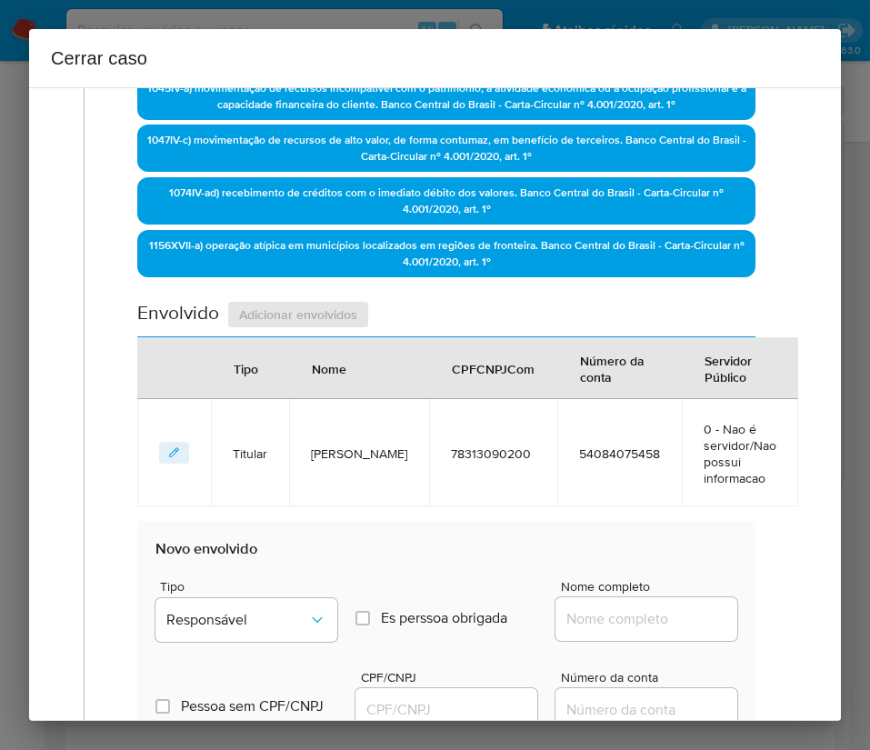
scroll to position [1002, 0]
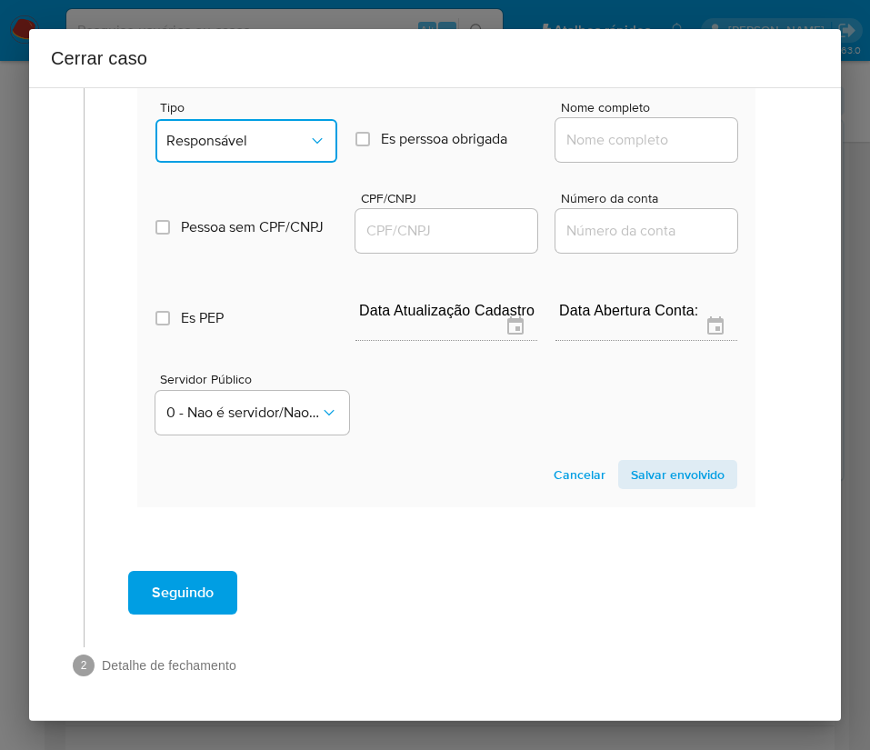
click at [256, 129] on button "Responsável" at bounding box center [246, 141] width 182 height 44
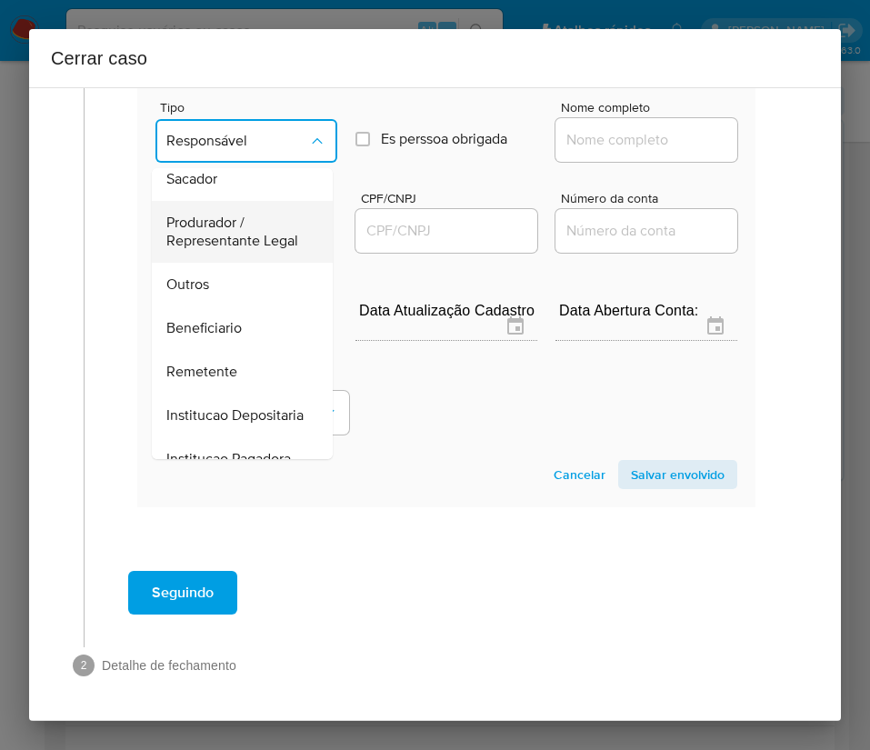
scroll to position [324, 0]
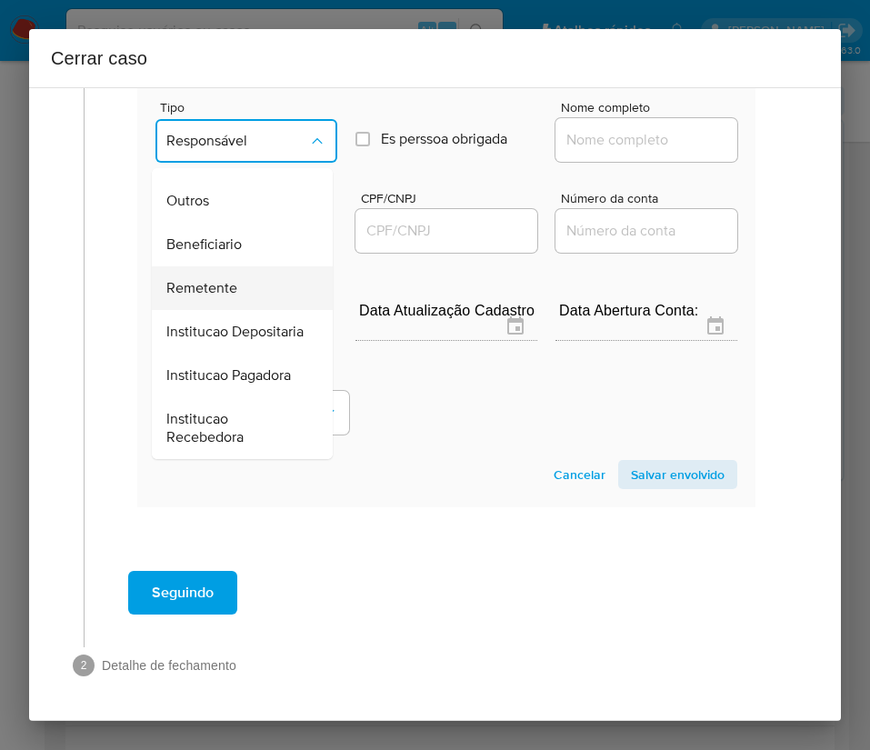
click at [219, 279] on span "Remetente" at bounding box center [201, 288] width 71 height 18
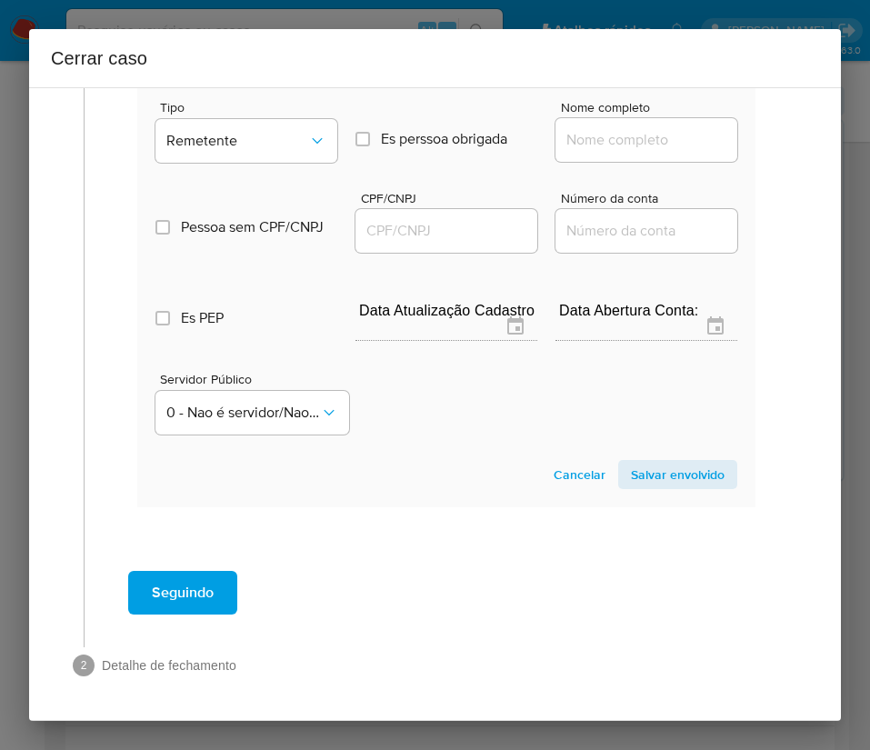
drag, startPoint x: 532, startPoint y: 142, endPoint x: 608, endPoint y: 136, distance: 76.5
click at [557, 140] on div "Tipo Remetente Es perssoa obrigada Is PObrigada Nome completo" at bounding box center [446, 124] width 582 height 91
click at [585, 138] on input "Nome completo" at bounding box center [646, 140] width 182 height 24
paste input "C Teixeira Ltda, 34225369000114"
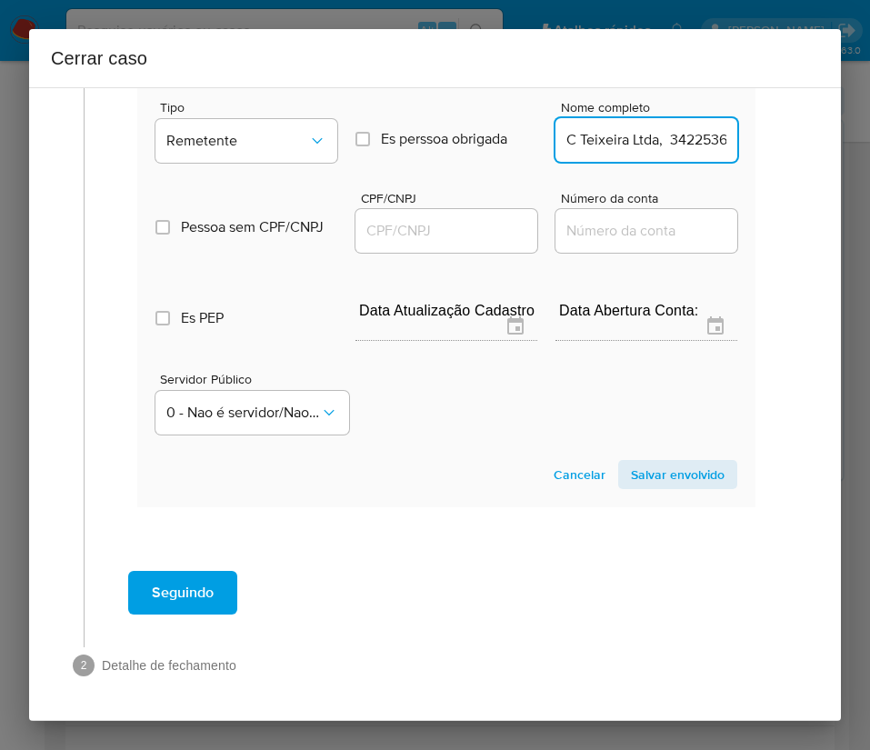
scroll to position [0, 60]
click at [587, 143] on input "C Teixeira Ltda, 34225369000114" at bounding box center [646, 140] width 182 height 24
drag, startPoint x: 582, startPoint y: 142, endPoint x: 727, endPoint y: 134, distance: 145.6
click at [727, 134] on section "Novo envolvido Tipo Remetente Es perssoa obrigada Is PObrigada Nome completo C …" at bounding box center [446, 274] width 618 height 464
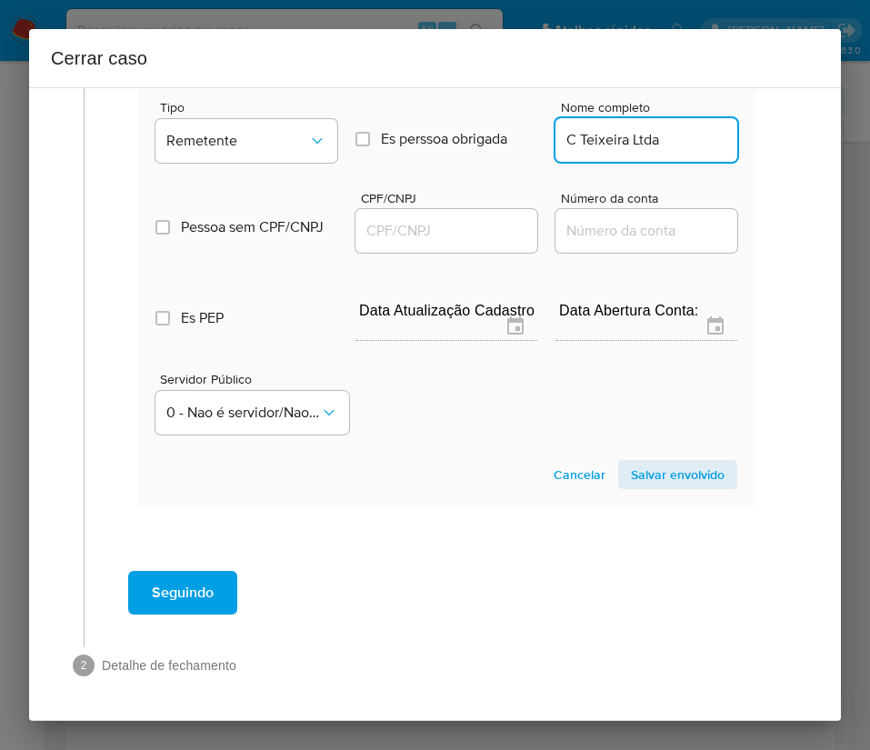
type input "C Teixeira Ltda"
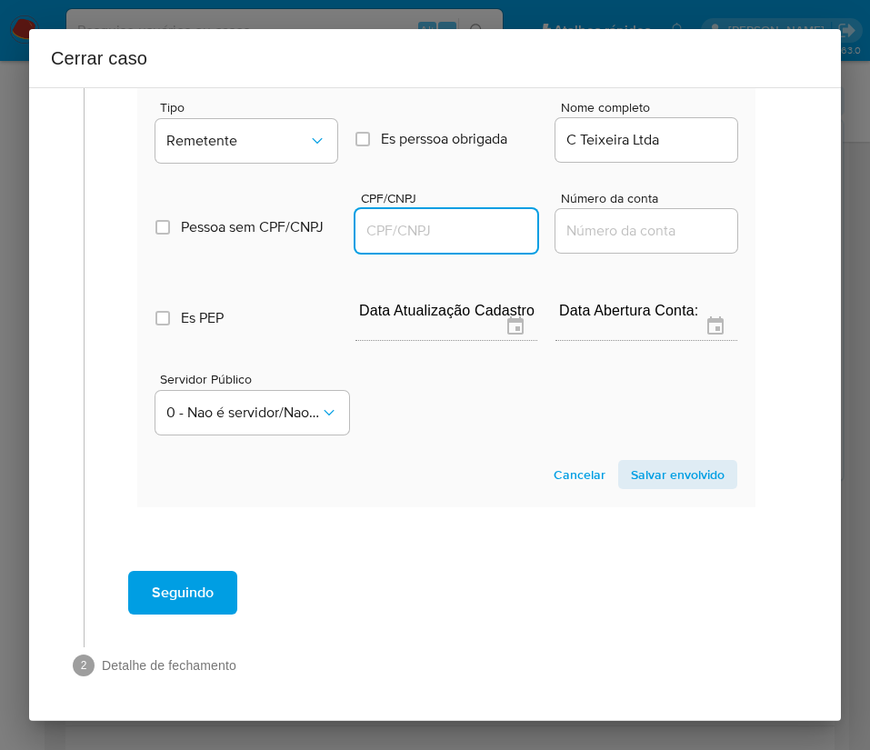
click at [429, 225] on input "CPF/CNPJ" at bounding box center [446, 231] width 182 height 24
paste input "34225369000114"
type input "34225369000114"
click at [661, 487] on span "Salvar envolvido" at bounding box center [678, 474] width 94 height 25
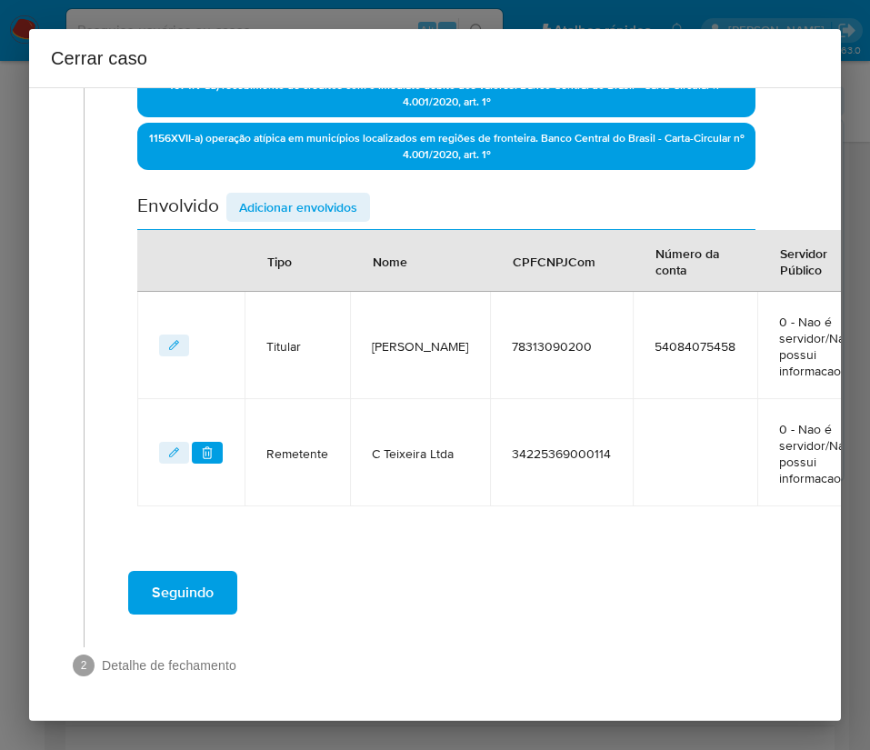
scroll to position [652, 0]
click at [261, 194] on span "Adicionar envolvidos" at bounding box center [298, 206] width 118 height 25
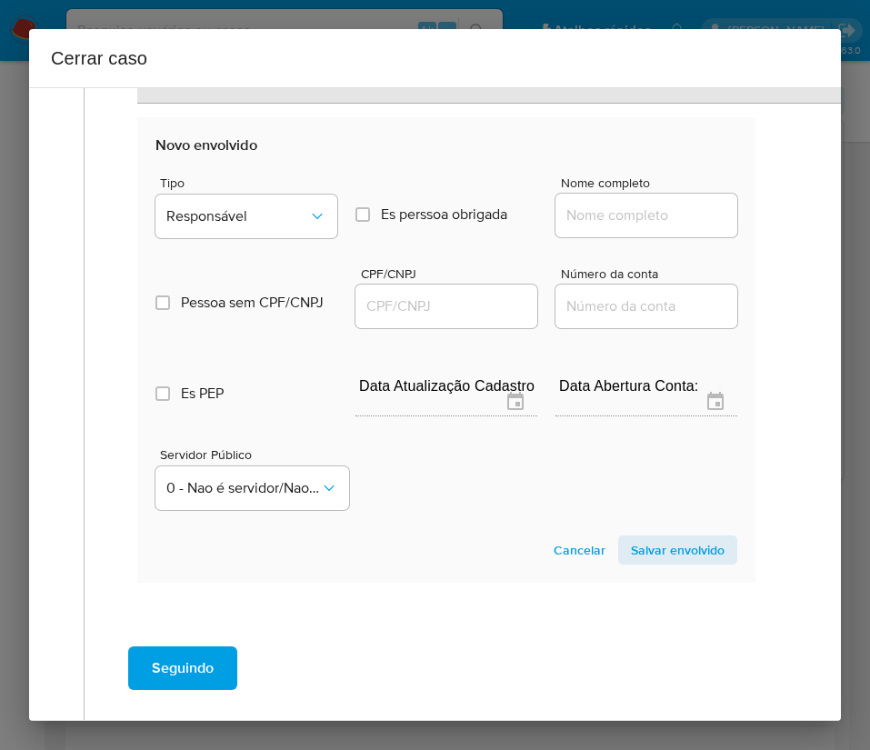
scroll to position [1131, 0]
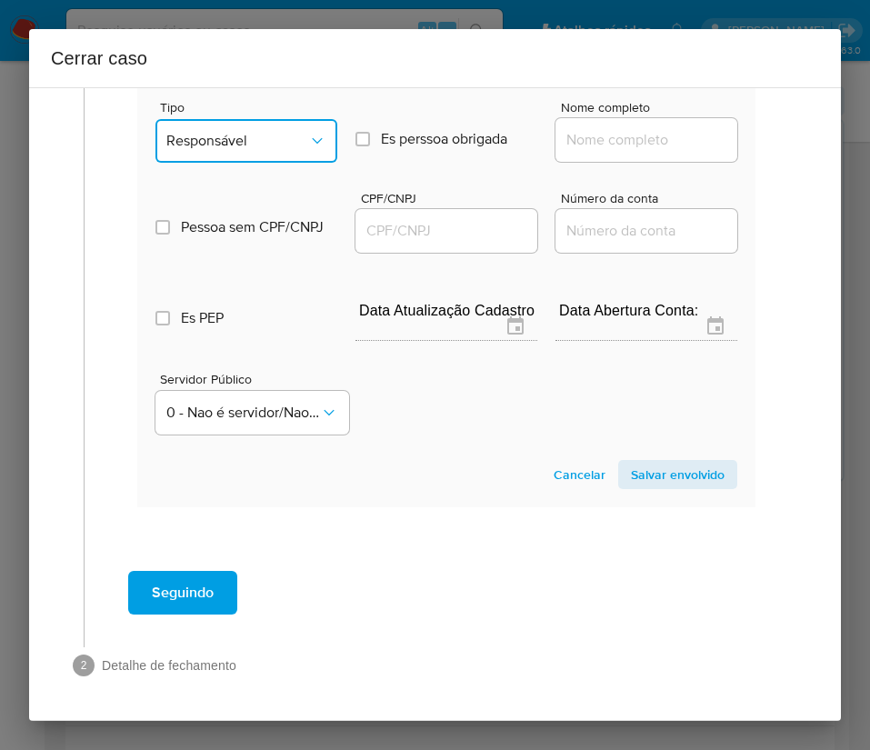
click at [259, 132] on span "Responsável" at bounding box center [237, 141] width 142 height 18
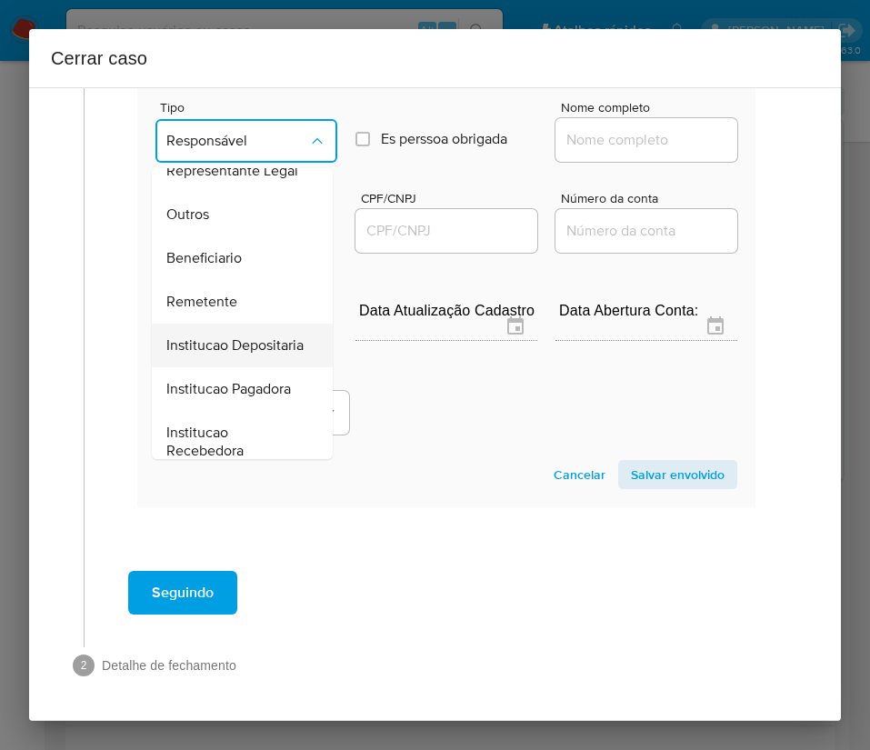
scroll to position [324, 0]
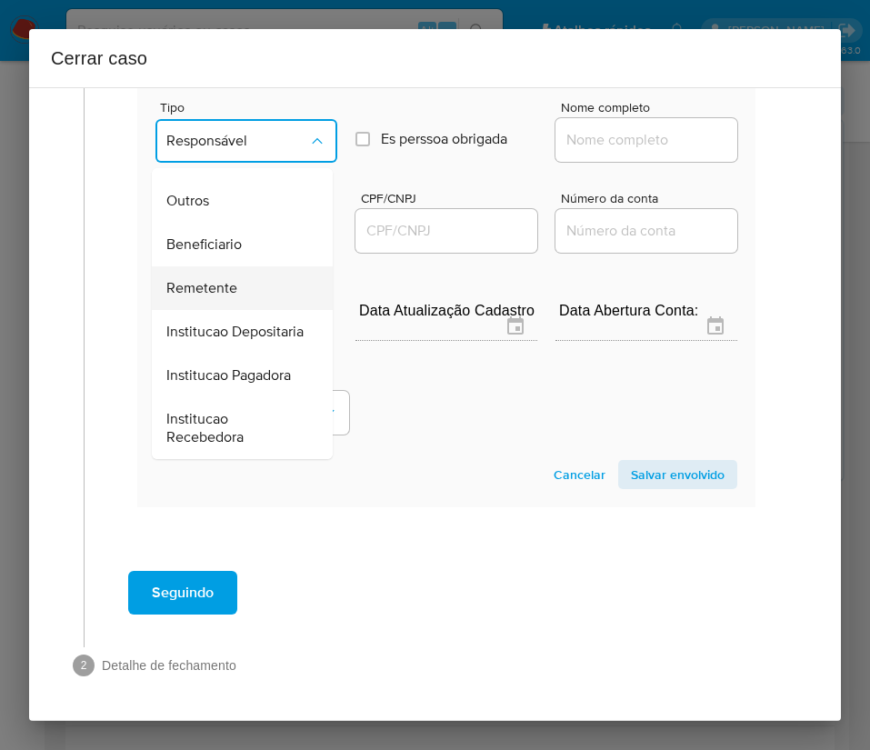
click at [218, 279] on span "Remetente" at bounding box center [201, 288] width 71 height 18
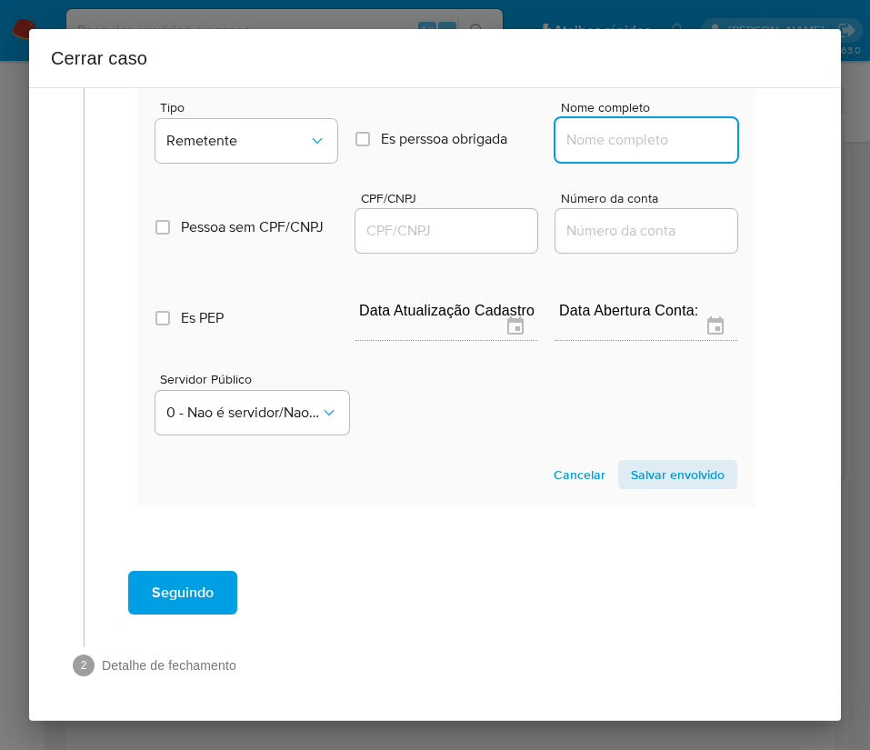
click at [593, 128] on input "Nome completo" at bounding box center [646, 140] width 182 height 24
paste input "M. A. Da Silva Ltda, 37609144000150"
drag, startPoint x: 581, startPoint y: 123, endPoint x: 761, endPoint y: 121, distance: 180.0
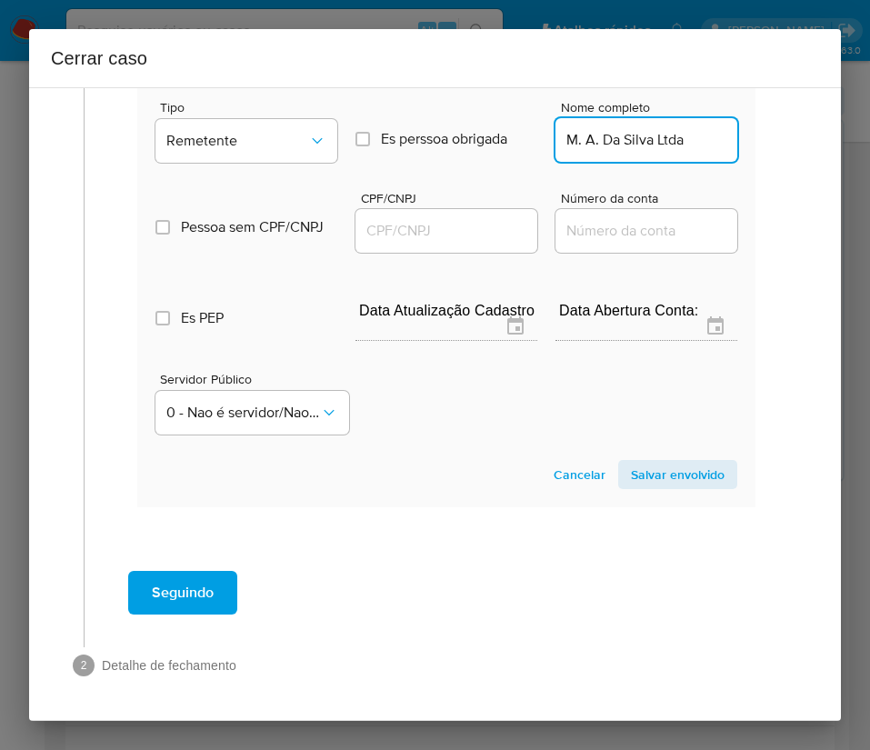
scroll to position [0, 0]
type input "M. A. Da Silva Ltda"
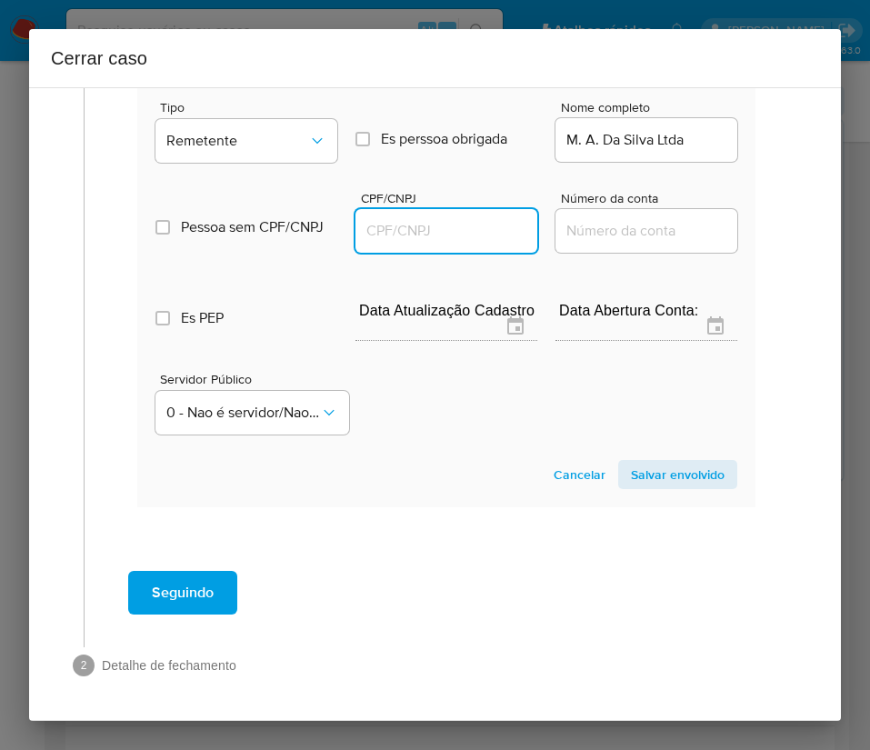
drag, startPoint x: 454, startPoint y: 217, endPoint x: 464, endPoint y: 217, distance: 10.0
click at [454, 219] on input "CPF/CNPJ" at bounding box center [446, 231] width 182 height 24
paste input "37609144000150"
type input "37609144000150"
click at [631, 462] on span "Salvar envolvido" at bounding box center [678, 474] width 94 height 25
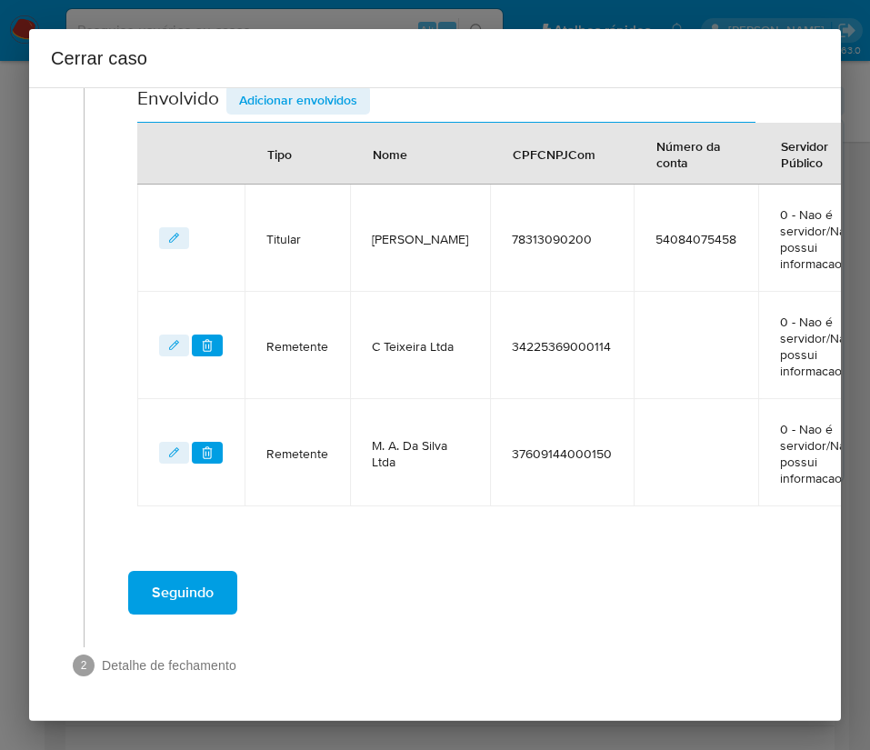
scroll to position [759, 0]
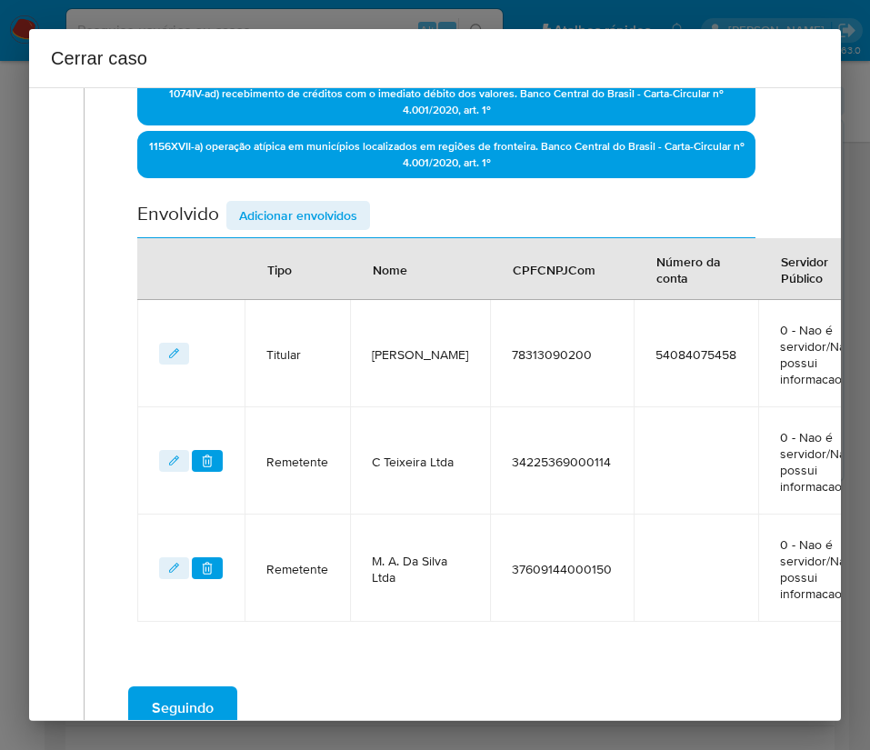
click at [323, 215] on span "Adicionar envolvidos" at bounding box center [298, 215] width 118 height 25
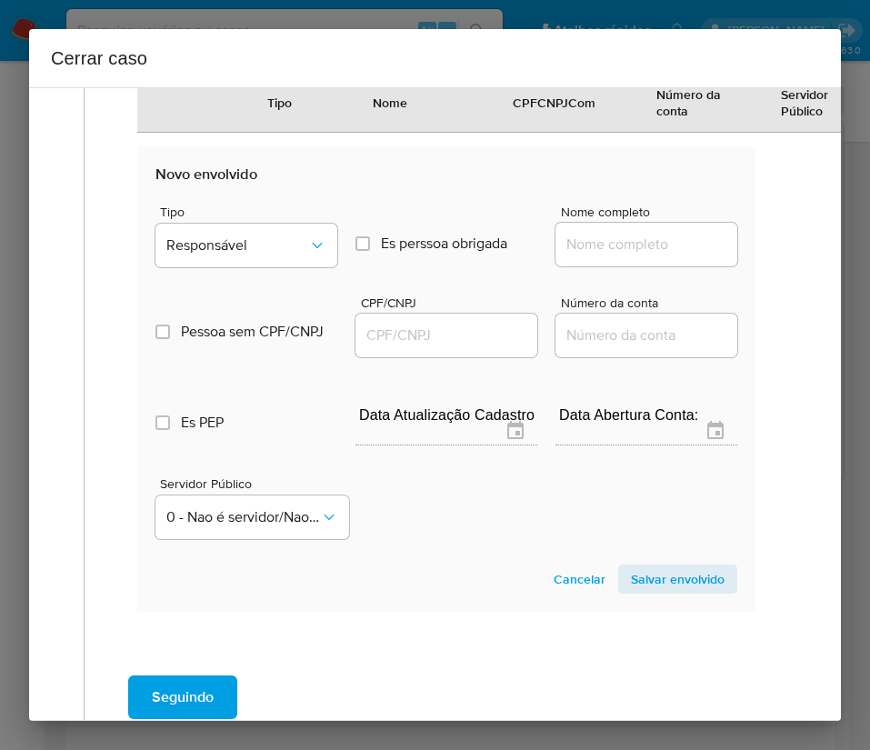
scroll to position [1168, 0]
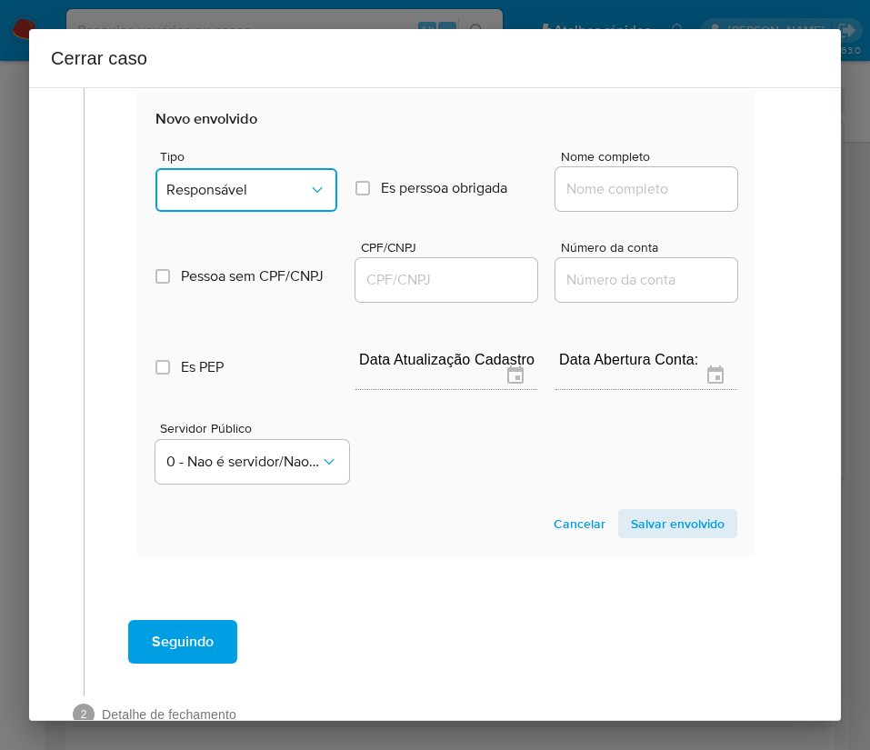
click at [266, 194] on span "Responsável" at bounding box center [237, 190] width 142 height 18
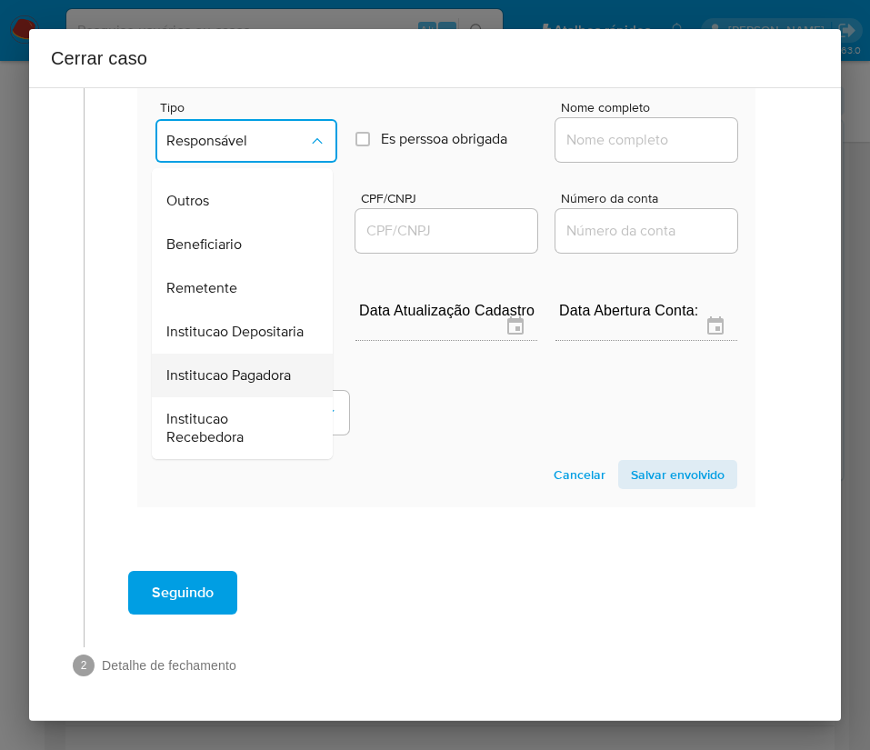
scroll to position [1238, 0]
click at [244, 266] on div "Remetente" at bounding box center [236, 288] width 141 height 44
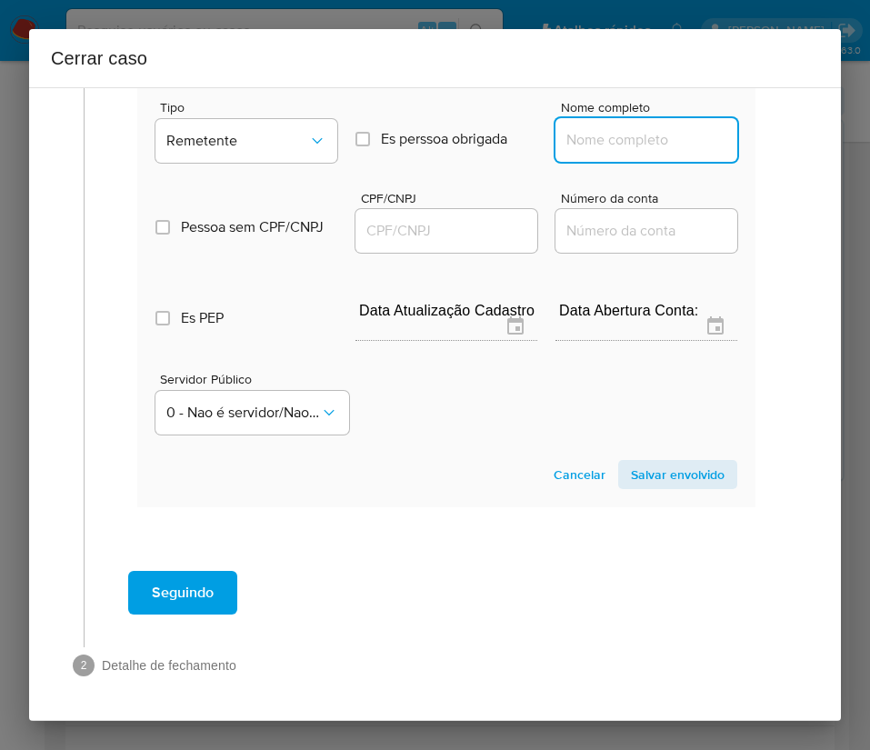
click at [595, 128] on input "Nome completo" at bounding box center [646, 140] width 182 height 24
paste input "James De Almeida Teixeira, 71645772268"
click at [610, 128] on input "James De Almeida Teixeira, 71645772268" at bounding box center [646, 140] width 182 height 24
drag, startPoint x: 609, startPoint y: 124, endPoint x: 736, endPoint y: 120, distance: 127.3
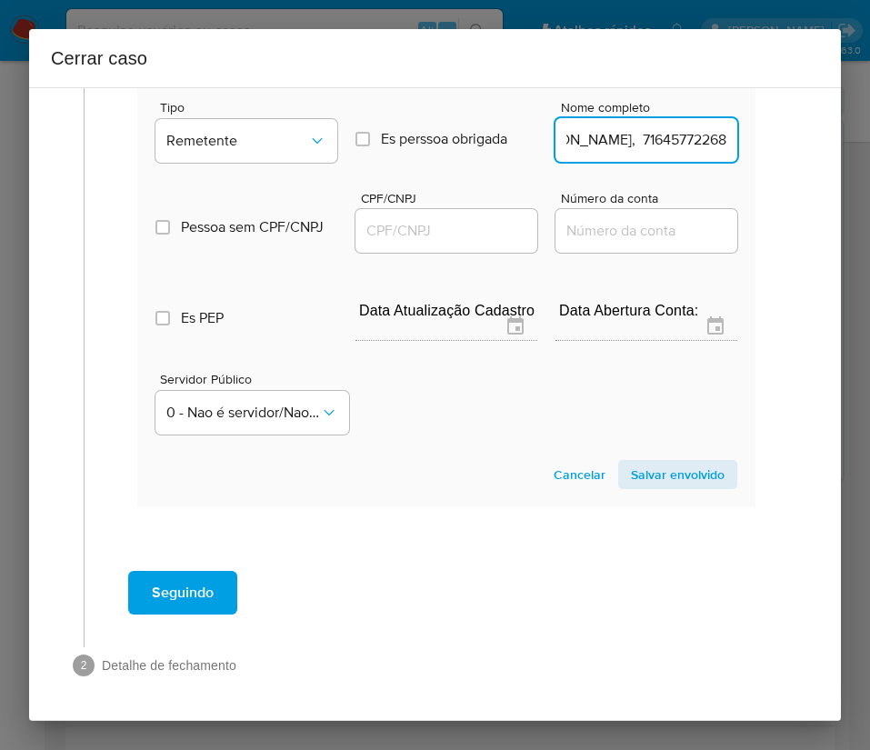
type input "James De Almeida Teixeira"
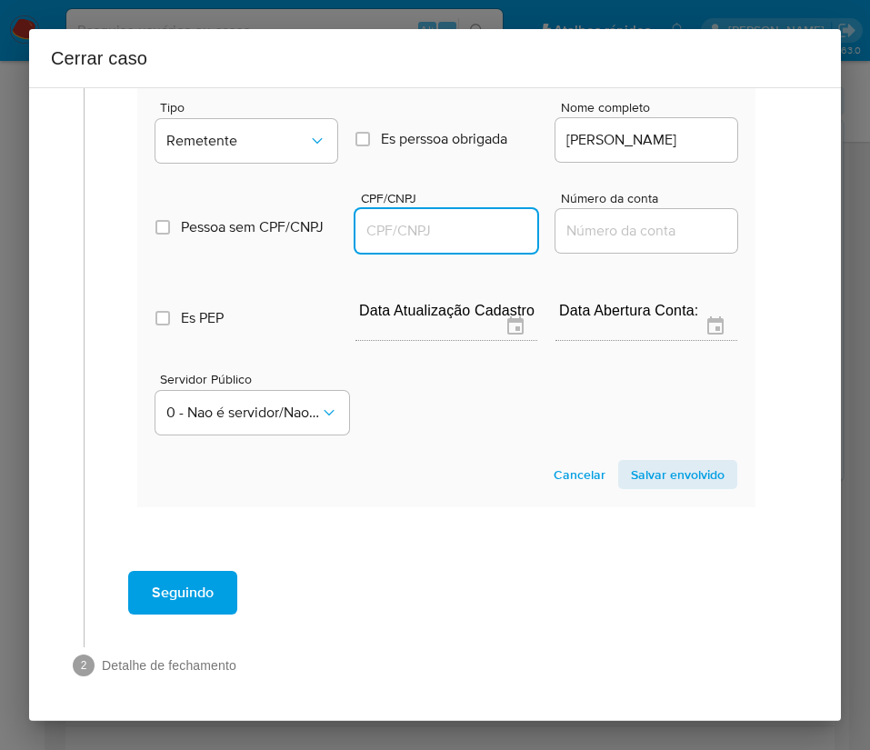
click at [403, 219] on input "CPF/CNPJ" at bounding box center [446, 231] width 182 height 24
paste input "71645772268"
type input "71645772268"
click at [637, 462] on span "Salvar envolvido" at bounding box center [678, 474] width 94 height 25
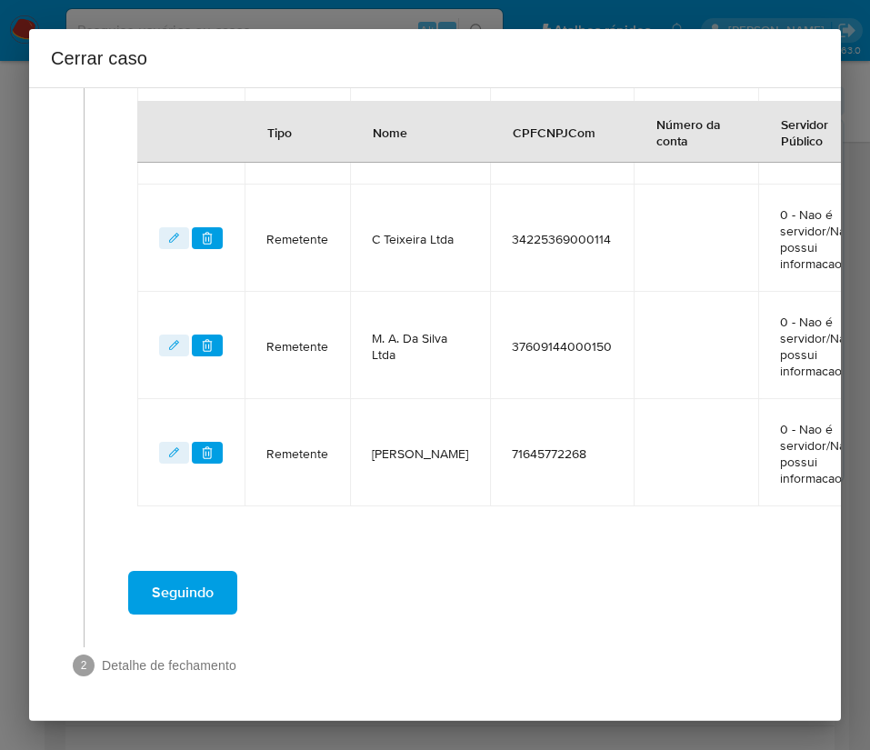
scroll to position [866, 0]
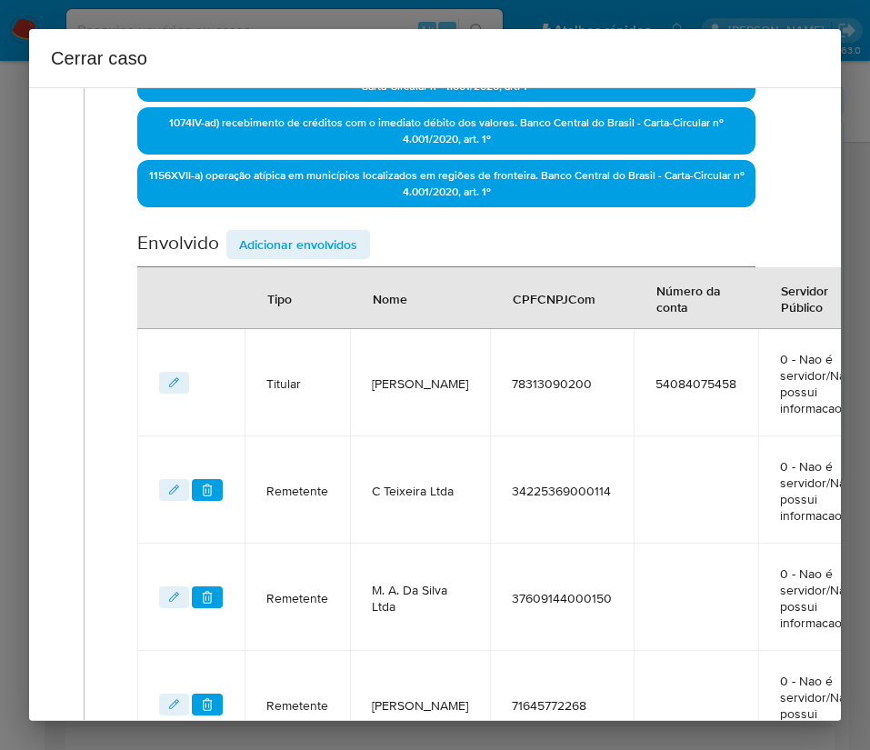
click at [330, 244] on span "Adicionar envolvidos" at bounding box center [298, 244] width 118 height 25
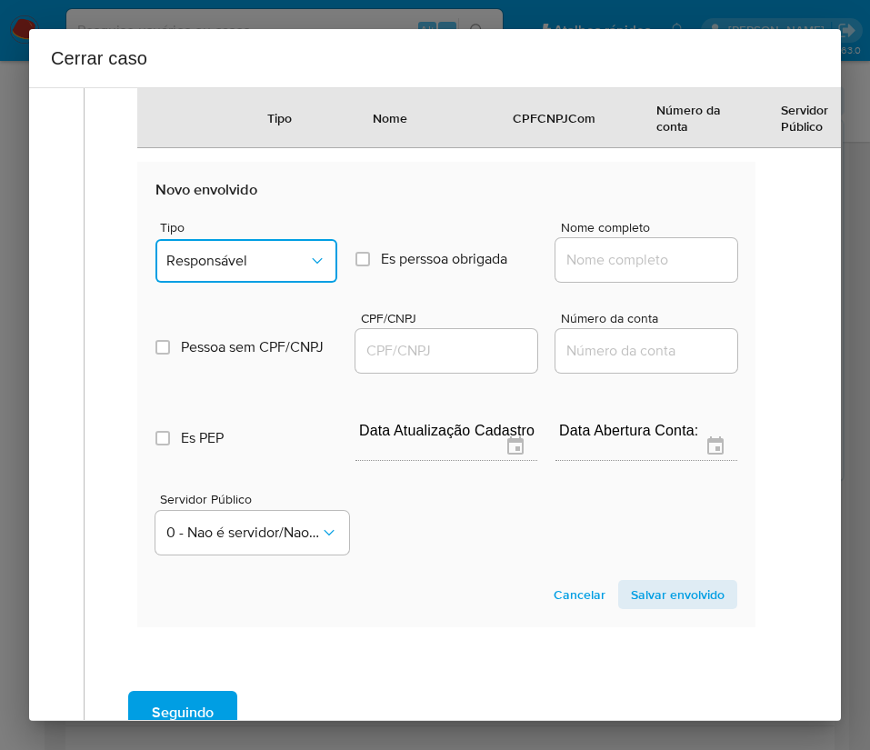
click at [285, 269] on div "Tipo Responsável Es perssoa obrigada Is PObrigada Nome completo Pessoa sem CPF/…" at bounding box center [446, 380] width 582 height 363
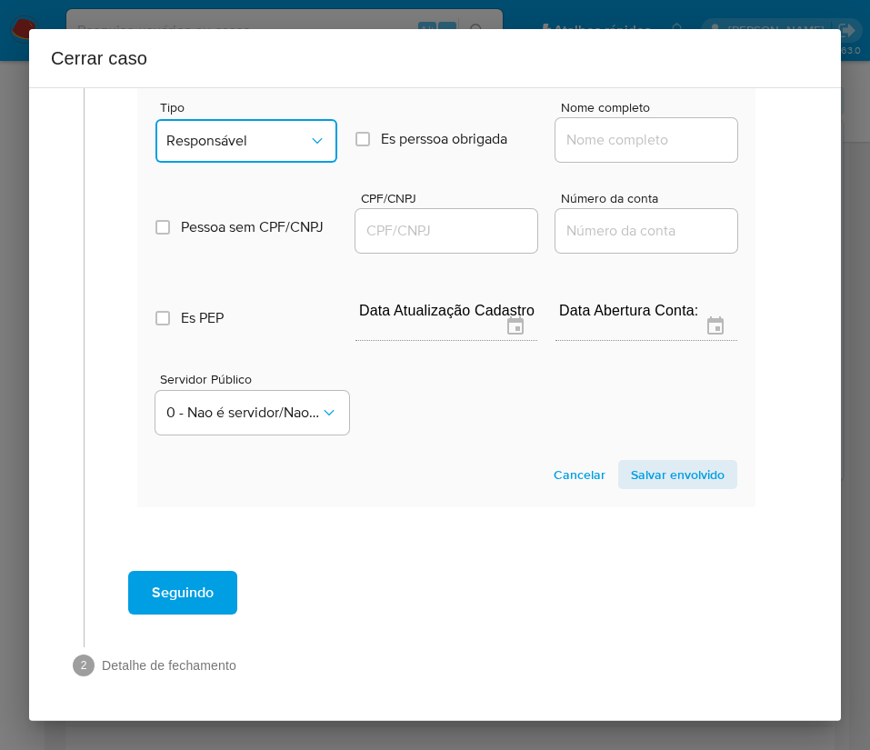
scroll to position [1345, 0]
click at [255, 132] on span "Responsável" at bounding box center [237, 141] width 142 height 18
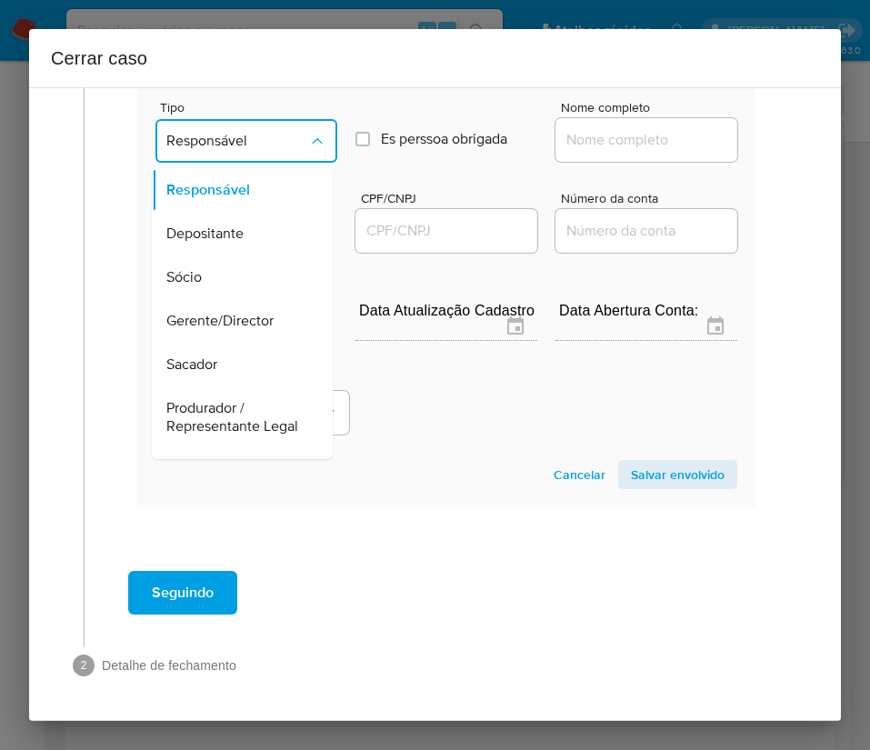
scroll to position [324, 0]
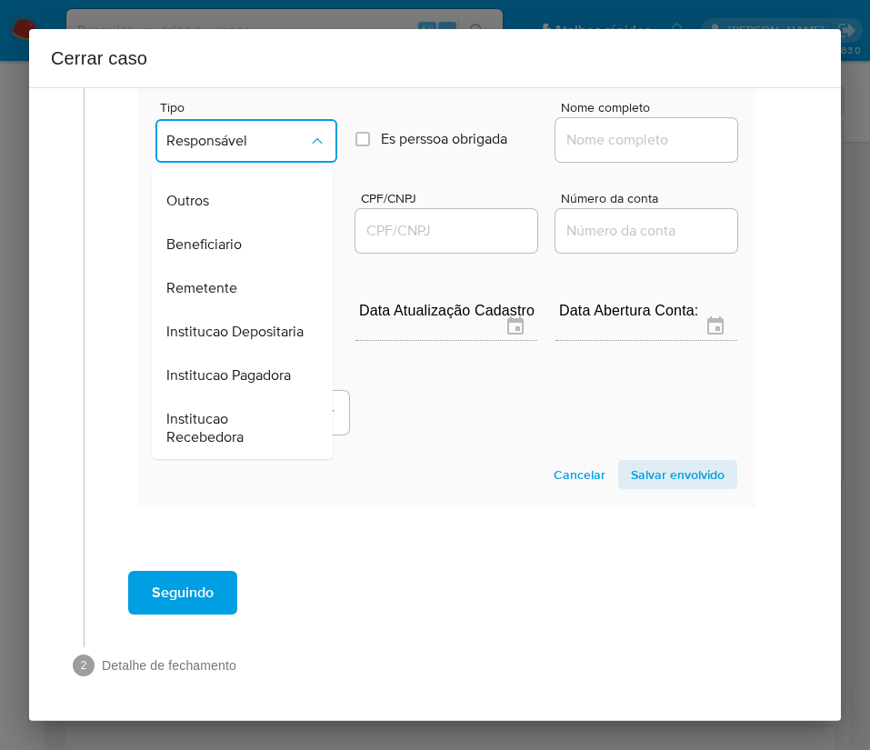
click at [226, 279] on span "Remetente" at bounding box center [201, 288] width 71 height 18
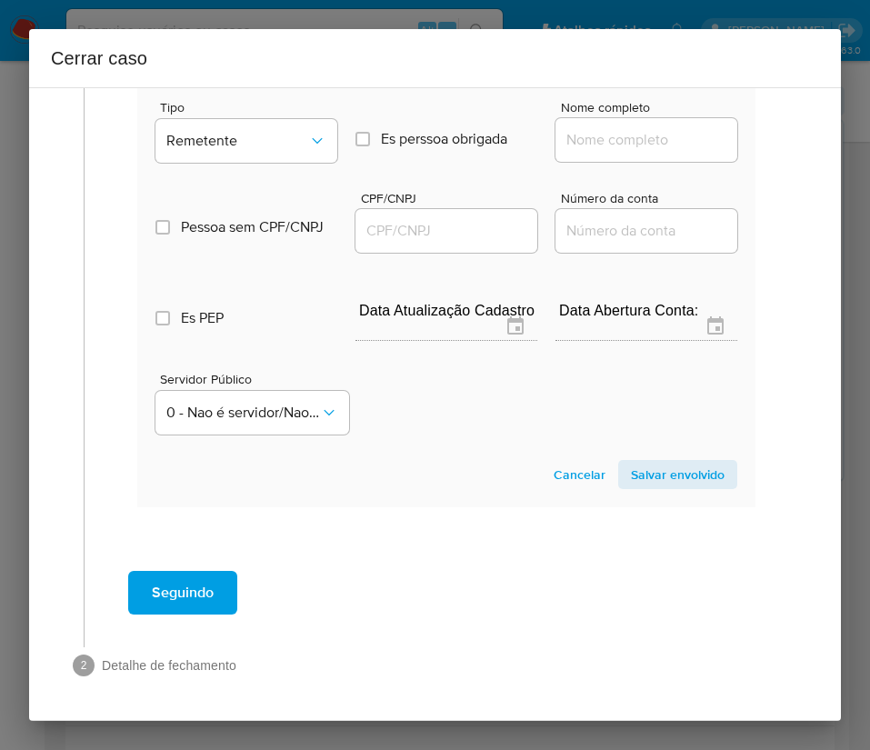
click at [635, 128] on input "Nome completo" at bounding box center [646, 140] width 182 height 24
paste input "Gutejane Soares De Souza, 59088125287"
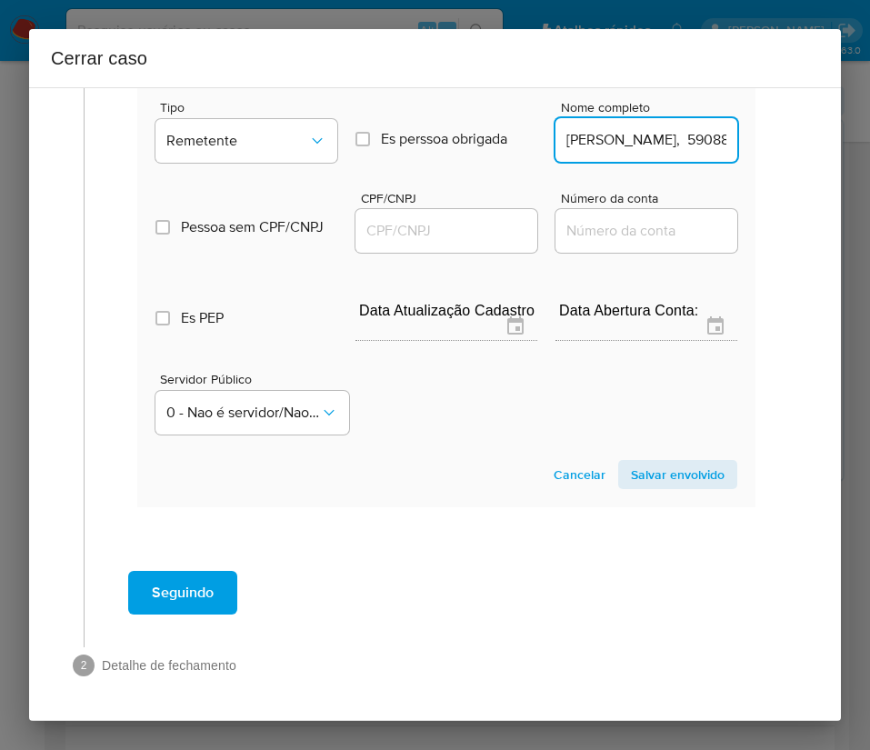
scroll to position [0, 115]
drag, startPoint x: 603, startPoint y: 123, endPoint x: 797, endPoint y: 120, distance: 194.5
type input "Gutejane Soares De Souza"
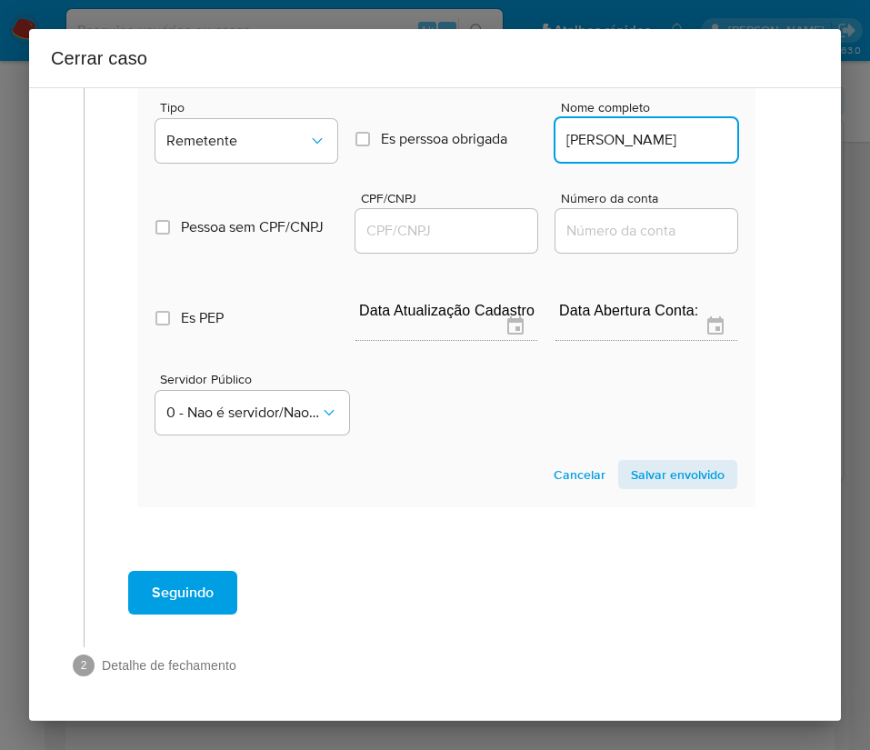
scroll to position [0, 0]
click at [425, 219] on input "CPF/CNPJ" at bounding box center [446, 231] width 182 height 24
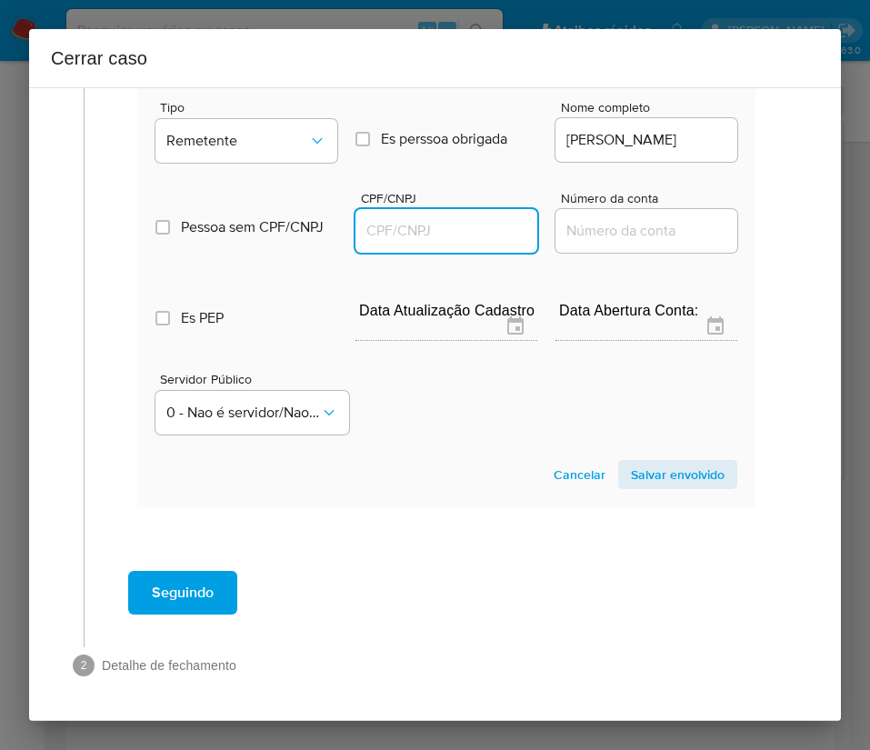
paste input "59088125287"
type input "59088125287"
click at [668, 462] on span "Salvar envolvido" at bounding box center [678, 474] width 94 height 25
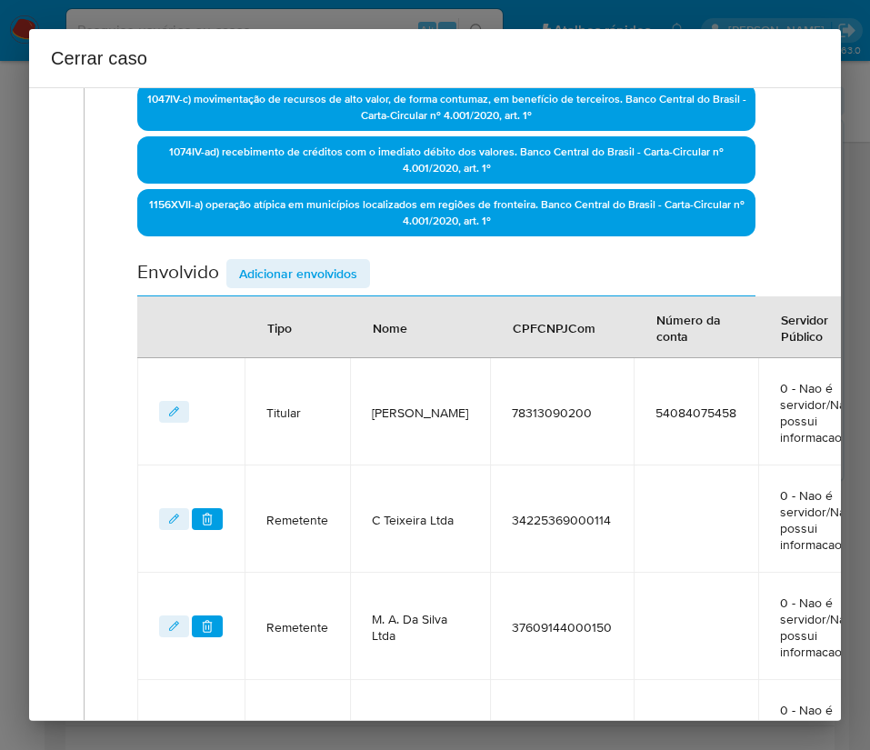
click at [332, 269] on span "Adicionar envolvidos" at bounding box center [298, 273] width 118 height 25
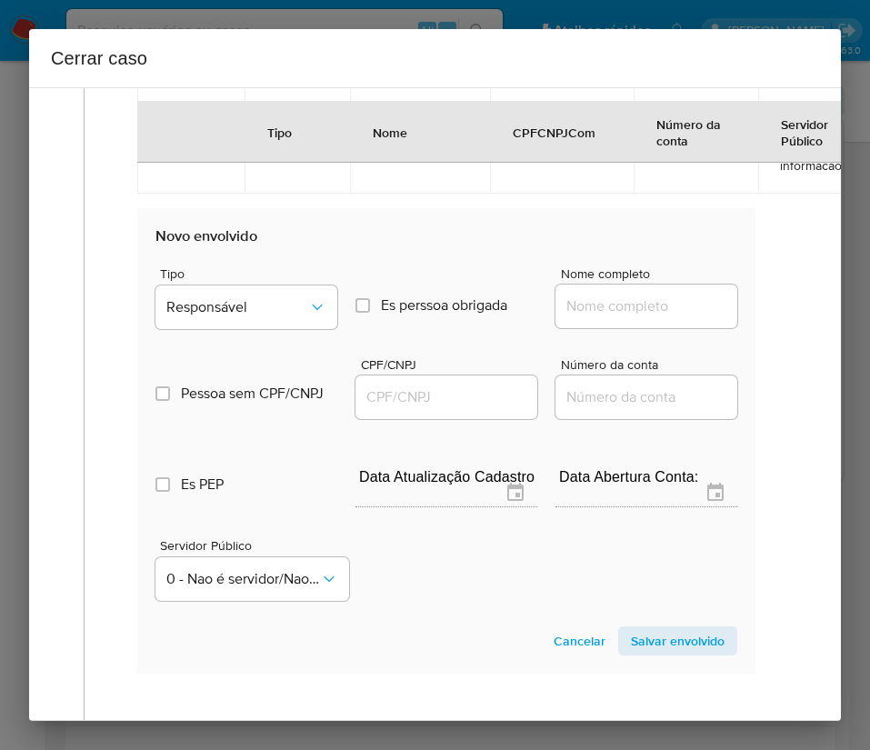
scroll to position [1452, 0]
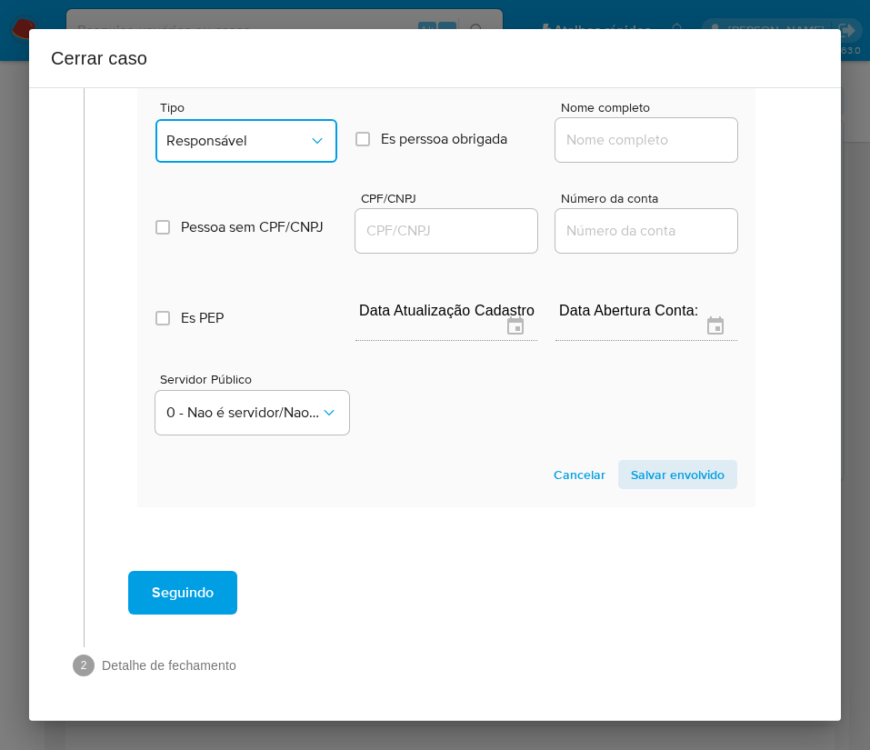
click at [267, 132] on span "Responsável" at bounding box center [237, 141] width 142 height 18
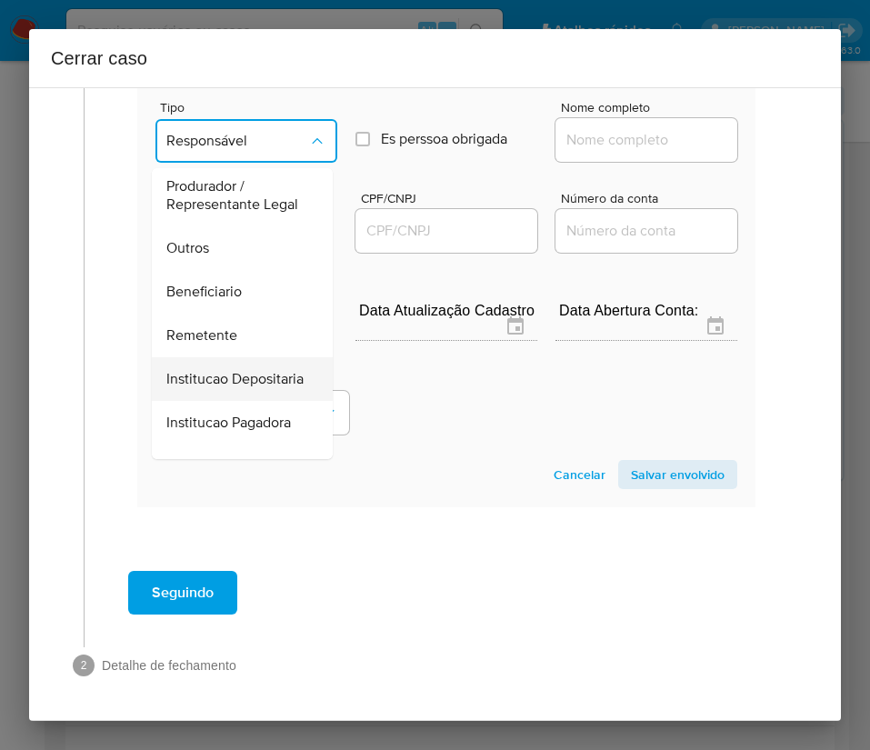
scroll to position [324, 0]
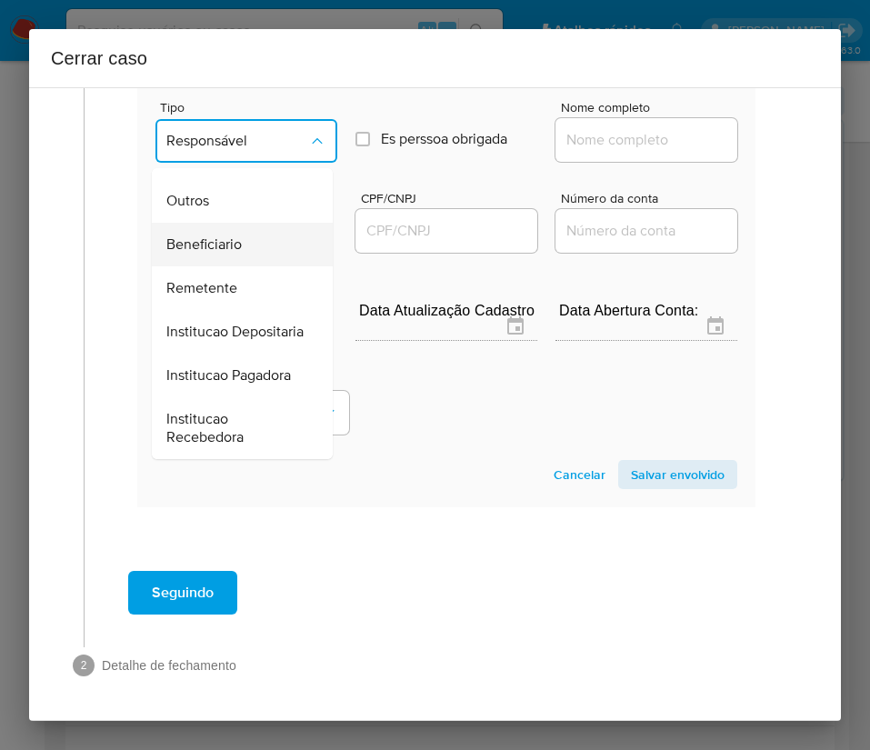
click at [211, 235] on span "Beneficiario" at bounding box center [203, 244] width 75 height 18
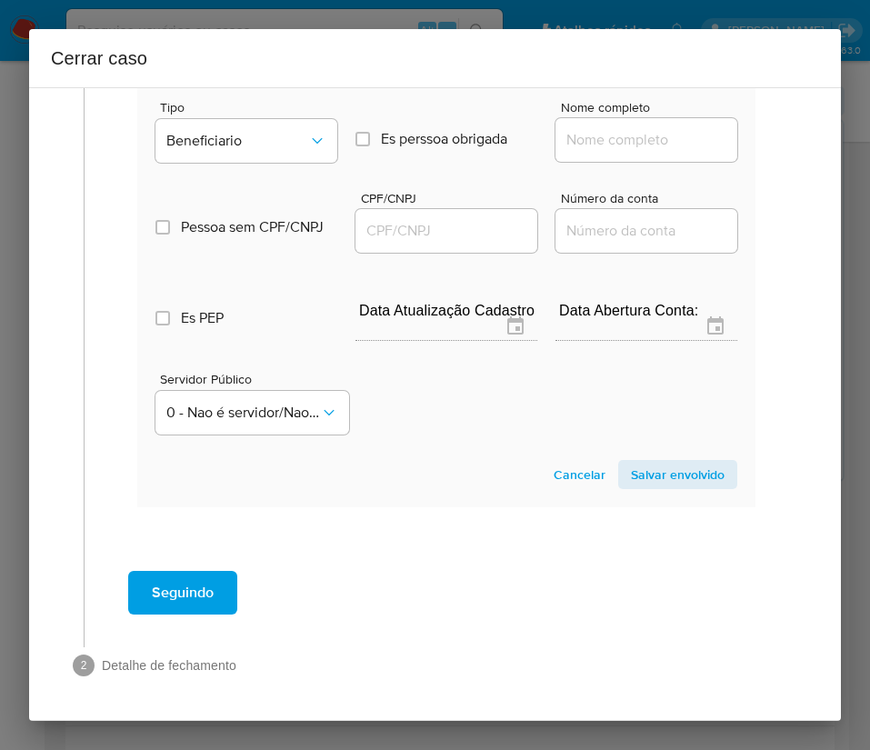
click at [610, 136] on div at bounding box center [646, 140] width 182 height 44
click at [617, 128] on input "Nome completo" at bounding box center [646, 140] width 182 height 24
paste input "William Pereira Guedes, 97387916268"
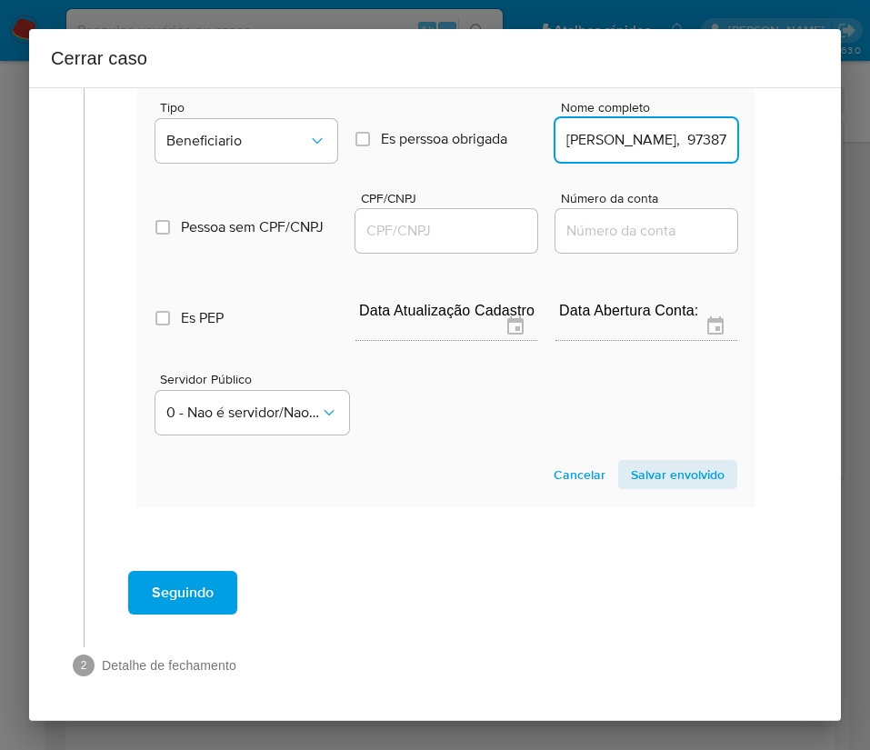
scroll to position [0, 90]
drag, startPoint x: 606, startPoint y: 122, endPoint x: 777, endPoint y: 120, distance: 170.9
type input "William Pereira Guedes"
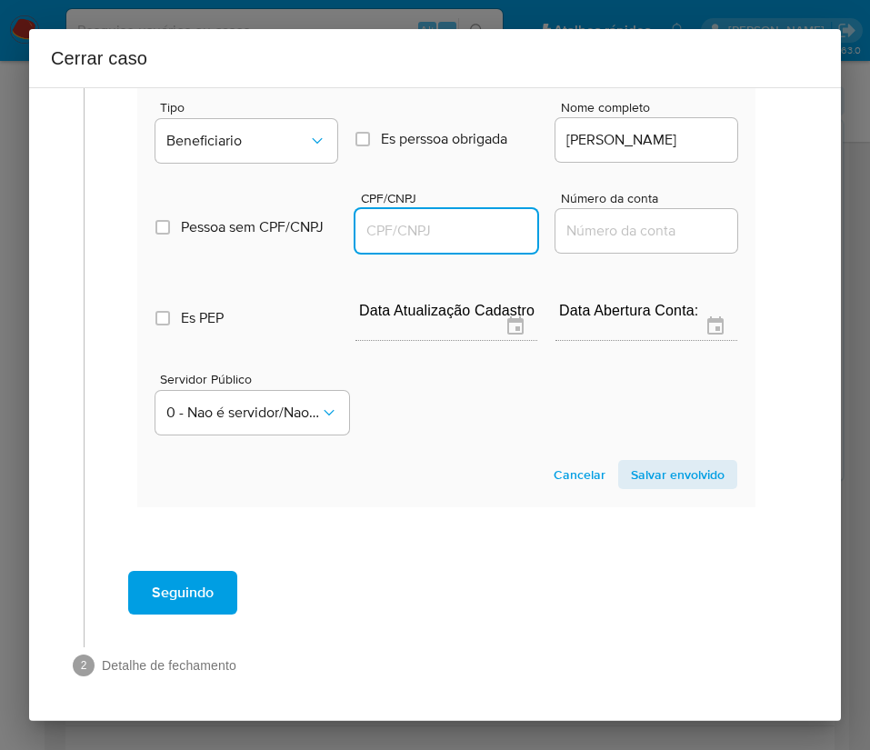
click at [445, 219] on input "CPF/CNPJ" at bounding box center [446, 231] width 182 height 24
paste input "97387916268"
type input "97387916268"
click at [655, 462] on span "Salvar envolvido" at bounding box center [678, 474] width 94 height 25
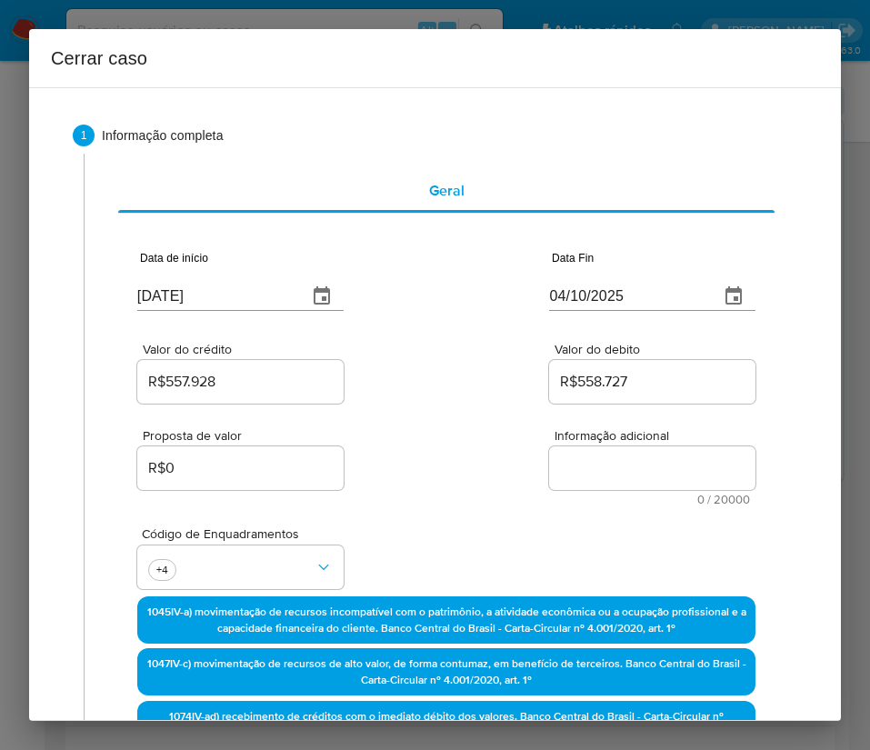
click at [590, 475] on textarea "Informação adicional" at bounding box center [652, 468] width 206 height 44
paste textarea "Informações do Cliente Jaziel Goncalves Lopes, CPF 78313090200, 40 anos, reside…"
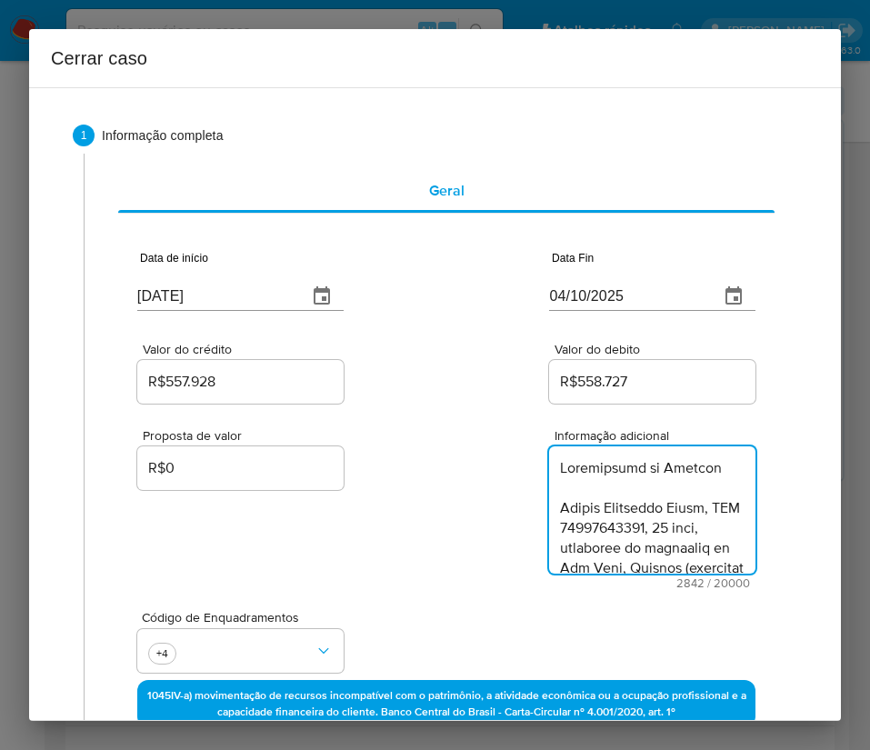
scroll to position [3224, 0]
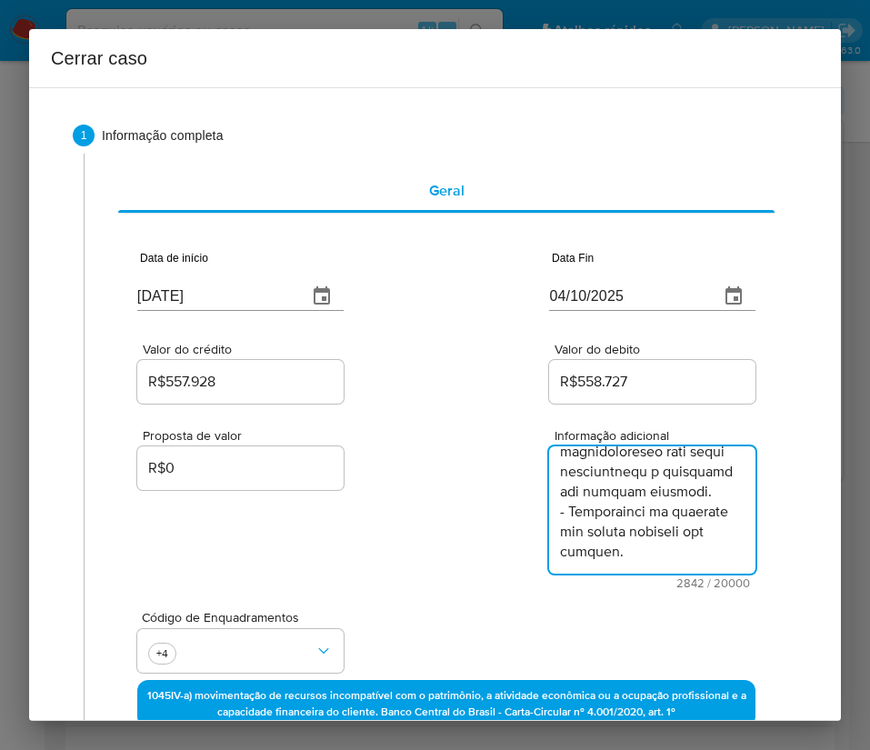
type textarea "Informações do Cliente Jaziel Goncalves Lopes, CPF 78313090200, 40 anos, reside…"
click at [454, 547] on div "Proposta de valor R$0 Informação adicional 2842 / 20000 17158 caracteres restan…" at bounding box center [446, 498] width 618 height 182
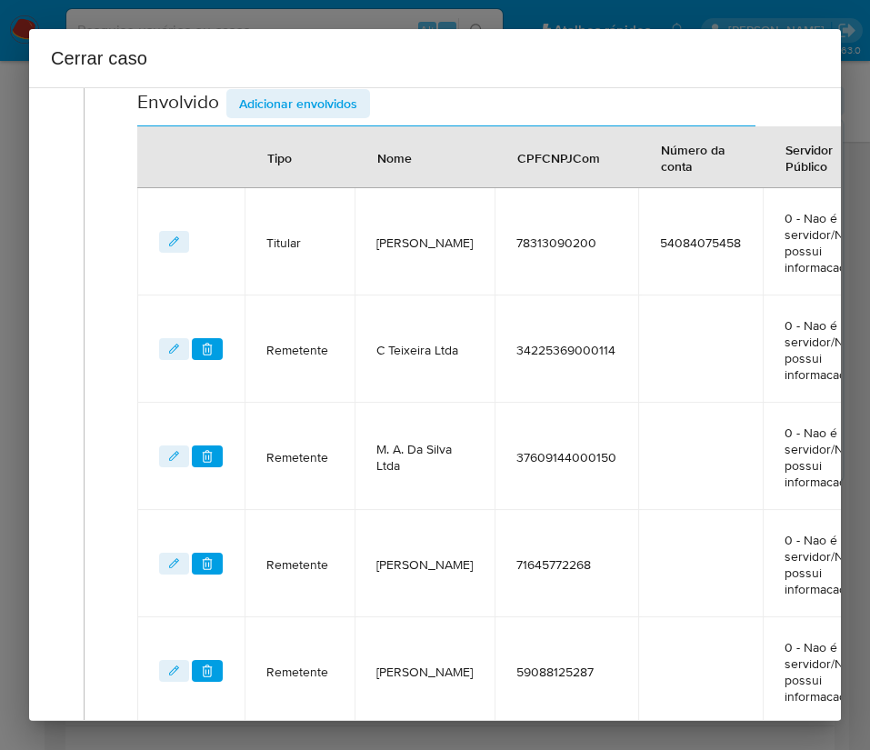
scroll to position [1164, 0]
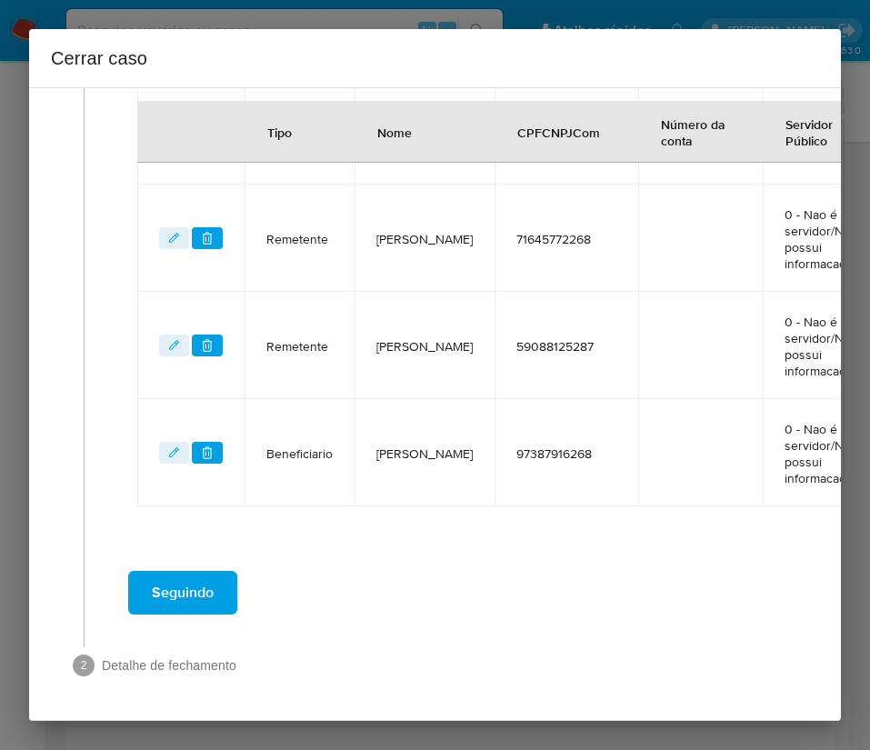
click at [213, 578] on span "Seguindo" at bounding box center [183, 593] width 62 height 40
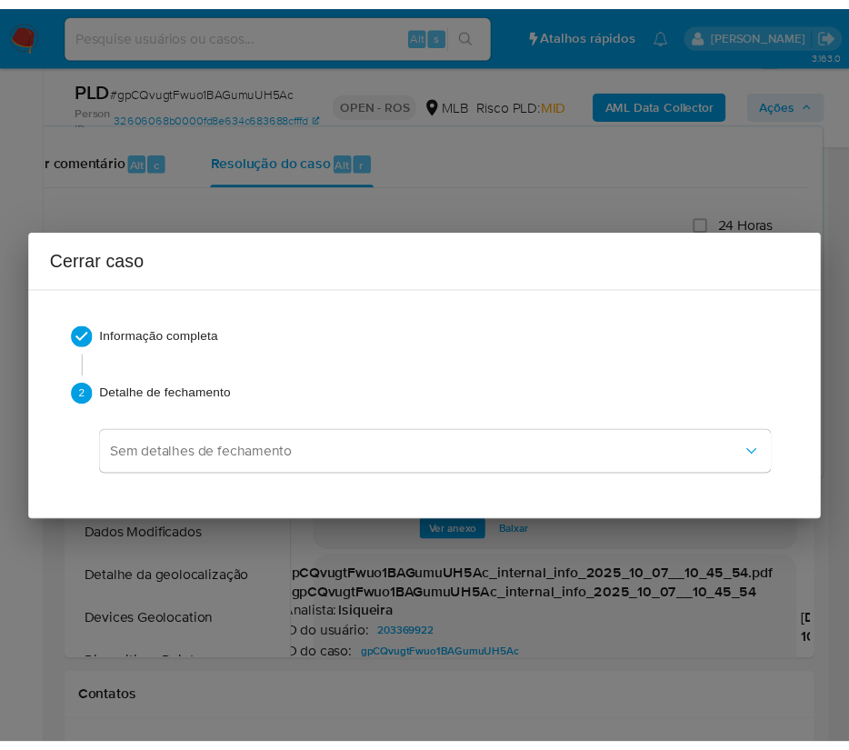
scroll to position [3164, 0]
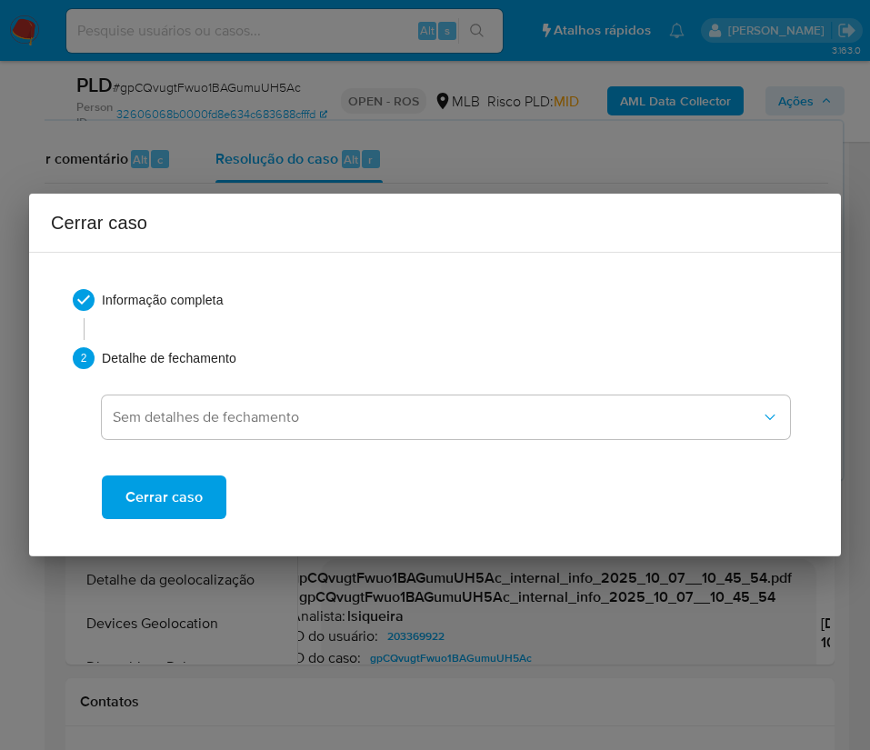
click at [194, 501] on span "Cerrar caso" at bounding box center [163, 497] width 77 height 40
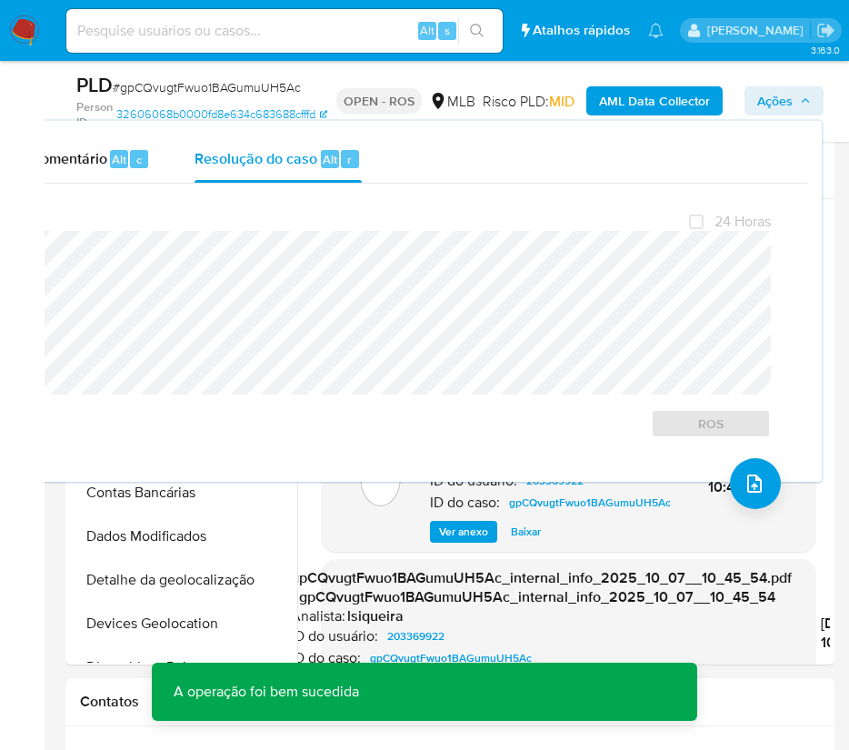
click at [182, 84] on span "# gpCQvugtFwuo1BAGumuUH5Ac" at bounding box center [207, 87] width 188 height 18
copy span "gpCQvugtFwuo1BAGumuUH5Ac"
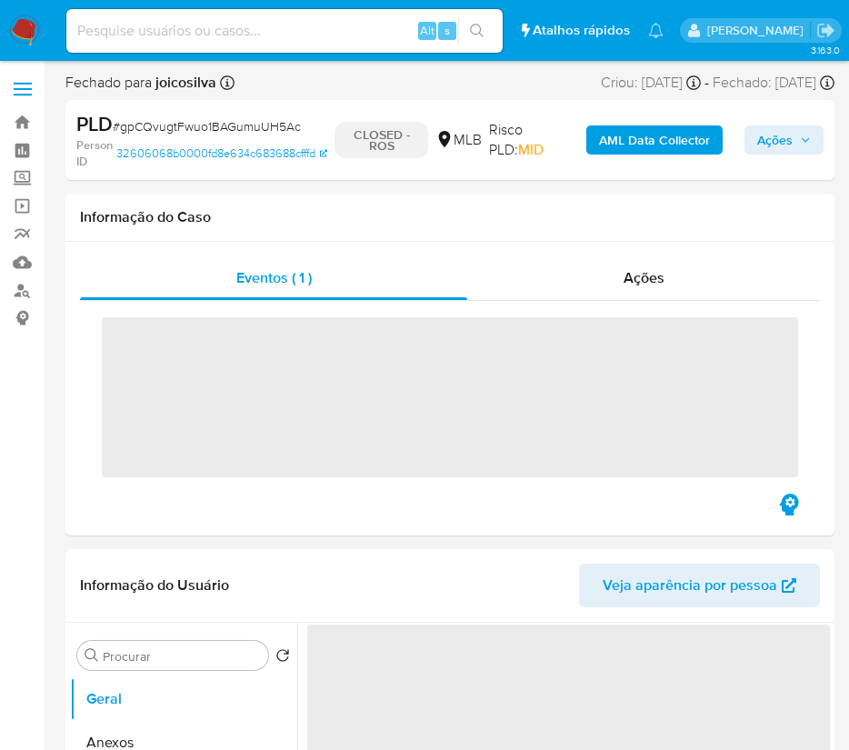
click at [27, 24] on img at bounding box center [24, 30] width 31 height 31
select select "10"
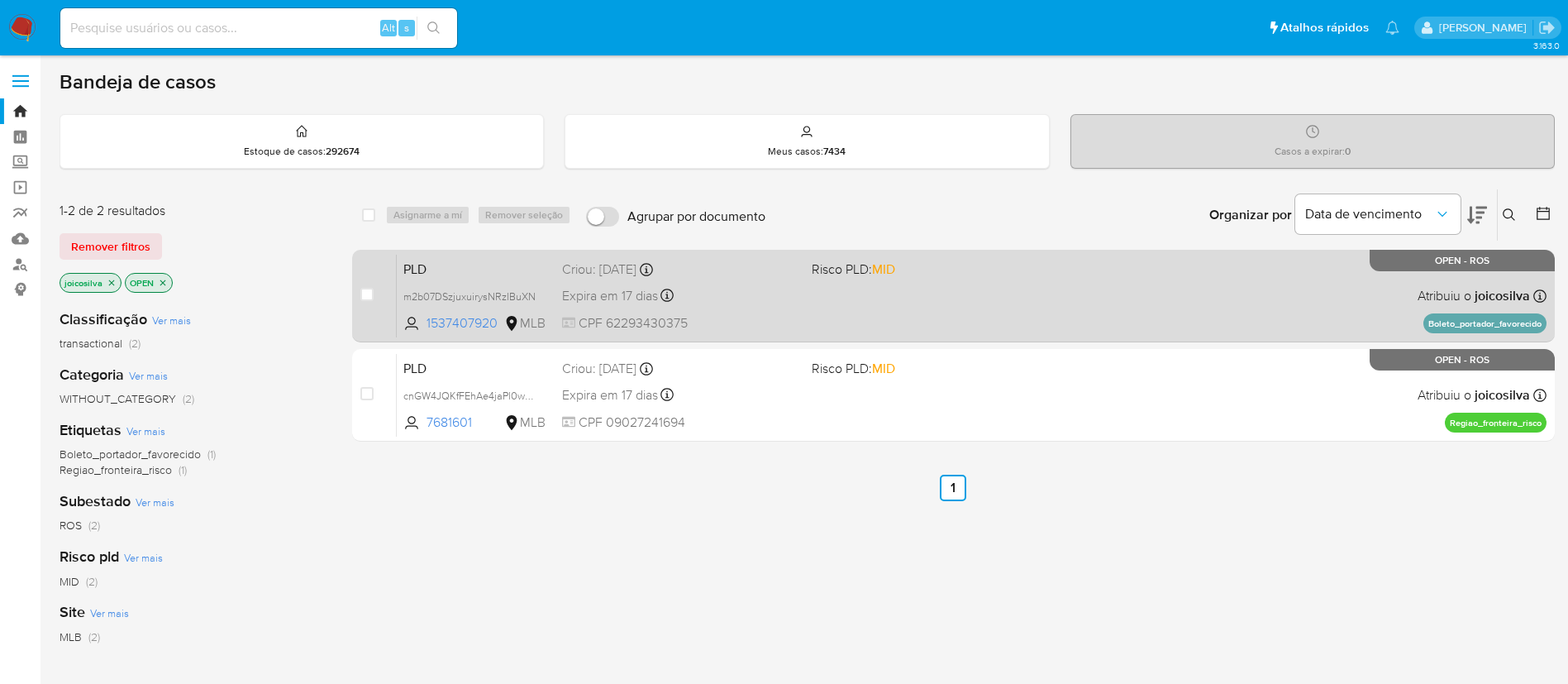
click at [1072, 301] on div "PLD m2b07DSzjuxuirysNRzIBuXN 1537407920 MLB Risco PLD: MID Criou: 12/09/2025 Cr…" at bounding box center [971, 296] width 1150 height 84
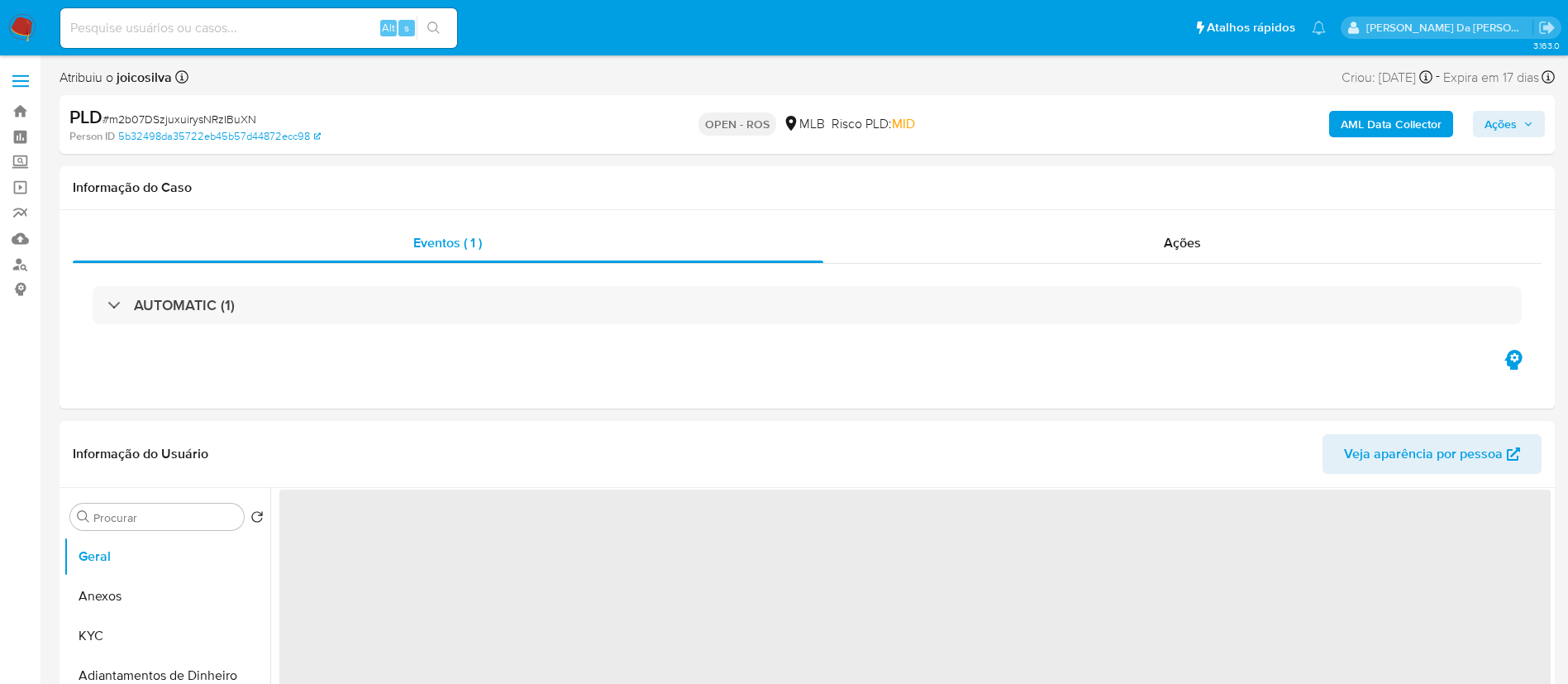
select select "10"
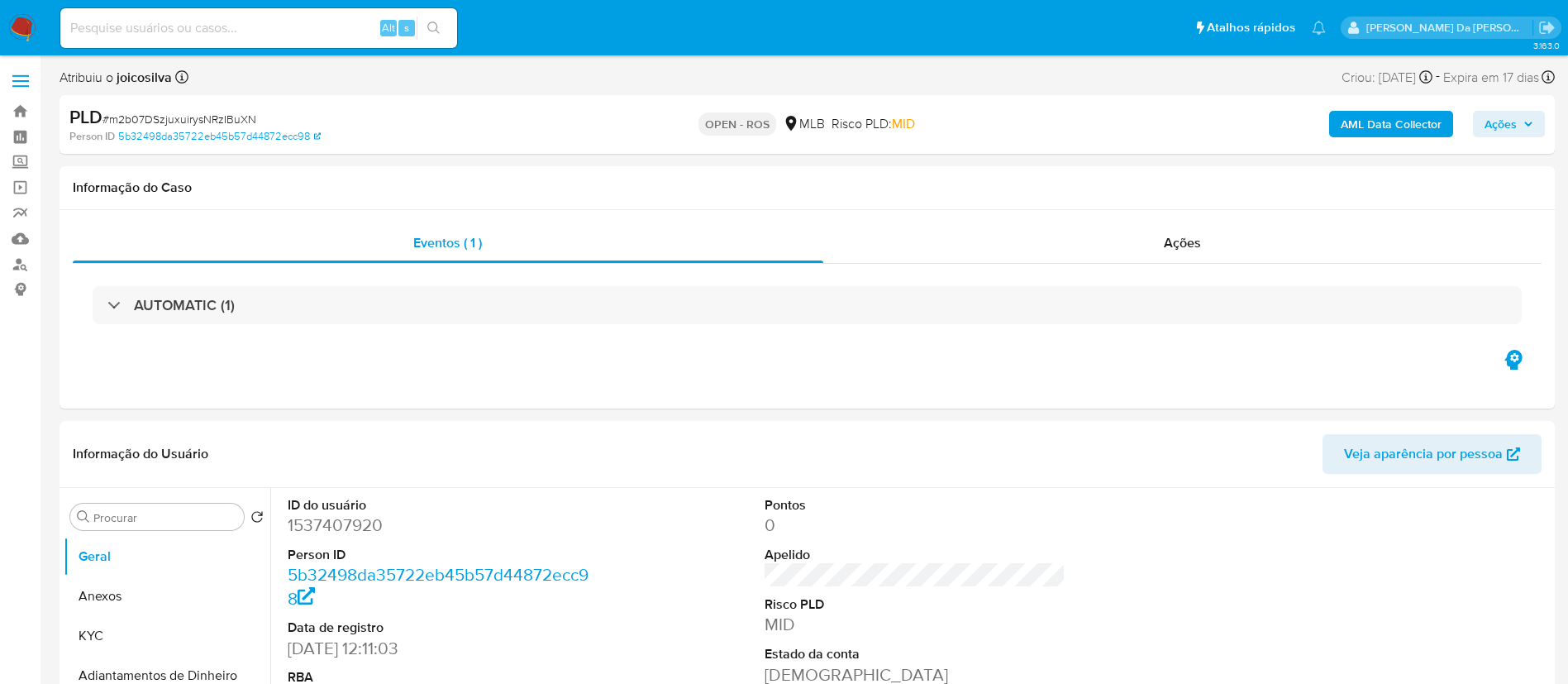
click at [240, 107] on div "PLD # m2b07DSzjuxuirysNRzIBuXN" at bounding box center [312, 116] width 486 height 25
click at [237, 120] on span "# m2b07DSzjuxuirysNRzIBuXN" at bounding box center [179, 119] width 154 height 16
copy span "m2b07DSzjuxuirysNRzIBuXN"
click at [23, 25] on img at bounding box center [22, 27] width 28 height 28
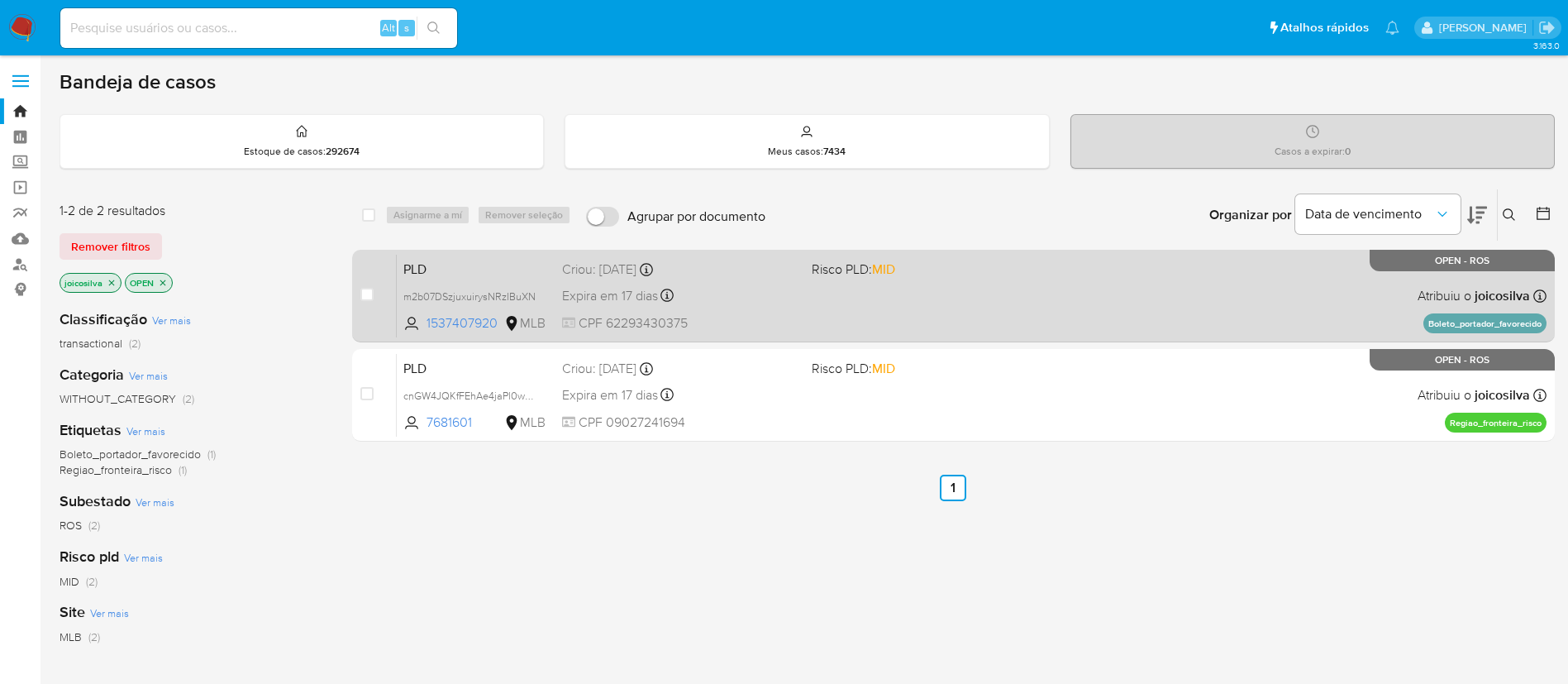
click at [976, 279] on div "PLD m2b07DSzjuxuirysNRzIBuXN 1537407920 MLB Risco PLD: MID Criou: [DATE] Criou:…" at bounding box center [971, 296] width 1150 height 84
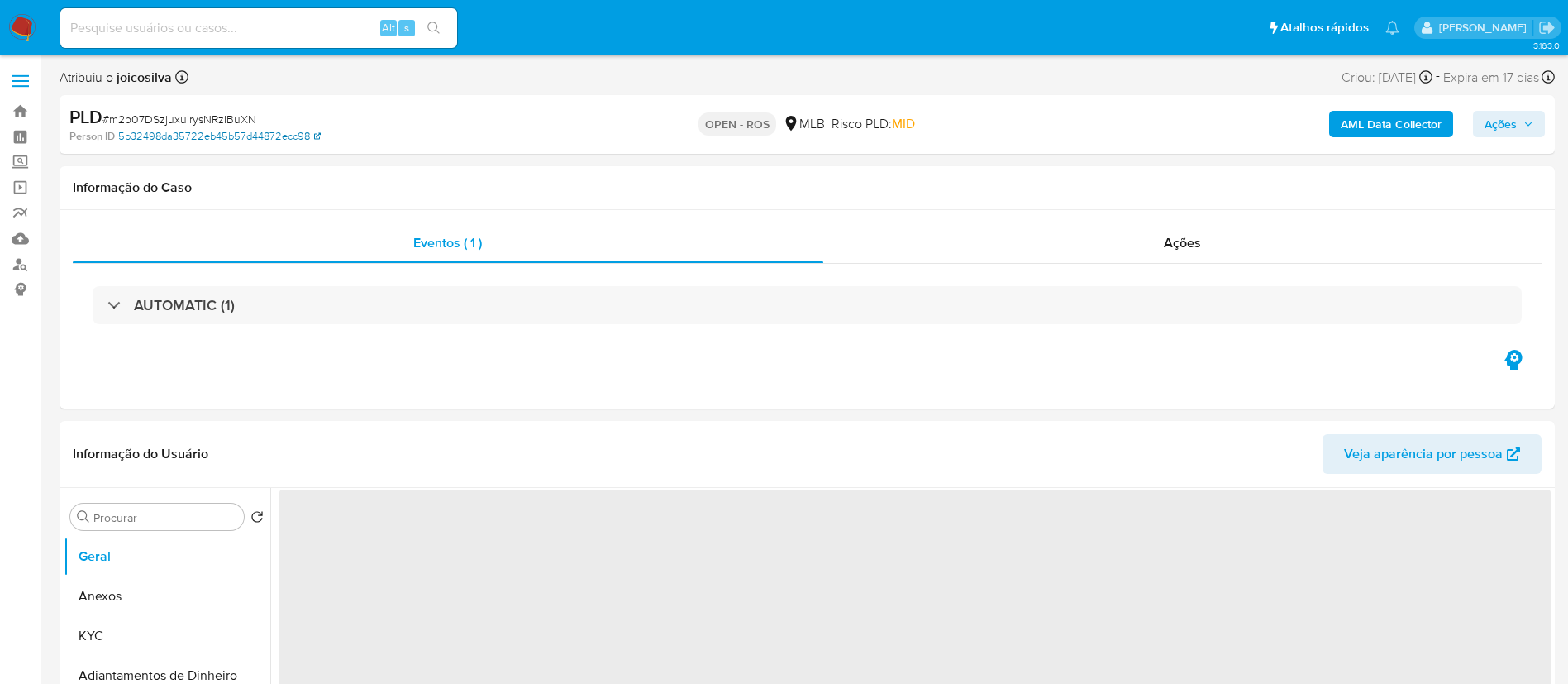
select select "10"
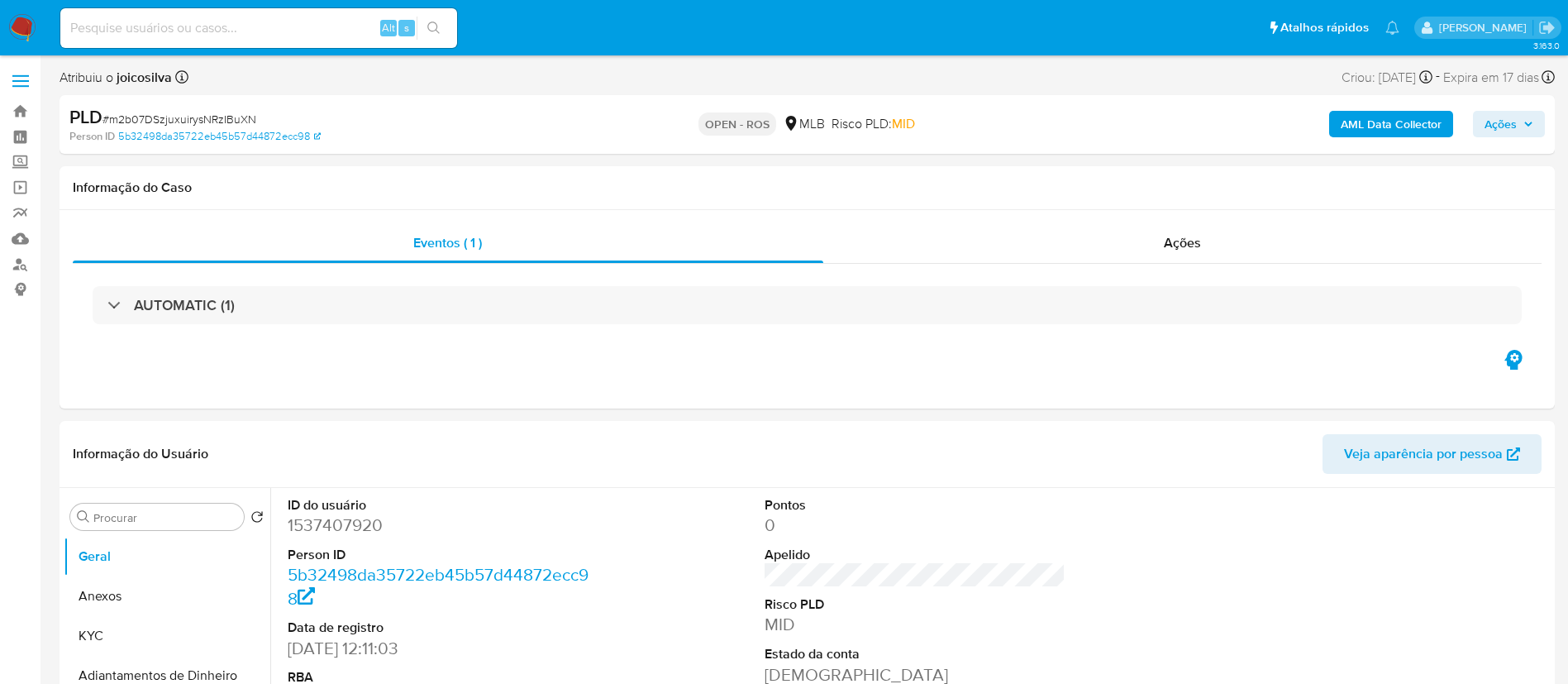
click at [233, 112] on span "# m2b07DSzjuxuirysNRzIBuXN" at bounding box center [179, 119] width 154 height 16
copy span "m2b07DSzjuxuirysNRzIBuXN"
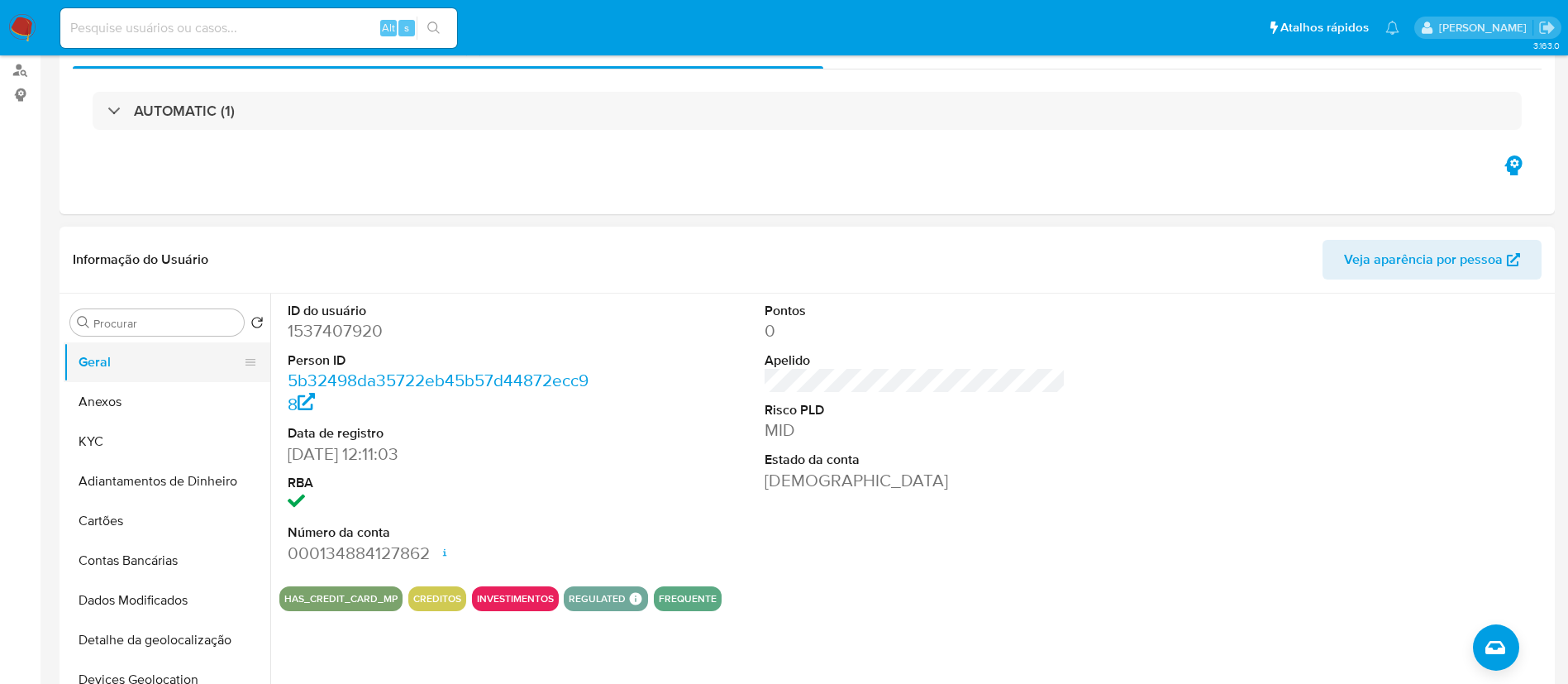
scroll to position [248, 0]
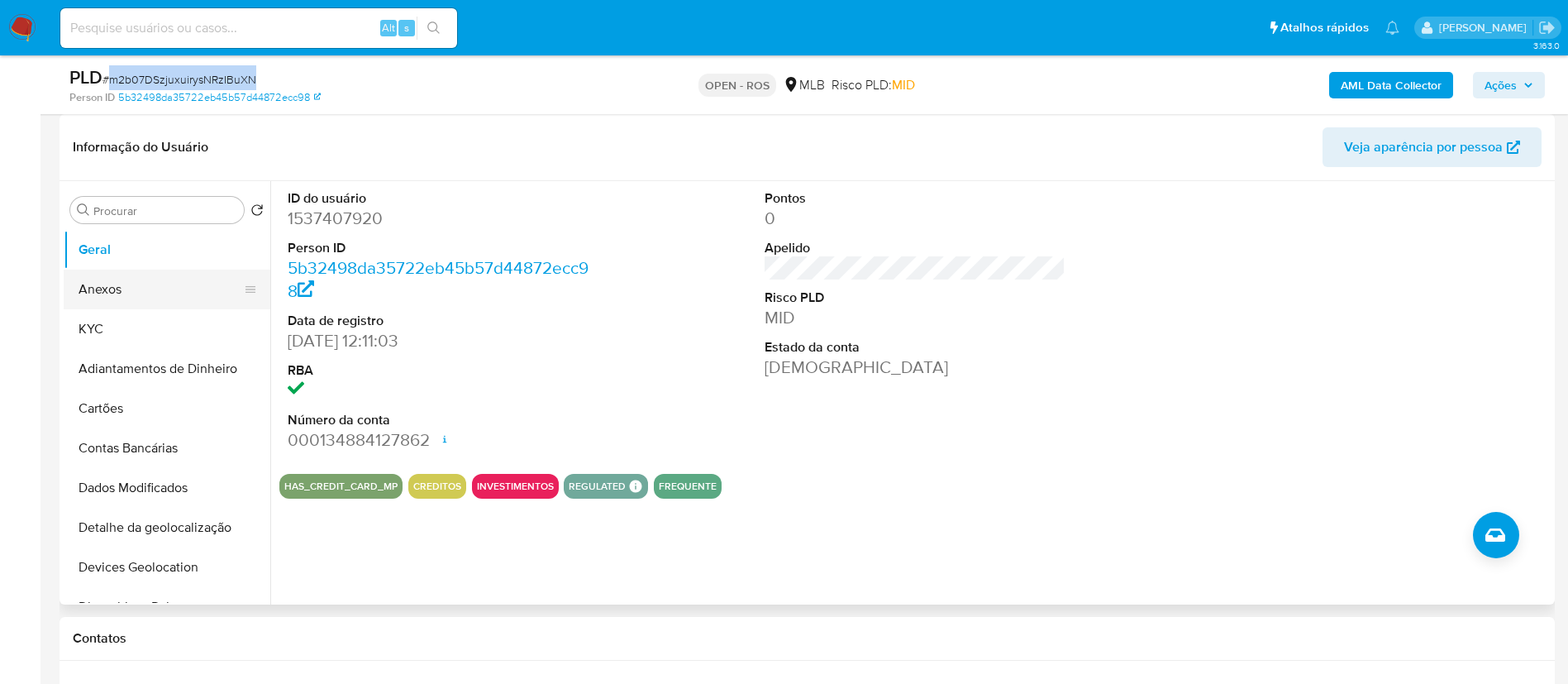
click at [123, 284] on button "Anexos" at bounding box center [160, 289] width 194 height 40
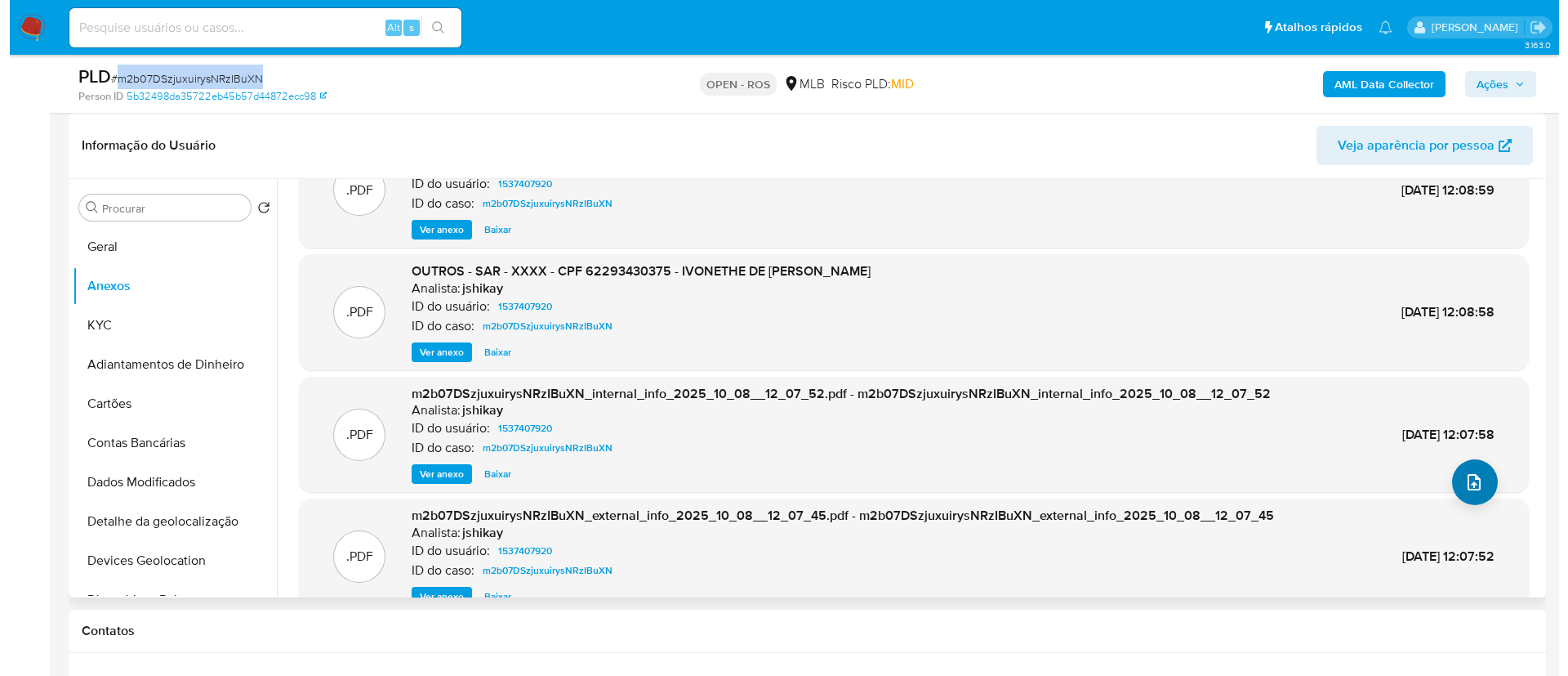
scroll to position [92, 0]
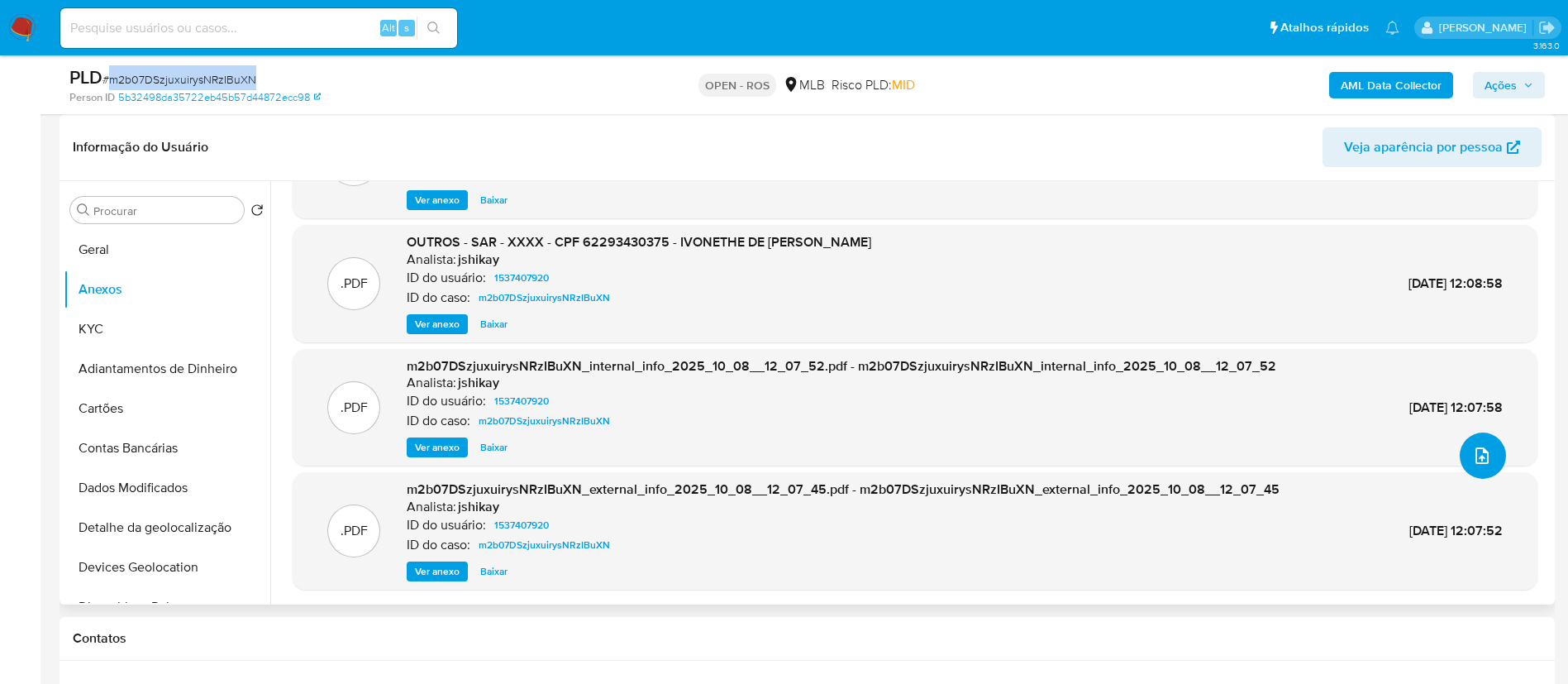
click at [1482, 464] on icon "upload-file" at bounding box center [1483, 456] width 20 height 20
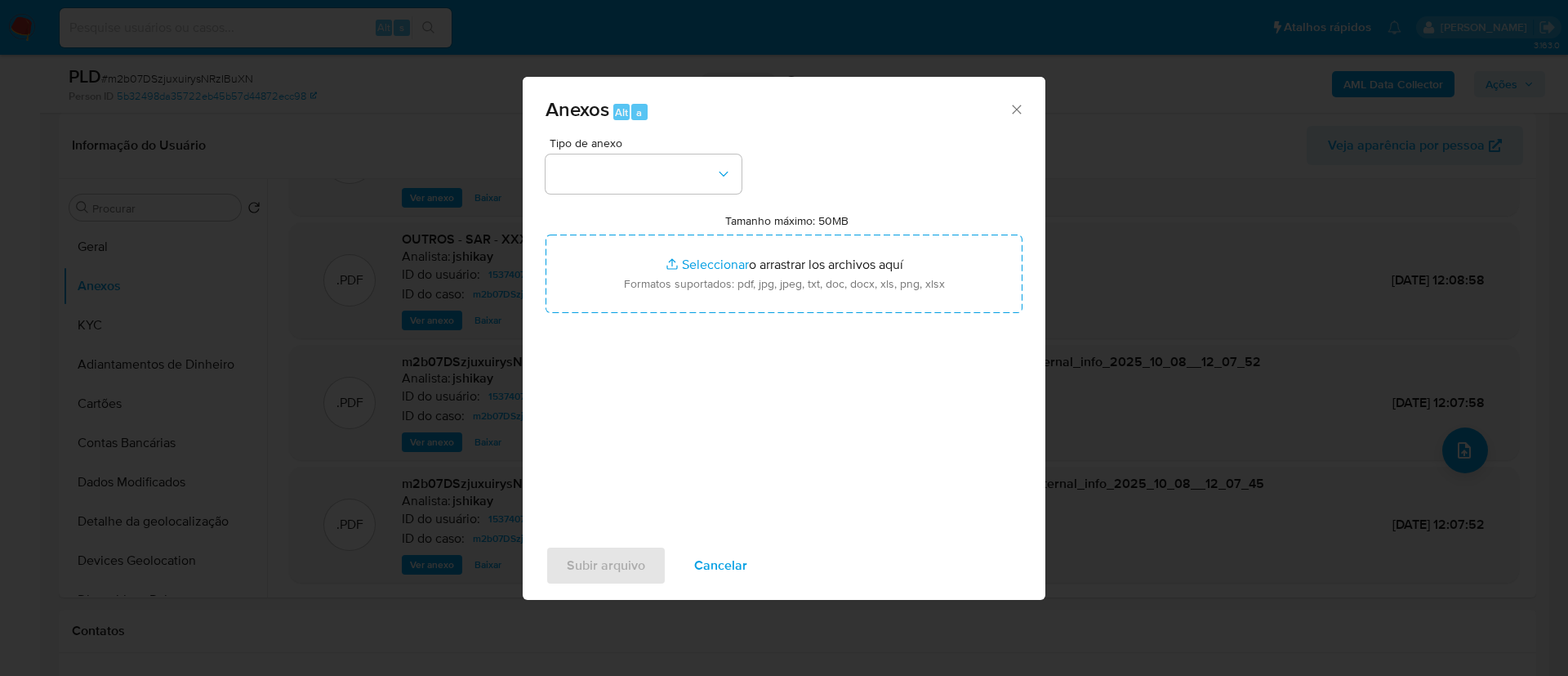
drag, startPoint x: 855, startPoint y: 115, endPoint x: 845, endPoint y: 121, distance: 11.7
click at [855, 115] on span "Anexos Alt a" at bounding box center [776, 111] width 463 height 22
click at [690, 173] on button "button" at bounding box center [643, 174] width 196 height 40
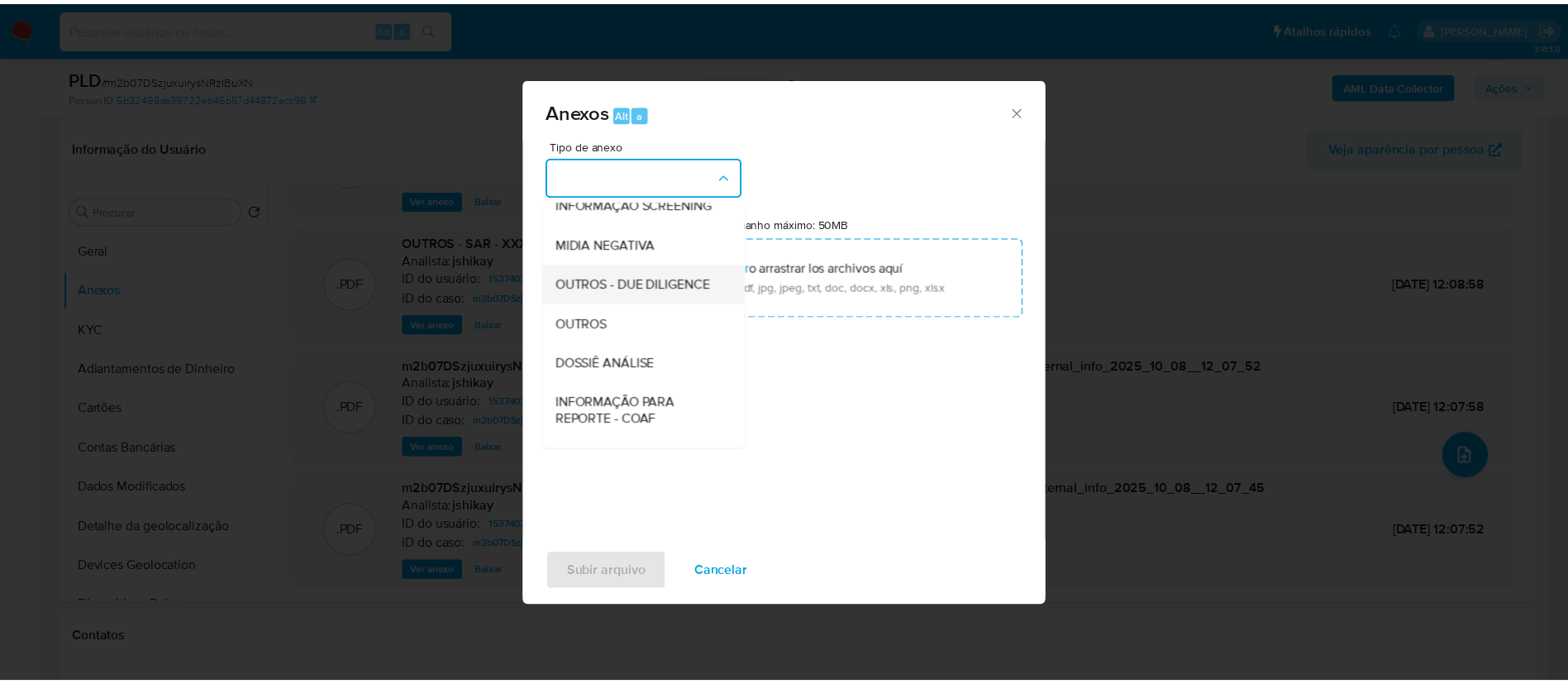
scroll to position [255, 0]
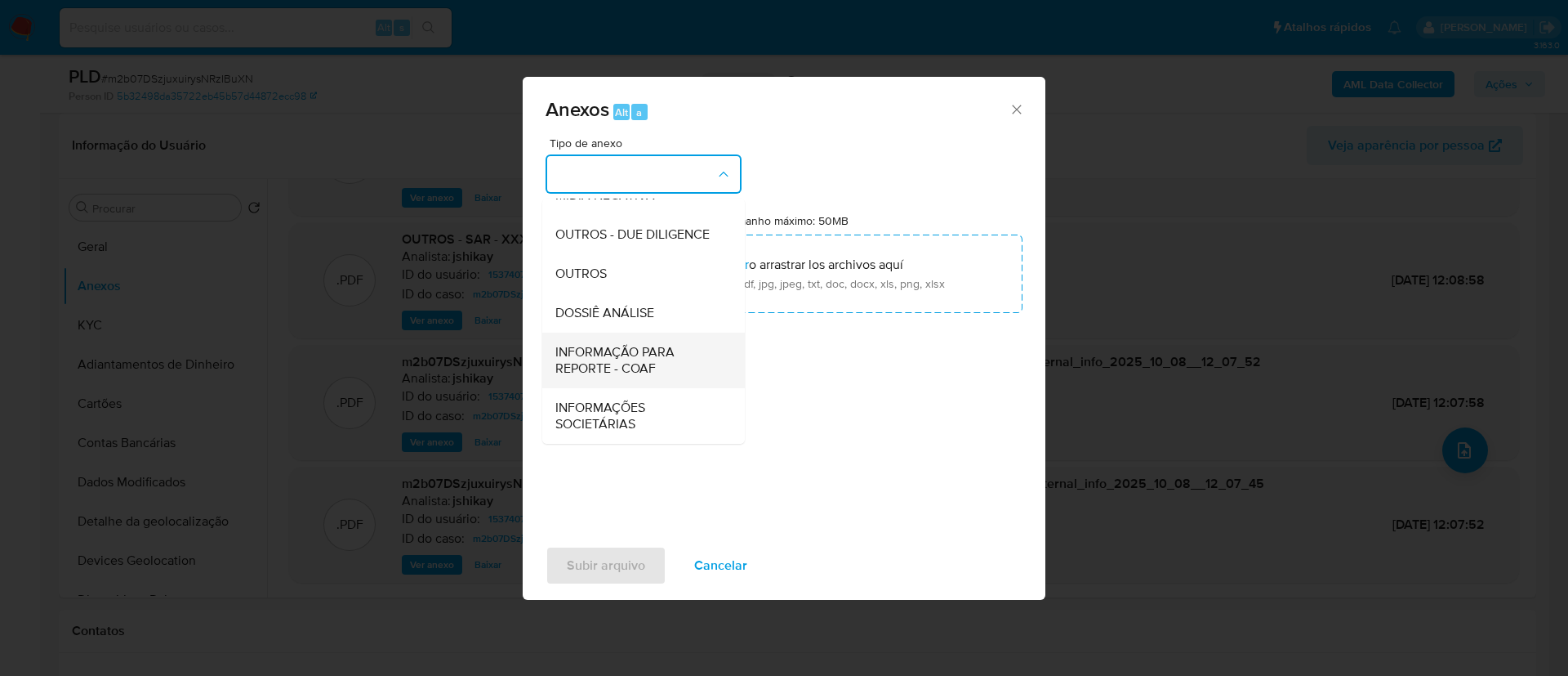
click at [646, 356] on span "INFORMAÇÃO PARA REPORTE - COAF" at bounding box center [638, 360] width 166 height 32
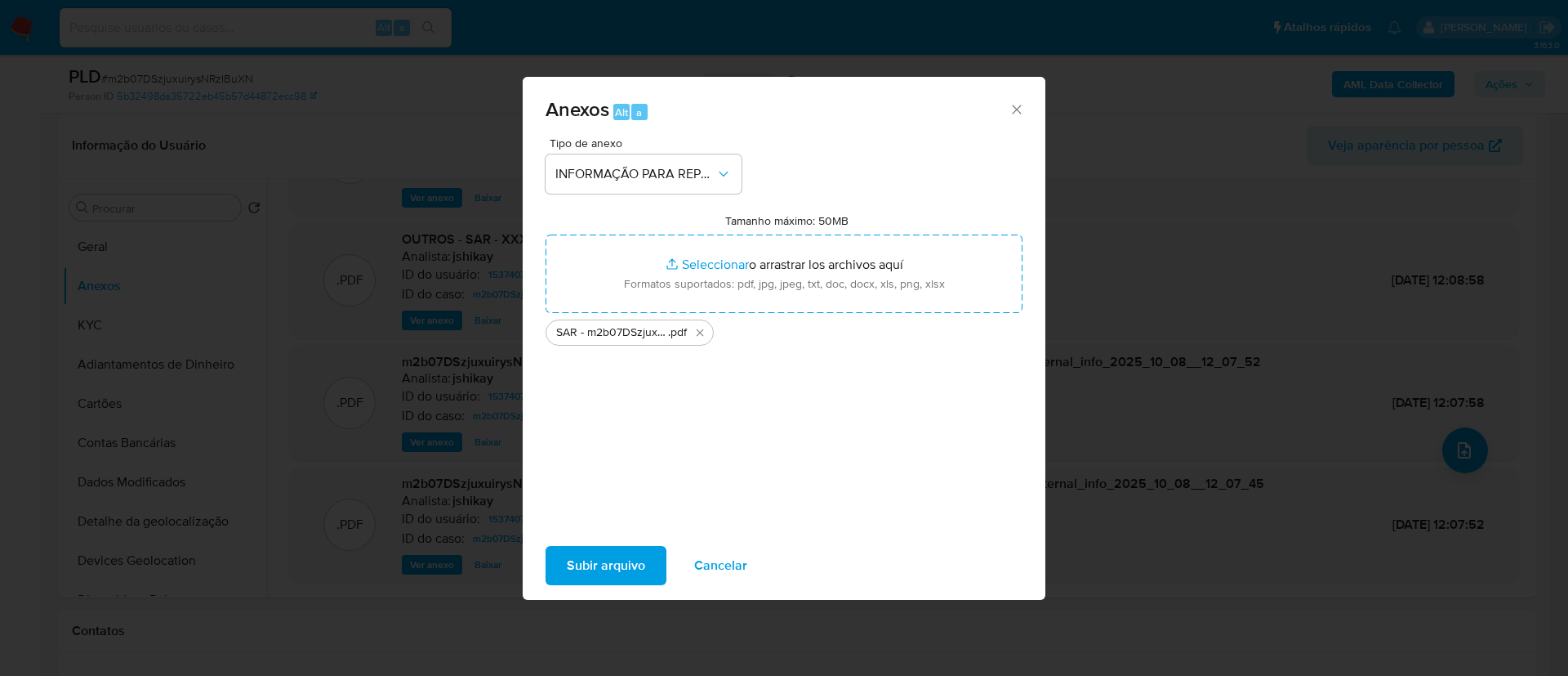
click at [642, 562] on span "Subir arquivo" at bounding box center [606, 565] width 78 height 36
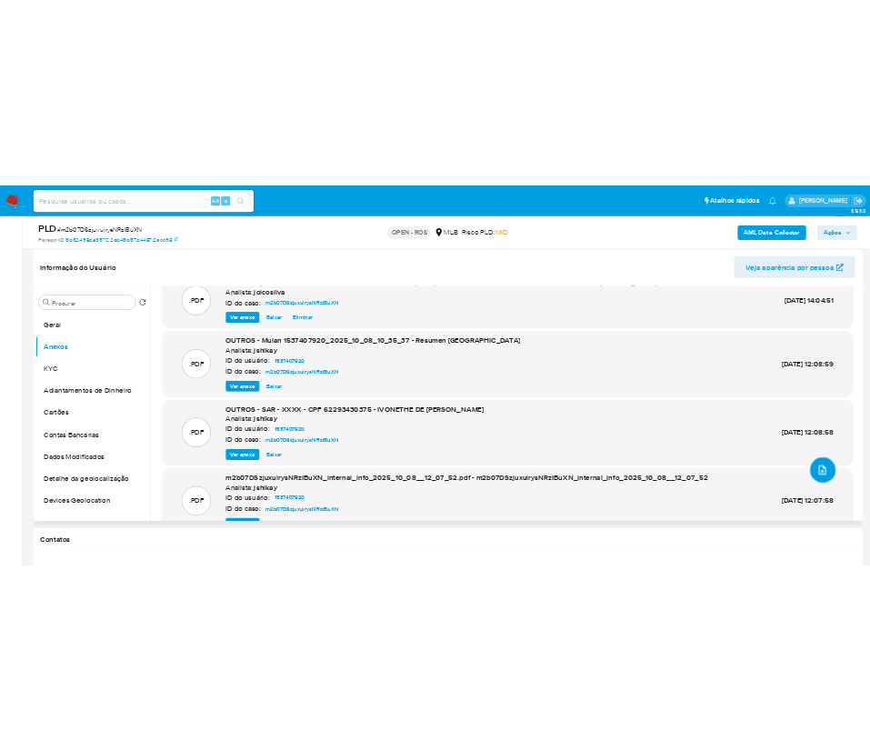
scroll to position [0, 0]
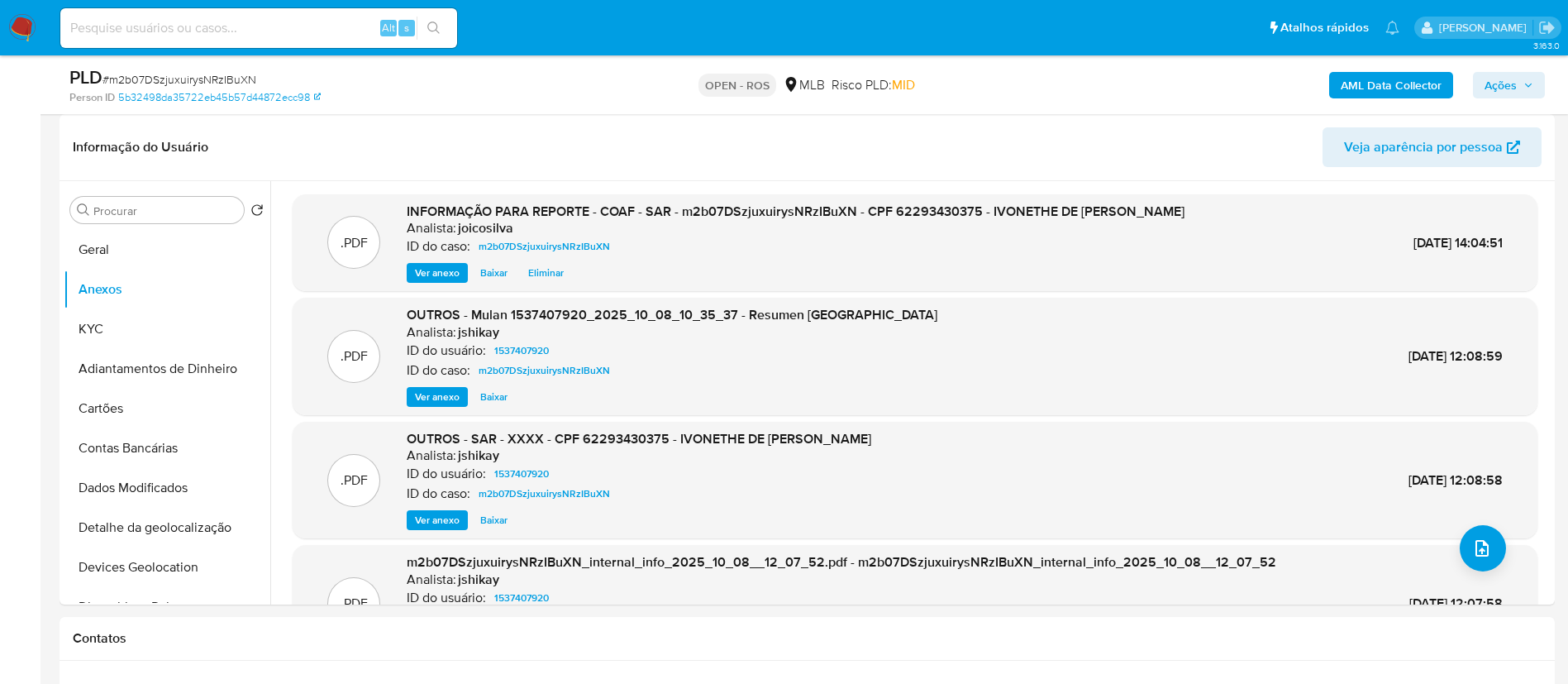
click at [1488, 75] on span "Ações" at bounding box center [1500, 85] width 32 height 26
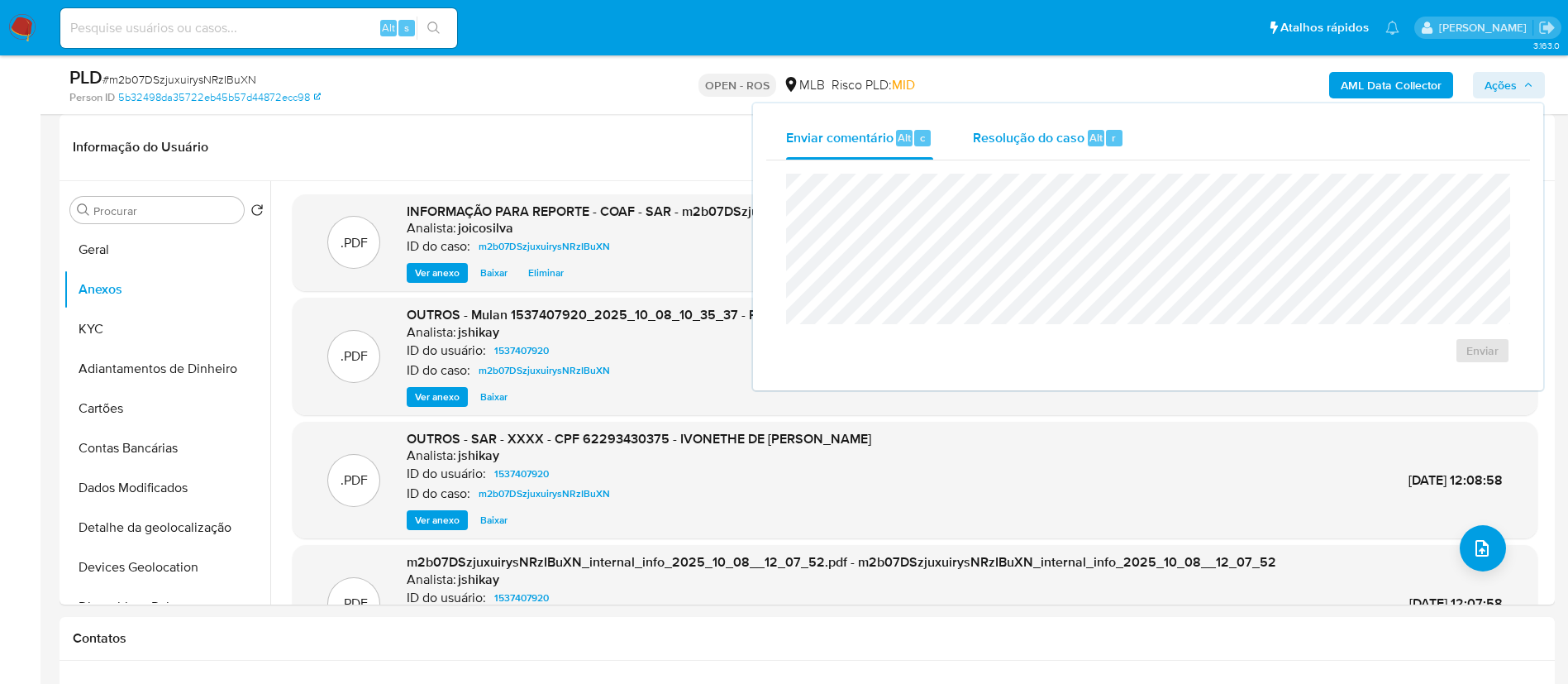
drag, startPoint x: 982, startPoint y: 124, endPoint x: 994, endPoint y: 131, distance: 13.9
click at [987, 128] on div "Resolução do caso Alt r" at bounding box center [1049, 137] width 151 height 43
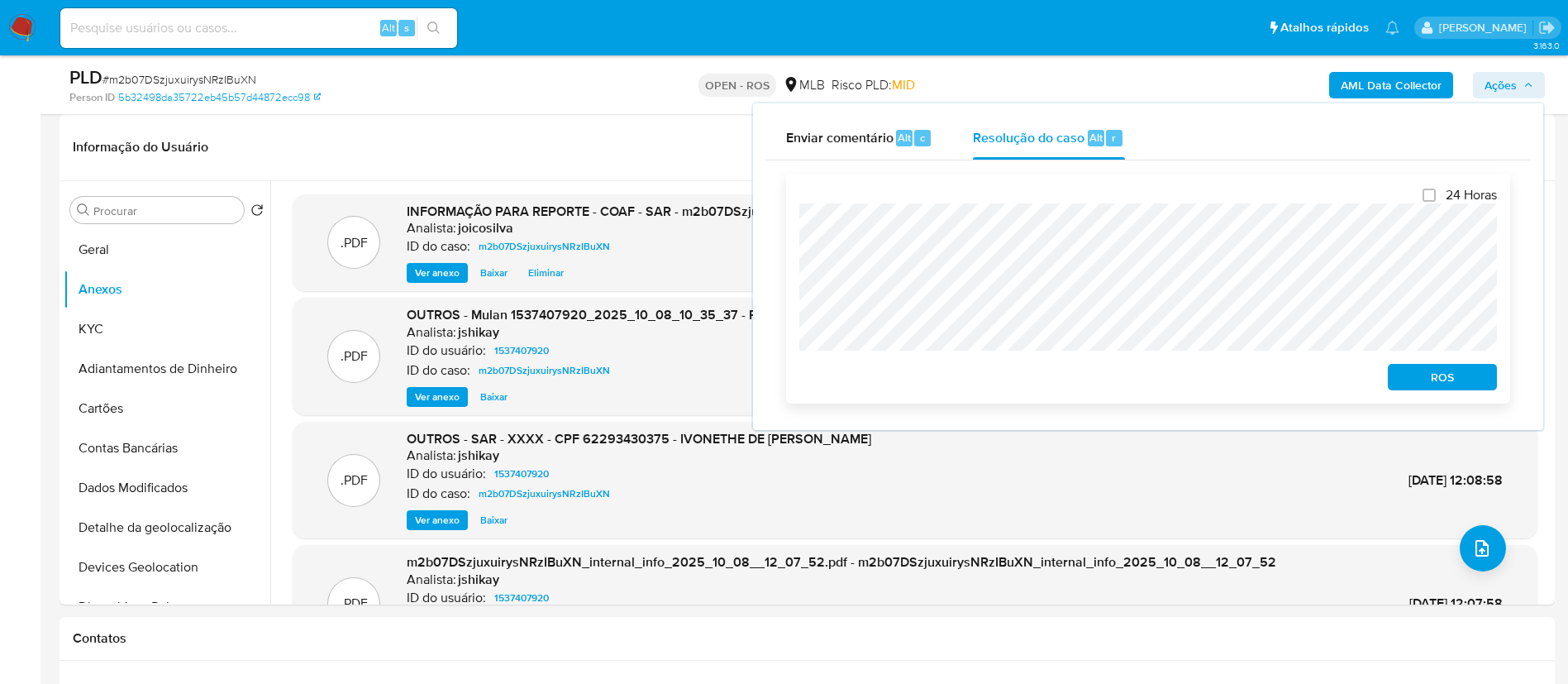
click at [1446, 376] on span "ROS" at bounding box center [1442, 377] width 86 height 23
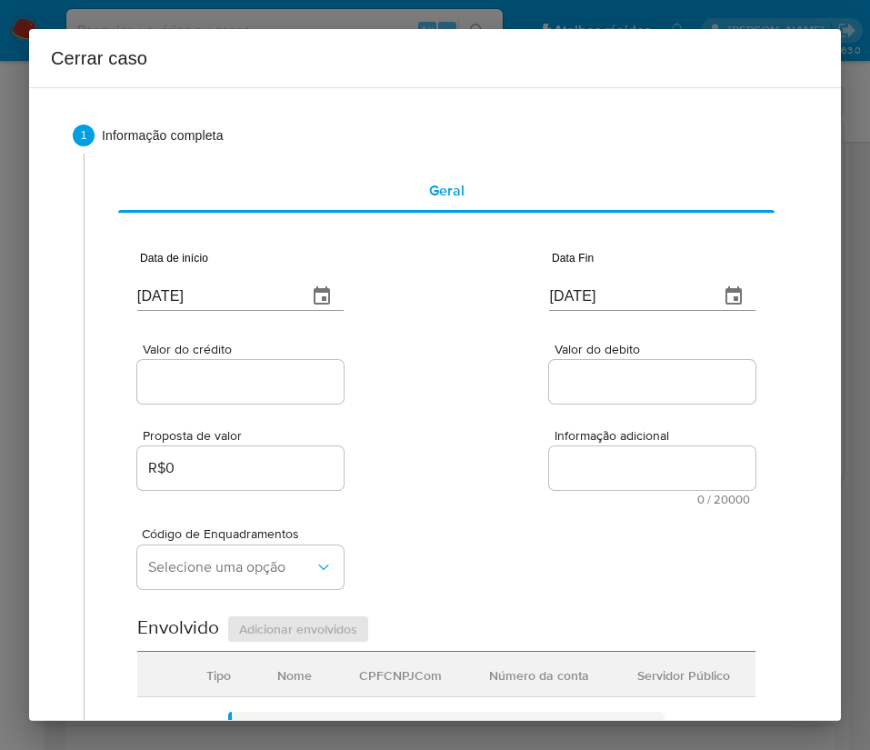
click at [221, 284] on input "[DATE]" at bounding box center [214, 296] width 155 height 29
paste input "6/08"
type input "06/08/2025"
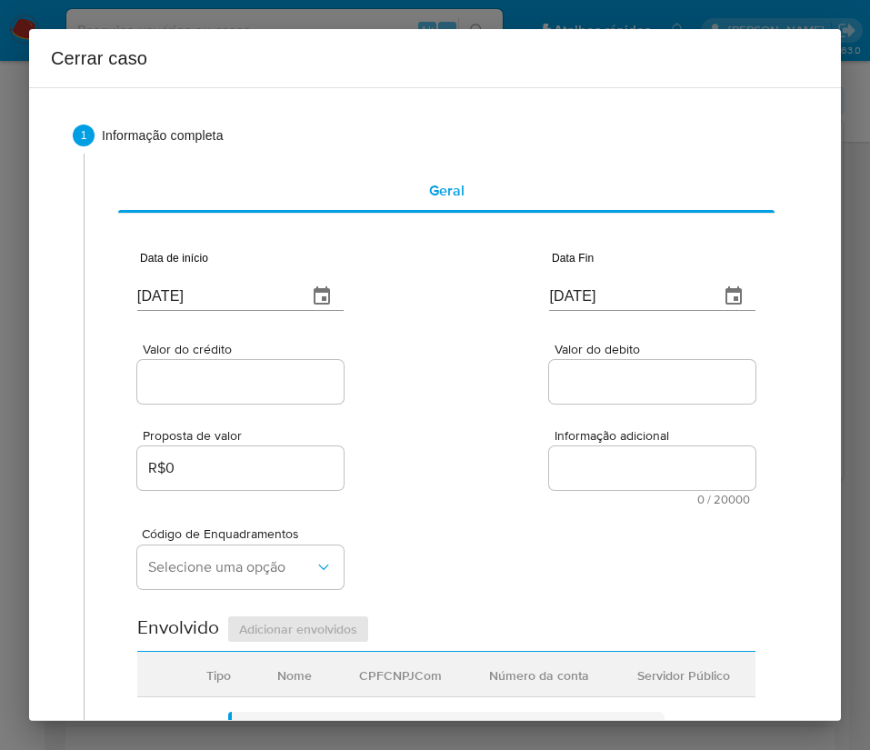
drag, startPoint x: 384, startPoint y: 394, endPoint x: 45, endPoint y: 601, distance: 398.1
click at [388, 398] on div "Valor do crédito Valor do debito" at bounding box center [446, 364] width 618 height 86
click at [641, 301] on input "[DATE]" at bounding box center [626, 296] width 155 height 29
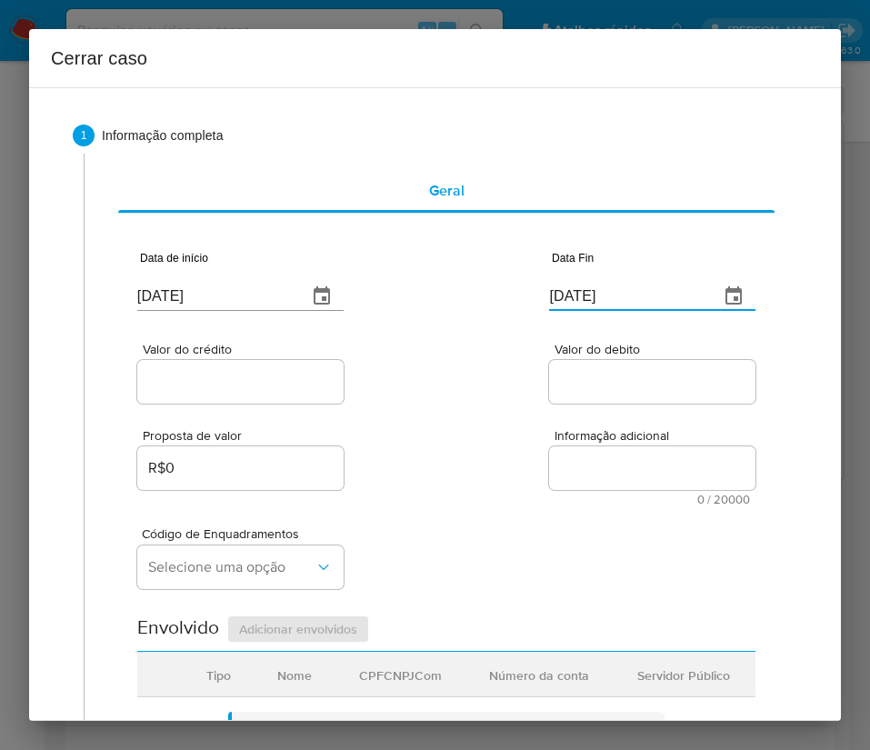
paste input "6"
type input "06/10/2025"
click at [603, 421] on div "Proposta de valor R$0 Informação adicional 0 / 20000 20000 caracteres restantes" at bounding box center [446, 456] width 618 height 98
click at [279, 390] on input "Valor do crédito" at bounding box center [240, 382] width 206 height 24
click at [233, 383] on input "Valor do crédito" at bounding box center [240, 382] width 206 height 24
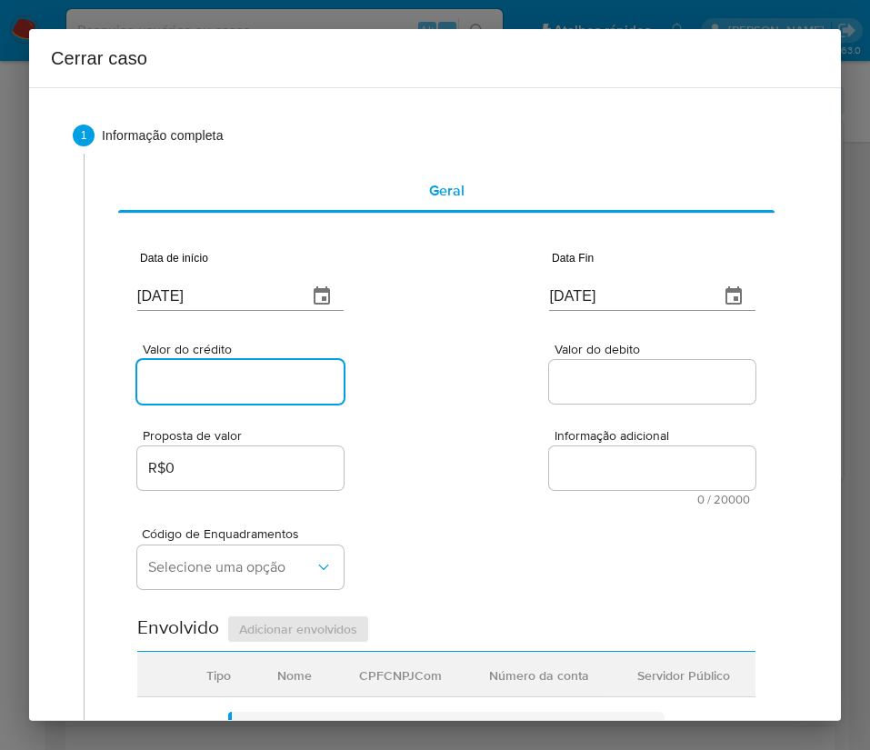
paste input "R$103.406"
type input "R$103.406"
click at [579, 473] on textarea "Informação adicional" at bounding box center [652, 468] width 206 height 44
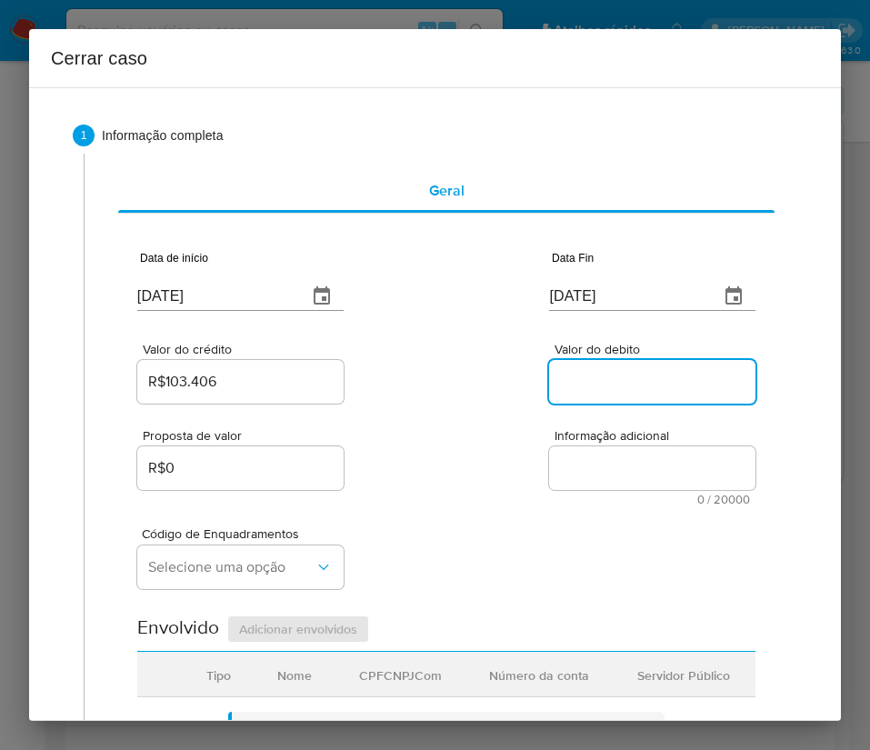
click at [628, 370] on input "Valor do debito" at bounding box center [652, 382] width 206 height 24
paste input "R$102.196"
type input "R$102.196"
click at [480, 524] on div "Código de Enquadramentos Selecione uma opção" at bounding box center [446, 550] width 618 height 91
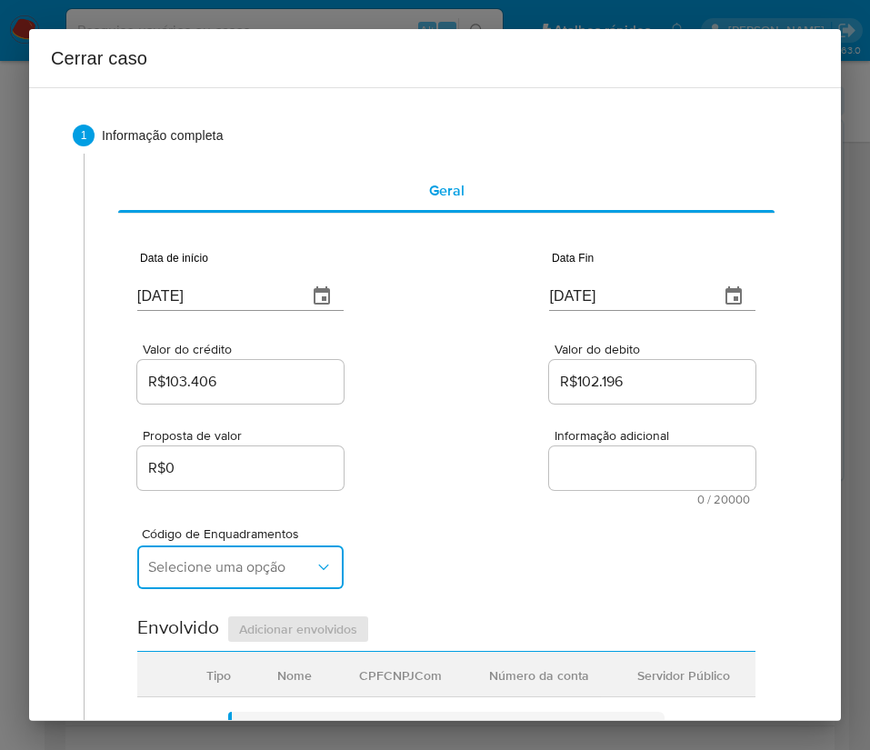
click at [226, 553] on button "Selecione uma opção" at bounding box center [240, 567] width 206 height 44
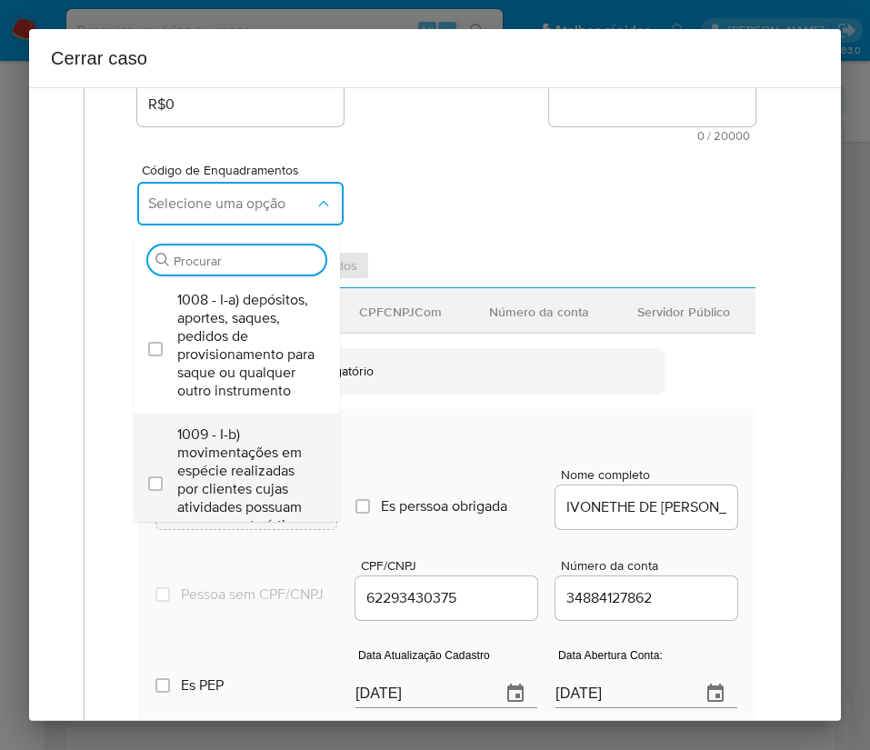
scroll to position [409, 0]
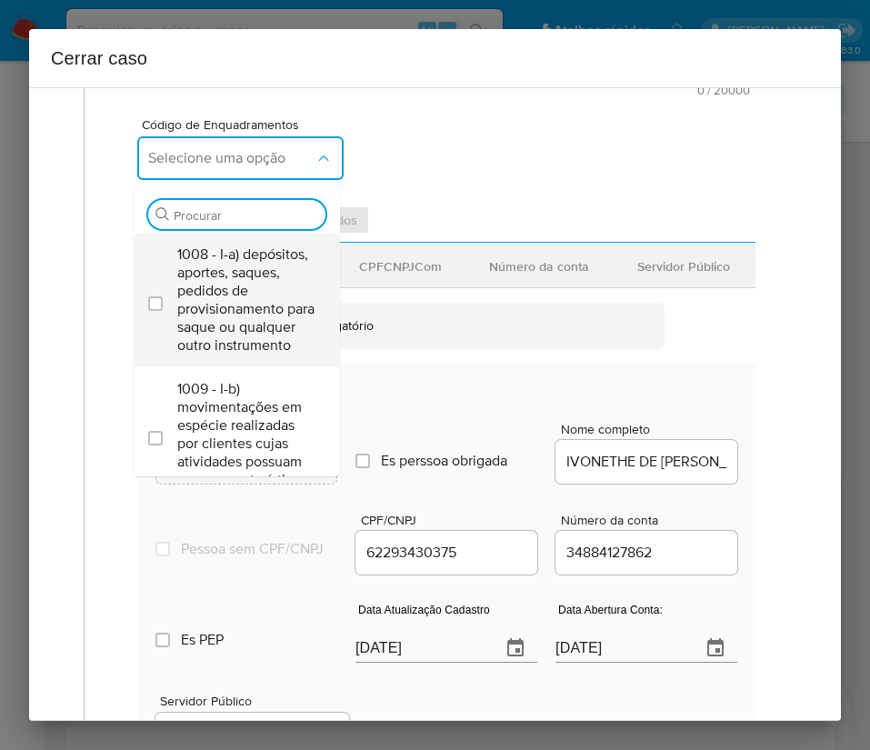
click at [224, 300] on span "1008 - I-a) depósitos, aportes, saques, pedidos de provisionamento para saque o…" at bounding box center [245, 299] width 137 height 109
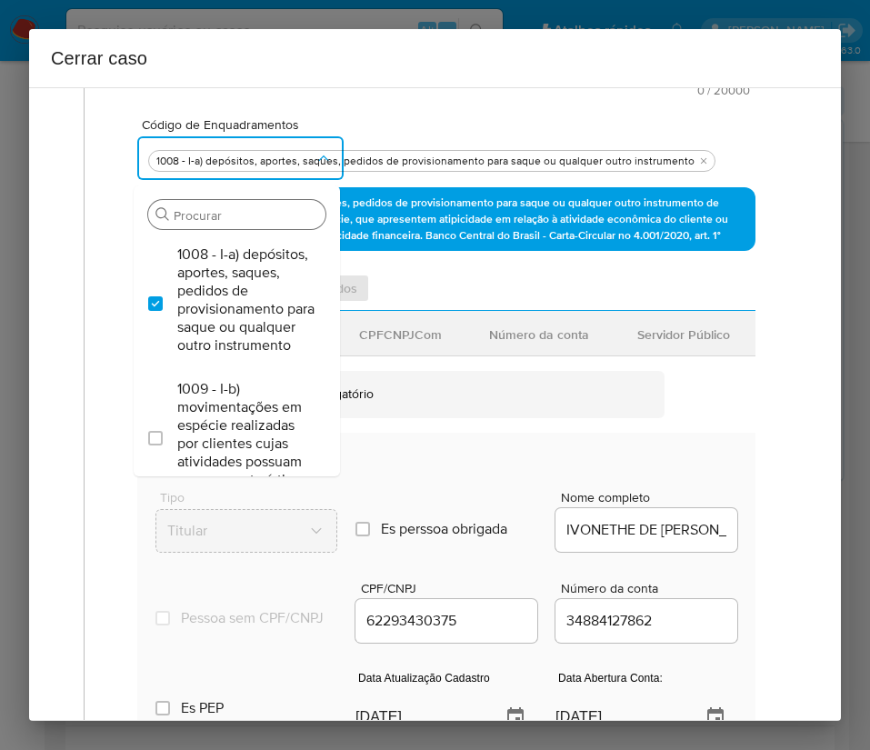
checkbox input "true"
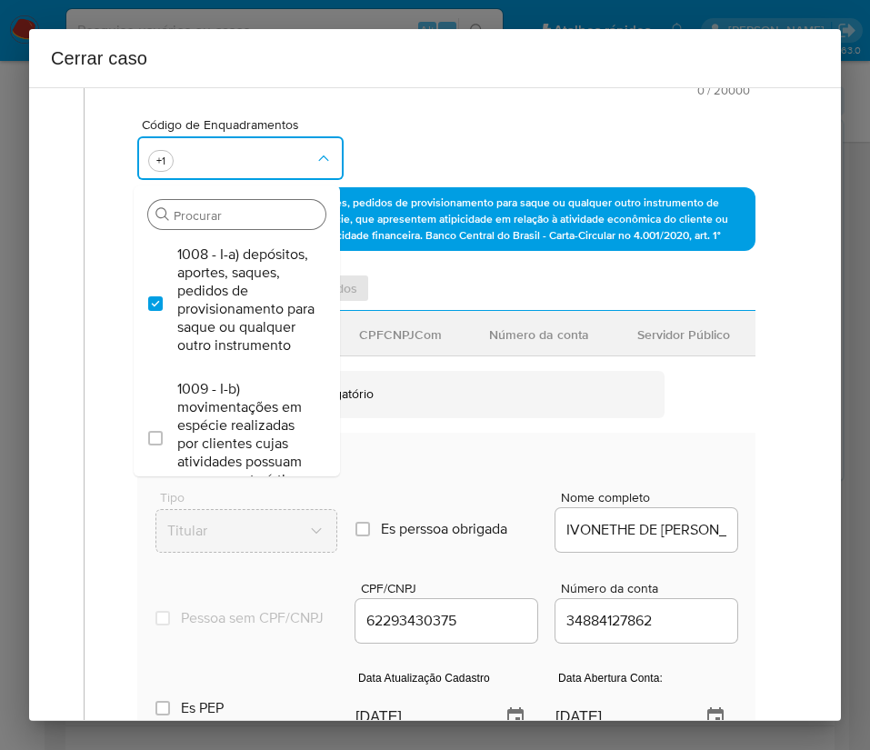
click at [205, 211] on input "Procurar" at bounding box center [246, 215] width 145 height 16
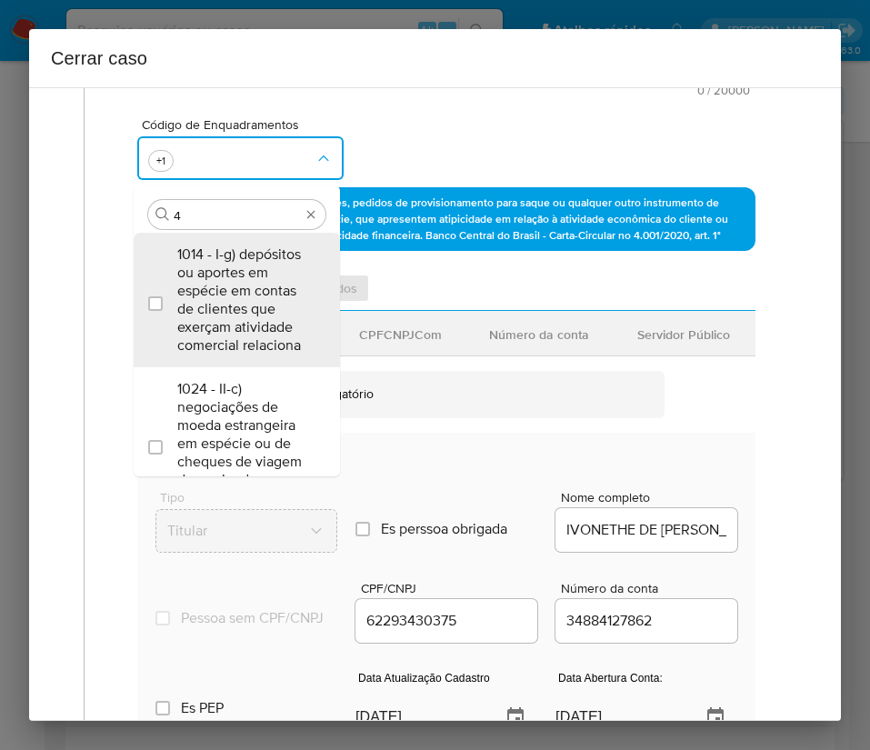
type input "45"
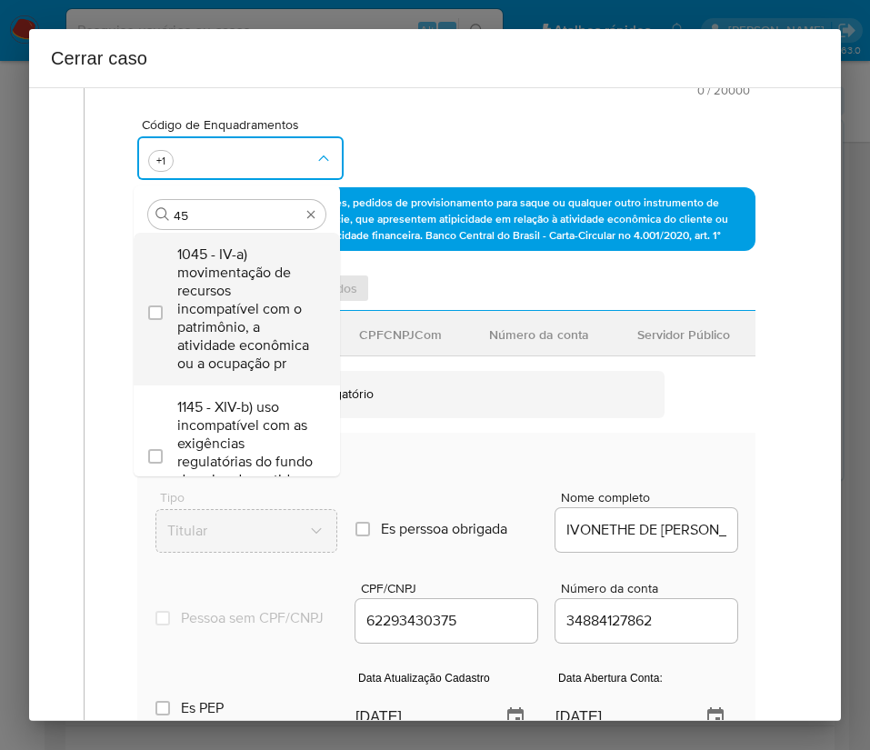
click at [234, 296] on span "1045 - IV-a) movimentação de recursos incompatível com o patrimônio, a atividad…" at bounding box center [245, 308] width 137 height 127
checkbox input "true"
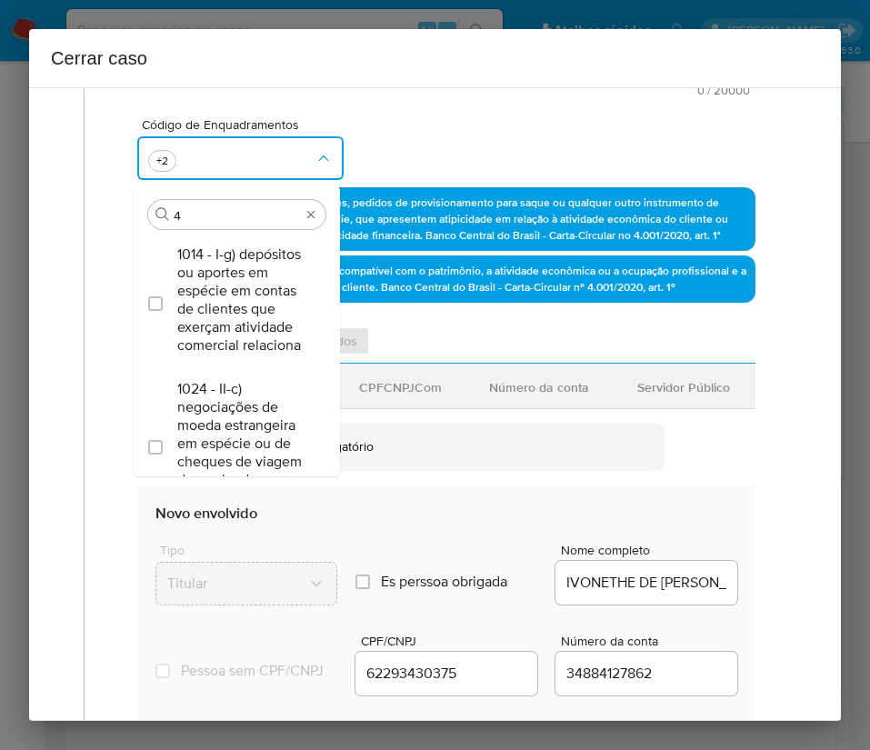
scroll to position [0, 0]
type input "47"
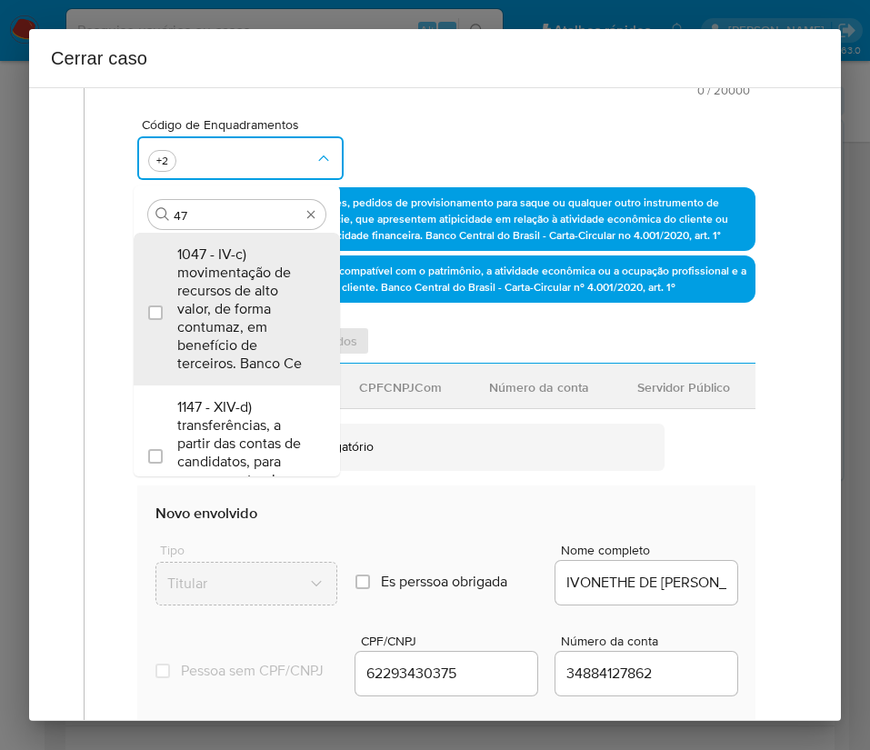
click at [231, 296] on span "1047 - IV-c) movimentação de recursos de alto valor, de forma contumaz, em bene…" at bounding box center [245, 308] width 137 height 127
checkbox input "true"
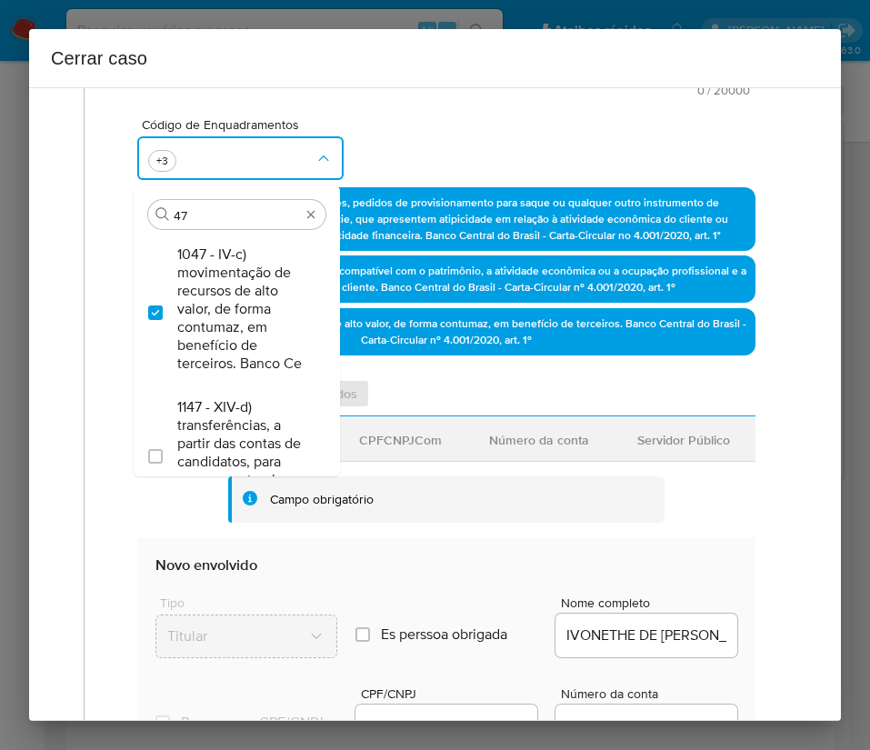
type input "4"
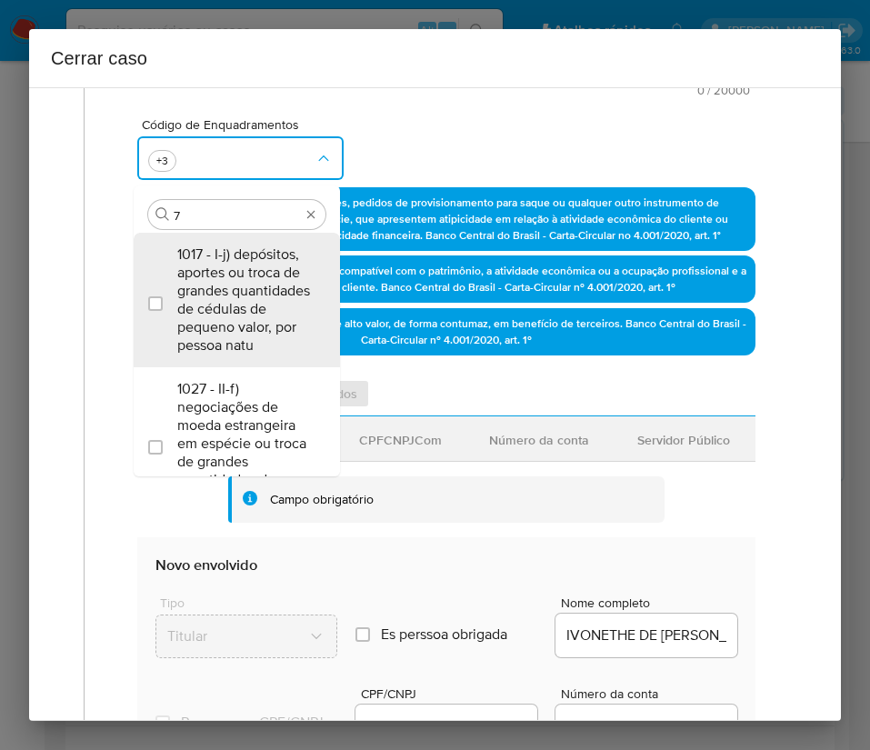
type input "74"
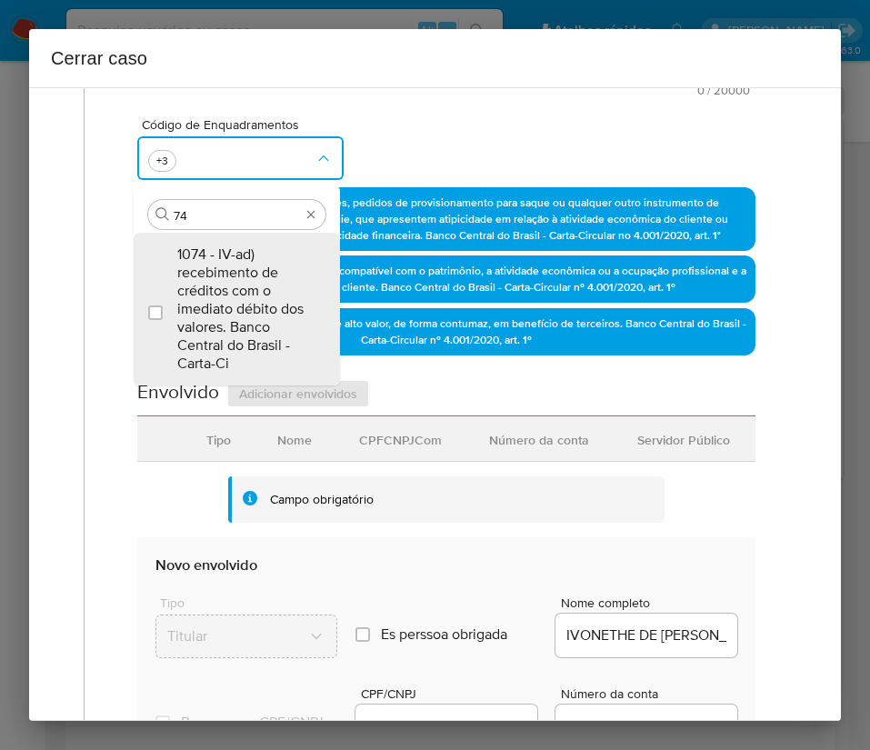
click at [231, 296] on span "1074 - IV-ad) recebimento de créditos com o imediato débito dos valores. Banco …" at bounding box center [245, 308] width 137 height 127
checkbox input "true"
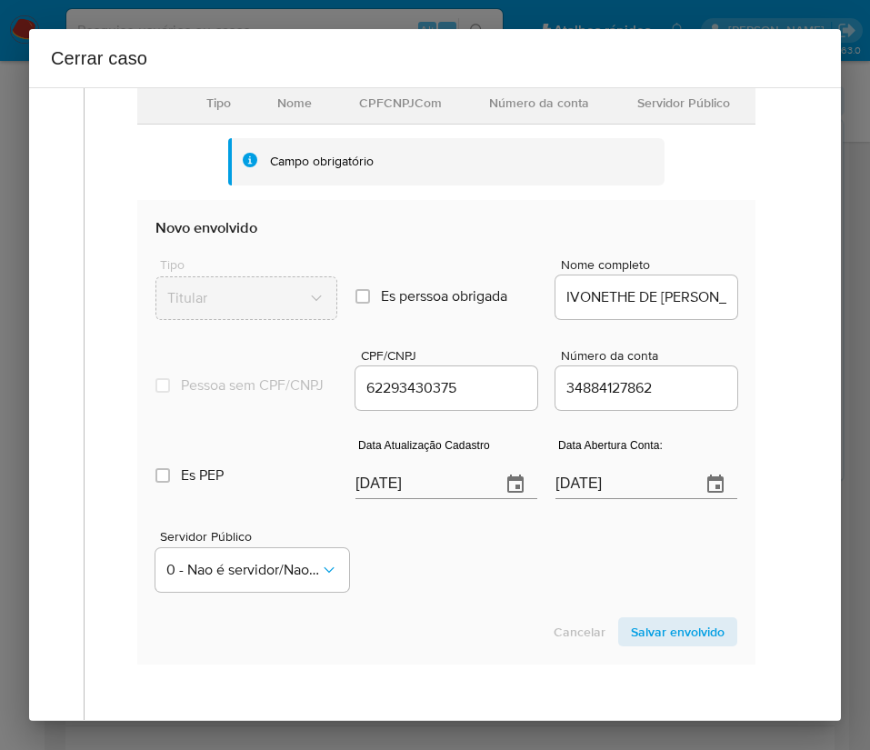
scroll to position [973, 0]
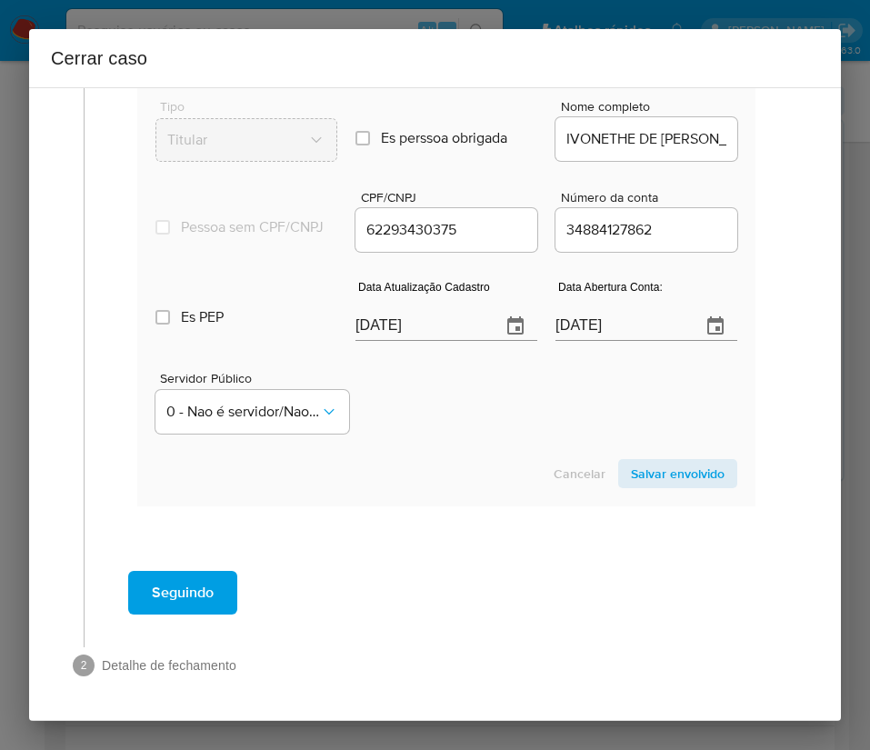
type input "74"
click at [422, 331] on section "Envolvido Adicionar envolvidos Tipo Nome CPFCNPJCom Número da conta Servidor Pú…" at bounding box center [446, 194] width 618 height 623
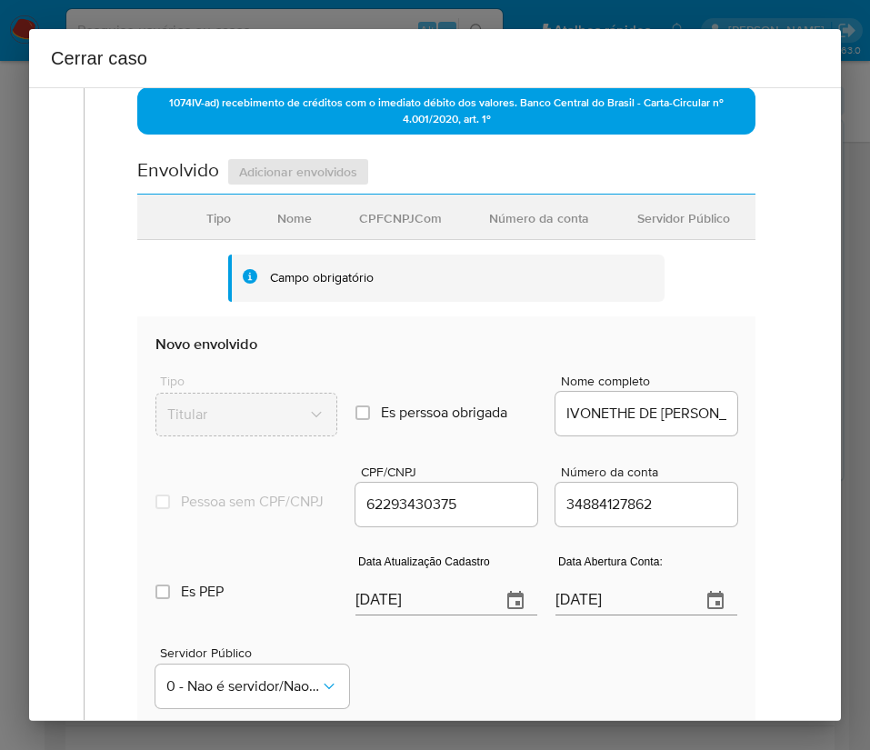
click at [422, 331] on section "Envolvido Adicionar envolvidos Tipo Nome CPFCNPJCom Número da conta Servidor Pú…" at bounding box center [446, 468] width 618 height 623
click at [424, 613] on input "[DATE]" at bounding box center [420, 600] width 131 height 29
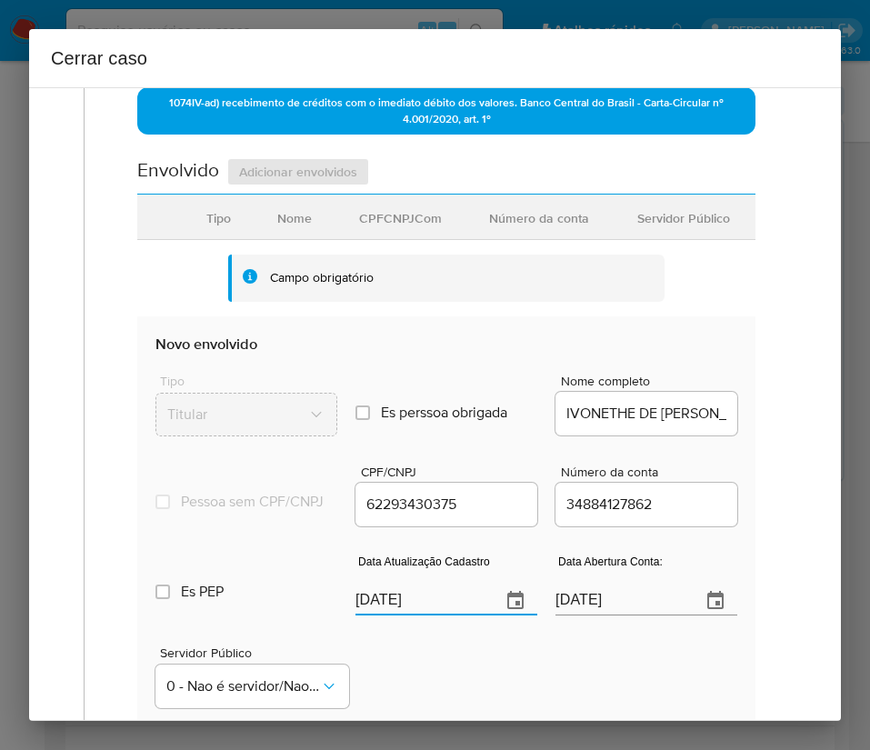
paste input "6"
type input "06/10/2025"
click at [432, 666] on div "Servidor Público 0 - Nao é servidor/Nao possui informacao" at bounding box center [446, 669] width 582 height 91
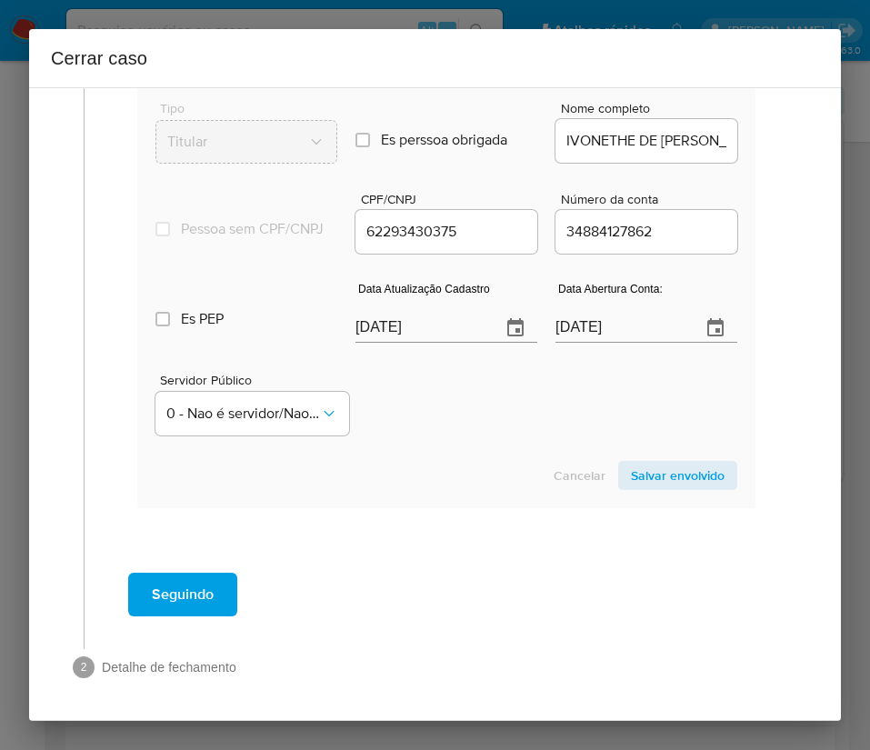
click at [574, 343] on input "15/01/2024" at bounding box center [620, 328] width 131 height 29
click at [534, 436] on div "Servidor Público 0 - Nao é servidor/Nao possui informacao" at bounding box center [446, 397] width 582 height 91
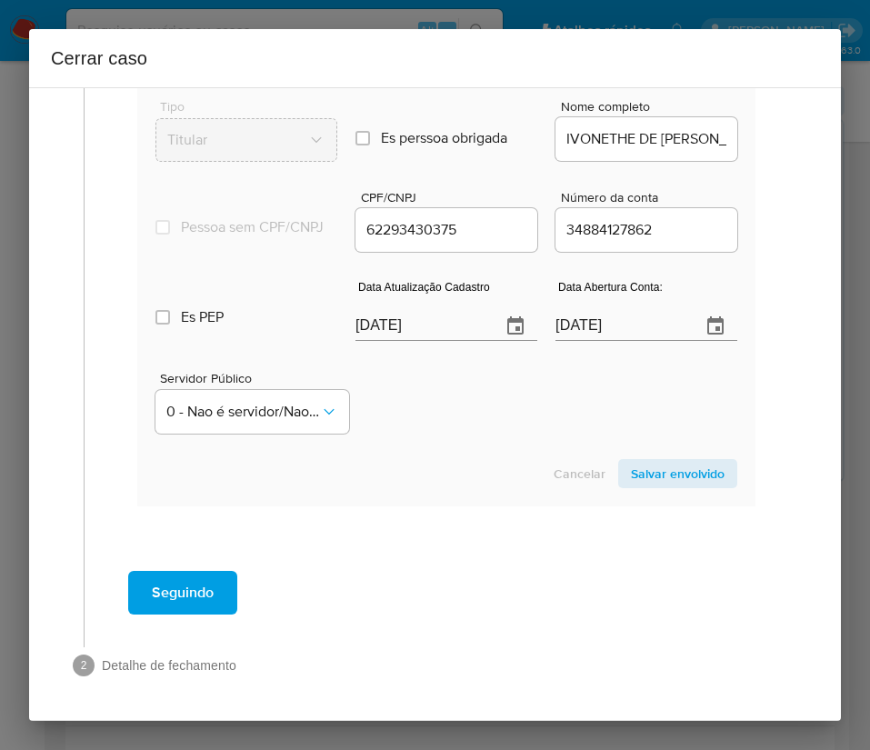
click at [655, 467] on span "Salvar envolvido" at bounding box center [678, 473] width 94 height 25
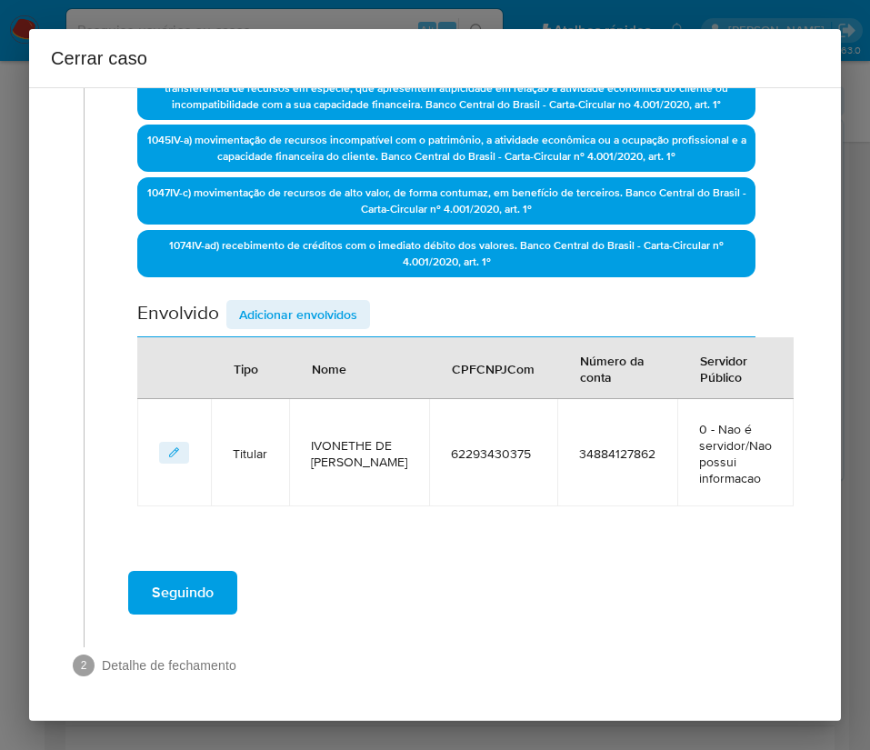
scroll to position [540, 0]
drag, startPoint x: 332, startPoint y: 318, endPoint x: 344, endPoint y: 326, distance: 14.4
click at [332, 317] on span "Adicionar envolvidos" at bounding box center [298, 314] width 118 height 25
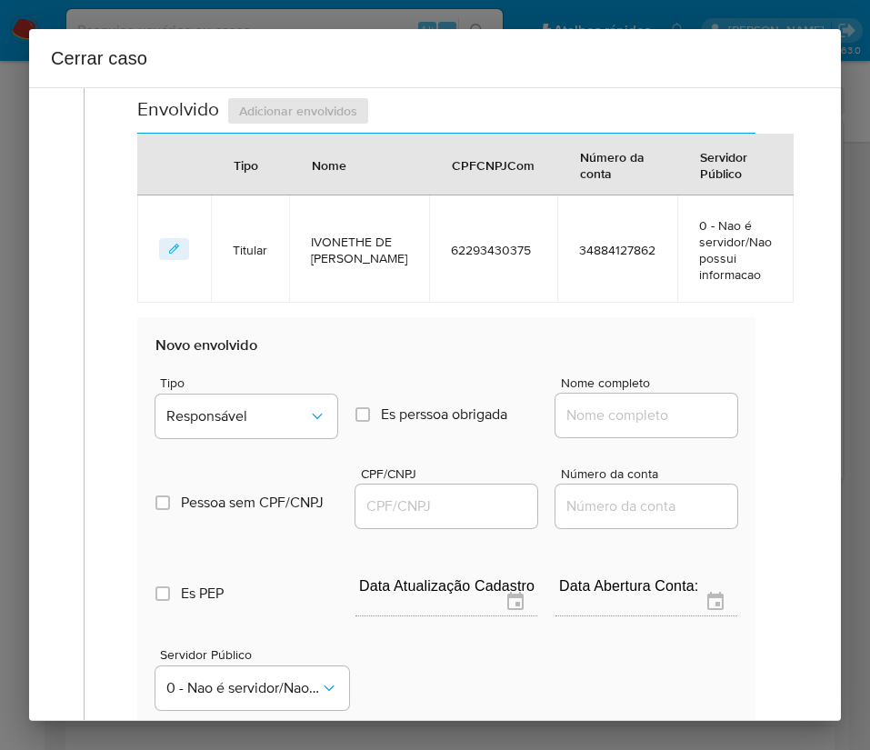
scroll to position [1019, 0]
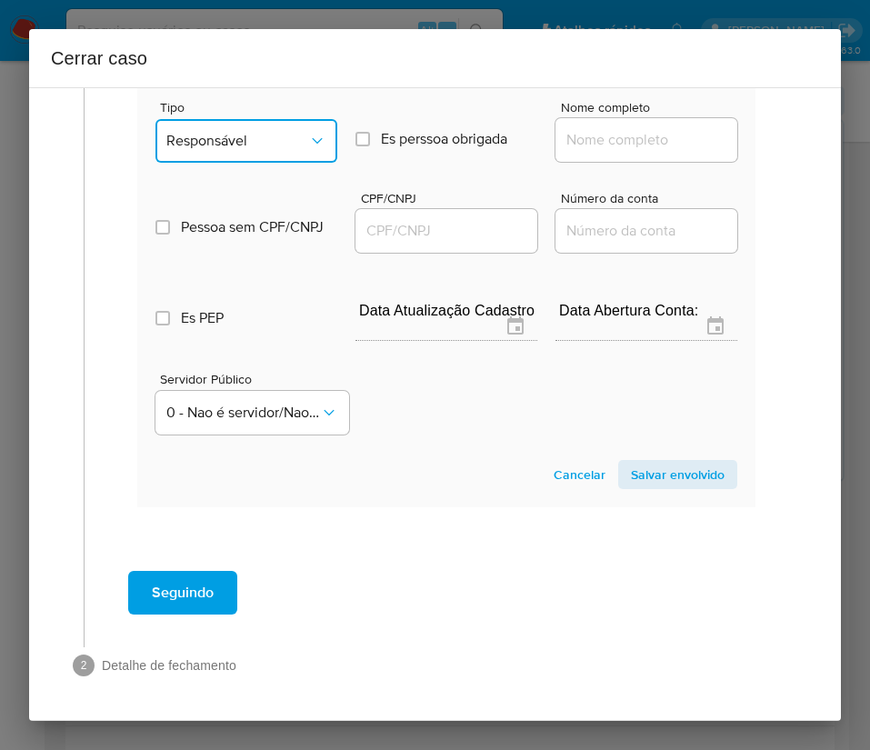
click at [268, 155] on button "Responsável" at bounding box center [246, 141] width 182 height 44
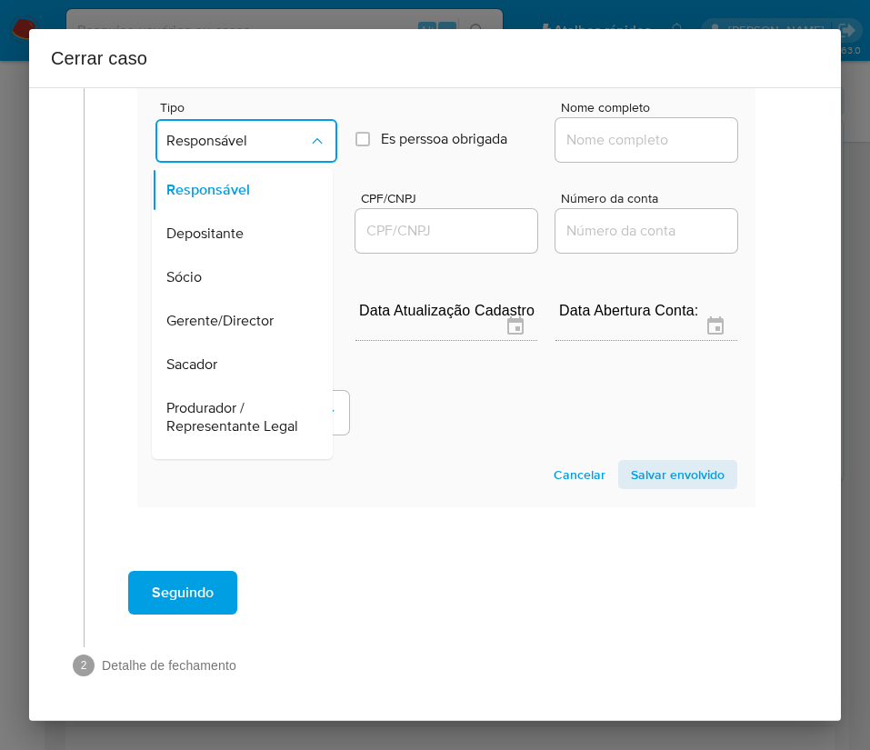
scroll to position [324, 0]
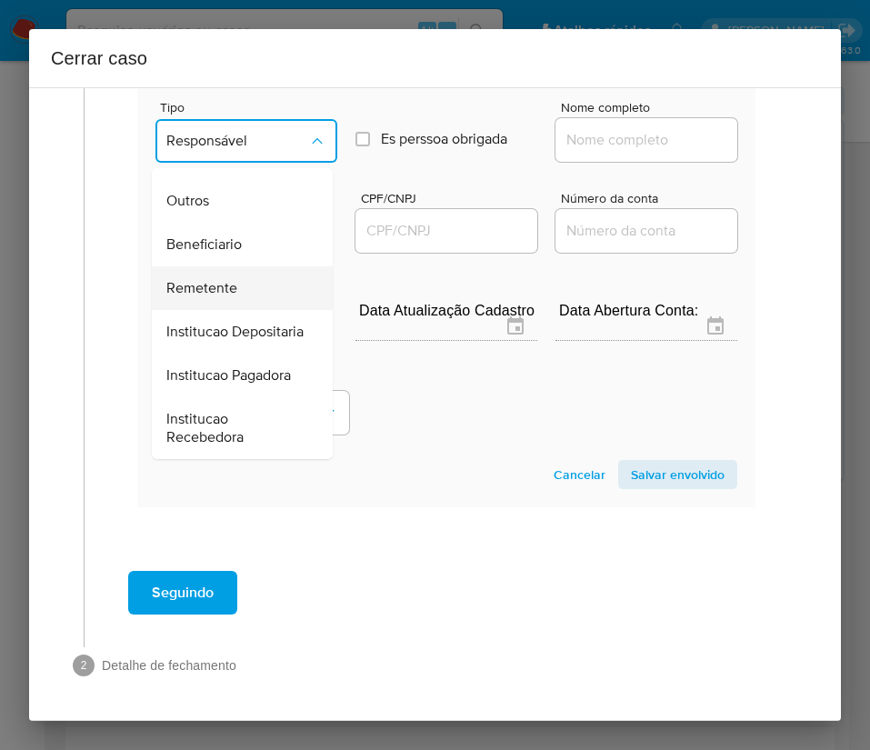
click at [205, 279] on span "Remetente" at bounding box center [201, 288] width 71 height 18
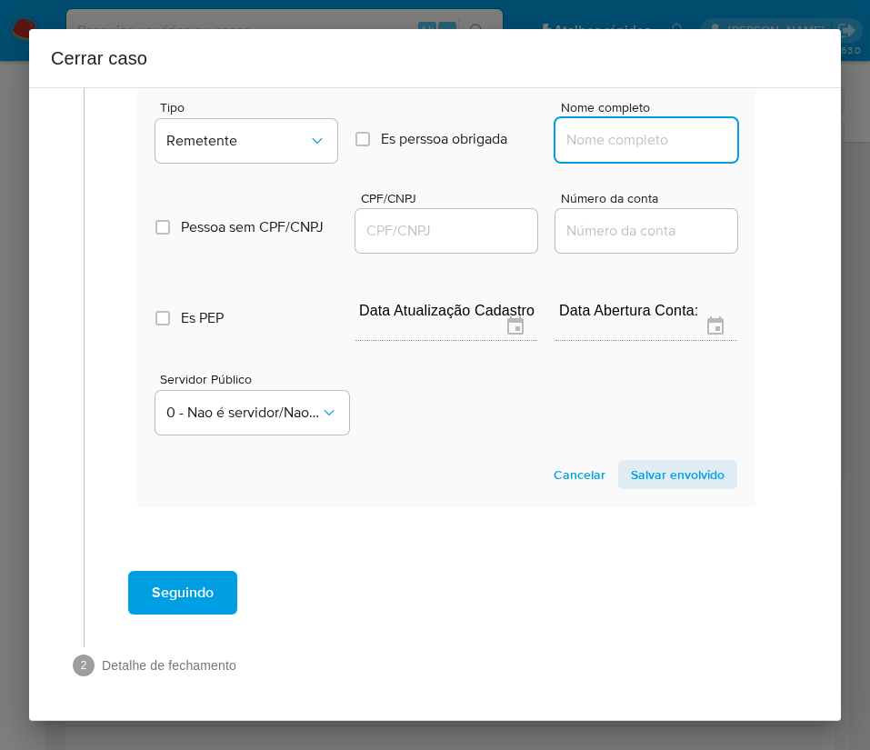
click at [604, 135] on input "Nome completo" at bounding box center [646, 140] width 182 height 24
paste input "Serlijane Lopes Vieira Rodrigues, 04544060370"
drag, startPoint x: 602, startPoint y: 146, endPoint x: 870, endPoint y: 141, distance: 268.2
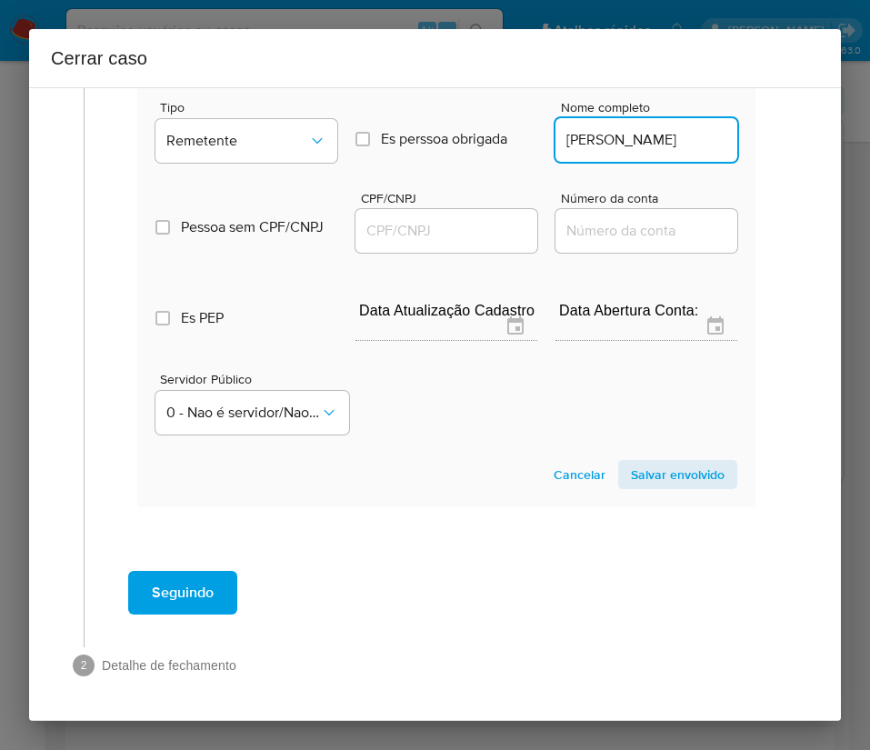
scroll to position [0, 50]
type input "Serlijane Lopes Vieira Rodrigues"
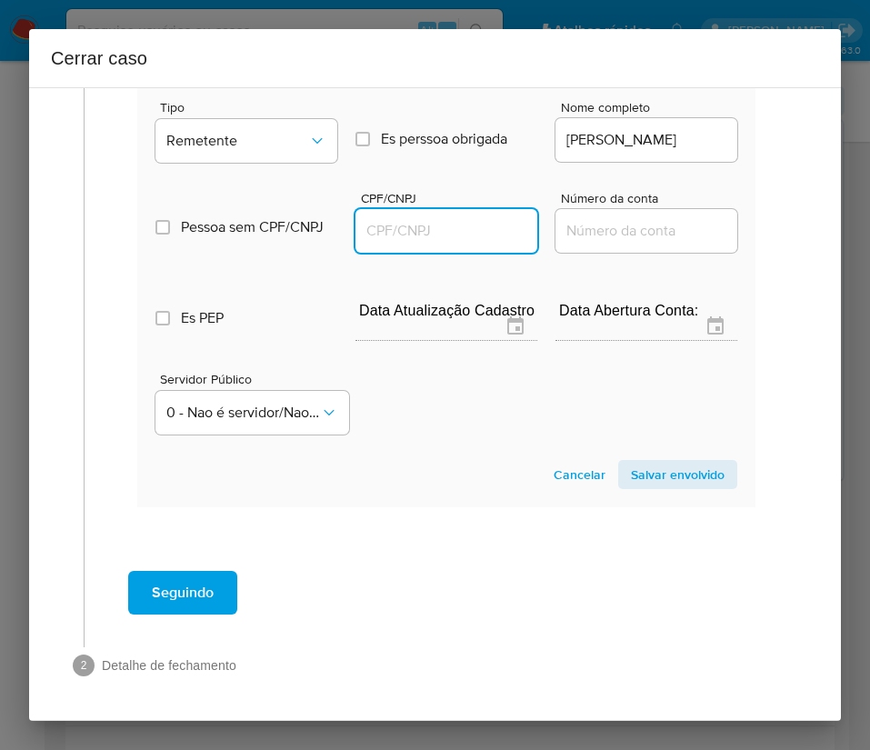
scroll to position [0, 0]
click at [464, 235] on input "CPF/CNPJ" at bounding box center [446, 231] width 182 height 24
paste input "04544060370"
type input "4544060370"
click at [691, 476] on span "Salvar envolvido" at bounding box center [678, 474] width 94 height 25
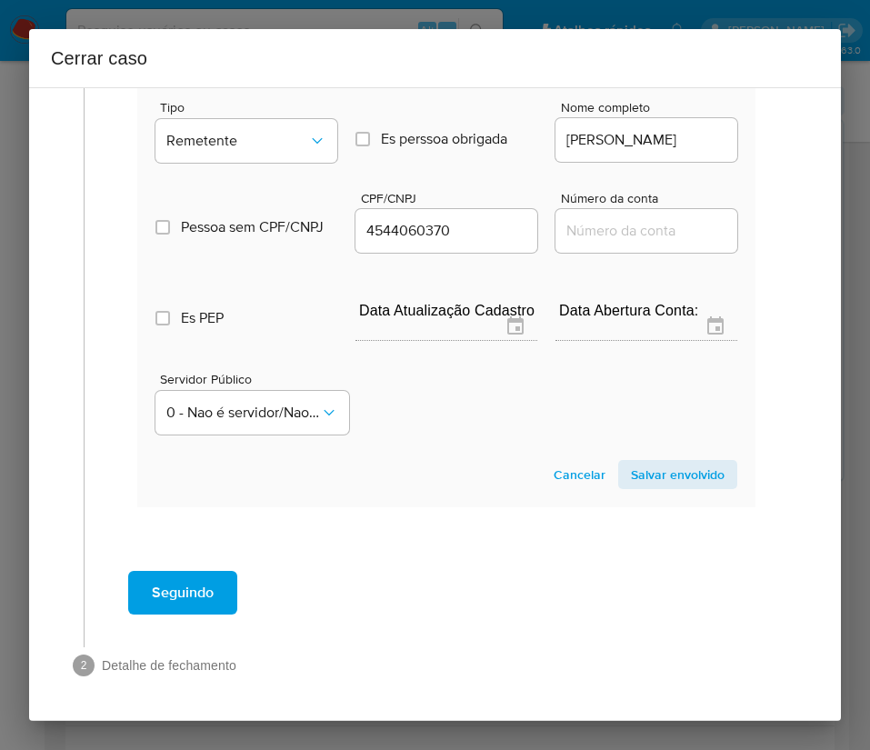
scroll to position [647, 0]
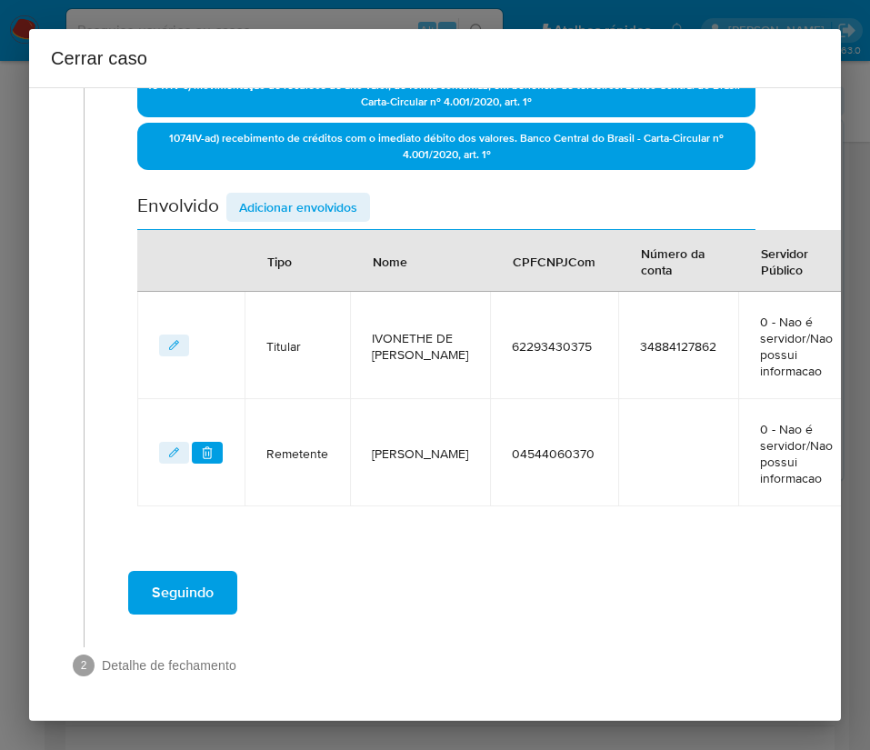
click at [354, 214] on span "Adicionar envolvidos" at bounding box center [298, 206] width 118 height 25
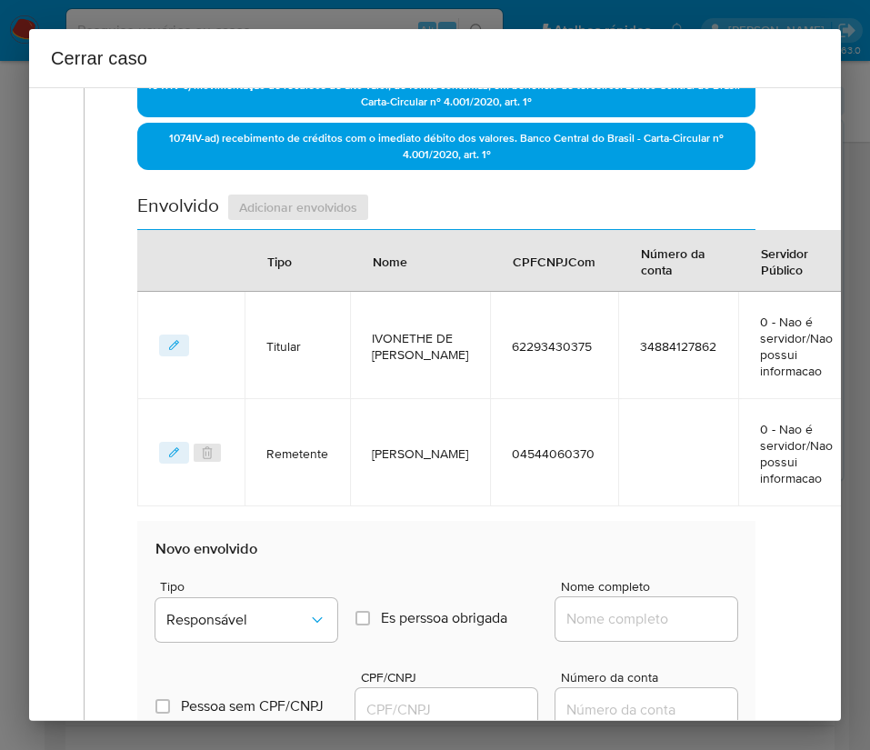
scroll to position [1126, 0]
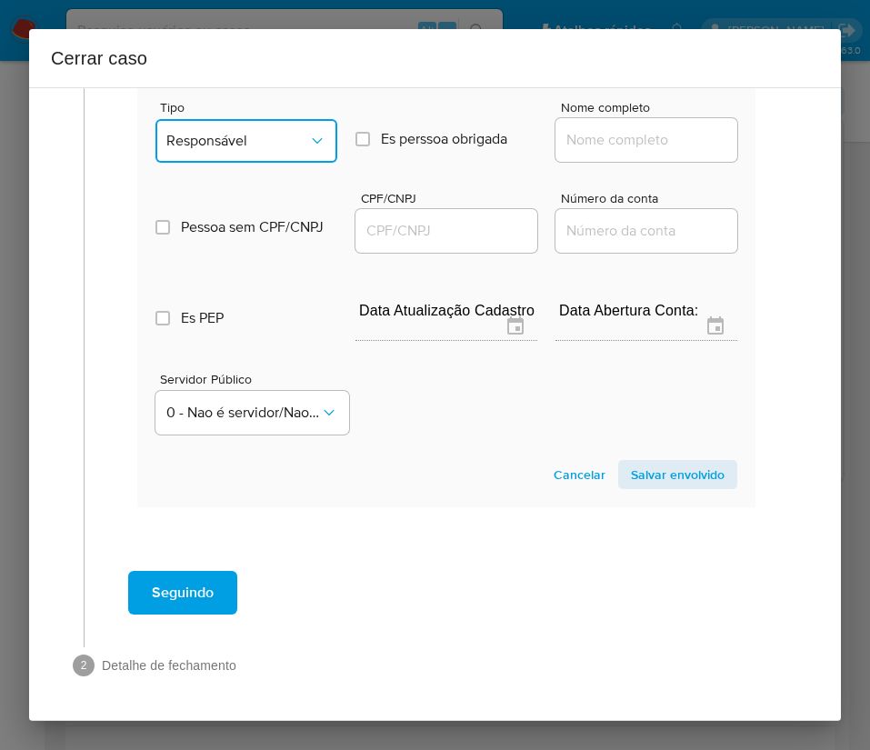
click at [274, 137] on span "Responsável" at bounding box center [237, 141] width 142 height 18
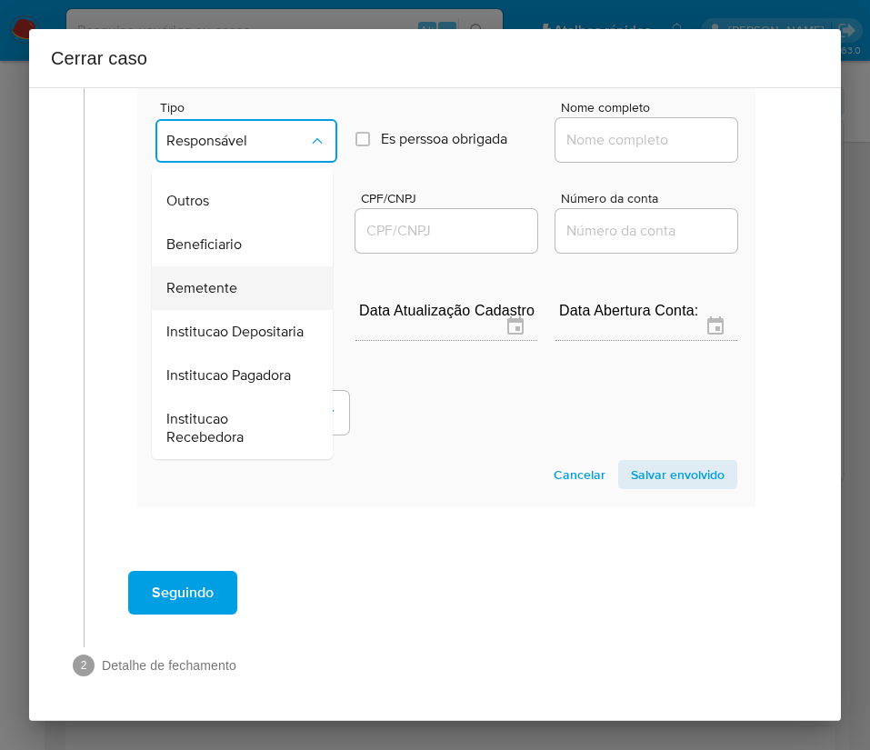
scroll to position [324, 0]
click at [244, 266] on div "Remetente" at bounding box center [236, 288] width 141 height 44
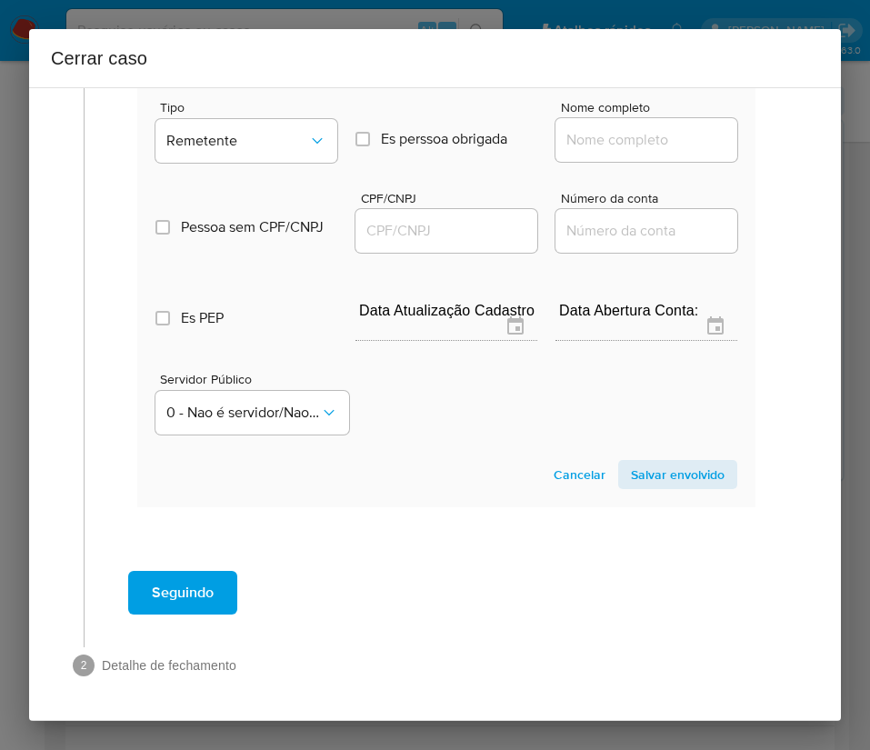
click at [595, 133] on input "Nome completo" at bounding box center [646, 140] width 182 height 24
paste input "Josinaldo De Jesus Rodrigues, 60214537358"
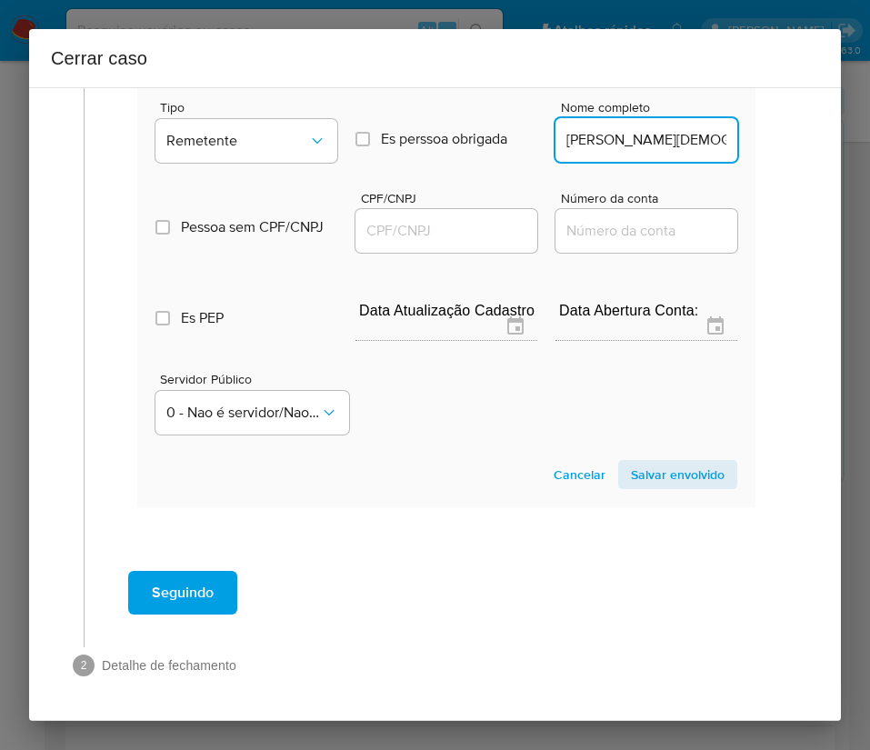
scroll to position [0, 135]
drag, startPoint x: 603, startPoint y: 141, endPoint x: 770, endPoint y: 139, distance: 167.2
click at [622, 141] on input "Josinaldo De Jesus Rodrigues, 60214537358" at bounding box center [646, 140] width 182 height 24
drag, startPoint x: 673, startPoint y: 142, endPoint x: 783, endPoint y: 142, distance: 110.0
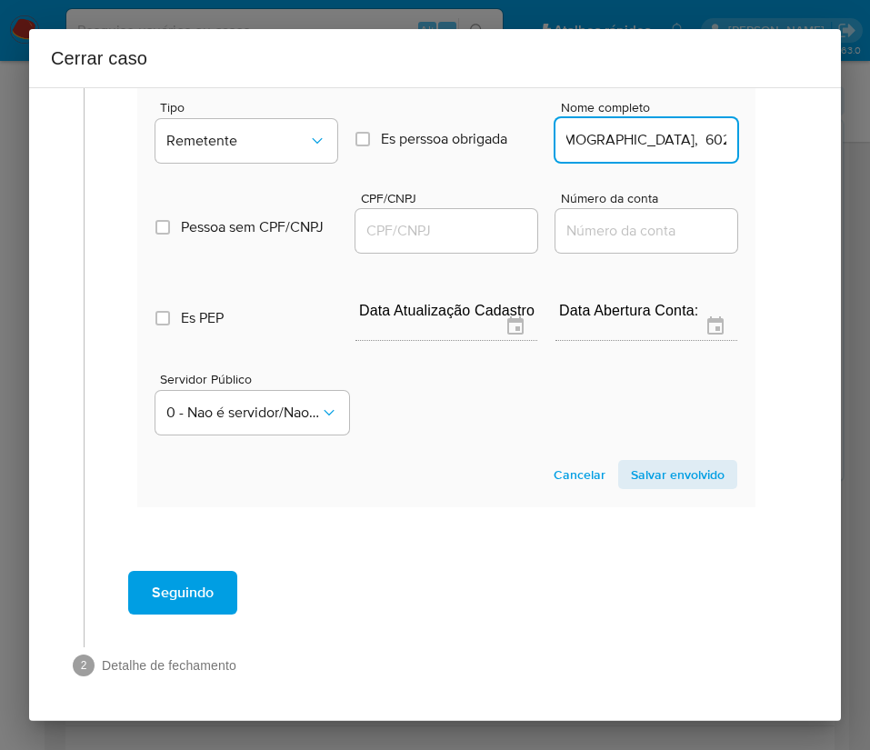
type input "Josinaldo De Jesus Rodrigues"
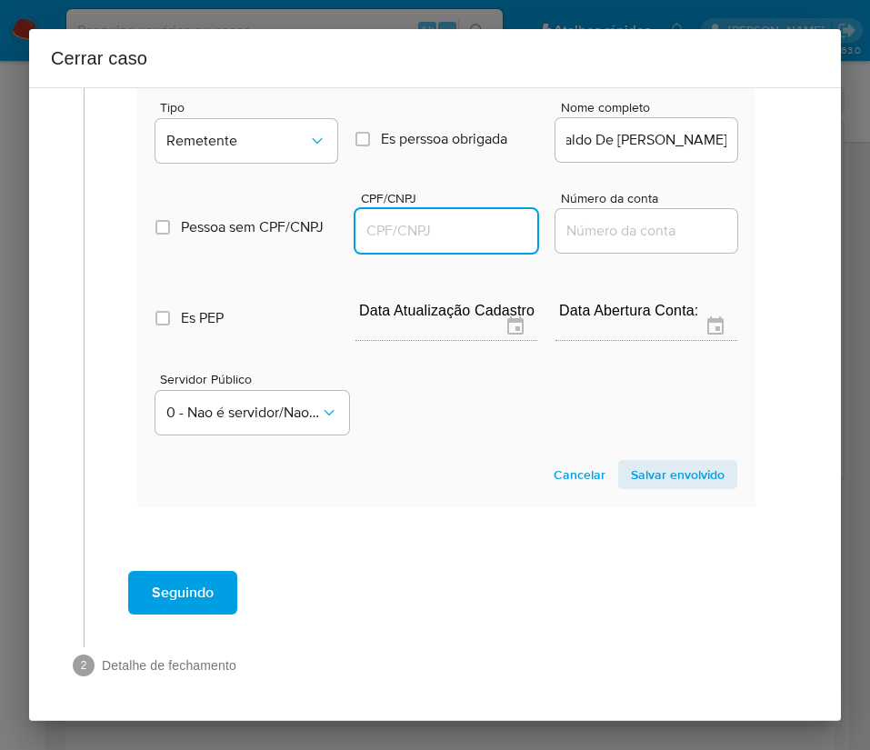
scroll to position [0, 0]
click at [444, 225] on input "CPF/CNPJ" at bounding box center [446, 231] width 182 height 24
paste input "60214537358"
type input "60214537358"
click at [640, 476] on span "Salvar envolvido" at bounding box center [678, 474] width 94 height 25
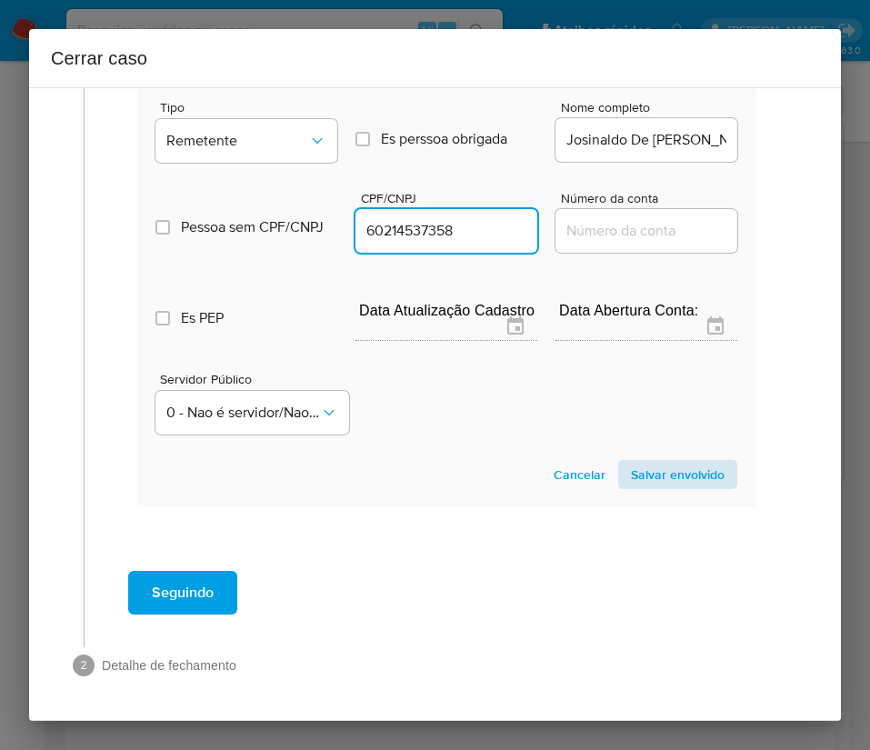
scroll to position [754, 0]
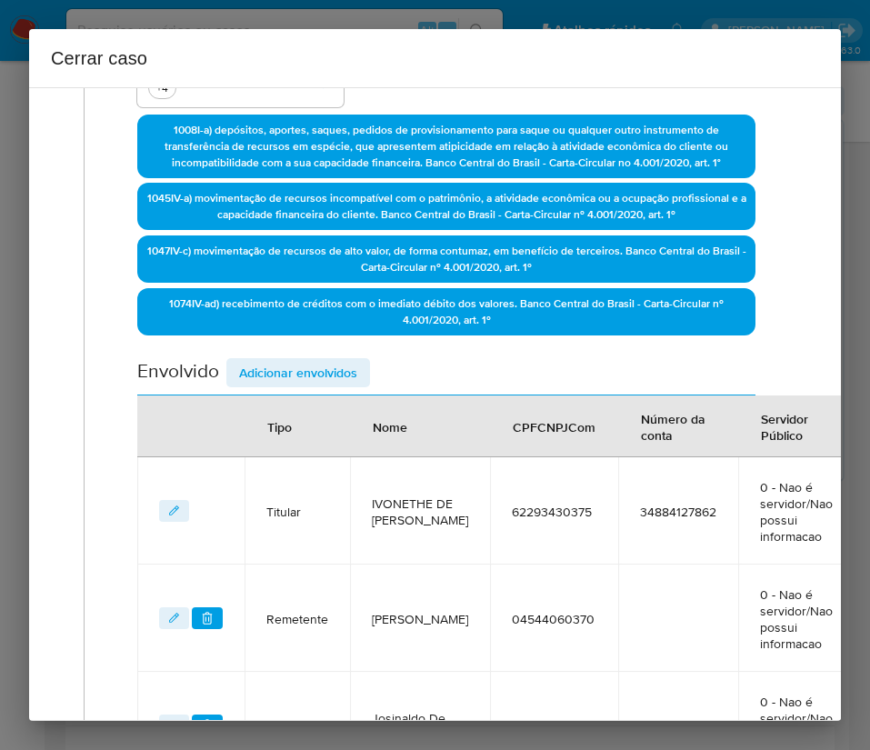
click at [310, 370] on span "Adicionar envolvidos" at bounding box center [298, 372] width 118 height 25
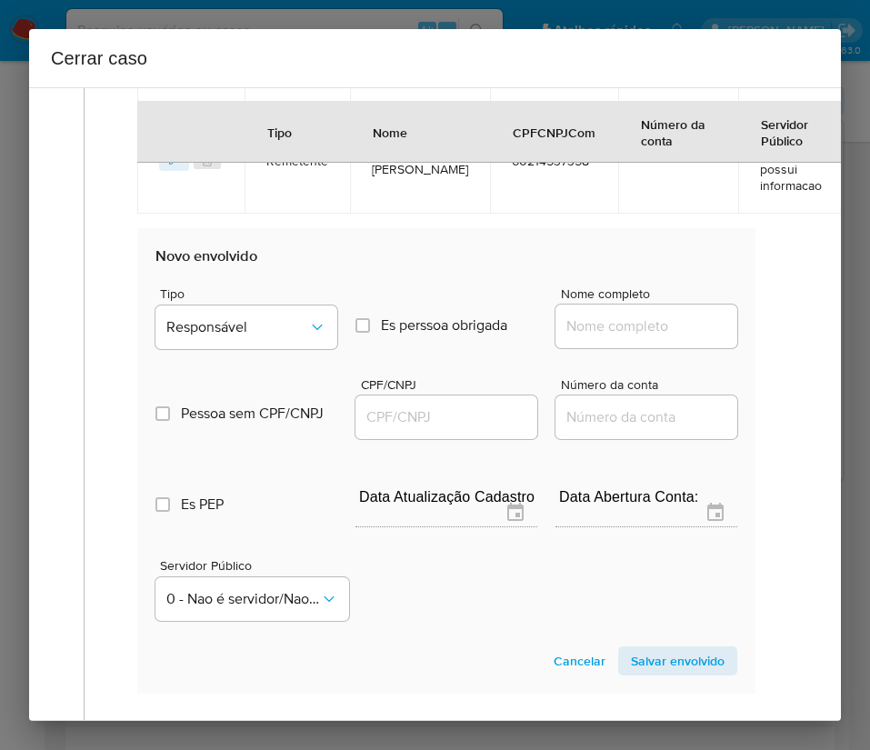
scroll to position [1163, 0]
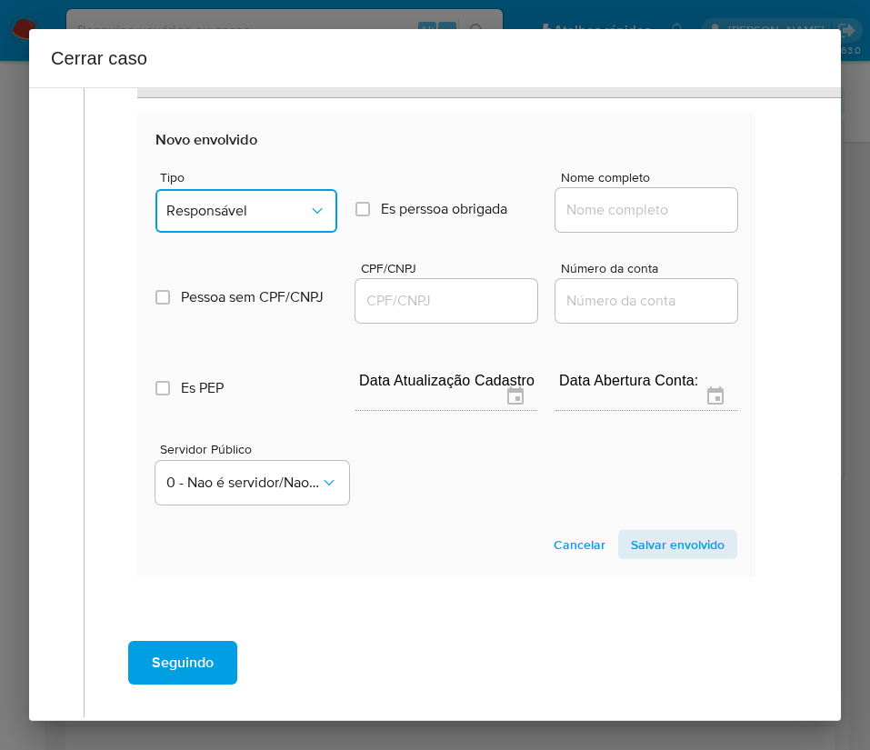
click at [246, 214] on span "Responsável" at bounding box center [237, 211] width 142 height 18
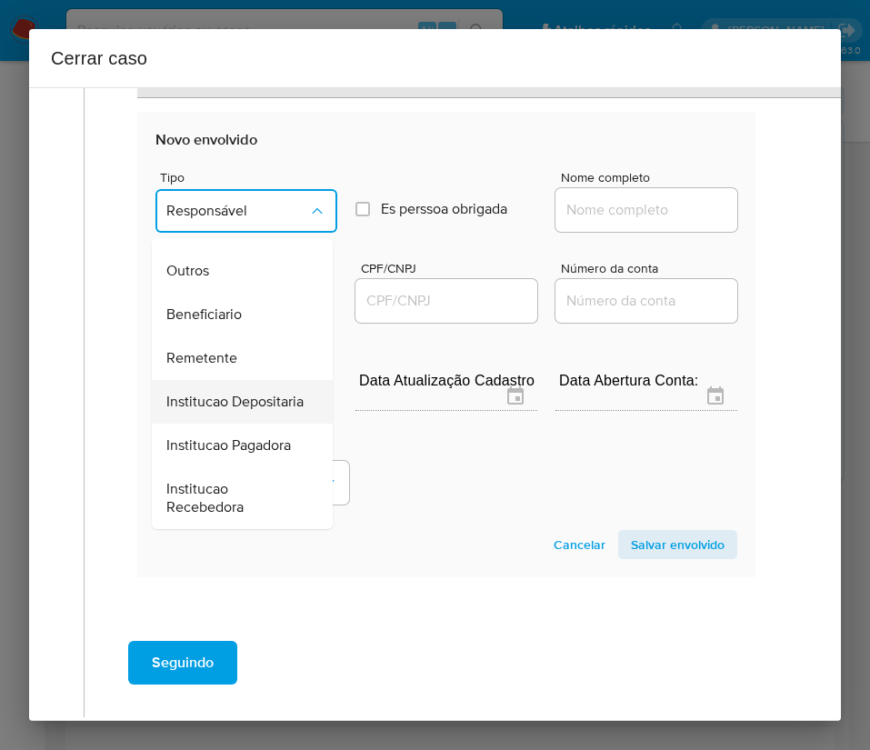
scroll to position [324, 0]
click at [227, 305] on span "Beneficiario" at bounding box center [203, 314] width 75 height 18
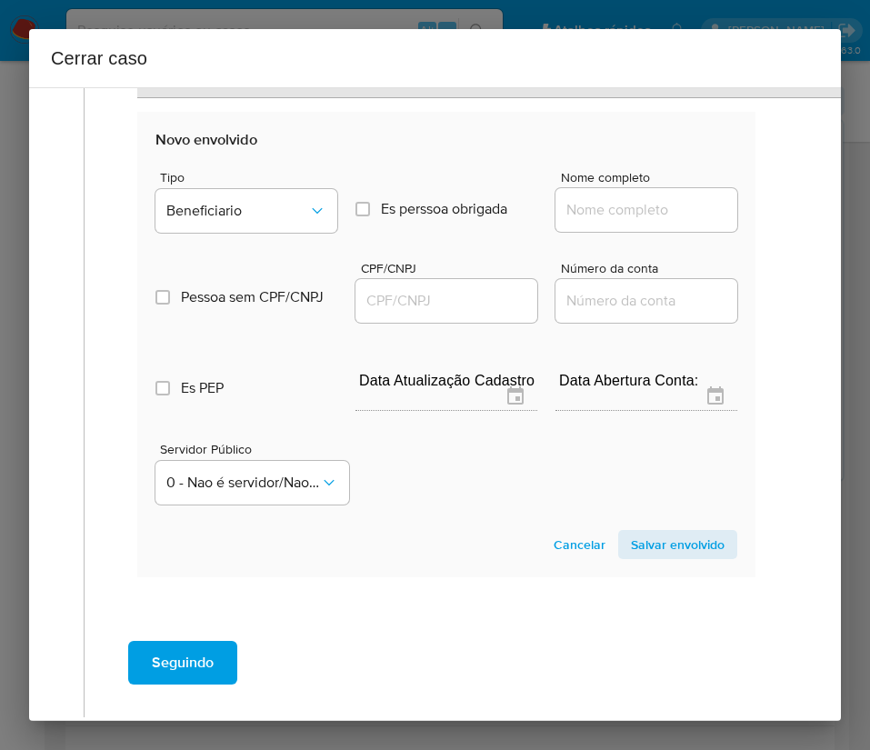
click at [584, 213] on input "Nome completo" at bounding box center [646, 210] width 182 height 24
paste input "Casa Loterica Santa Helena Ltda, 04180308000117"
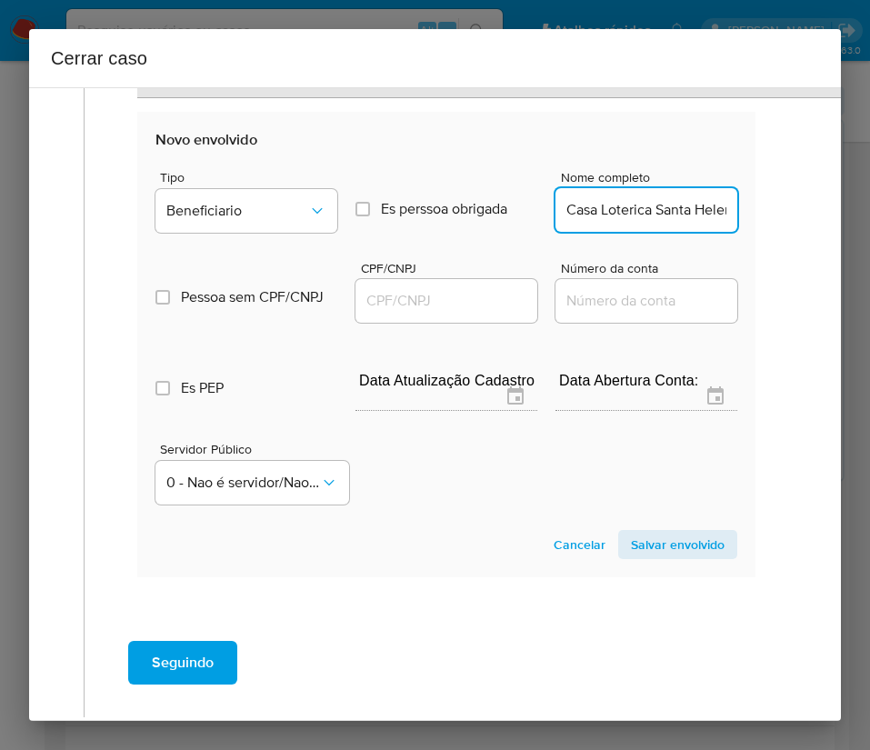
scroll to position [0, 170]
drag, startPoint x: 585, startPoint y: 210, endPoint x: 767, endPoint y: 211, distance: 181.8
type input "Casa Loterica Santa Helena Ltda"
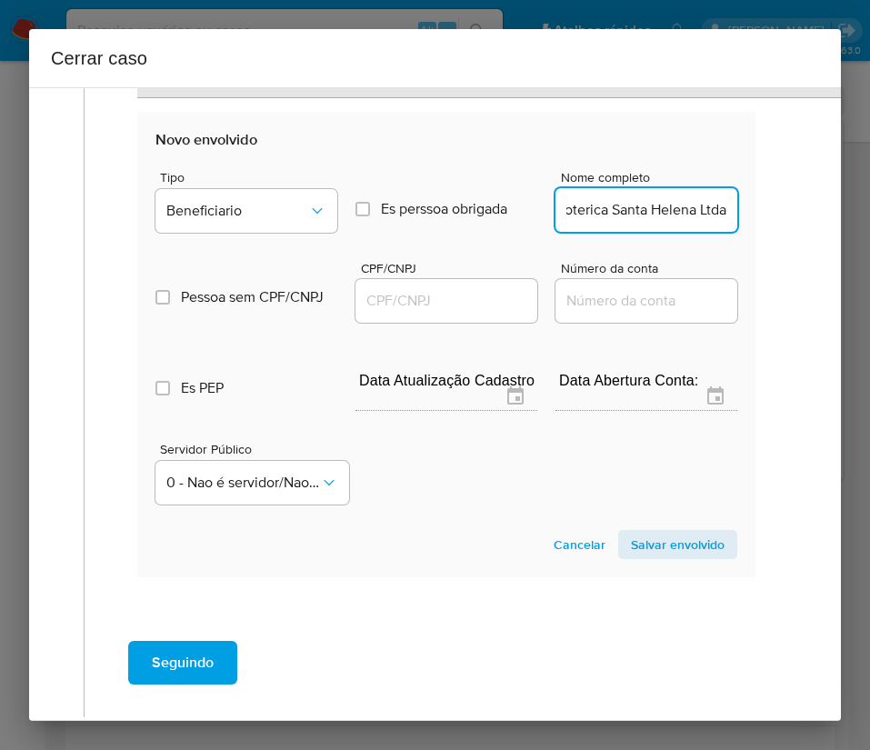
click at [410, 289] on input "CPF/CNPJ" at bounding box center [446, 301] width 182 height 24
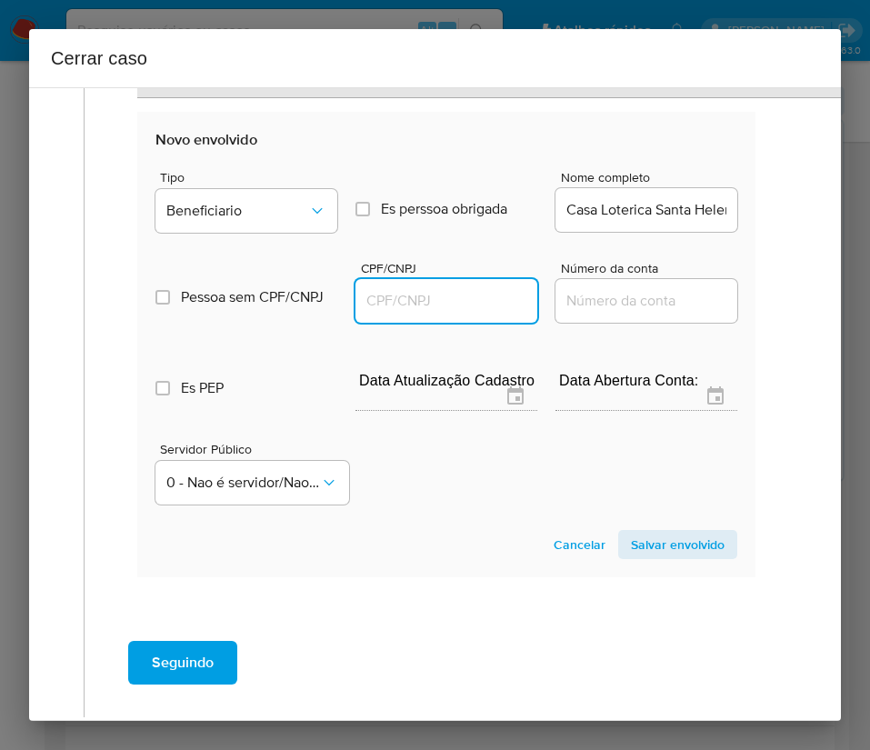
paste input "04180308000117"
type input "4180308000117"
click at [641, 550] on span "Salvar envolvido" at bounding box center [678, 544] width 94 height 25
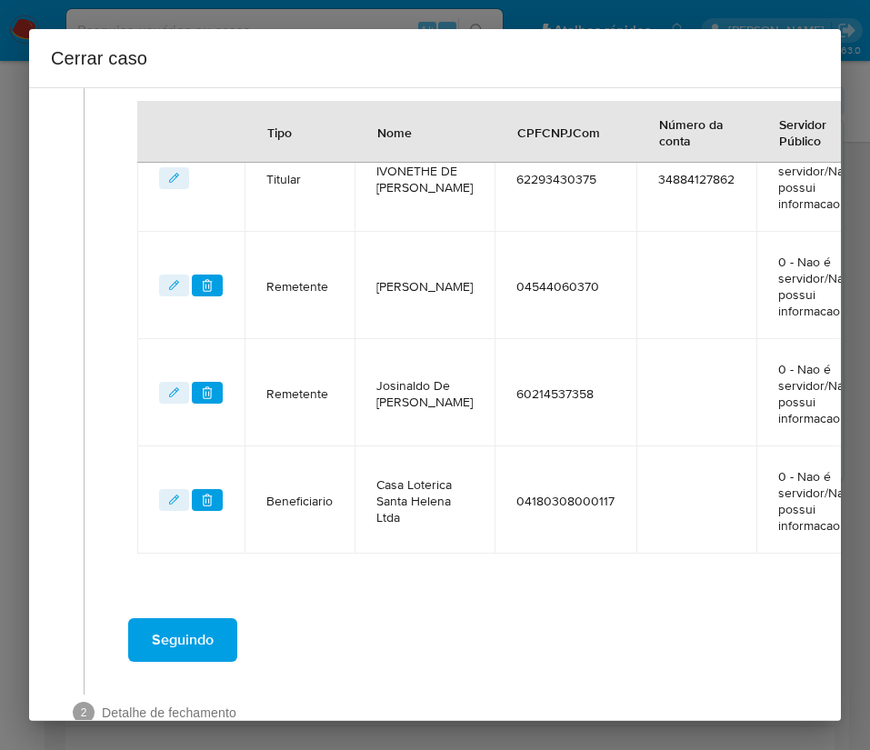
scroll to position [490, 0]
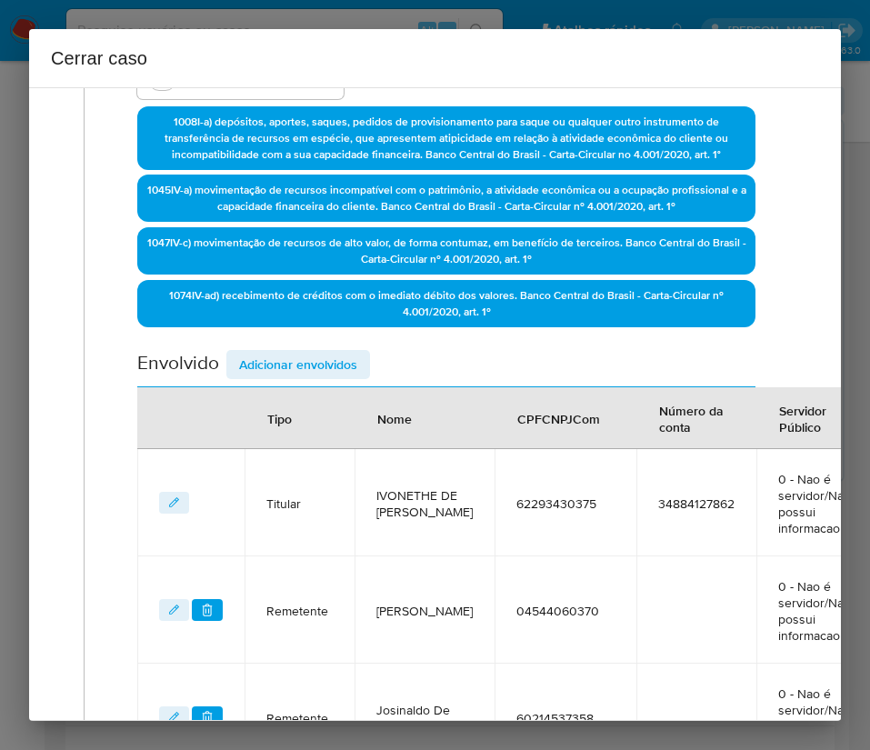
click at [316, 369] on span "Adicionar envolvidos" at bounding box center [298, 364] width 118 height 25
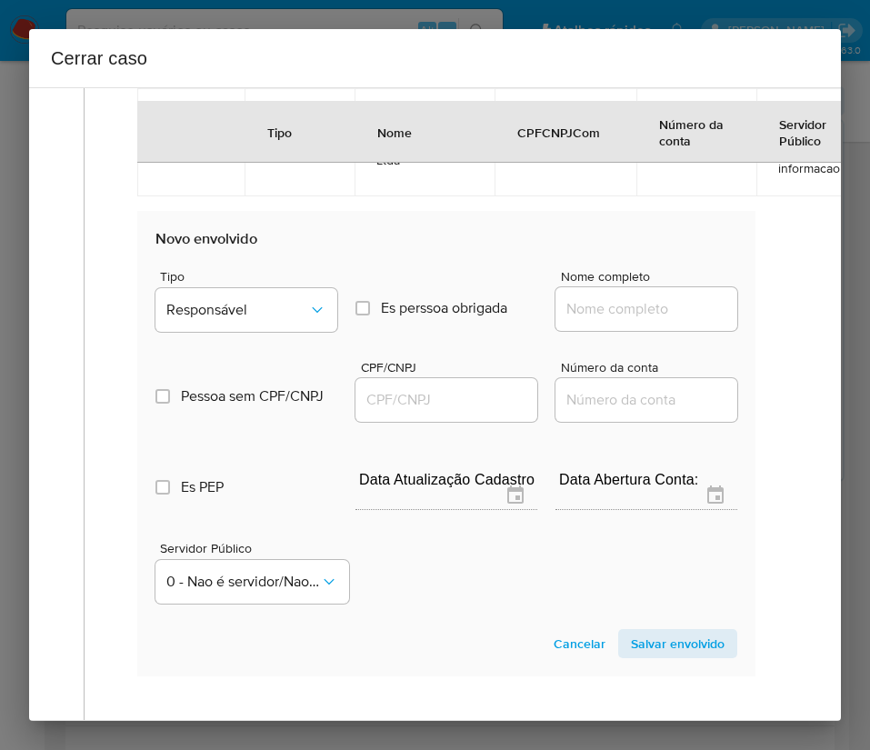
scroll to position [1378, 0]
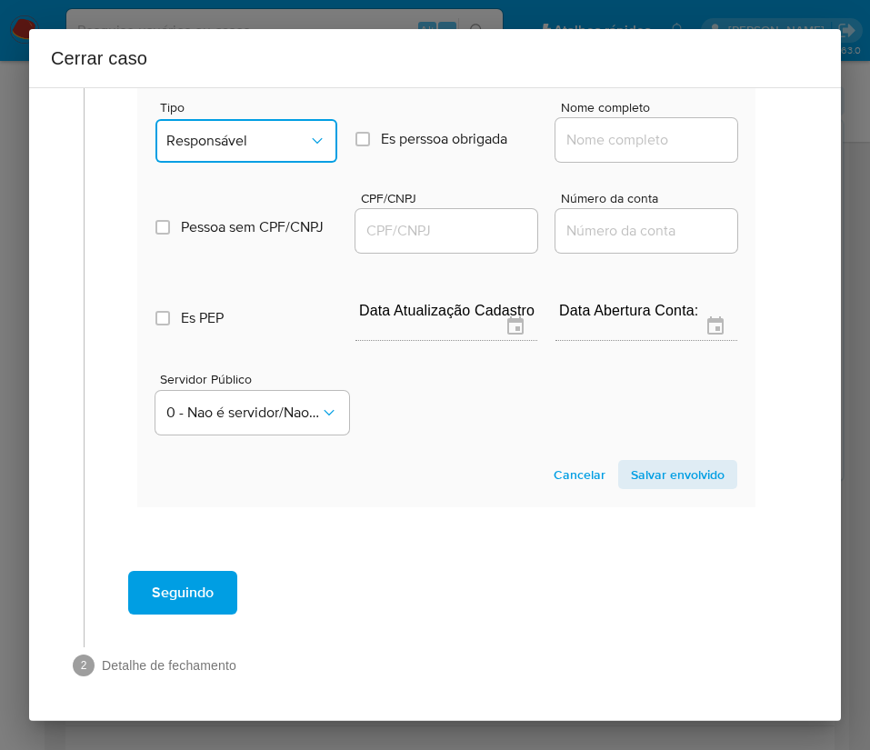
click at [258, 132] on span "Responsável" at bounding box center [237, 141] width 142 height 18
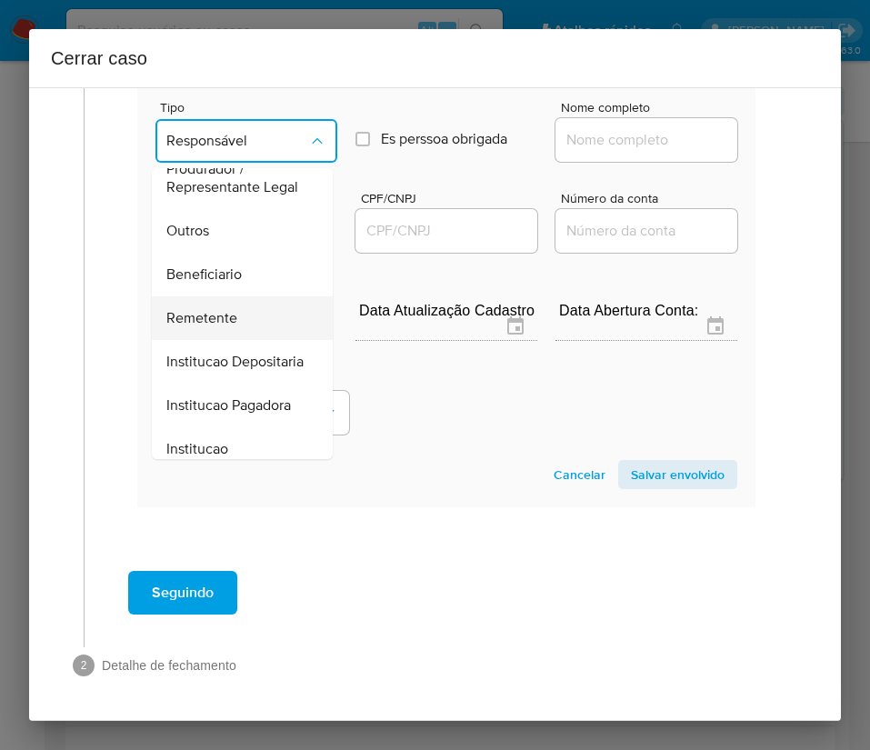
scroll to position [324, 0]
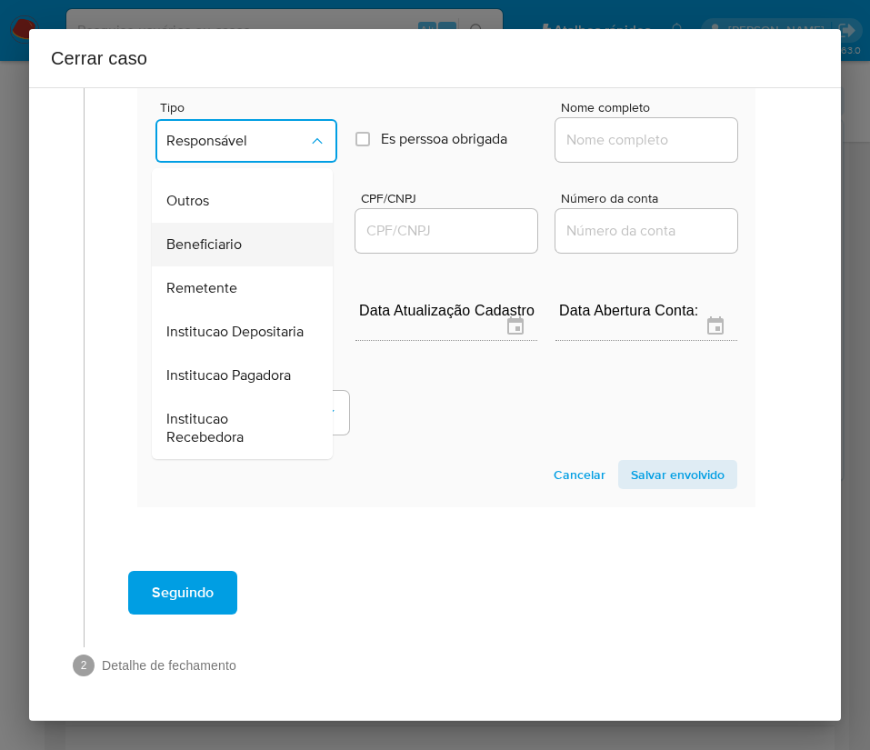
click at [213, 235] on span "Beneficiario" at bounding box center [203, 244] width 75 height 18
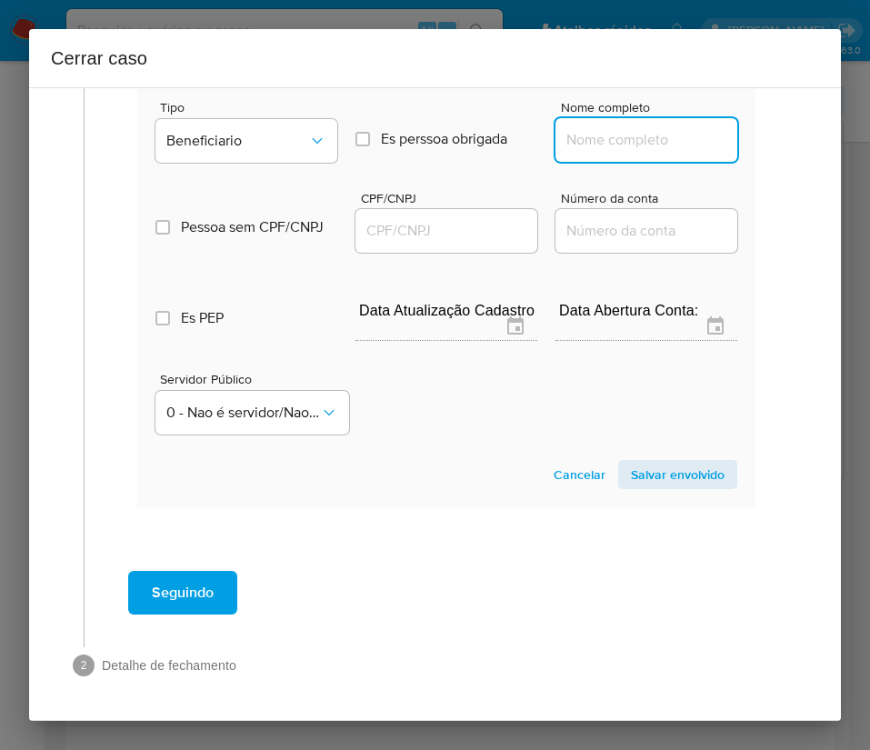
click at [626, 128] on input "Nome completo" at bounding box center [646, 140] width 182 height 24
paste input "Nathalia Costa Lopes, 61655334344"
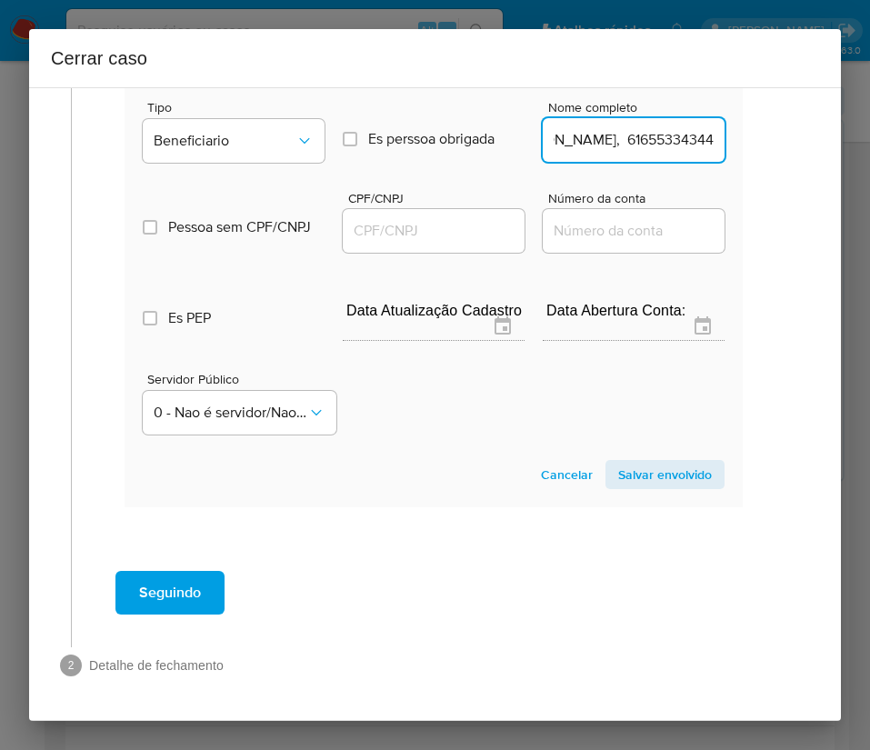
drag, startPoint x: 607, startPoint y: 125, endPoint x: 803, endPoint y: 127, distance: 195.4
click at [803, 127] on div "1 Informação completa Geral Data de início 06/08/2025 Data Fin 06/10/2025 Valor…" at bounding box center [435, 403] width 812 height 633
type input "Nathalia Costa Lopes"
click at [409, 219] on input "CPF/CNPJ" at bounding box center [433, 231] width 182 height 24
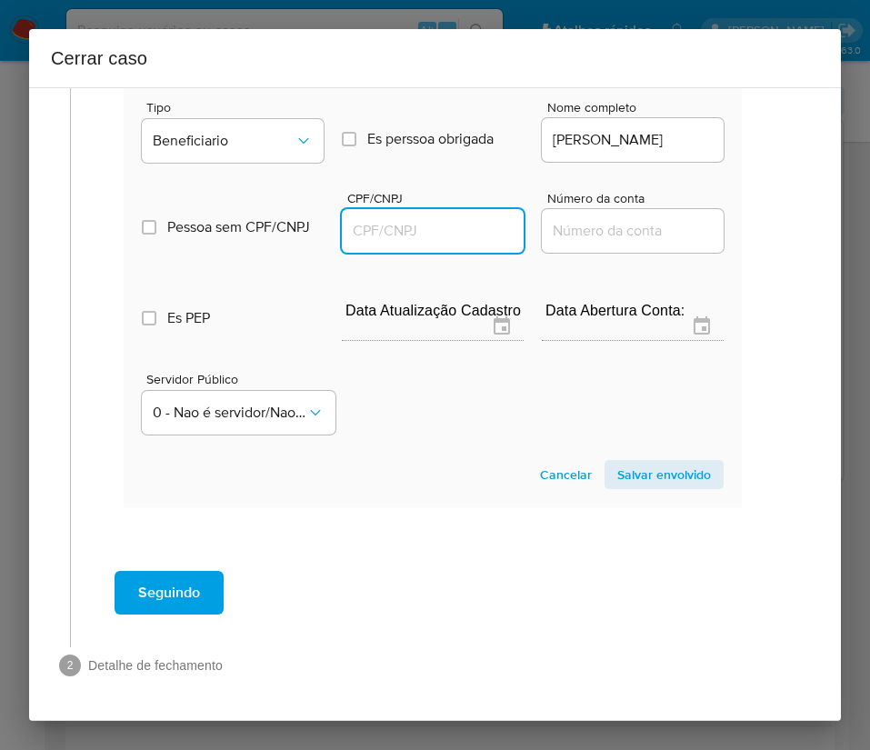
paste input "61655334344"
type input "61655334344"
click at [635, 463] on span "Salvar envolvido" at bounding box center [664, 474] width 94 height 25
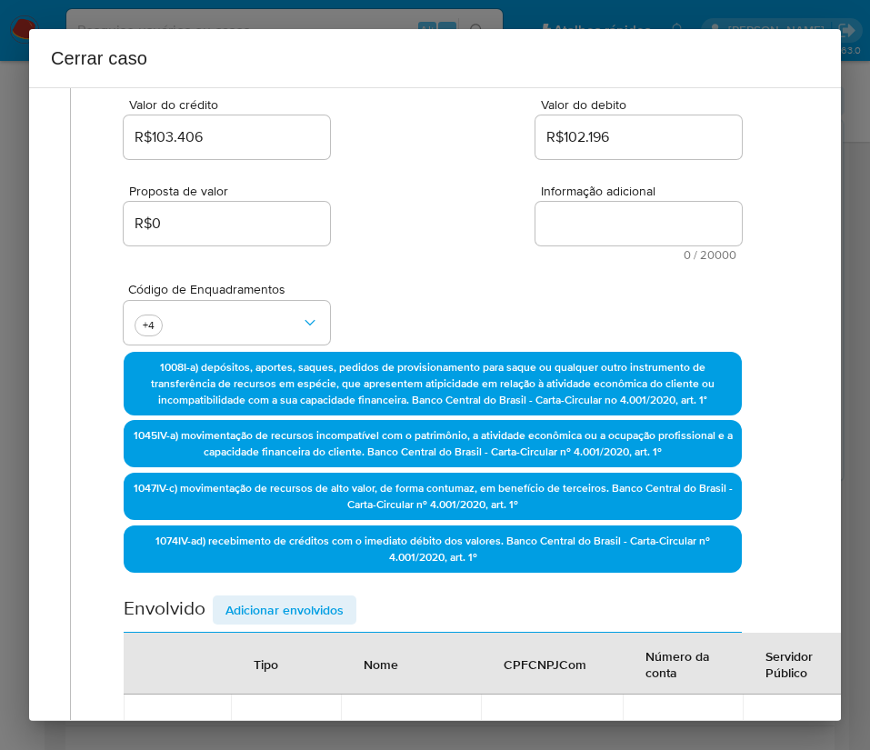
scroll to position [0, 14]
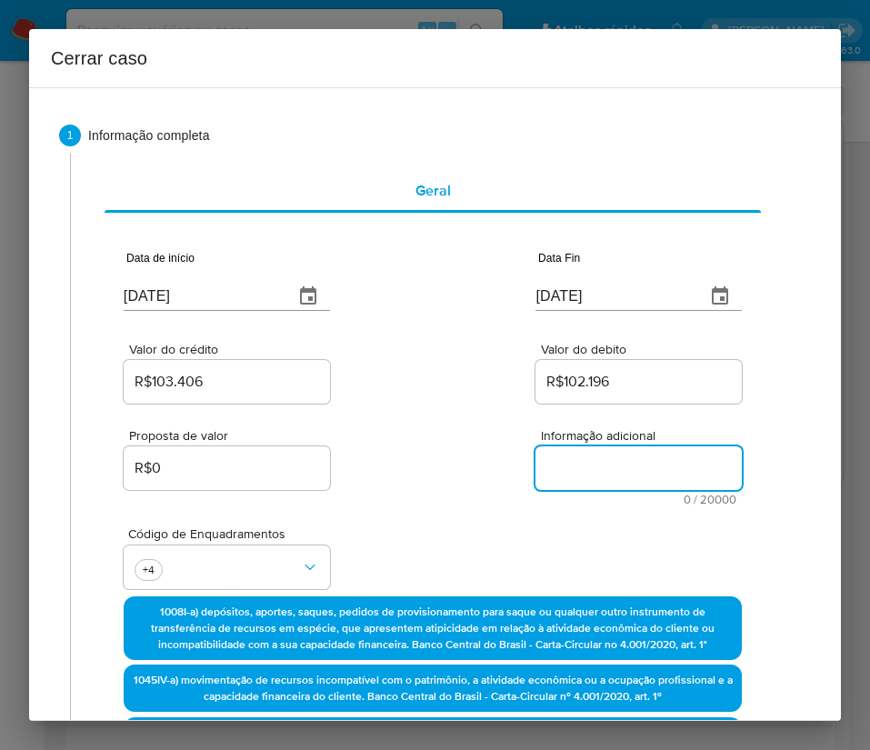
click at [553, 471] on textarea "Informação adicional" at bounding box center [638, 468] width 206 height 44
paste textarea "Informações da Cliente Ivonethe de Jesus Campos Alves, CPF 62293430375, 29 anos…"
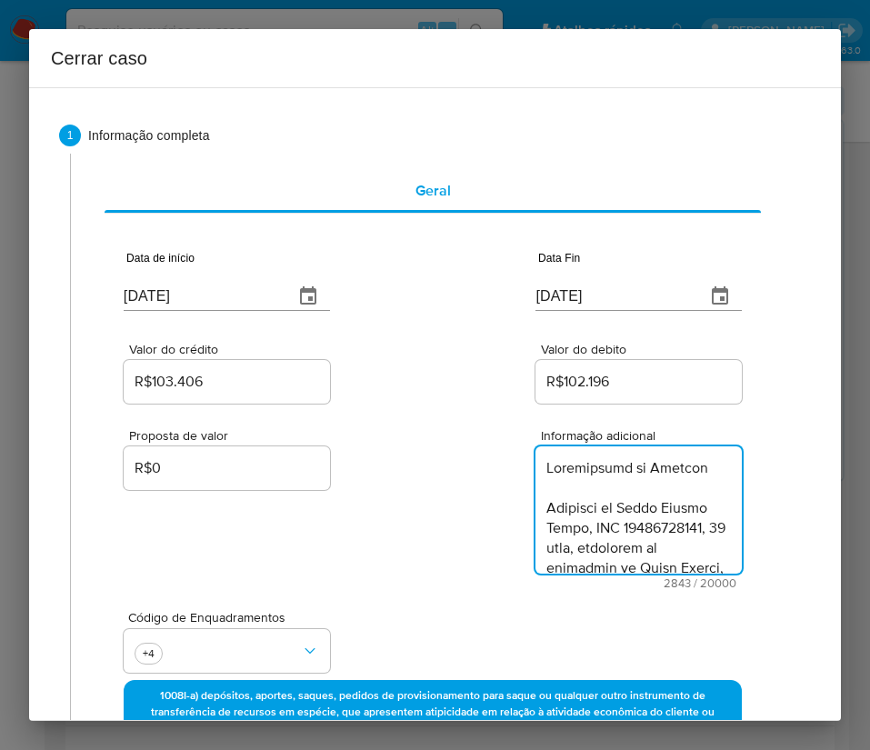
scroll to position [3404, 0]
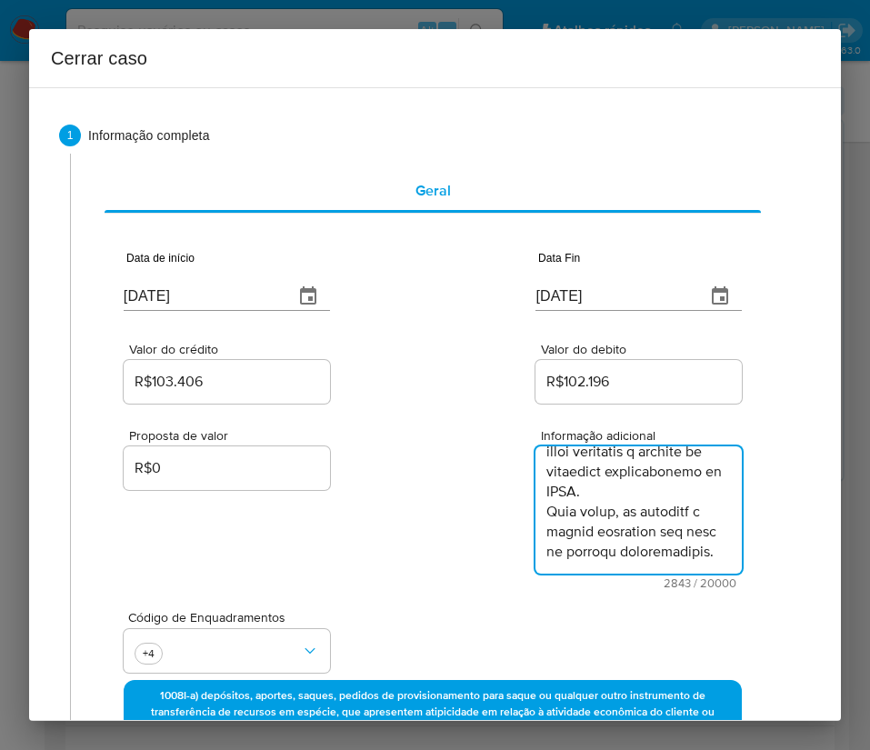
type textarea "Informações da Cliente Ivonethe de Jesus Campos Alves, CPF 62293430375, 29 anos…"
click at [474, 479] on div "Proposta de valor R$0 Informação adicional 2843 / 20000 17157 caracteres restan…" at bounding box center [433, 498] width 618 height 182
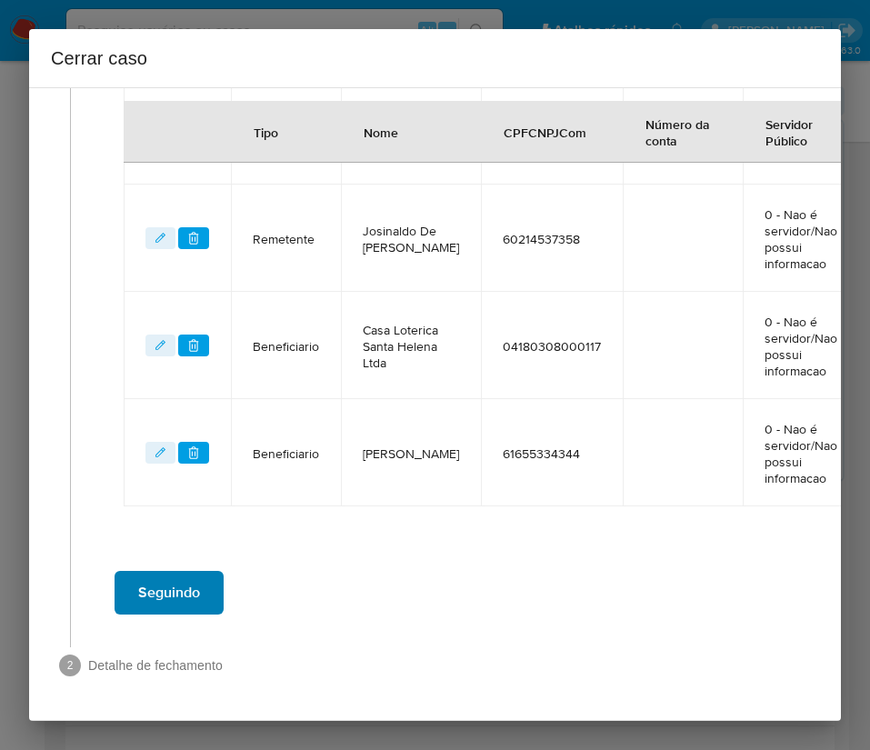
scroll to position [1090, 14]
click at [194, 573] on span "Seguindo" at bounding box center [169, 593] width 62 height 40
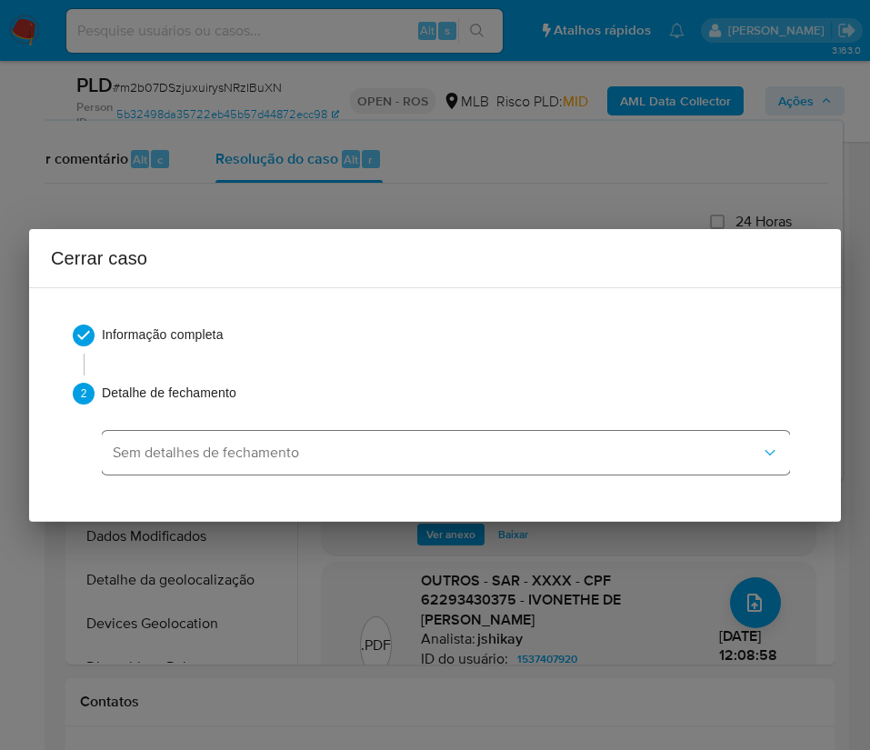
scroll to position [0, 0]
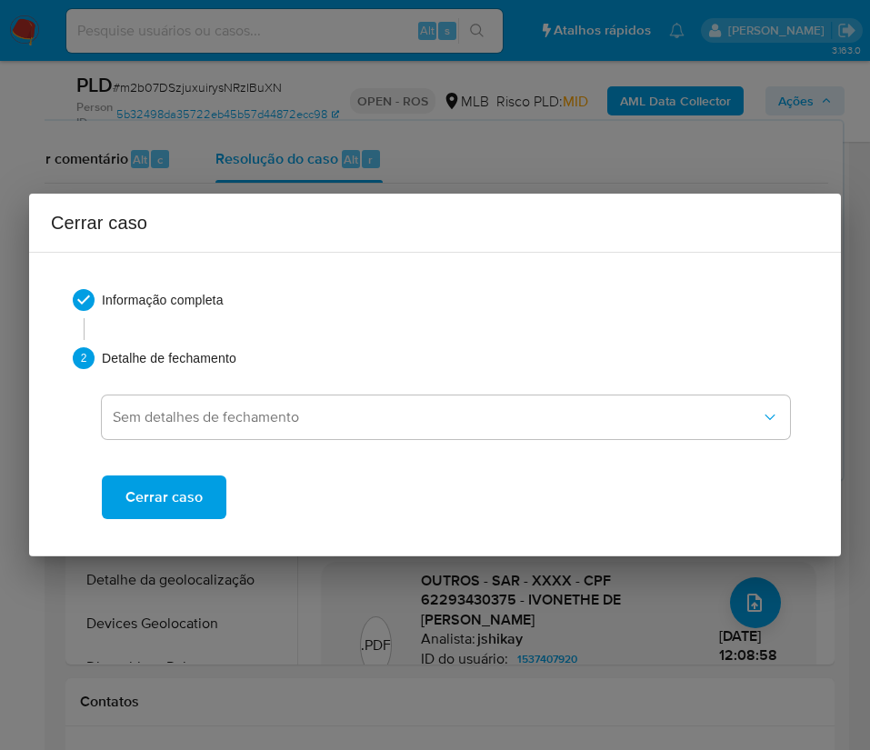
click at [215, 492] on button "Cerrar caso" at bounding box center [164, 497] width 125 height 44
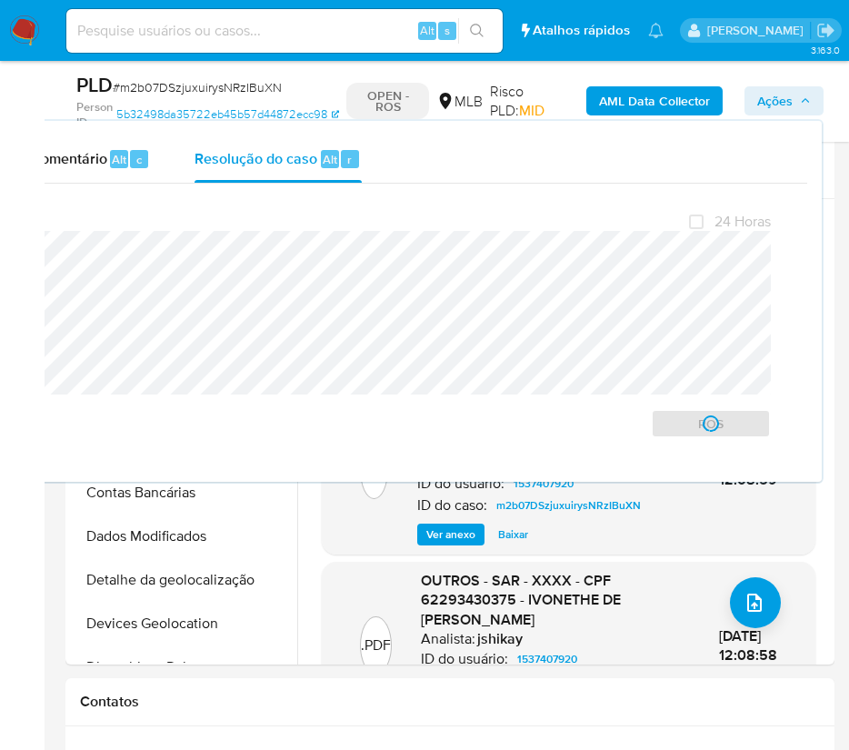
click at [180, 90] on span "# m2b07DSzjuxuirysNRzIBuXN" at bounding box center [197, 87] width 169 height 18
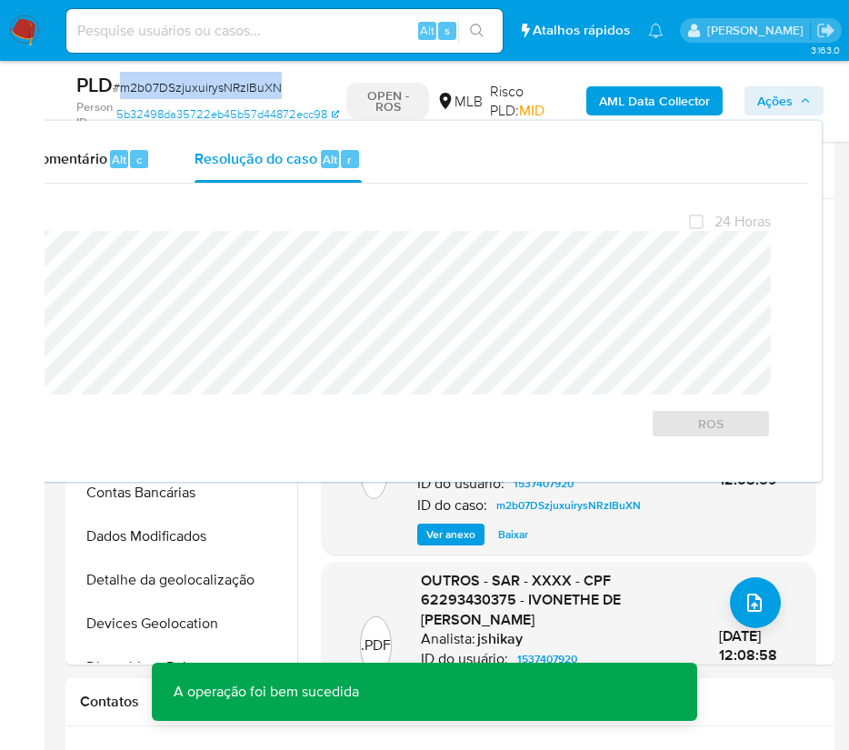
copy span "m2b07DSzjuxuirysNRzIBuXN"
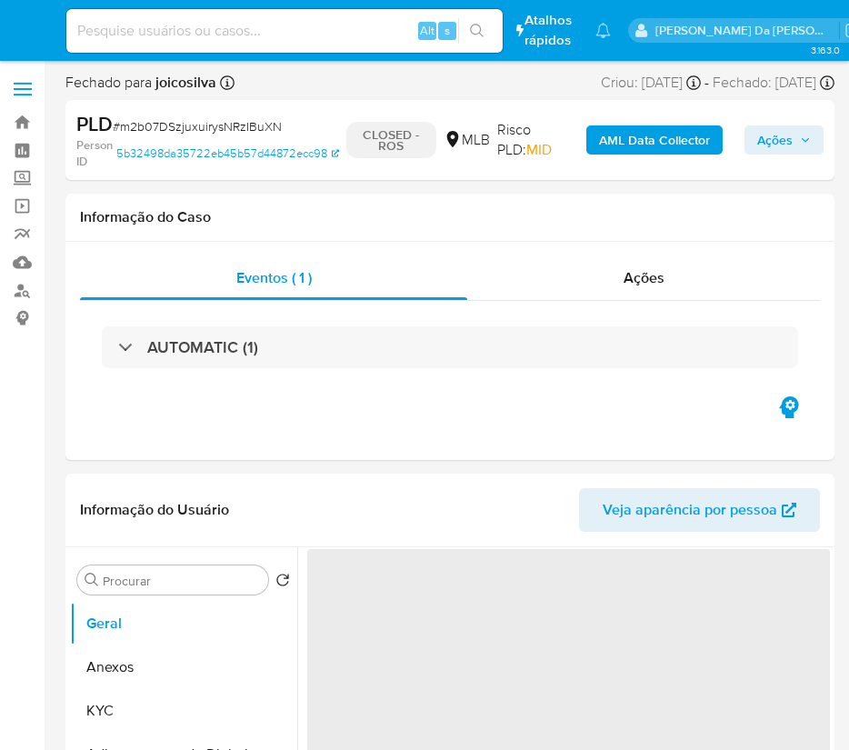
select select "10"
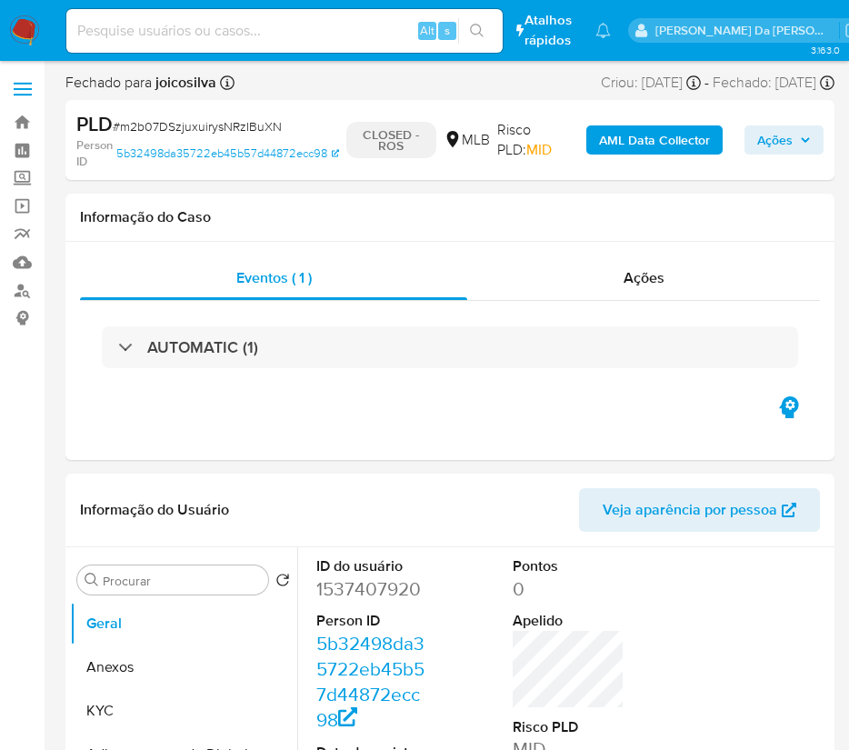
click at [21, 40] on img at bounding box center [24, 30] width 31 height 31
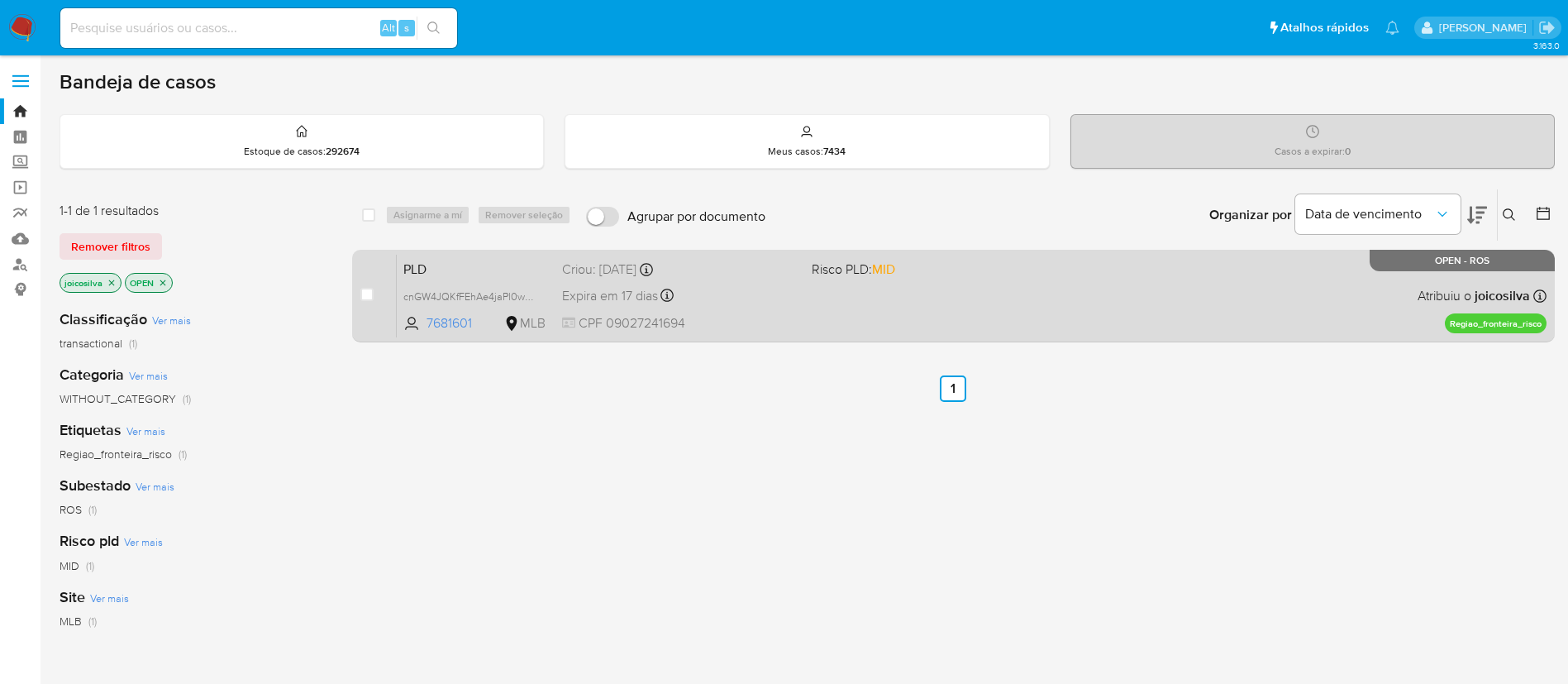
click at [945, 299] on div "PLD cnGW4JQKfFEhAe4jaPl0w9Ty 7681601 MLB Risco PLD: MID Criou: [DATE] Criou: [D…" at bounding box center [971, 296] width 1150 height 84
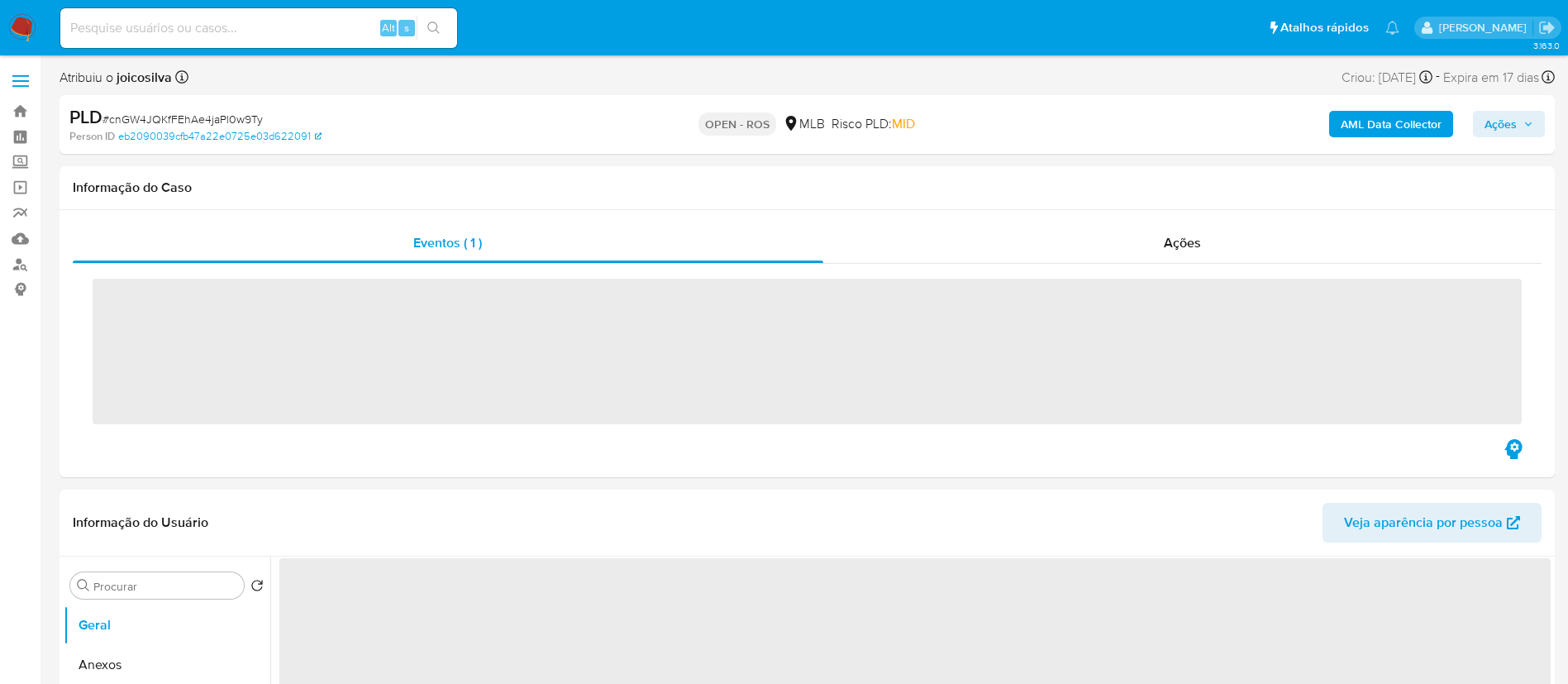
click at [216, 123] on span "# cnGW4JQKfFEhAe4jaPl0w9Ty" at bounding box center [183, 119] width 160 height 16
copy span "cnGW4JQKfFEhAe4jaPl0w9Ty"
select select "10"
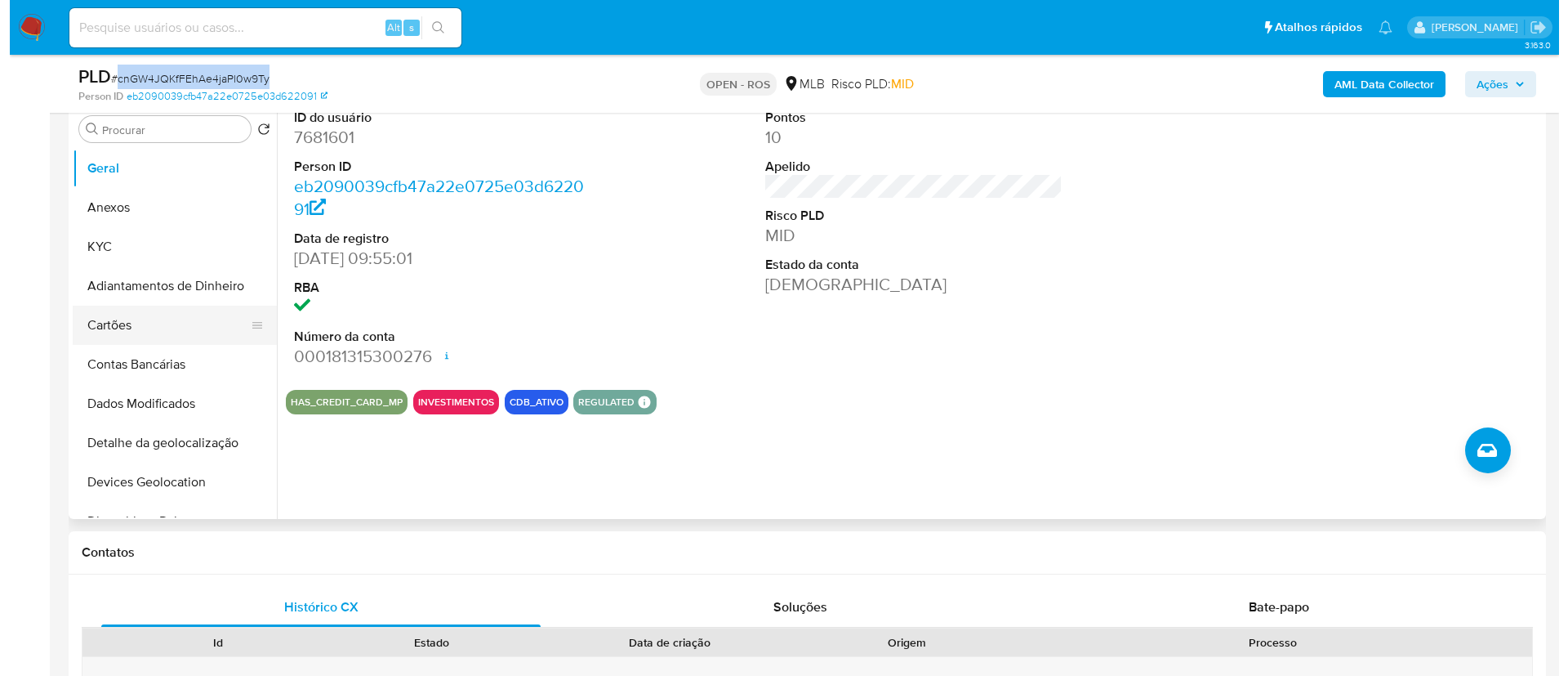
scroll to position [368, 0]
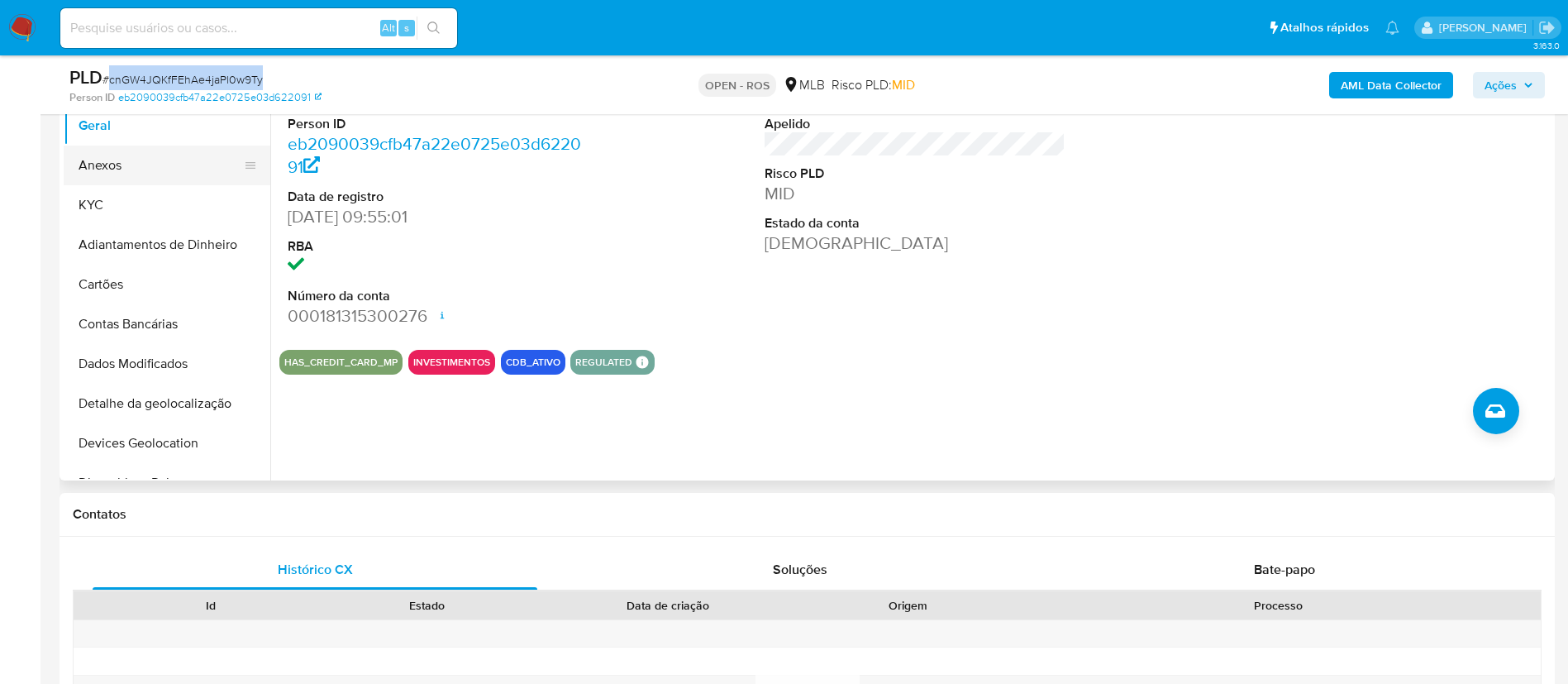
click at [112, 161] on button "Anexos" at bounding box center [160, 166] width 194 height 40
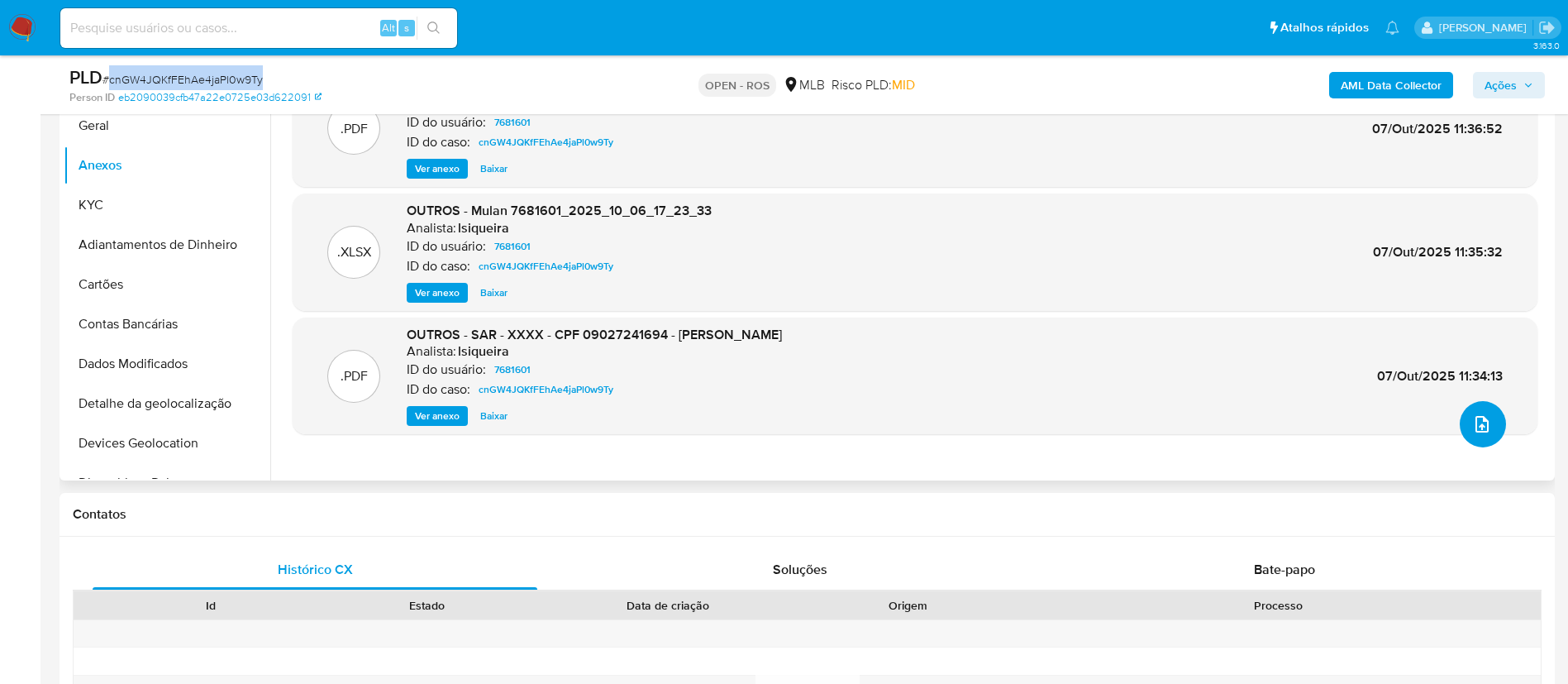
click at [1483, 422] on icon "upload-file" at bounding box center [1483, 424] width 20 height 20
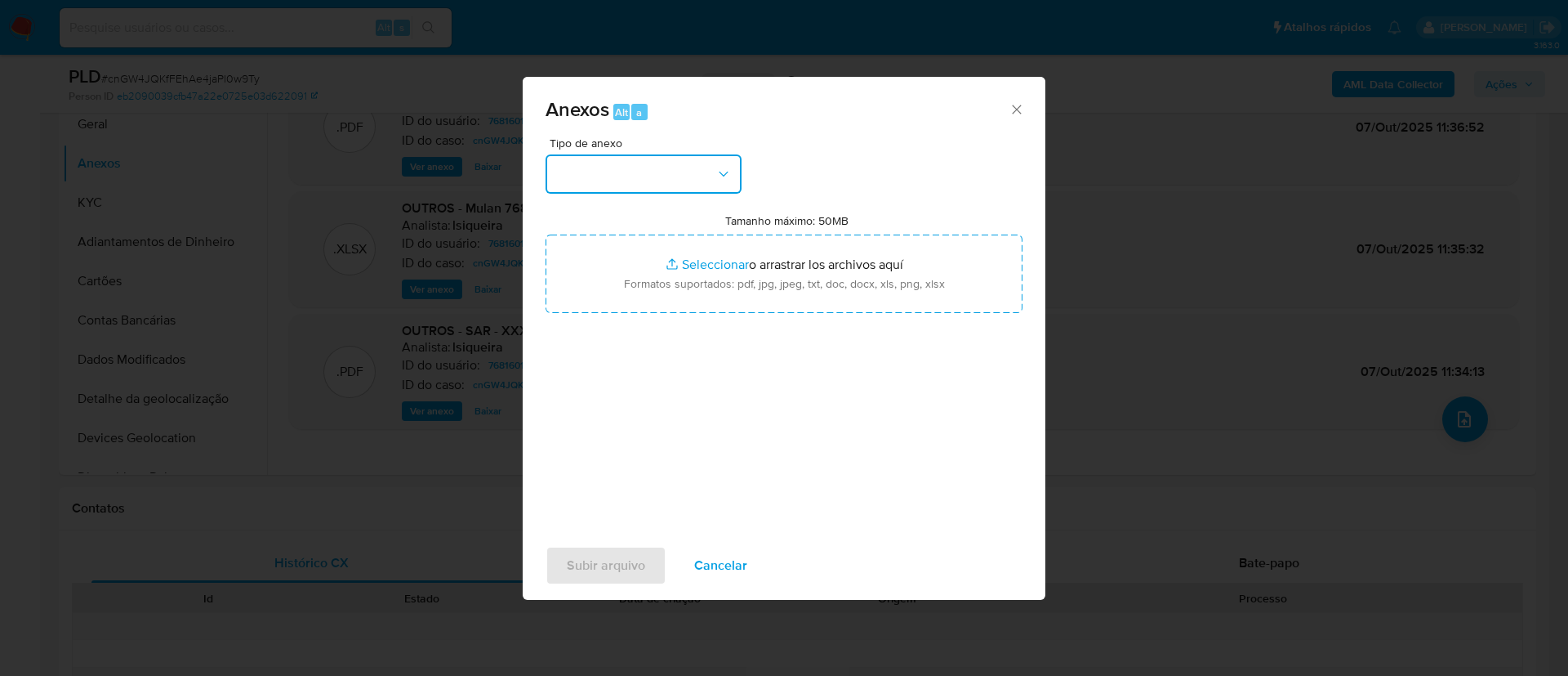
click at [692, 183] on button "button" at bounding box center [643, 174] width 196 height 40
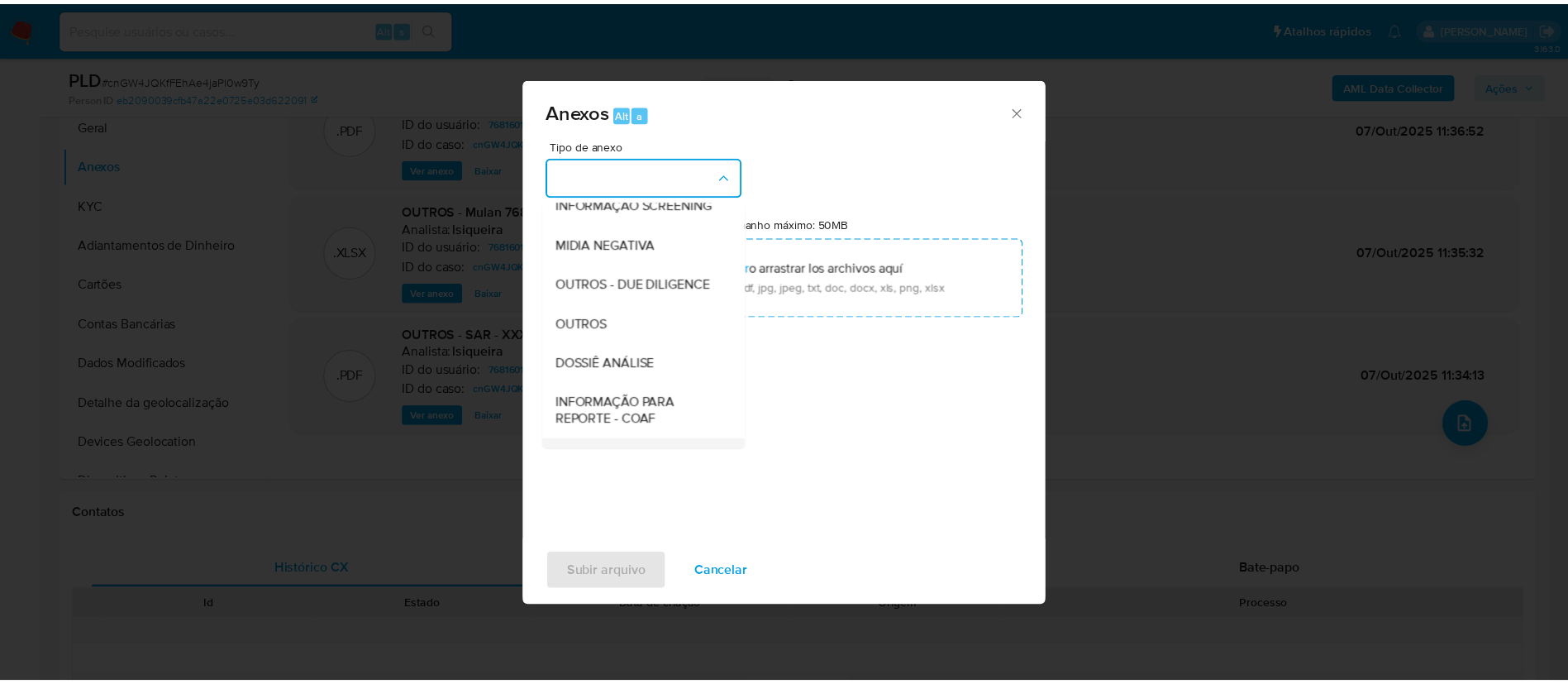
scroll to position [255, 0]
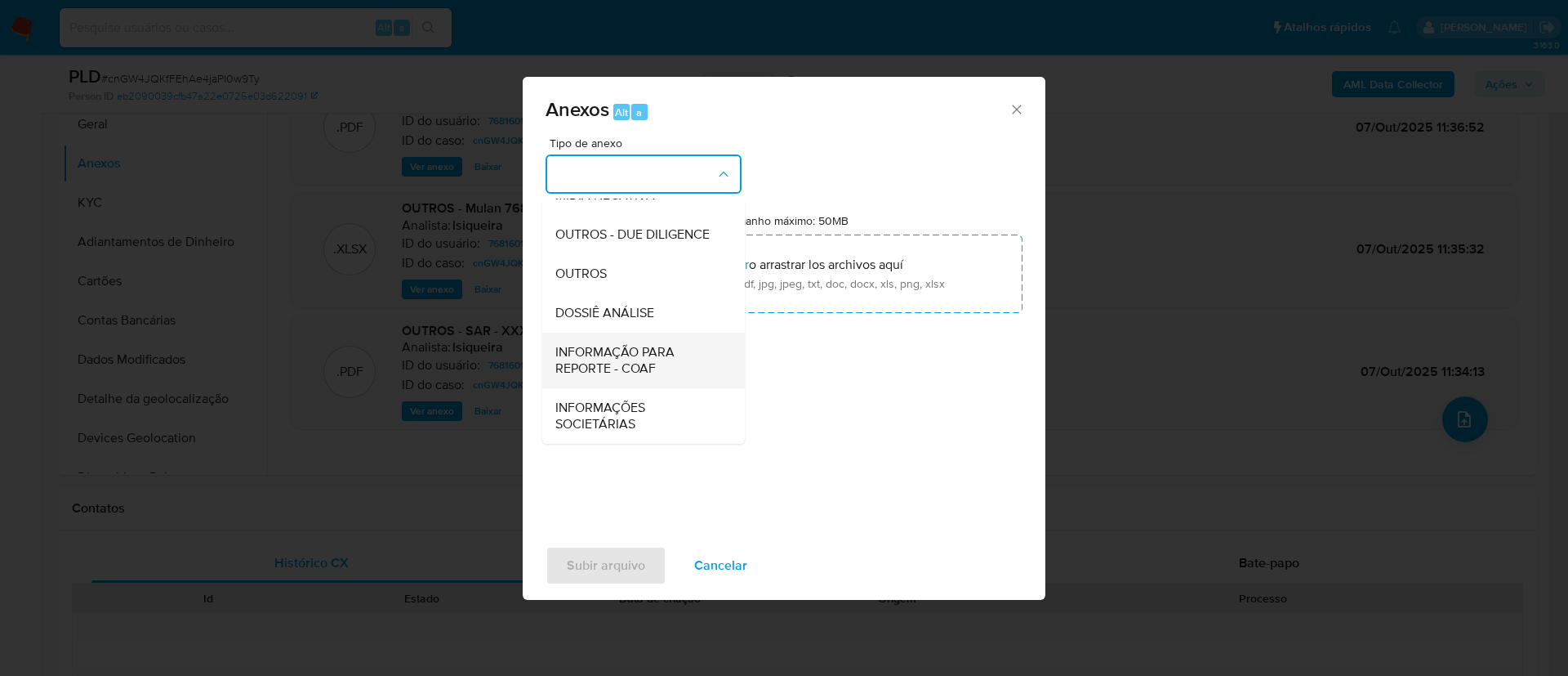
click at [653, 368] on span "INFORMAÇÃO PARA REPORTE - COAF" at bounding box center [638, 360] width 166 height 32
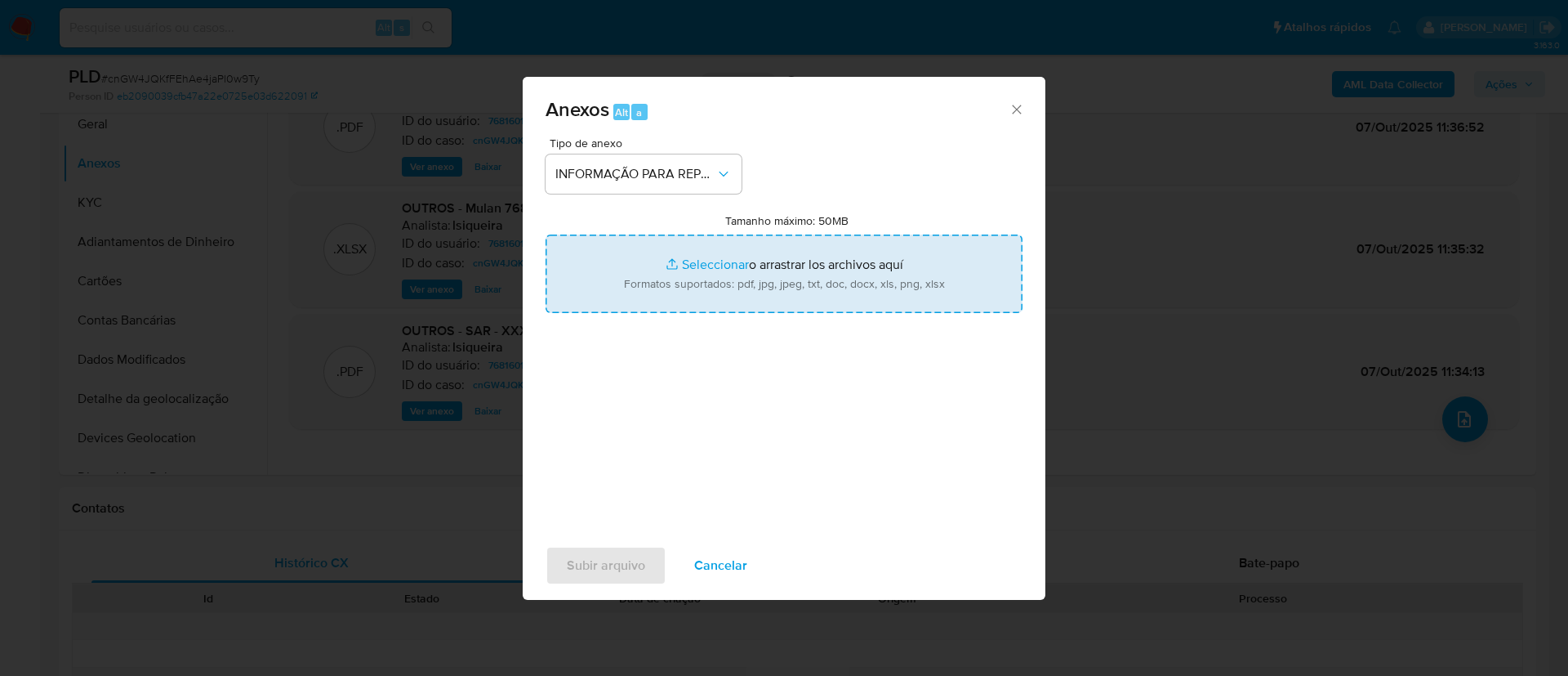
click at [757, 262] on input "Tamanho máximo: 50MB Seleccionar archivos" at bounding box center [784, 273] width 477 height 78
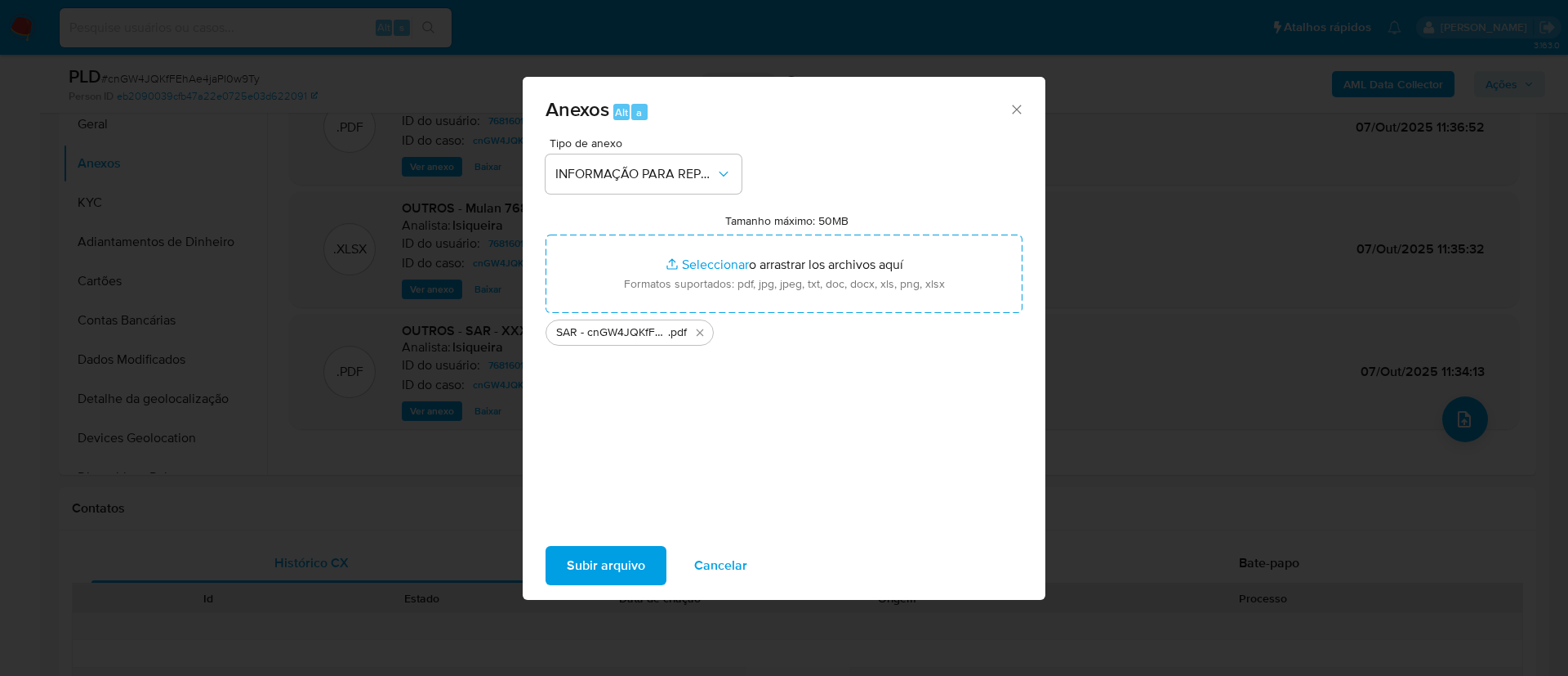
click at [761, 426] on div "Tipo de anexo INFORMAÇÃO PARA REPORTE - COAF Tamanho máximo: 50MB Seleccionar a…" at bounding box center [784, 330] width 477 height 386
click at [632, 563] on span "Subir arquivo" at bounding box center [606, 565] width 78 height 36
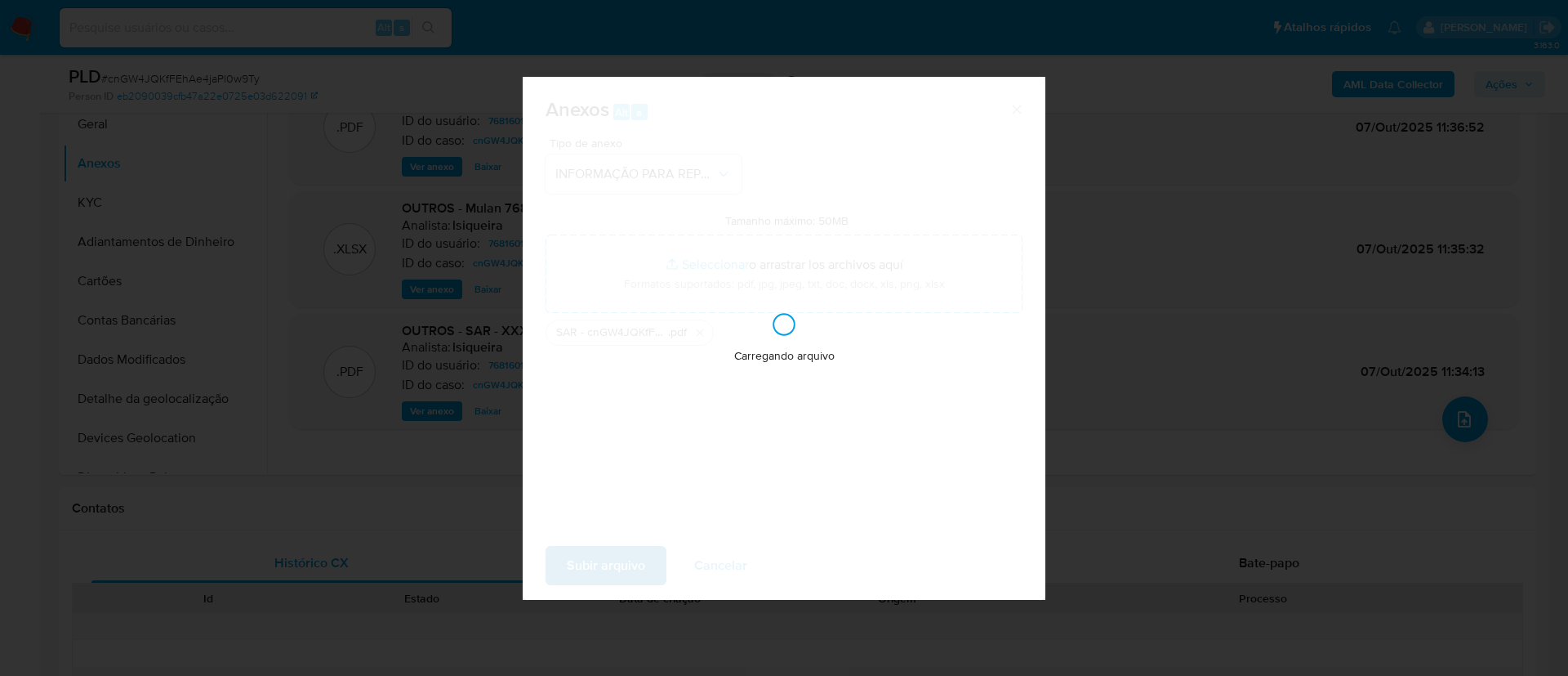
click at [635, 567] on div "Carregando arquivo" at bounding box center [784, 338] width 523 height 523
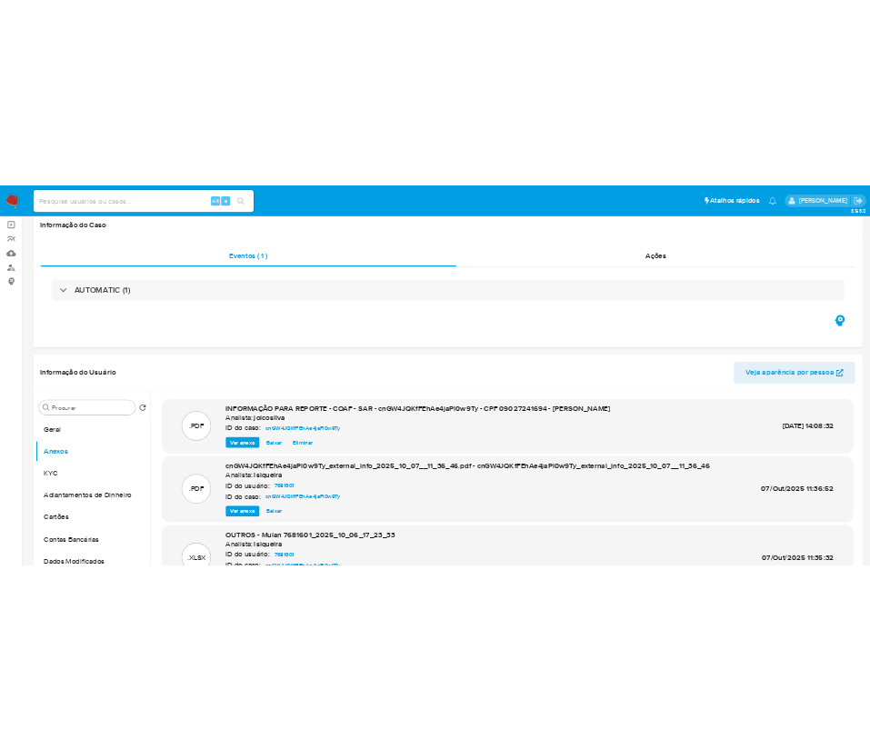
scroll to position [273, 0]
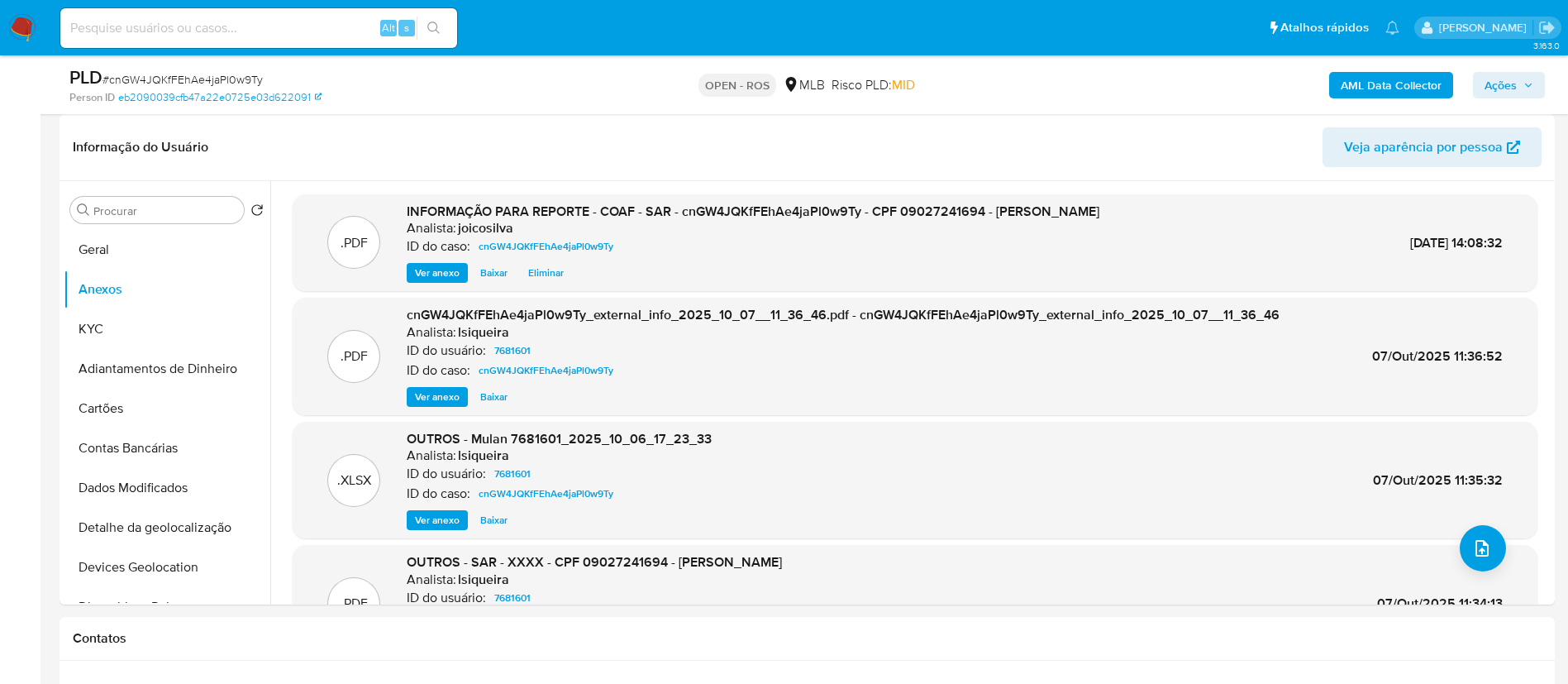
click at [1523, 83] on icon "button" at bounding box center [1528, 85] width 10 height 10
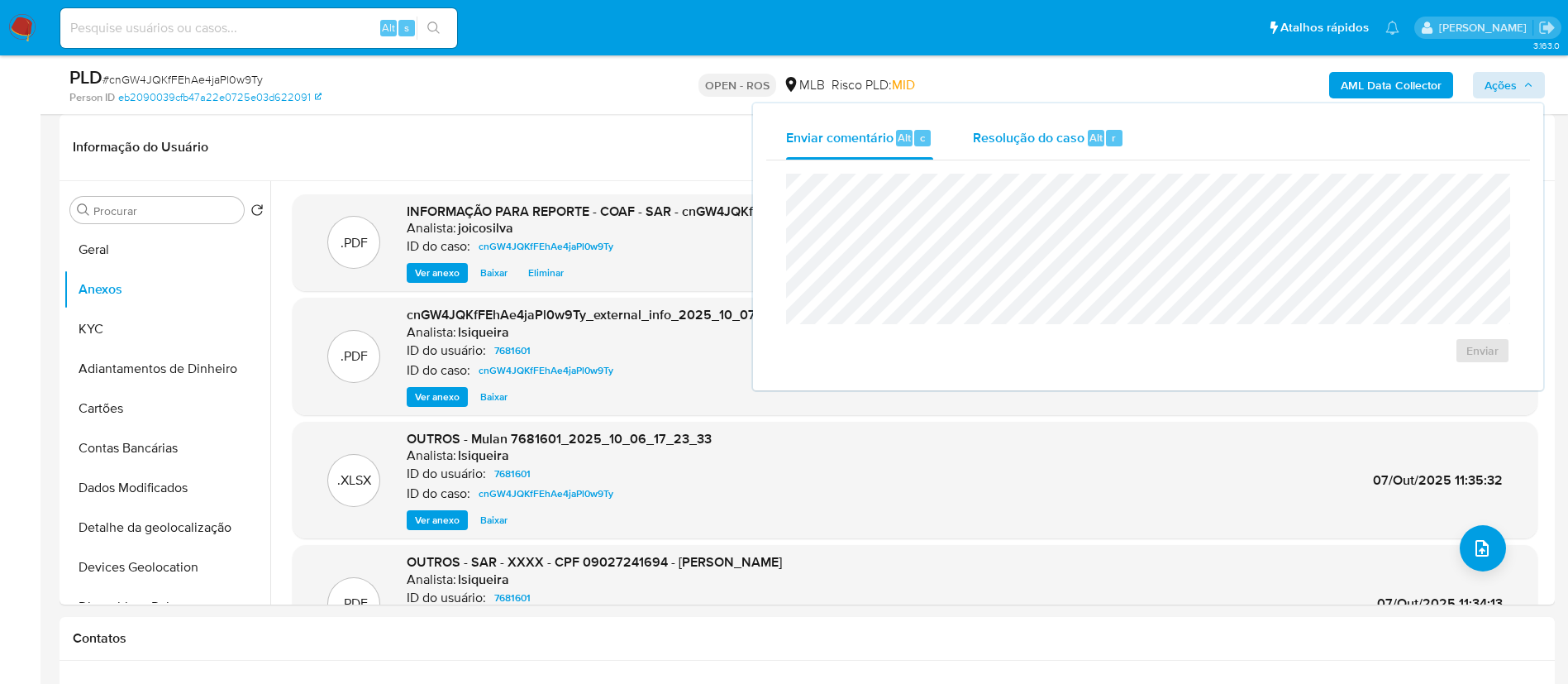
click at [1025, 149] on div "Resolução do caso Alt r" at bounding box center [1049, 137] width 151 height 43
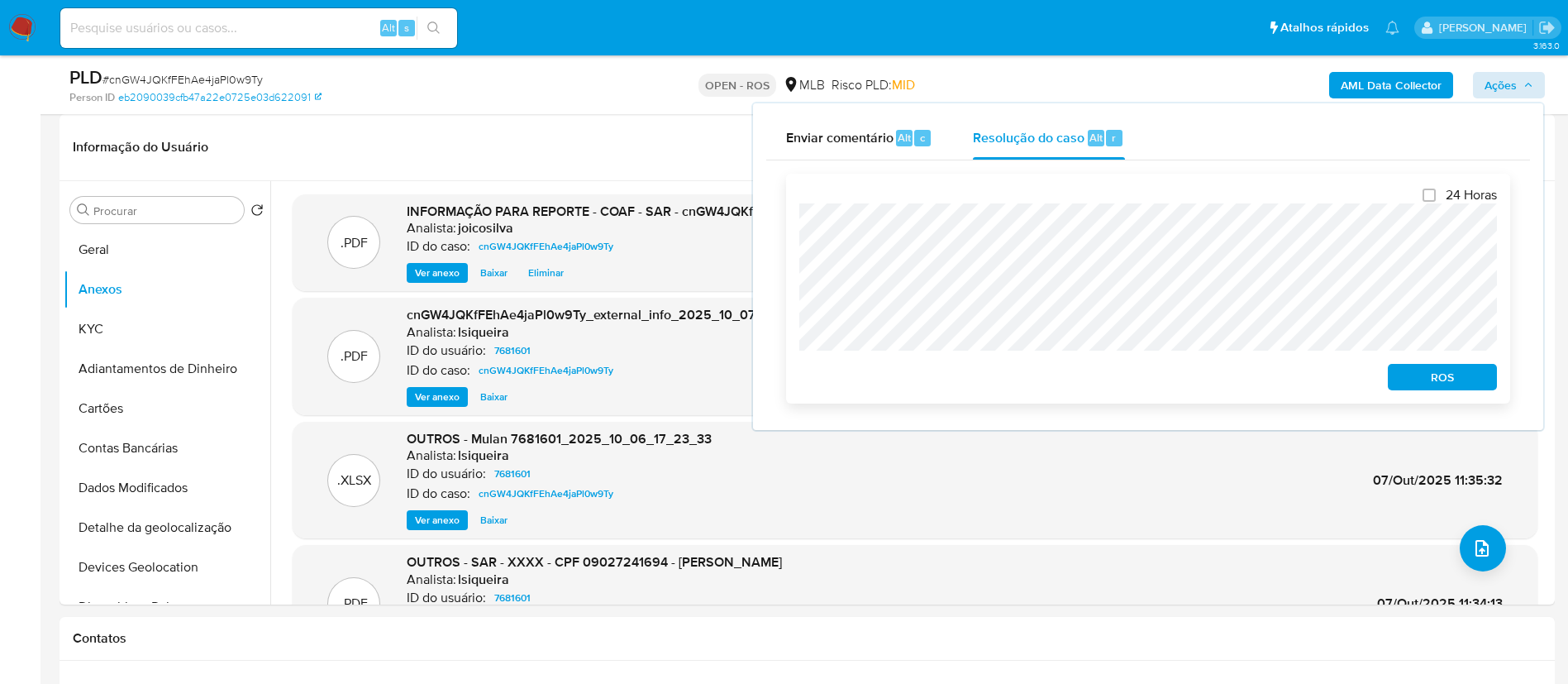
click at [790, 227] on div "24 Horas ROS" at bounding box center [1148, 288] width 724 height 230
click at [1429, 381] on span "ROS" at bounding box center [1442, 377] width 86 height 23
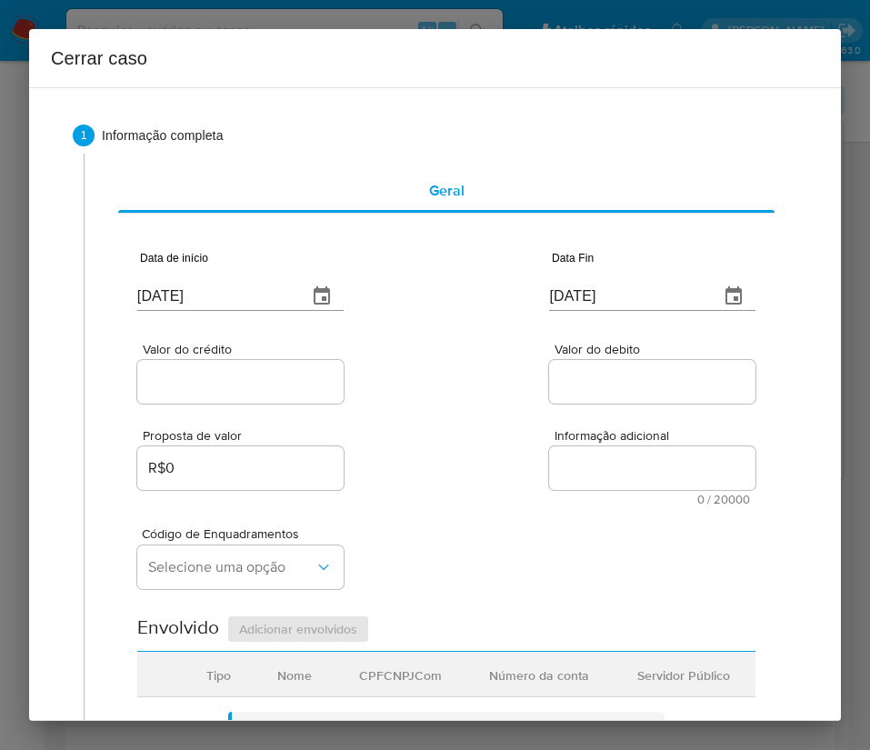
type input "24/04/2025"
click at [224, 302] on input "[DATE]" at bounding box center [214, 296] width 155 height 29
paste input "1/08"
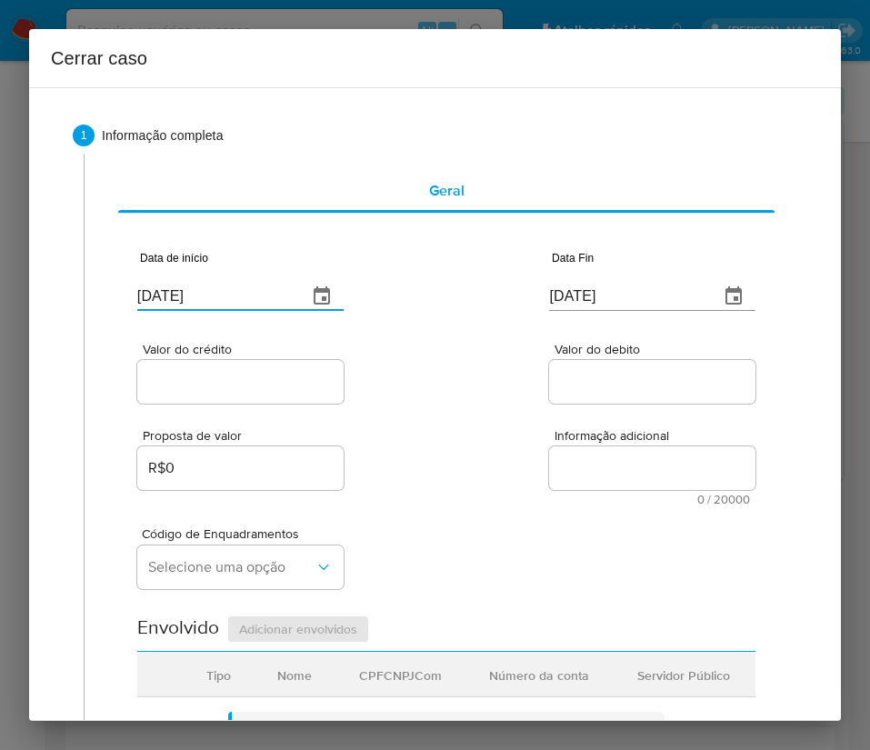
type input "01/08/2025"
click at [418, 404] on div "Valor do crédito Valor do debito" at bounding box center [446, 364] width 618 height 86
click at [586, 295] on input "[DATE]" at bounding box center [626, 296] width 155 height 29
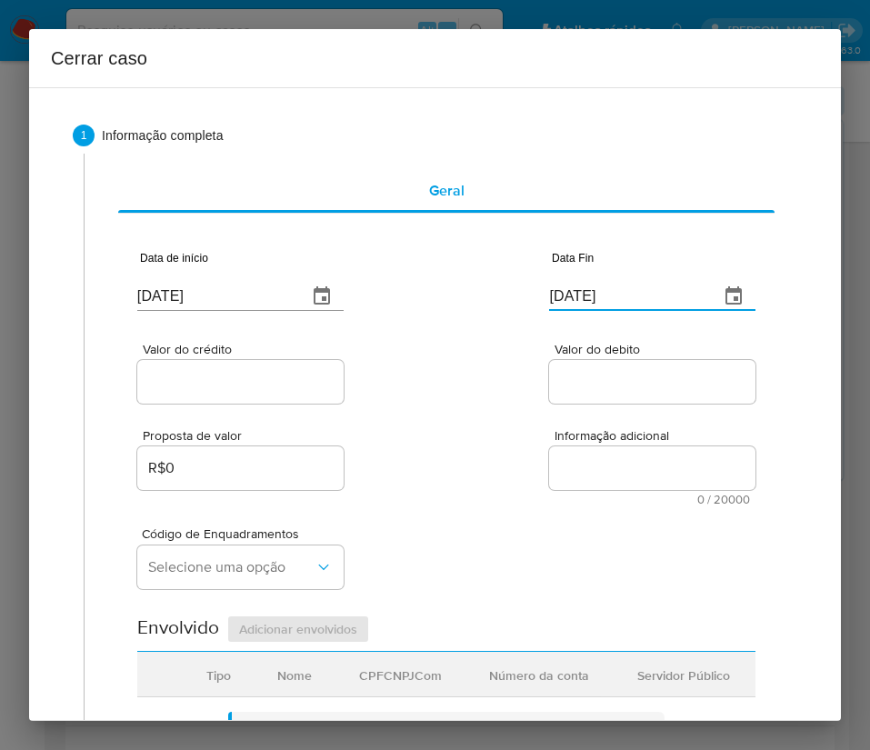
paste input "3"
type input "03/10/2025"
drag, startPoint x: 585, startPoint y: 421, endPoint x: 390, endPoint y: 433, distance: 195.8
click at [577, 420] on div "Proposta de valor R$0 Informação adicional 0 / 20000 20000 caracteres restantes" at bounding box center [446, 456] width 618 height 98
click at [281, 378] on input "Valor do crédito" at bounding box center [240, 382] width 206 height 24
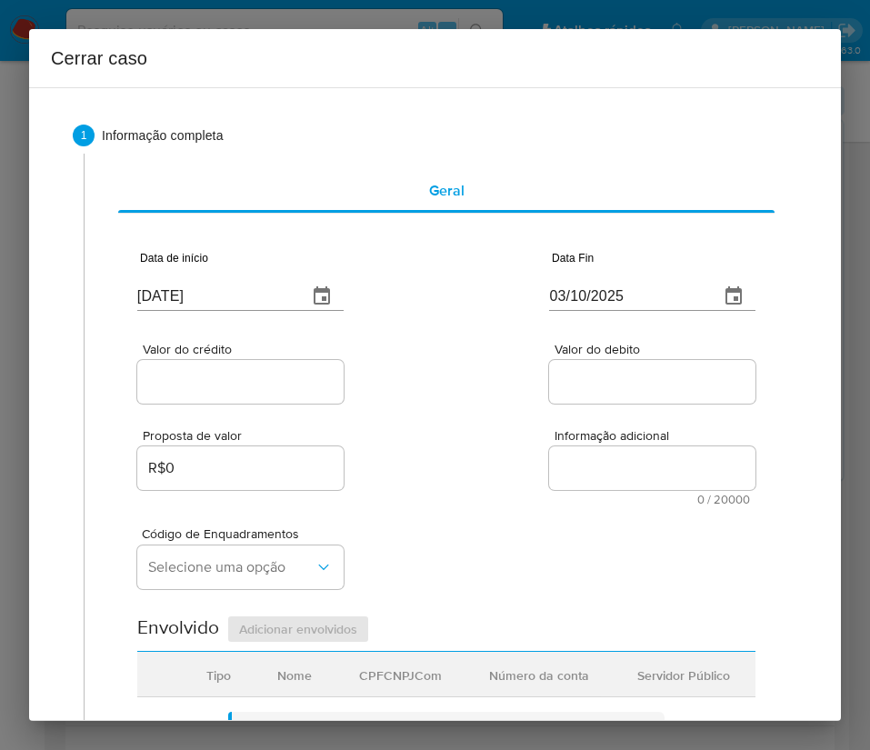
click at [276, 385] on input "Valor do crédito" at bounding box center [240, 382] width 206 height 24
paste input "R$127.236"
type input "R$127.236"
click at [461, 381] on div "Valor do crédito R$127.236 Valor do debito" at bounding box center [446, 364] width 618 height 86
click at [605, 399] on div at bounding box center [652, 382] width 206 height 44
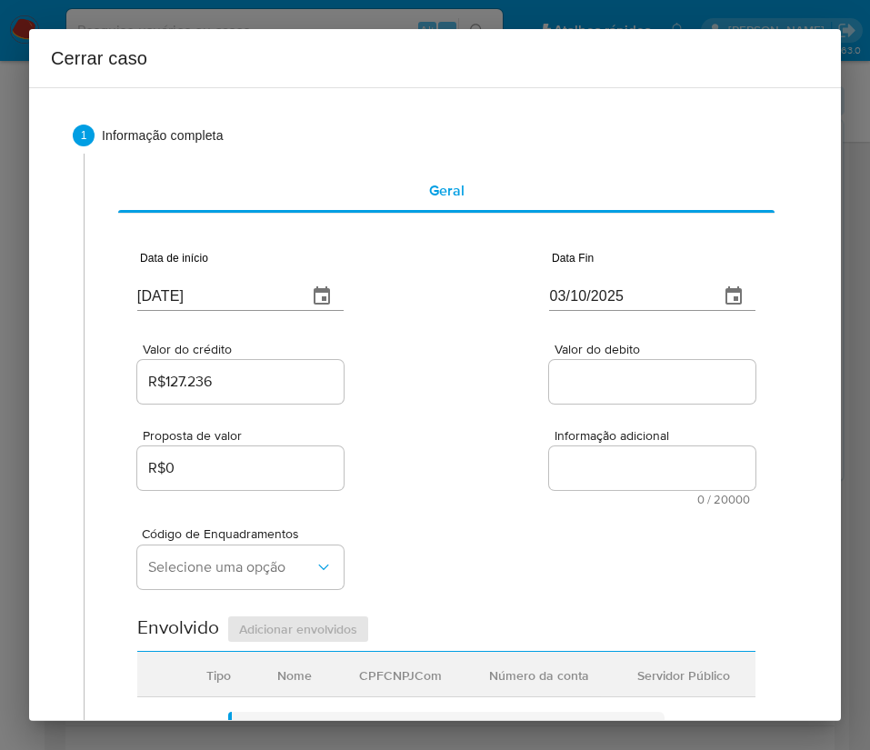
click at [613, 384] on input "Valor do debito" at bounding box center [652, 382] width 206 height 24
paste input "R$68.103"
type input "R$68.103"
drag, startPoint x: 437, startPoint y: 573, endPoint x: 406, endPoint y: 610, distance: 47.7
click at [406, 610] on div "Data de início 01/08/2025 Data Fin 03/10/2025 Valor do crédito R$127.236 Valor …" at bounding box center [446, 732] width 618 height 1012
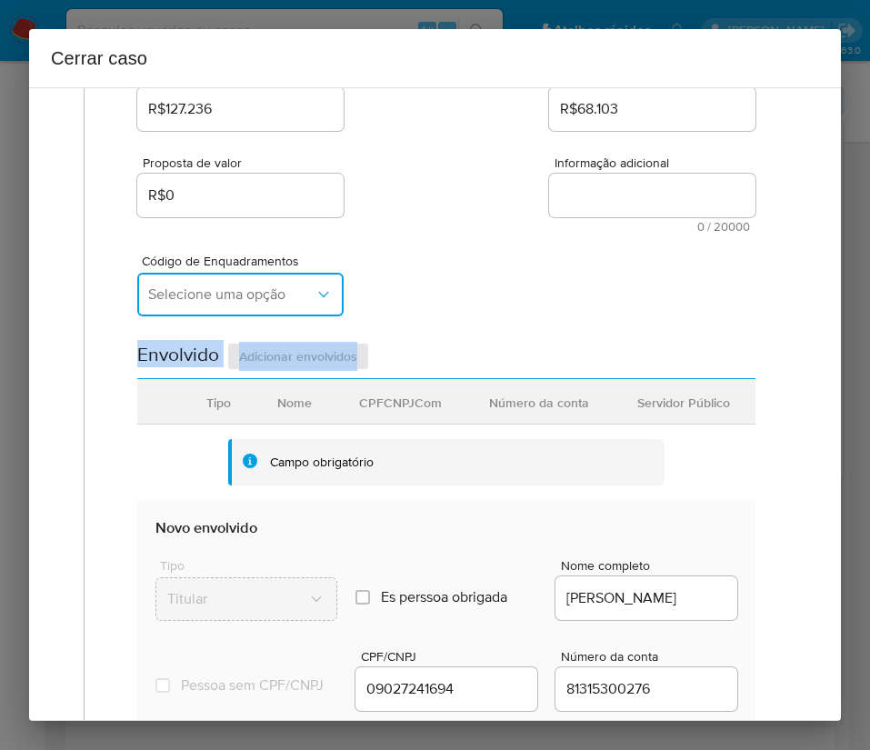
click at [247, 300] on span "Selecione uma opção" at bounding box center [231, 294] width 166 height 18
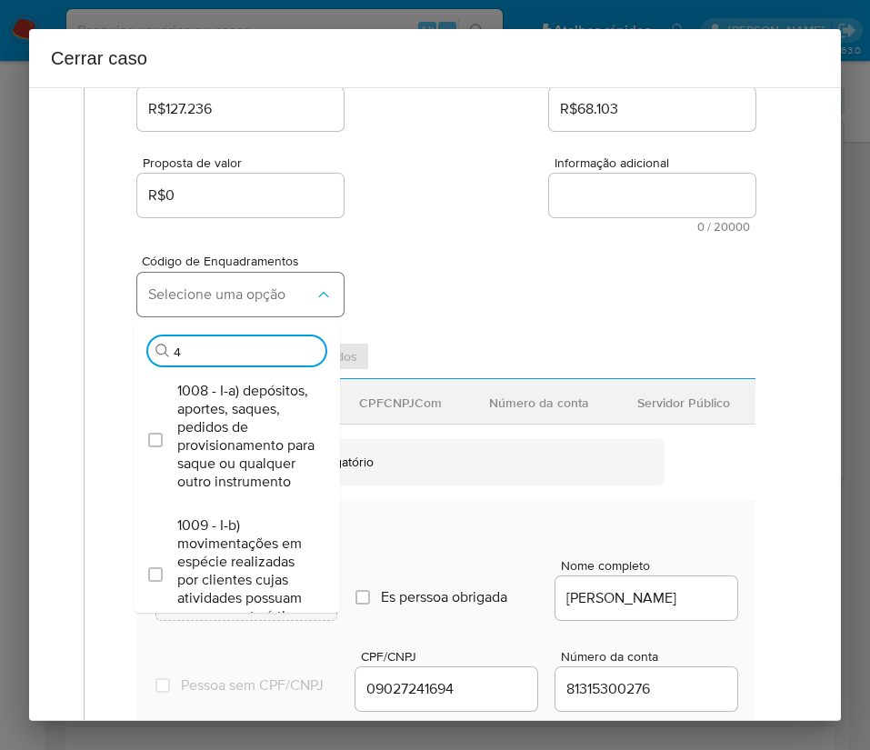
type input "45"
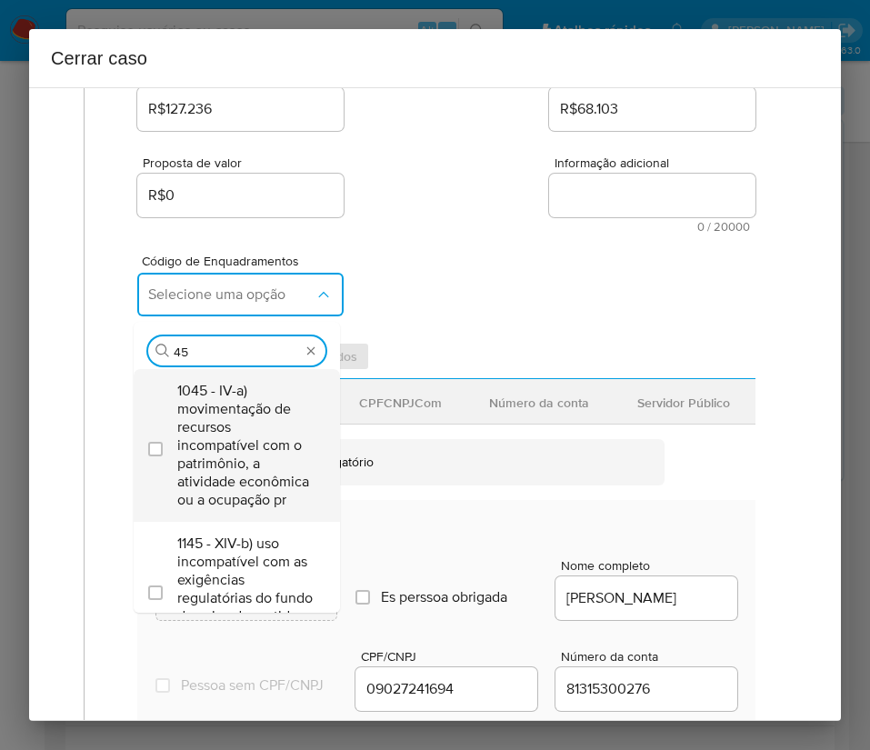
click at [236, 394] on span "1045 - IV-a) movimentação de recursos incompatível com o patrimônio, a atividad…" at bounding box center [245, 445] width 137 height 127
checkbox input "true"
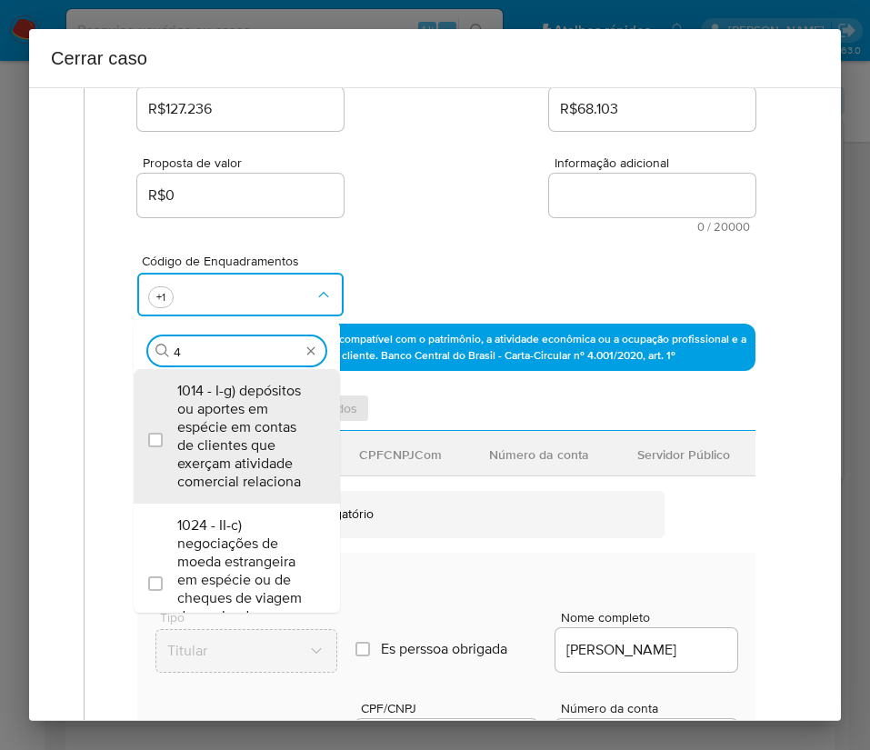
scroll to position [0, 0]
type input "47"
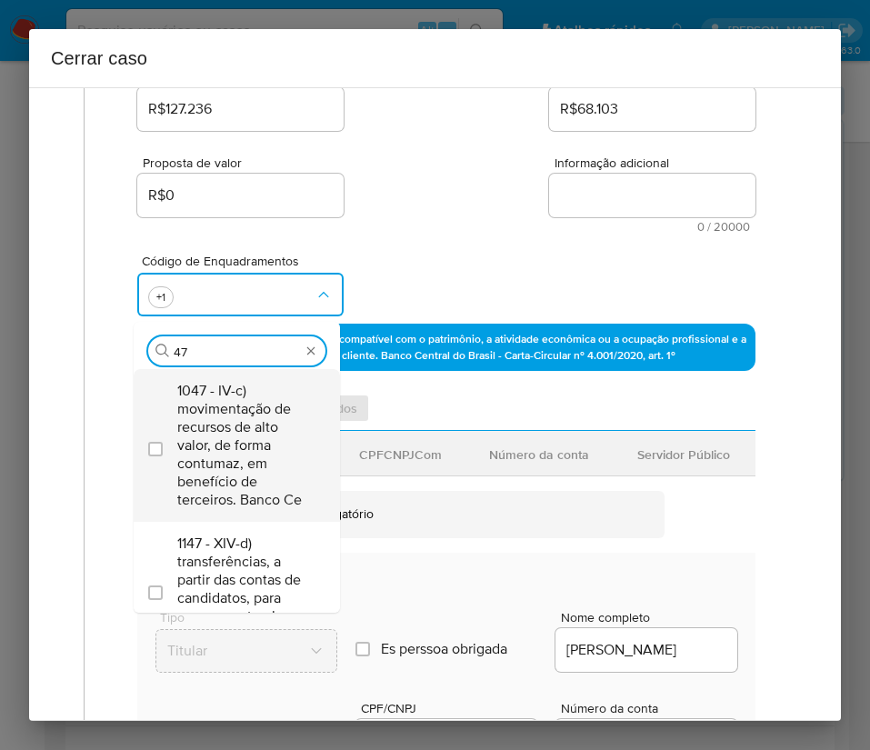
click at [230, 424] on span "1047 - IV-c) movimentação de recursos de alto valor, de forma contumaz, em bene…" at bounding box center [245, 445] width 137 height 127
checkbox input "true"
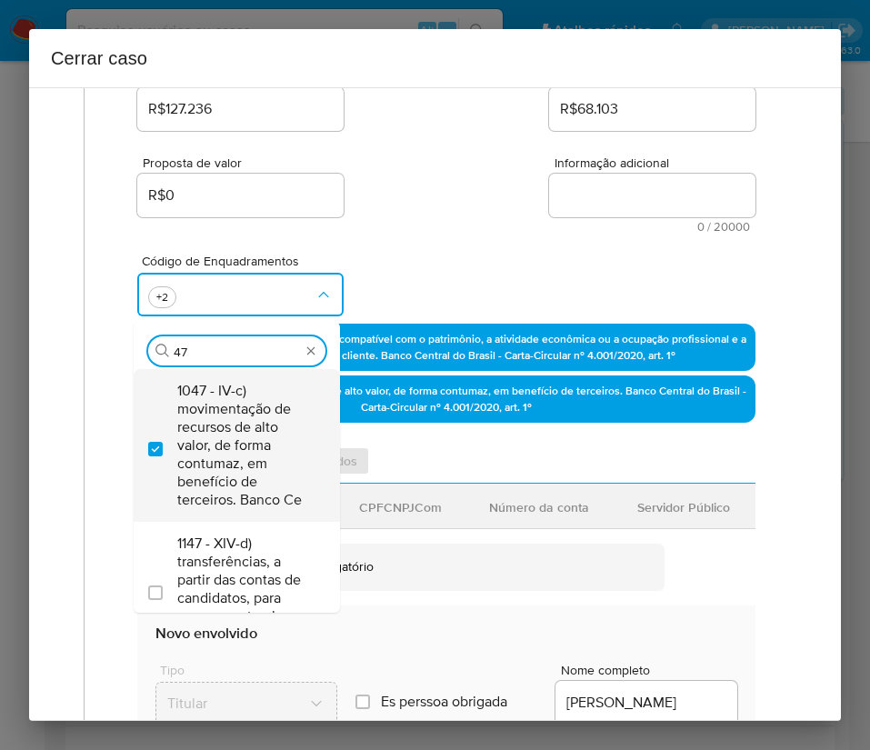
type input "4"
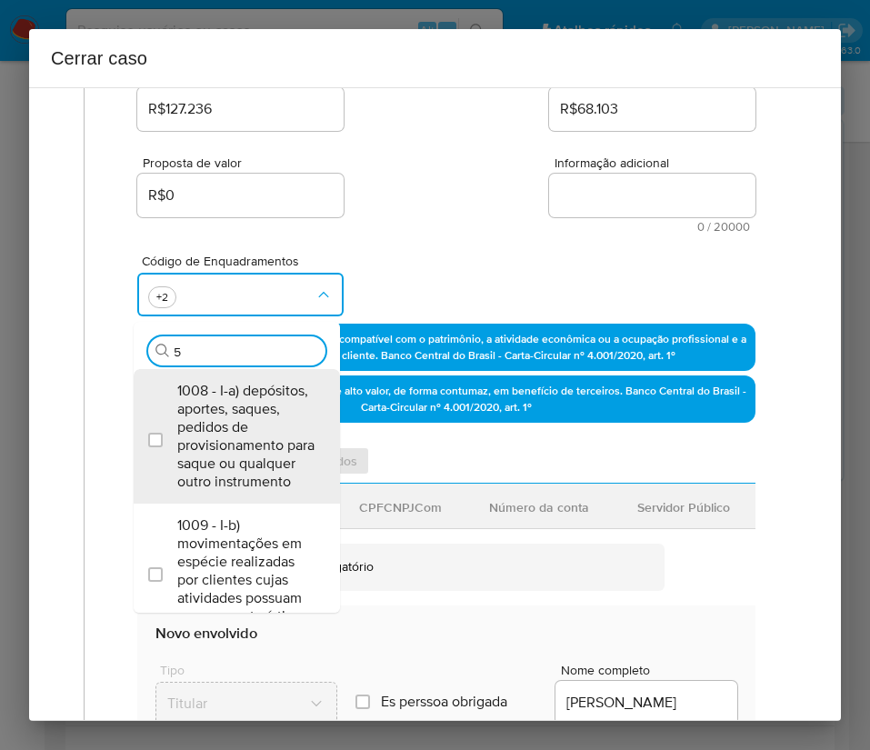
type input "58"
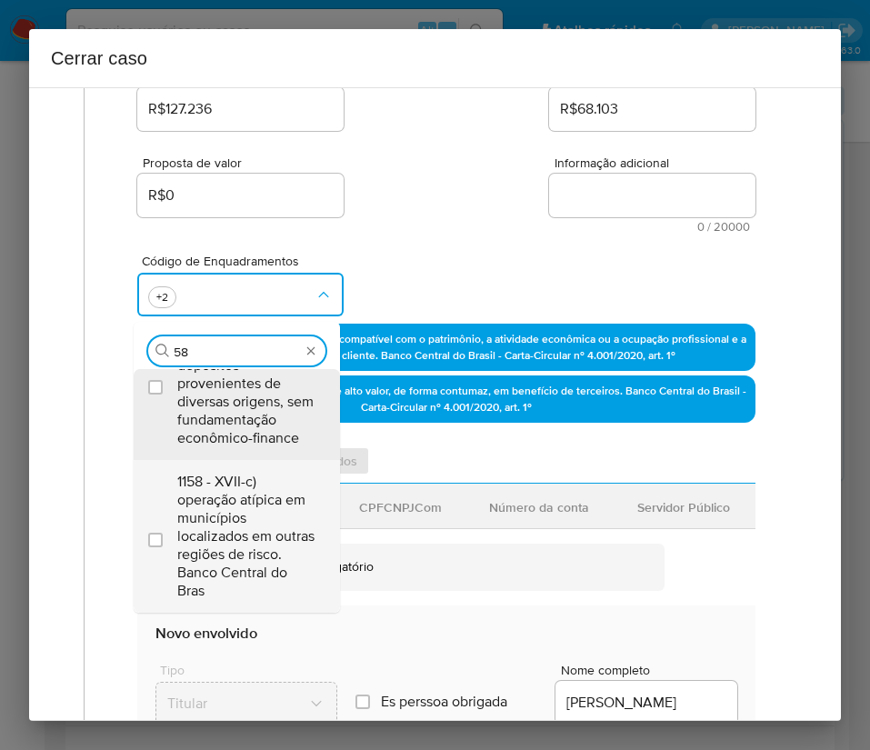
scroll to position [98, 0]
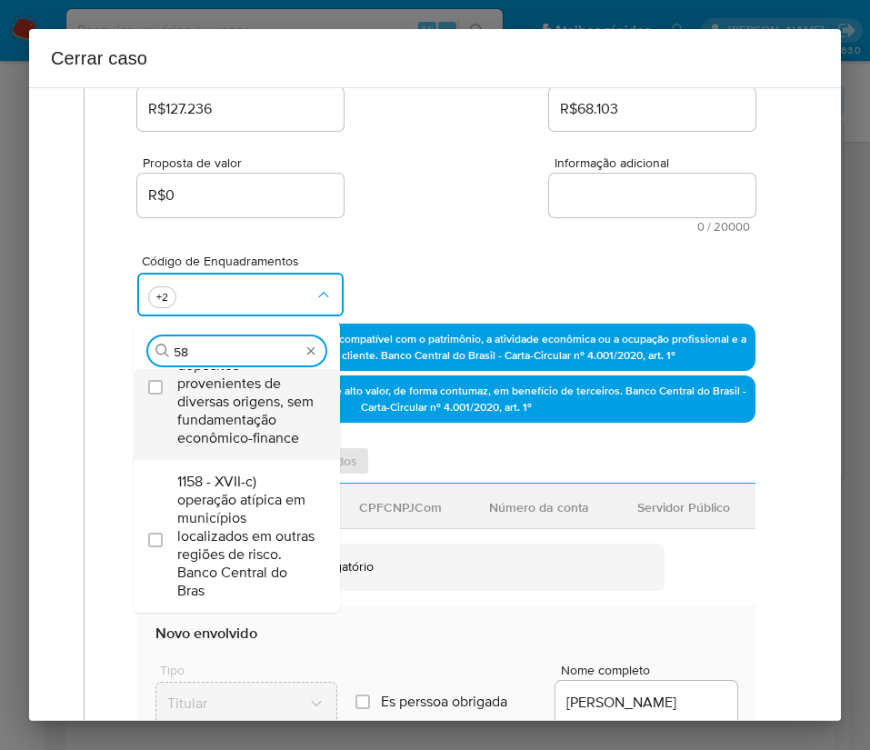
click at [244, 493] on span "1158 - XVII-c) operação atípica em municípios localizados em outras regiões de …" at bounding box center [245, 536] width 137 height 127
checkbox input "true"
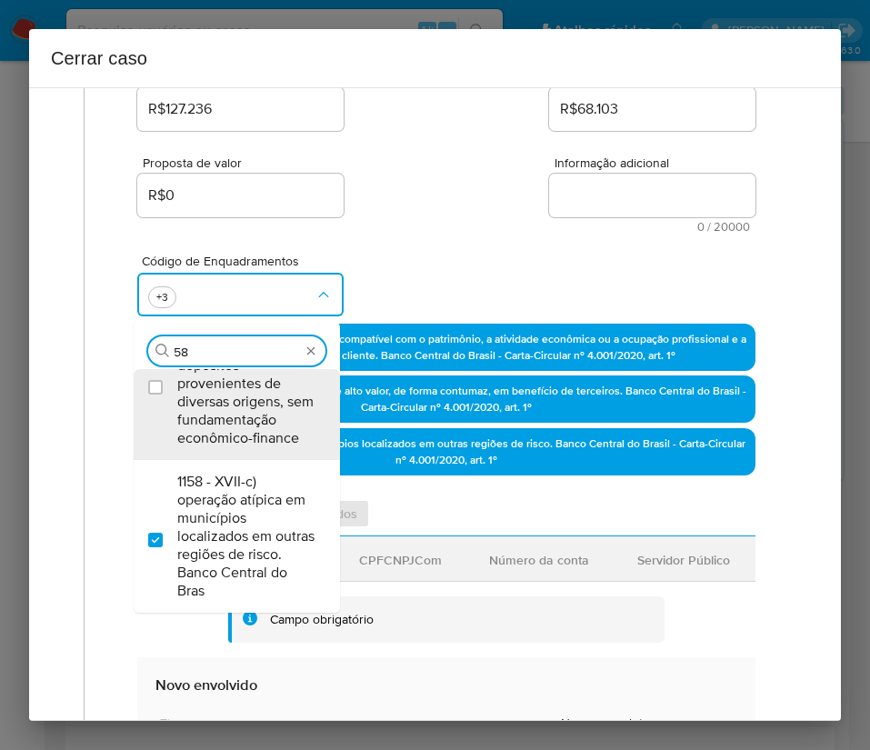
scroll to position [0, 0]
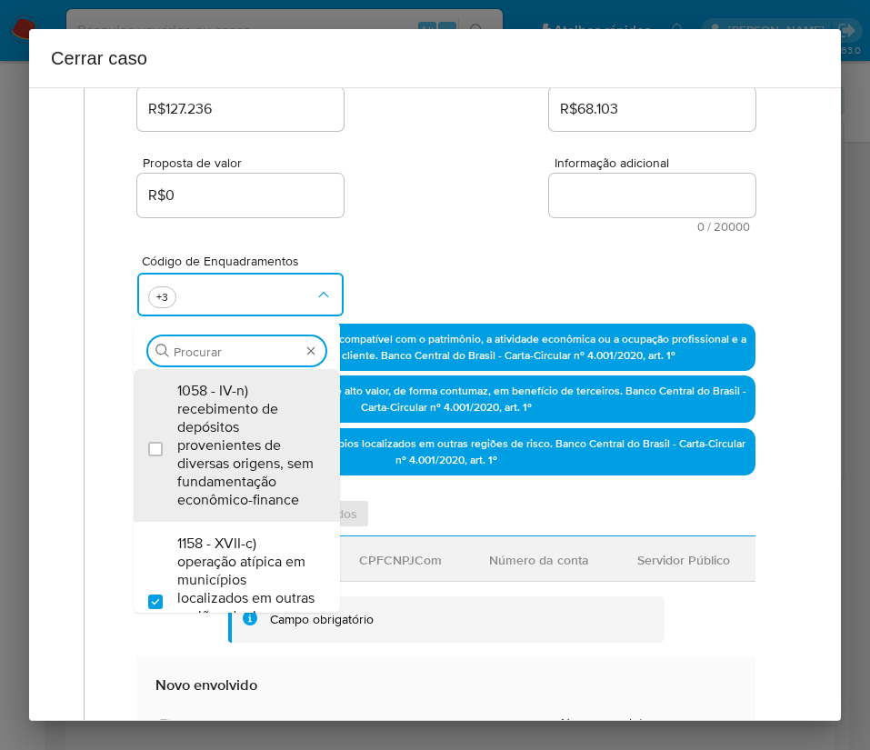
click at [431, 154] on div "Proposta de valor R$0 Informação adicional 0 / 20000 20000 caracteres restantes" at bounding box center [446, 184] width 618 height 98
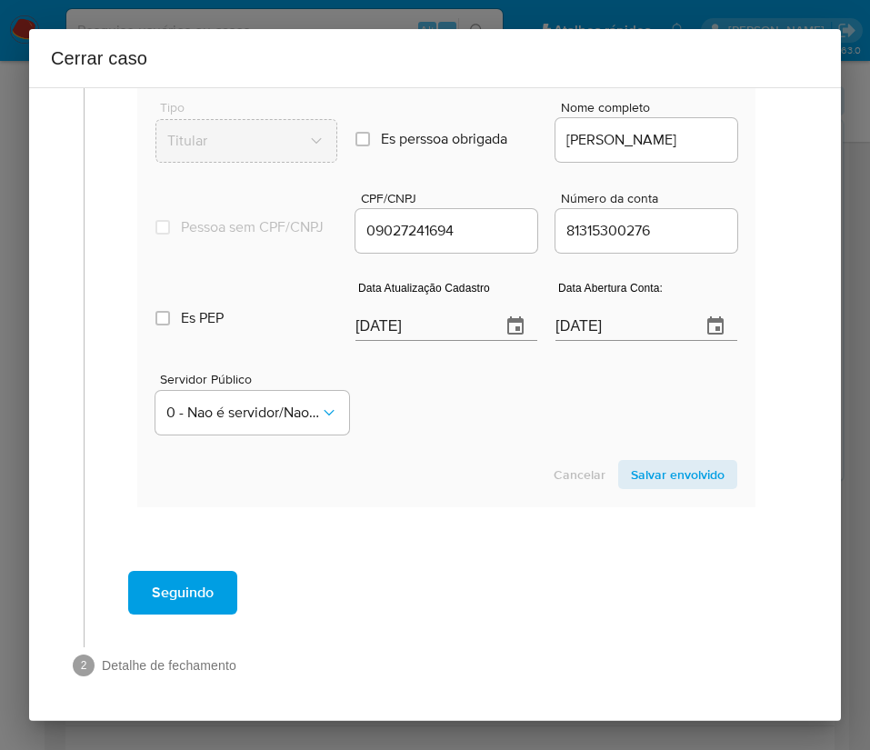
scroll to position [904, 0]
click at [423, 338] on input "[DATE]" at bounding box center [420, 326] width 131 height 29
paste input "17/09"
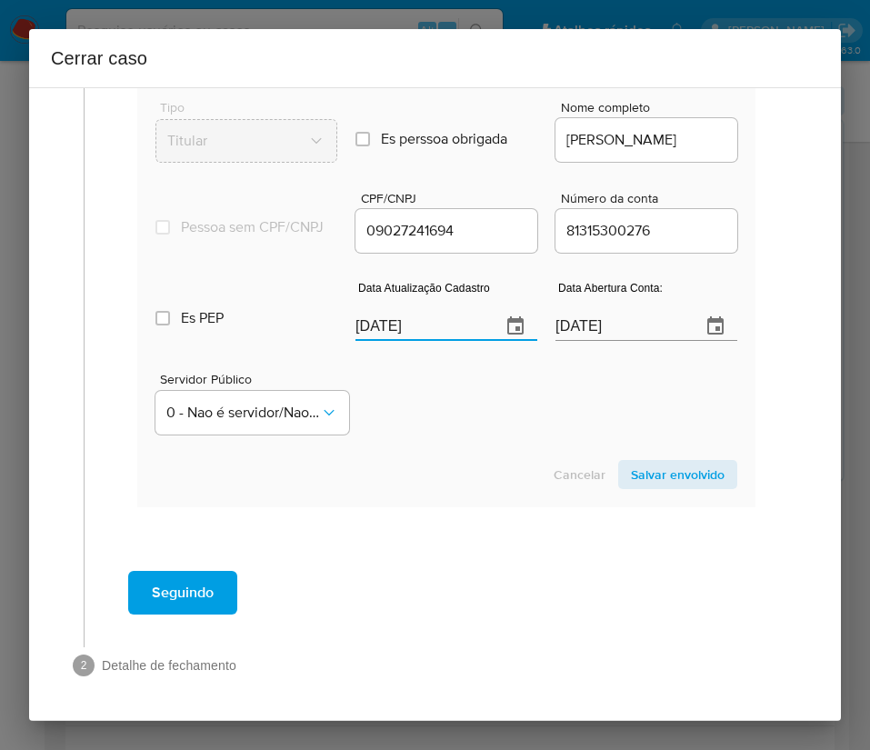
type input "17/09/2025"
click at [424, 409] on div "Servidor Público 0 - Nao é servidor/Nao possui informacao" at bounding box center [446, 396] width 582 height 91
click at [666, 468] on span "Salvar envolvido" at bounding box center [678, 474] width 94 height 25
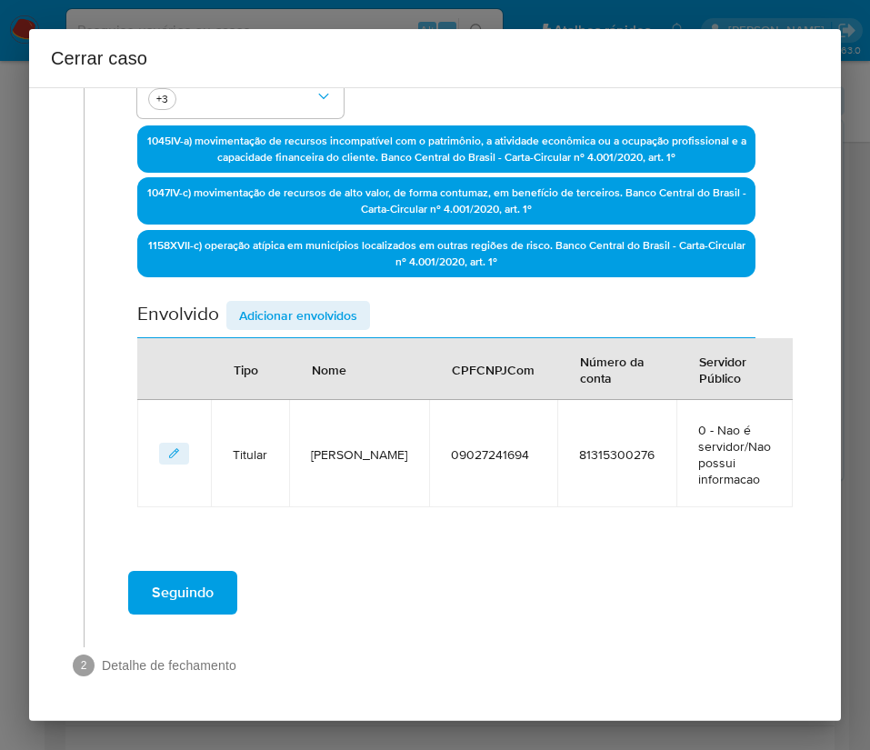
scroll to position [487, 0]
click at [324, 315] on div "Envolvido Adicionar envolvidos" at bounding box center [446, 319] width 618 height 37
click at [327, 304] on span "Adicionar envolvidos" at bounding box center [298, 315] width 118 height 25
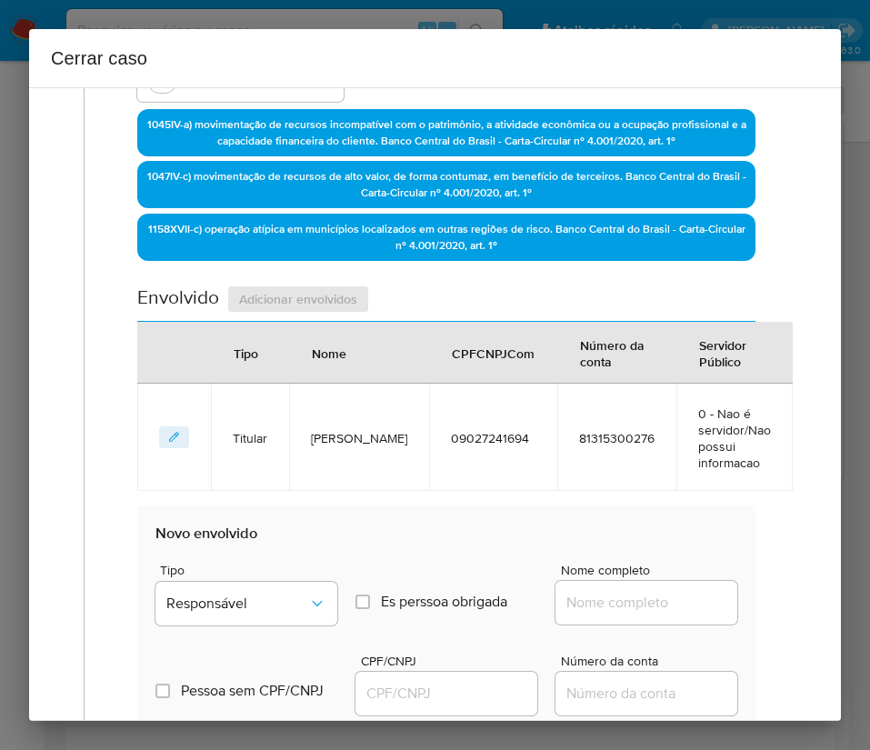
scroll to position [967, 0]
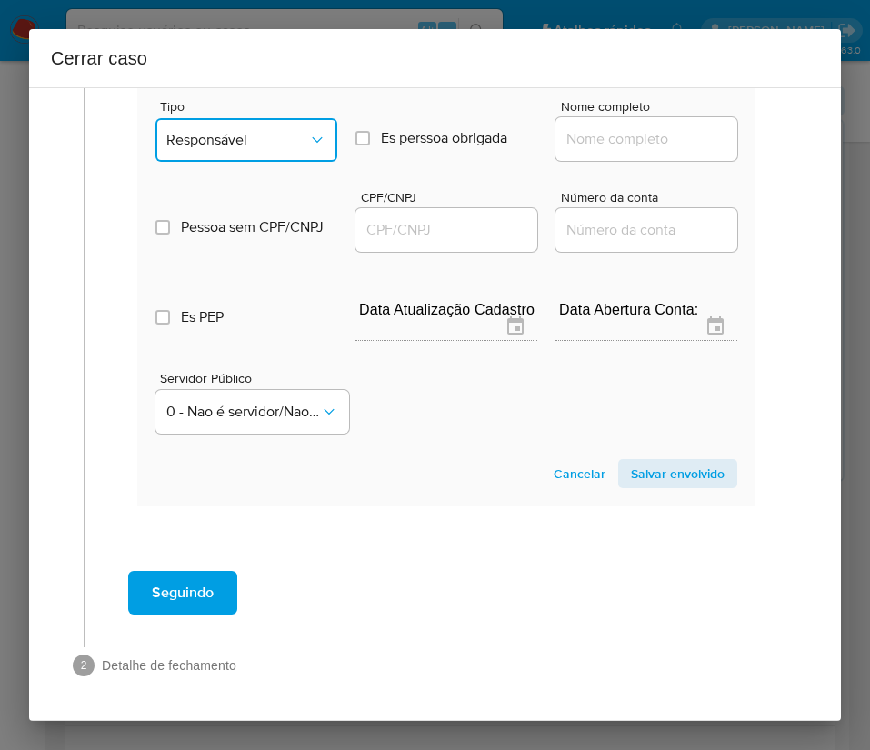
click at [261, 131] on span "Responsável" at bounding box center [237, 140] width 142 height 18
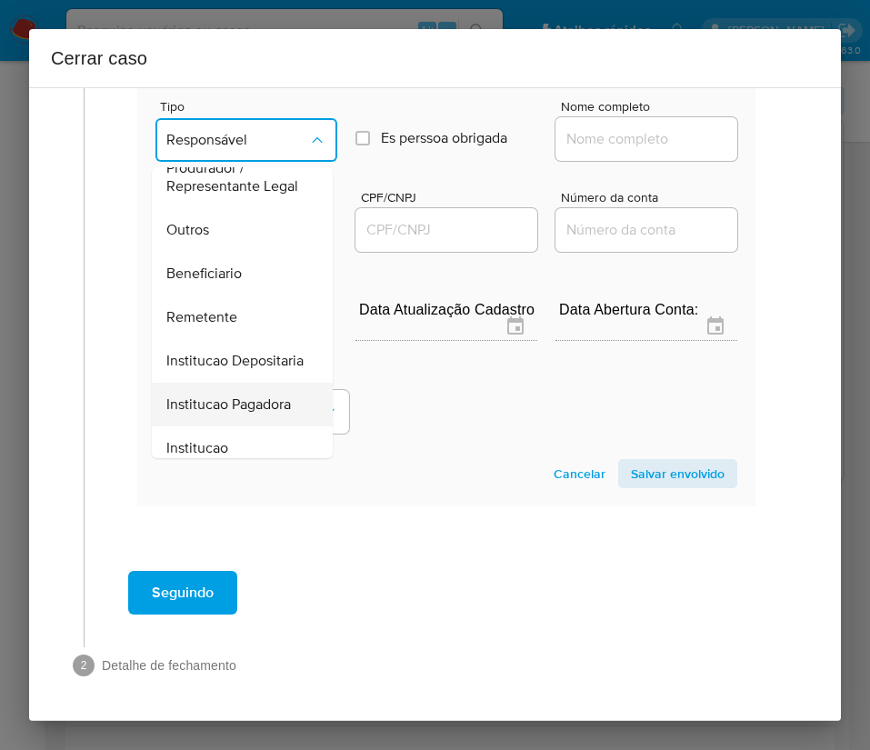
scroll to position [324, 0]
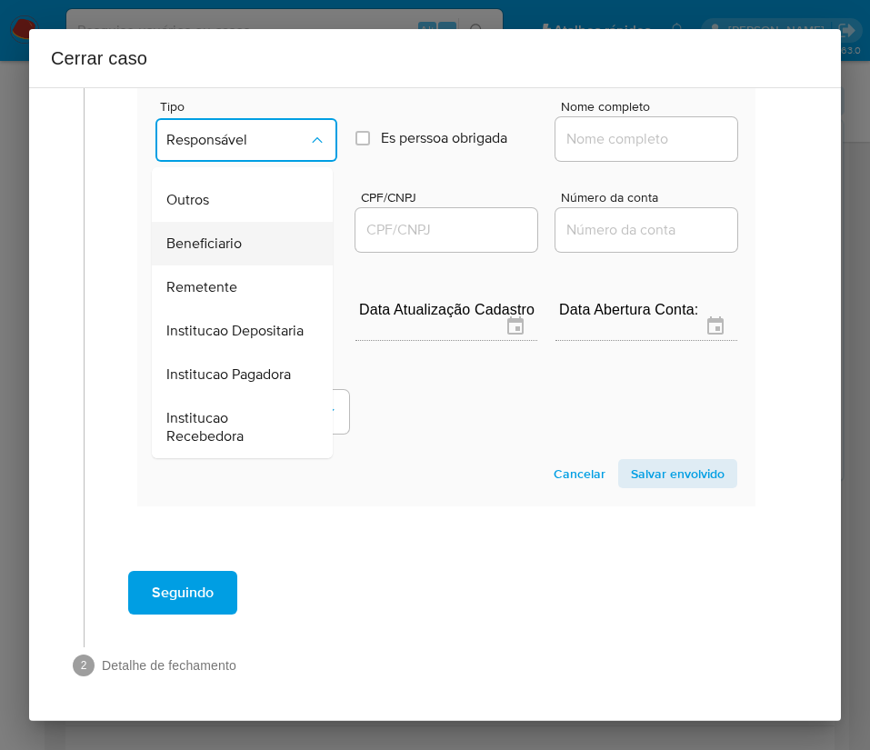
click at [214, 234] on span "Beneficiario" at bounding box center [203, 243] width 75 height 18
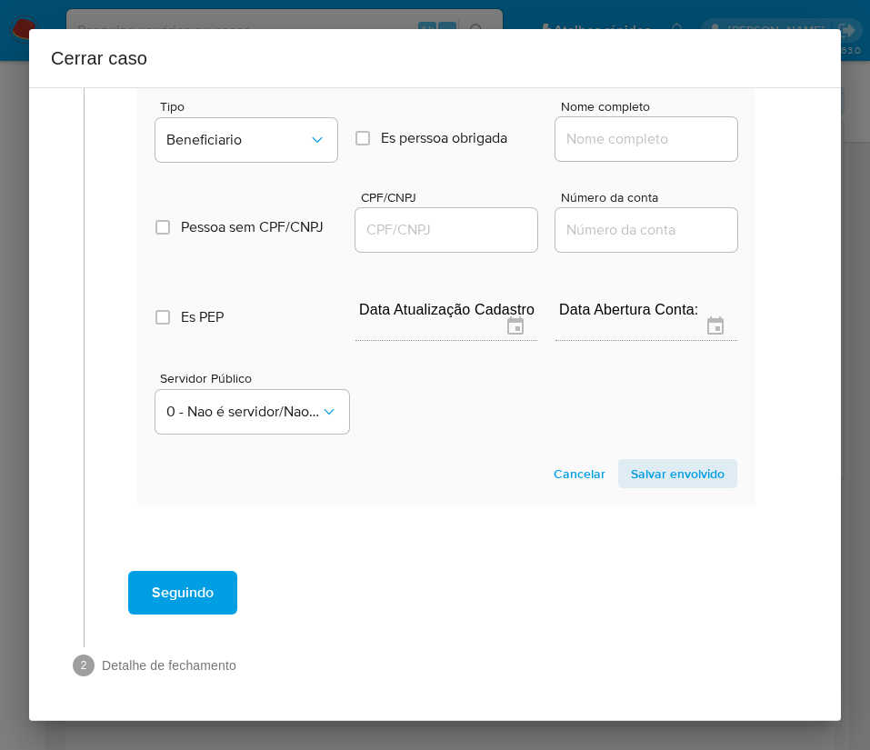
click at [668, 145] on input "Nome completo" at bounding box center [646, 139] width 182 height 24
paste input "Petronio Aureo De Oliveira, 83415033600"
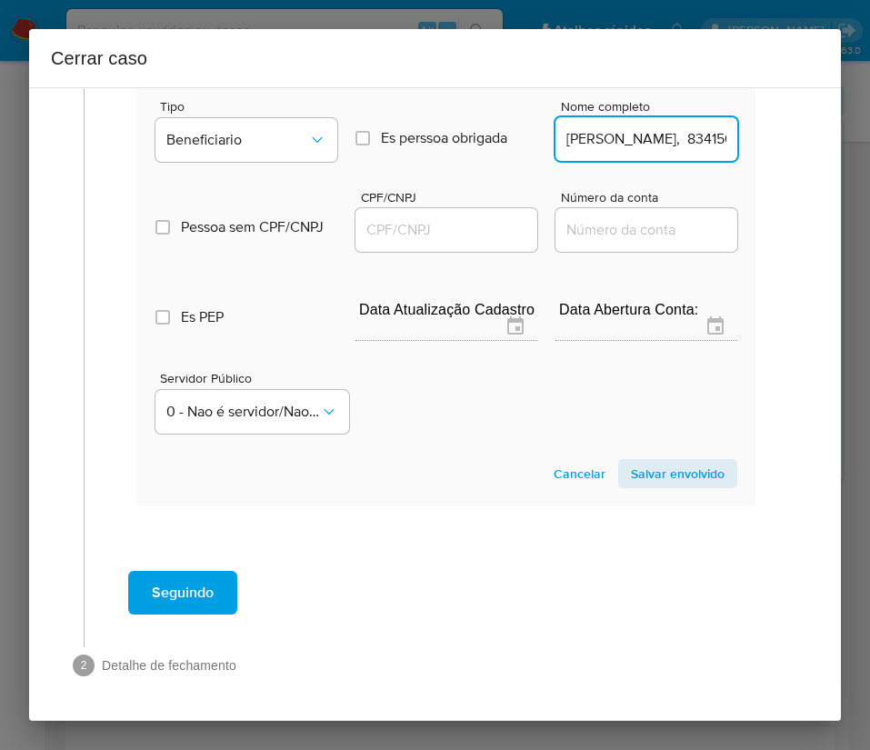
scroll to position [0, 115]
drag, startPoint x: 603, startPoint y: 146, endPoint x: 731, endPoint y: 142, distance: 127.3
click at [731, 142] on section "Novo envolvido Tipo Beneficiario Es perssoa obrigada Is PObrigada Nome completo…" at bounding box center [446, 274] width 618 height 464
type input "Petronio Aureo De Oliveira"
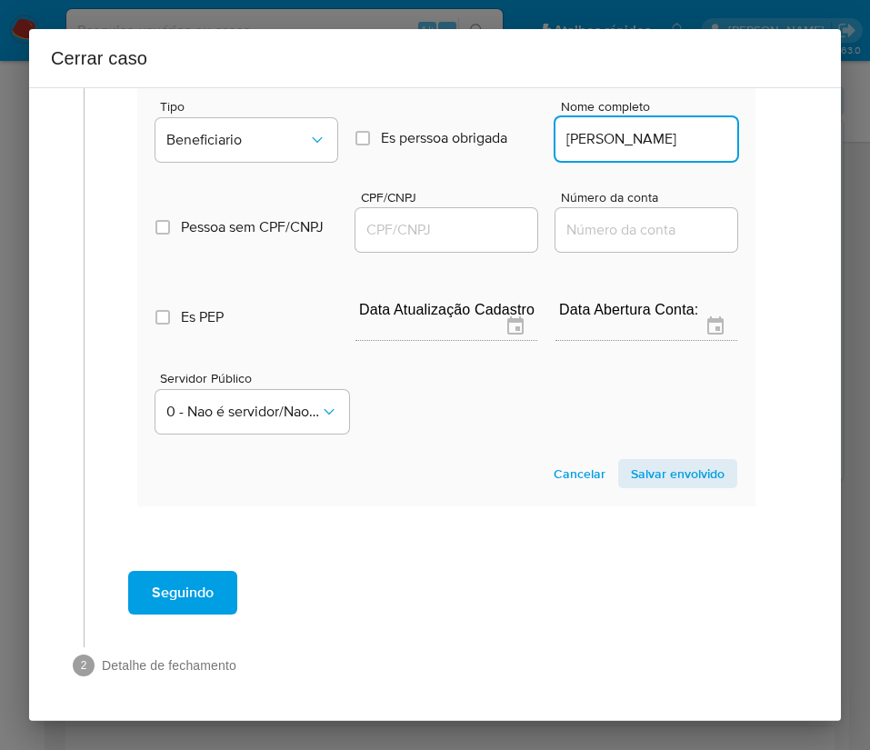
click at [450, 237] on input "CPF/CNPJ" at bounding box center [446, 230] width 182 height 24
paste input "83415033600"
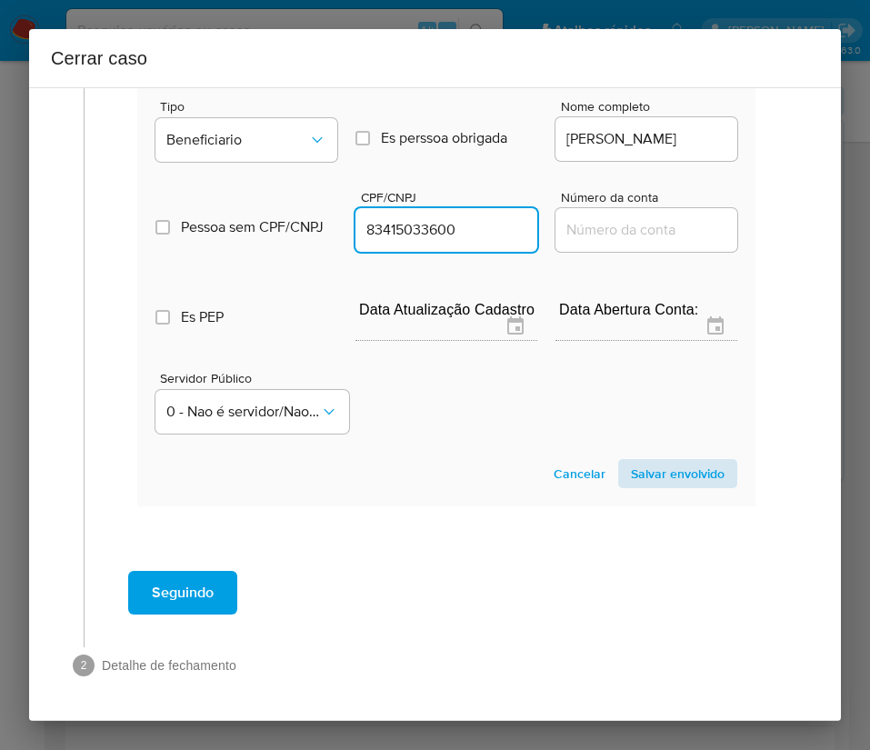
type input "83415033600"
click at [654, 464] on span "Salvar envolvido" at bounding box center [678, 473] width 94 height 25
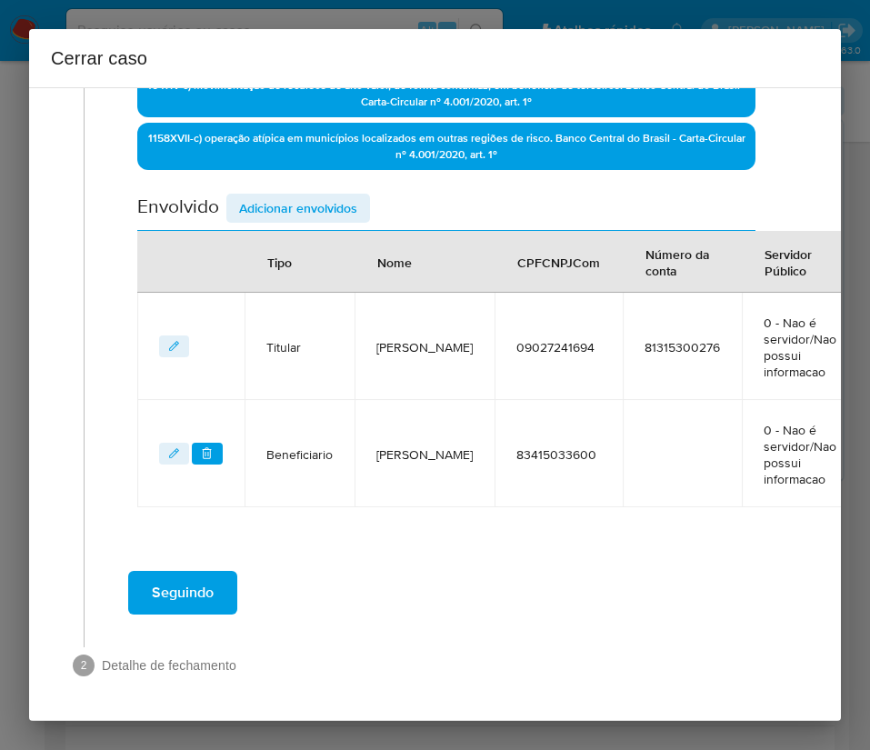
scroll to position [594, 0]
click at [283, 198] on span "Adicionar envolvidos" at bounding box center [298, 207] width 118 height 25
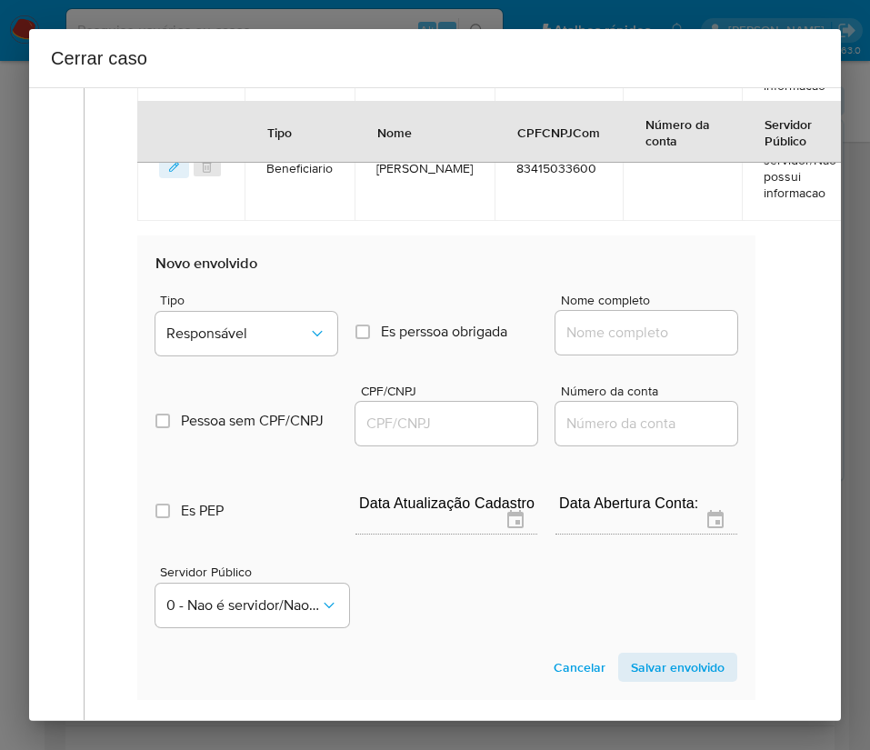
scroll to position [1003, 0]
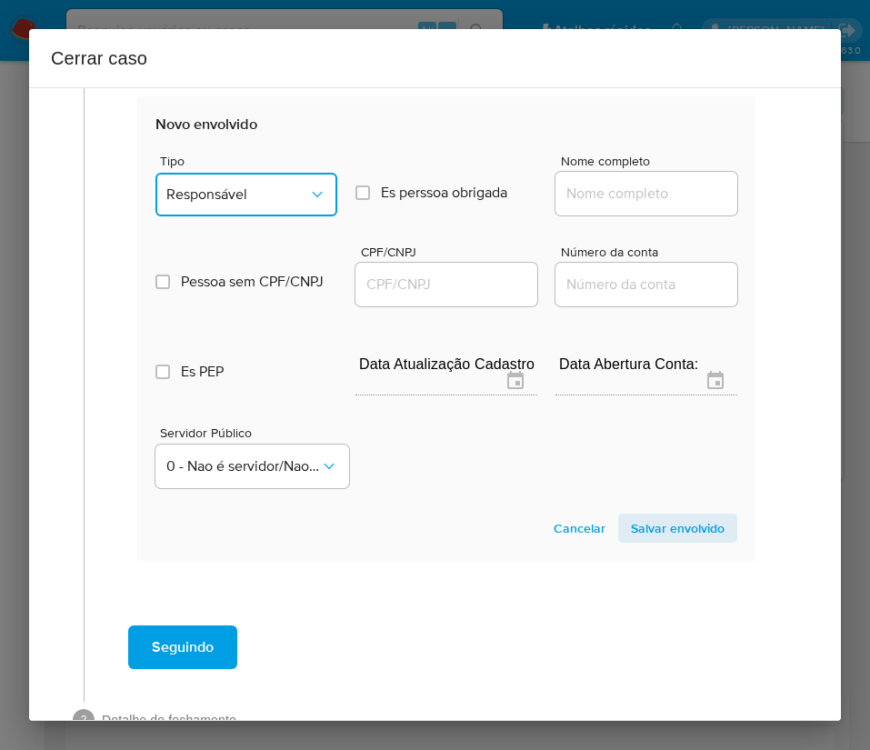
click at [272, 216] on button "Responsável" at bounding box center [246, 195] width 182 height 44
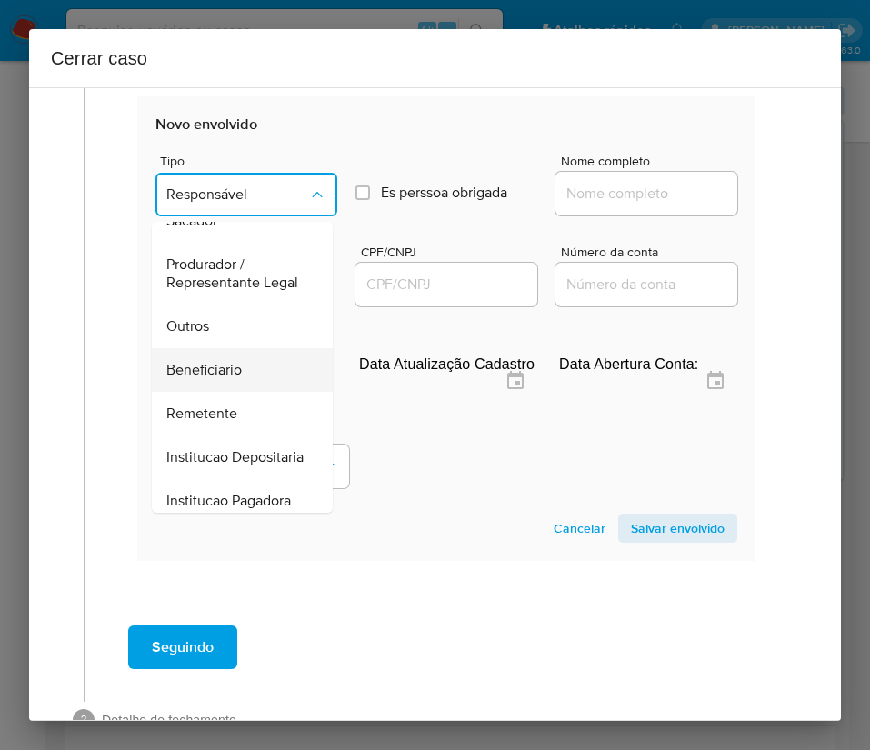
scroll to position [324, 0]
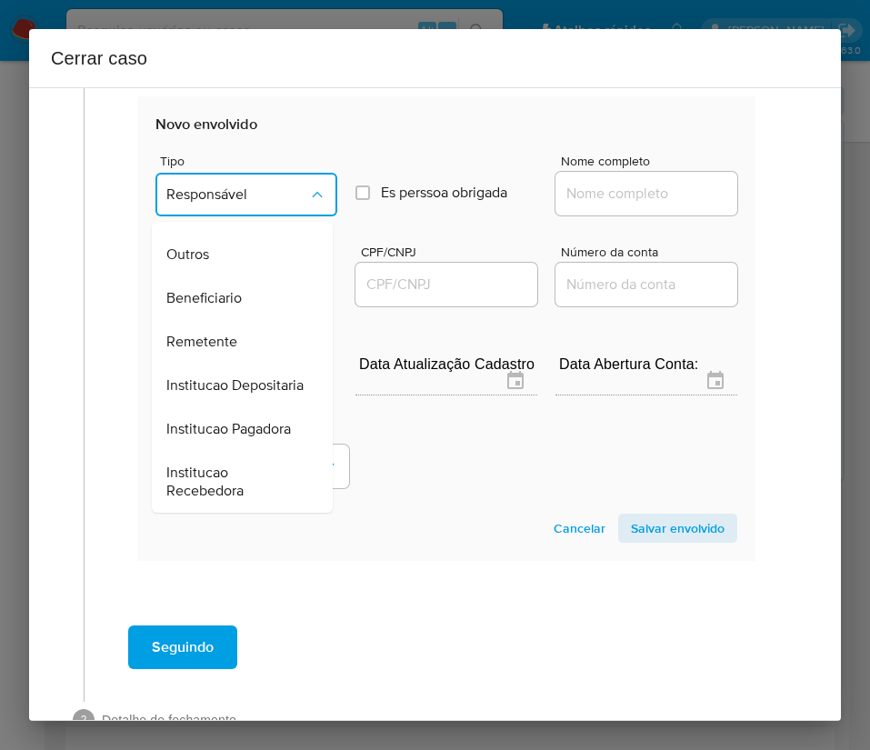
click at [237, 289] on span "Beneficiario" at bounding box center [203, 298] width 75 height 18
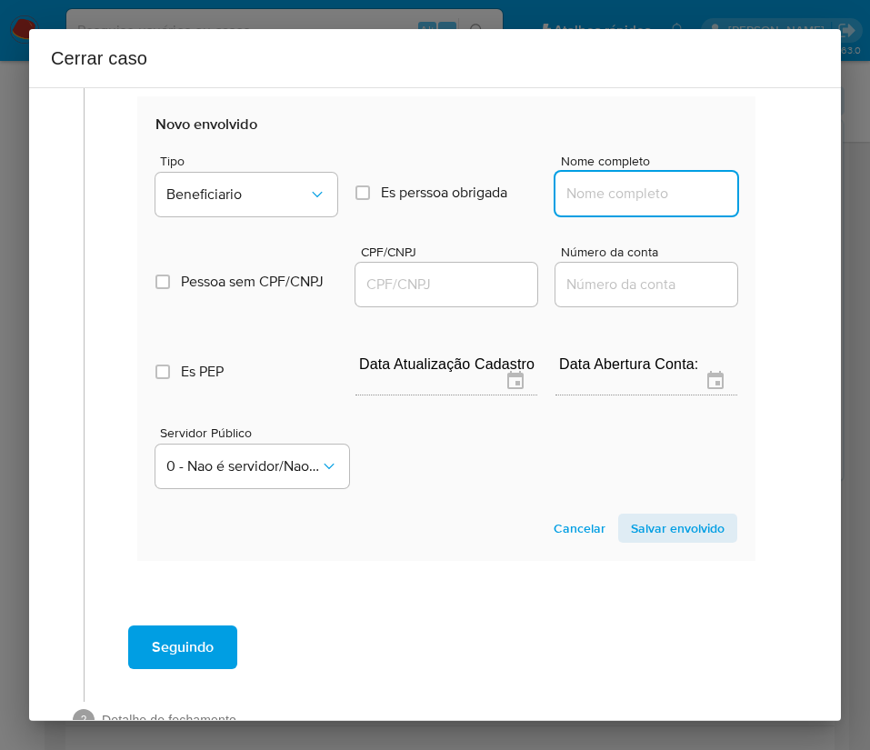
click at [637, 200] on input "Nome completo" at bounding box center [646, 194] width 182 height 24
paste input "Casa Da Racao Veterinaria Ltda, 18977975000130"
drag, startPoint x: 584, startPoint y: 214, endPoint x: 768, endPoint y: 209, distance: 183.6
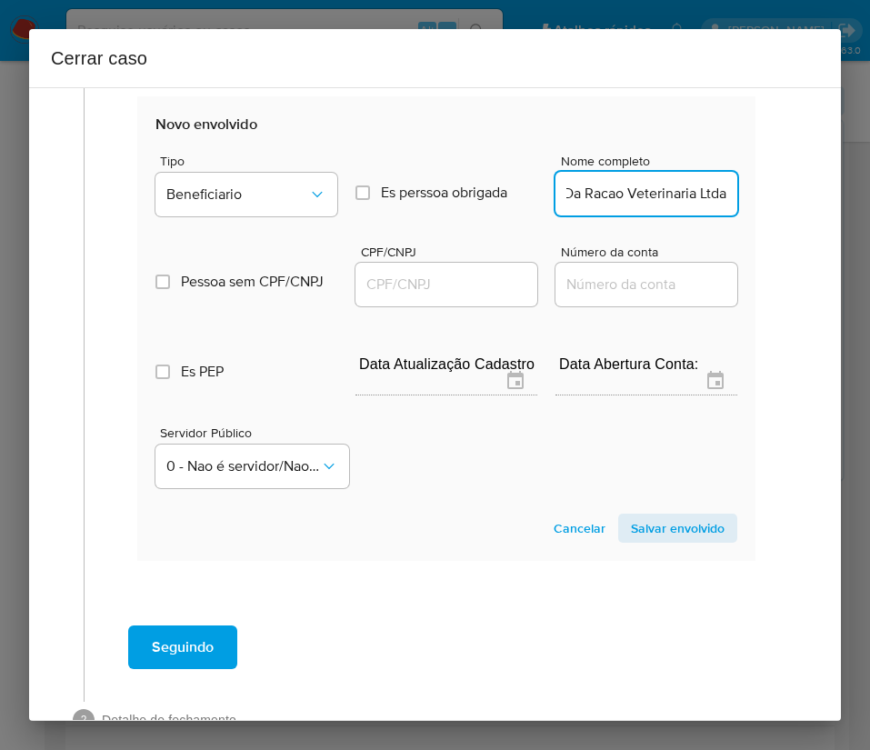
scroll to position [0, 44]
type input "Casa Da Racao Veterinaria Ltda"
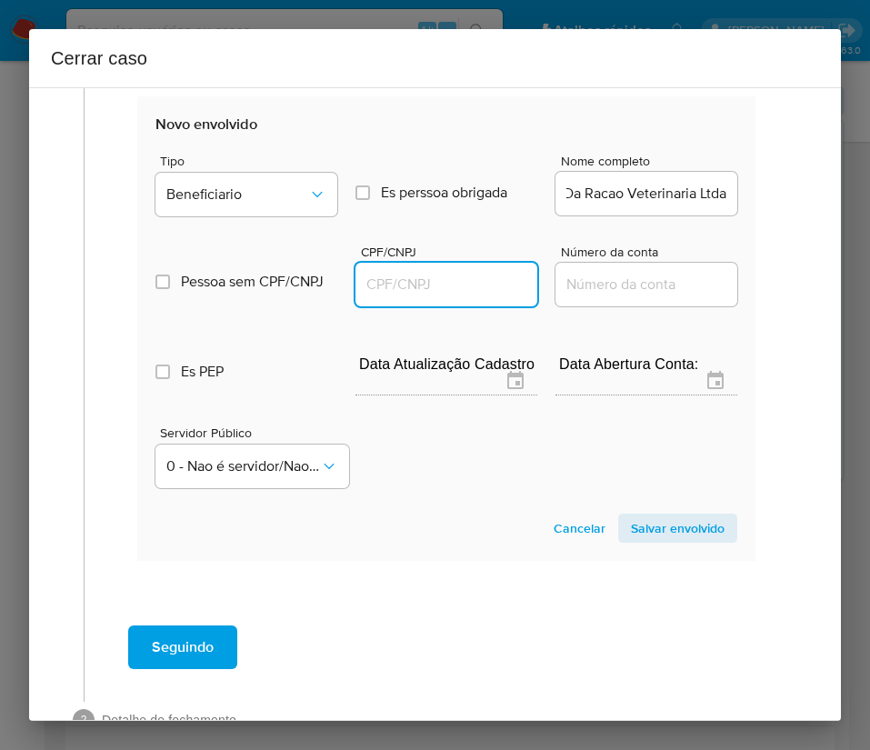
scroll to position [0, 0]
click at [454, 296] on input "CPF/CNPJ" at bounding box center [446, 285] width 182 height 24
paste input "18977975000130"
type input "18977975000130"
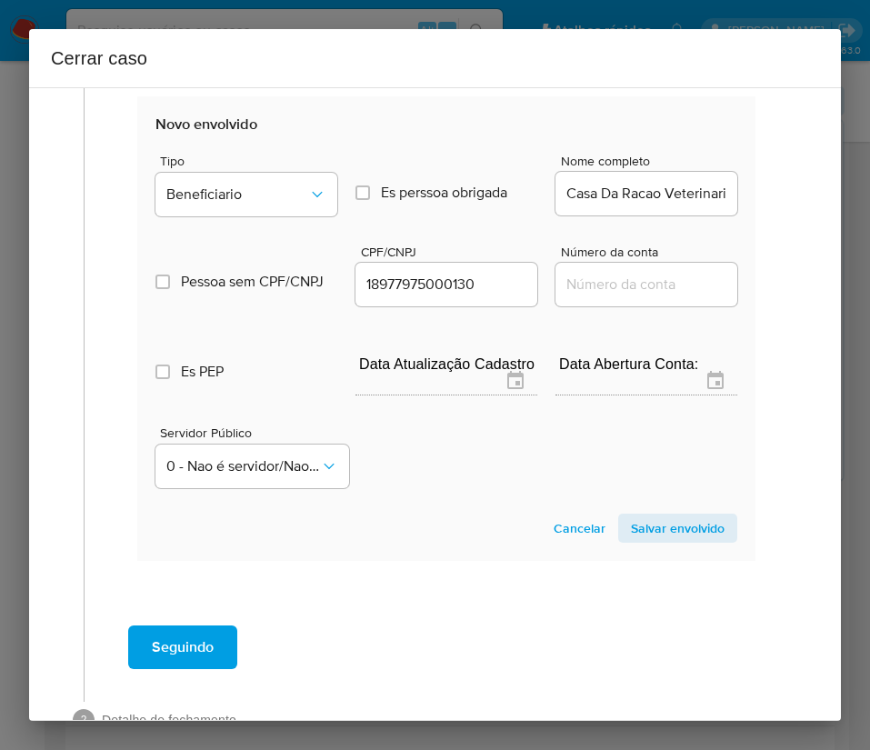
click at [653, 541] on span "Salvar envolvido" at bounding box center [678, 527] width 94 height 25
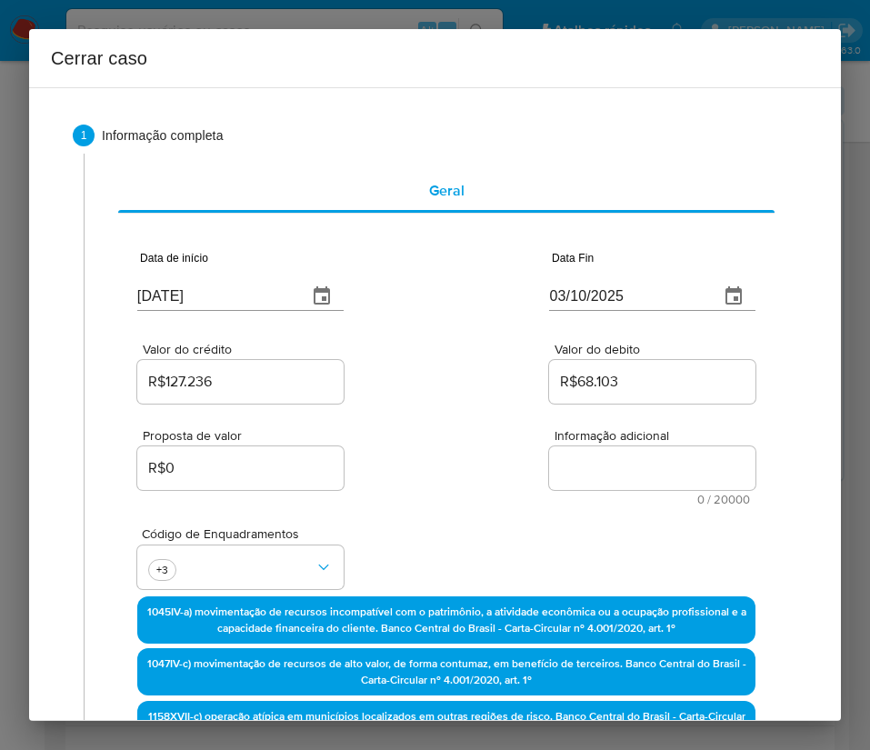
click at [583, 478] on textarea "Informação adicional" at bounding box center [652, 468] width 206 height 44
paste textarea "Informações do Cliente Emerson Cunha Peixoto Antunes Coelho, CPF 09027241694, 3…"
type textarea "Informações do Cliente Emerson Cunha Peixoto Antunes Coelho, CPF 09027241694, 3…"
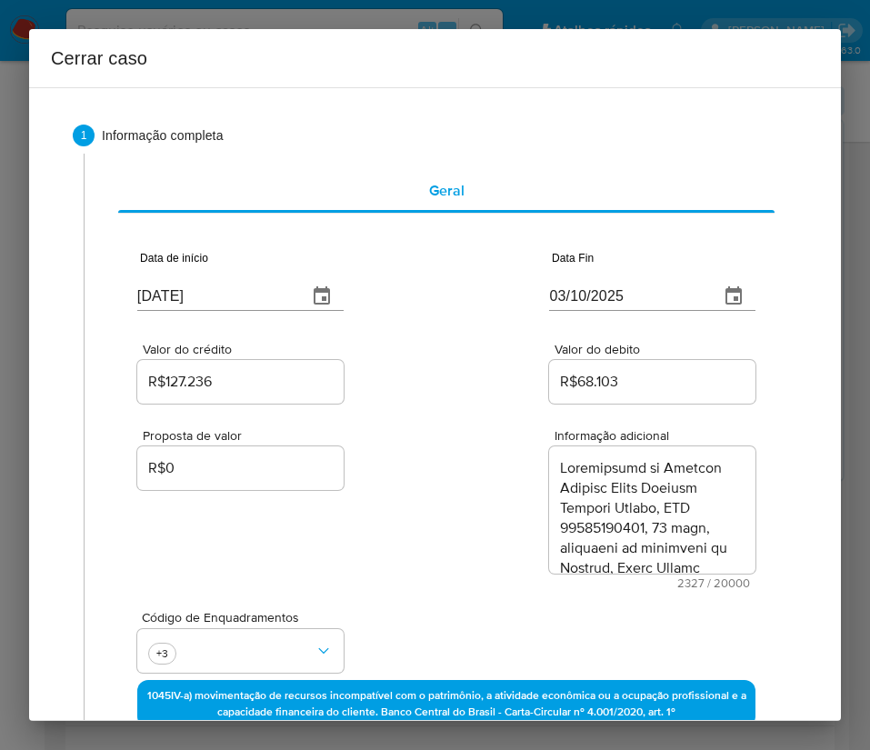
scroll to position [2624, 0]
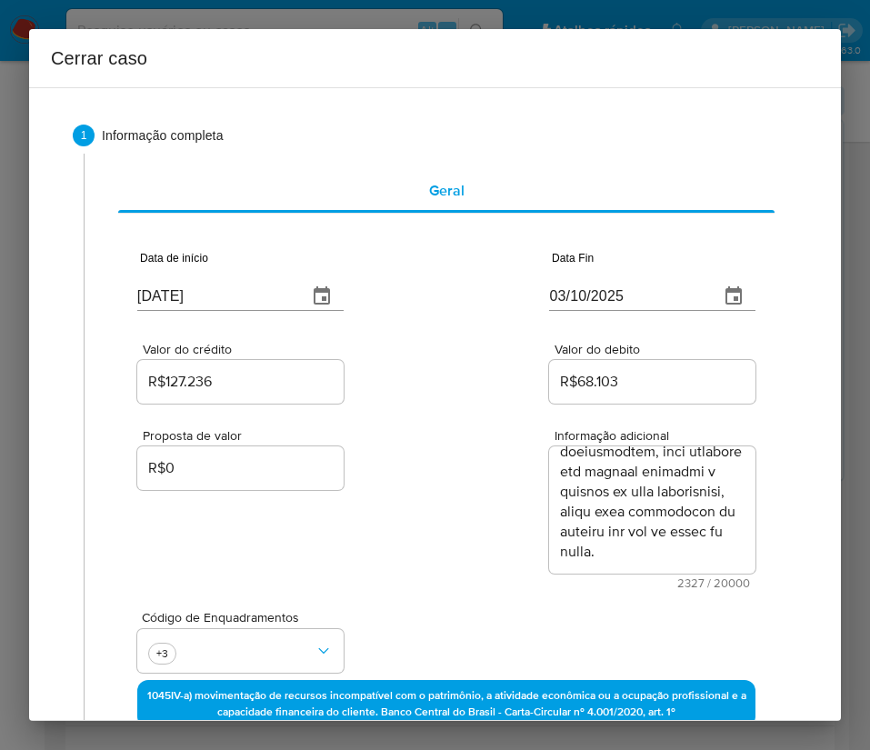
click at [441, 598] on div "Código de Enquadramentos +3" at bounding box center [446, 634] width 618 height 91
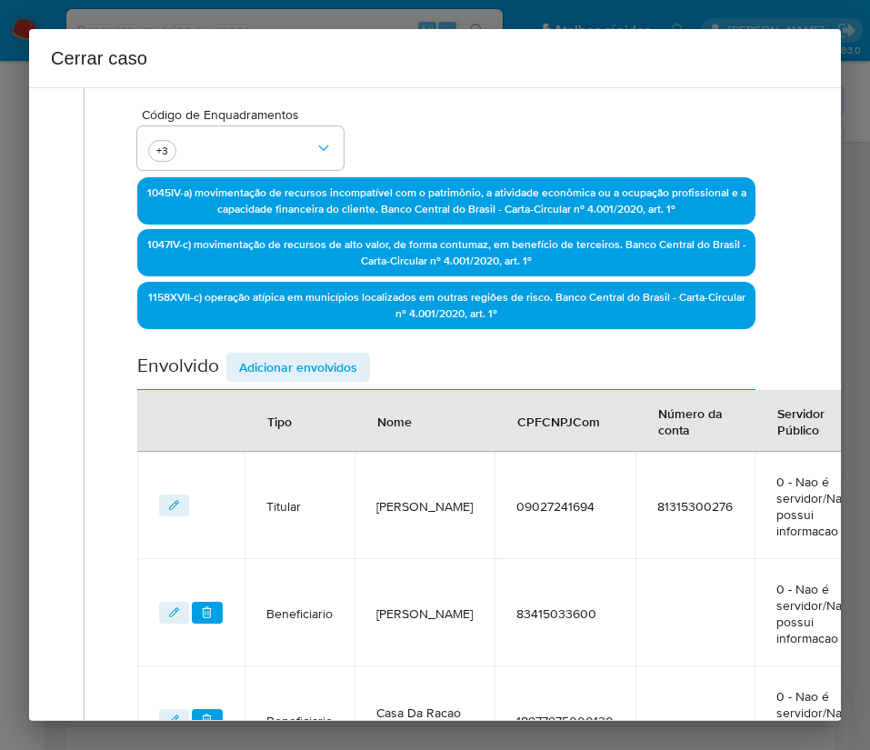
scroll to position [806, 0]
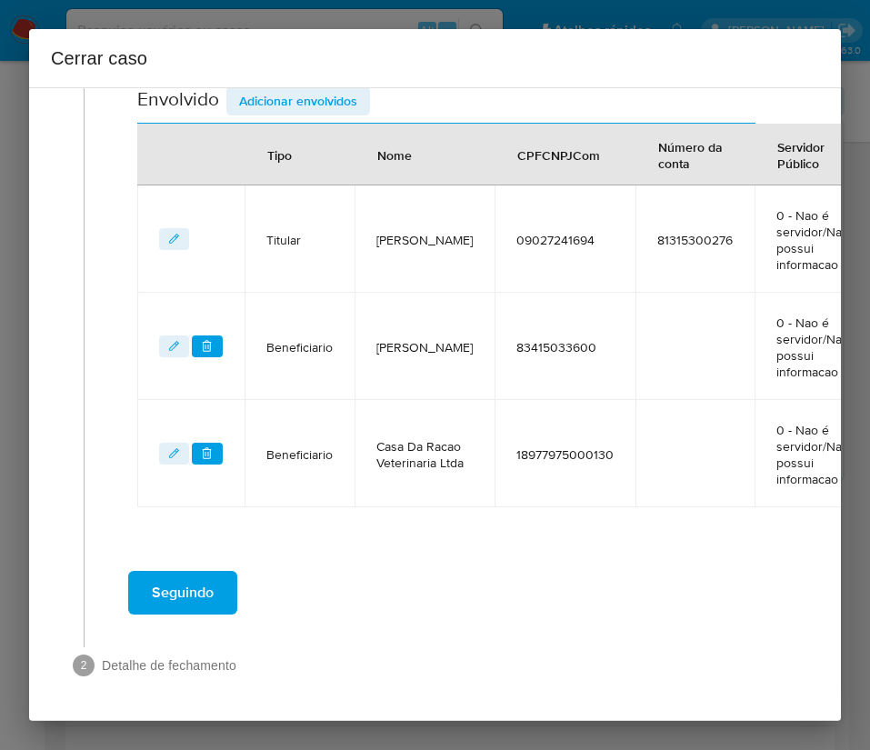
click at [190, 580] on span "Seguindo" at bounding box center [183, 593] width 62 height 40
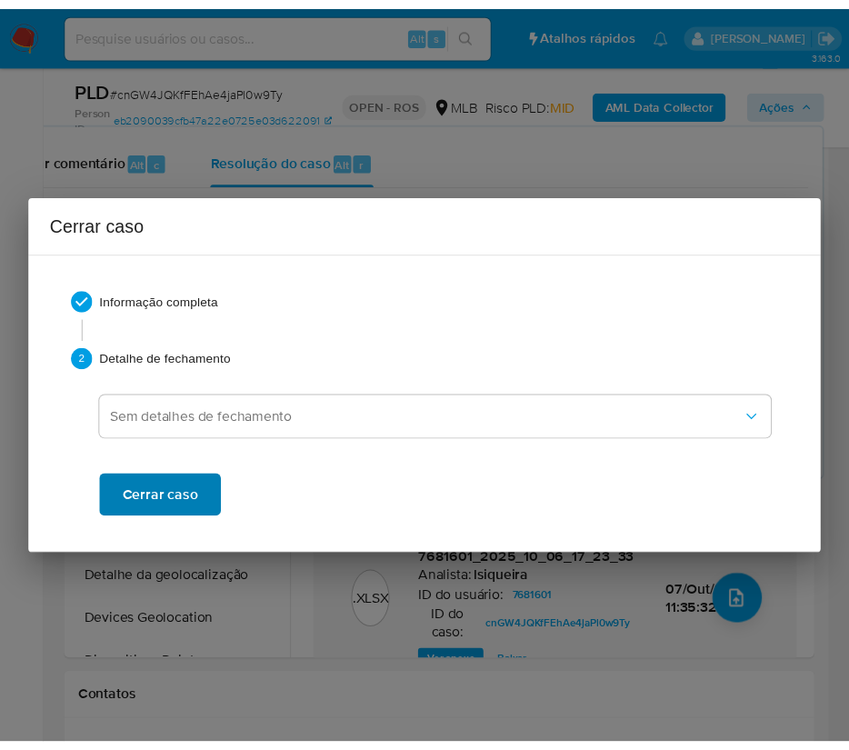
scroll to position [2536, 0]
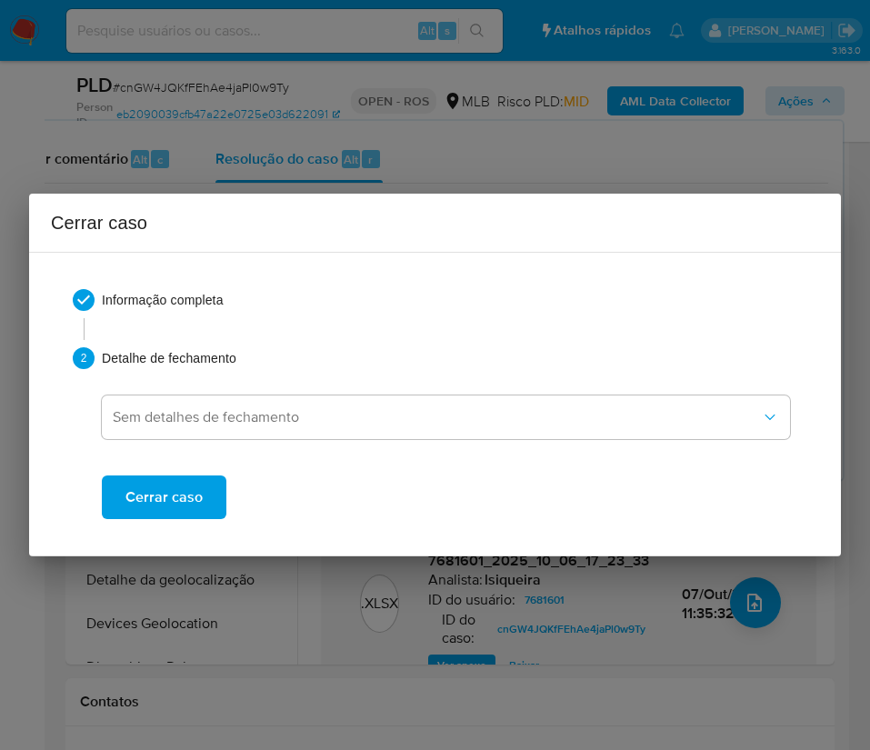
click at [197, 491] on span "Cerrar caso" at bounding box center [163, 497] width 77 height 40
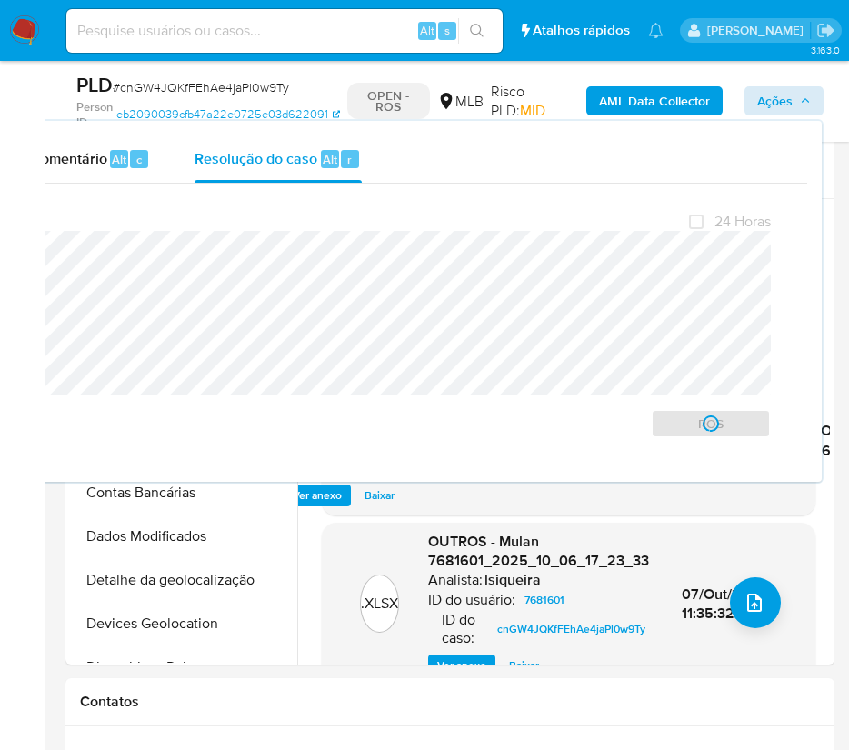
click at [203, 88] on span "# cnGW4JQKfFEhAe4jaPl0w9Ty" at bounding box center [201, 87] width 176 height 18
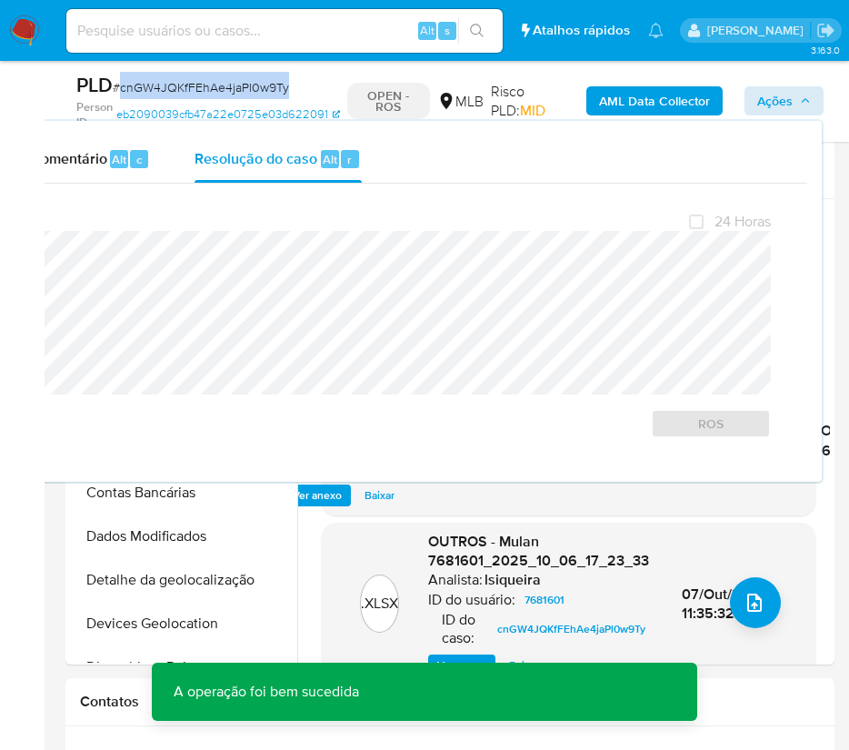
copy span "cnGW4JQKfFEhAe4jaPl0w9Ty"
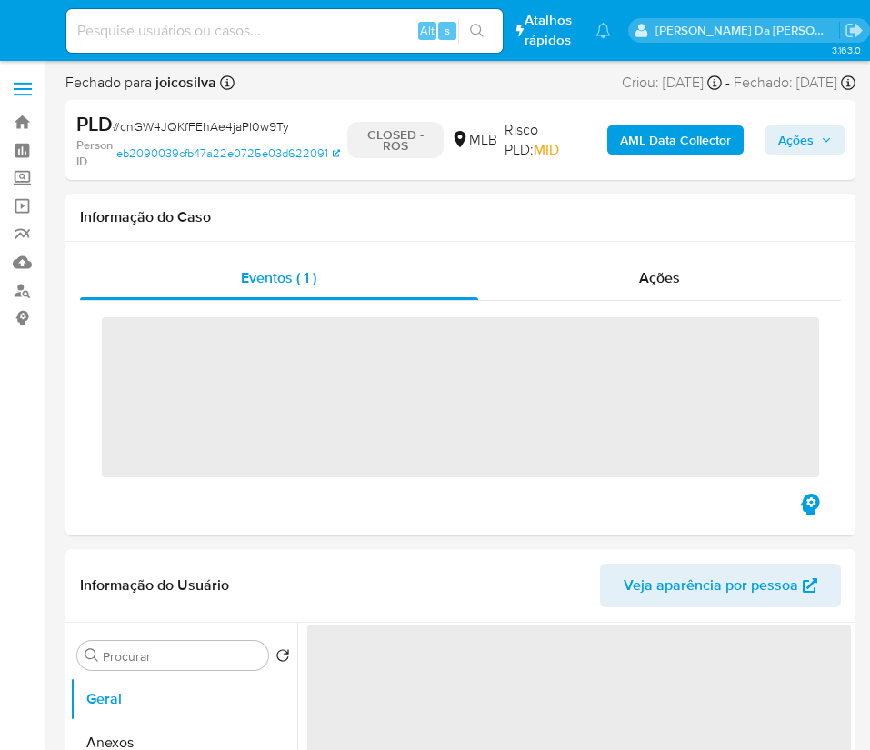
select select "10"
